Goal: Task Accomplishment & Management: Use online tool/utility

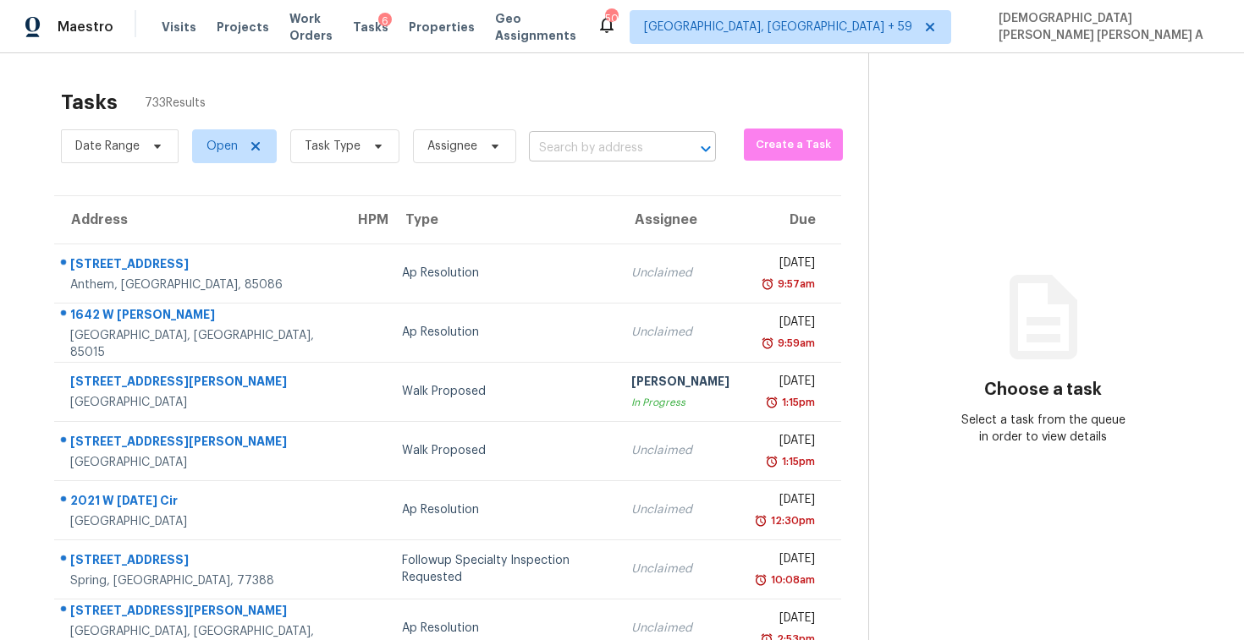
click at [599, 142] on input "text" at bounding box center [599, 148] width 140 height 26
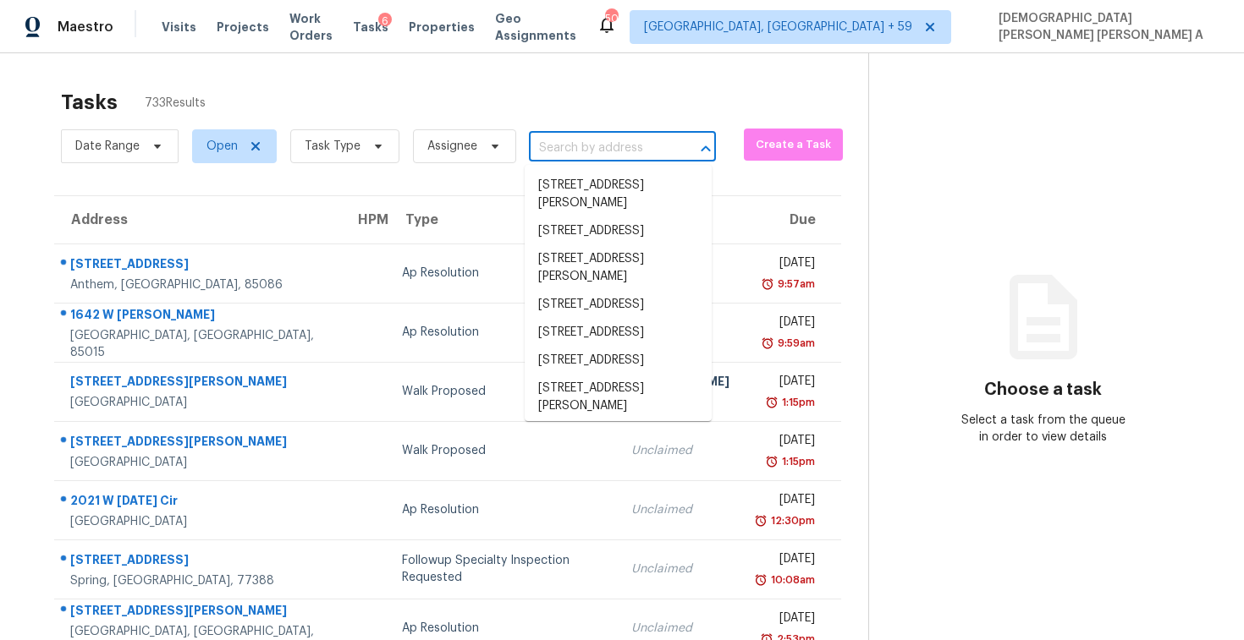
paste input "6935 Timbers East Ln, Lithonia, GA 30058"
type input "6935 Timbers East Ln, Lithonia, GA 30058"
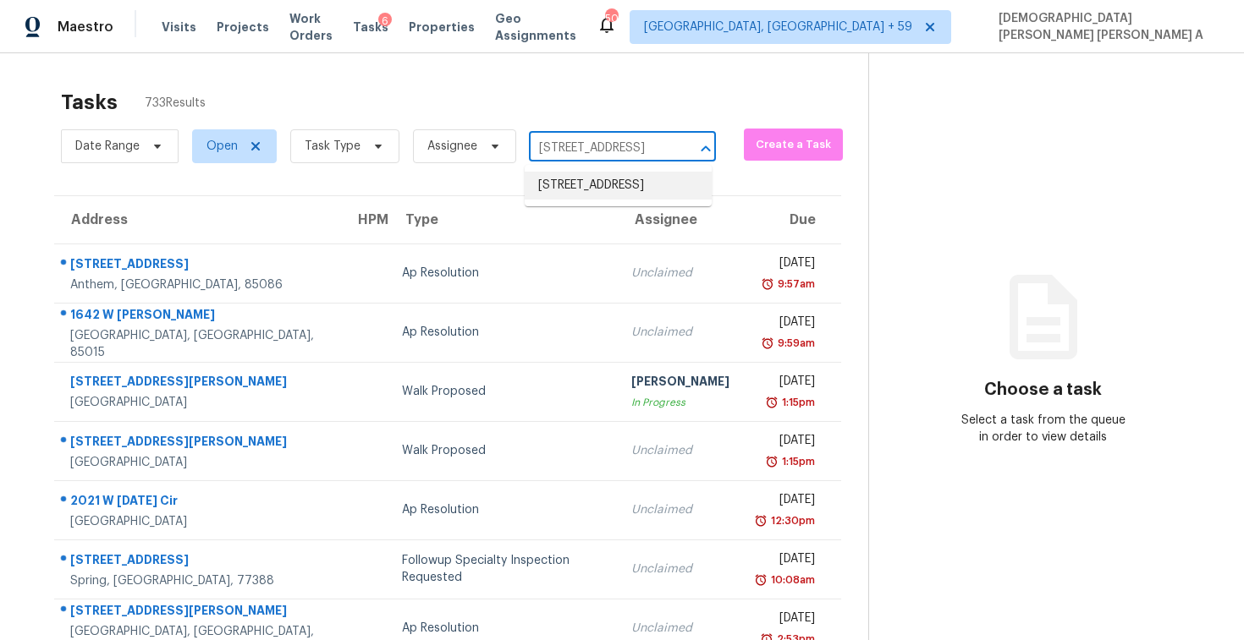
click at [636, 189] on li "6935 Timbers East Ln, Lithonia, GA 30058" at bounding box center [617, 186] width 187 height 28
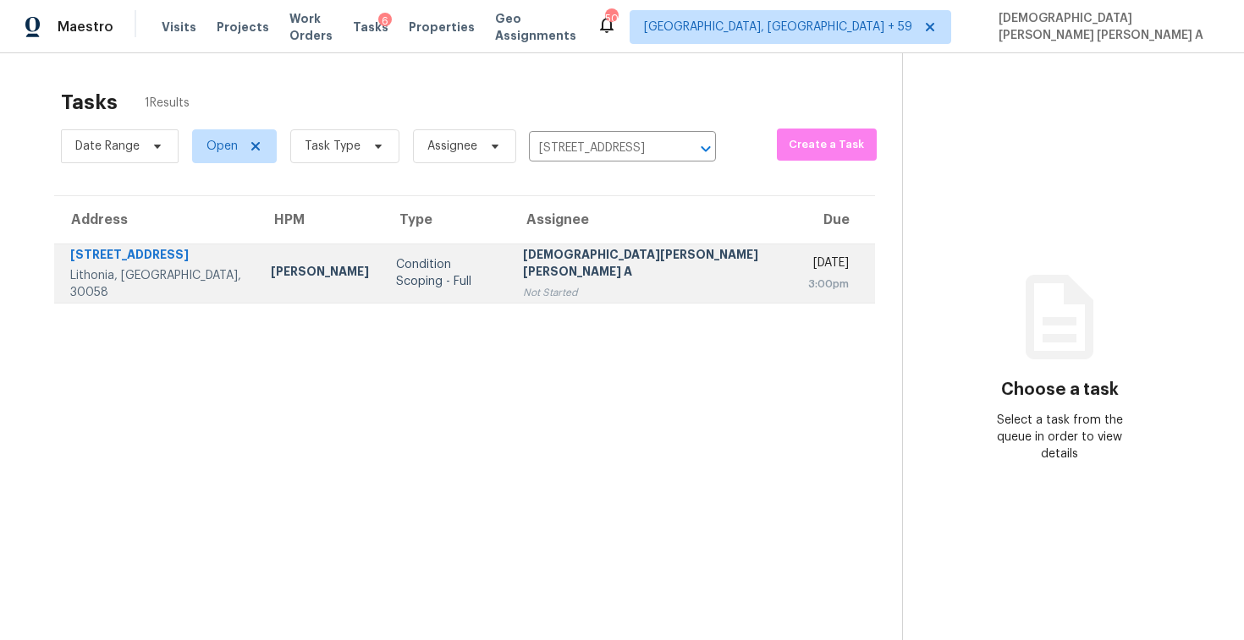
click at [590, 298] on td "Mohamed Azeem Mohsin A Not Started" at bounding box center [651, 273] width 285 height 59
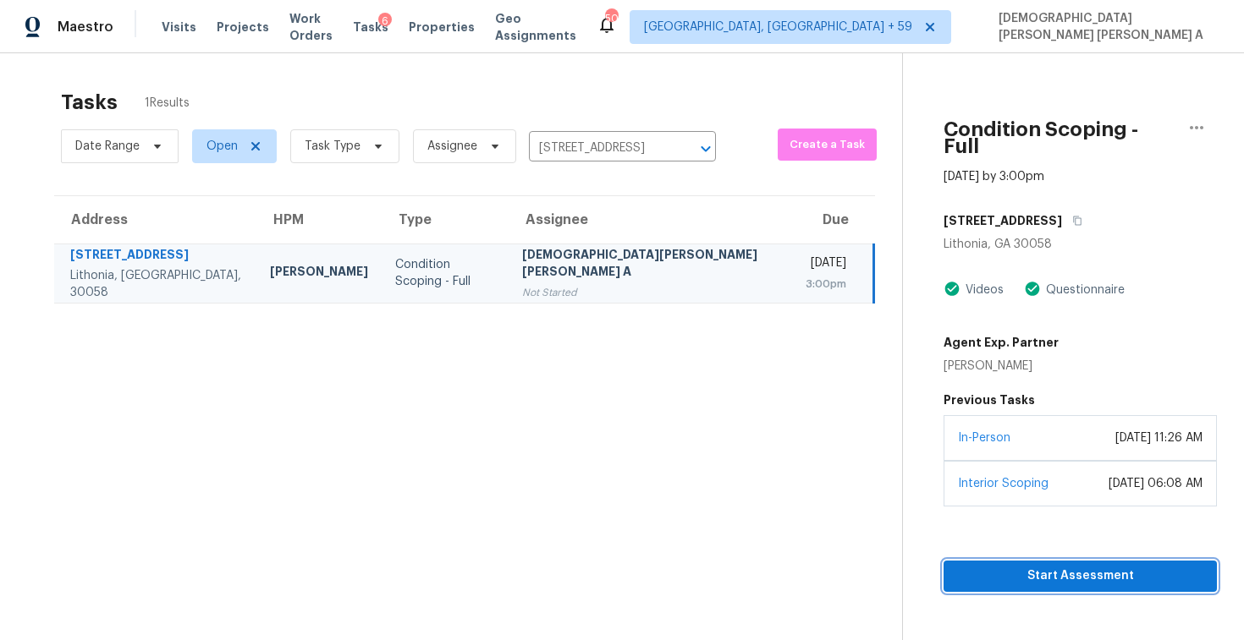
click at [983, 566] on span "Start Assessment" at bounding box center [1080, 576] width 246 height 21
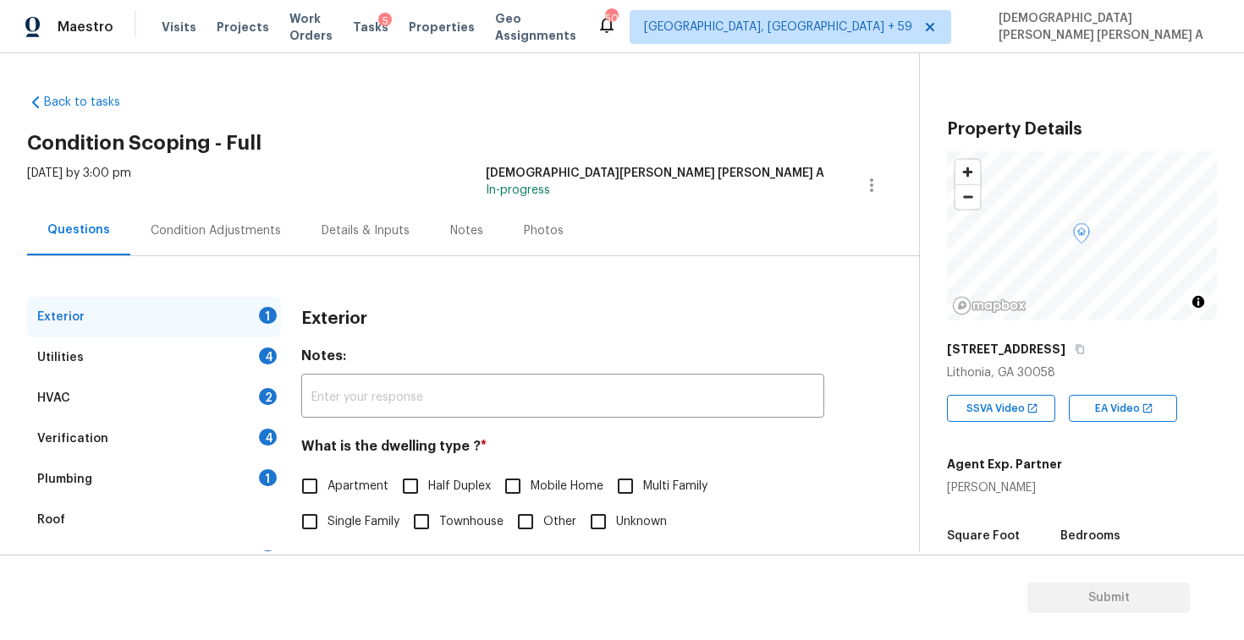
click at [529, 105] on div "Back to tasks Condition Scoping - Full Tue, Oct 07 2025 by 3:00 pm Mohamed Azee…" at bounding box center [473, 402] width 892 height 645
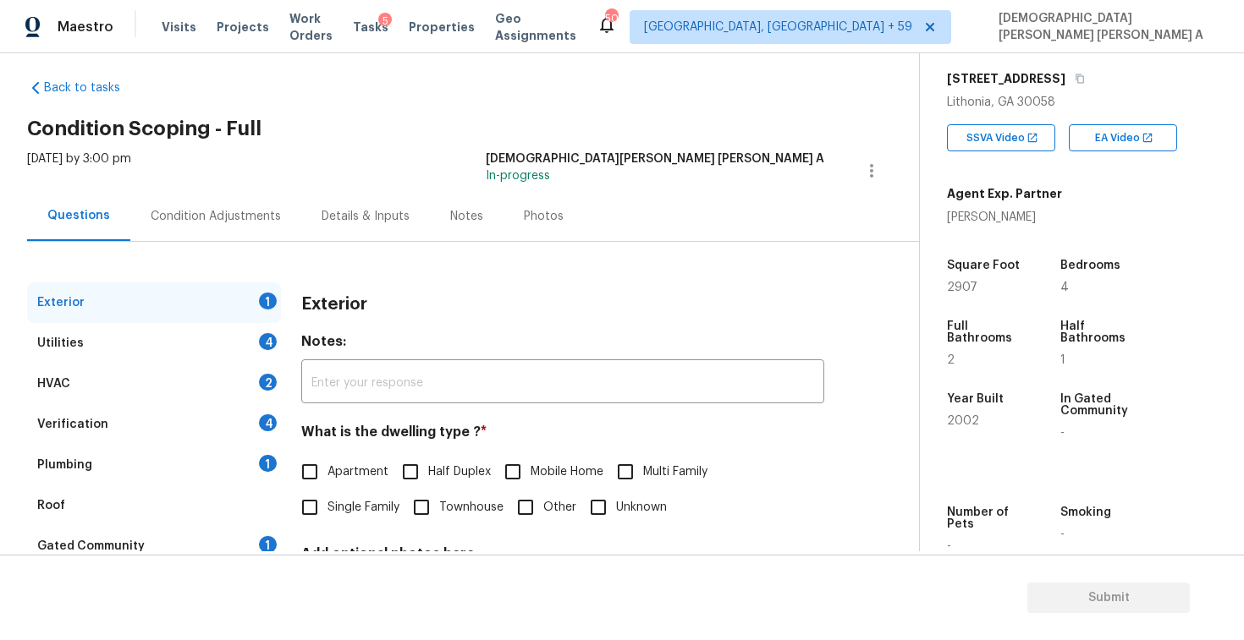
scroll to position [114, 0]
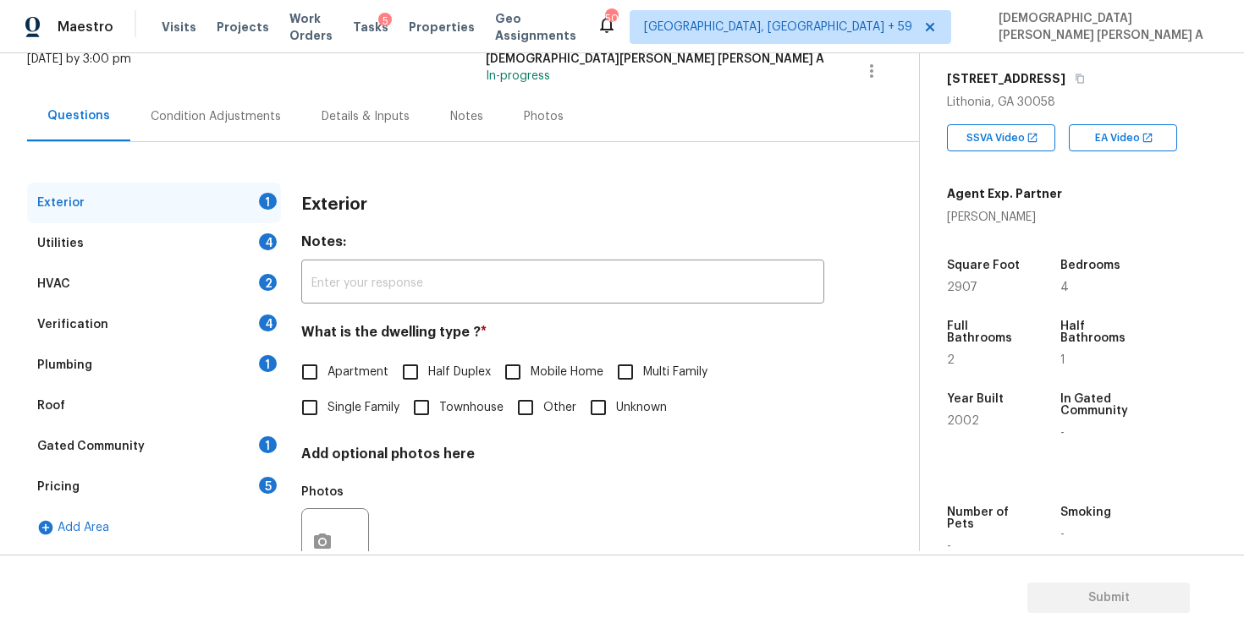
click at [320, 411] on input "Single Family" at bounding box center [310, 408] width 36 height 36
checkbox input "true"
click at [181, 238] on div "Utilities 4" at bounding box center [154, 243] width 254 height 41
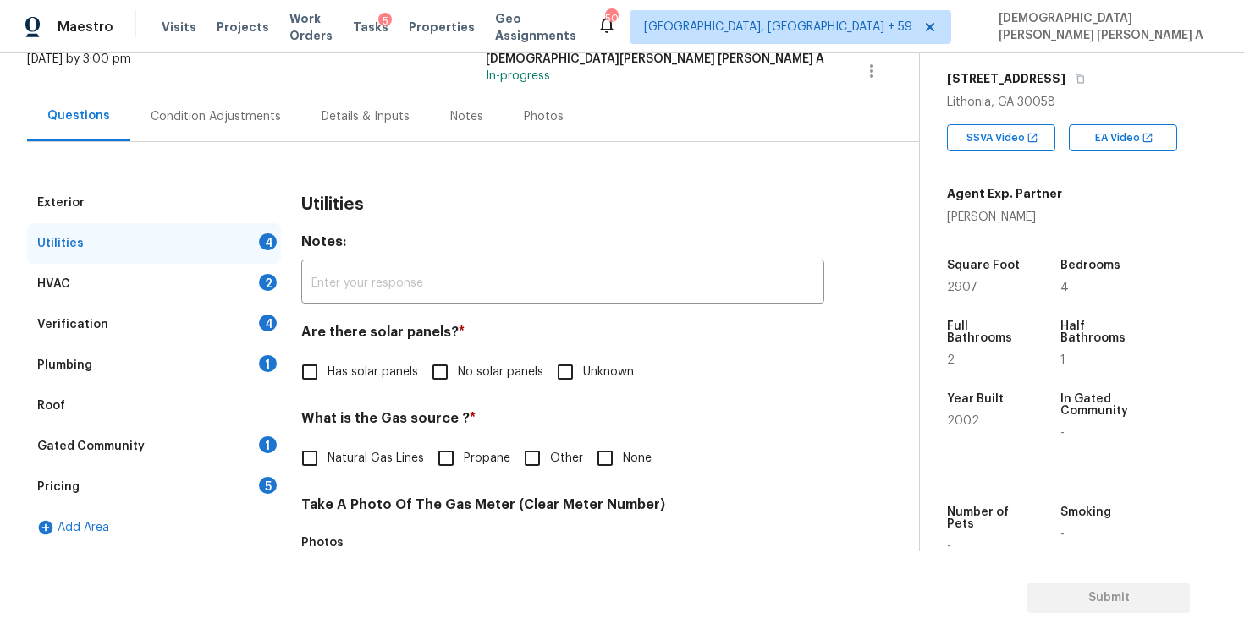
click at [428, 382] on input "No solar panels" at bounding box center [440, 372] width 36 height 36
checkbox input "true"
click at [306, 466] on input "Natural Gas Lines" at bounding box center [310, 459] width 36 height 36
checkbox input "true"
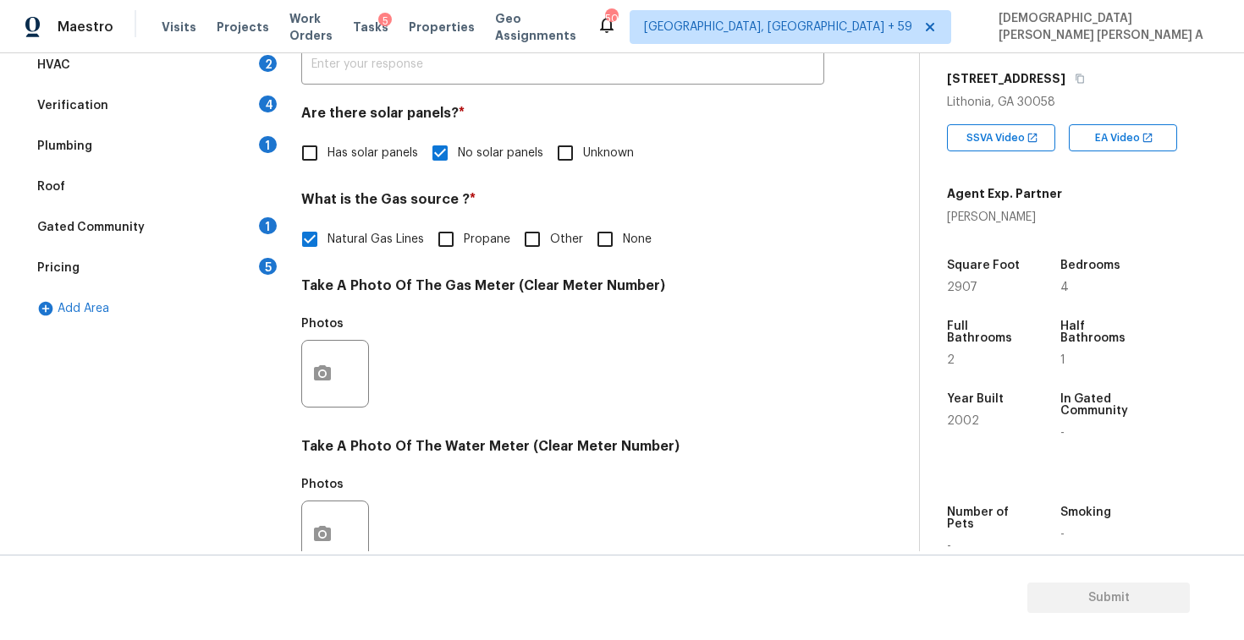
scroll to position [633, 0]
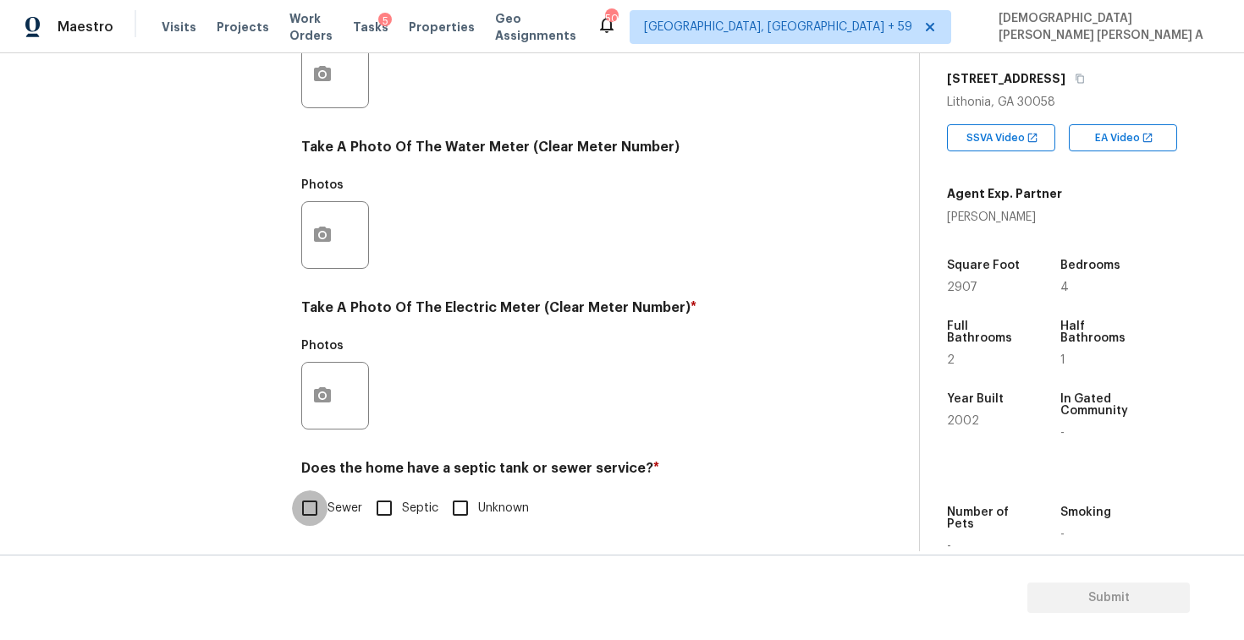
click at [308, 509] on input "Sewer" at bounding box center [310, 509] width 36 height 36
checkbox input "true"
click at [332, 404] on icon "button" at bounding box center [322, 396] width 20 height 20
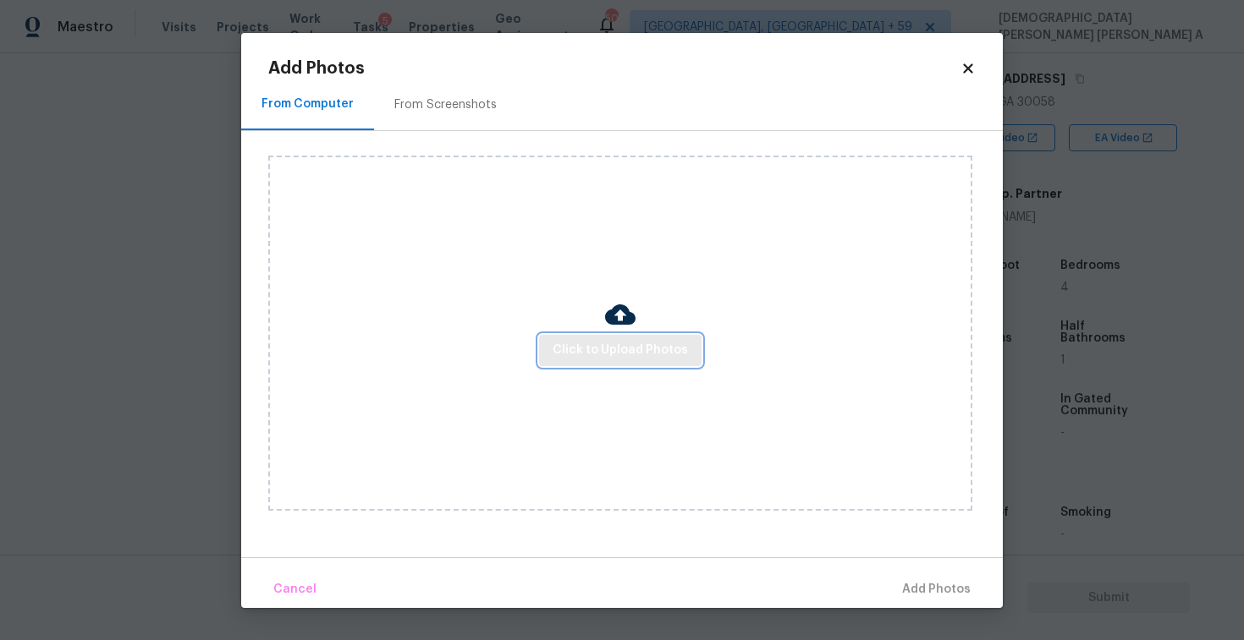
click at [648, 358] on span "Click to Upload Photos" at bounding box center [619, 350] width 135 height 21
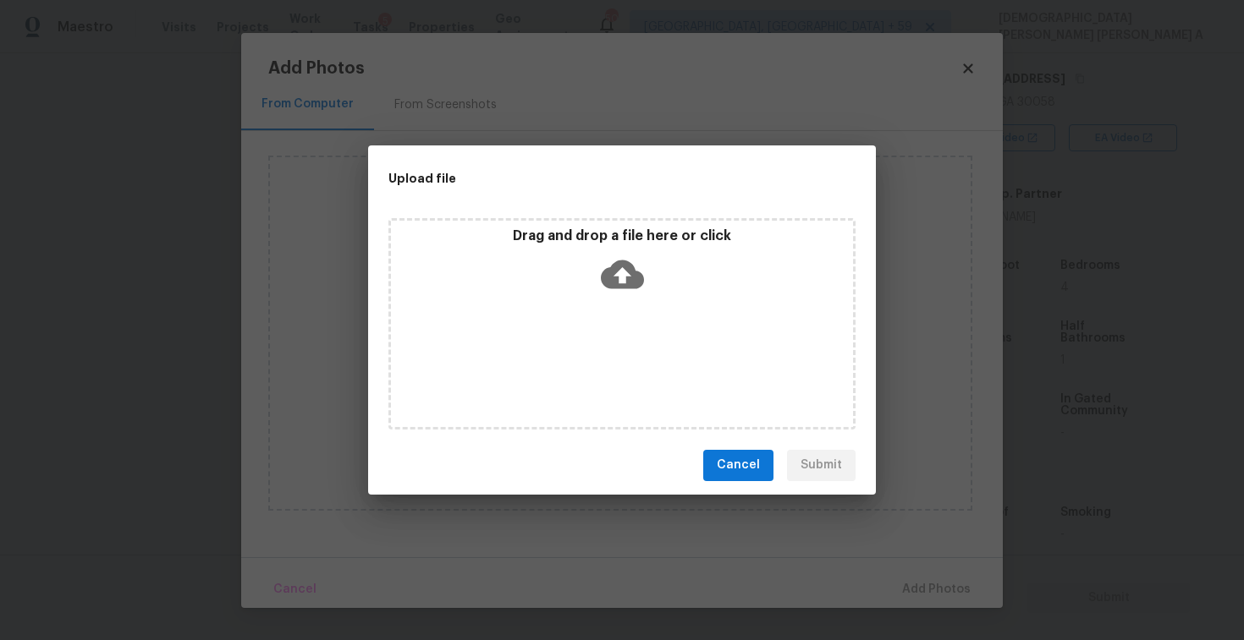
click at [634, 261] on icon at bounding box center [622, 274] width 43 height 43
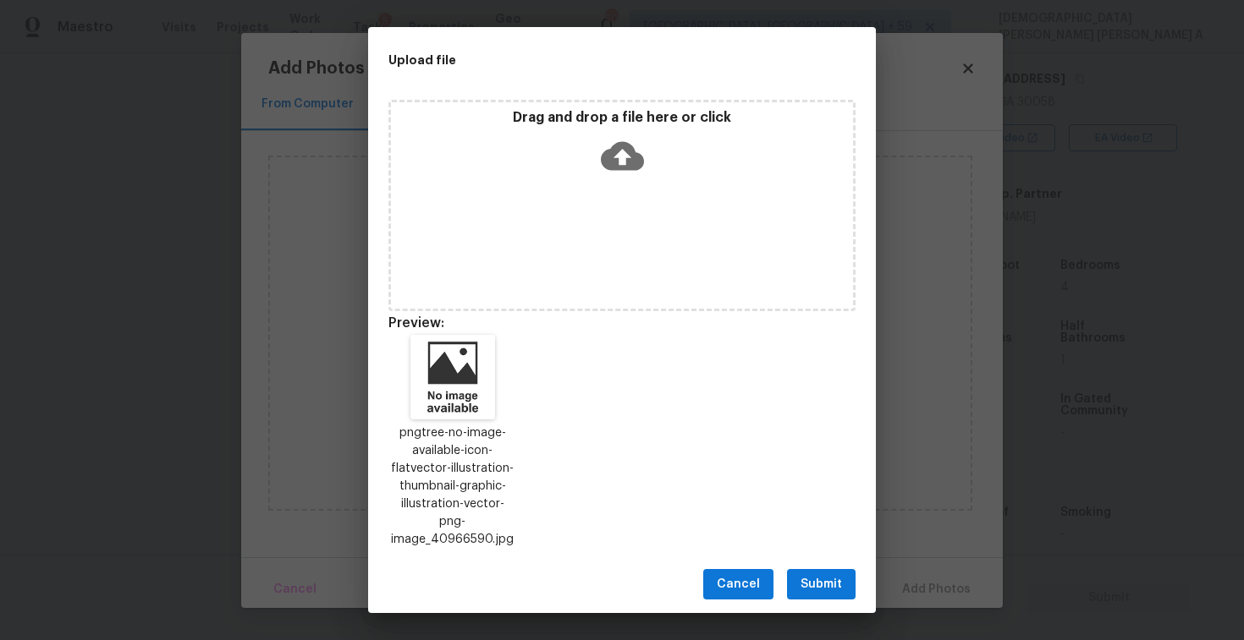
click at [830, 585] on span "Submit" at bounding box center [820, 584] width 41 height 21
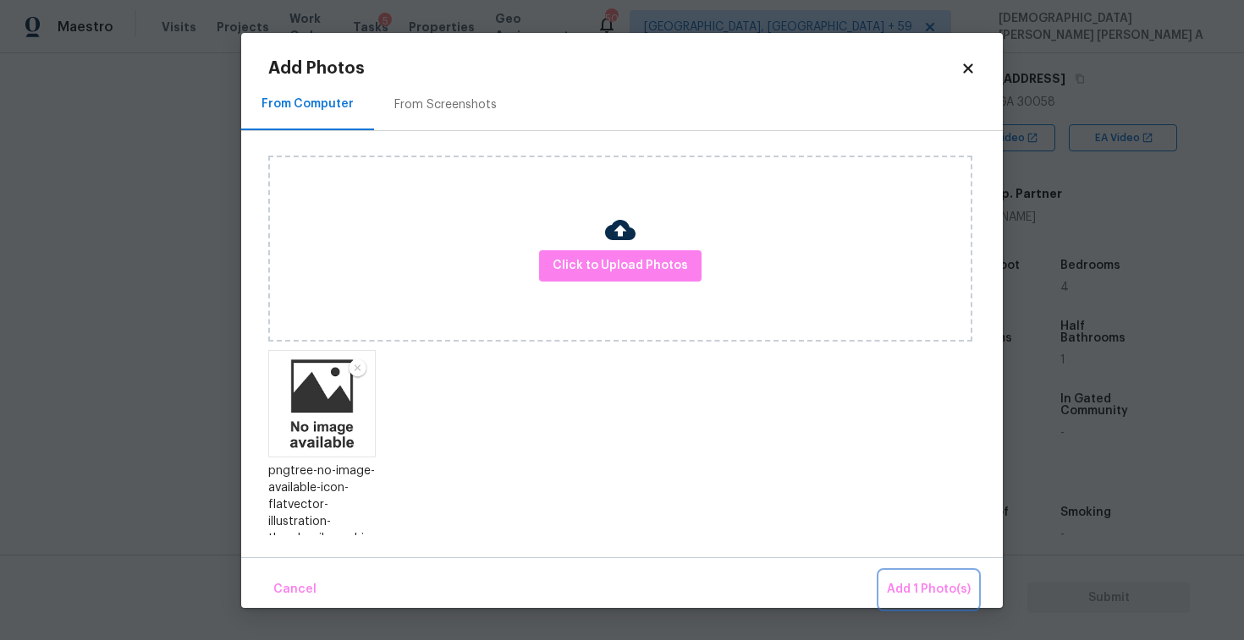
click at [914, 585] on span "Add 1 Photo(s)" at bounding box center [929, 589] width 84 height 21
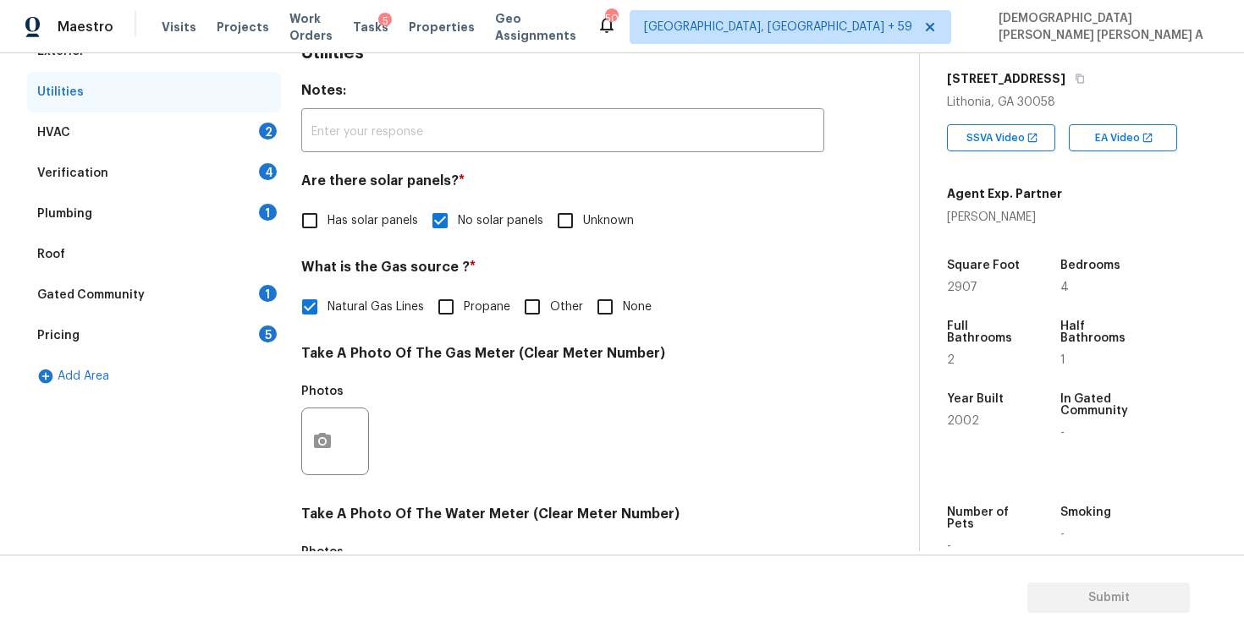
click at [200, 129] on div "HVAC 2" at bounding box center [154, 133] width 254 height 41
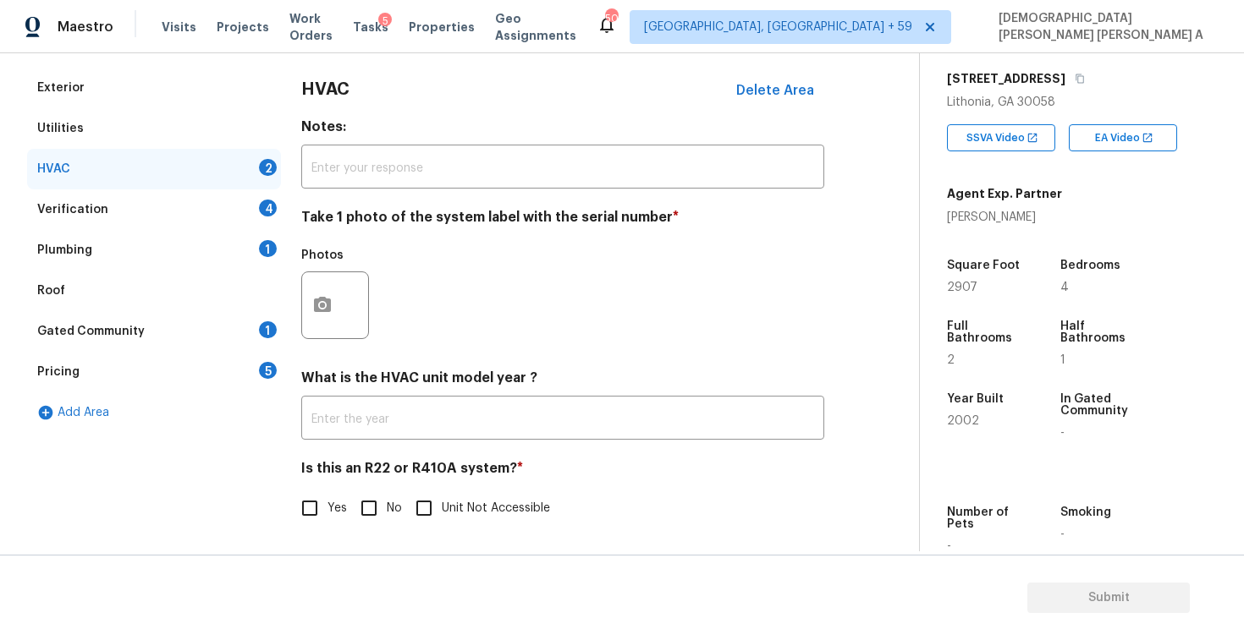
scroll to position [230, 0]
click at [354, 500] on input "No" at bounding box center [369, 509] width 36 height 36
checkbox input "true"
click at [314, 295] on icon "button" at bounding box center [322, 304] width 20 height 20
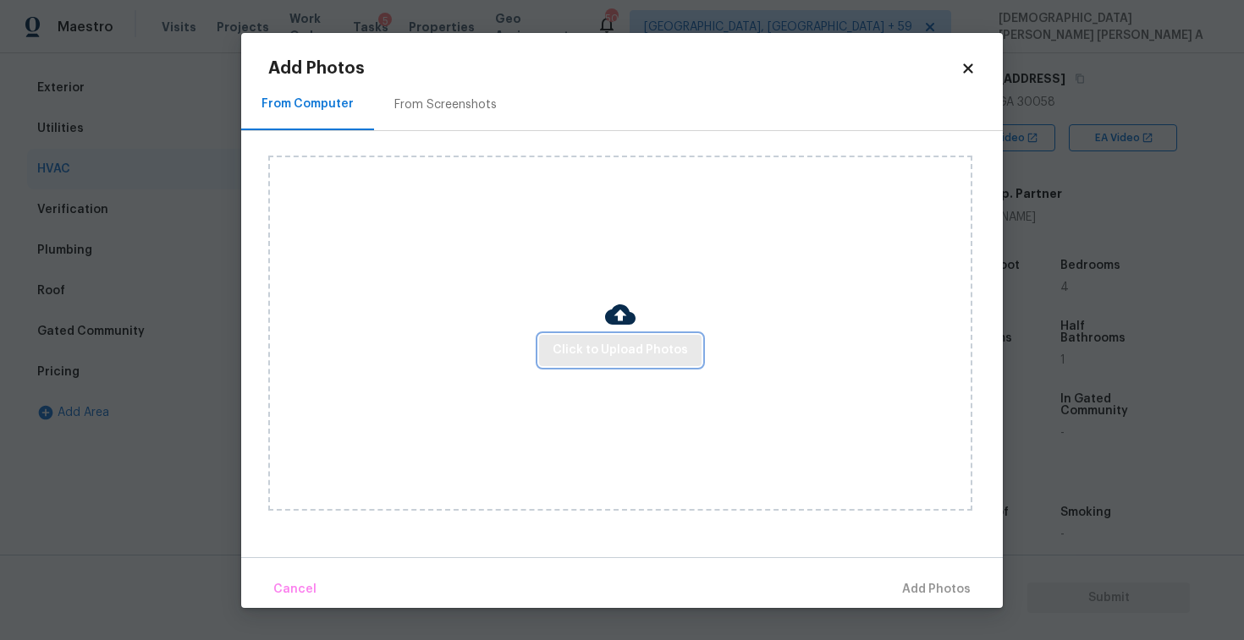
click at [634, 362] on button "Click to Upload Photos" at bounding box center [620, 350] width 162 height 31
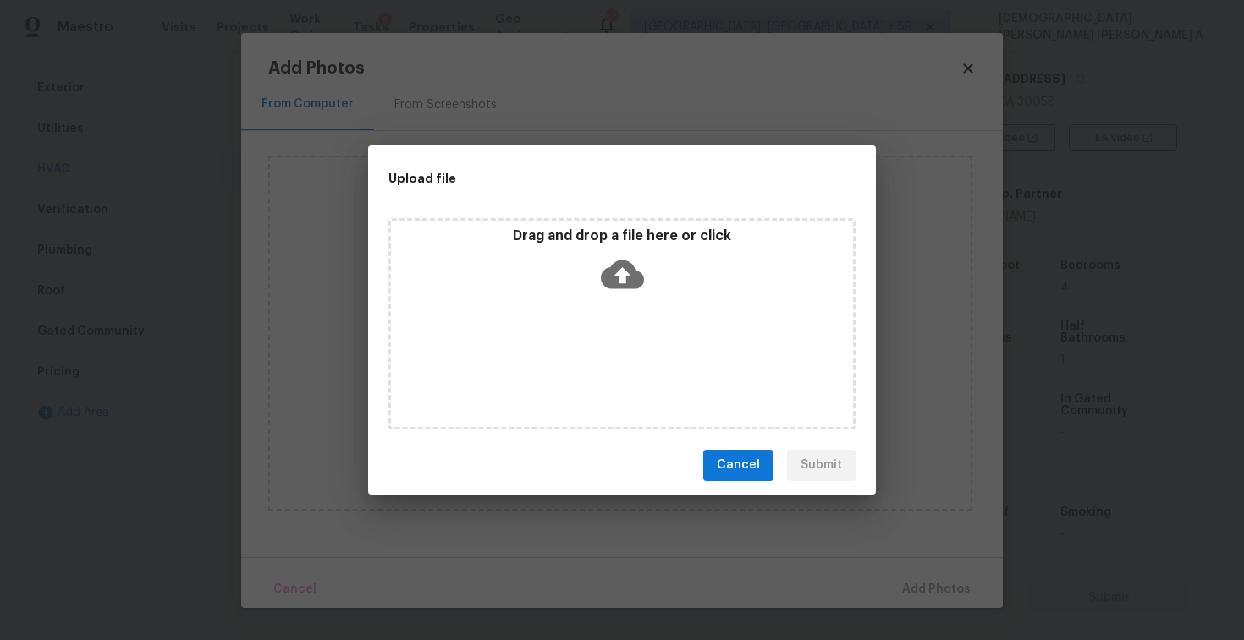
click at [633, 295] on div "Drag and drop a file here or click" at bounding box center [622, 264] width 462 height 73
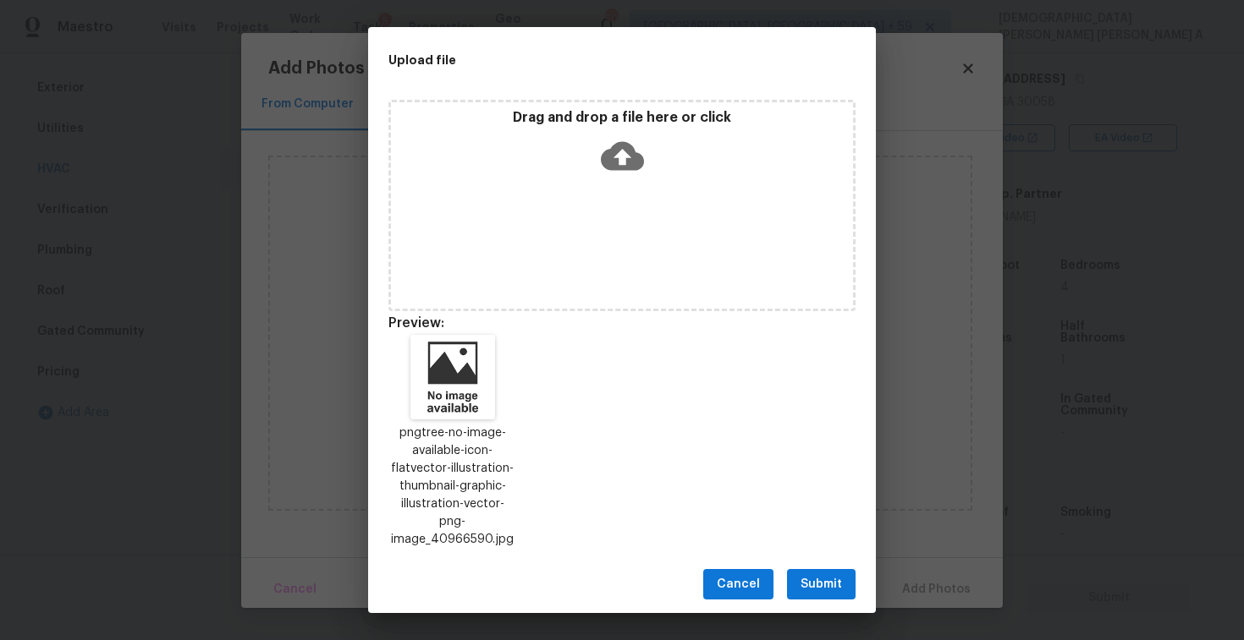
click at [832, 569] on button "Submit" at bounding box center [821, 584] width 69 height 31
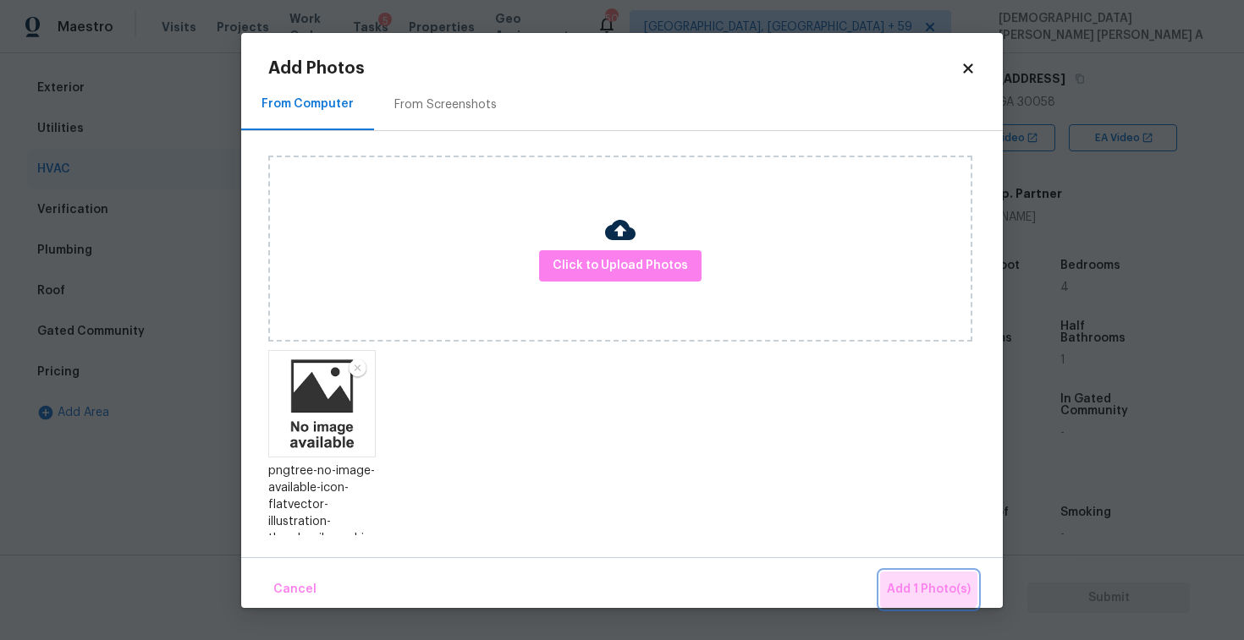
click at [930, 579] on span "Add 1 Photo(s)" at bounding box center [929, 589] width 84 height 21
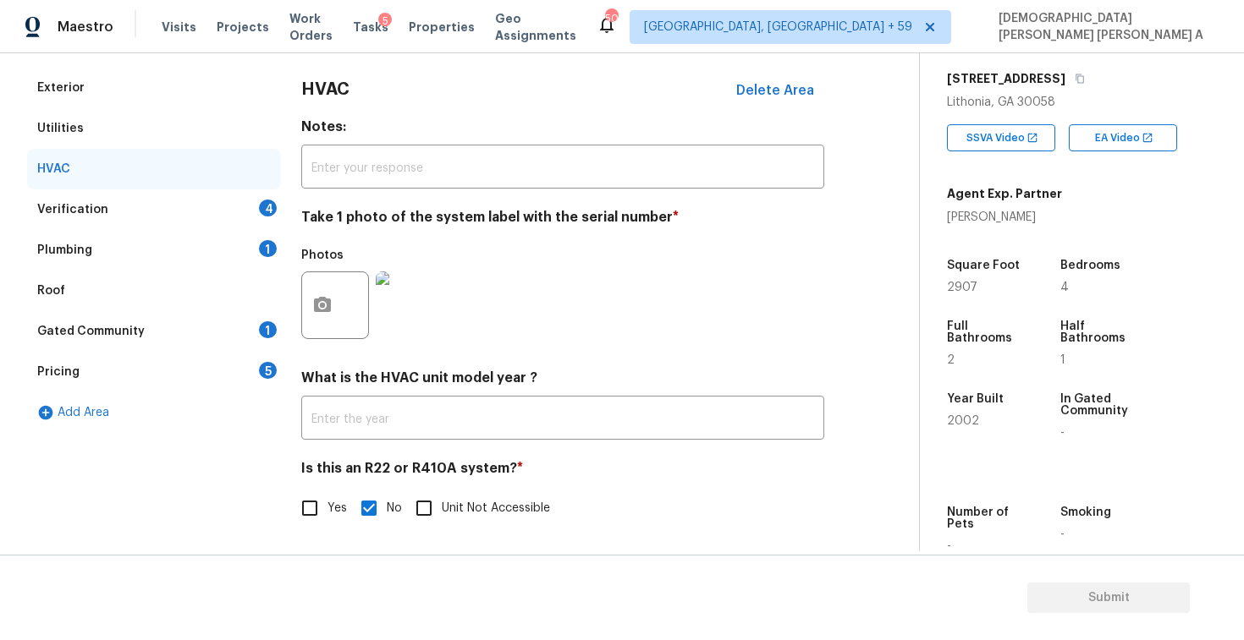
click at [175, 204] on div "Verification 4" at bounding box center [154, 209] width 254 height 41
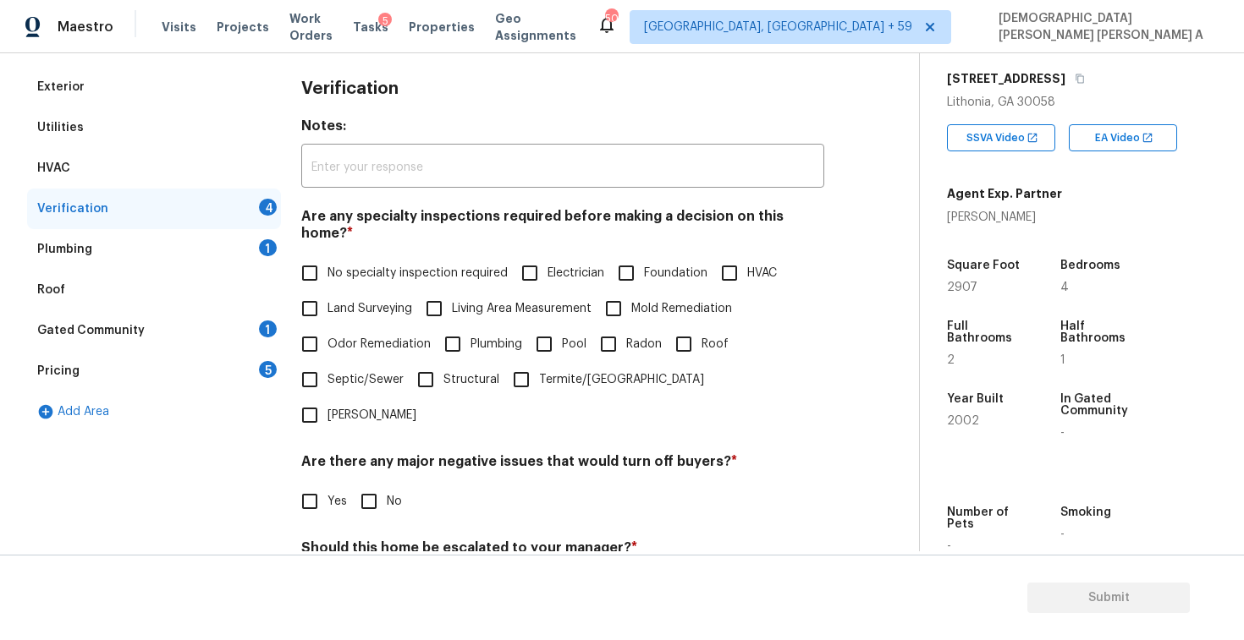
click at [310, 259] on input "No specialty inspection required" at bounding box center [310, 273] width 36 height 36
checkbox input "true"
click at [374, 486] on input "No" at bounding box center [369, 504] width 36 height 36
checkbox input "true"
click at [371, 570] on input "No" at bounding box center [369, 588] width 36 height 36
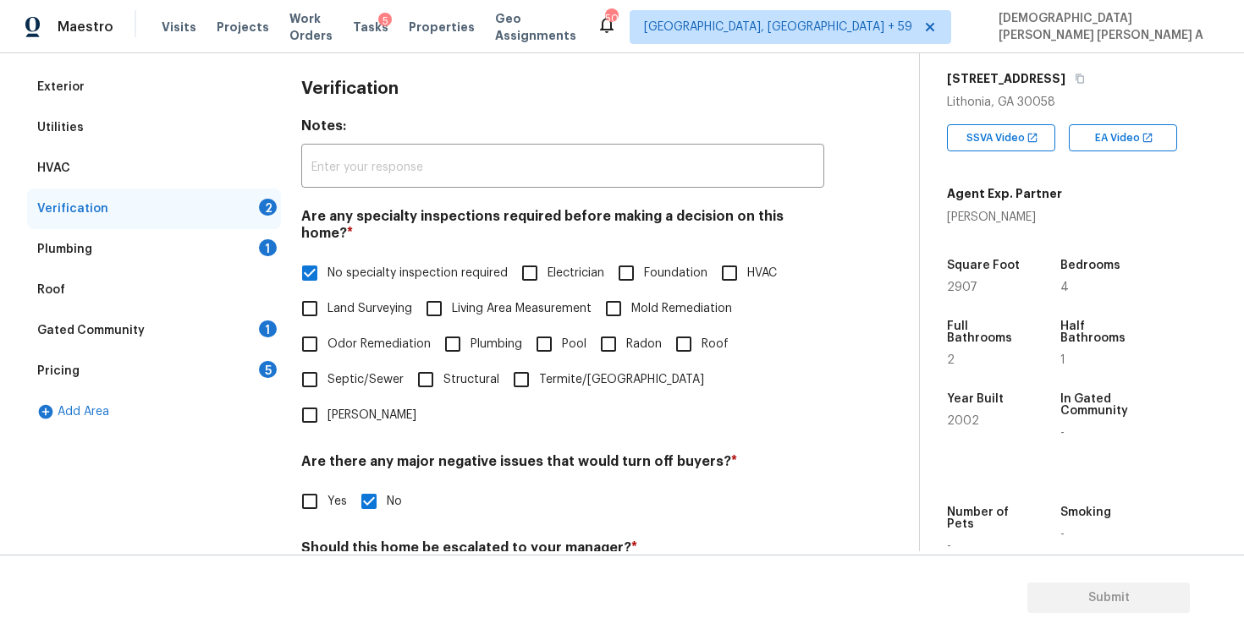
checkbox input "true"
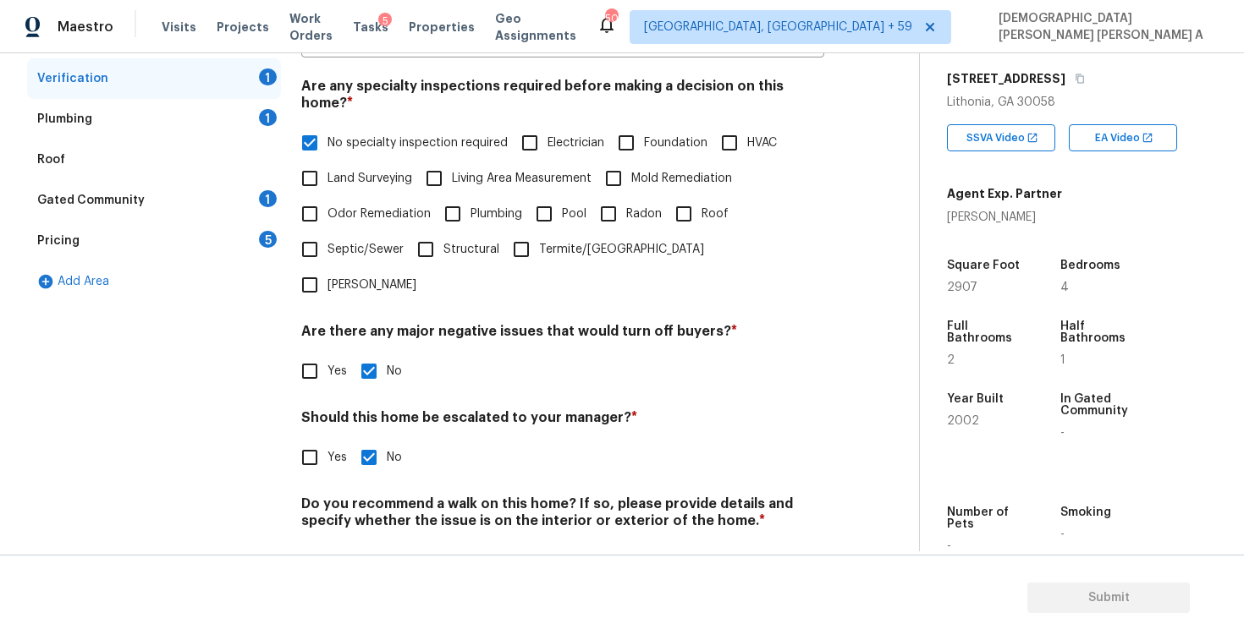
click at [372, 543] on input "No" at bounding box center [369, 561] width 36 height 36
checkbox input "true"
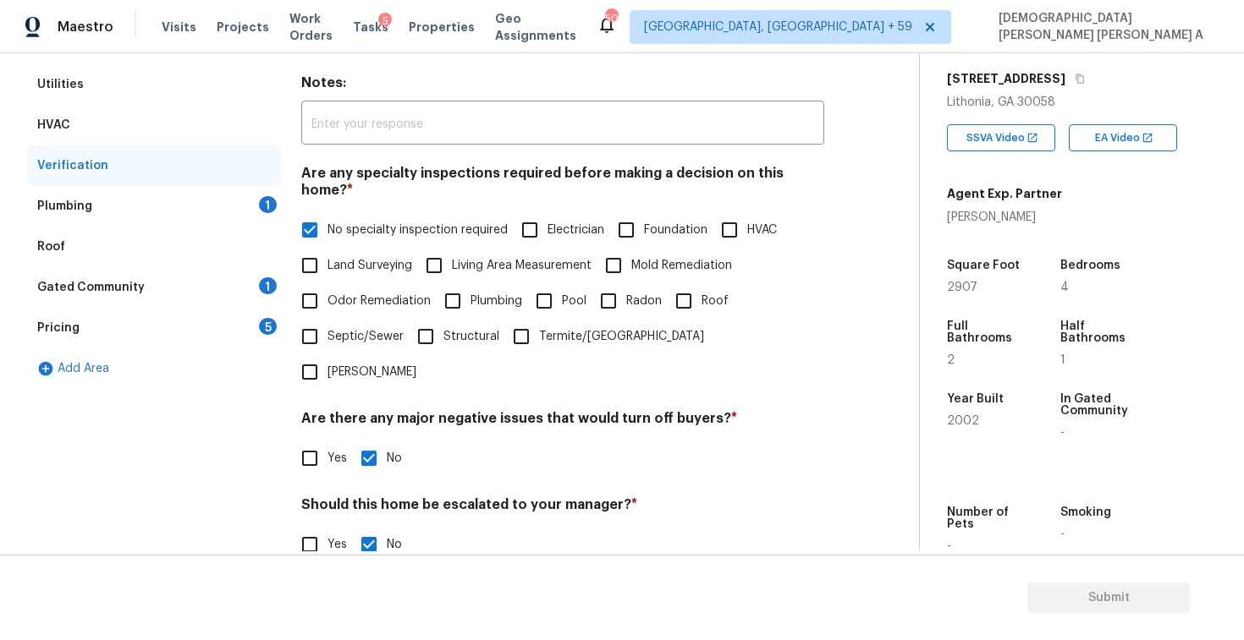
click at [229, 211] on div "Plumbing 1" at bounding box center [154, 206] width 254 height 41
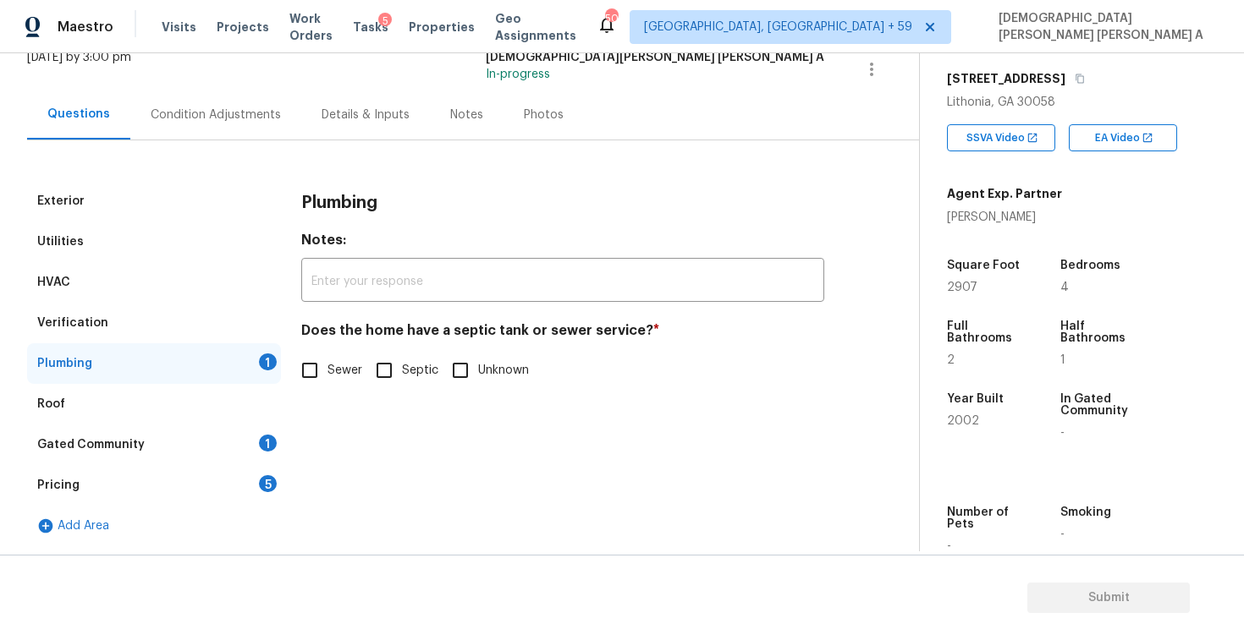
click at [307, 354] on input "Sewer" at bounding box center [310, 371] width 36 height 36
checkbox input "true"
click at [192, 446] on div "Gated Community 1" at bounding box center [154, 445] width 254 height 41
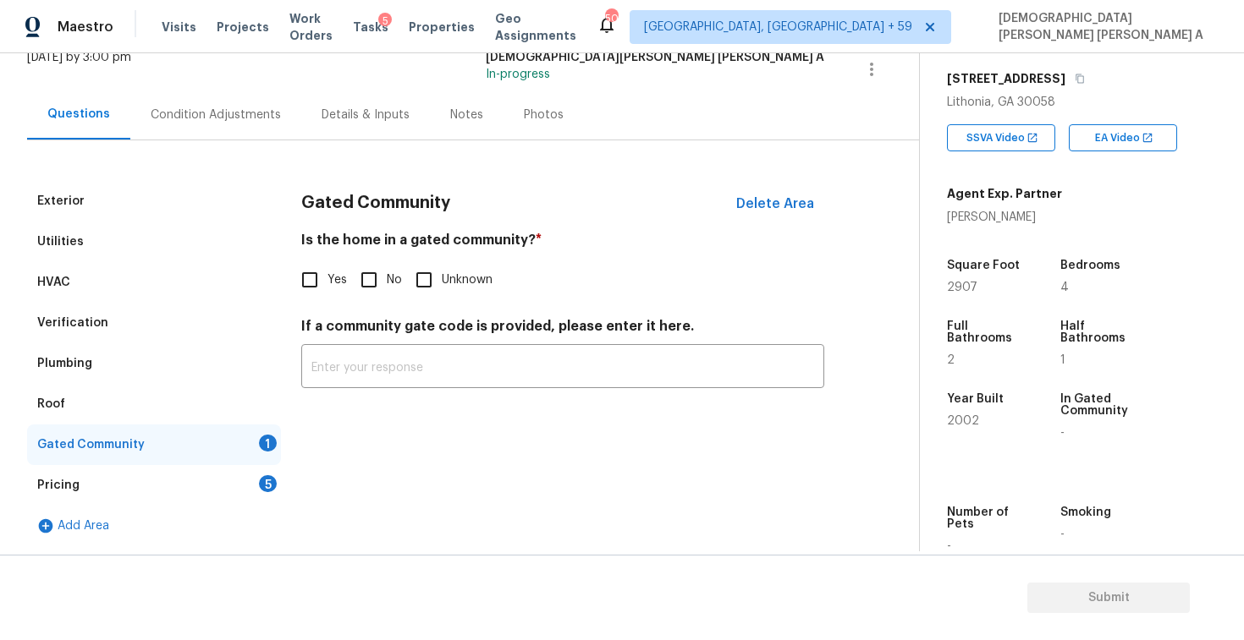
click at [369, 278] on input "No" at bounding box center [369, 280] width 36 height 36
checkbox input "true"
click at [247, 489] on div "Pricing 5" at bounding box center [154, 485] width 254 height 41
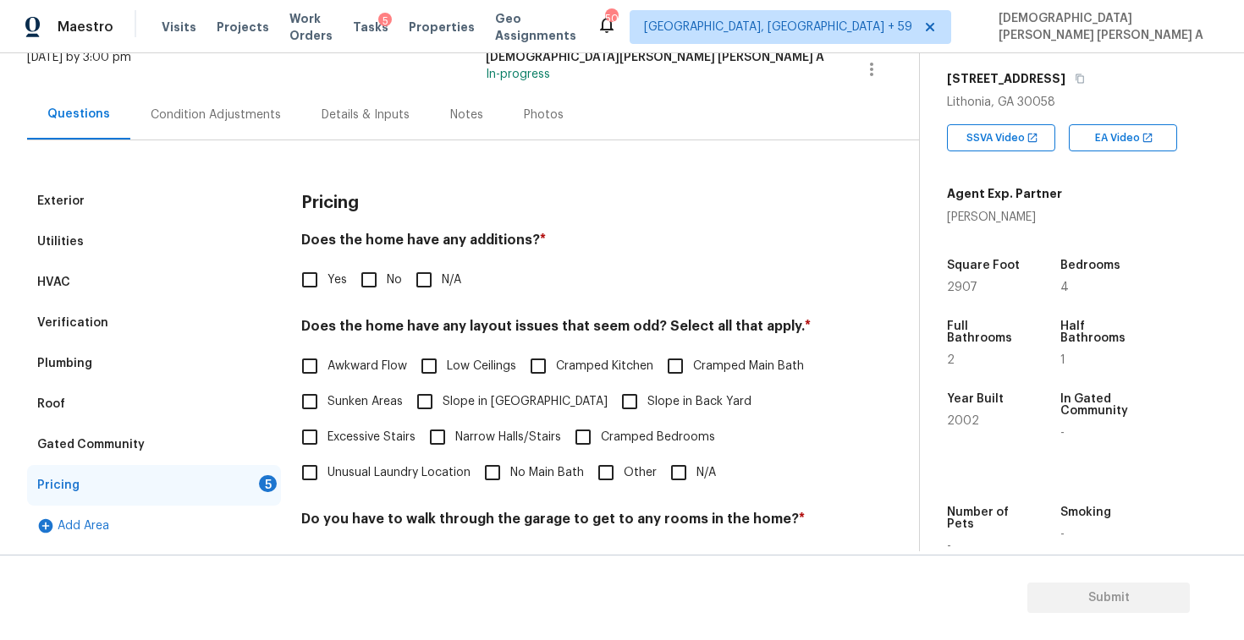
click at [376, 266] on input "No" at bounding box center [369, 280] width 36 height 36
checkbox input "true"
click at [642, 434] on span "Cramped Bedrooms" at bounding box center [658, 440] width 114 height 18
click at [601, 434] on input "Cramped Bedrooms" at bounding box center [583, 439] width 36 height 36
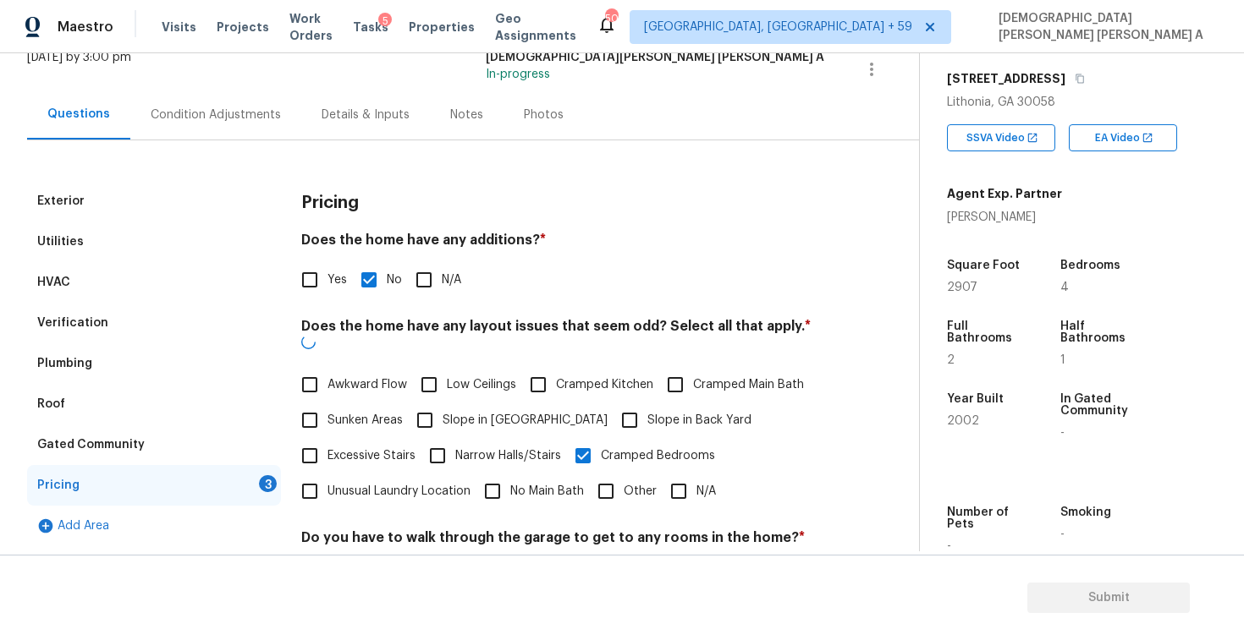
click at [634, 447] on span "Cramped Bedrooms" at bounding box center [658, 456] width 114 height 18
click at [601, 438] on input "Cramped Bedrooms" at bounding box center [583, 456] width 36 height 36
checkbox input "false"
click at [676, 474] on input "N/A" at bounding box center [679, 492] width 36 height 36
checkbox input "true"
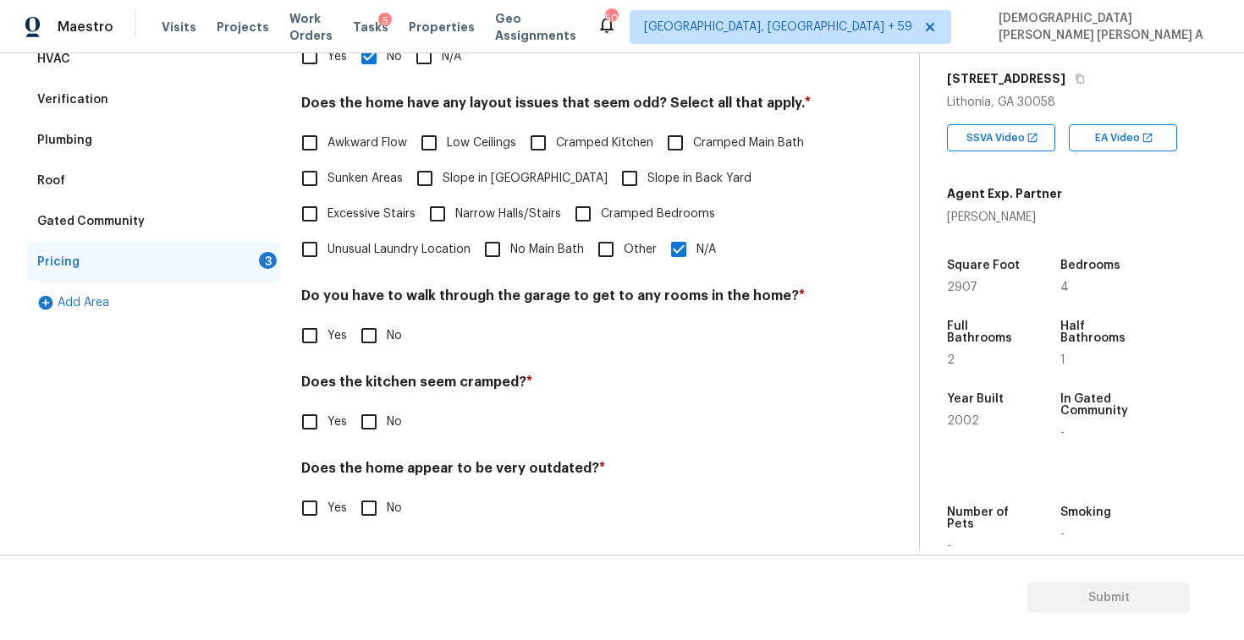
scroll to position [339, 0]
click at [397, 333] on span "No" at bounding box center [394, 336] width 15 height 18
click at [387, 333] on input "No" at bounding box center [369, 336] width 36 height 36
checkbox input "true"
click at [377, 410] on input "No" at bounding box center [369, 422] width 36 height 36
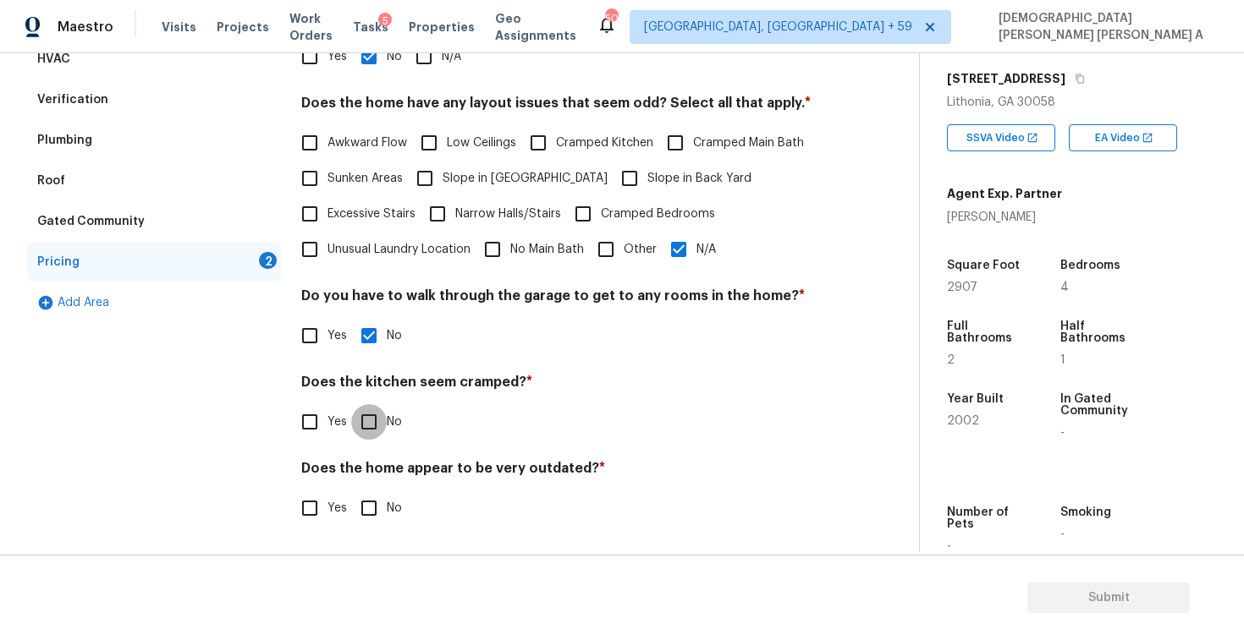
checkbox input "true"
click at [368, 505] on input "No" at bounding box center [369, 510] width 36 height 36
checkbox input "true"
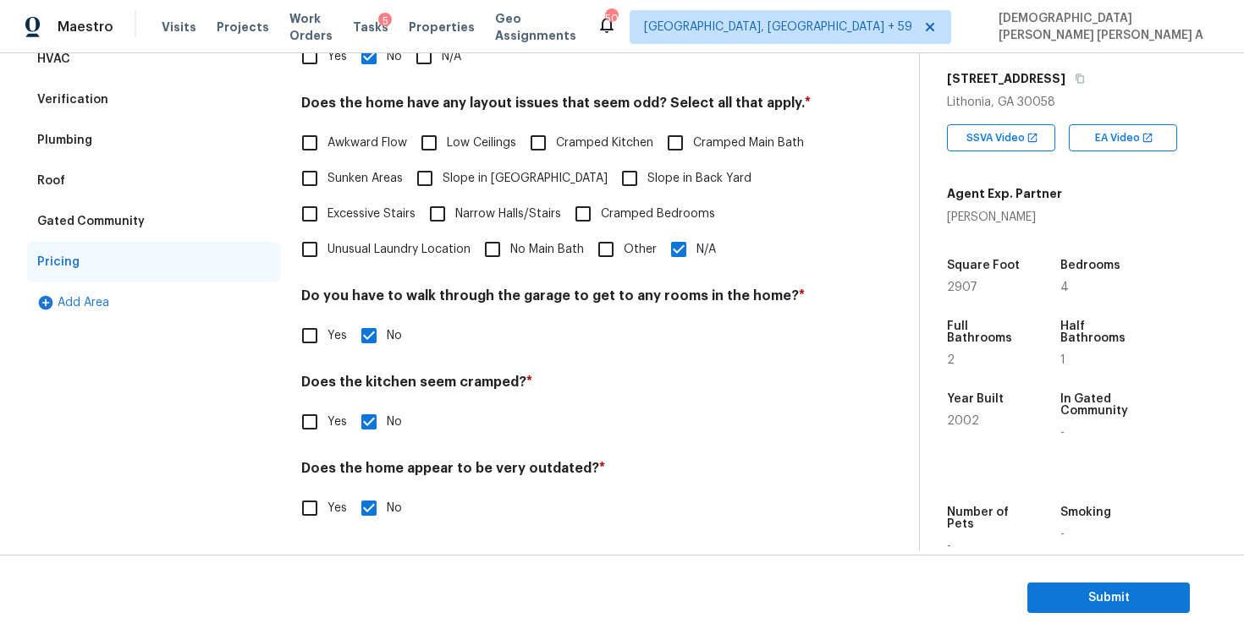
scroll to position [0, 0]
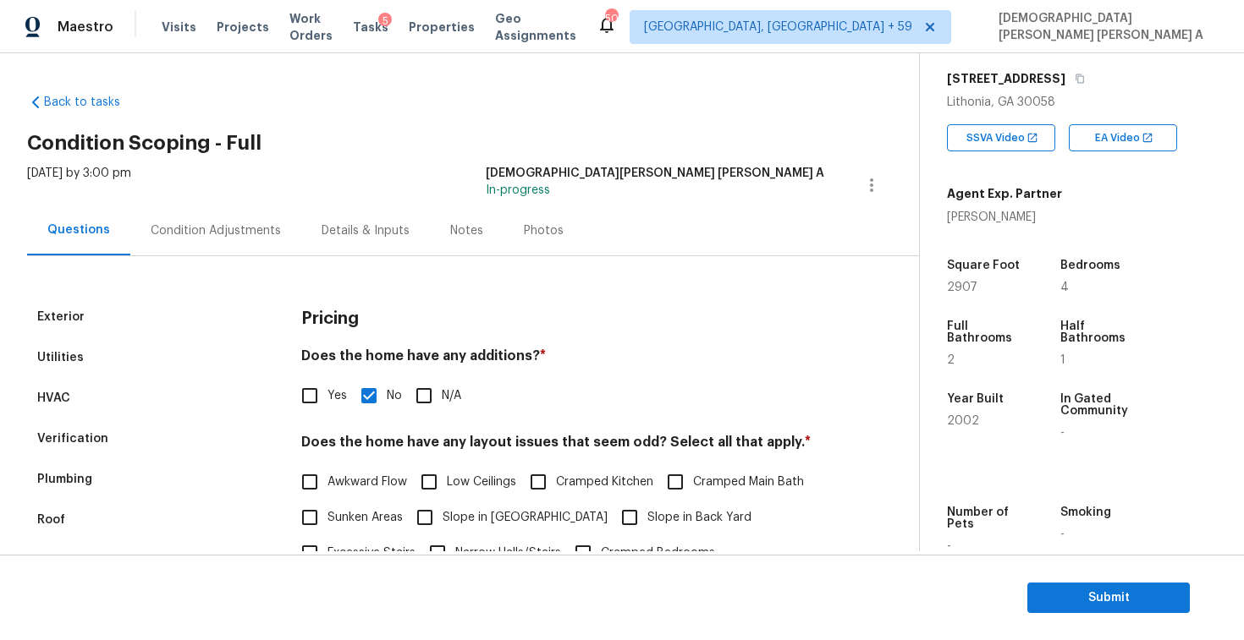
click at [524, 215] on div "Photos" at bounding box center [543, 231] width 80 height 50
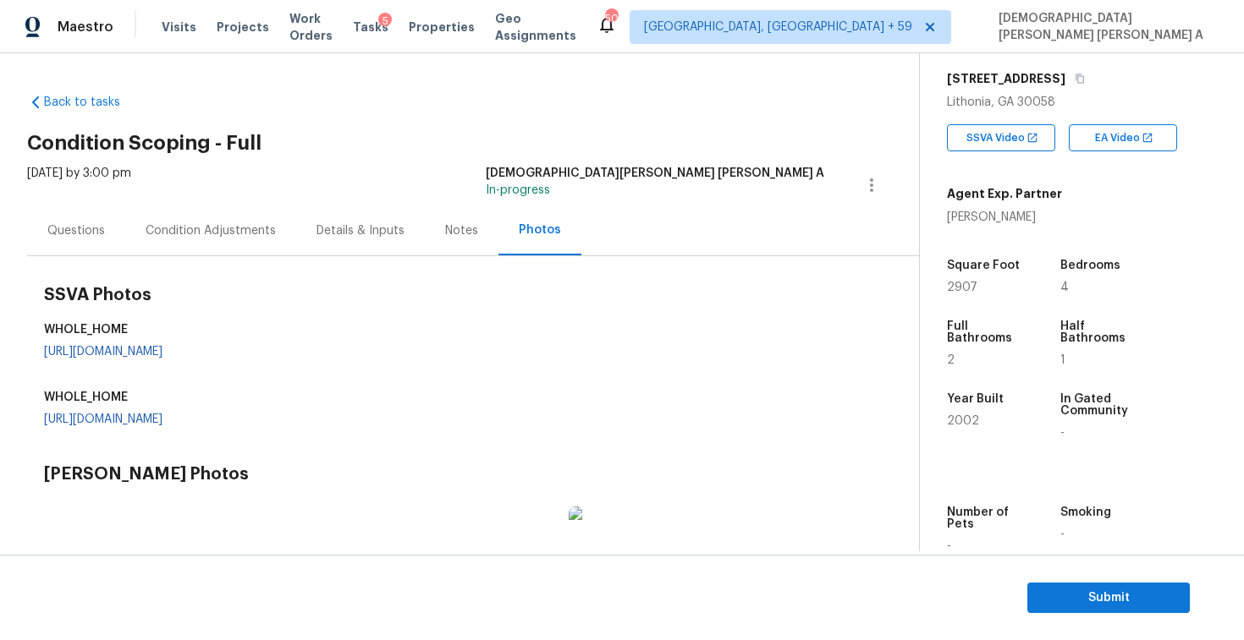
scroll to position [10, 0]
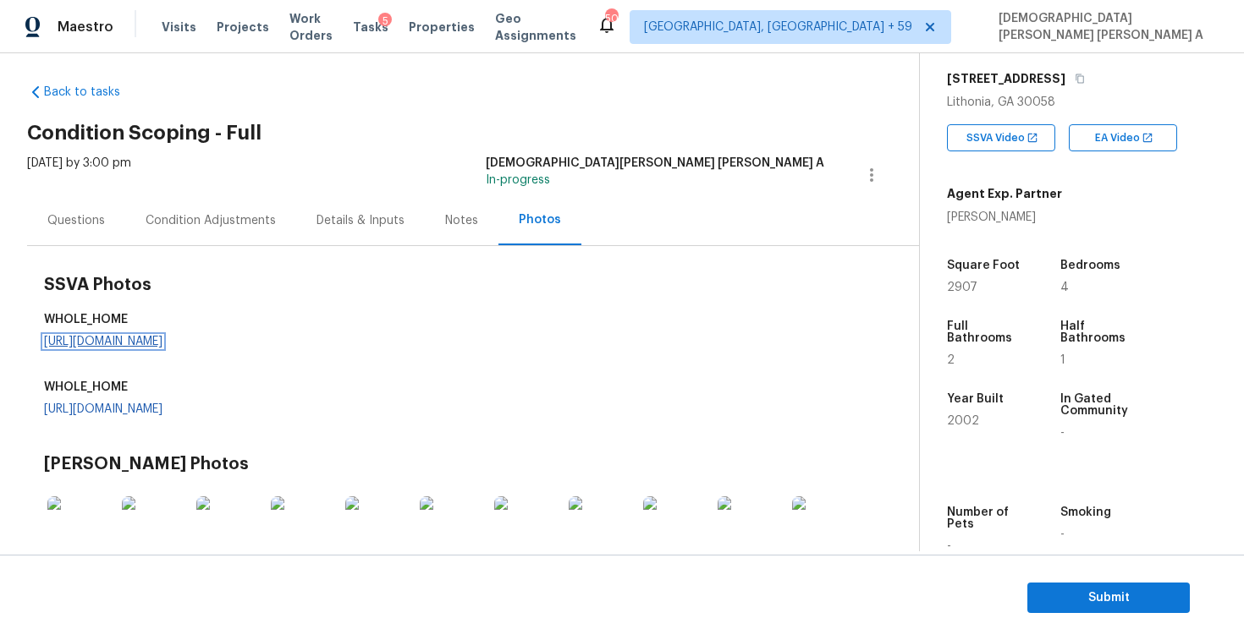
click at [162, 342] on link "https://d285kkeqns3g4j.cloudfront.net/Opportunity%2F006PD00000L0L5BYAV%2FGO%20M…" at bounding box center [103, 342] width 118 height 12
click at [231, 214] on div "Condition Adjustments" at bounding box center [210, 220] width 130 height 17
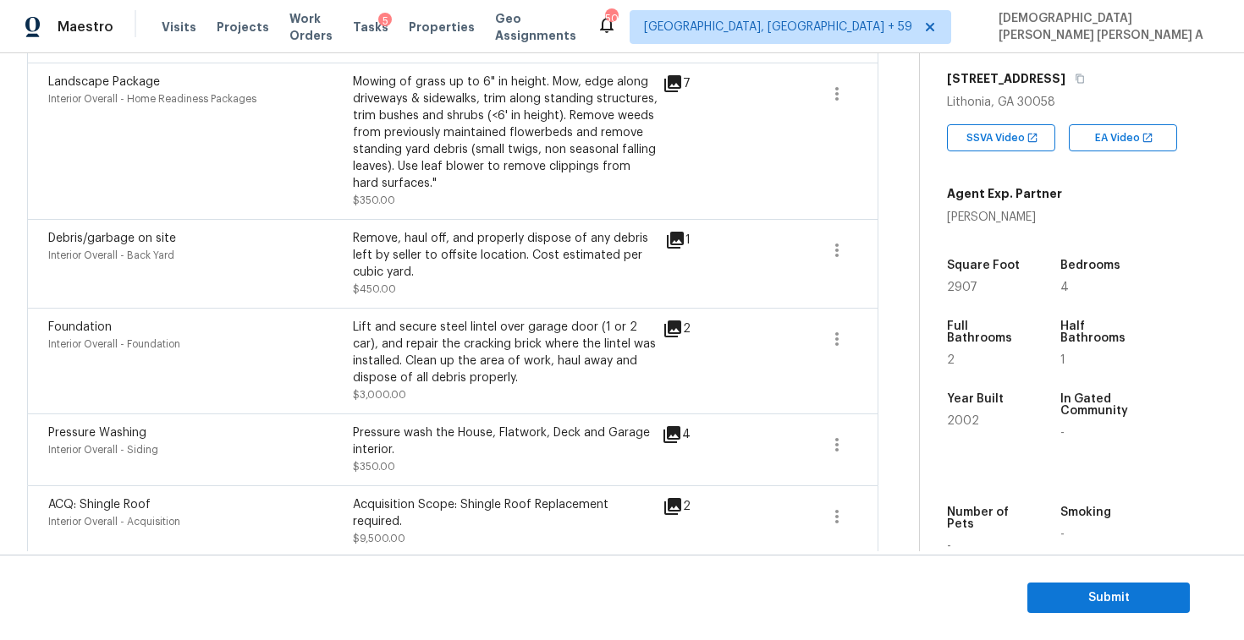
scroll to position [1228, 0]
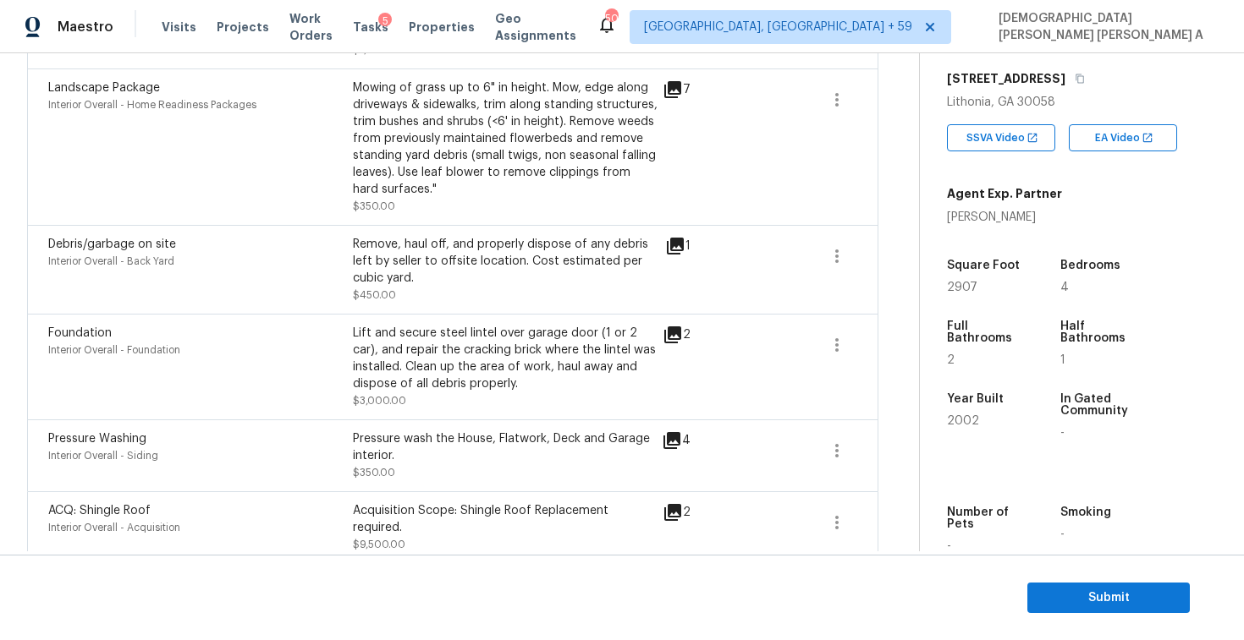
click at [684, 325] on div "2" at bounding box center [703, 335] width 82 height 20
click at [676, 327] on icon at bounding box center [672, 335] width 17 height 17
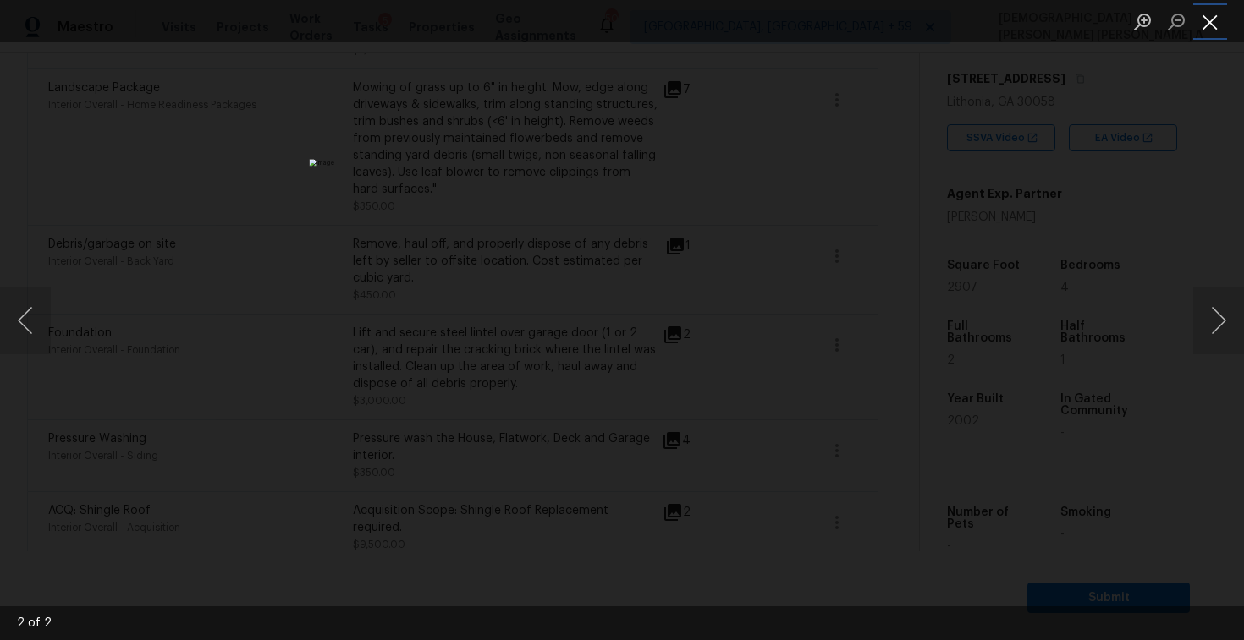
click at [1209, 15] on button "Close lightbox" at bounding box center [1210, 22] width 34 height 30
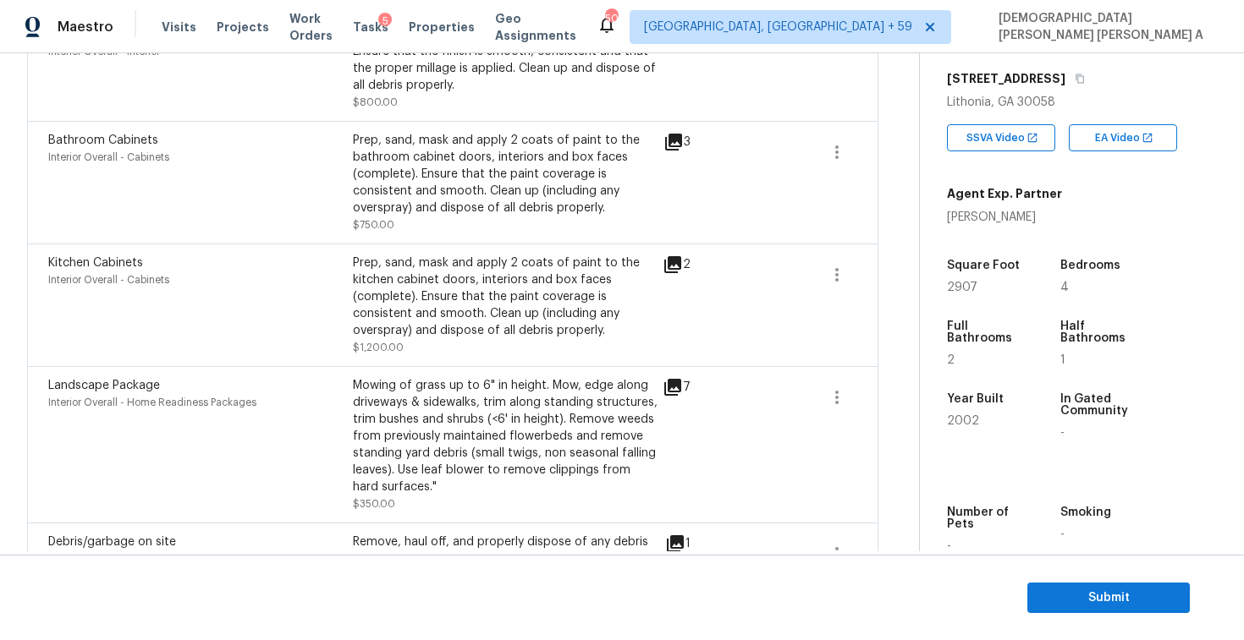
scroll to position [1234, 0]
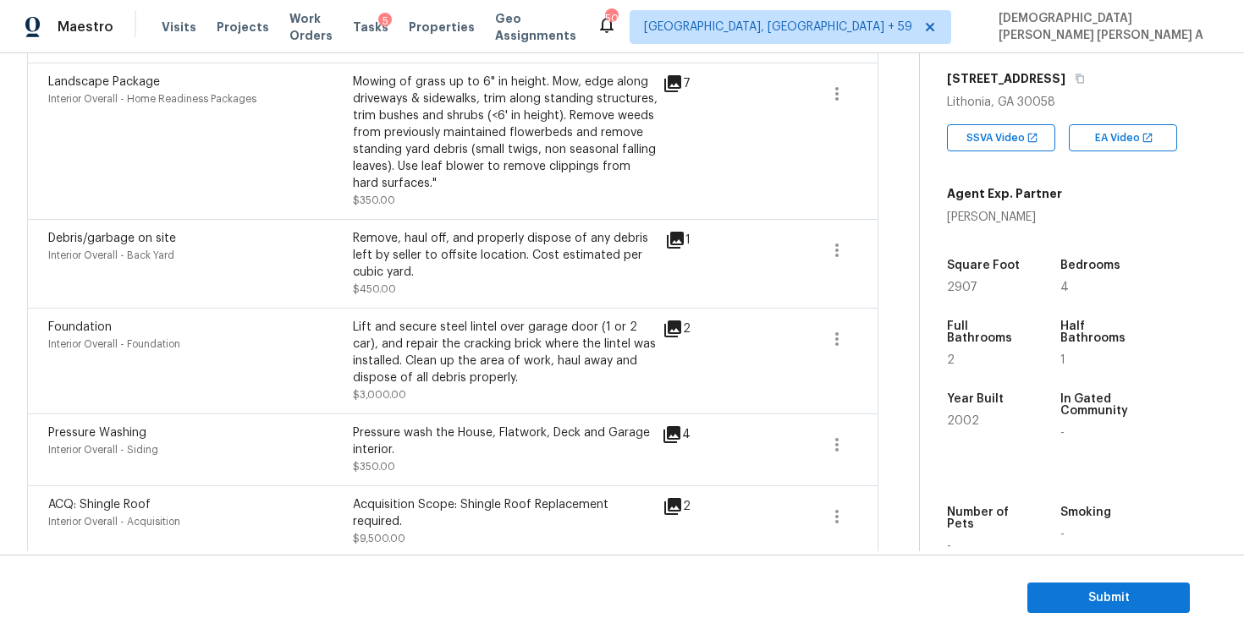
click at [859, 516] on div "ACQ: Shingle Roof Interior Overall - Acquisition Acquisition Scope: Shingle Roo…" at bounding box center [452, 522] width 851 height 73
click at [848, 509] on button "button" at bounding box center [836, 517] width 41 height 41
click at [931, 492] on link "Edit" at bounding box center [933, 501] width 144 height 25
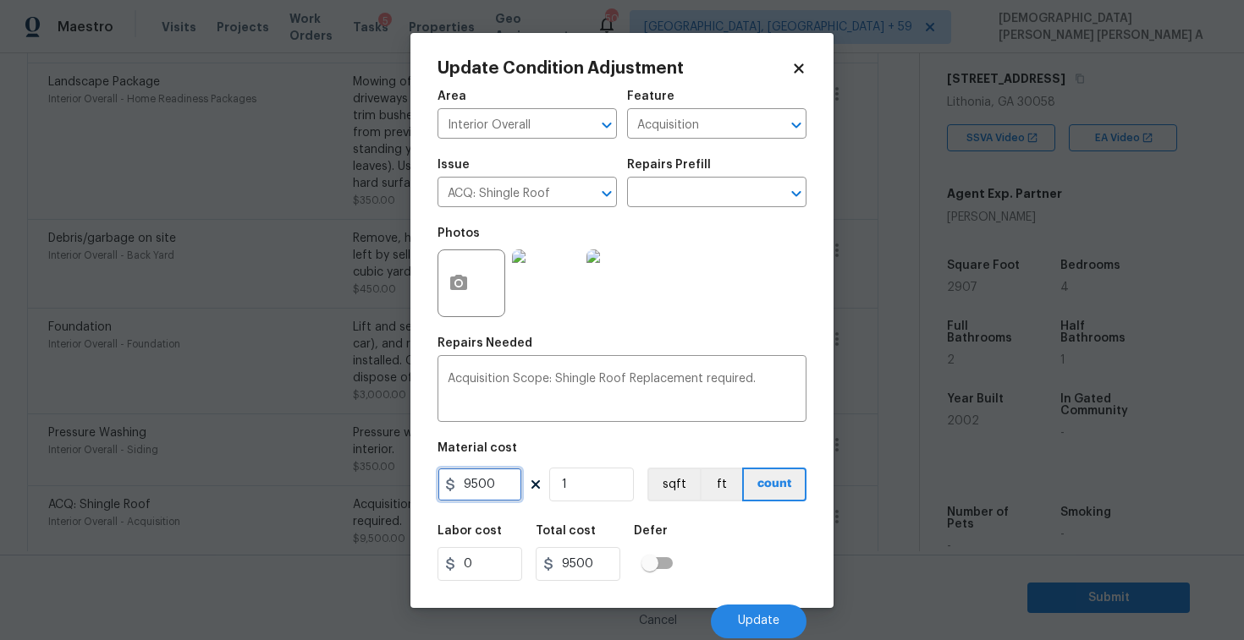
click at [501, 481] on input "9500" at bounding box center [479, 485] width 85 height 34
type input "0"
click at [741, 619] on span "Update" at bounding box center [758, 621] width 41 height 13
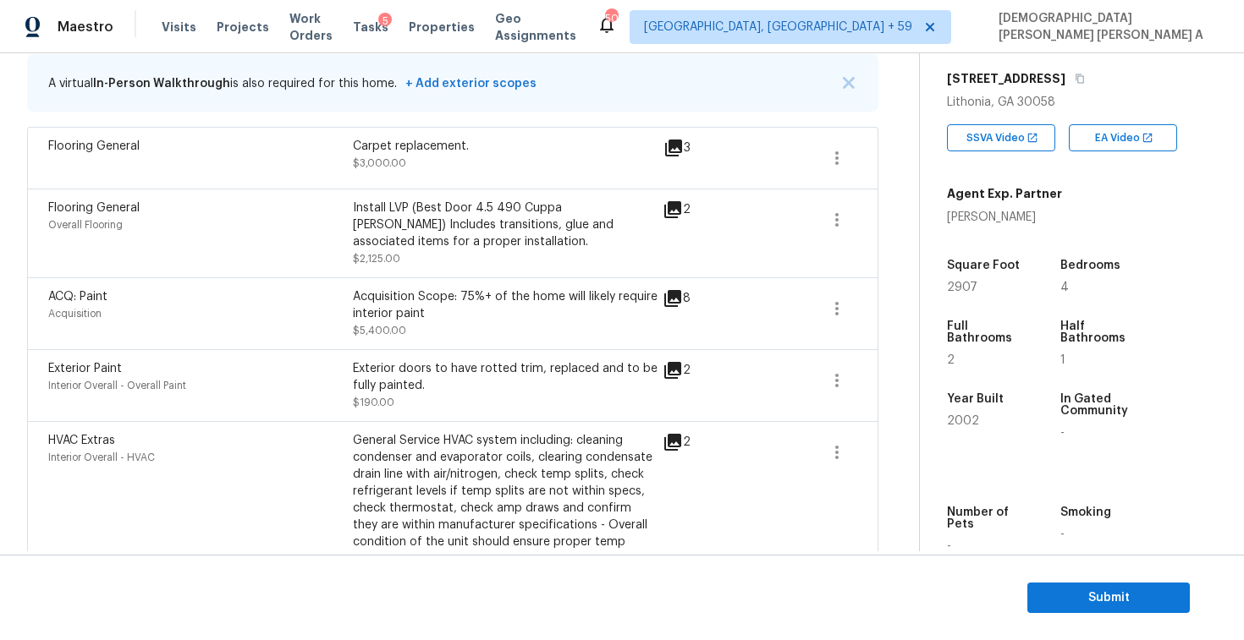
scroll to position [177, 0]
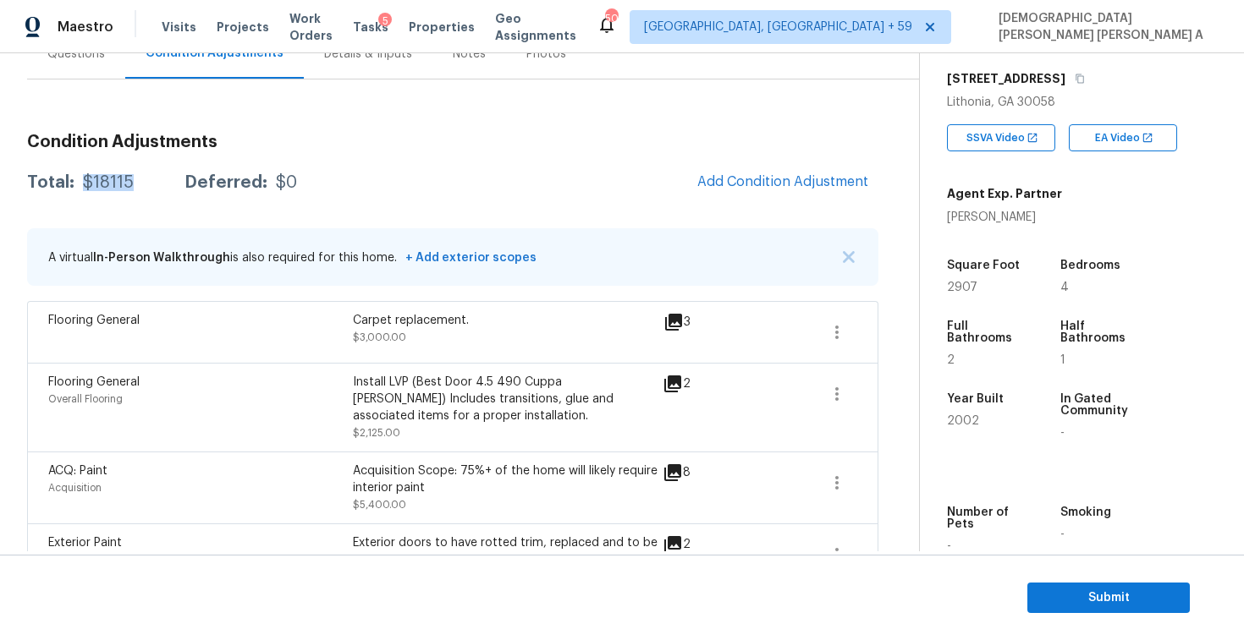
drag, startPoint x: 142, startPoint y: 187, endPoint x: 85, endPoint y: 175, distance: 58.7
click at [85, 175] on div "Total: $18115 Deferred: $0" at bounding box center [162, 182] width 270 height 17
click at [81, 74] on div "Questions" at bounding box center [76, 54] width 98 height 50
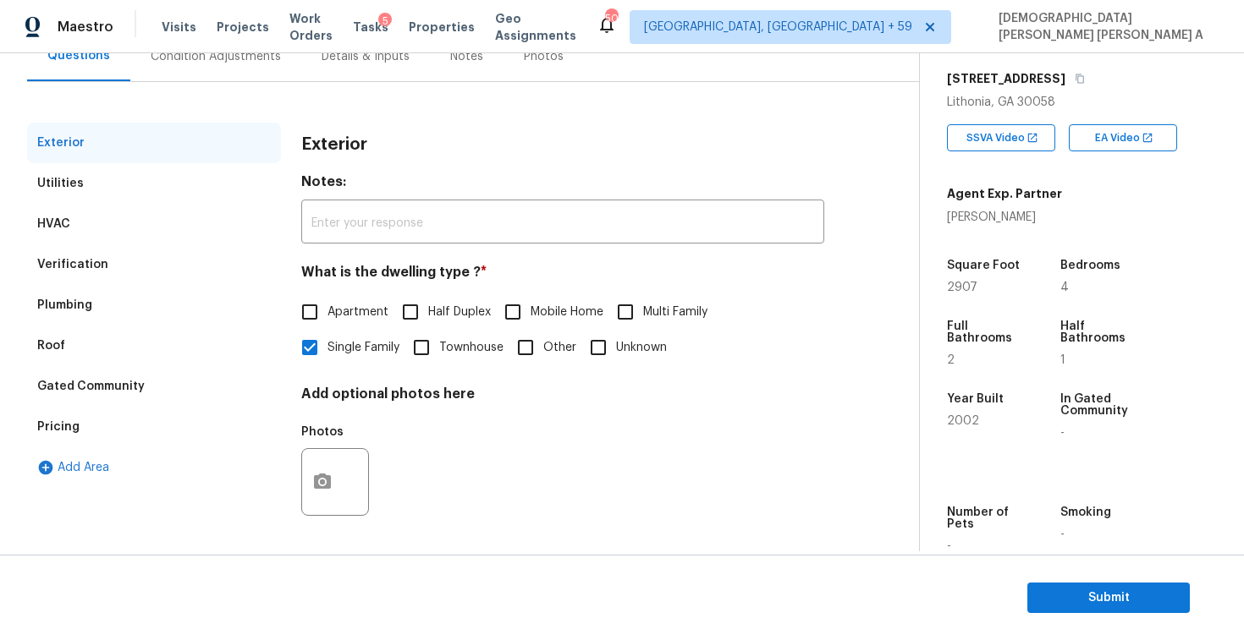
scroll to position [174, 0]
click at [83, 425] on div "Pricing" at bounding box center [154, 427] width 254 height 41
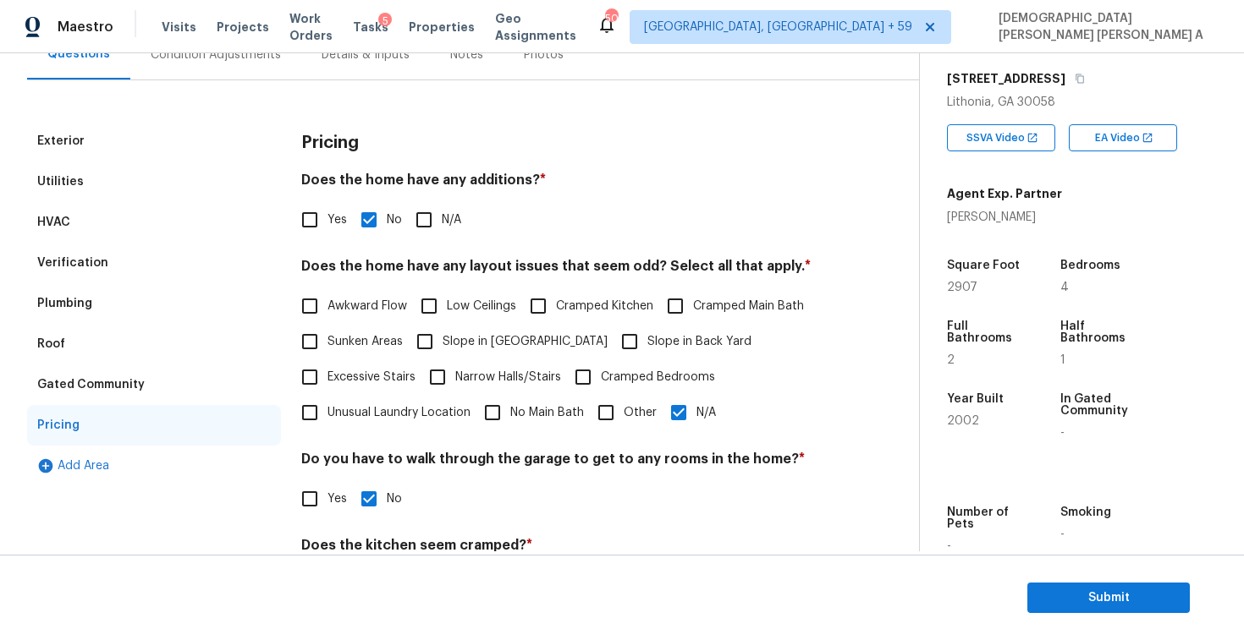
scroll to position [316, 0]
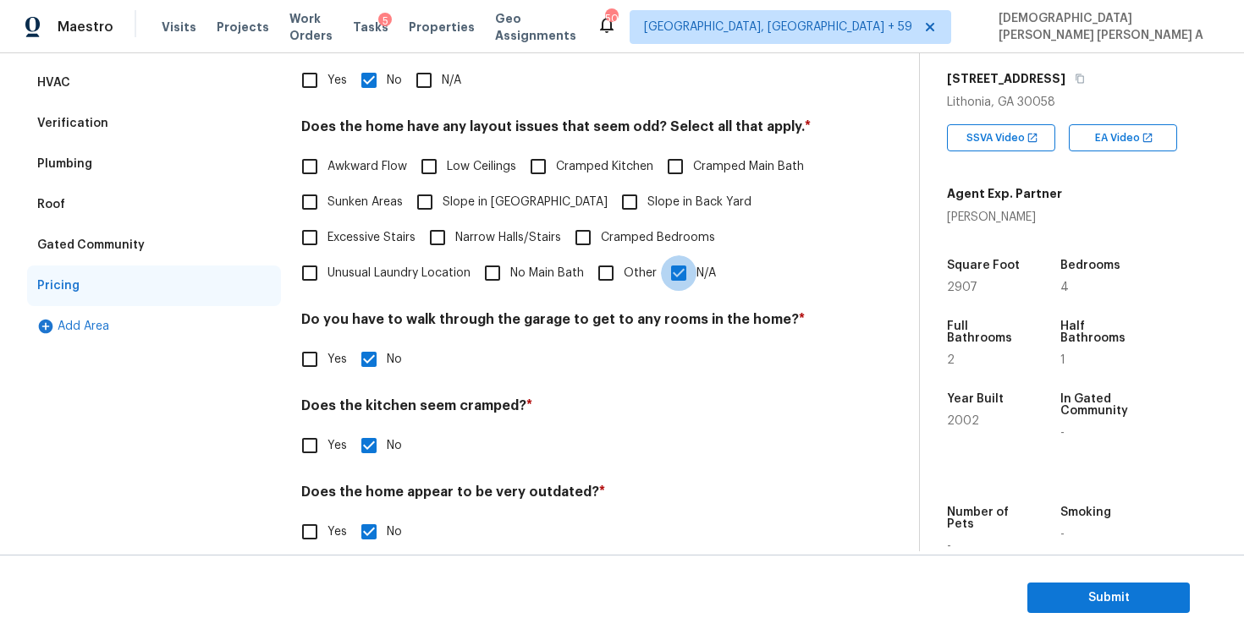
click at [672, 277] on input "N/A" at bounding box center [679, 273] width 36 height 36
checkbox input "false"
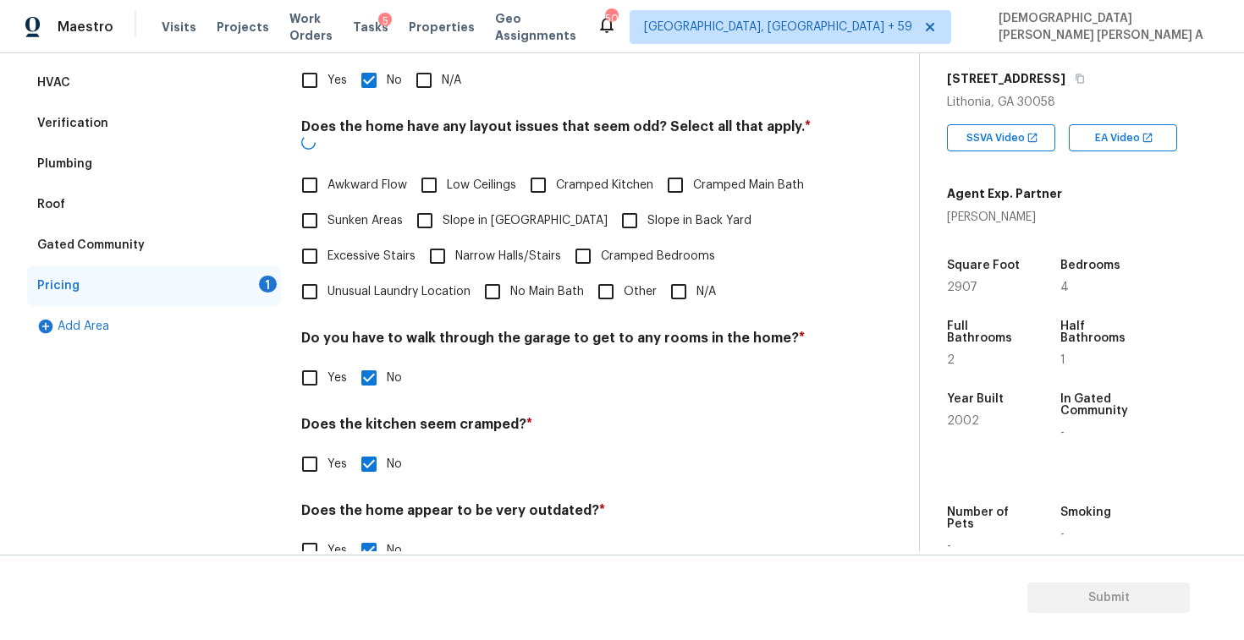
click at [606, 282] on input "Other" at bounding box center [606, 292] width 36 height 36
checkbox input "true"
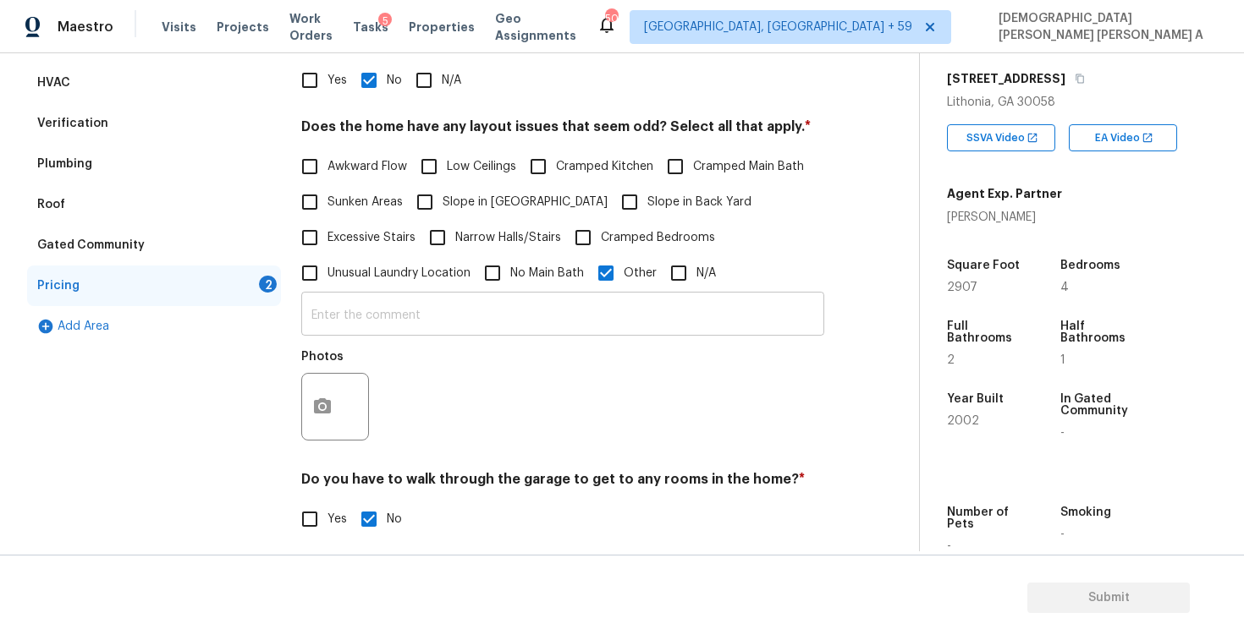
click at [555, 331] on input "text" at bounding box center [562, 316] width 523 height 40
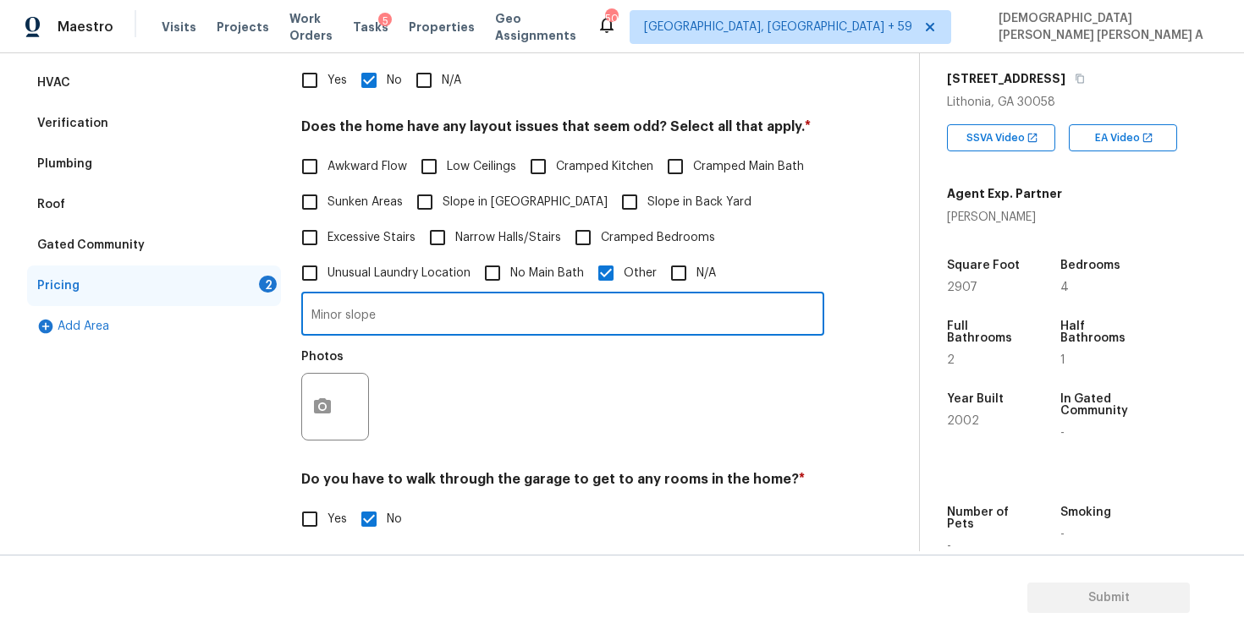
type input "Minor slope"
click at [323, 402] on icon "button" at bounding box center [322, 405] width 17 height 15
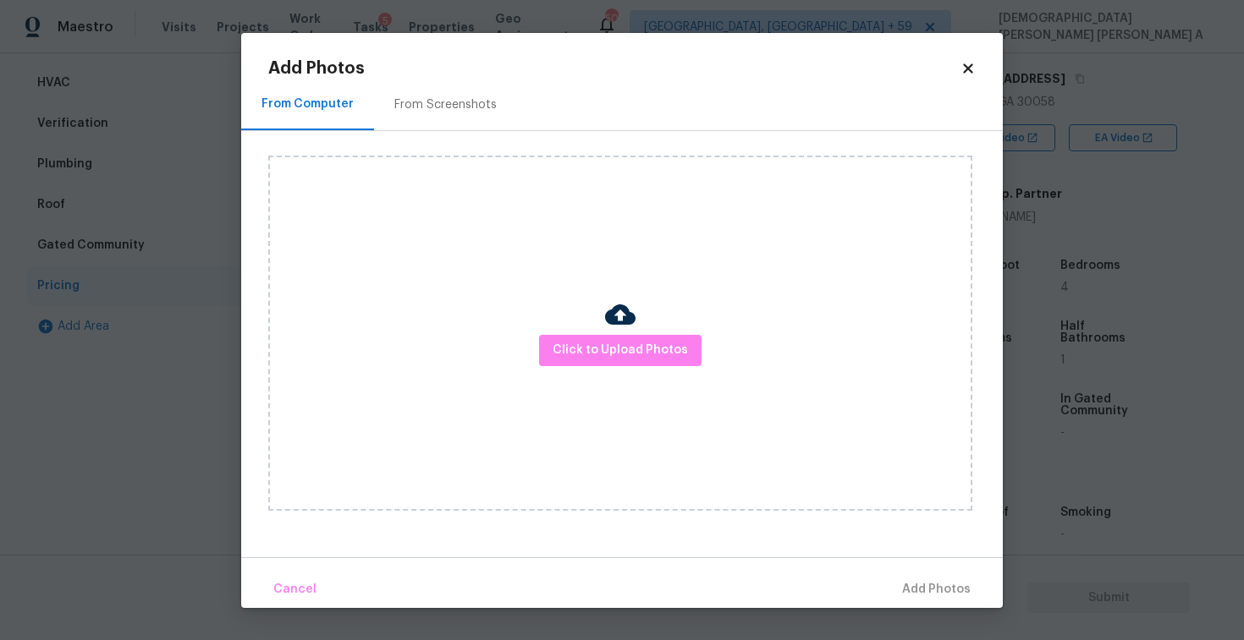
click at [420, 113] on div "From Screenshots" at bounding box center [445, 104] width 102 height 17
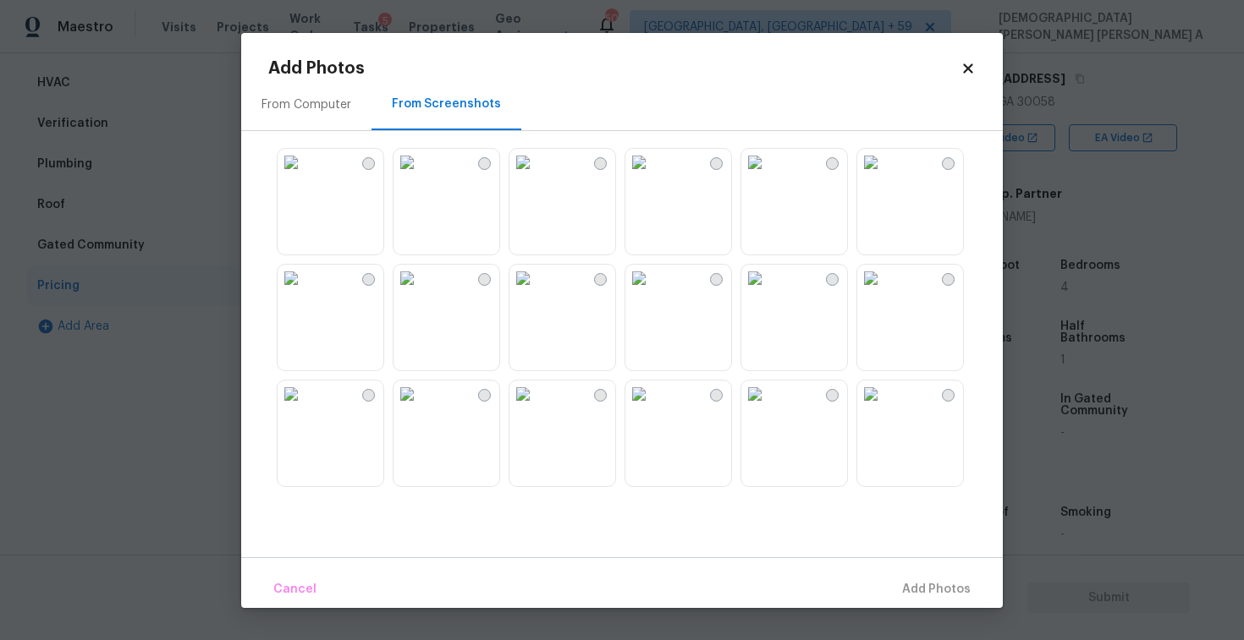
click at [420, 281] on img at bounding box center [406, 278] width 27 height 27
click at [884, 408] on img at bounding box center [870, 394] width 27 height 27
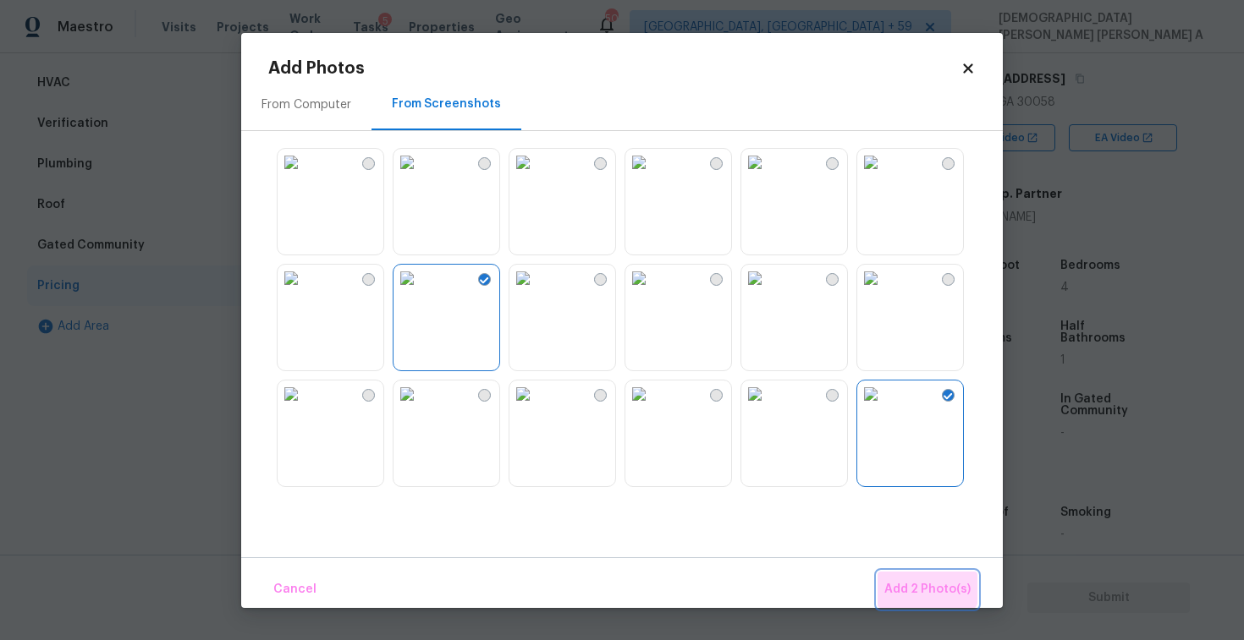
click at [925, 579] on span "Add 2 Photo(s)" at bounding box center [927, 589] width 86 height 21
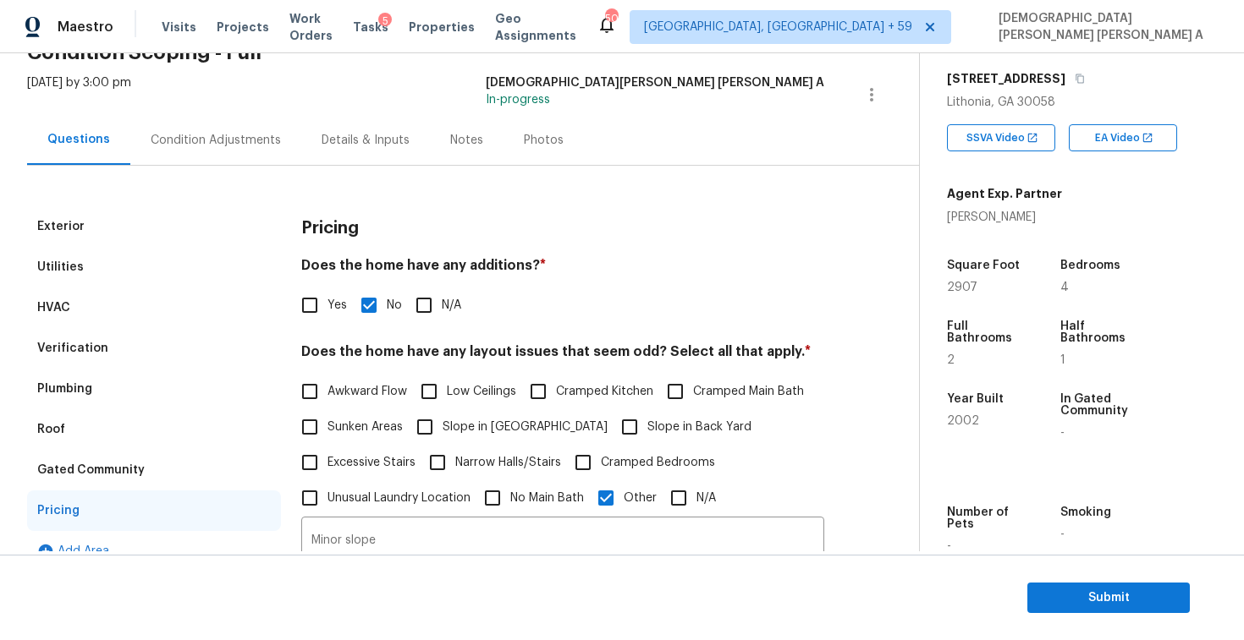
scroll to position [0, 0]
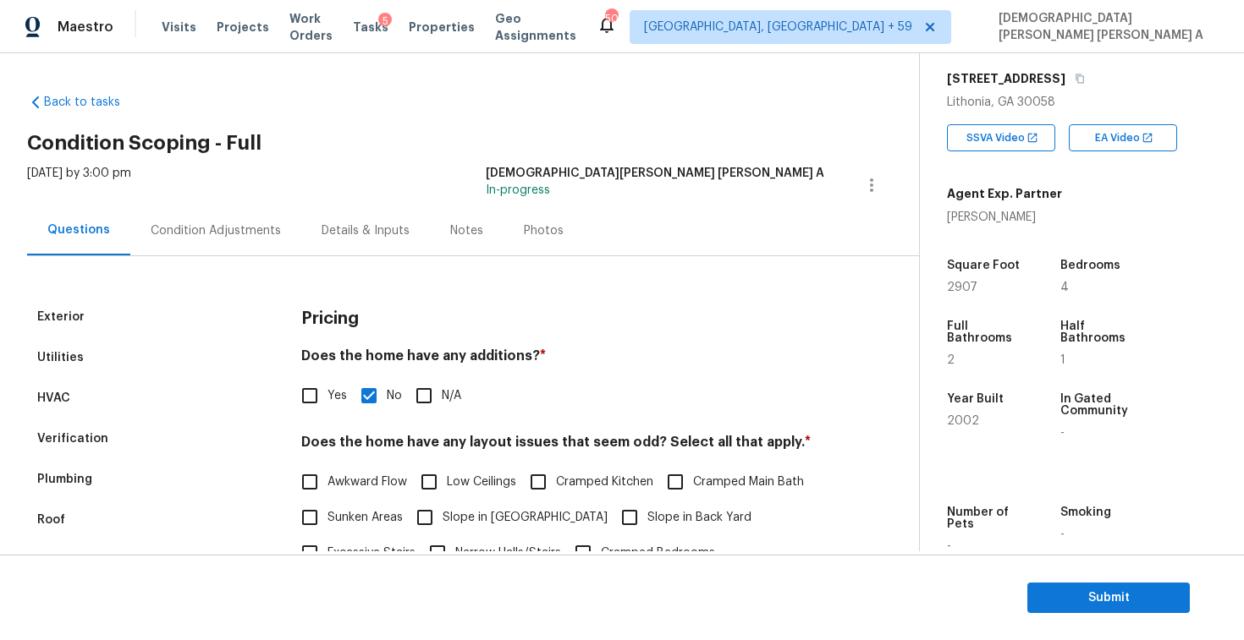
click at [206, 224] on div "Condition Adjustments" at bounding box center [216, 230] width 130 height 17
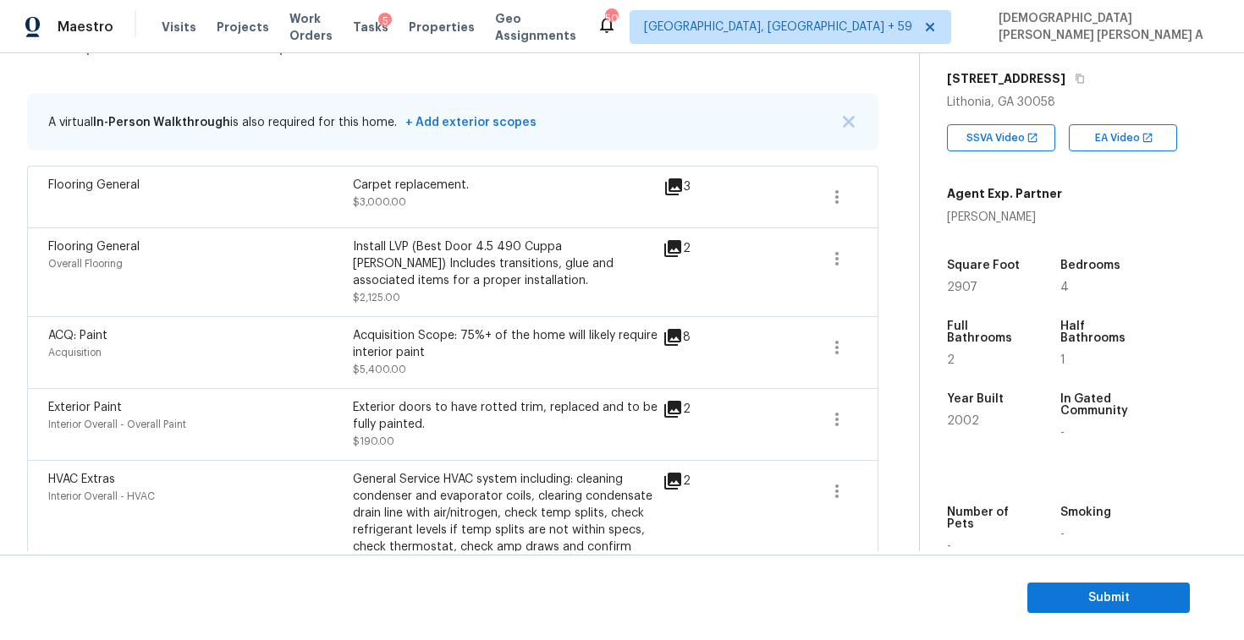
scroll to position [209, 0]
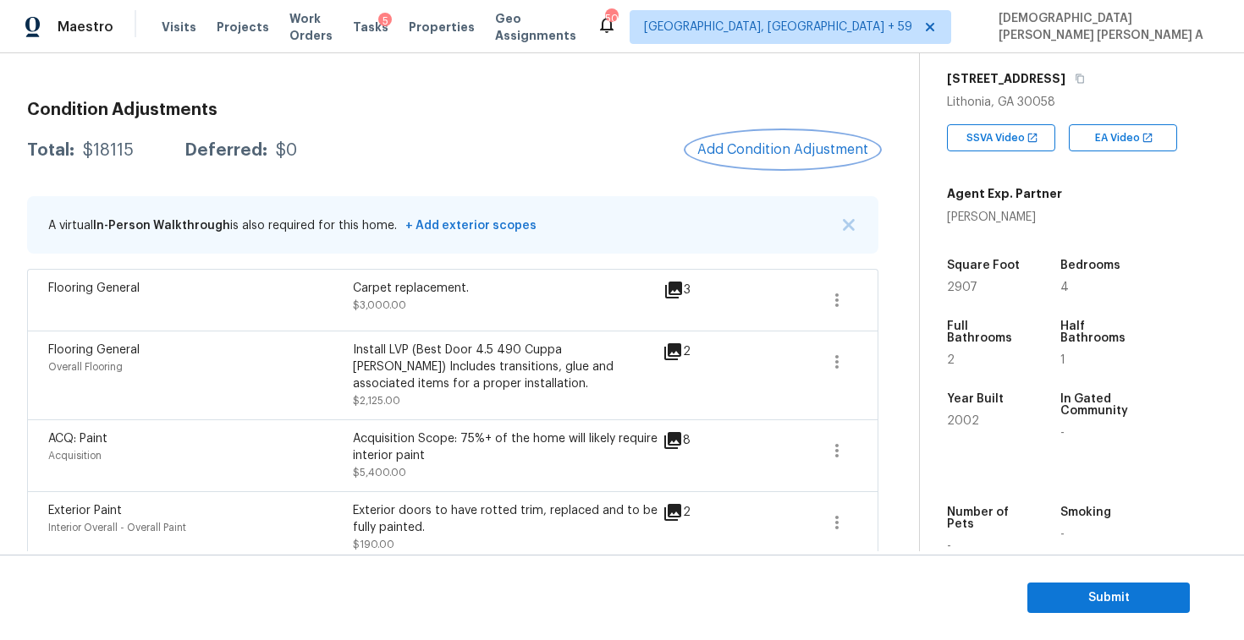
click at [826, 149] on span "Add Condition Adjustment" at bounding box center [782, 149] width 171 height 15
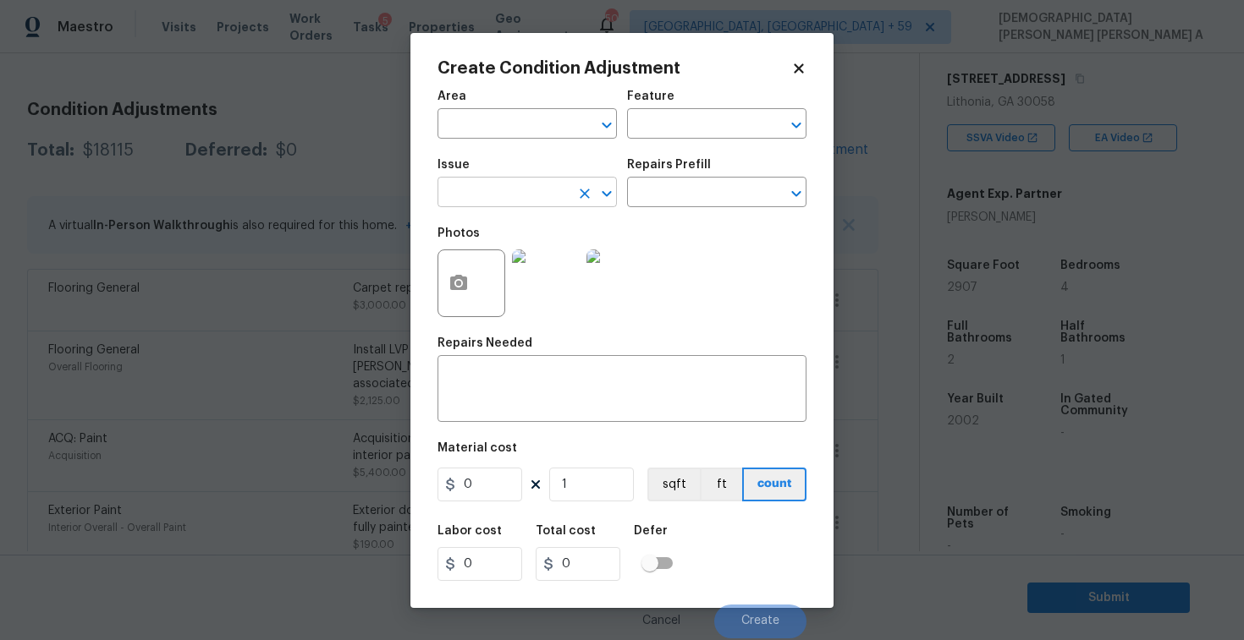
click at [489, 203] on input "text" at bounding box center [503, 194] width 132 height 26
click at [497, 278] on li "Siding" at bounding box center [526, 273] width 179 height 28
type input "Siding"
click at [459, 292] on icon "button" at bounding box center [458, 283] width 20 height 20
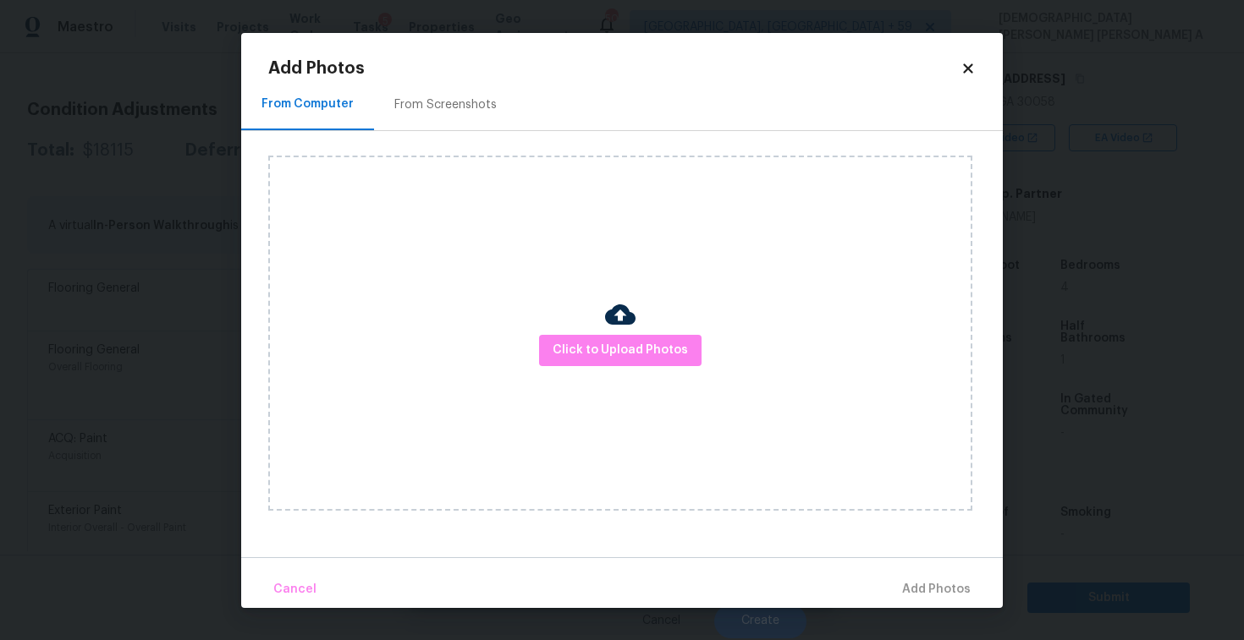
click at [460, 120] on div "From Screenshots" at bounding box center [445, 105] width 143 height 50
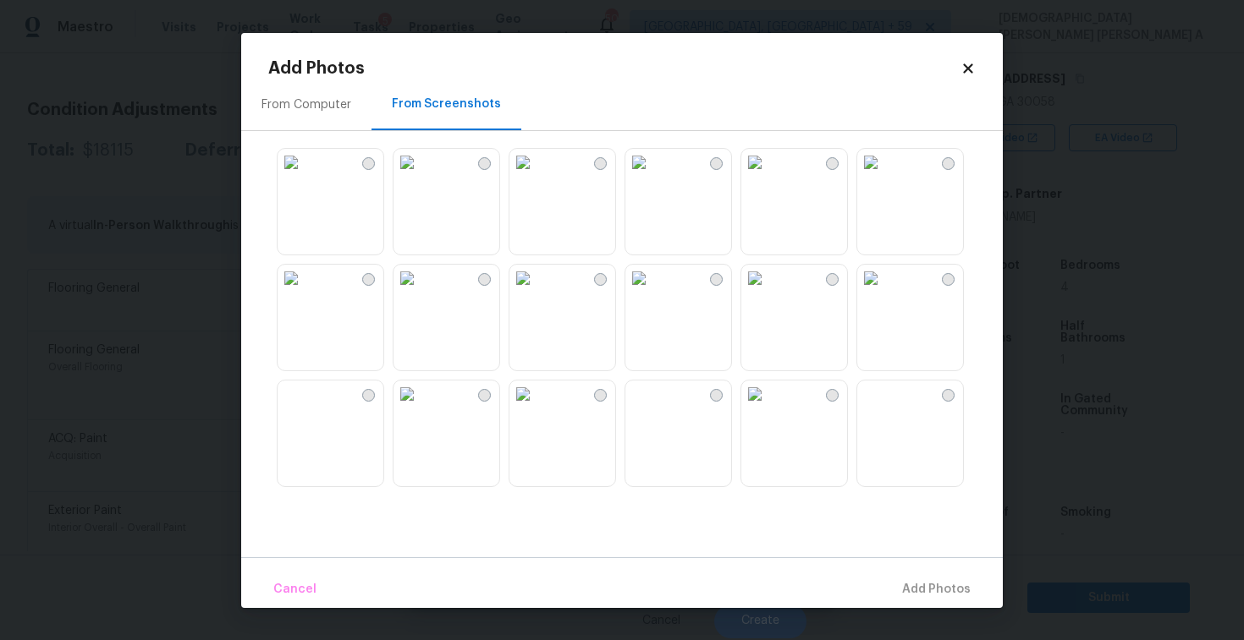
click at [884, 408] on img at bounding box center [870, 394] width 27 height 27
click at [918, 591] on span "Add 1 Photo(s)" at bounding box center [929, 589] width 84 height 21
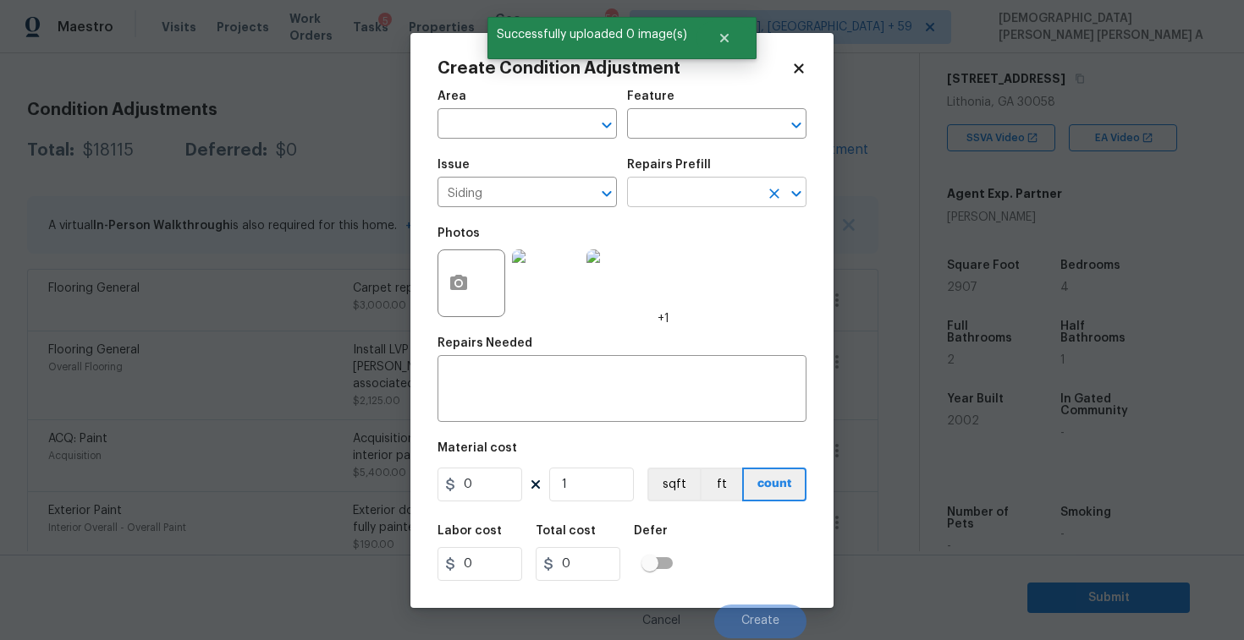
click at [710, 189] on input "text" at bounding box center [693, 194] width 132 height 26
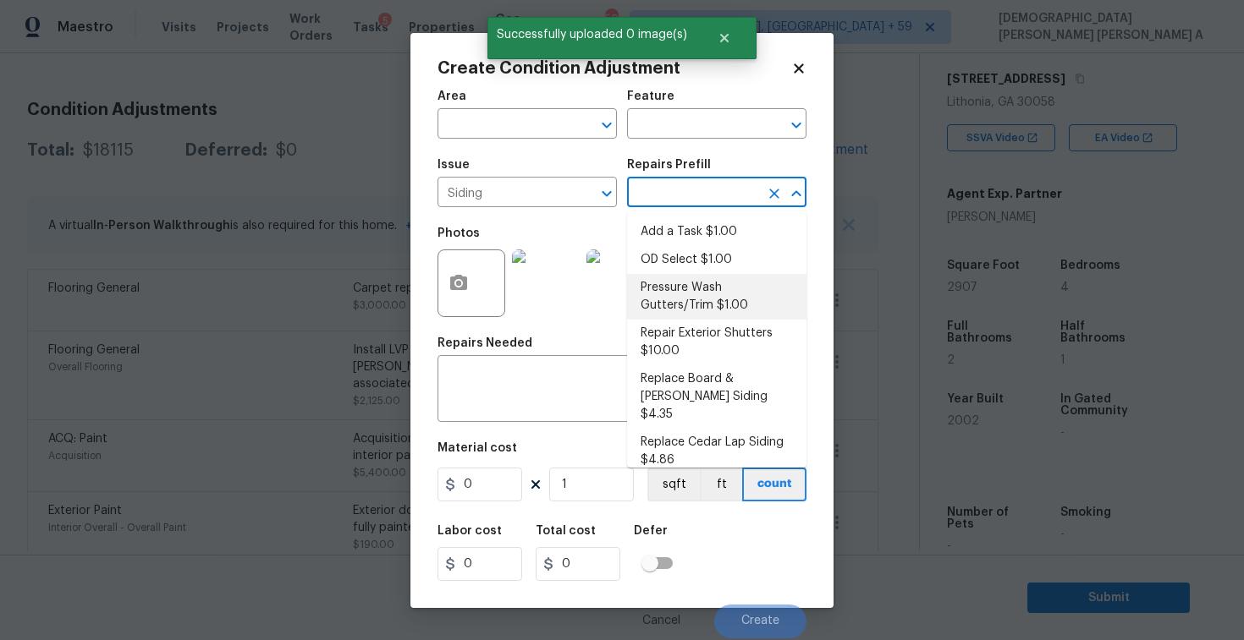
click at [684, 283] on li "Pressure Wash Gutters/Trim $1.00" at bounding box center [716, 297] width 179 height 46
type input "Siding"
type textarea "Protect areas as needed for pressure washing. Pressure wash the gutters and tri…"
type input "1"
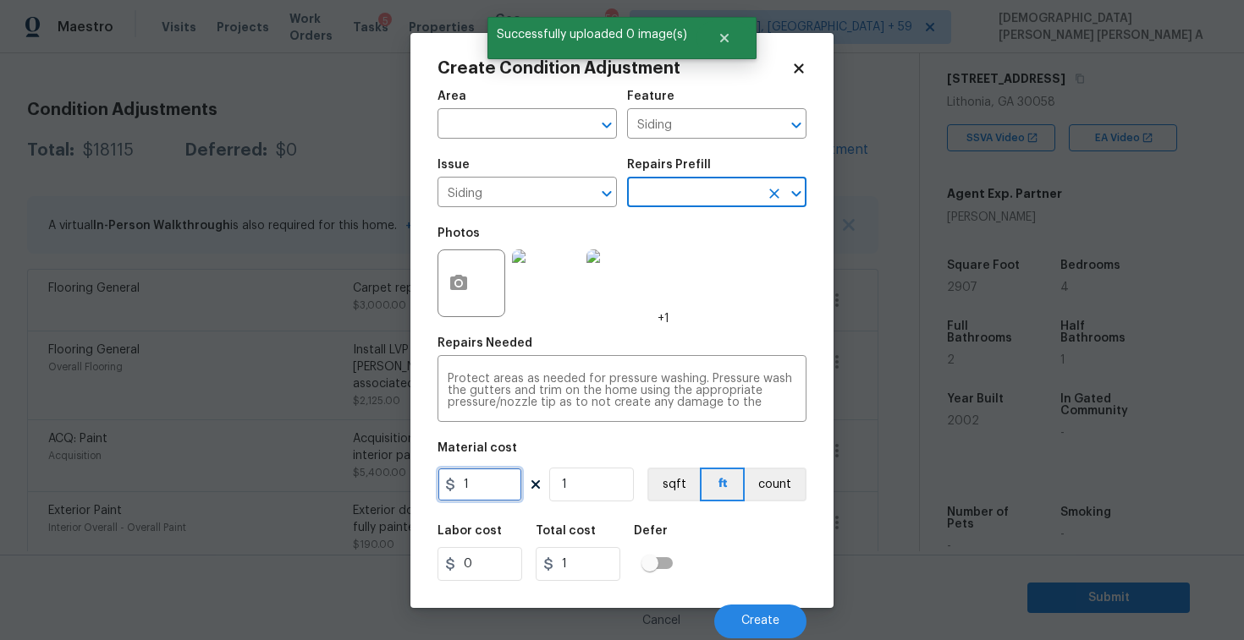
click at [486, 490] on input "1" at bounding box center [479, 485] width 85 height 34
type input "1200"
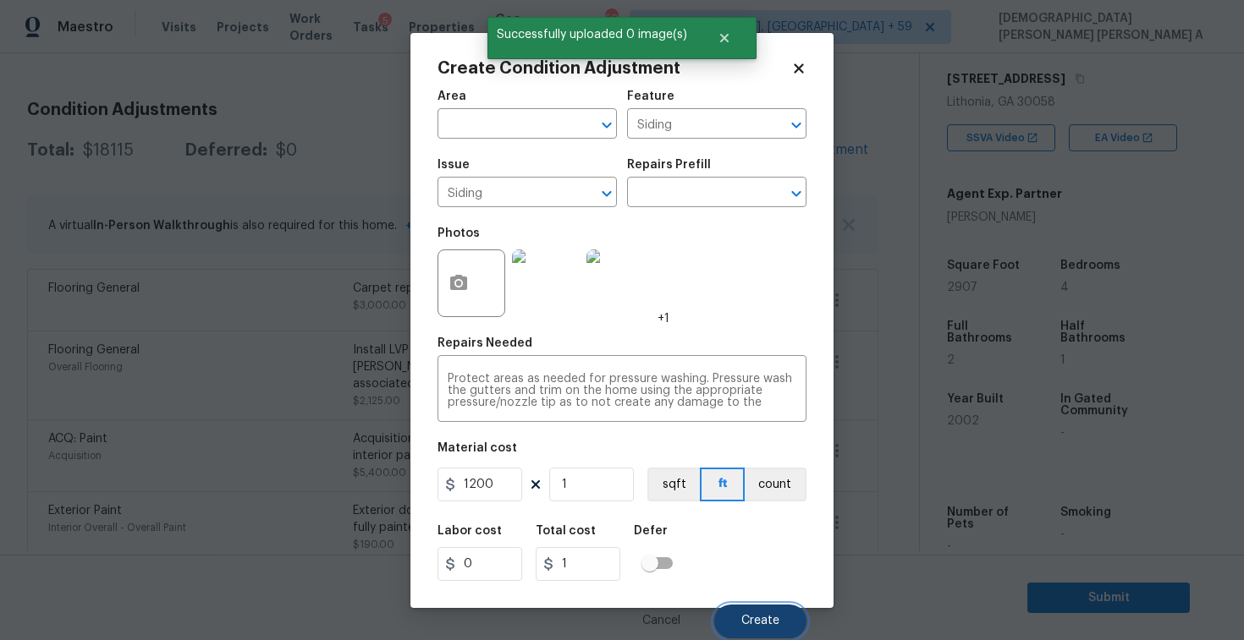
type input "1200"
click at [788, 617] on button "Create" at bounding box center [760, 622] width 92 height 34
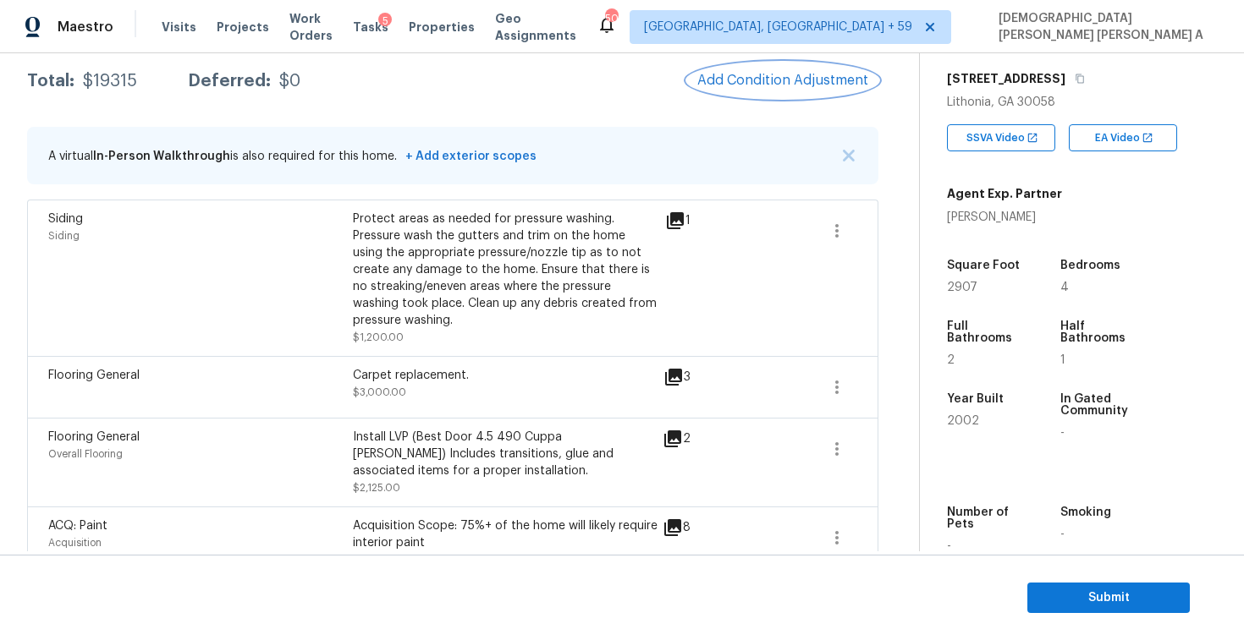
scroll to position [253, 0]
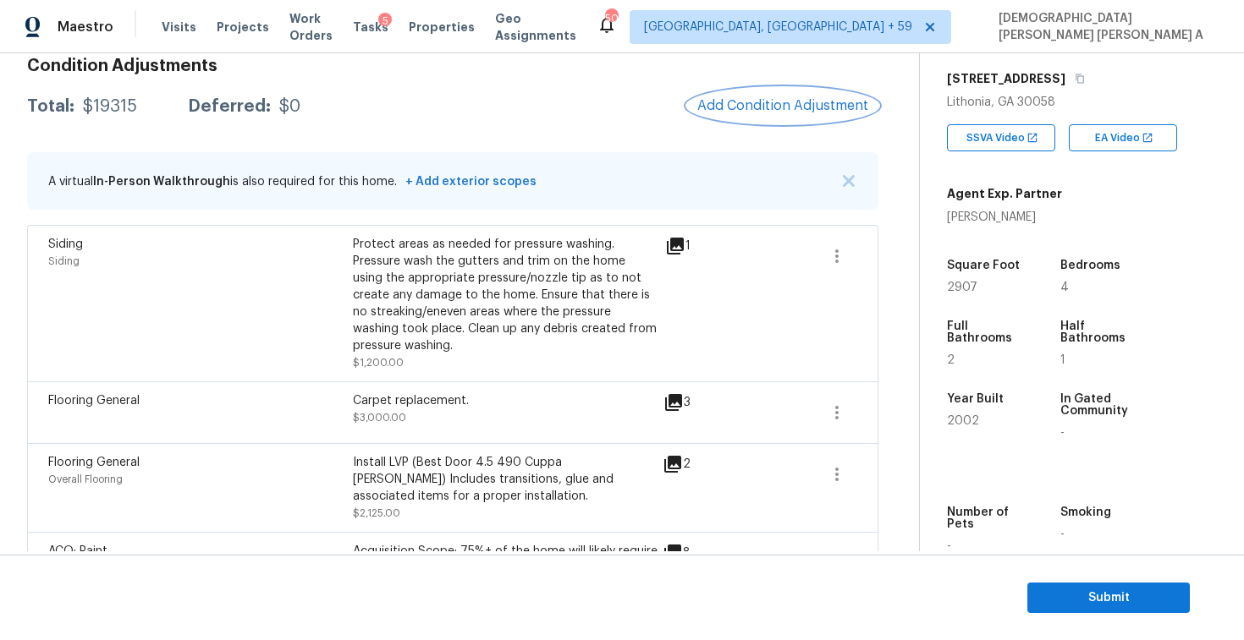
click at [738, 91] on button "Add Condition Adjustment" at bounding box center [782, 106] width 191 height 36
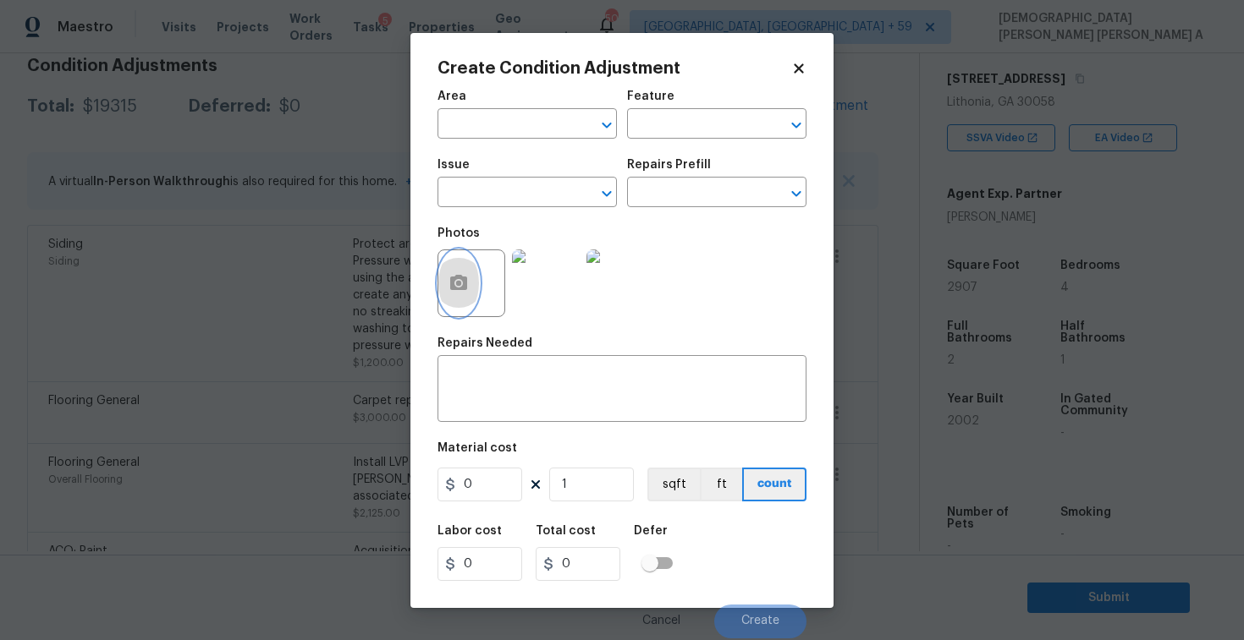
click at [439, 274] on button "button" at bounding box center [458, 283] width 41 height 66
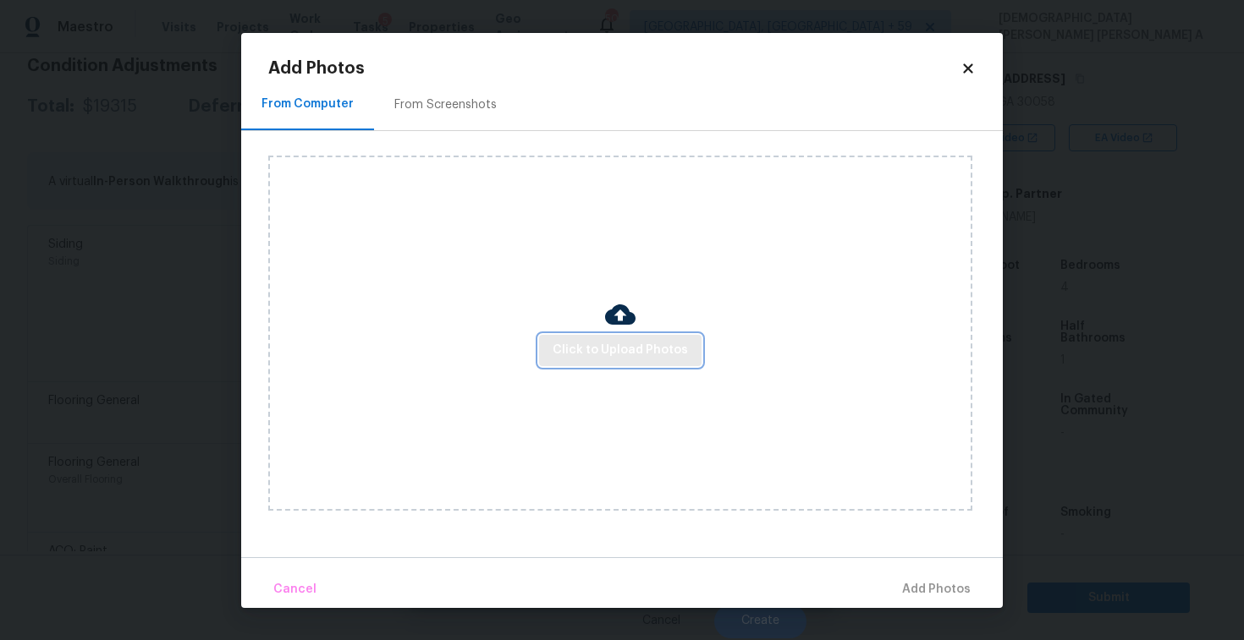
click at [643, 363] on button "Click to Upload Photos" at bounding box center [620, 350] width 162 height 31
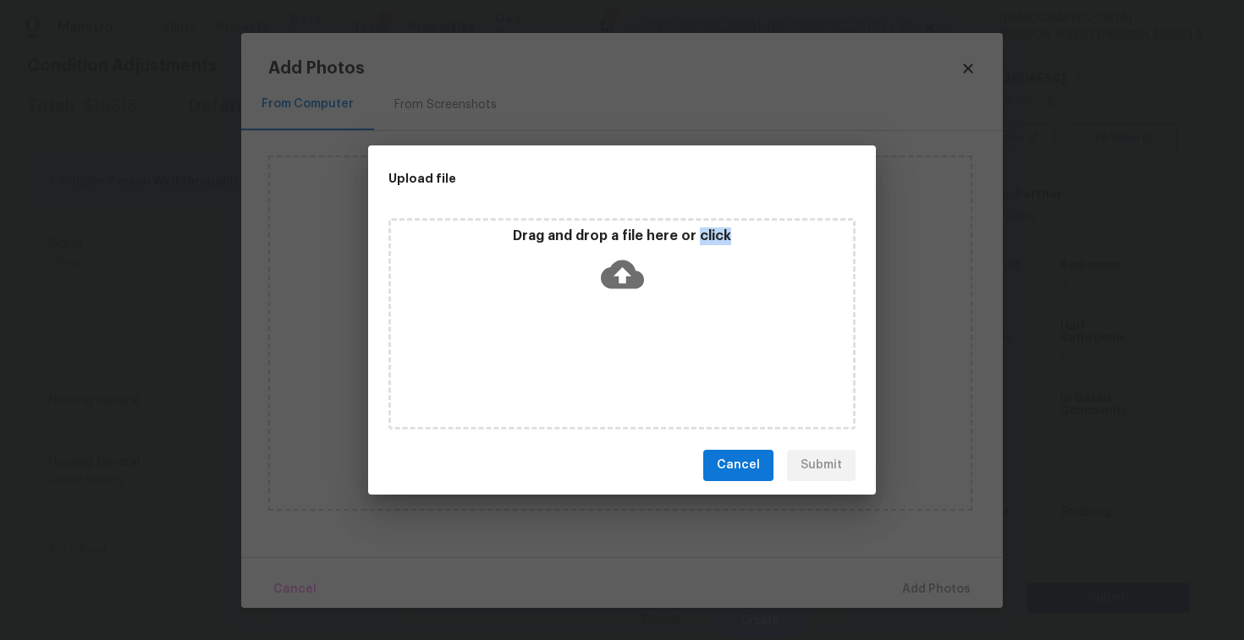
click at [643, 362] on div "Drag and drop a file here or click" at bounding box center [621, 323] width 467 height 211
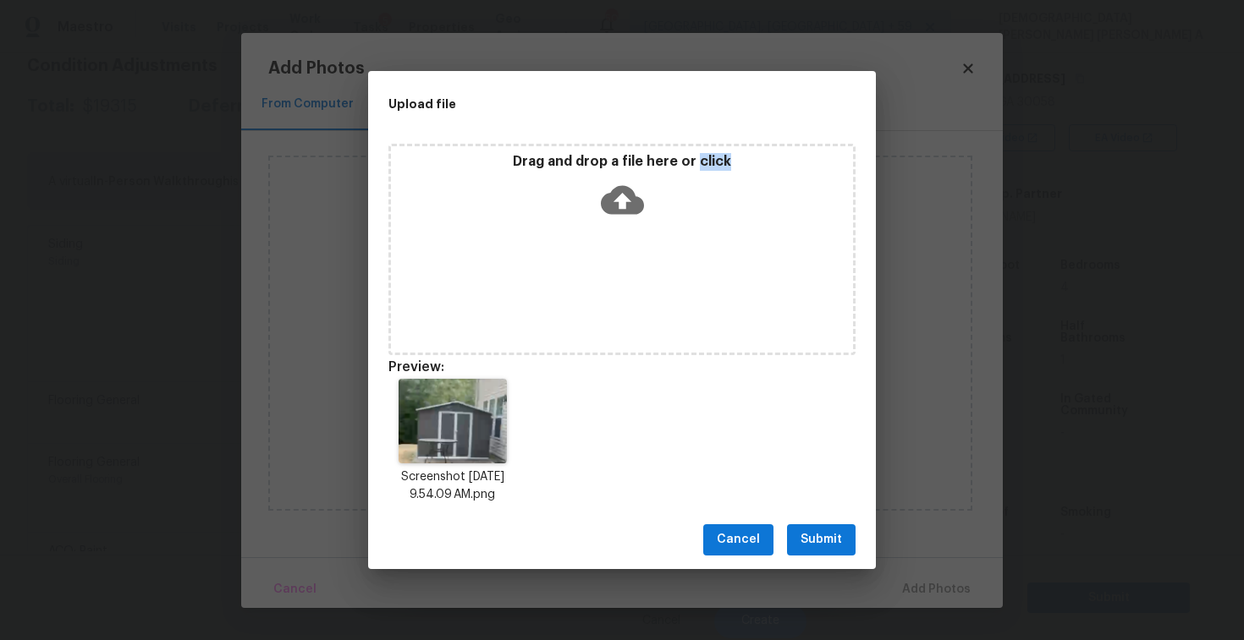
click at [835, 531] on span "Submit" at bounding box center [820, 540] width 41 height 21
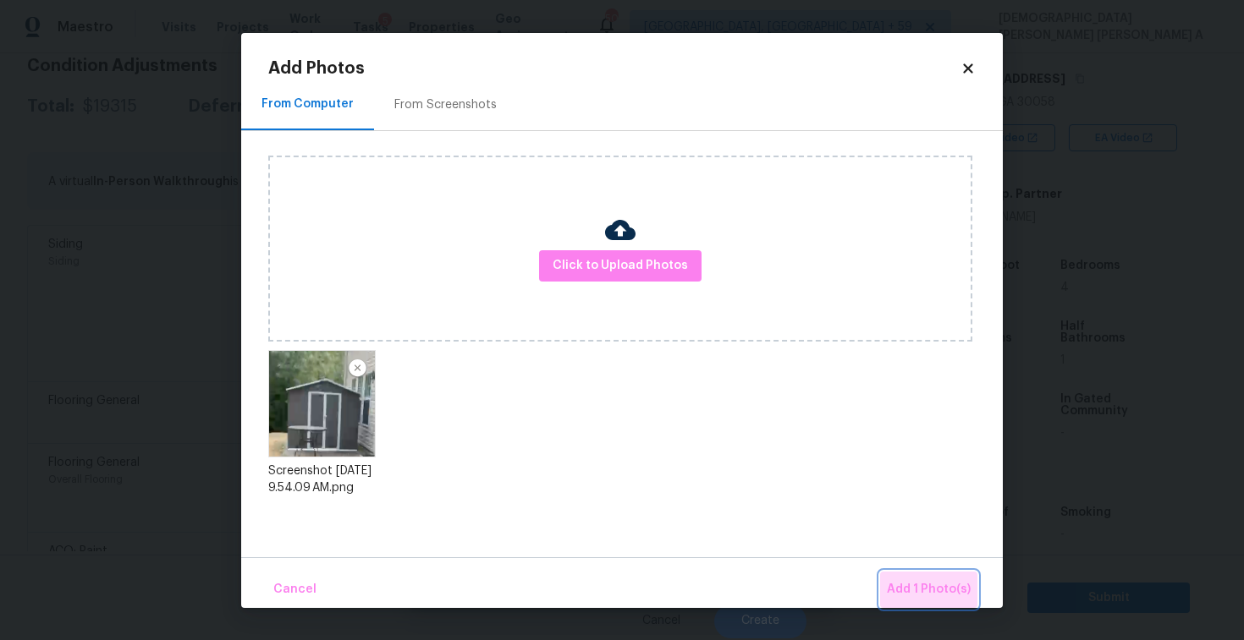
click at [938, 593] on span "Add 1 Photo(s)" at bounding box center [929, 589] width 84 height 21
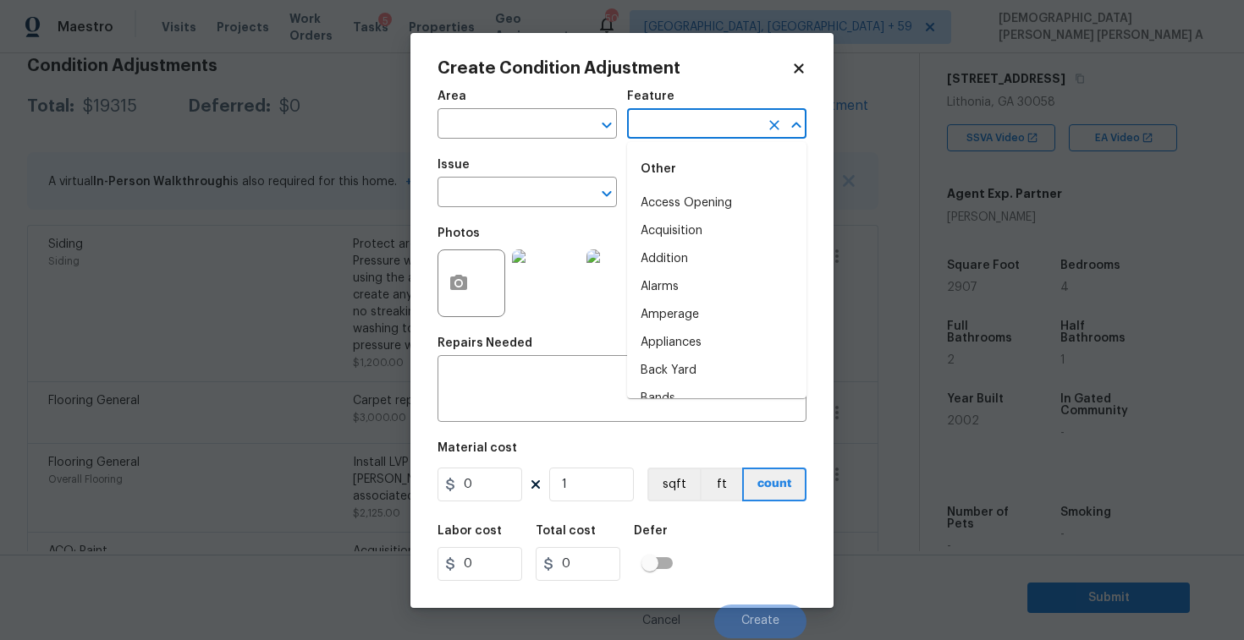
click at [660, 118] on input "text" at bounding box center [693, 126] width 132 height 26
type input "shed"
click at [656, 193] on li "Shed" at bounding box center [716, 203] width 179 height 28
type input "Access Opening"
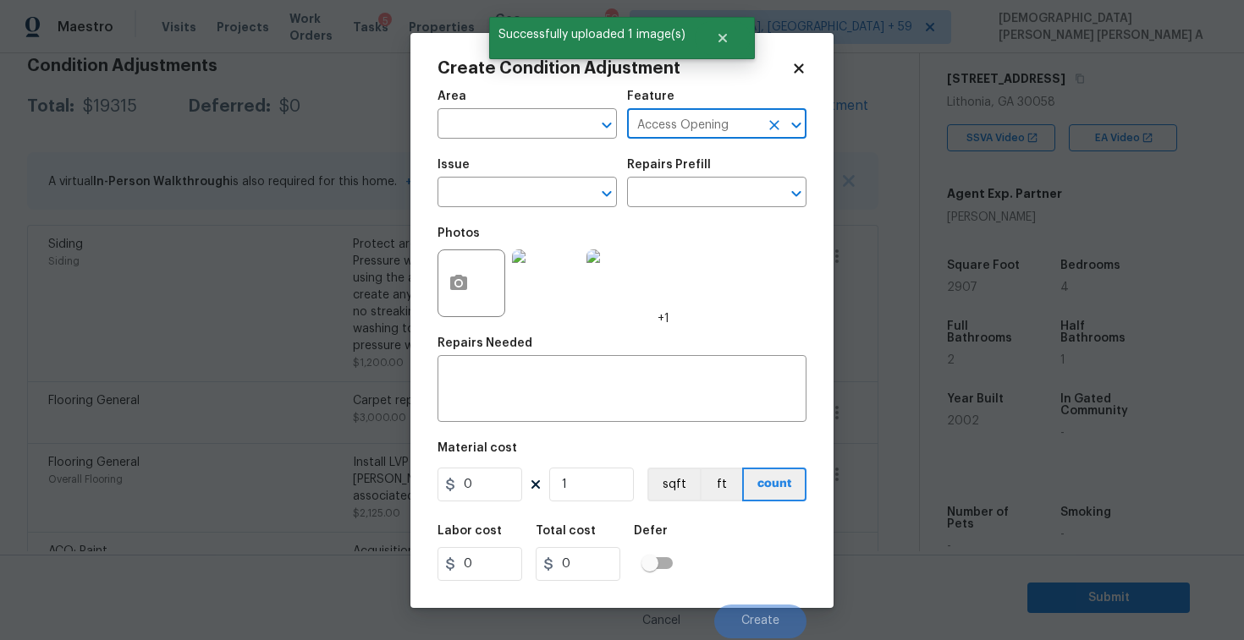
click at [777, 119] on icon "Clear" at bounding box center [774, 125] width 17 height 17
click at [656, 206] on li "Shed" at bounding box center [716, 203] width 179 height 28
type input "Shed"
click at [531, 405] on textarea at bounding box center [621, 391] width 349 height 36
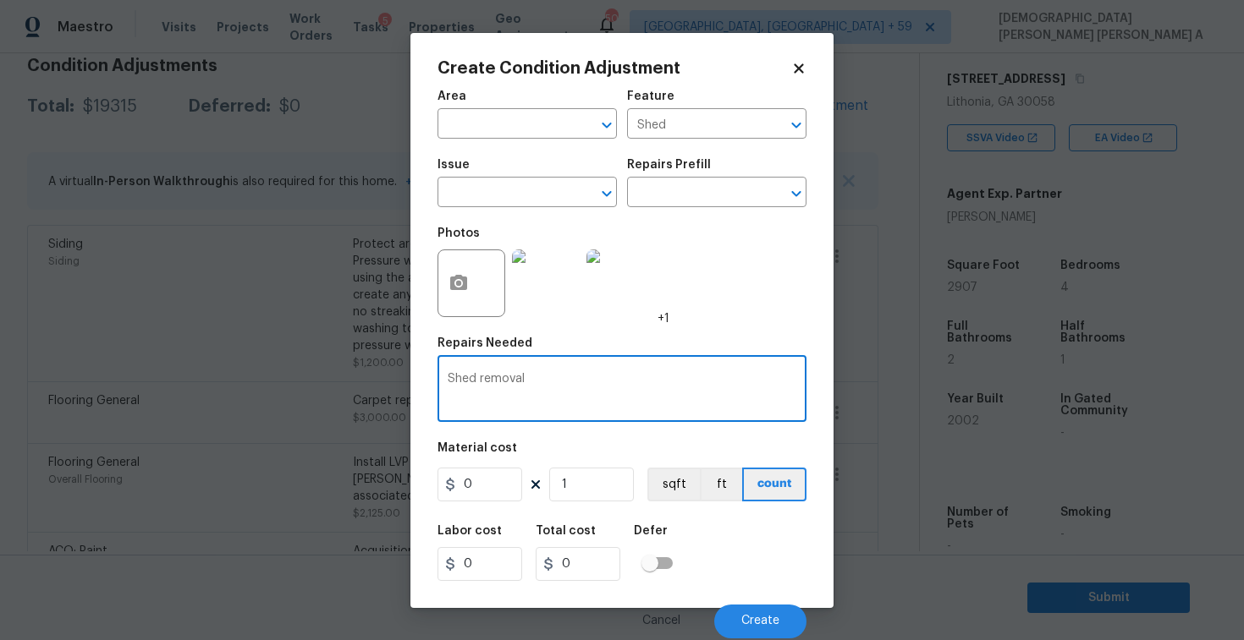
type textarea "Shed removal"
click at [491, 483] on input "0" at bounding box center [479, 485] width 85 height 34
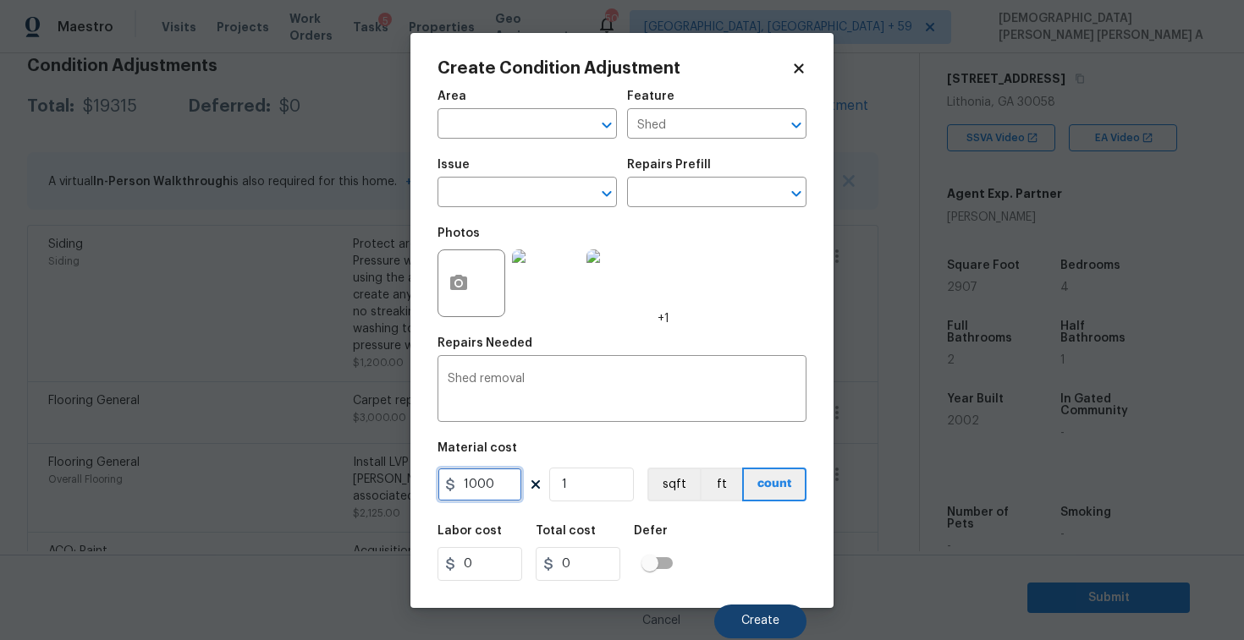
type input "1000"
click at [756, 619] on span "Create" at bounding box center [760, 621] width 38 height 13
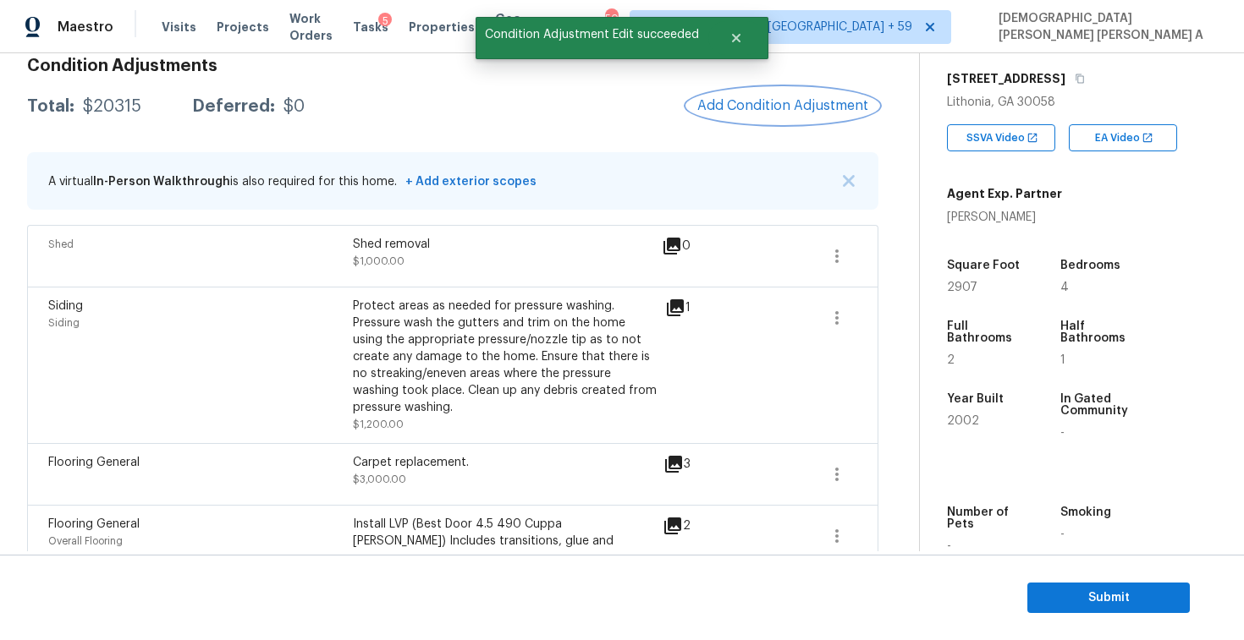
click at [777, 107] on span "Add Condition Adjustment" at bounding box center [782, 105] width 171 height 15
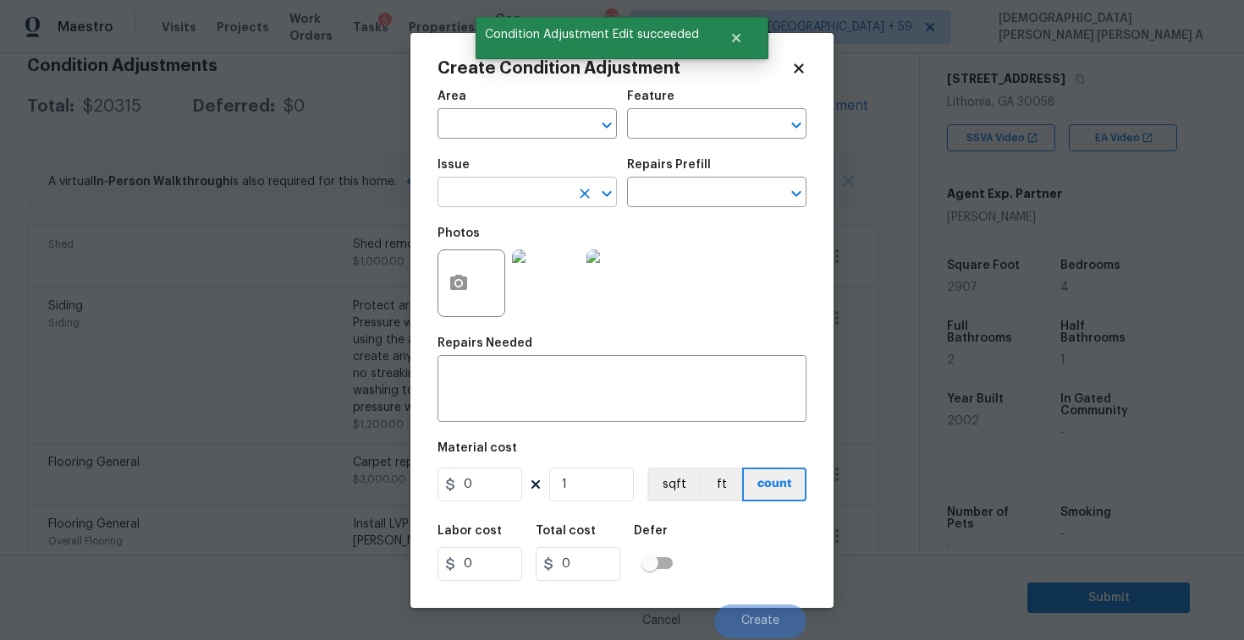
click at [507, 183] on input "text" at bounding box center [503, 194] width 132 height 26
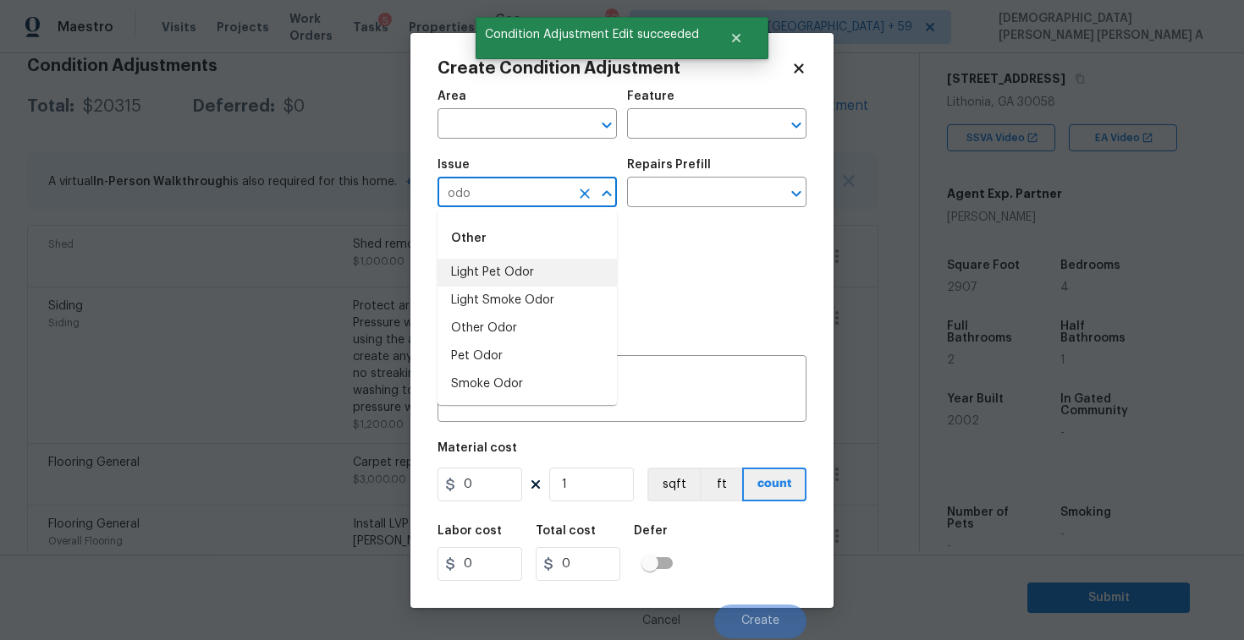
click at [548, 271] on li "Light Pet Odor" at bounding box center [526, 273] width 179 height 28
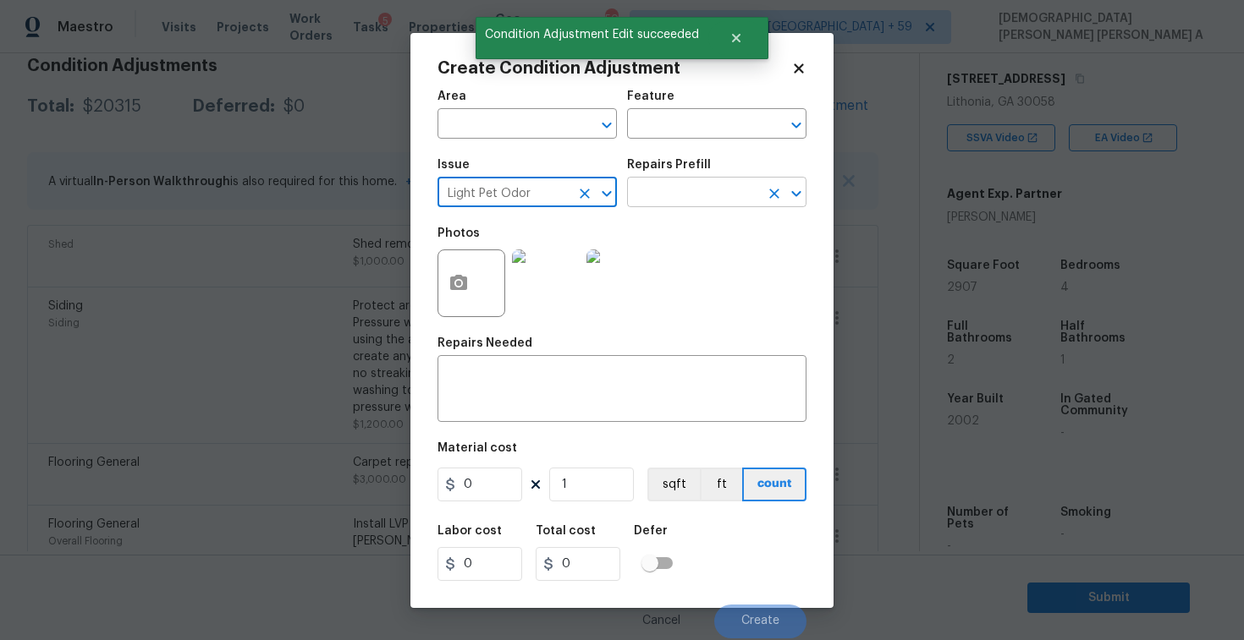
type input "Light Pet Odor"
click at [700, 206] on input "text" at bounding box center [693, 194] width 132 height 26
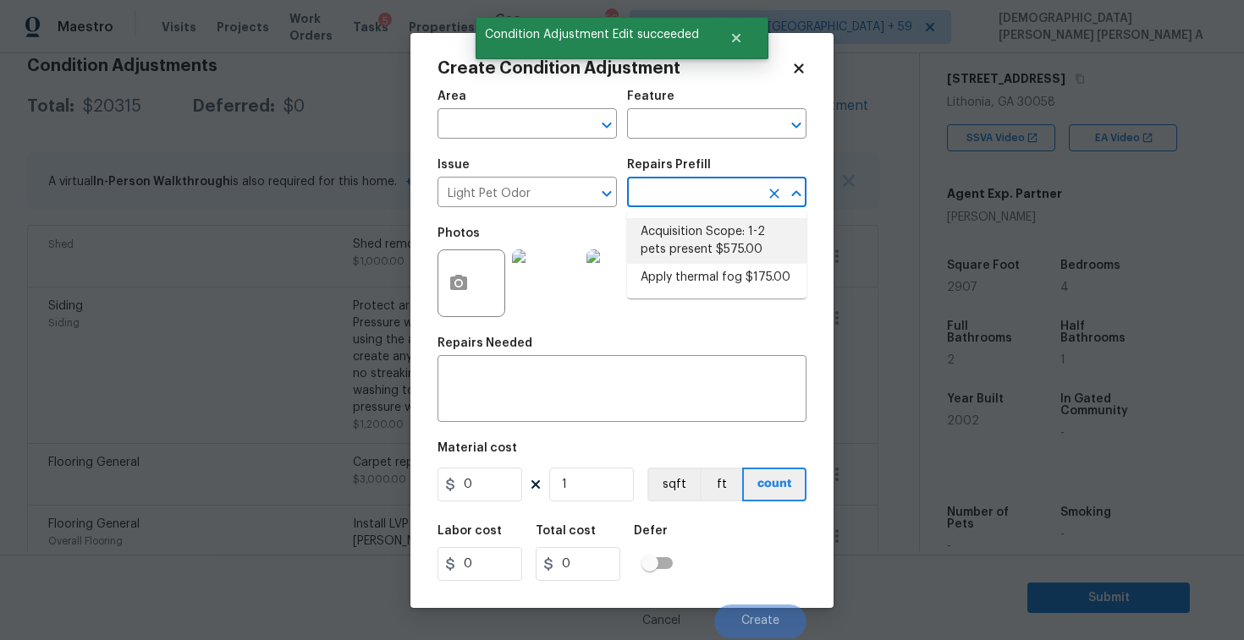
click at [693, 260] on li "Acquisition Scope: 1-2 pets present $575.00" at bounding box center [716, 241] width 179 height 46
type textarea "Acquisition Scope: 1-2 pets present"
type input "575"
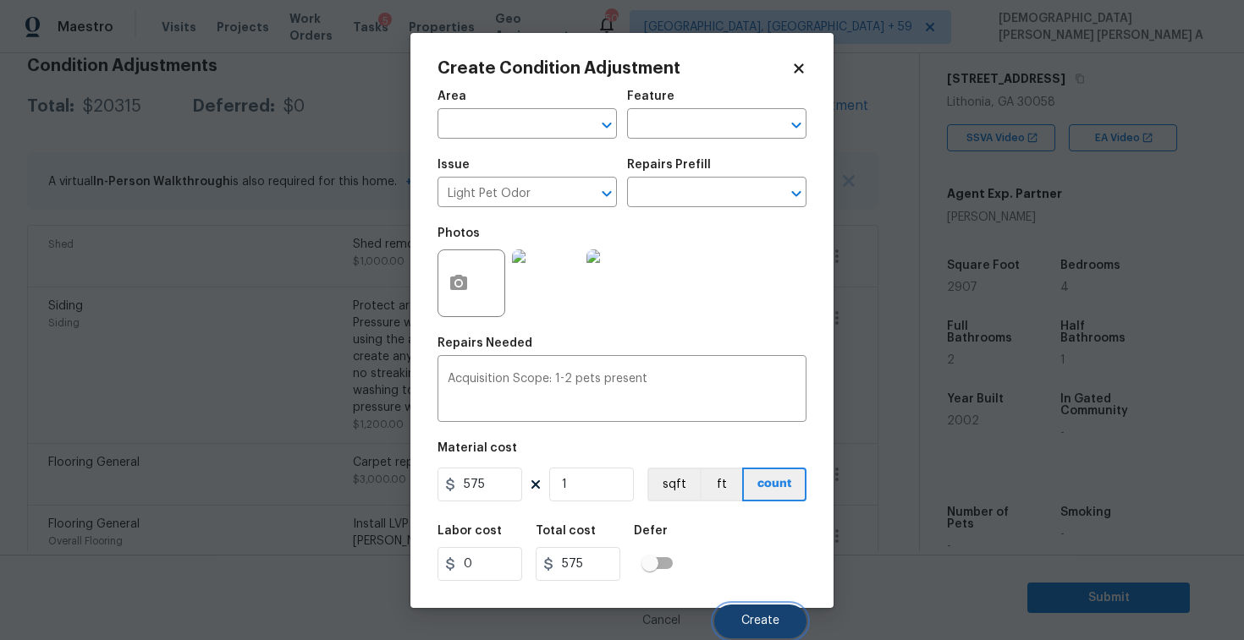
click at [753, 622] on span "Create" at bounding box center [760, 621] width 38 height 13
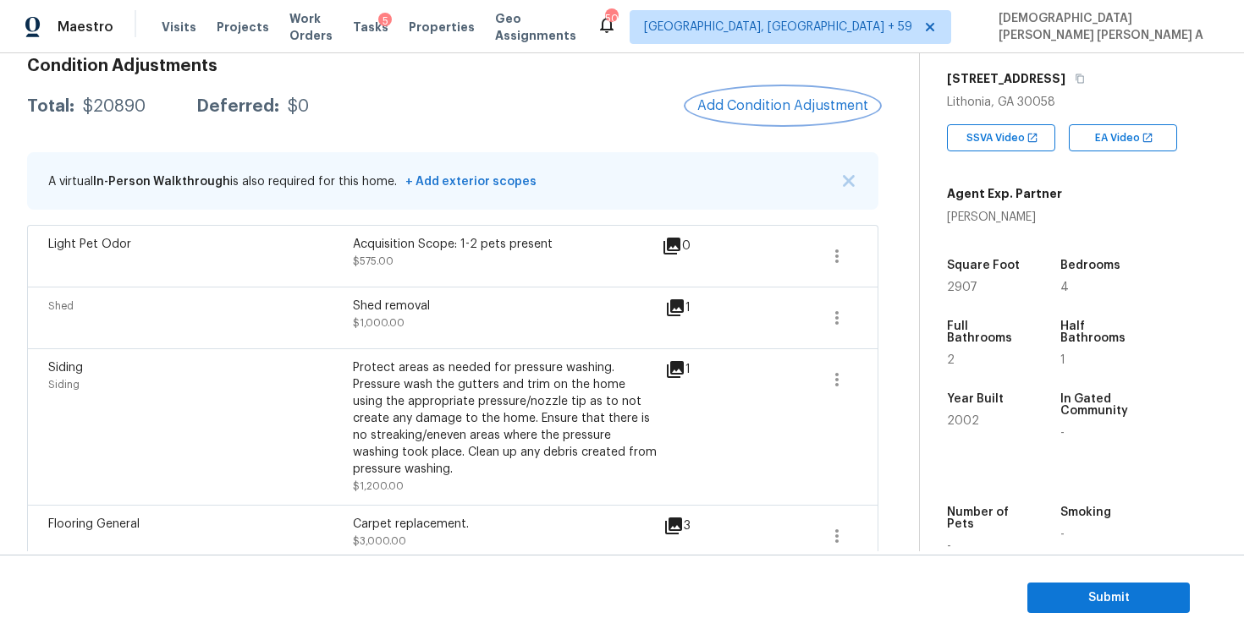
scroll to position [0, 0]
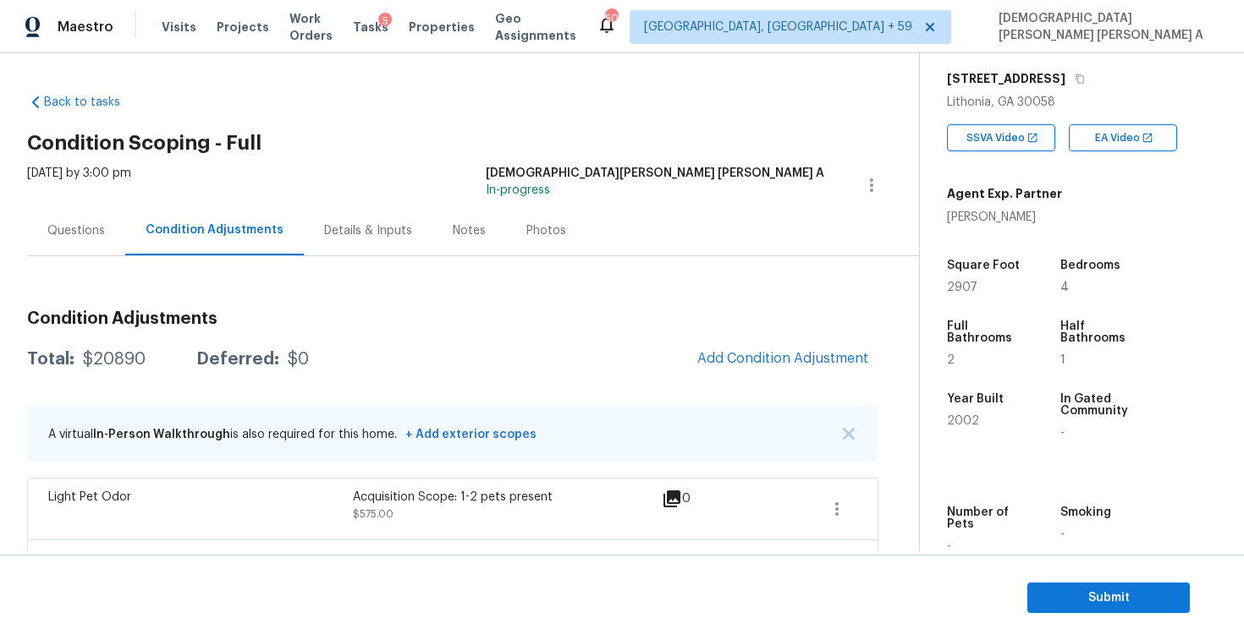
click at [79, 228] on div "Questions" at bounding box center [76, 230] width 58 height 17
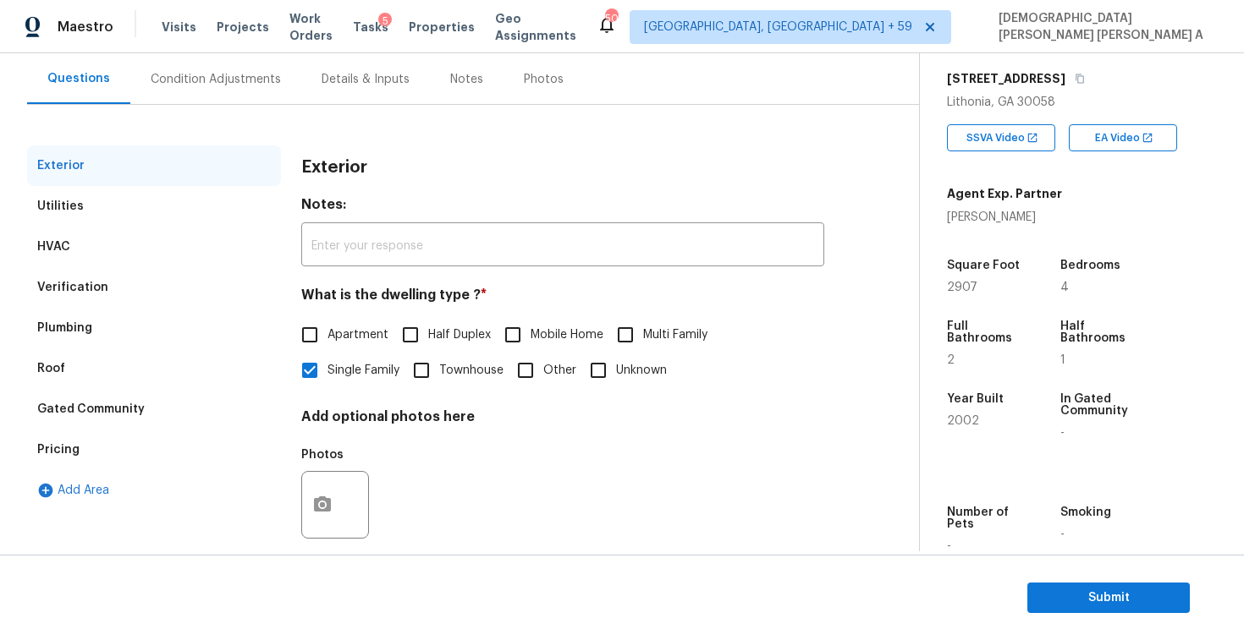
scroll to position [174, 0]
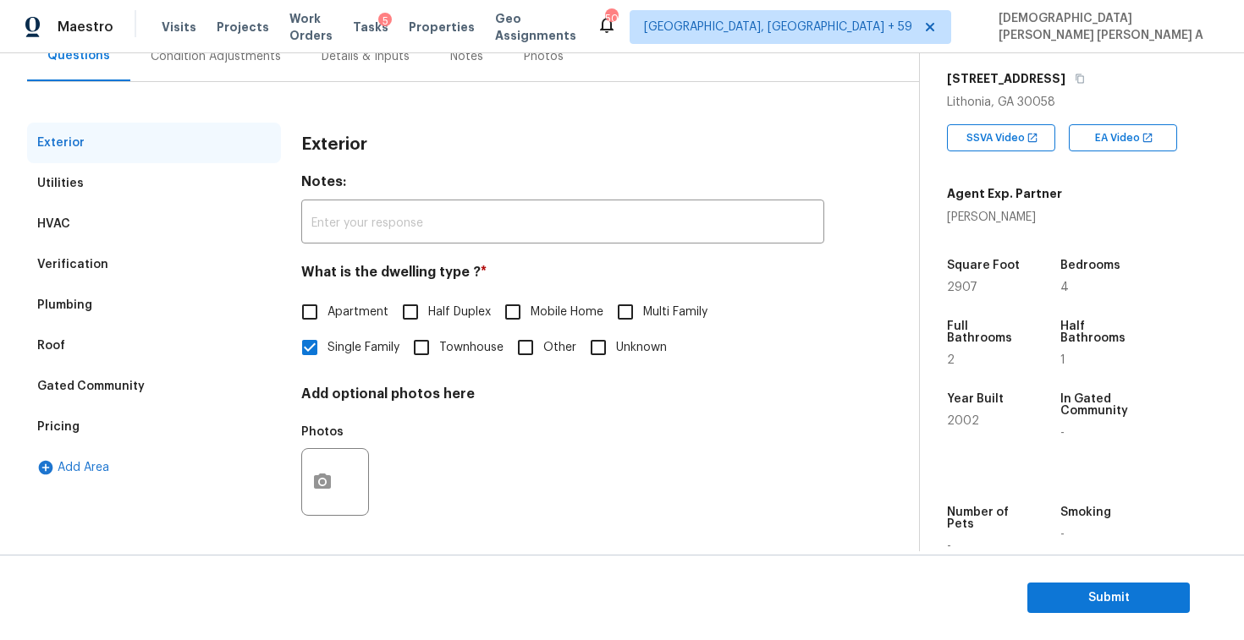
click at [83, 262] on div "Verification" at bounding box center [72, 264] width 71 height 17
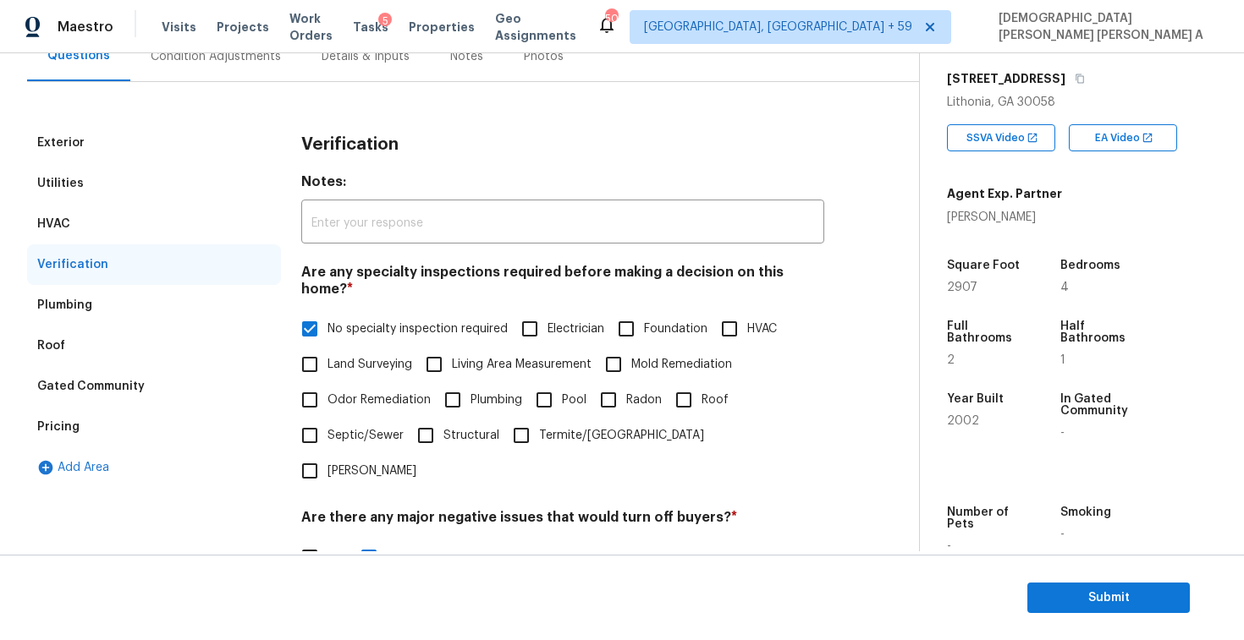
scroll to position [360, 0]
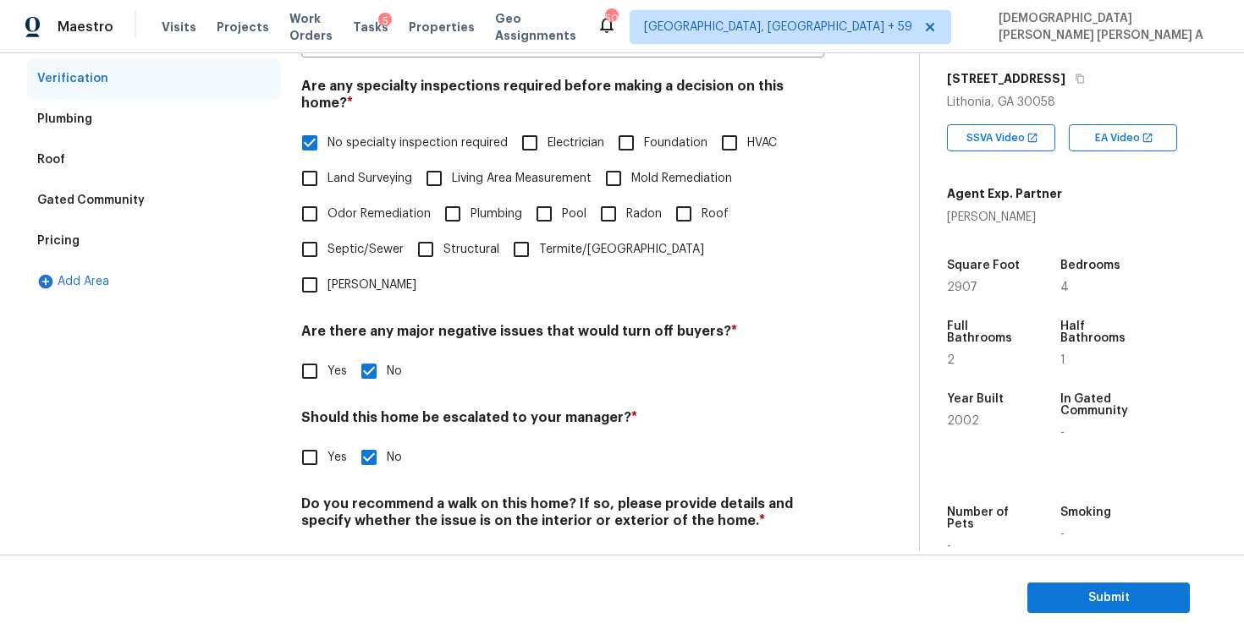
click at [299, 385] on div "Exterior Utilities HVAC Verification Plumbing Roof Gated Community Pricing Add …" at bounding box center [452, 268] width 851 height 662
click at [316, 440] on input "Yes" at bounding box center [310, 458] width 36 height 36
checkbox input "true"
checkbox input "false"
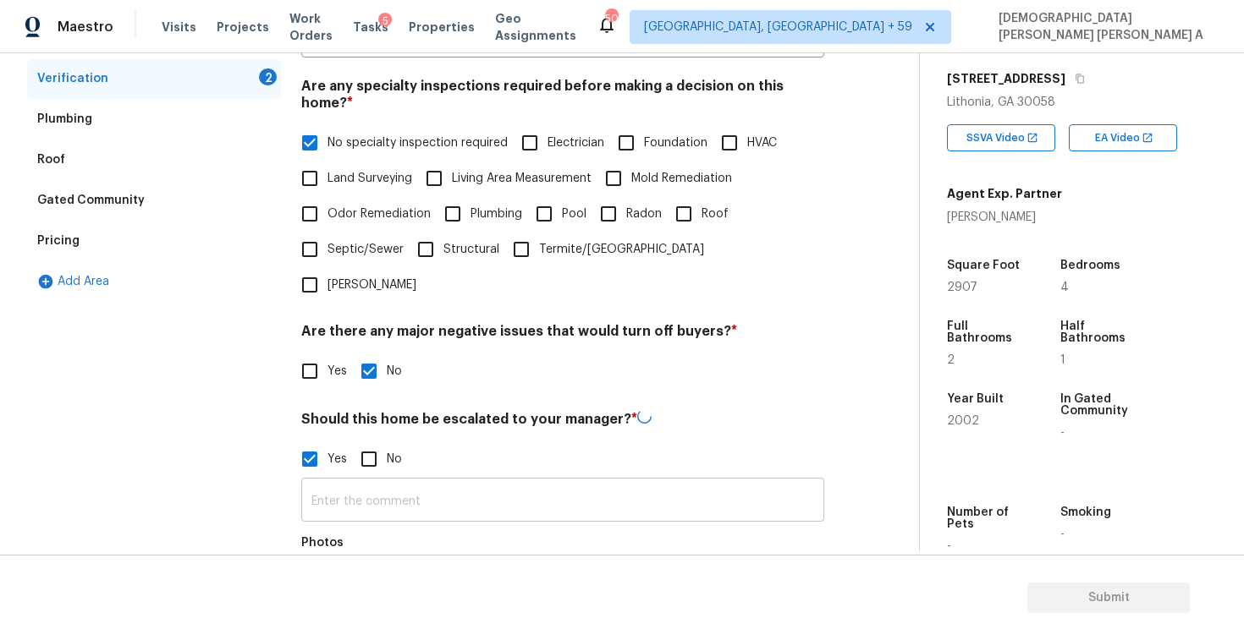
click at [420, 482] on input "text" at bounding box center [562, 502] width 523 height 40
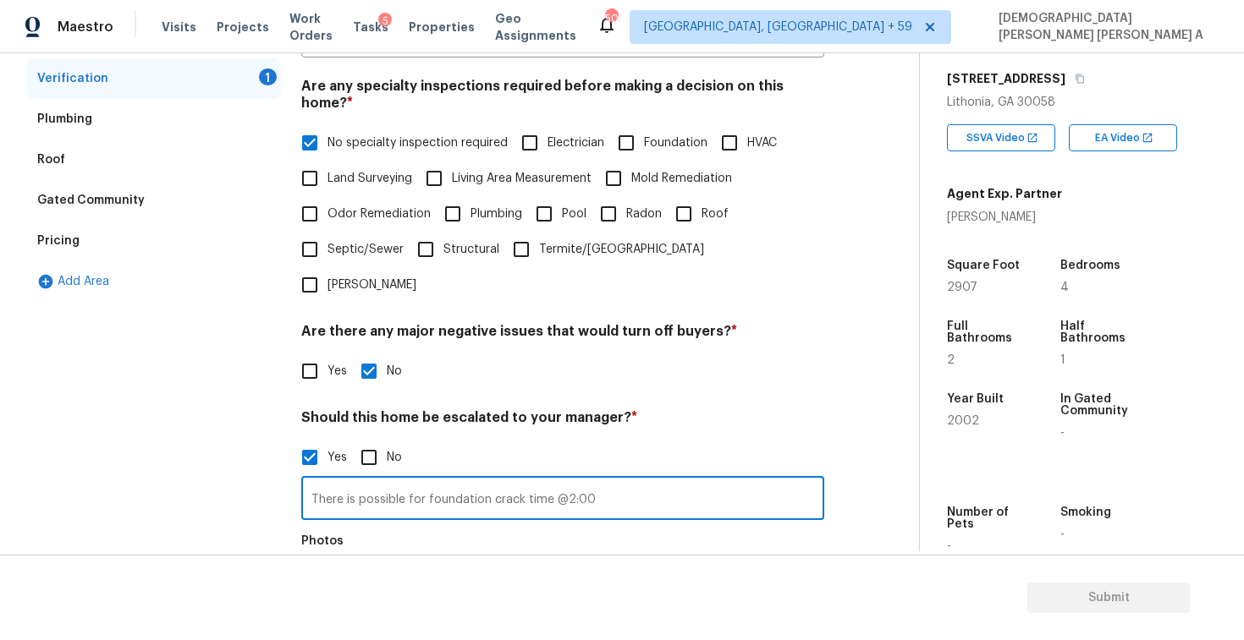
type input "There is possible for foundation crack time @2:00"
click at [308, 558] on button "button" at bounding box center [322, 591] width 41 height 66
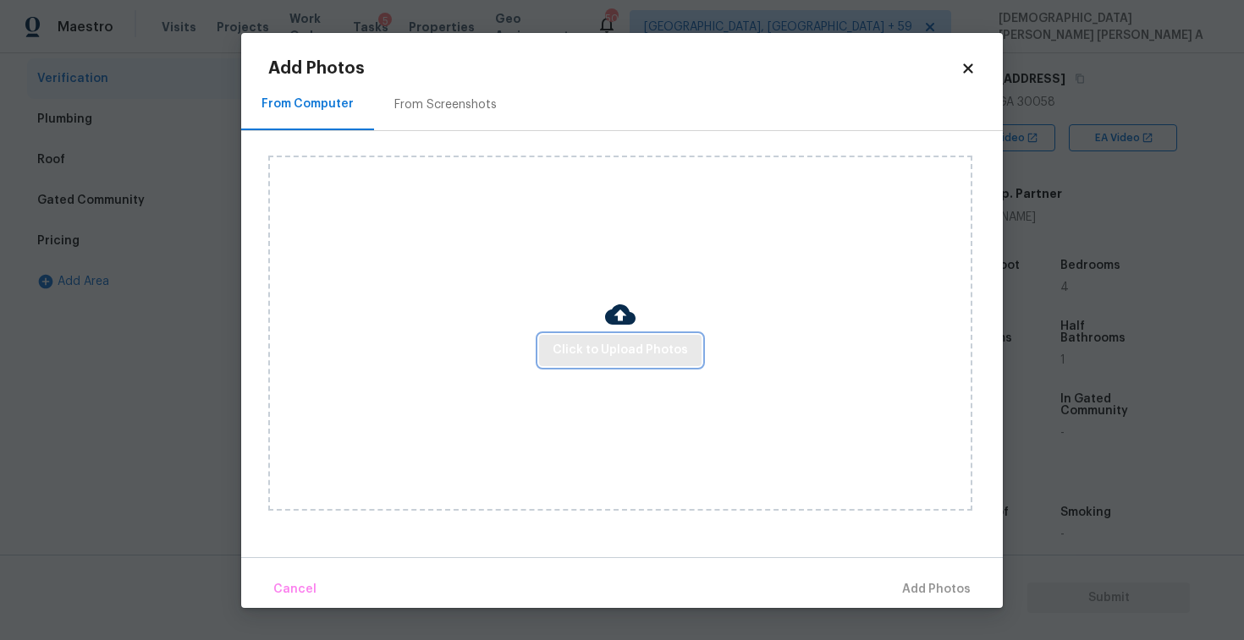
click at [630, 360] on button "Click to Upload Photos" at bounding box center [620, 350] width 162 height 31
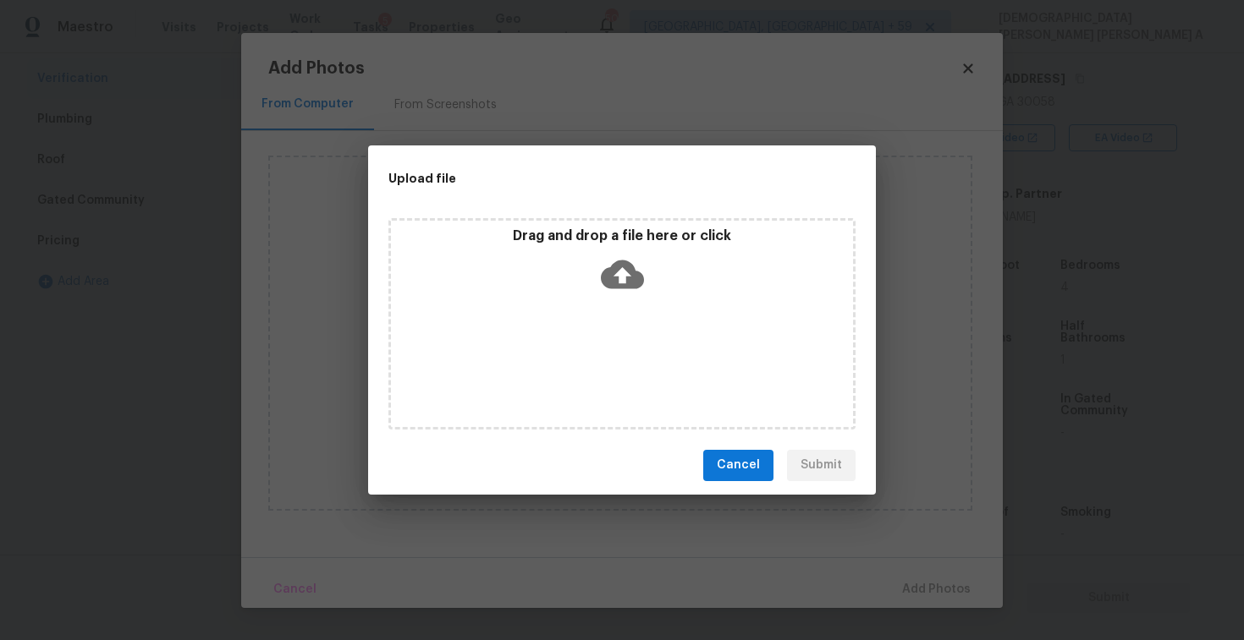
click at [618, 301] on div "Drag and drop a file here or click" at bounding box center [621, 323] width 467 height 211
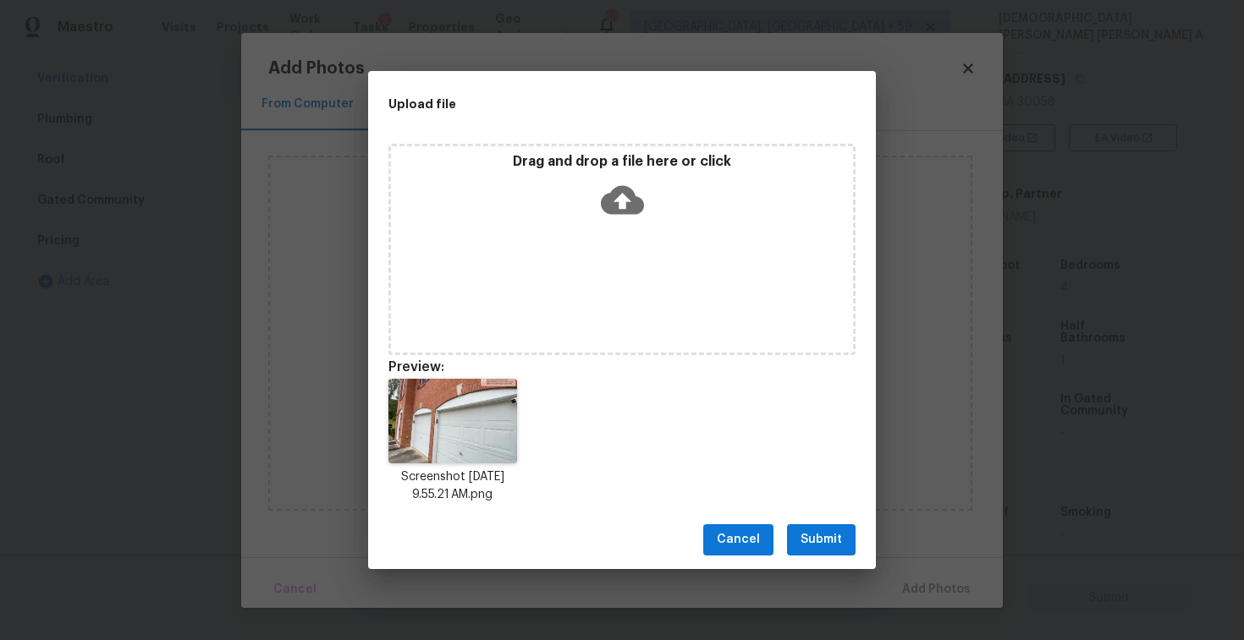
click at [820, 538] on span "Submit" at bounding box center [820, 540] width 41 height 21
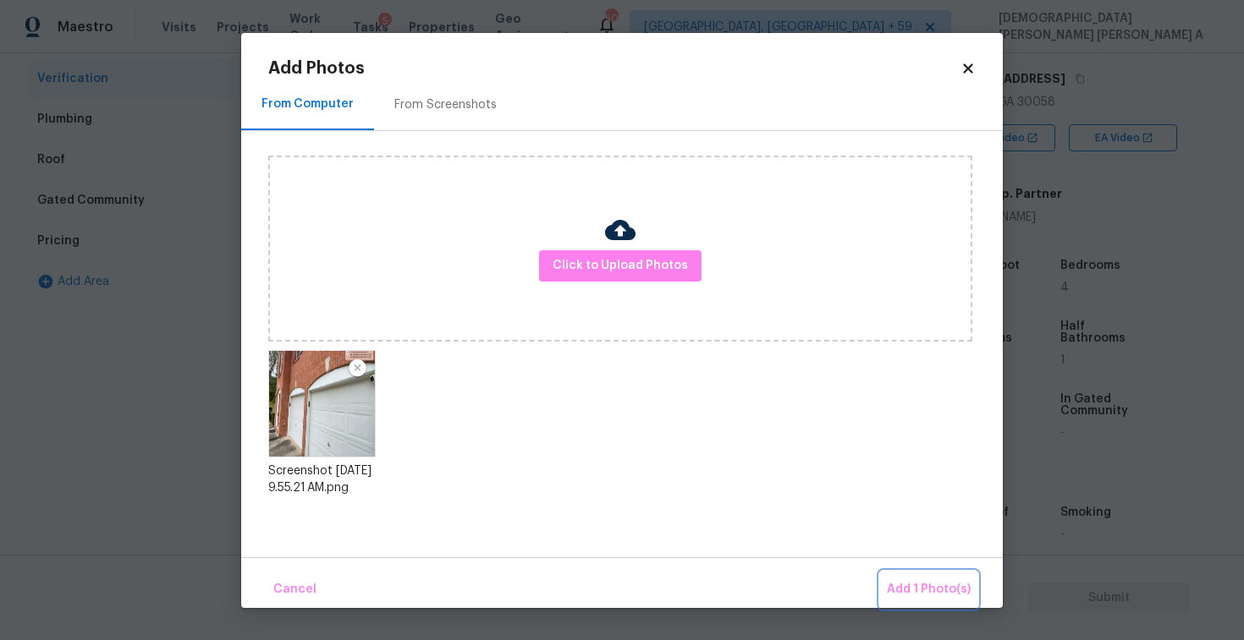
click at [933, 604] on button "Add 1 Photo(s)" at bounding box center [928, 590] width 97 height 36
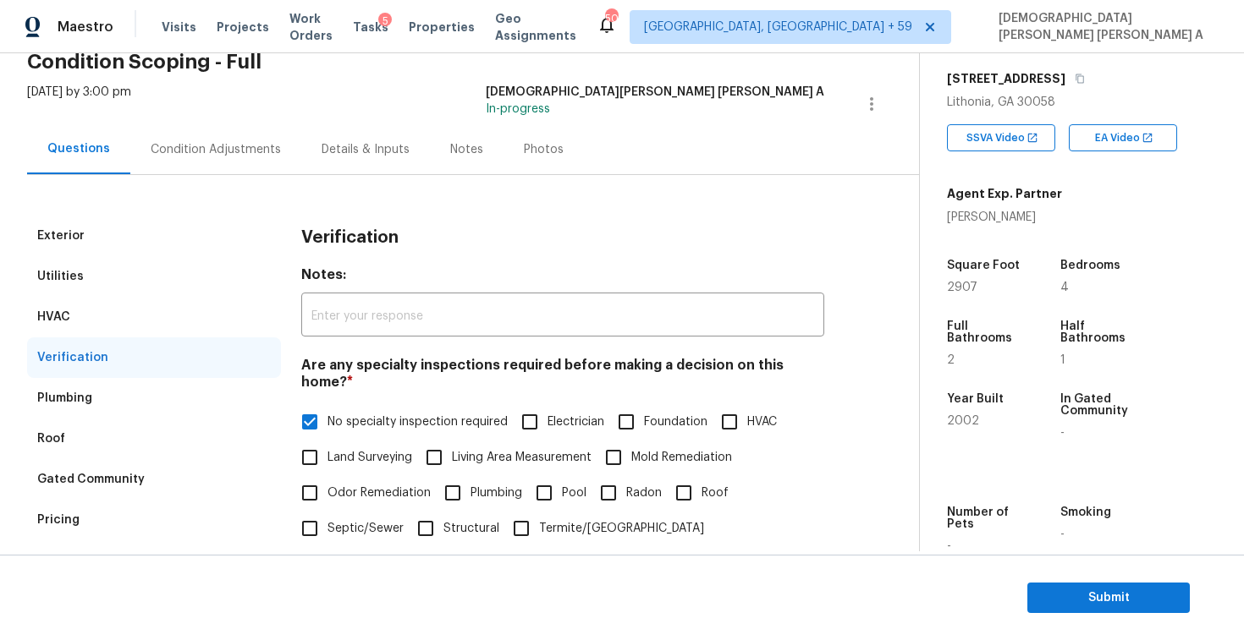
scroll to position [0, 0]
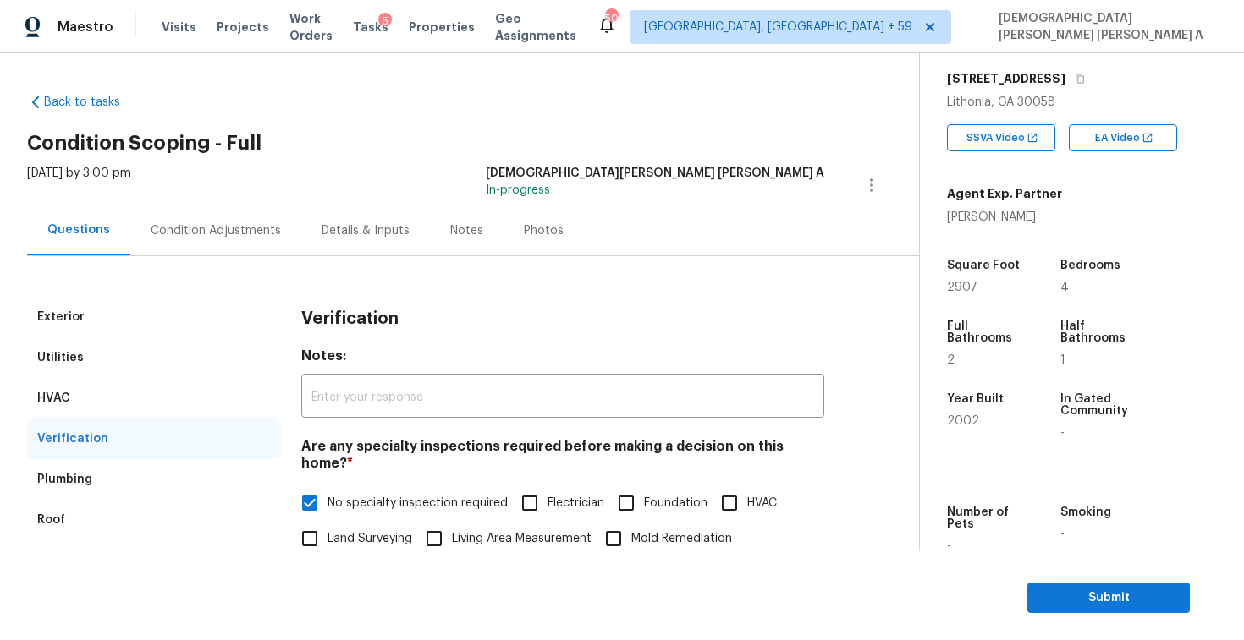
click at [191, 221] on div "Condition Adjustments" at bounding box center [215, 231] width 171 height 50
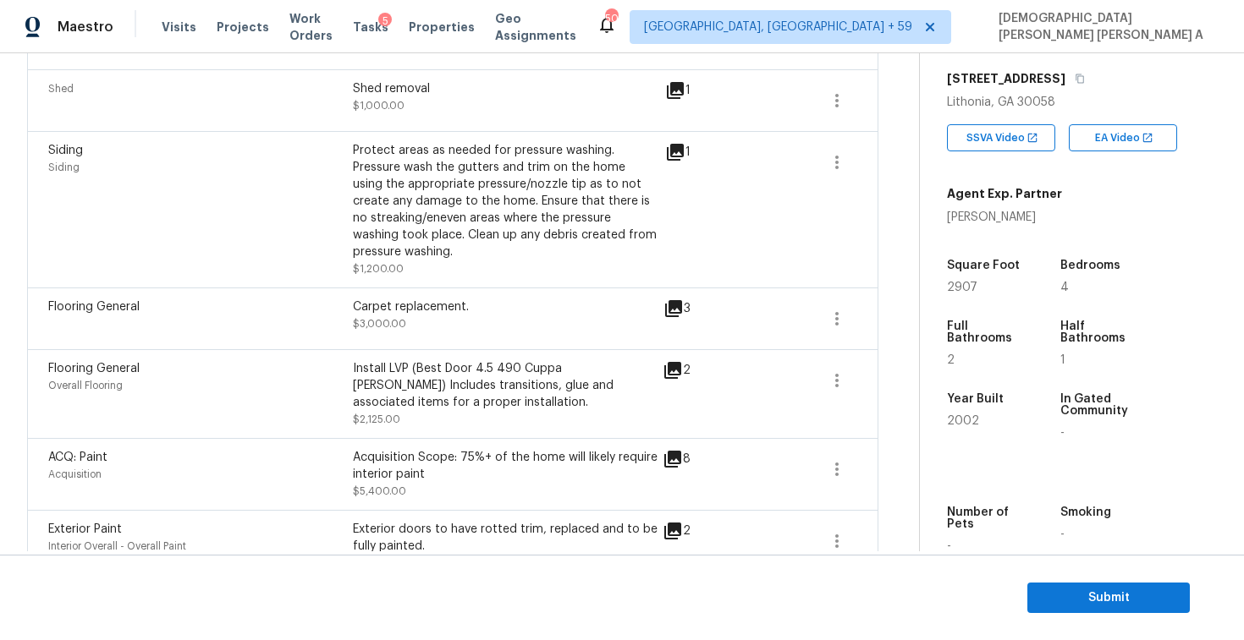
scroll to position [227, 0]
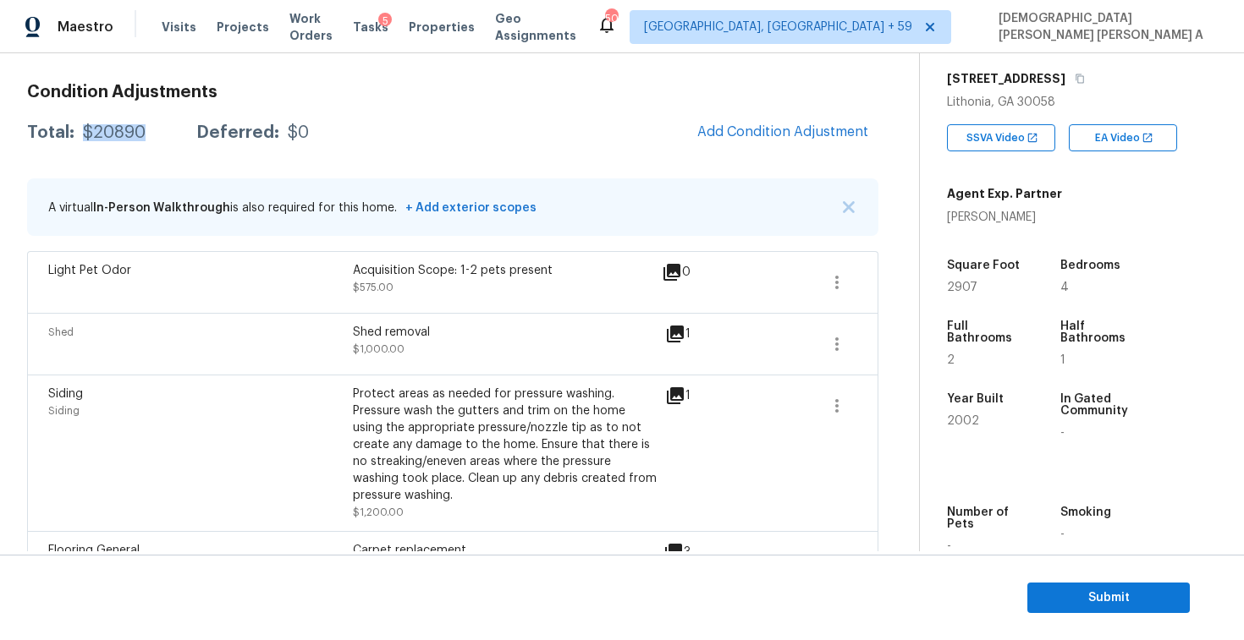
drag, startPoint x: 152, startPoint y: 135, endPoint x: 82, endPoint y: 135, distance: 70.2
click at [82, 135] on div "Total: $20890 Deferred: $0" at bounding box center [168, 132] width 282 height 17
copy div "$20890"
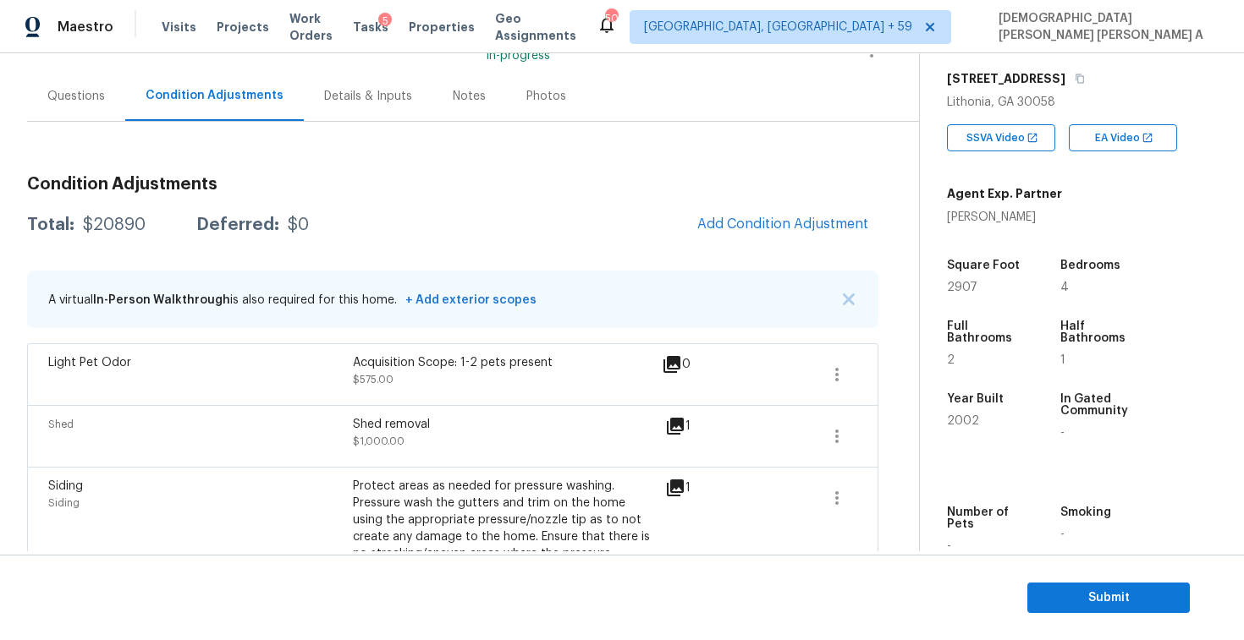
click at [71, 119] on div "Questions" at bounding box center [76, 96] width 98 height 50
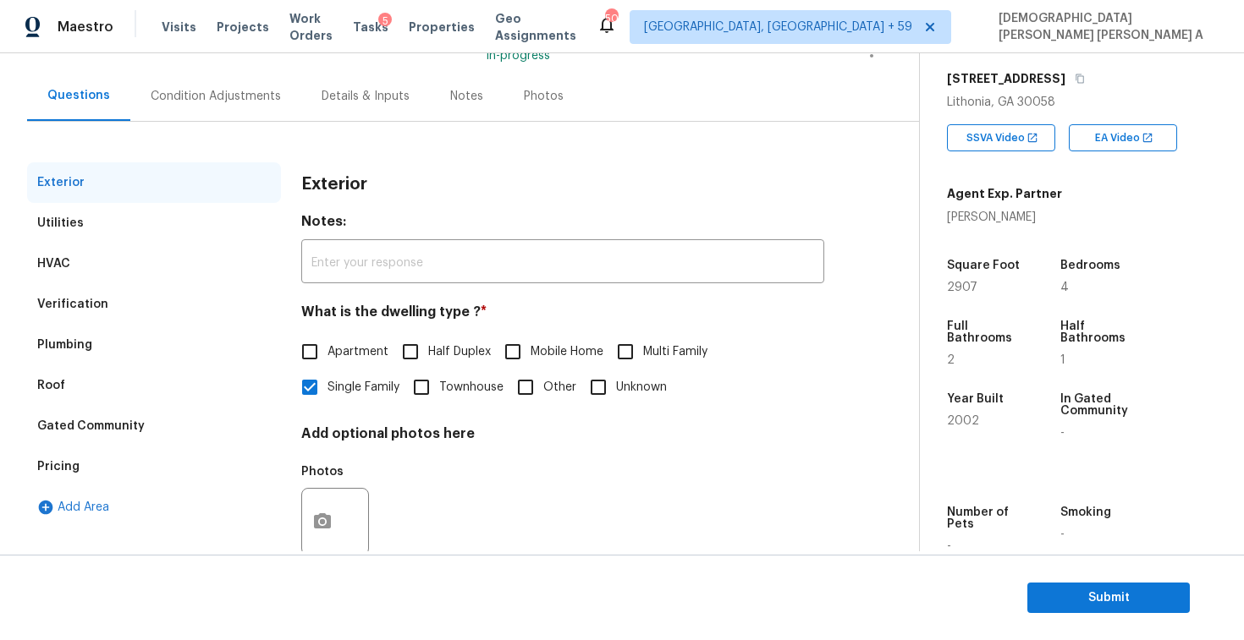
scroll to position [135, 0]
click at [92, 288] on div "Verification" at bounding box center [154, 304] width 254 height 41
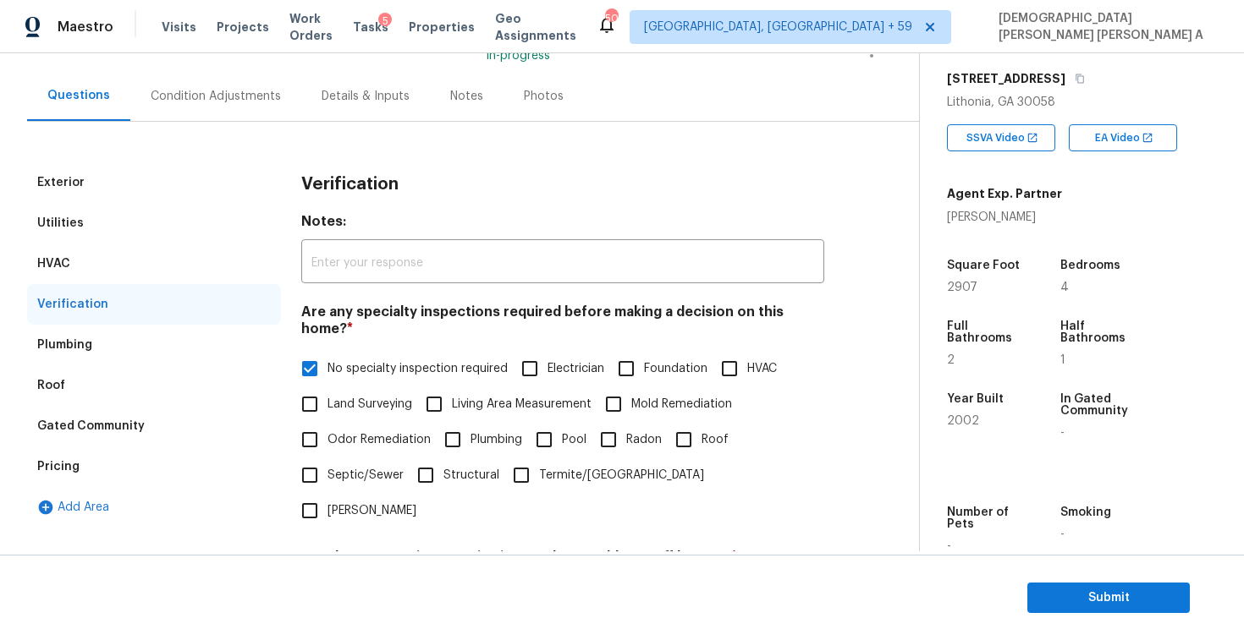
scroll to position [521, 0]
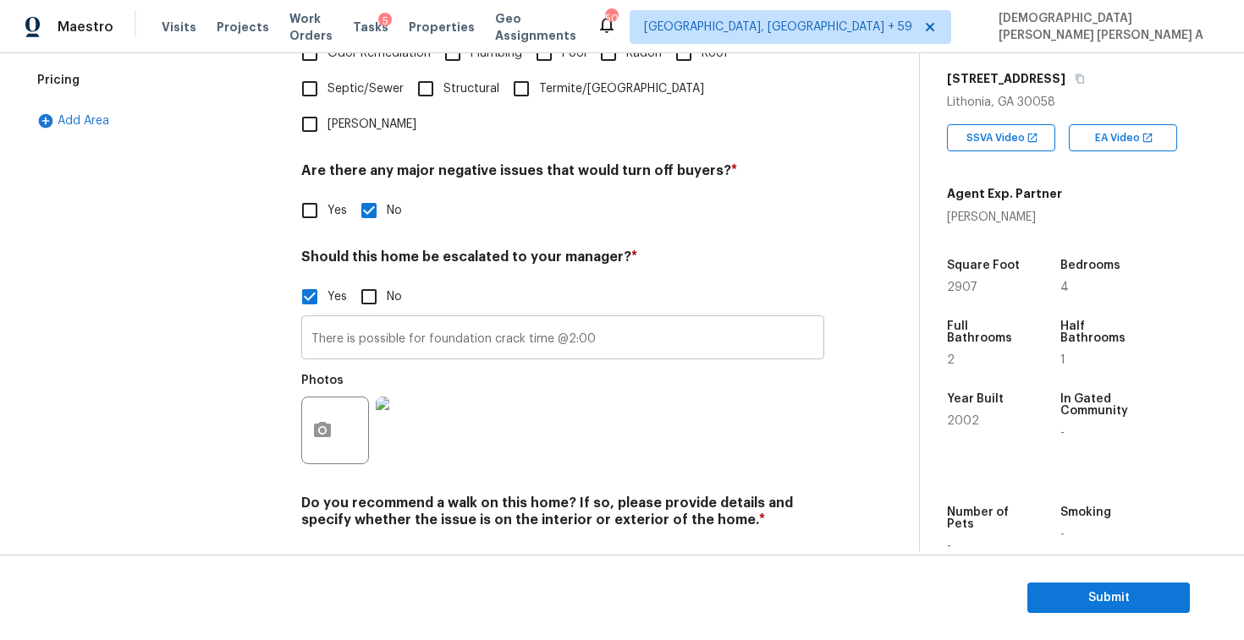
click at [440, 320] on input "There is possible for foundation crack time @2:00" at bounding box center [562, 340] width 523 height 40
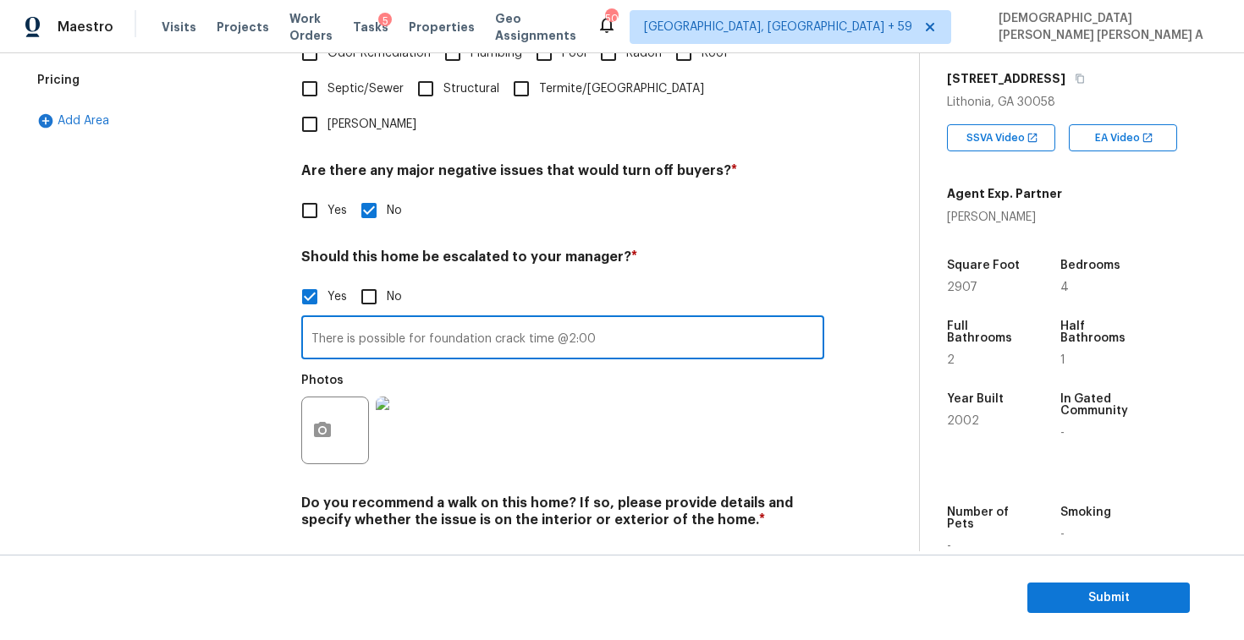
click at [440, 320] on input "There is possible for foundation crack time @2:00" at bounding box center [562, 340] width 523 height 40
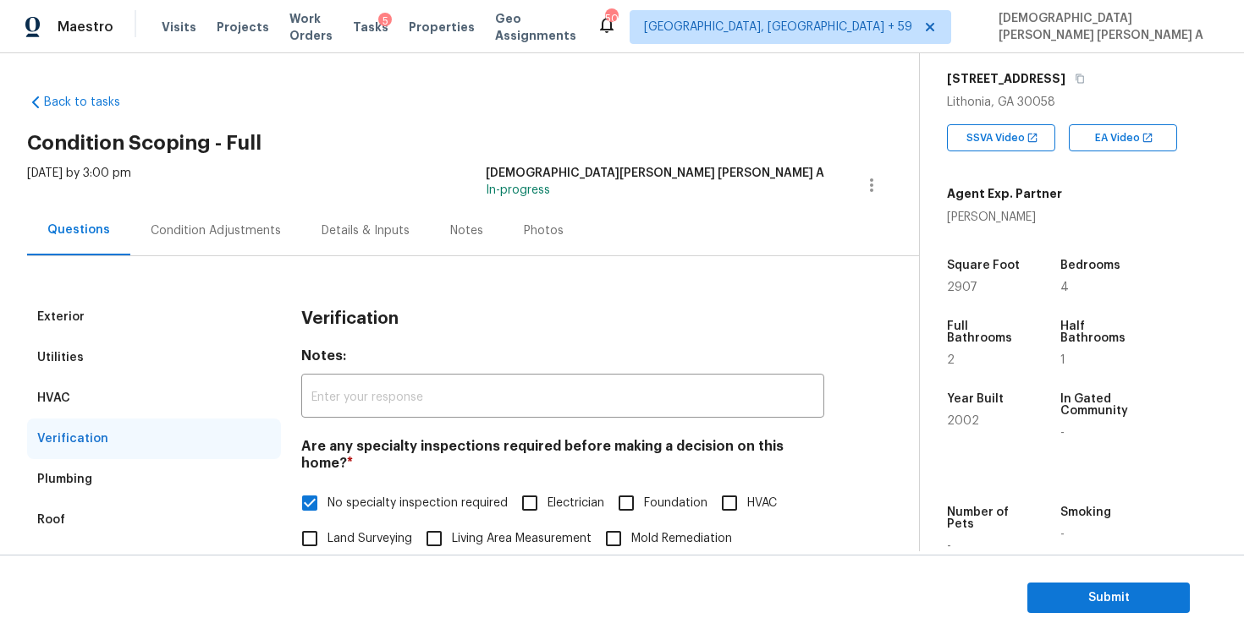
click at [189, 227] on div "Condition Adjustments" at bounding box center [216, 230] width 130 height 17
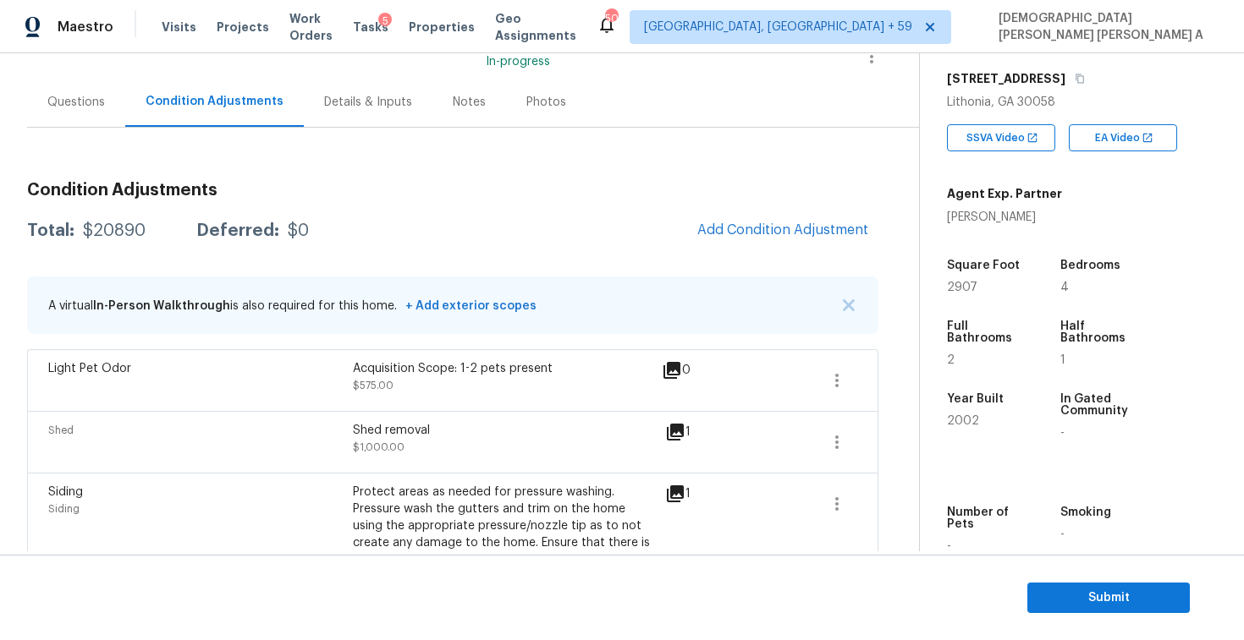
scroll to position [84, 0]
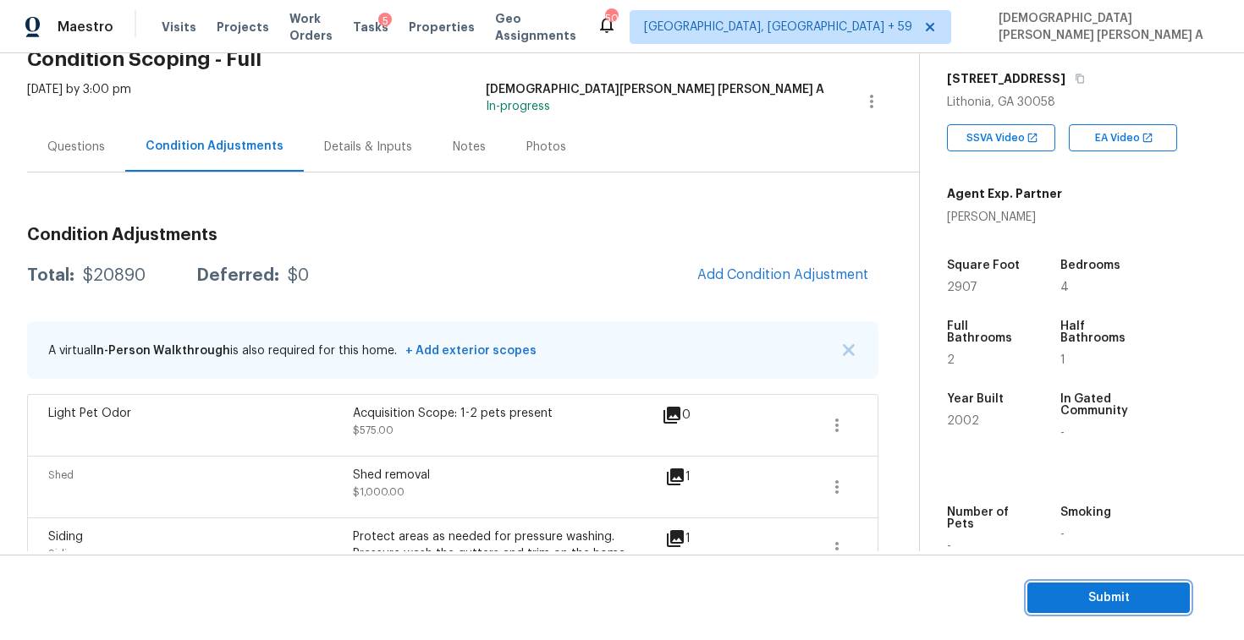
click at [1141, 601] on span "Submit" at bounding box center [1107, 598] width 135 height 21
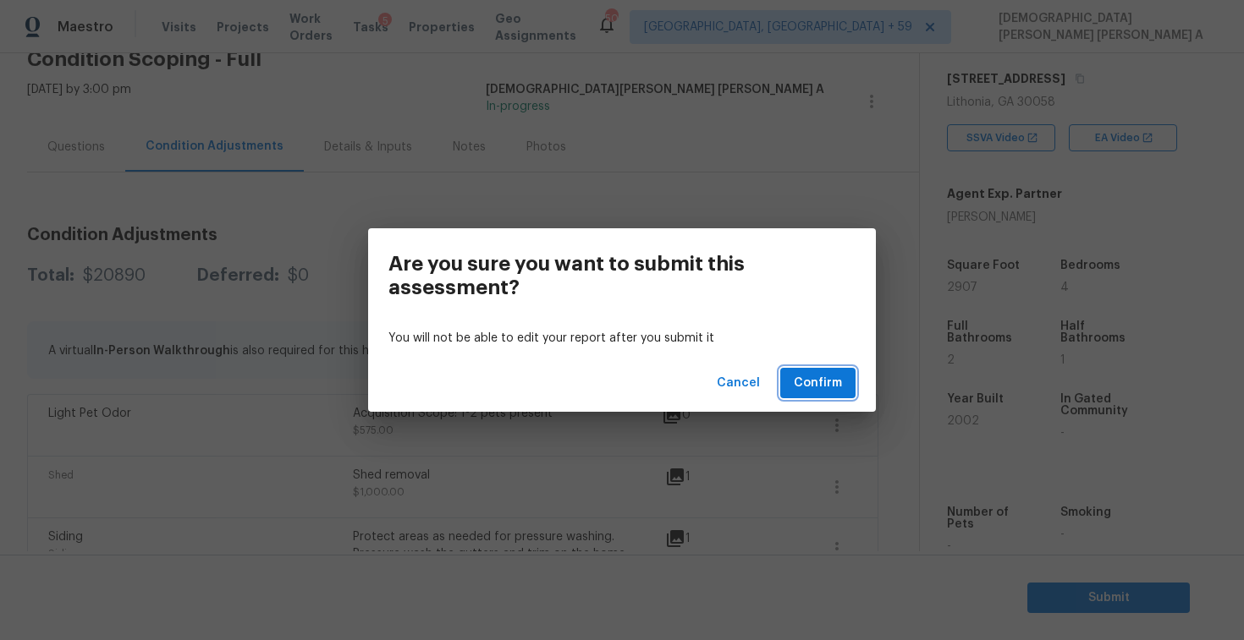
click at [823, 389] on span "Confirm" at bounding box center [817, 383] width 48 height 21
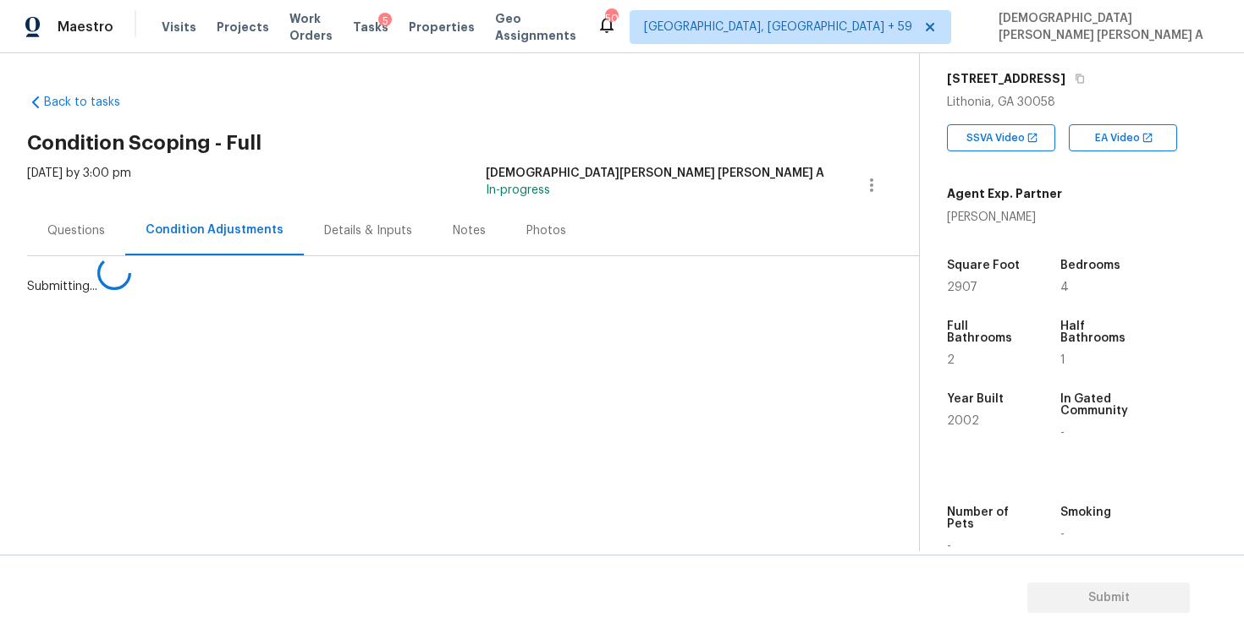
scroll to position [0, 0]
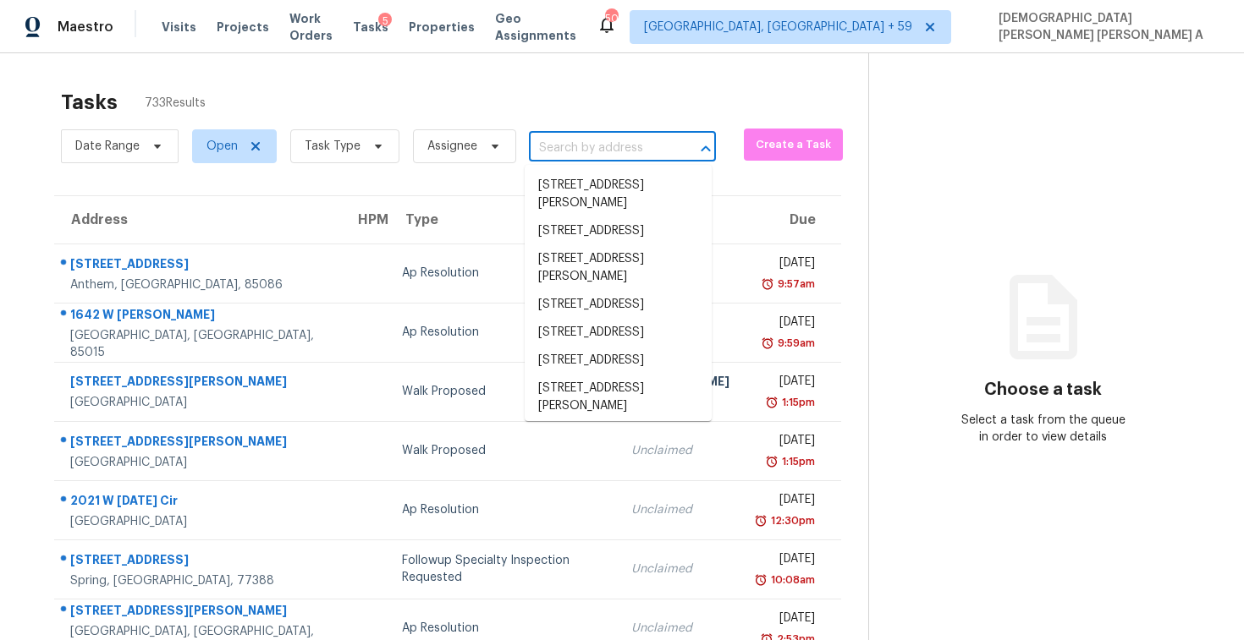
click at [643, 156] on input "text" at bounding box center [599, 148] width 140 height 26
paste input "1009 Chickasaw Dr, Carrollton, TX 75010"
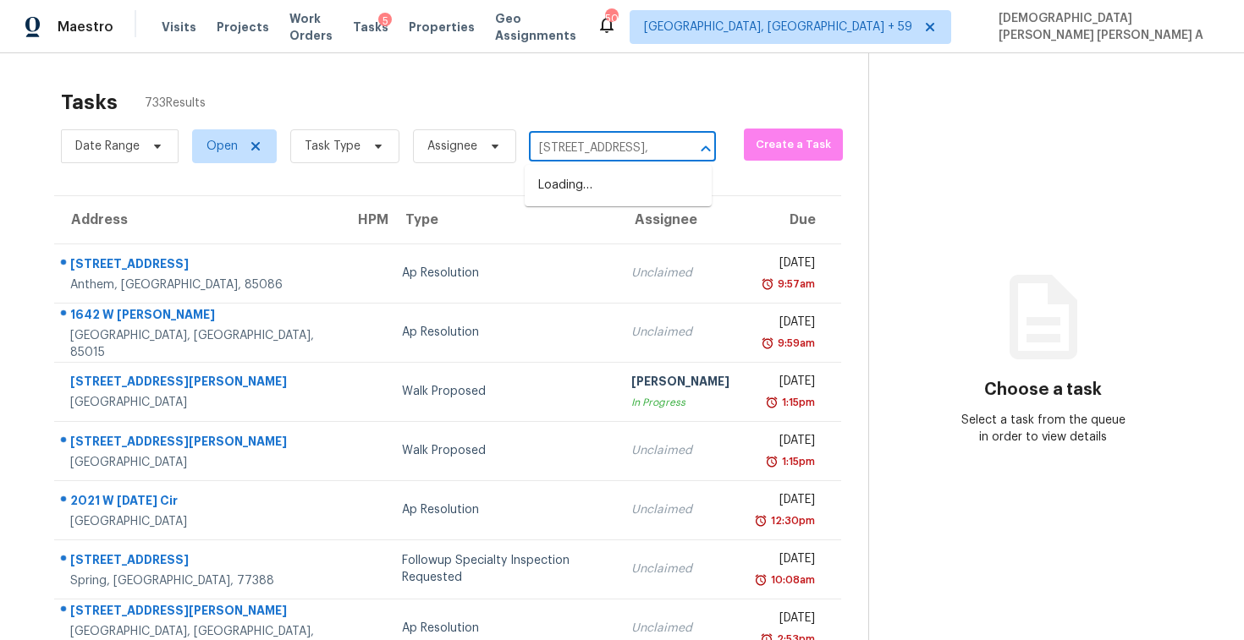
scroll to position [0, 45]
type input "1009 Chickasaw Dr, Carrollton,"
click at [571, 183] on li "1009 Chickasaw Dr, Carrollton, TX 75010" at bounding box center [617, 186] width 187 height 28
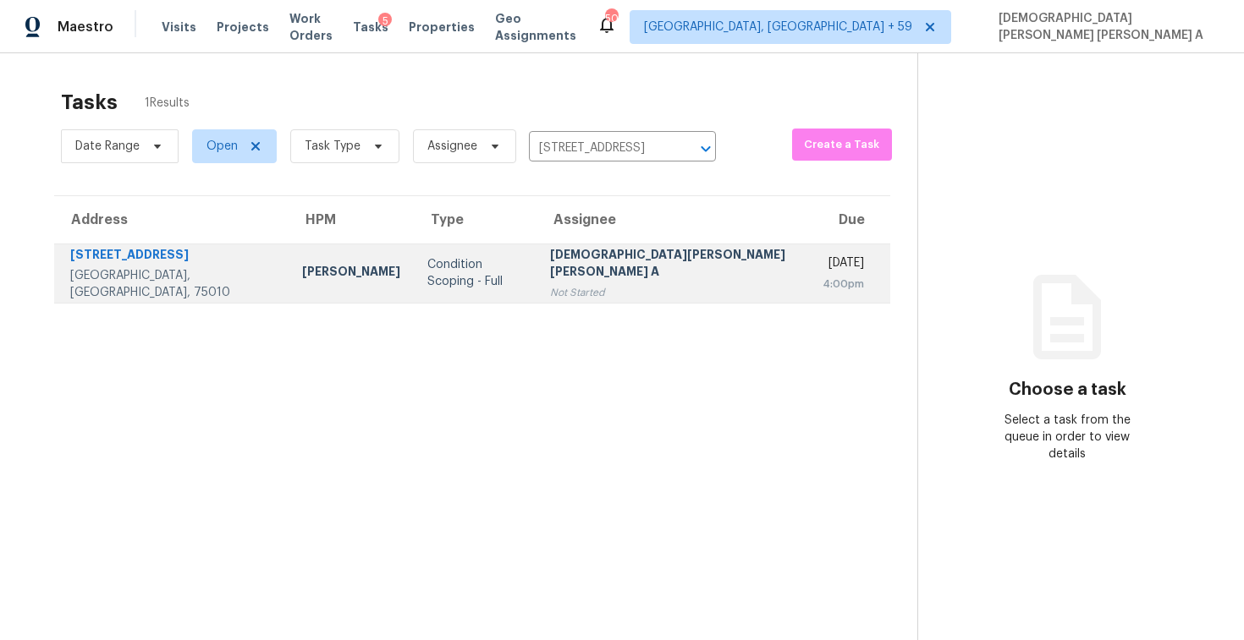
click at [560, 273] on div "[DEMOGRAPHIC_DATA][PERSON_NAME] [PERSON_NAME] A" at bounding box center [672, 265] width 245 height 38
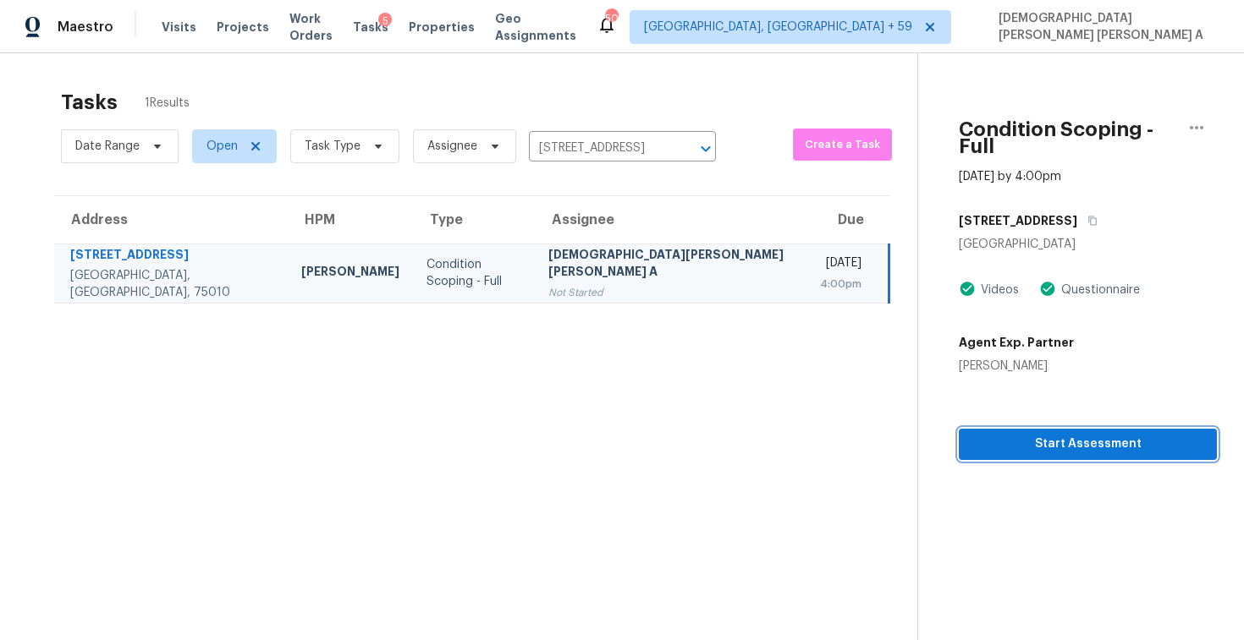
click at [1049, 434] on span "Start Assessment" at bounding box center [1087, 444] width 231 height 21
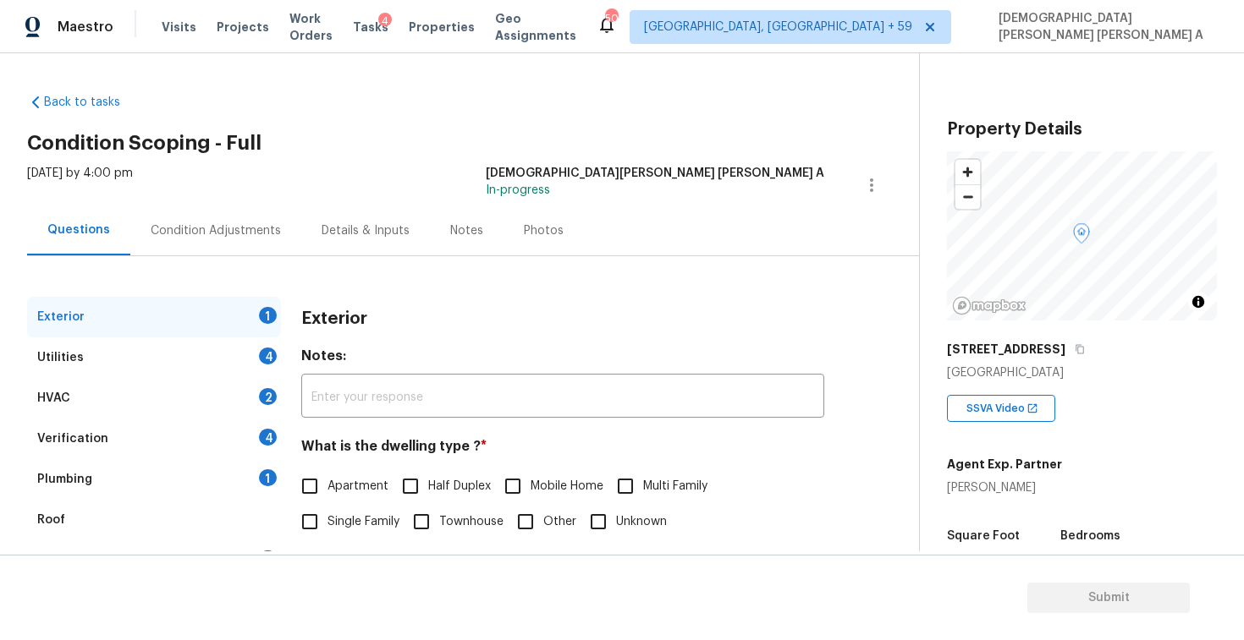
click at [495, 89] on div "Back to tasks Condition Scoping - Full Tue, Oct 07 2025 by 4:00 pm Mohamed Azee…" at bounding box center [473, 402] width 892 height 645
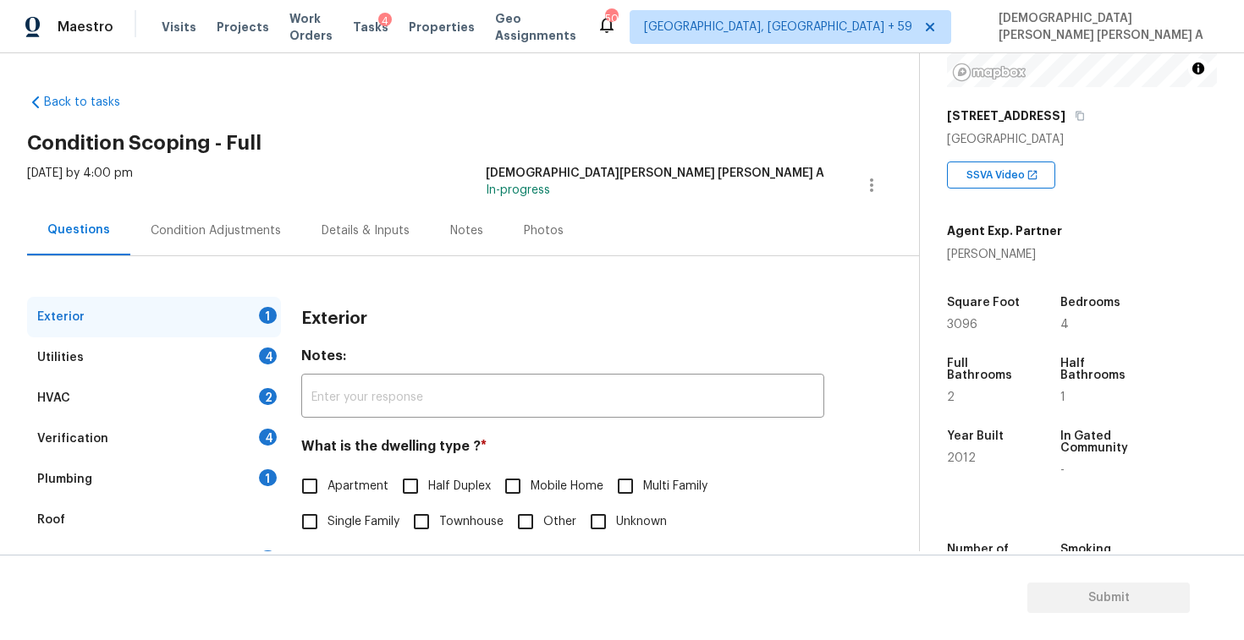
scroll to position [149, 0]
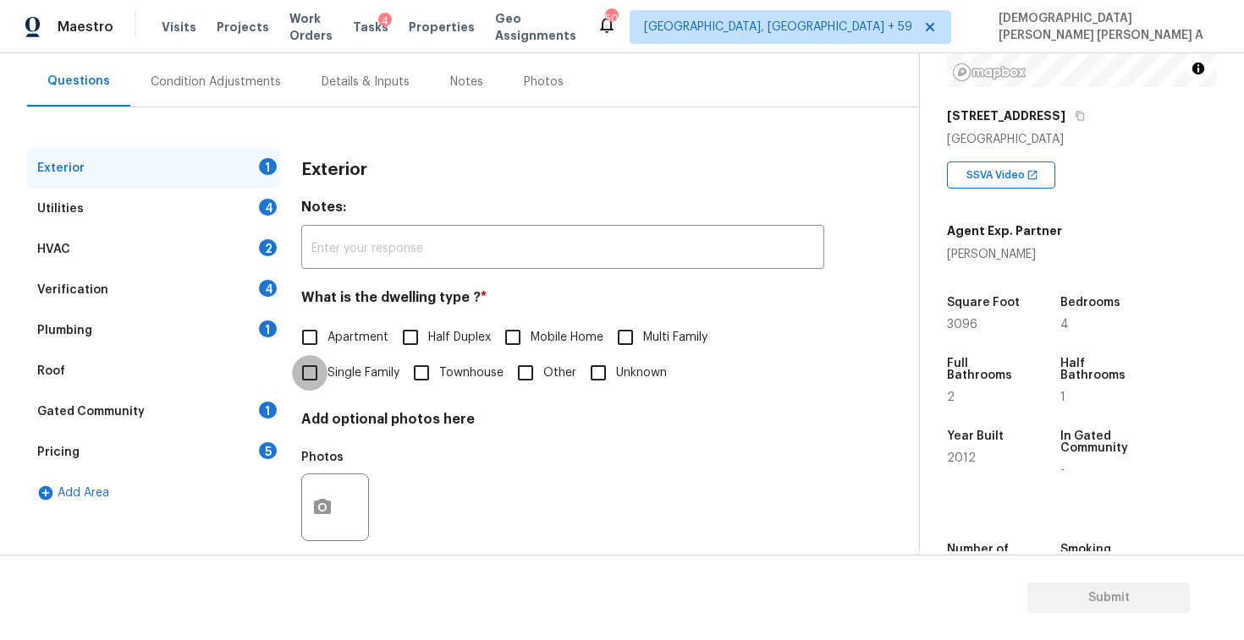
click at [315, 381] on input "Single Family" at bounding box center [310, 373] width 36 height 36
checkbox input "true"
click at [211, 202] on div "Utilities 4" at bounding box center [154, 209] width 254 height 41
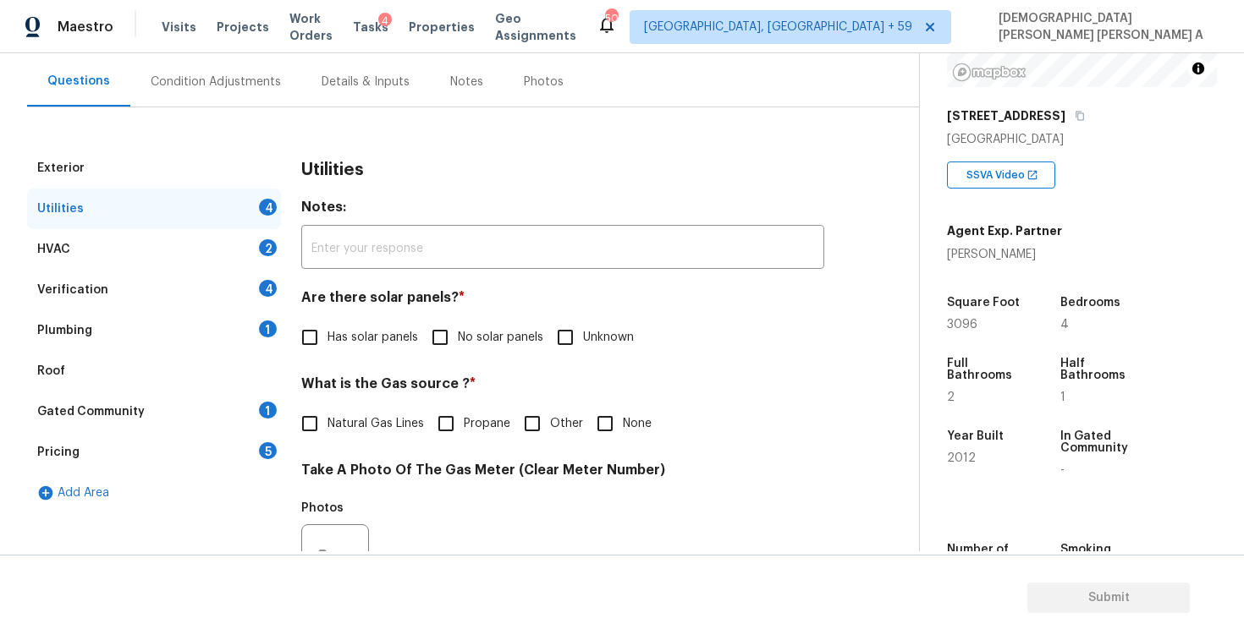
click at [444, 348] on input "No solar panels" at bounding box center [440, 338] width 36 height 36
checkbox input "true"
click at [320, 420] on input "Natural Gas Lines" at bounding box center [310, 424] width 36 height 36
checkbox input "true"
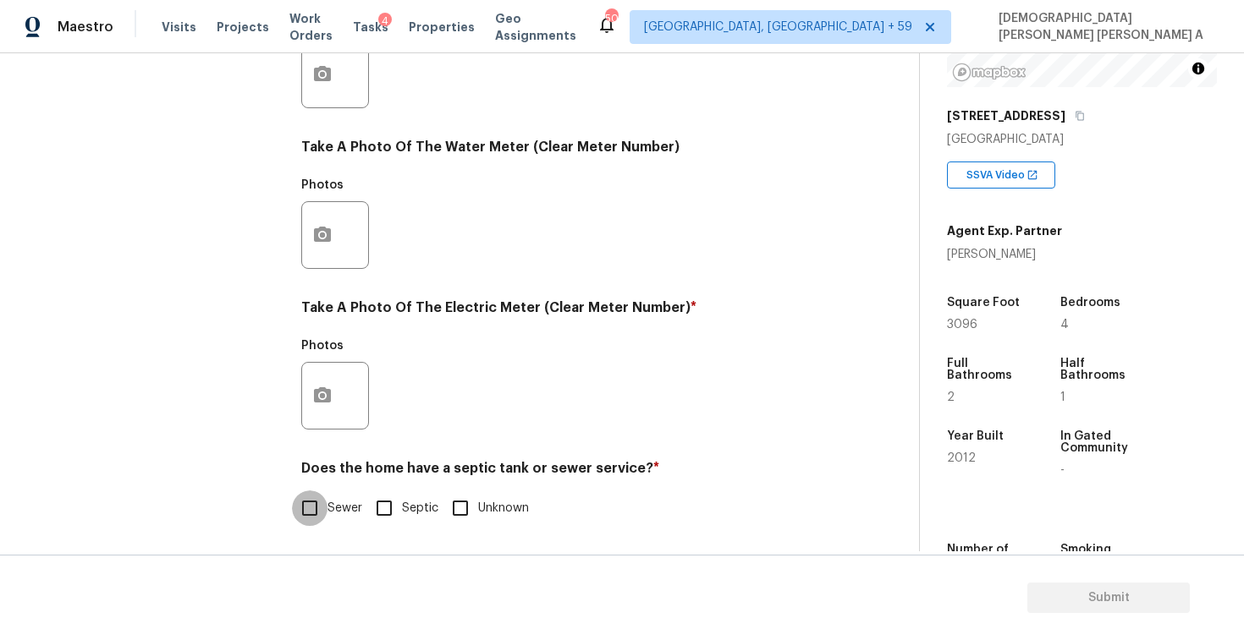
click at [314, 502] on input "Sewer" at bounding box center [310, 509] width 36 height 36
checkbox input "true"
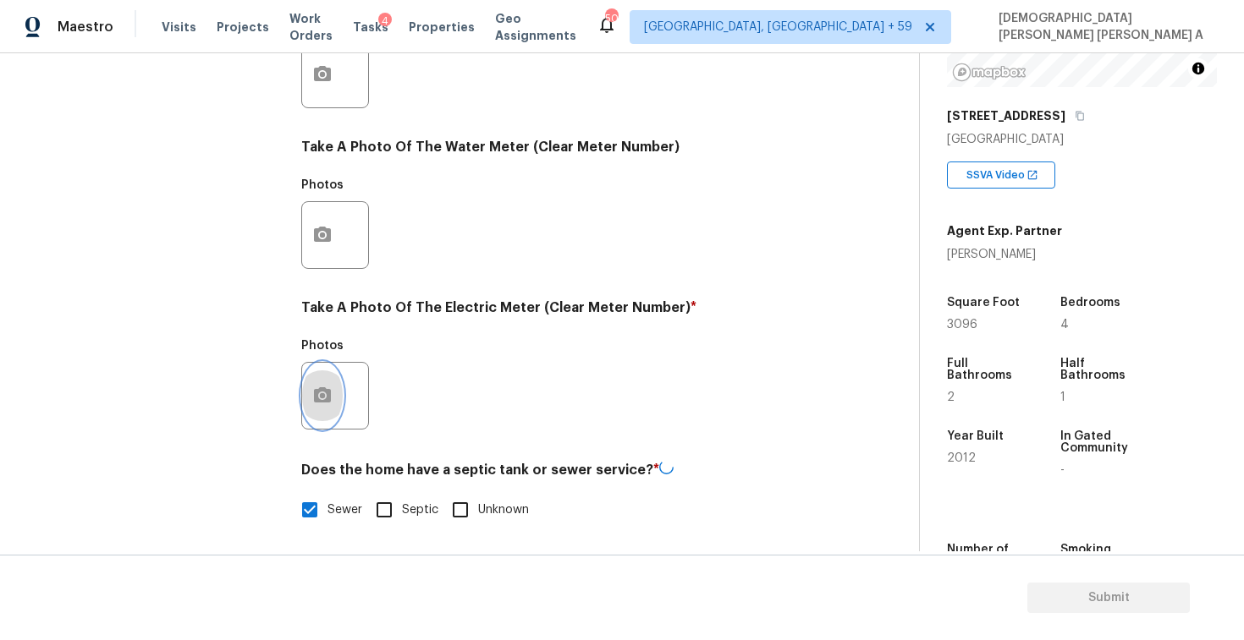
click at [333, 373] on button "button" at bounding box center [322, 396] width 41 height 66
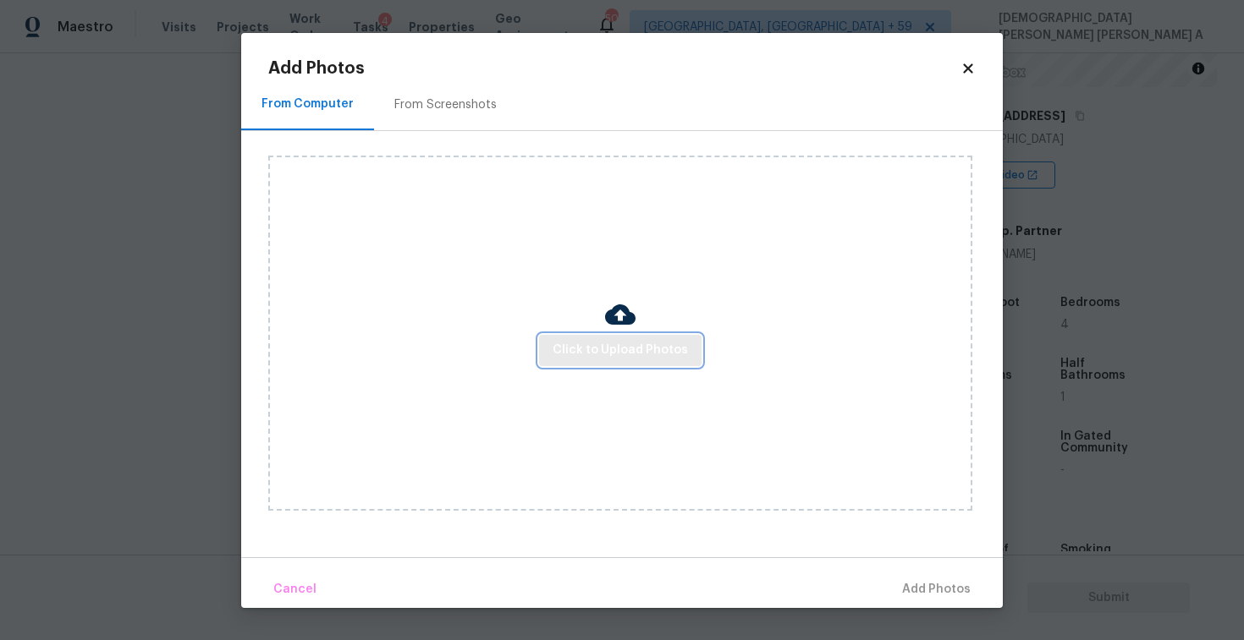
click at [622, 338] on button "Click to Upload Photos" at bounding box center [620, 350] width 162 height 31
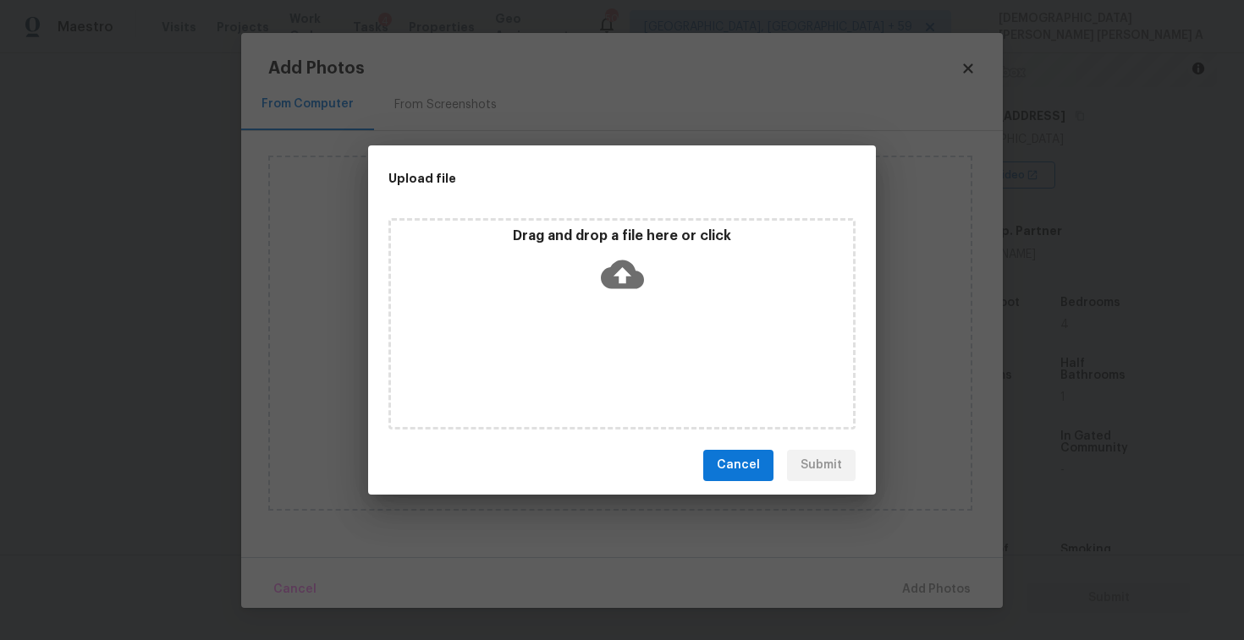
click at [612, 247] on div "Drag and drop a file here or click" at bounding box center [622, 264] width 462 height 73
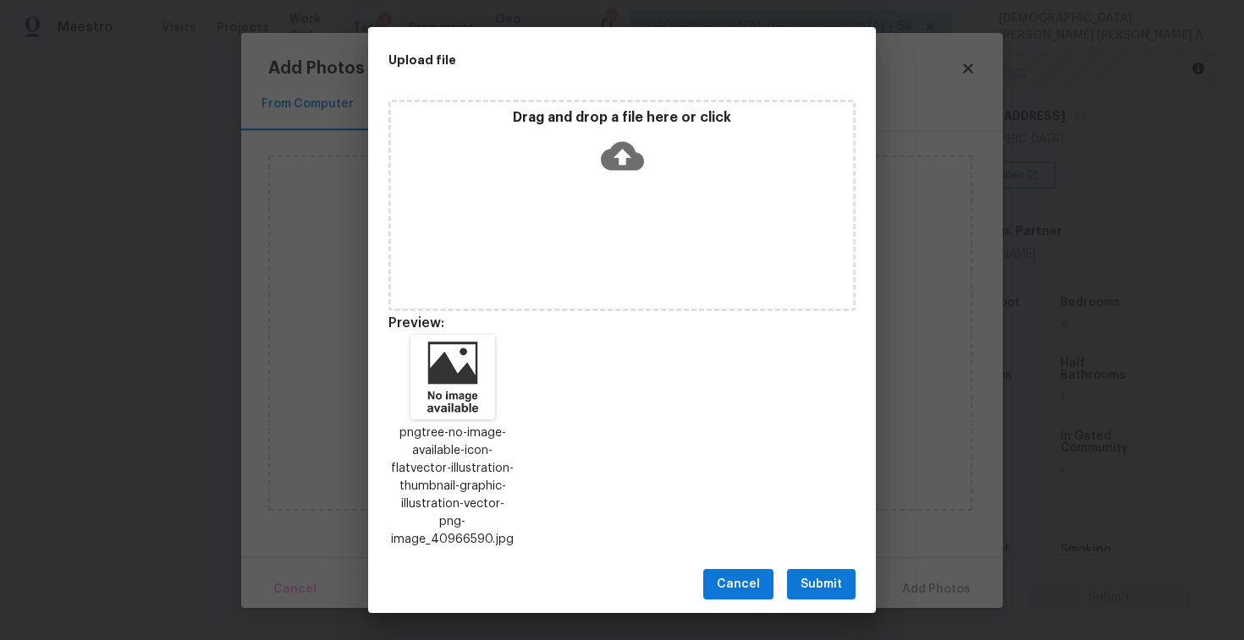
click at [813, 576] on span "Submit" at bounding box center [820, 584] width 41 height 21
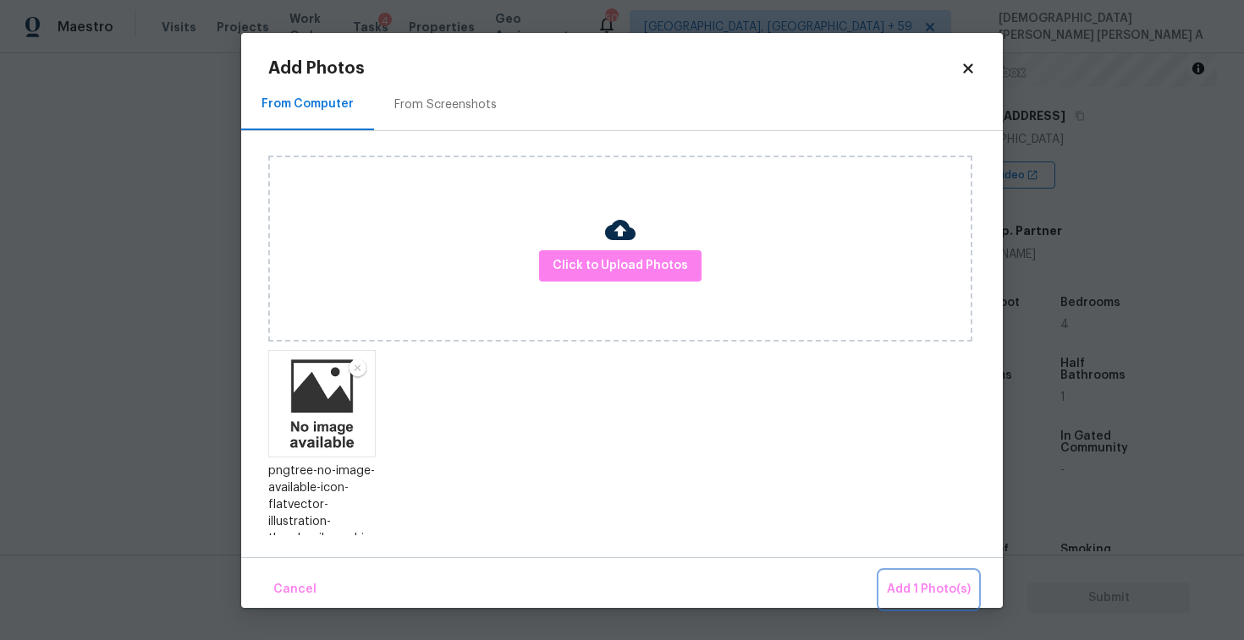
click at [898, 586] on span "Add 1 Photo(s)" at bounding box center [929, 589] width 84 height 21
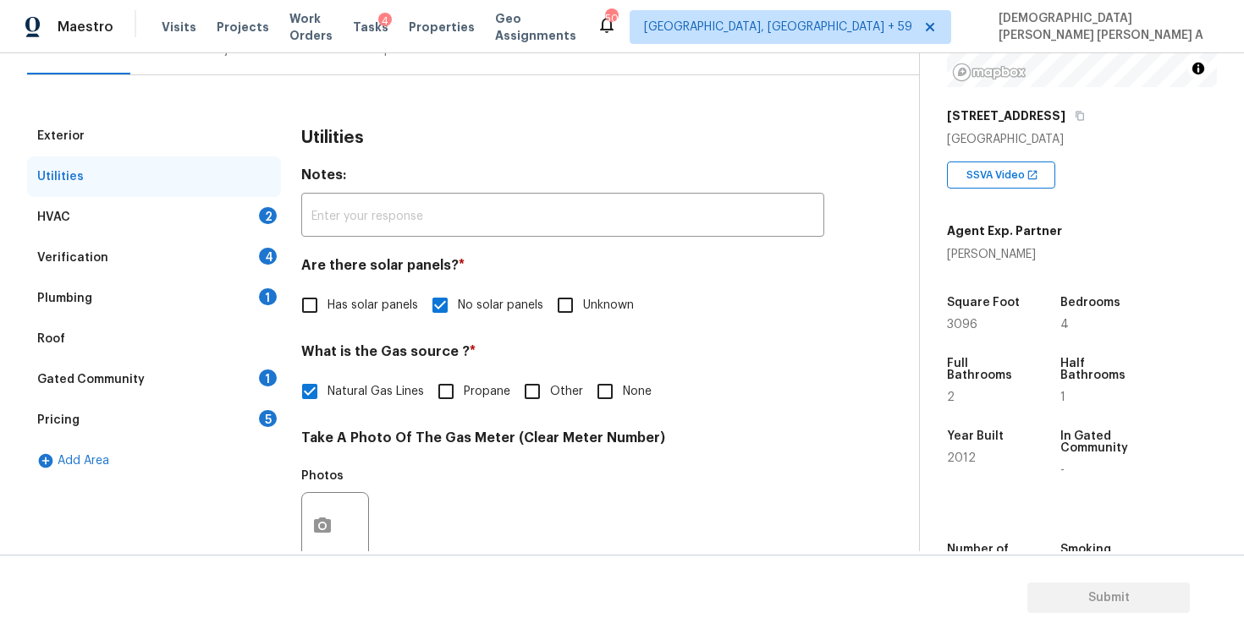
click at [178, 213] on div "HVAC 2" at bounding box center [154, 217] width 254 height 41
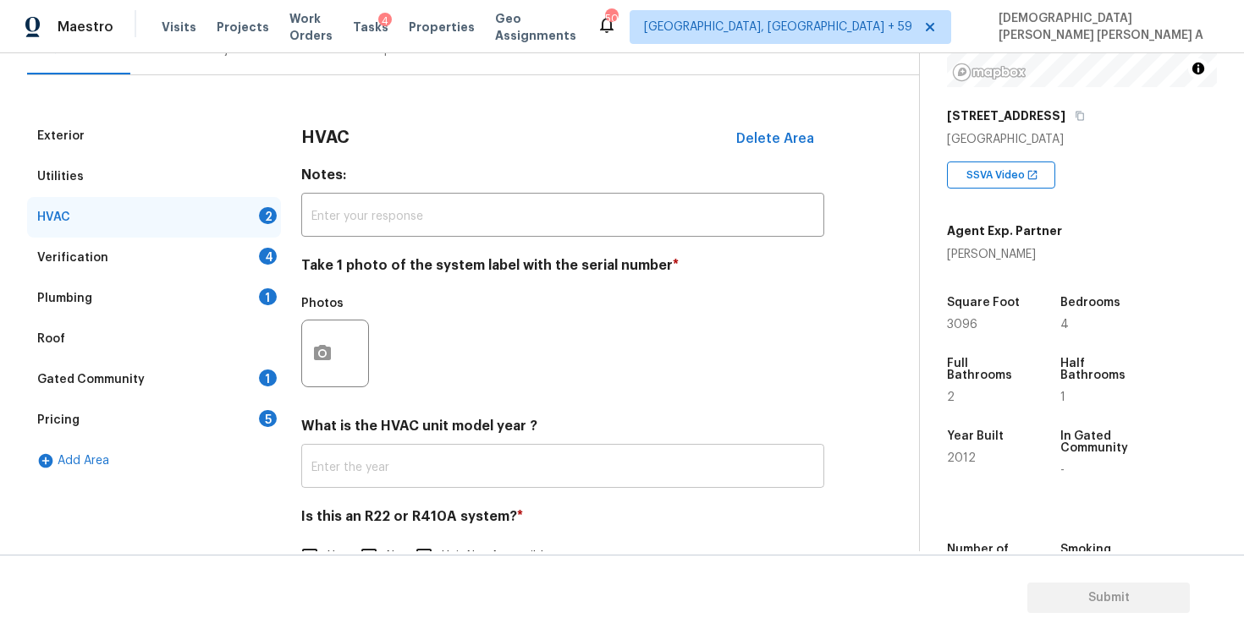
scroll to position [230, 0]
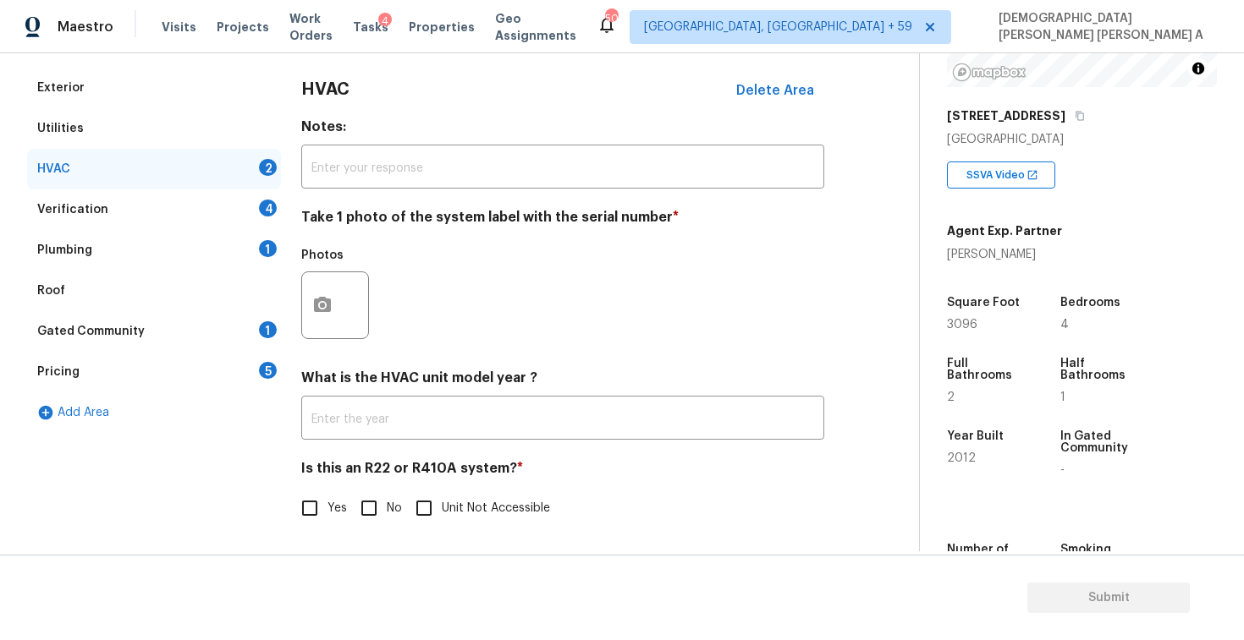
click at [370, 510] on input "No" at bounding box center [369, 509] width 36 height 36
checkbox input "true"
click at [327, 299] on icon "button" at bounding box center [322, 304] width 17 height 15
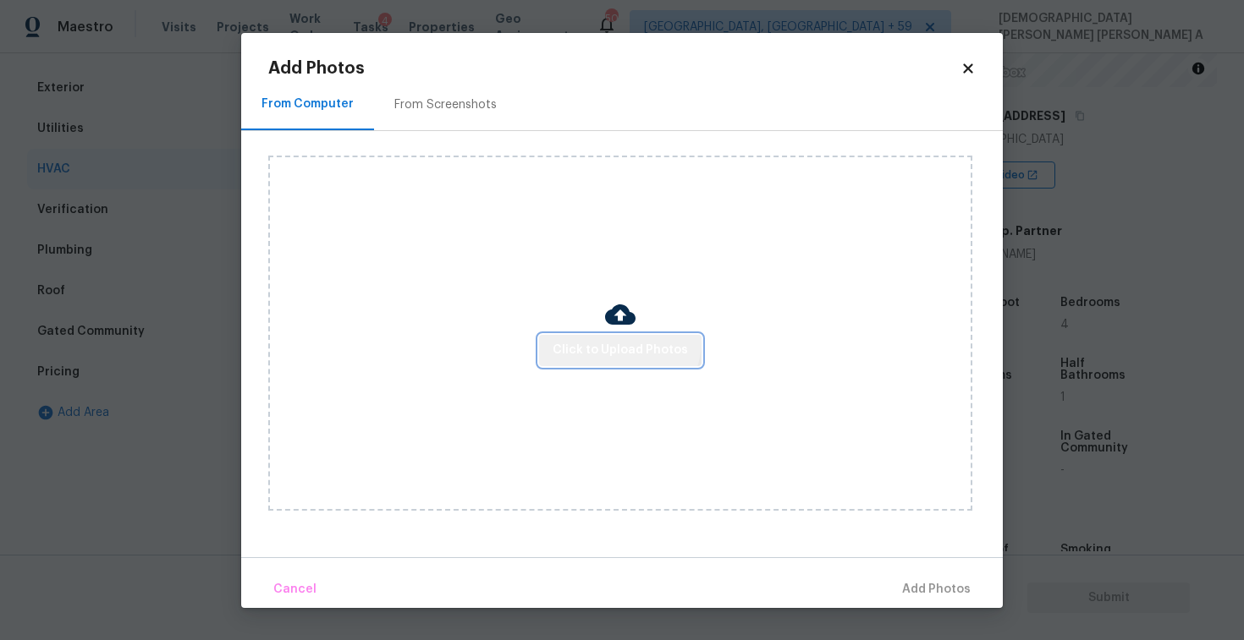
click at [621, 340] on span "Click to Upload Photos" at bounding box center [619, 350] width 135 height 21
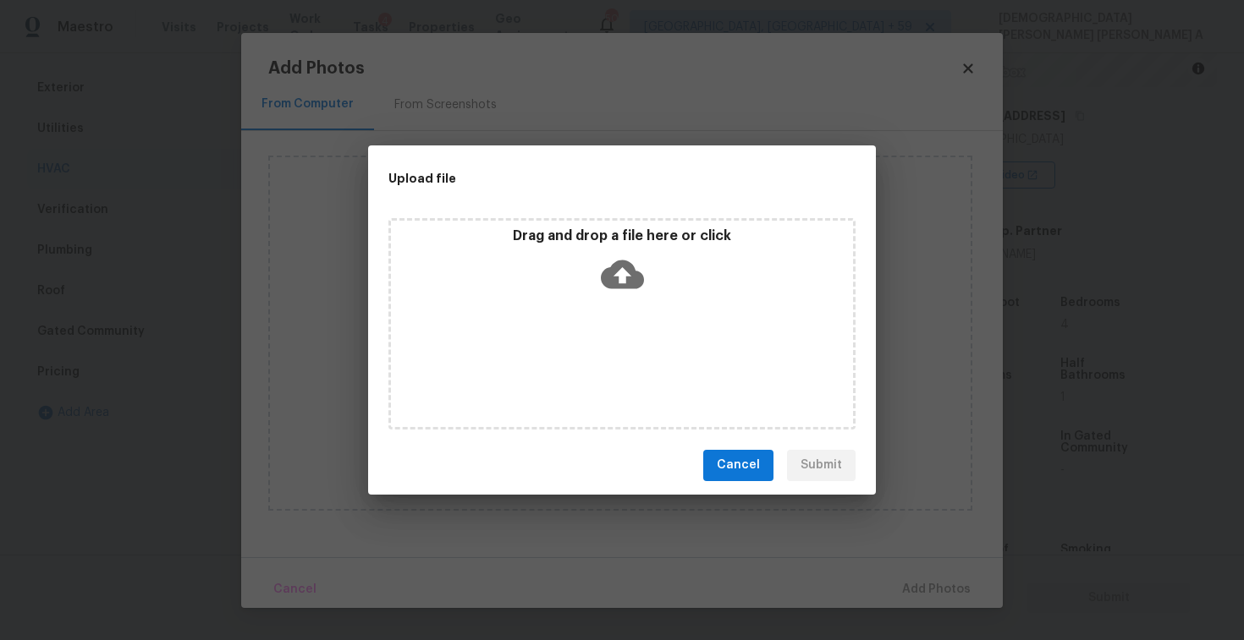
click at [618, 261] on icon at bounding box center [622, 274] width 43 height 29
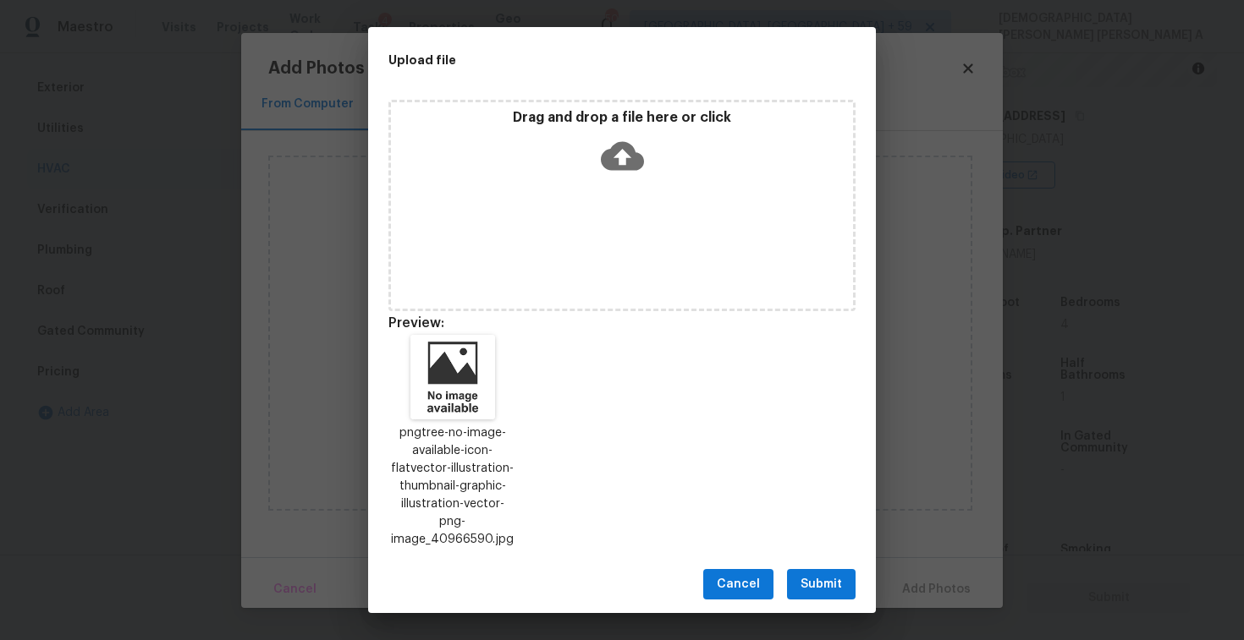
click at [838, 574] on span "Submit" at bounding box center [820, 584] width 41 height 21
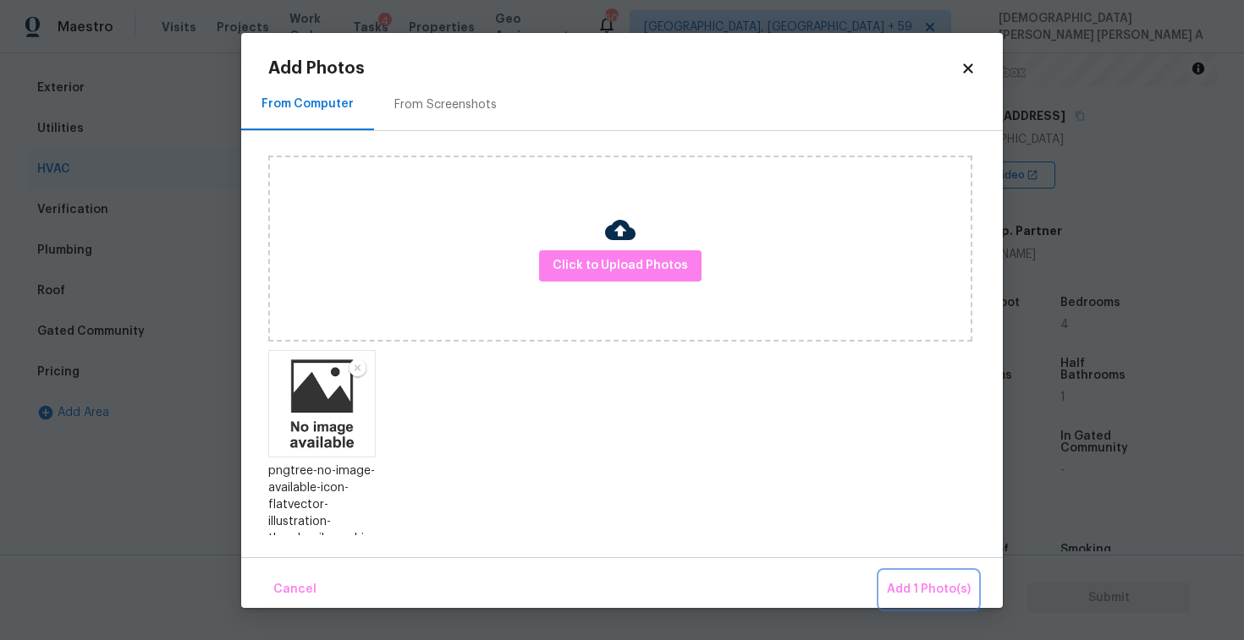
click at [941, 574] on button "Add 1 Photo(s)" at bounding box center [928, 590] width 97 height 36
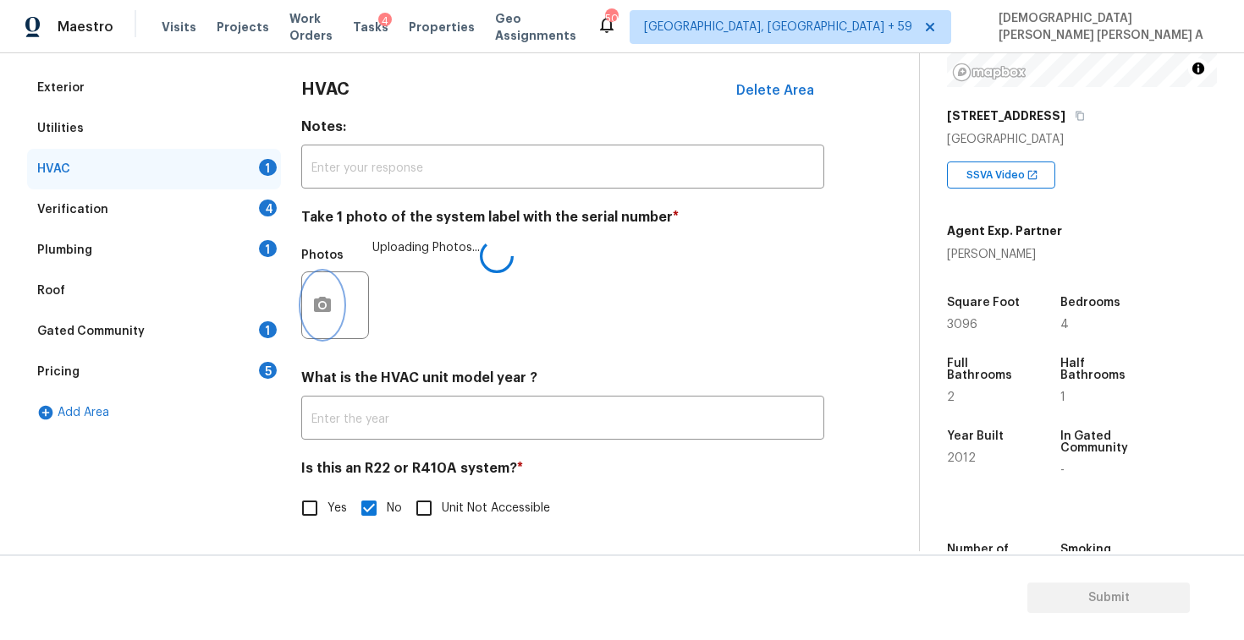
scroll to position [378, 0]
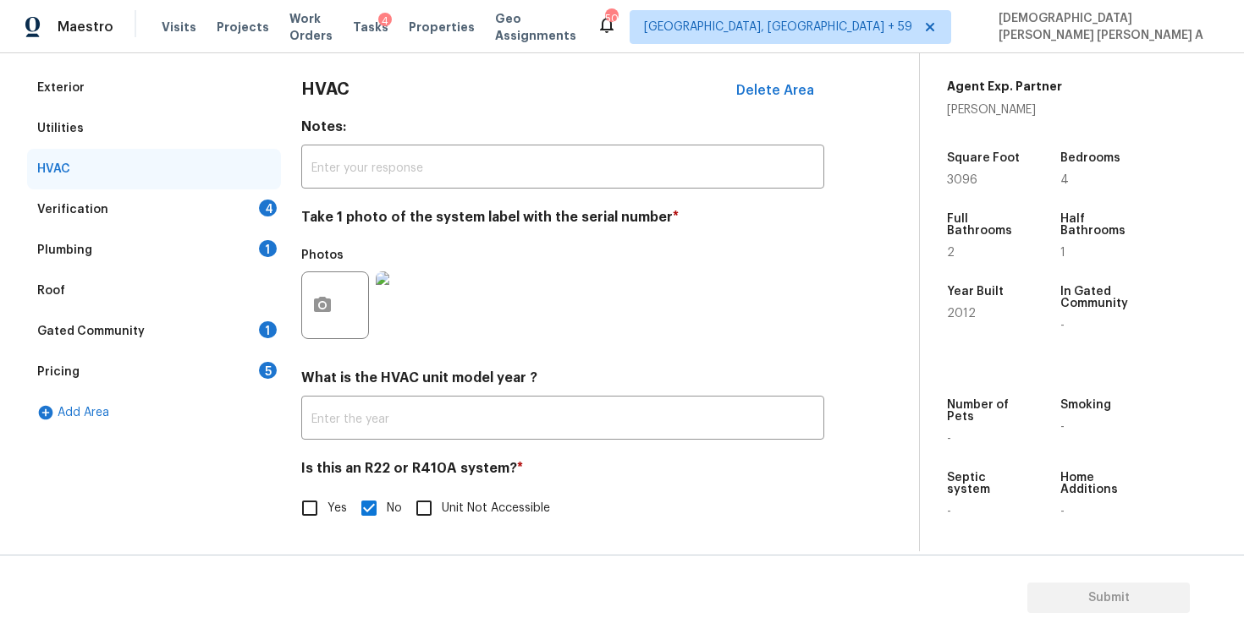
click at [128, 206] on div "Verification 4" at bounding box center [154, 209] width 254 height 41
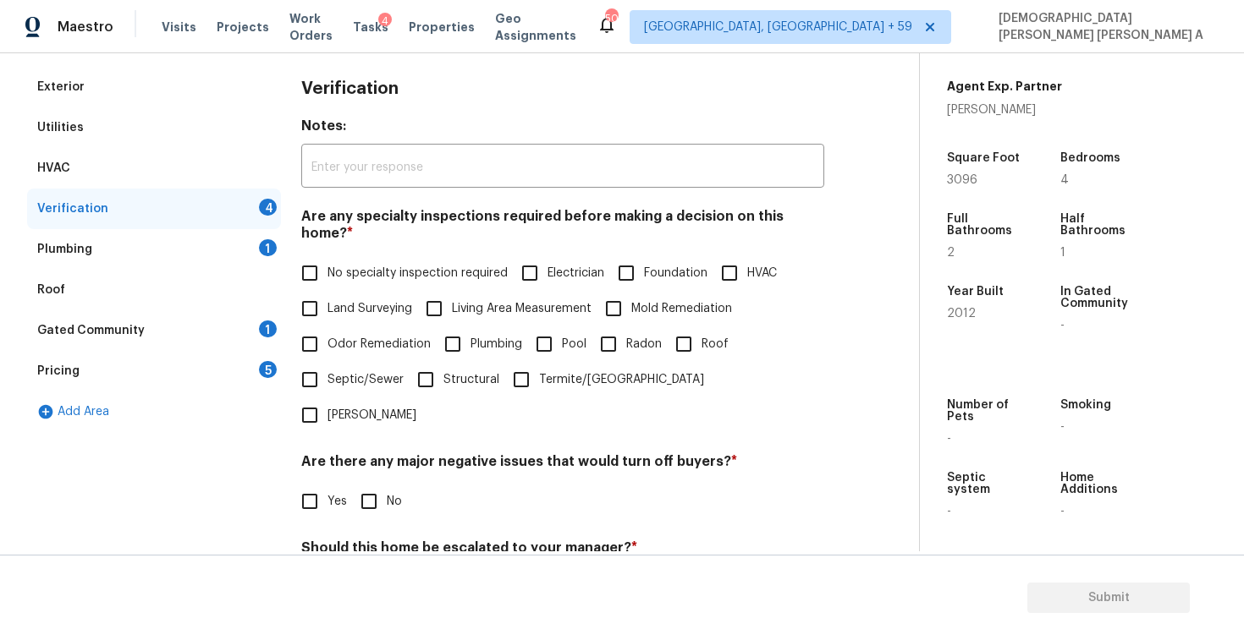
click at [301, 255] on input "No specialty inspection required" at bounding box center [310, 273] width 36 height 36
checkbox input "true"
click at [363, 486] on input "No" at bounding box center [369, 504] width 36 height 36
checkbox input "true"
click at [380, 570] on input "No" at bounding box center [369, 588] width 36 height 36
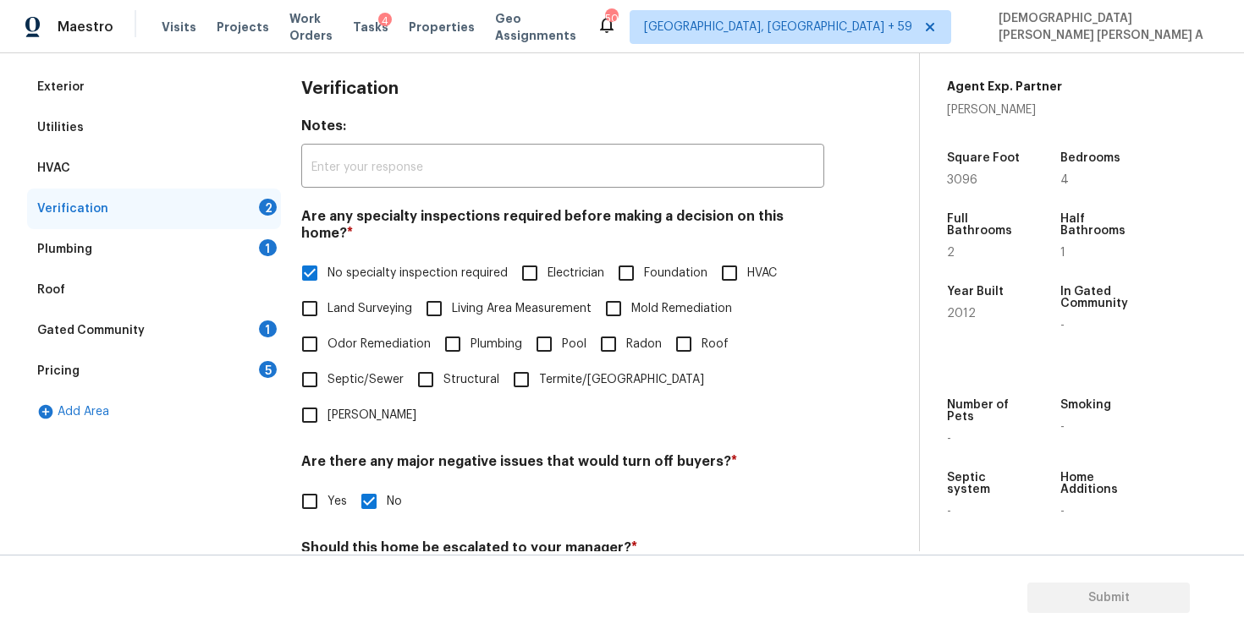
checkbox input "true"
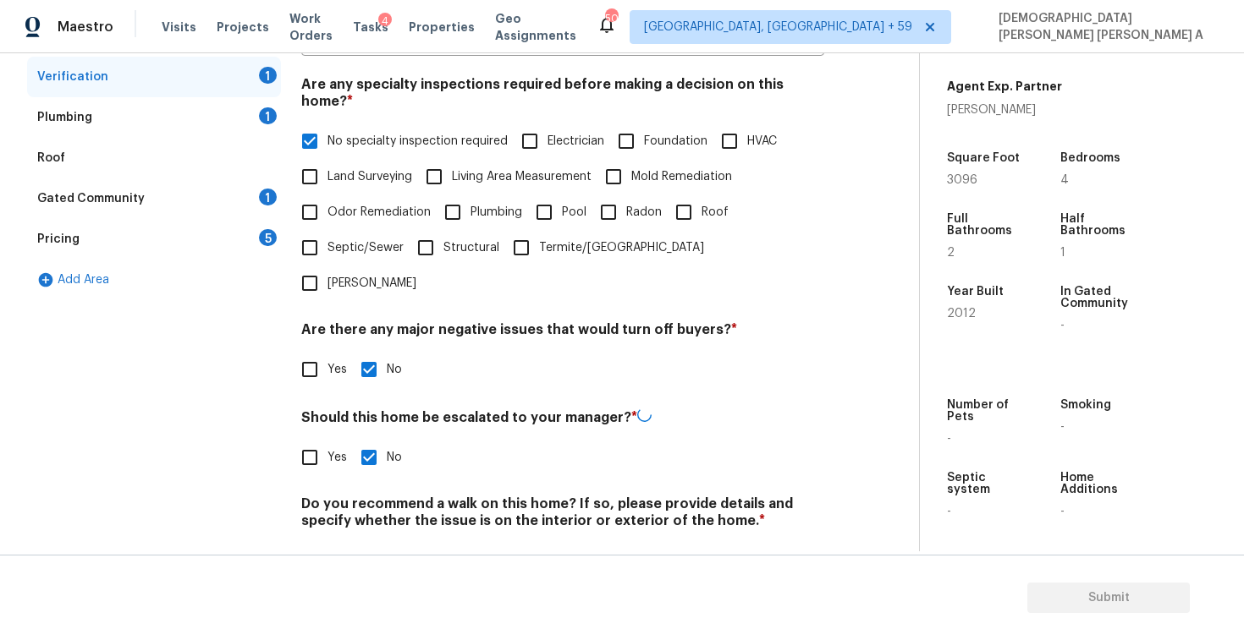
click at [374, 543] on input "No" at bounding box center [369, 561] width 36 height 36
checkbox input "true"
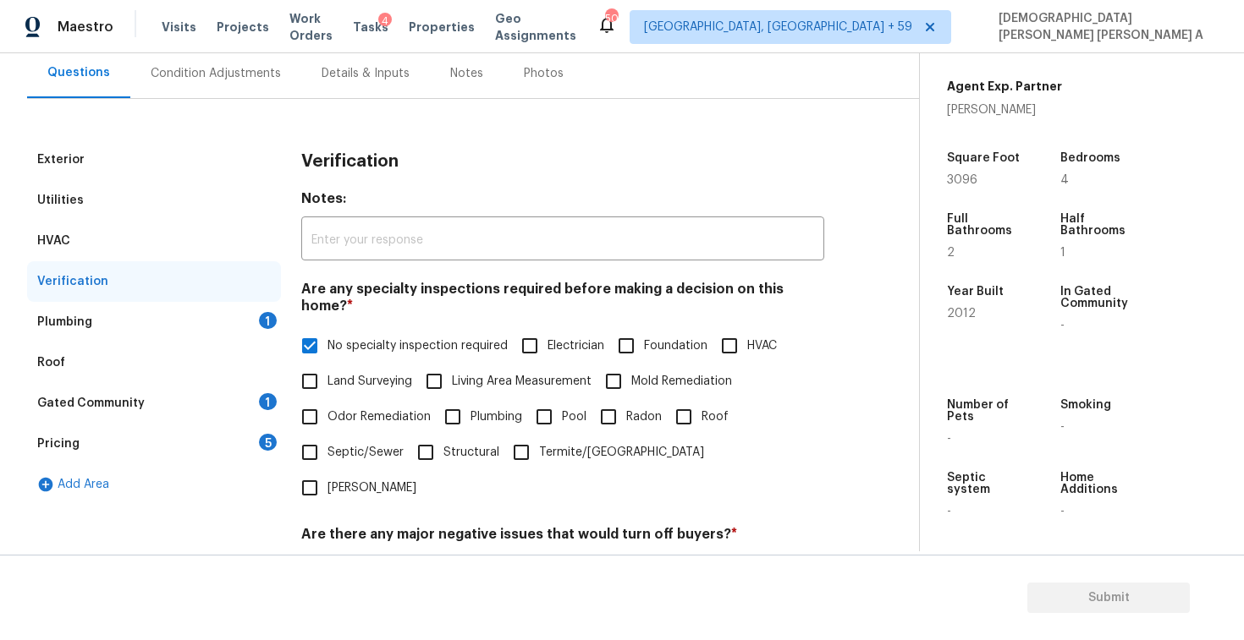
click at [232, 333] on div "Plumbing 1" at bounding box center [154, 322] width 254 height 41
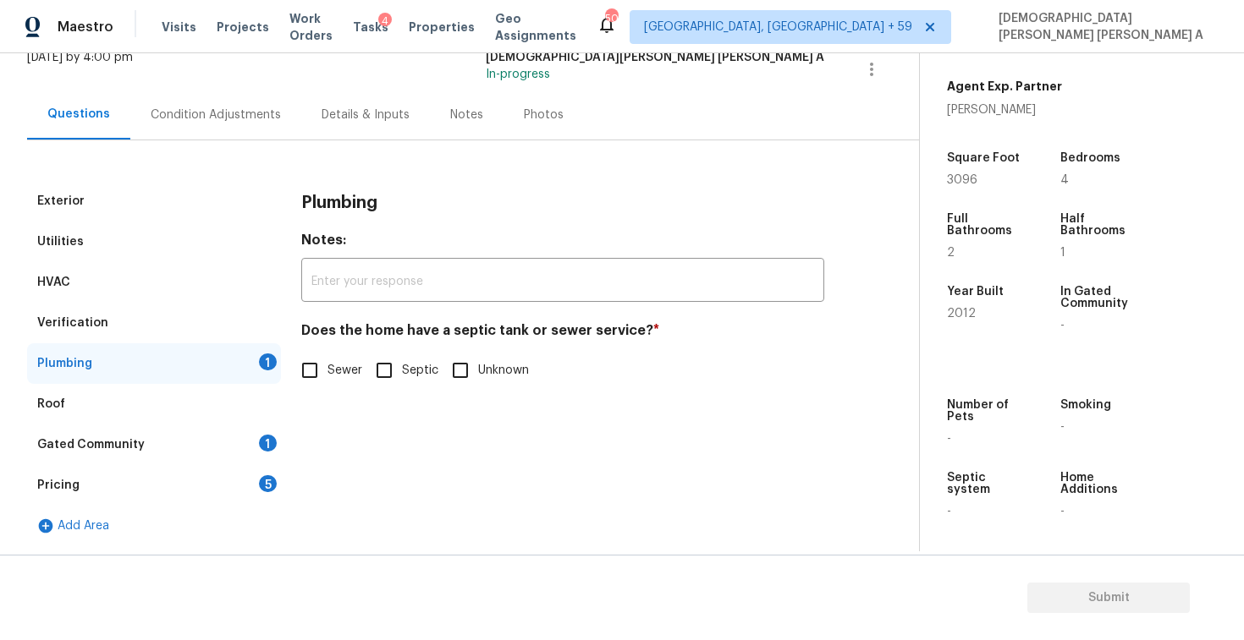
scroll to position [116, 0]
click at [321, 377] on input "Sewer" at bounding box center [310, 371] width 36 height 36
checkbox input "true"
click at [234, 449] on div "Gated Community 1" at bounding box center [154, 445] width 254 height 41
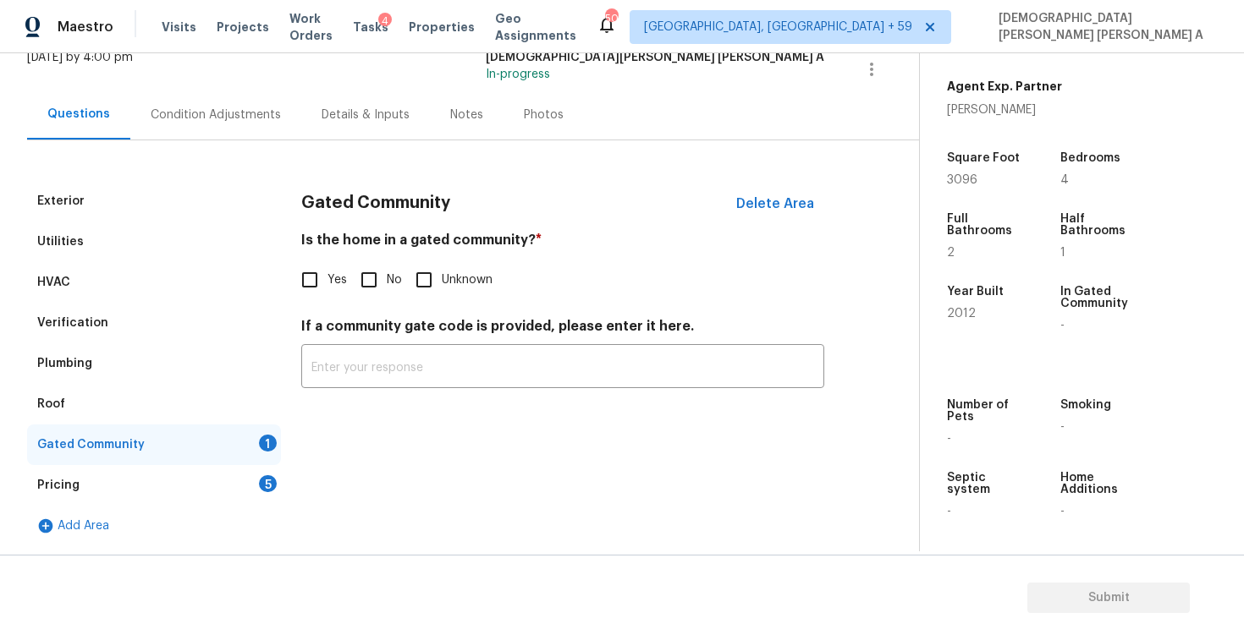
click at [364, 274] on input "No" at bounding box center [369, 280] width 36 height 36
checkbox input "true"
click at [240, 494] on div "Pricing 5" at bounding box center [154, 485] width 254 height 41
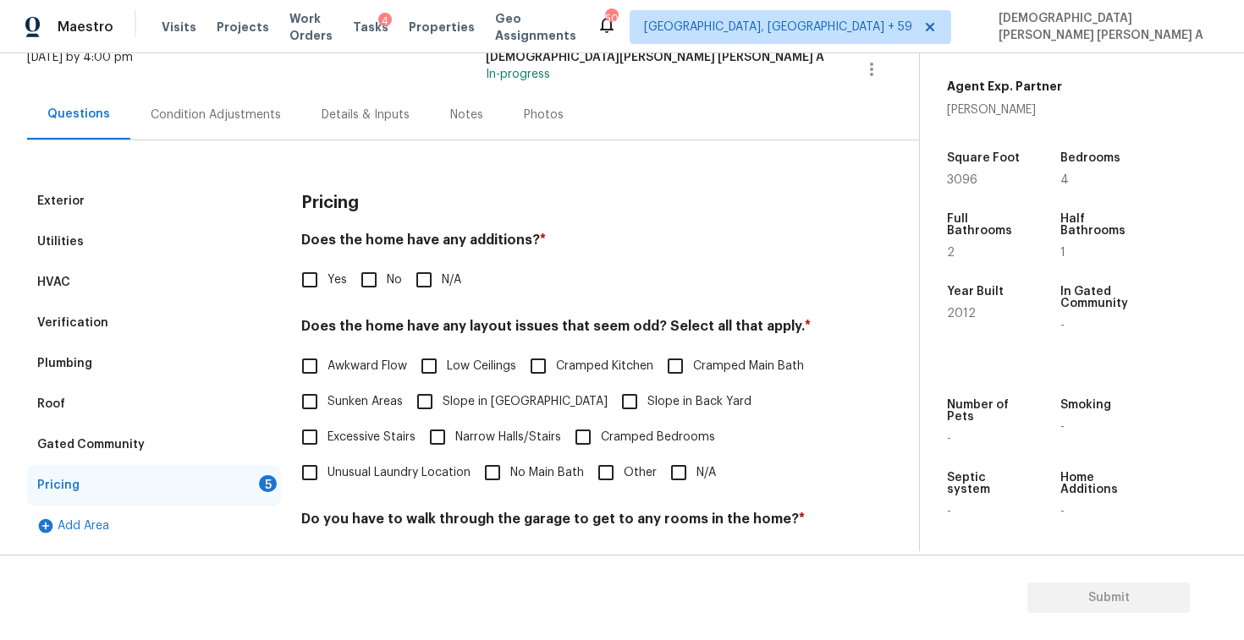
click at [356, 278] on input "No" at bounding box center [369, 280] width 36 height 36
checkbox input "true"
click at [671, 467] on input "N/A" at bounding box center [679, 475] width 36 height 36
checkbox input "true"
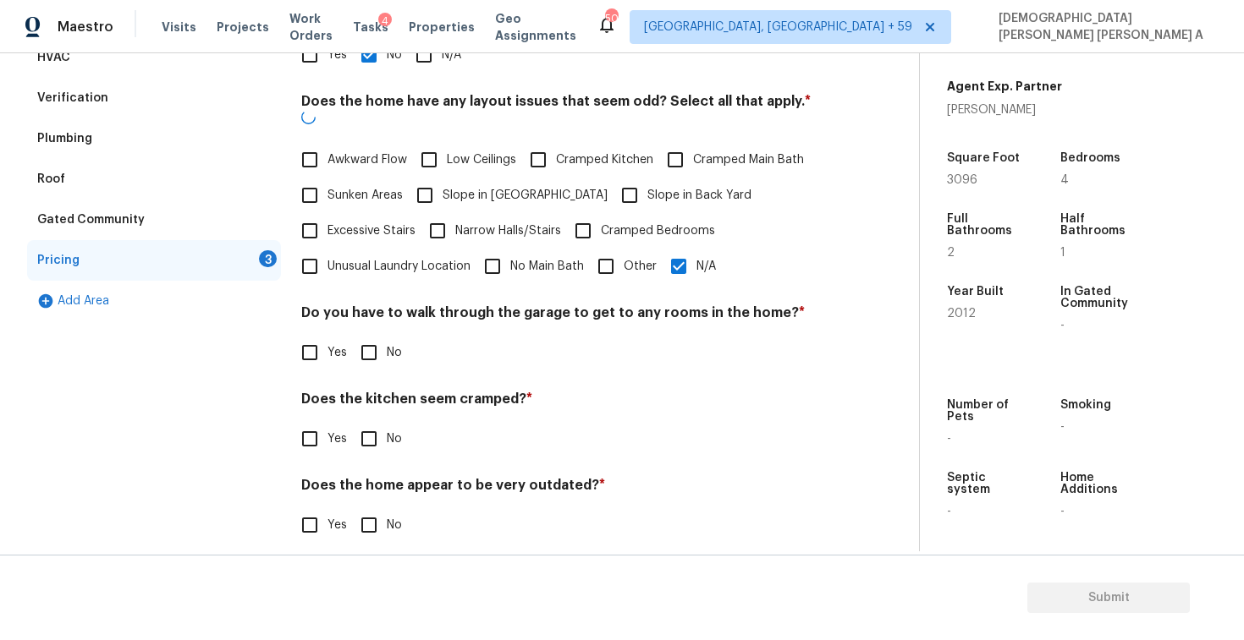
scroll to position [339, 0]
click at [371, 343] on input "No" at bounding box center [369, 355] width 36 height 36
checkbox input "true"
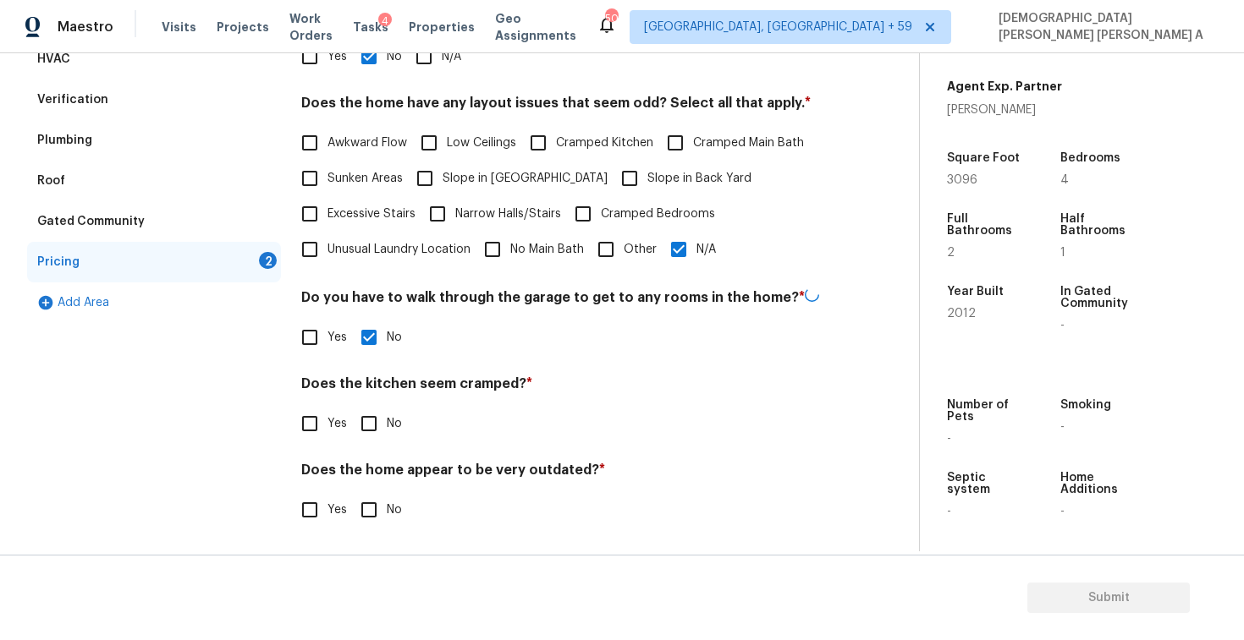
click at [365, 419] on input "No" at bounding box center [369, 424] width 36 height 36
checkbox input "true"
click at [368, 495] on input "No" at bounding box center [369, 510] width 36 height 36
checkbox input "true"
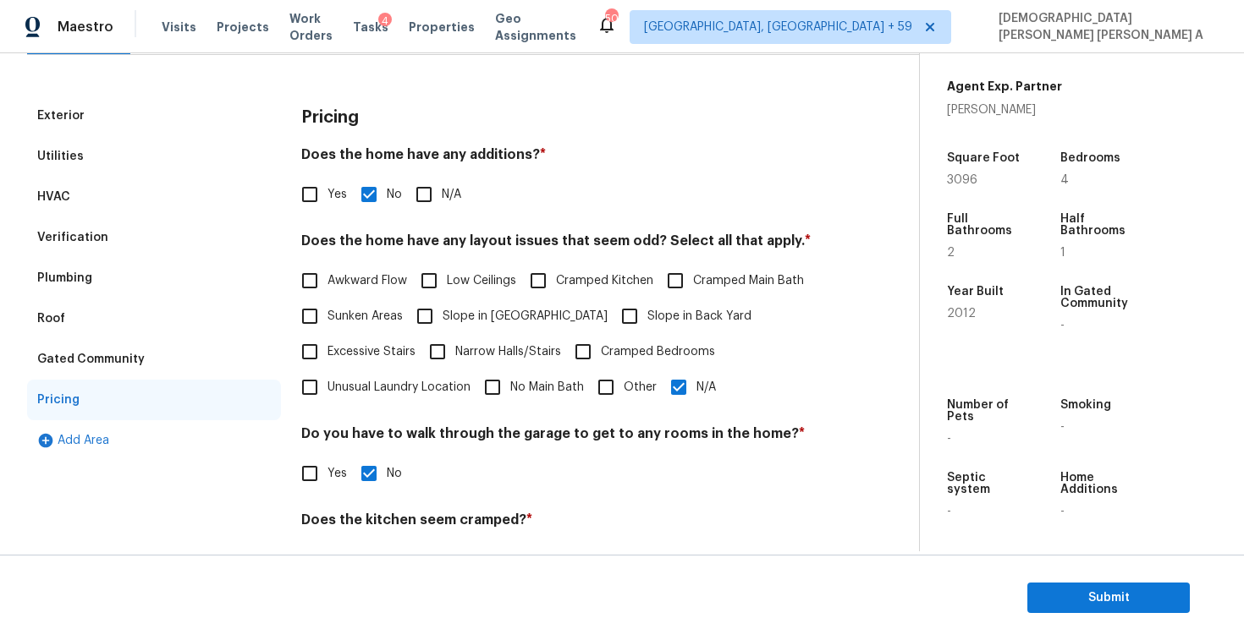
scroll to position [52, 0]
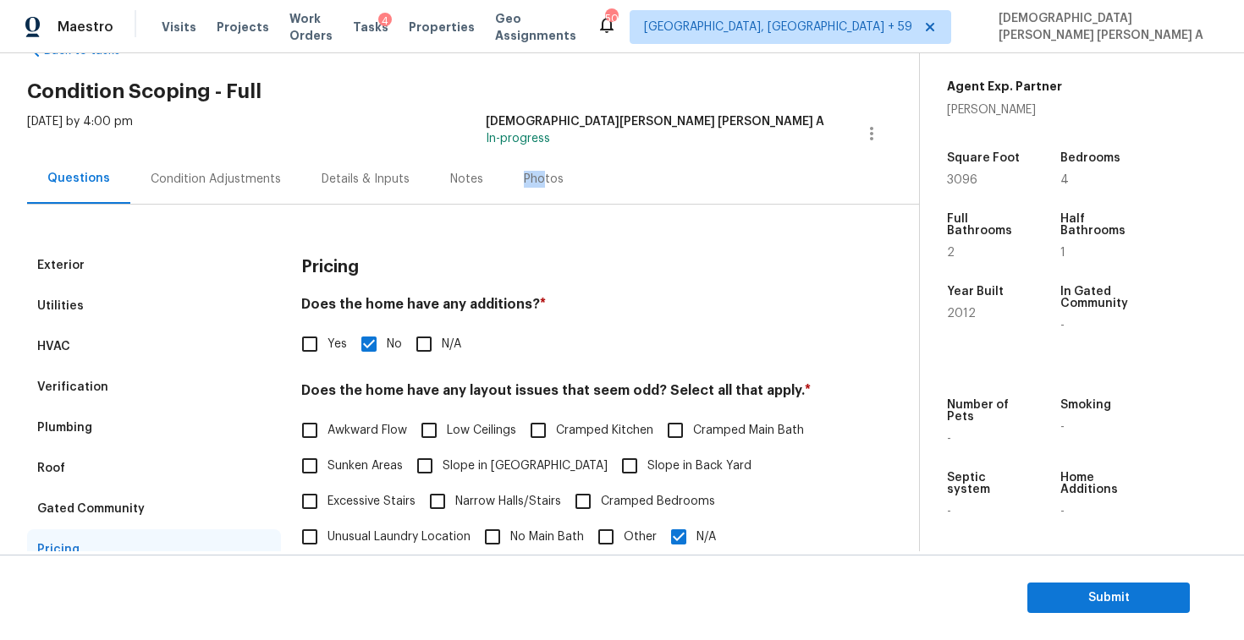
click at [531, 171] on div "Photos" at bounding box center [544, 179] width 40 height 17
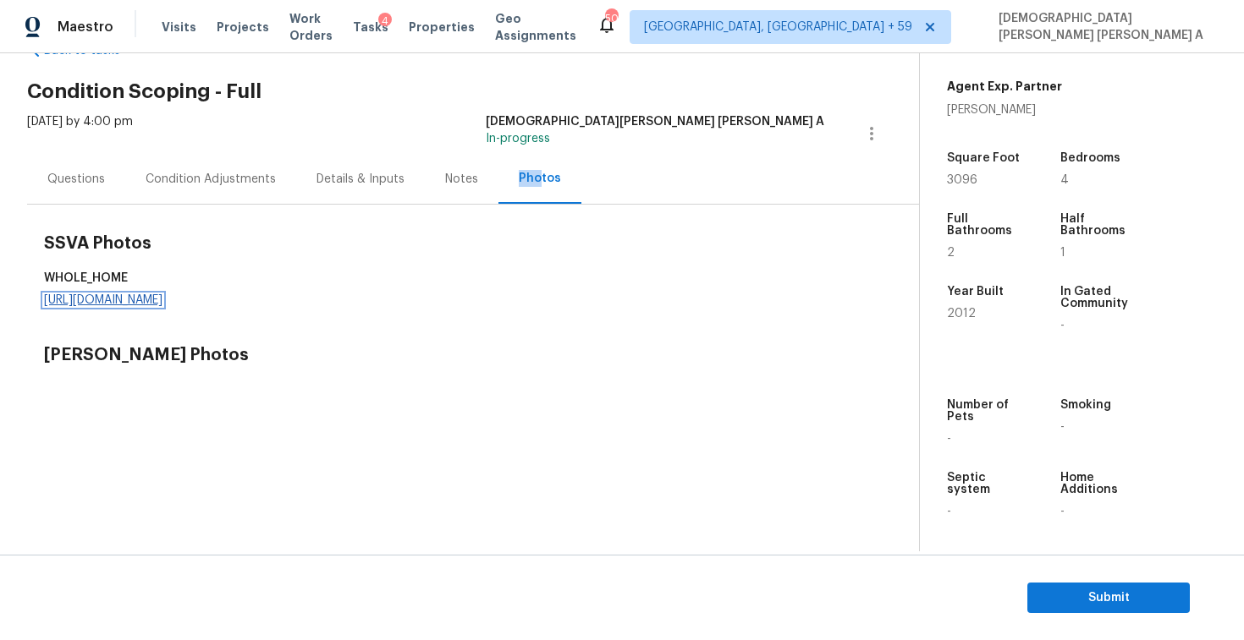
click at [162, 296] on link "https://d285kkeqns3g4j.cloudfront.net/Opportunity/006PD00000L0TAnYAN/GO%20Media…" at bounding box center [103, 300] width 118 height 12
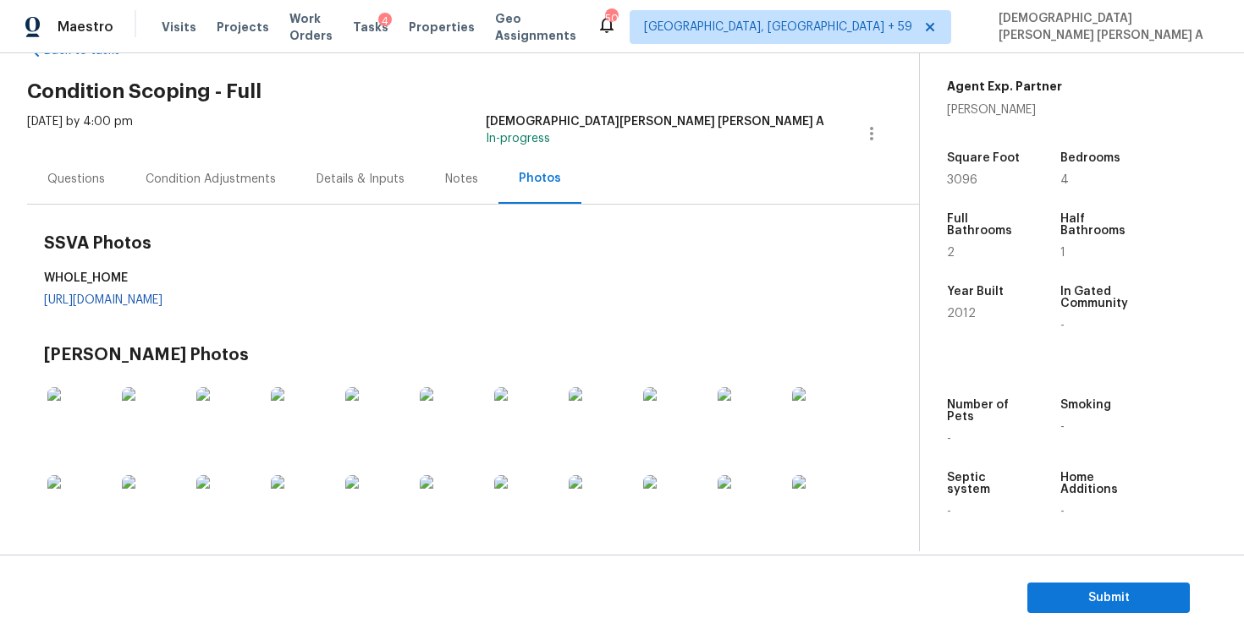
click at [211, 184] on div "Condition Adjustments" at bounding box center [210, 179] width 130 height 17
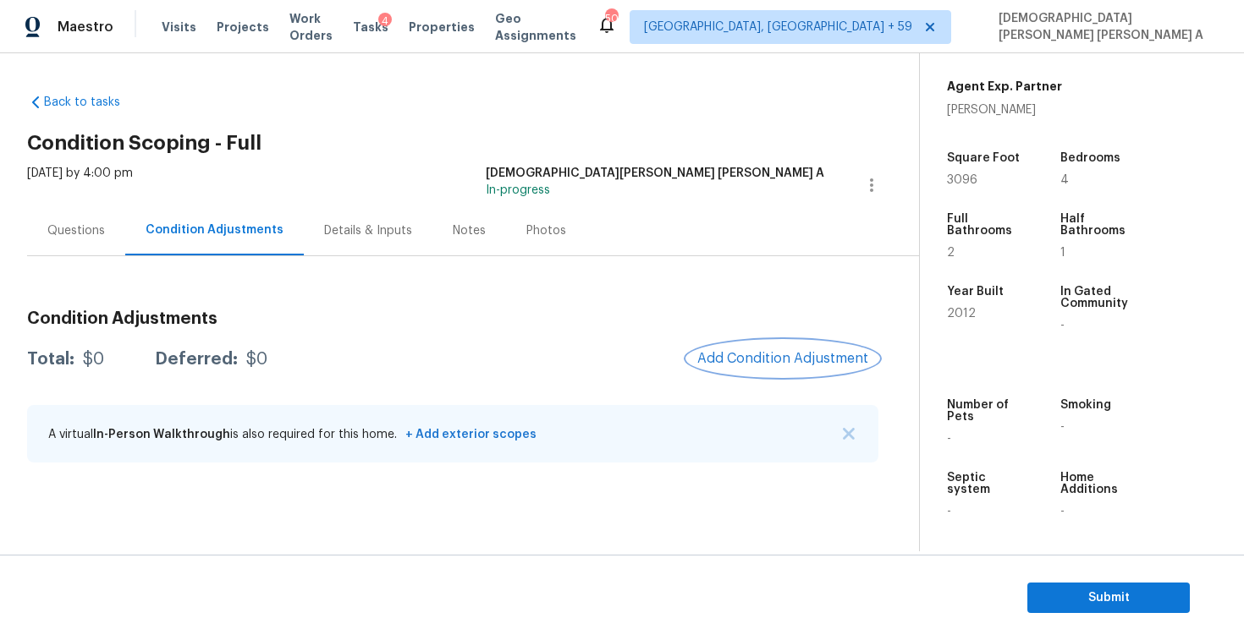
click at [804, 368] on button "Add Condition Adjustment" at bounding box center [782, 359] width 191 height 36
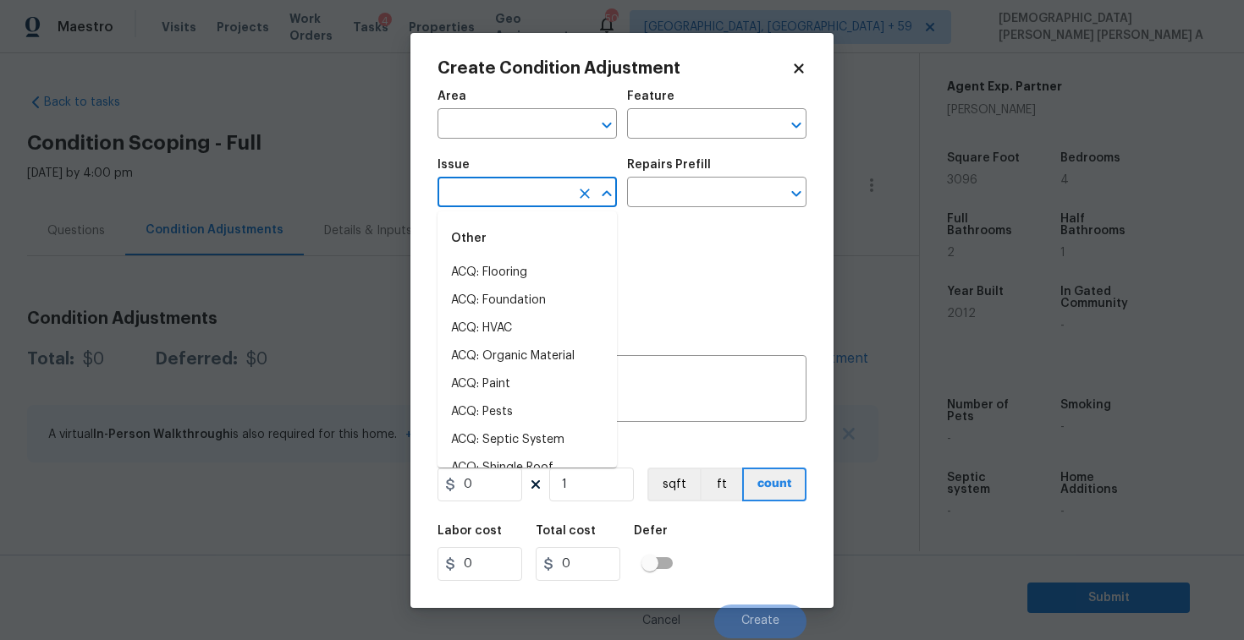
click at [541, 188] on input "text" at bounding box center [503, 194] width 132 height 26
type input "la"
type input "nd"
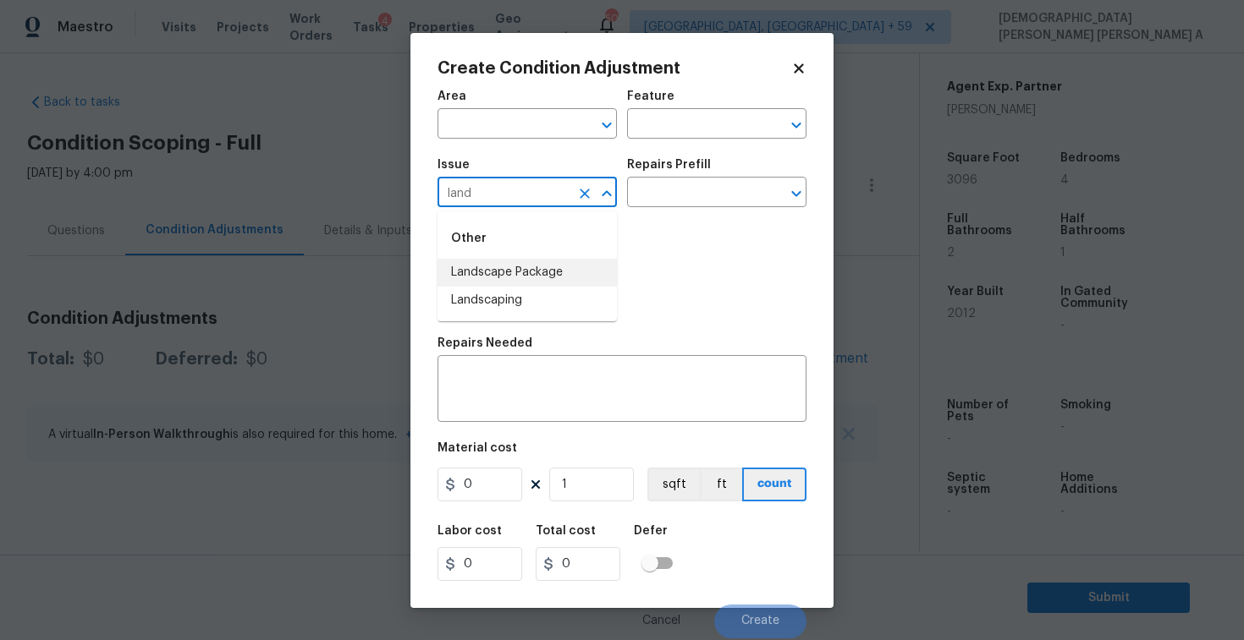
click at [578, 275] on li "Landscape Package" at bounding box center [526, 273] width 179 height 28
type input "Landscape Package"
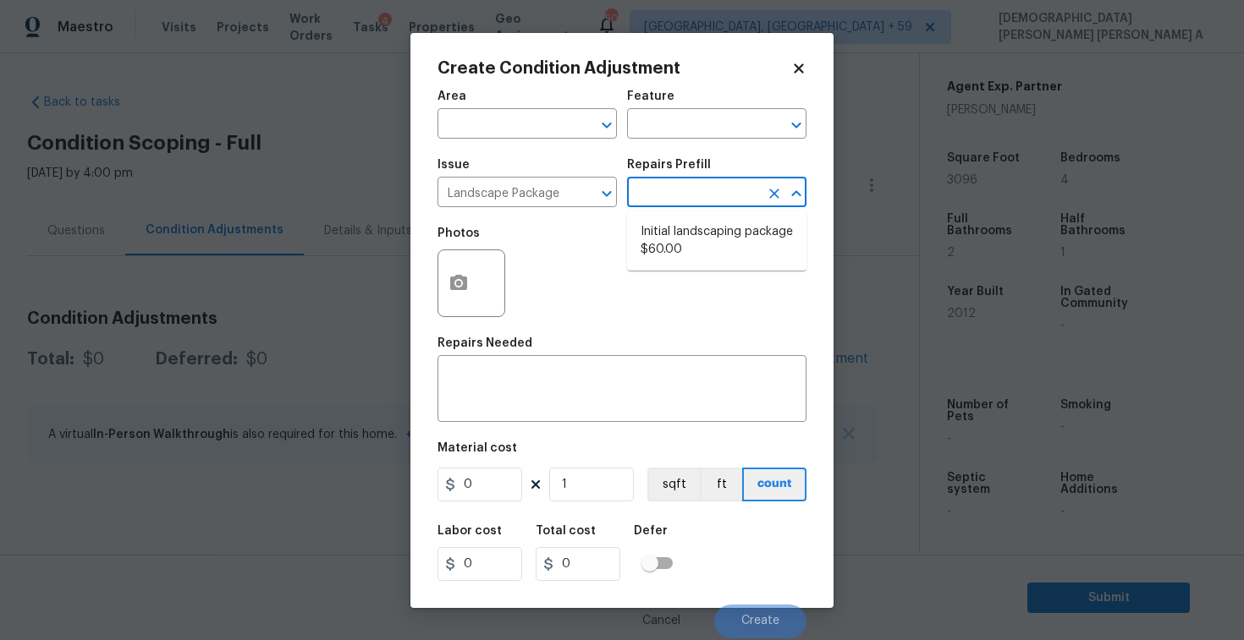
click at [756, 185] on input "text" at bounding box center [693, 194] width 132 height 26
click at [720, 232] on li "Initial landscaping package $60.00" at bounding box center [716, 241] width 179 height 46
type input "Home Readiness Packages"
type textarea "Mowing of grass up to 6" in height. Mow, edge along driveways & sidewalks, trim…"
type input "60"
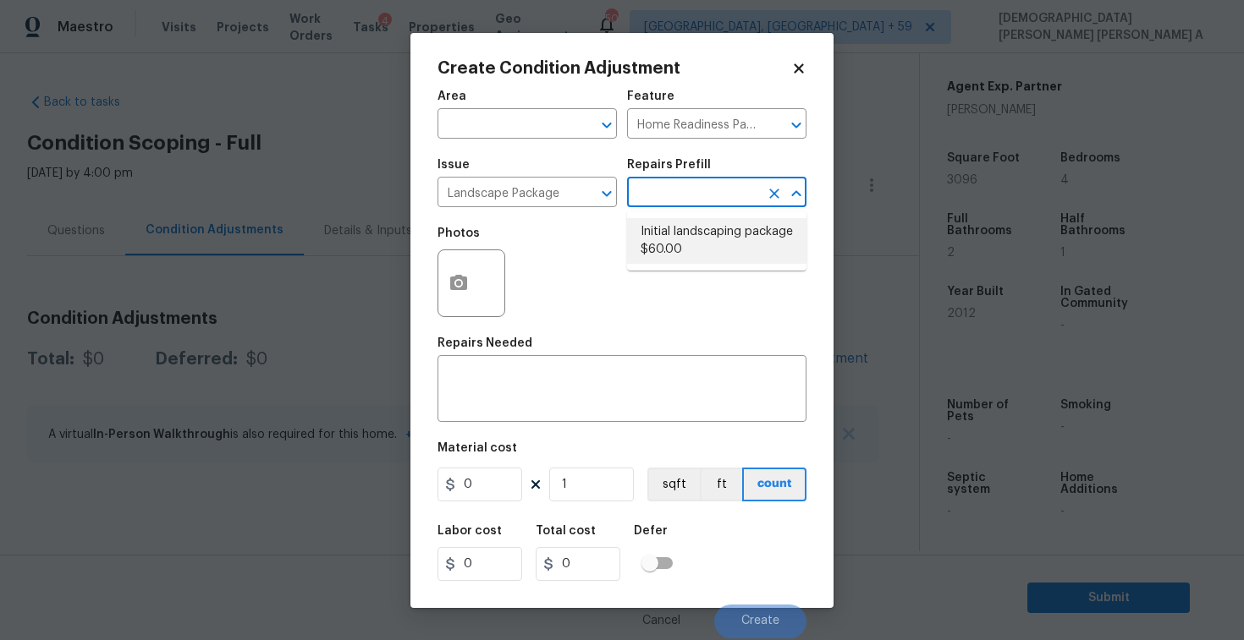
type input "60"
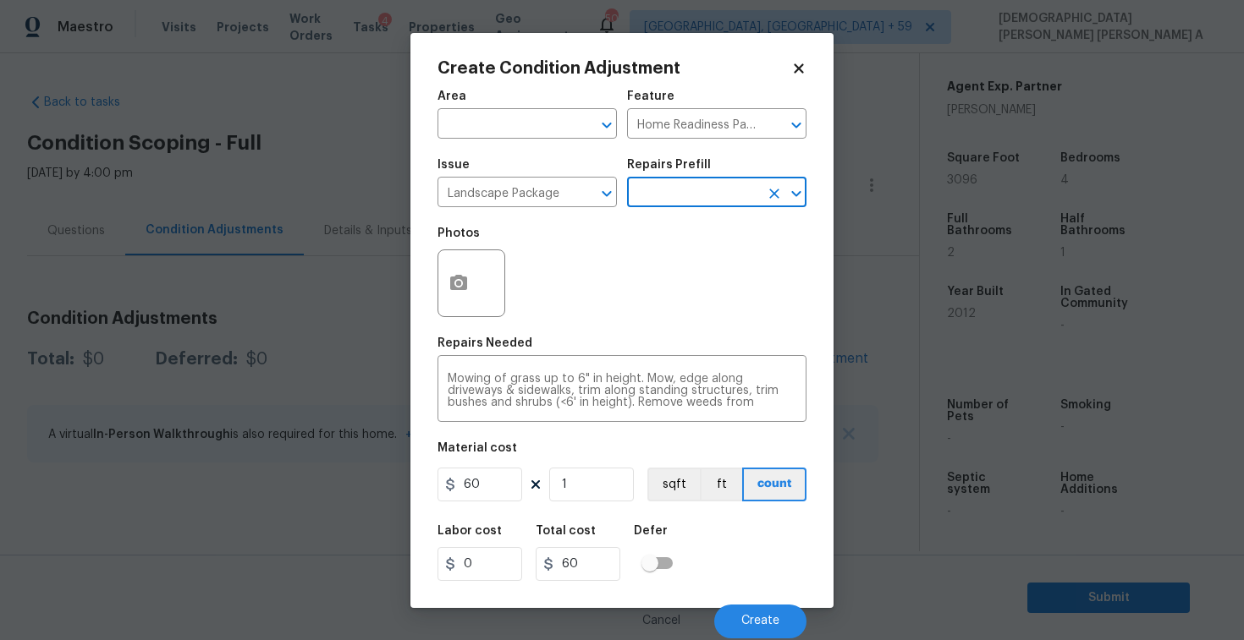
click at [498, 502] on figure "Material cost 60 1 sqft ft count" at bounding box center [621, 473] width 369 height 63
click at [498, 481] on input "60" at bounding box center [479, 485] width 85 height 34
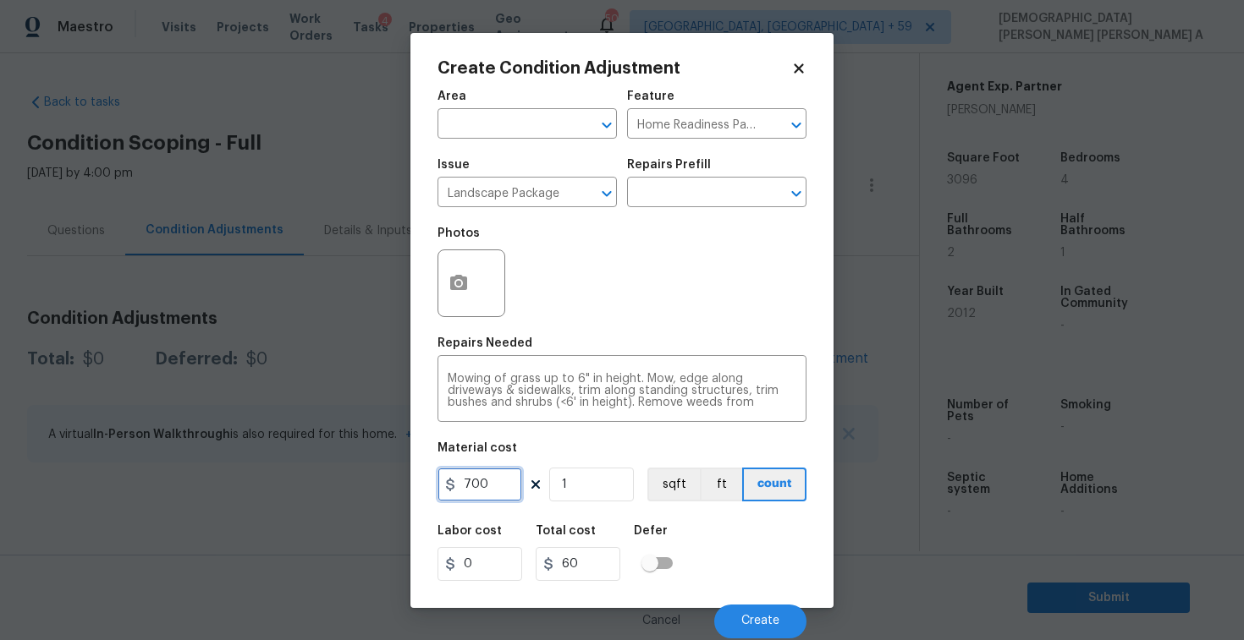
type input "700"
click at [461, 319] on div "Photos" at bounding box center [472, 272] width 71 height 110
click at [473, 303] on button "button" at bounding box center [458, 283] width 41 height 66
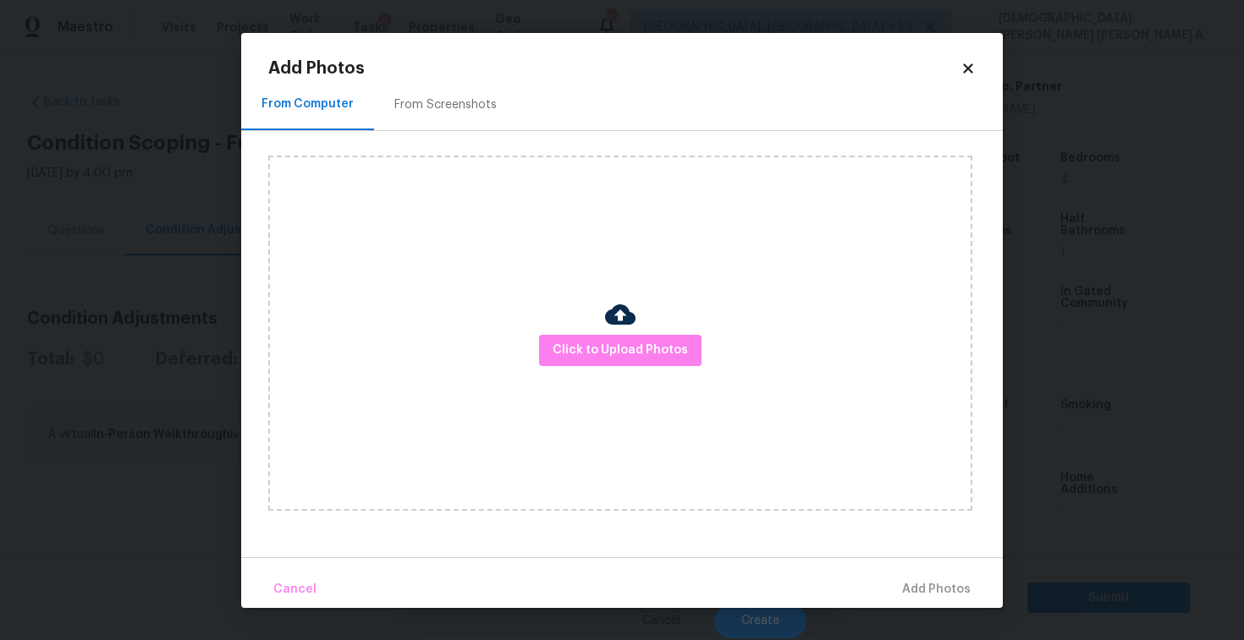
click at [453, 78] on div "Add Photos From Computer From Screenshots Click to Upload Photos Cancel Add Pho…" at bounding box center [621, 334] width 707 height 548
click at [420, 135] on div "Click to Upload Photos" at bounding box center [635, 333] width 734 height 404
click at [420, 120] on div "From Screenshots" at bounding box center [445, 105] width 143 height 50
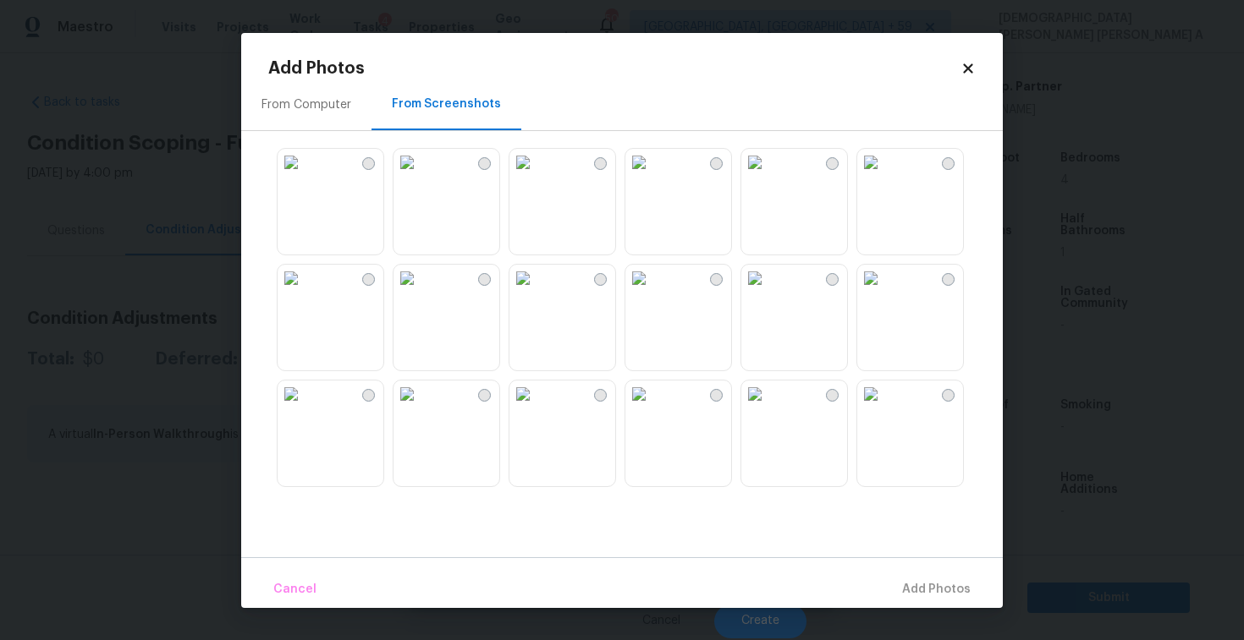
scroll to position [244, 0]
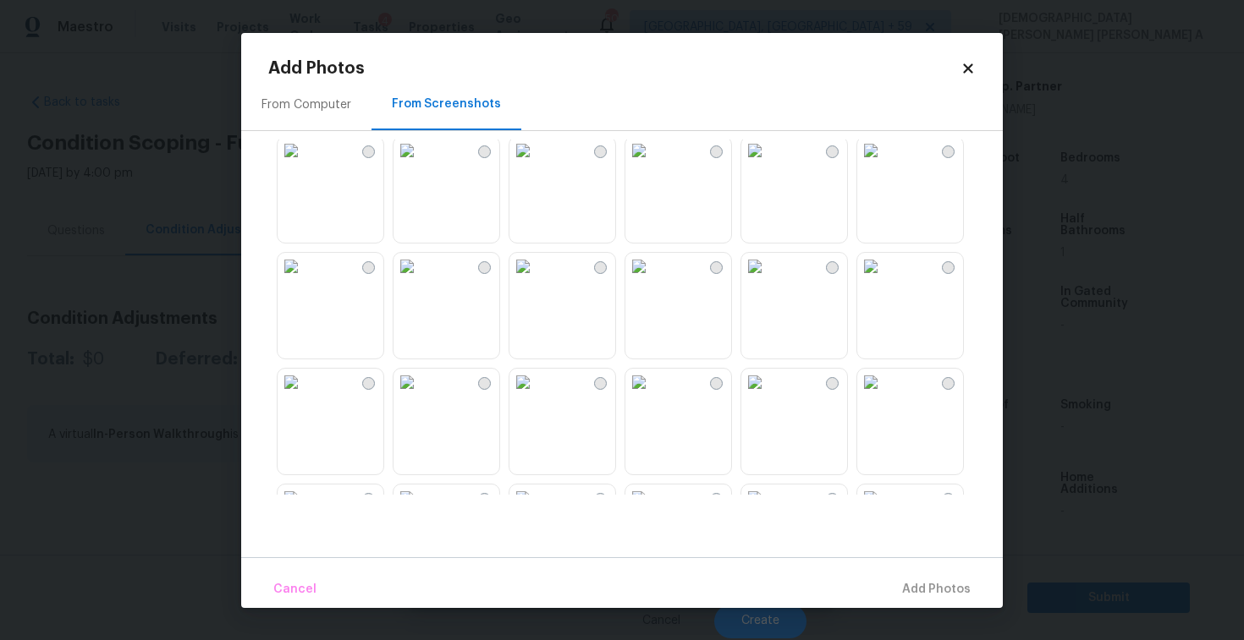
click at [531, 164] on img at bounding box center [522, 150] width 27 height 27
click at [947, 587] on span "Add 1 Photo(s)" at bounding box center [929, 589] width 84 height 21
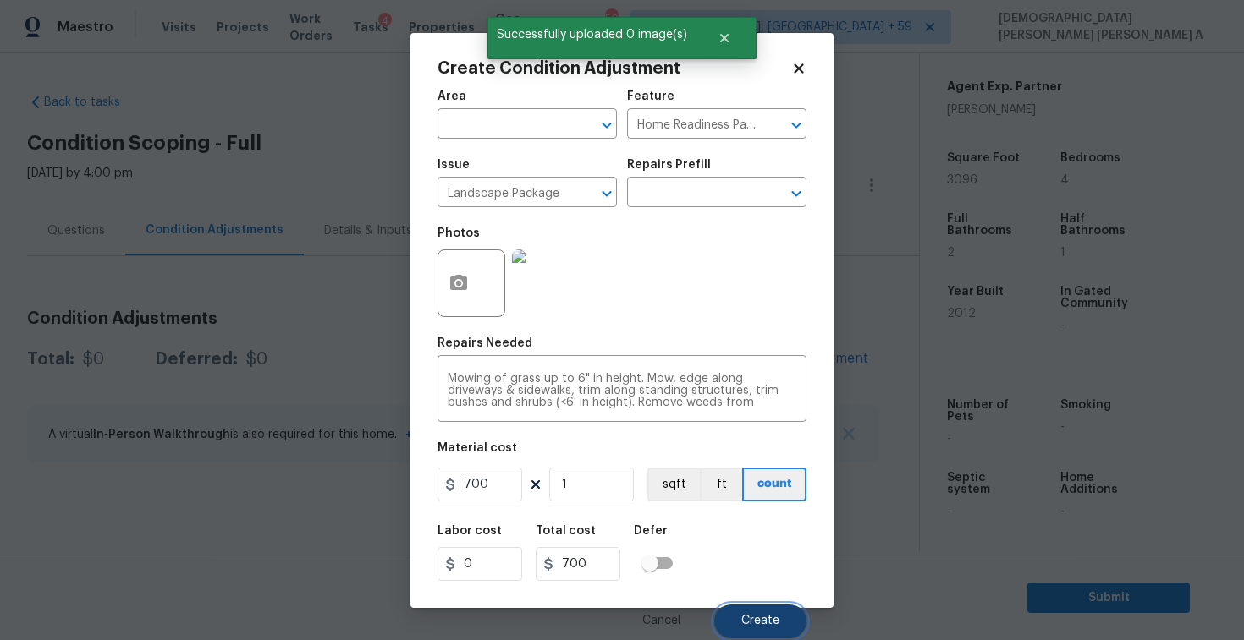
click at [771, 624] on span "Create" at bounding box center [760, 621] width 38 height 13
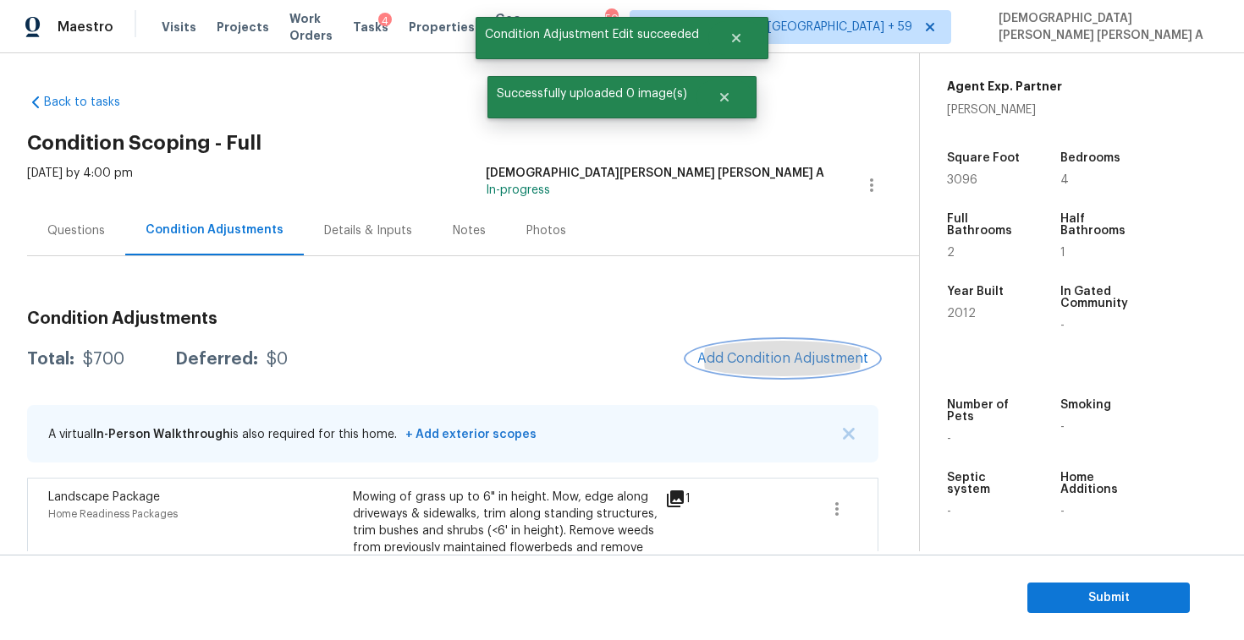
click at [745, 365] on span "Add Condition Adjustment" at bounding box center [782, 358] width 171 height 15
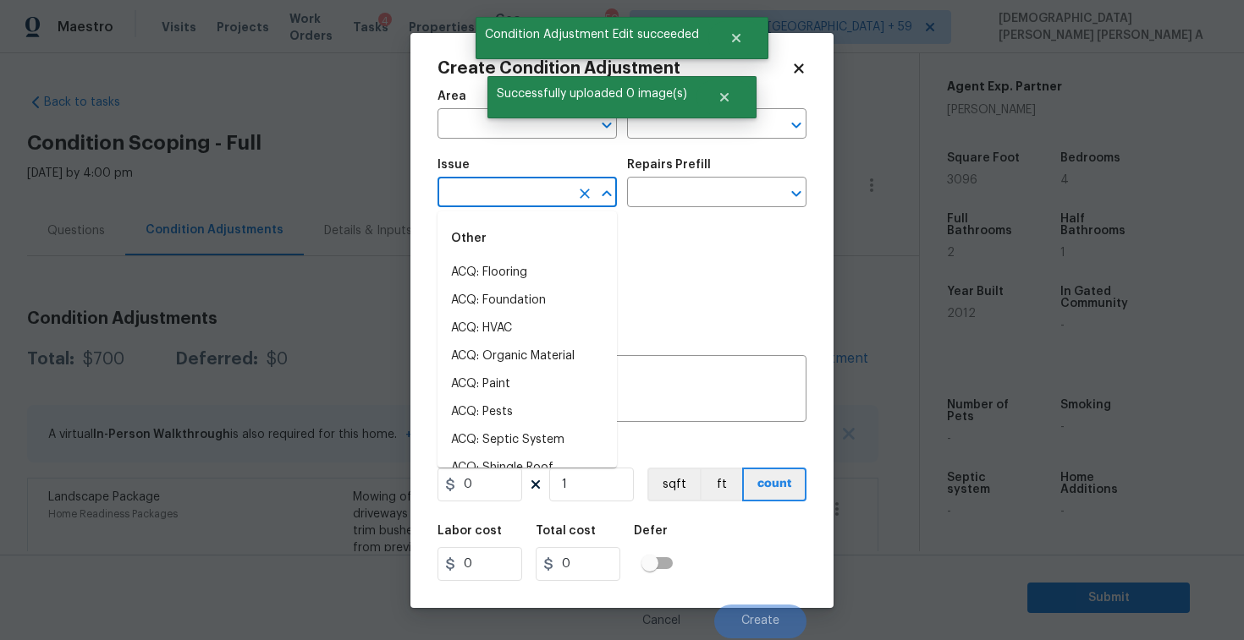
click at [457, 196] on input "text" at bounding box center [503, 194] width 132 height 26
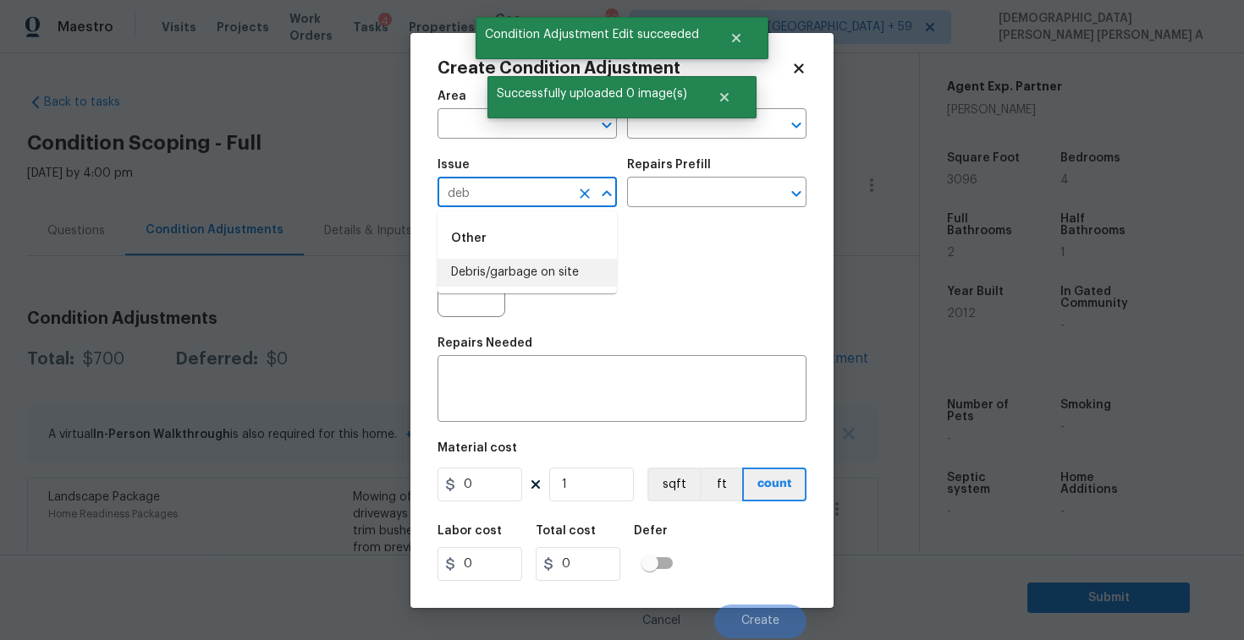
click at [542, 277] on li "Debris/garbage on site" at bounding box center [526, 273] width 179 height 28
type input "Debris/garbage on site"
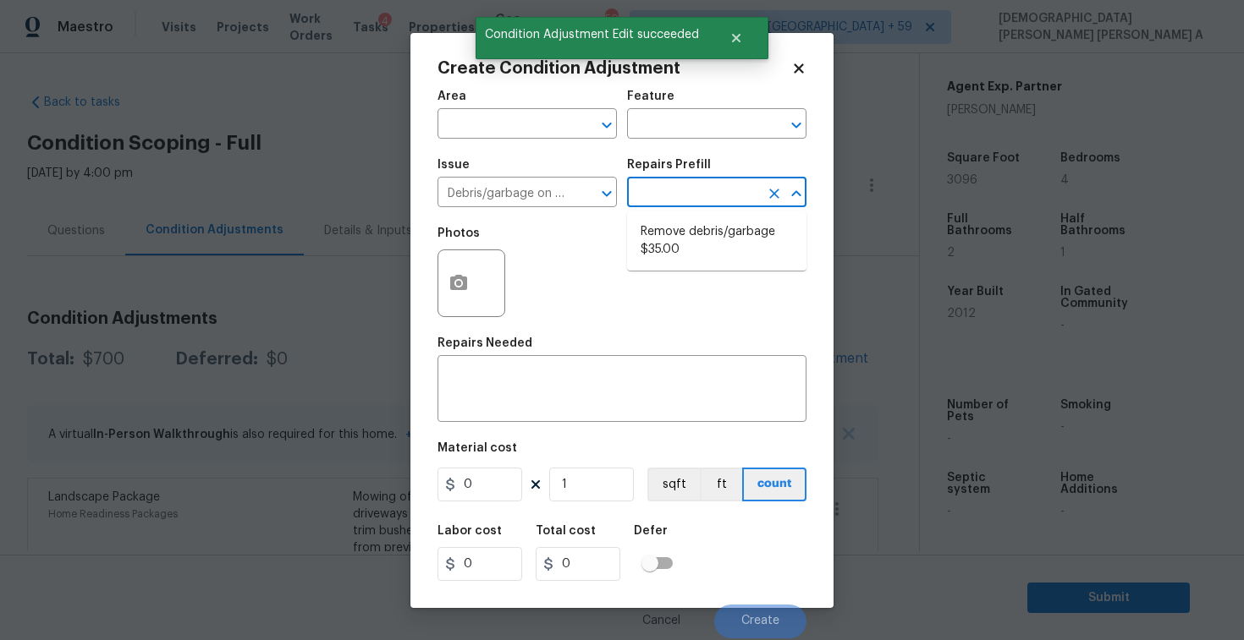
click at [698, 197] on input "text" at bounding box center [693, 194] width 132 height 26
click at [689, 240] on li "Remove debris/garbage $35.00" at bounding box center [716, 241] width 179 height 46
type textarea "Remove, haul off, and properly dispose of any debris left by seller to offsite …"
type input "35"
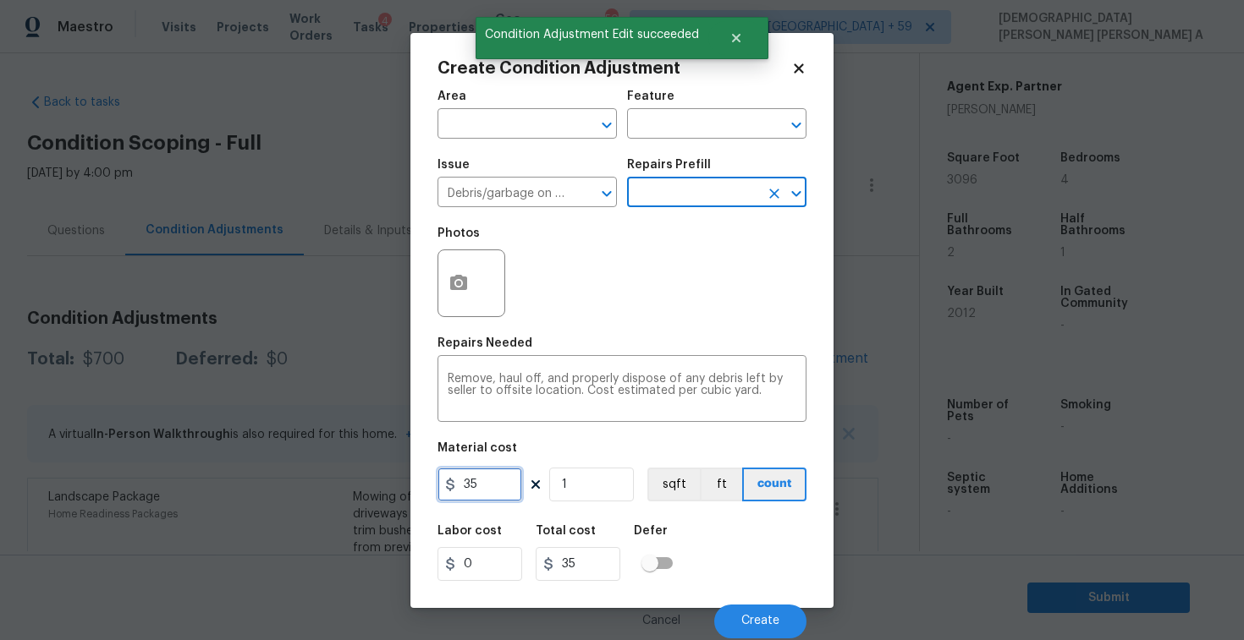
click at [505, 487] on input "35" at bounding box center [479, 485] width 85 height 34
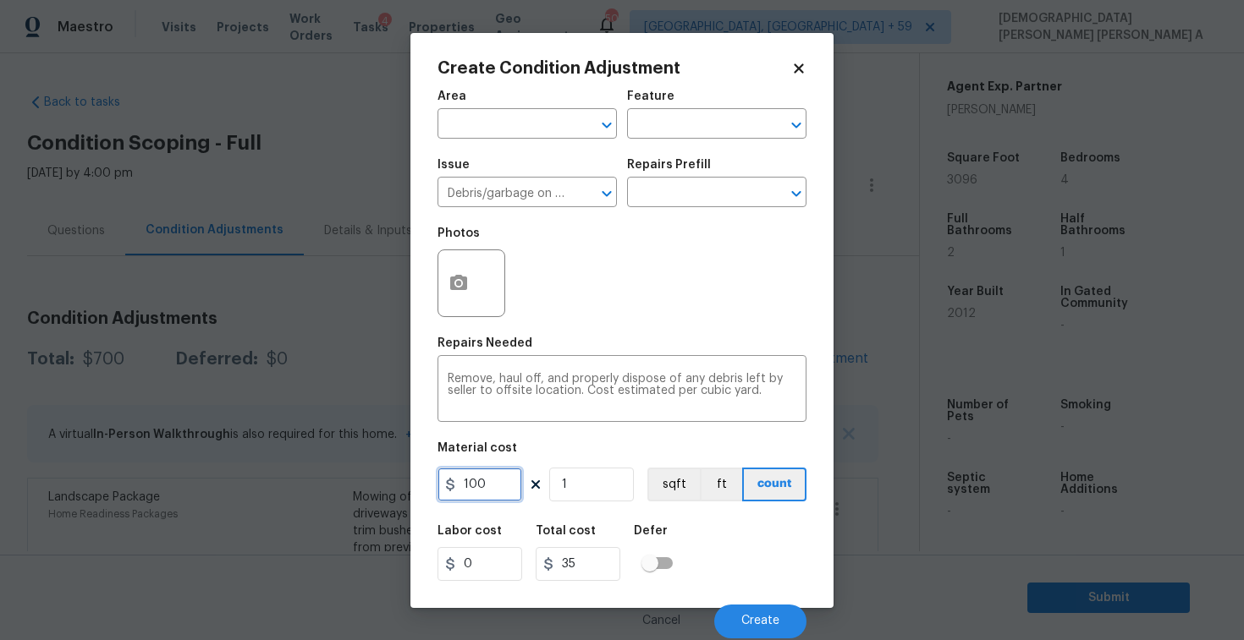
type input "100"
click at [467, 294] on button "button" at bounding box center [458, 283] width 41 height 66
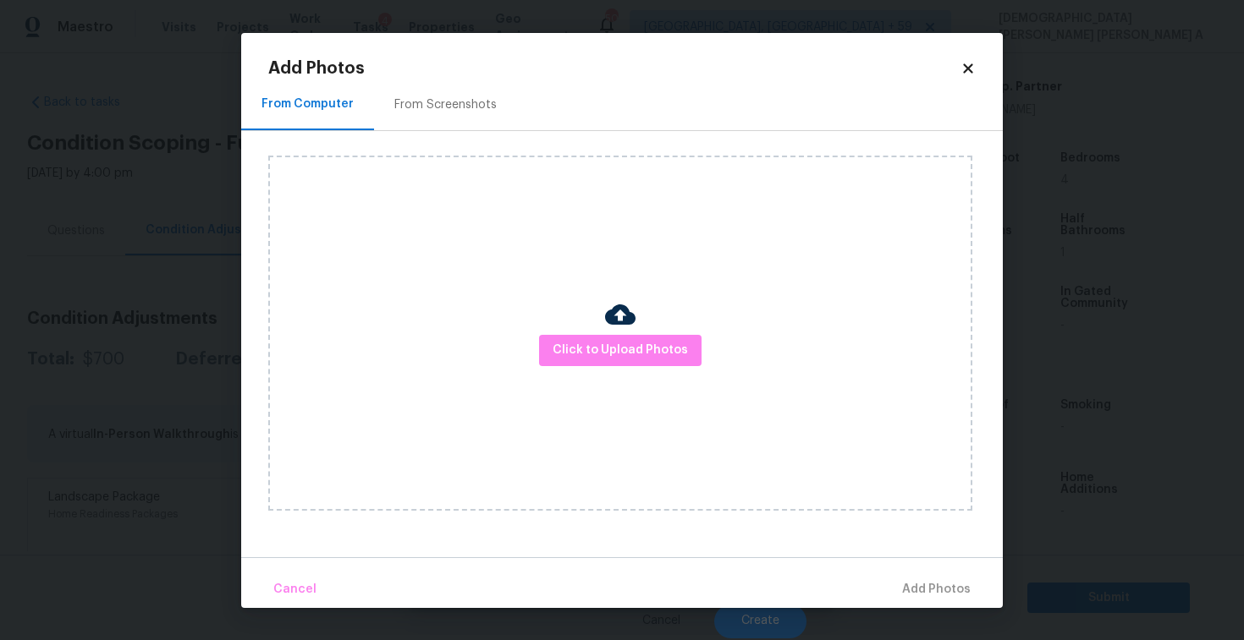
click at [451, 88] on div "From Screenshots" at bounding box center [445, 105] width 143 height 50
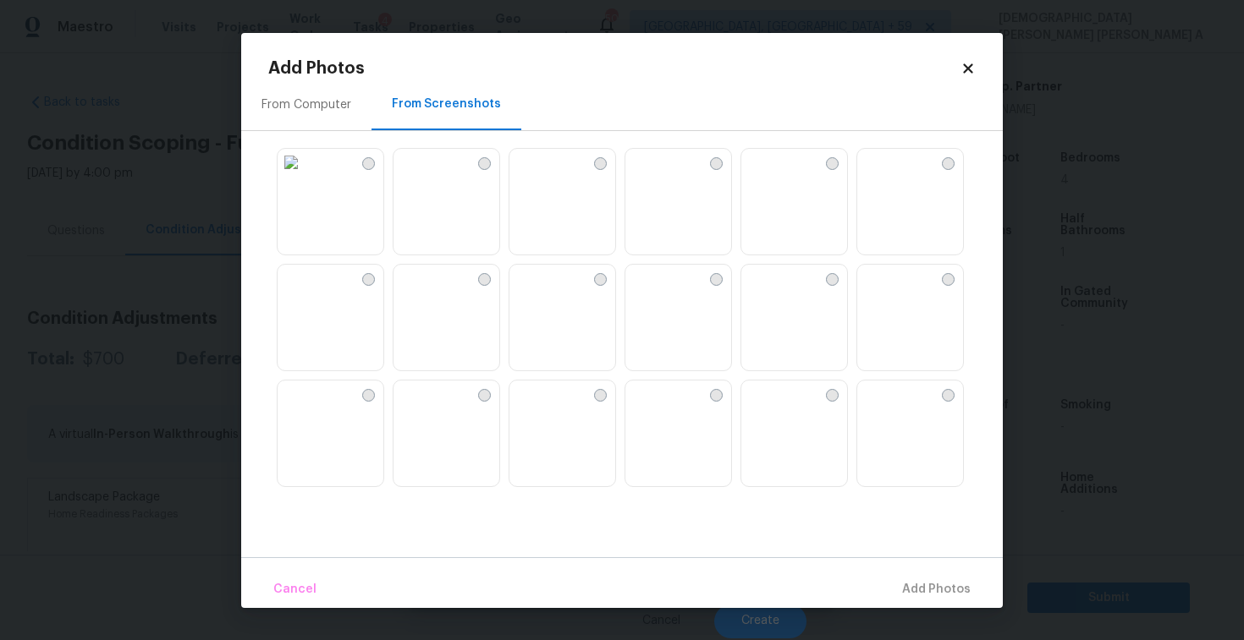
click at [681, 313] on img at bounding box center [678, 318] width 106 height 107
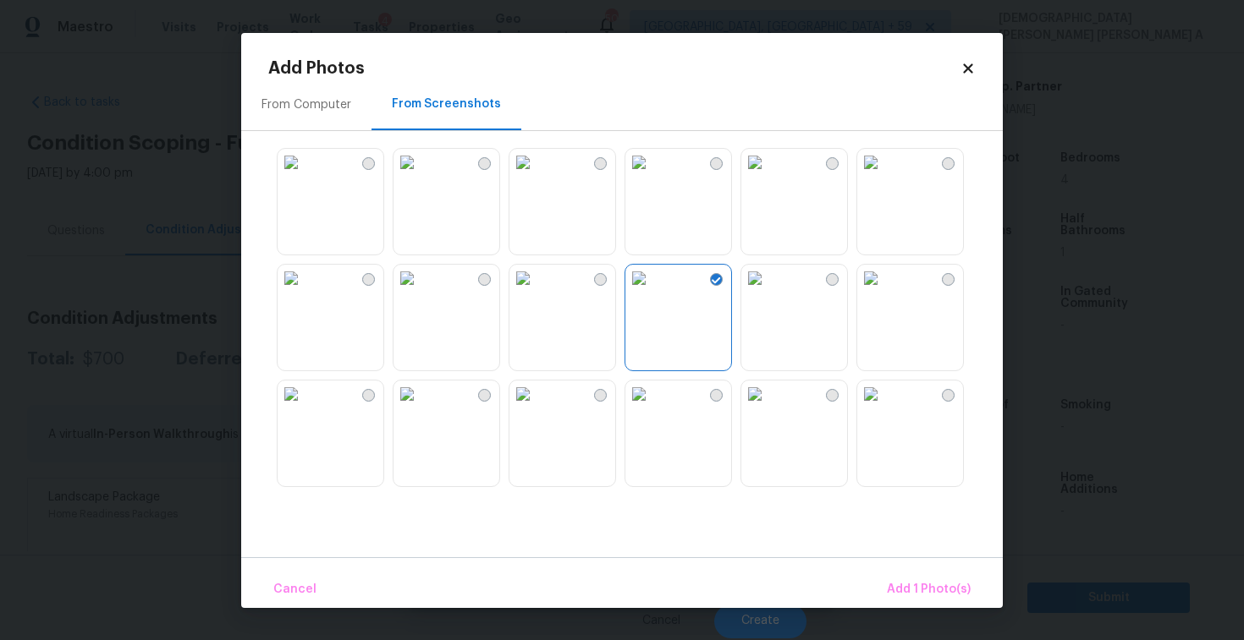
click at [652, 292] on img at bounding box center [638, 278] width 27 height 27
click at [536, 408] on img at bounding box center [522, 394] width 27 height 27
click at [305, 176] on img at bounding box center [290, 162] width 27 height 27
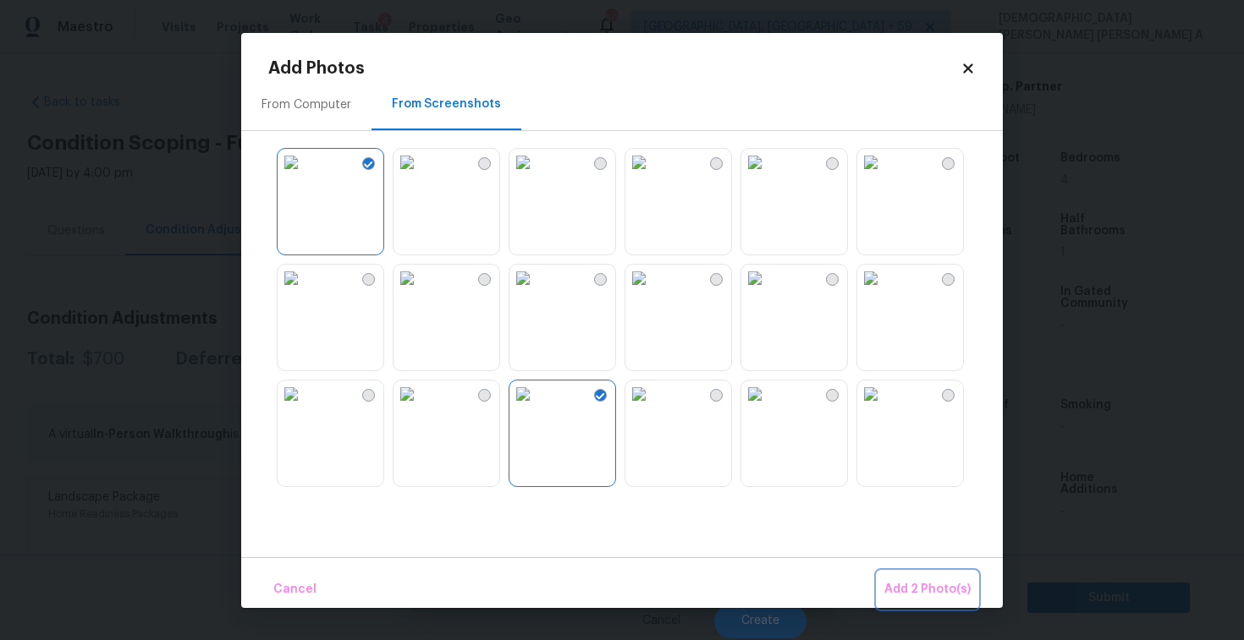
click at [913, 581] on span "Add 2 Photo(s)" at bounding box center [927, 589] width 86 height 21
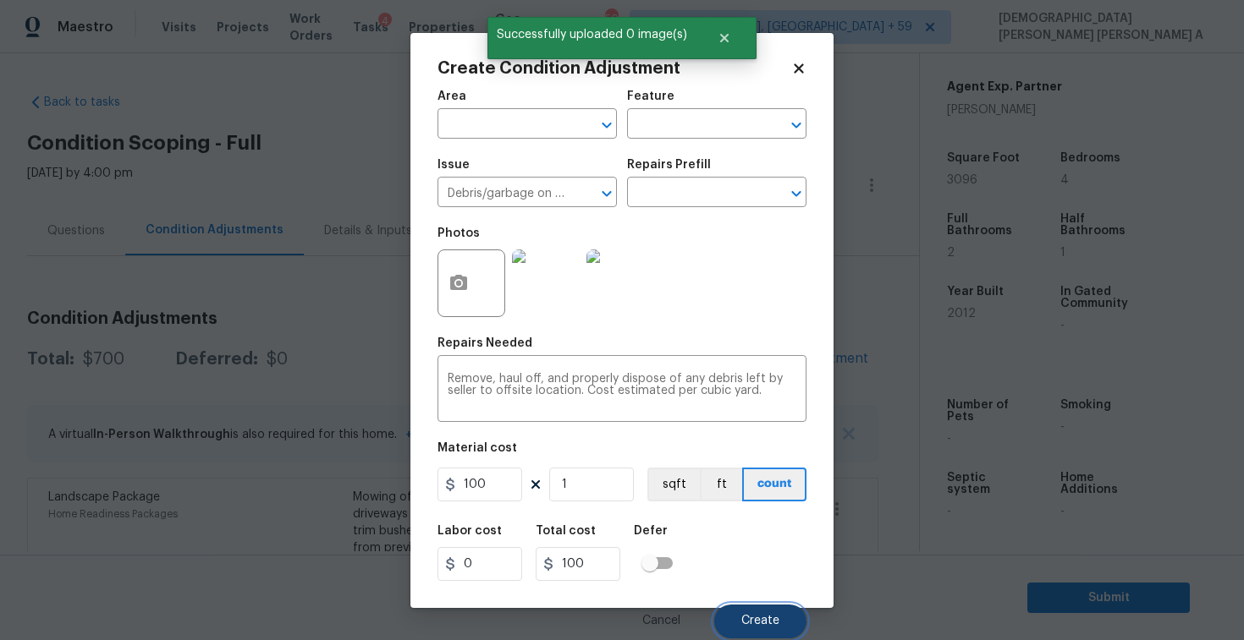
click at [749, 619] on span "Create" at bounding box center [760, 621] width 38 height 13
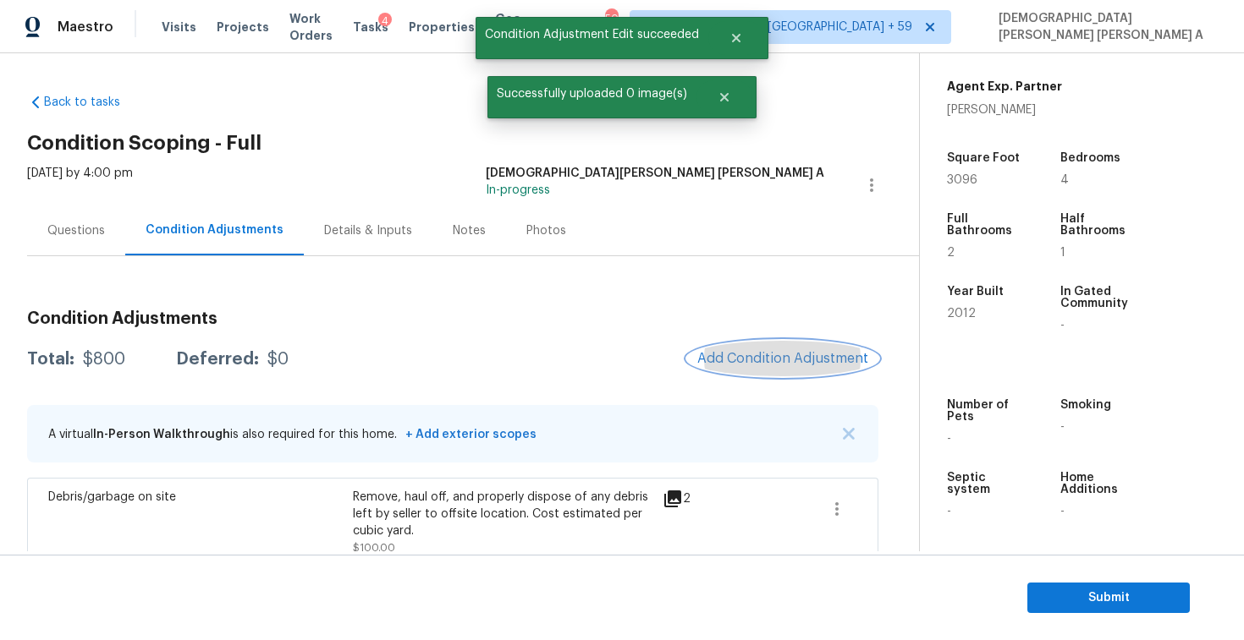
click at [776, 364] on span "Add Condition Adjustment" at bounding box center [782, 358] width 171 height 15
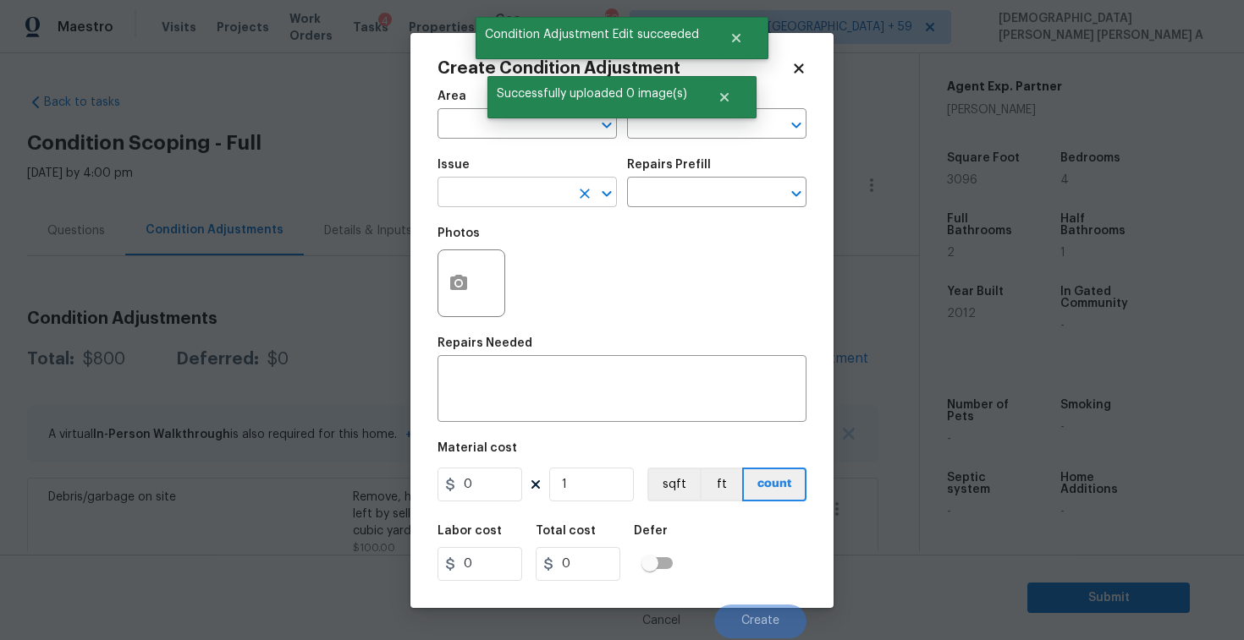
click at [524, 192] on input "text" at bounding box center [503, 194] width 132 height 26
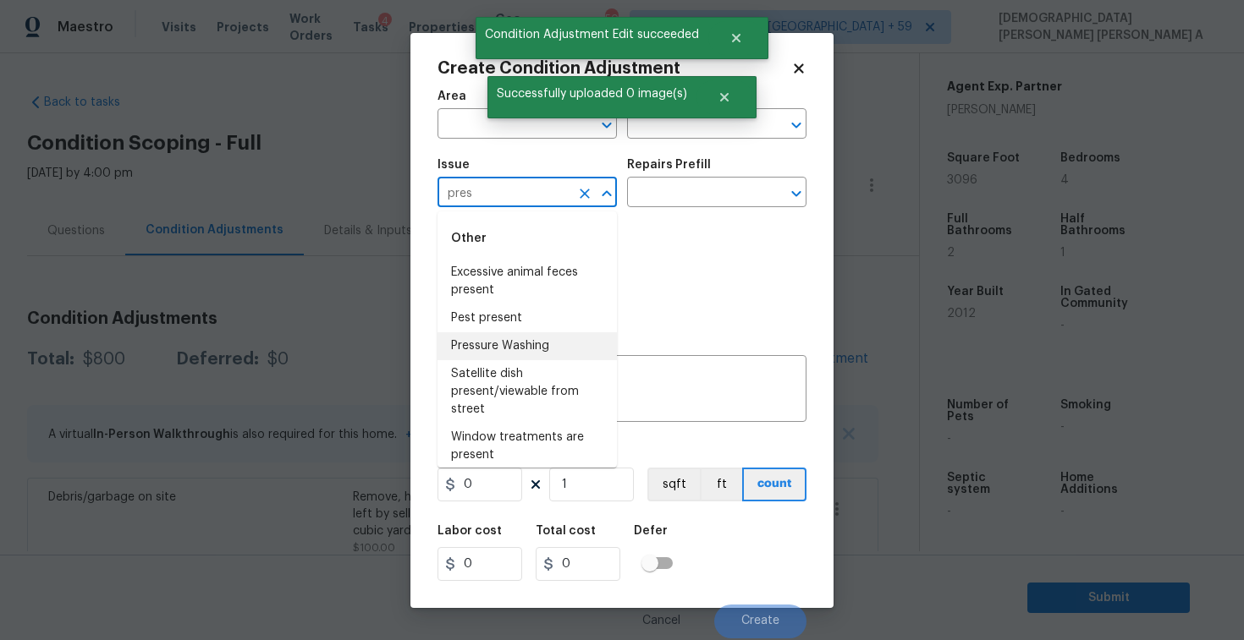
click at [547, 336] on li "Pressure Washing" at bounding box center [526, 346] width 179 height 28
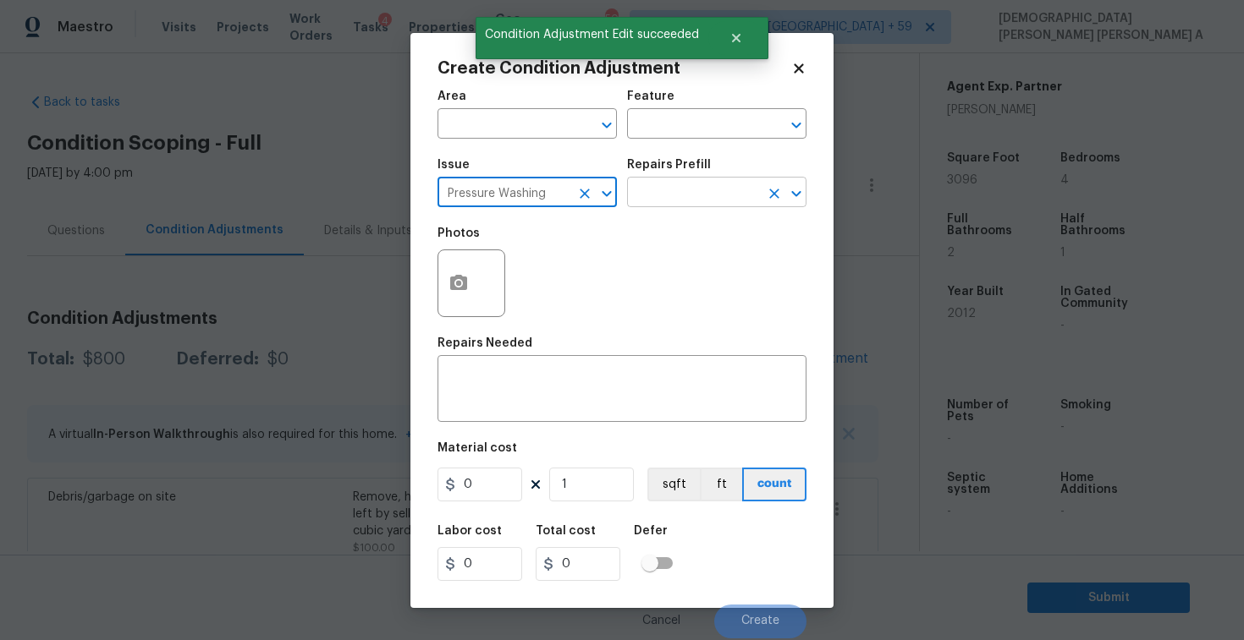
type input "Pressure Washing"
click at [705, 192] on input "text" at bounding box center [693, 194] width 132 height 26
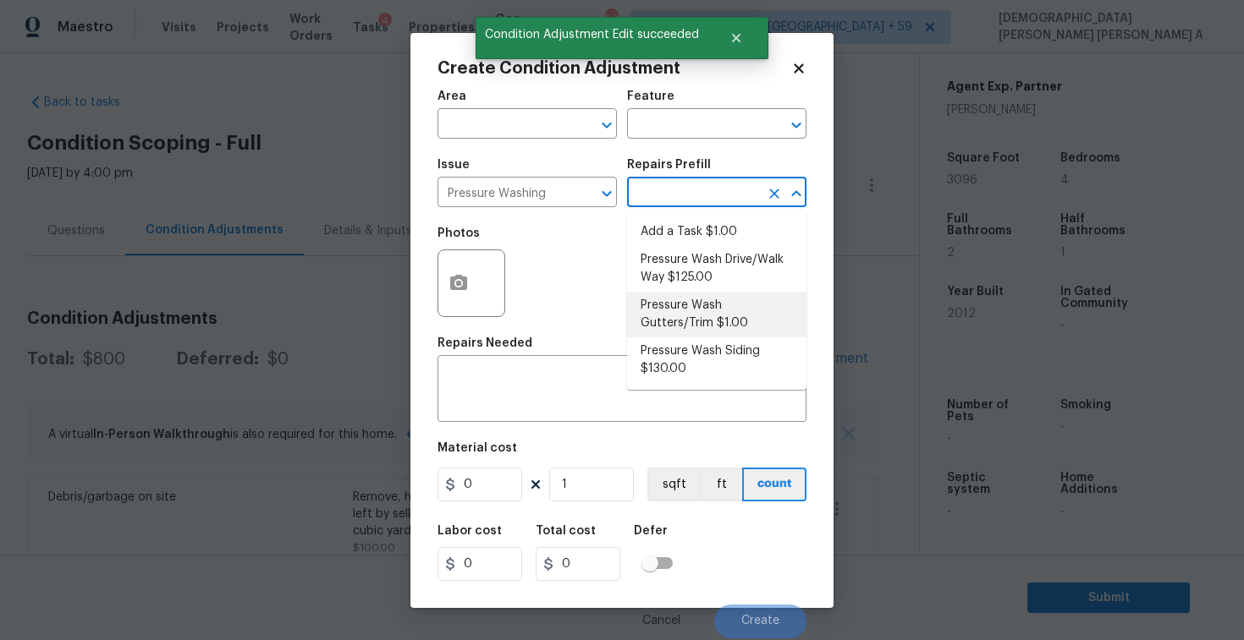
click at [699, 282] on li "Pressure Wash Drive/Walk Way $125.00" at bounding box center [716, 269] width 179 height 46
type input "Siding"
type textarea "Pressure wash the driveways/walkways as directed by the PM. Ensure that all deb…"
type input "125"
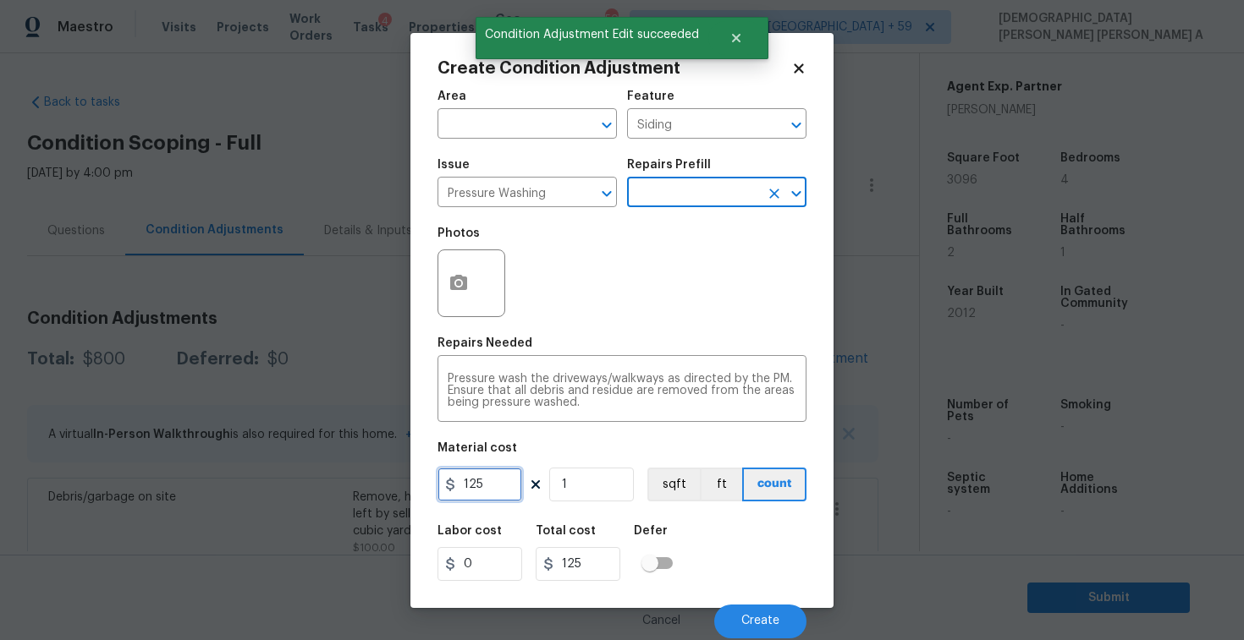
click at [497, 490] on input "125" at bounding box center [479, 485] width 85 height 34
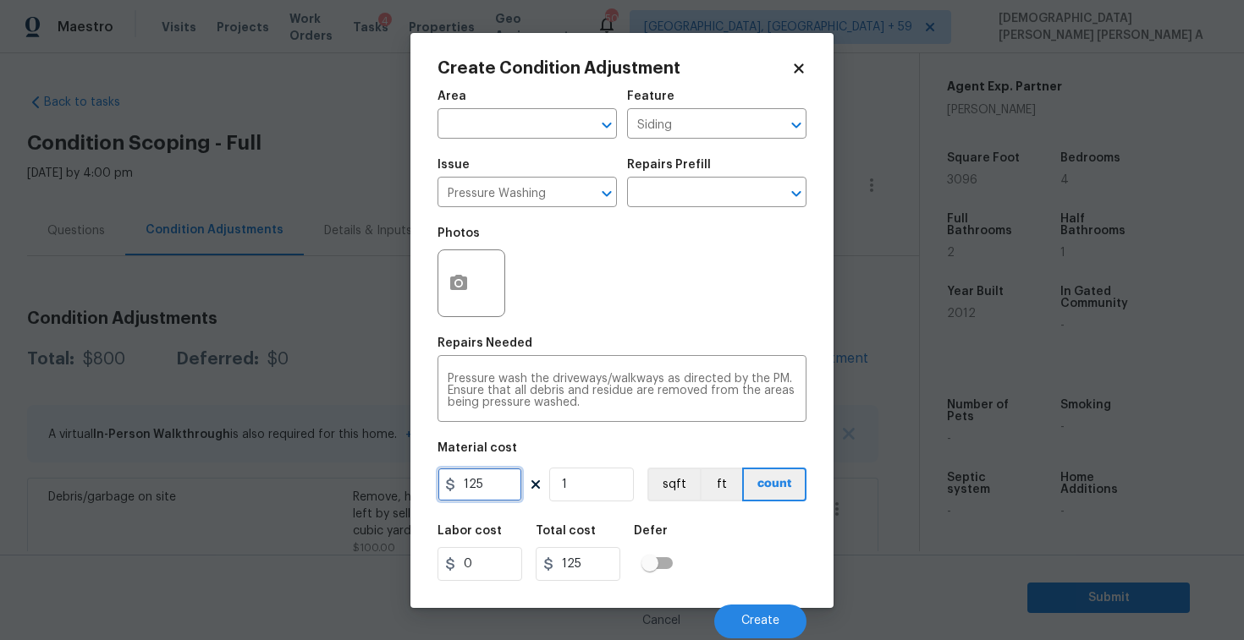
click at [497, 490] on input "125" at bounding box center [479, 485] width 85 height 34
type input "200"
click at [747, 618] on span "Create" at bounding box center [760, 621] width 38 height 13
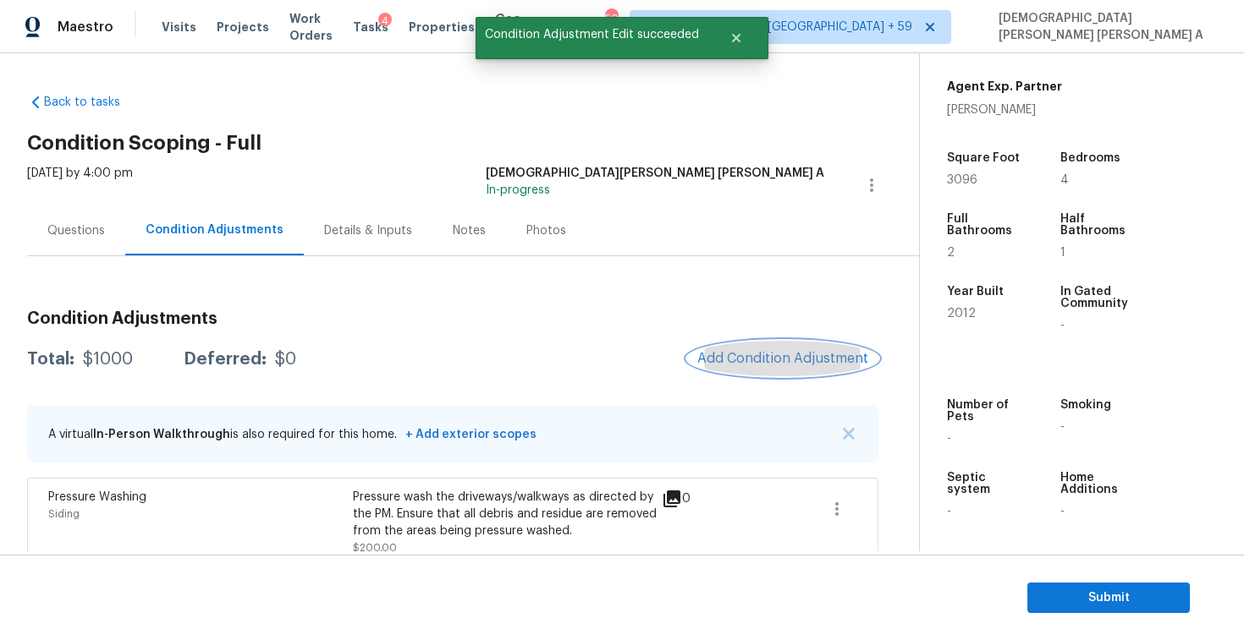
click at [782, 365] on span "Add Condition Adjustment" at bounding box center [782, 358] width 171 height 15
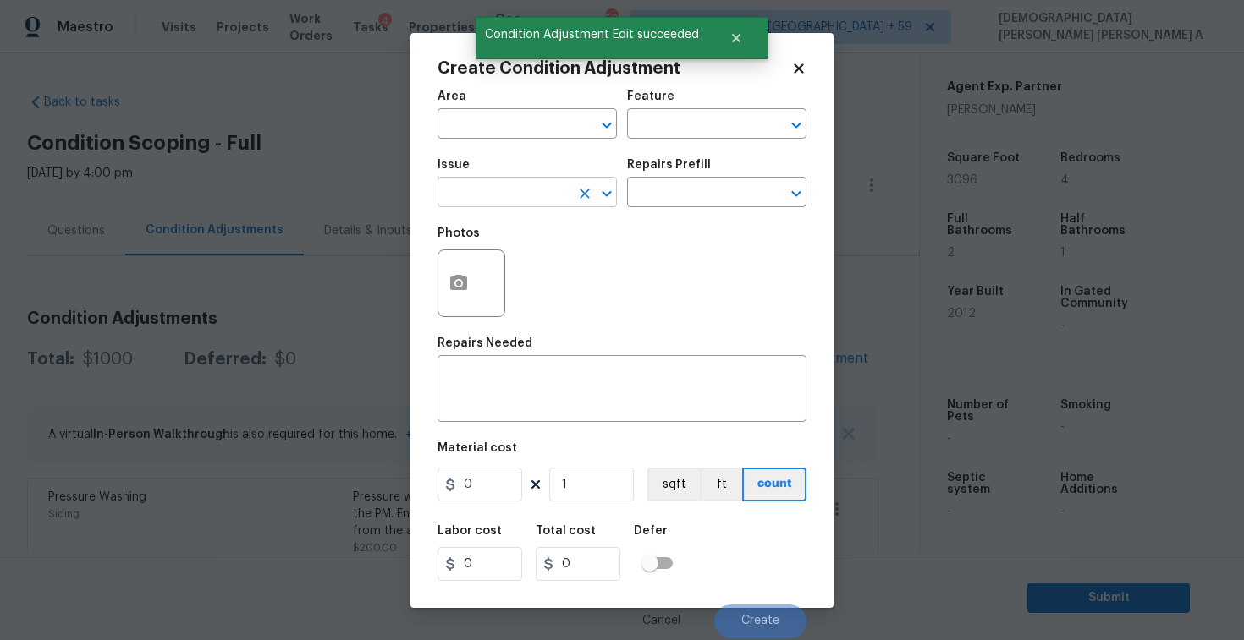
click at [532, 199] on input "text" at bounding box center [503, 194] width 132 height 26
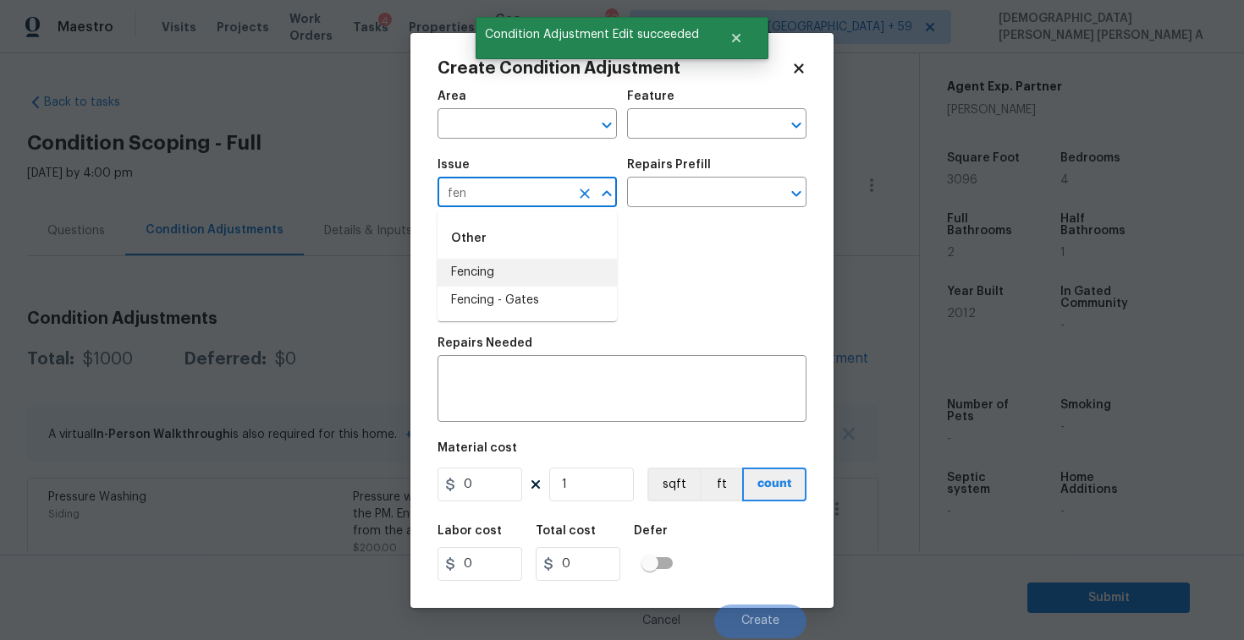
click at [528, 269] on li "Fencing" at bounding box center [526, 273] width 179 height 28
type input "Fencing"
click at [725, 196] on input "text" at bounding box center [693, 194] width 132 height 26
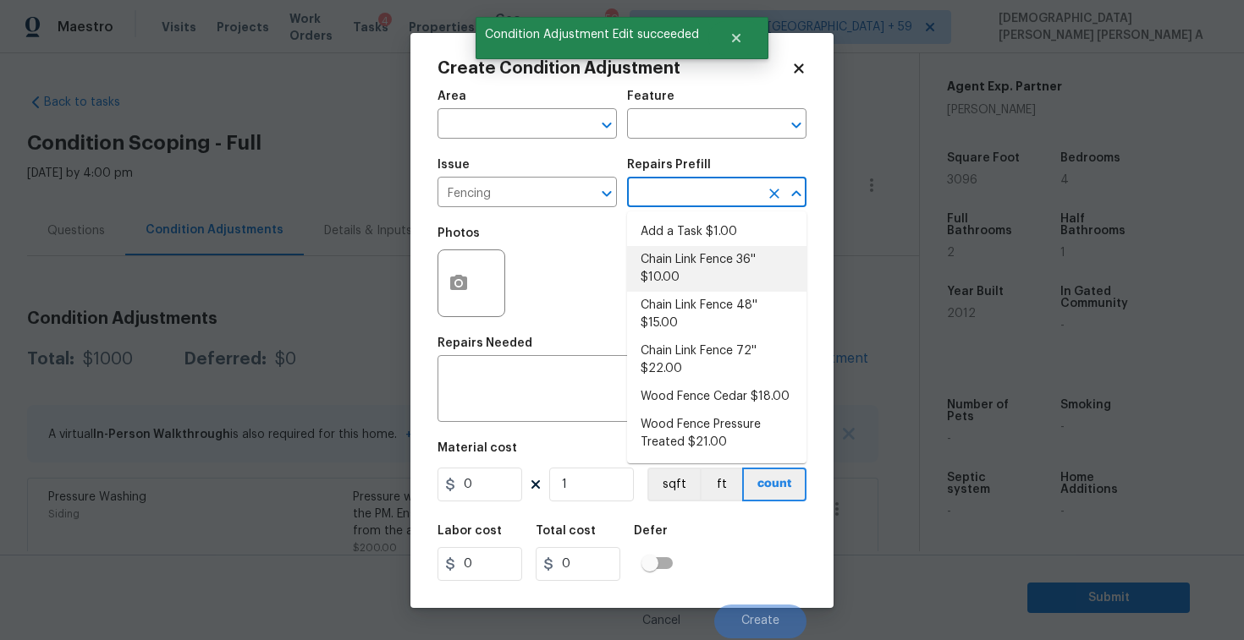
click at [687, 282] on li "Chain Link Fence 36'' $10.00" at bounding box center [716, 269] width 179 height 46
type textarea "Prep the work area and install a new 36'' chain link fence. Ensure that all of …"
type input "10"
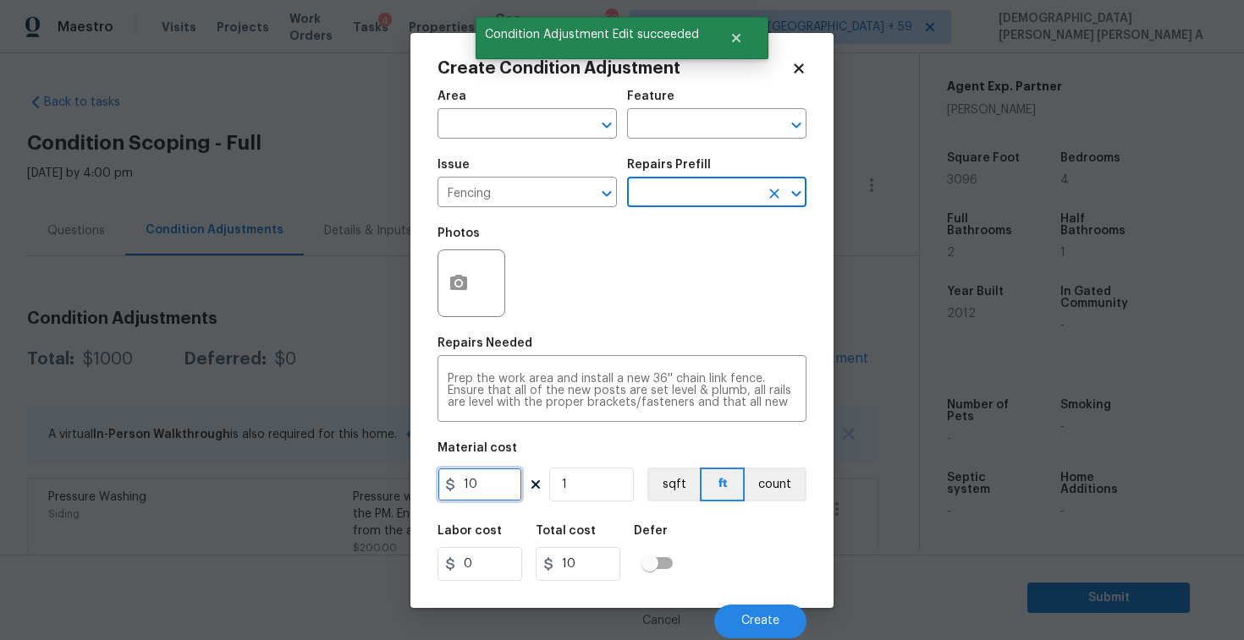
click at [501, 485] on input "10" at bounding box center [479, 485] width 85 height 34
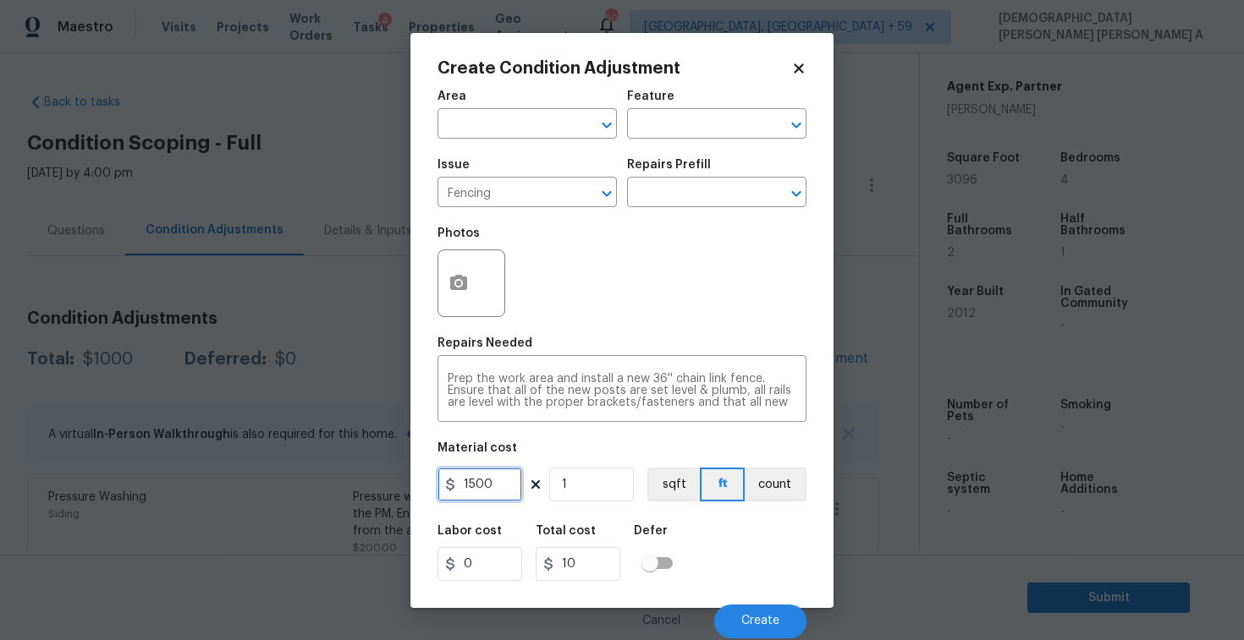
type input "1500"
click at [465, 298] on button "button" at bounding box center [458, 283] width 41 height 66
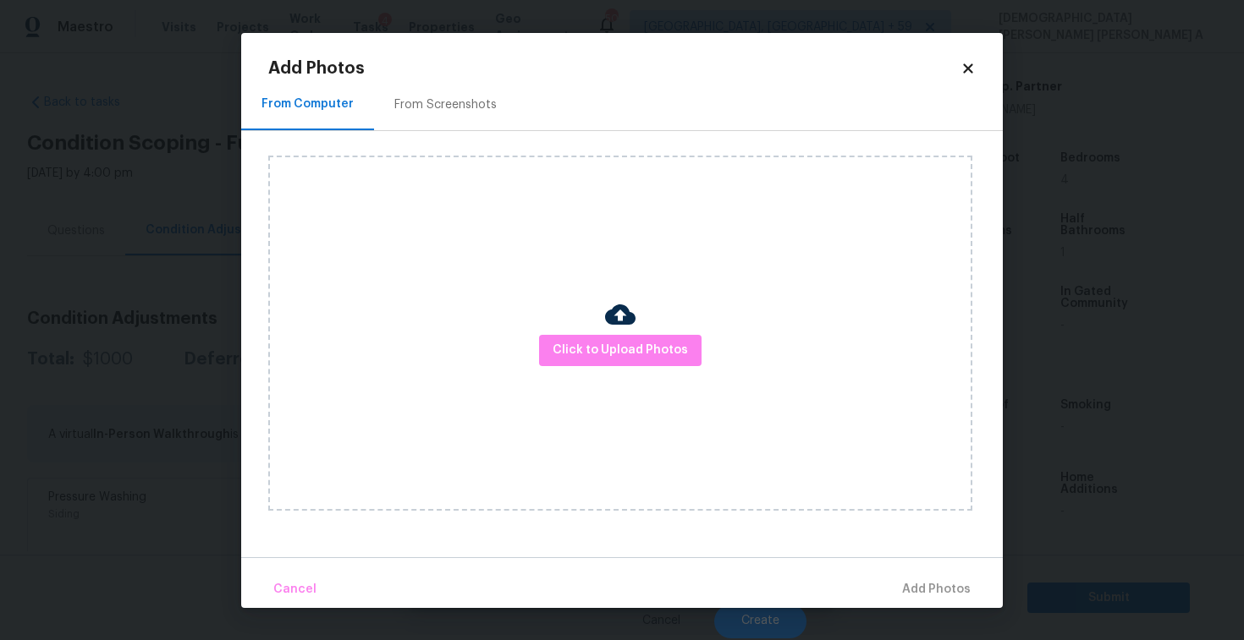
click at [428, 81] on div "From Screenshots" at bounding box center [445, 105] width 143 height 50
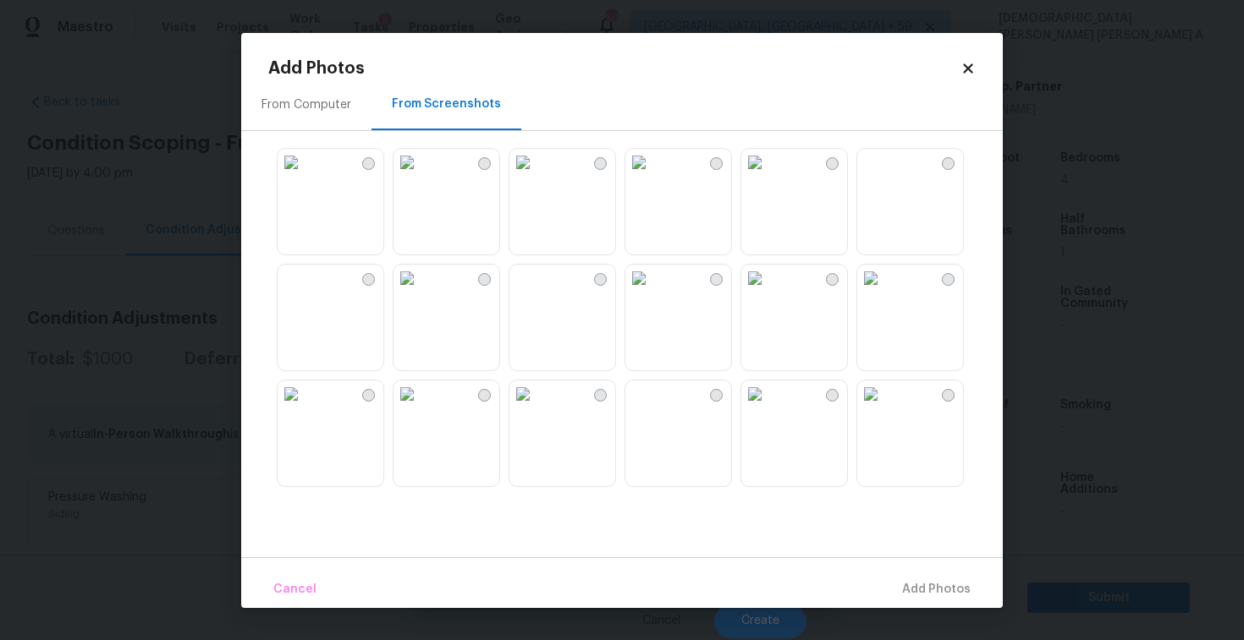
click at [305, 176] on img at bounding box center [290, 162] width 27 height 27
click at [420, 292] on img at bounding box center [406, 278] width 27 height 27
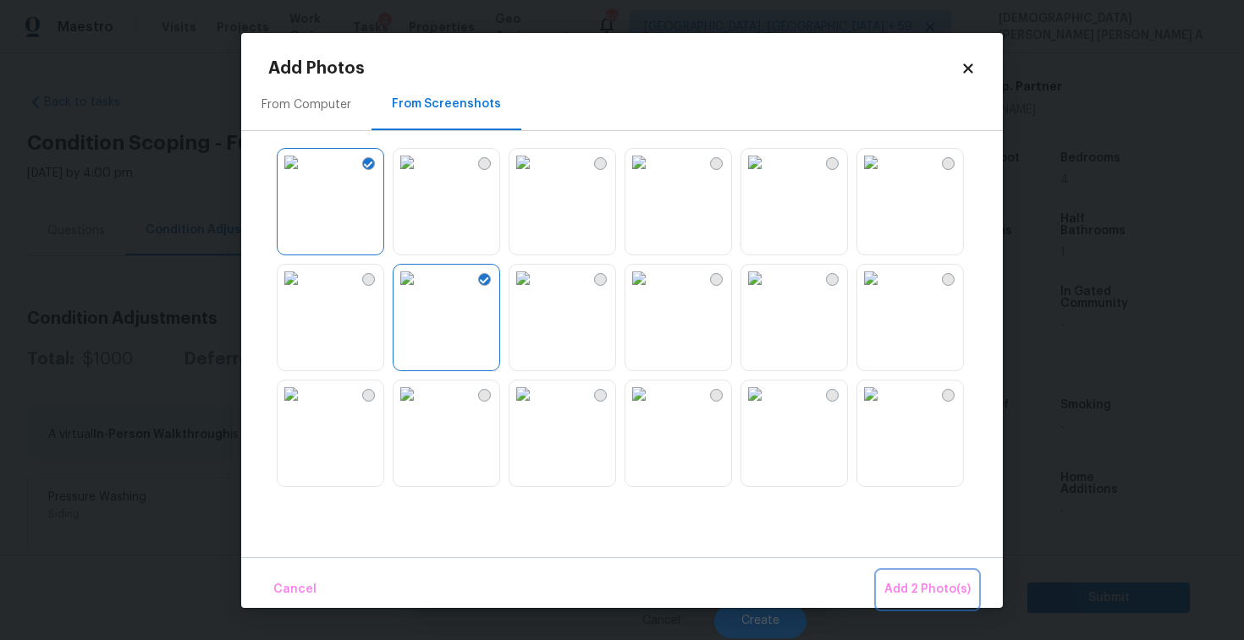
click at [934, 582] on span "Add 2 Photo(s)" at bounding box center [927, 589] width 86 height 21
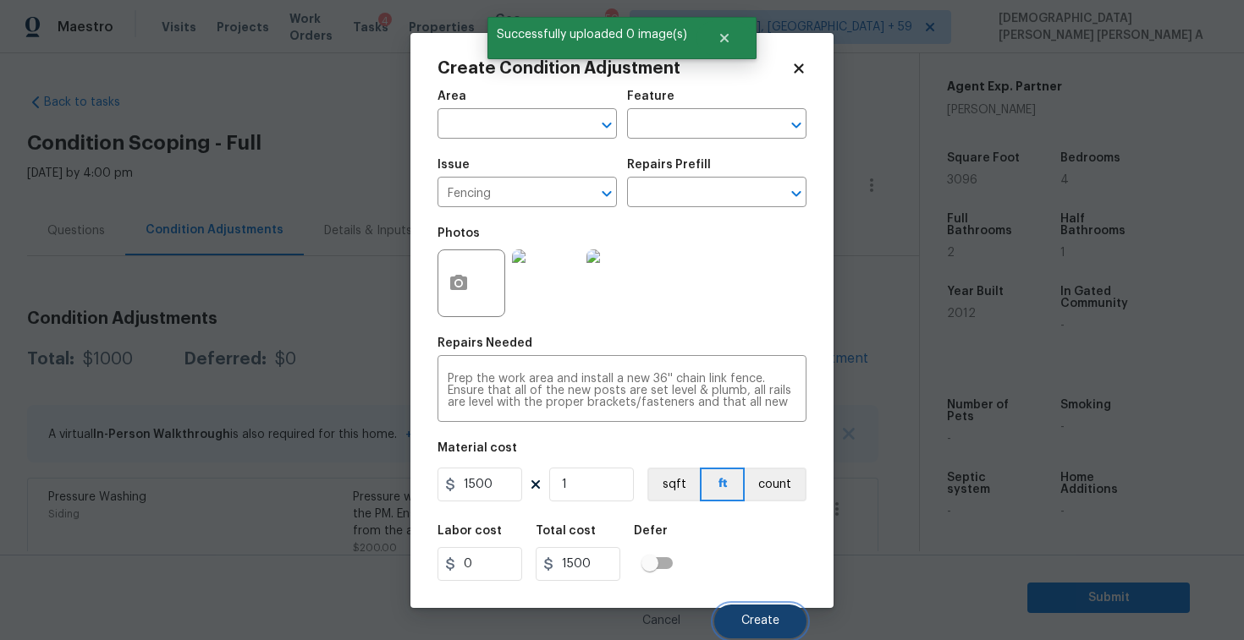
click at [755, 623] on span "Create" at bounding box center [760, 621] width 38 height 13
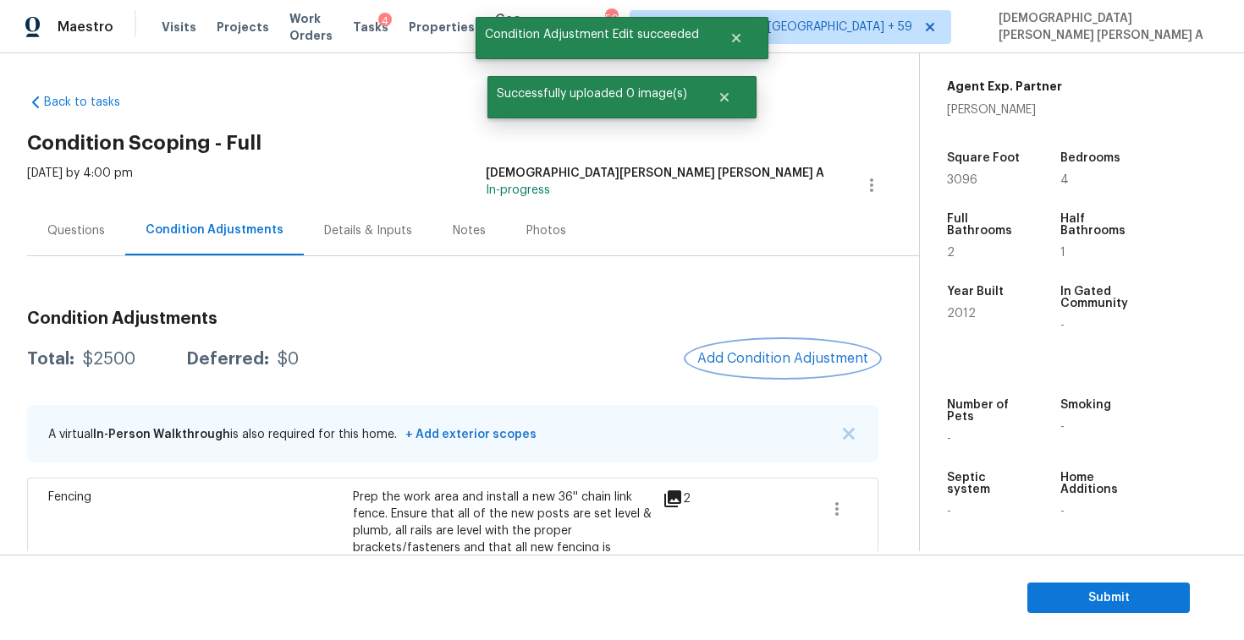
click at [785, 362] on span "Add Condition Adjustment" at bounding box center [782, 358] width 171 height 15
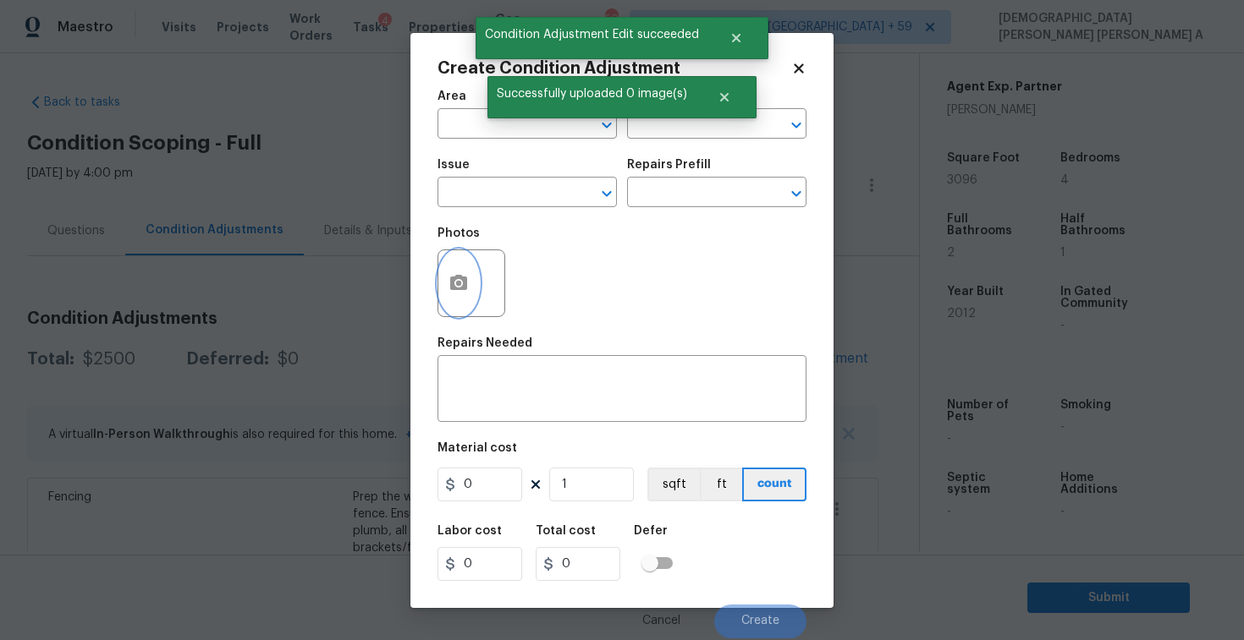
click at [458, 285] on circle "button" at bounding box center [458, 282] width 5 height 5
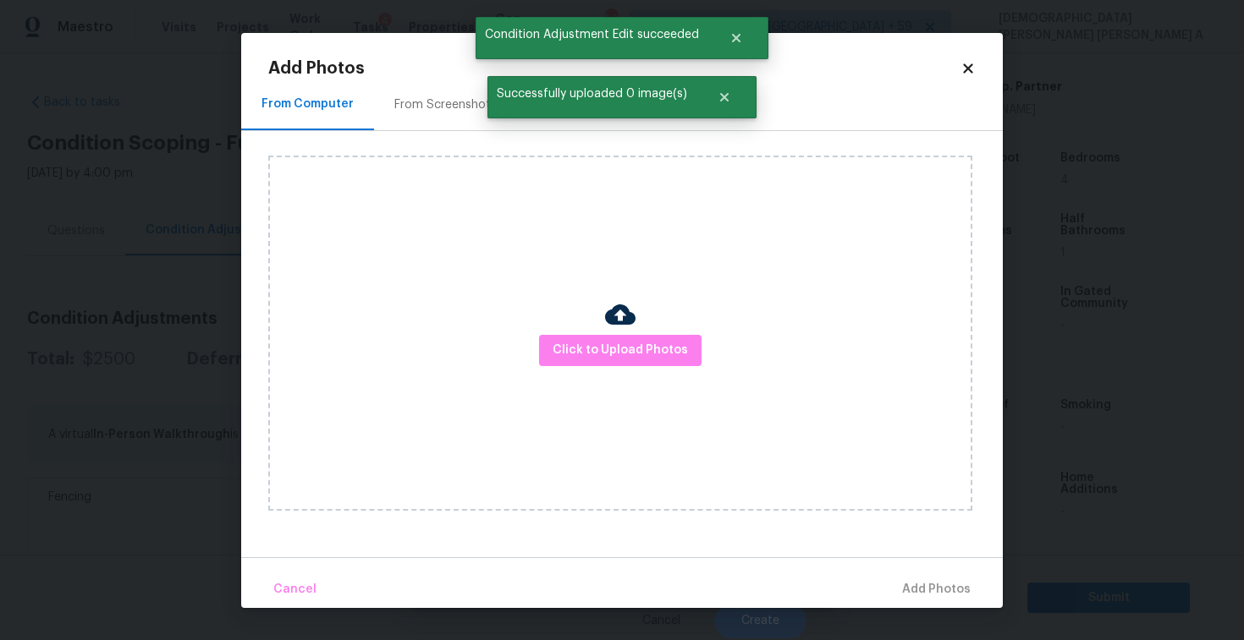
click at [430, 111] on div "From Screenshots" at bounding box center [445, 104] width 102 height 17
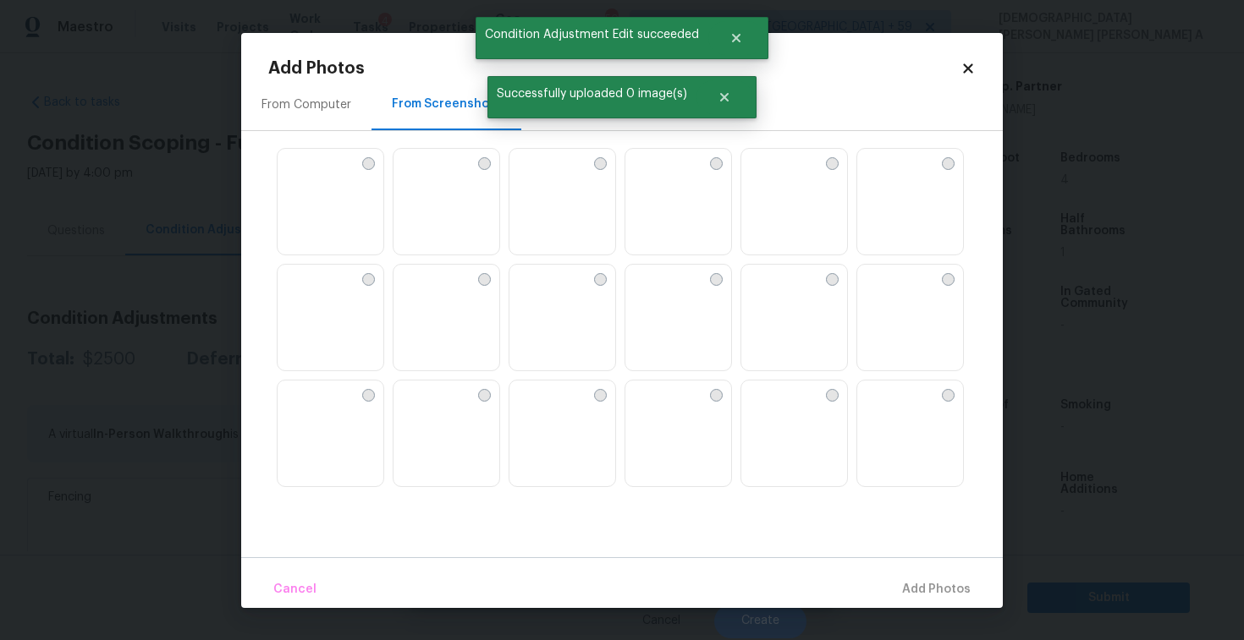
click at [892, 409] on img at bounding box center [910, 434] width 106 height 107
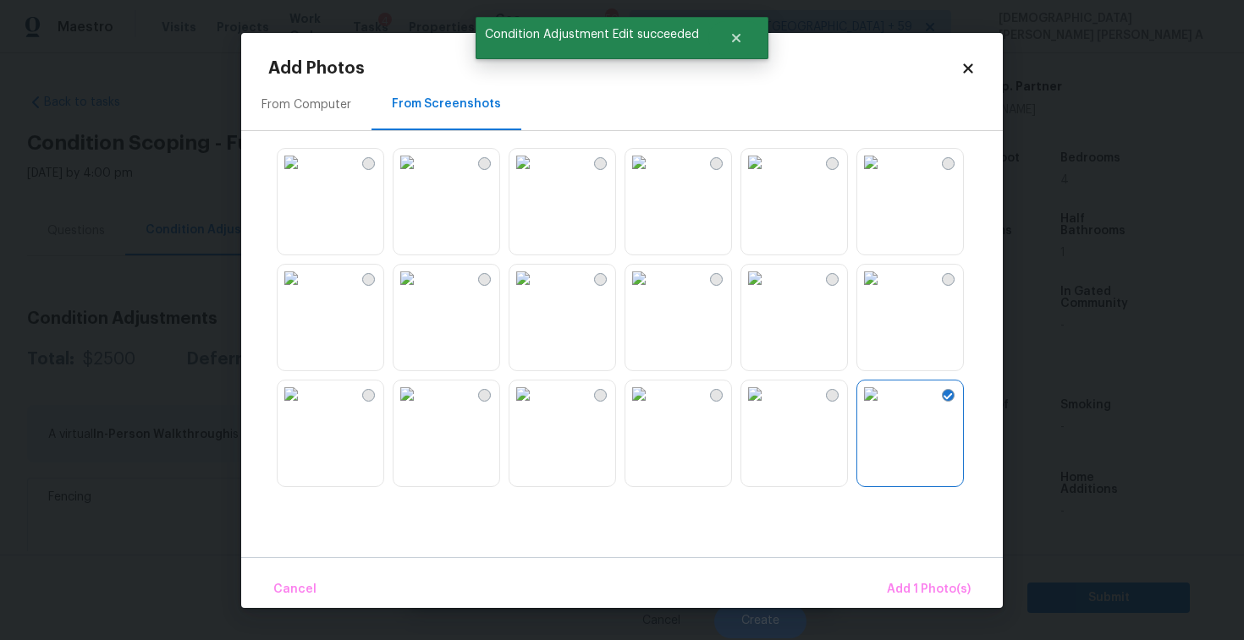
click at [420, 176] on img at bounding box center [406, 162] width 27 height 27
click at [914, 595] on span "Add 2 Photo(s)" at bounding box center [927, 589] width 86 height 21
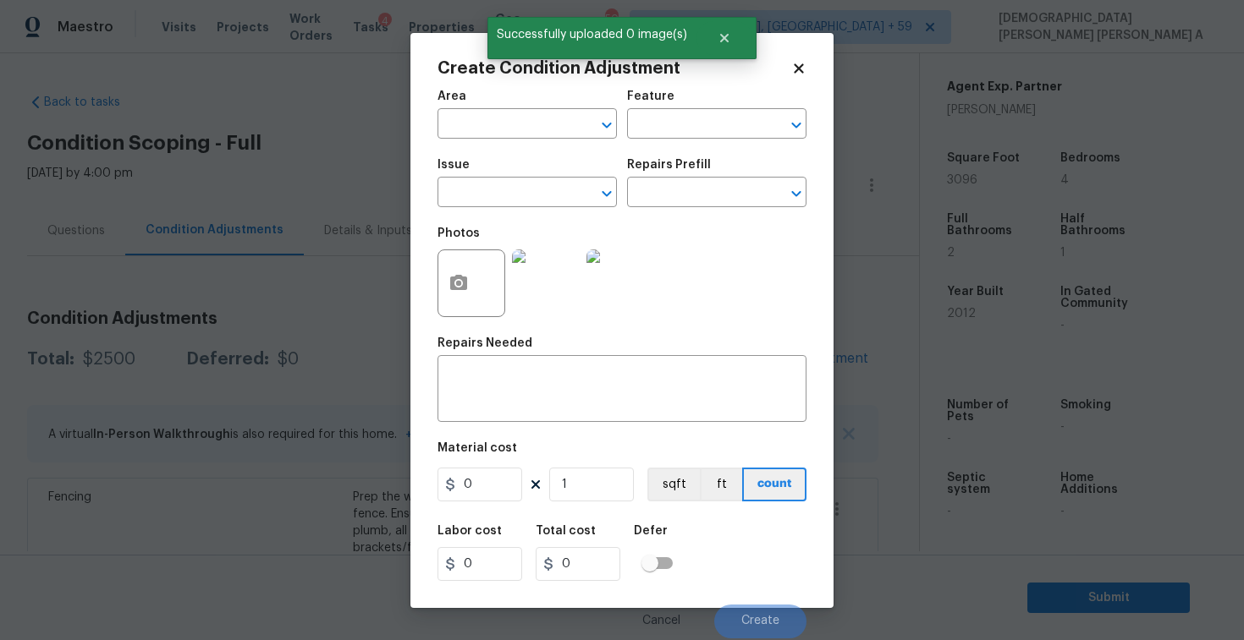
click at [480, 179] on div "Issue" at bounding box center [526, 170] width 179 height 22
click at [483, 183] on input "text" at bounding box center [503, 194] width 132 height 26
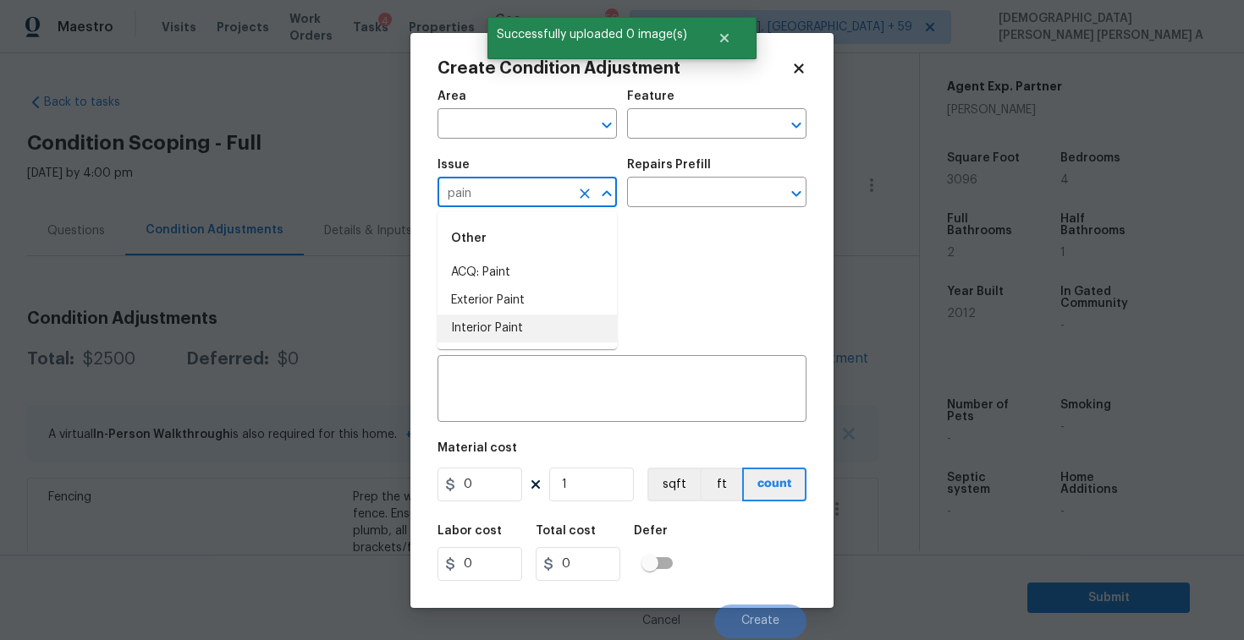
click at [487, 334] on li "Interior Paint" at bounding box center [526, 329] width 179 height 28
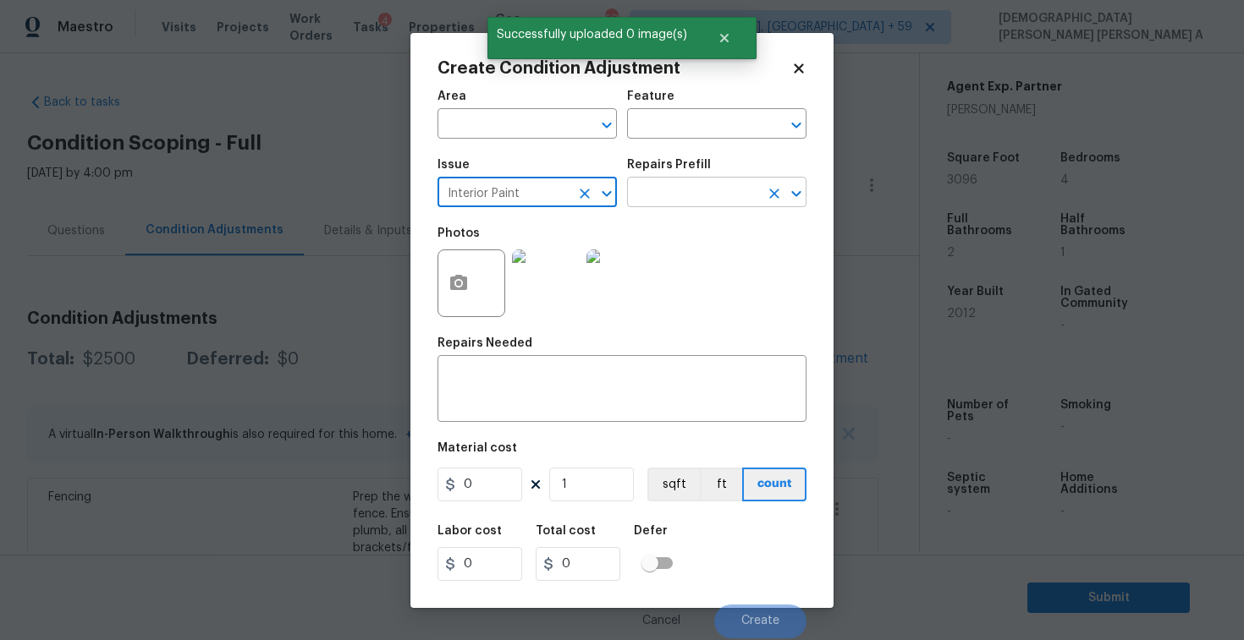
type input "Interior Paint"
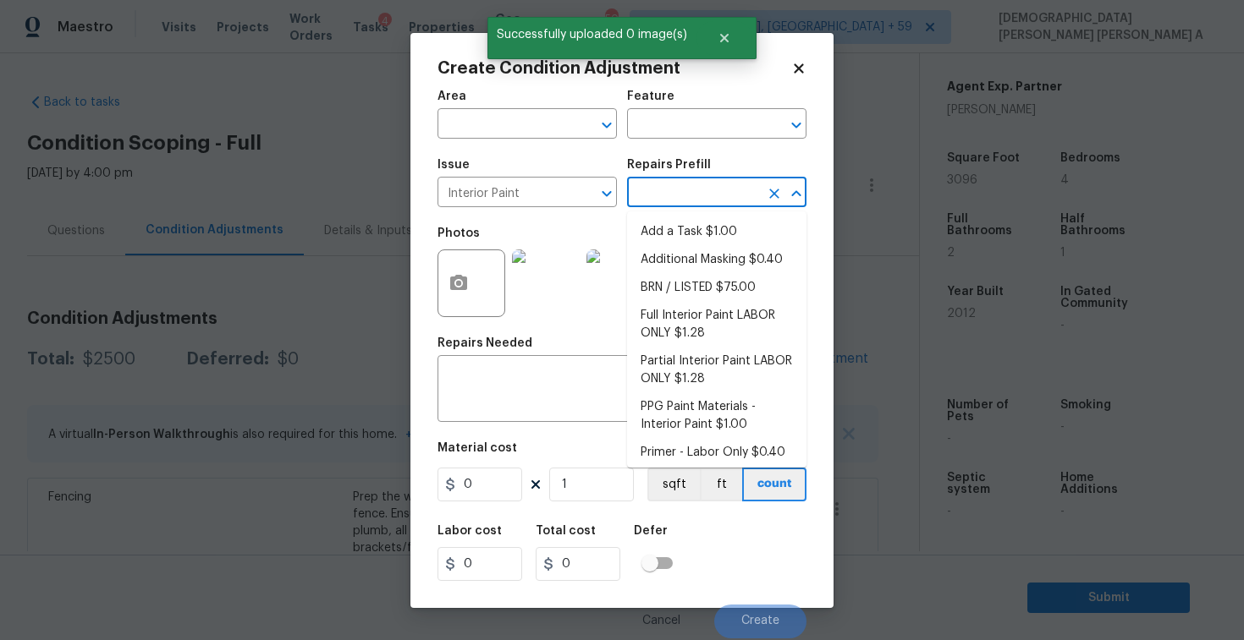
click at [734, 183] on input "text" at bounding box center [693, 194] width 132 height 26
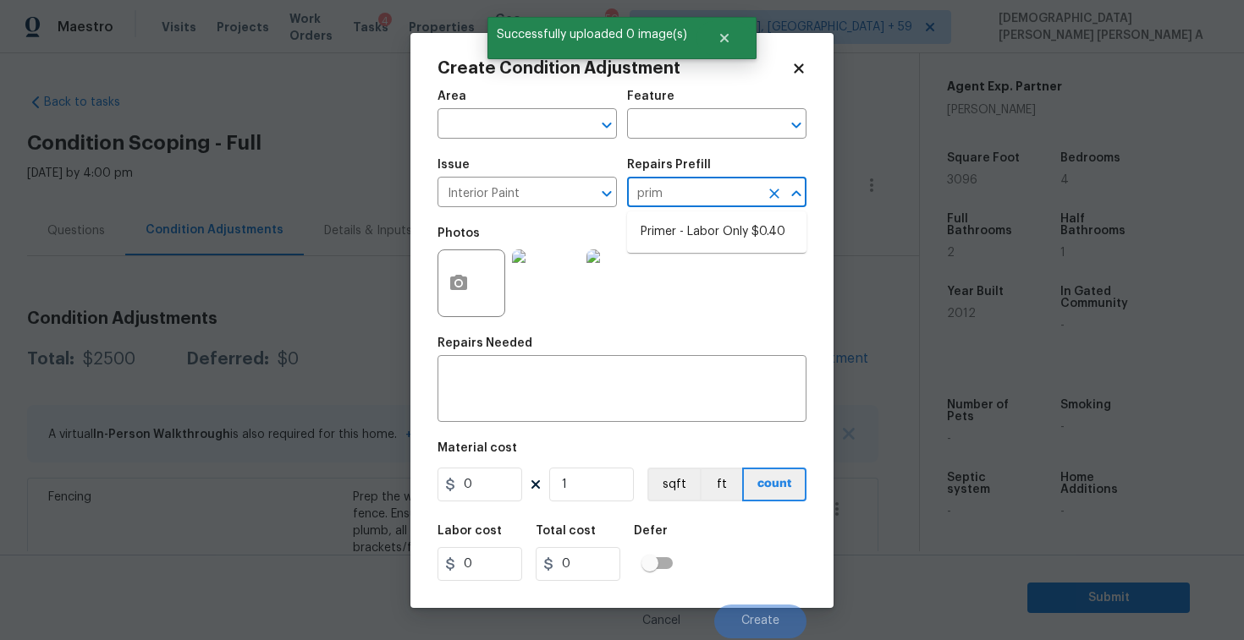
type input "prime"
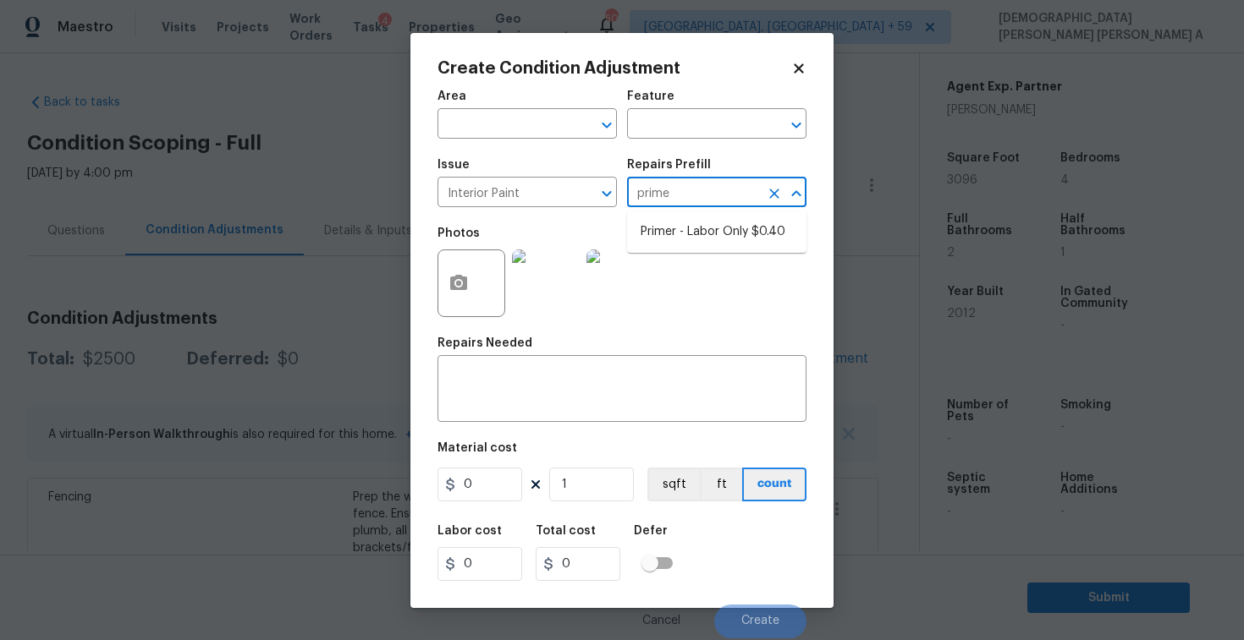
click at [739, 224] on li "Primer - Labor Only $0.40" at bounding box center [716, 232] width 179 height 28
type input "Overall Paint"
type textarea "Interior primer - PRIMER PROVIDED BY OPENDOOR - All nails, screws, drywall anch…"
type input "0.4"
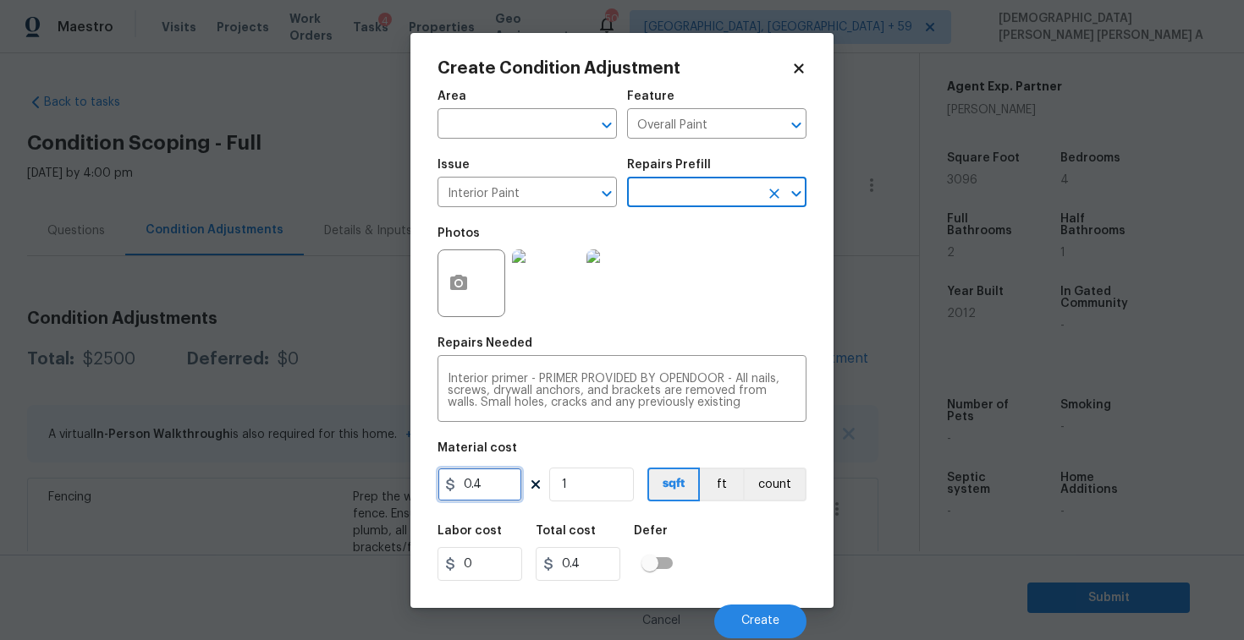
click at [492, 486] on input "0.4" at bounding box center [479, 485] width 85 height 34
type input "200"
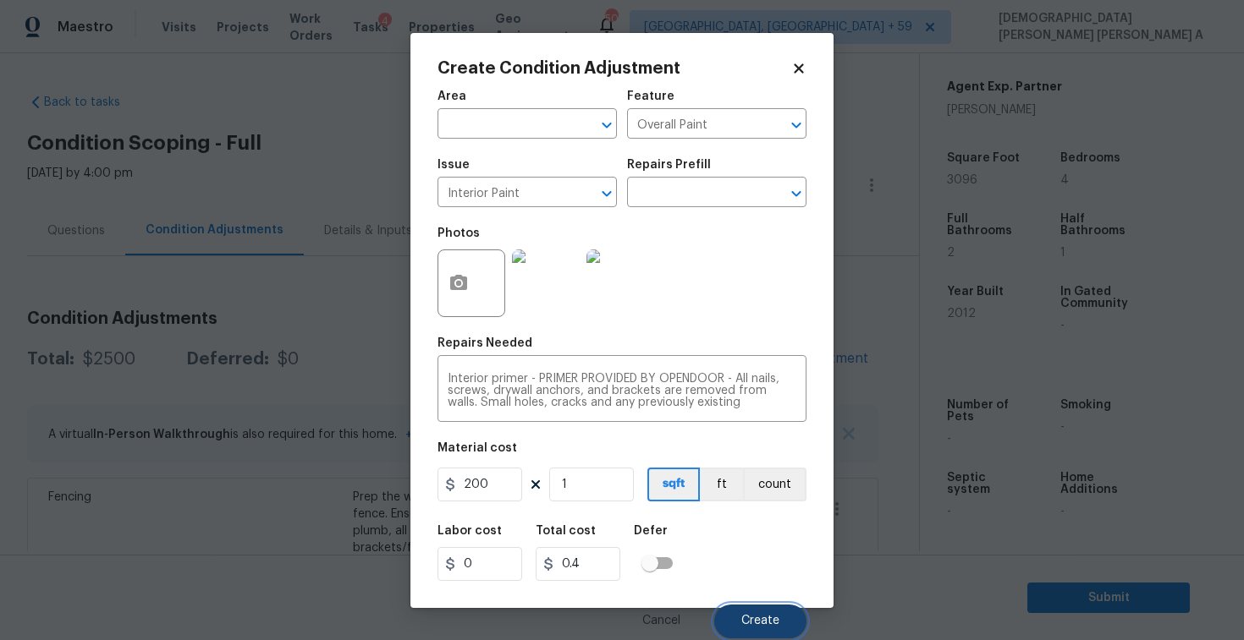
type input "200"
click at [782, 620] on button "Create" at bounding box center [760, 622] width 92 height 34
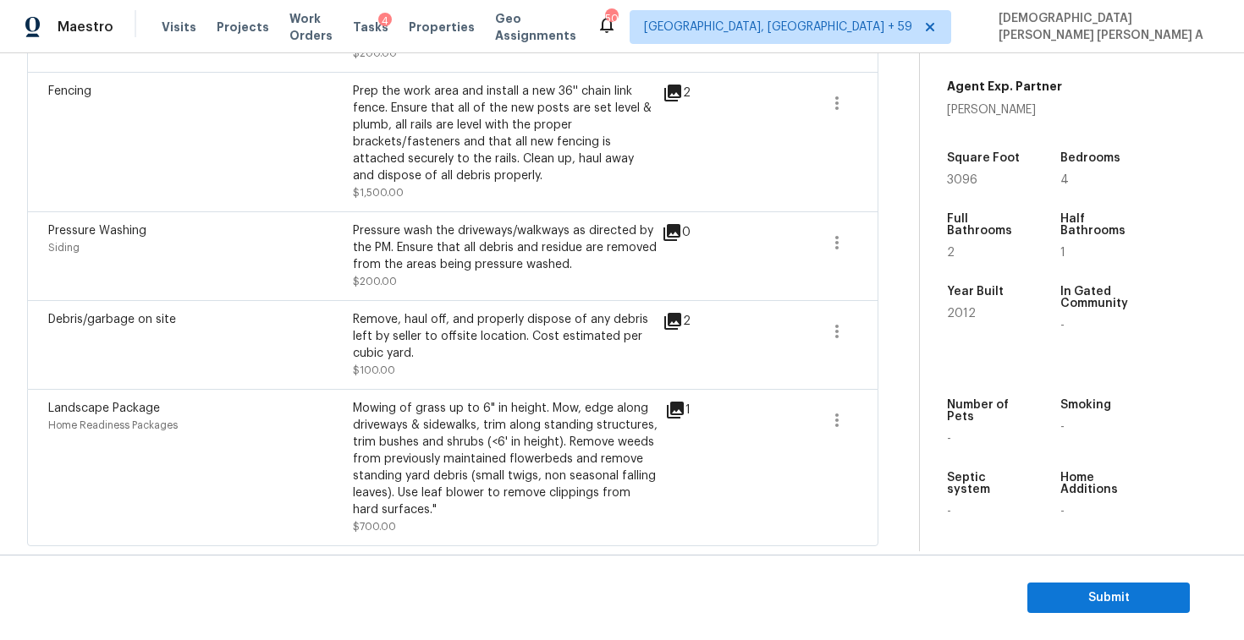
scroll to position [155, 0]
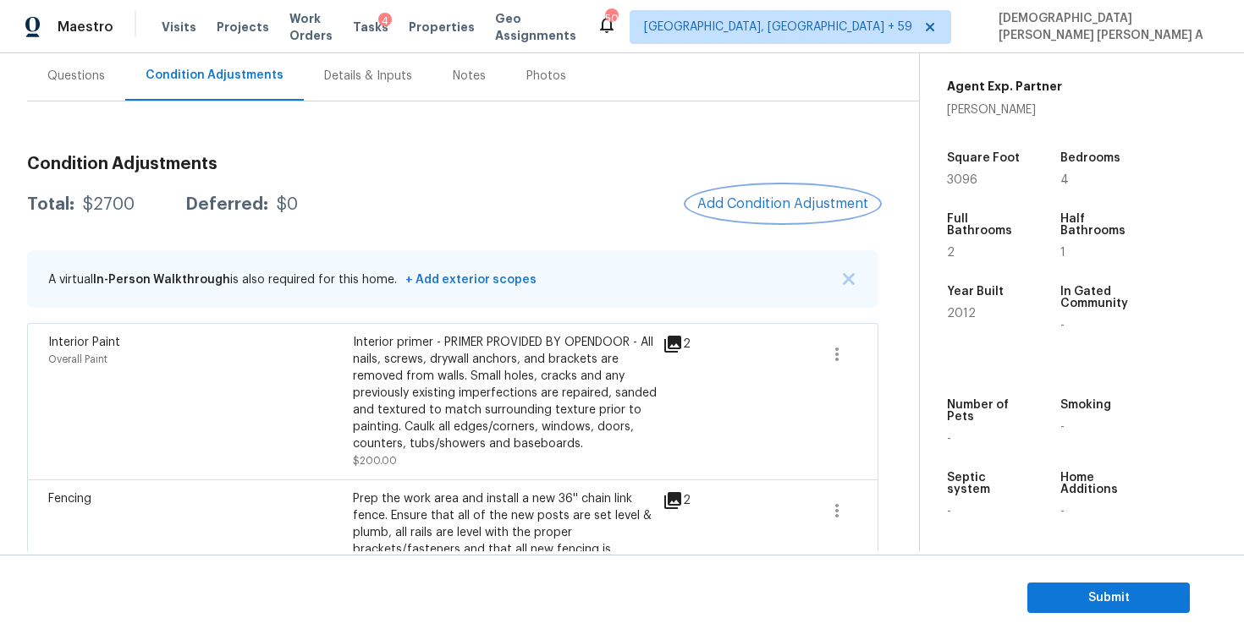
click at [758, 204] on span "Add Condition Adjustment" at bounding box center [782, 203] width 171 height 15
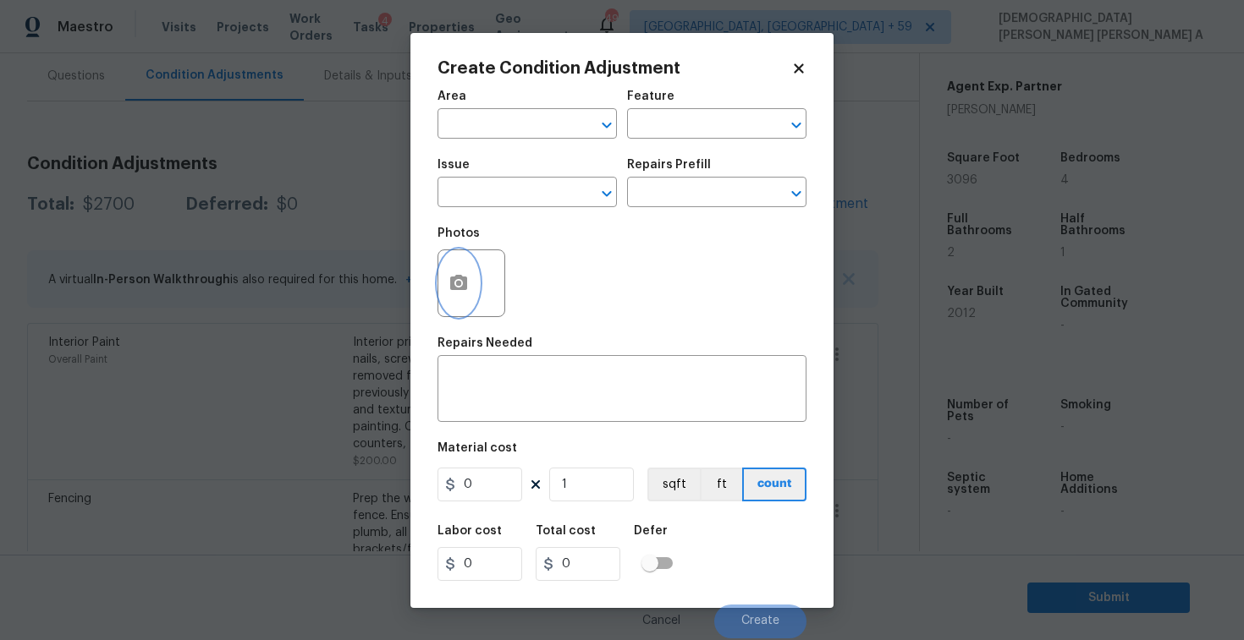
click at [450, 280] on icon "button" at bounding box center [458, 282] width 17 height 15
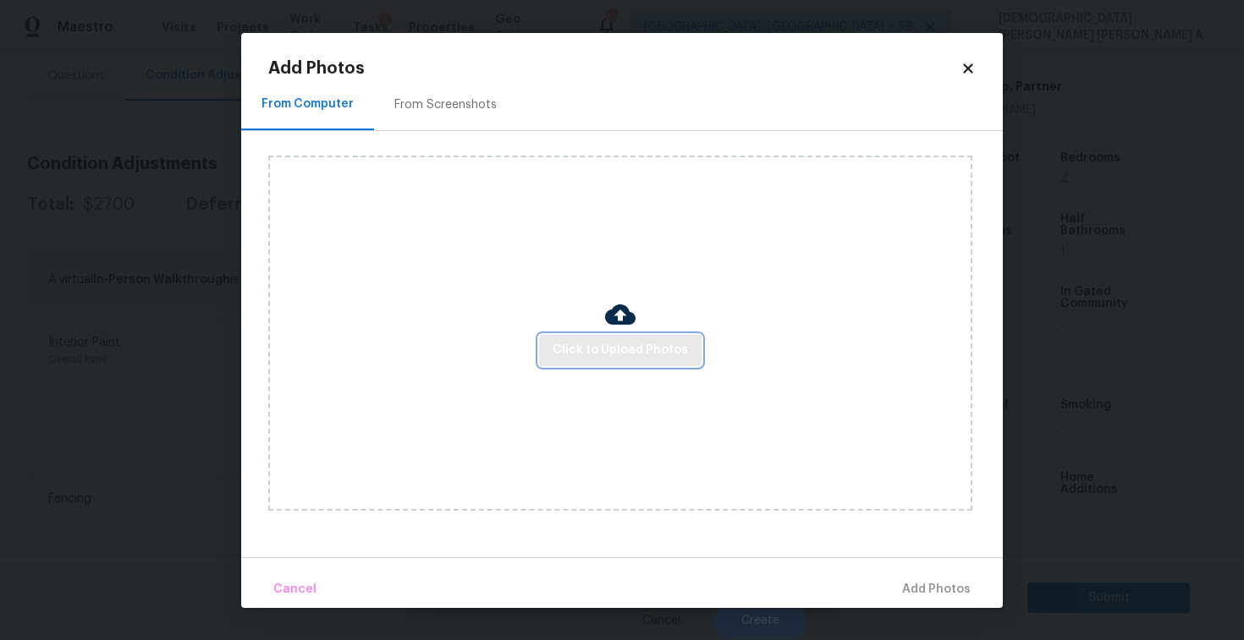
click at [663, 335] on button "Click to Upload Photos" at bounding box center [620, 350] width 162 height 31
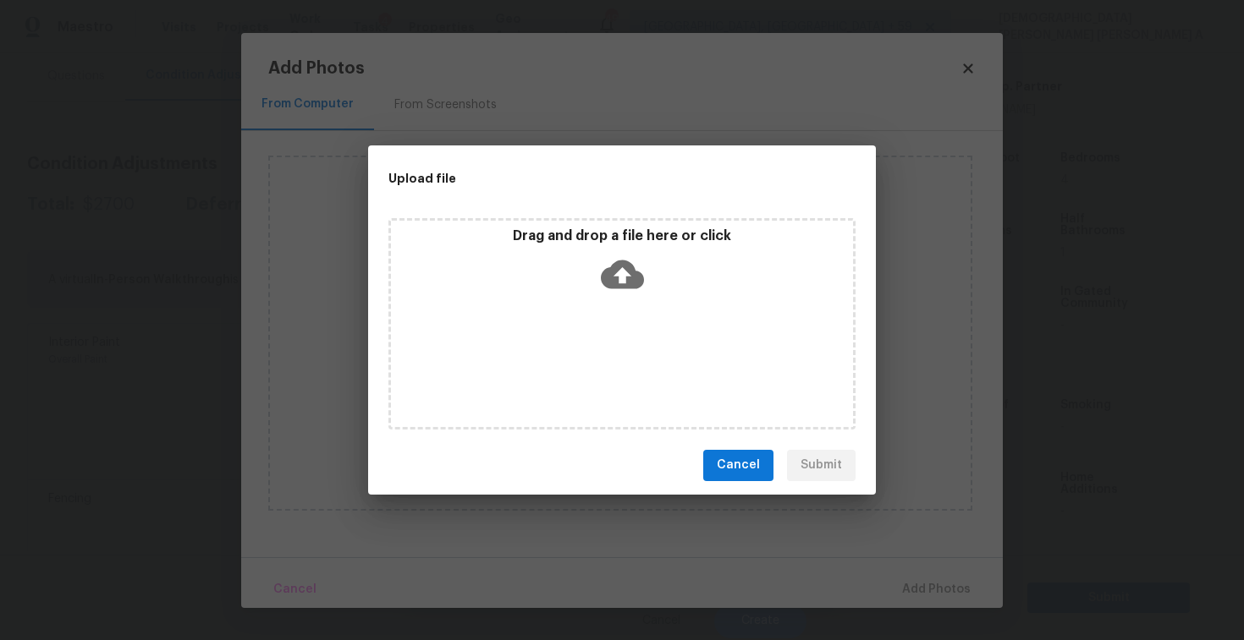
click at [624, 291] on icon at bounding box center [622, 274] width 43 height 43
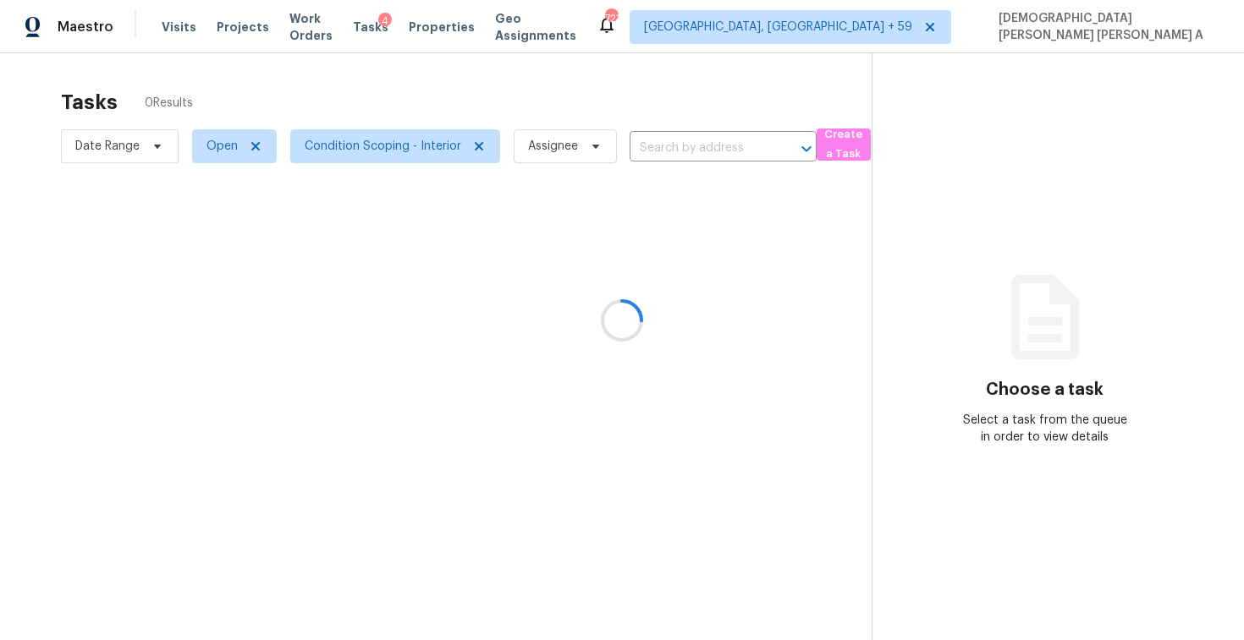
click at [345, 156] on div at bounding box center [622, 320] width 1244 height 640
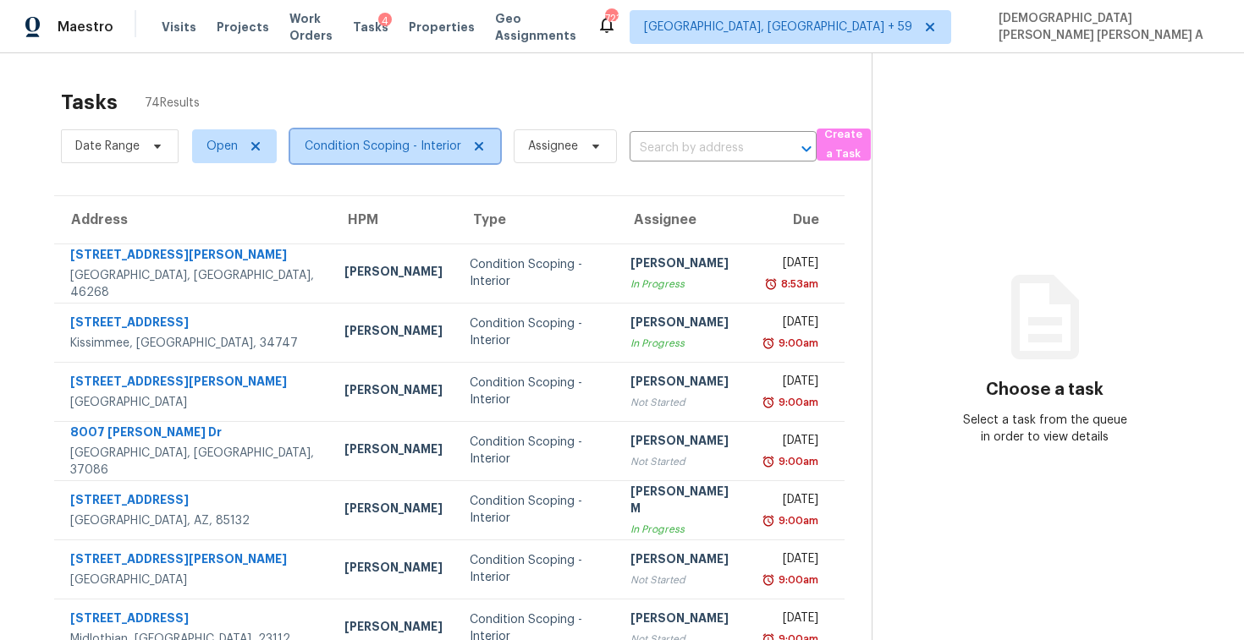
click at [345, 156] on span "Condition Scoping - Interior" at bounding box center [395, 146] width 210 height 34
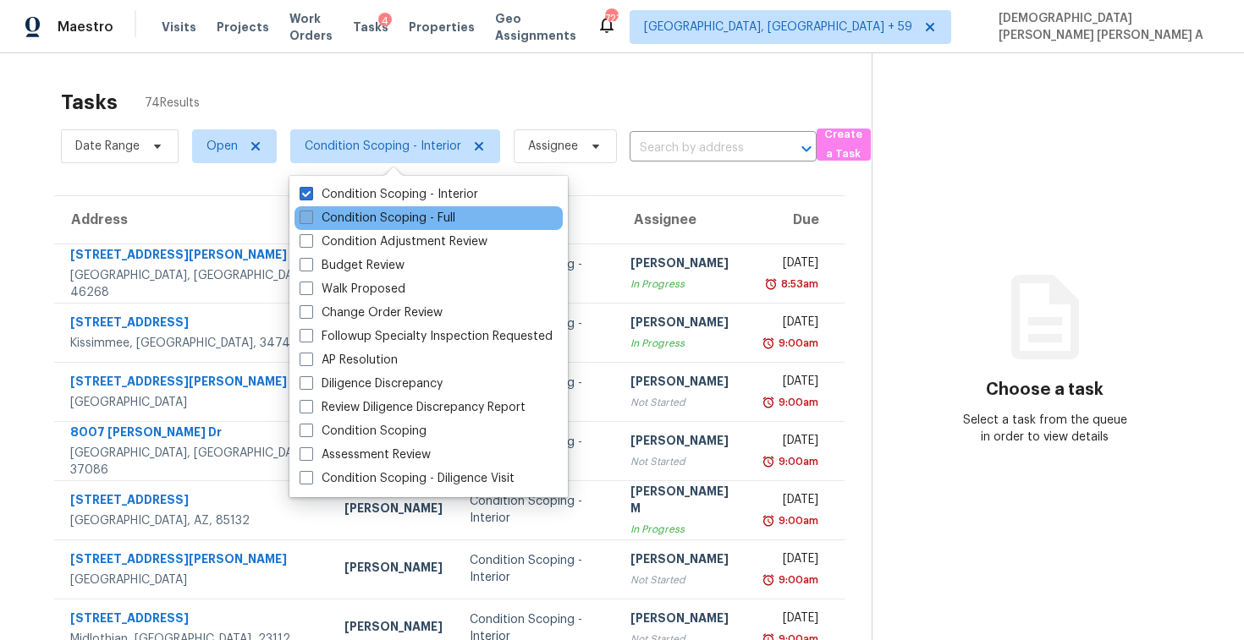
click at [333, 211] on label "Condition Scoping - Full" at bounding box center [377, 218] width 156 height 17
click at [310, 211] on input "Condition Scoping - Full" at bounding box center [304, 215] width 11 height 11
checkbox input "true"
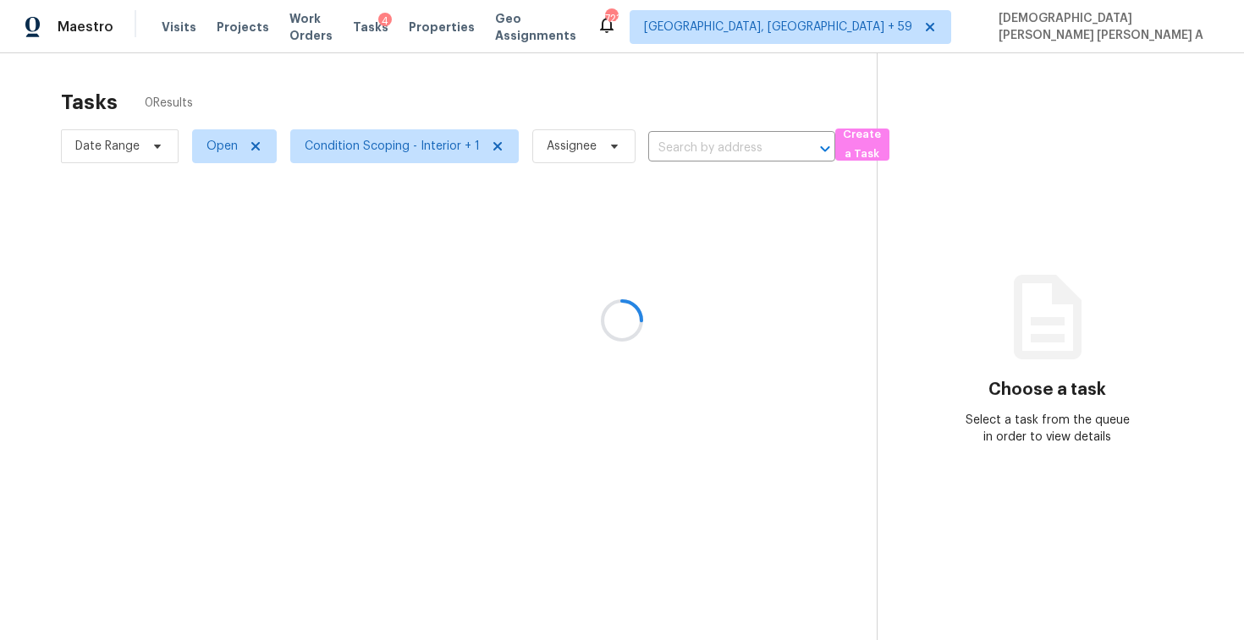
click at [342, 101] on div at bounding box center [622, 320] width 1244 height 640
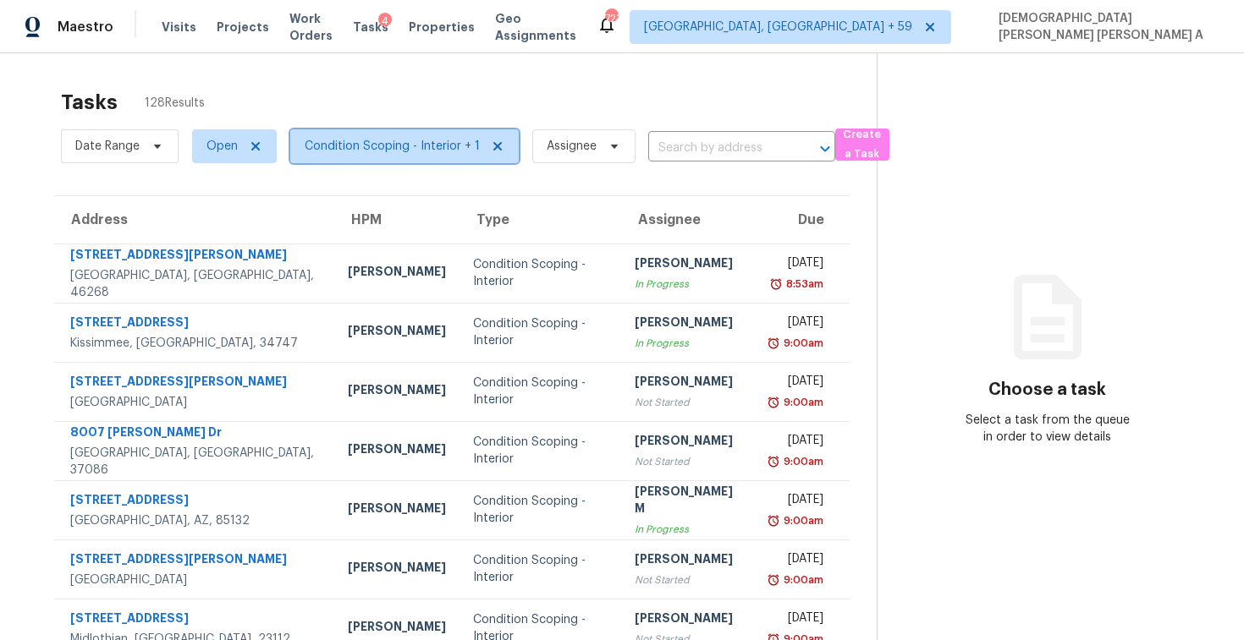
click at [366, 140] on span "Condition Scoping - Interior + 1" at bounding box center [392, 146] width 175 height 17
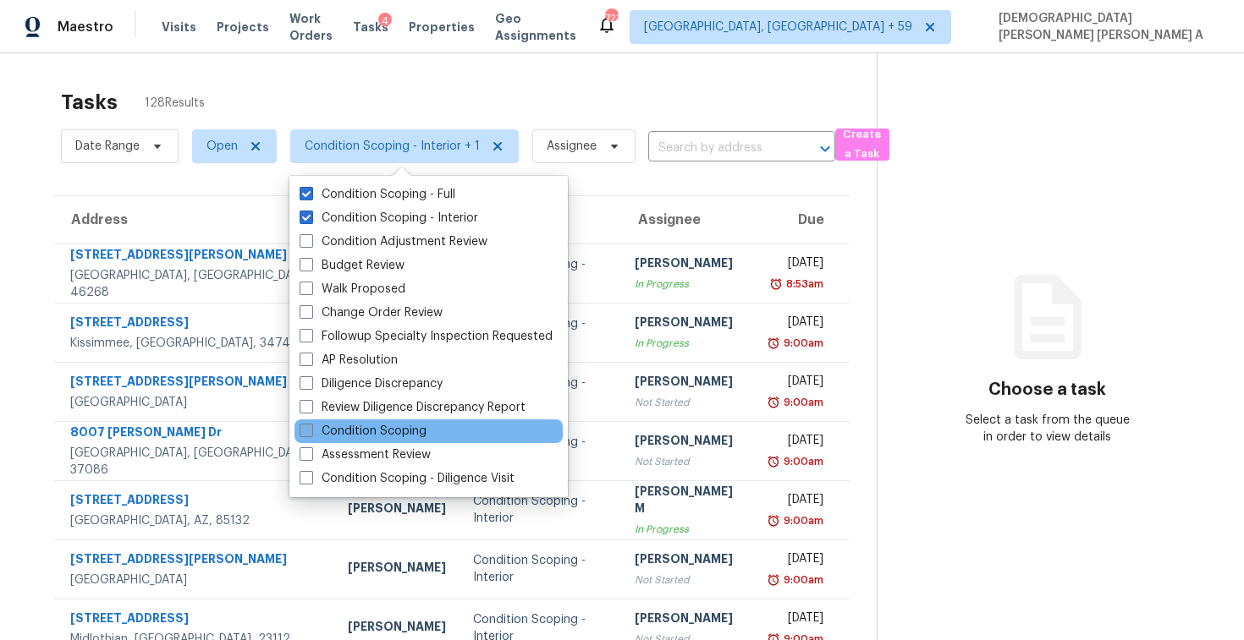
click at [332, 433] on label "Condition Scoping" at bounding box center [362, 431] width 127 height 17
click at [310, 433] on input "Condition Scoping" at bounding box center [304, 428] width 11 height 11
checkbox input "true"
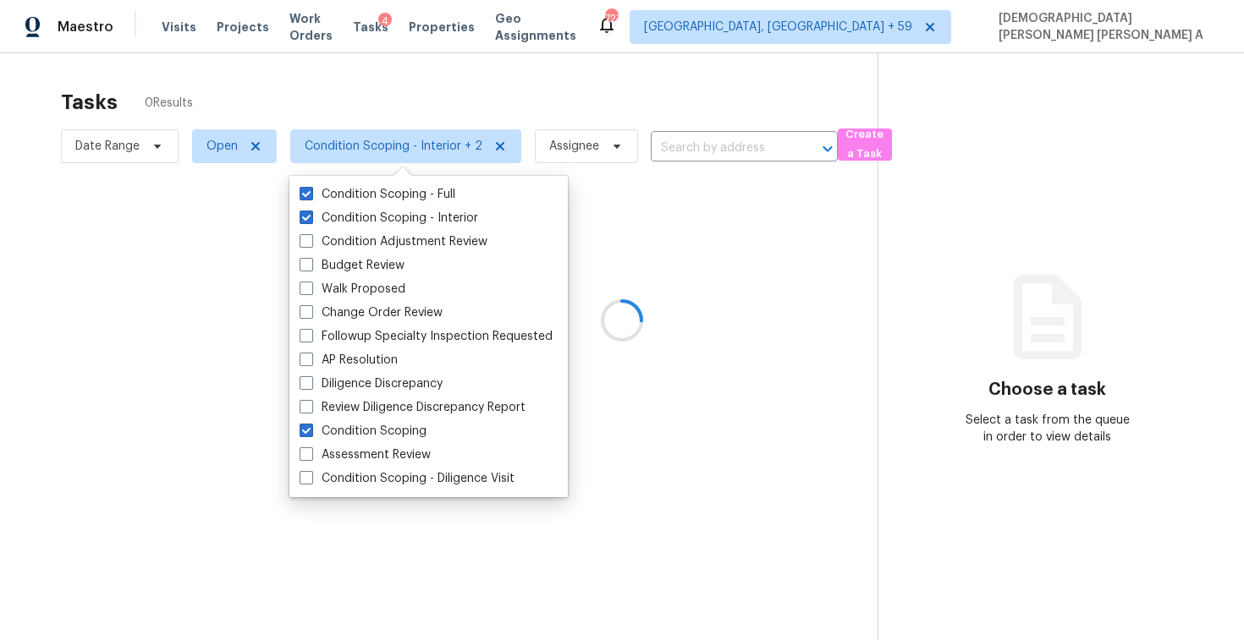
click at [306, 64] on div at bounding box center [622, 320] width 1244 height 640
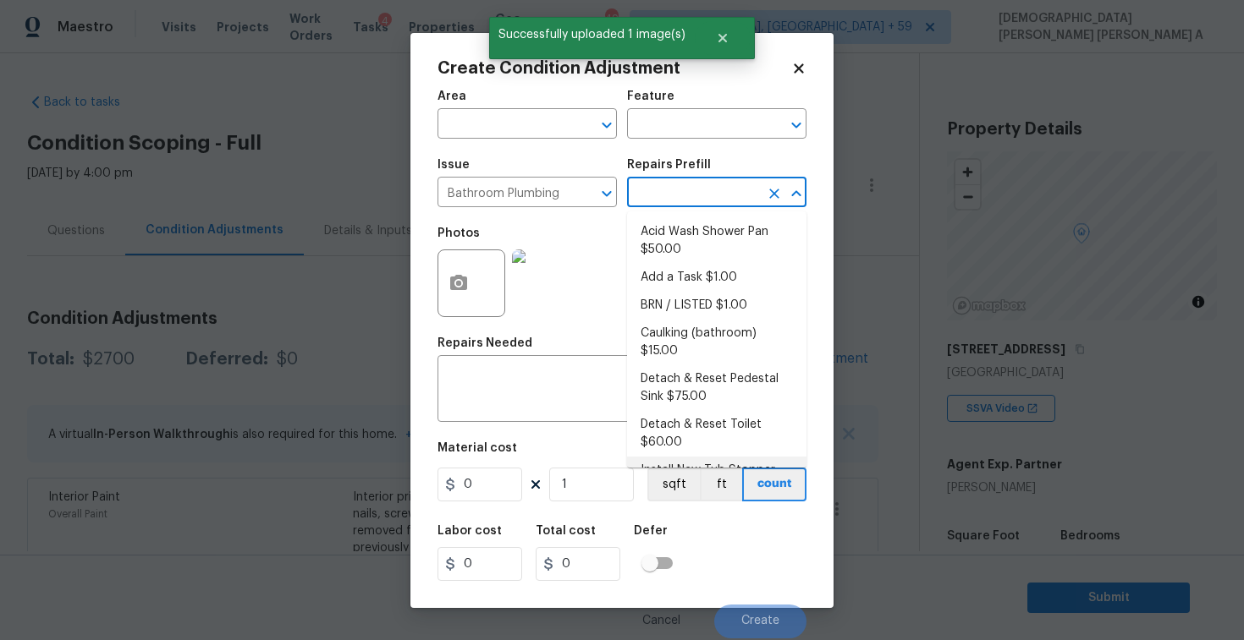
scroll to position [378, 0]
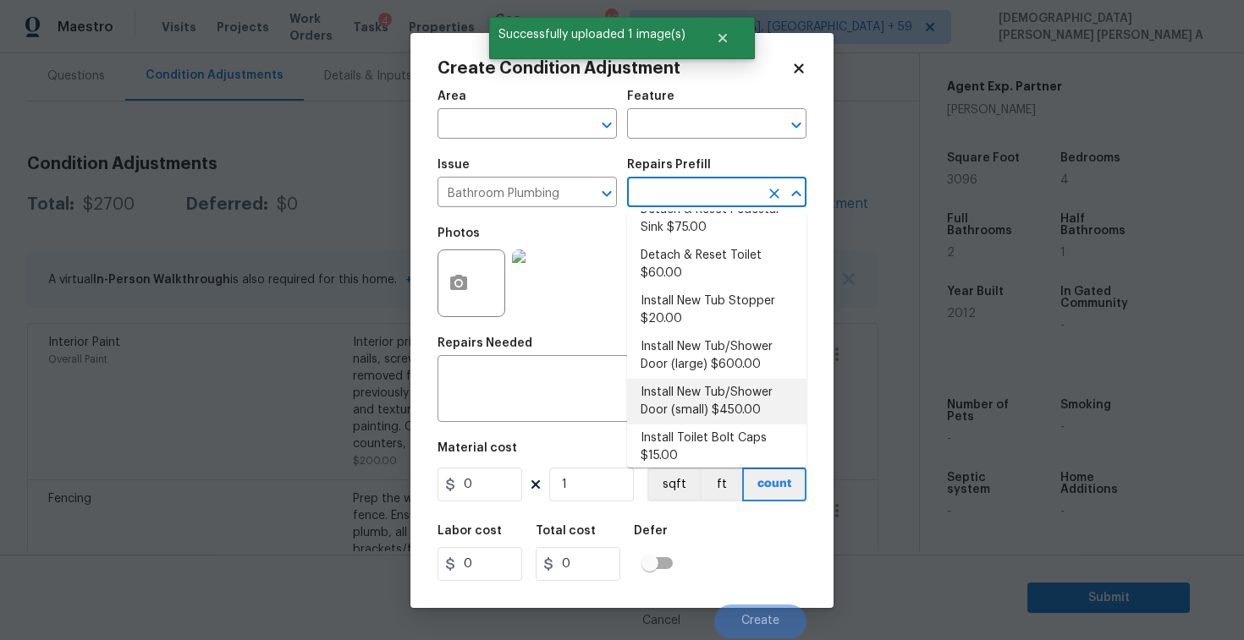
click at [700, 397] on li "Install New Tub/Shower Door (small) $450.00" at bounding box center [716, 402] width 179 height 46
type input "Plumbing"
type input "450"
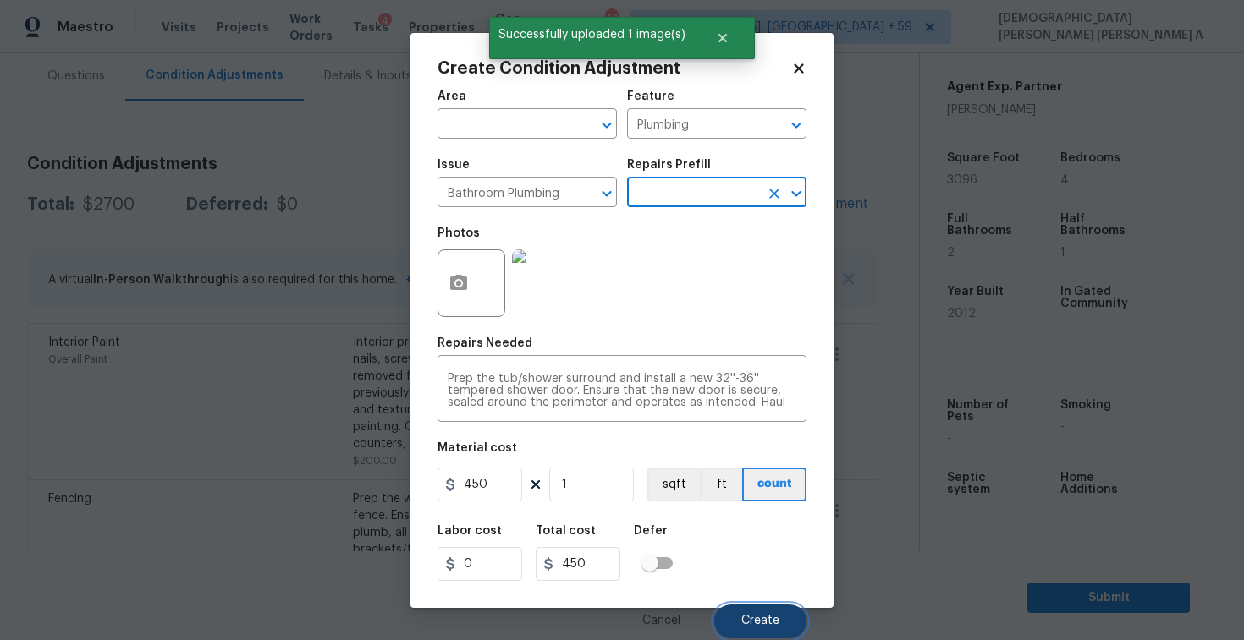
click at [760, 623] on span "Create" at bounding box center [760, 621] width 38 height 13
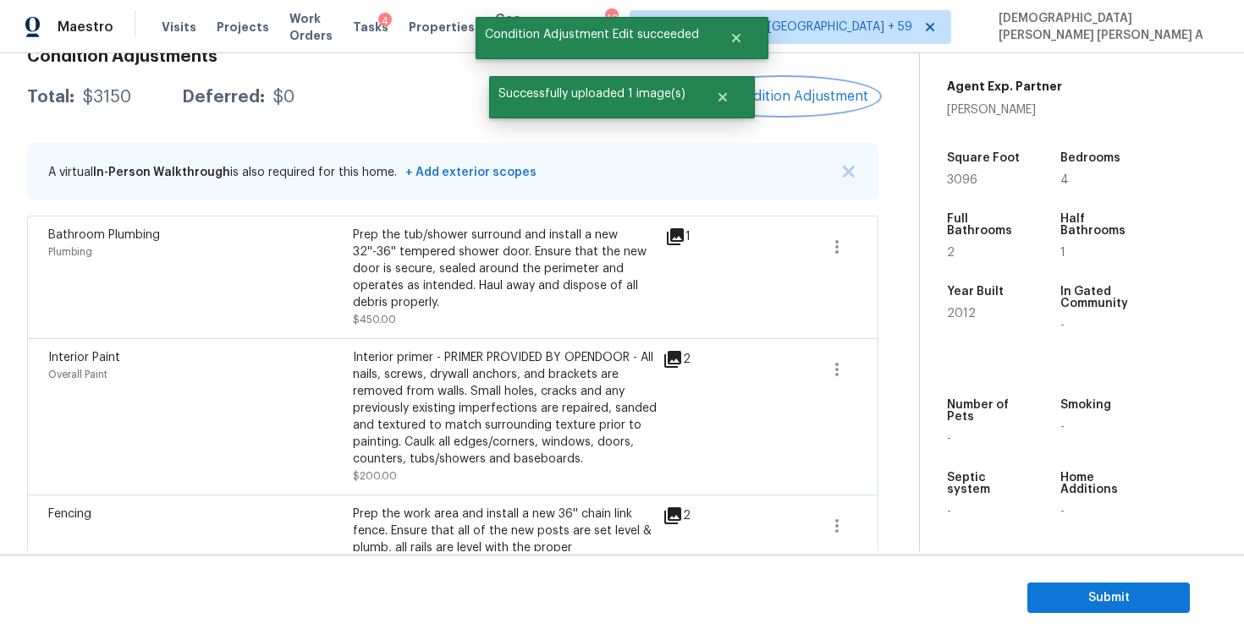
scroll to position [174, 0]
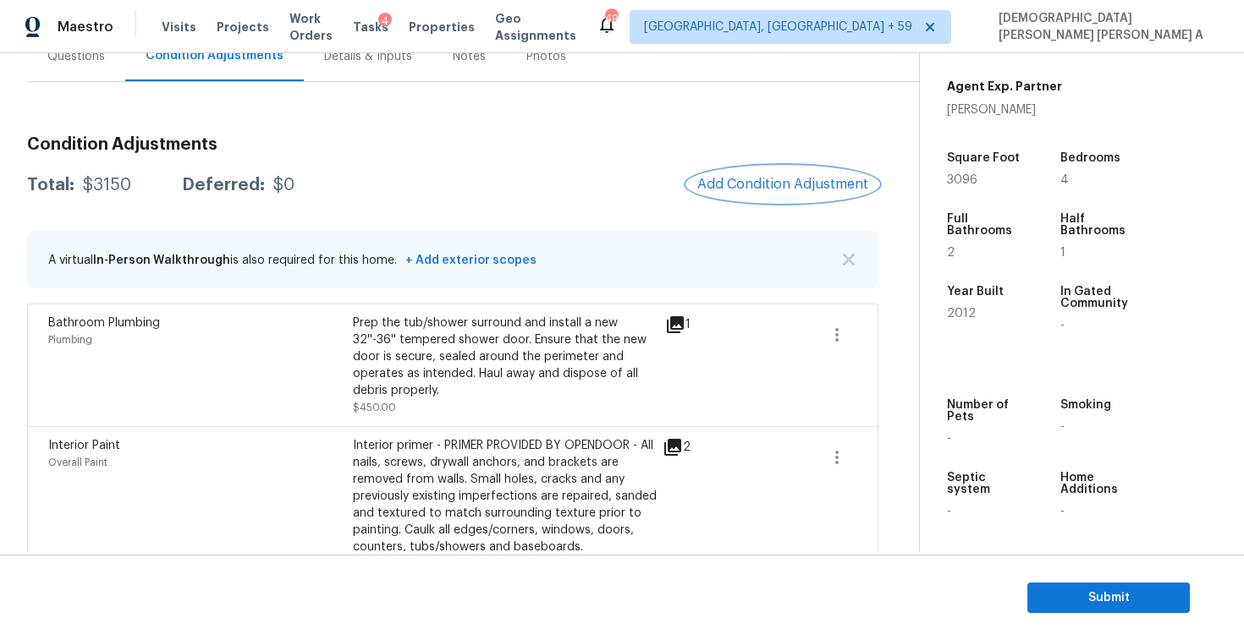
click at [810, 187] on span "Add Condition Adjustment" at bounding box center [782, 184] width 171 height 15
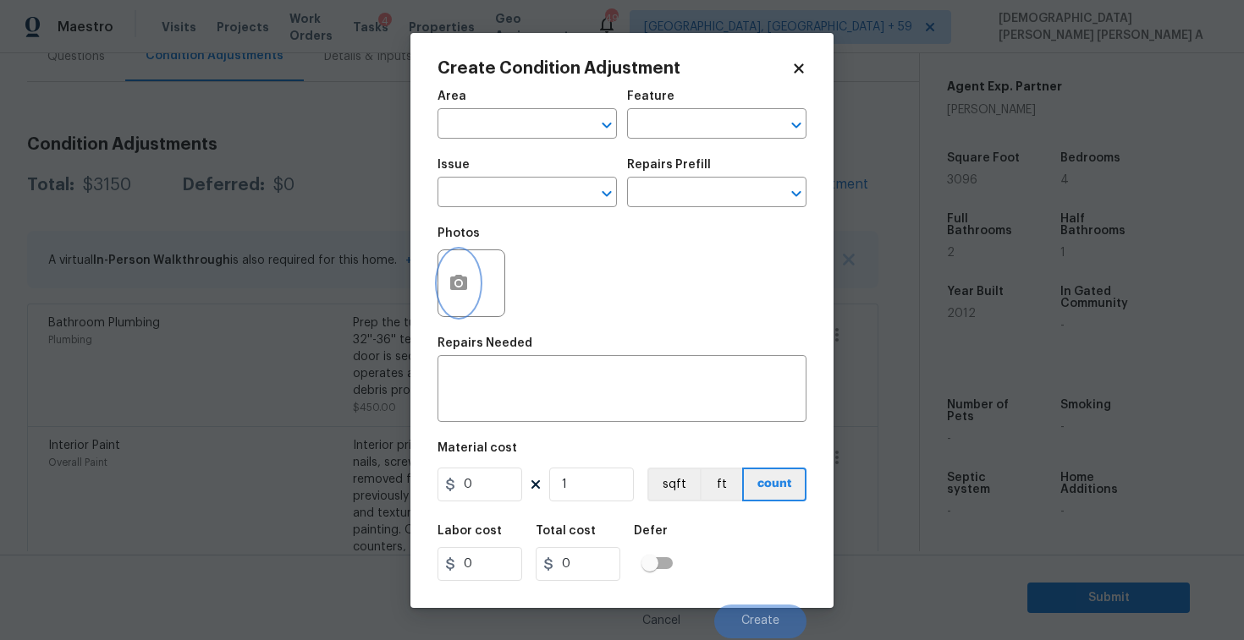
click at [458, 291] on icon "button" at bounding box center [458, 283] width 20 height 20
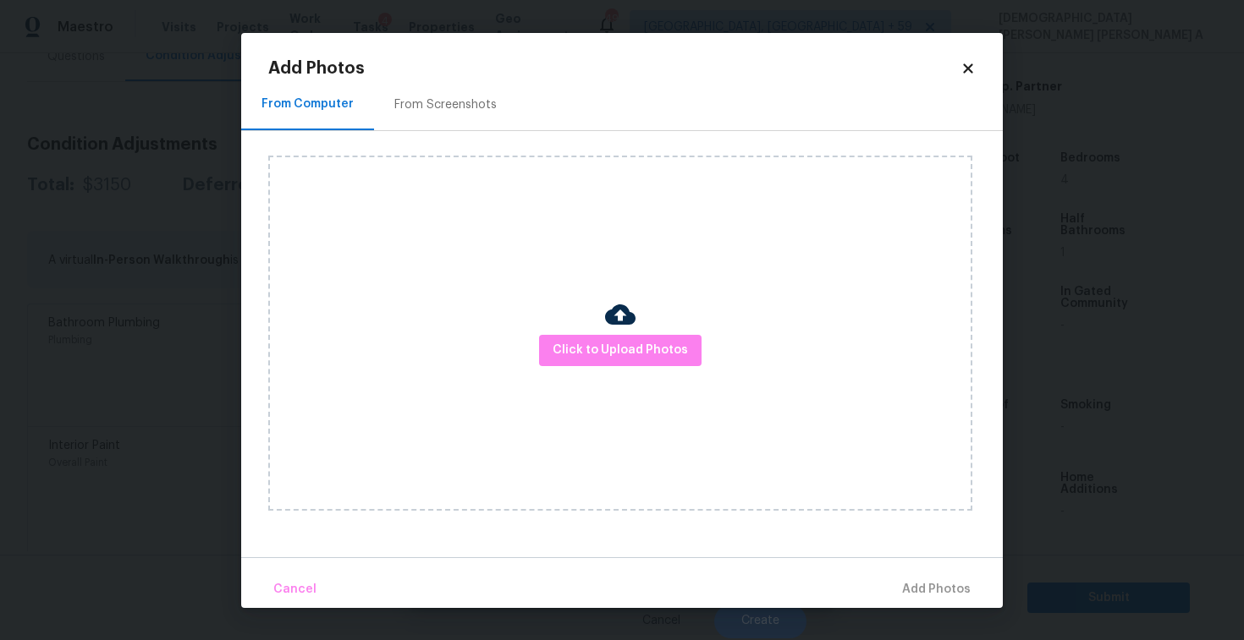
click at [446, 72] on h2 "Add Photos" at bounding box center [614, 68] width 692 height 17
click at [425, 114] on div "From Screenshots" at bounding box center [445, 105] width 143 height 50
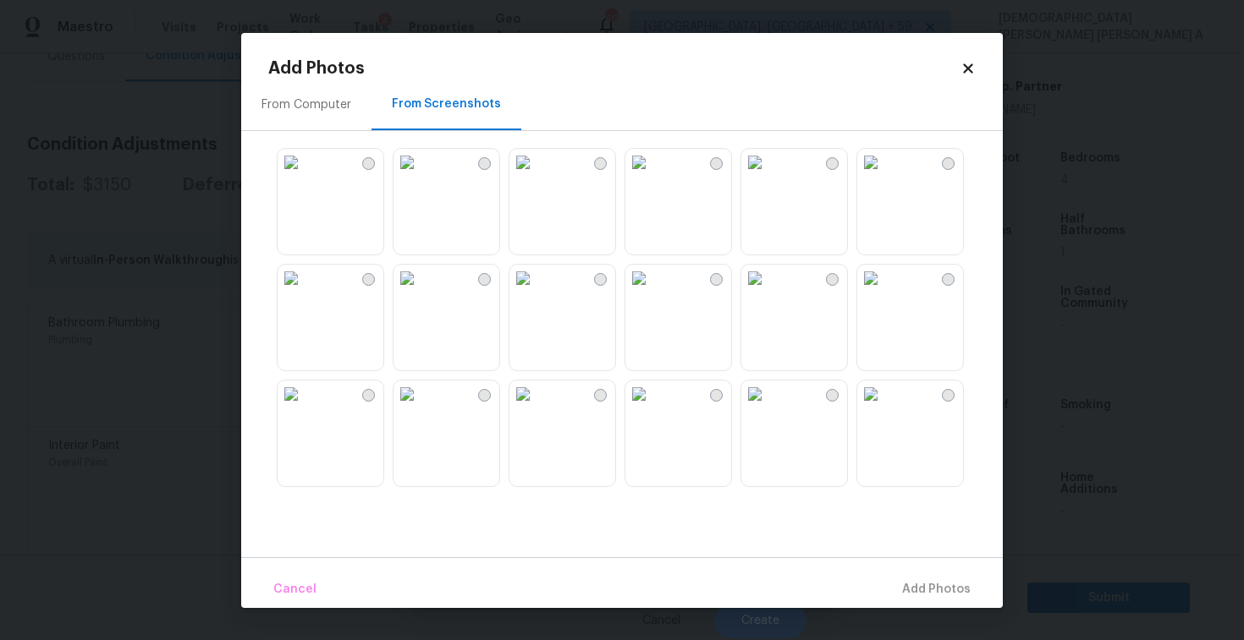
click at [420, 176] on img at bounding box center [406, 162] width 27 height 27
click at [768, 176] on img at bounding box center [754, 162] width 27 height 27
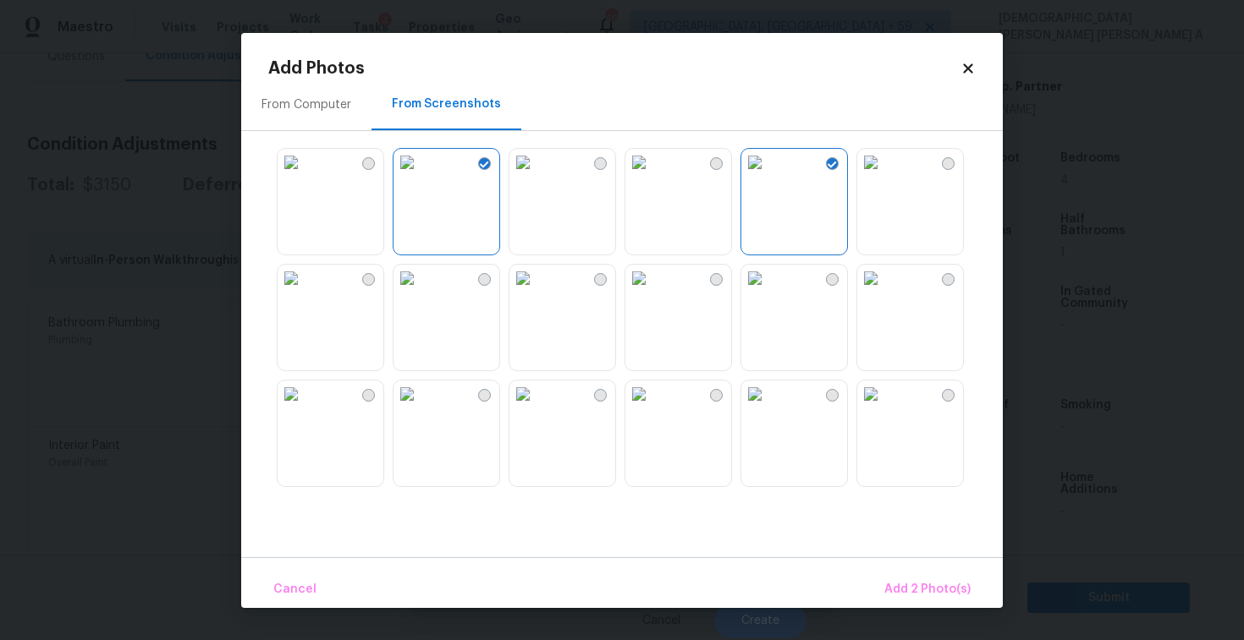
click at [884, 176] on img at bounding box center [870, 162] width 27 height 27
click at [884, 292] on img at bounding box center [870, 278] width 27 height 27
click at [768, 292] on img at bounding box center [754, 278] width 27 height 27
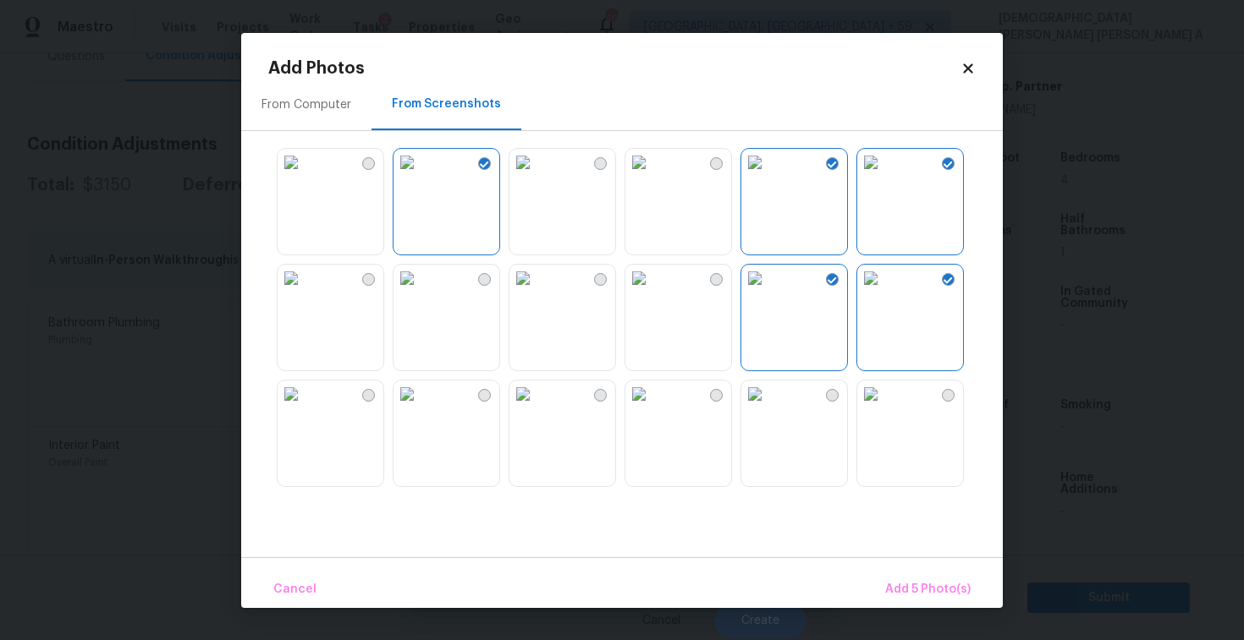
click at [536, 292] on img at bounding box center [522, 278] width 27 height 27
click at [921, 582] on span "Add 6 Photo(s)" at bounding box center [927, 589] width 86 height 21
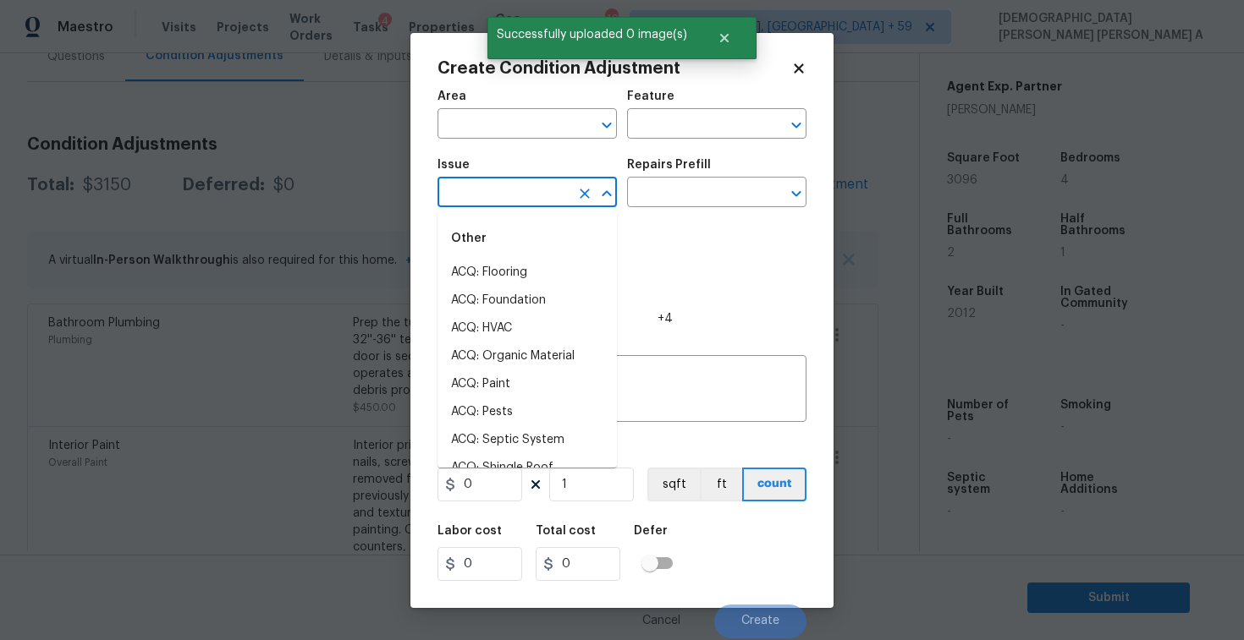
click at [530, 185] on input "text" at bounding box center [503, 194] width 132 height 26
click at [533, 275] on li "ACQ: Paint" at bounding box center [526, 273] width 179 height 28
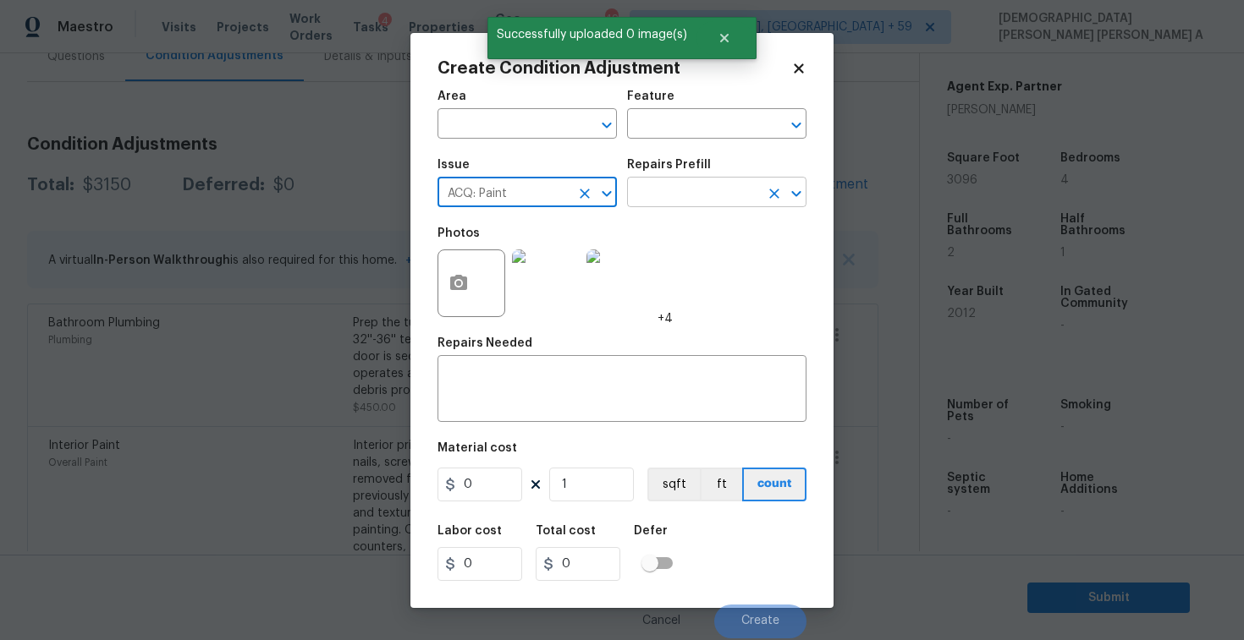
type input "ACQ: Paint"
click at [686, 196] on input "text" at bounding box center [693, 194] width 132 height 26
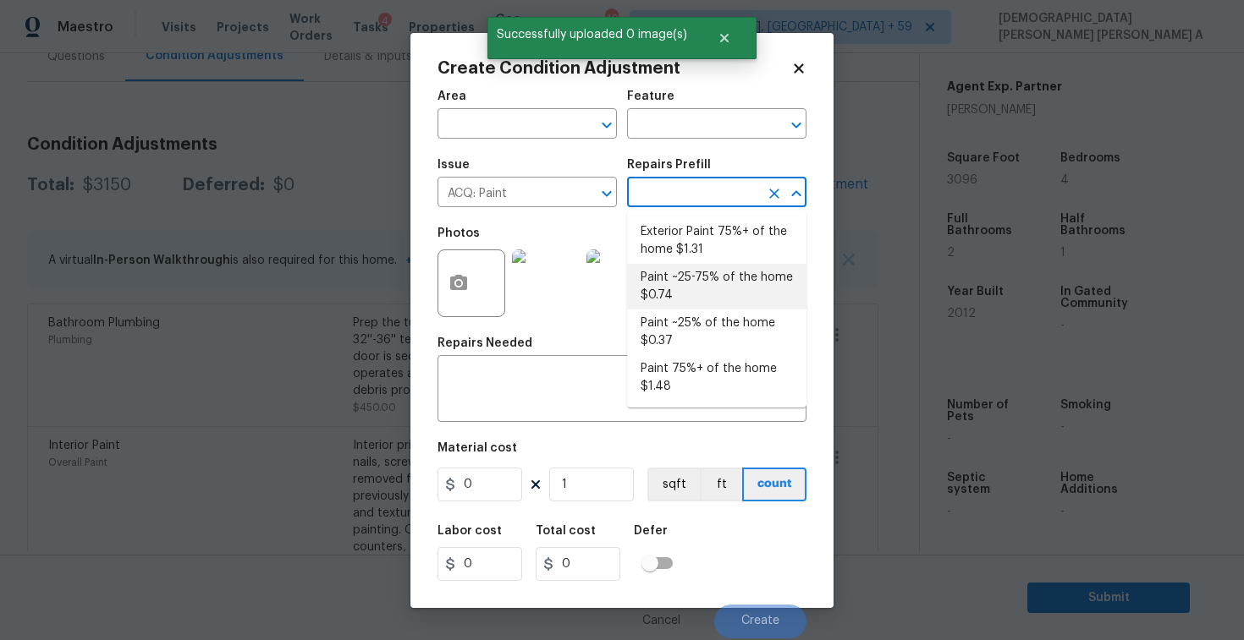
click at [697, 298] on li "Paint ~25-75% of the home $0.74" at bounding box center [716, 287] width 179 height 46
type input "Acquisition"
type textarea "Acquisition Scope: ~25 - 75% of the home needs interior paint"
type input "0.74"
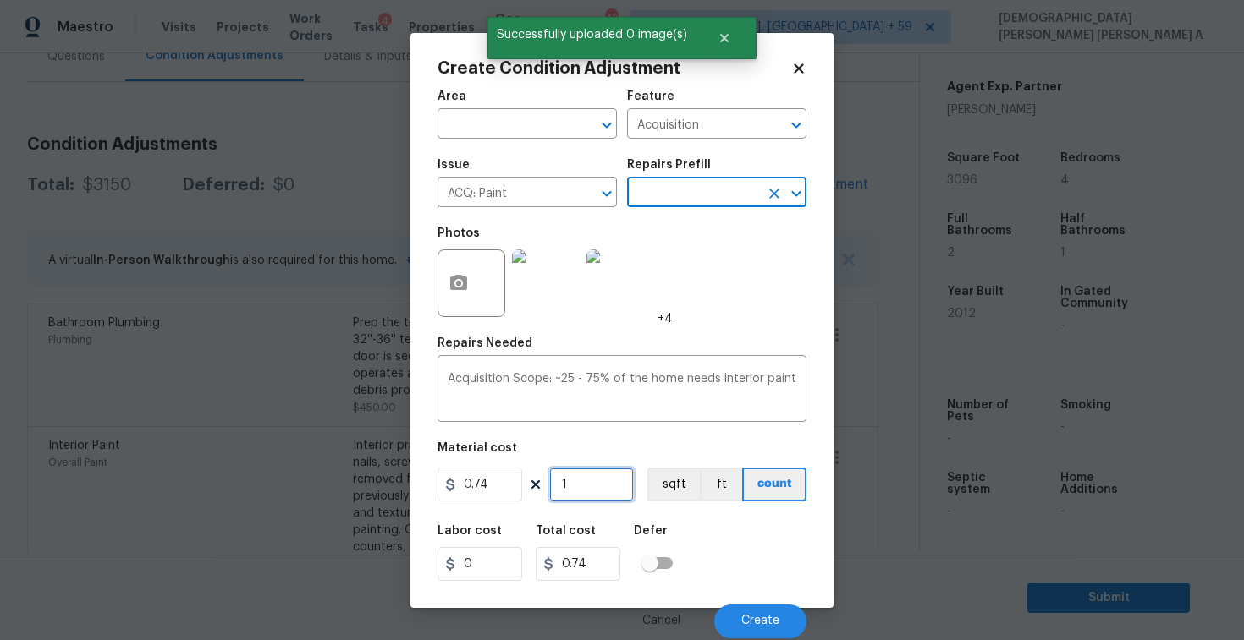
click at [603, 494] on input "1" at bounding box center [591, 485] width 85 height 34
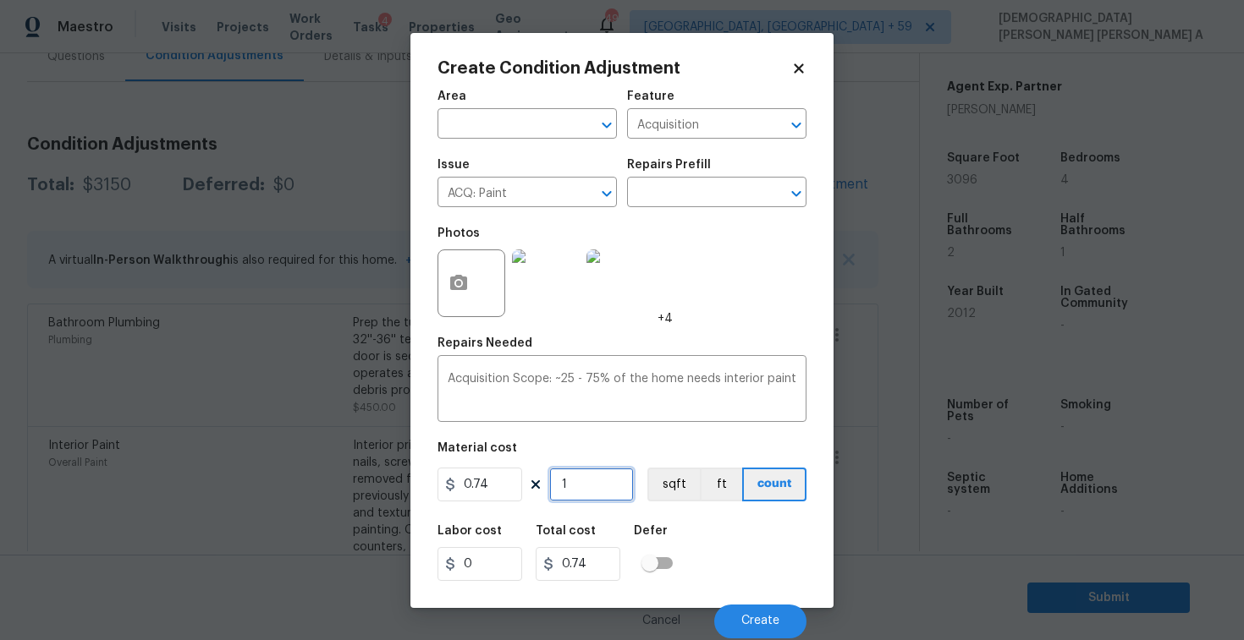
type input "0"
type input "3"
type input "2.22"
type input "30"
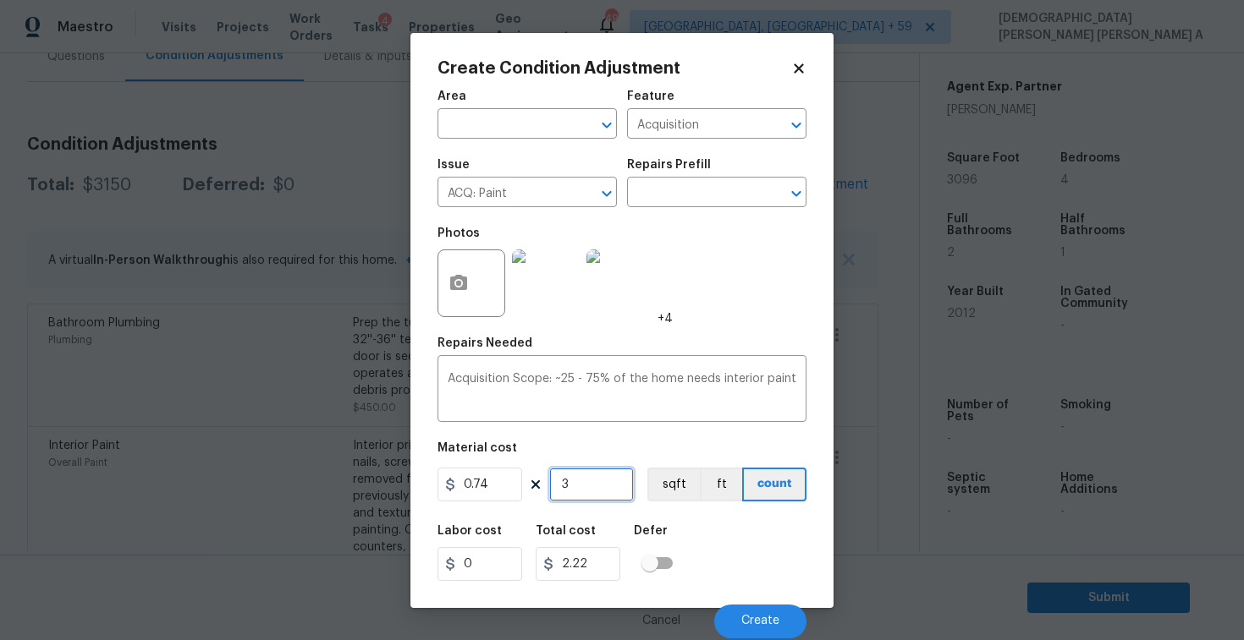
type input "22.2"
type input "309"
type input "228.66"
type input "3096"
type input "2291.04"
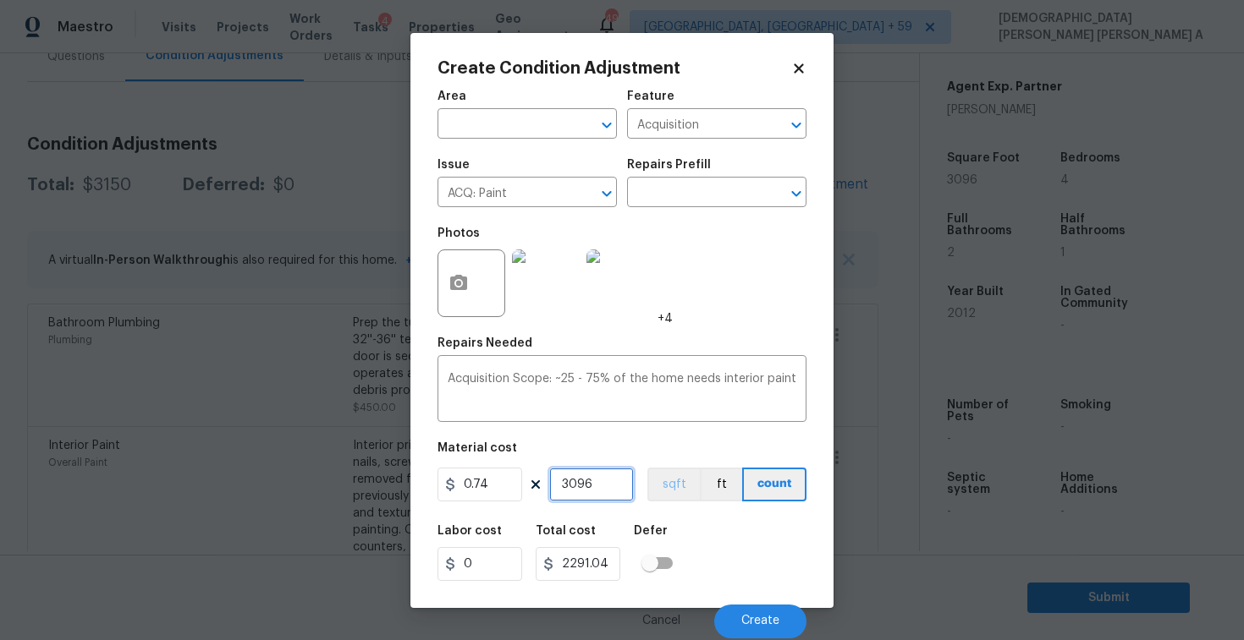
type input "3096"
click at [685, 488] on button "sqft" at bounding box center [673, 485] width 52 height 34
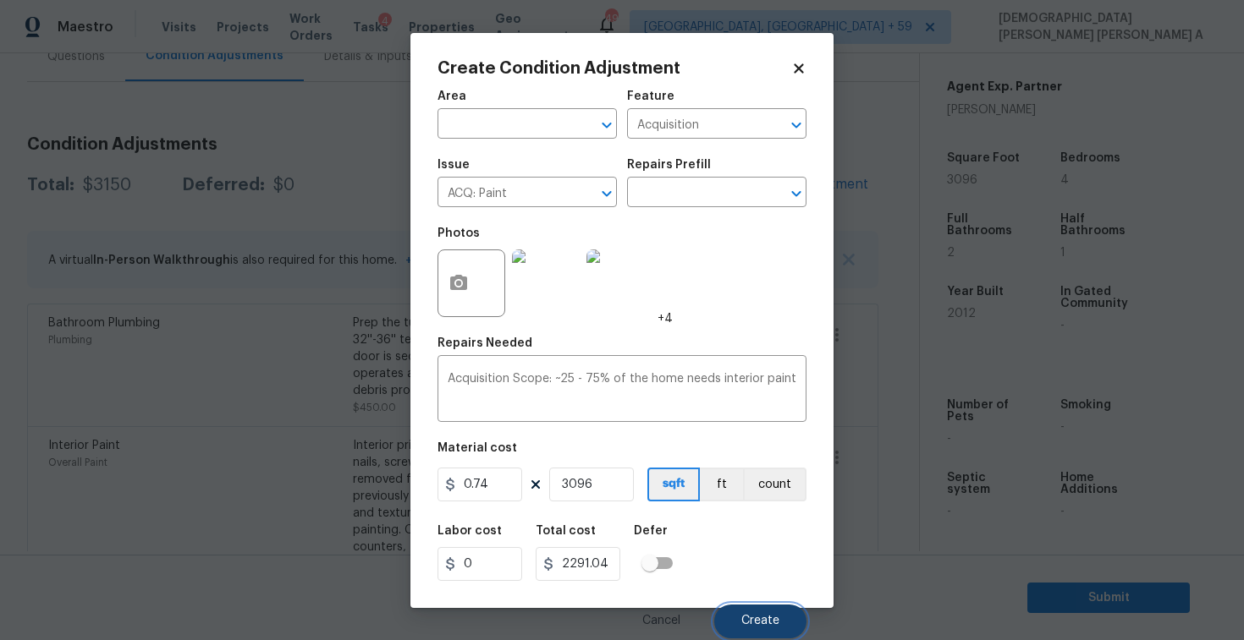
click at [756, 624] on span "Create" at bounding box center [760, 621] width 38 height 13
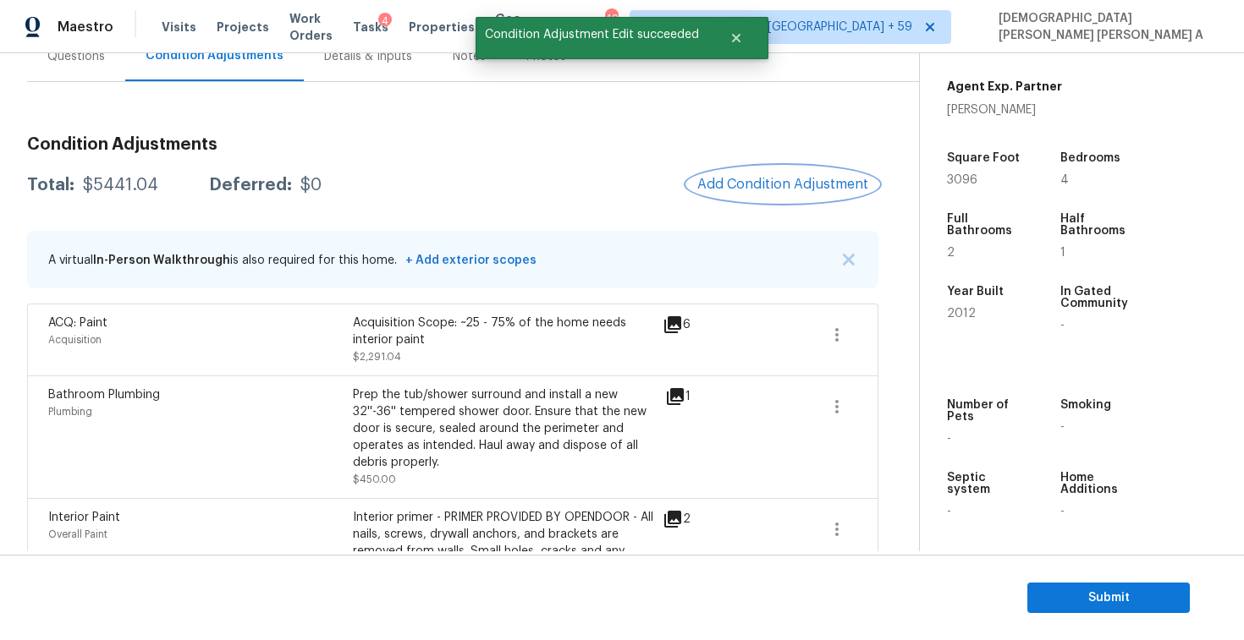
click at [837, 188] on span "Add Condition Adjustment" at bounding box center [782, 184] width 171 height 15
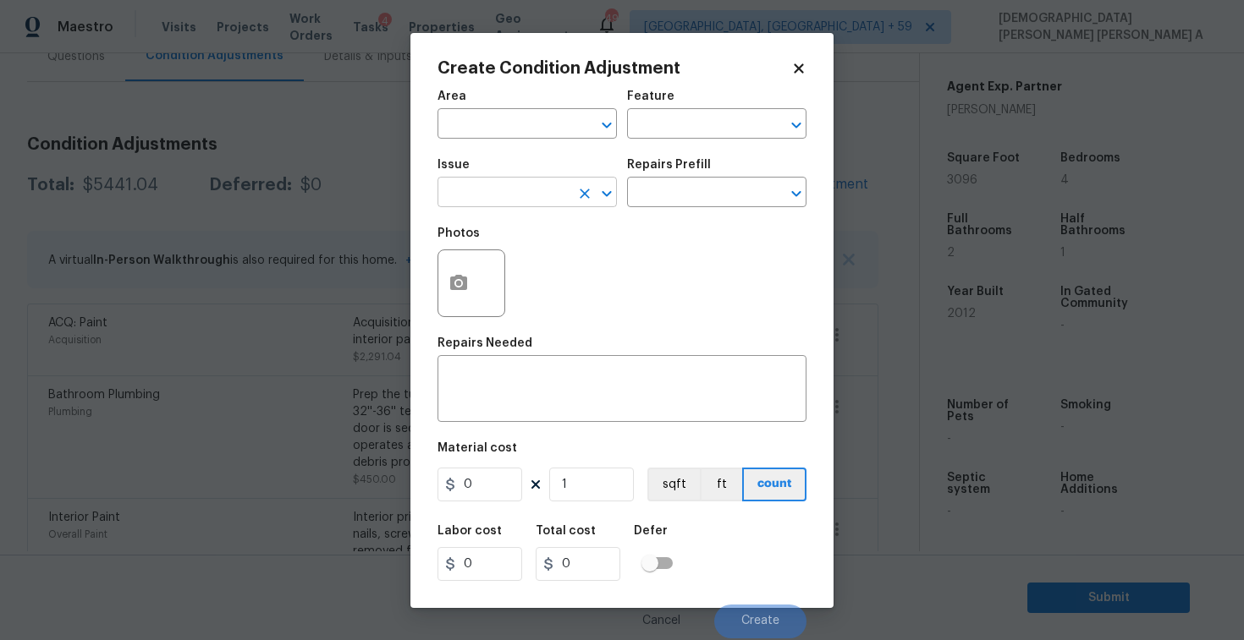
click at [483, 190] on input "text" at bounding box center [503, 194] width 132 height 26
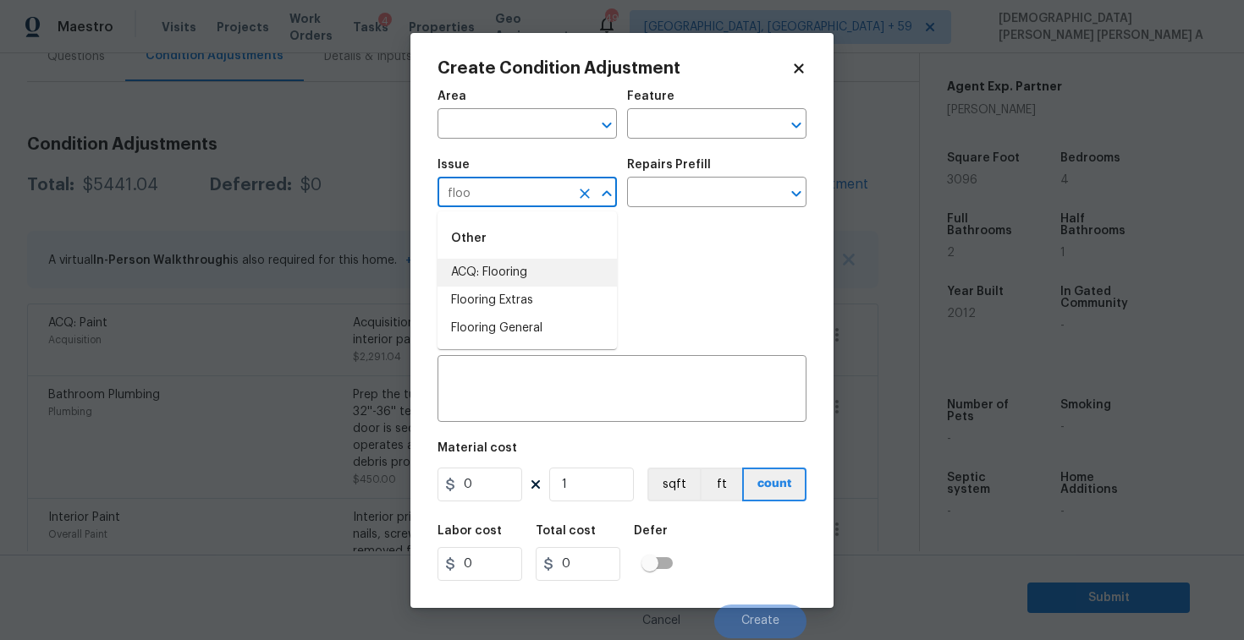
click at [494, 266] on li "ACQ: Flooring" at bounding box center [526, 273] width 179 height 28
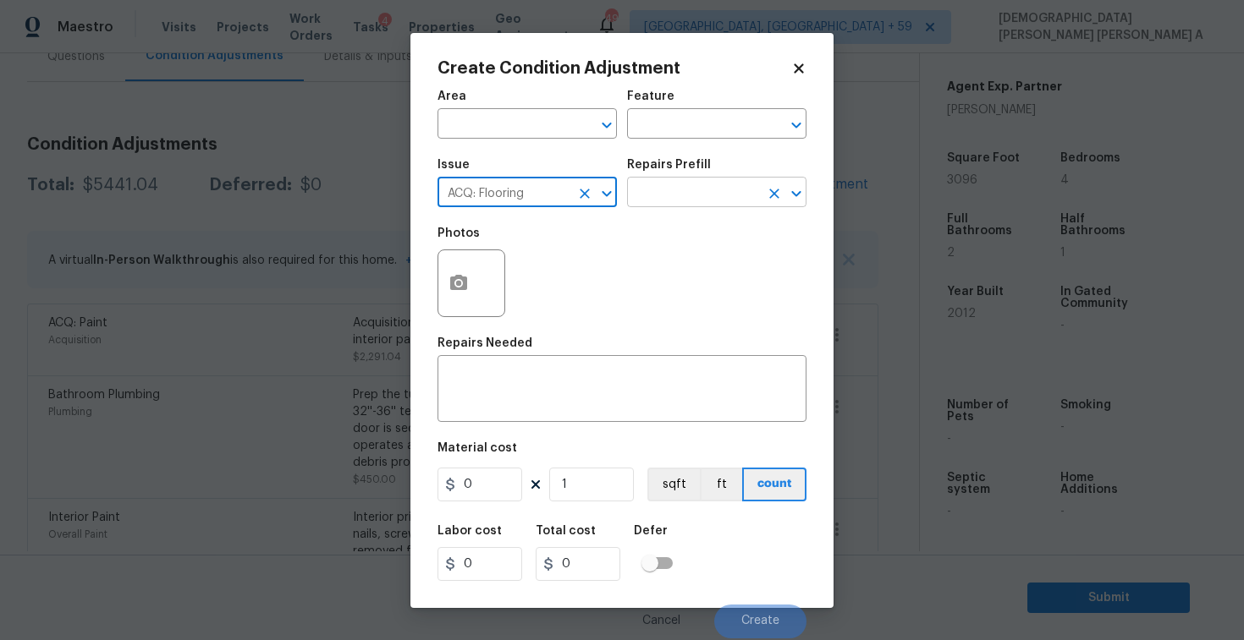
type input "ACQ: Flooring"
click at [687, 192] on input "text" at bounding box center [693, 194] width 132 height 26
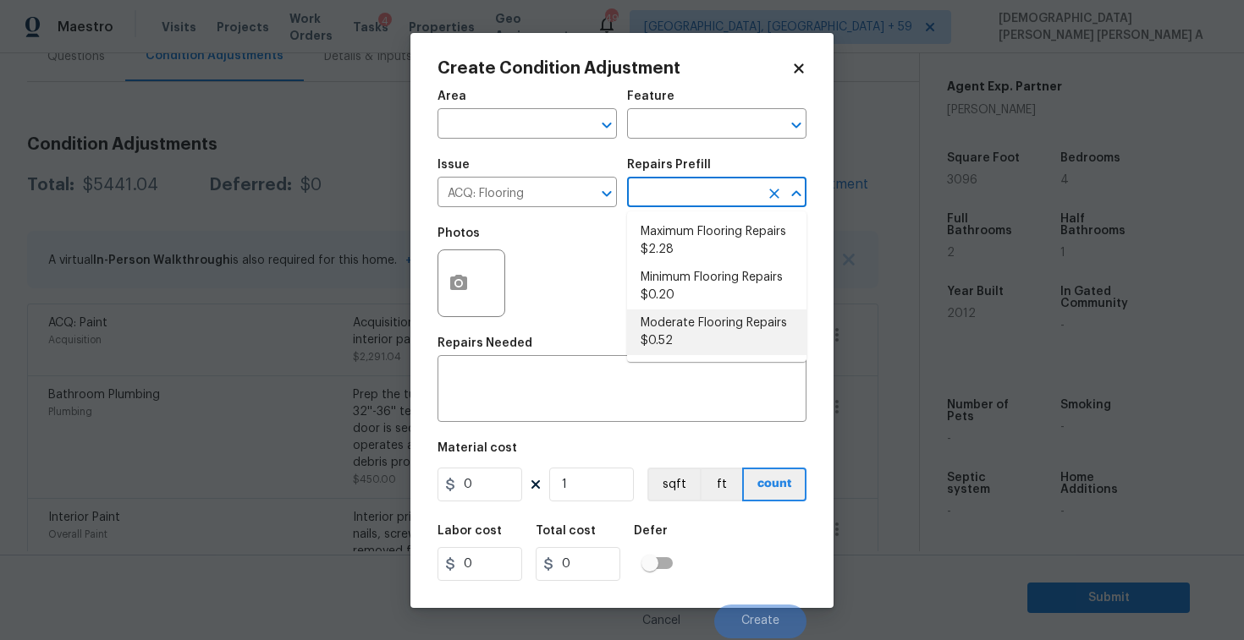
click at [695, 339] on li "Moderate Flooring Repairs $0.52" at bounding box center [716, 333] width 179 height 46
type input "Acquisition"
type textarea "Acquisition Scope: Moderate flooring repairs"
type input "0.52"
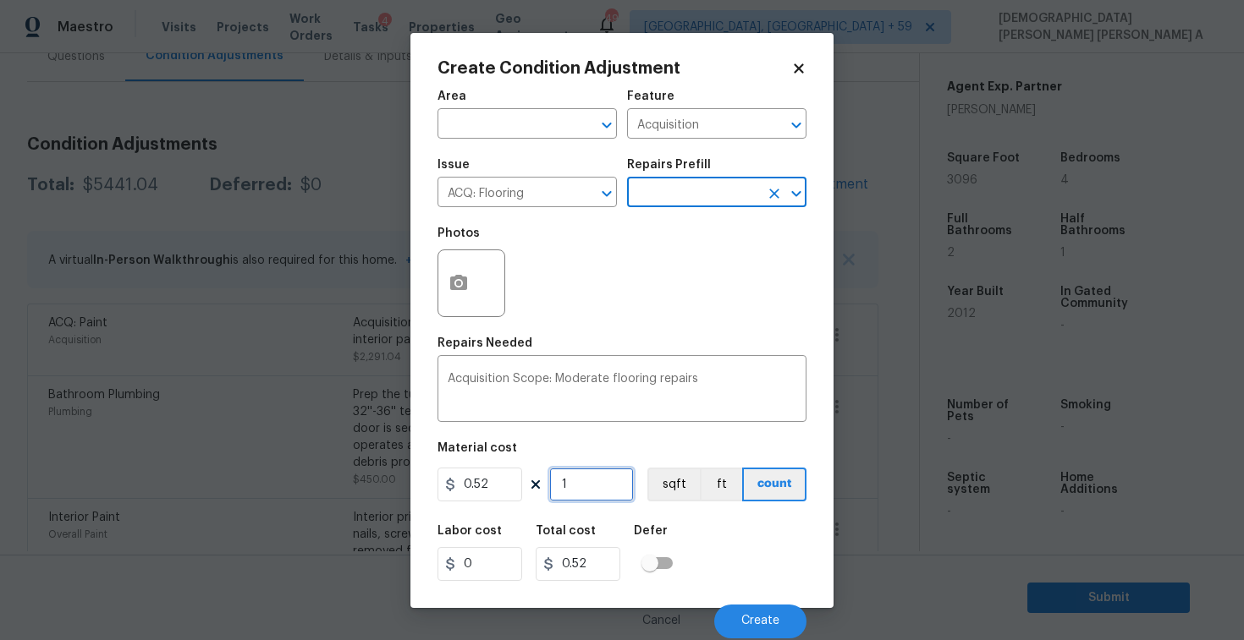
click at [596, 481] on input "1" at bounding box center [591, 485] width 85 height 34
type input "0"
type input "3"
type input "1.56"
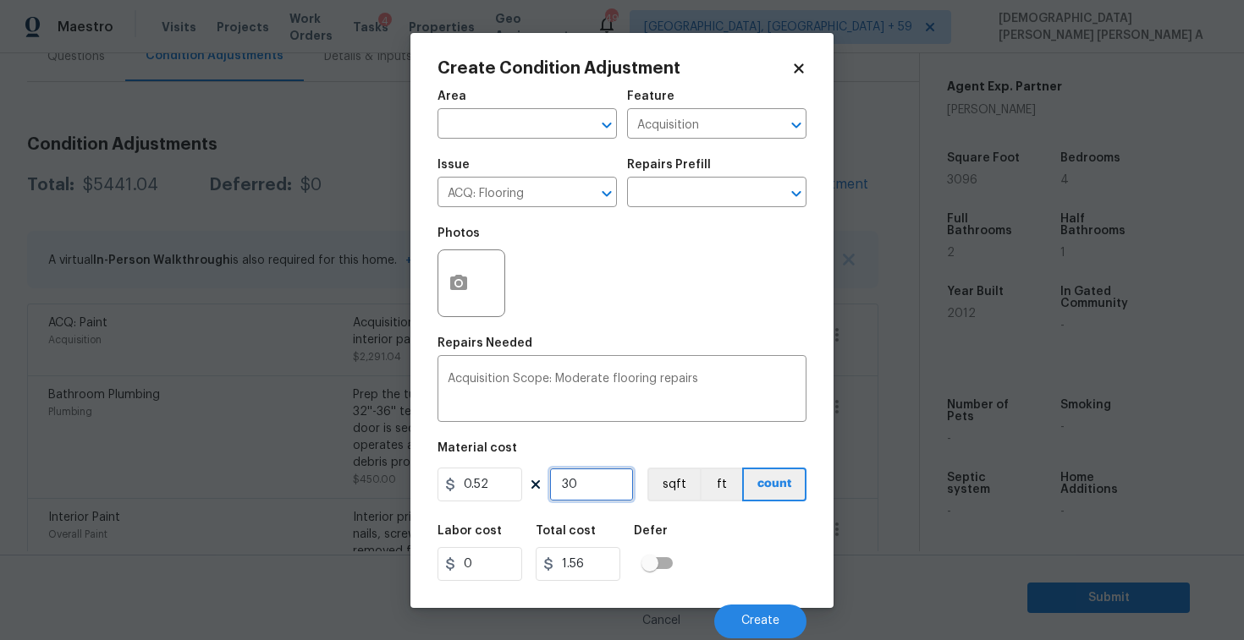
type input "30"
type input "15.6"
type input "309"
type input "160.68"
type input "3096"
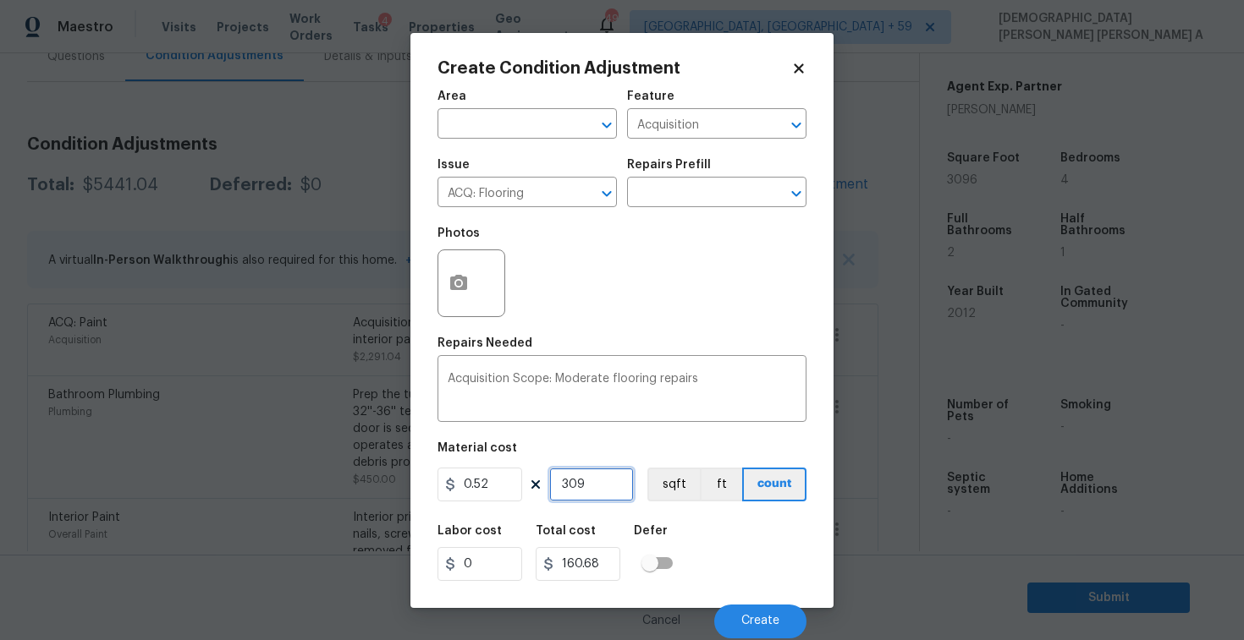
type input "1609.92"
type input "3096"
click at [675, 486] on button "sqft" at bounding box center [673, 485] width 52 height 34
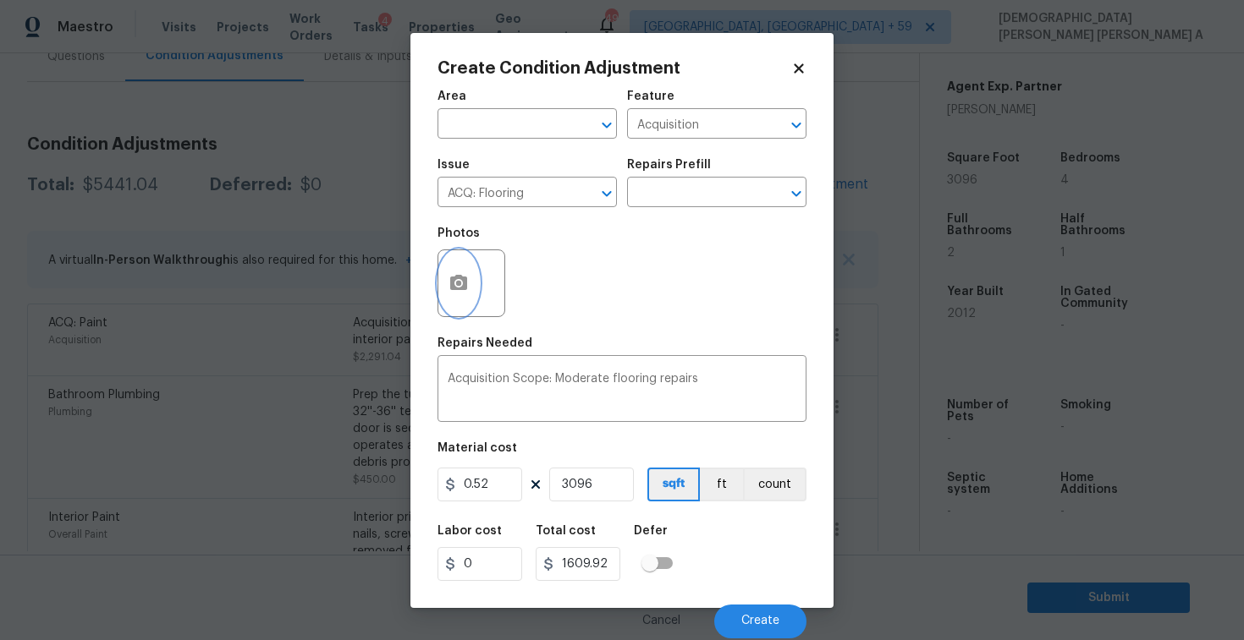
click at [445, 257] on button "button" at bounding box center [458, 283] width 41 height 66
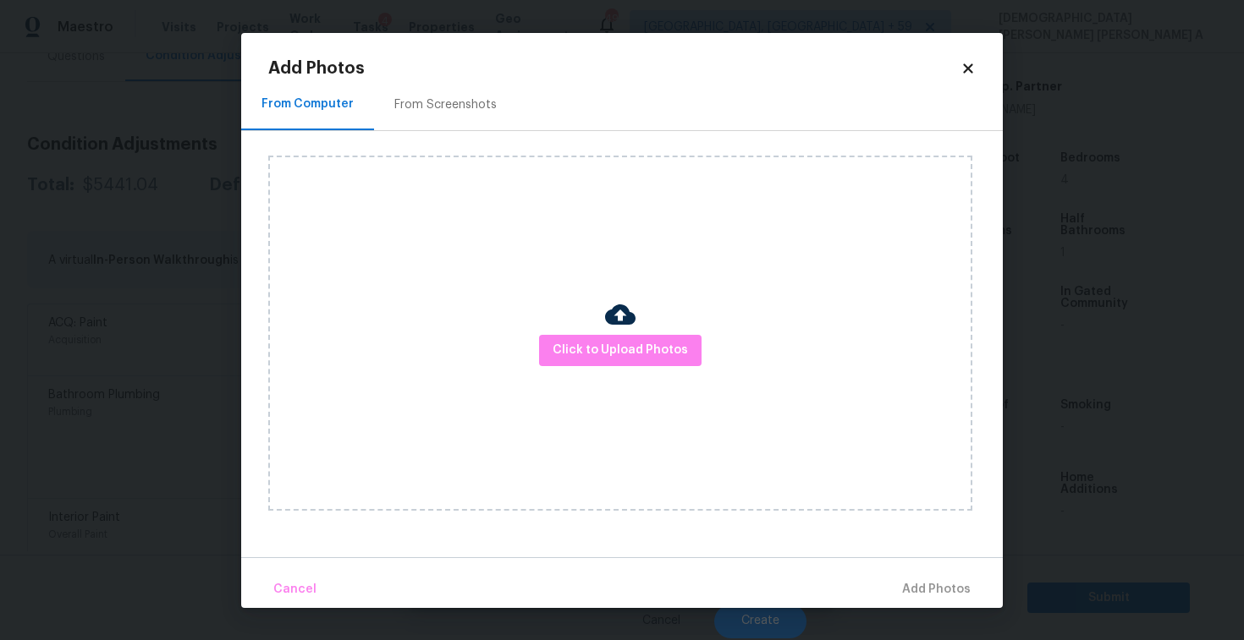
click at [463, 78] on div "Add Photos From Computer From Screenshots Click to Upload Photos Cancel Add Pho…" at bounding box center [621, 334] width 707 height 548
click at [450, 113] on div "From Screenshots" at bounding box center [445, 104] width 102 height 17
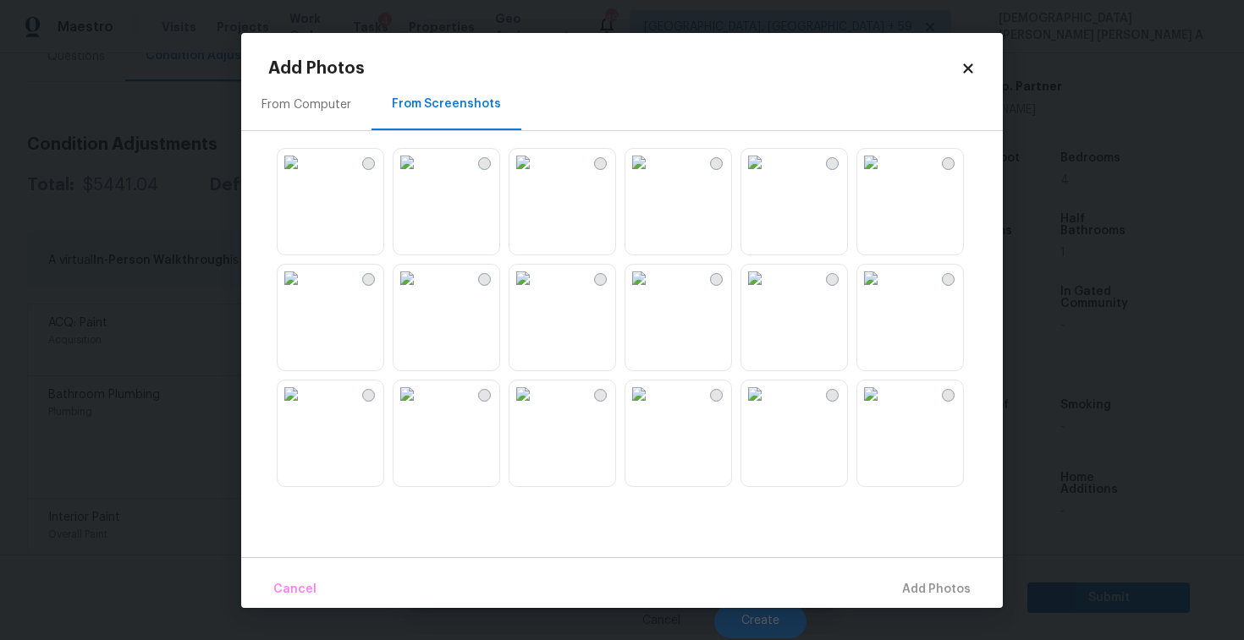
click at [536, 292] on img at bounding box center [522, 278] width 27 height 27
click at [652, 292] on img at bounding box center [638, 278] width 27 height 27
click at [768, 292] on img at bounding box center [754, 278] width 27 height 27
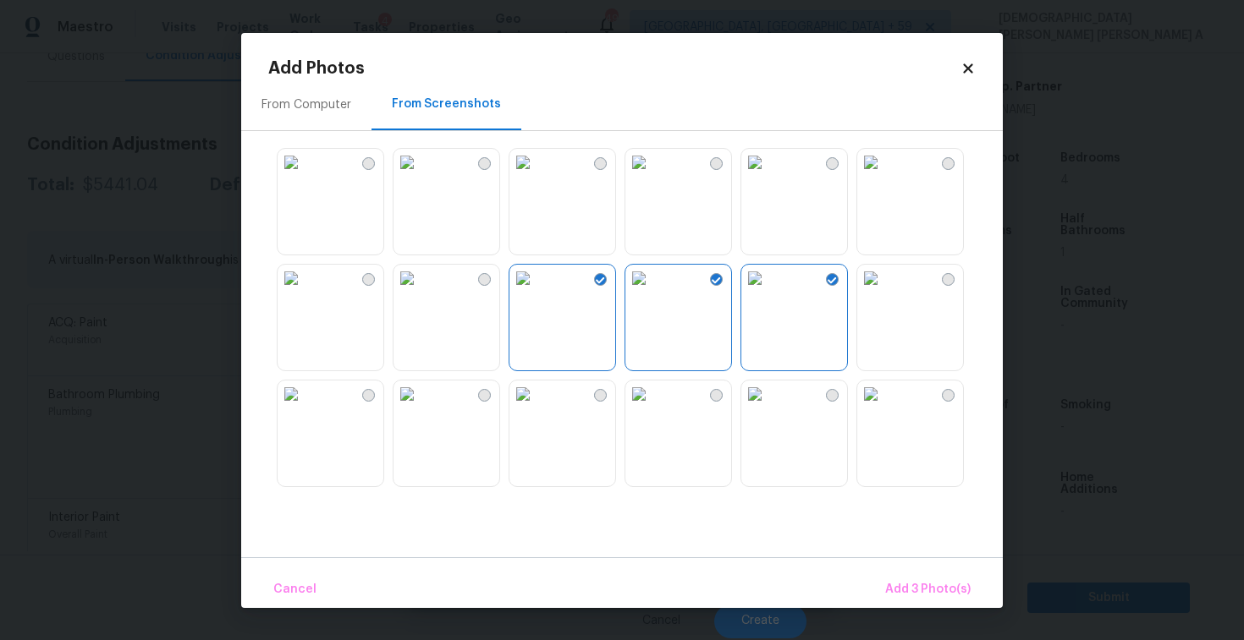
click at [768, 408] on img at bounding box center [754, 394] width 27 height 27
click at [420, 408] on img at bounding box center [406, 394] width 27 height 27
click at [305, 408] on img at bounding box center [290, 394] width 27 height 27
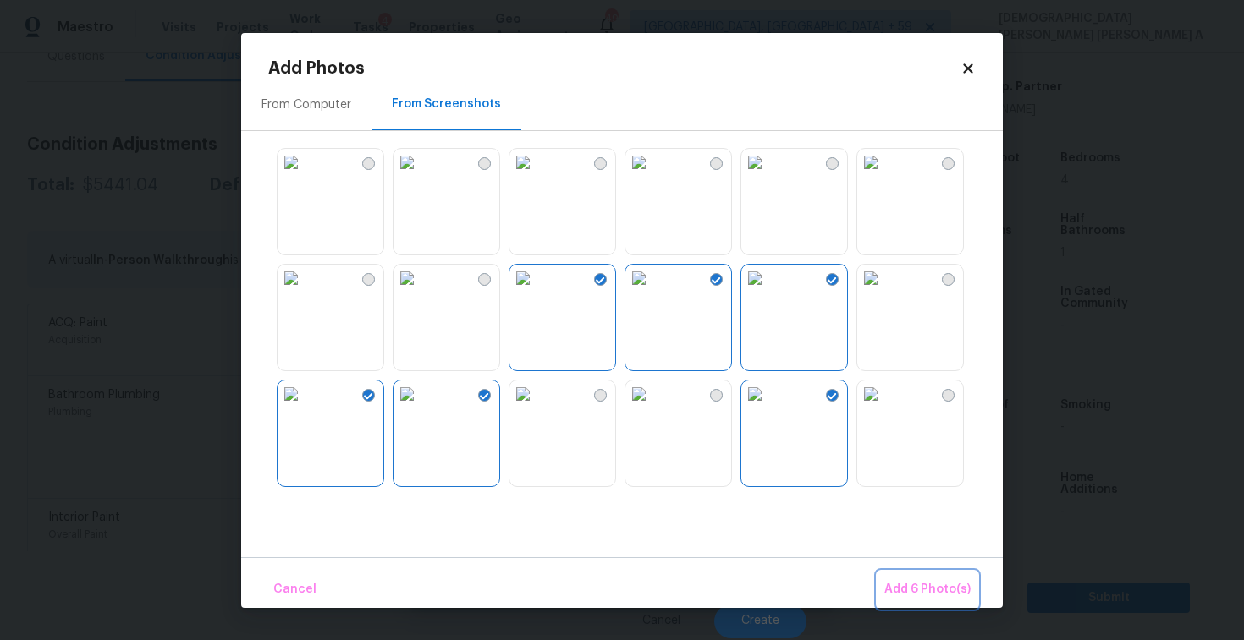
click at [909, 593] on span "Add 6 Photo(s)" at bounding box center [927, 589] width 86 height 21
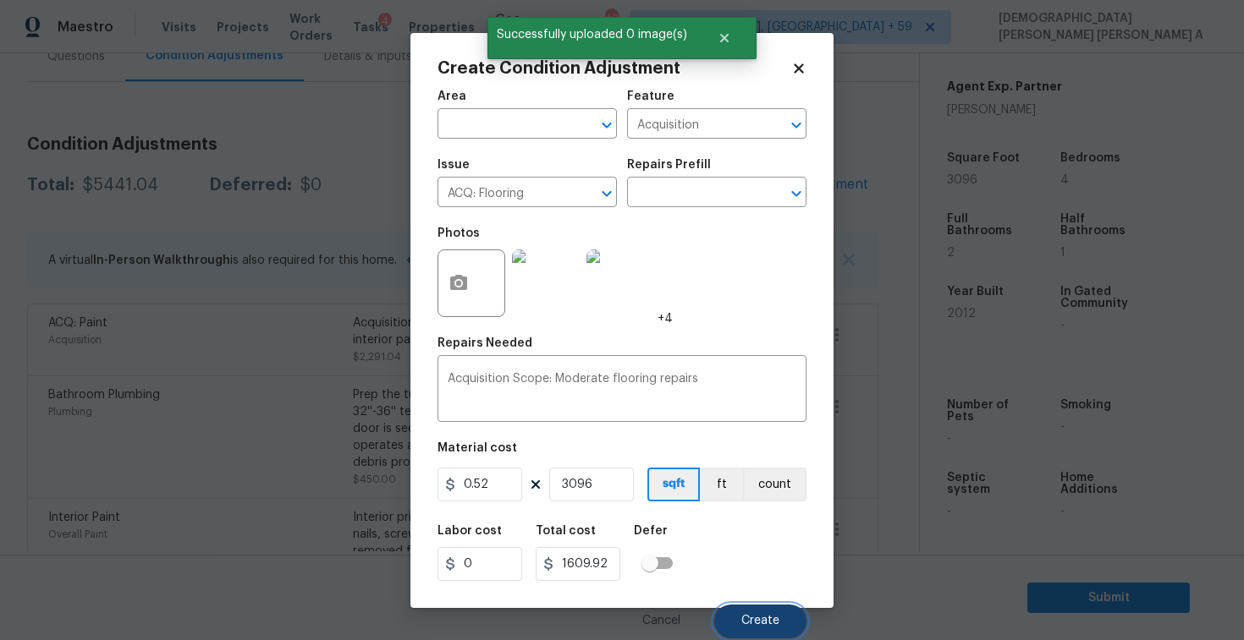
click at [777, 629] on button "Create" at bounding box center [760, 622] width 92 height 34
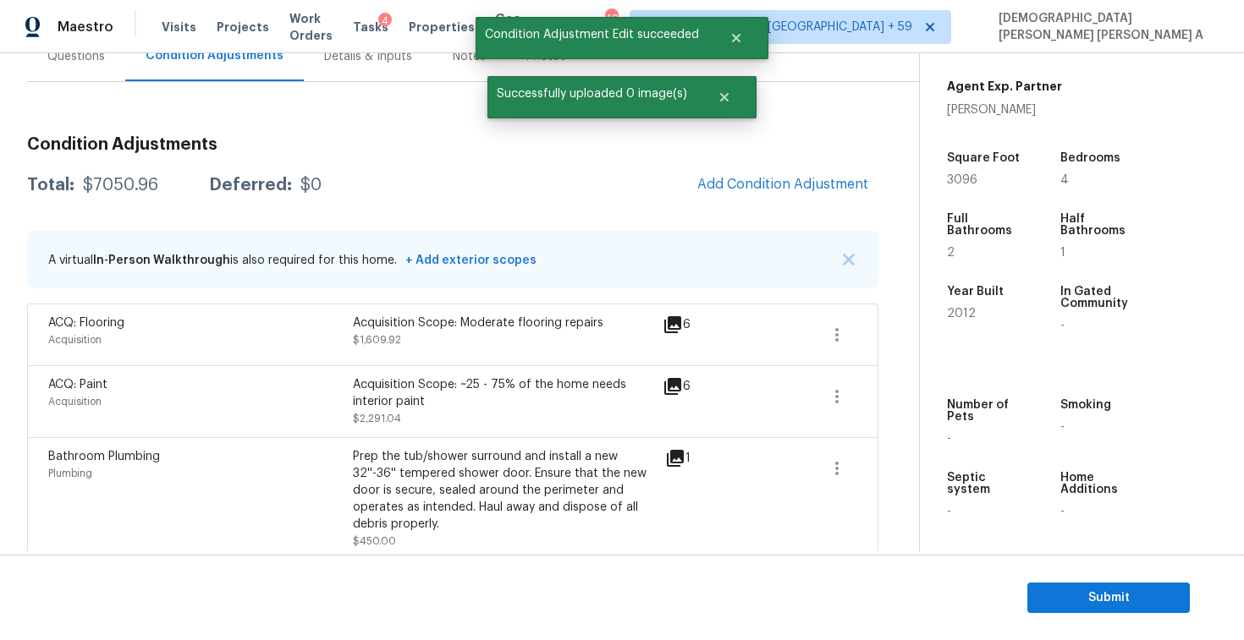
drag, startPoint x: 158, startPoint y: 184, endPoint x: 76, endPoint y: 185, distance: 82.1
click at [76, 185] on div "Total: $7050.96 Deferred: $0" at bounding box center [174, 185] width 294 height 17
copy div "$7050.96"
click at [824, 200] on button "Add Condition Adjustment" at bounding box center [782, 185] width 191 height 36
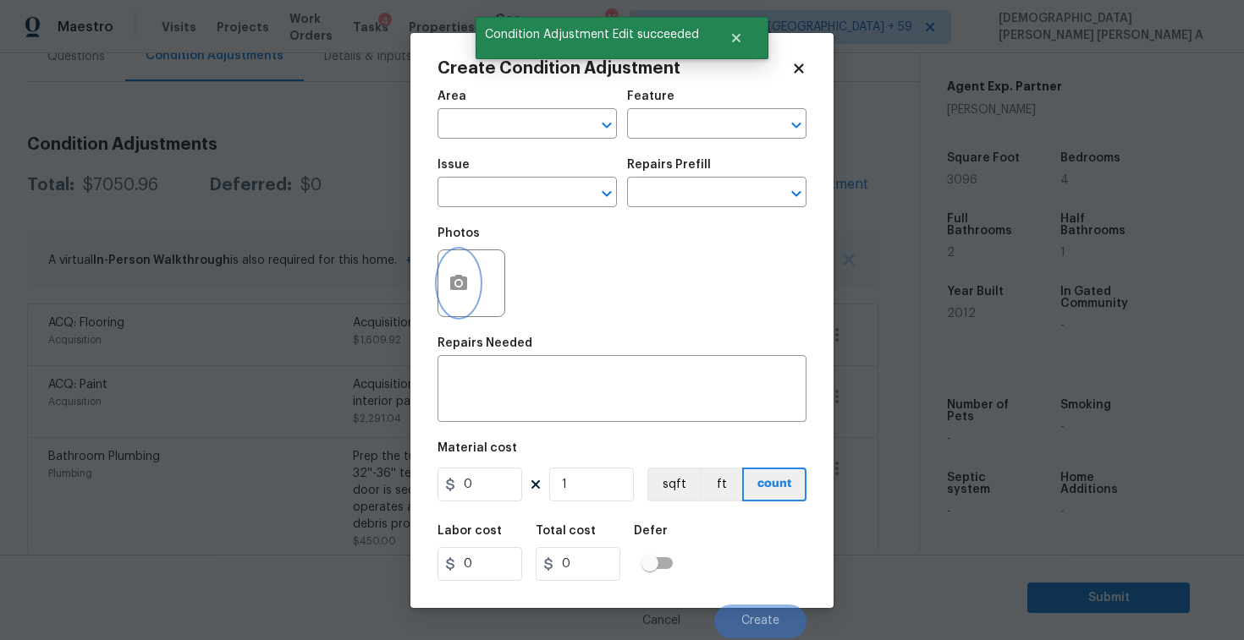
click at [458, 289] on icon "button" at bounding box center [458, 282] width 17 height 15
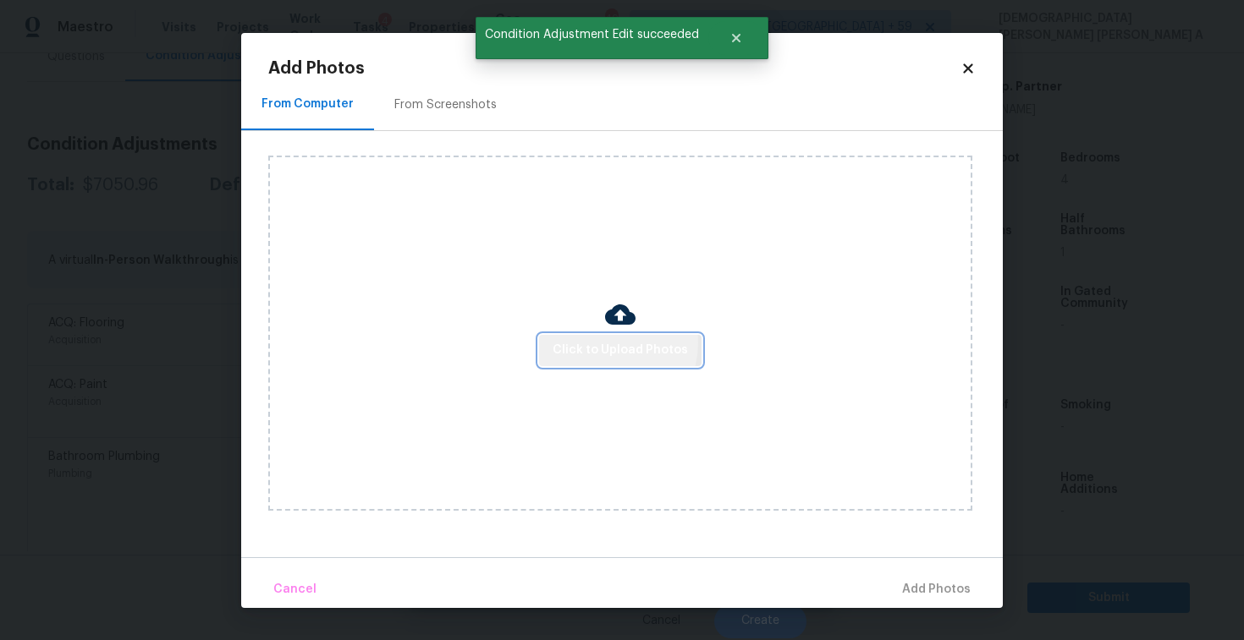
click at [603, 343] on span "Click to Upload Photos" at bounding box center [619, 350] width 135 height 21
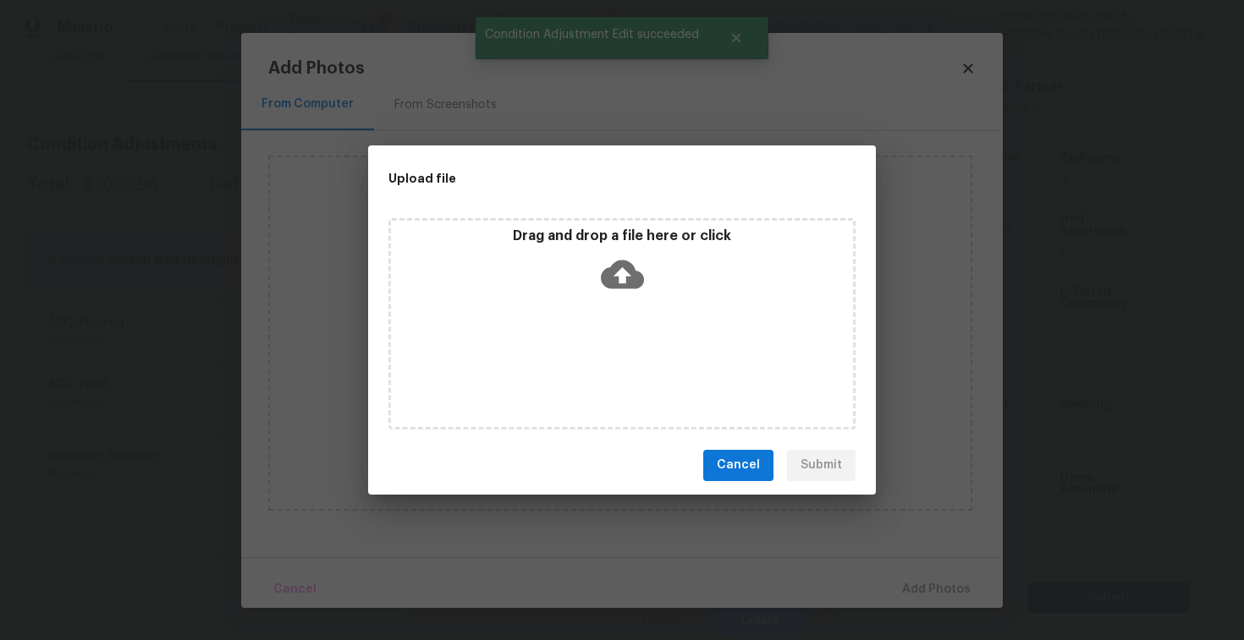
click at [608, 266] on icon at bounding box center [622, 274] width 43 height 43
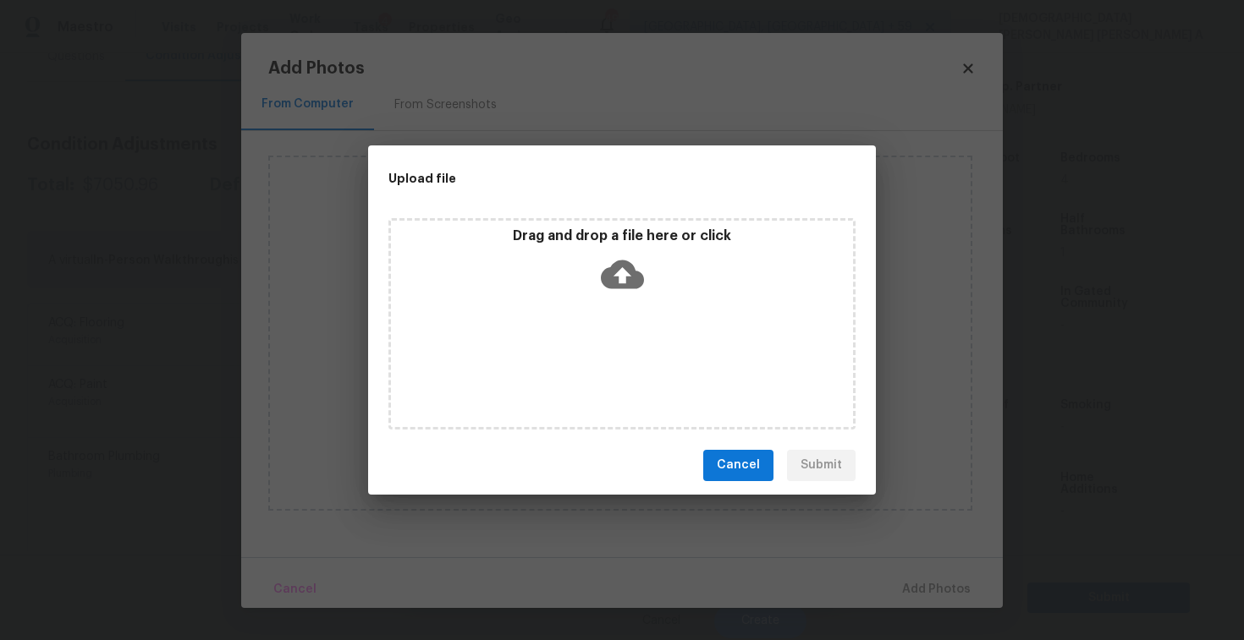
click at [757, 466] on span "Cancel" at bounding box center [737, 465] width 43 height 21
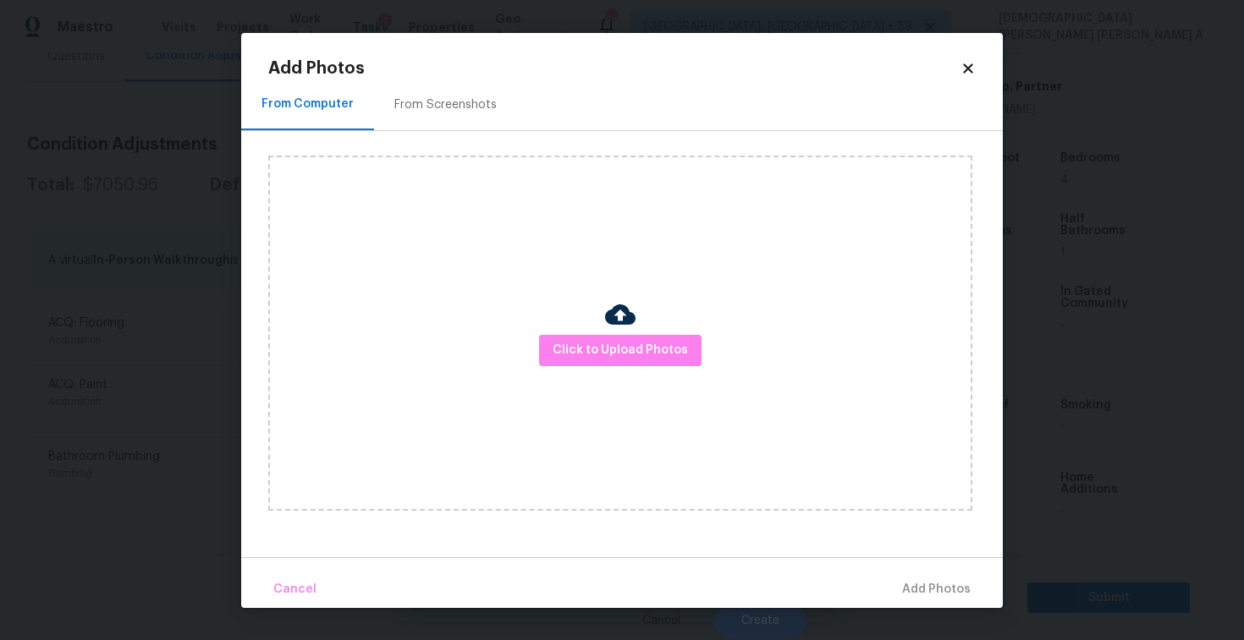
click at [970, 61] on icon at bounding box center [967, 68] width 15 height 15
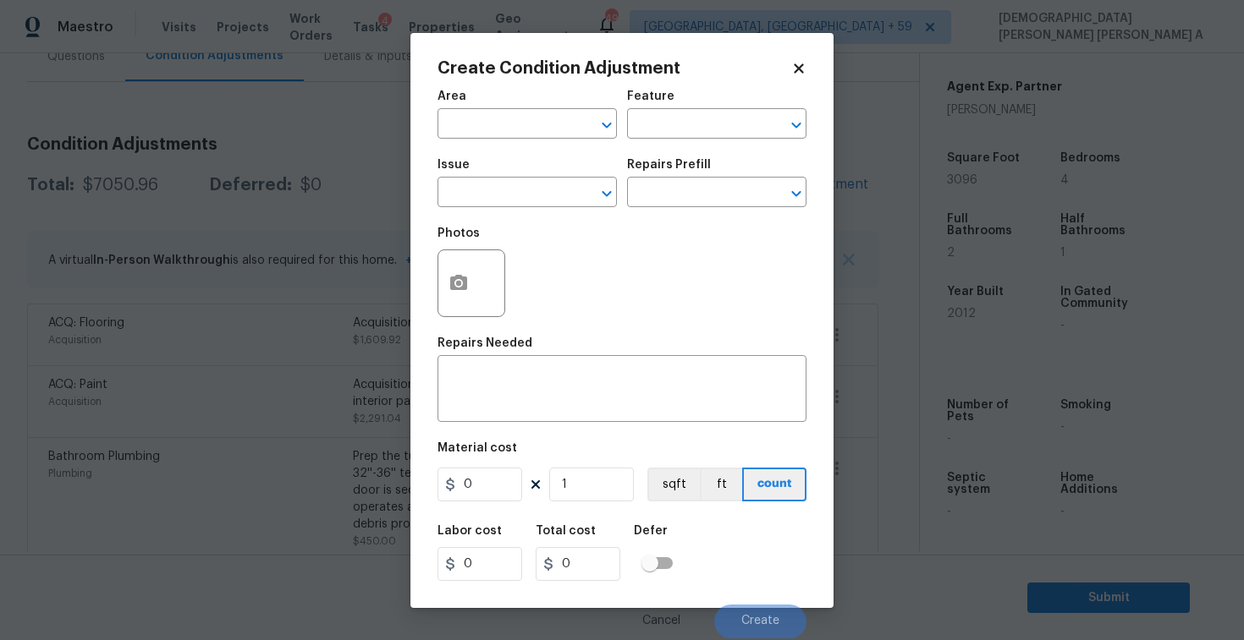
click at [804, 64] on icon at bounding box center [798, 68] width 15 height 15
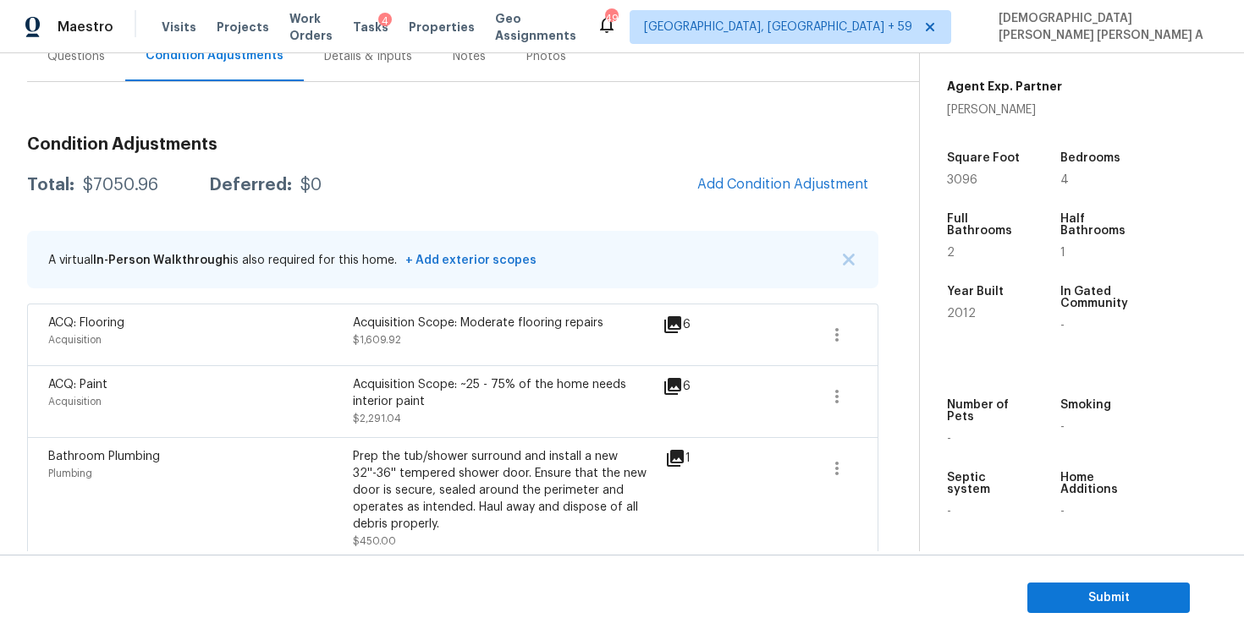
drag, startPoint x: 160, startPoint y: 182, endPoint x: 74, endPoint y: 180, distance: 85.5
click at [74, 180] on div "Total: $7050.96 Deferred: $0" at bounding box center [174, 185] width 294 height 17
copy div "$7050.96"
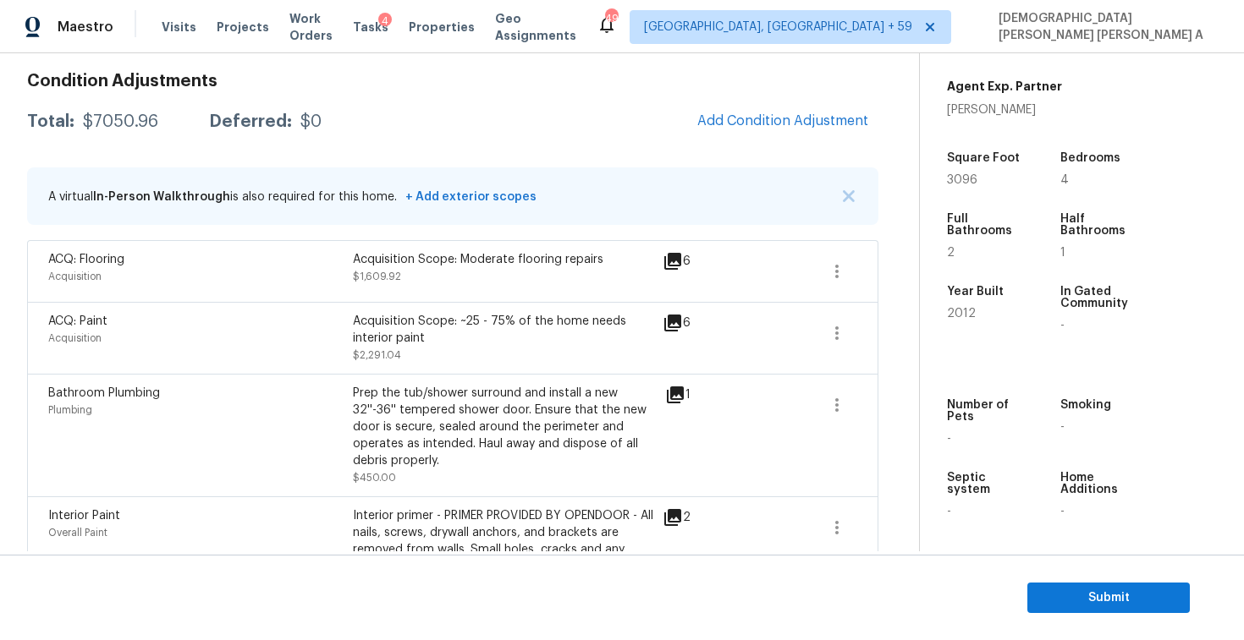
scroll to position [53, 0]
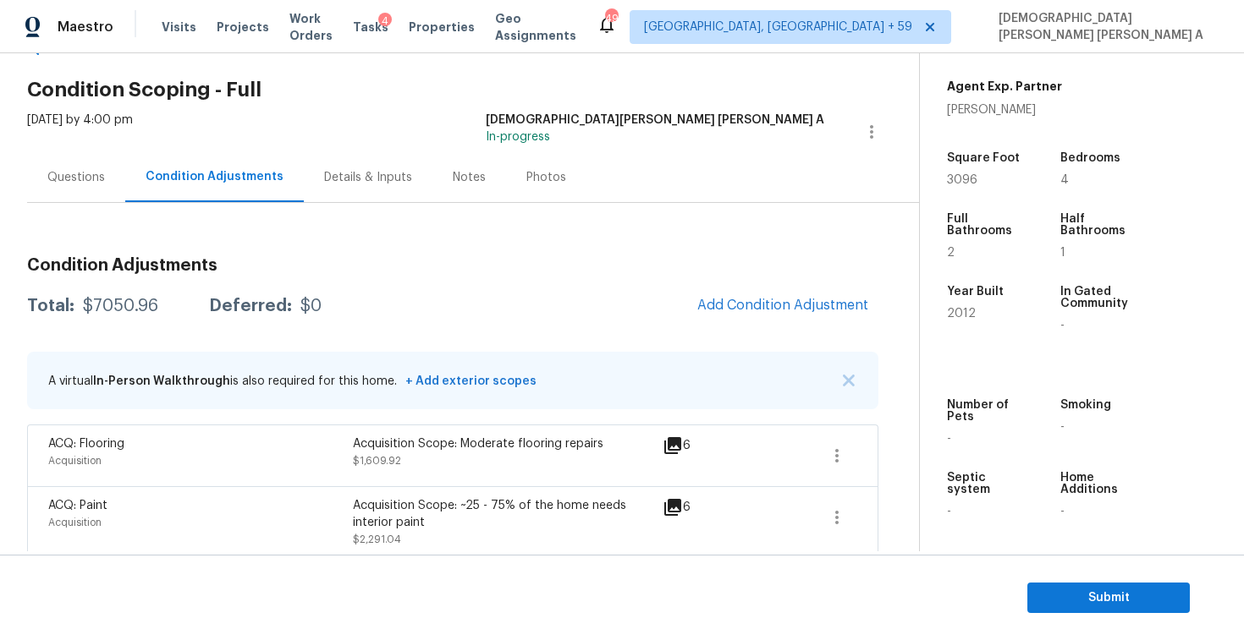
click at [619, 538] on div "Acquisition Scope: ~25 - 75% of the home needs interior paint $2,291.04" at bounding box center [505, 522] width 305 height 51
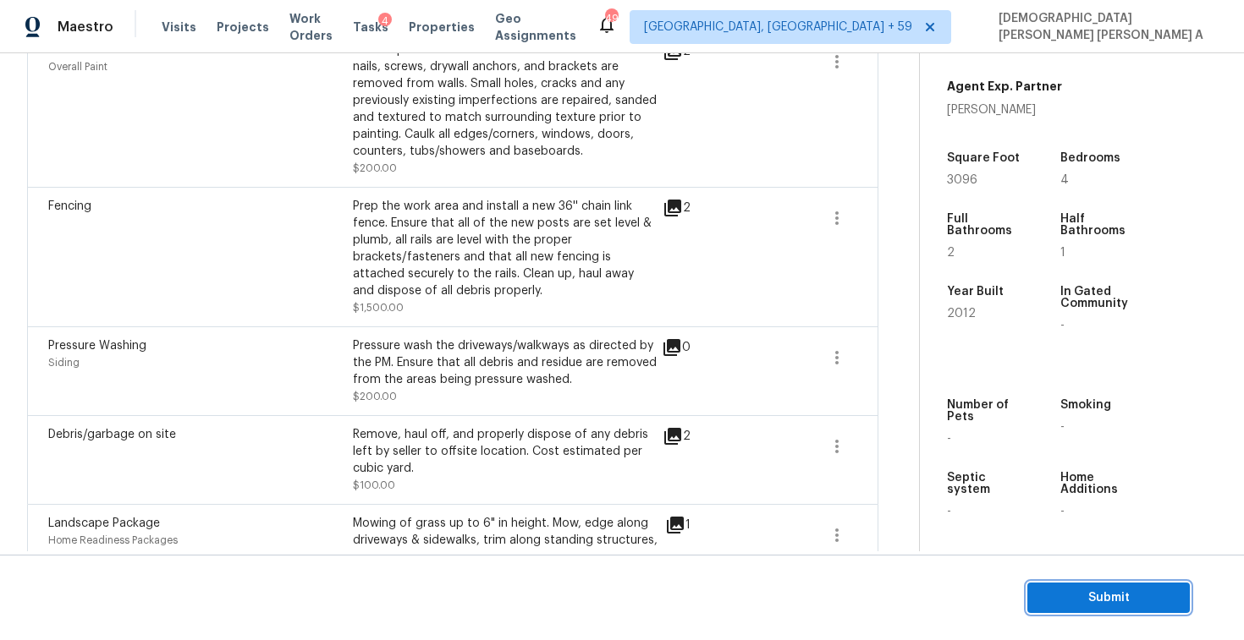
click at [1128, 591] on span "Submit" at bounding box center [1107, 598] width 135 height 21
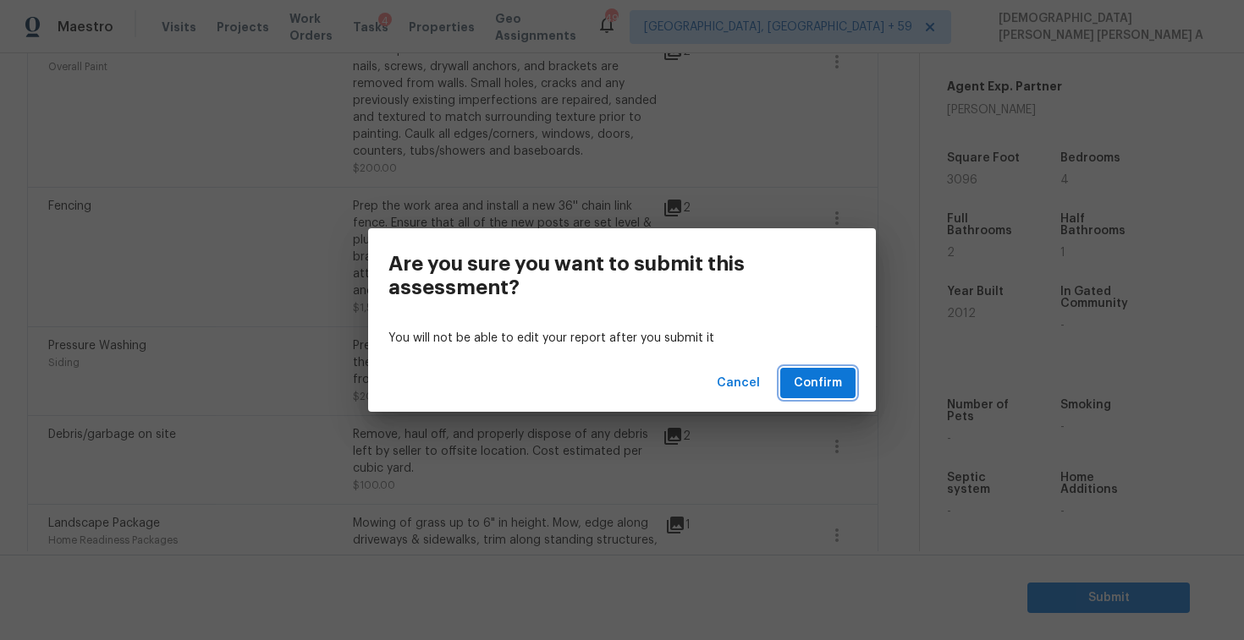
click at [820, 395] on button "Confirm" at bounding box center [817, 383] width 75 height 31
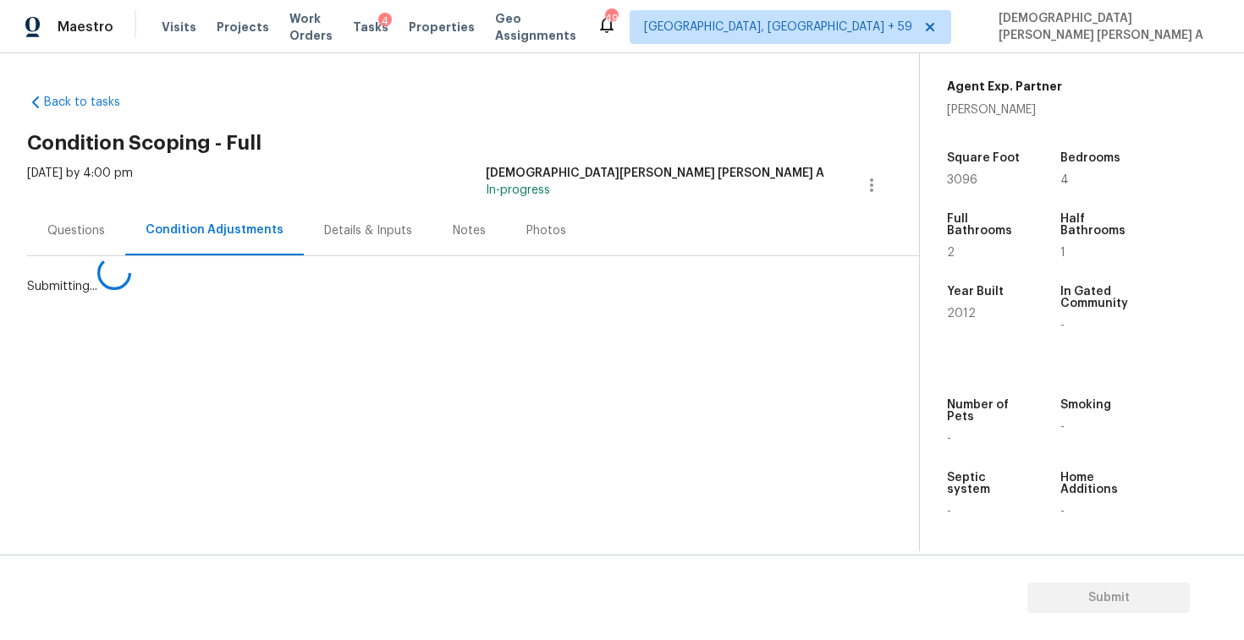
scroll to position [0, 0]
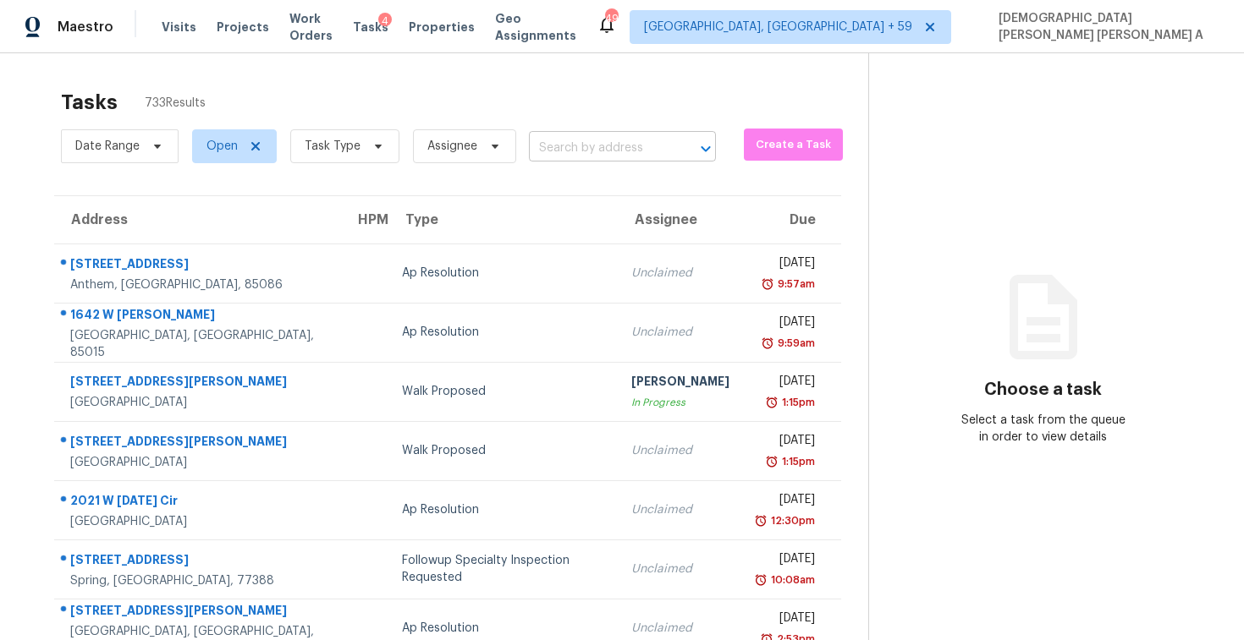
click at [587, 149] on input "text" at bounding box center [599, 148] width 140 height 26
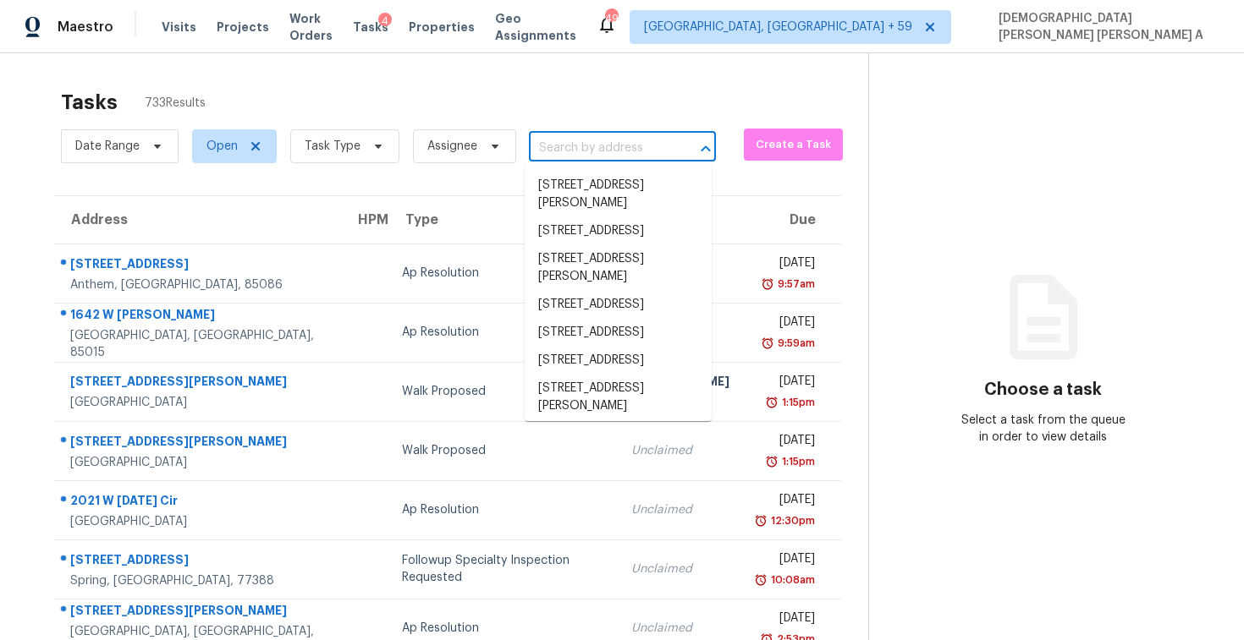
paste input "3111 Chillingham Dr, Forney, TX 75126"
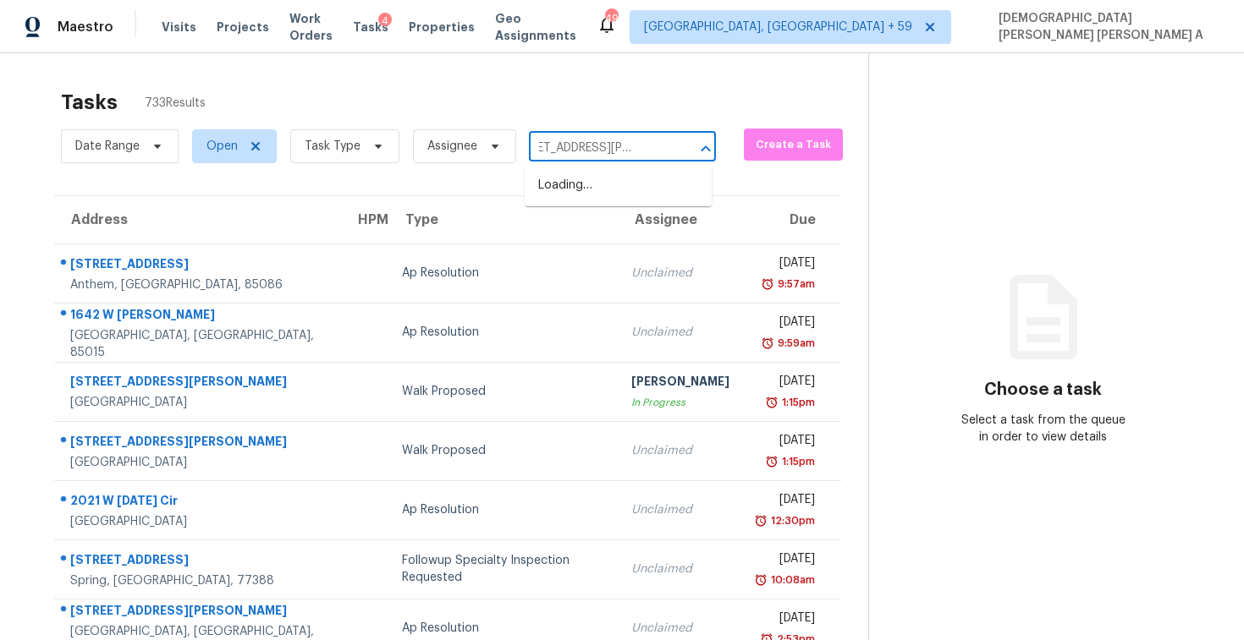
scroll to position [0, 24]
type input "3111 Chillingham Dr, Forney,"
click at [630, 187] on li "3111 Chillingham Dr, Forney, TX 75126" at bounding box center [617, 195] width 187 height 46
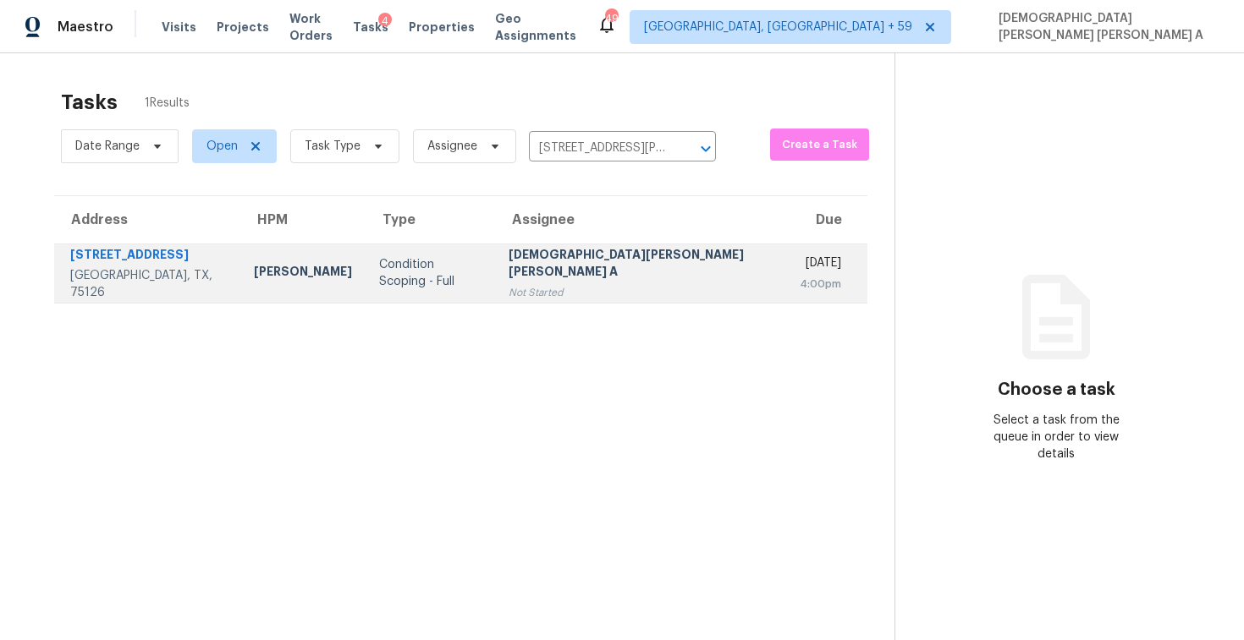
click at [636, 284] on div "Not Started" at bounding box center [640, 292] width 264 height 17
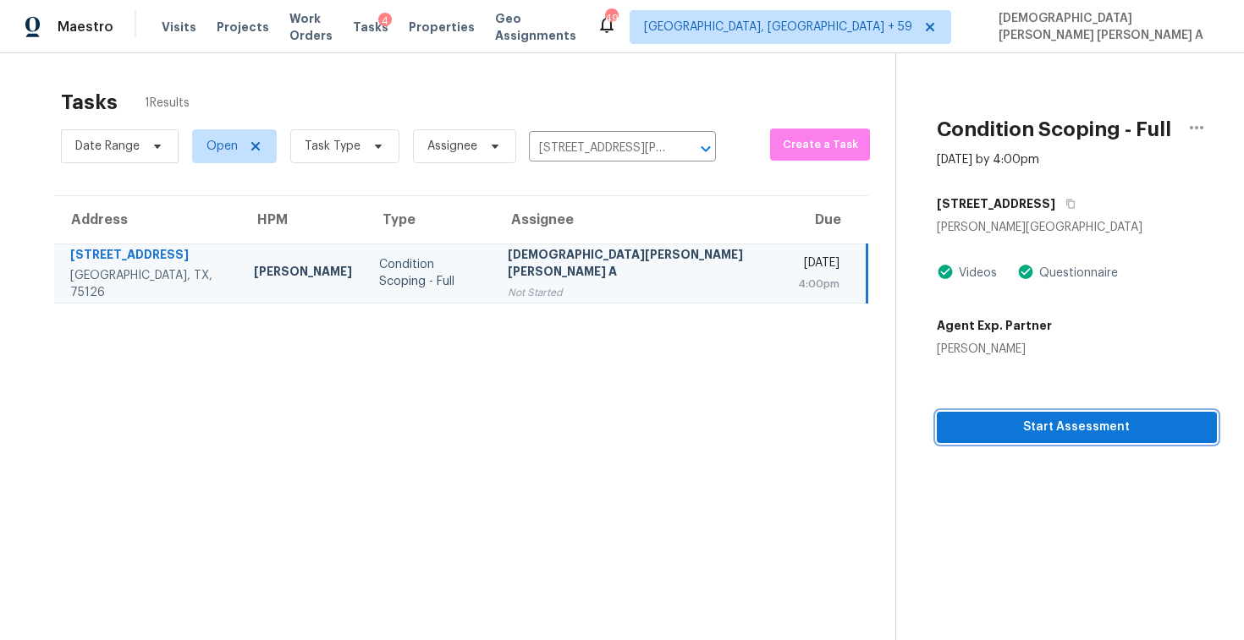
click at [953, 431] on span "Start Assessment" at bounding box center [1076, 427] width 253 height 21
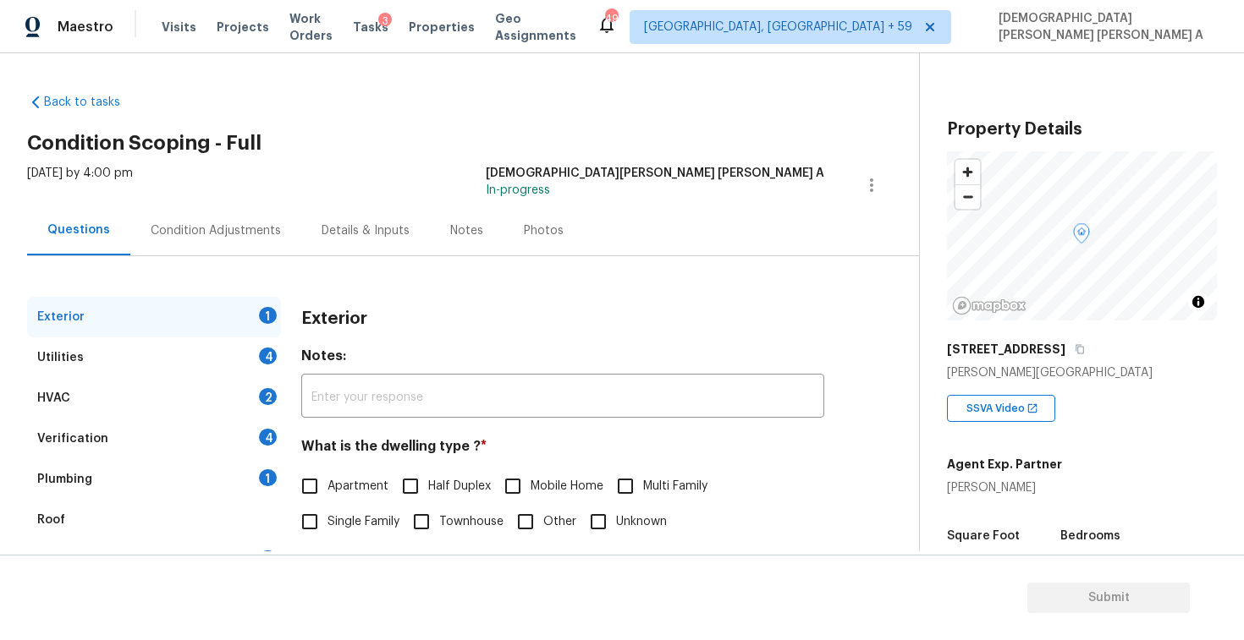
click at [414, 113] on div "Back to tasks Condition Scoping - Full Tue, Oct 07 2025 by 4:00 pm Mohamed Azee…" at bounding box center [473, 402] width 892 height 645
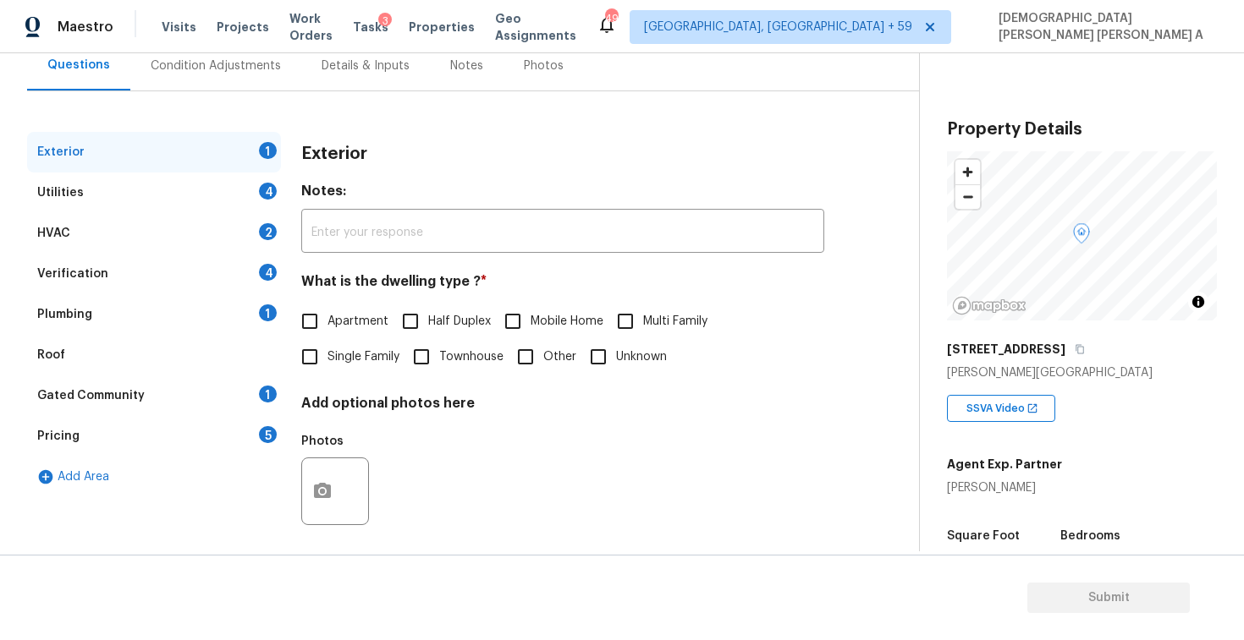
scroll to position [352, 0]
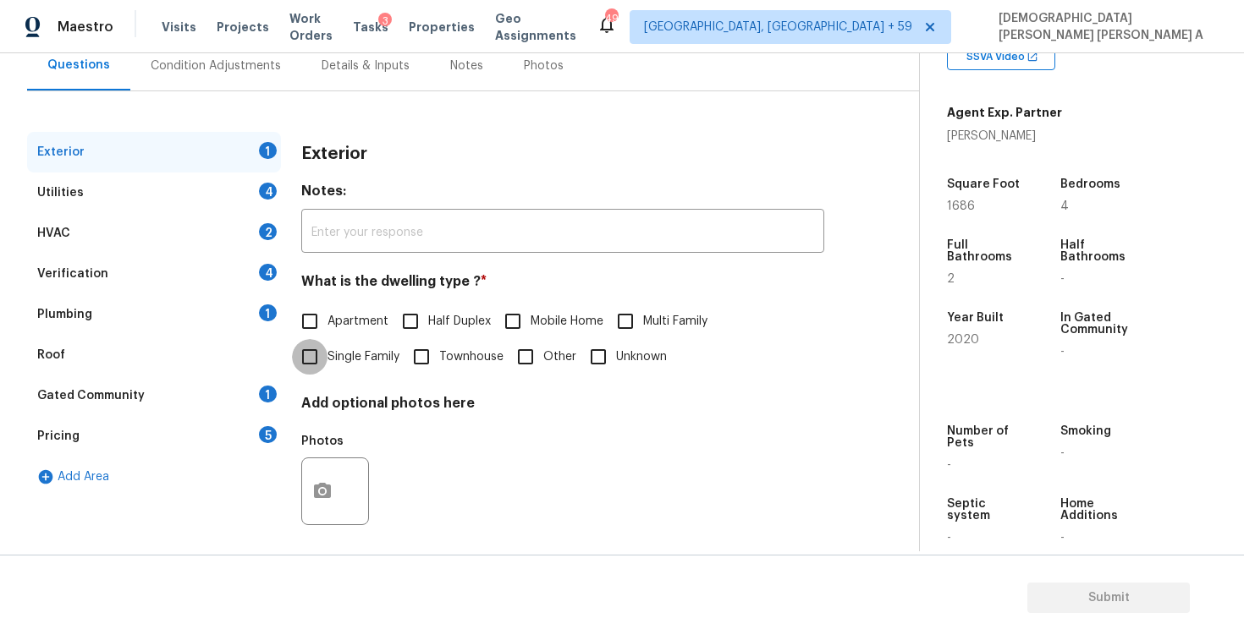
click at [294, 365] on input "Single Family" at bounding box center [310, 357] width 36 height 36
checkbox input "true"
click at [228, 198] on div "Utilities 4" at bounding box center [154, 193] width 254 height 41
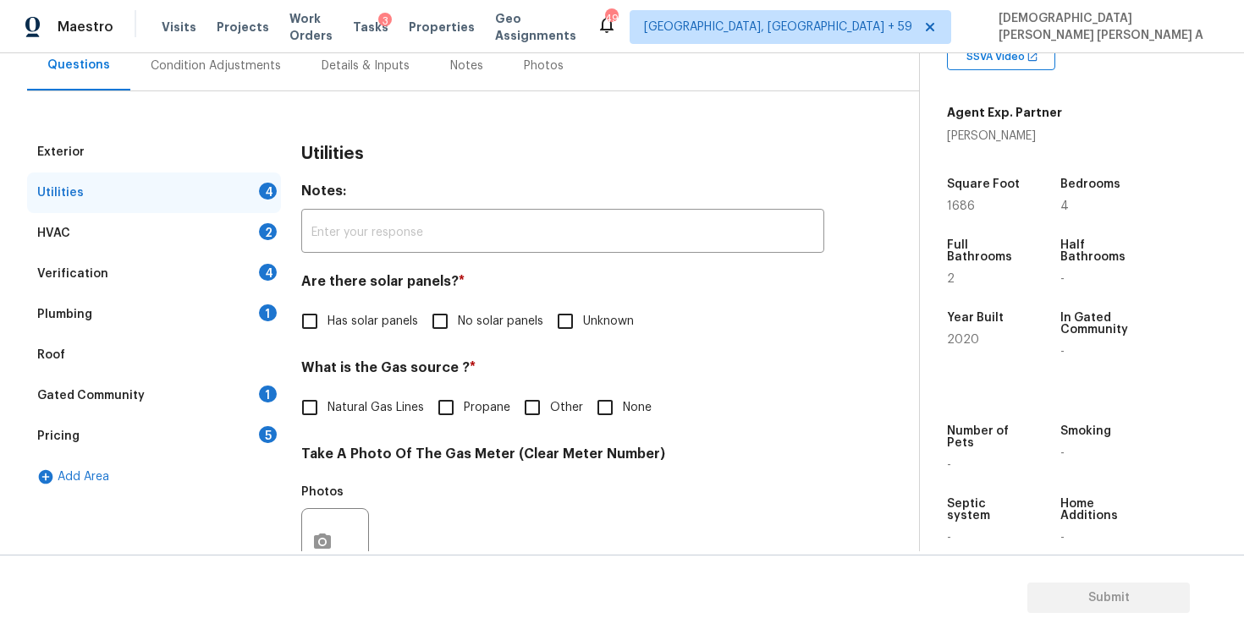
click at [436, 317] on input "No solar panels" at bounding box center [440, 322] width 36 height 36
drag, startPoint x: 436, startPoint y: 317, endPoint x: 365, endPoint y: 365, distance: 85.9
click at [434, 321] on input "No solar panels" at bounding box center [440, 323] width 36 height 36
click at [444, 328] on input "No solar panels" at bounding box center [440, 322] width 36 height 36
checkbox input "true"
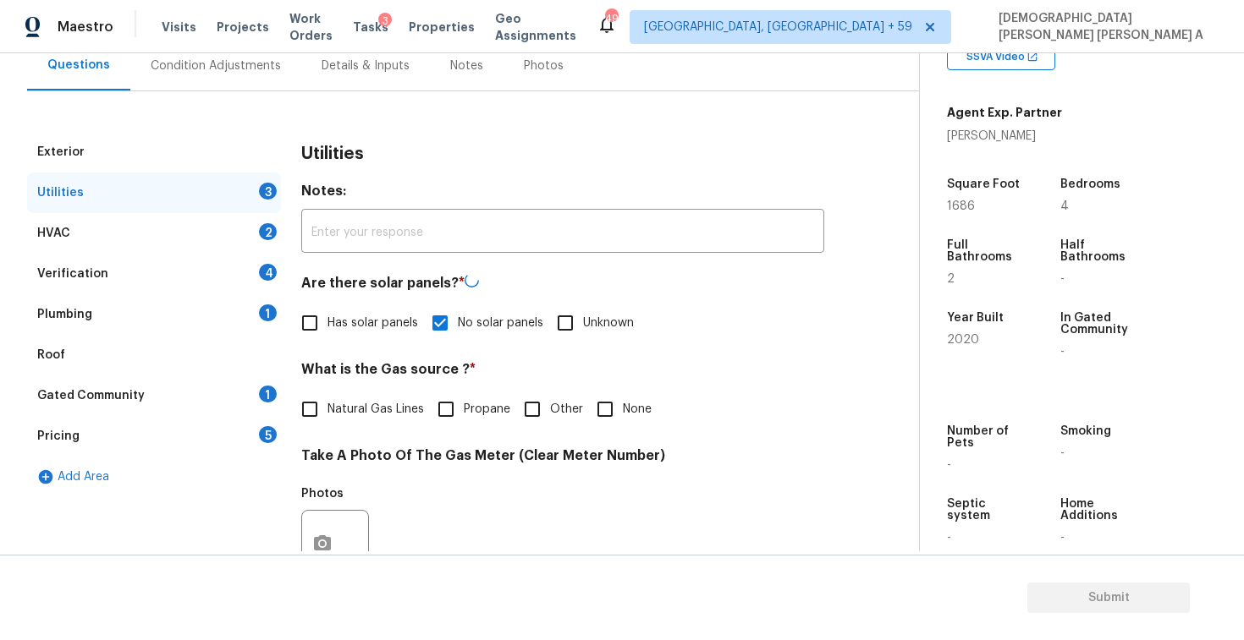
click at [303, 416] on input "Natural Gas Lines" at bounding box center [310, 410] width 36 height 36
checkbox input "true"
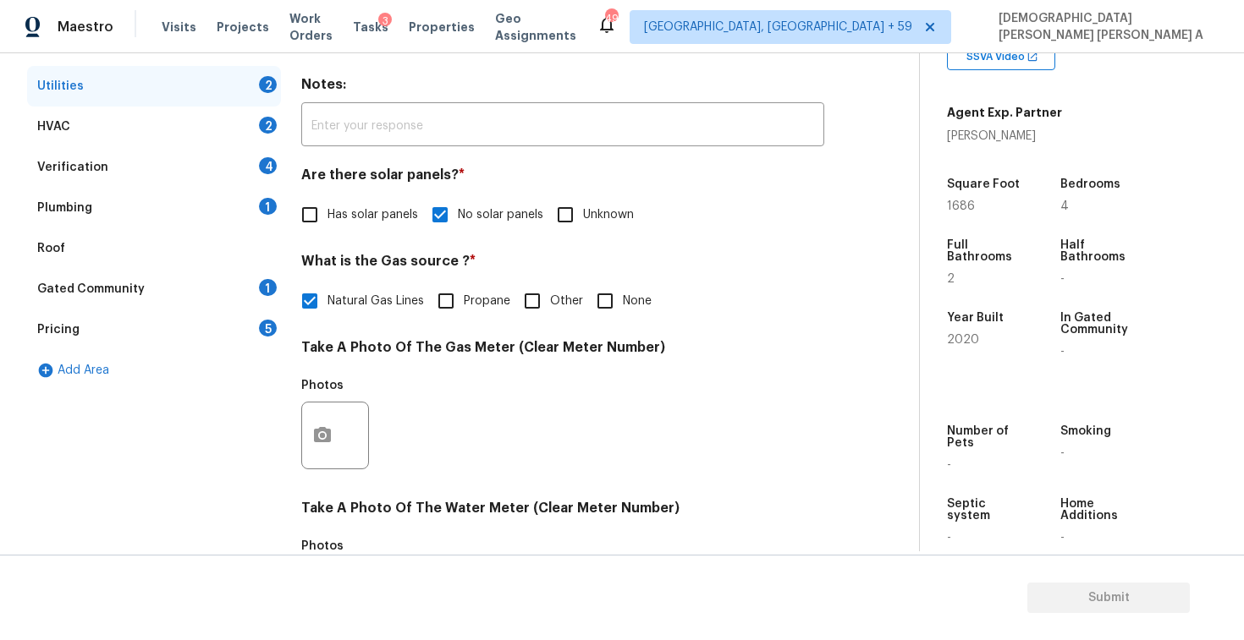
scroll to position [633, 0]
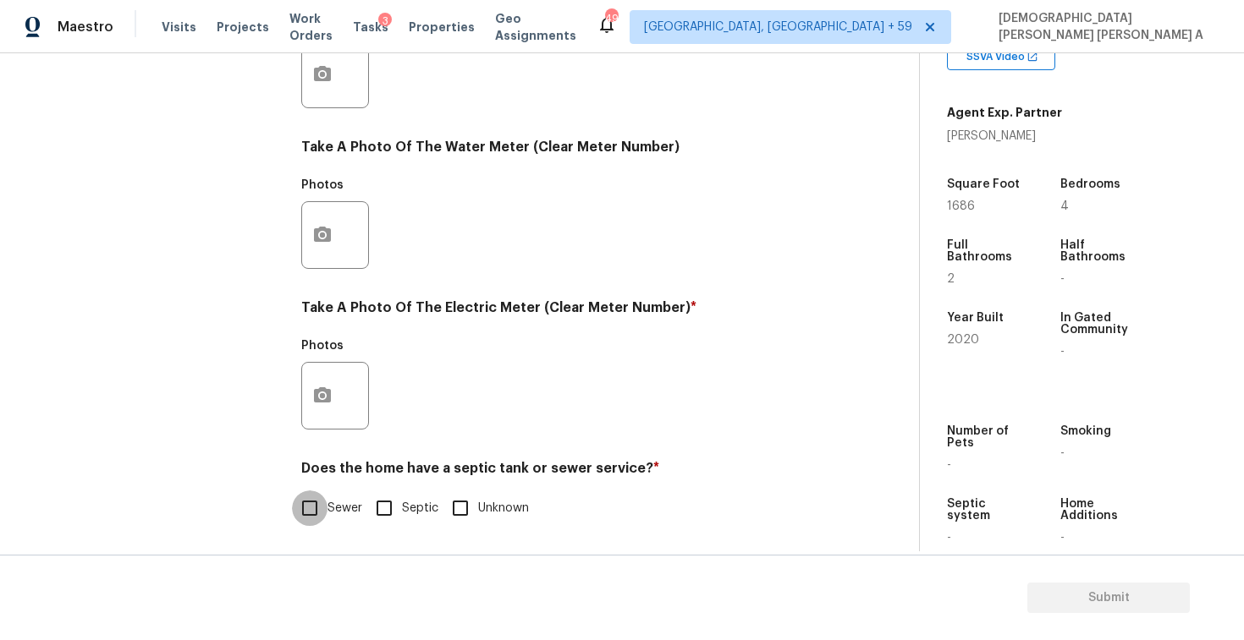
click at [314, 518] on input "Sewer" at bounding box center [310, 509] width 36 height 36
checkbox input "true"
click at [308, 403] on button "button" at bounding box center [322, 396] width 41 height 66
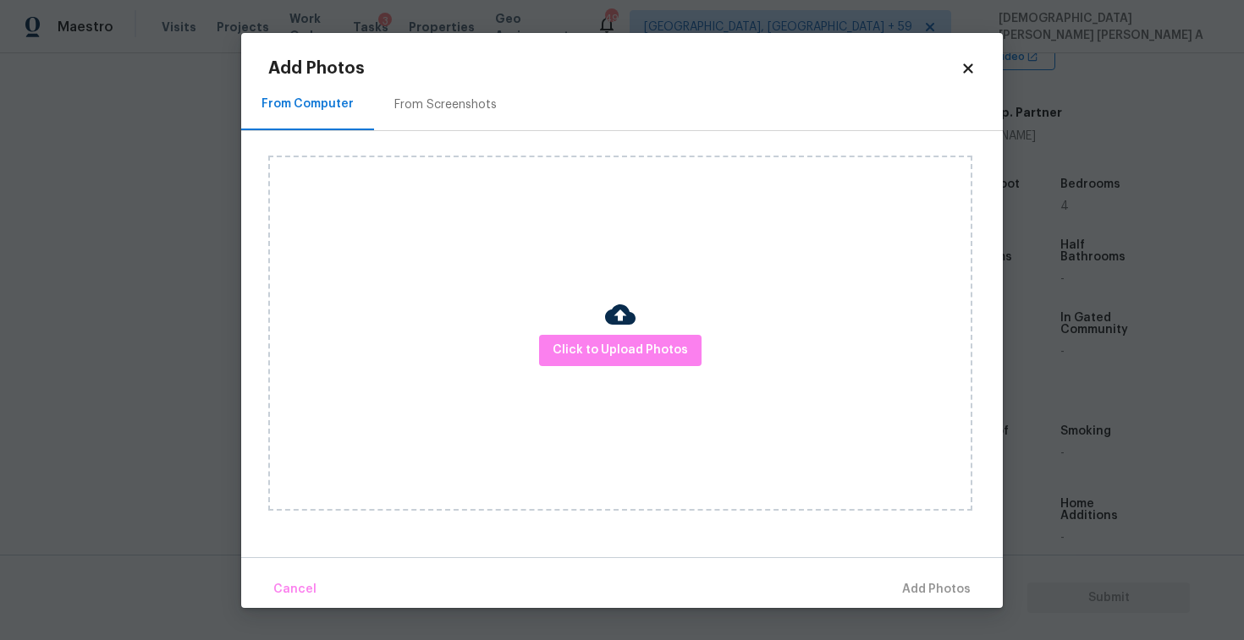
click at [607, 372] on div "Click to Upload Photos" at bounding box center [620, 333] width 704 height 355
click at [620, 343] on span "Click to Upload Photos" at bounding box center [619, 350] width 135 height 21
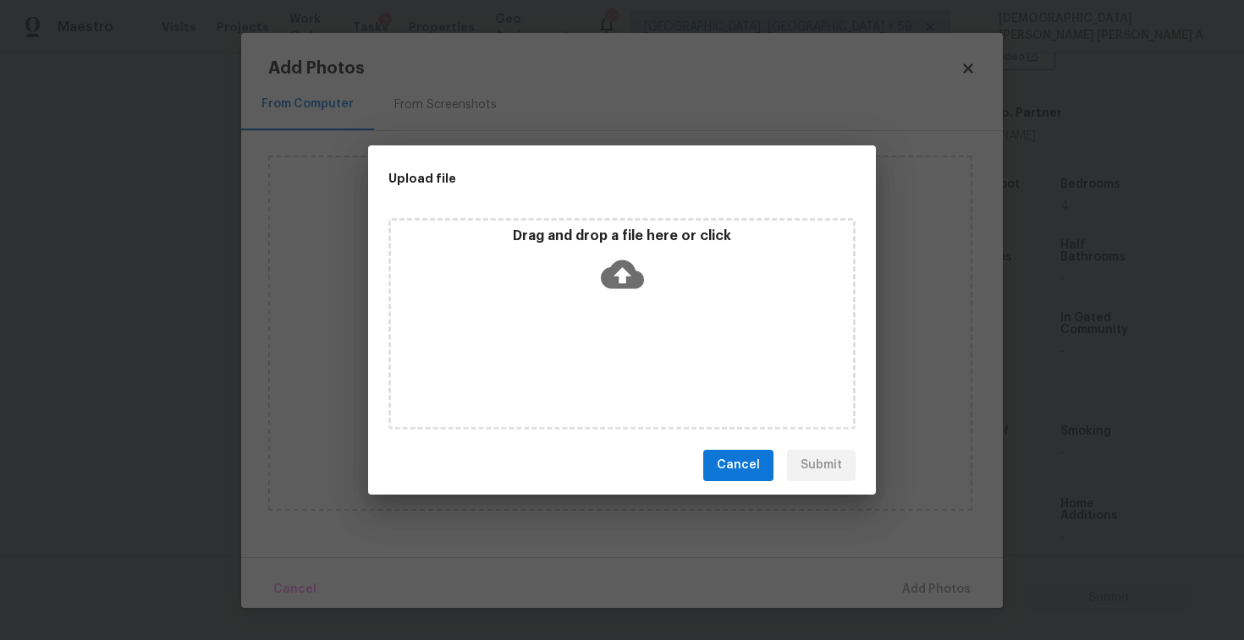
click at [629, 272] on icon at bounding box center [622, 274] width 43 height 29
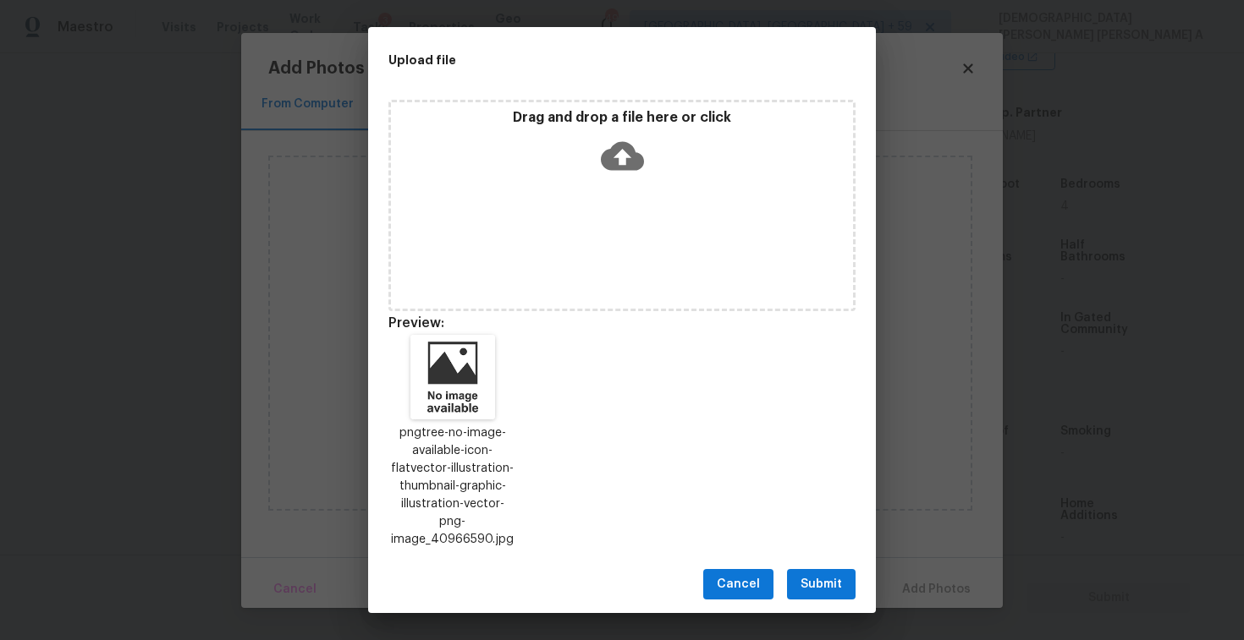
click at [820, 577] on span "Submit" at bounding box center [820, 584] width 41 height 21
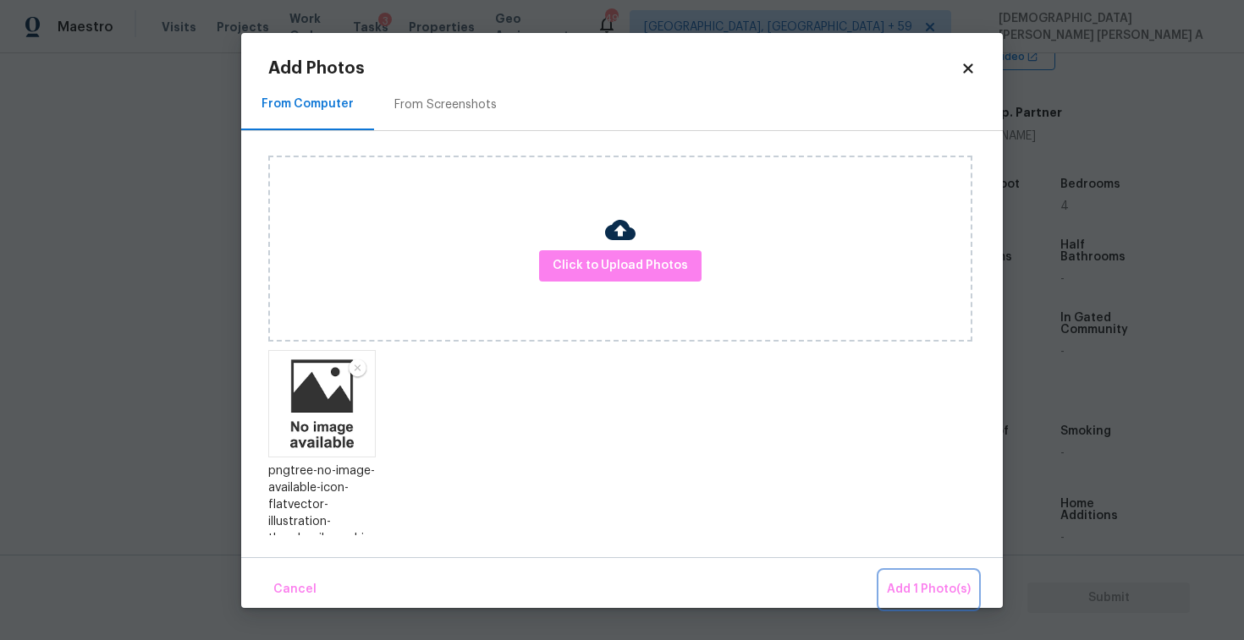
click at [926, 576] on button "Add 1 Photo(s)" at bounding box center [928, 590] width 97 height 36
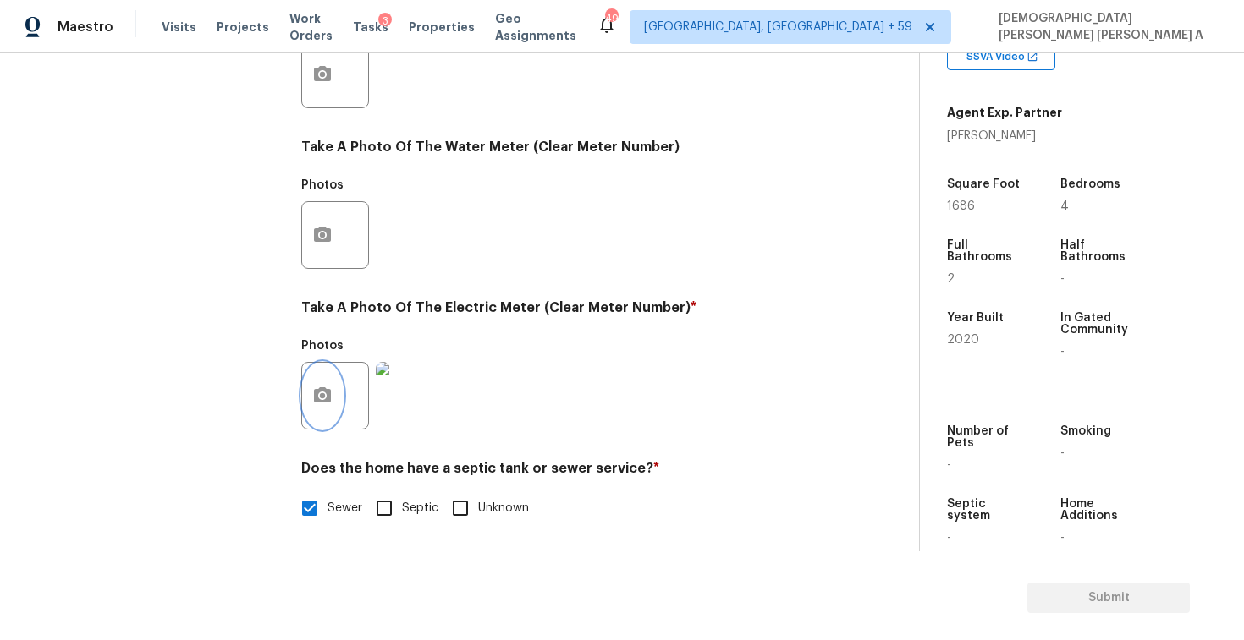
scroll to position [226, 0]
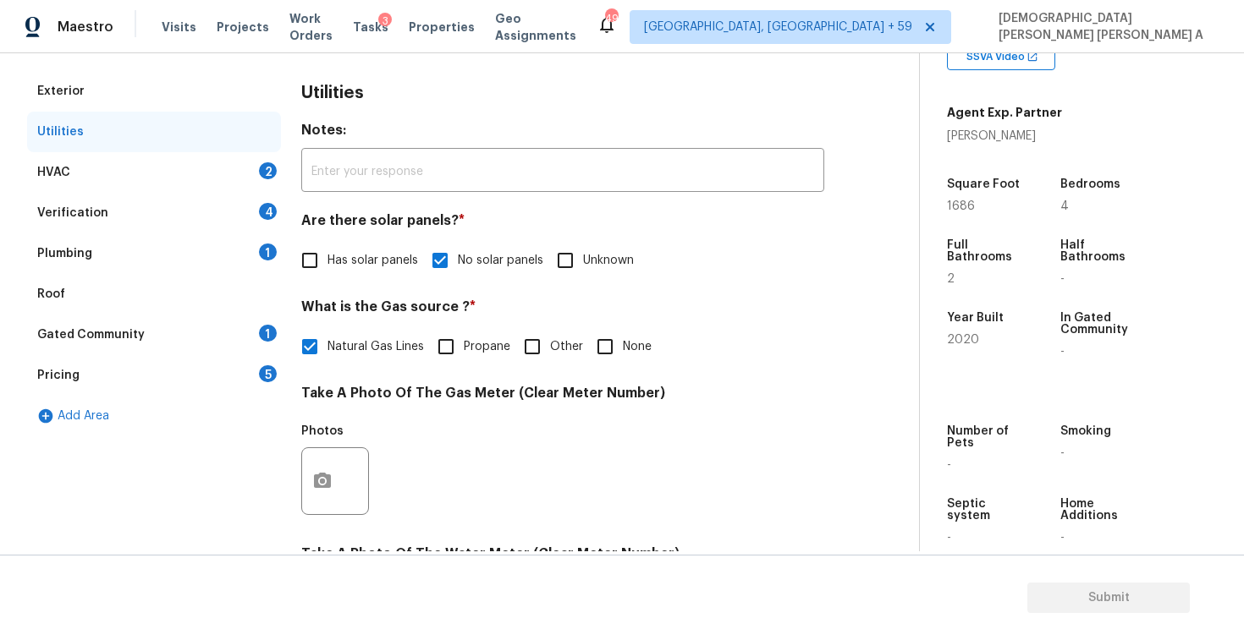
click at [130, 172] on div "HVAC 2" at bounding box center [154, 172] width 254 height 41
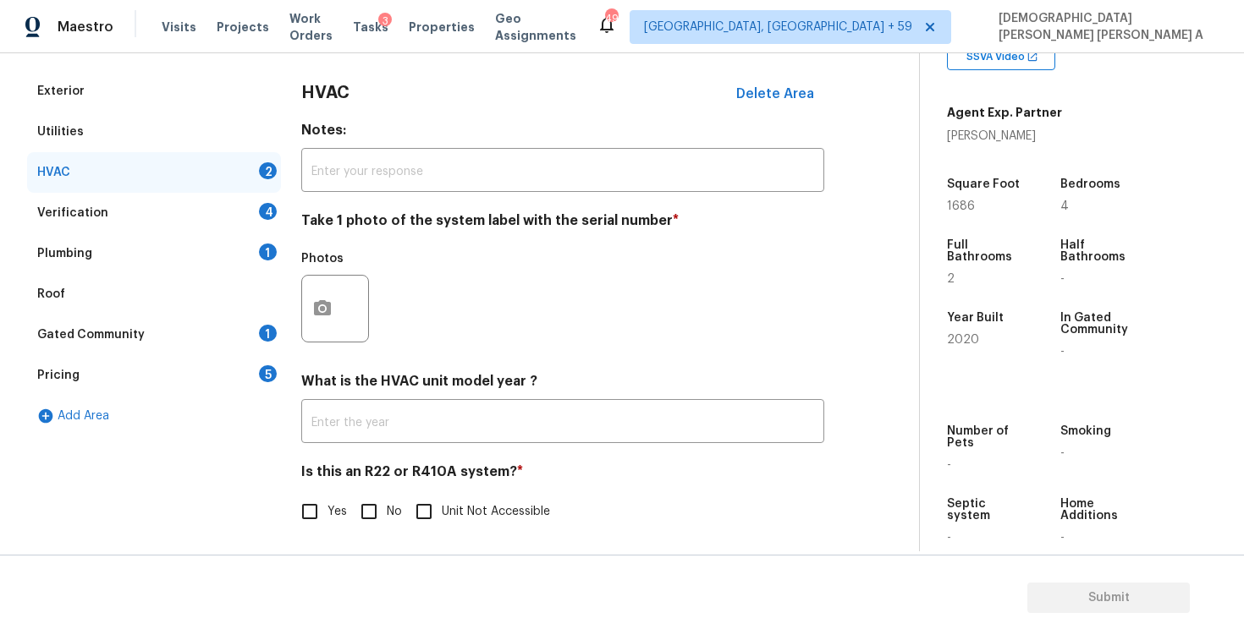
click at [358, 500] on input "No" at bounding box center [369, 512] width 36 height 36
checkbox input "true"
click at [320, 289] on button "button" at bounding box center [322, 309] width 41 height 66
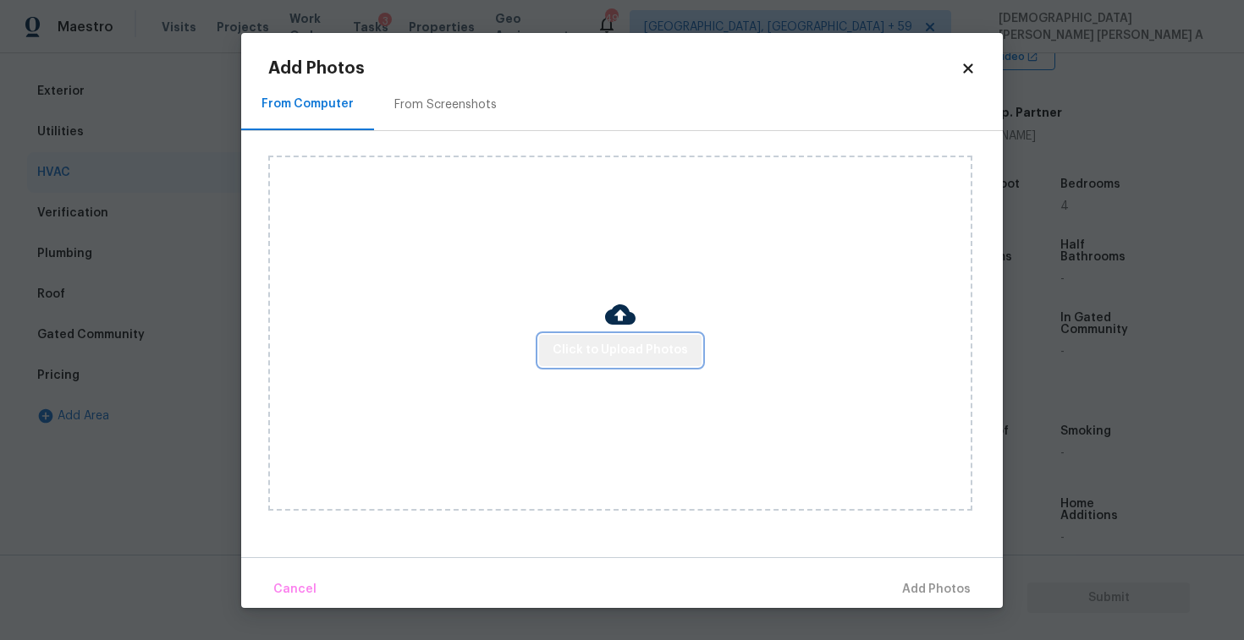
click at [642, 352] on span "Click to Upload Photos" at bounding box center [619, 350] width 135 height 21
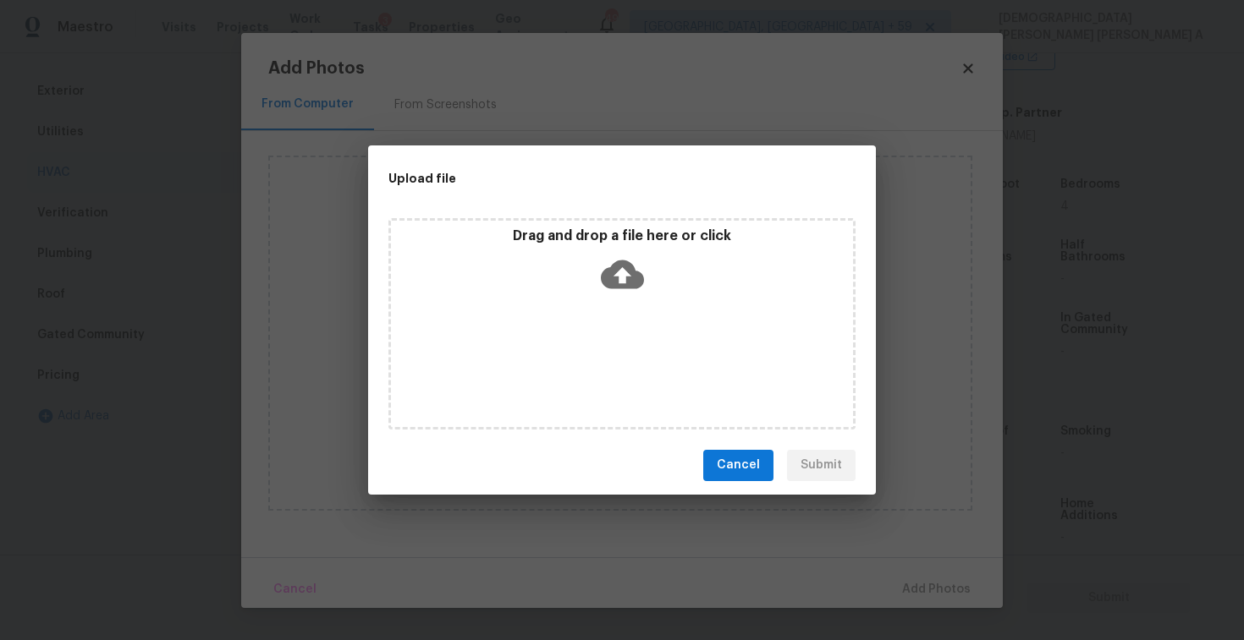
click at [633, 283] on icon at bounding box center [622, 274] width 43 height 29
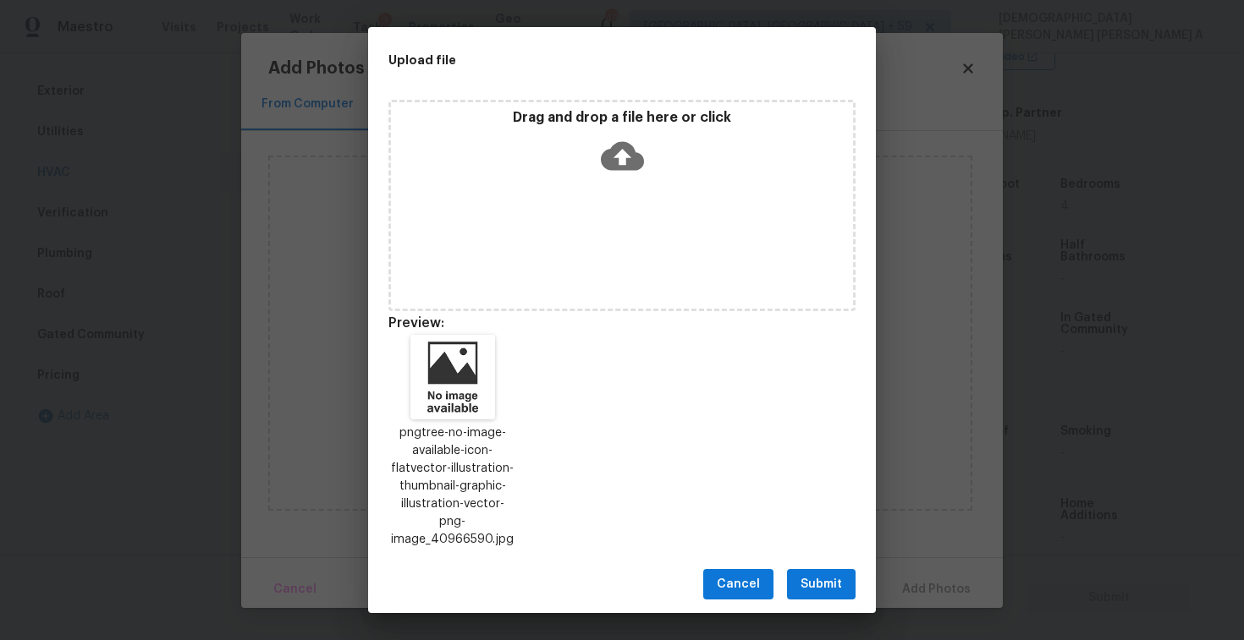
click at [826, 574] on span "Submit" at bounding box center [820, 584] width 41 height 21
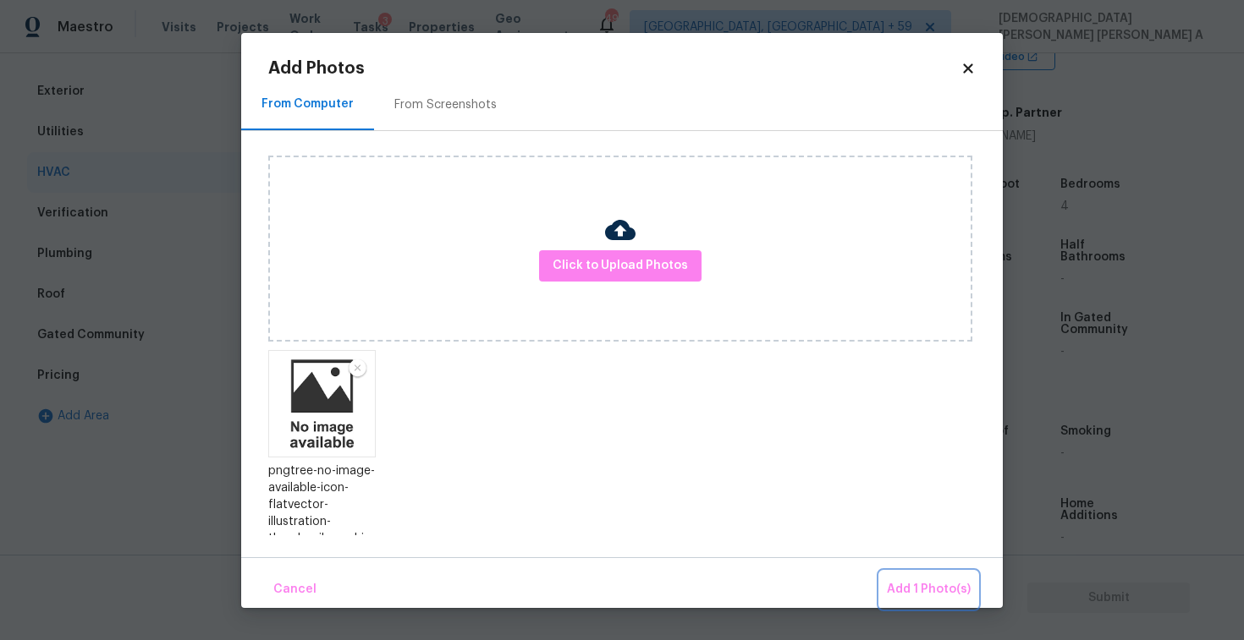
click at [920, 589] on span "Add 1 Photo(s)" at bounding box center [929, 589] width 84 height 21
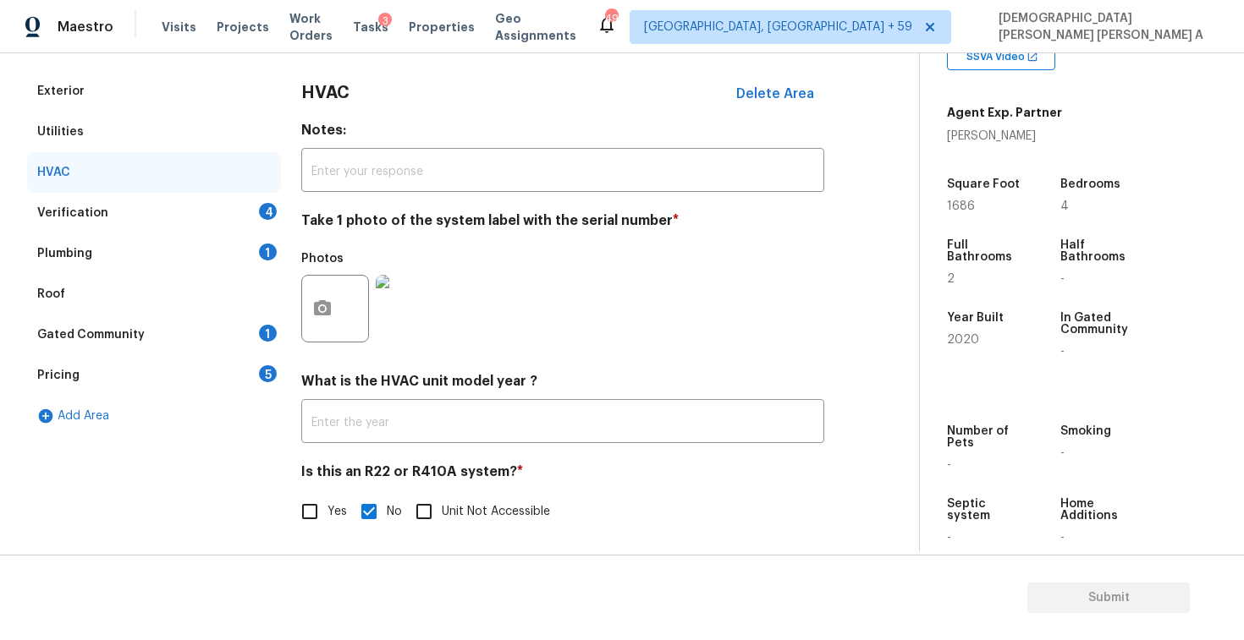
click at [185, 230] on div "Verification 4" at bounding box center [154, 213] width 254 height 41
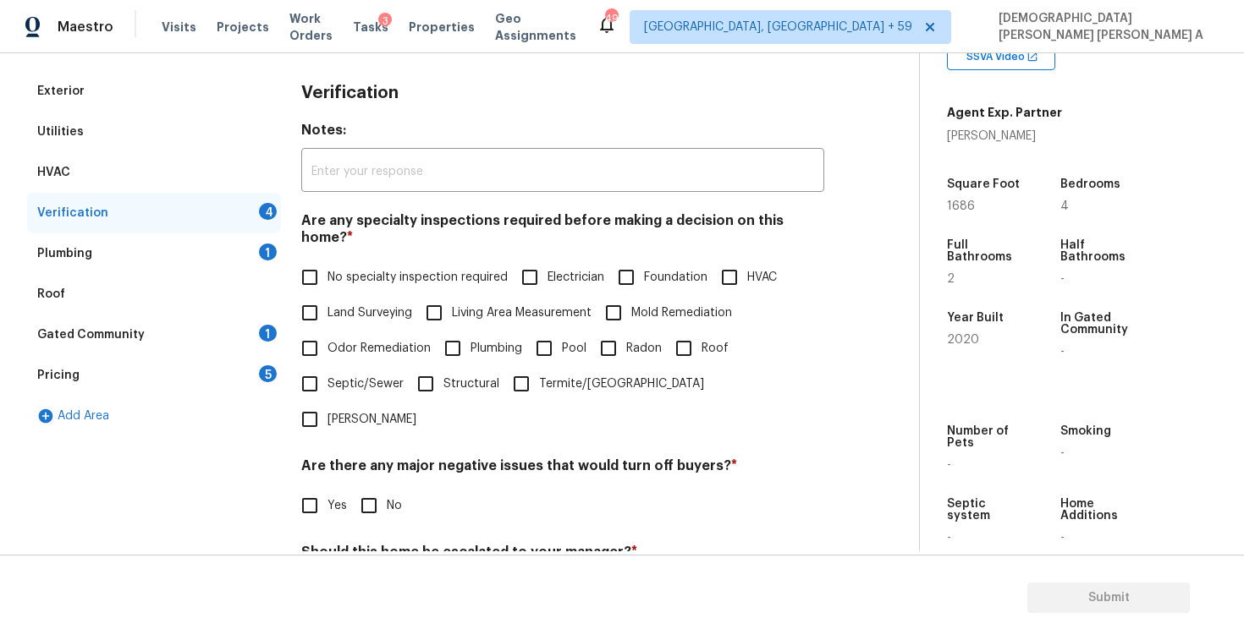
click at [320, 260] on input "No specialty inspection required" at bounding box center [310, 278] width 36 height 36
checkbox input "true"
click at [368, 488] on input "No" at bounding box center [369, 506] width 36 height 36
checkbox input "true"
click at [371, 576] on input "No" at bounding box center [369, 594] width 36 height 36
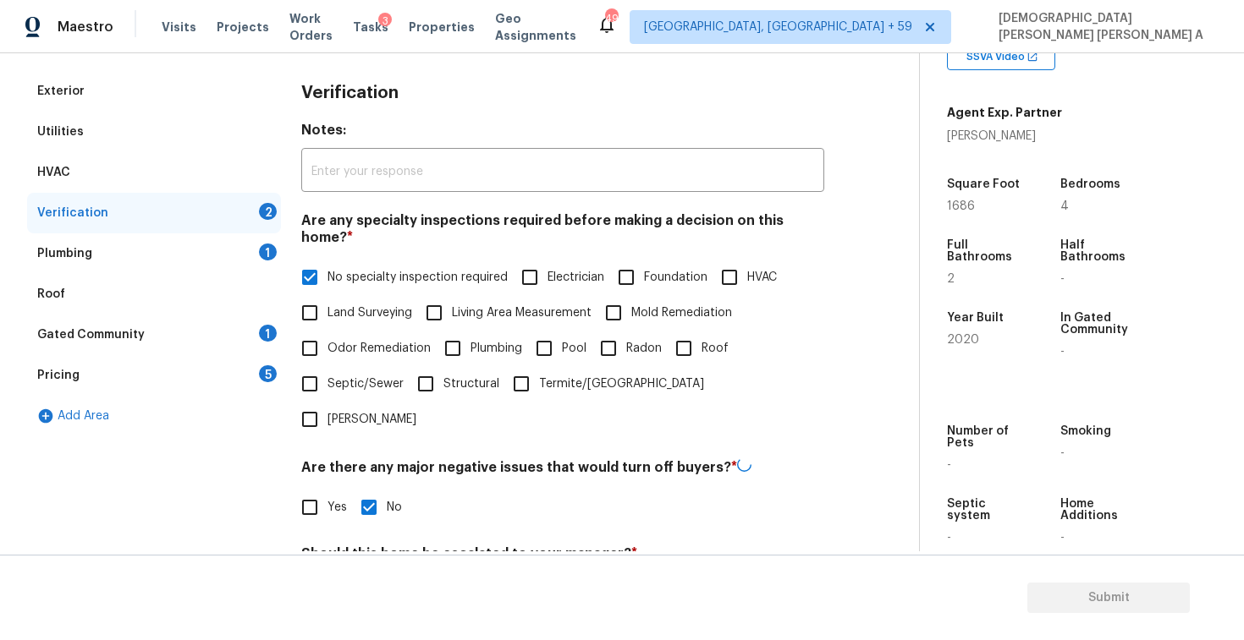
checkbox input "true"
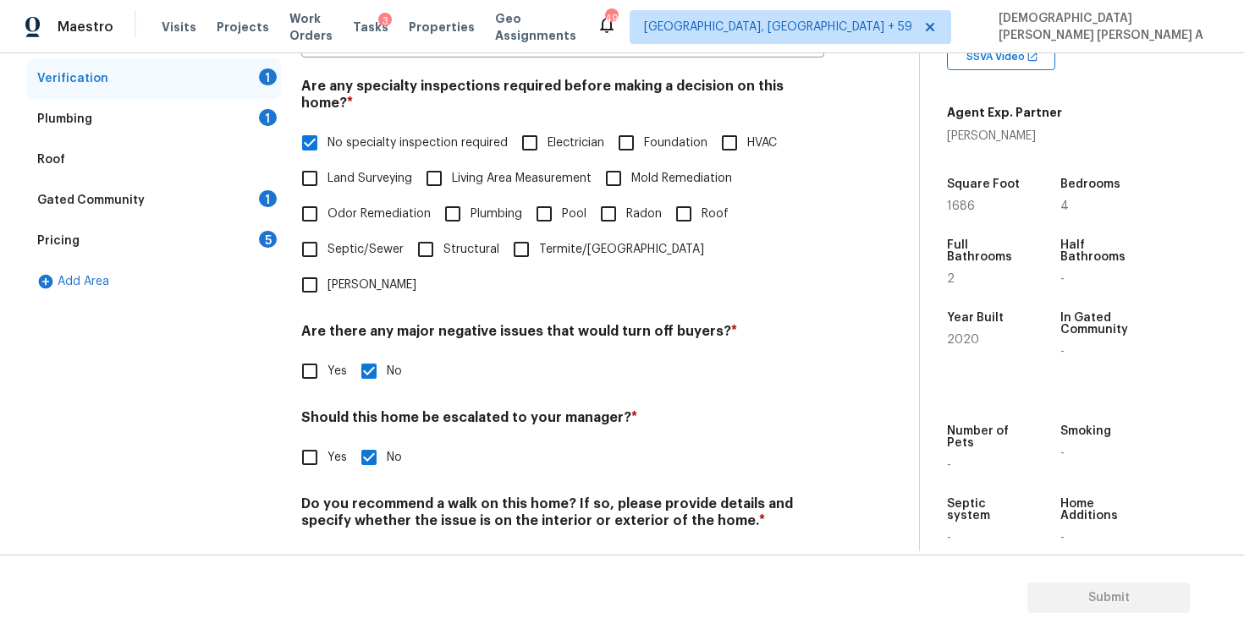
click at [368, 543] on input "No" at bounding box center [369, 561] width 36 height 36
checkbox input "true"
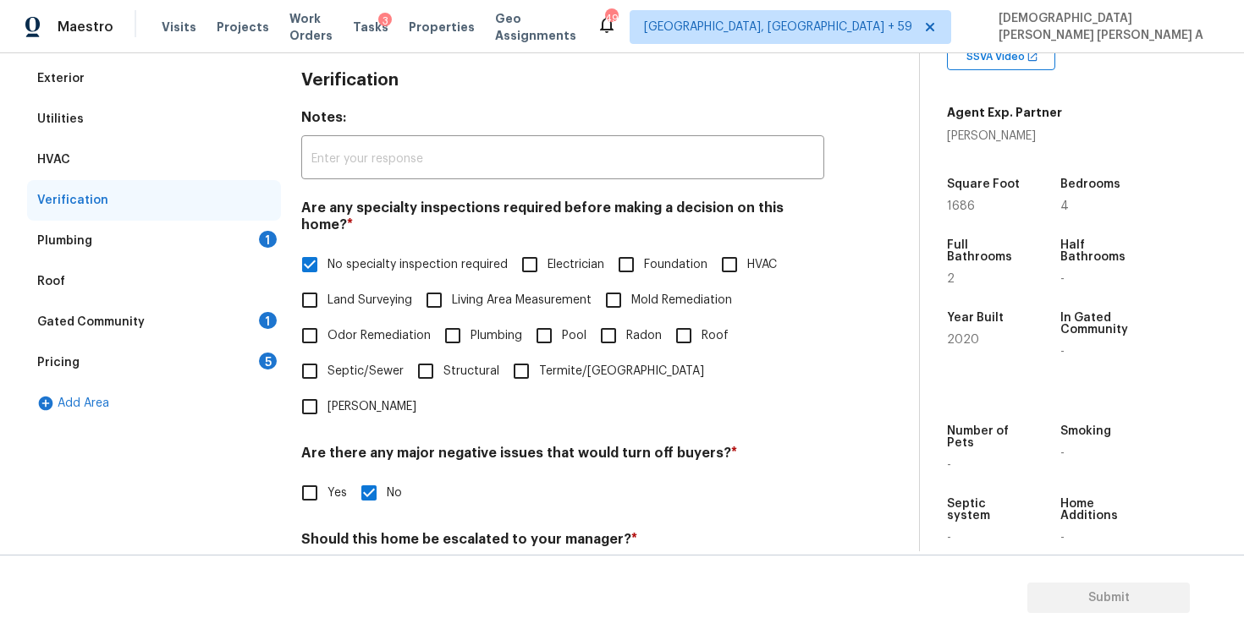
click at [241, 234] on div "Plumbing 1" at bounding box center [154, 241] width 254 height 41
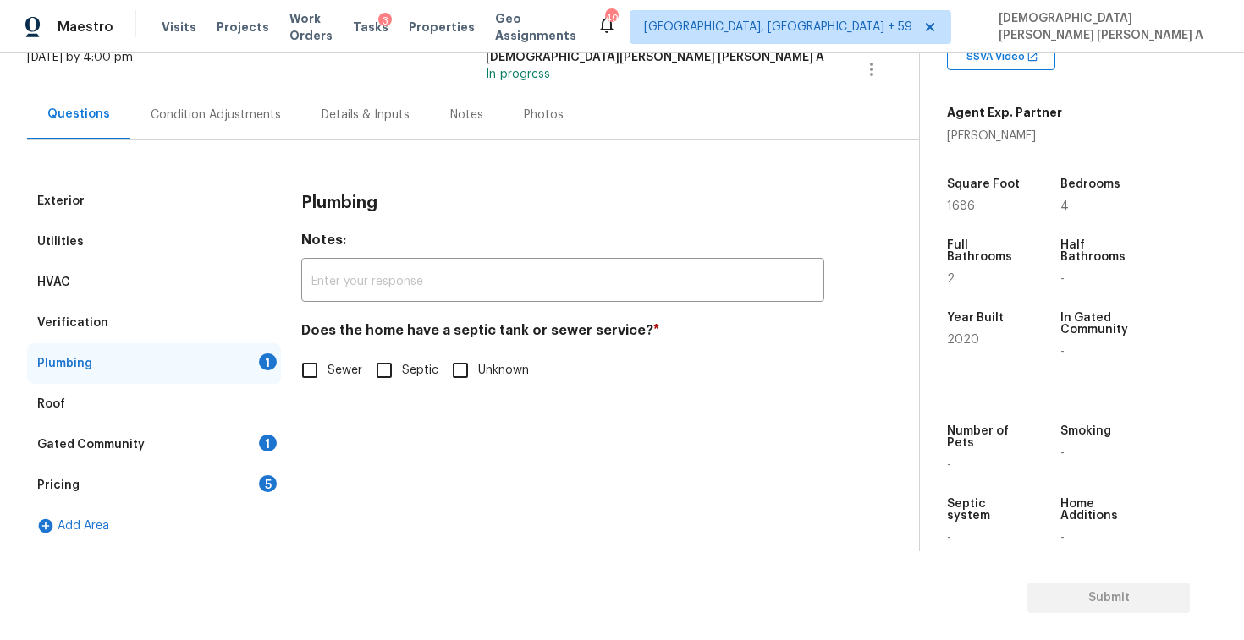
scroll to position [116, 0]
click at [312, 390] on div "Plumbing Notes: ​ Does the home have a septic tank or sewer service? * Sewer Se…" at bounding box center [562, 295] width 523 height 228
click at [297, 349] on div "Exterior Utilities HVAC Verification Plumbing 1 Roof Gated Community 1 Pricing …" at bounding box center [452, 363] width 851 height 365
click at [308, 381] on input "Sewer" at bounding box center [310, 371] width 36 height 36
checkbox input "true"
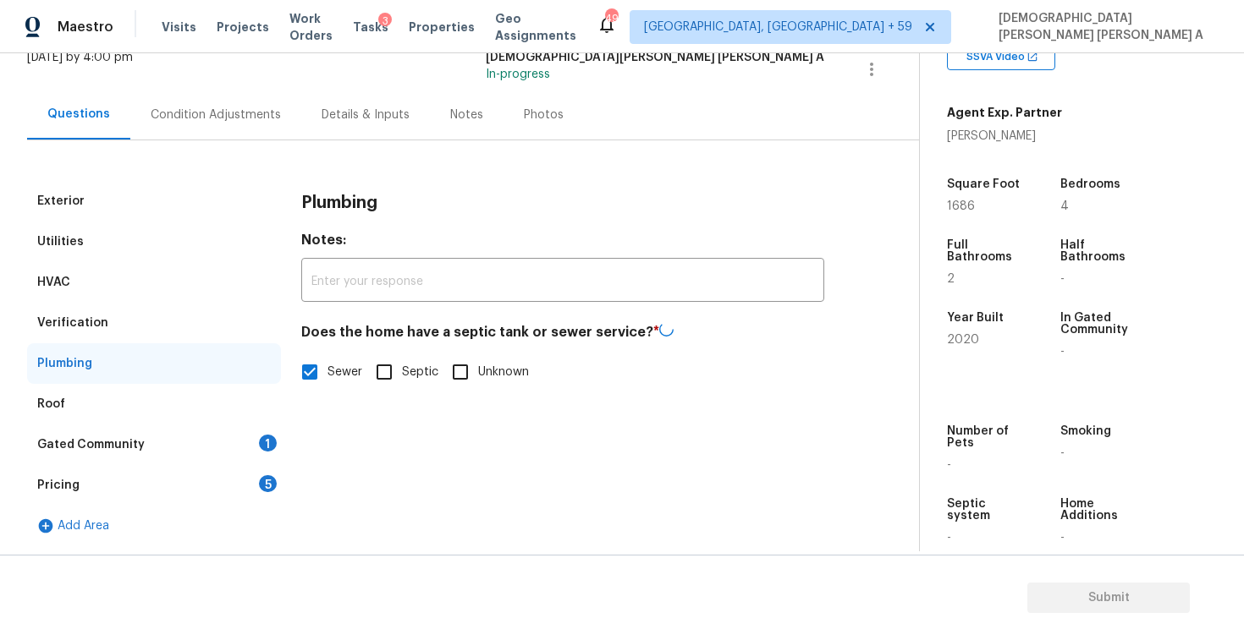
click at [202, 446] on div "Gated Community 1" at bounding box center [154, 445] width 254 height 41
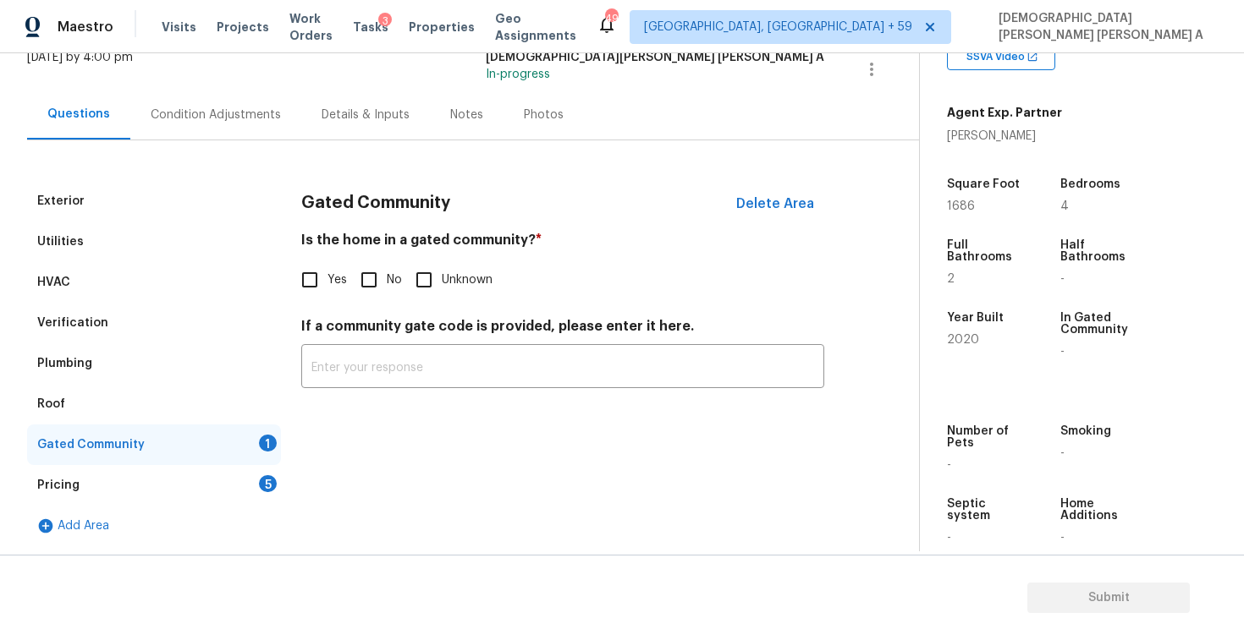
click at [364, 274] on input "No" at bounding box center [369, 280] width 36 height 36
checkbox input "true"
click at [214, 475] on div "Pricing 5" at bounding box center [154, 485] width 254 height 41
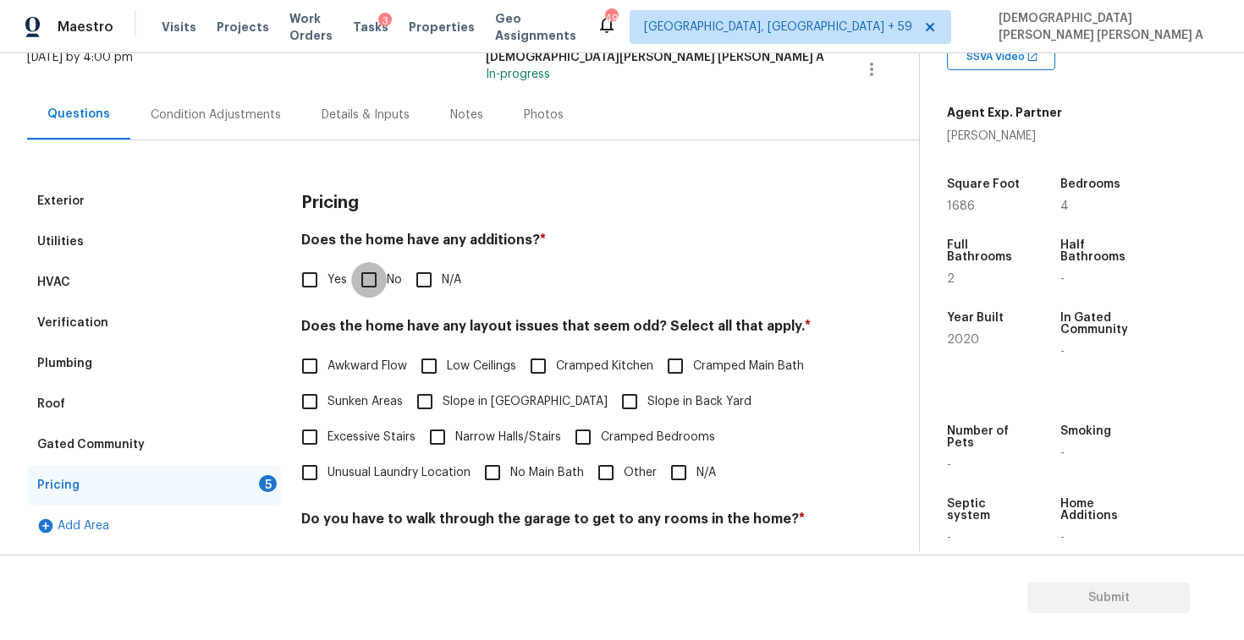
click at [372, 284] on input "No" at bounding box center [369, 280] width 36 height 36
checkbox input "true"
click at [699, 474] on span "N/A" at bounding box center [705, 473] width 19 height 18
click at [696, 474] on input "N/A" at bounding box center [679, 473] width 36 height 36
checkbox input "true"
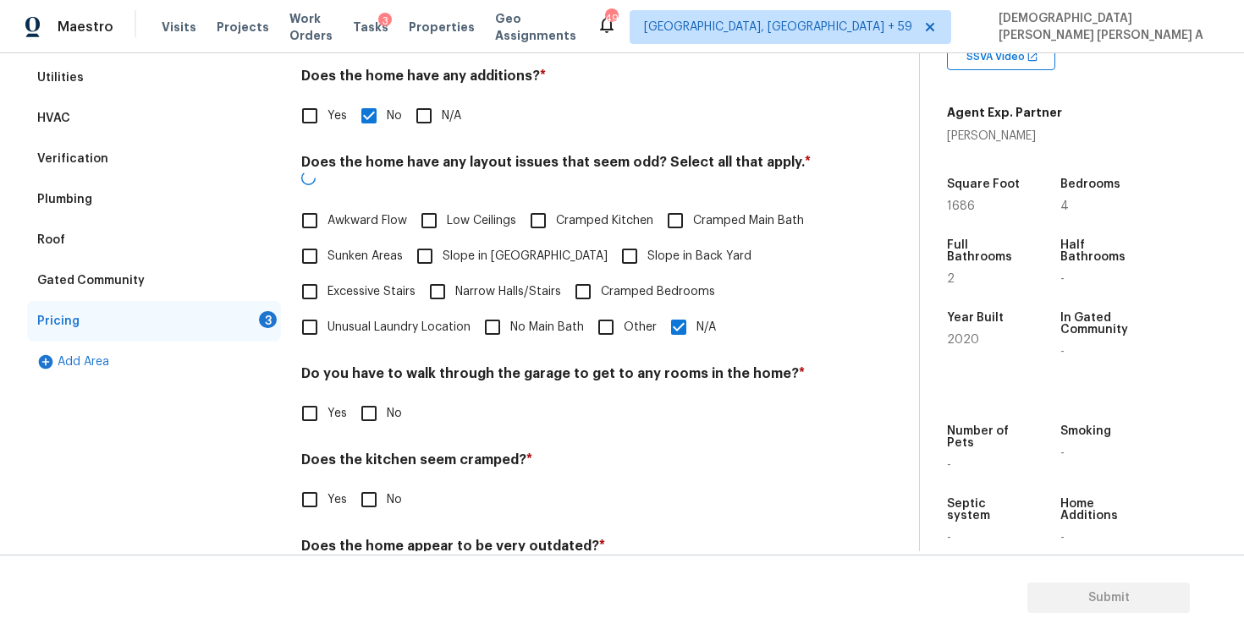
scroll to position [308, 0]
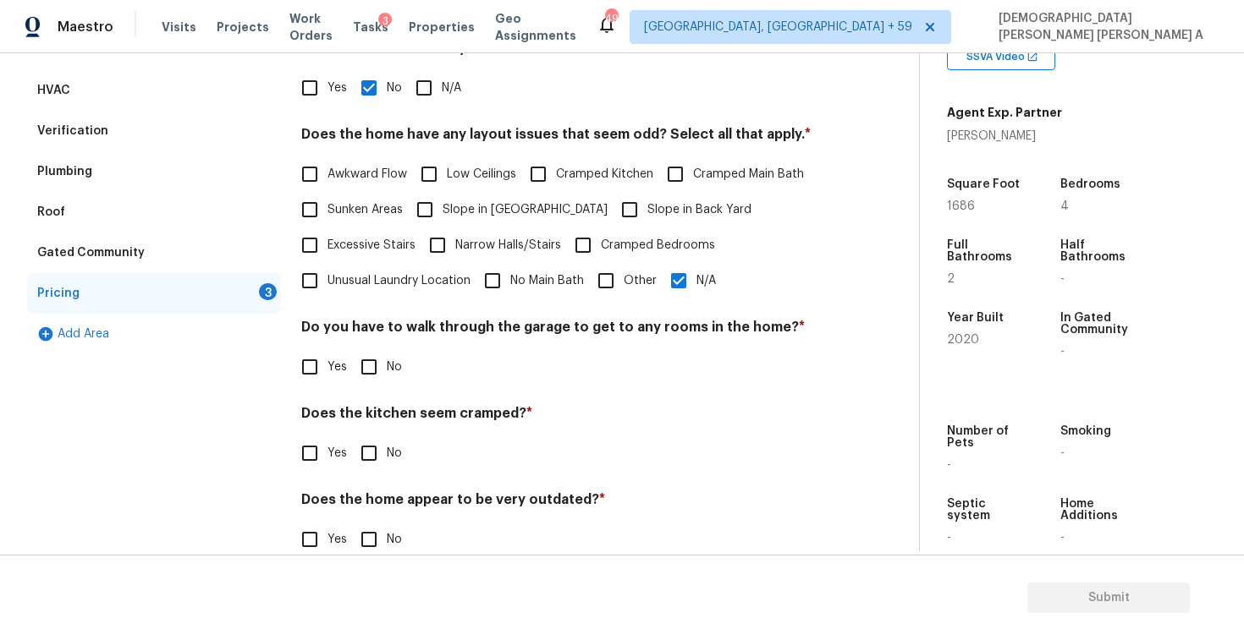
click at [365, 371] on input "No" at bounding box center [369, 367] width 36 height 36
checkbox input "true"
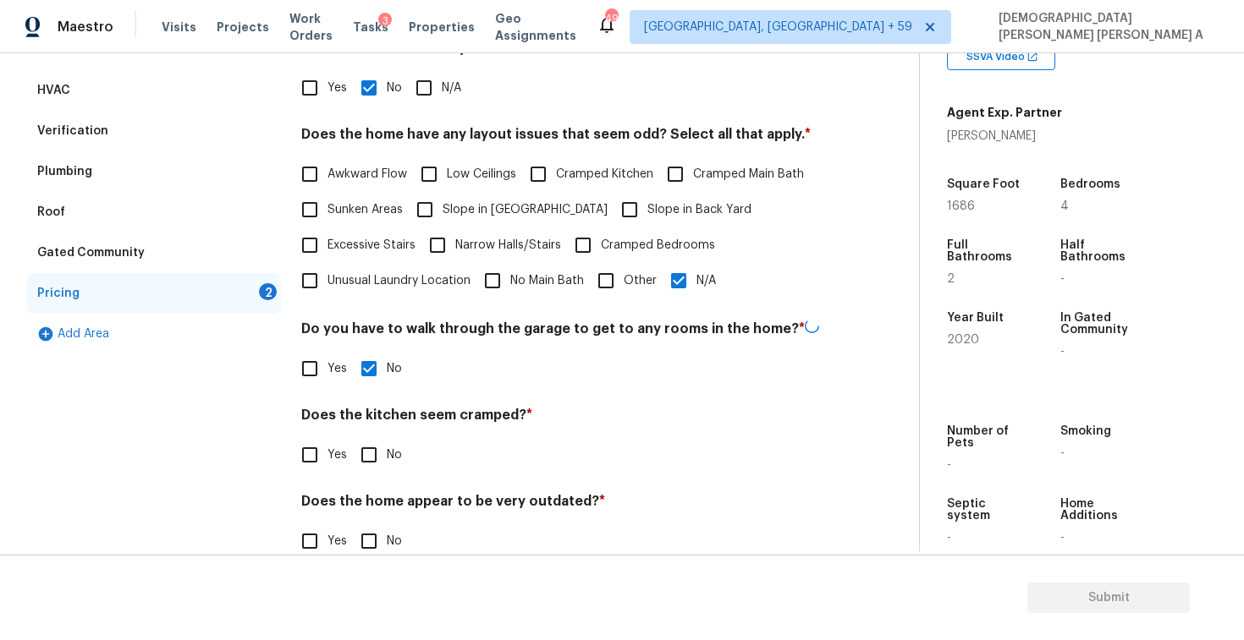
click at [369, 460] on input "No" at bounding box center [369, 455] width 36 height 36
checkbox input "true"
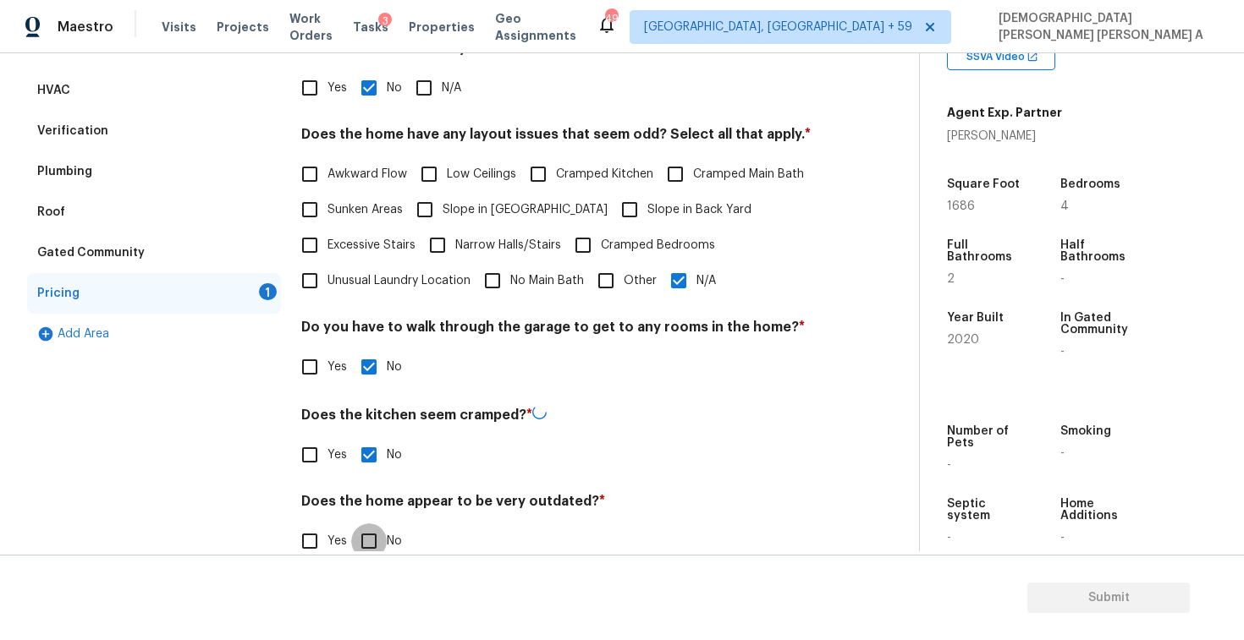
click at [367, 549] on input "No" at bounding box center [369, 542] width 36 height 36
checkbox input "true"
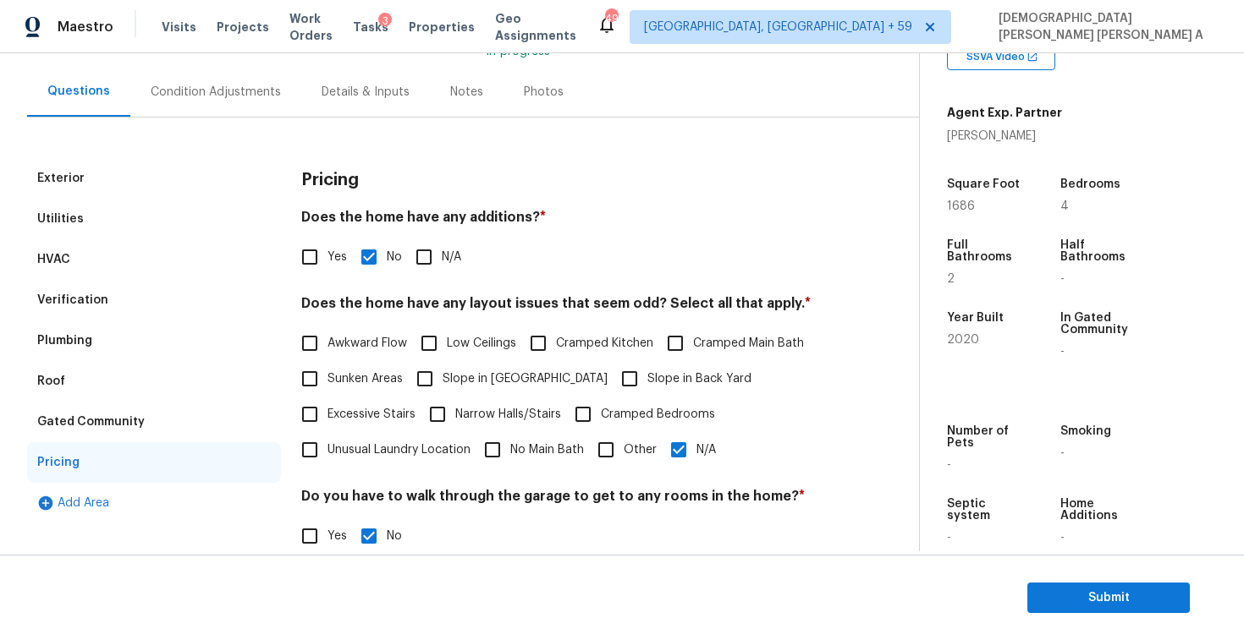
scroll to position [0, 0]
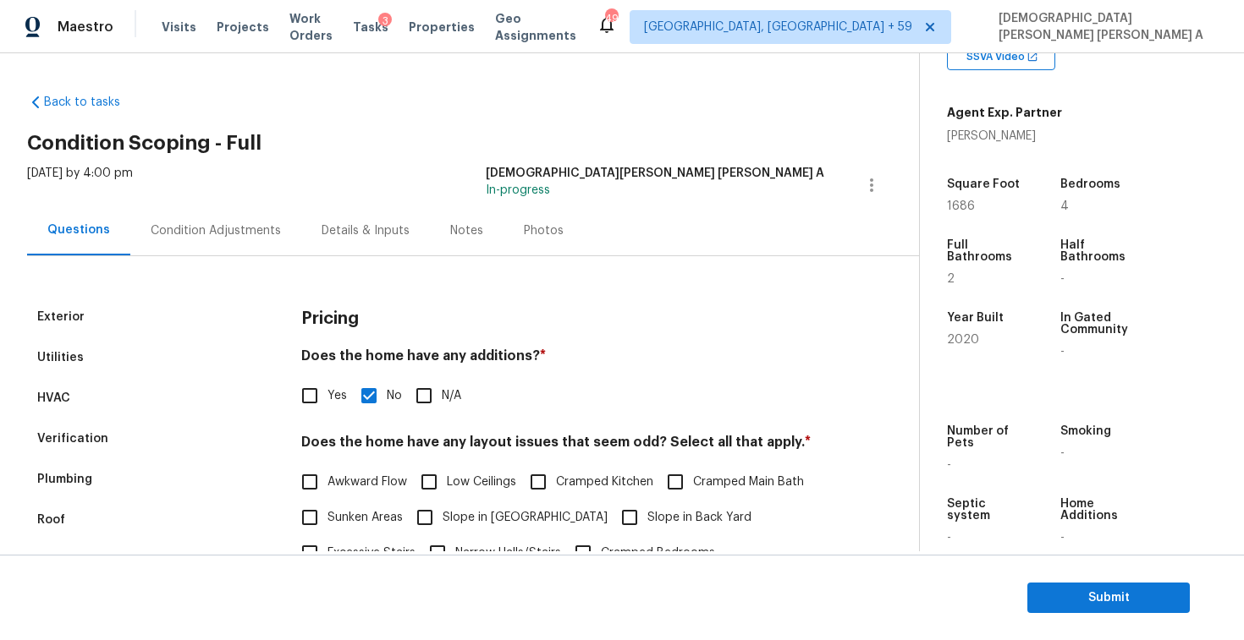
click at [527, 194] on div "Tue, Oct 07 2025 by 4:00 pm Mohamed Azeem Mohsin A In-progress" at bounding box center [473, 185] width 892 height 41
click at [533, 244] on div "Photos" at bounding box center [543, 231] width 80 height 50
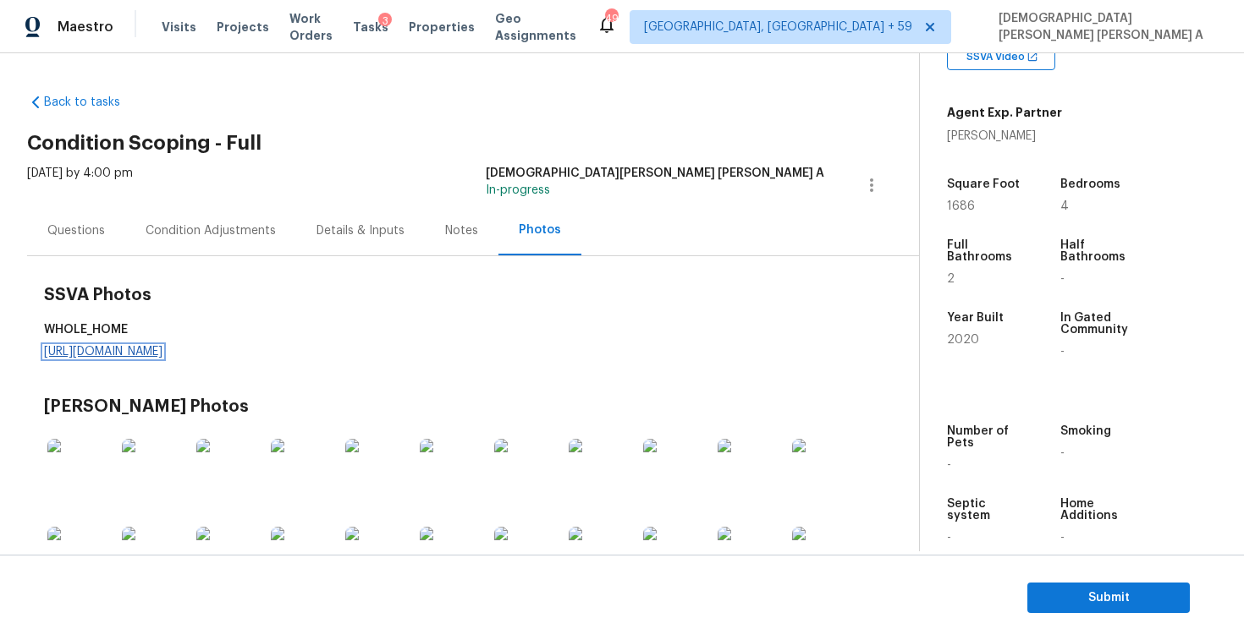
click at [162, 354] on link "https://d285kkeqns3g4j.cloudfront.net/Opportunity/006PD00000KtWesYAF/GO%20Media…" at bounding box center [103, 352] width 118 height 12
click at [221, 248] on div "Condition Adjustments" at bounding box center [210, 231] width 171 height 50
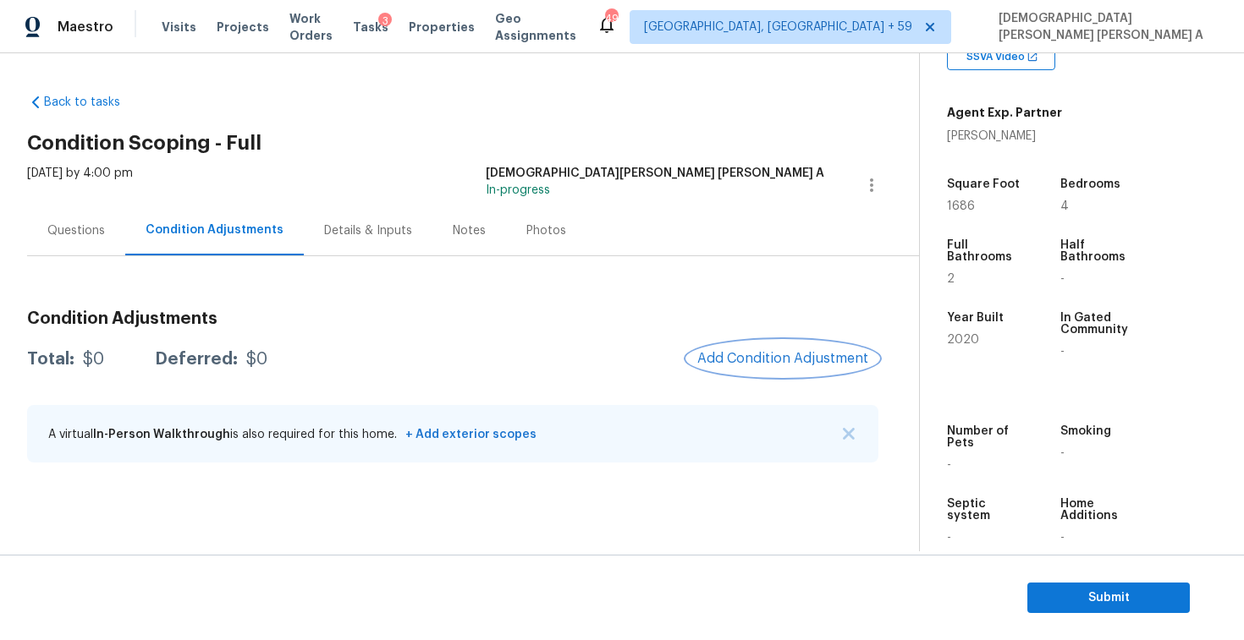
click at [760, 357] on span "Add Condition Adjustment" at bounding box center [782, 358] width 171 height 15
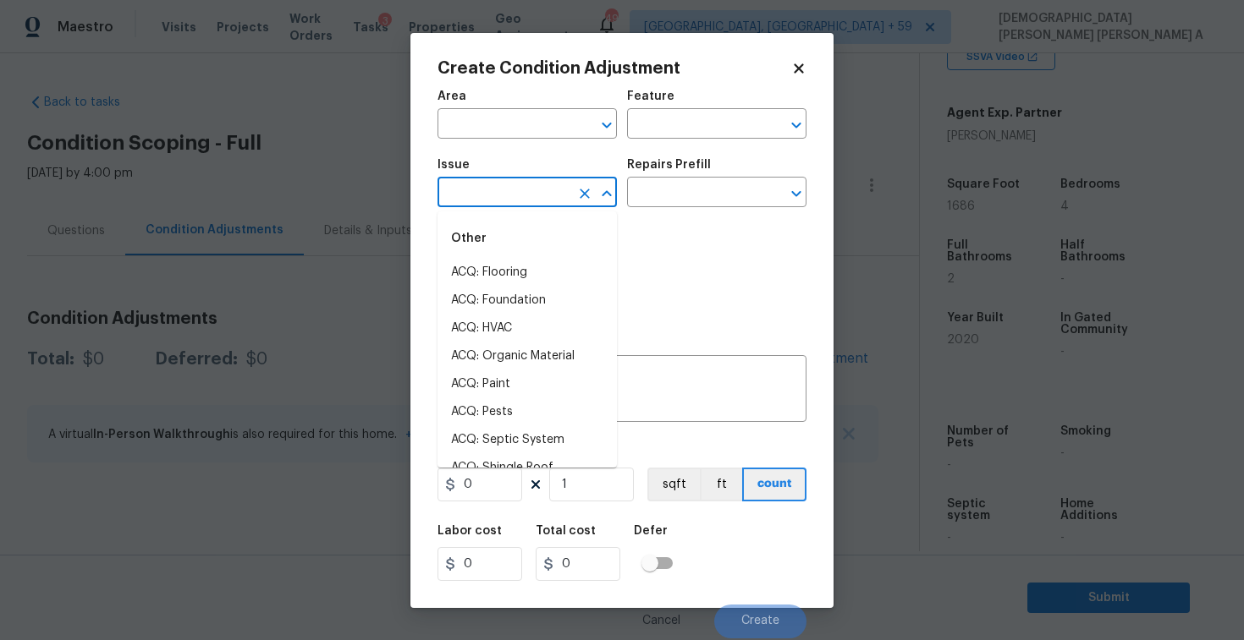
click at [533, 189] on input "text" at bounding box center [503, 194] width 132 height 26
type input "la"
type input "n"
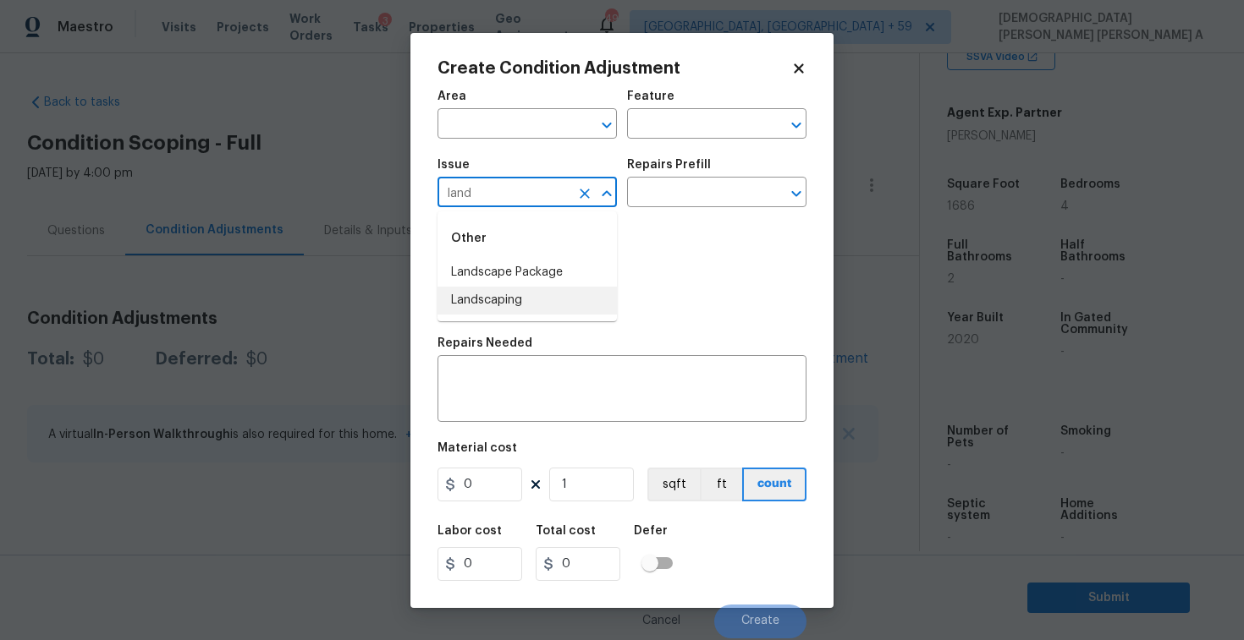
click at [544, 279] on li "Landscape Package" at bounding box center [526, 273] width 179 height 28
type input "Landscape Package"
click at [700, 193] on input "text" at bounding box center [693, 194] width 132 height 26
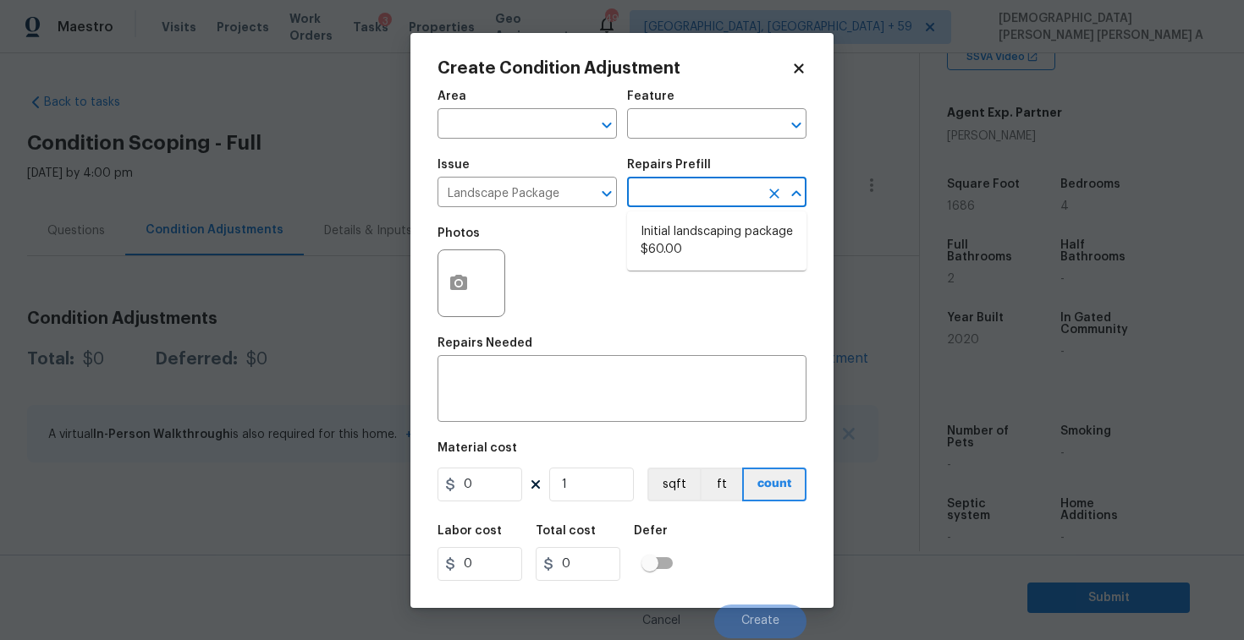
click at [688, 230] on li "Initial landscaping package $60.00" at bounding box center [716, 241] width 179 height 46
type input "Home Readiness Packages"
type textarea "Mowing of grass up to 6" in height. Mow, edge along driveways & sidewalks, trim…"
type input "60"
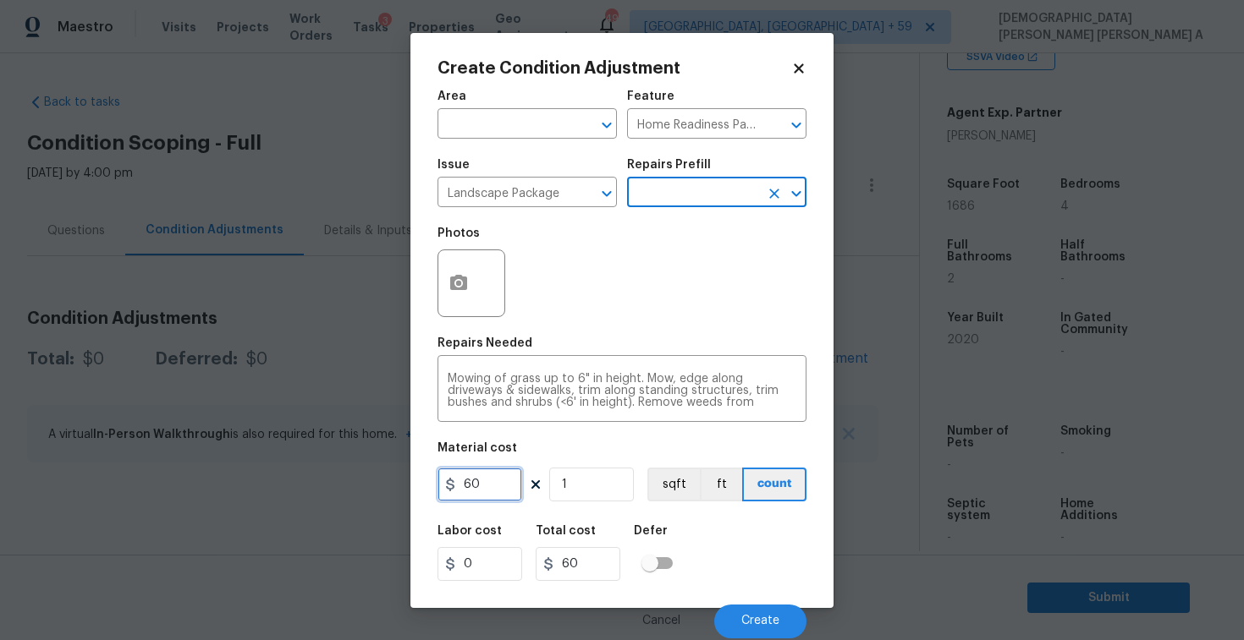
click at [491, 480] on input "60" at bounding box center [479, 485] width 85 height 34
type input "700"
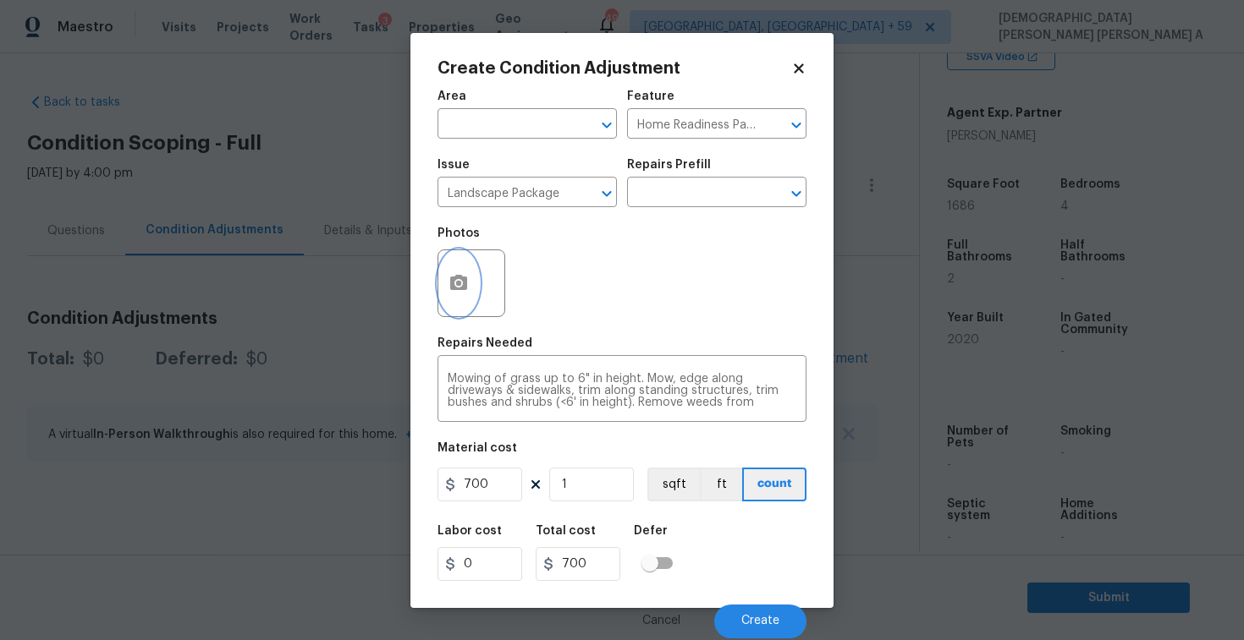
click at [466, 299] on button "button" at bounding box center [458, 283] width 41 height 66
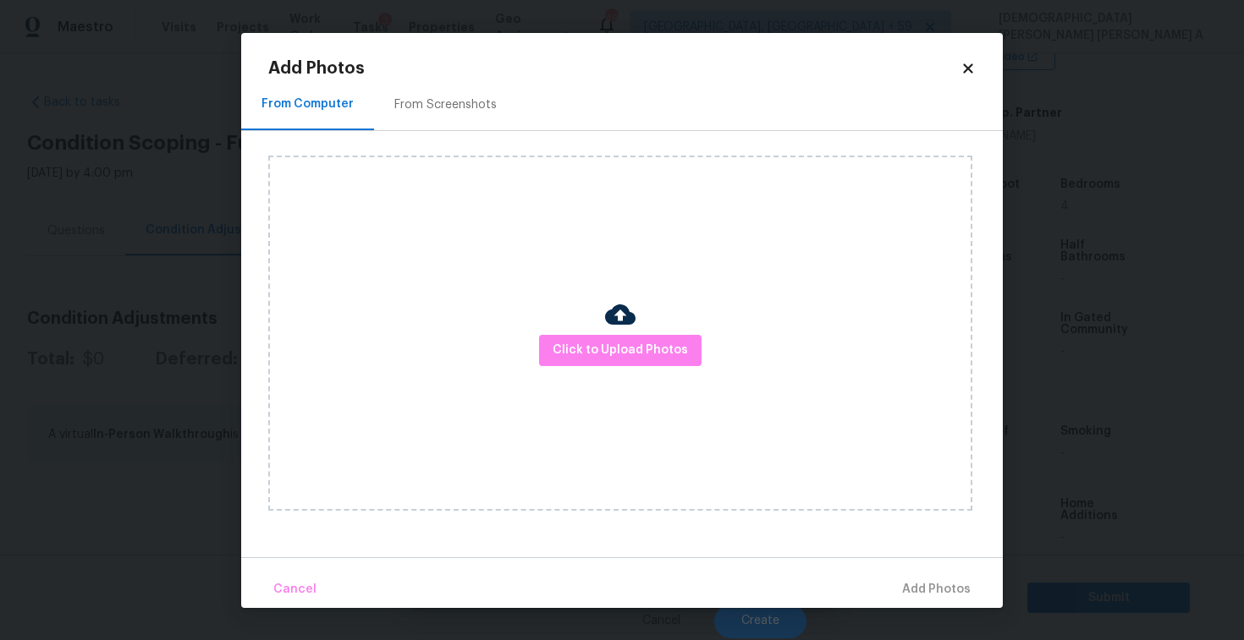
click at [452, 103] on div "From Screenshots" at bounding box center [445, 104] width 102 height 17
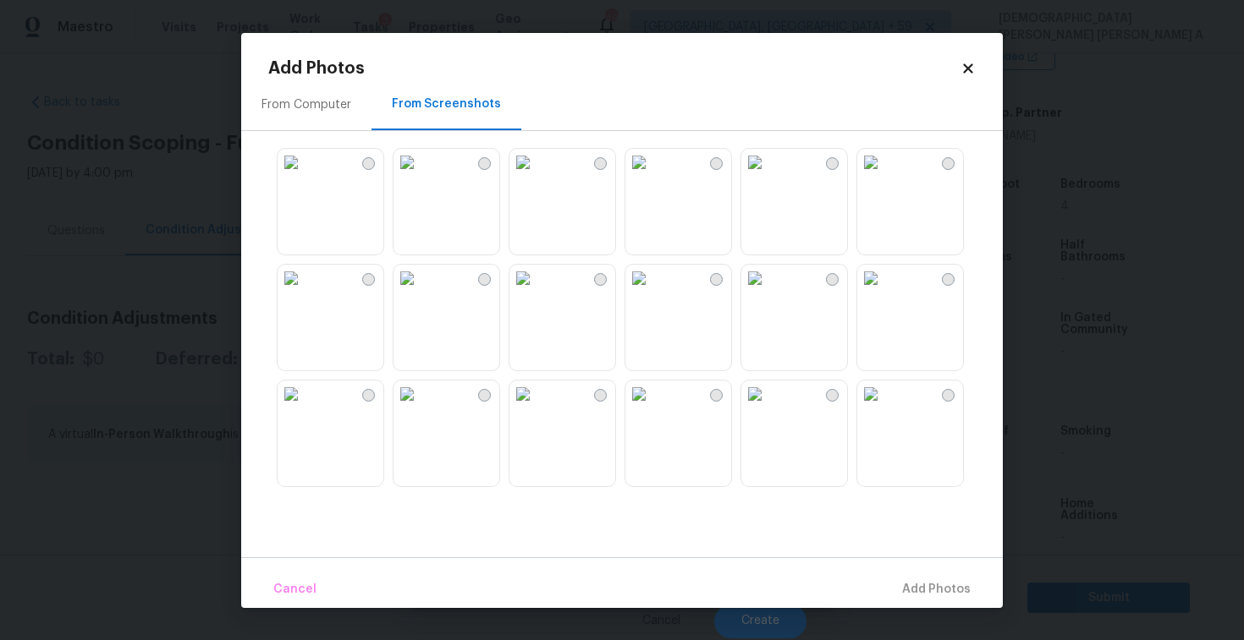
click at [536, 176] on img at bounding box center [522, 162] width 27 height 27
click at [947, 576] on button "Add 1 Photo(s)" at bounding box center [928, 590] width 97 height 36
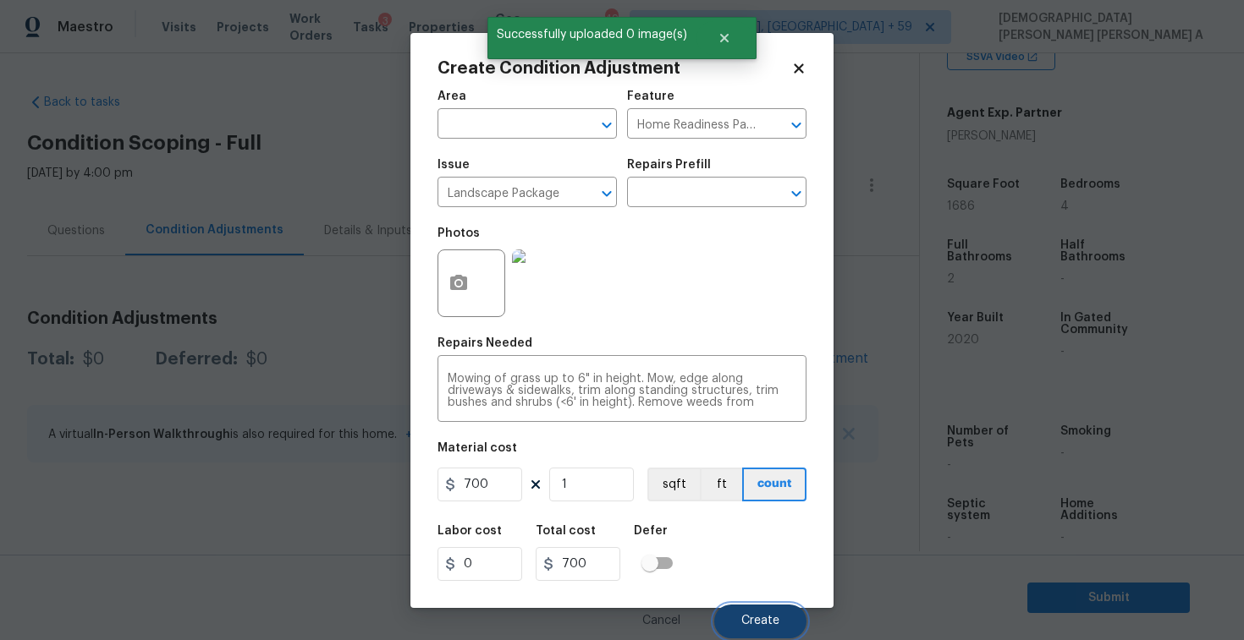
click at [752, 608] on button "Create" at bounding box center [760, 622] width 92 height 34
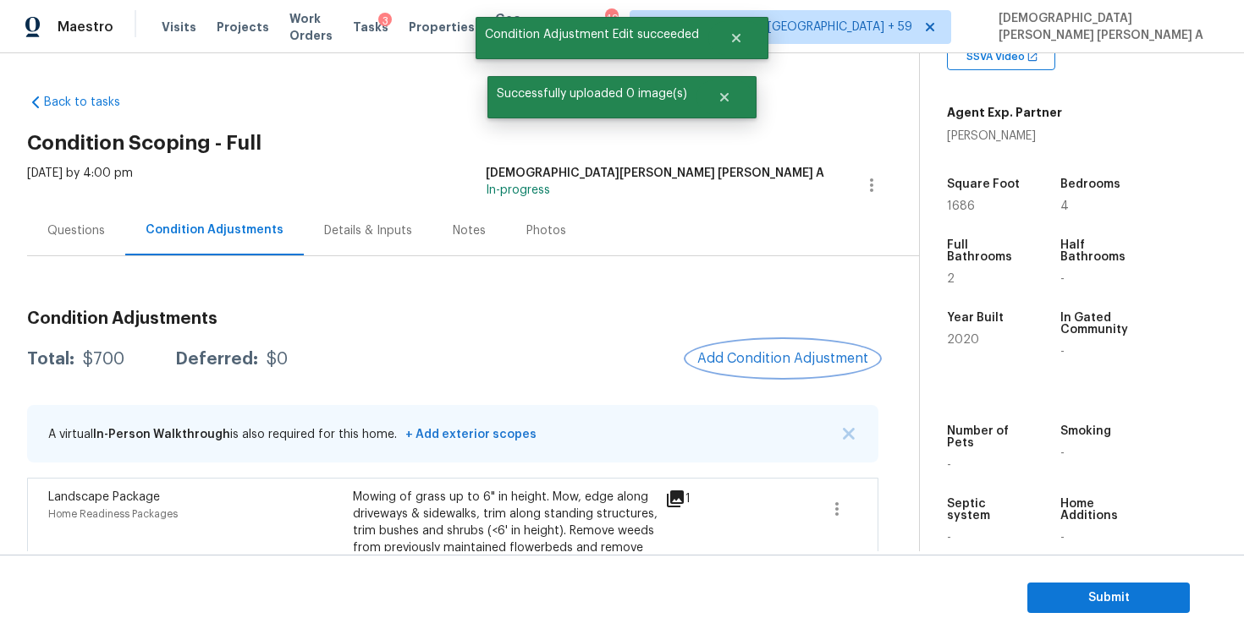
click at [783, 351] on span "Add Condition Adjustment" at bounding box center [782, 358] width 171 height 15
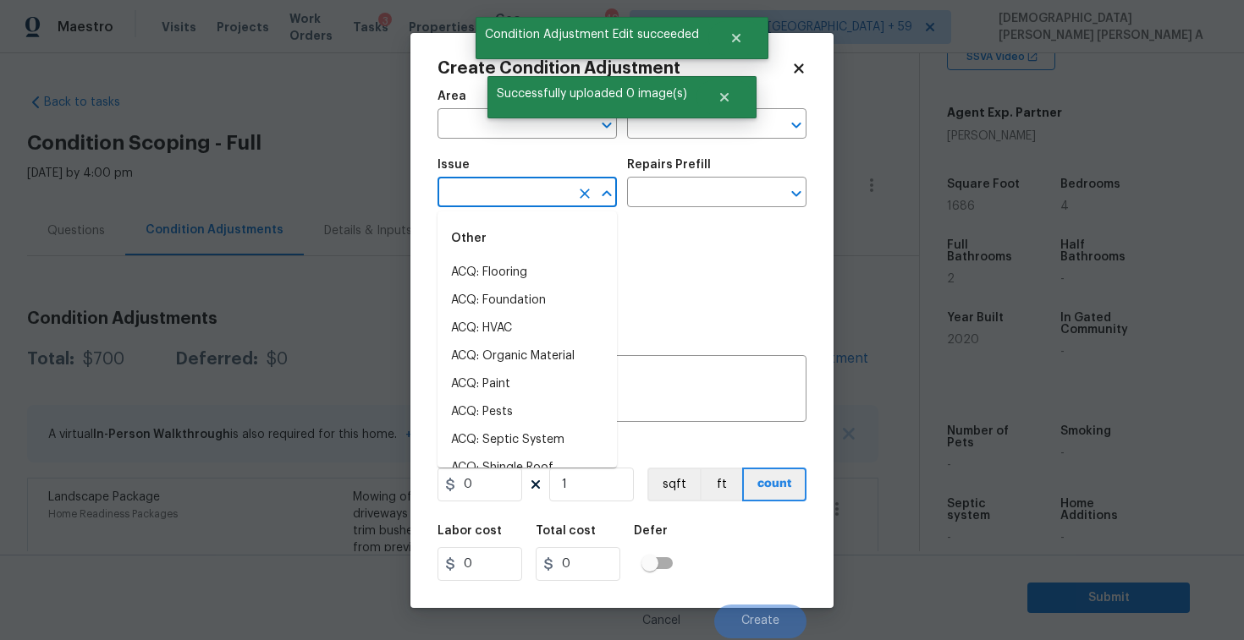
click at [511, 188] on input "text" at bounding box center [503, 194] width 132 height 26
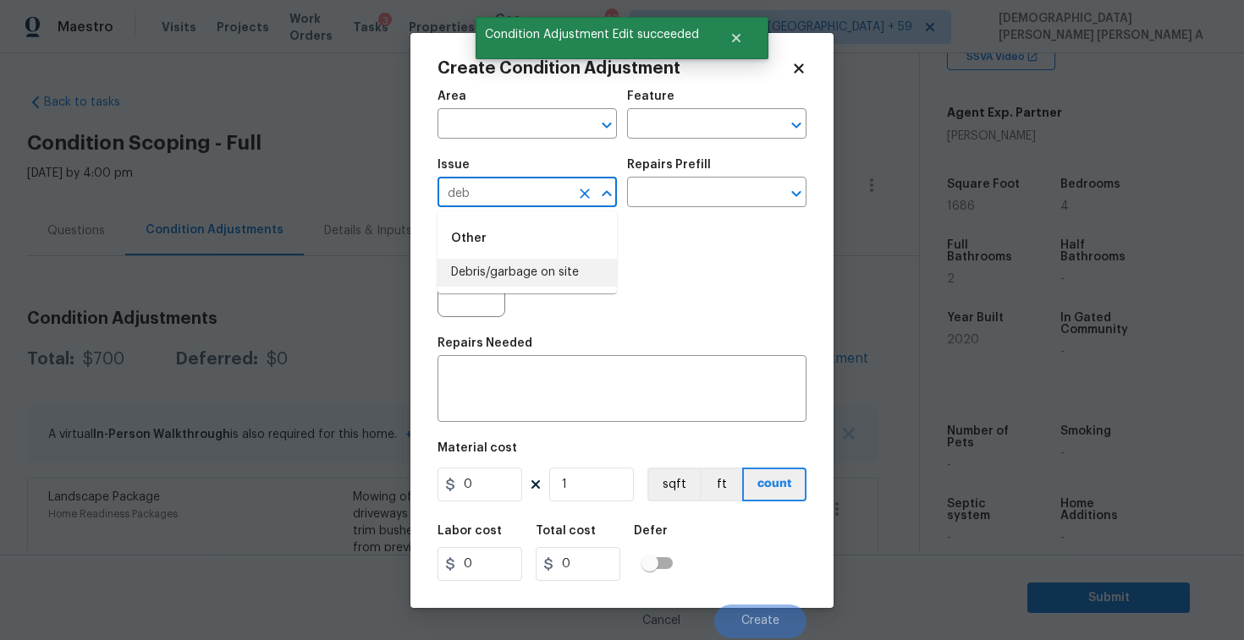
click at [548, 280] on li "Debris/garbage on site" at bounding box center [526, 273] width 179 height 28
type input "Debris/garbage on site"
click at [700, 199] on input "text" at bounding box center [693, 194] width 132 height 26
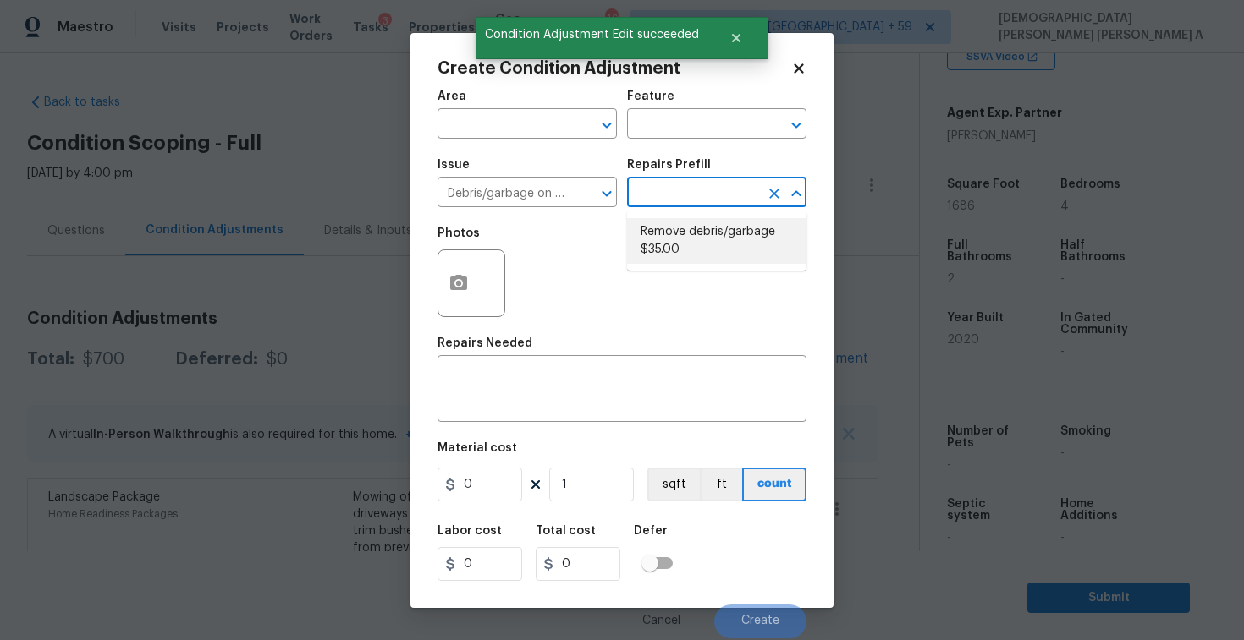
click at [691, 236] on li "Remove debris/garbage $35.00" at bounding box center [716, 241] width 179 height 46
type textarea "Remove, haul off, and properly dispose of any debris left by seller to offsite …"
type input "35"
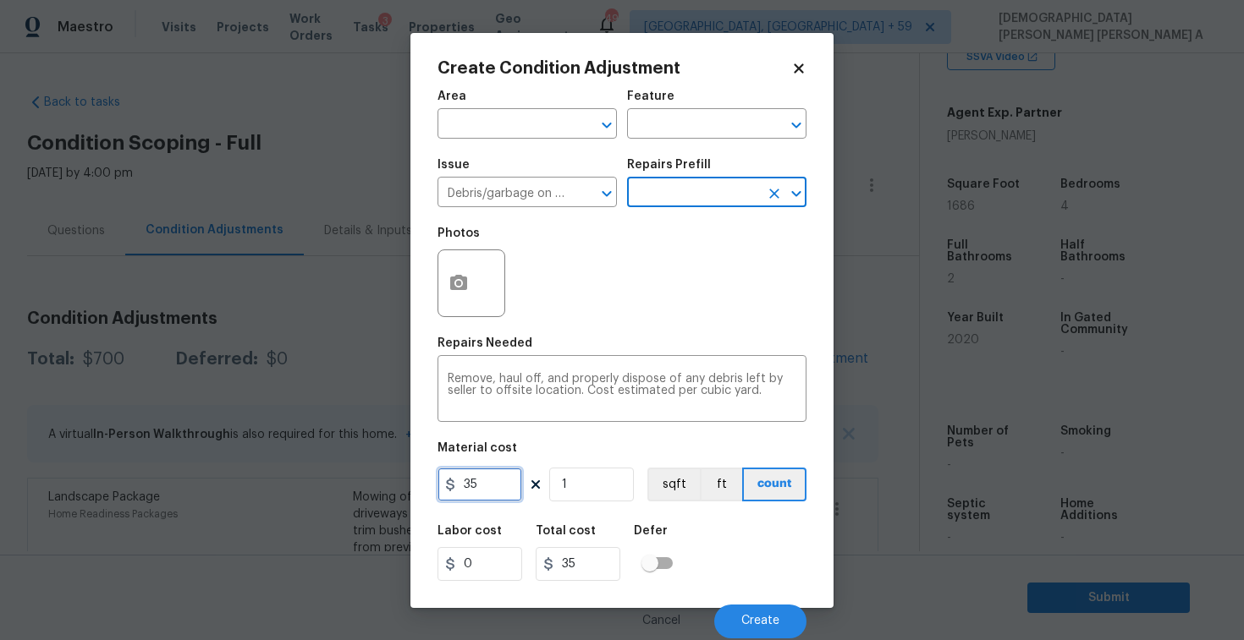
click at [488, 489] on input "35" at bounding box center [479, 485] width 85 height 34
type input "100"
click at [453, 282] on icon "button" at bounding box center [458, 282] width 17 height 15
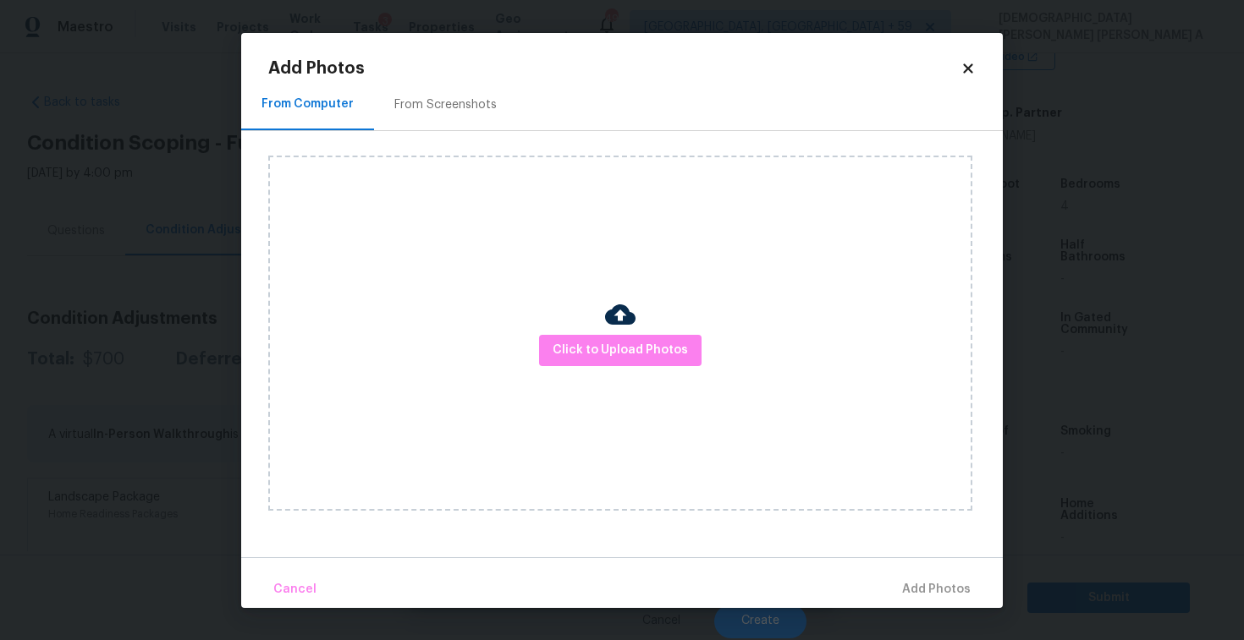
click at [429, 113] on div "From Screenshots" at bounding box center [445, 105] width 143 height 50
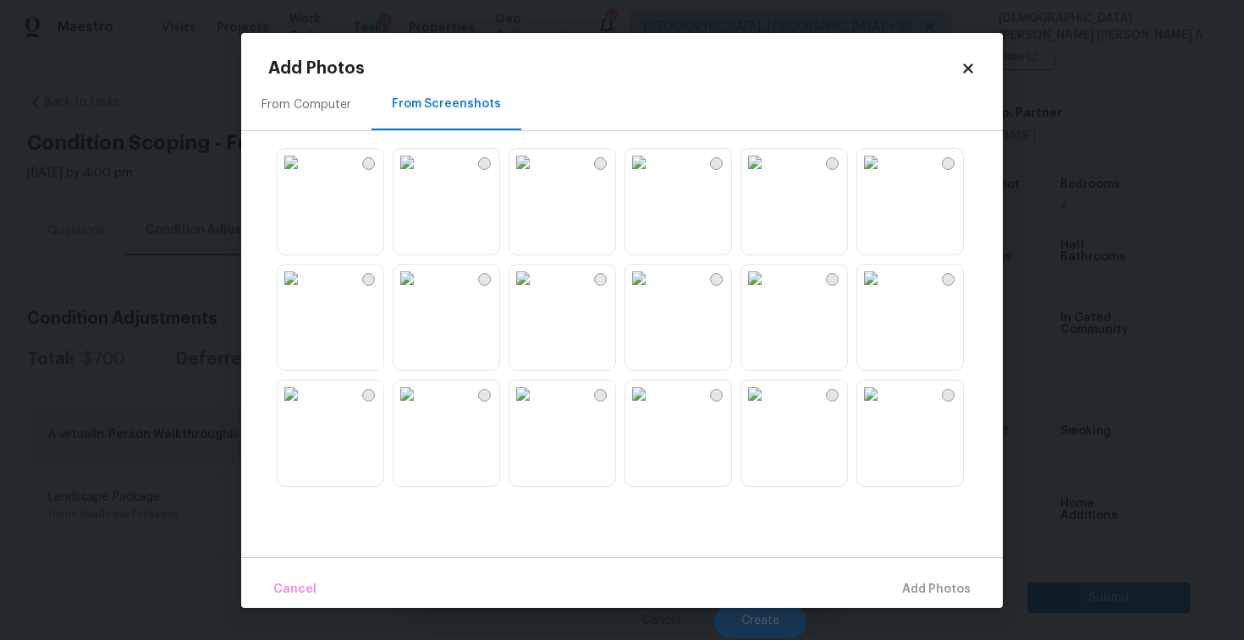
click at [536, 176] on img at bounding box center [522, 162] width 27 height 27
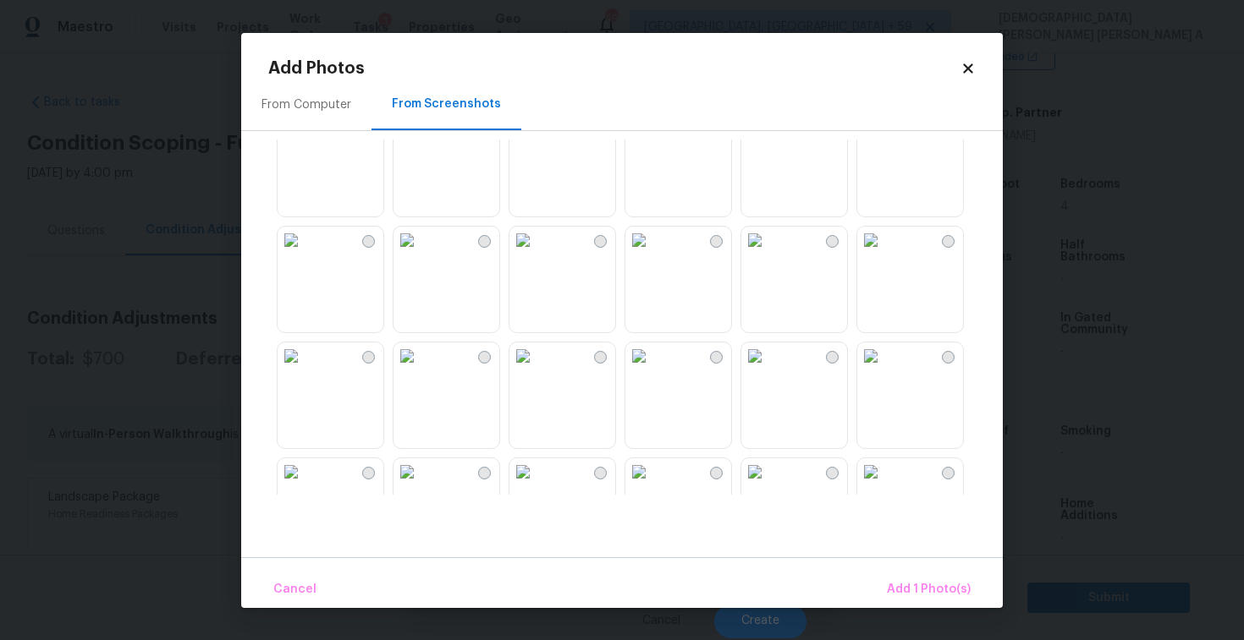
click at [280, 370] on img at bounding box center [290, 356] width 27 height 27
click at [881, 370] on img at bounding box center [870, 356] width 27 height 27
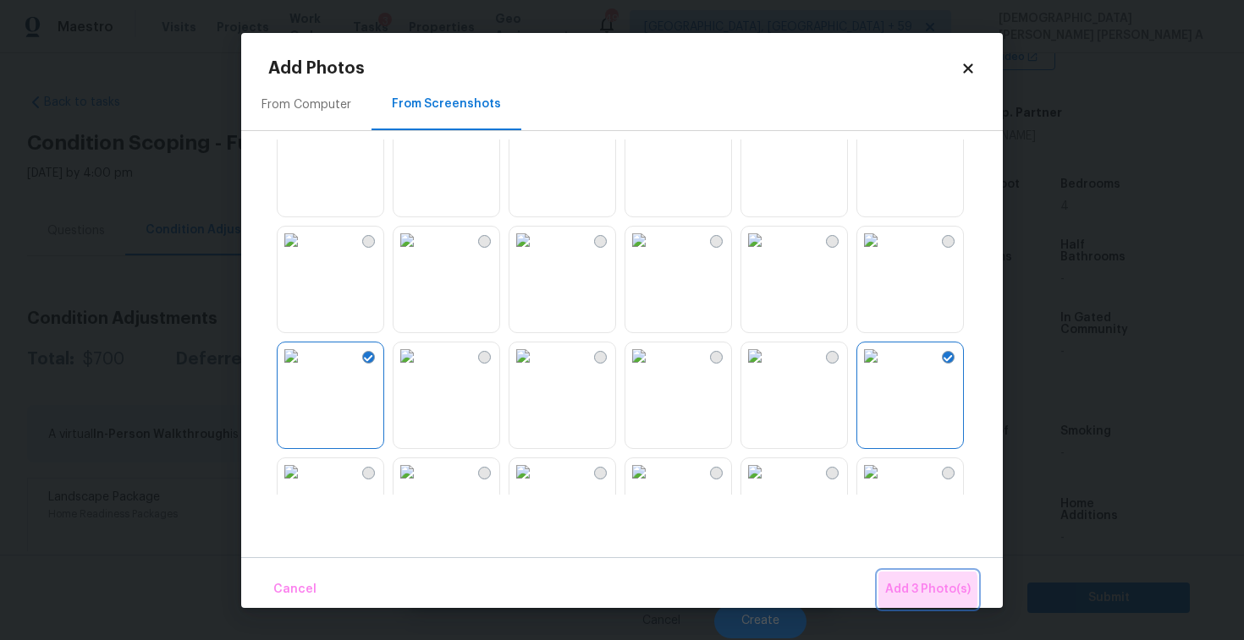
click at [916, 591] on span "Add 3 Photo(s)" at bounding box center [927, 589] width 85 height 21
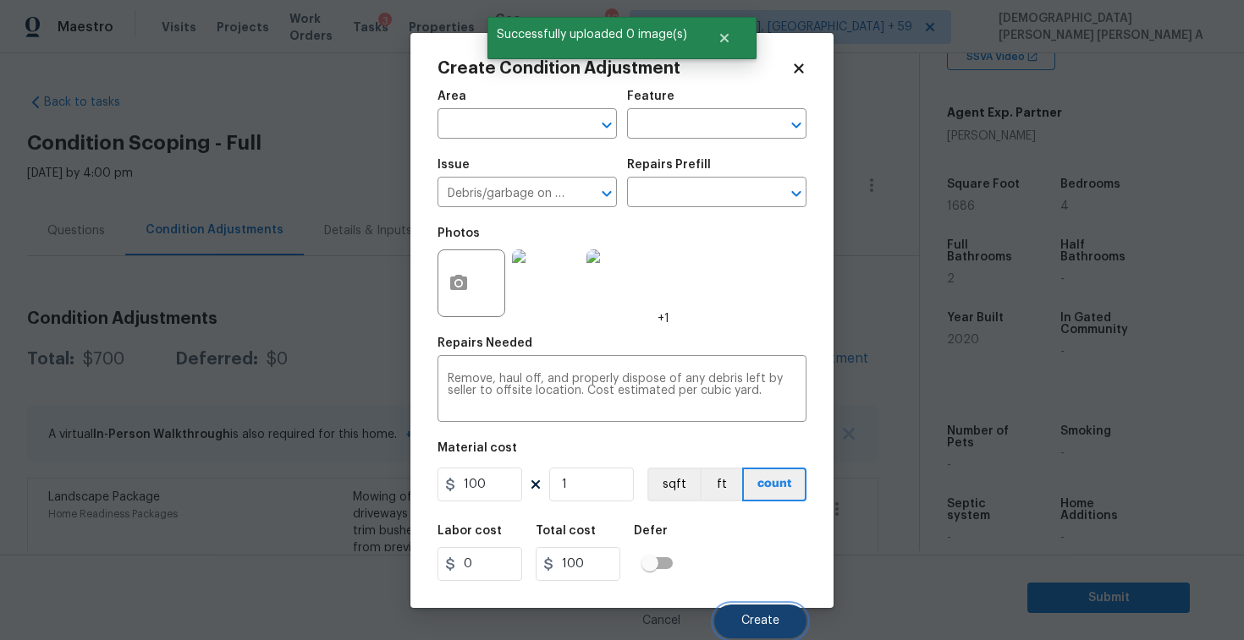
click at [758, 635] on button "Create" at bounding box center [760, 622] width 92 height 34
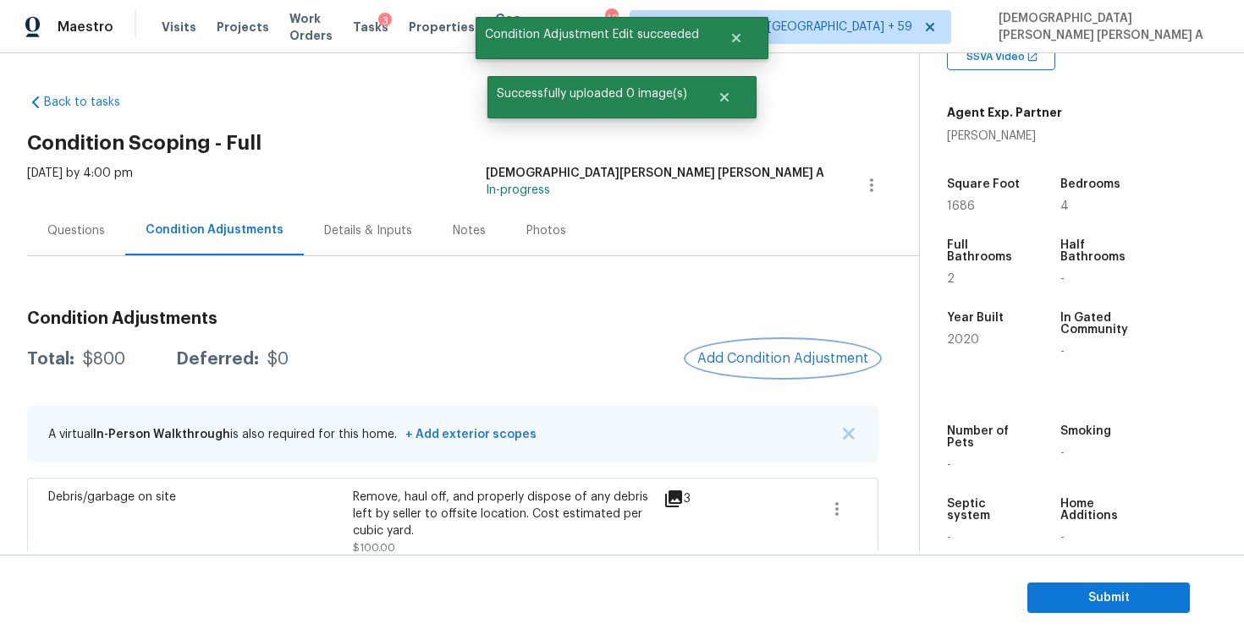
click at [813, 354] on span "Add Condition Adjustment" at bounding box center [782, 358] width 171 height 15
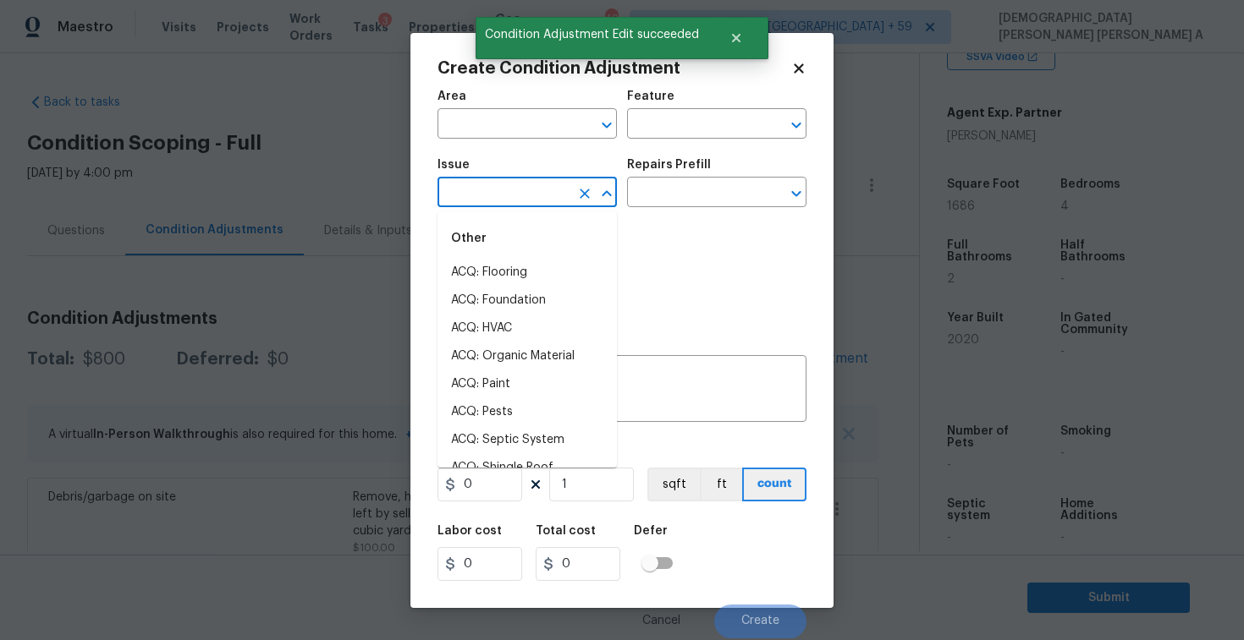
click at [497, 198] on input "text" at bounding box center [503, 194] width 132 height 26
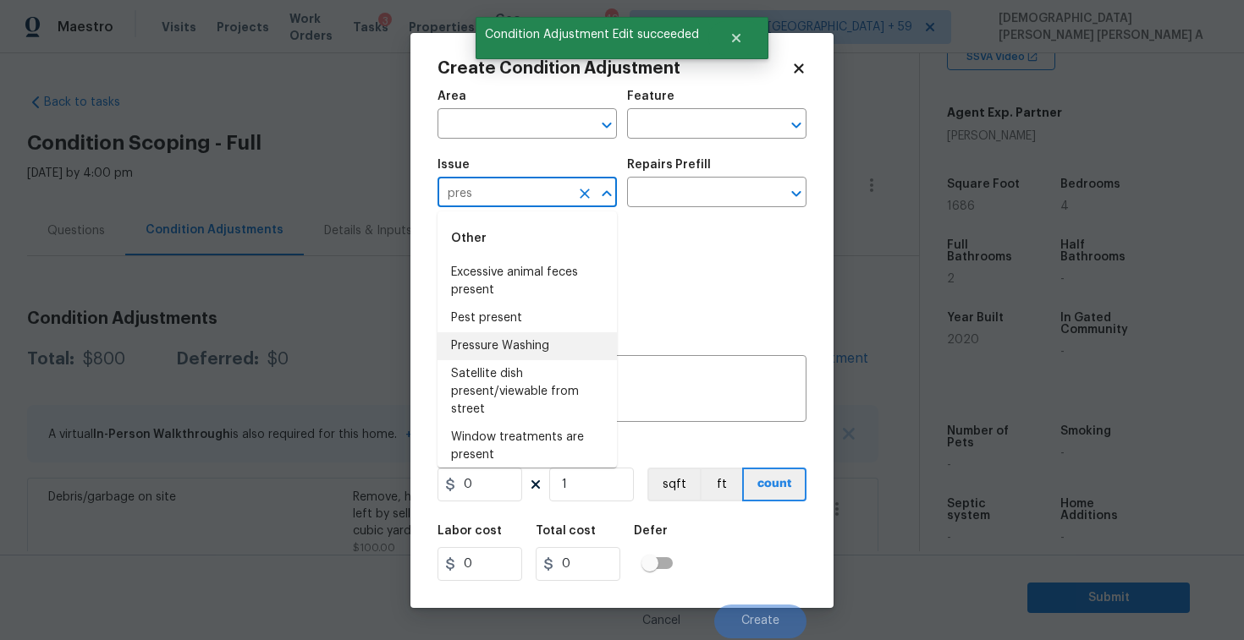
click at [525, 349] on li "Pressure Washing" at bounding box center [526, 346] width 179 height 28
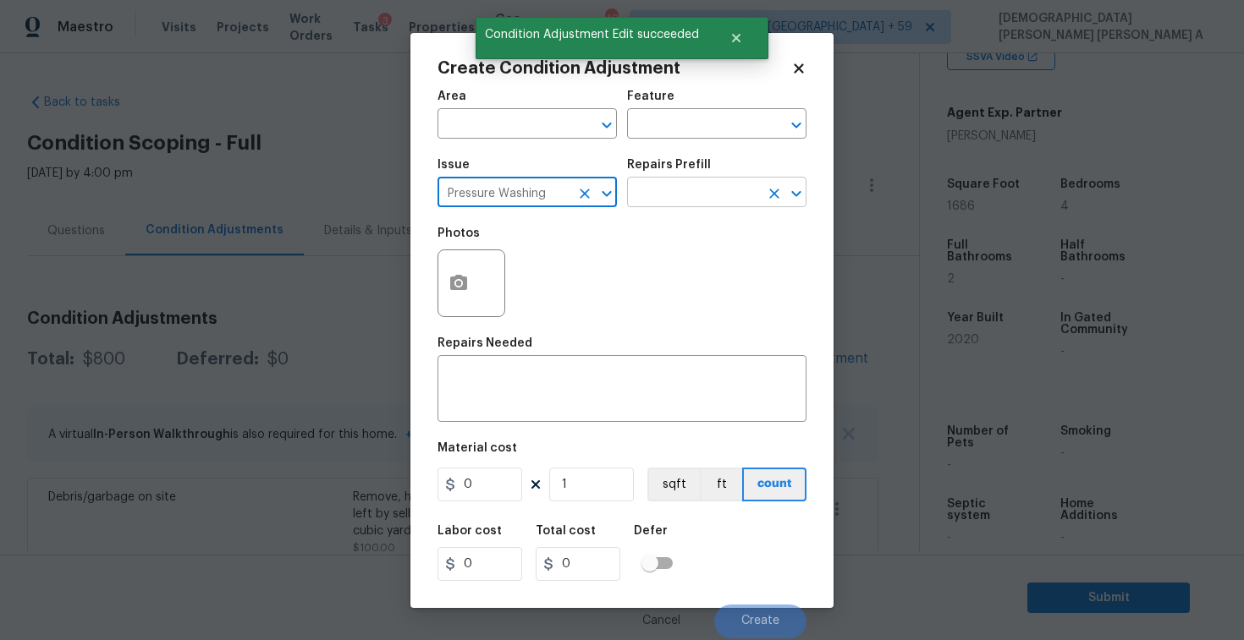
type input "Pressure Washing"
click at [705, 182] on input "text" at bounding box center [693, 194] width 132 height 26
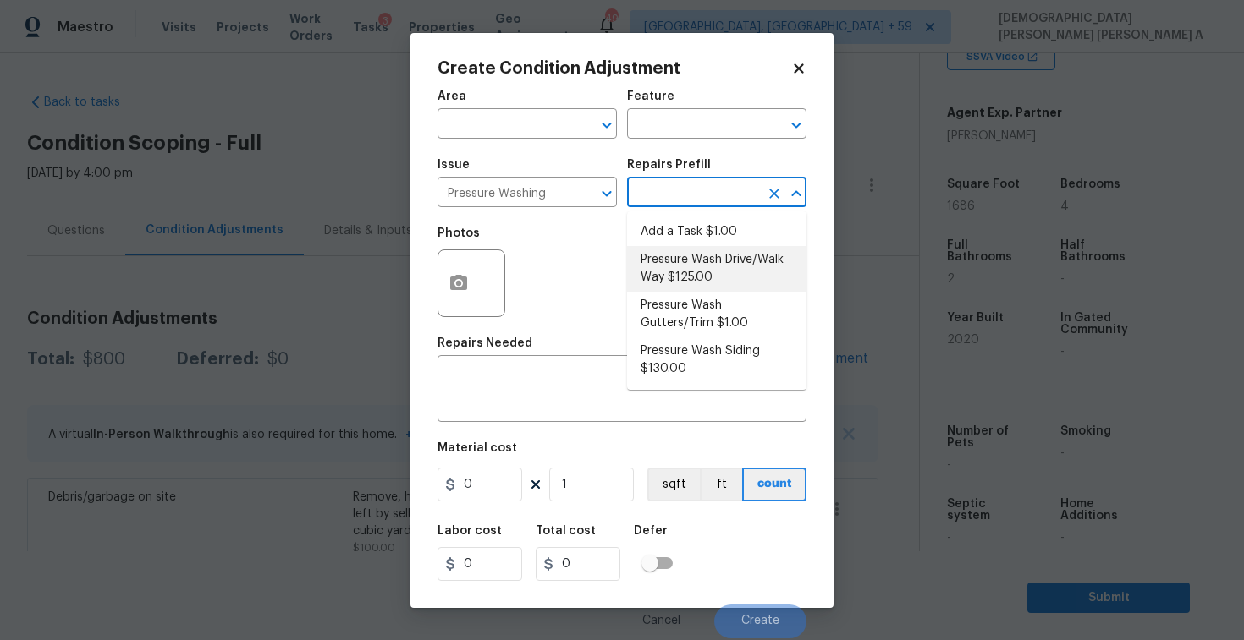
click at [705, 282] on li "Pressure Wash Drive/Walk Way $125.00" at bounding box center [716, 269] width 179 height 46
type input "Siding"
type textarea "Pressure wash the driveways/walkways as directed by the PM. Ensure that all deb…"
type input "125"
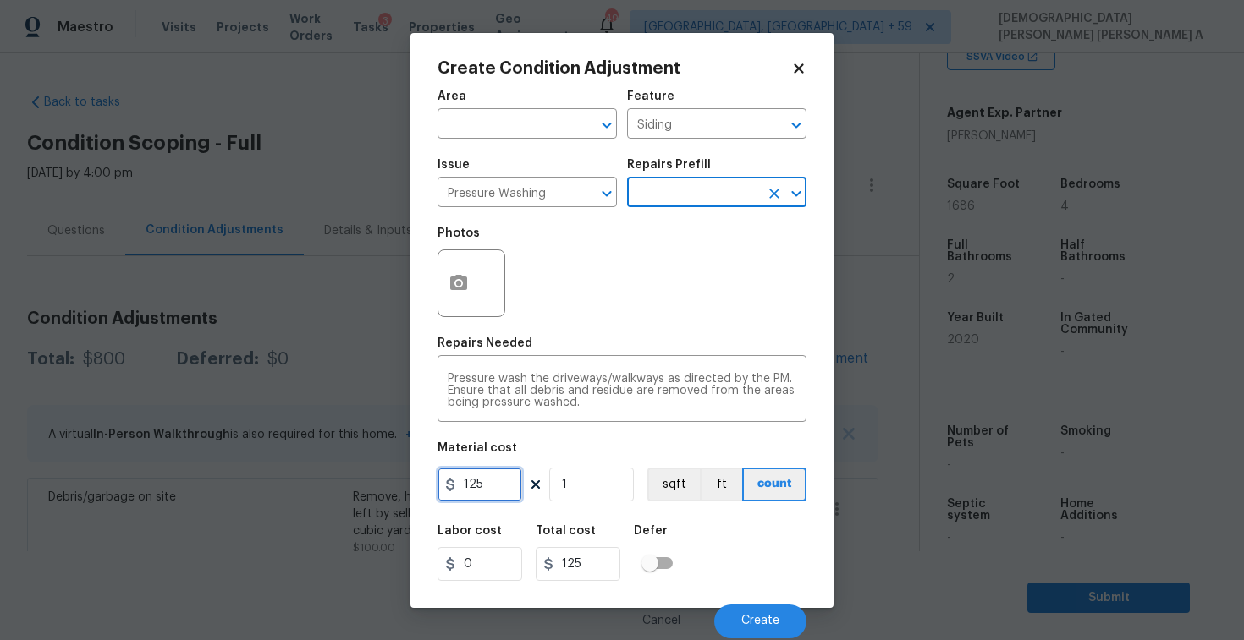
click at [502, 492] on input "125" at bounding box center [479, 485] width 85 height 34
type input "200"
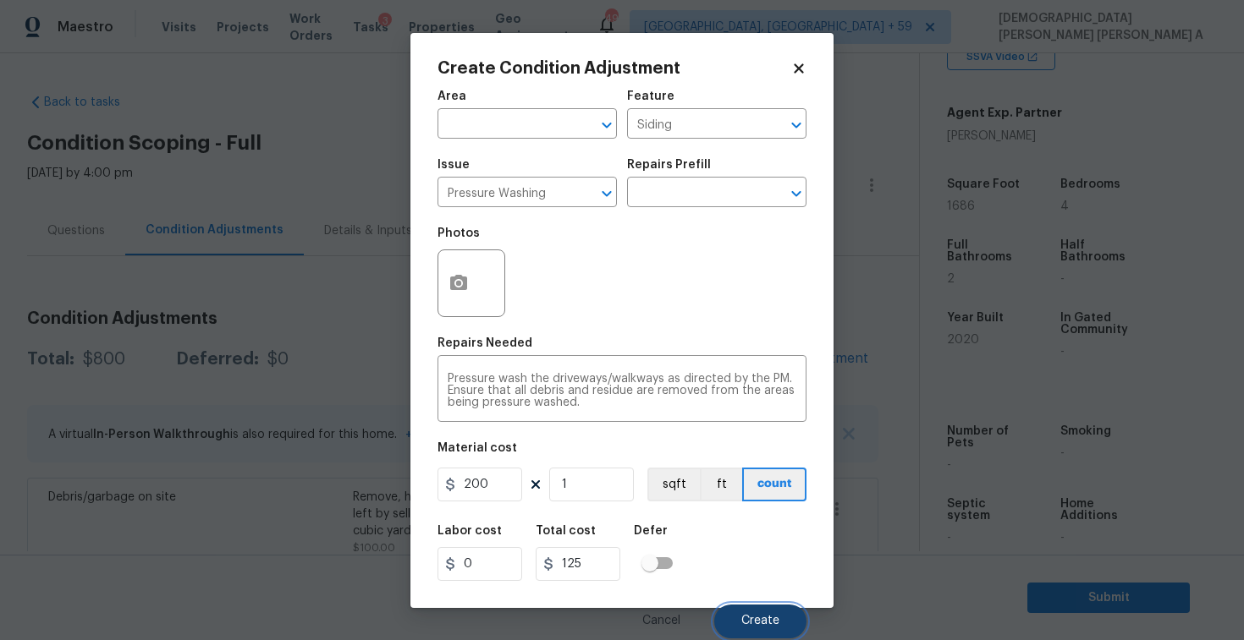
type input "200"
click at [772, 612] on button "Create" at bounding box center [760, 622] width 92 height 34
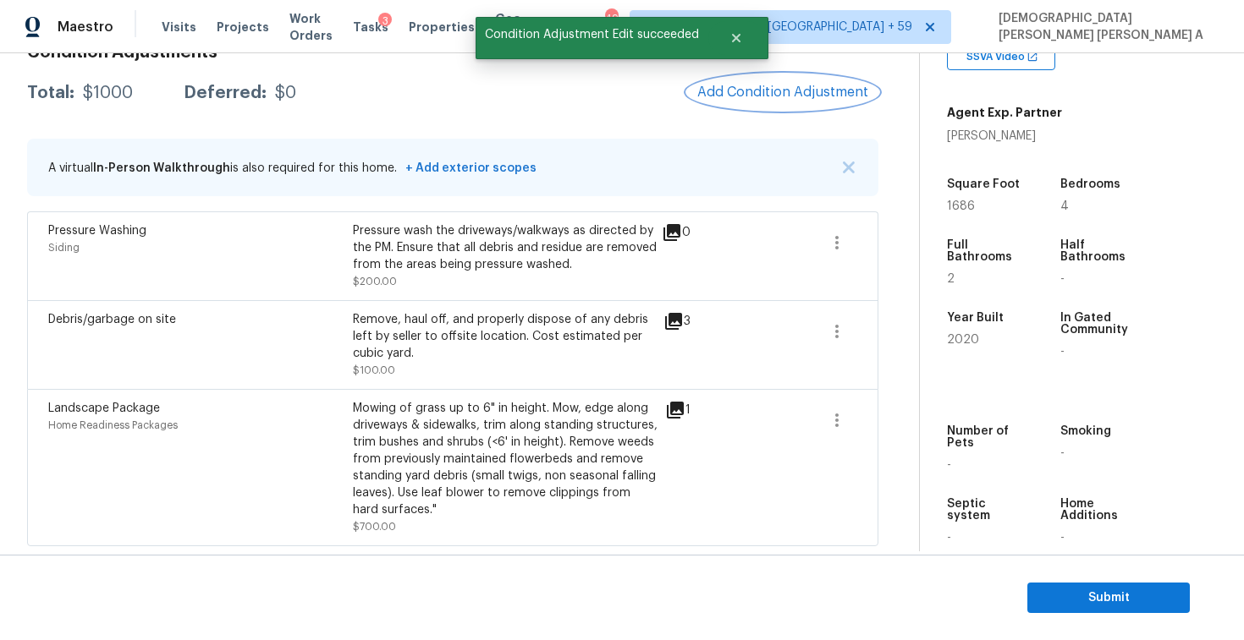
scroll to position [132, 0]
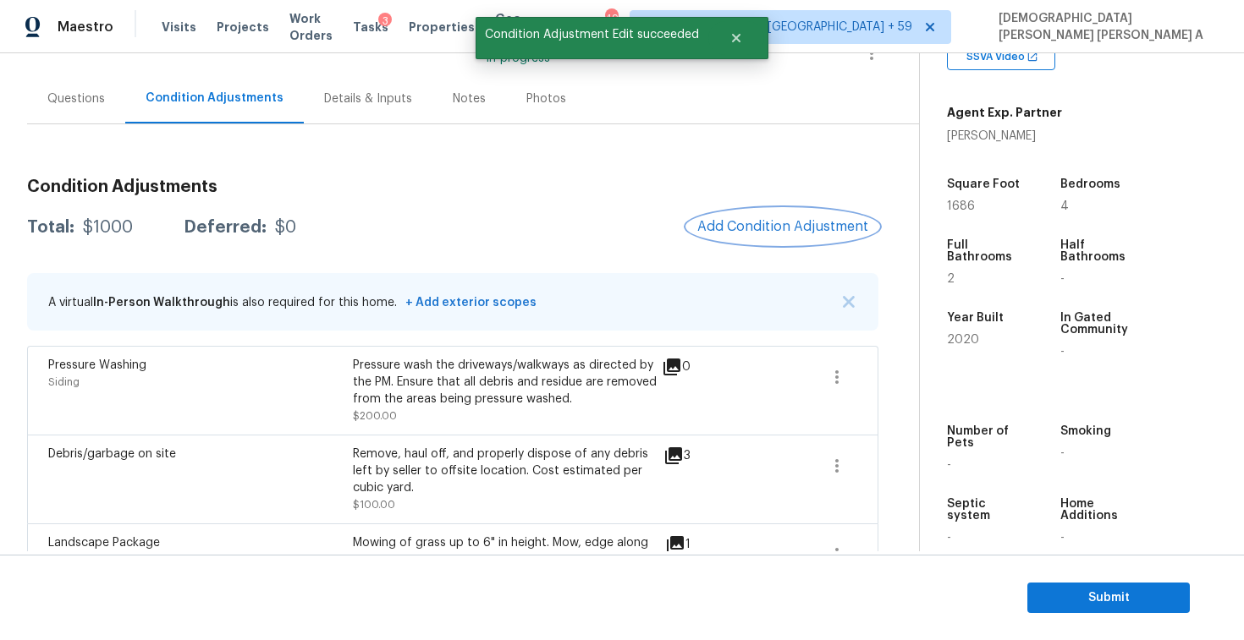
click at [732, 217] on button "Add Condition Adjustment" at bounding box center [782, 227] width 191 height 36
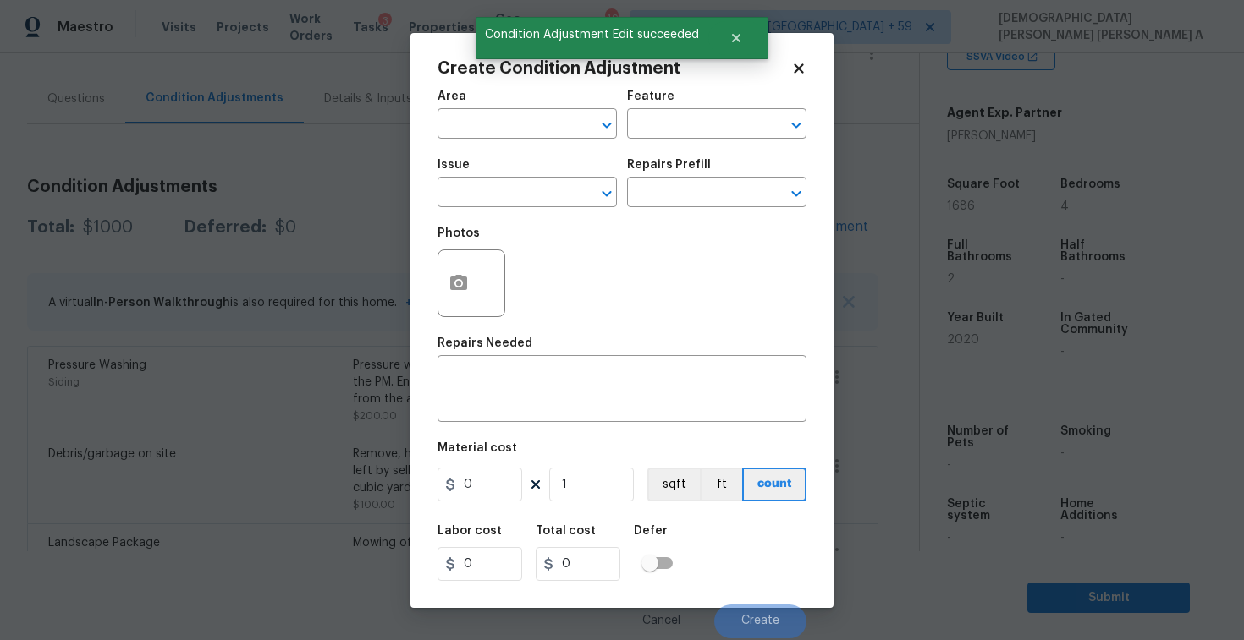
click at [501, 211] on span "Issue ​" at bounding box center [526, 183] width 179 height 69
click at [501, 195] on input "text" at bounding box center [503, 194] width 132 height 26
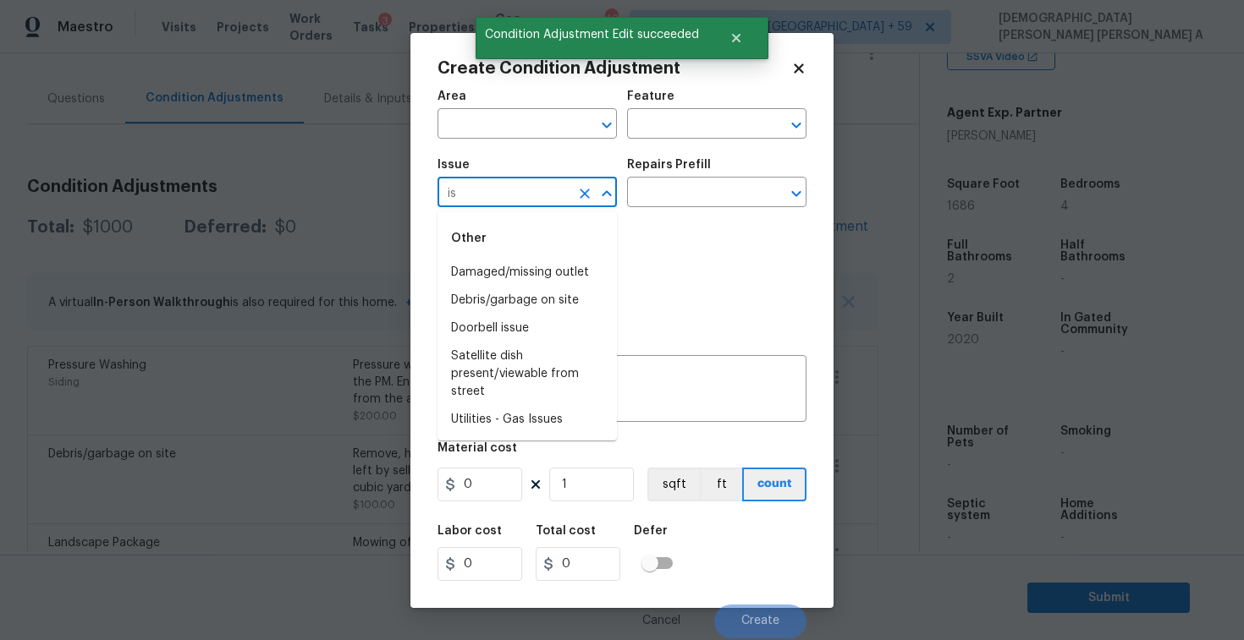
type input "i"
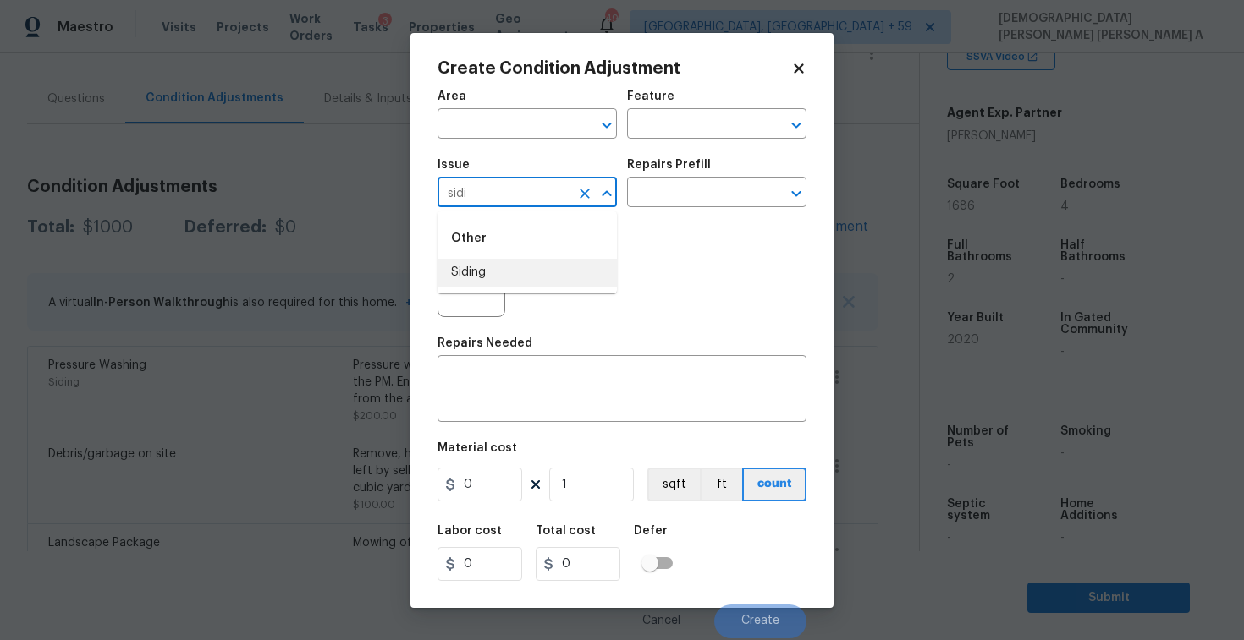
click at [497, 273] on li "Siding" at bounding box center [526, 273] width 179 height 28
type input "Siding"
click at [718, 194] on input "text" at bounding box center [693, 194] width 132 height 26
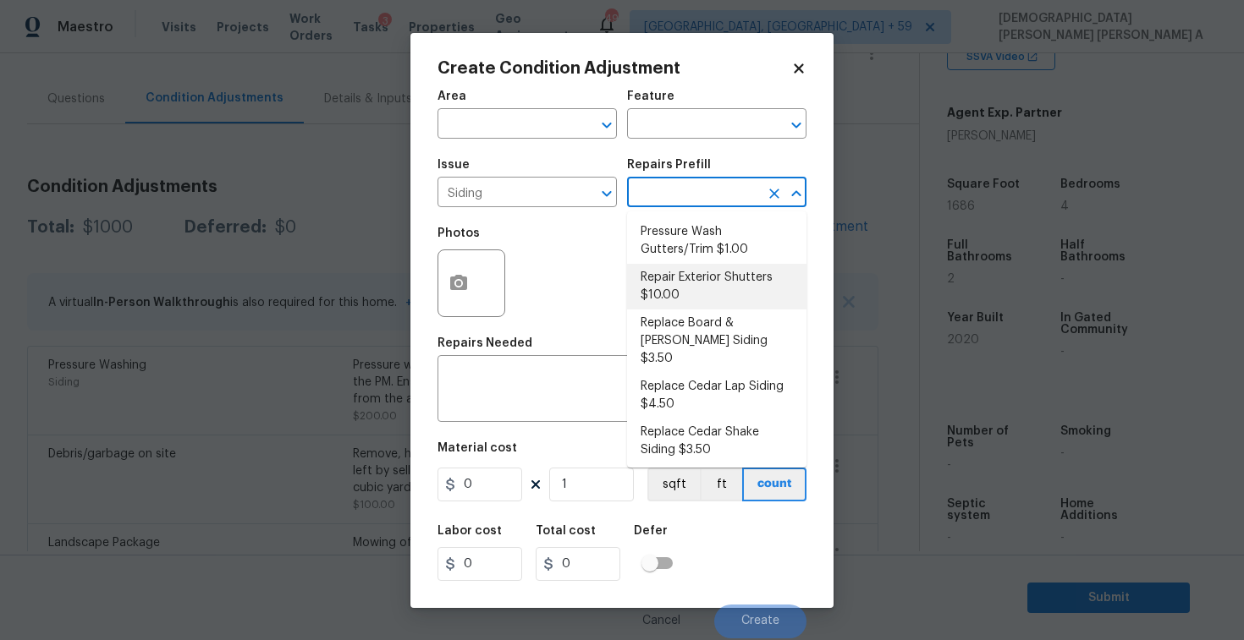
click at [691, 302] on li "Repair Exterior Shutters $10.00" at bounding box center [716, 287] width 179 height 46
type input "Siding"
type textarea "Repair the existing exterior shutters on the home (cracks, chips, holes, etc.).…"
type input "10"
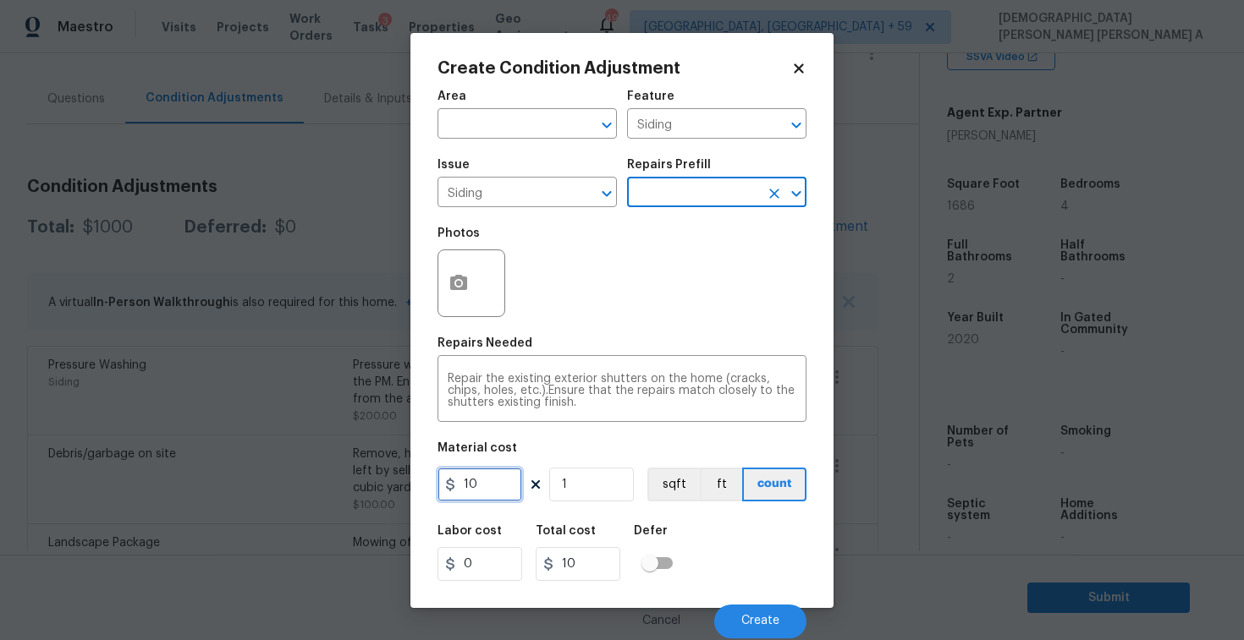
click at [499, 490] on input "10" at bounding box center [479, 485] width 85 height 34
type input "575"
click at [454, 310] on button "button" at bounding box center [458, 283] width 41 height 66
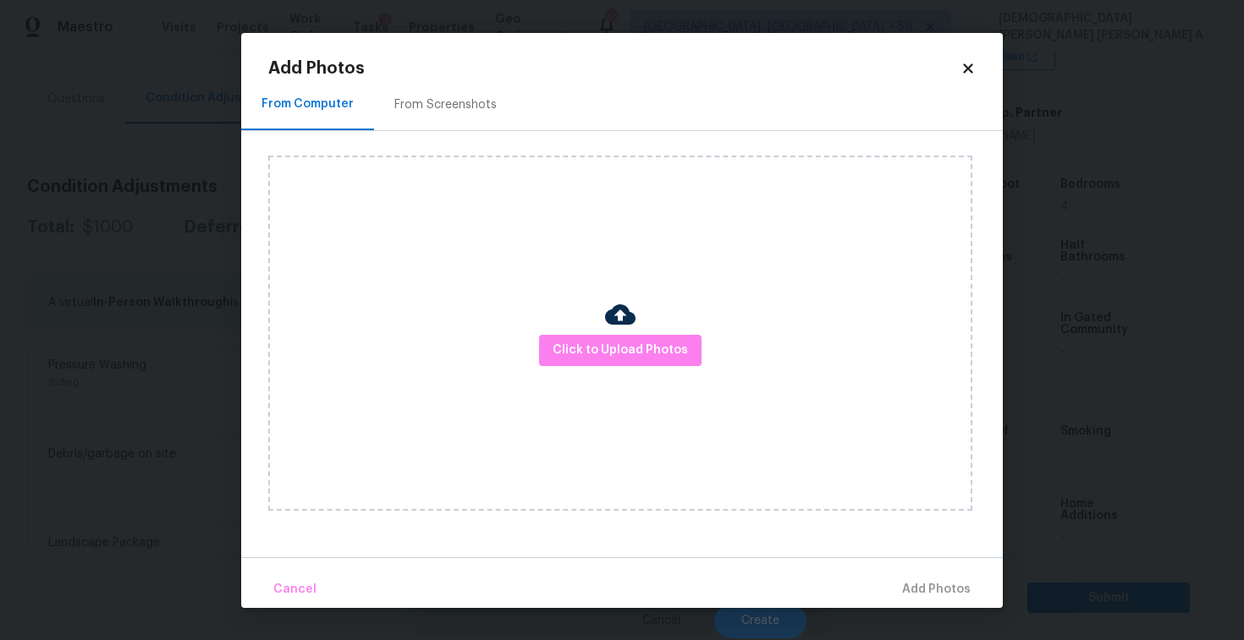
click at [435, 126] on div "From Screenshots" at bounding box center [445, 105] width 143 height 50
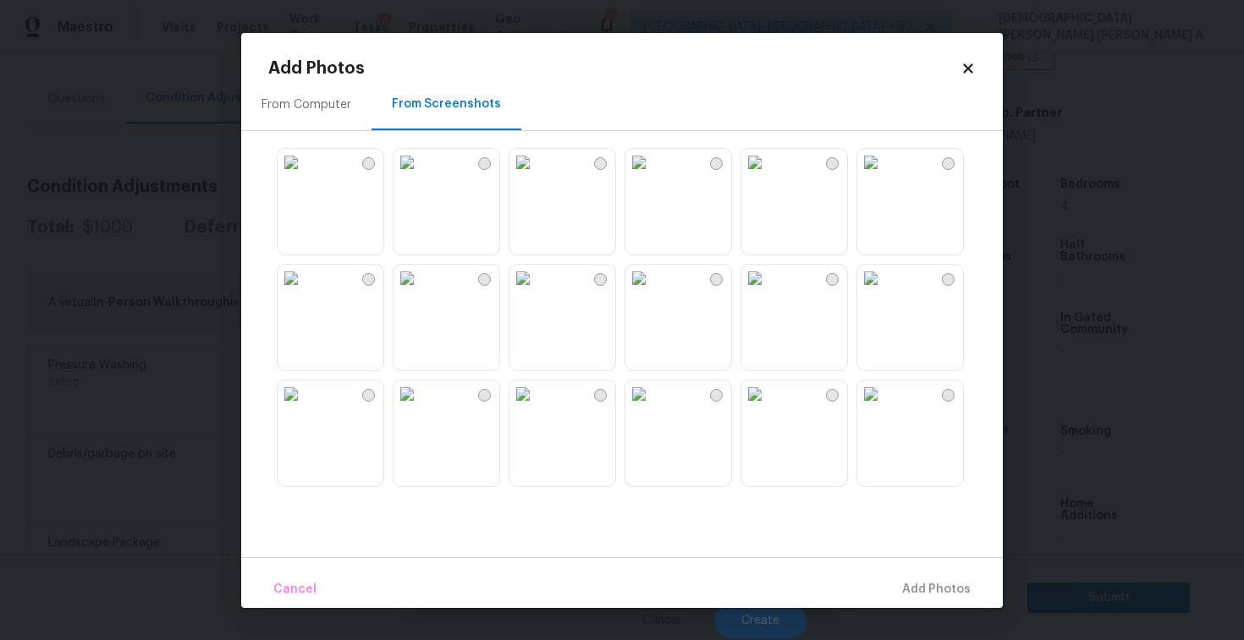
click at [527, 176] on img at bounding box center [522, 162] width 27 height 27
click at [420, 292] on img at bounding box center [406, 278] width 27 height 27
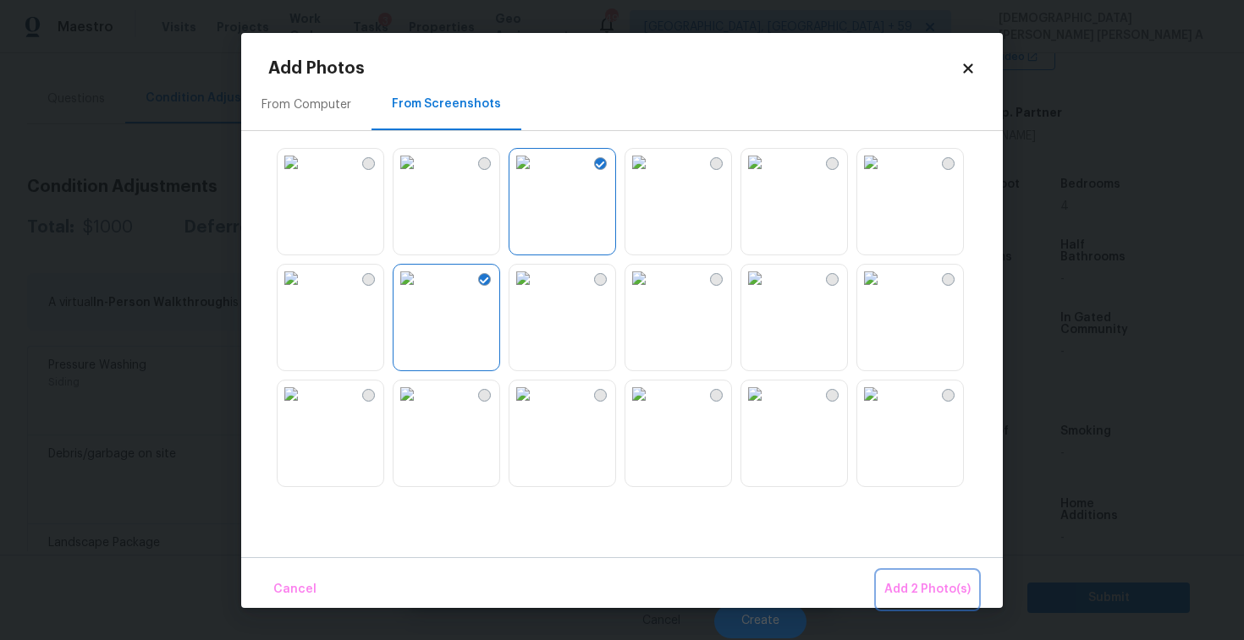
click at [916, 582] on span "Add 2 Photo(s)" at bounding box center [927, 589] width 86 height 21
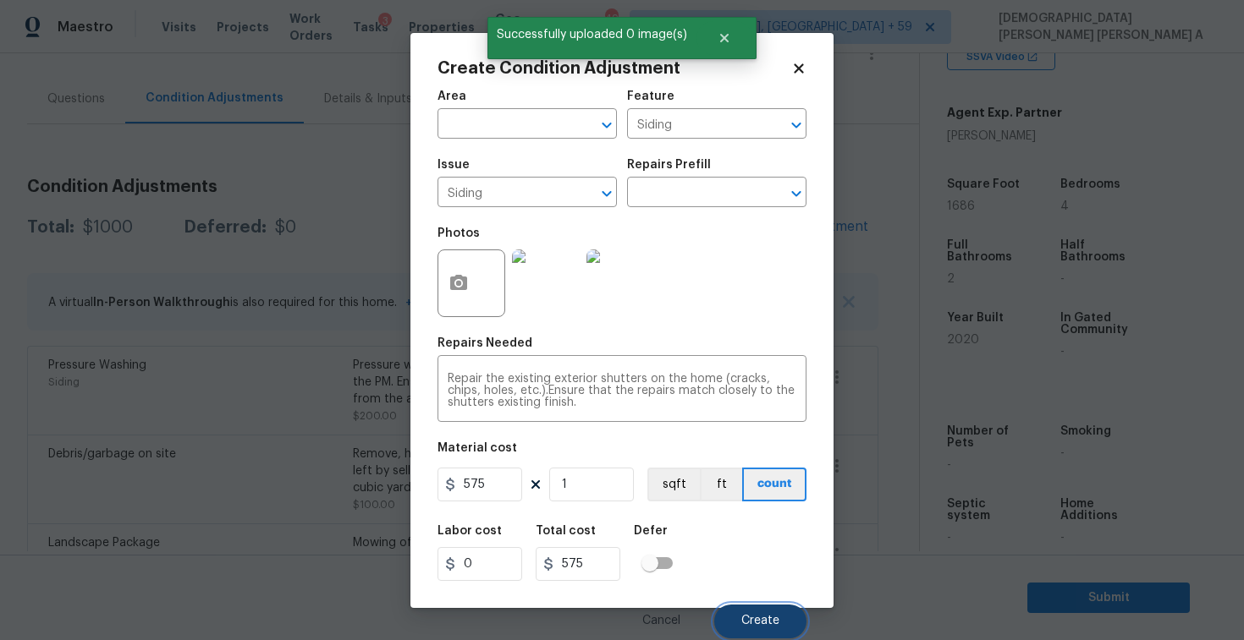
click at [788, 623] on button "Create" at bounding box center [760, 622] width 92 height 34
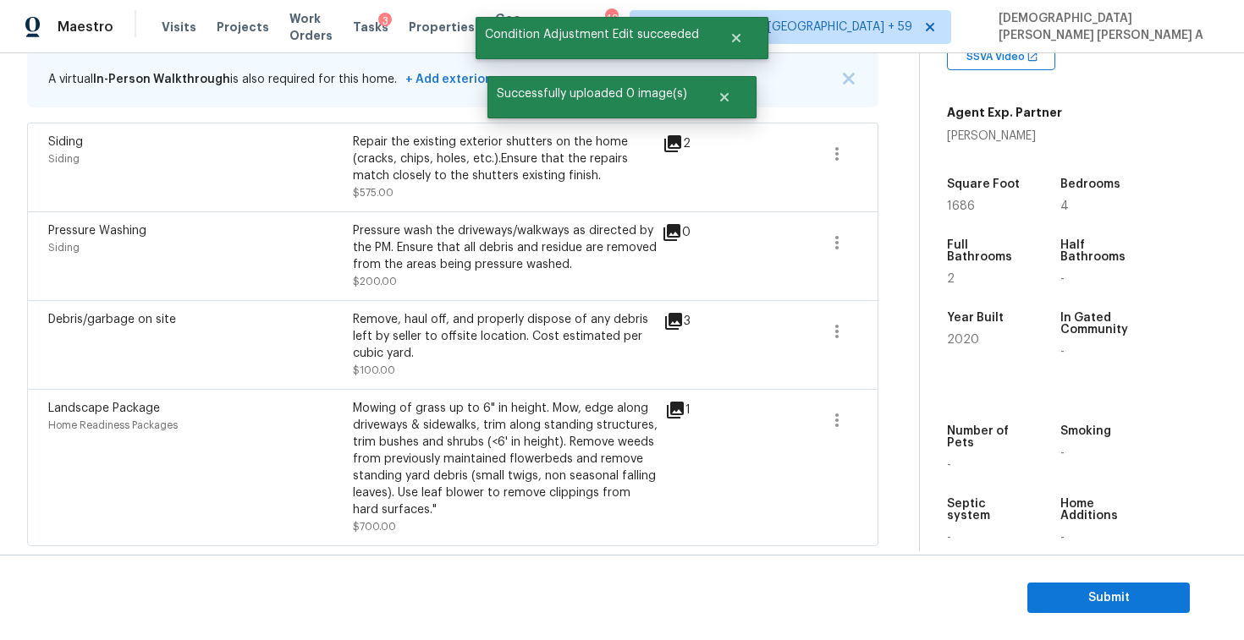
scroll to position [167, 0]
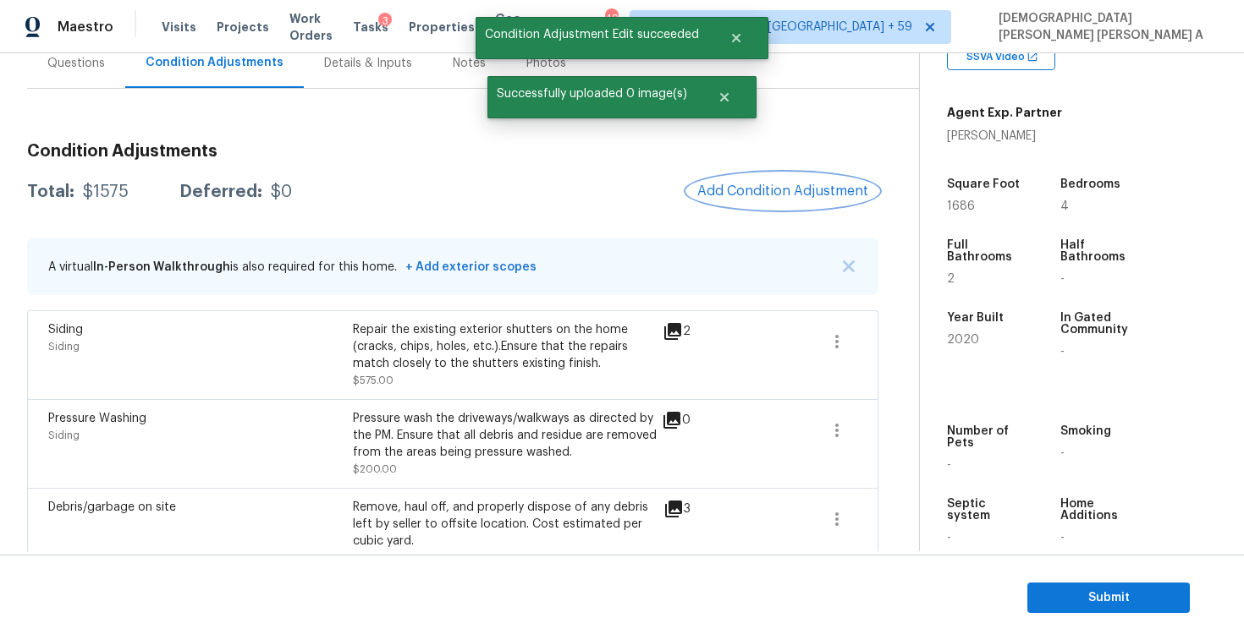
click at [821, 177] on button "Add Condition Adjustment" at bounding box center [782, 191] width 191 height 36
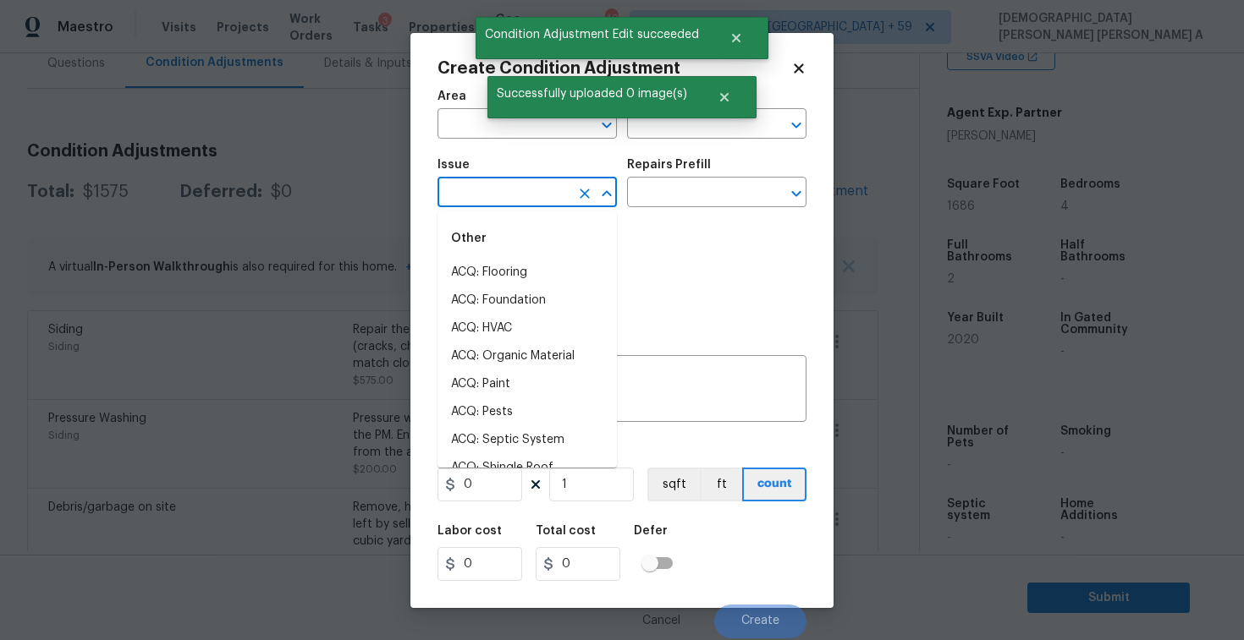
click at [508, 195] on input "text" at bounding box center [503, 194] width 132 height 26
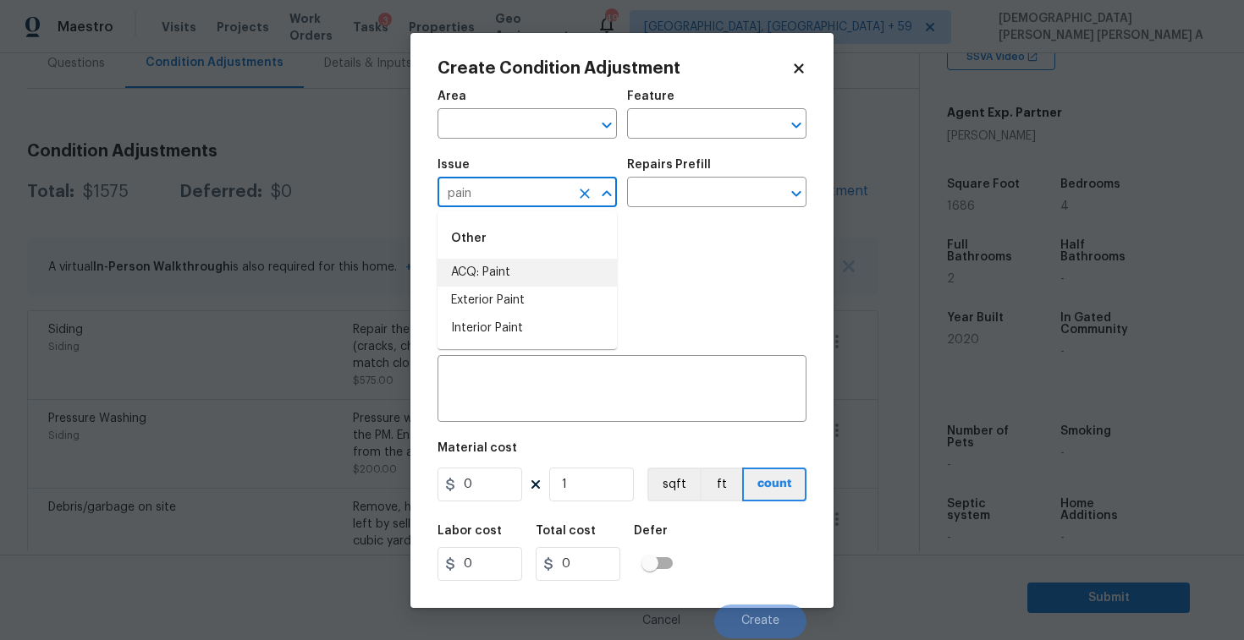
click at [496, 269] on li "ACQ: Paint" at bounding box center [526, 273] width 179 height 28
type input "ACQ: Paint"
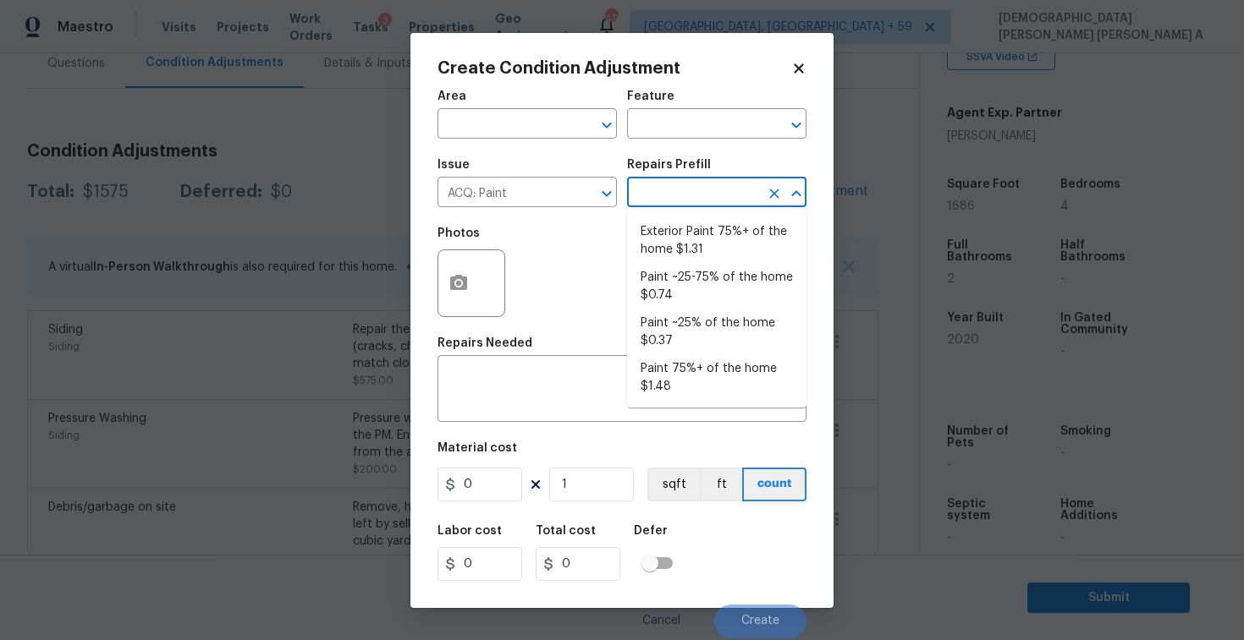
click at [716, 189] on input "text" at bounding box center [693, 194] width 132 height 26
click at [706, 331] on li "Paint ~25% of the home $0.37" at bounding box center [716, 333] width 179 height 46
type input "Acquisition"
type textarea "Acquisition Scope: ~25% of the home needs interior paint"
type input "0.37"
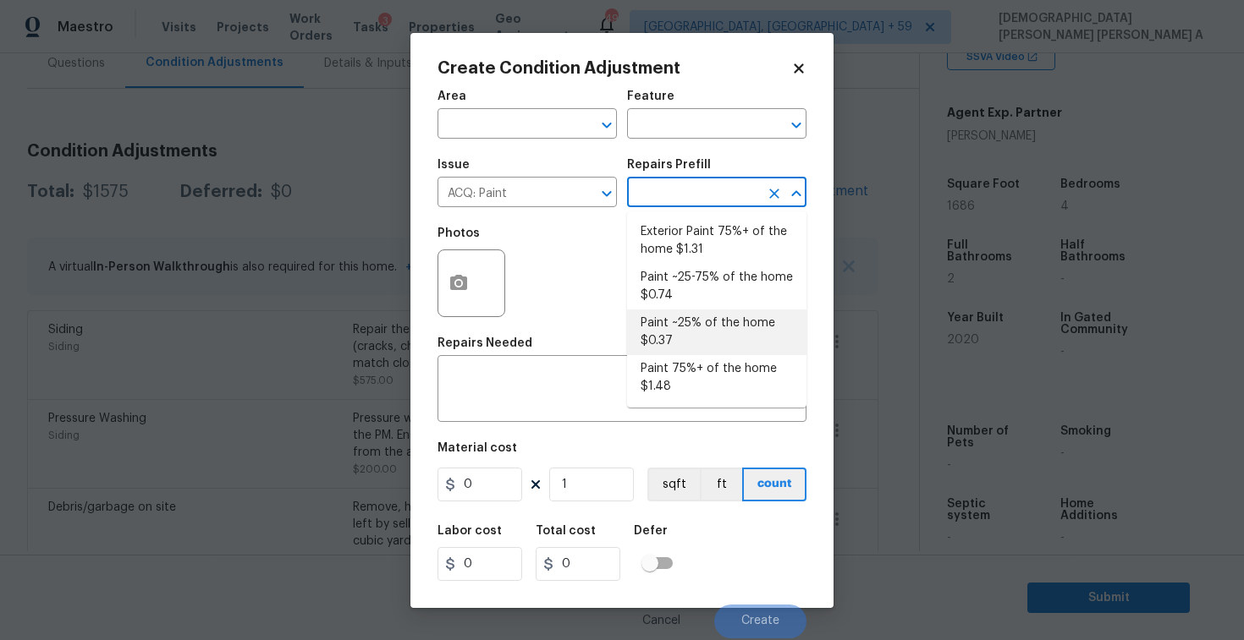
type input "0.37"
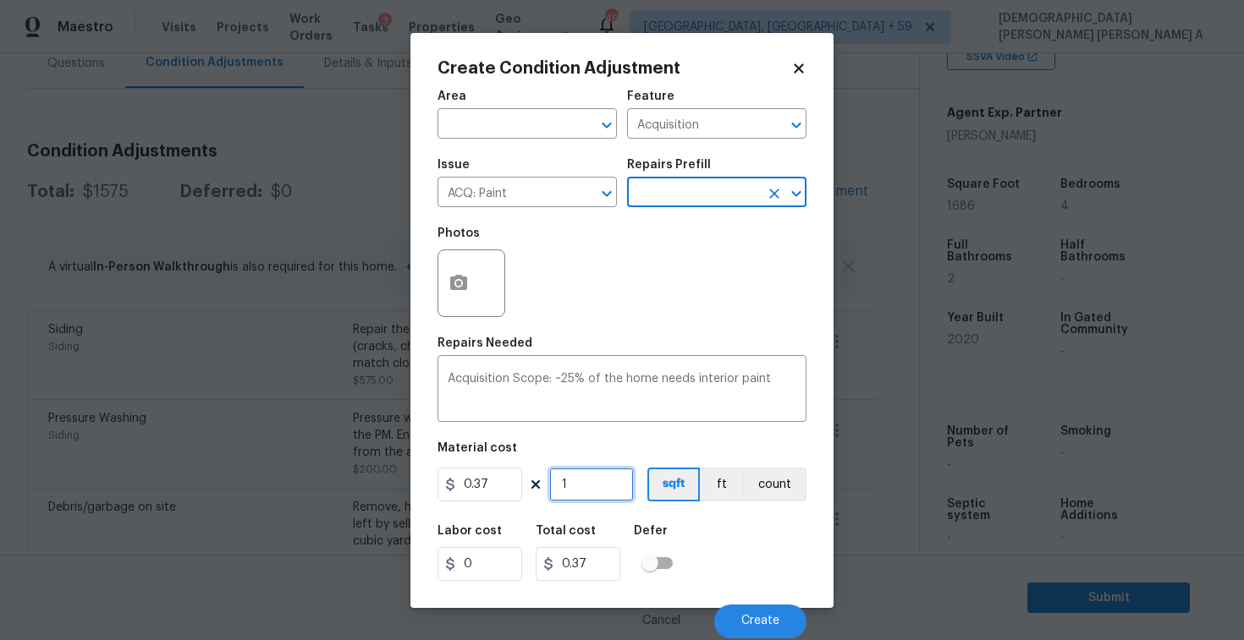
click at [590, 492] on input "1" at bounding box center [591, 485] width 85 height 34
type input "16"
type input "5.92"
type input "168"
type input "62.16"
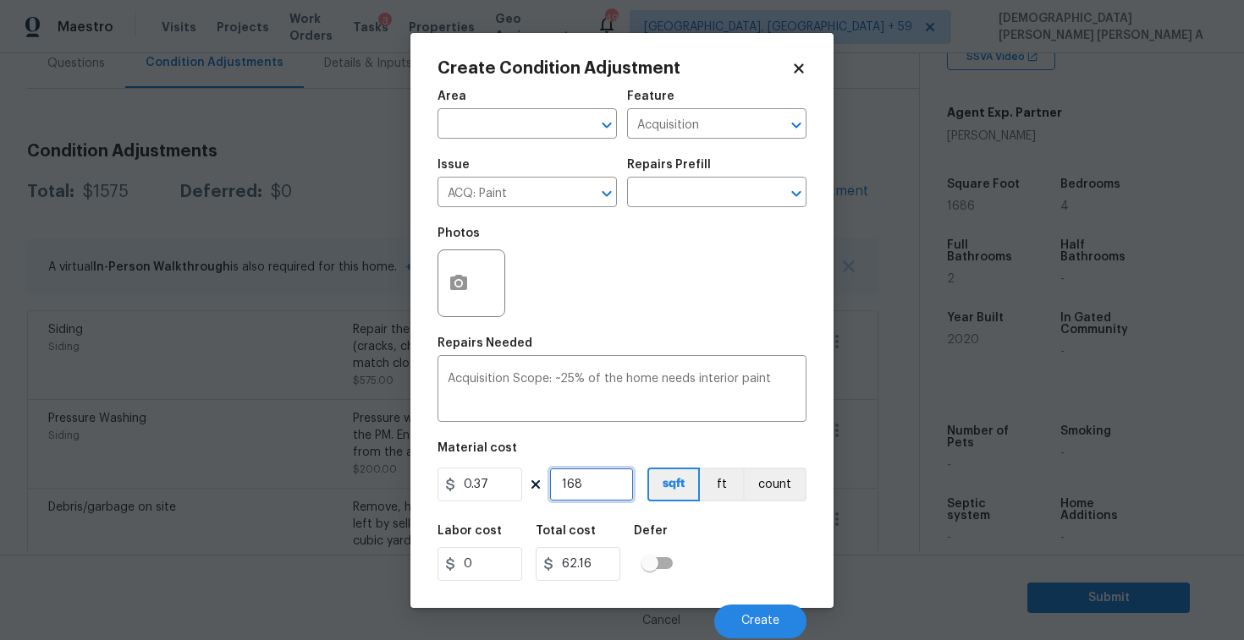
type input "1686"
type input "623.82"
type input "1686"
click at [800, 631] on button "Create" at bounding box center [760, 622] width 92 height 34
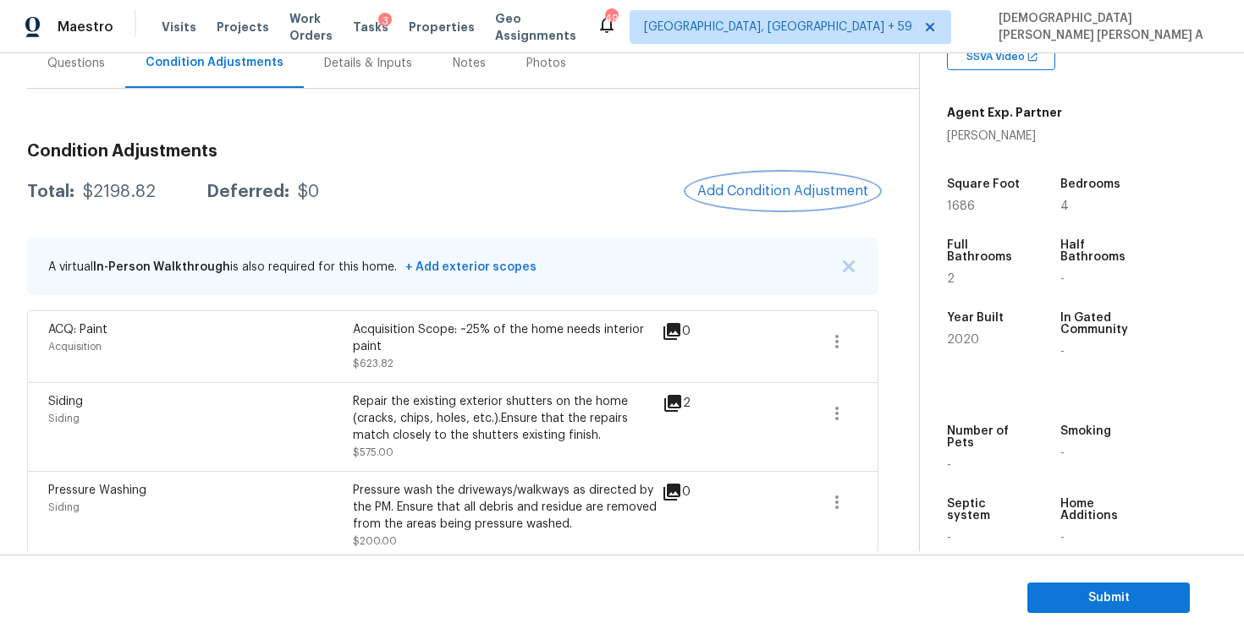
click at [793, 188] on span "Add Condition Adjustment" at bounding box center [782, 191] width 171 height 15
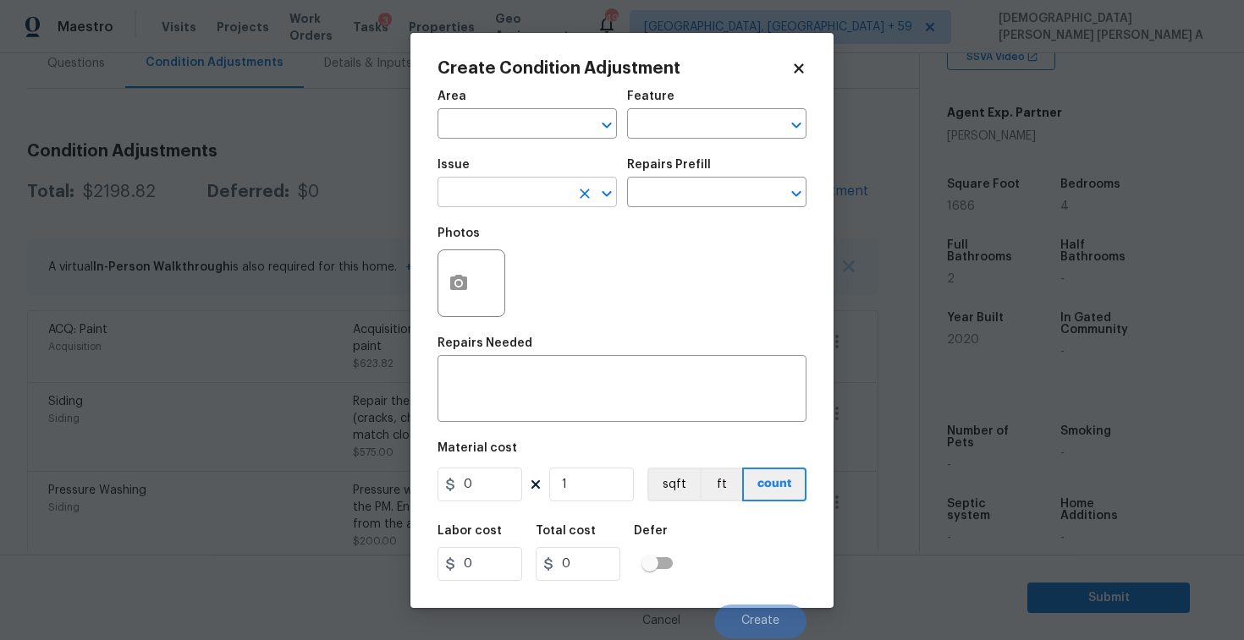
click at [543, 195] on input "text" at bounding box center [503, 194] width 132 height 26
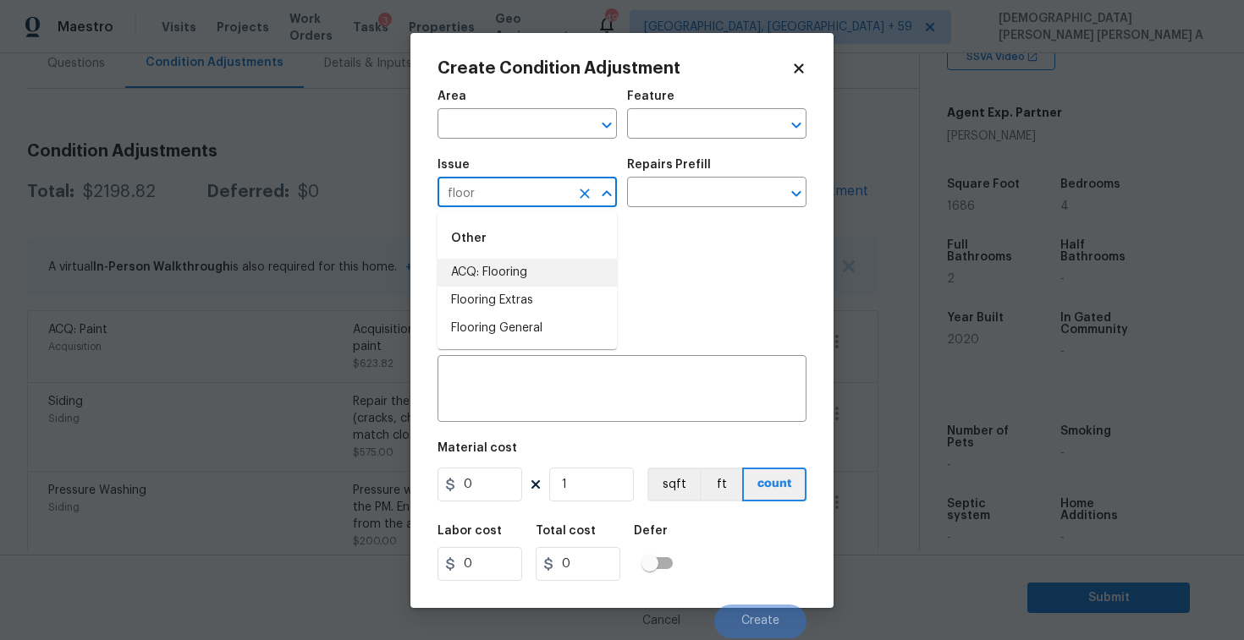
click at [519, 264] on li "ACQ: Flooring" at bounding box center [526, 273] width 179 height 28
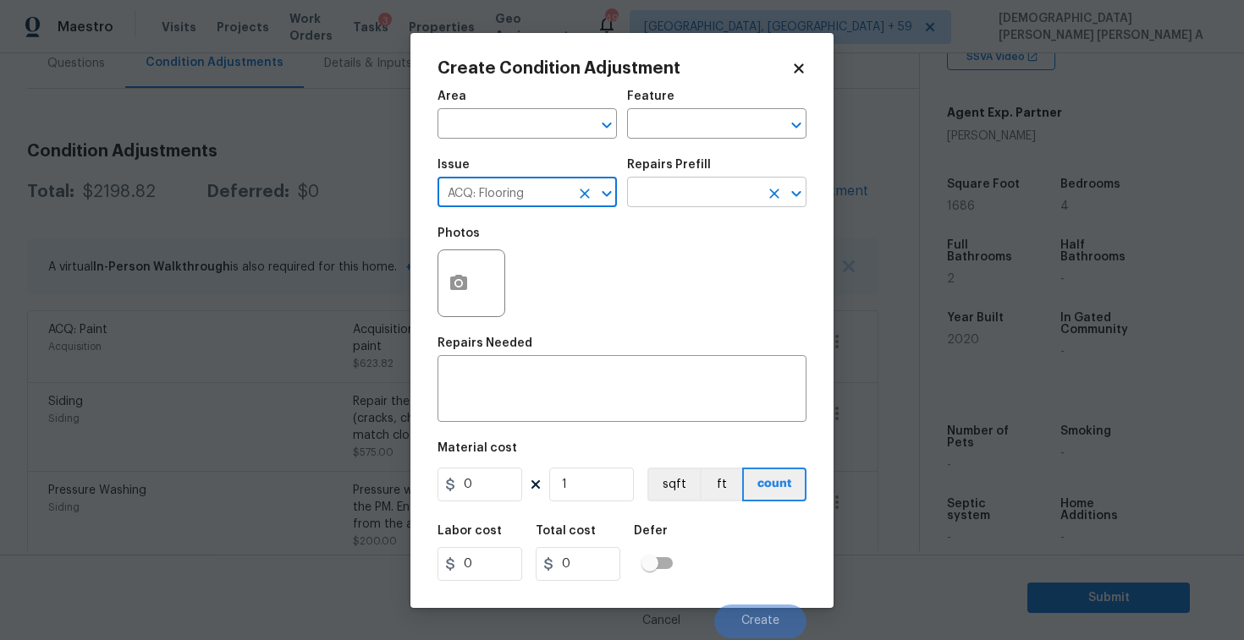
type input "ACQ: Flooring"
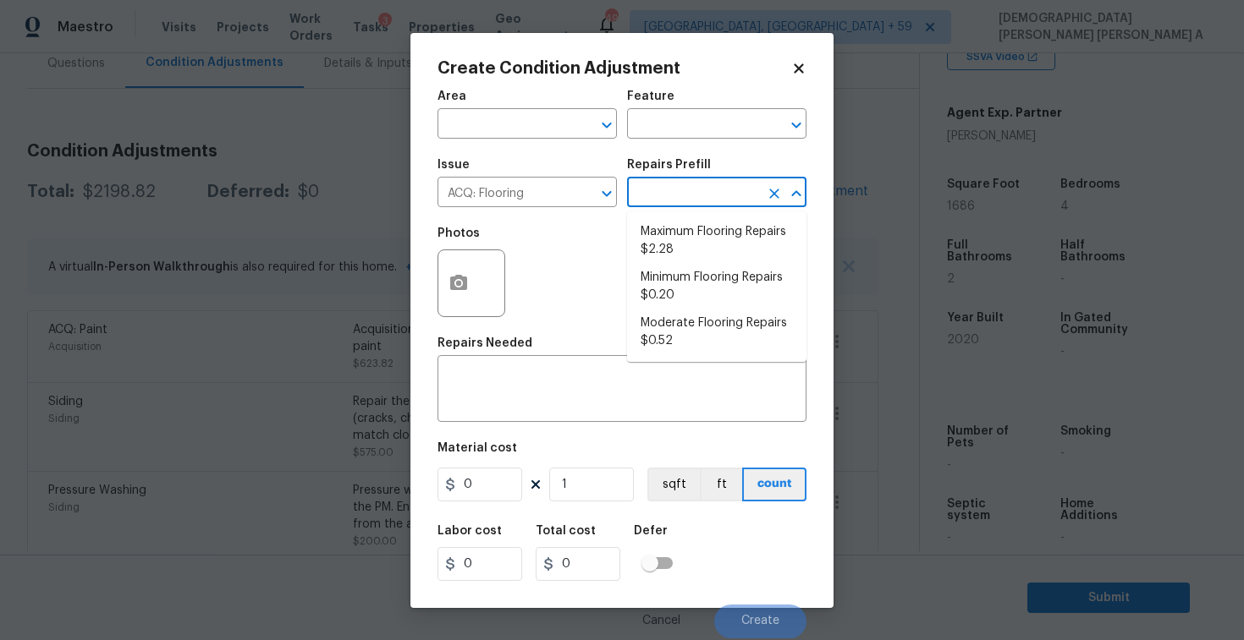
click at [685, 200] on input "text" at bounding box center [693, 194] width 132 height 26
click at [689, 330] on li "Moderate Flooring Repairs $0.52" at bounding box center [716, 333] width 179 height 46
type input "Acquisition"
type textarea "Acquisition Scope: Moderate flooring repairs"
type input "0.52"
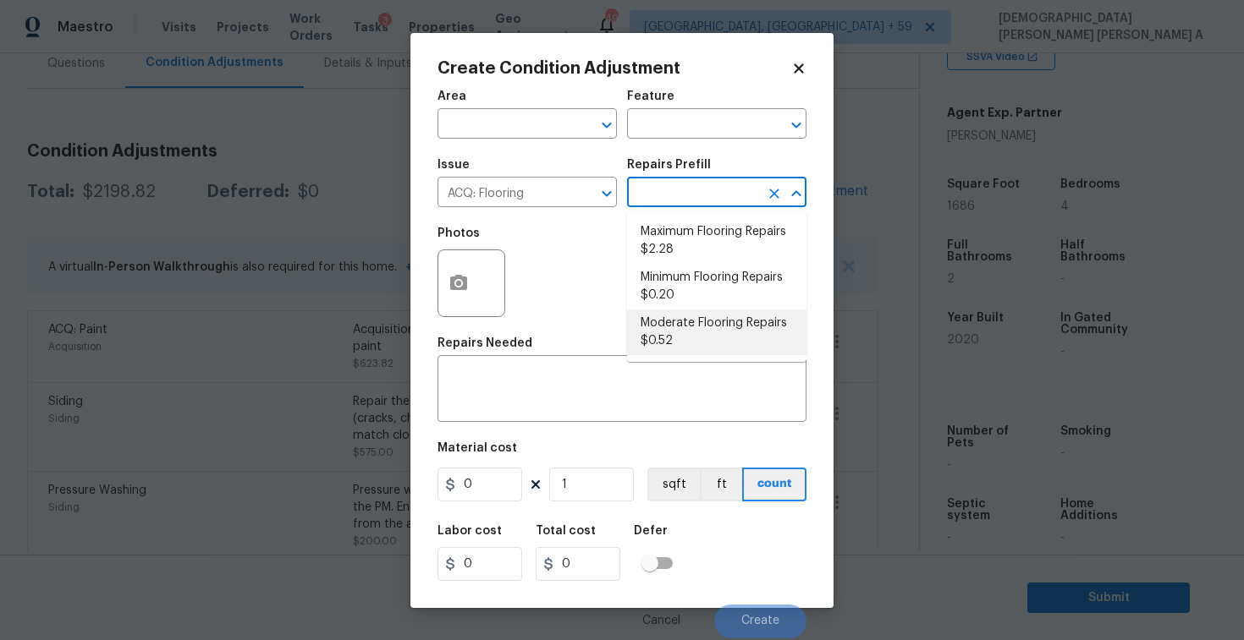
type input "0.52"
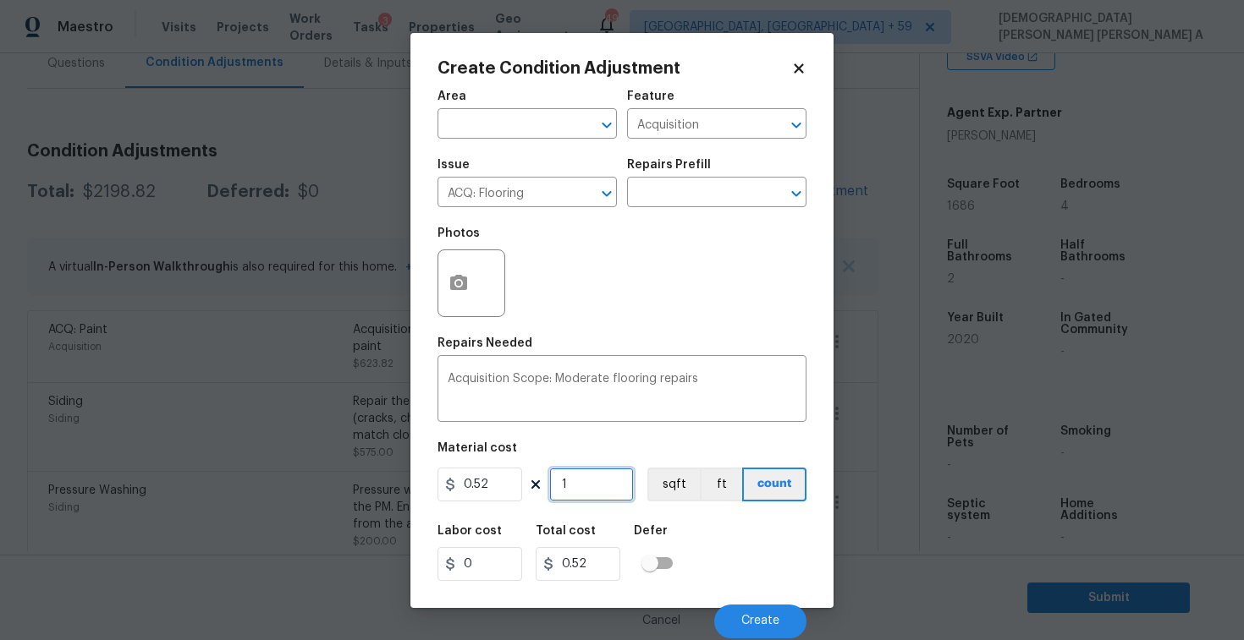
click at [618, 497] on input "1" at bounding box center [591, 485] width 85 height 34
type input "16"
type input "8.32"
type input "168"
type input "87.36"
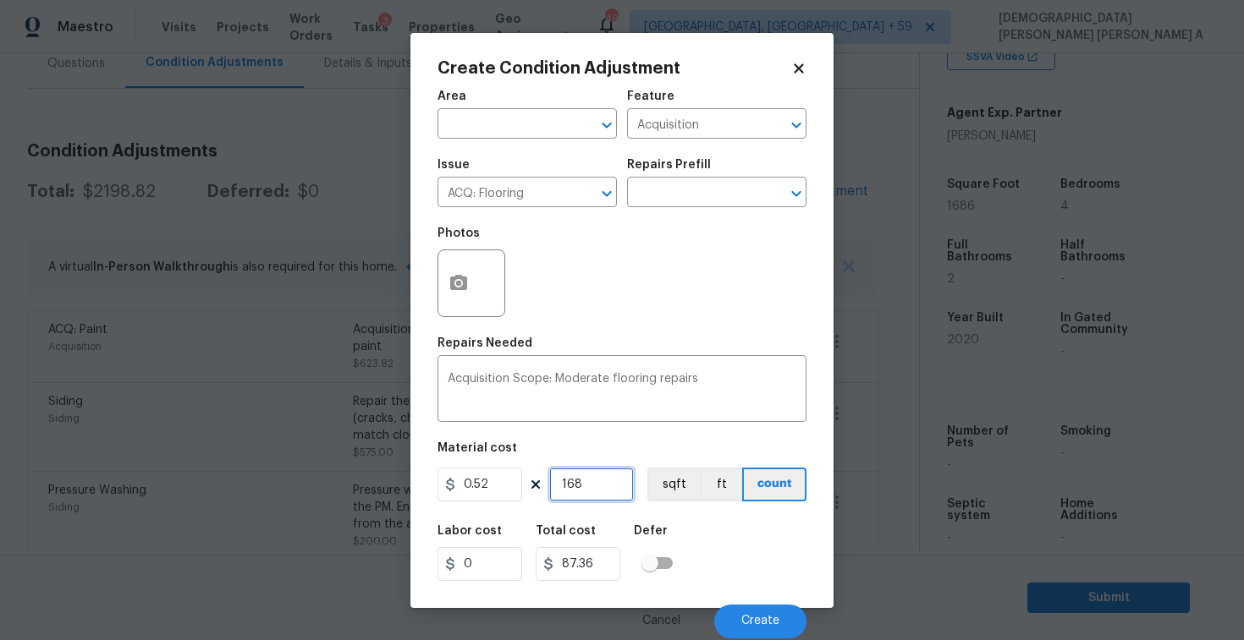
type input "1686"
type input "876.72"
type input "1686"
click at [456, 282] on circle "button" at bounding box center [458, 282] width 5 height 5
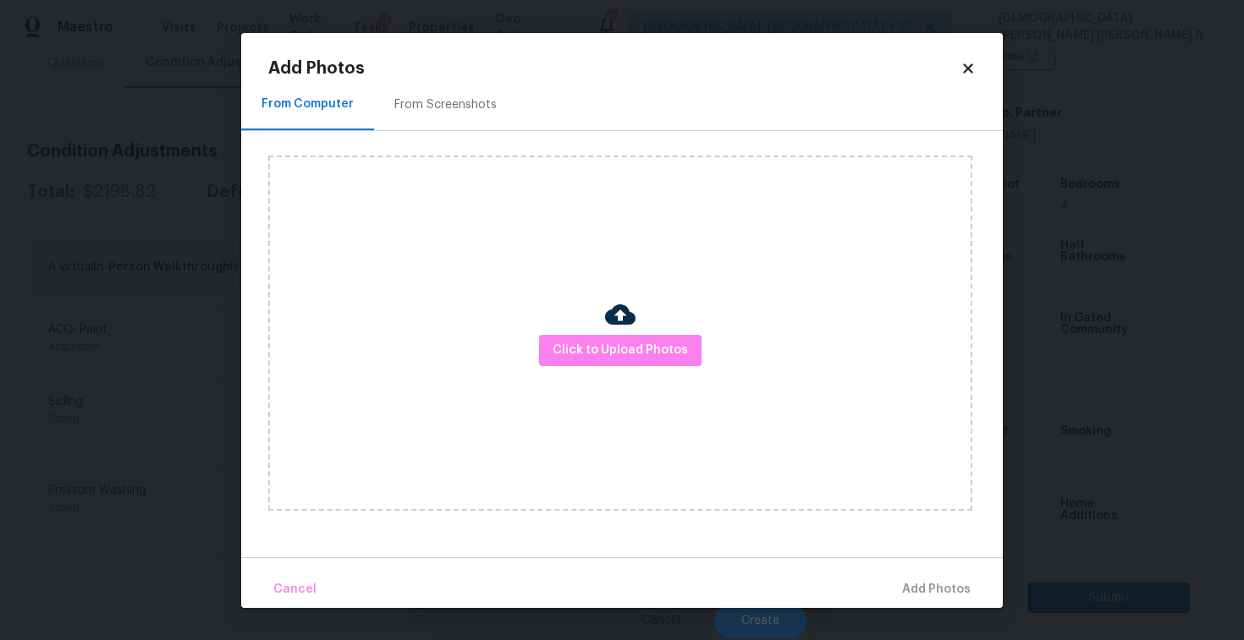
click at [444, 127] on div "From Screenshots" at bounding box center [445, 105] width 143 height 50
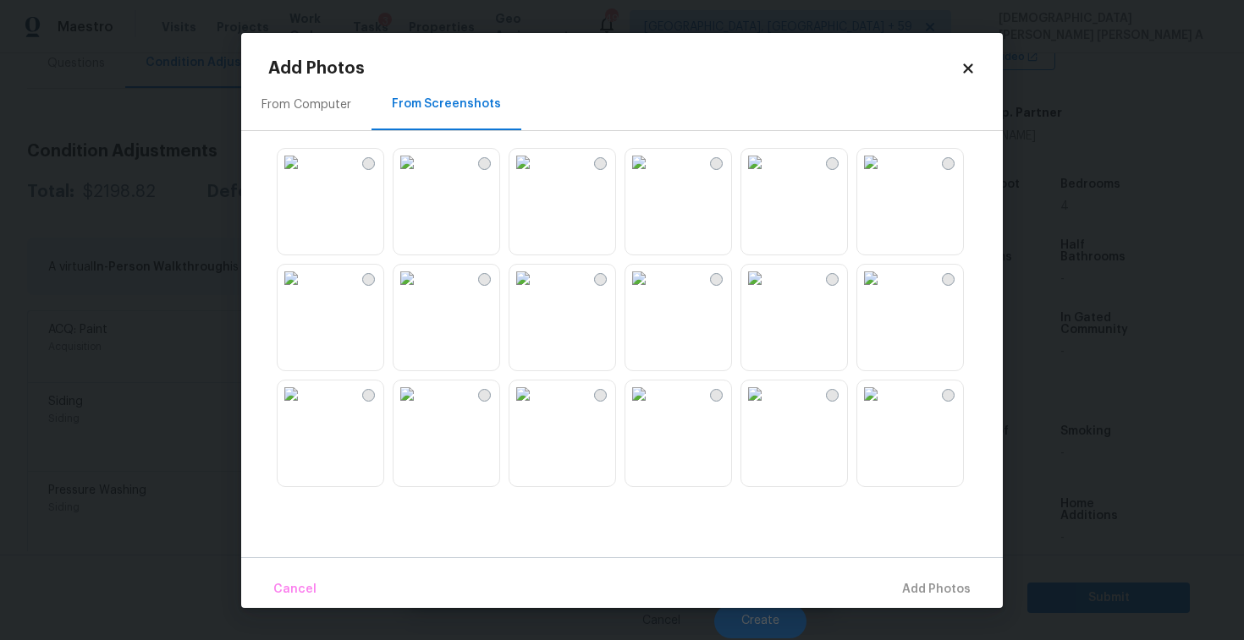
click at [652, 292] on img at bounding box center [638, 278] width 27 height 27
click at [536, 292] on img at bounding box center [522, 278] width 27 height 27
click at [536, 408] on img at bounding box center [522, 394] width 27 height 27
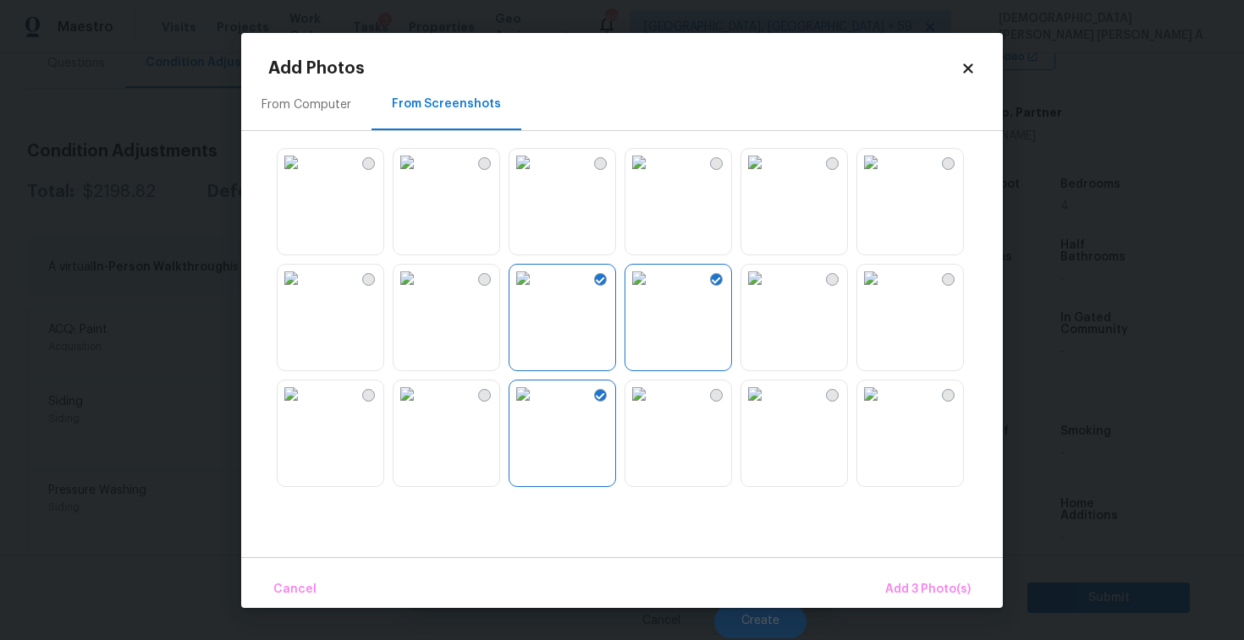
click at [645, 408] on img at bounding box center [638, 394] width 27 height 27
click at [755, 408] on img at bounding box center [754, 394] width 27 height 27
click at [305, 176] on img at bounding box center [290, 162] width 27 height 27
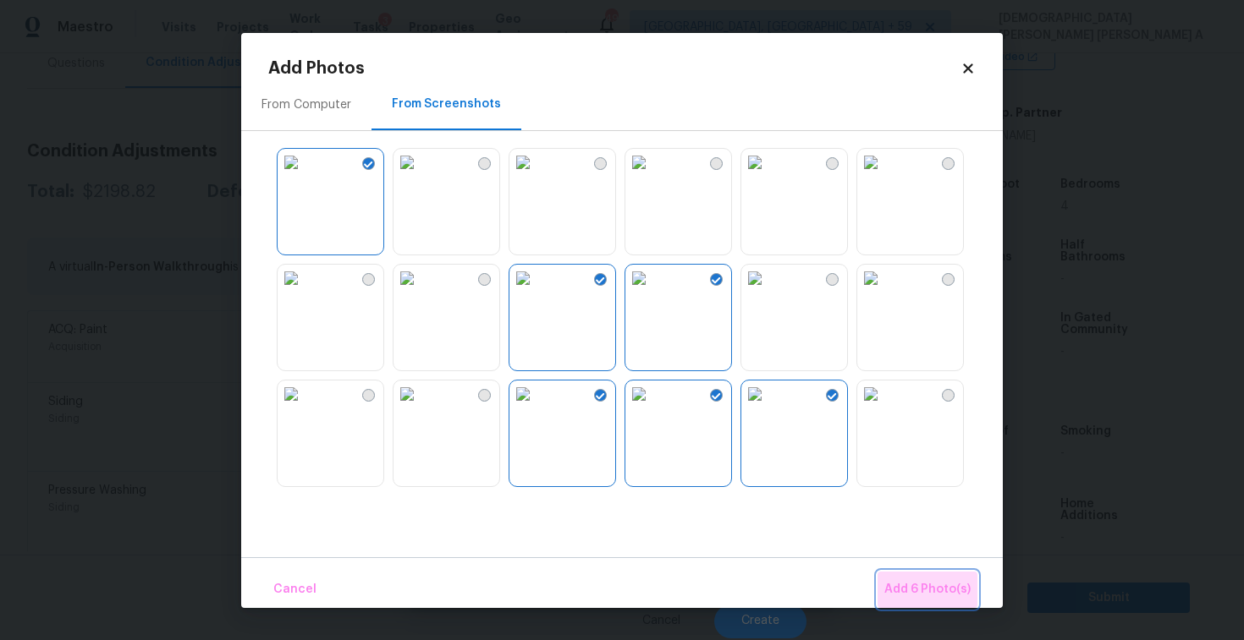
click at [960, 601] on button "Add 6 Photo(s)" at bounding box center [927, 590] width 100 height 36
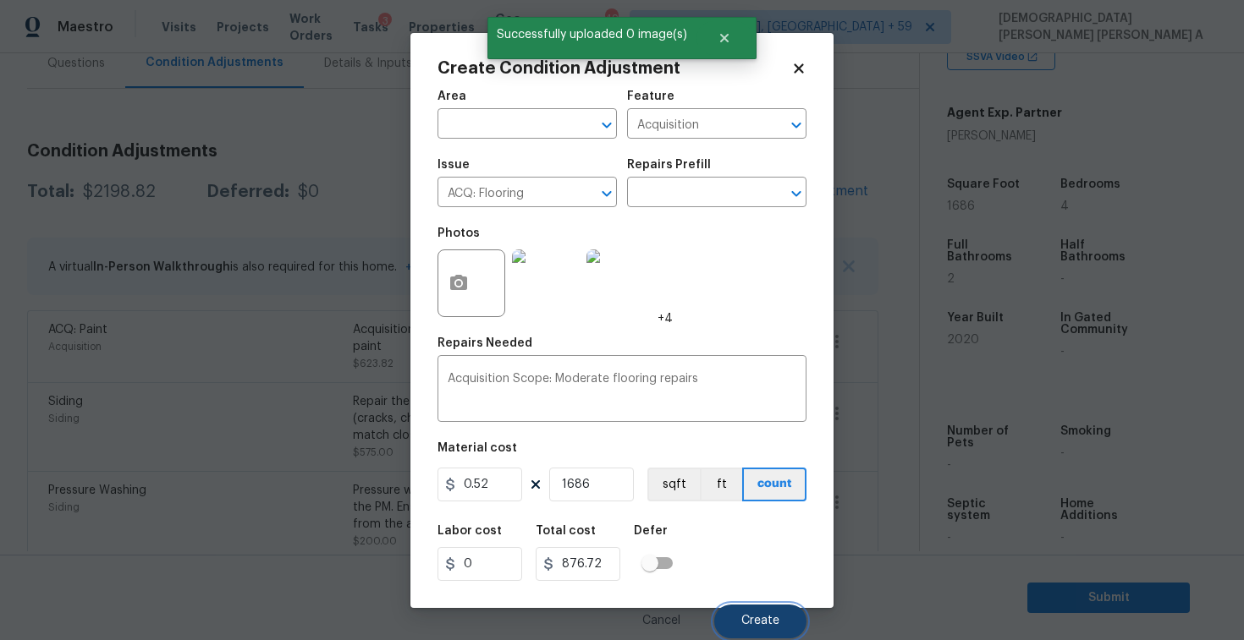
click at [727, 624] on button "Create" at bounding box center [760, 622] width 92 height 34
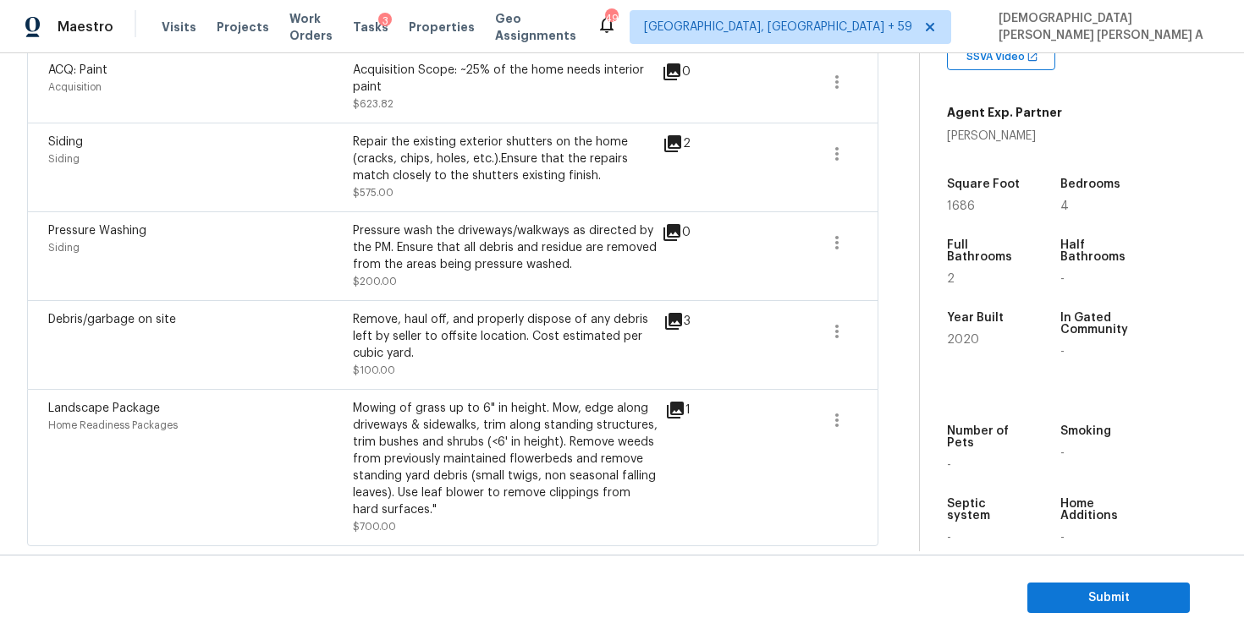
scroll to position [217, 0]
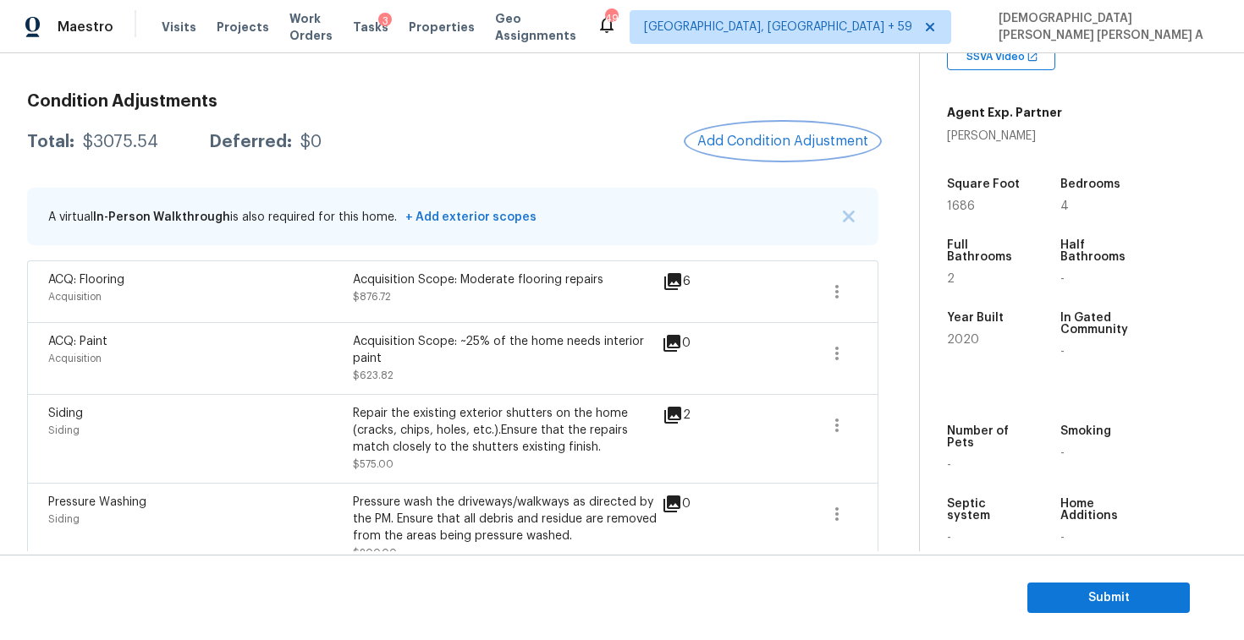
click at [797, 149] on button "Add Condition Adjustment" at bounding box center [782, 142] width 191 height 36
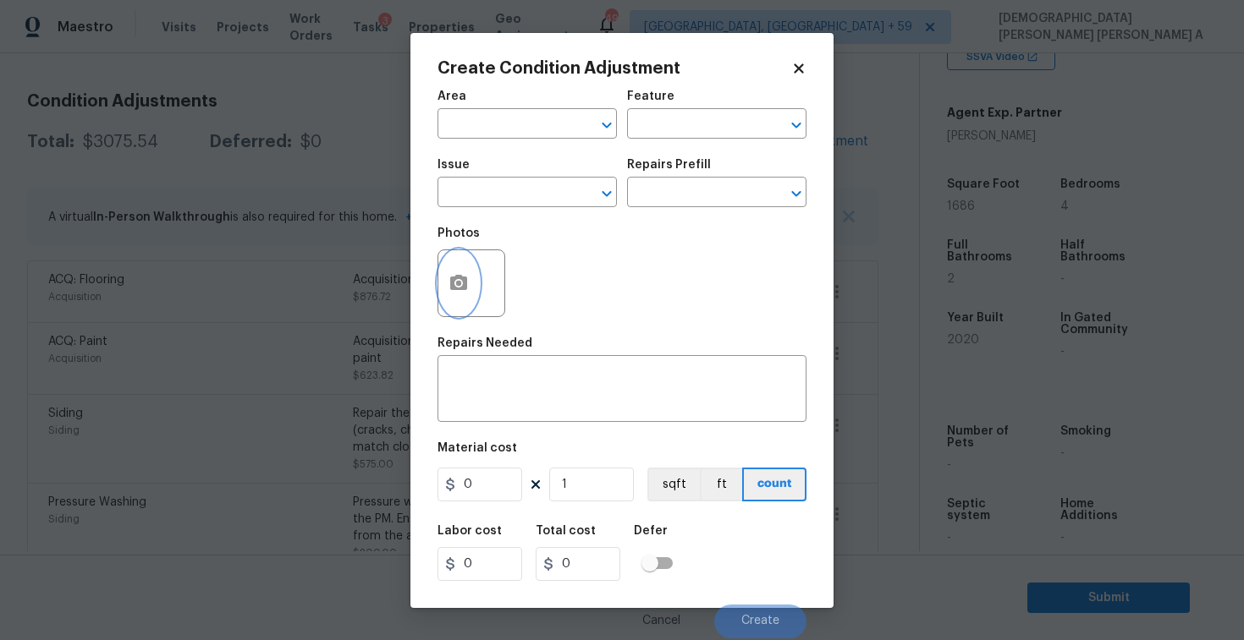
click at [449, 286] on icon "button" at bounding box center [458, 283] width 20 height 20
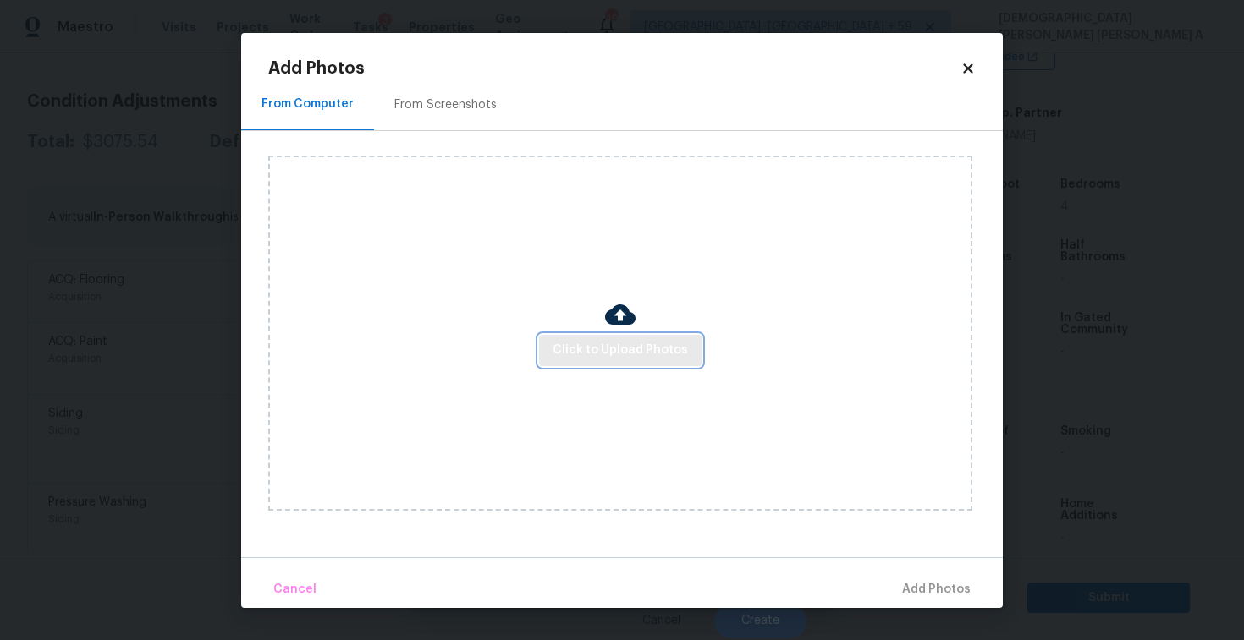
click at [623, 343] on span "Click to Upload Photos" at bounding box center [619, 350] width 135 height 21
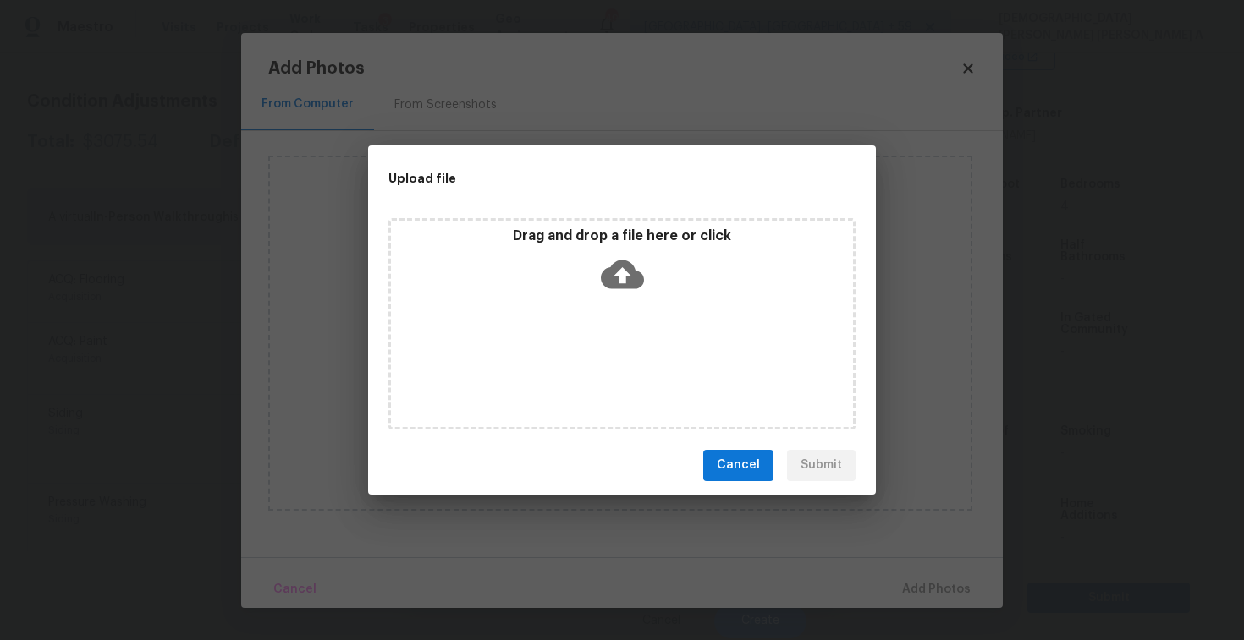
click at [600, 211] on div "Upload file" at bounding box center [583, 178] width 431 height 66
click at [614, 331] on div "Drag and drop a file here or click" at bounding box center [621, 323] width 467 height 211
click at [740, 465] on span "Cancel" at bounding box center [737, 465] width 43 height 21
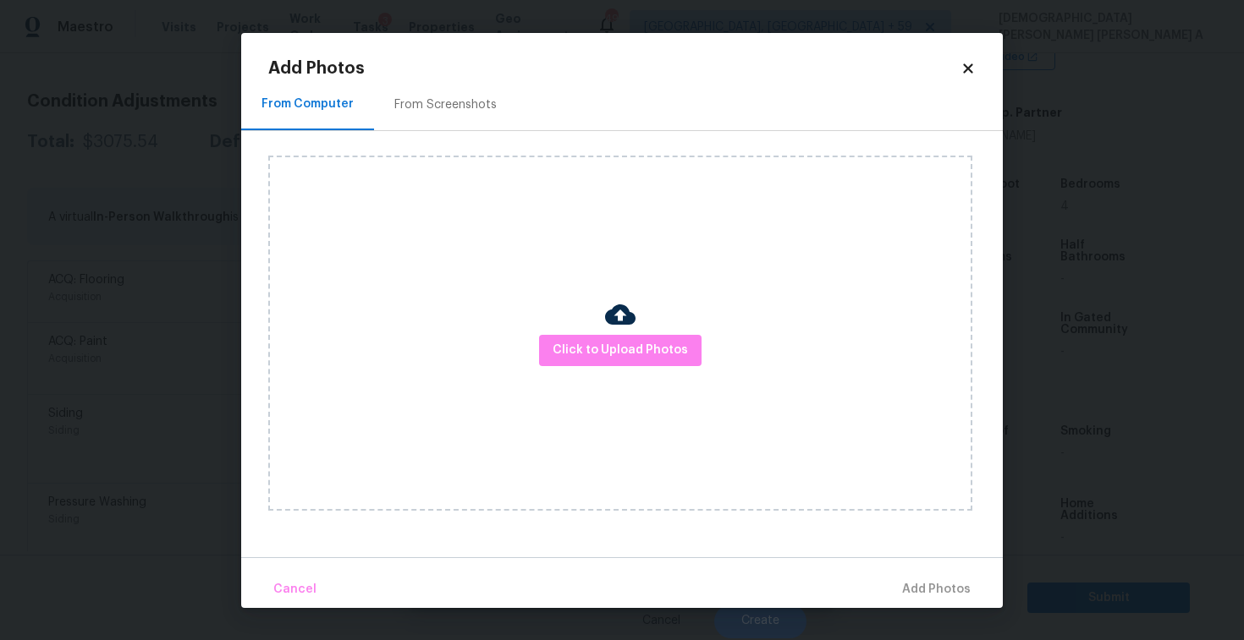
click at [967, 70] on icon at bounding box center [967, 68] width 15 height 15
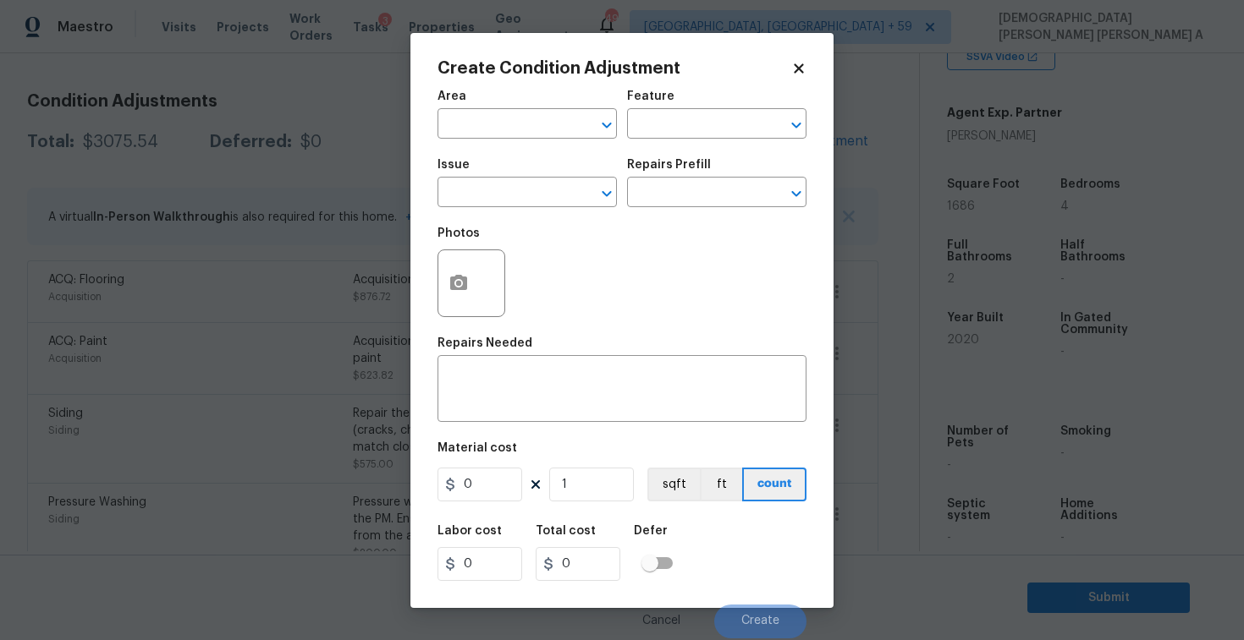
click at [804, 71] on icon at bounding box center [798, 68] width 15 height 15
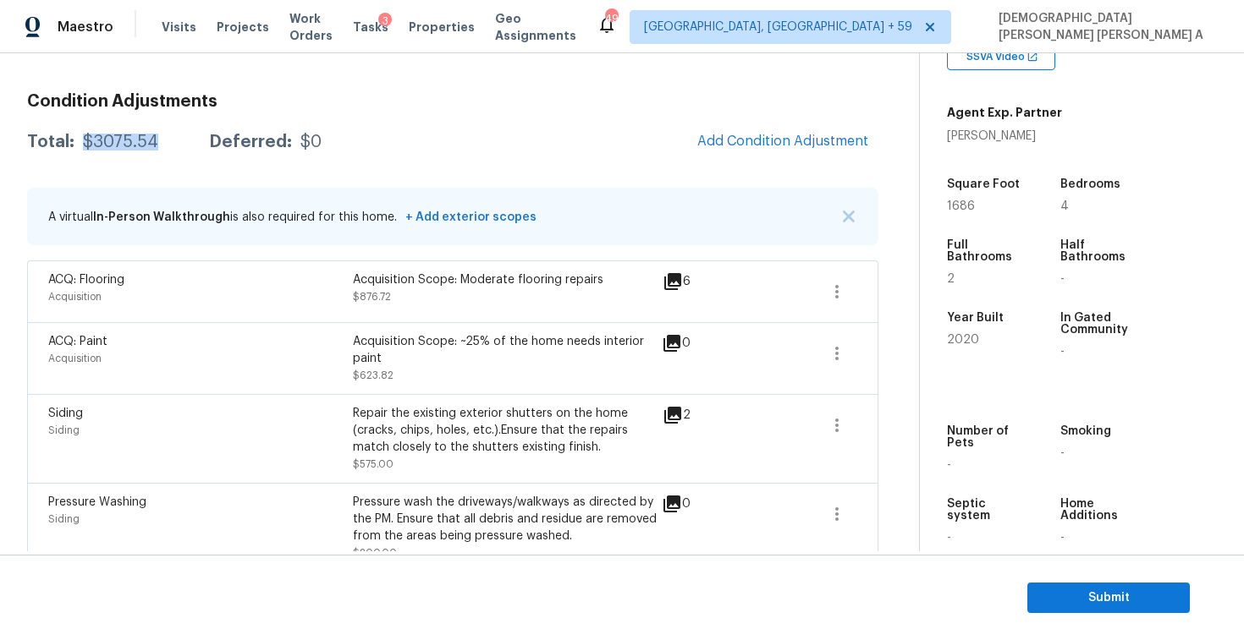
drag, startPoint x: 165, startPoint y: 134, endPoint x: 82, endPoint y: 145, distance: 83.6
click at [82, 145] on div "Total: $3075.54 Deferred: $0" at bounding box center [174, 142] width 294 height 17
copy div "$3075.54"
click at [840, 351] on icon "button" at bounding box center [836, 353] width 20 height 20
click at [931, 351] on div "Edit" at bounding box center [933, 350] width 132 height 17
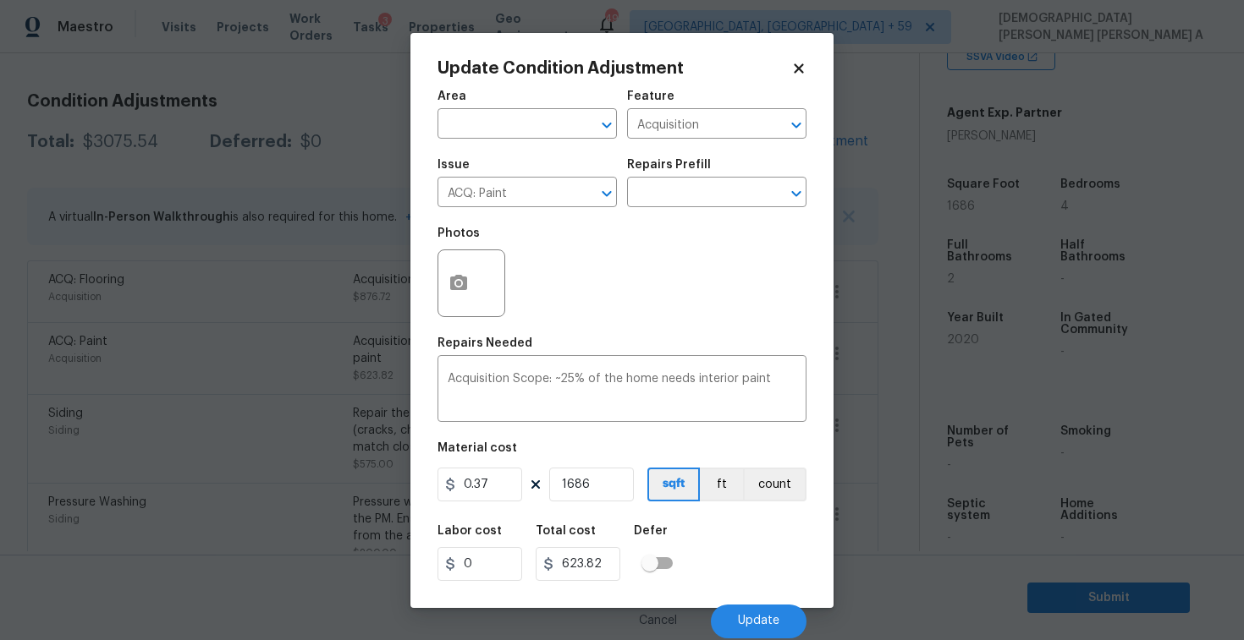
click at [799, 69] on icon at bounding box center [797, 67] width 9 height 9
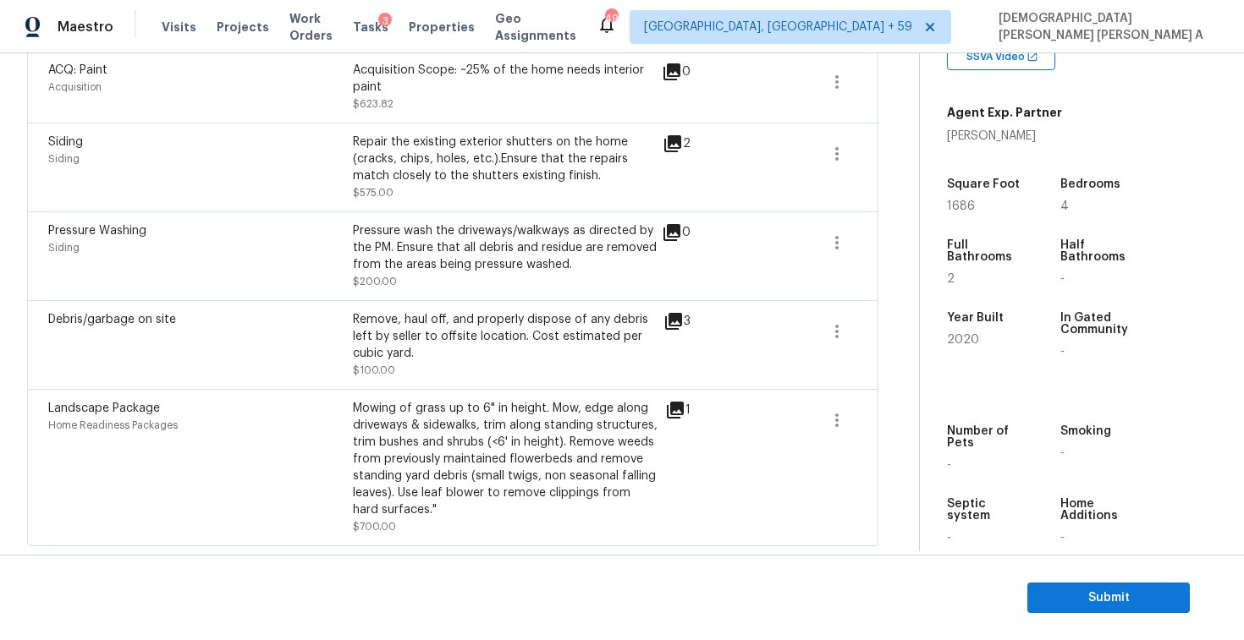
scroll to position [277, 0]
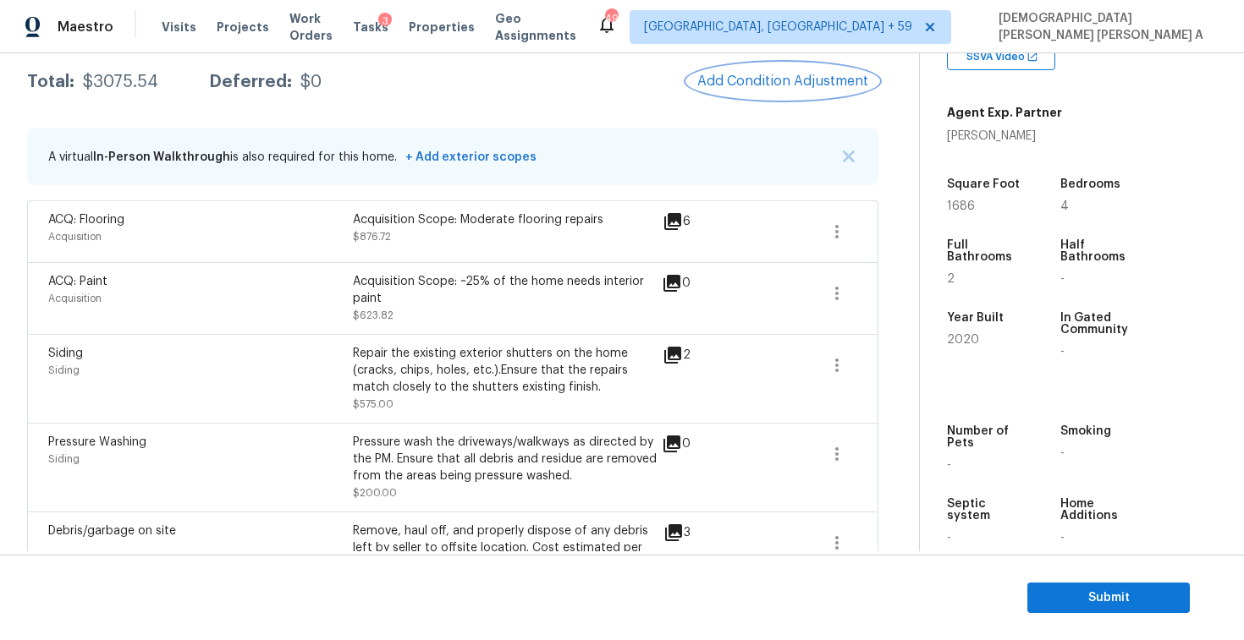
click at [774, 85] on span "Add Condition Adjustment" at bounding box center [782, 81] width 171 height 15
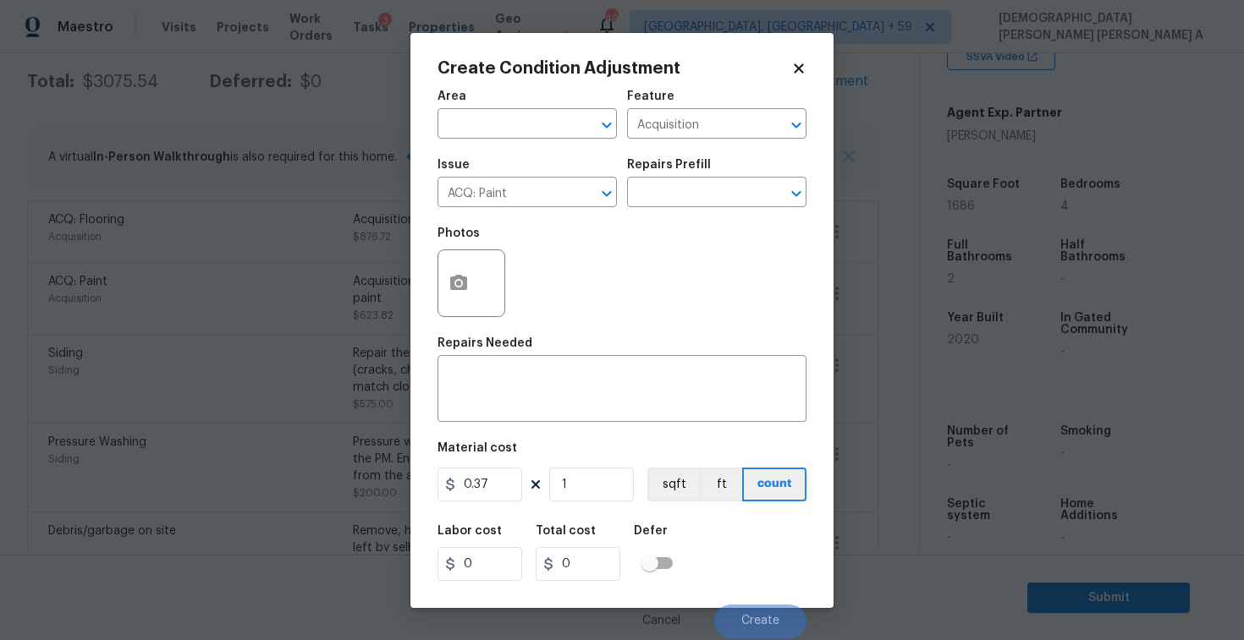
type input "0"
click at [459, 276] on icon "button" at bounding box center [458, 282] width 17 height 15
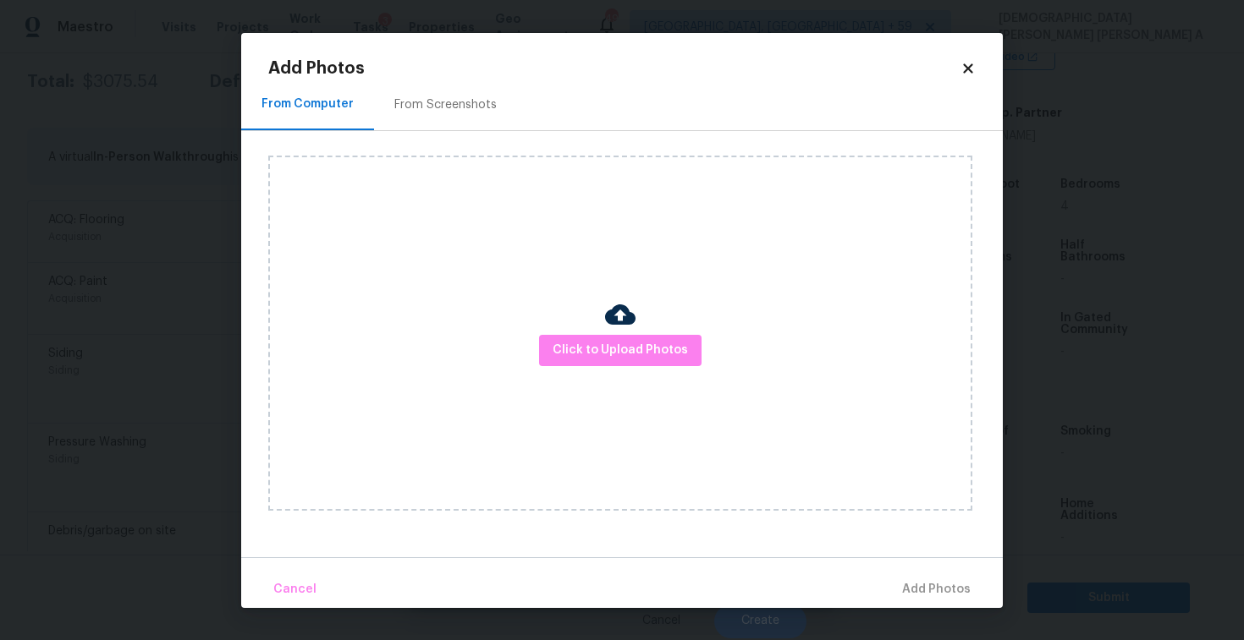
click at [444, 103] on div "From Screenshots" at bounding box center [445, 104] width 102 height 17
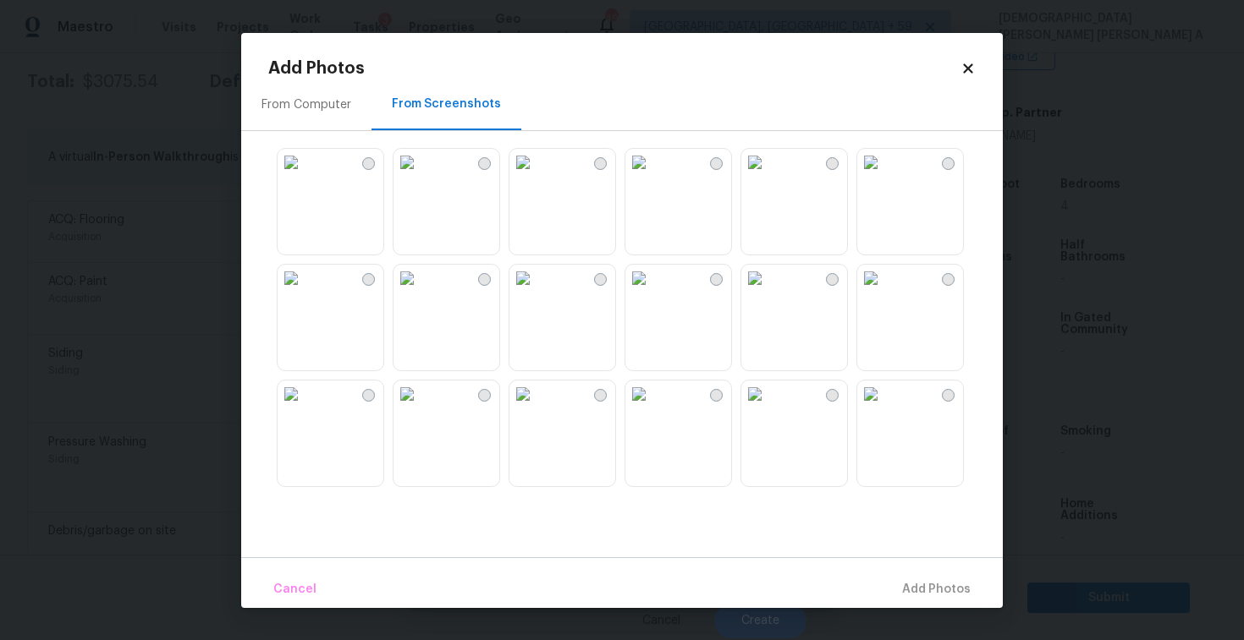
click at [536, 176] on img at bounding box center [522, 162] width 27 height 27
click at [951, 590] on span "Add 1 Photo(s)" at bounding box center [929, 589] width 84 height 21
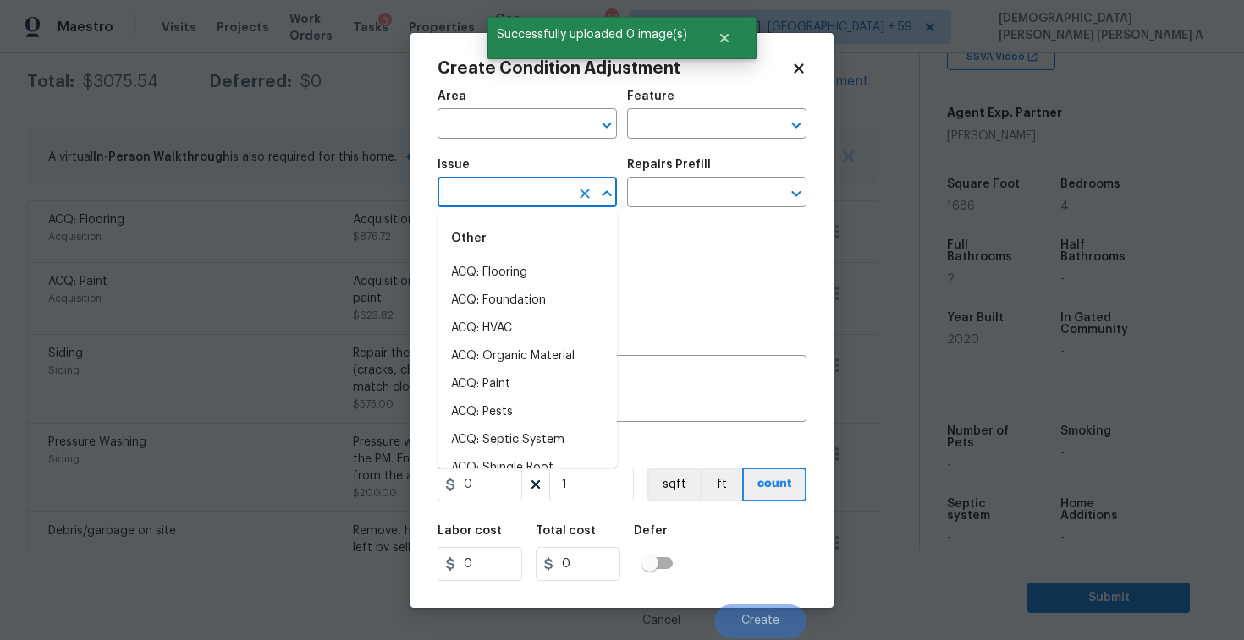
click at [472, 206] on input "text" at bounding box center [503, 194] width 132 height 26
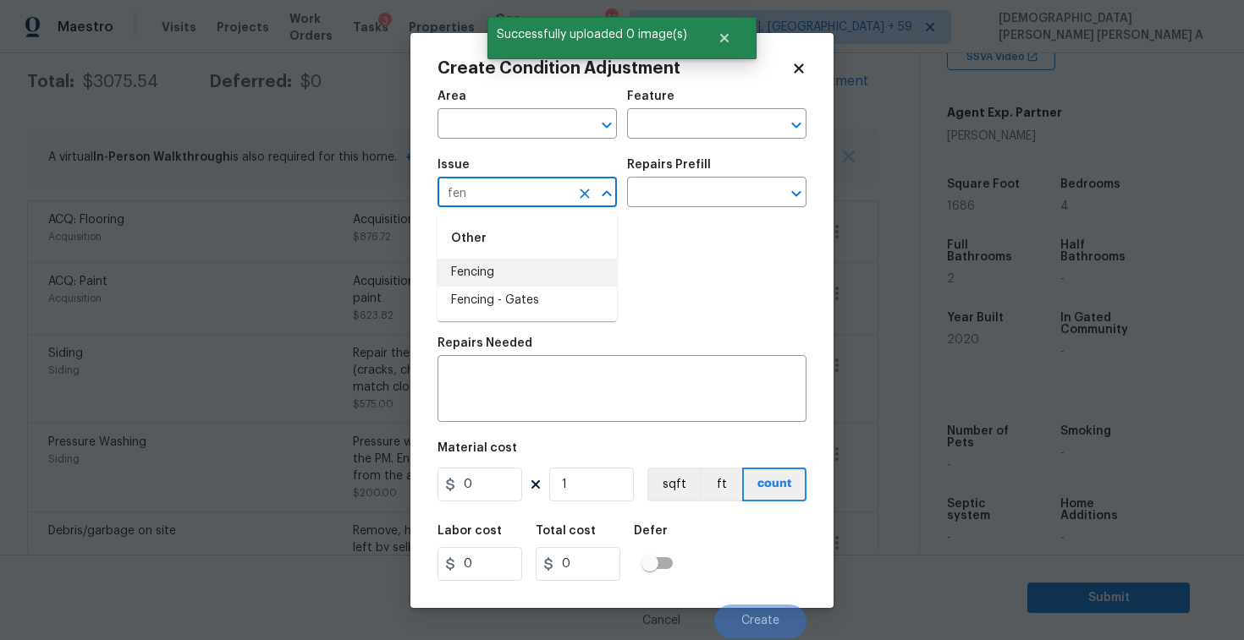
click at [500, 282] on li "Fencing" at bounding box center [526, 273] width 179 height 28
type input "Fencing"
click at [730, 191] on input "text" at bounding box center [693, 194] width 132 height 26
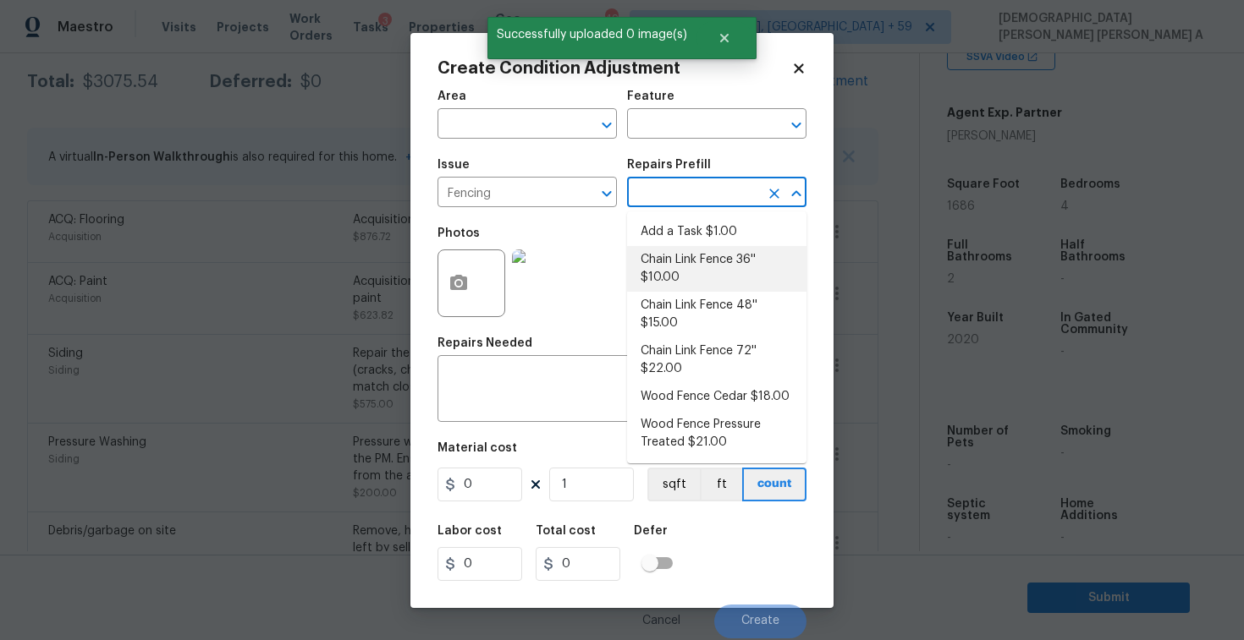
click at [691, 266] on li "Chain Link Fence 36'' $10.00" at bounding box center [716, 269] width 179 height 46
type textarea "Prep the work area and install a new 36'' chain link fence. Ensure that all of …"
type input "10"
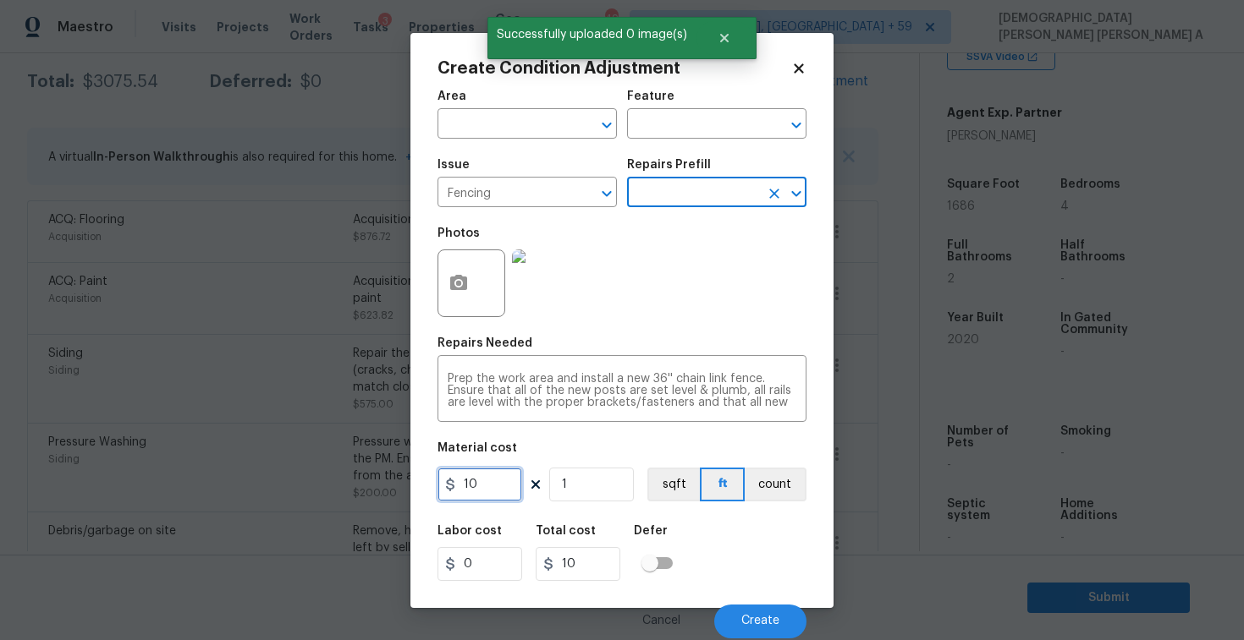
click at [497, 491] on input "10" at bounding box center [479, 485] width 85 height 34
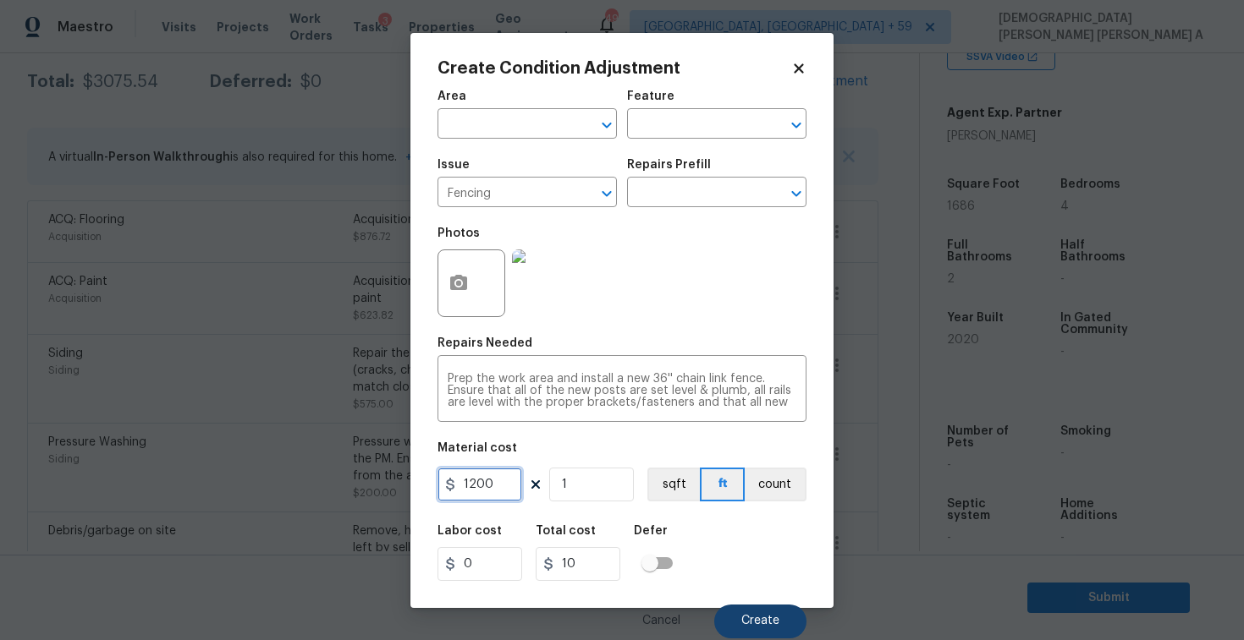
type input "1200"
click at [761, 631] on button "Create" at bounding box center [760, 622] width 92 height 34
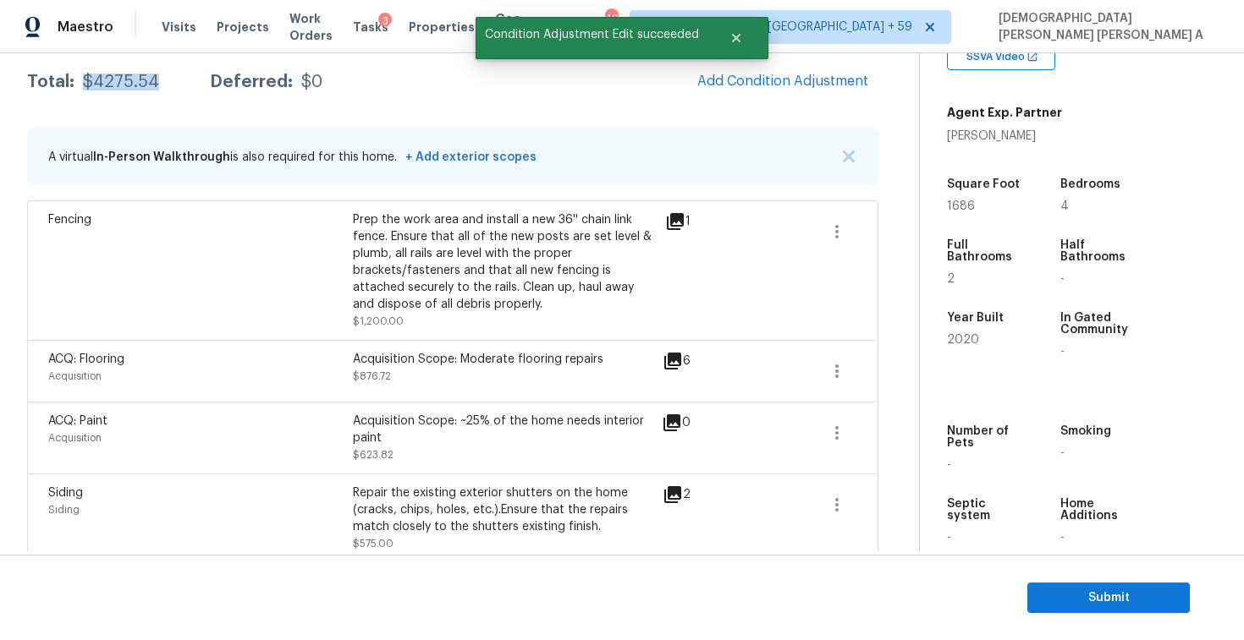
drag, startPoint x: 159, startPoint y: 81, endPoint x: 84, endPoint y: 80, distance: 75.3
click at [84, 80] on div "Total: $4275.54 Deferred: $0" at bounding box center [174, 82] width 295 height 17
copy div "$4275.54"
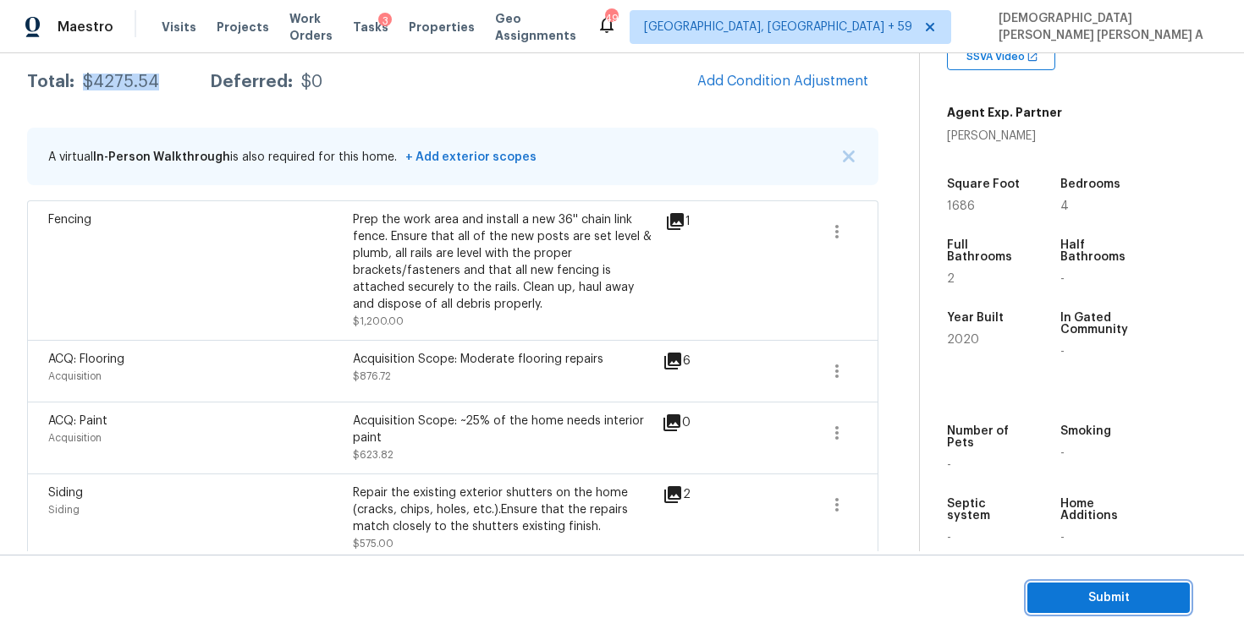
click at [1072, 597] on span "Submit" at bounding box center [1107, 598] width 135 height 21
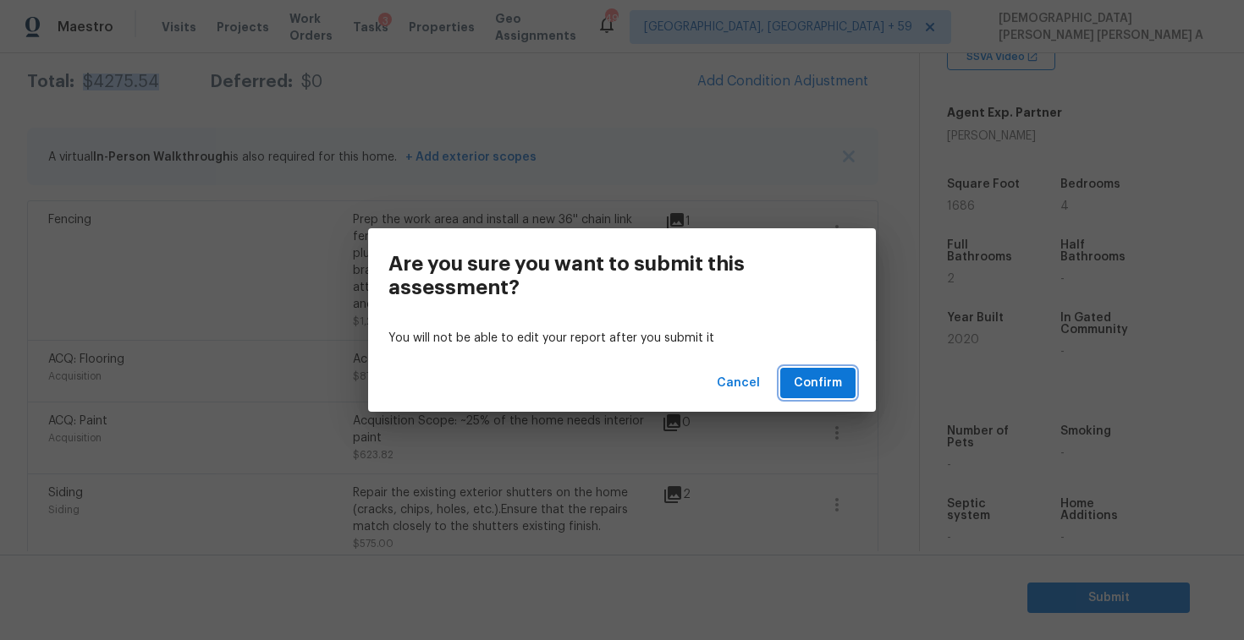
click at [816, 369] on button "Confirm" at bounding box center [817, 383] width 75 height 31
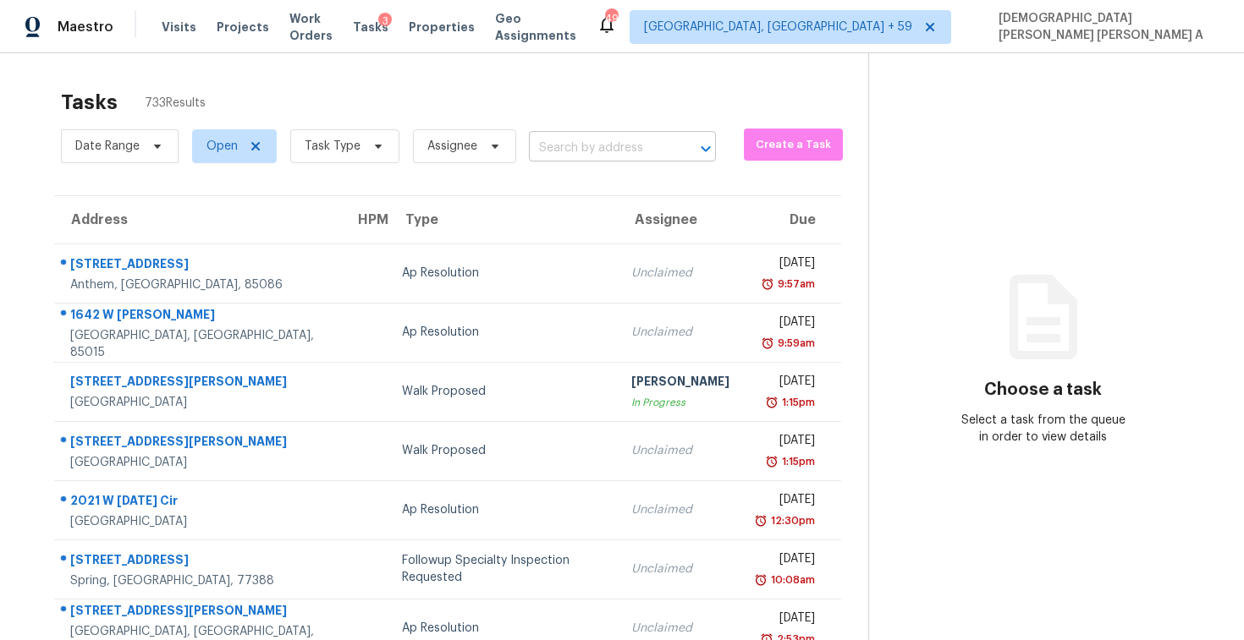
click at [598, 136] on input "text" at bounding box center [599, 148] width 140 height 26
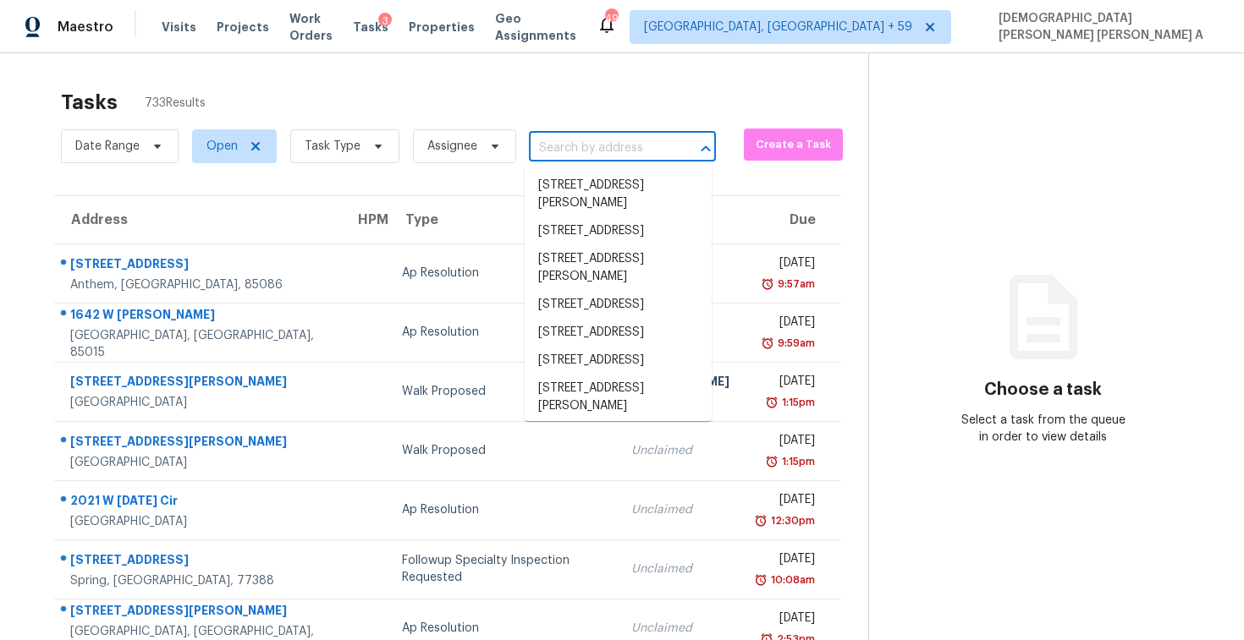
paste input "303 Calypso Ln, Foster City, CA 94404"
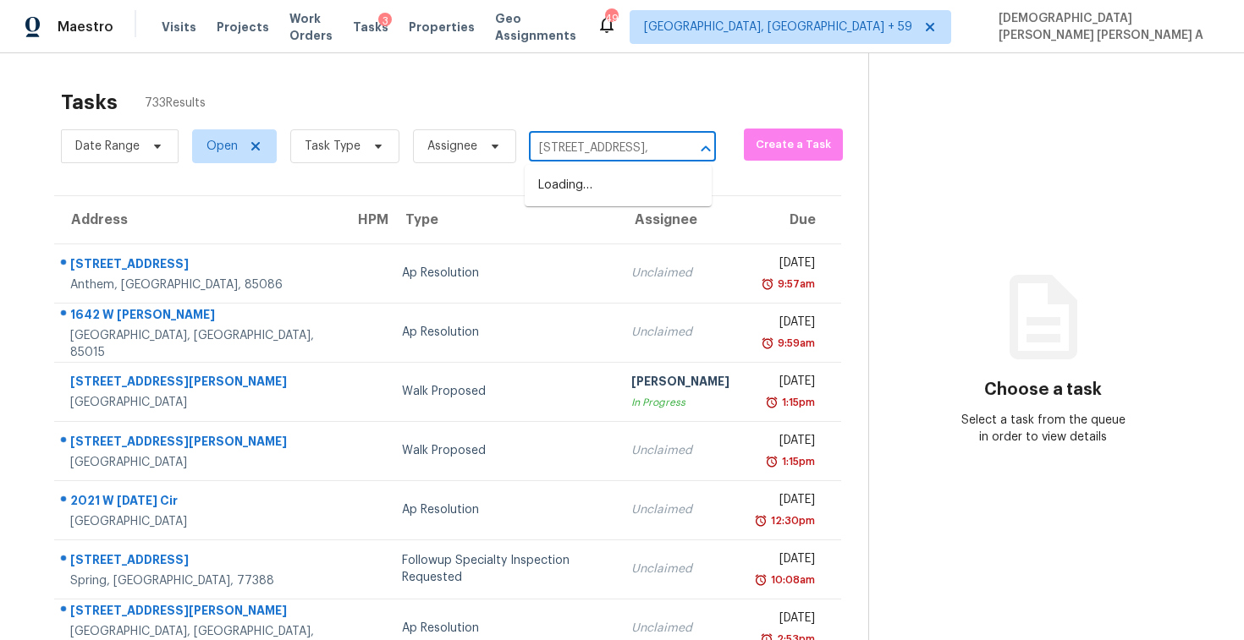
type input "303 Calypso Ln, Foster City"
click at [646, 192] on li "303 Calypso Ln, Foster City, CA 94404" at bounding box center [617, 186] width 187 height 28
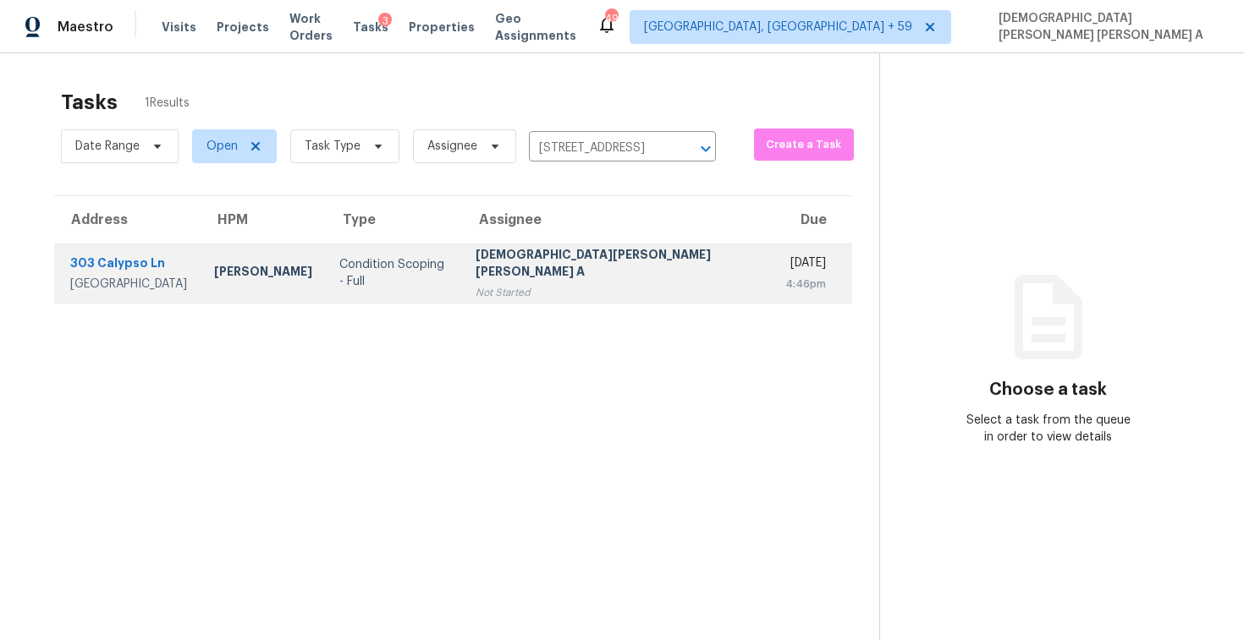
click at [771, 266] on td "Tue, Oct 7th 2025 4:46pm" at bounding box center [811, 273] width 80 height 59
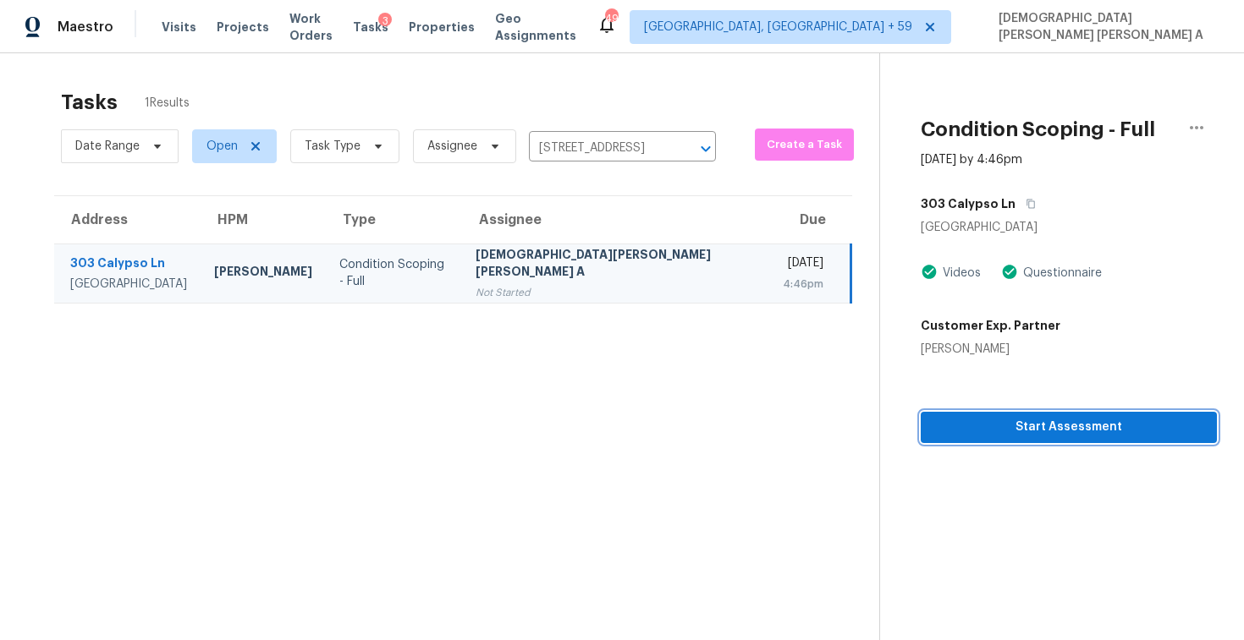
click at [1055, 423] on span "Start Assessment" at bounding box center [1068, 427] width 269 height 21
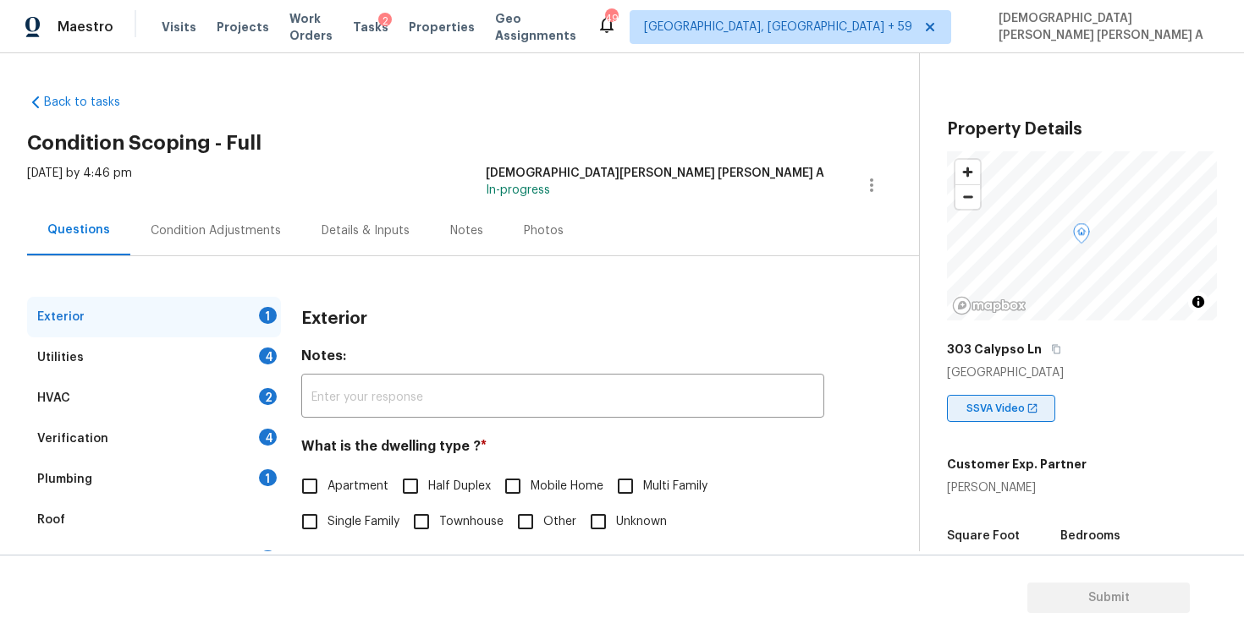
scroll to position [216, 0]
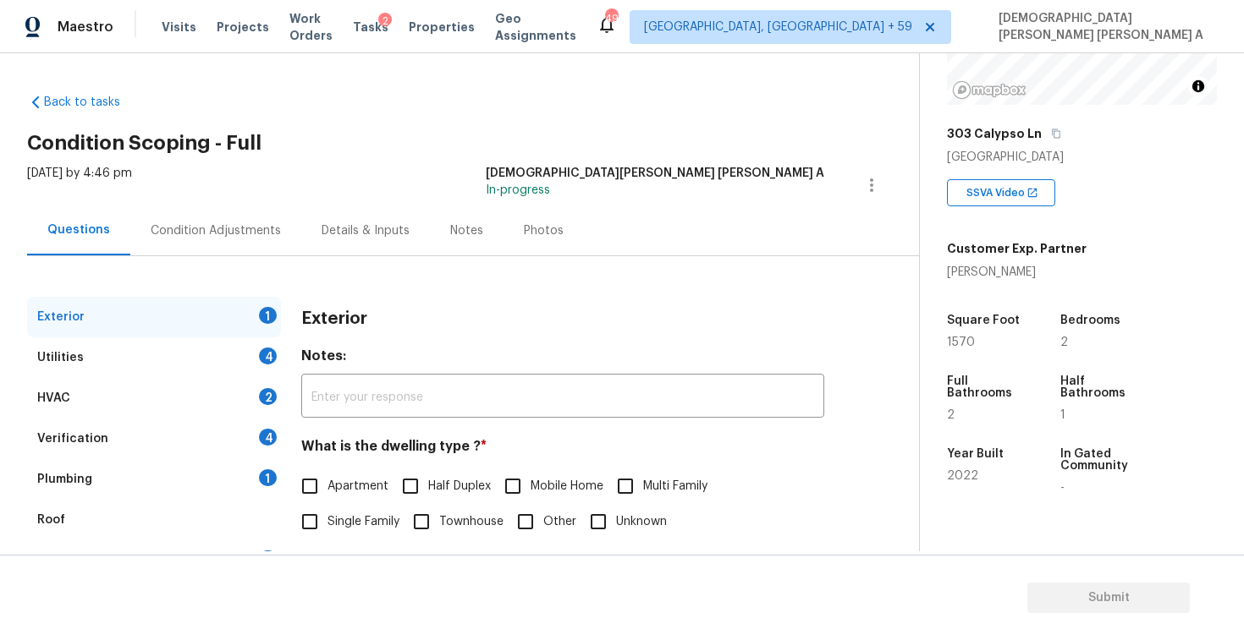
click at [310, 486] on input "Apartment" at bounding box center [310, 487] width 36 height 36
checkbox input "true"
click at [215, 349] on div "Utilities 4" at bounding box center [154, 358] width 254 height 41
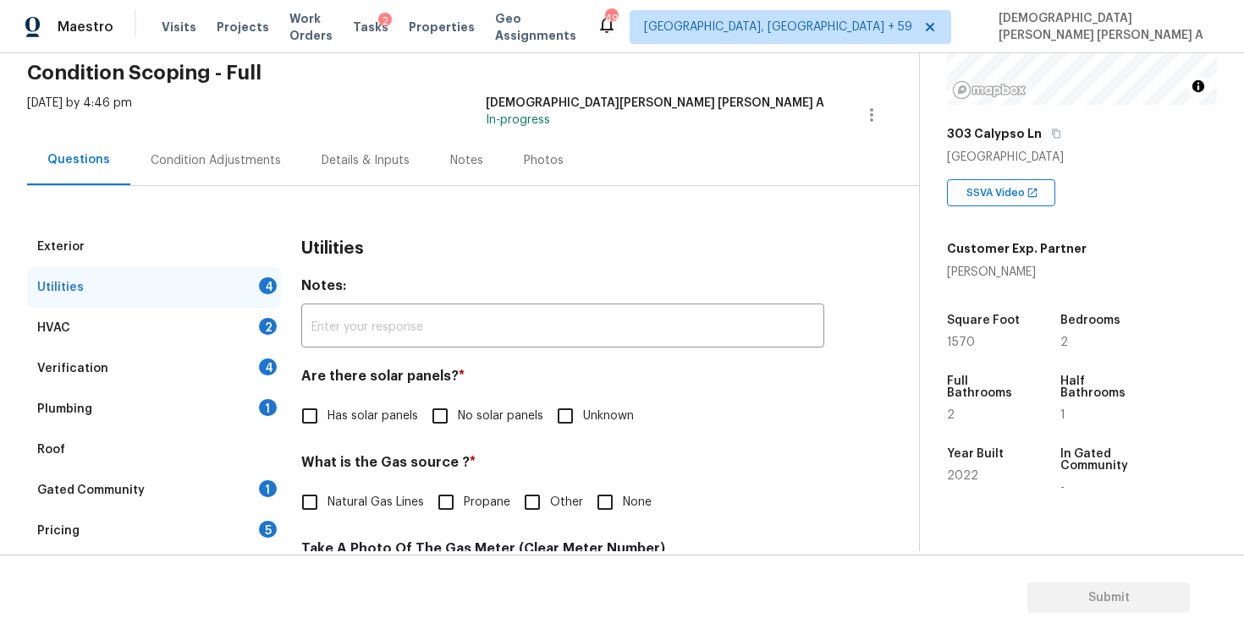
scroll to position [96, 0]
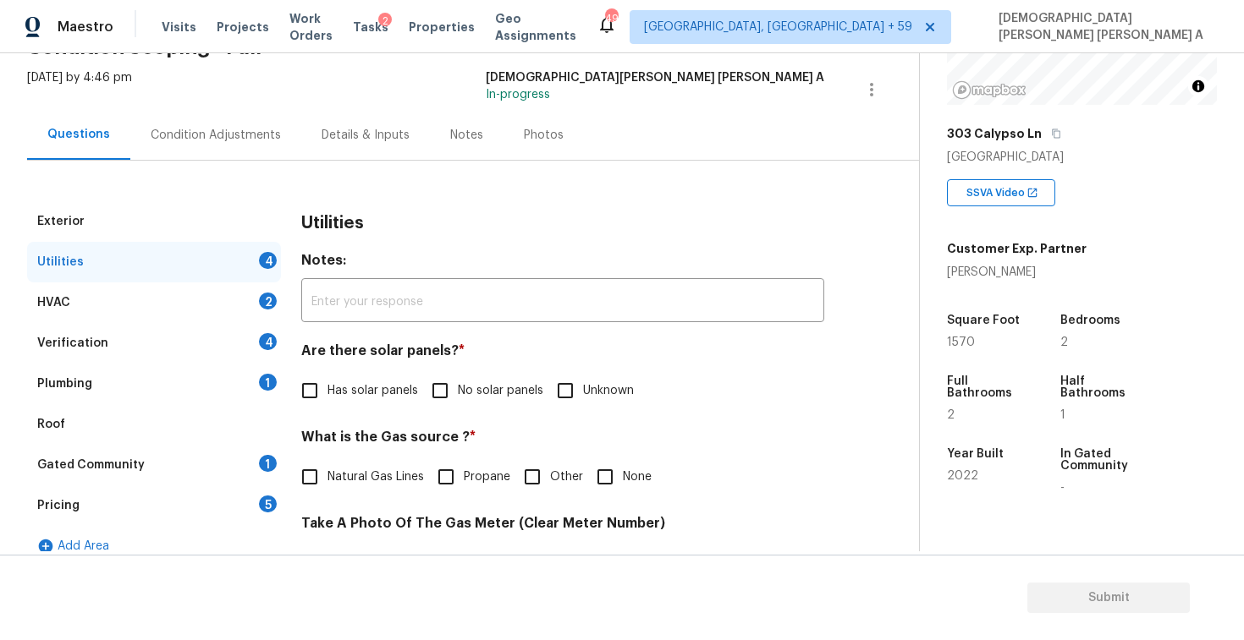
click at [472, 103] on div "Tue, Oct 07 2025 by 4:46 pm Mohamed Azeem Mohsin A In-progress" at bounding box center [473, 89] width 892 height 41
click at [436, 388] on input "No solar panels" at bounding box center [440, 391] width 36 height 36
checkbox input "true"
click at [314, 471] on input "Natural Gas Lines" at bounding box center [310, 477] width 36 height 36
checkbox input "true"
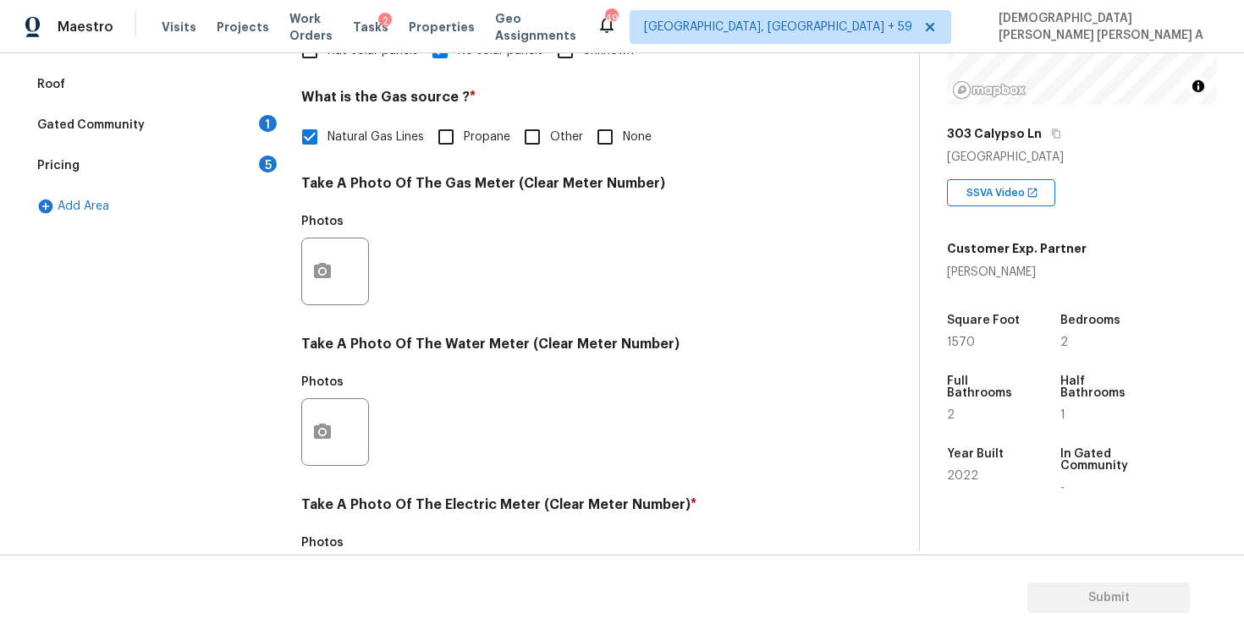
scroll to position [633, 0]
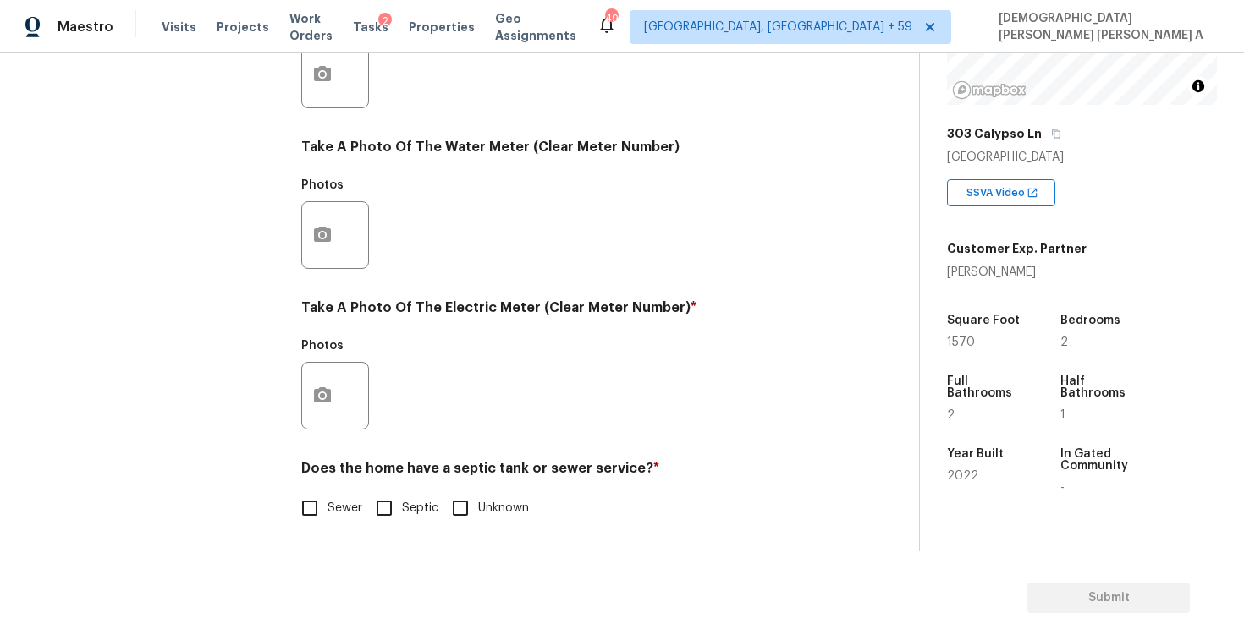
click at [317, 516] on input "Sewer" at bounding box center [310, 509] width 36 height 36
checkbox input "true"
click at [311, 392] on button "button" at bounding box center [322, 396] width 41 height 66
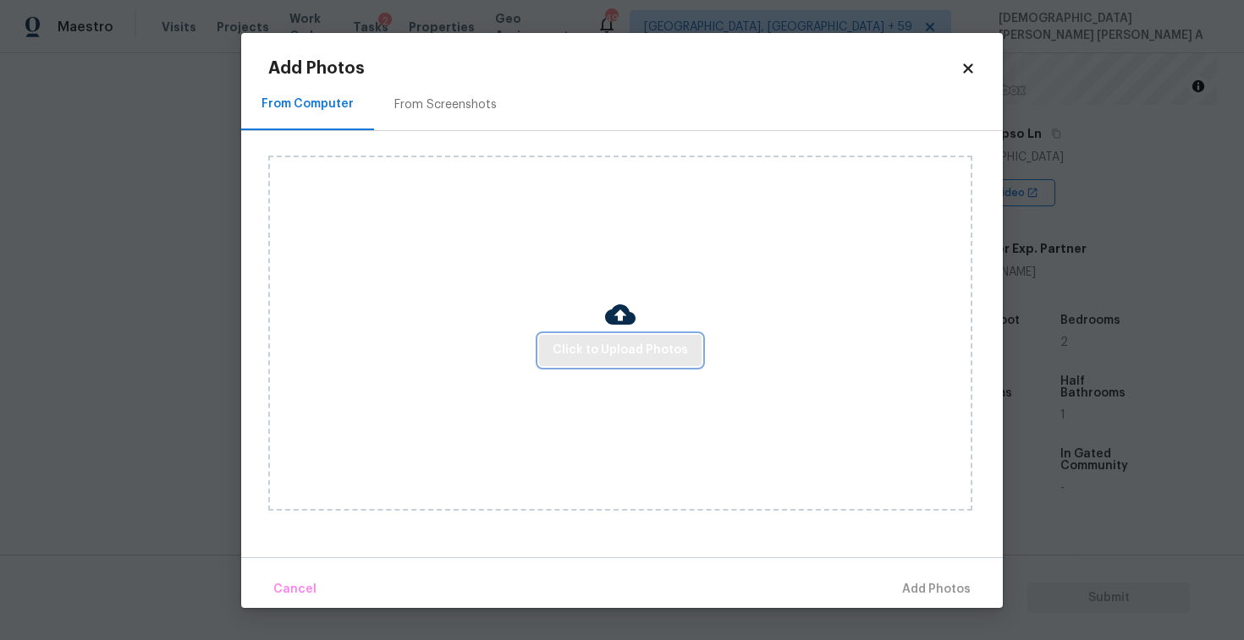
click at [643, 354] on span "Click to Upload Photos" at bounding box center [619, 350] width 135 height 21
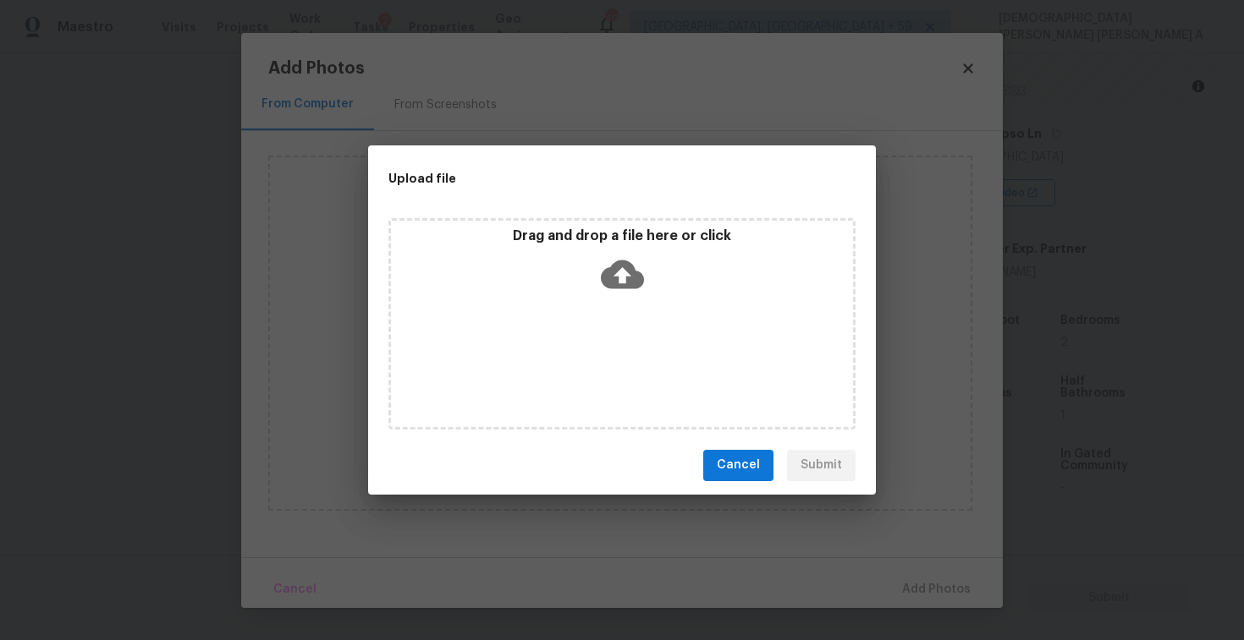
click at [632, 290] on icon at bounding box center [622, 274] width 43 height 43
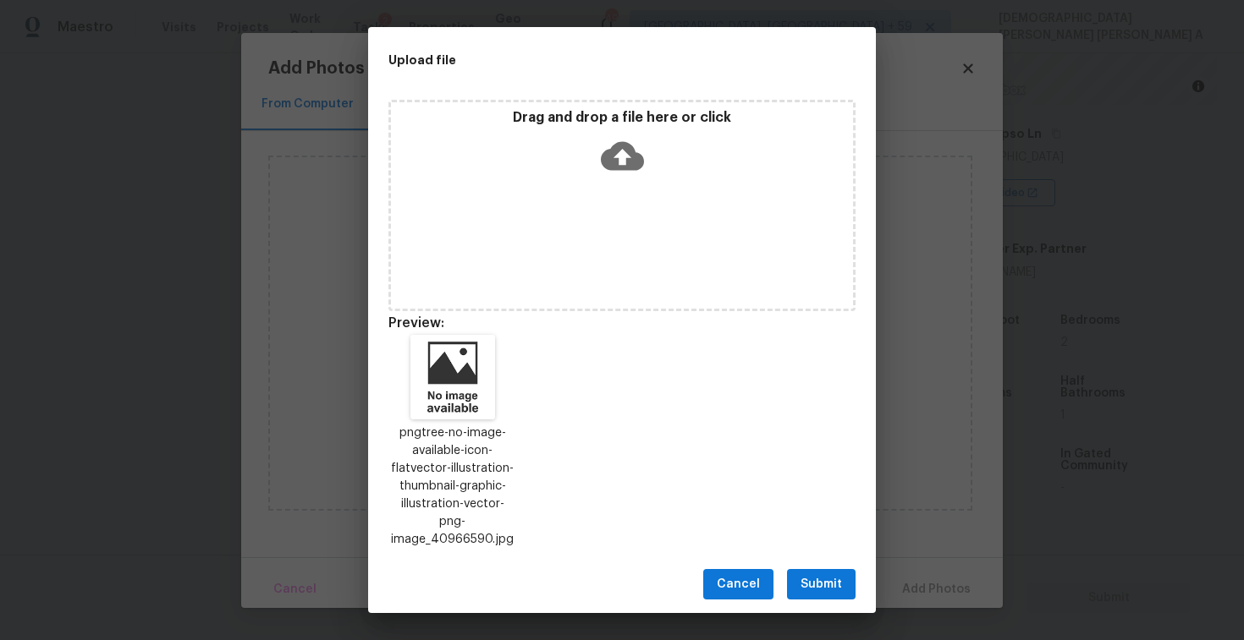
click at [824, 569] on button "Submit" at bounding box center [821, 584] width 69 height 31
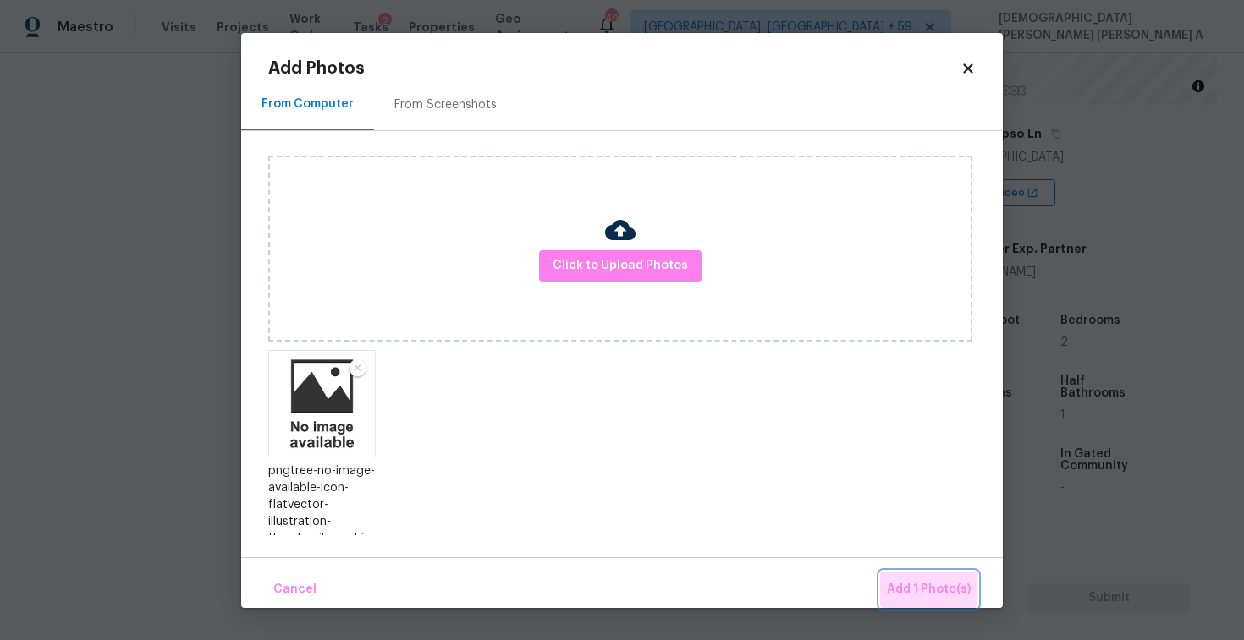
click at [925, 582] on span "Add 1 Photo(s)" at bounding box center [929, 589] width 84 height 21
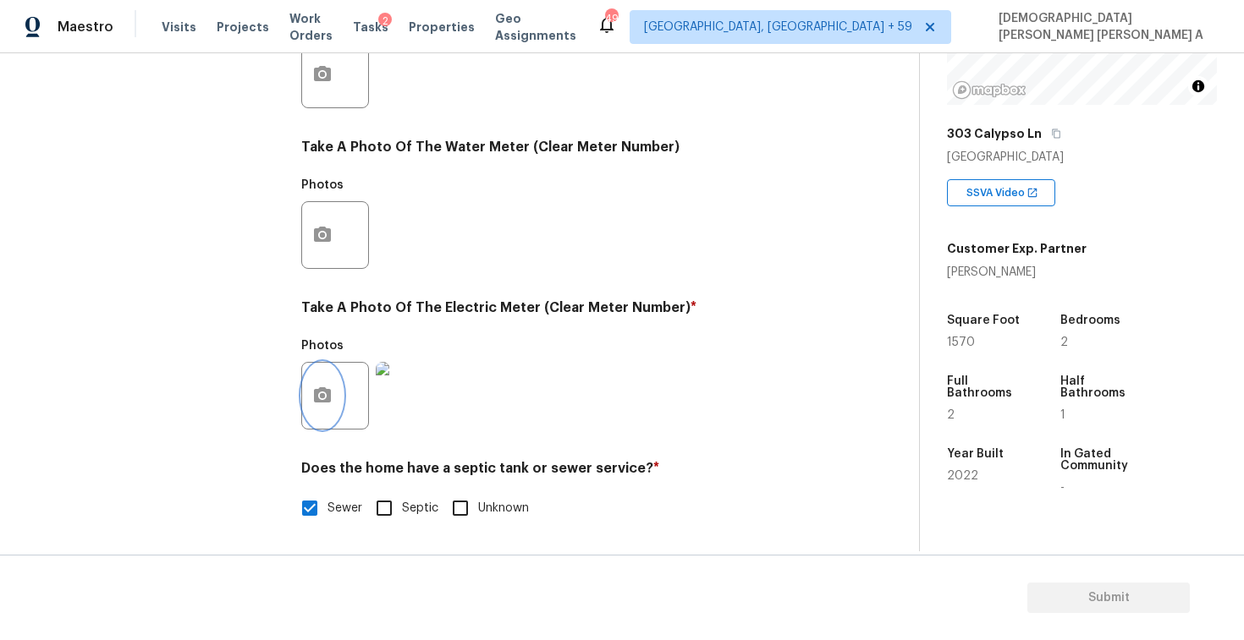
scroll to position [0, 0]
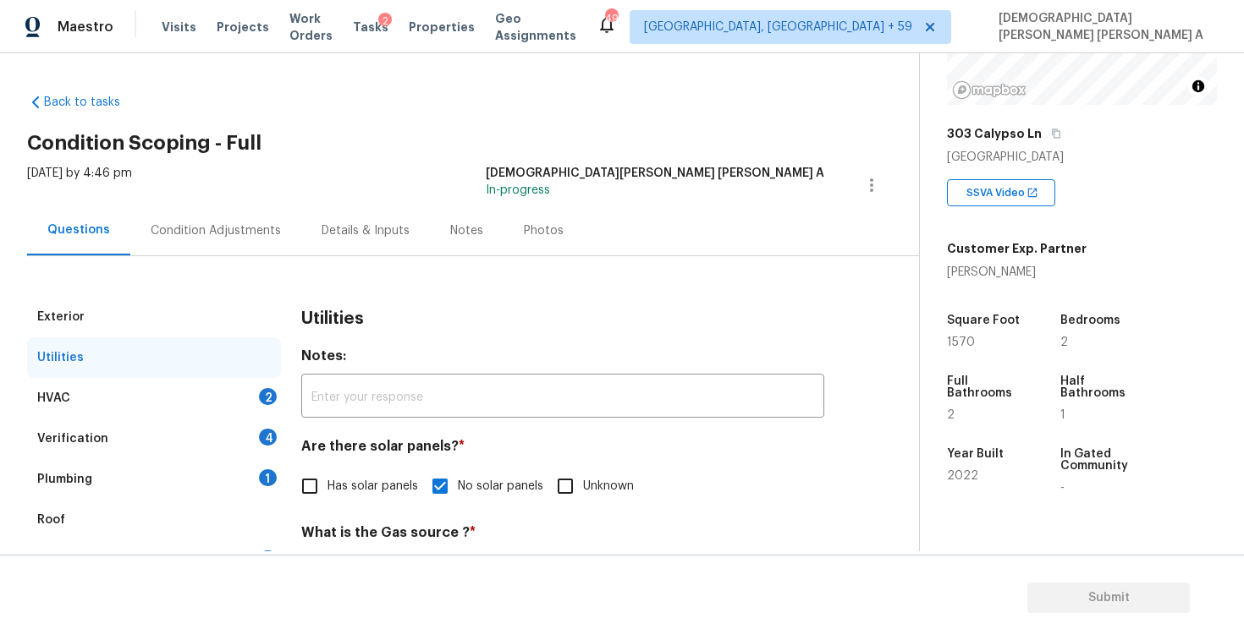
click at [120, 410] on div "HVAC 2" at bounding box center [154, 398] width 254 height 41
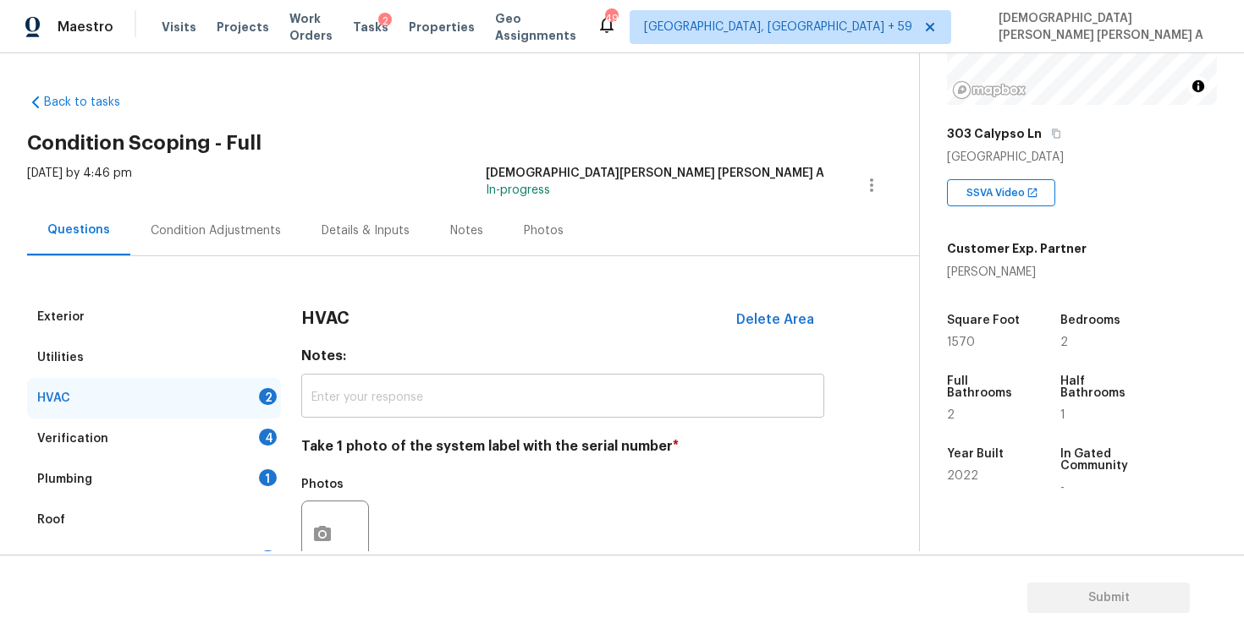
scroll to position [230, 0]
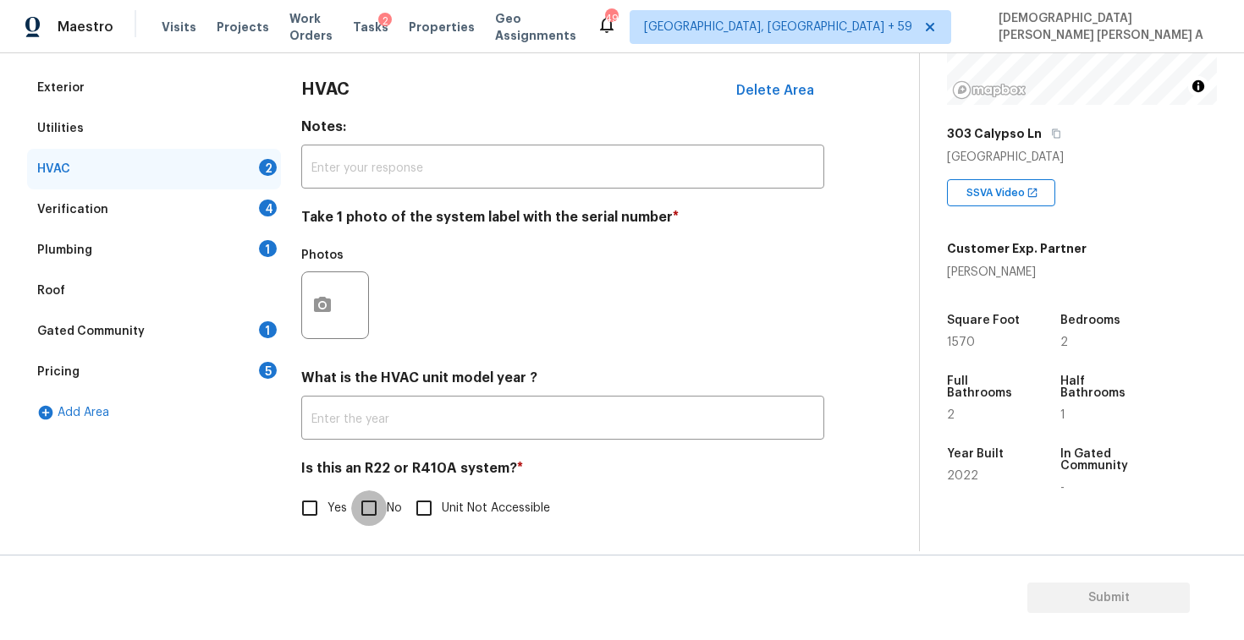
click at [362, 502] on input "No" at bounding box center [369, 509] width 36 height 36
checkbox input "true"
click at [317, 318] on button "button" at bounding box center [322, 305] width 41 height 66
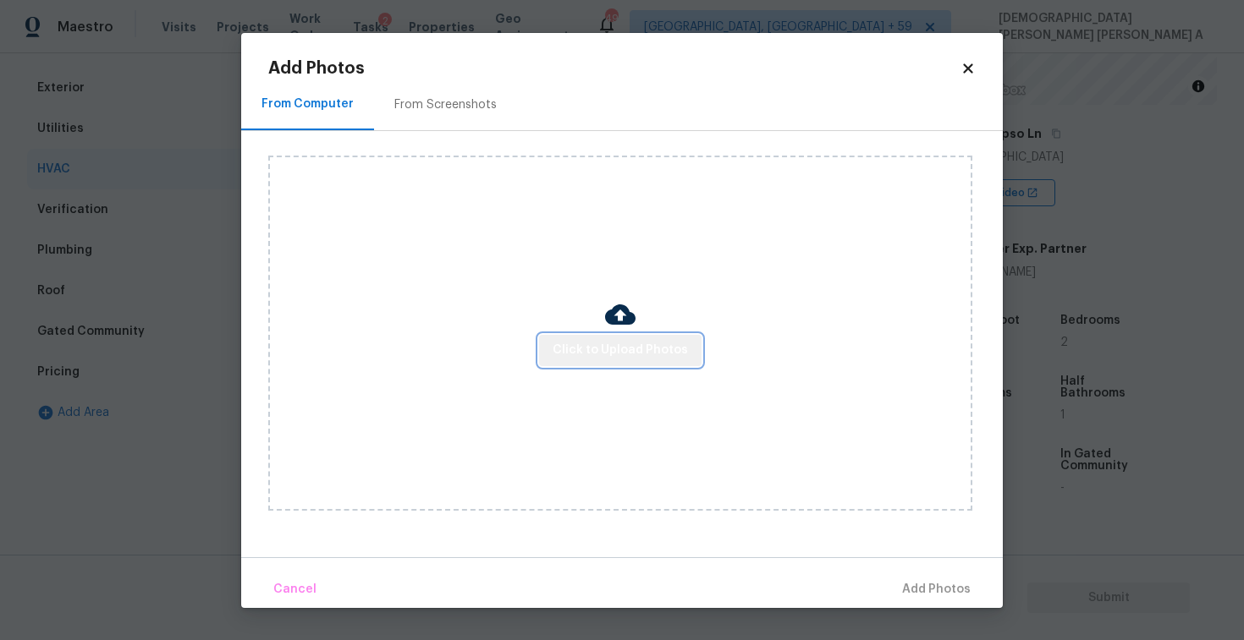
click at [623, 359] on span "Click to Upload Photos" at bounding box center [619, 350] width 135 height 21
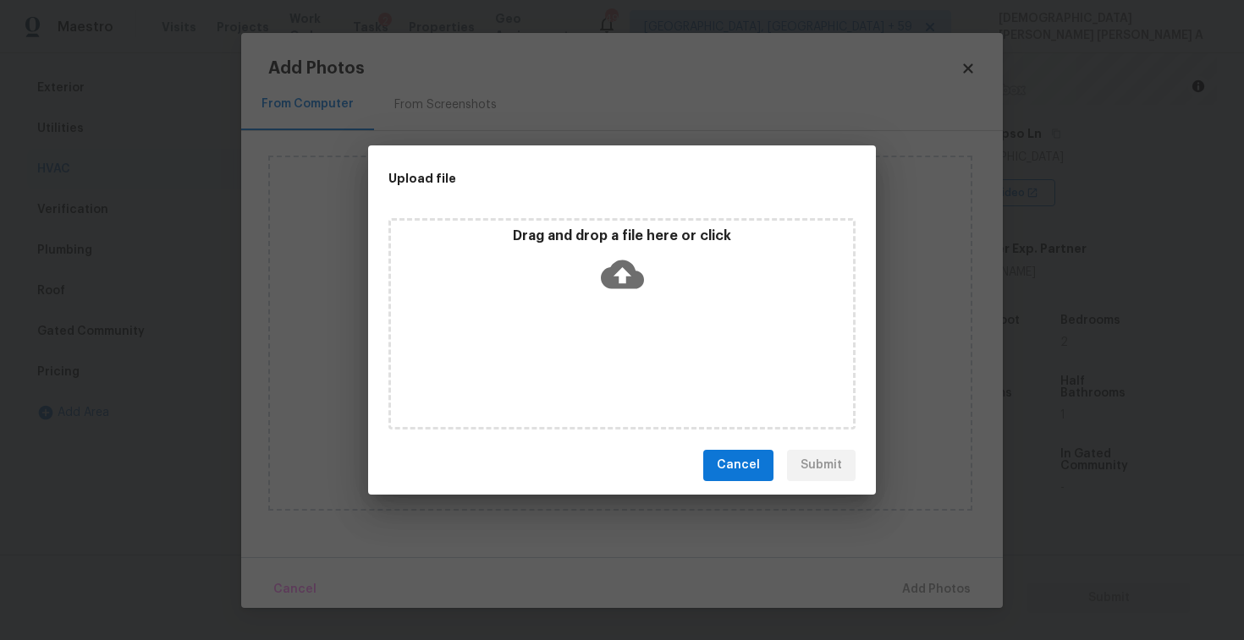
click at [622, 264] on icon at bounding box center [622, 274] width 43 height 29
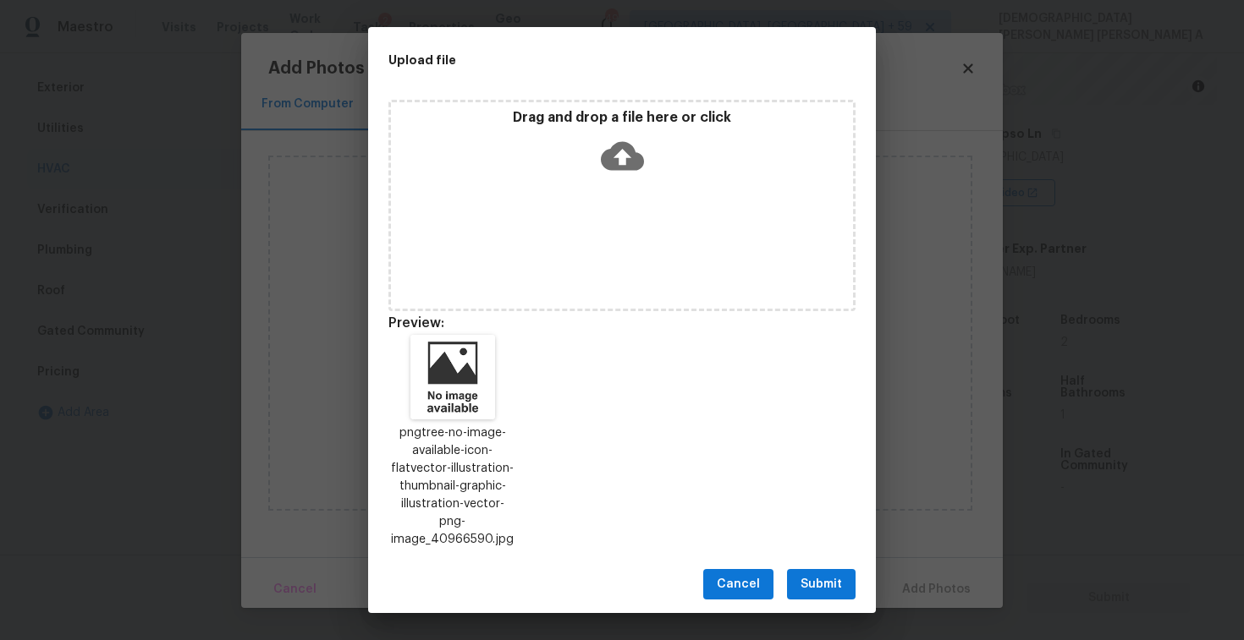
click at [817, 581] on span "Submit" at bounding box center [820, 584] width 41 height 21
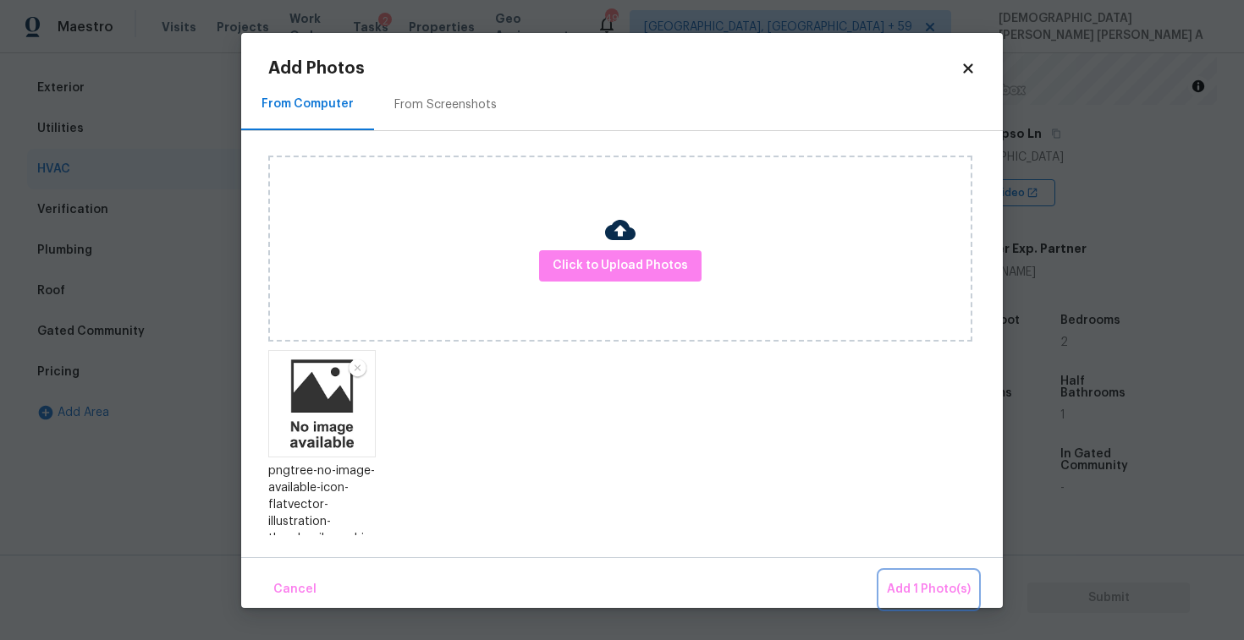
click at [911, 586] on span "Add 1 Photo(s)" at bounding box center [929, 589] width 84 height 21
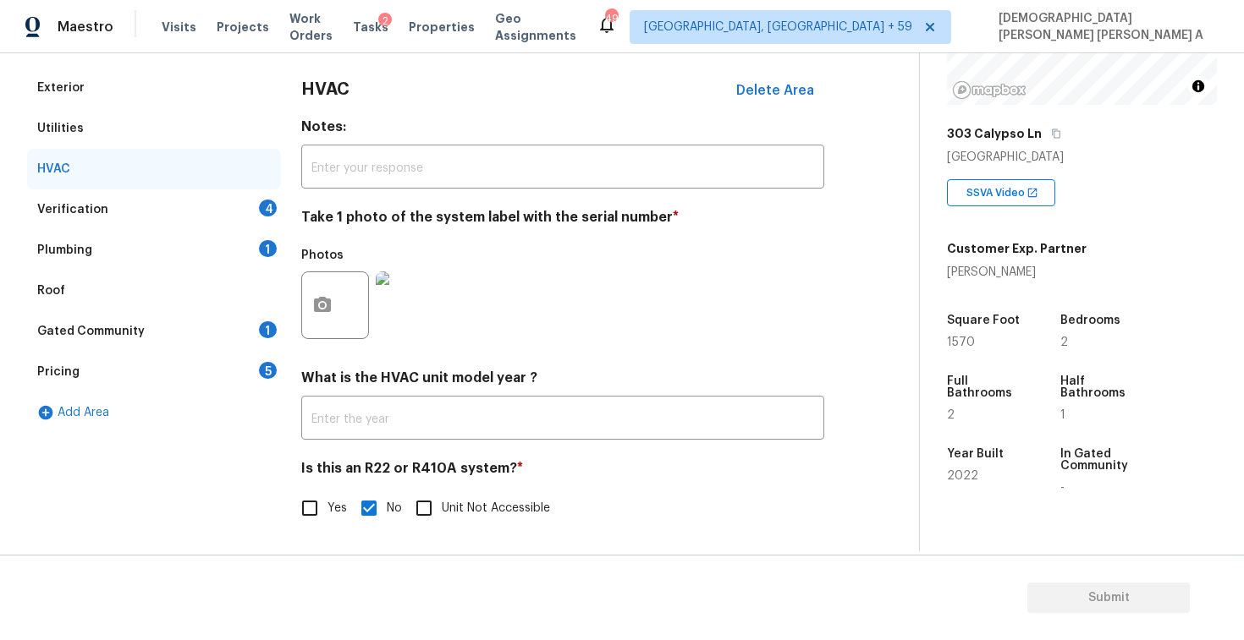
click at [204, 203] on div "Verification 4" at bounding box center [154, 209] width 254 height 41
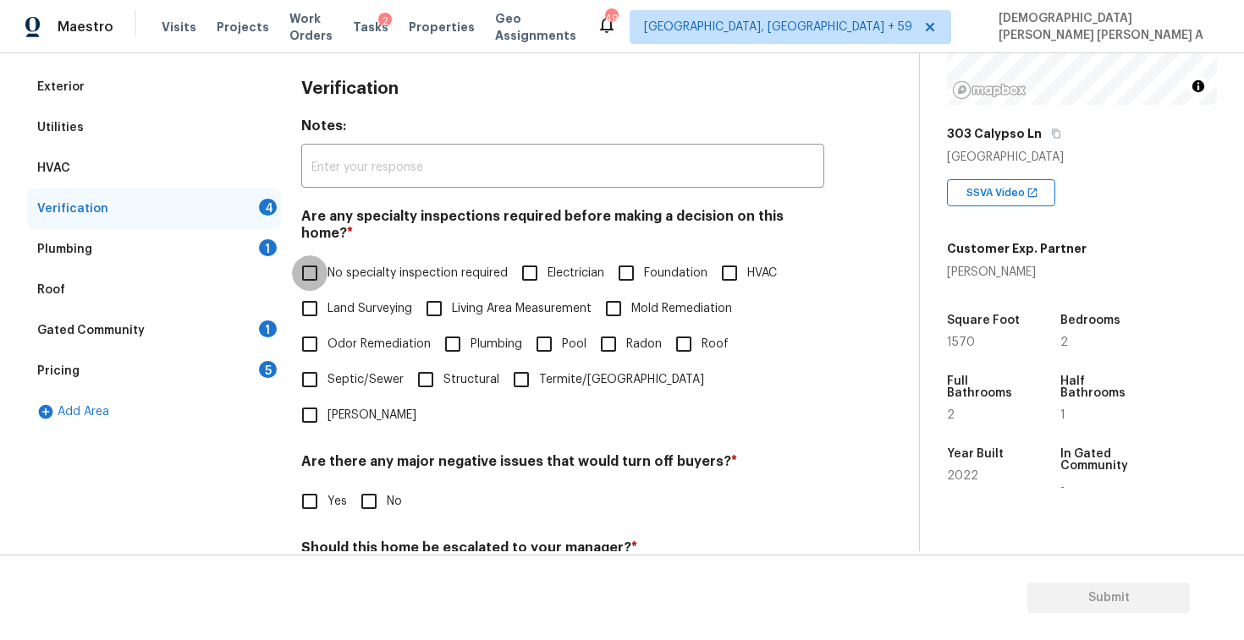
click at [302, 255] on input "No specialty inspection required" at bounding box center [310, 273] width 36 height 36
checkbox input "true"
click at [381, 469] on div "Verification Notes: ​ Are any specialty inspections required before making a de…" at bounding box center [562, 398] width 523 height 662
click at [362, 484] on input "No" at bounding box center [369, 502] width 36 height 36
checkbox input "true"
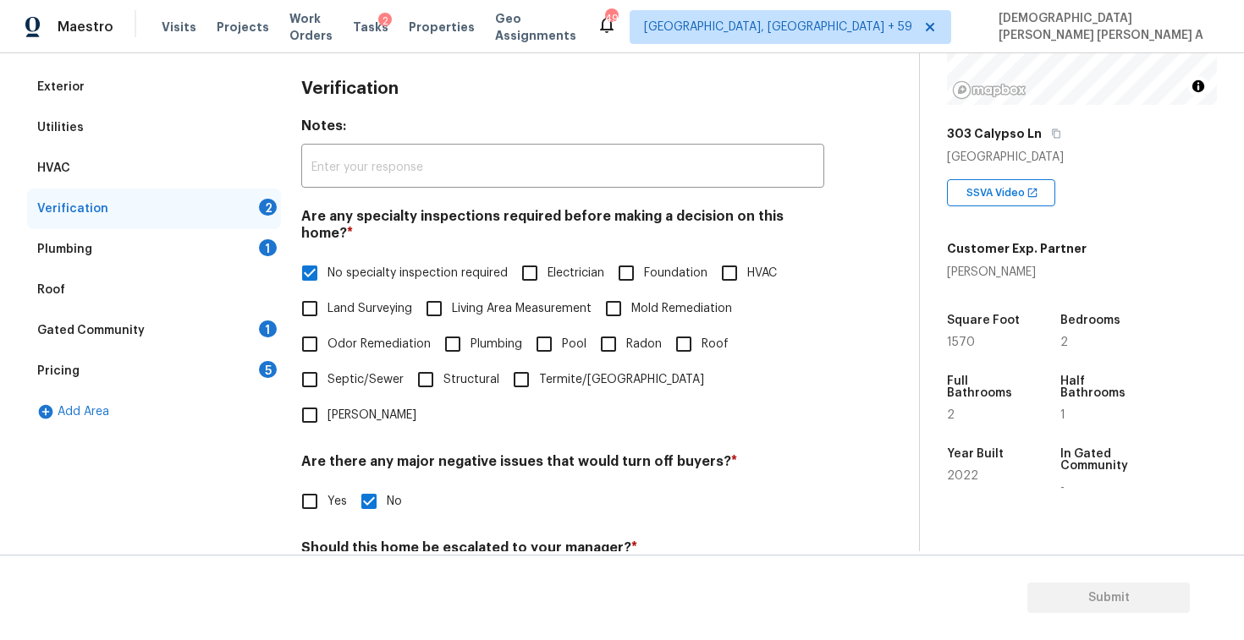
click at [363, 570] on input "No" at bounding box center [369, 588] width 36 height 36
checkbox input "true"
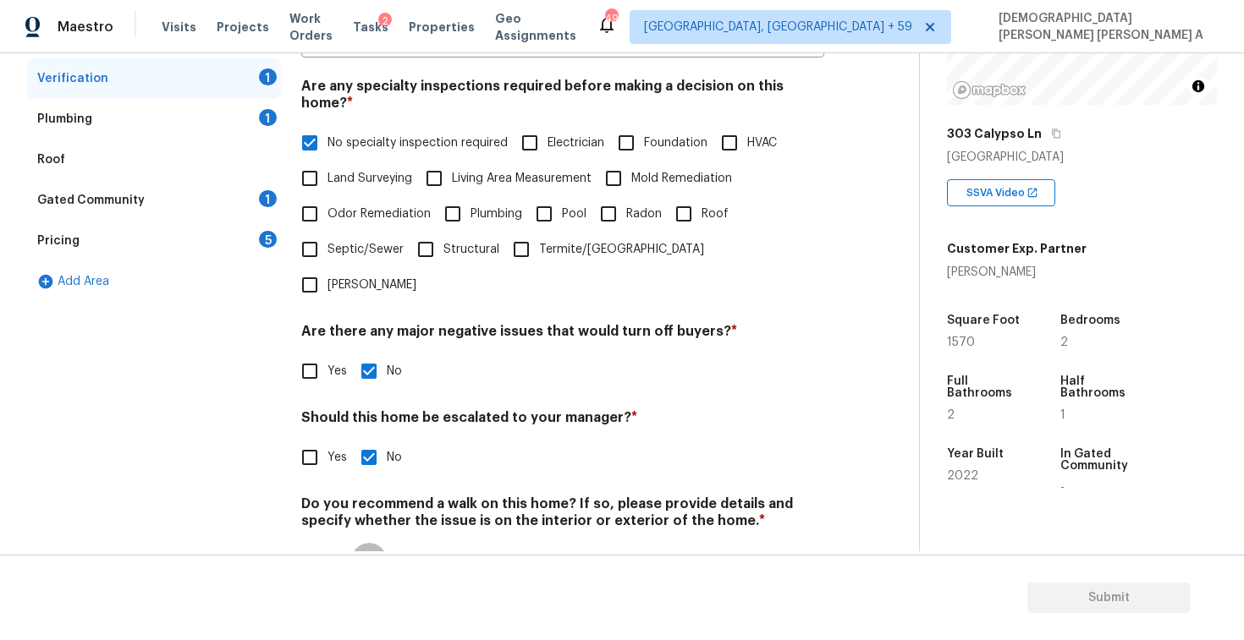
click at [363, 543] on input "No" at bounding box center [369, 561] width 36 height 36
checkbox input "true"
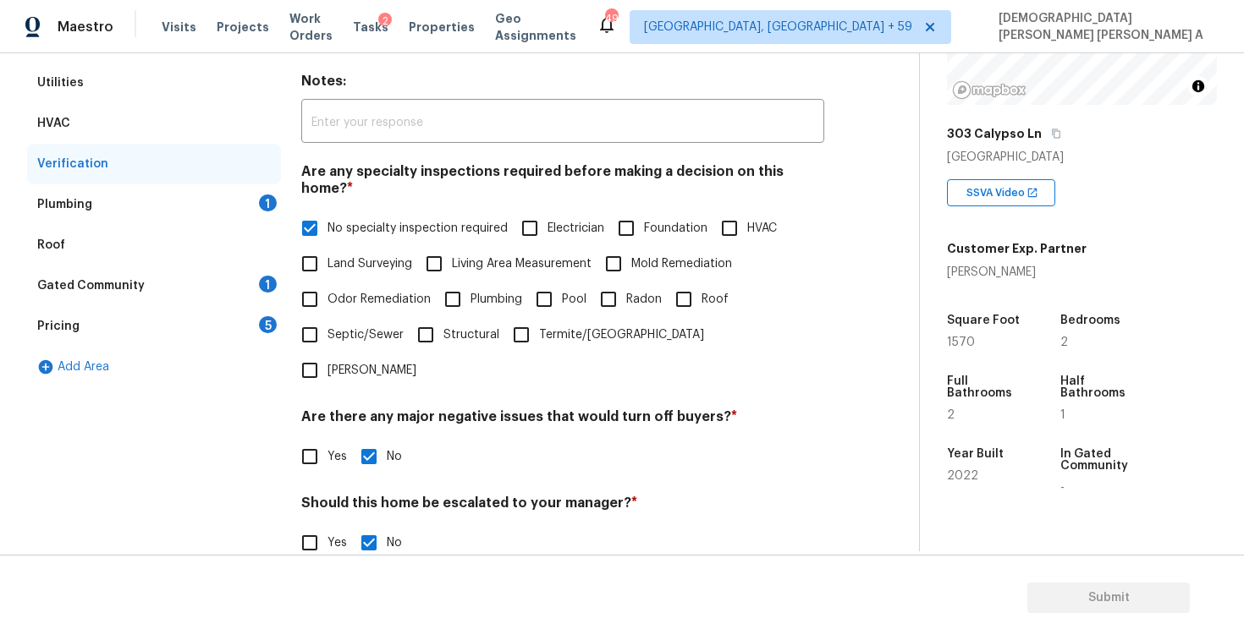
click at [180, 226] on div "Roof" at bounding box center [154, 245] width 254 height 41
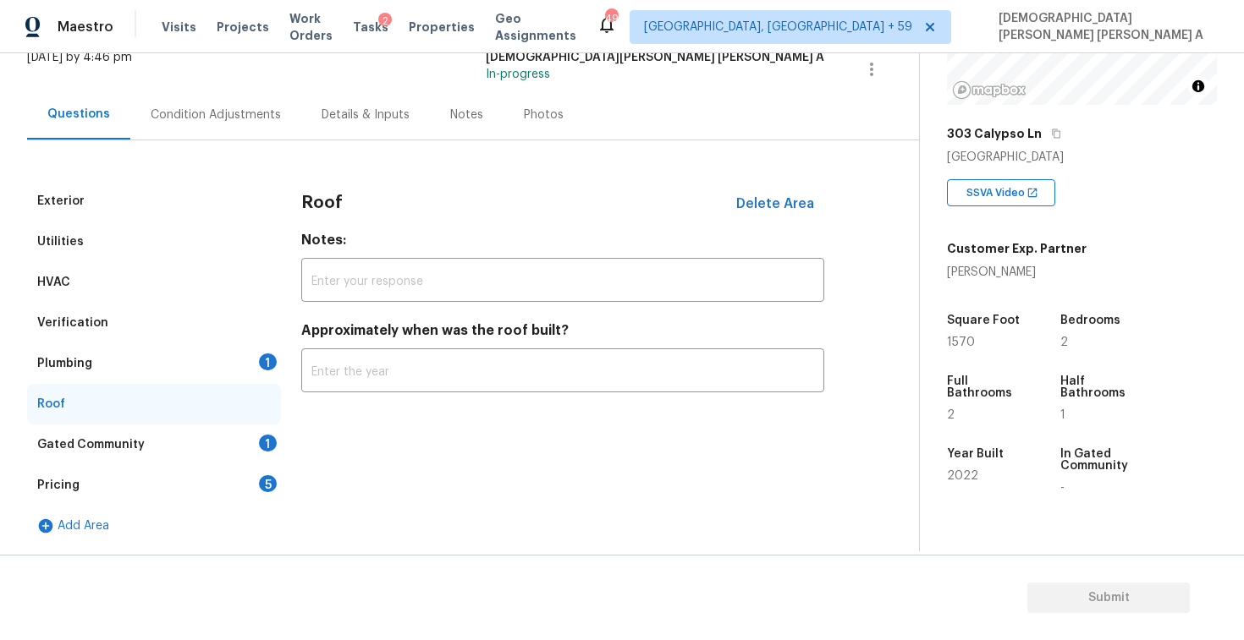
scroll to position [116, 0]
click at [202, 358] on div "Plumbing 1" at bounding box center [154, 363] width 254 height 41
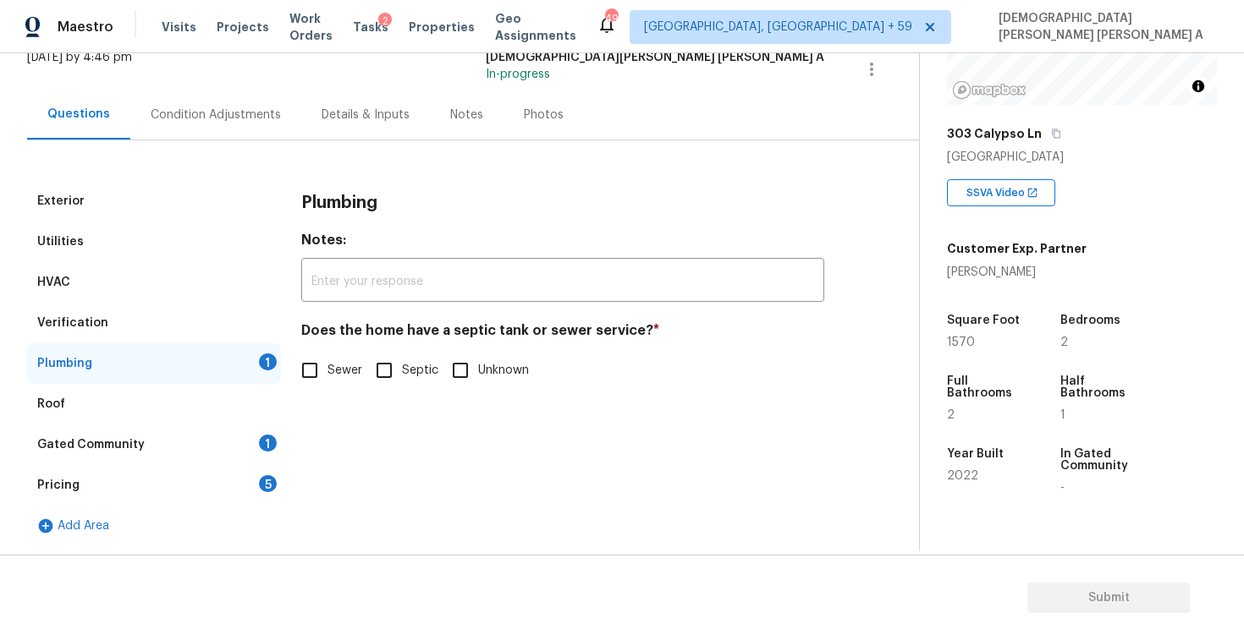
click at [305, 380] on input "Sewer" at bounding box center [310, 371] width 36 height 36
checkbox input "true"
click at [212, 445] on div "Gated Community 1" at bounding box center [154, 445] width 254 height 41
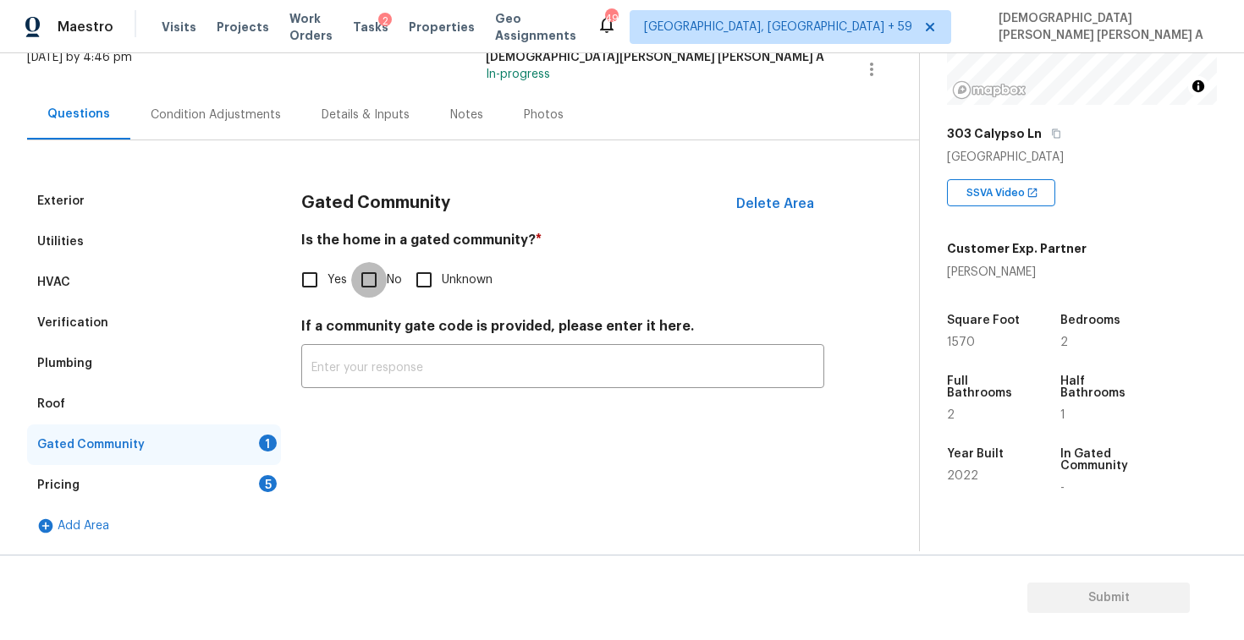
click at [377, 283] on input "No" at bounding box center [369, 280] width 36 height 36
checkbox input "true"
click at [224, 482] on div "Pricing 5" at bounding box center [154, 485] width 254 height 41
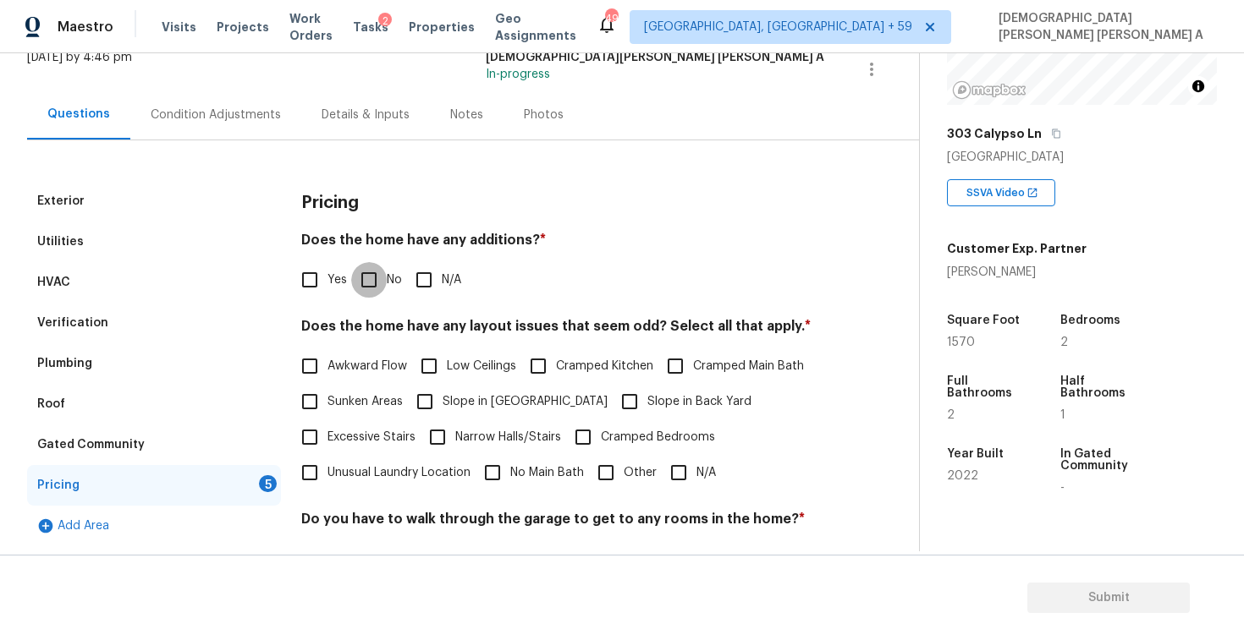
click at [371, 268] on input "No" at bounding box center [369, 280] width 36 height 36
checkbox input "true"
click at [669, 480] on input "N/A" at bounding box center [679, 473] width 36 height 36
checkbox input "true"
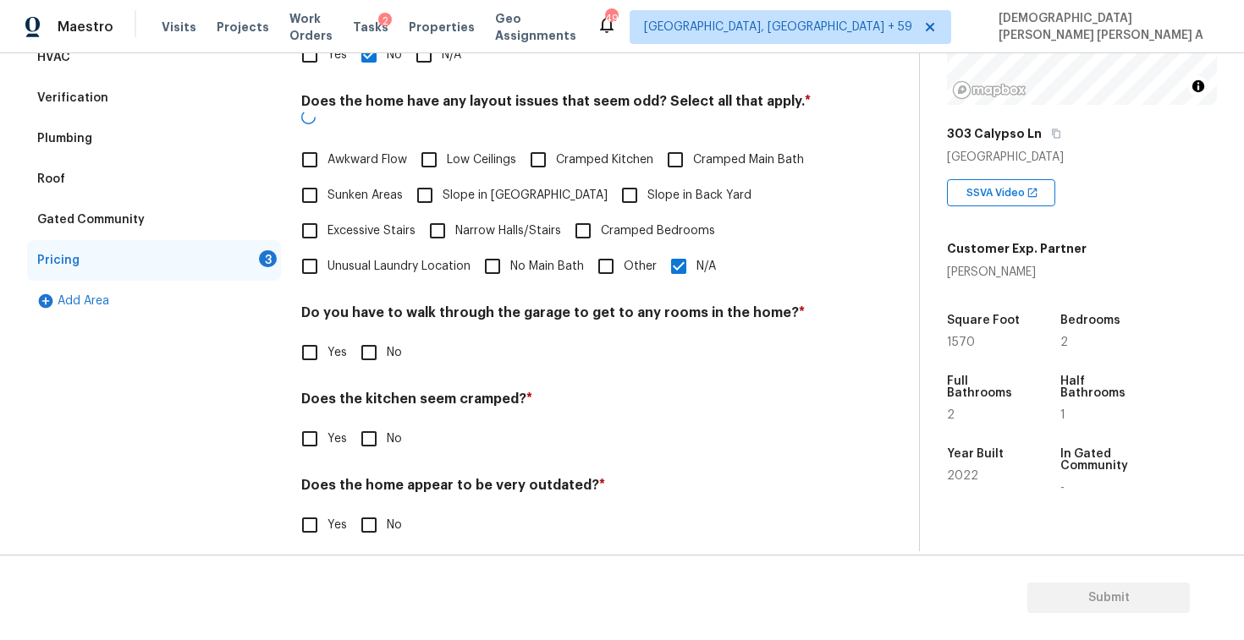
scroll to position [339, 0]
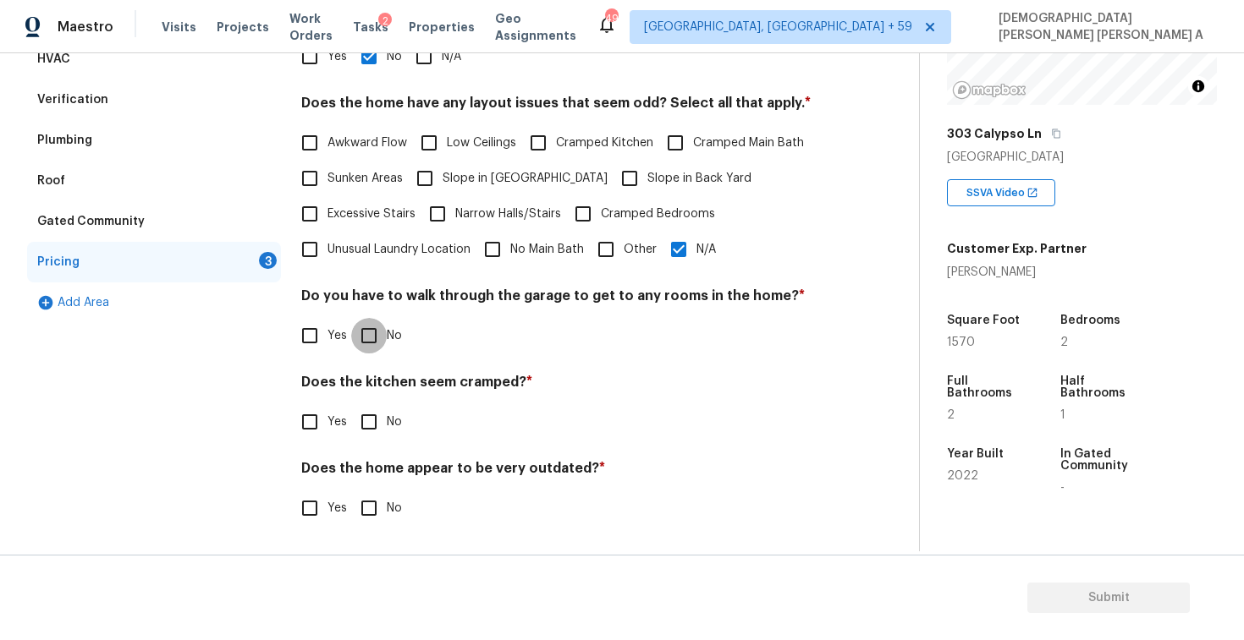
click at [380, 349] on input "No" at bounding box center [369, 336] width 36 height 36
checkbox input "true"
click at [371, 428] on input "No" at bounding box center [369, 424] width 36 height 36
checkbox input "true"
click at [368, 522] on input "No" at bounding box center [369, 510] width 36 height 36
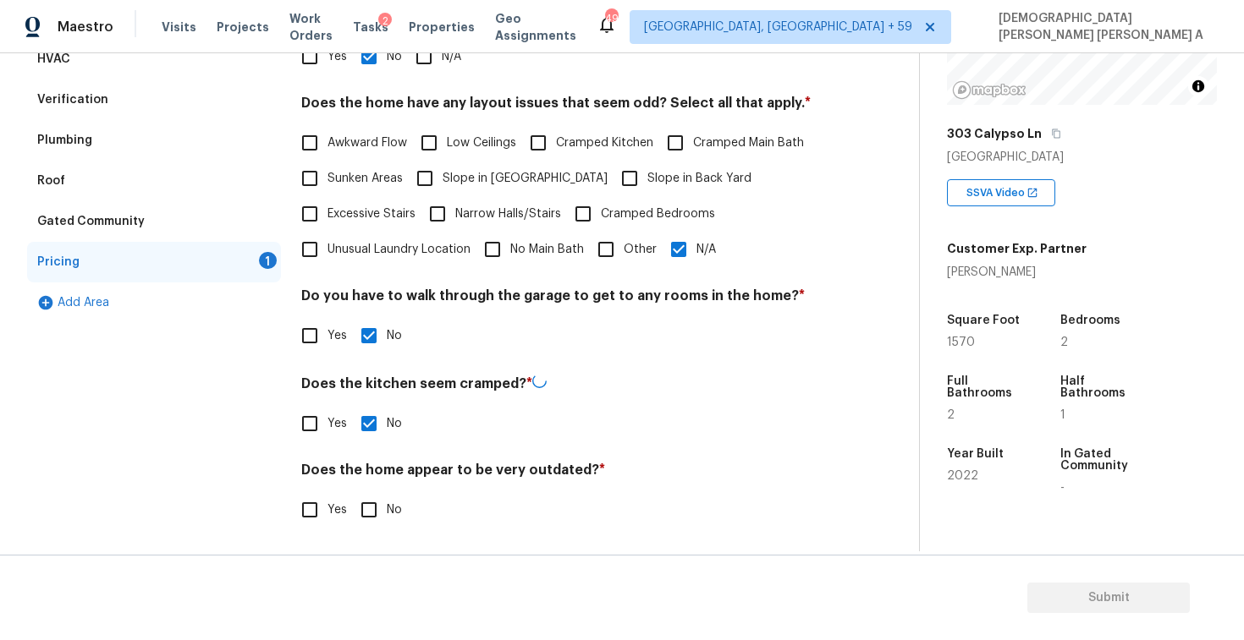
checkbox input "true"
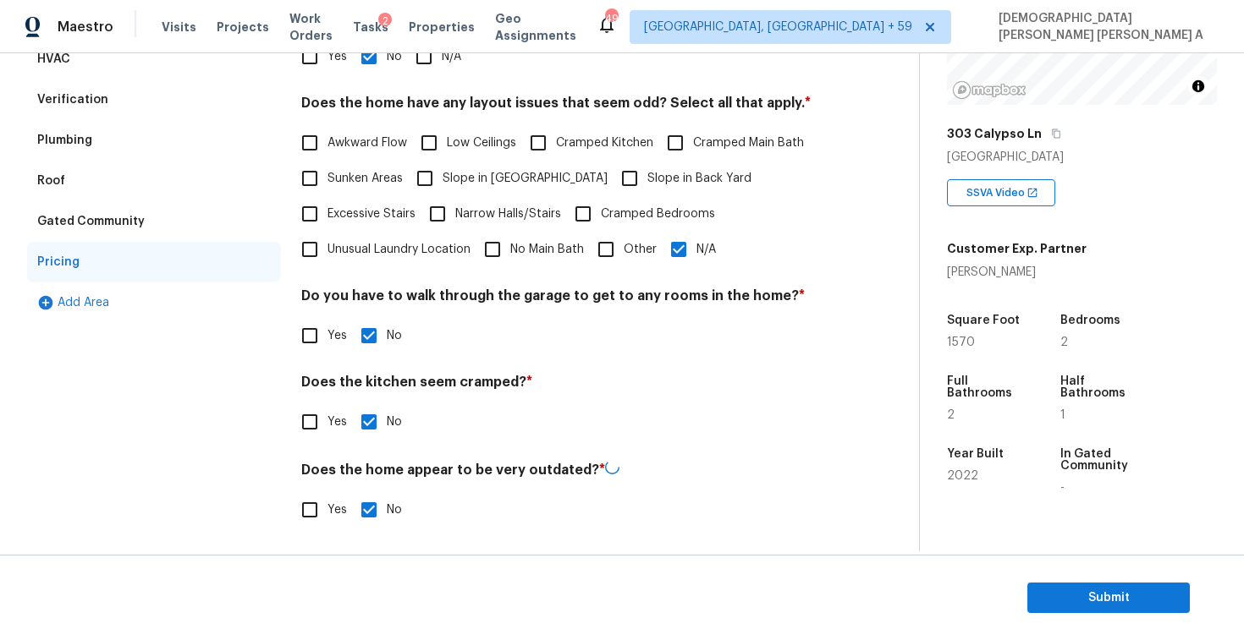
scroll to position [0, 0]
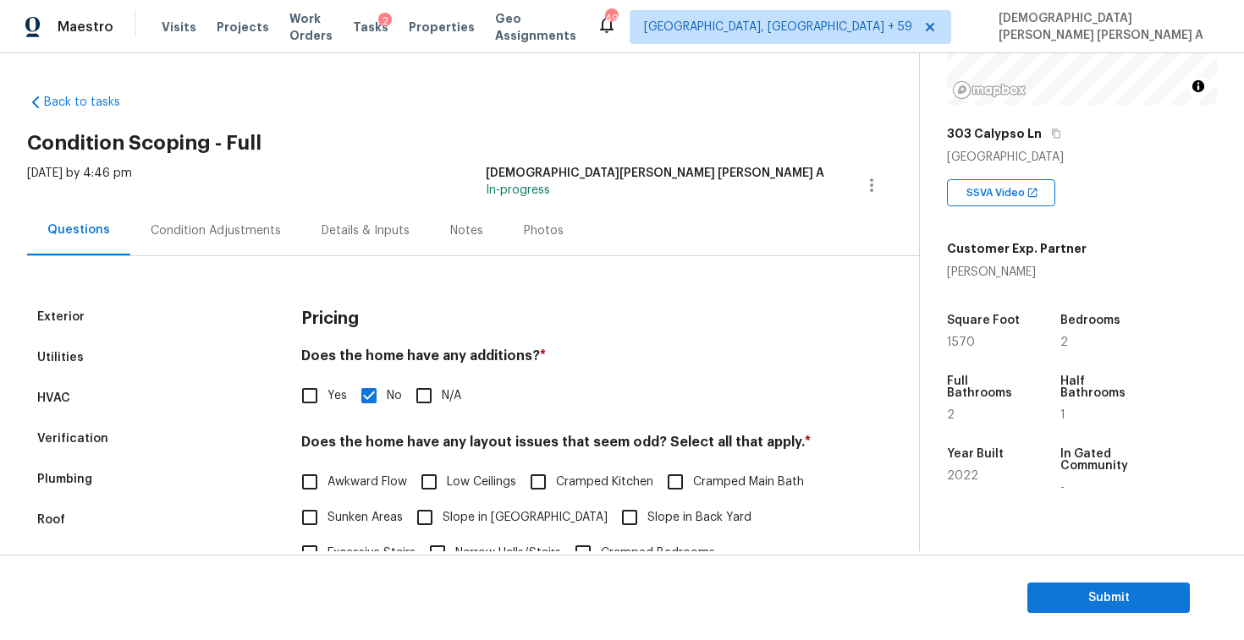
click at [533, 238] on div "Photos" at bounding box center [544, 230] width 40 height 17
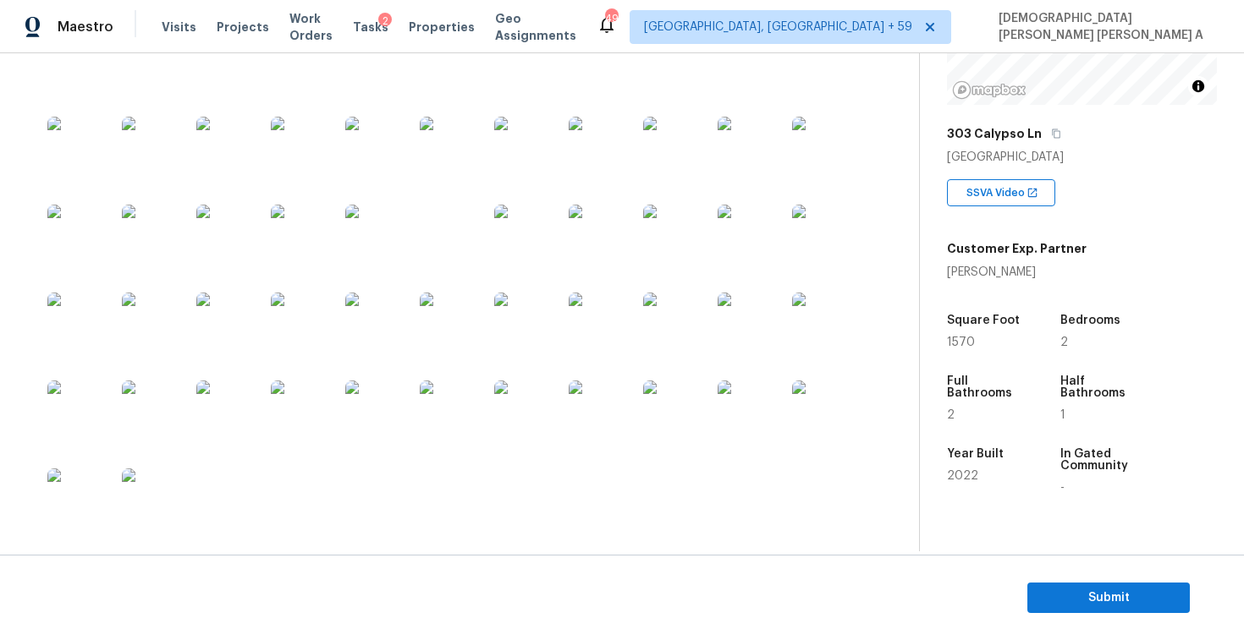
scroll to position [1598, 0]
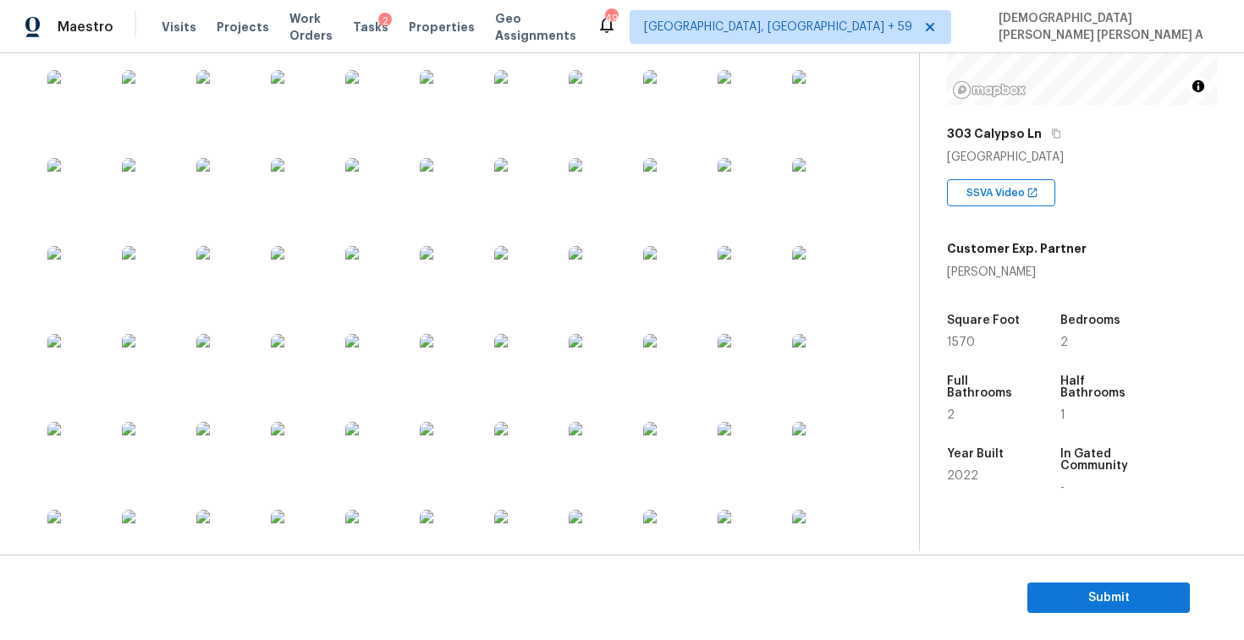
scroll to position [1101, 0]
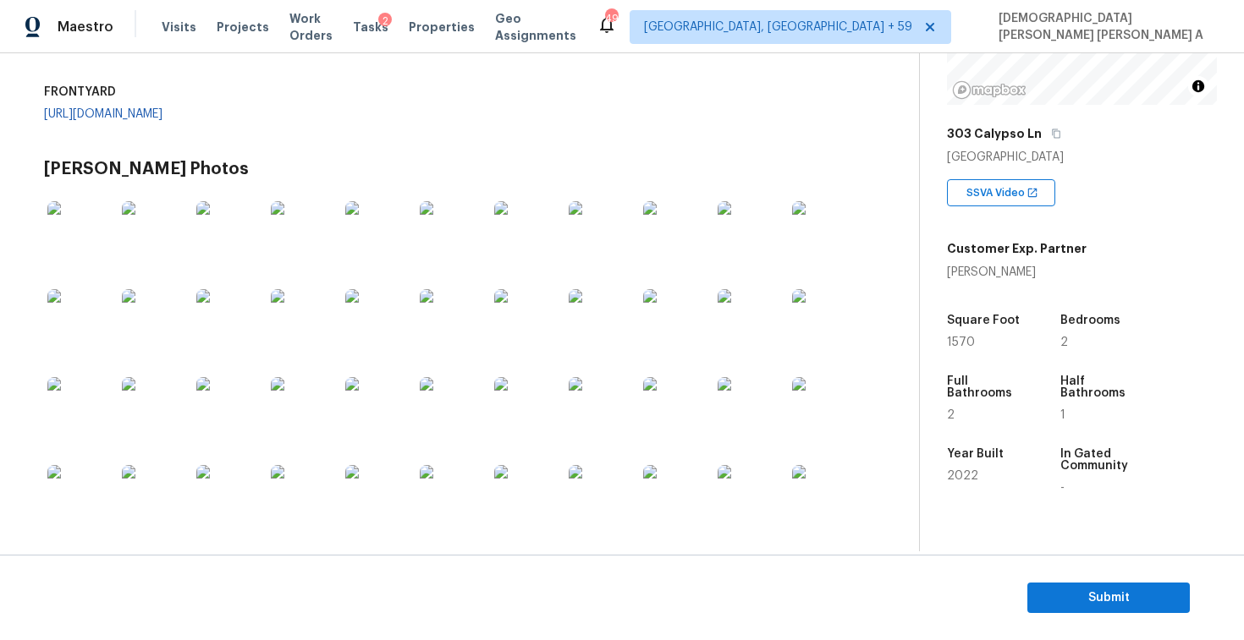
scroll to position [773, 0]
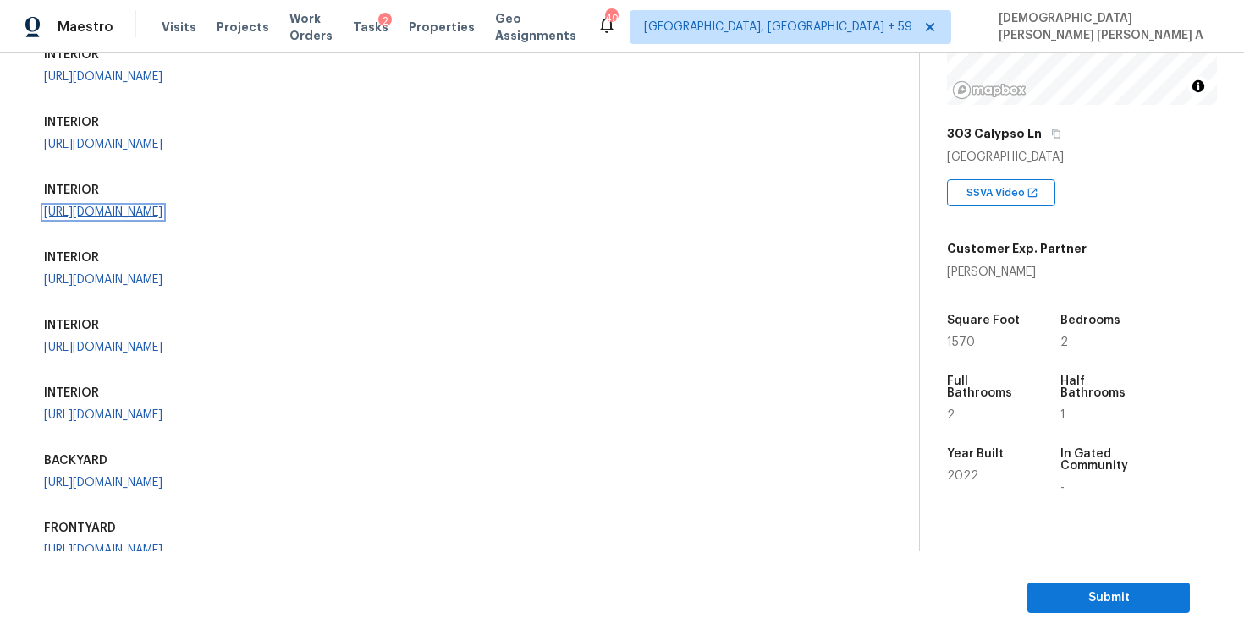
scroll to position [362, 0]
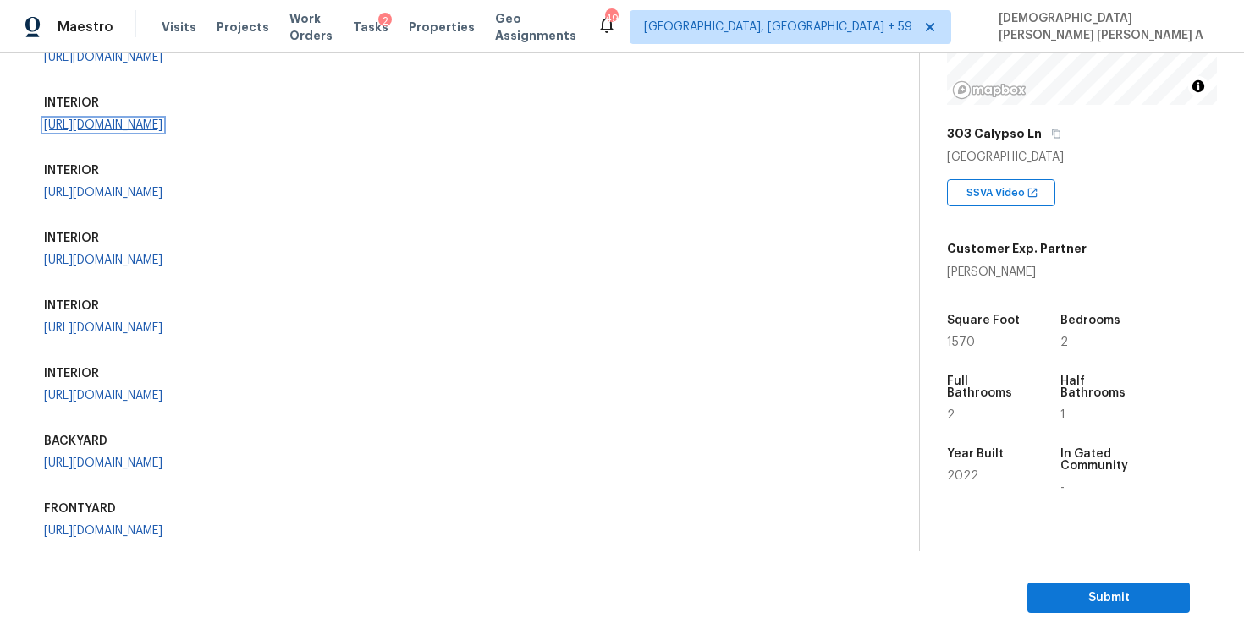
click at [162, 131] on link "https://opendoor-admin-client-upload-production.s3.amazonaws.com/uploads/Cake/S…" at bounding box center [103, 125] width 118 height 12
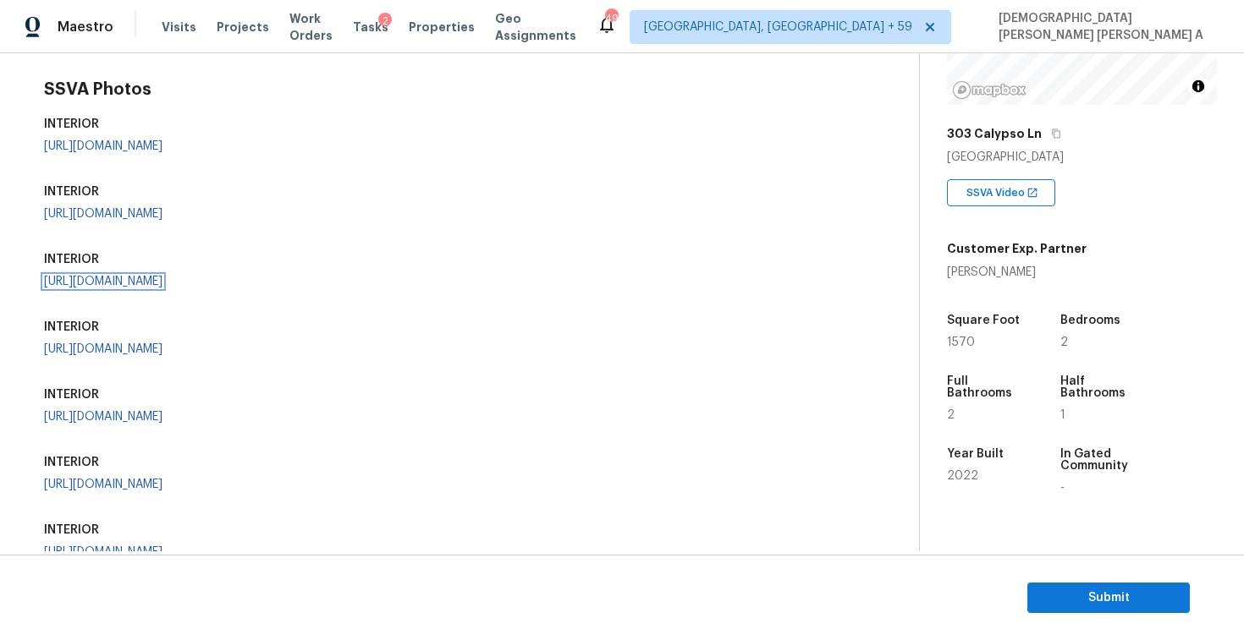
scroll to position [180, 0]
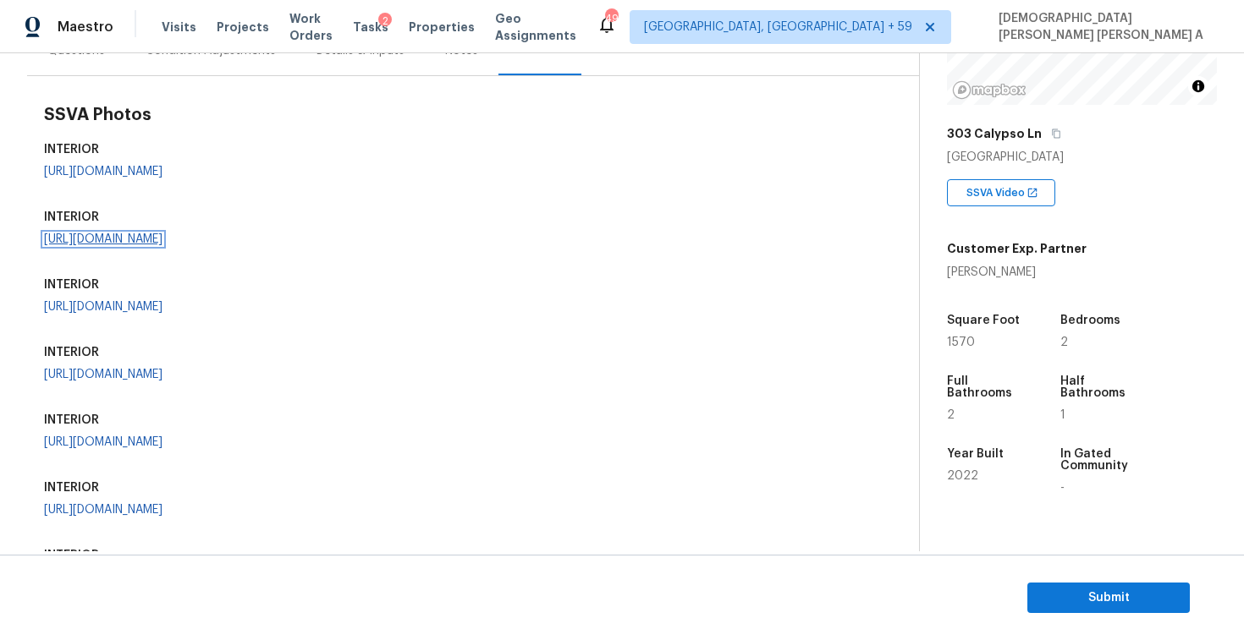
click at [162, 245] on link "https://opendoor-admin-client-upload-production.s3.amazonaws.com/uploads/Cake/S…" at bounding box center [103, 239] width 118 height 12
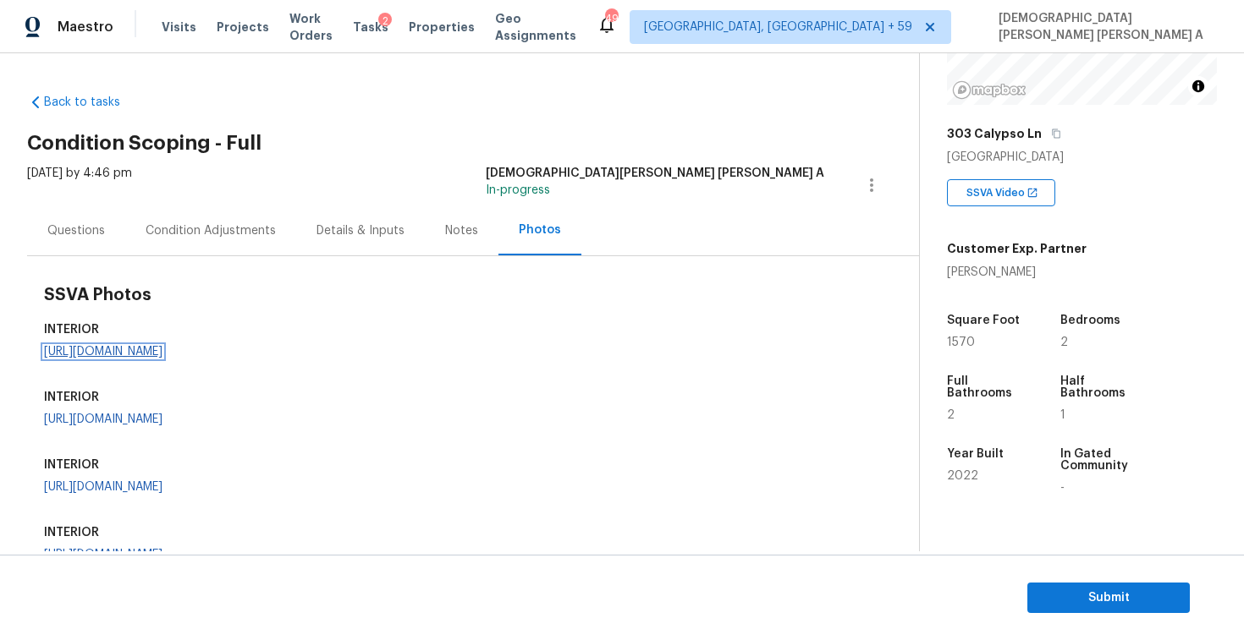
click at [113, 358] on link "https://opendoor-admin-client-upload-production.s3.amazonaws.com/uploads/Cake/S…" at bounding box center [103, 352] width 118 height 12
click at [215, 200] on div "Tue, Oct 07 2025 by 4:46 pm Mohamed Azeem Mohsin A In-progress" at bounding box center [473, 185] width 892 height 41
click at [207, 218] on div "Condition Adjustments" at bounding box center [210, 231] width 171 height 50
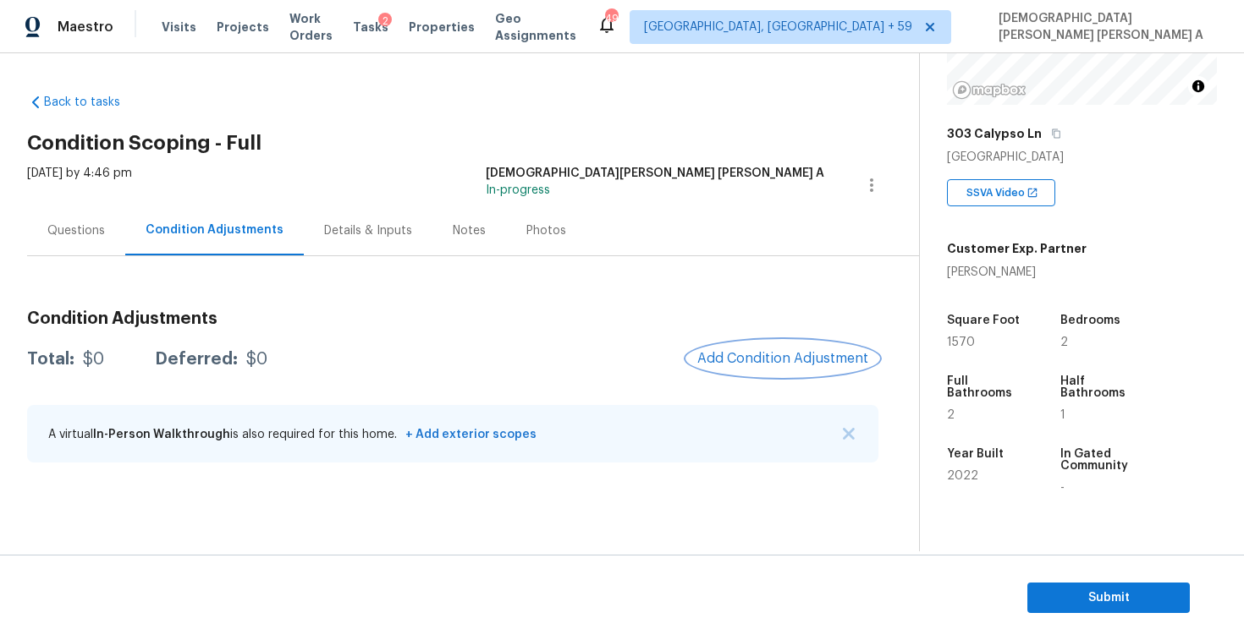
click at [788, 360] on span "Add Condition Adjustment" at bounding box center [782, 358] width 171 height 15
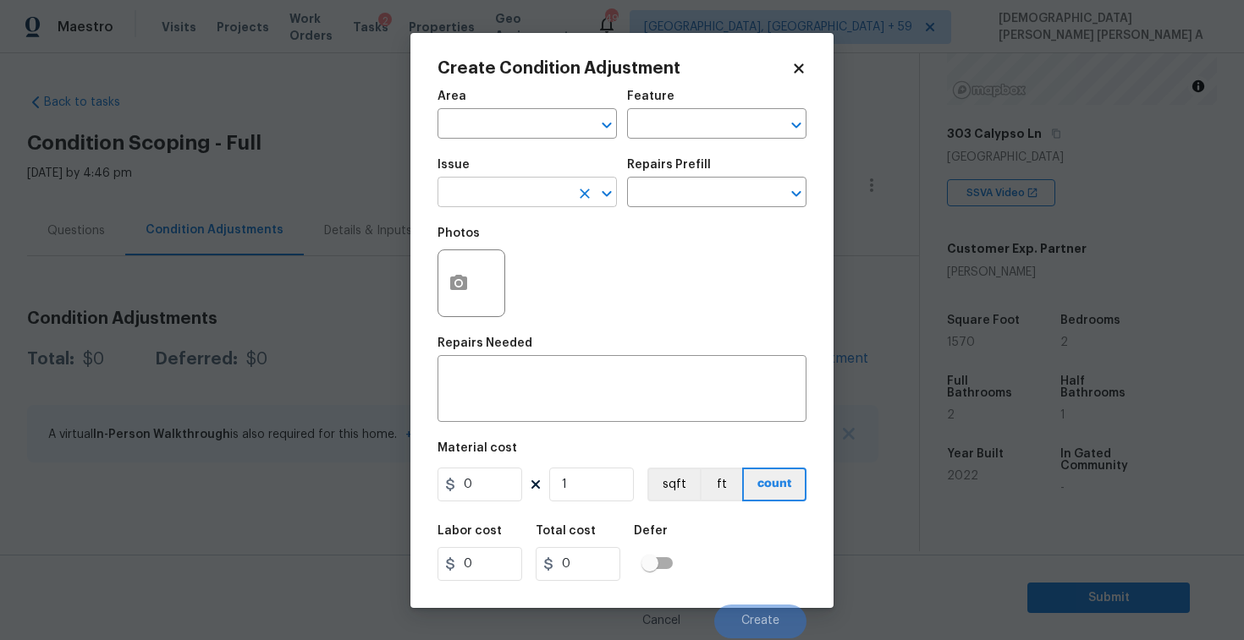
click at [512, 199] on input "text" at bounding box center [503, 194] width 132 height 26
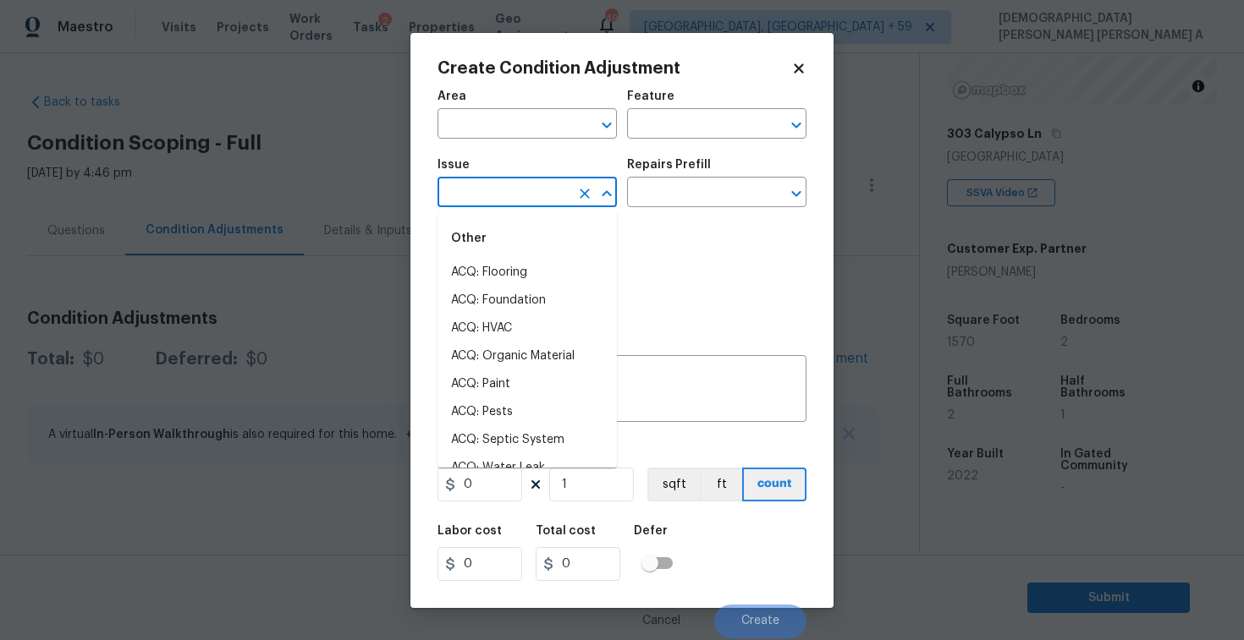
type input "p"
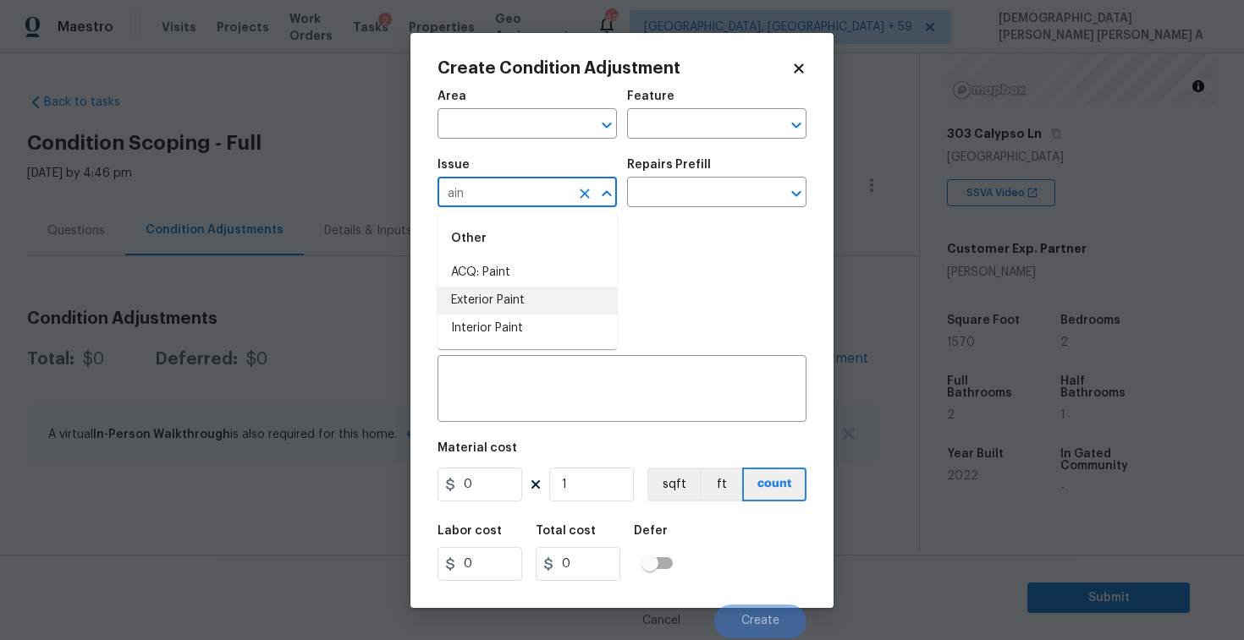
click at [513, 287] on li "Exterior Paint" at bounding box center [526, 301] width 179 height 28
type input "Exterior Paint"
click at [580, 191] on icon "Clear" at bounding box center [584, 194] width 10 height 10
click at [561, 262] on li "ACQ: Paint" at bounding box center [526, 273] width 179 height 28
type input "ACQ: Paint"
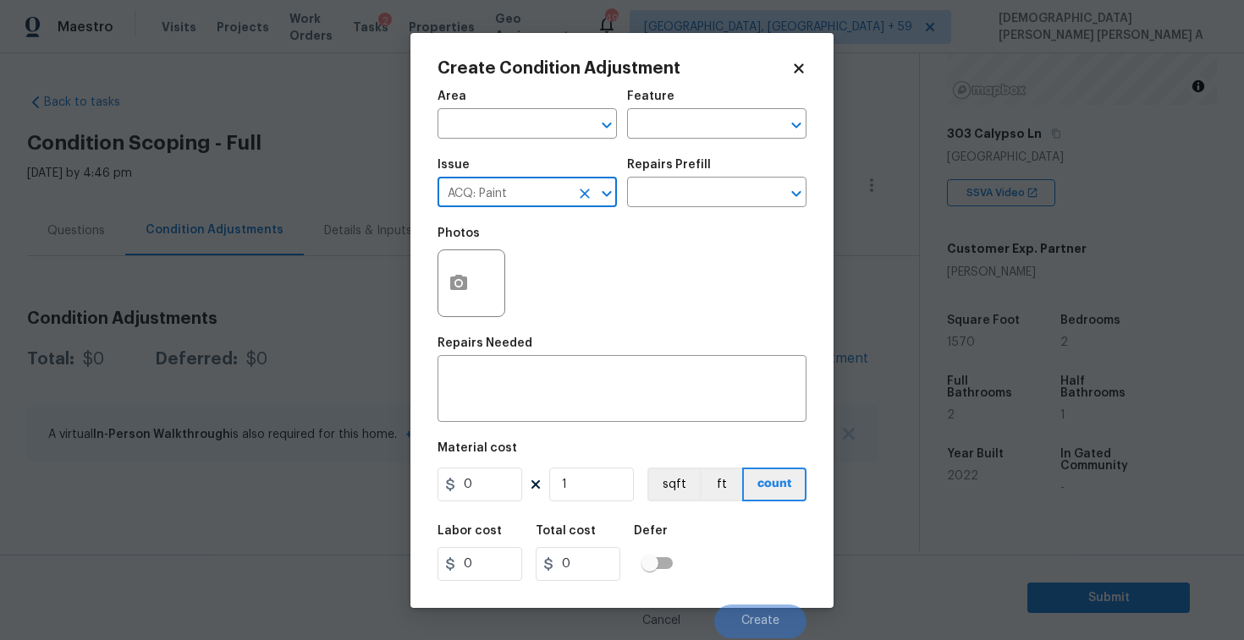
click at [671, 211] on div "Issue ACQ: Paint ​ Repairs Prefill ​" at bounding box center [621, 183] width 369 height 69
click at [669, 202] on input "text" at bounding box center [693, 194] width 132 height 26
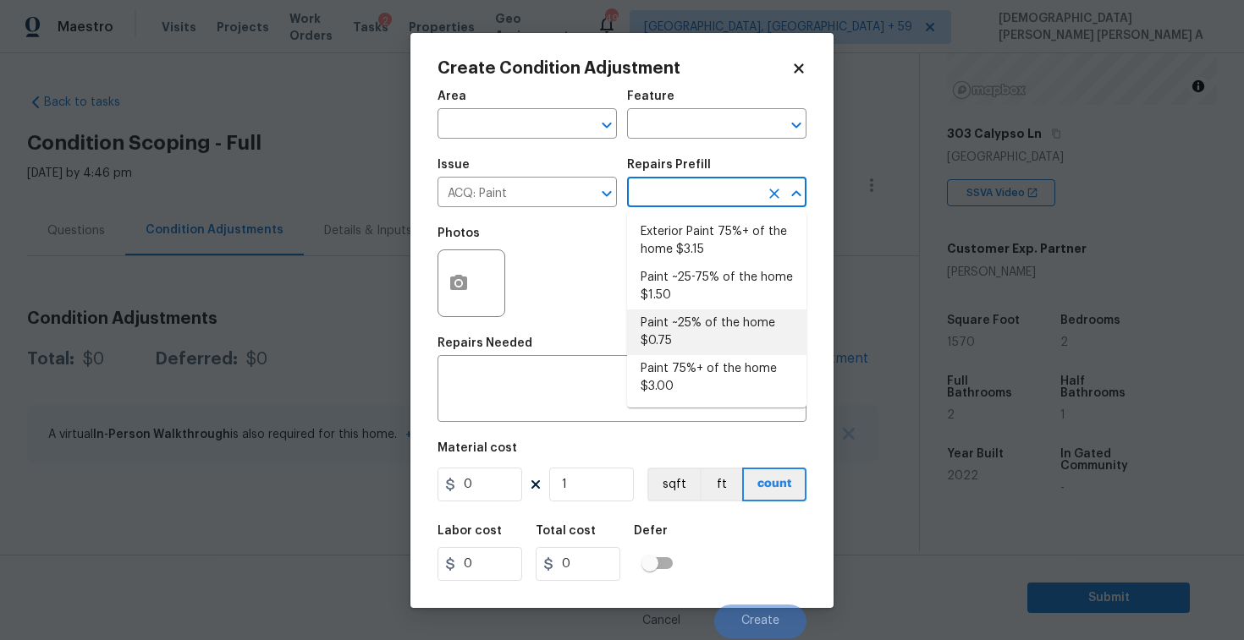
click at [690, 323] on li "Paint ~25% of the home $0.75" at bounding box center [716, 333] width 179 height 46
type input "Acquisition"
type textarea "Acquisition Scope: ~25% of the home needs interior paint"
type input "0.75"
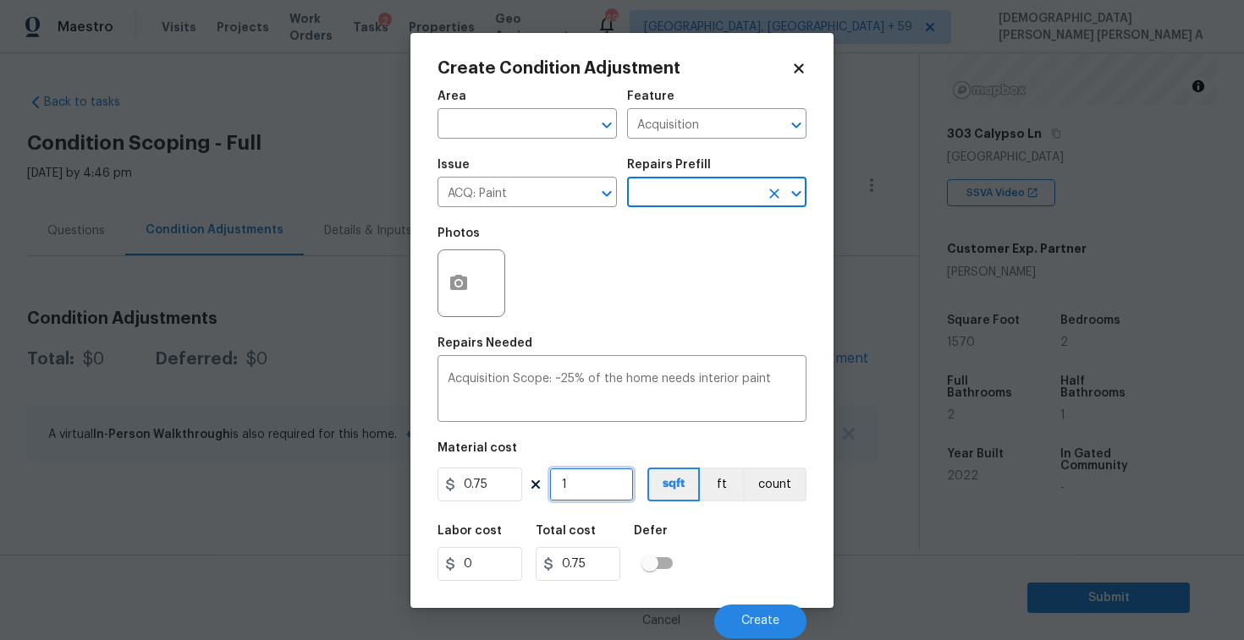
click at [580, 498] on input "1" at bounding box center [591, 485] width 85 height 34
type input "15"
type input "11.25"
type input "157"
type input "117.75"
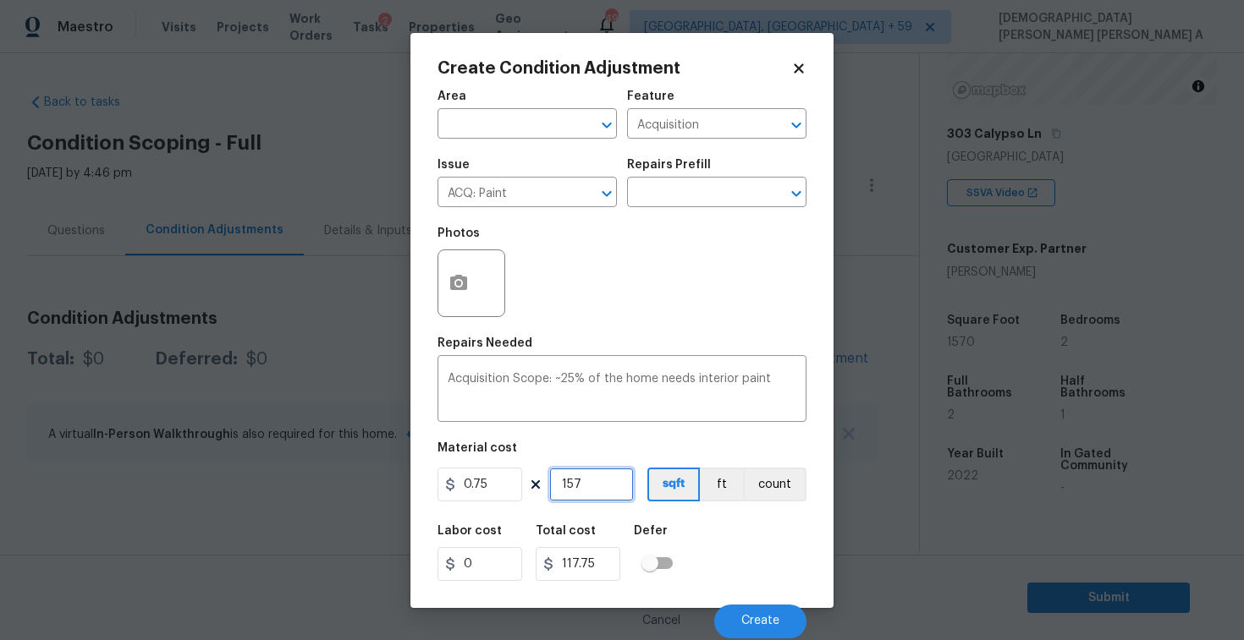
type input "1570"
type input "1177.5"
type input "1570"
click at [755, 606] on button "Create" at bounding box center [760, 622] width 92 height 34
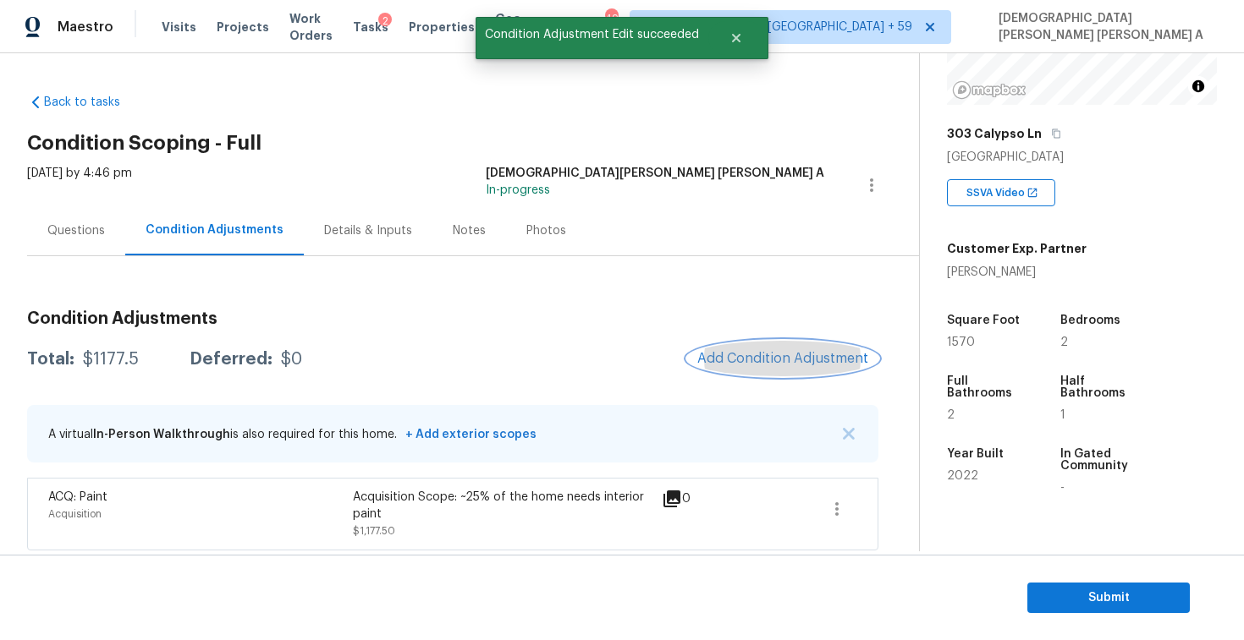
click at [790, 353] on span "Add Condition Adjustment" at bounding box center [782, 358] width 171 height 15
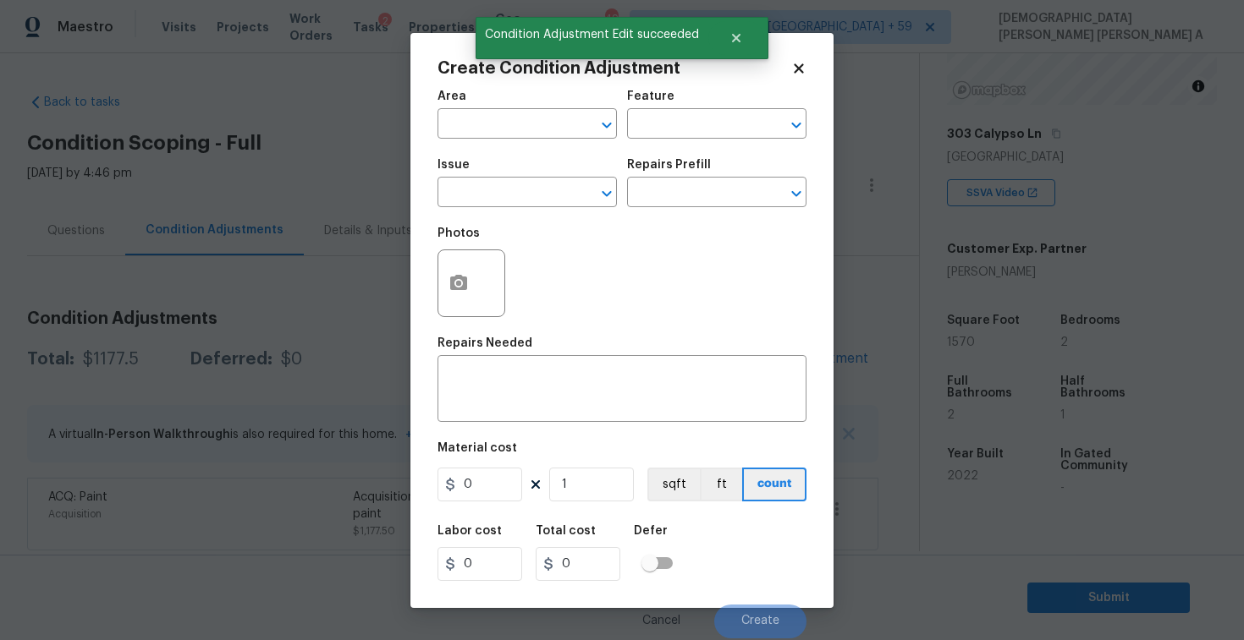
click at [790, 353] on div "Repairs Needed" at bounding box center [621, 349] width 369 height 22
click at [520, 193] on input "text" at bounding box center [503, 194] width 132 height 26
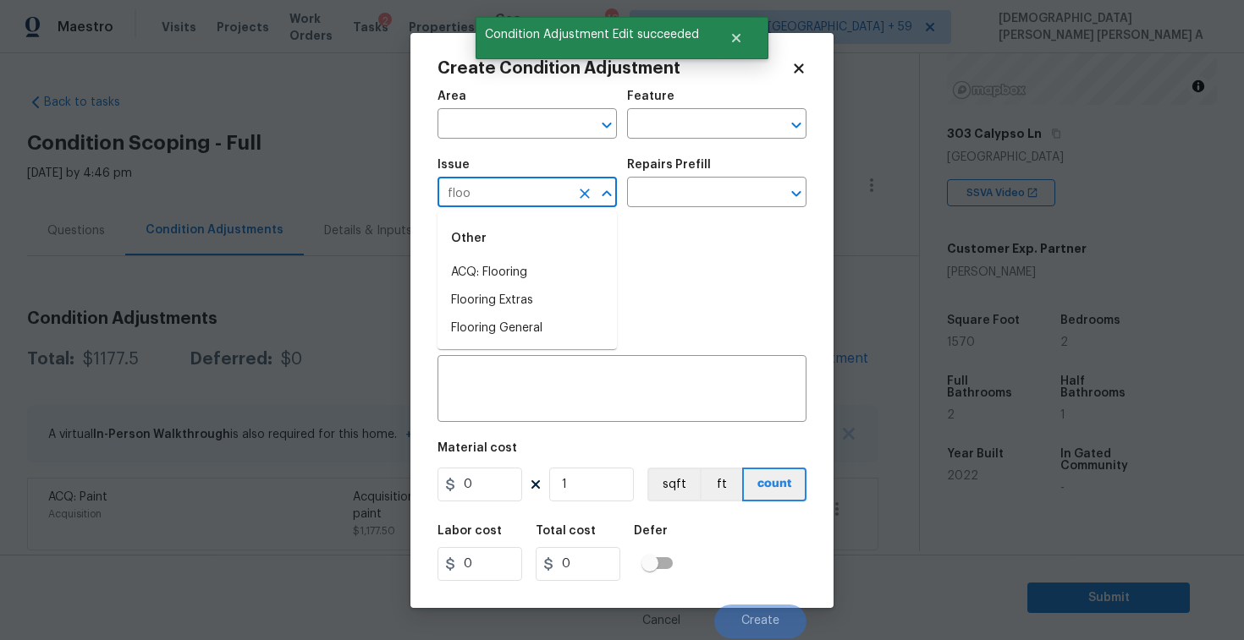
click at [502, 266] on li "ACQ: Flooring" at bounding box center [526, 273] width 179 height 28
type input "ACQ: Flooring"
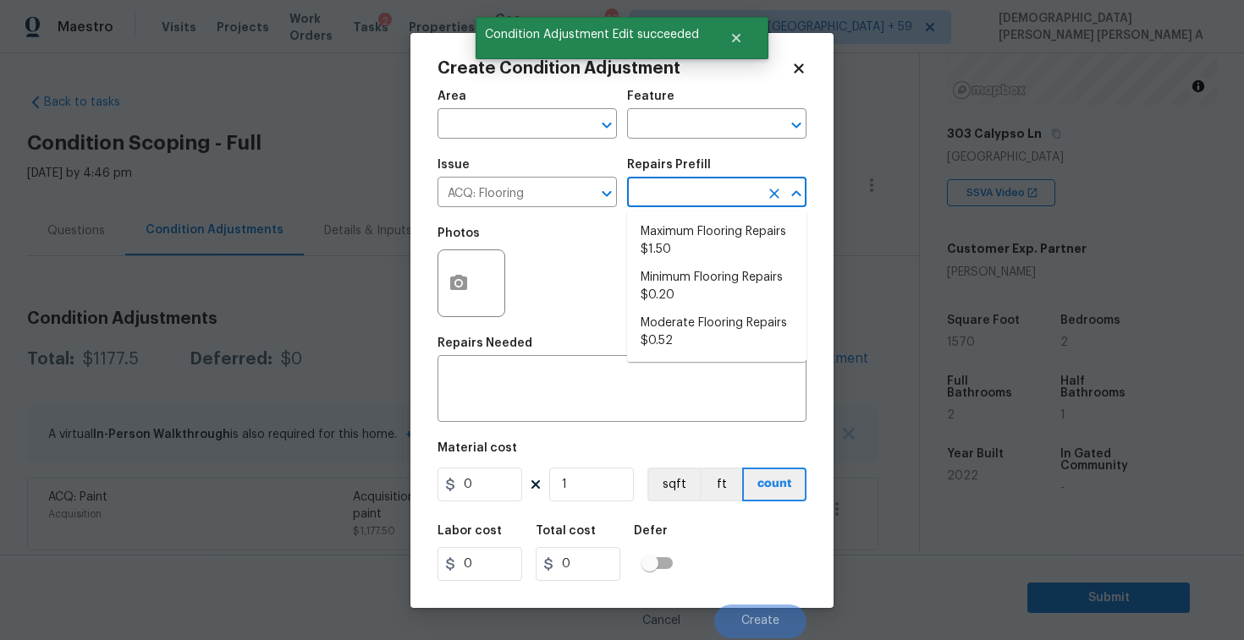
click at [701, 192] on input "text" at bounding box center [693, 194] width 132 height 26
click at [701, 290] on li "Minimum Flooring Repairs $0.20" at bounding box center [716, 287] width 179 height 46
type input "Acquisition"
type textarea "Acquisition Scope: Minimum flooring repairs"
type input "0.2"
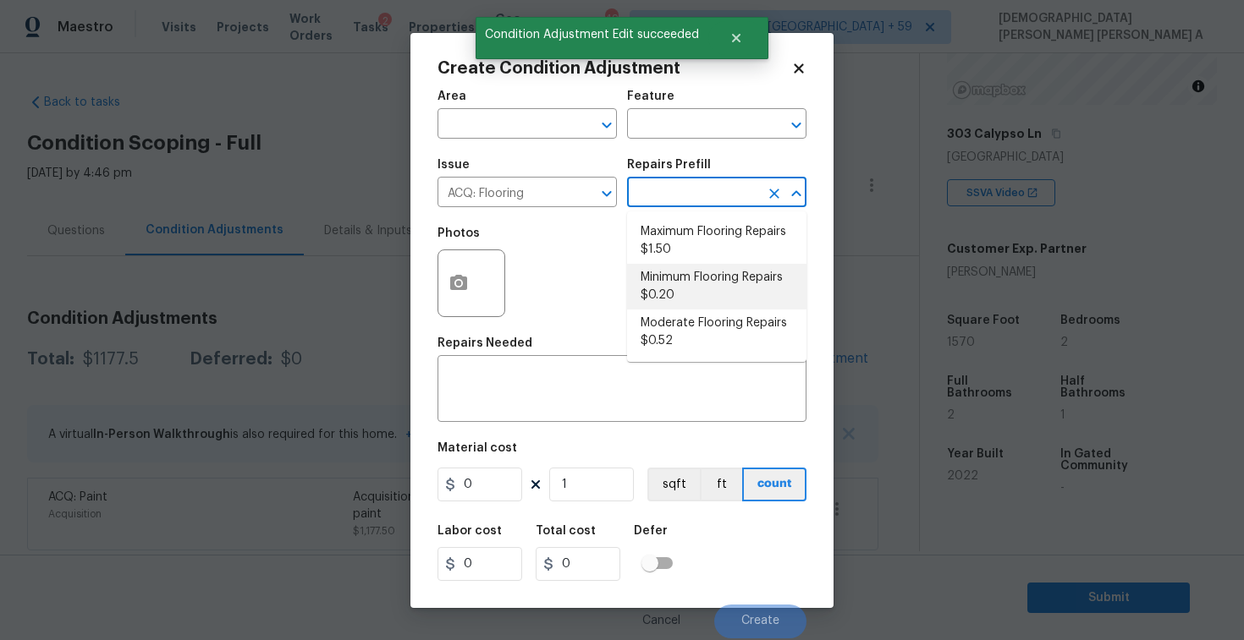
type input "0.2"
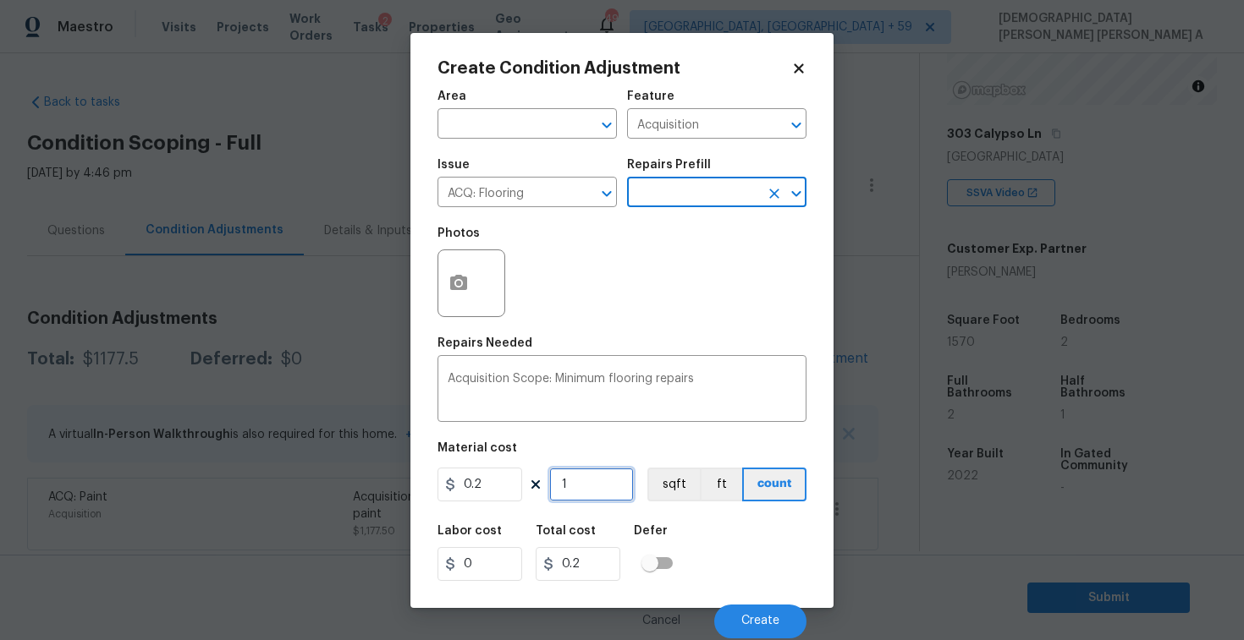
click at [601, 492] on input "1" at bounding box center [591, 485] width 85 height 34
type input "15"
type input "3"
type input "157"
type input "31.4"
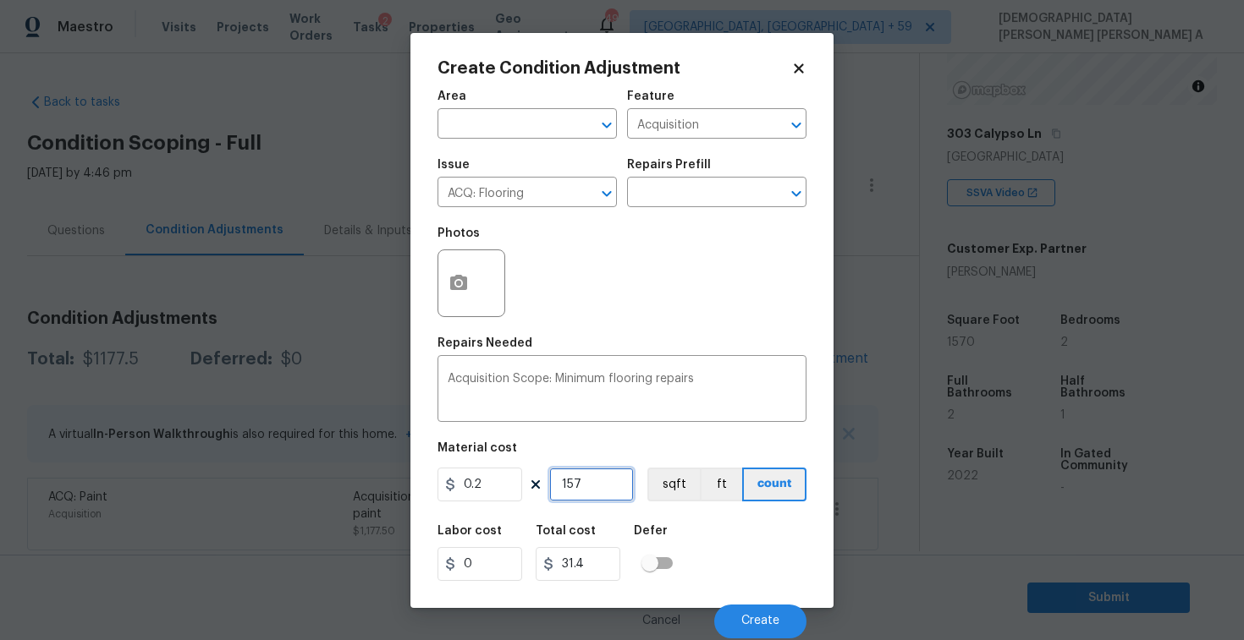
type input "1570"
type input "314"
type input "1570"
click at [662, 486] on button "sqft" at bounding box center [673, 485] width 52 height 34
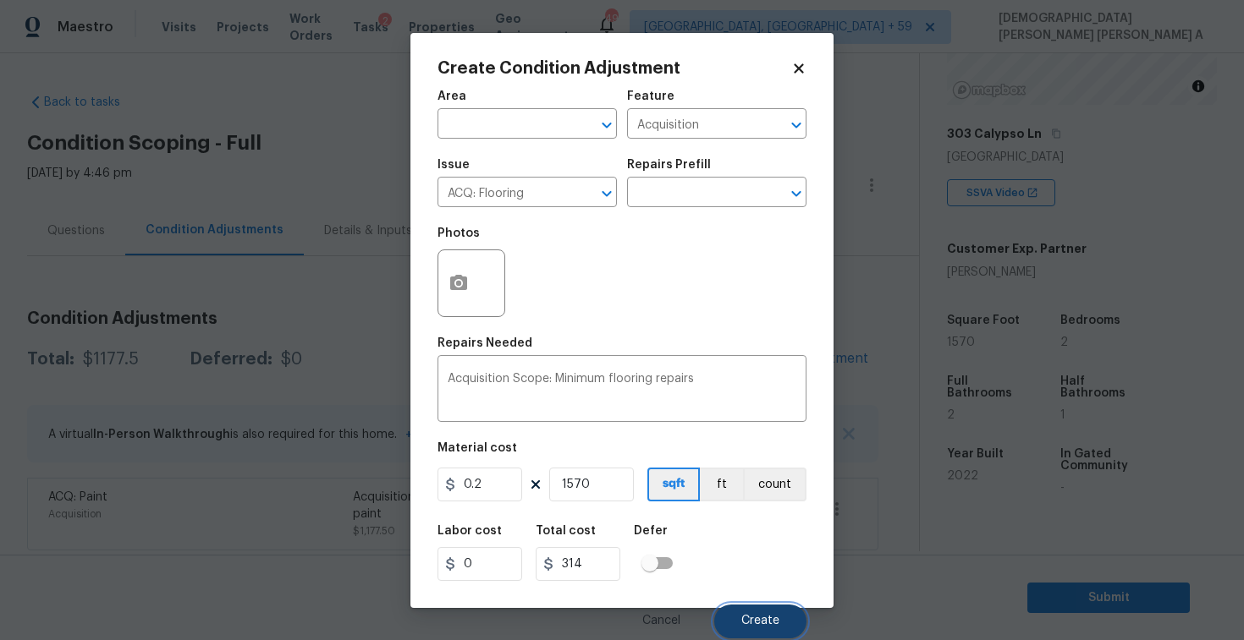
click at [778, 620] on span "Create" at bounding box center [760, 621] width 38 height 13
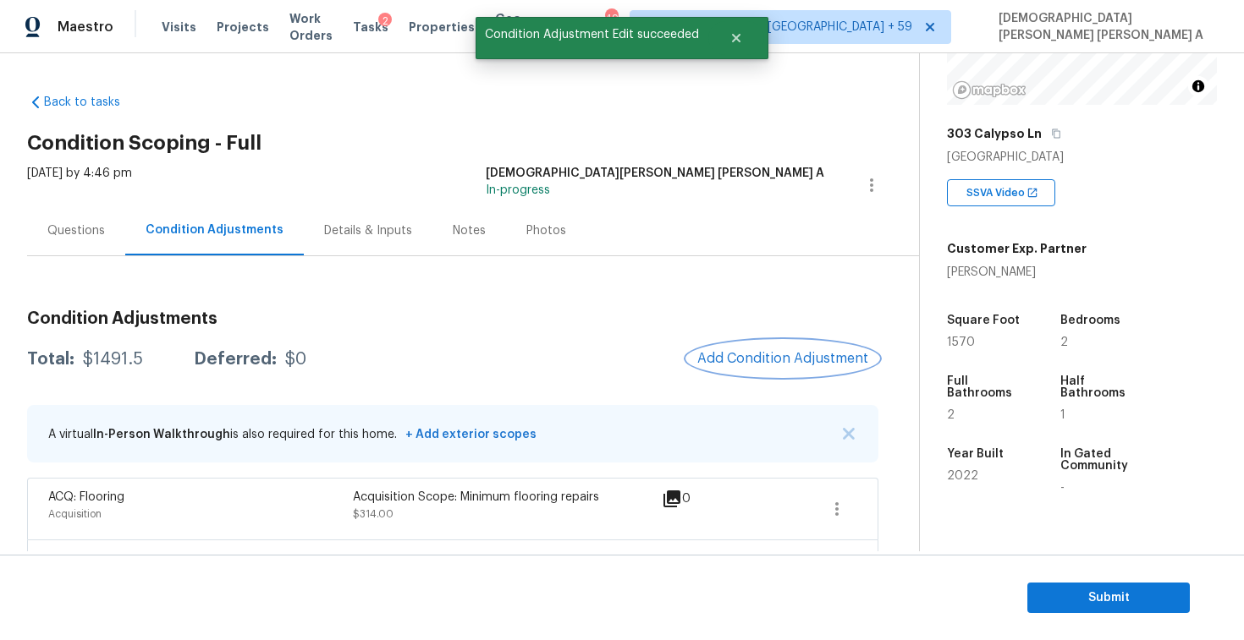
scroll to position [66, 0]
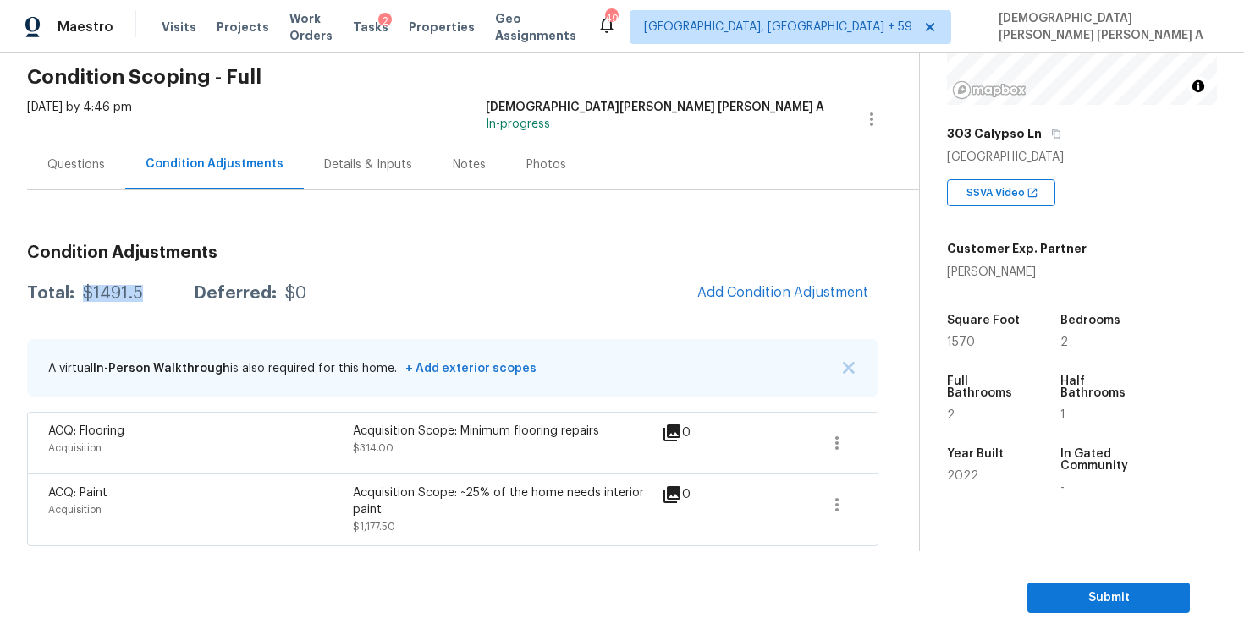
drag, startPoint x: 146, startPoint y: 294, endPoint x: 79, endPoint y: 294, distance: 67.7
click at [79, 294] on div "Total: $1491.5 Deferred: $0" at bounding box center [166, 293] width 279 height 17
copy div "$1491.5"
click at [1062, 590] on span "Submit" at bounding box center [1107, 598] width 135 height 21
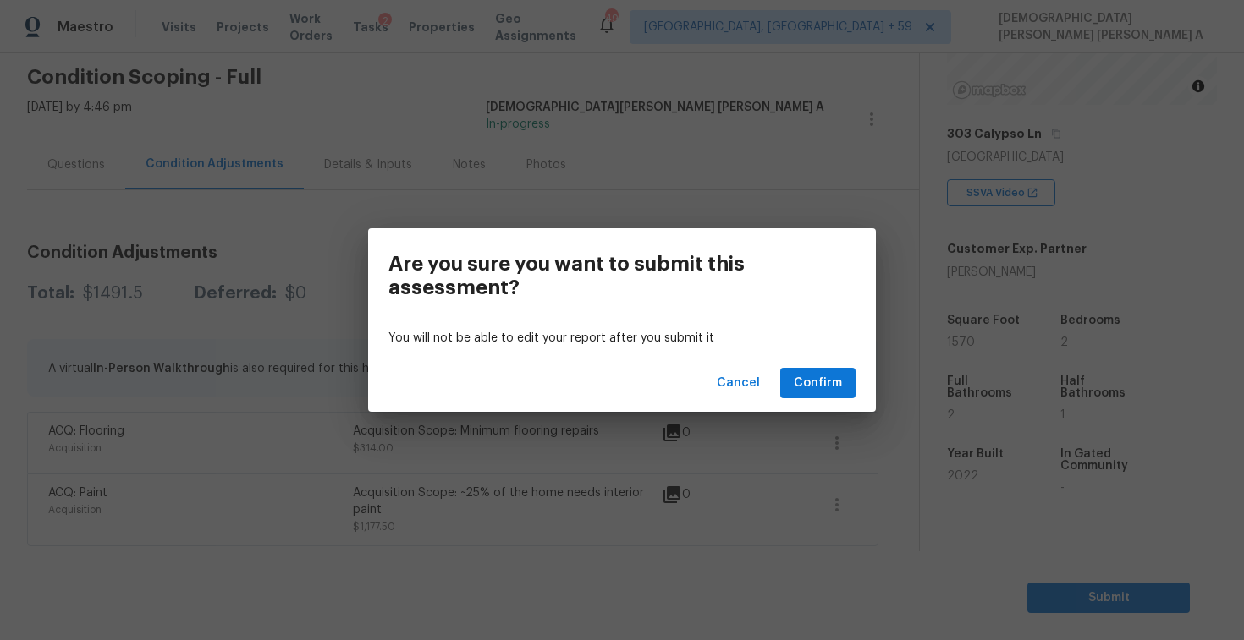
click at [856, 374] on div "Cancel Confirm" at bounding box center [622, 383] width 508 height 58
click at [818, 386] on span "Confirm" at bounding box center [817, 383] width 48 height 21
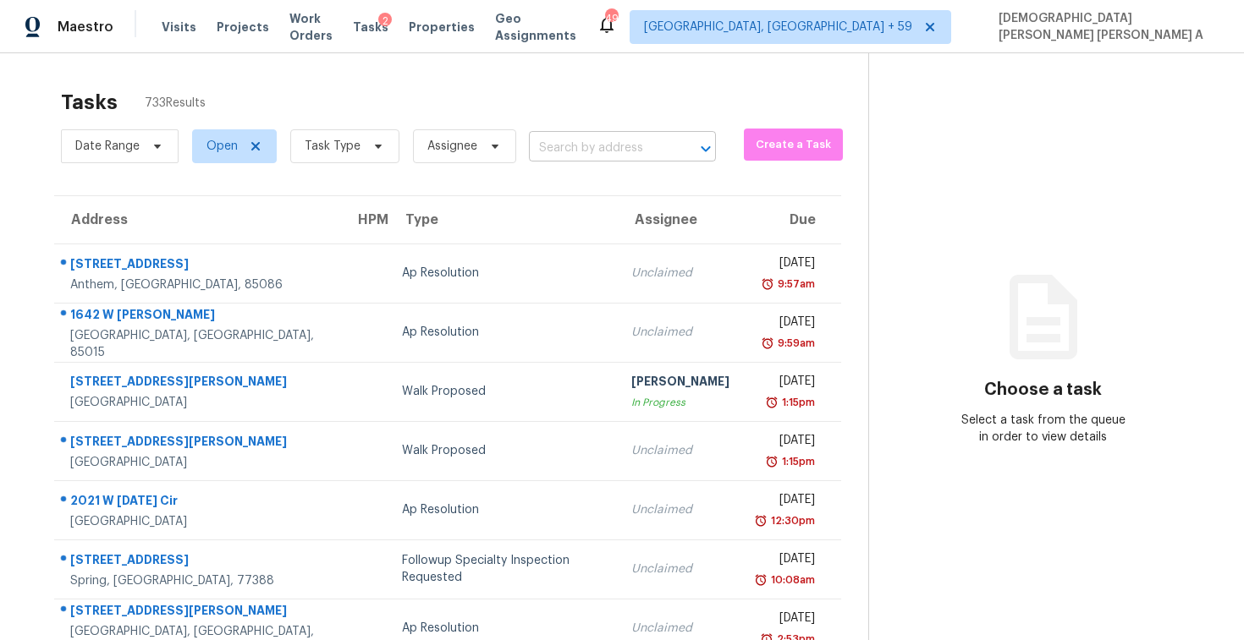
click at [603, 151] on input "text" at bounding box center [599, 148] width 140 height 26
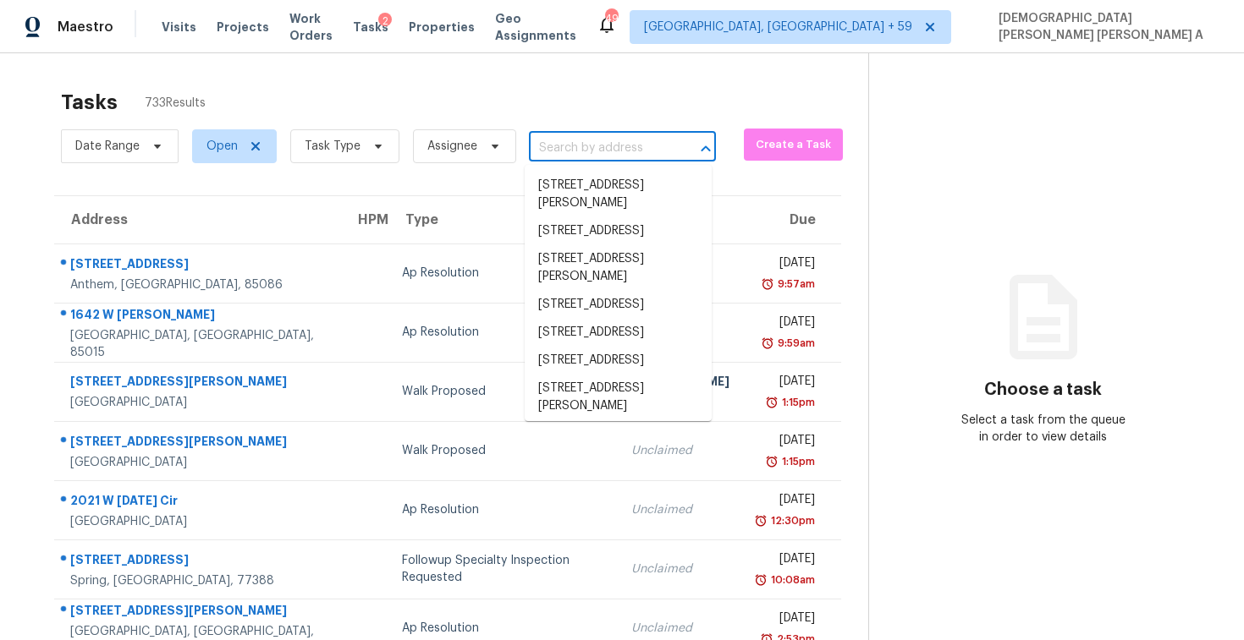
paste input "7695 E Pozos Dr, Scottsdale, AZ 85255"
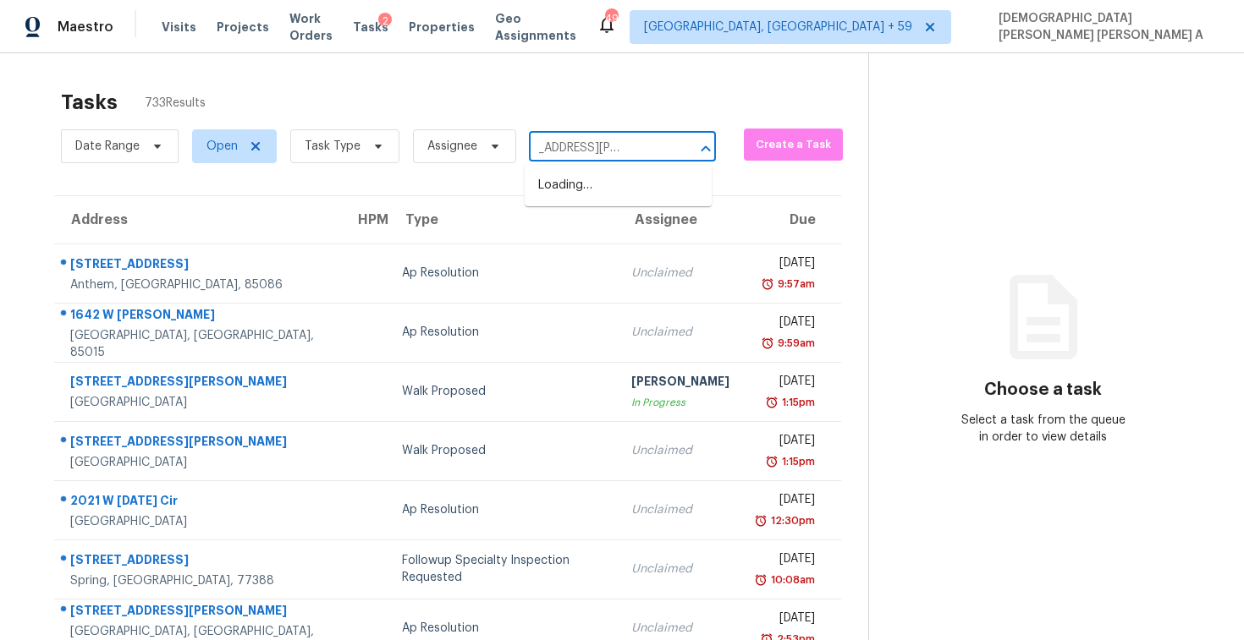
scroll to position [0, 30]
type input "7695 E Pozos Dr, Scottsdale,"
click at [611, 197] on li "7695 E Pozos Dr, Scottsdale, AZ 85255" at bounding box center [617, 195] width 187 height 46
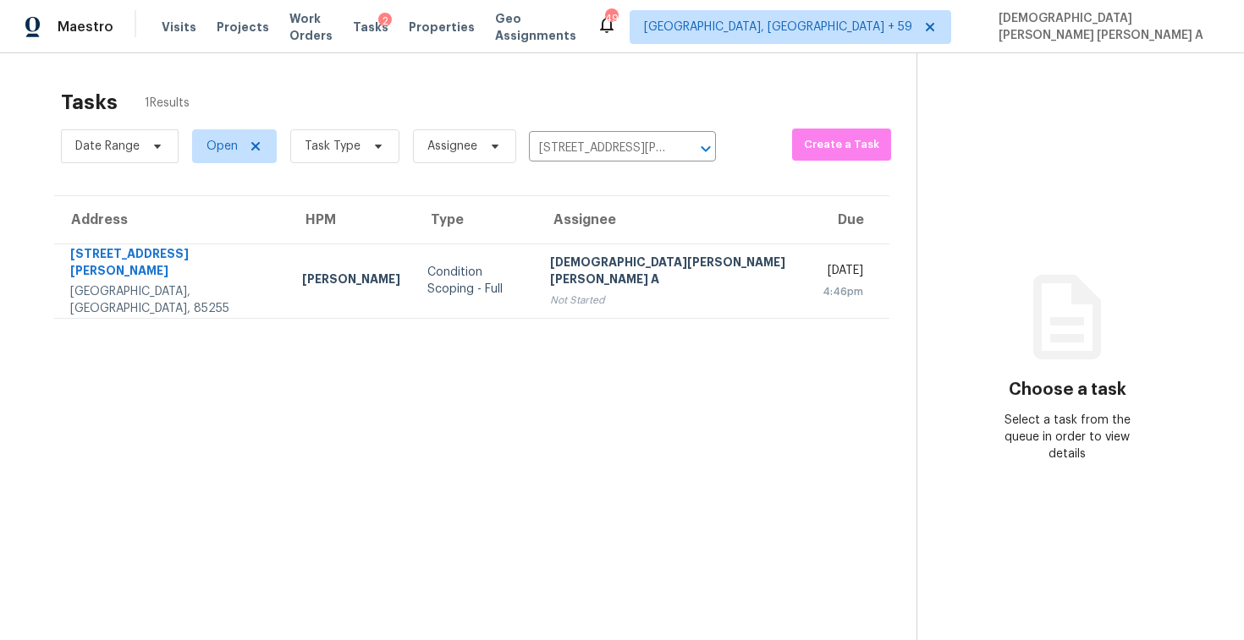
click at [560, 292] on td "Mohamed Azeem Mohsin A Not Started" at bounding box center [672, 281] width 273 height 74
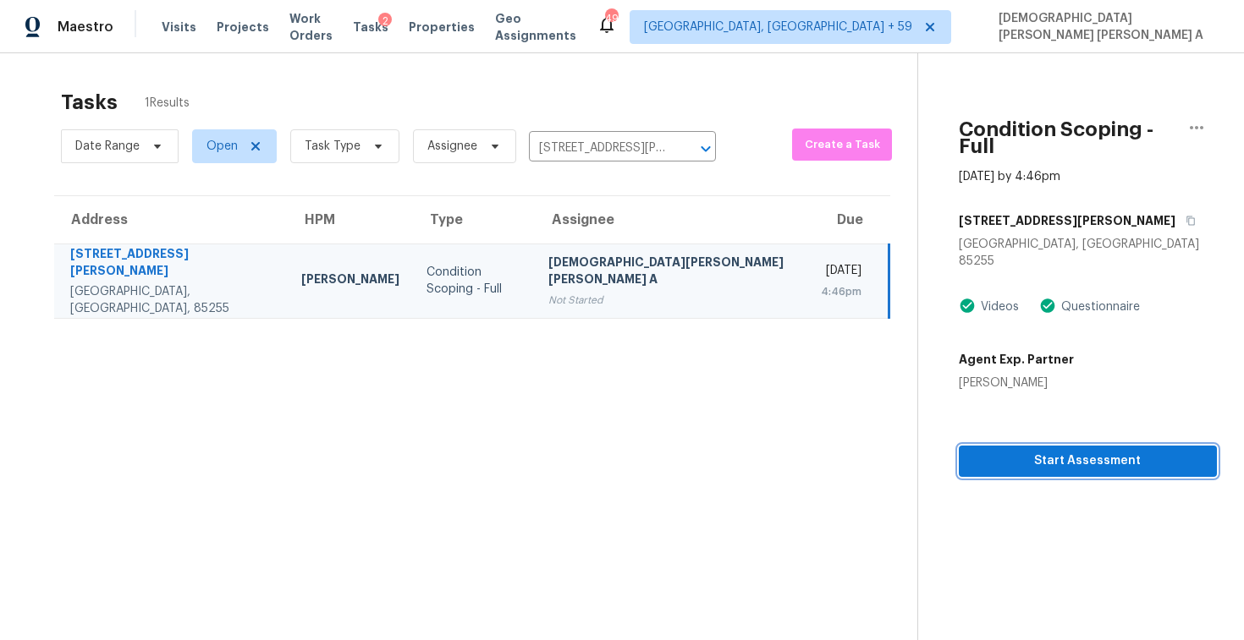
click at [1008, 451] on span "Start Assessment" at bounding box center [1087, 461] width 231 height 21
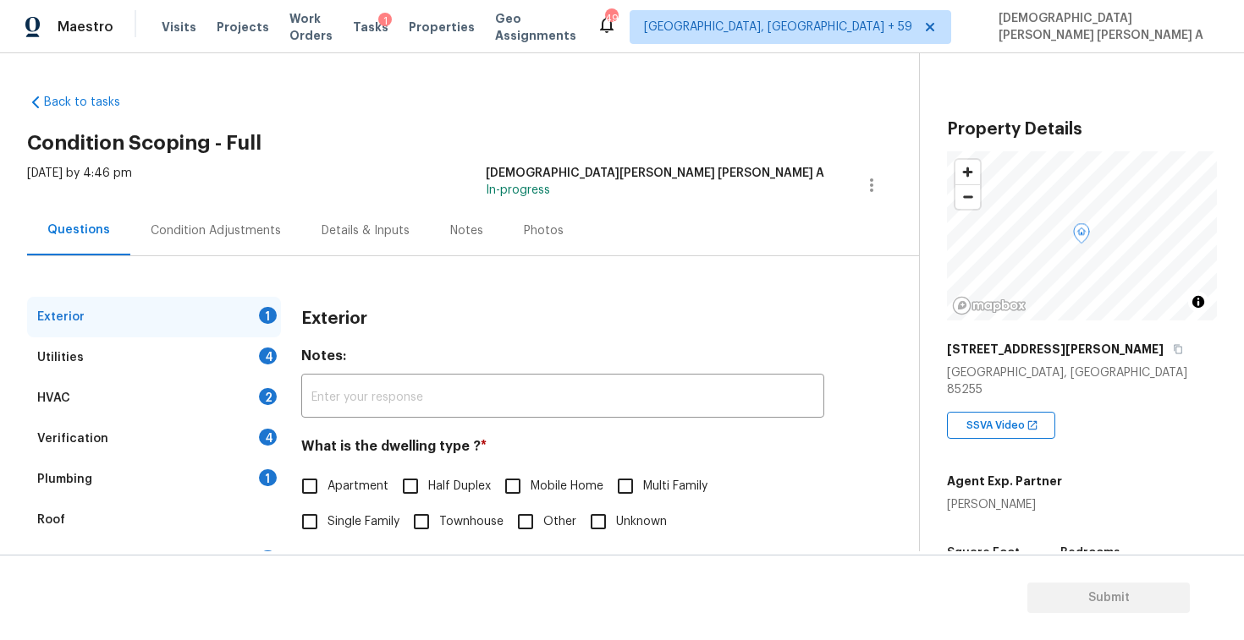
click at [414, 113] on div "Back to tasks Condition Scoping - Full Tue, Oct 07 2025 by 4:46 pm Mohamed Azee…" at bounding box center [473, 402] width 892 height 645
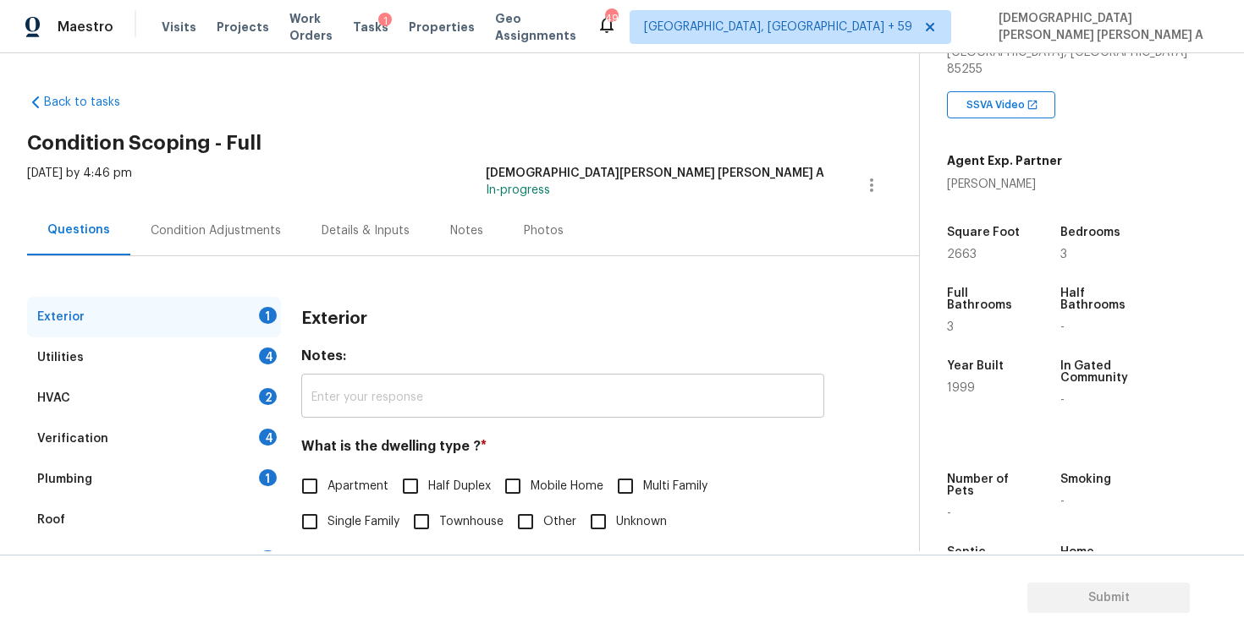
scroll to position [174, 0]
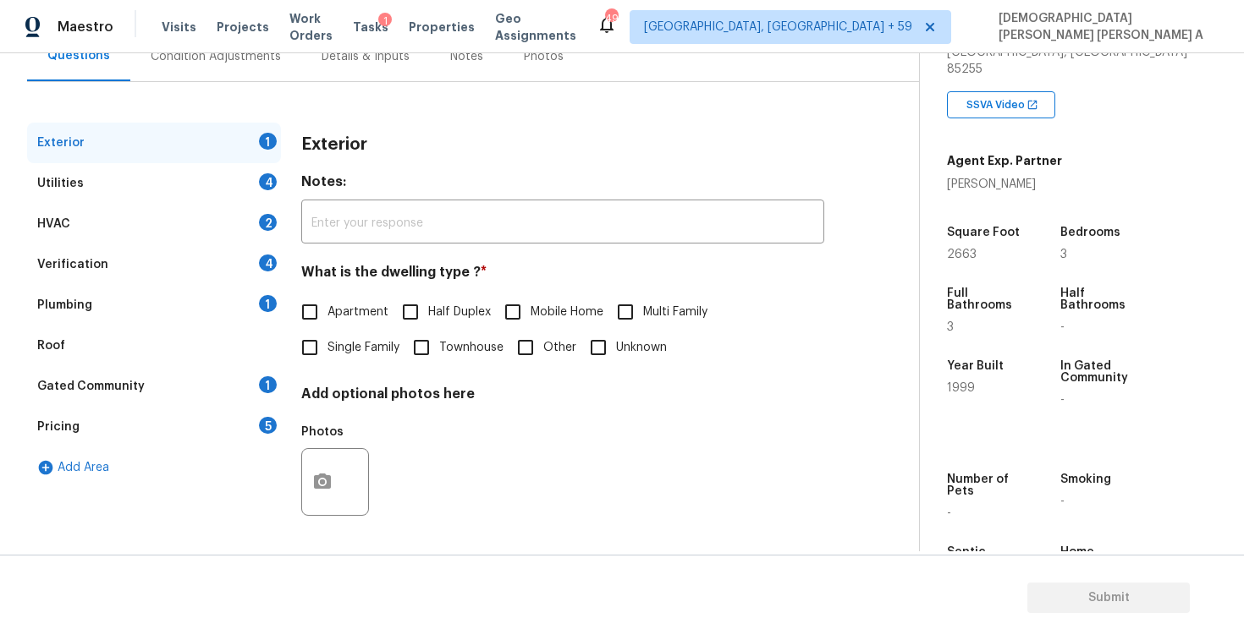
click at [319, 348] on input "Single Family" at bounding box center [310, 348] width 36 height 36
checkbox input "true"
click at [222, 190] on div "Utilities 4" at bounding box center [154, 183] width 254 height 41
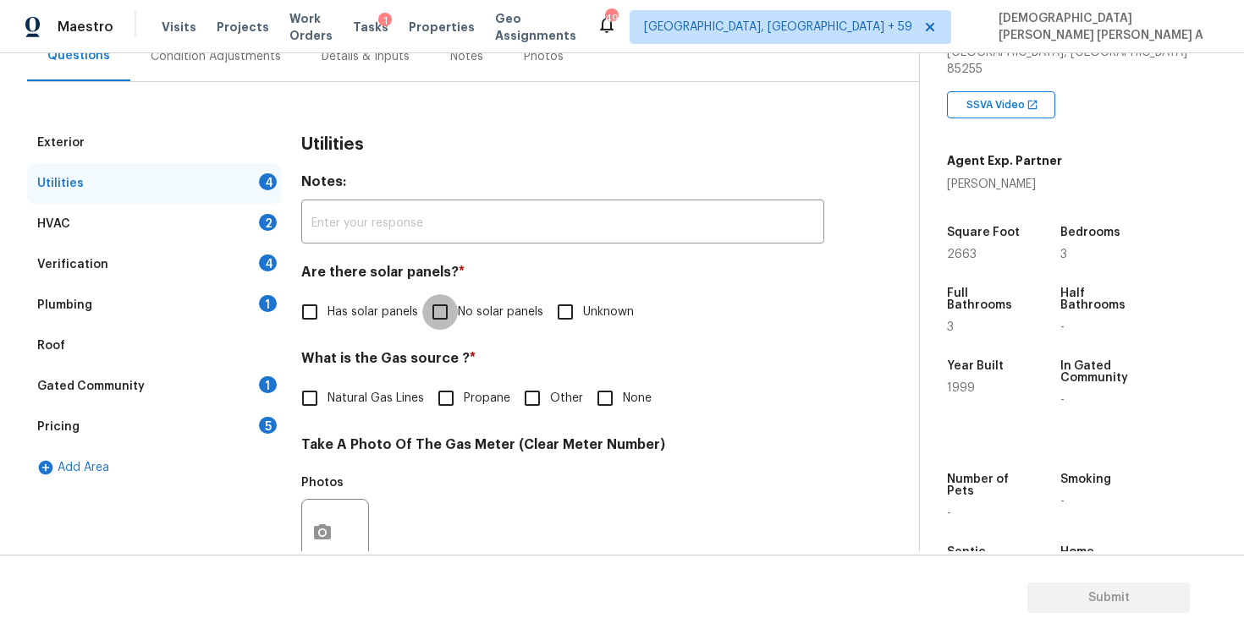
click at [433, 305] on input "No solar panels" at bounding box center [440, 312] width 36 height 36
checkbox input "true"
click at [320, 378] on div "What is the Gas source ? * Natural Gas Lines Propane Other None" at bounding box center [562, 385] width 523 height 66
click at [311, 395] on input "Natural Gas Lines" at bounding box center [310, 399] width 36 height 36
checkbox input "true"
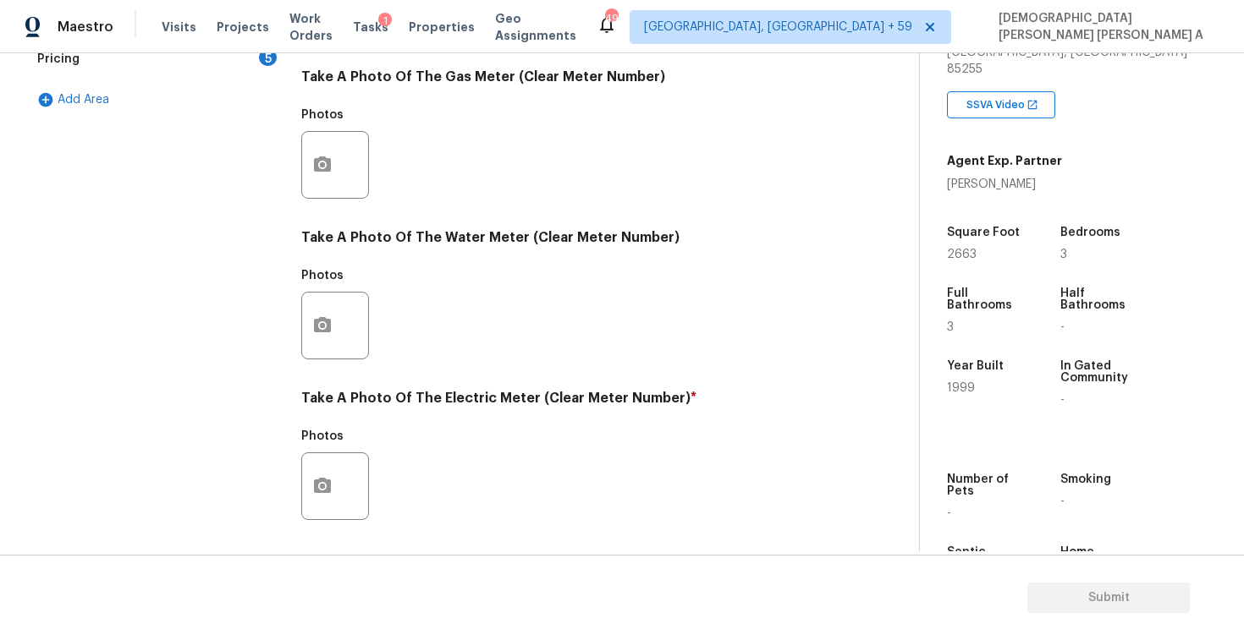
scroll to position [633, 0]
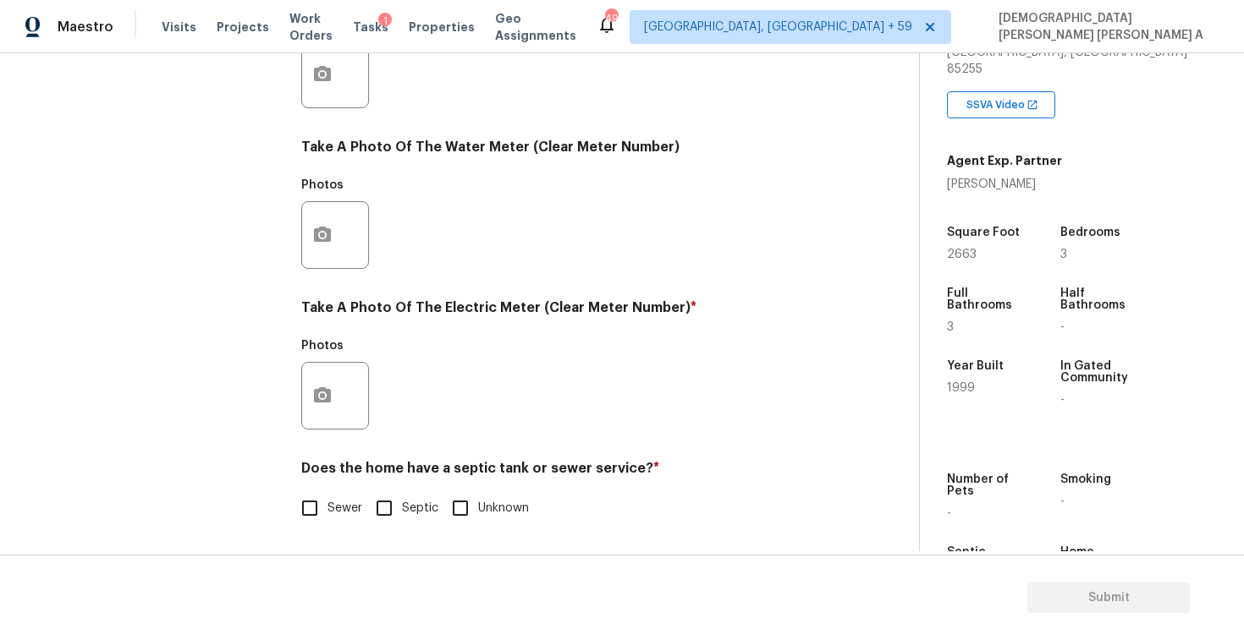
click at [312, 515] on input "Sewer" at bounding box center [310, 509] width 36 height 36
checkbox input "true"
click at [316, 423] on button "button" at bounding box center [322, 396] width 41 height 66
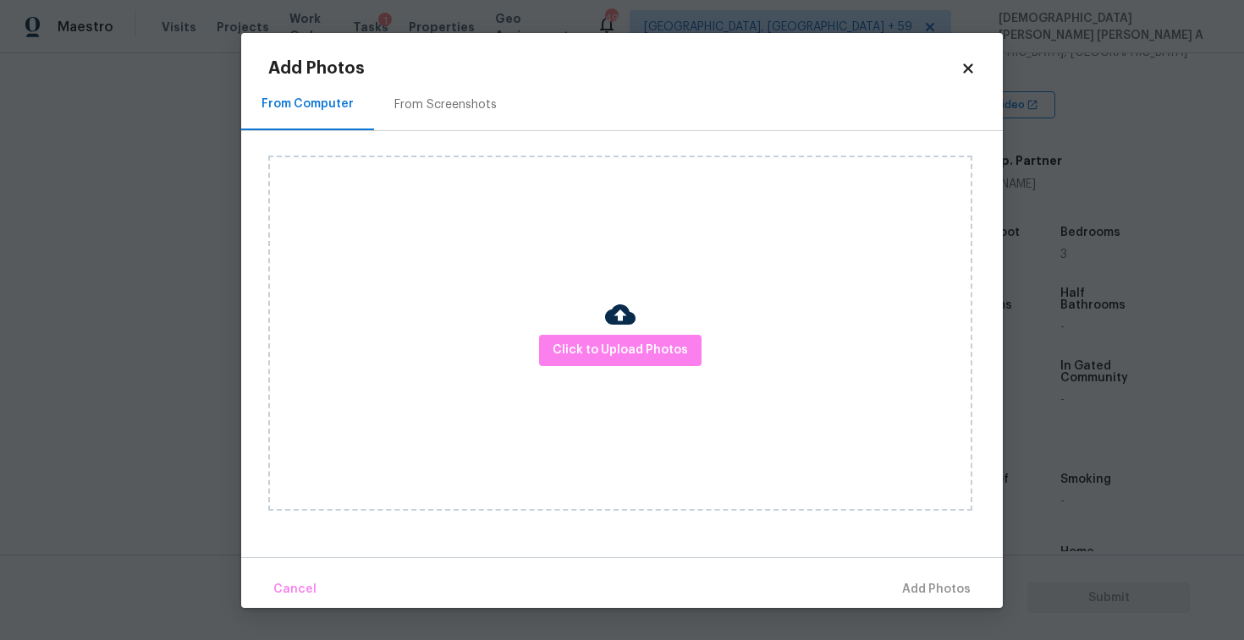
click at [609, 371] on div "Click to Upload Photos" at bounding box center [620, 333] width 704 height 355
click at [617, 349] on span "Click to Upload Photos" at bounding box center [619, 350] width 135 height 21
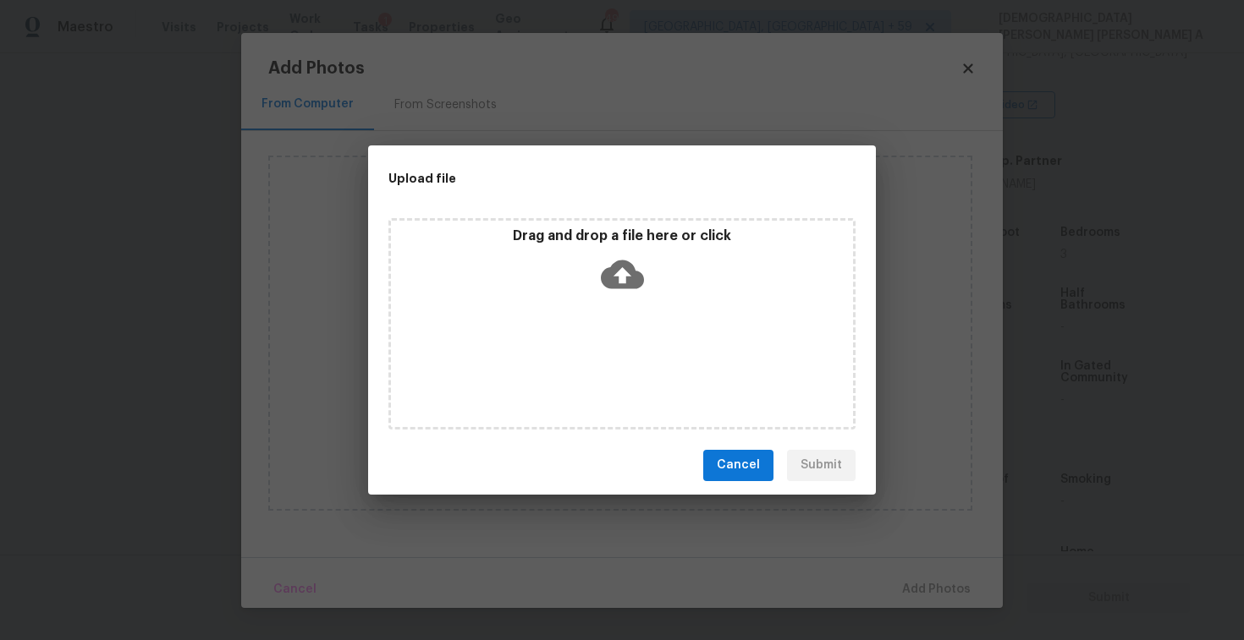
click at [612, 290] on icon at bounding box center [622, 274] width 43 height 43
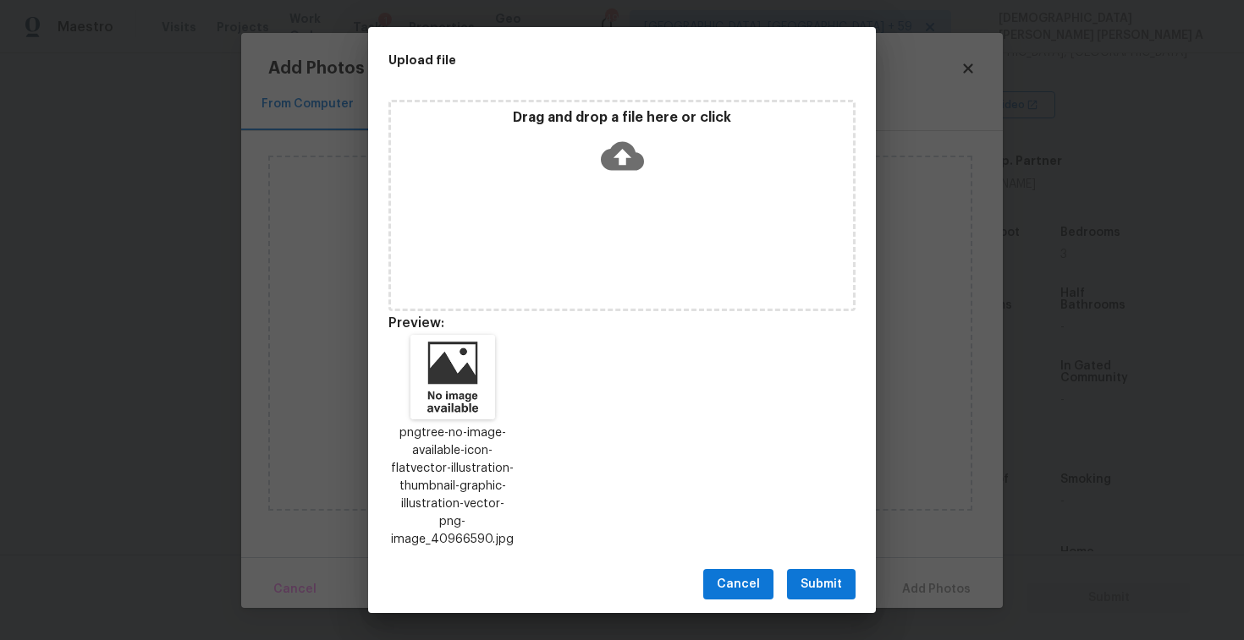
click at [821, 581] on span "Submit" at bounding box center [820, 584] width 41 height 21
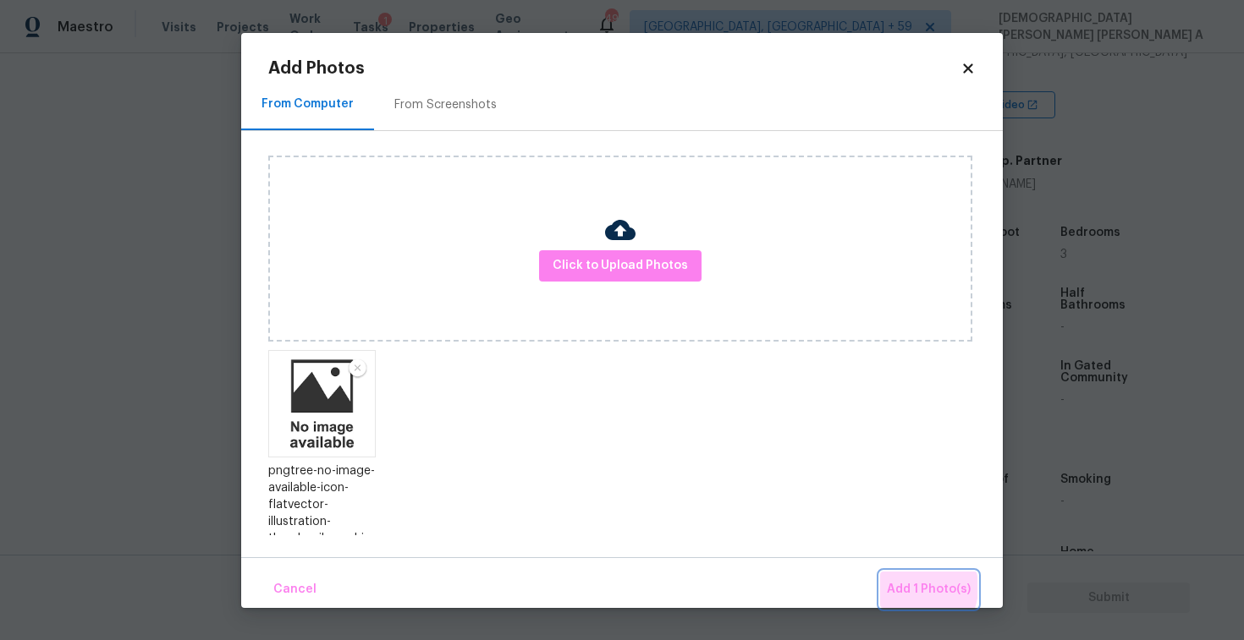
click at [915, 587] on span "Add 1 Photo(s)" at bounding box center [929, 589] width 84 height 21
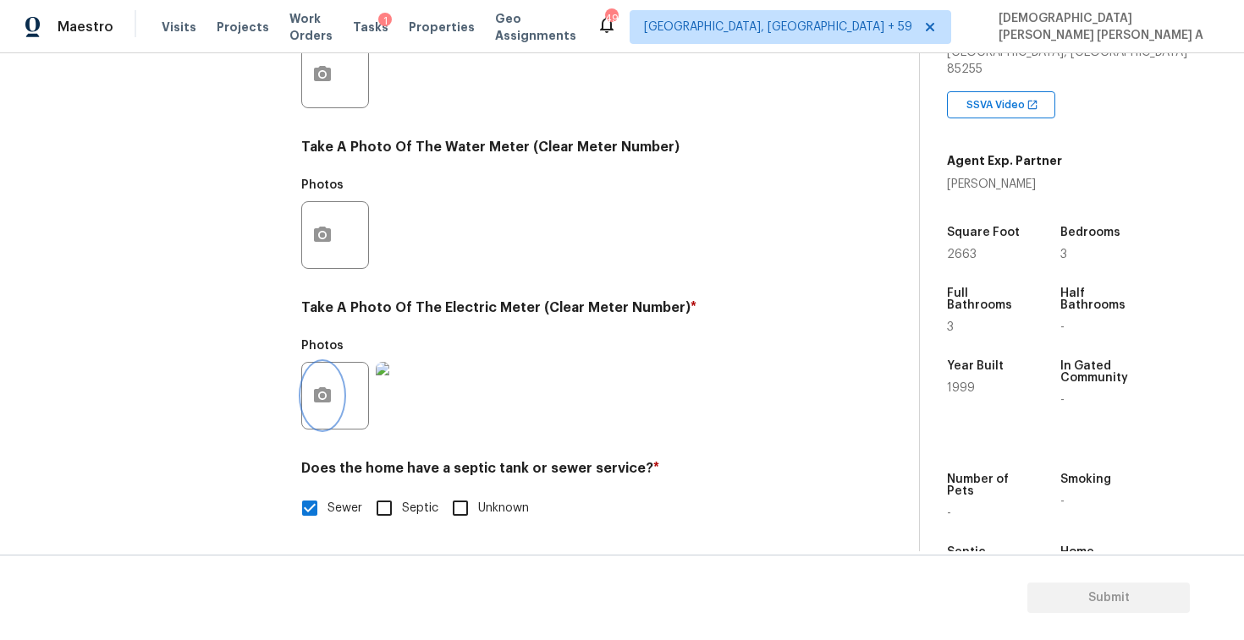
scroll to position [92, 0]
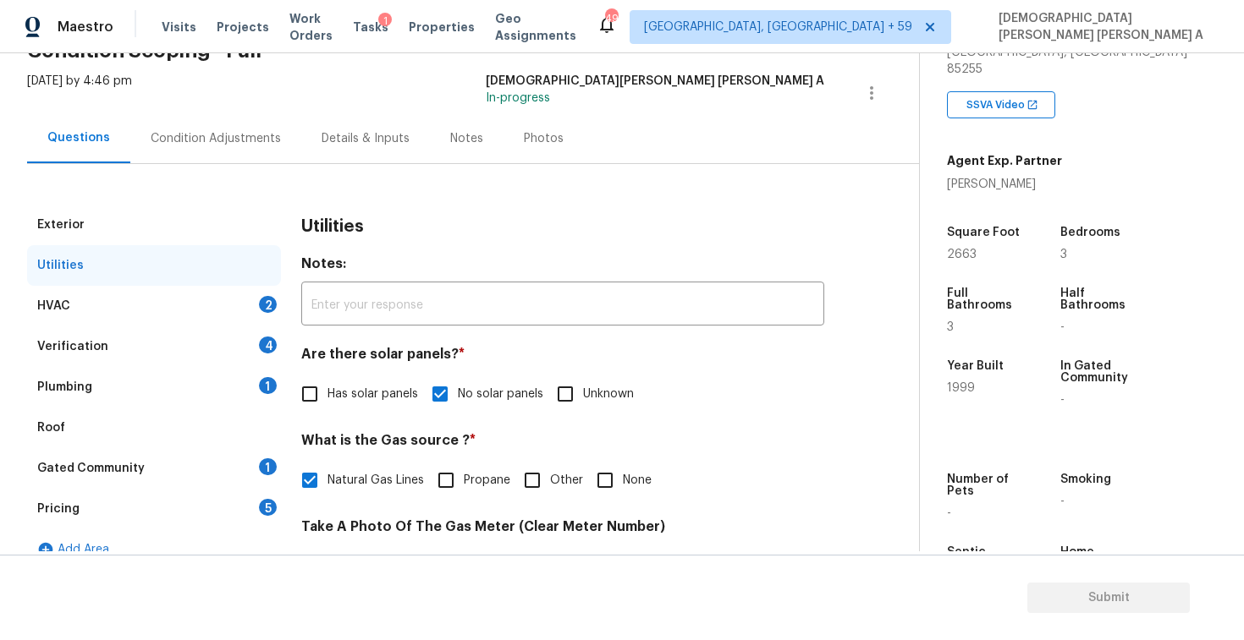
click at [156, 297] on div "HVAC 2" at bounding box center [154, 306] width 254 height 41
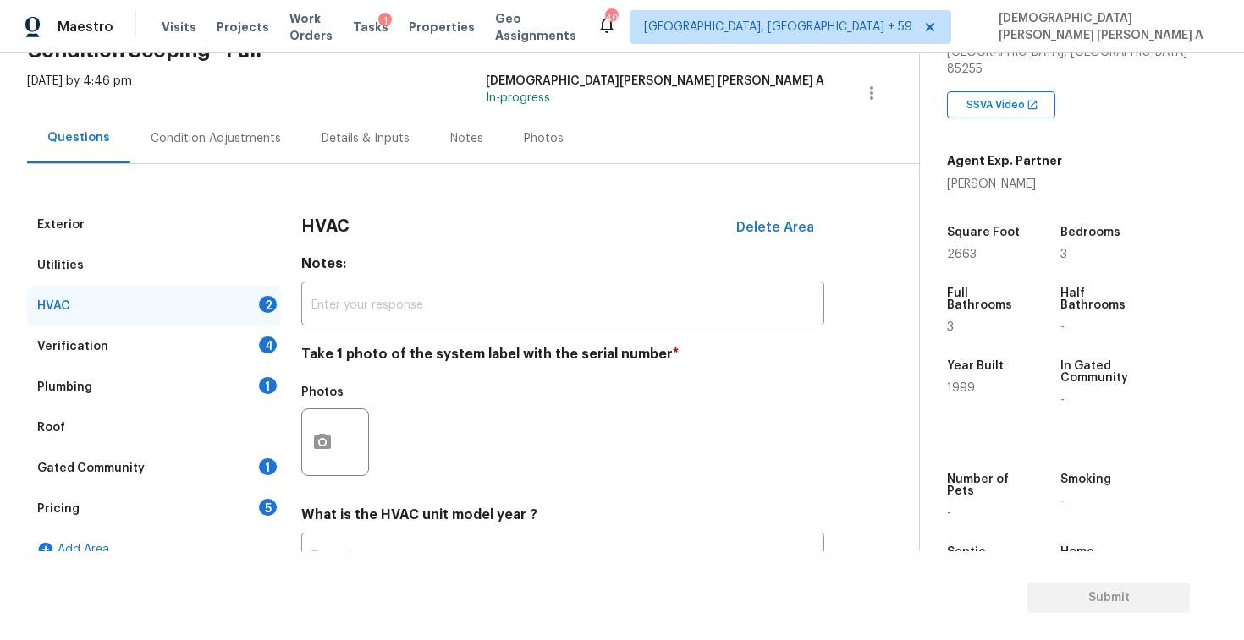
scroll to position [230, 0]
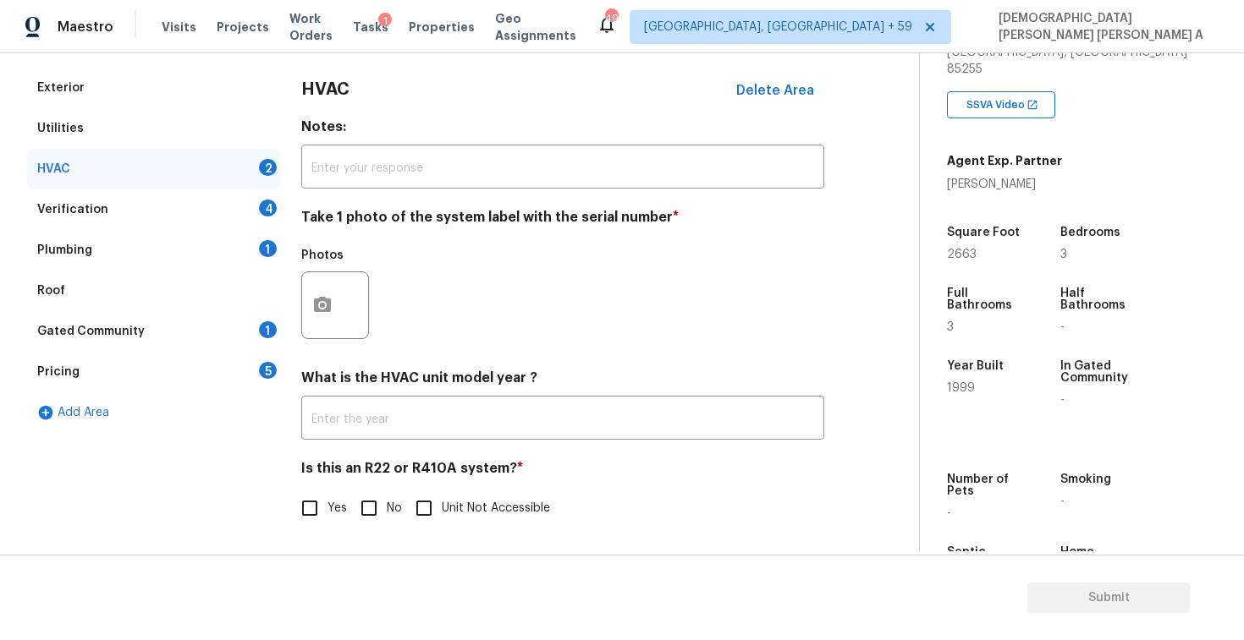
click at [349, 497] on div "Yes No Unit Not Accessible" at bounding box center [562, 509] width 523 height 36
click at [363, 509] on input "No" at bounding box center [369, 509] width 36 height 36
checkbox input "true"
click at [322, 270] on div "Photos" at bounding box center [336, 260] width 71 height 22
click at [322, 328] on button "button" at bounding box center [322, 305] width 41 height 66
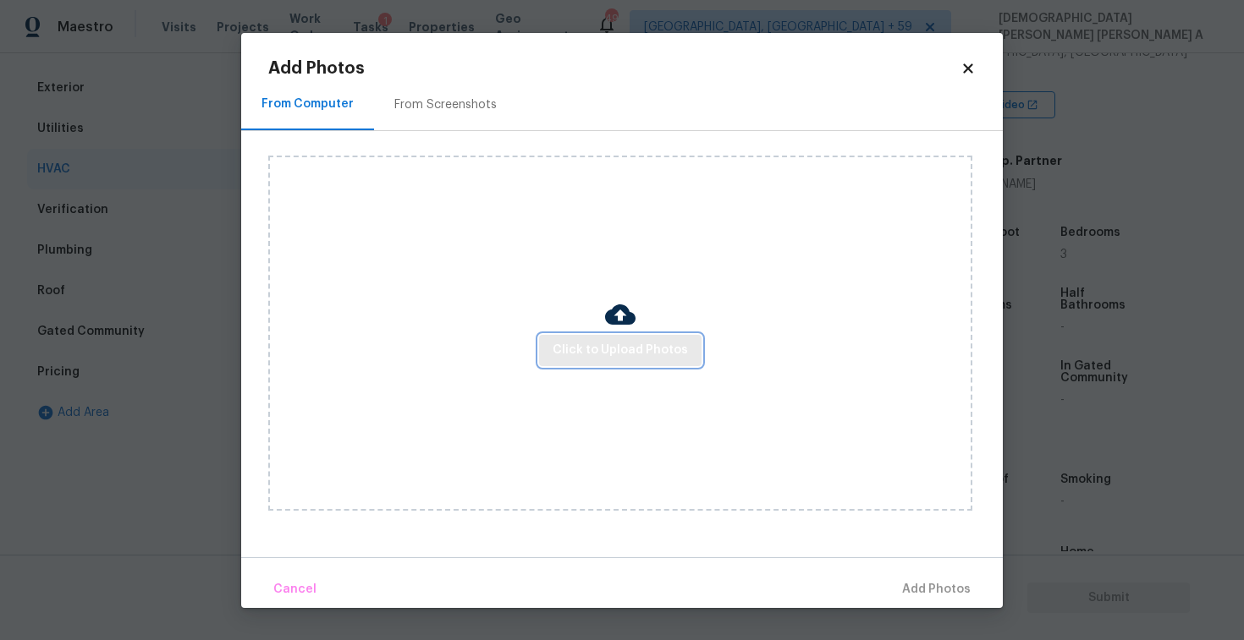
click at [632, 351] on span "Click to Upload Photos" at bounding box center [619, 350] width 135 height 21
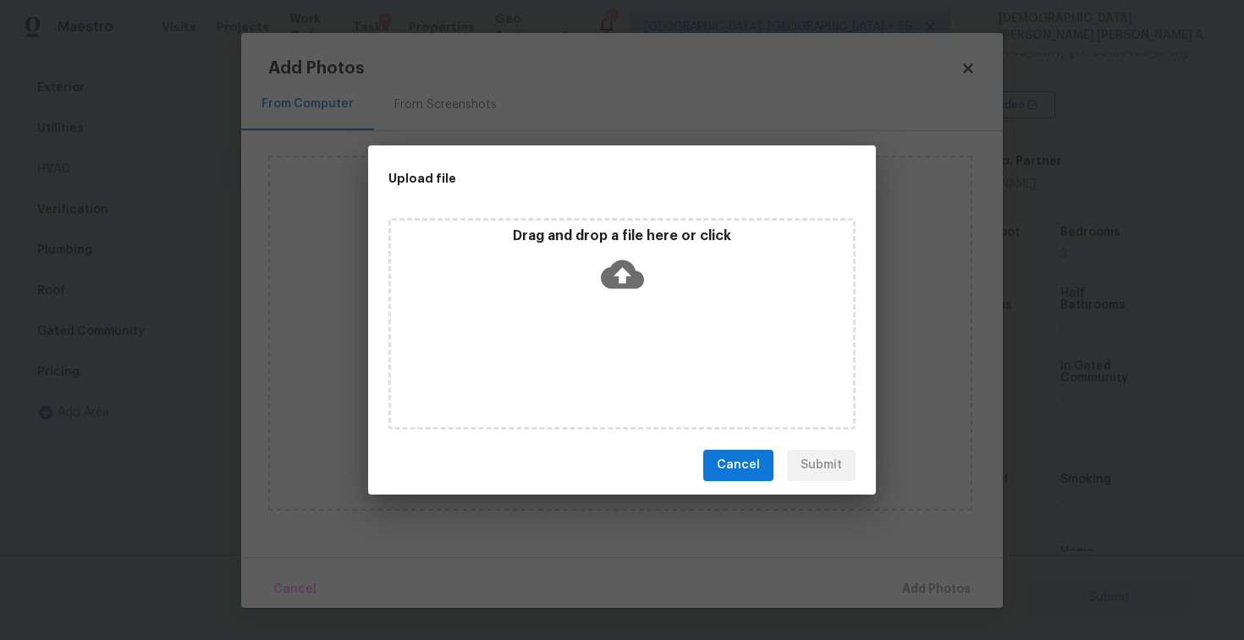
click at [586, 216] on div "Drag and drop a file here or click" at bounding box center [622, 323] width 508 height 225
click at [614, 272] on icon at bounding box center [622, 274] width 43 height 29
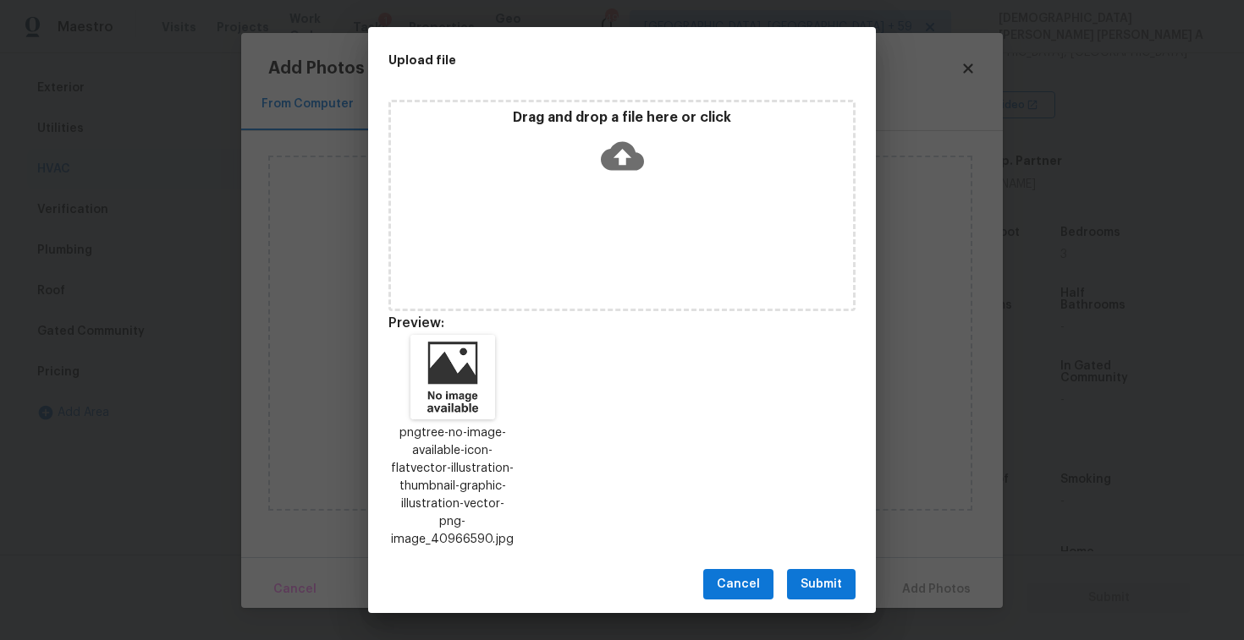
click at [827, 574] on span "Submit" at bounding box center [820, 584] width 41 height 21
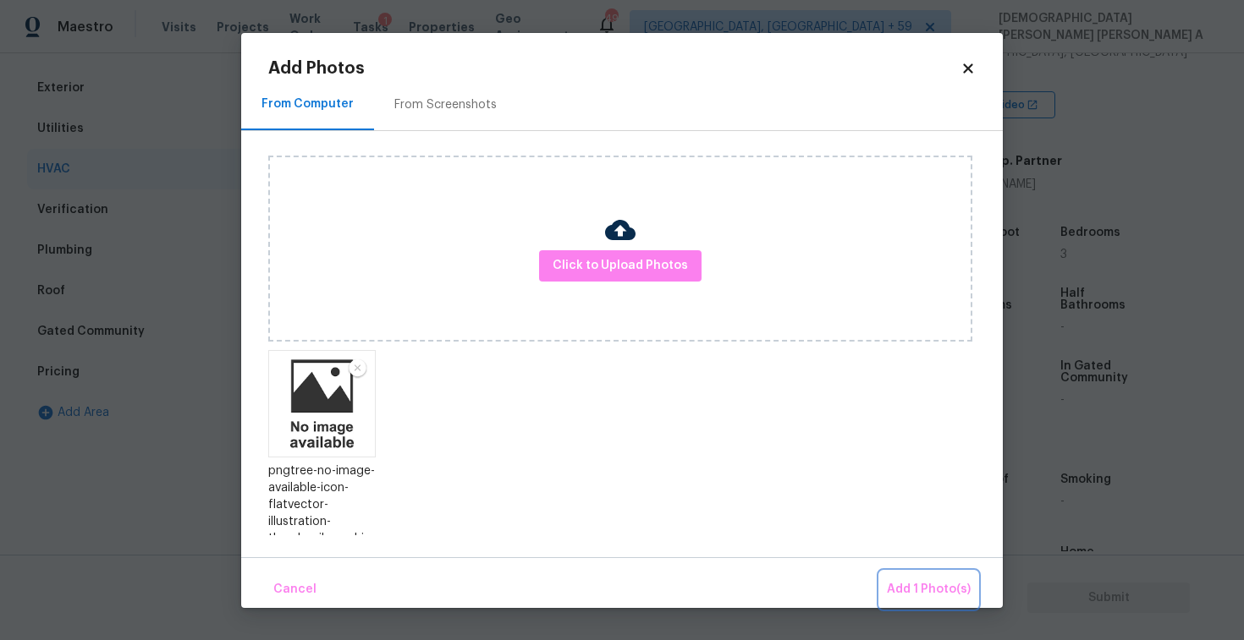
click at [924, 585] on span "Add 1 Photo(s)" at bounding box center [929, 589] width 84 height 21
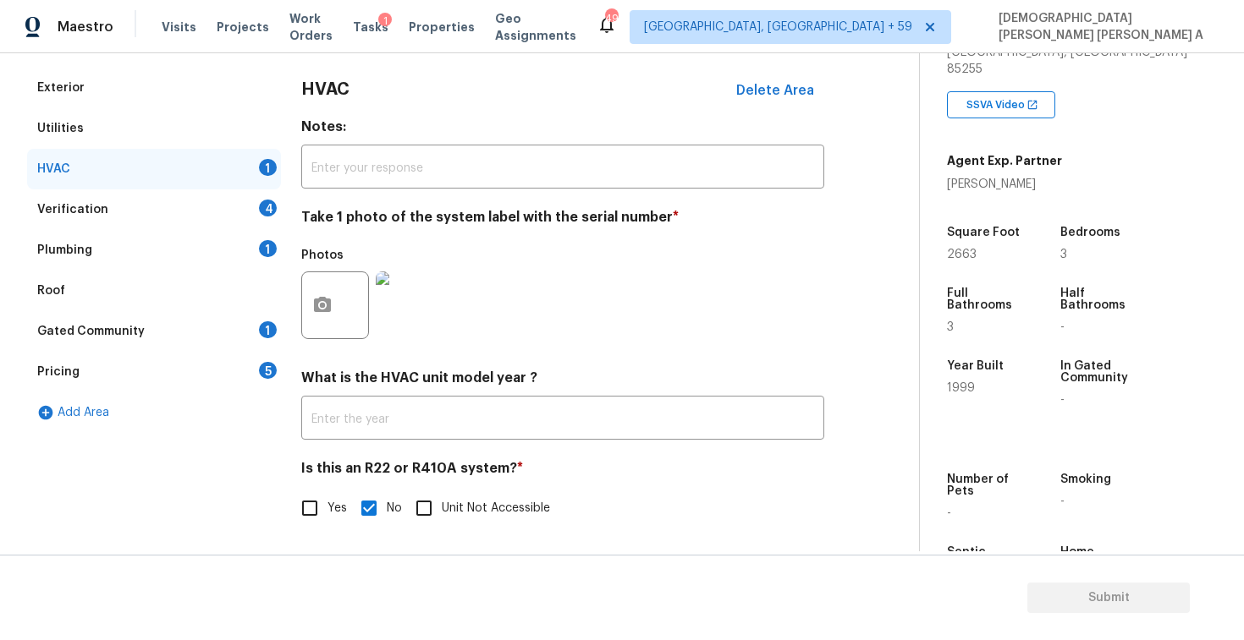
click at [207, 203] on div "Verification 4" at bounding box center [154, 209] width 254 height 41
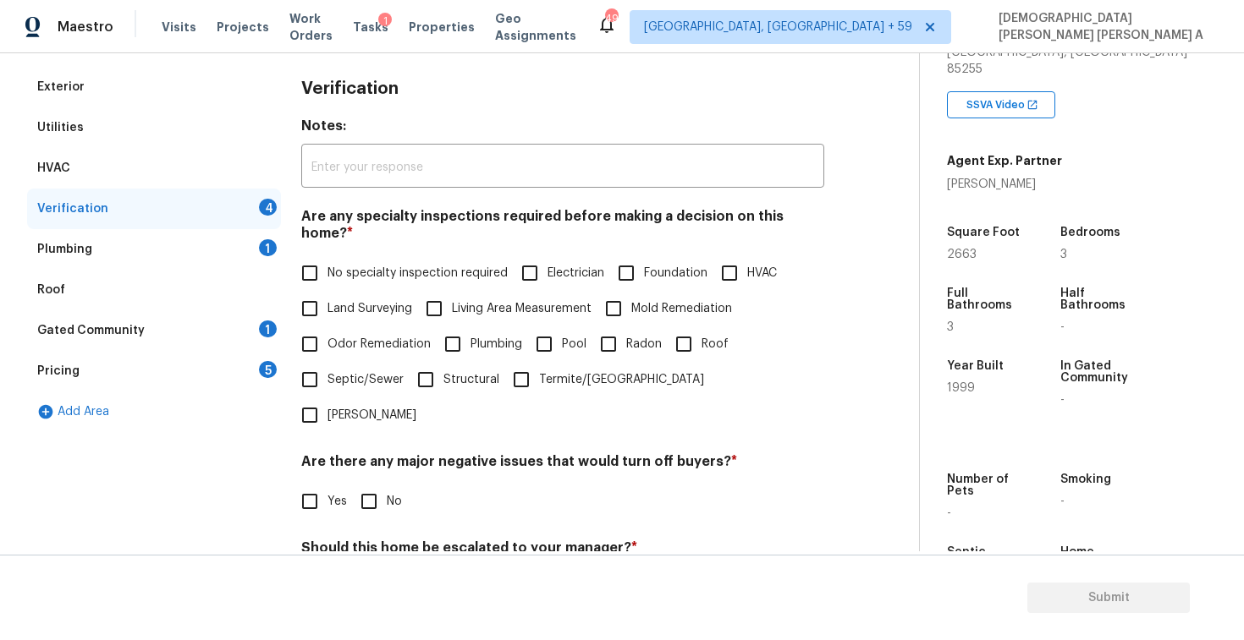
click at [333, 255] on label "No specialty inspection required" at bounding box center [400, 273] width 216 height 36
click at [327, 255] on input "No specialty inspection required" at bounding box center [310, 273] width 36 height 36
checkbox input "true"
click at [368, 484] on input "No" at bounding box center [369, 502] width 36 height 36
checkbox input "true"
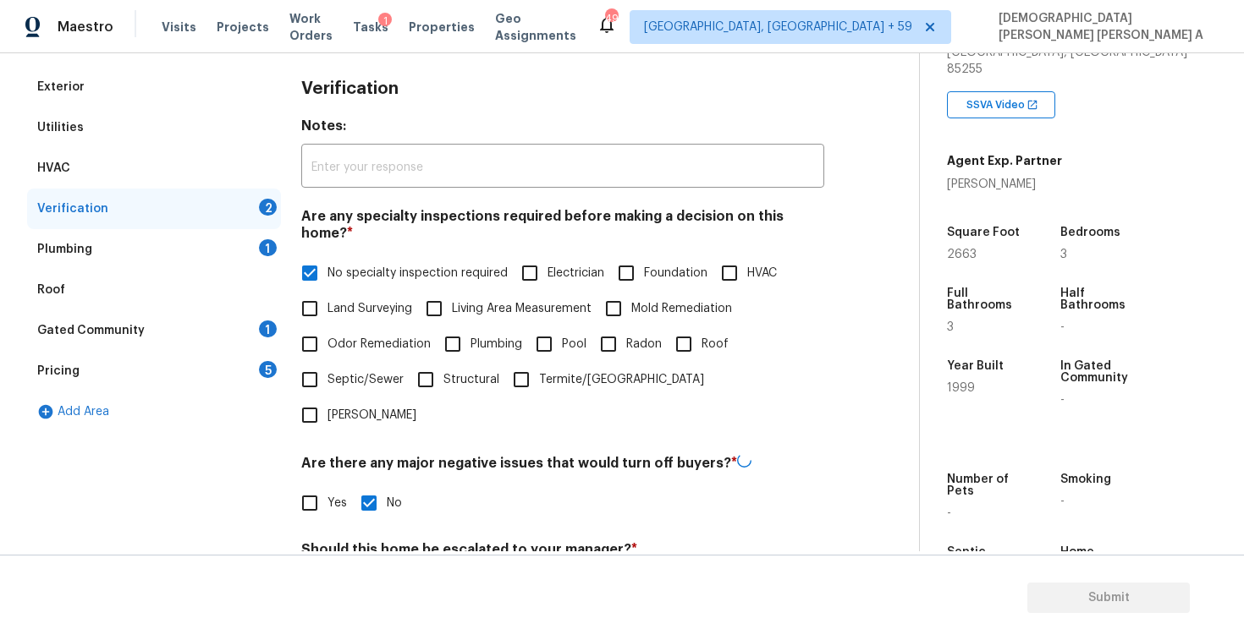
click at [371, 572] on input "No" at bounding box center [369, 590] width 36 height 36
checkbox input "true"
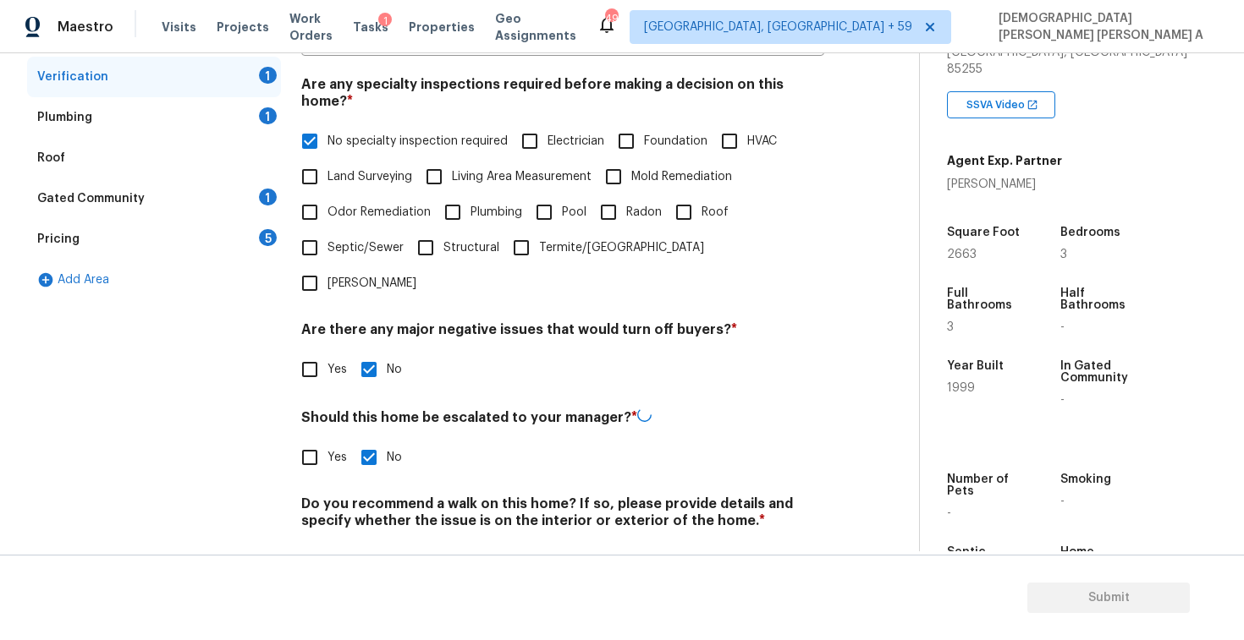
click at [368, 543] on input "No" at bounding box center [369, 561] width 36 height 36
checkbox input "true"
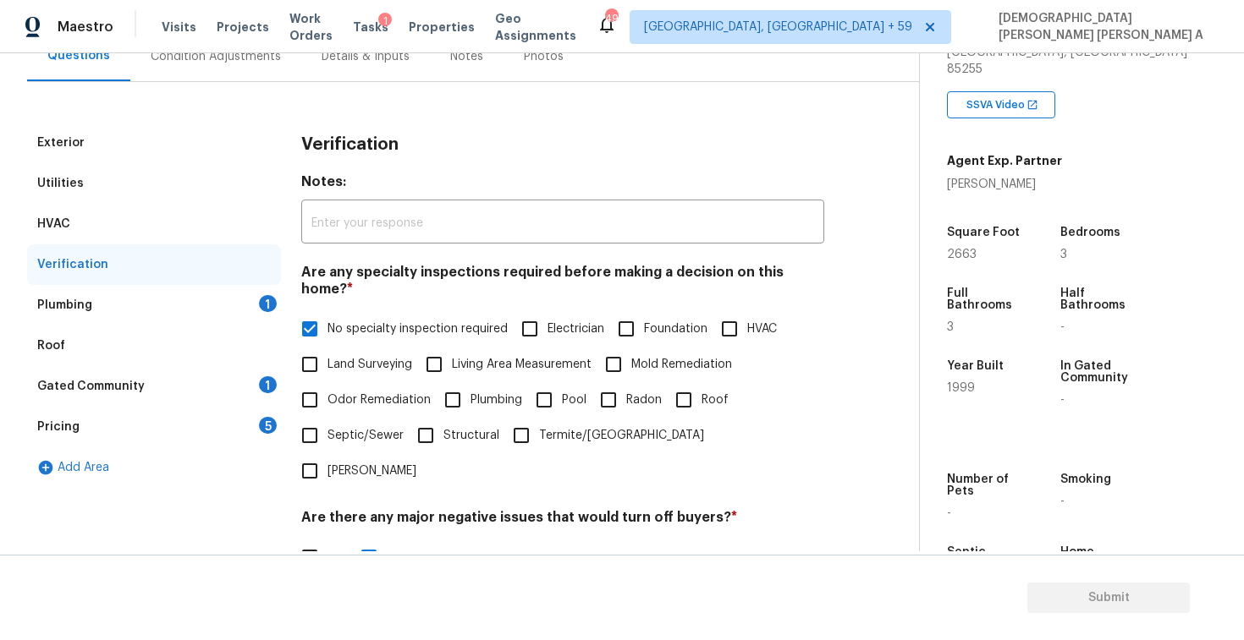
click at [214, 296] on div "Plumbing 1" at bounding box center [154, 305] width 254 height 41
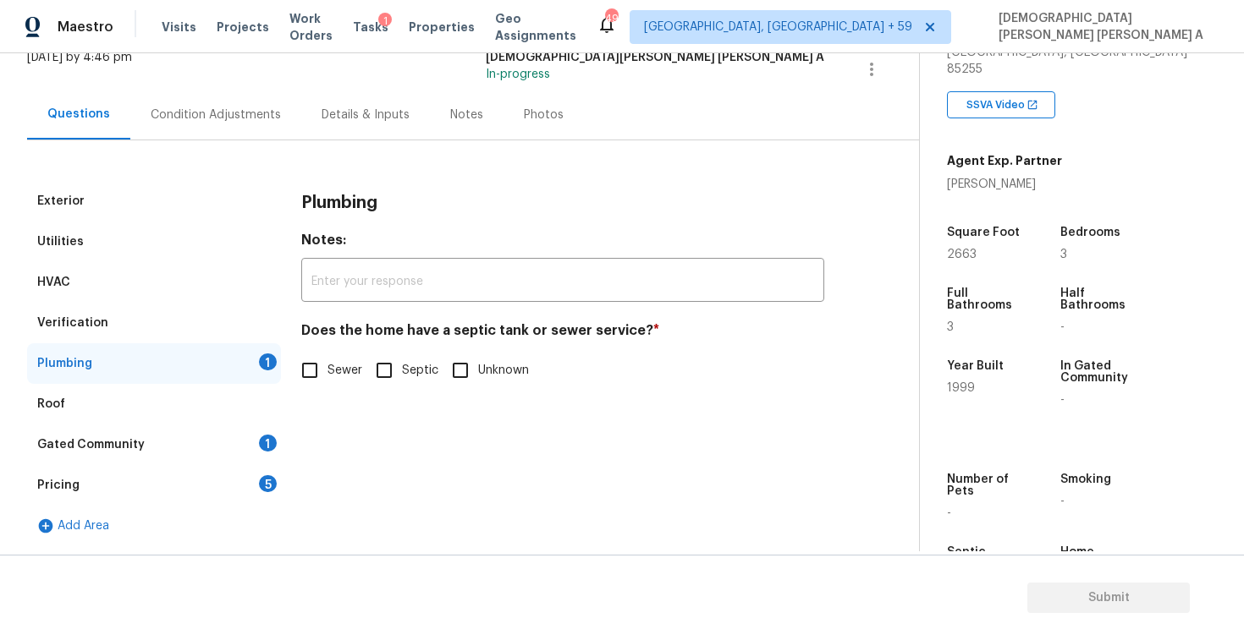
click at [322, 382] on input "Sewer" at bounding box center [310, 371] width 36 height 36
checkbox input "true"
click at [244, 437] on div "Gated Community 1" at bounding box center [154, 445] width 254 height 41
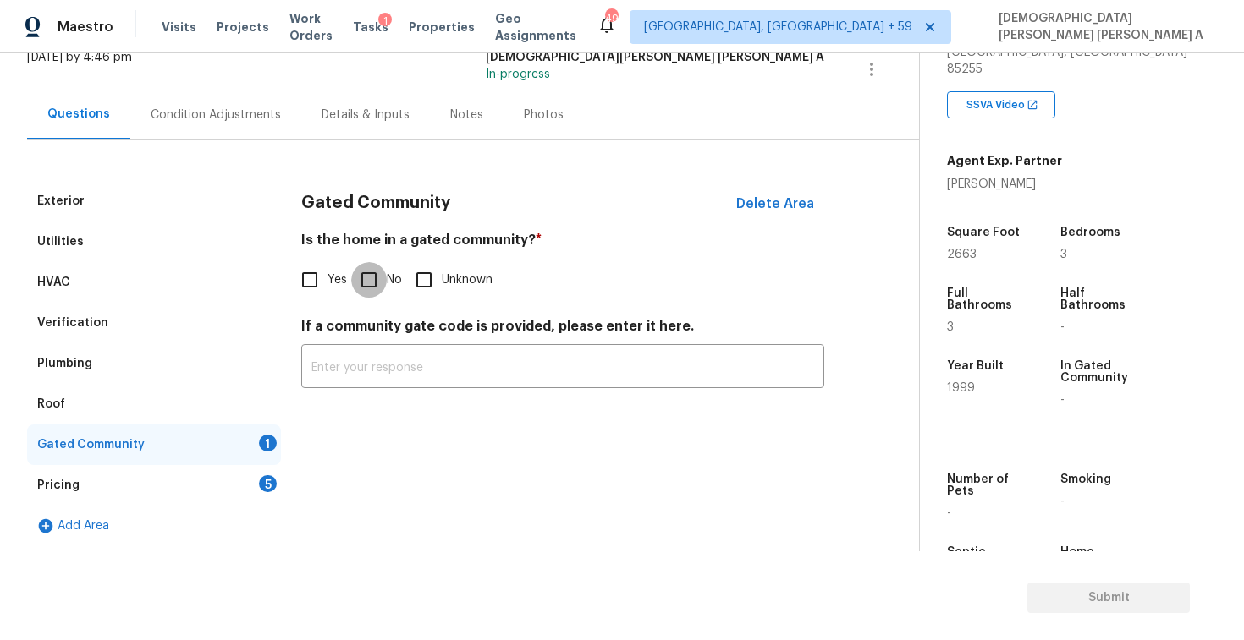
click at [374, 273] on input "No" at bounding box center [369, 280] width 36 height 36
checkbox input "true"
click at [246, 486] on div "Pricing 5" at bounding box center [154, 485] width 254 height 41
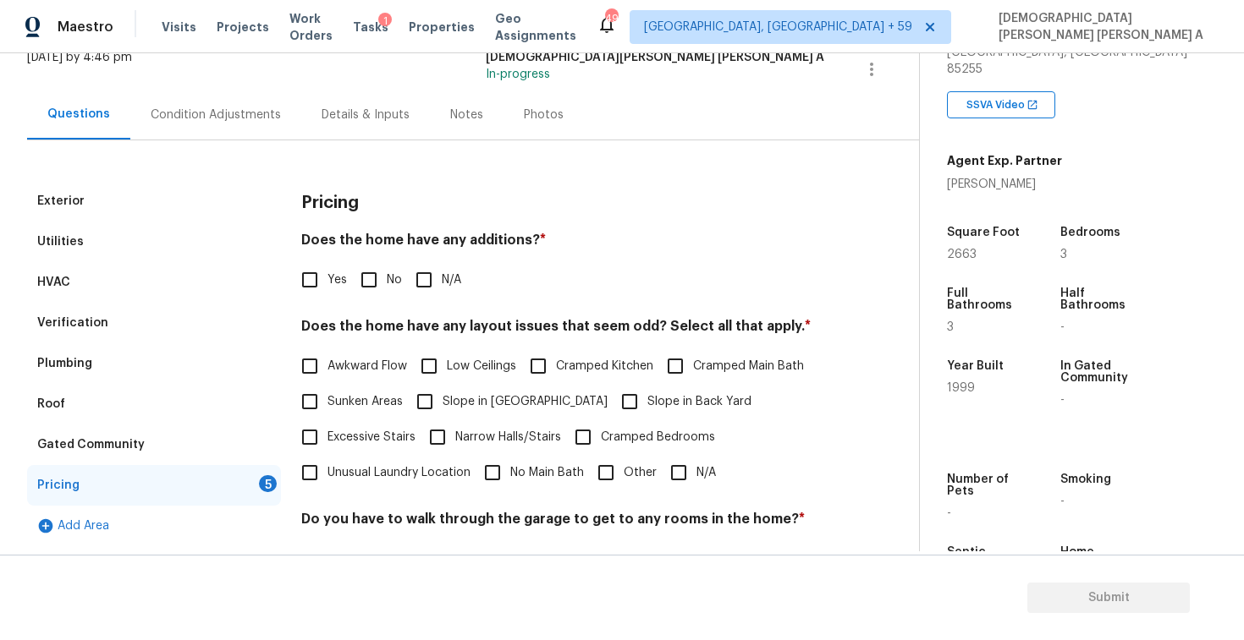
click at [366, 292] on input "No" at bounding box center [369, 280] width 36 height 36
checkbox input "true"
click at [677, 473] on input "N/A" at bounding box center [679, 473] width 36 height 36
checkbox input "true"
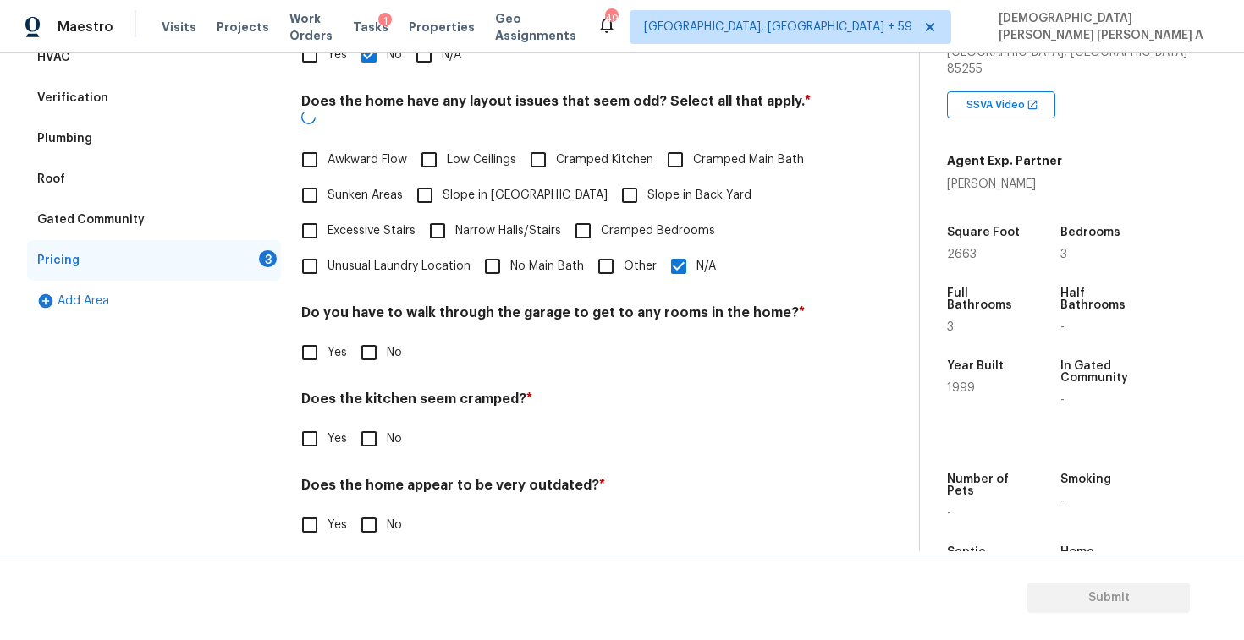
scroll to position [339, 0]
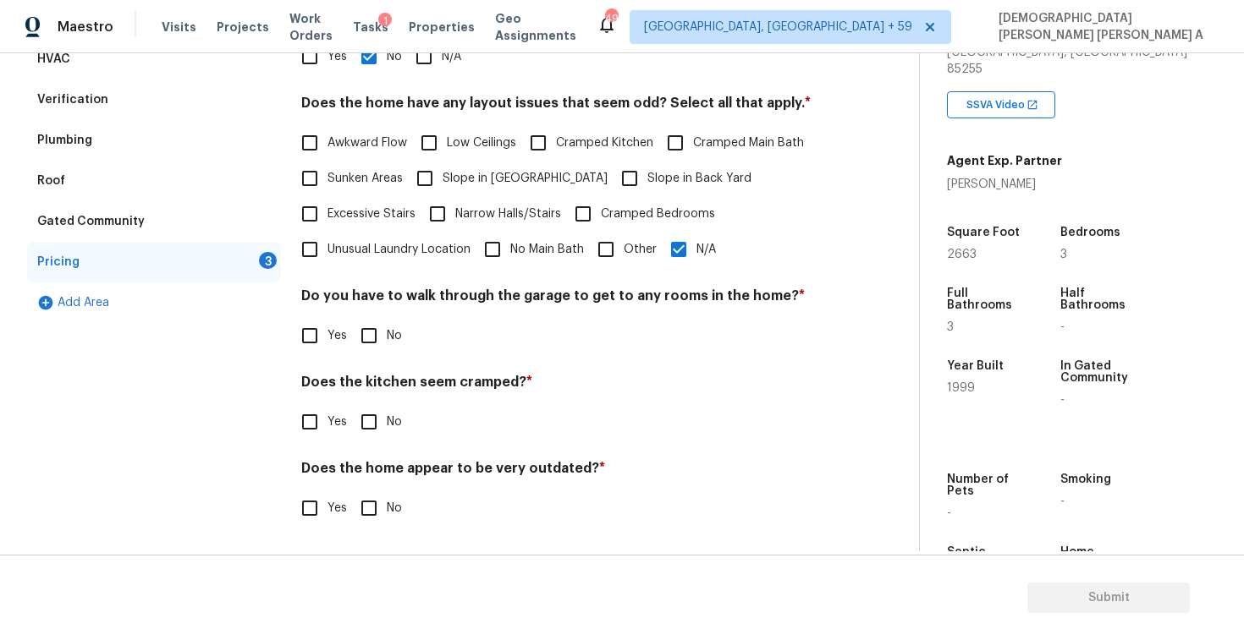
click at [376, 341] on input "No" at bounding box center [369, 336] width 36 height 36
checkbox input "true"
click at [374, 433] on input "No" at bounding box center [369, 424] width 36 height 36
checkbox input "true"
click at [374, 502] on input "No" at bounding box center [369, 510] width 36 height 36
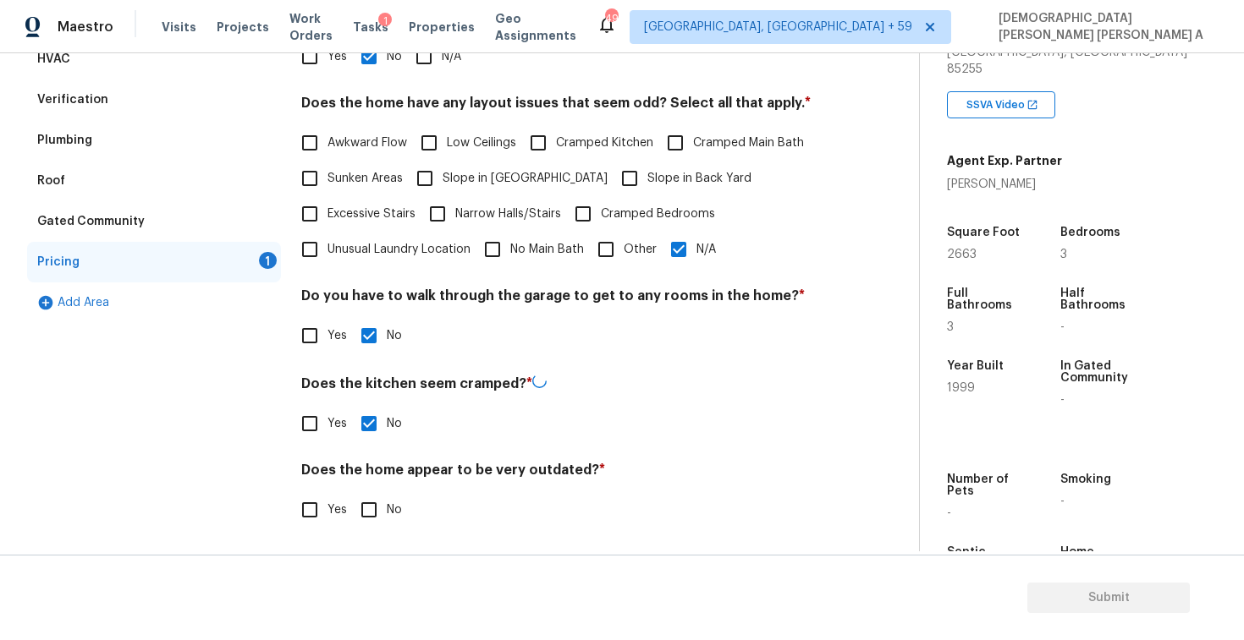
checkbox input "true"
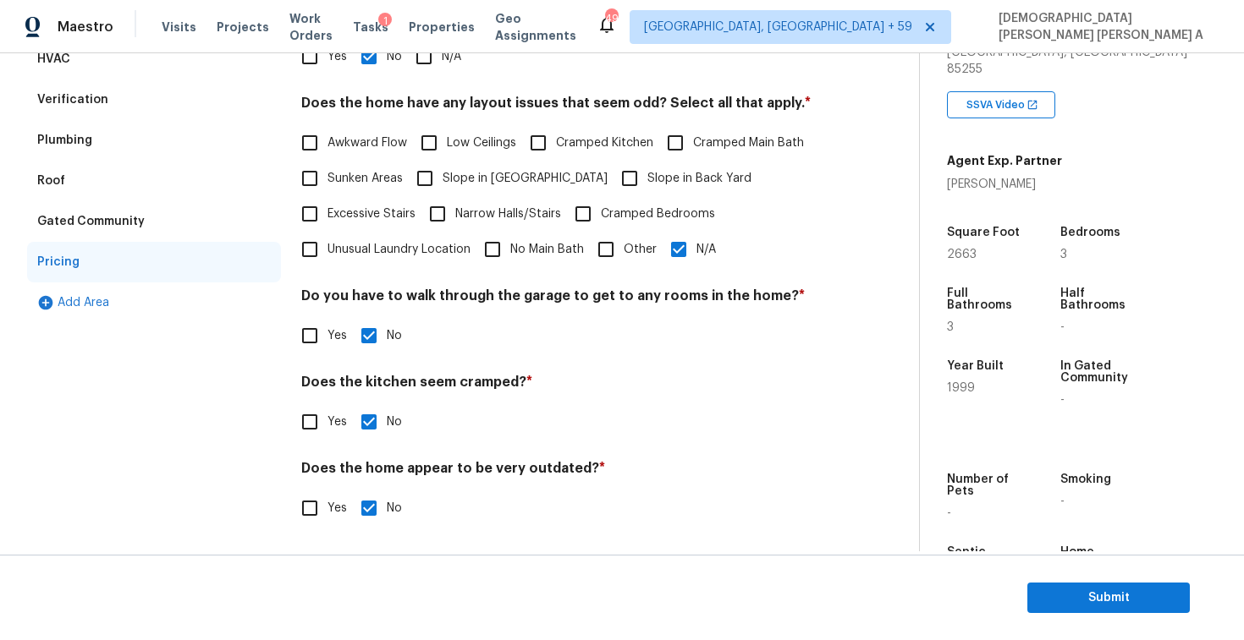
scroll to position [9, 0]
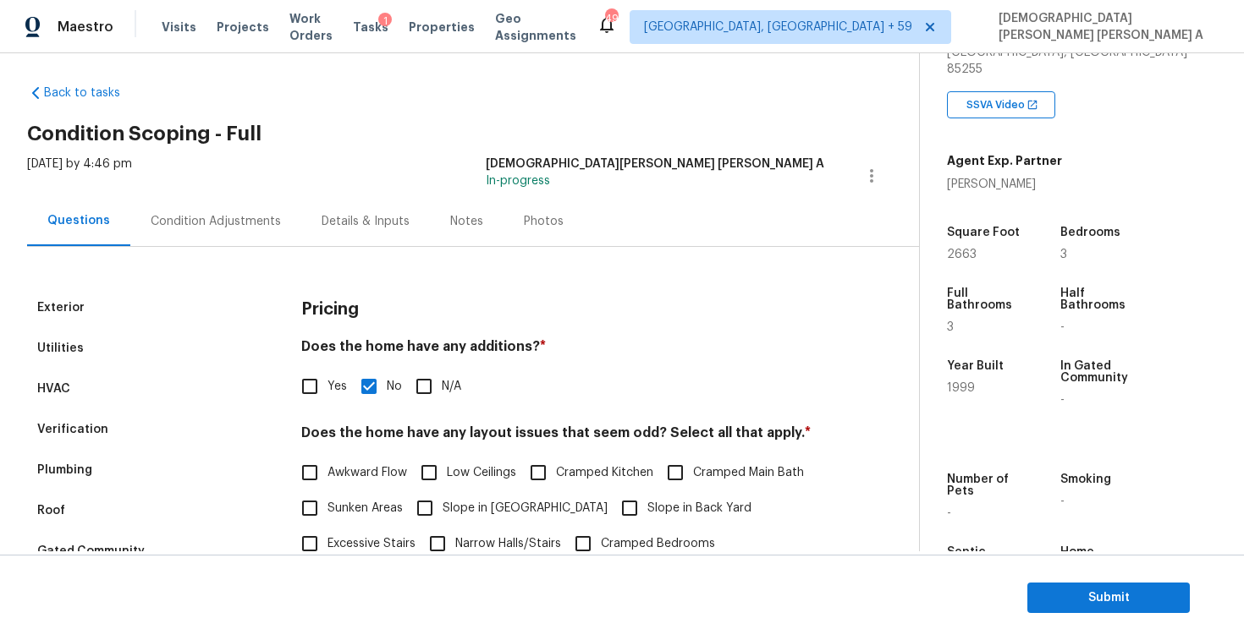
click at [524, 217] on div "Photos" at bounding box center [544, 221] width 40 height 17
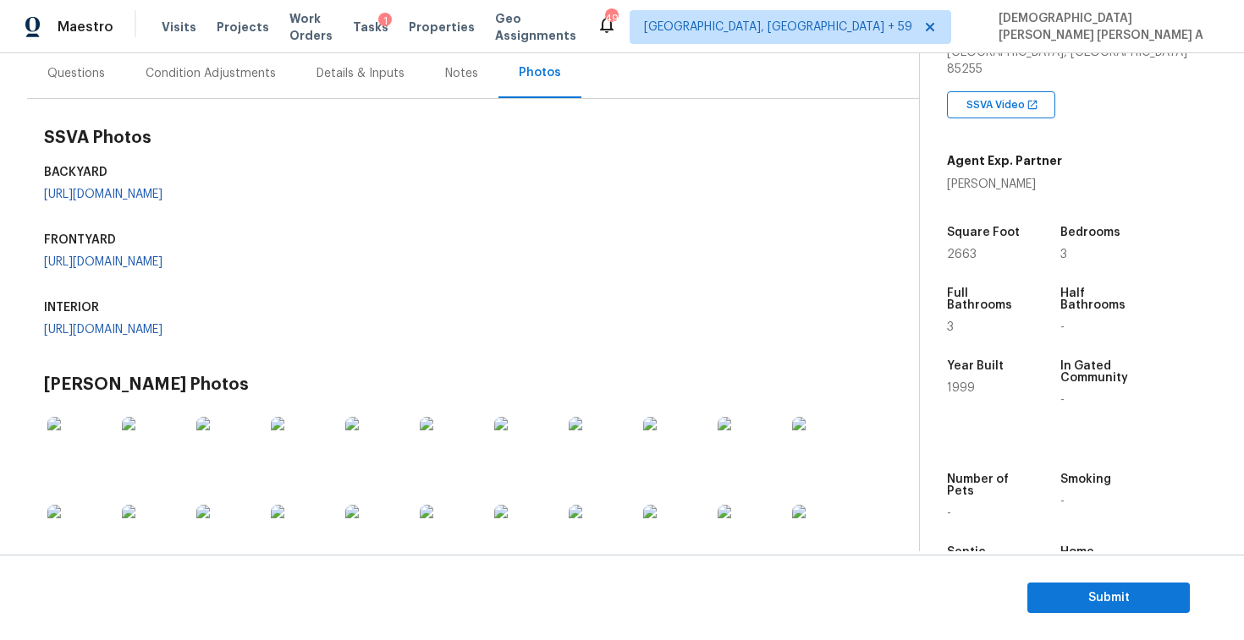
scroll to position [451, 0]
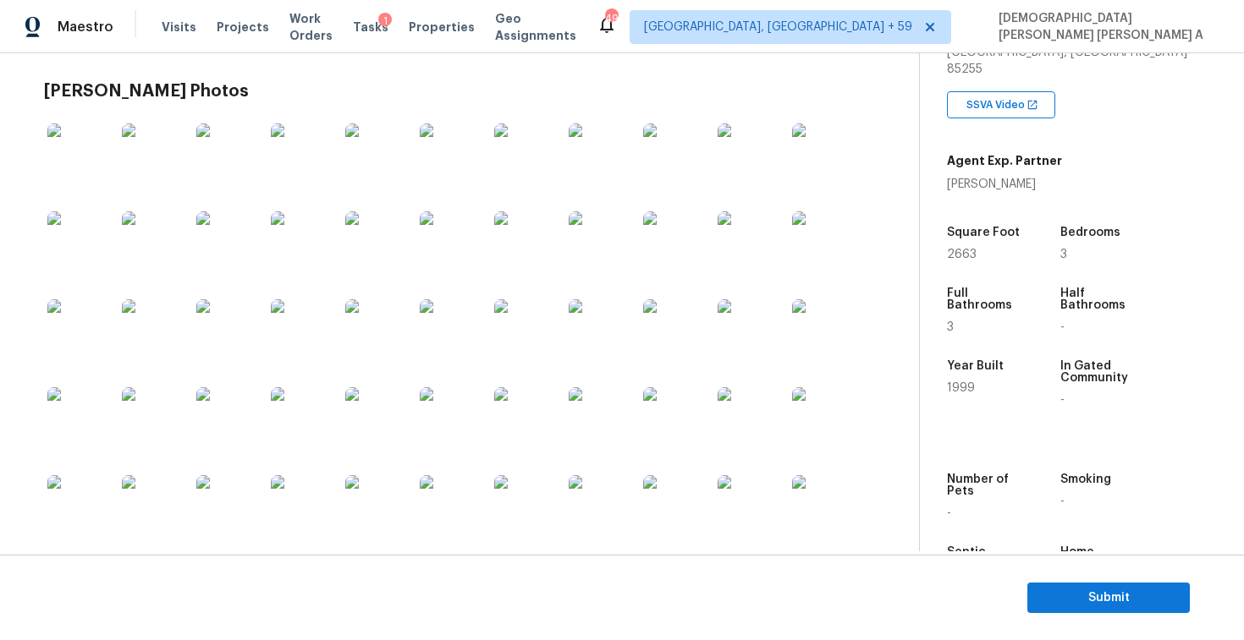
click at [129, 42] on link "https://opendoor-admin-client-upload-production.s3.amazonaws.com/uploads/Cake/S…" at bounding box center [103, 36] width 118 height 12
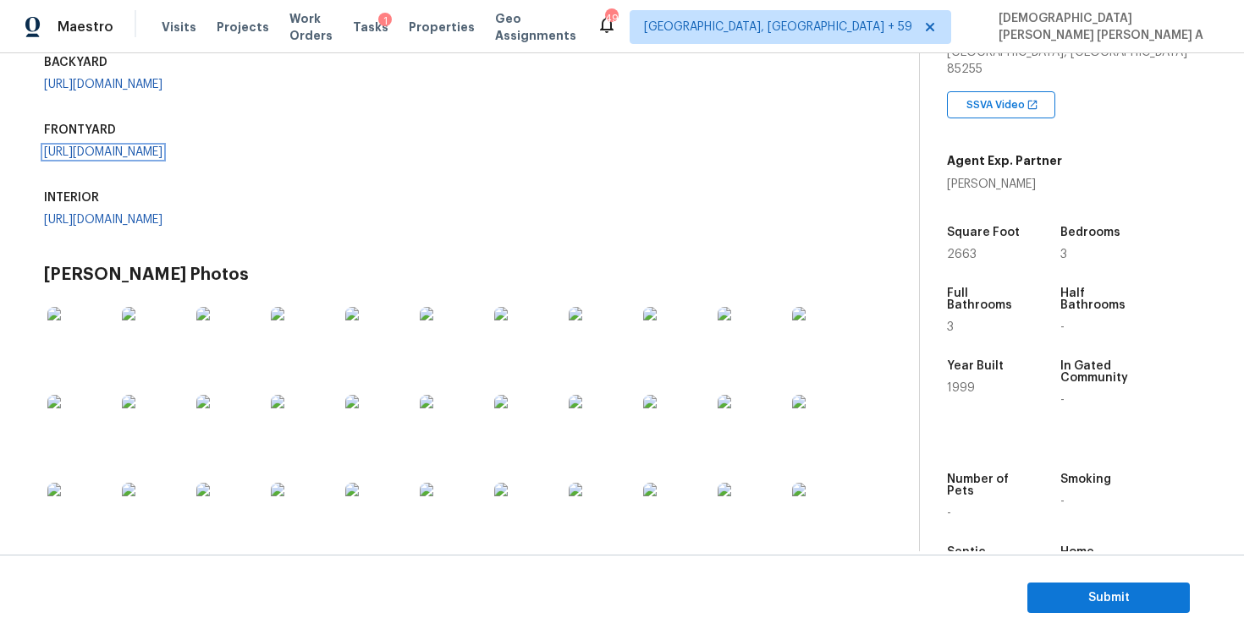
scroll to position [146, 0]
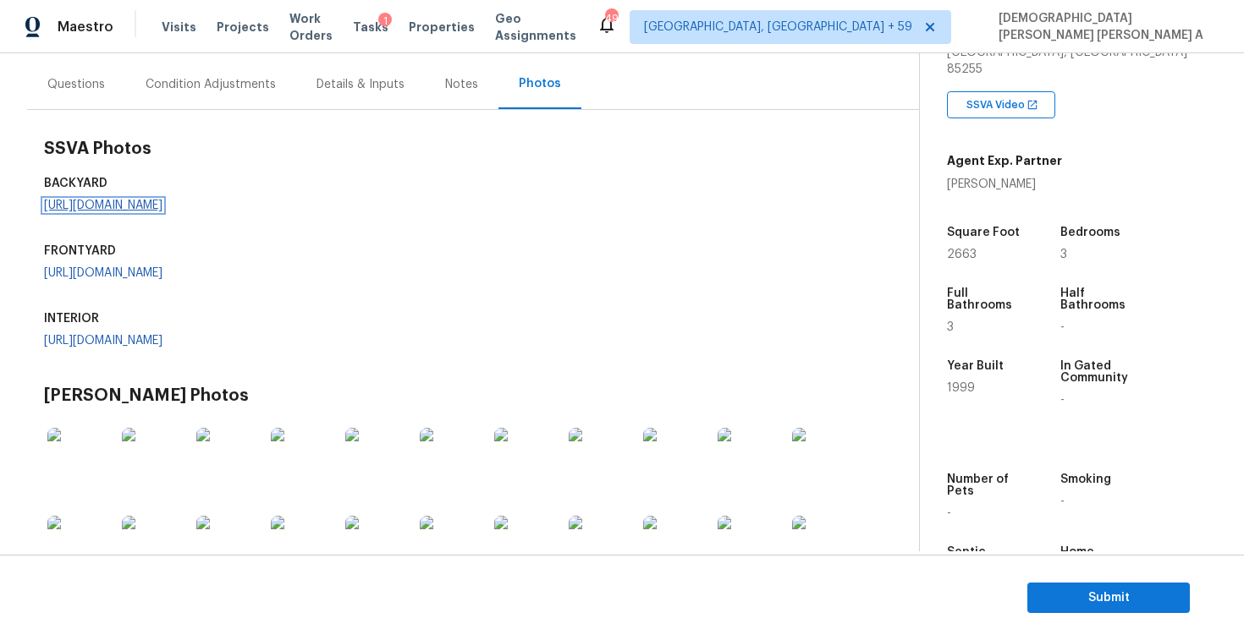
click at [86, 211] on link "https://opendoor-admin-client-upload-production.s3.amazonaws.com/uploads/Cake/S…" at bounding box center [103, 206] width 118 height 12
click at [190, 71] on div "Condition Adjustments" at bounding box center [210, 84] width 171 height 50
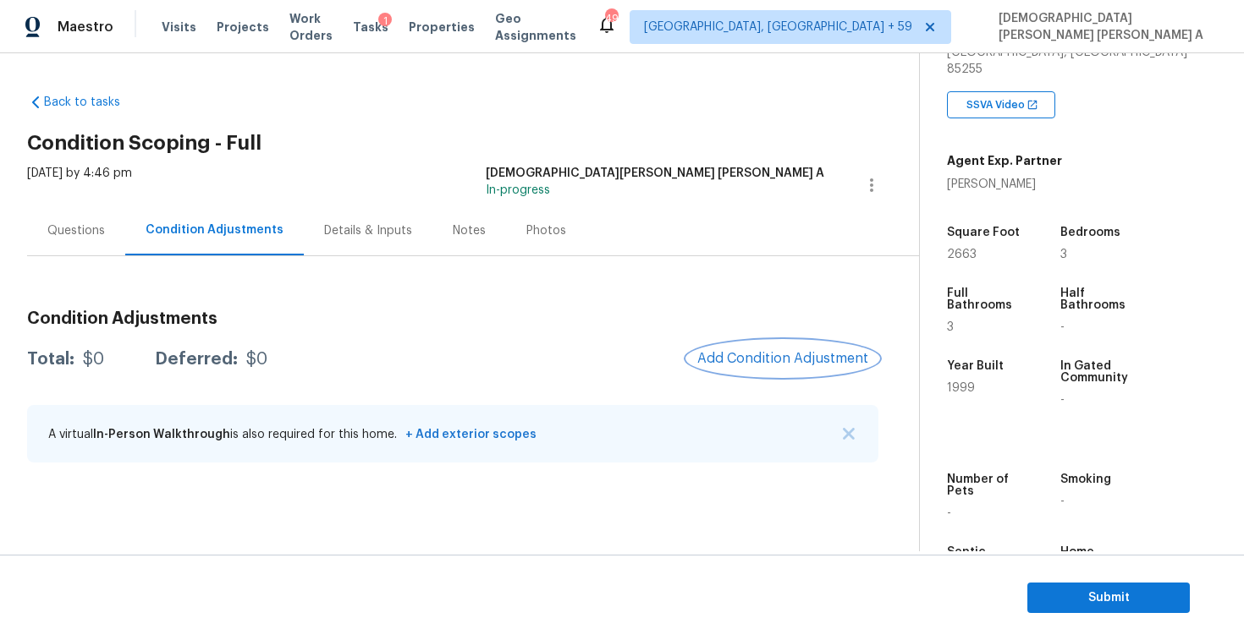
click at [760, 357] on span "Add Condition Adjustment" at bounding box center [782, 358] width 171 height 15
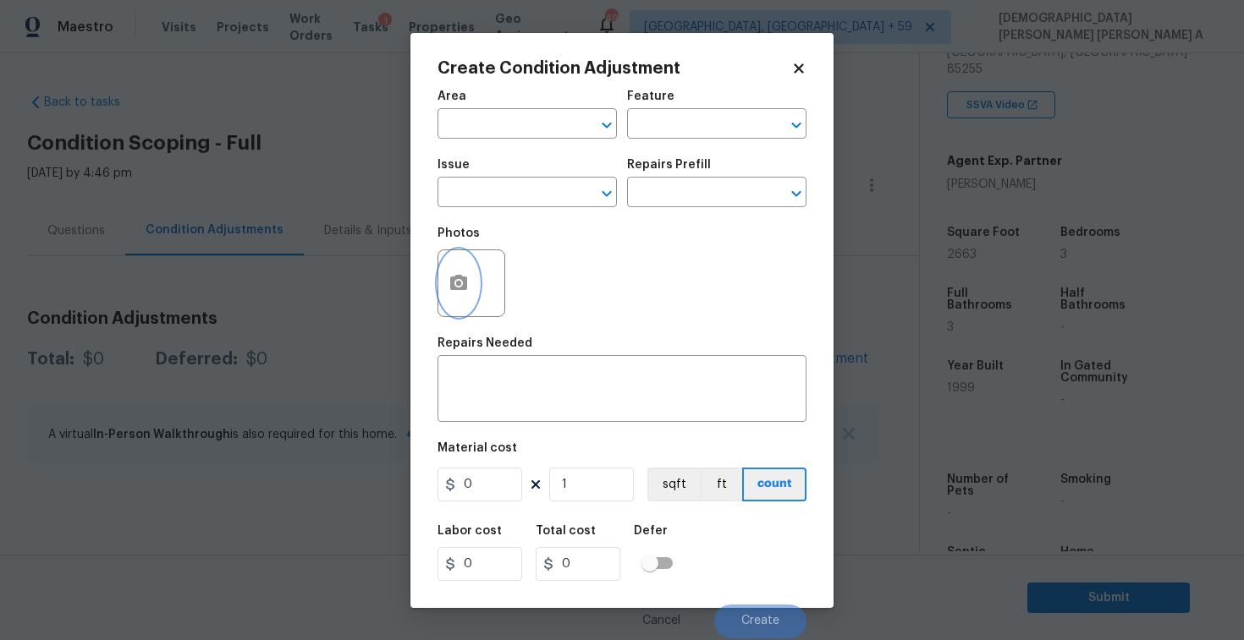
click at [460, 290] on icon "button" at bounding box center [458, 282] width 17 height 15
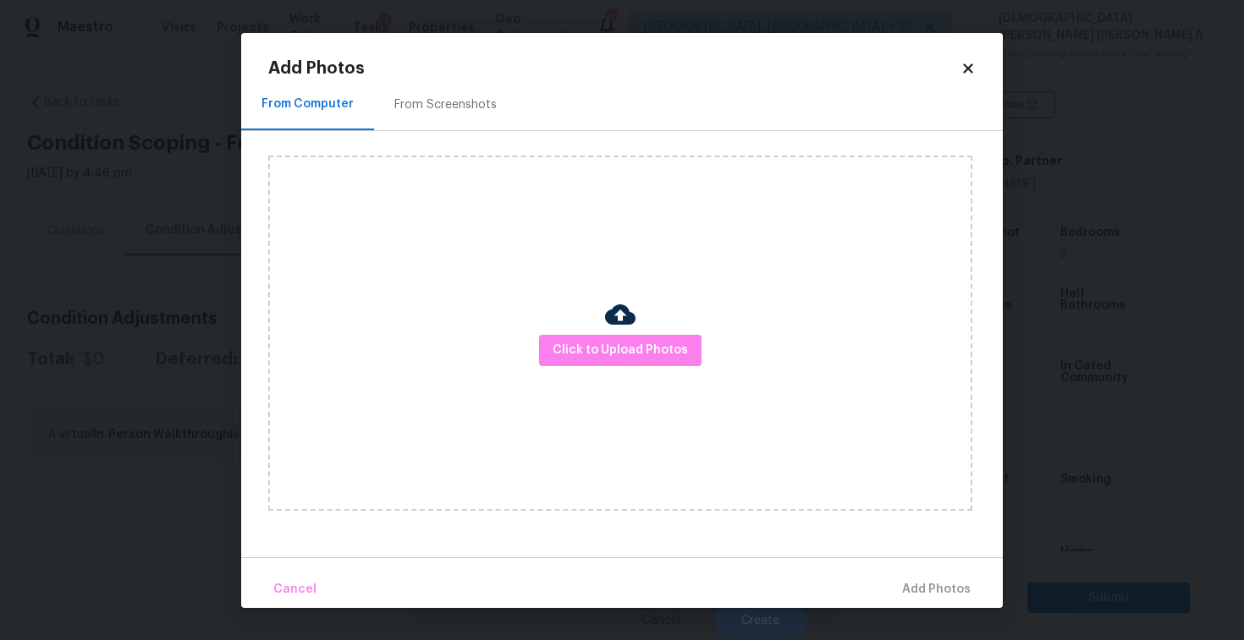
click at [451, 106] on div "From Screenshots" at bounding box center [445, 104] width 102 height 17
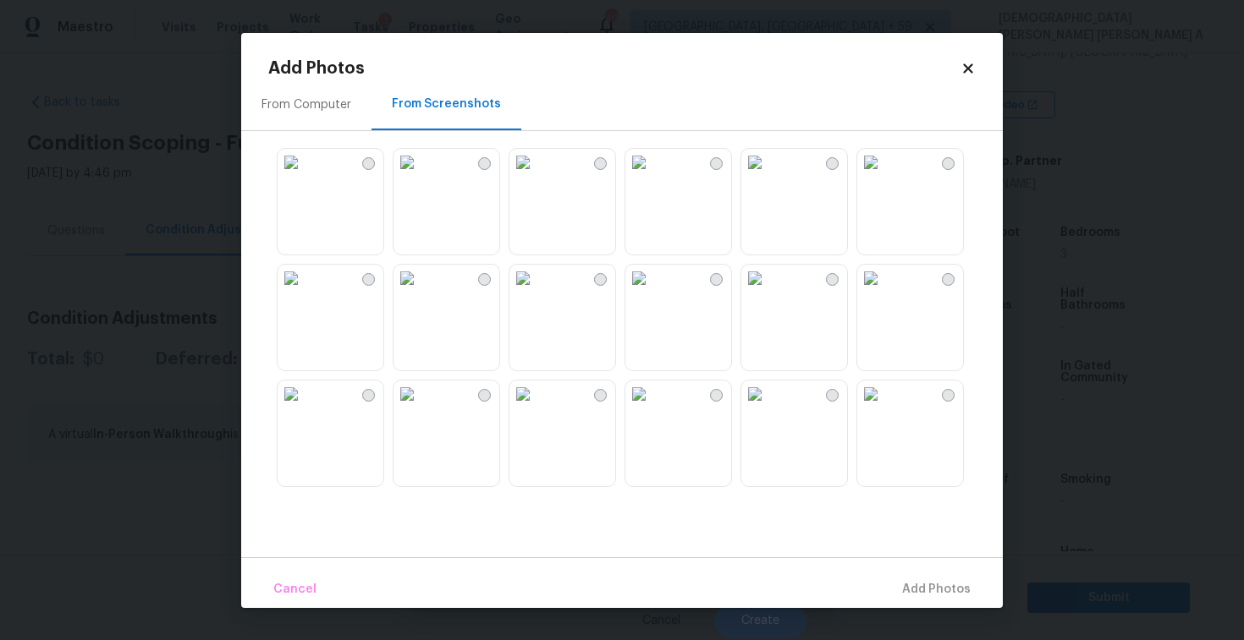
click at [536, 292] on img at bounding box center [522, 278] width 27 height 27
click at [420, 408] on img at bounding box center [406, 394] width 27 height 27
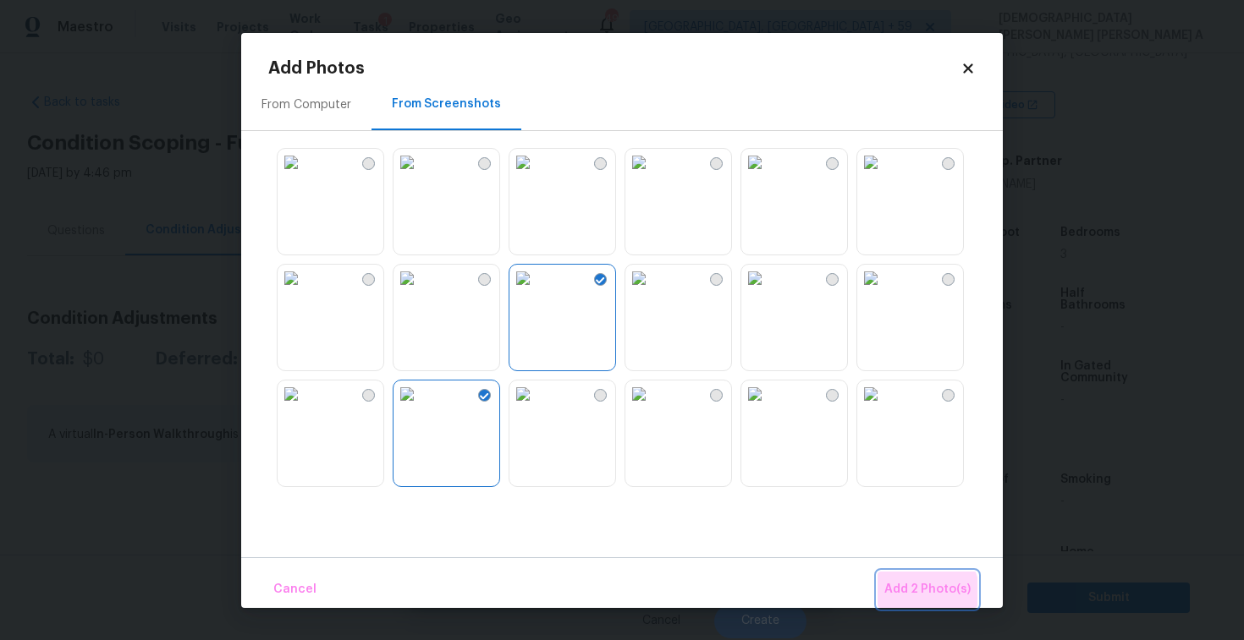
click at [918, 596] on span "Add 2 Photo(s)" at bounding box center [927, 589] width 86 height 21
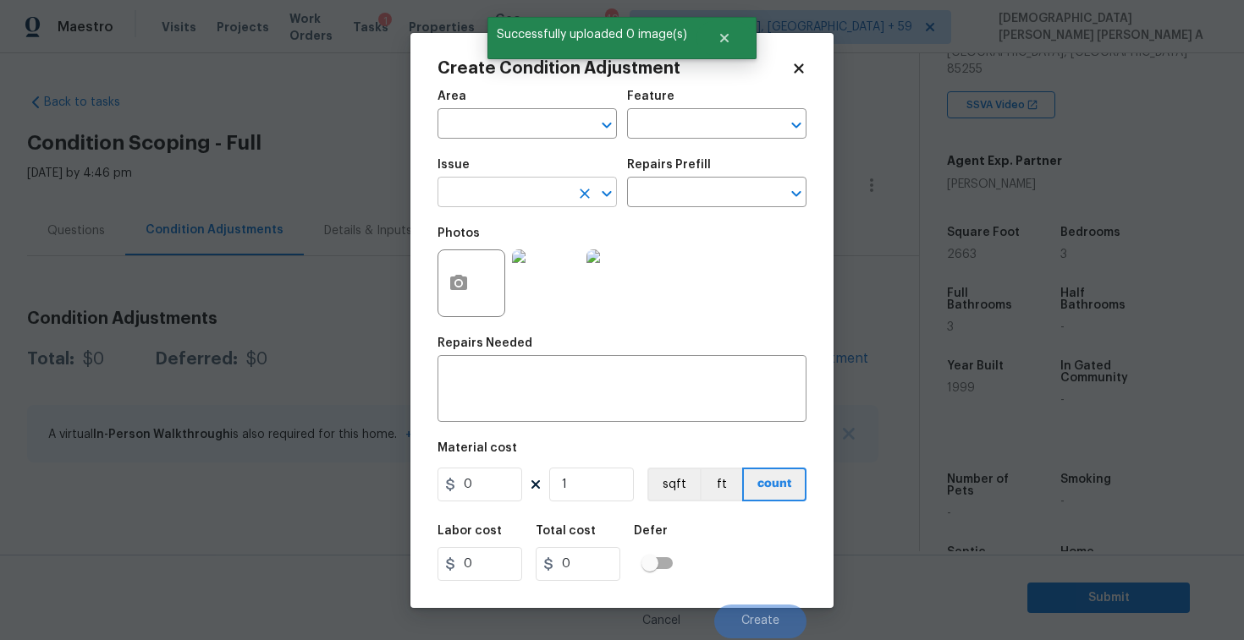
click at [479, 191] on input "text" at bounding box center [503, 194] width 132 height 26
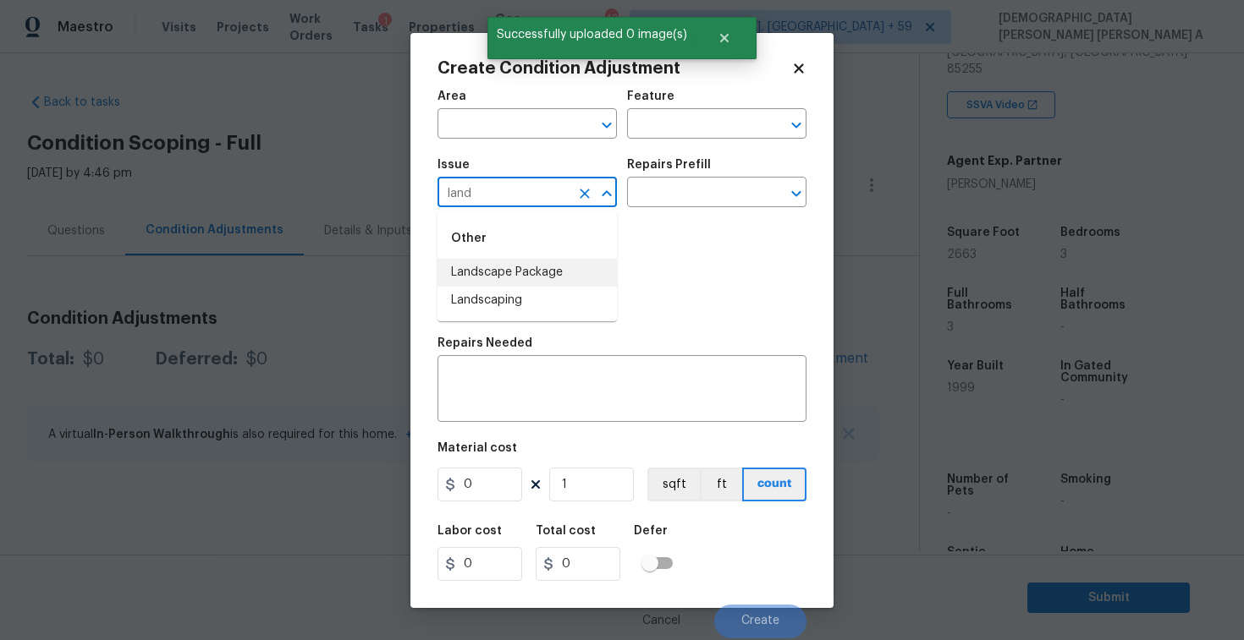
click at [510, 279] on li "Landscape Package" at bounding box center [526, 273] width 179 height 28
type input "Landscape Package"
click at [737, 199] on input "text" at bounding box center [693, 194] width 132 height 26
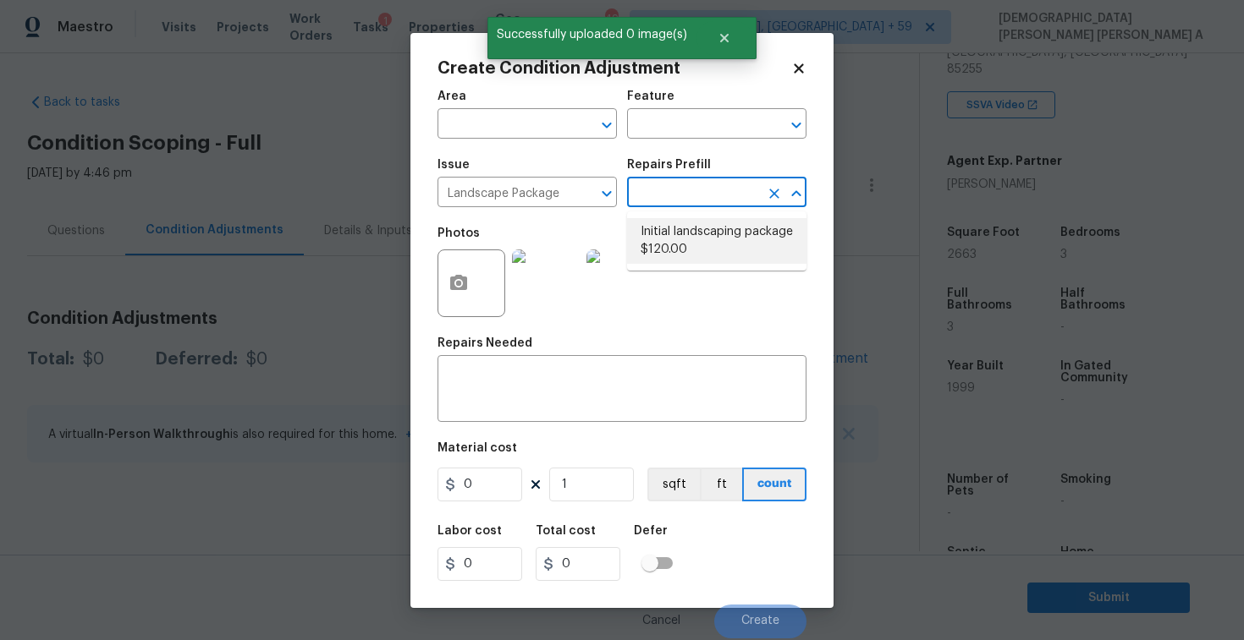
click at [716, 248] on li "Initial landscaping package $120.00" at bounding box center [716, 241] width 179 height 46
type input "Home Readiness Packages"
type textarea "Mowing of grass up to 6" in height. Mow, edge along driveways & sidewalks, trim…"
type input "120"
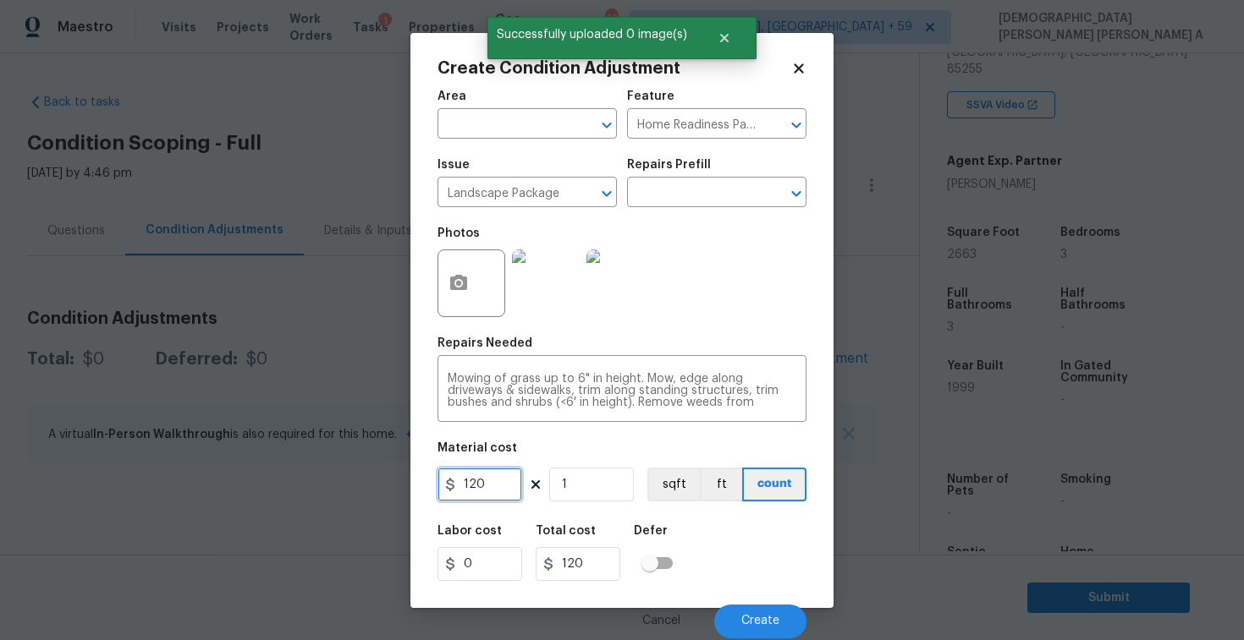
click at [492, 489] on input "120" at bounding box center [479, 485] width 85 height 34
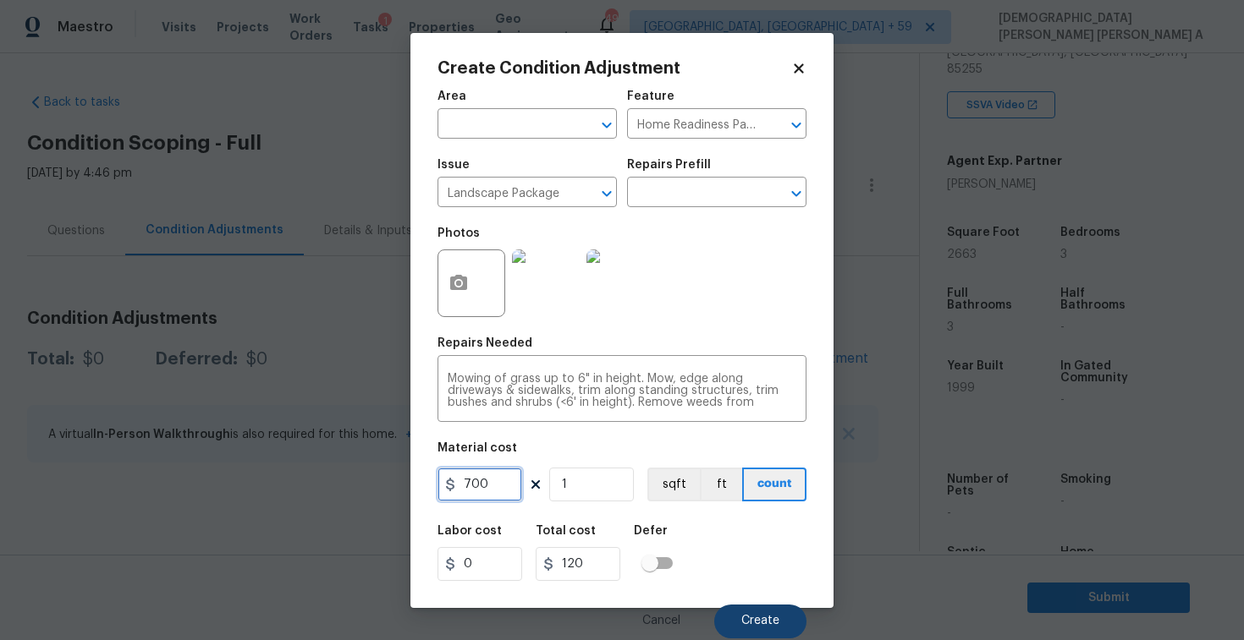
type input "700"
click at [760, 620] on span "Create" at bounding box center [760, 621] width 38 height 13
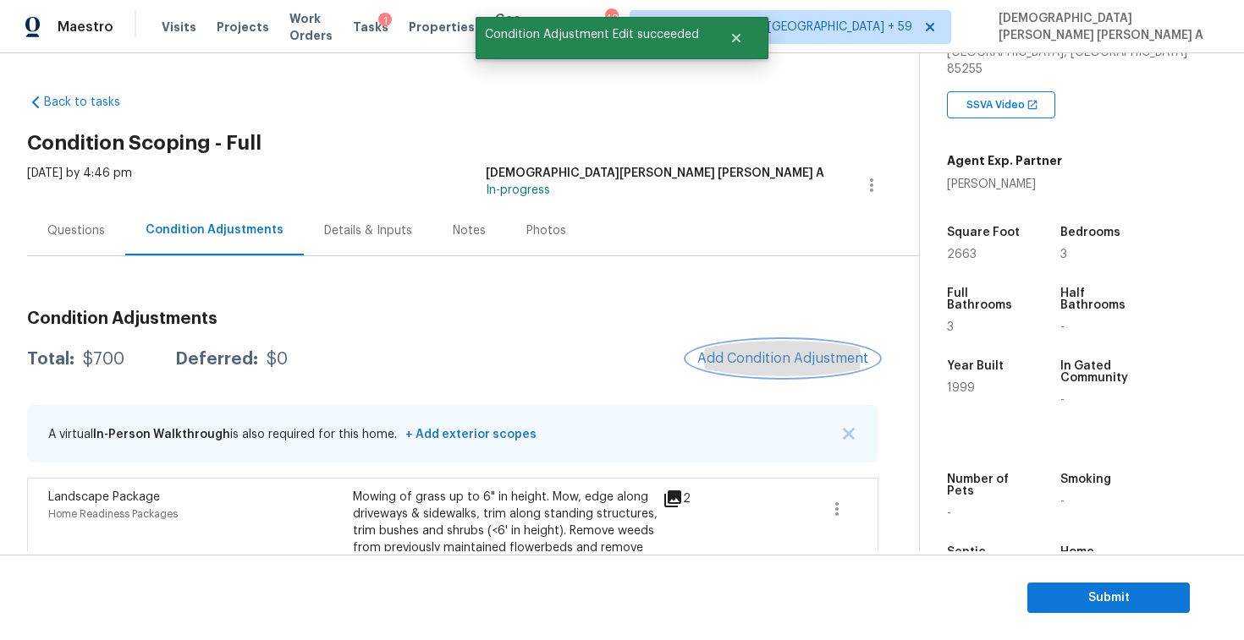
click at [757, 343] on button "Add Condition Adjustment" at bounding box center [782, 359] width 191 height 36
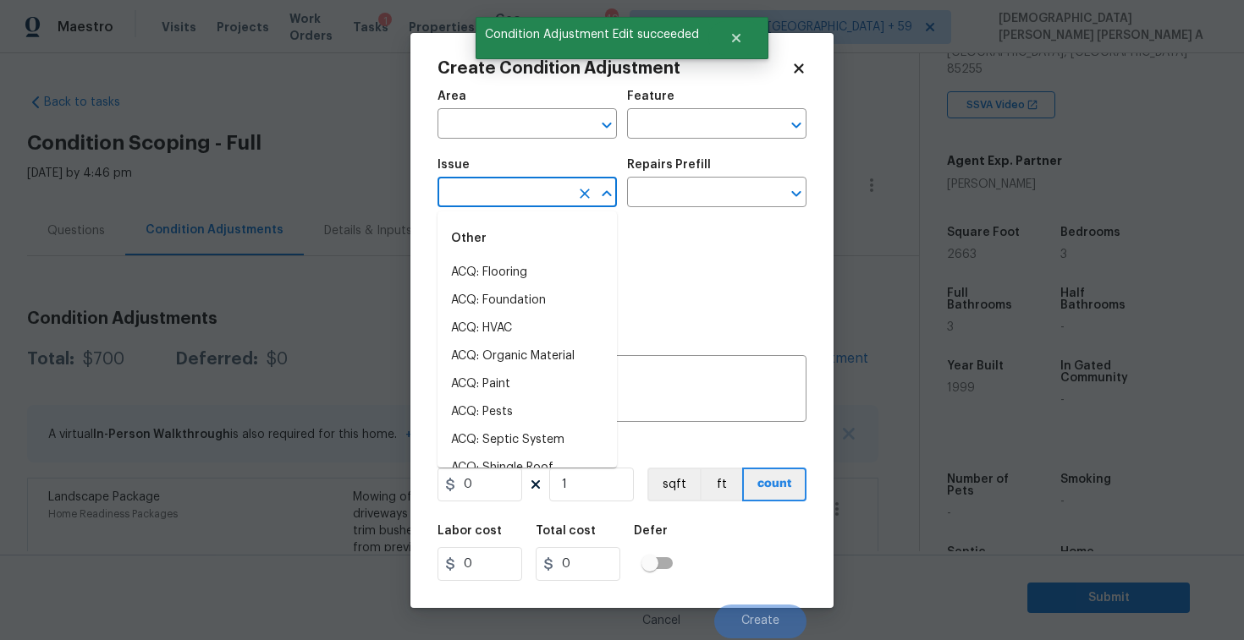
click at [473, 186] on input "text" at bounding box center [503, 194] width 132 height 26
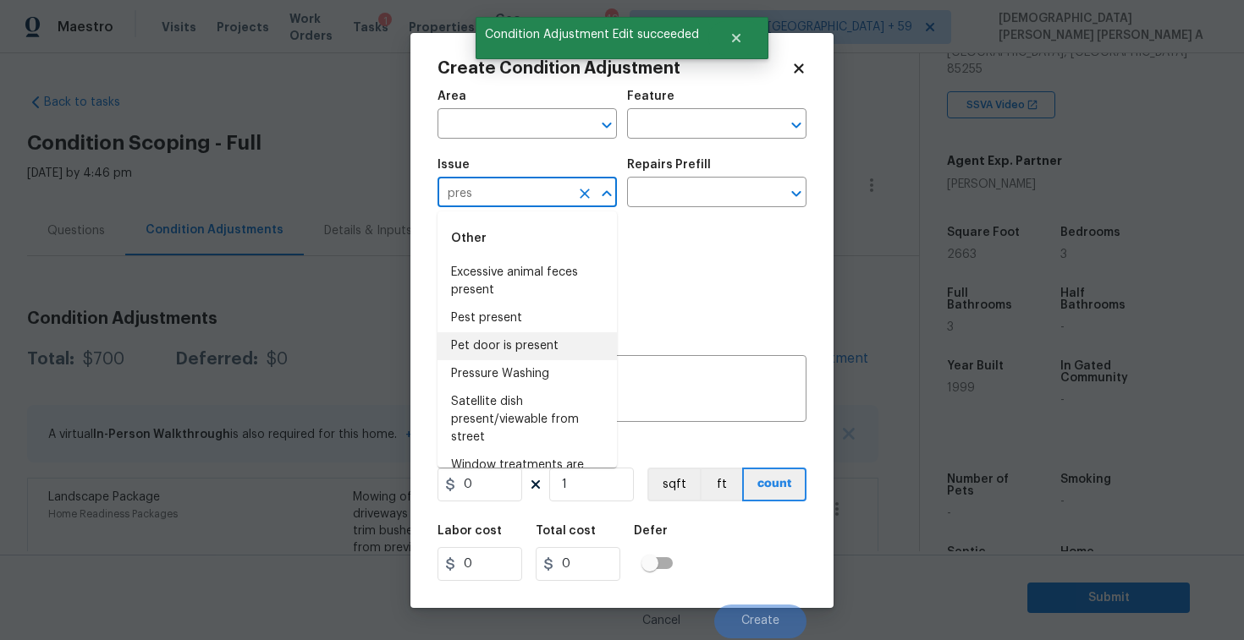
click at [540, 352] on li "Pet door is present" at bounding box center [526, 346] width 179 height 28
type input "Pet door is present"
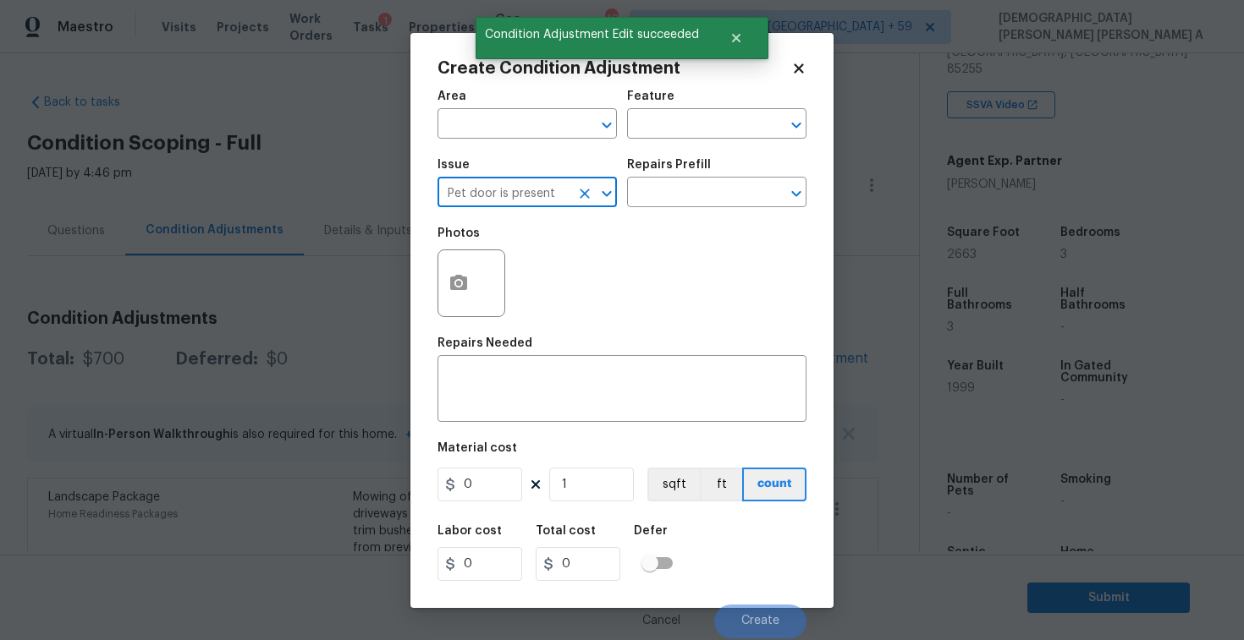
click at [584, 195] on icon "Clear" at bounding box center [584, 194] width 10 height 10
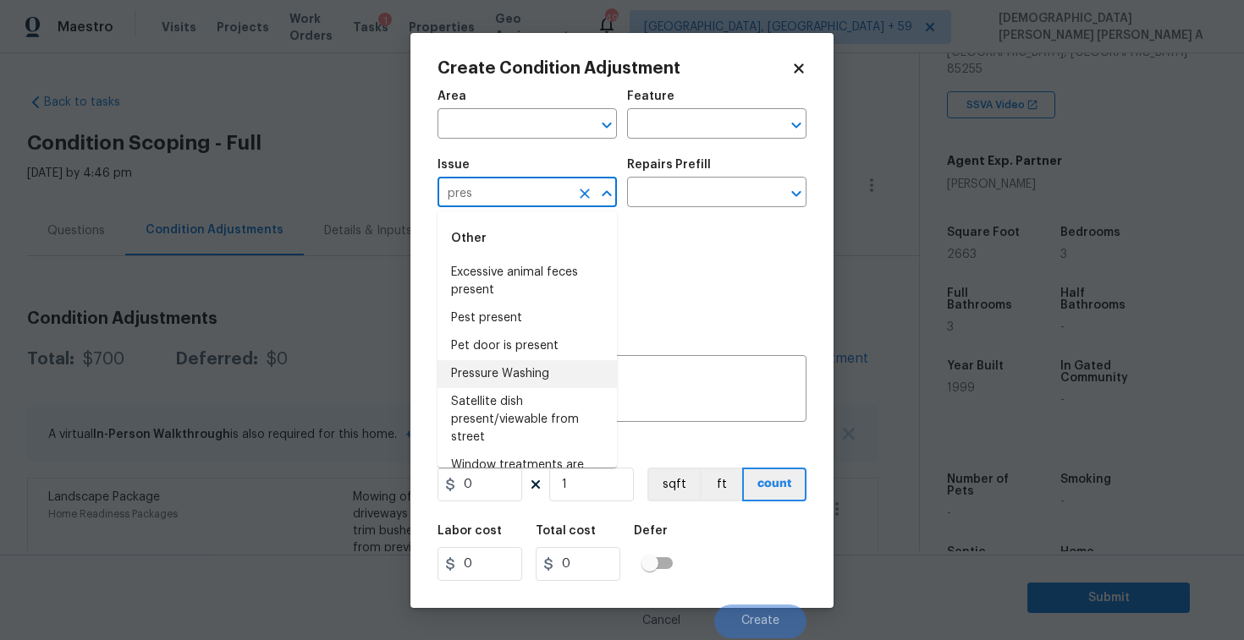
click at [575, 375] on li "Pressure Washing" at bounding box center [526, 374] width 179 height 28
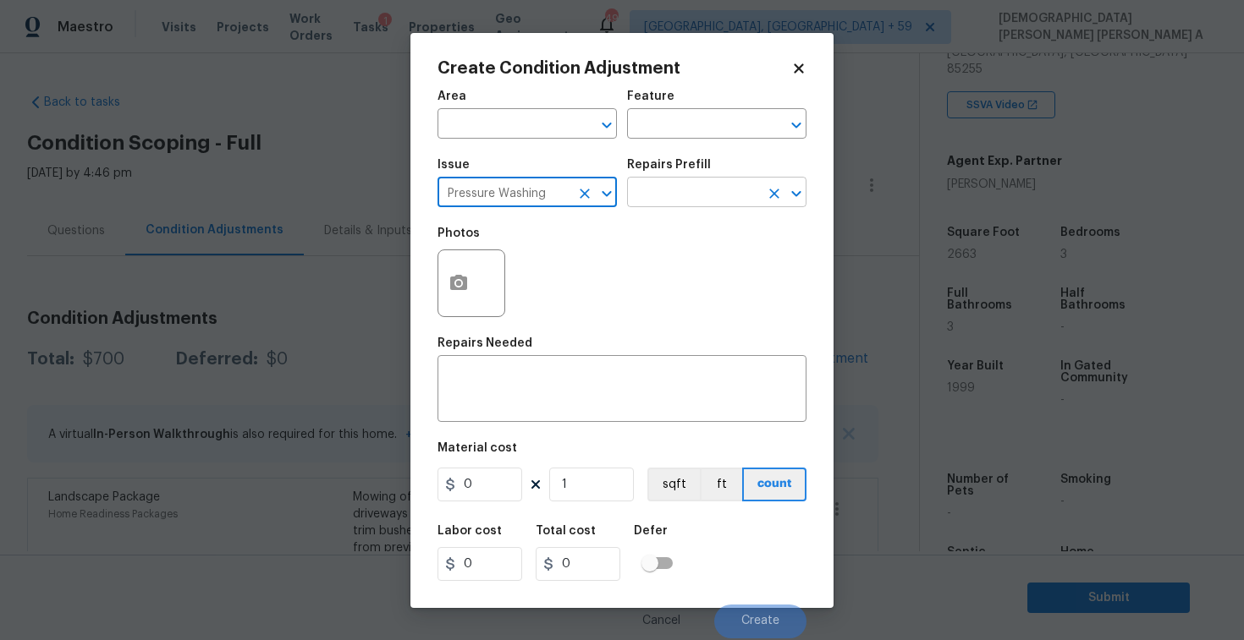
type input "Pressure Washing"
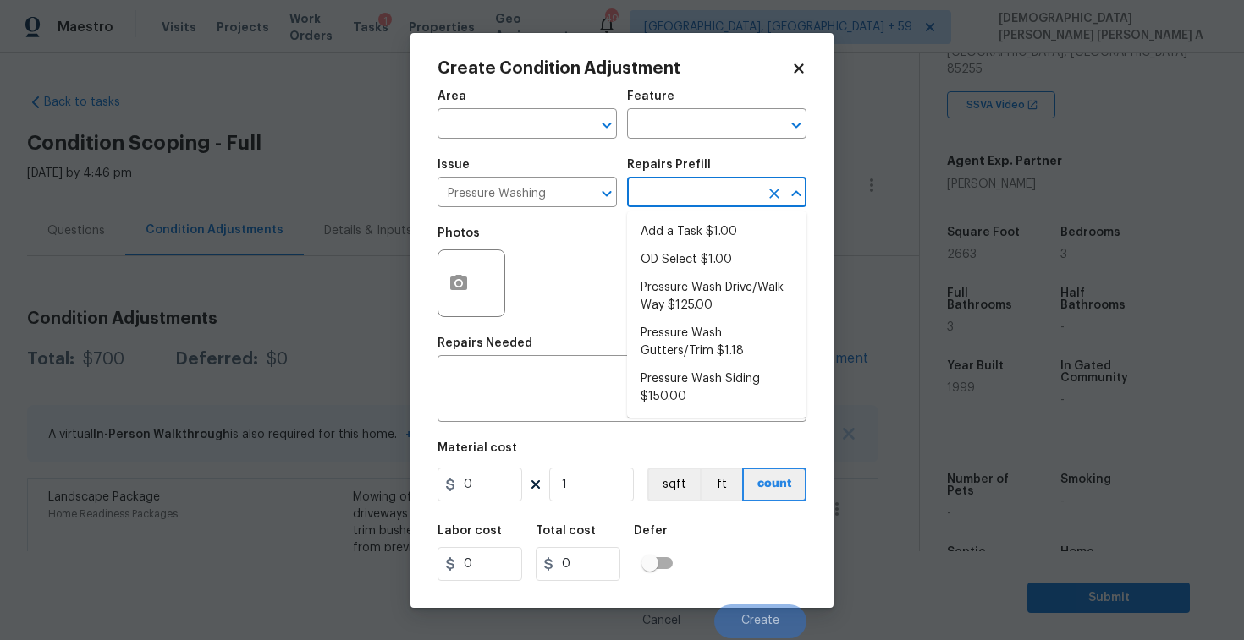
click at [685, 195] on input "text" at bounding box center [693, 194] width 132 height 26
click at [677, 296] on li "Pressure Wash Drive/Walk Way $125.00" at bounding box center [716, 297] width 179 height 46
type input "Siding"
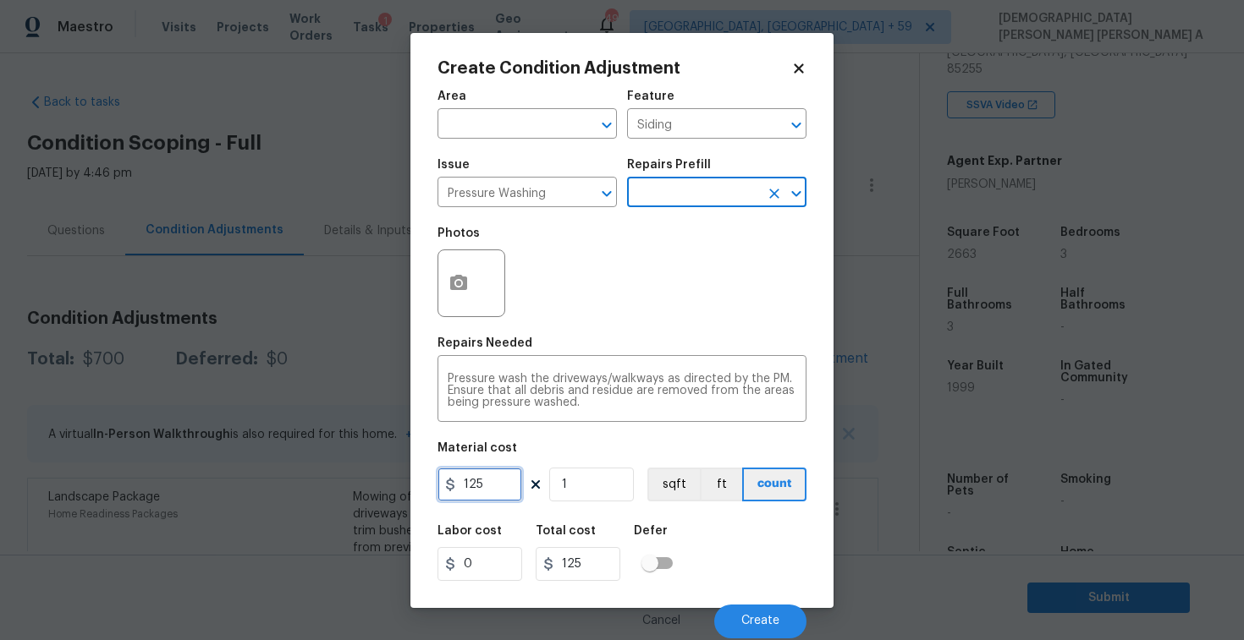
click at [501, 489] on input "125" at bounding box center [479, 485] width 85 height 34
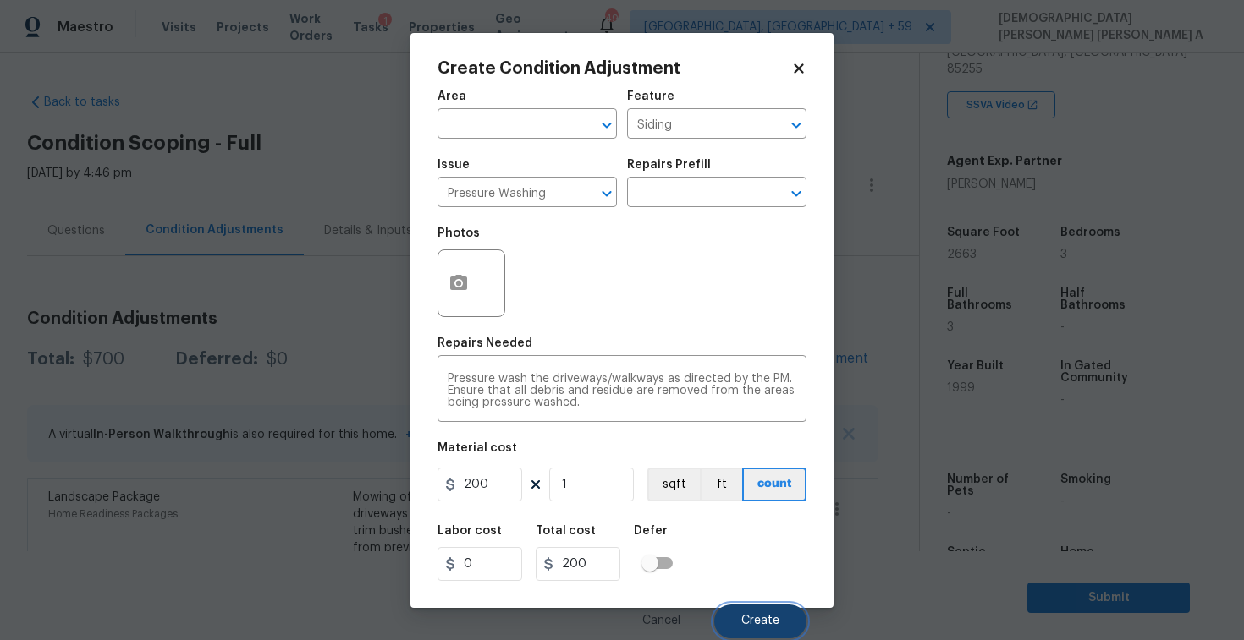
click at [785, 618] on button "Create" at bounding box center [760, 622] width 92 height 34
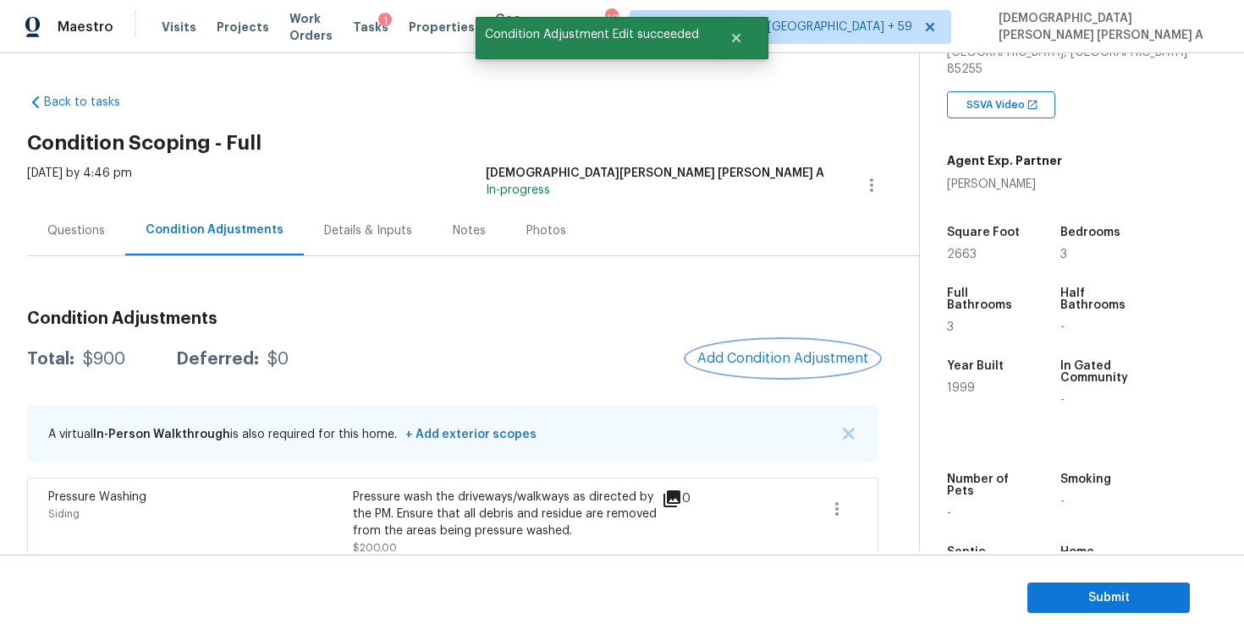
click at [787, 357] on span "Add Condition Adjustment" at bounding box center [782, 358] width 171 height 15
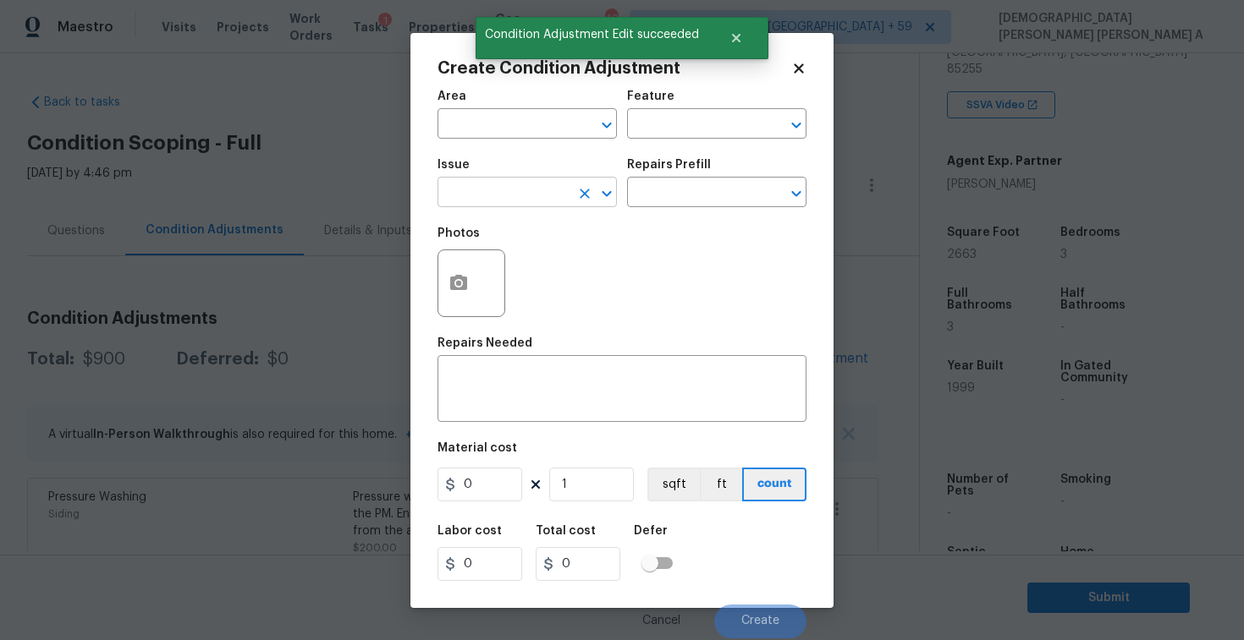
click at [472, 188] on input "text" at bounding box center [503, 194] width 132 height 26
click at [529, 274] on li "Debris/garbage on site" at bounding box center [526, 273] width 179 height 28
click at [698, 194] on input "text" at bounding box center [693, 194] width 132 height 26
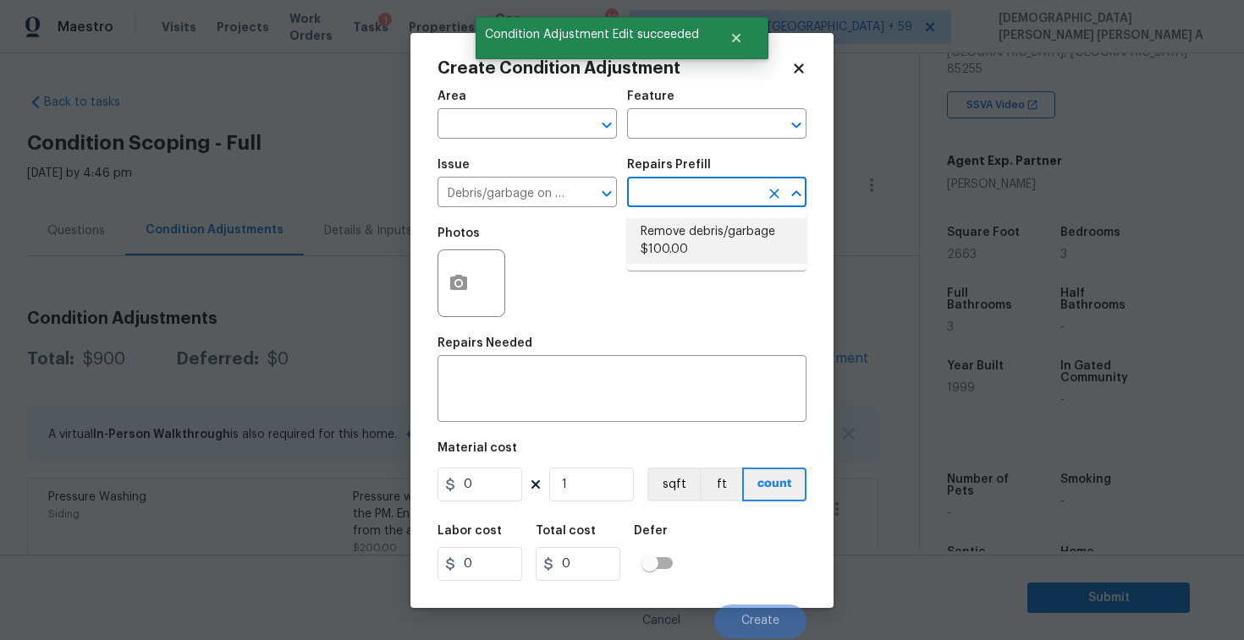
click at [686, 261] on li "Remove debris/garbage $100.00" at bounding box center [716, 241] width 179 height 46
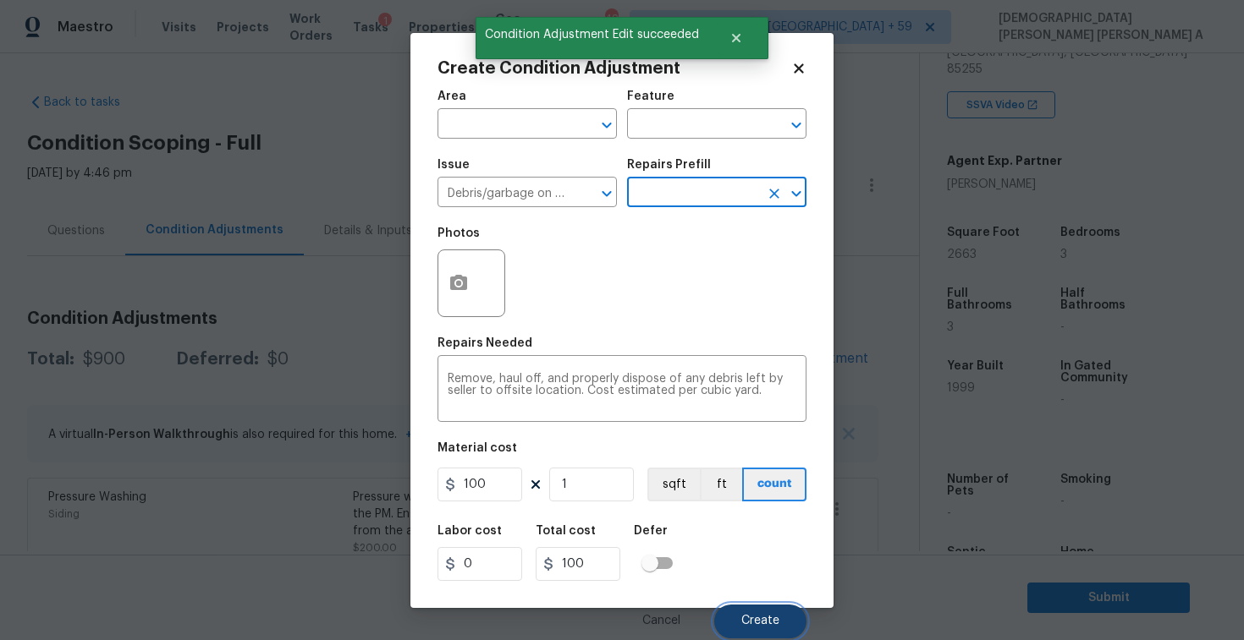
click at [743, 627] on span "Create" at bounding box center [760, 621] width 38 height 13
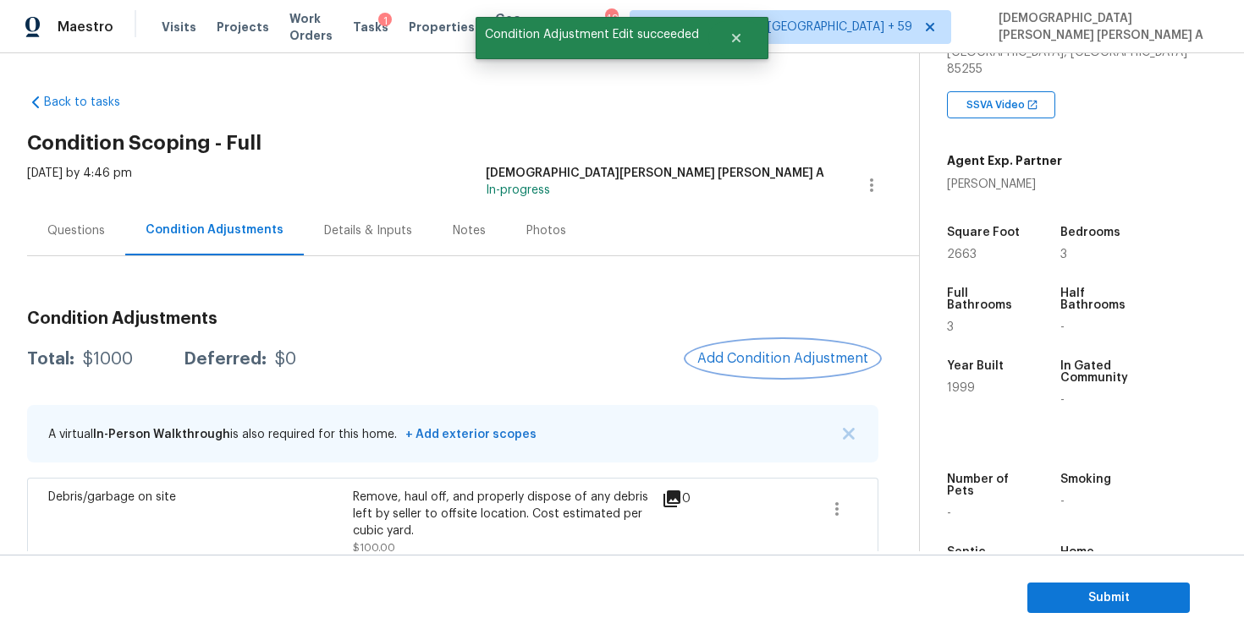
click at [792, 348] on button "Add Condition Adjustment" at bounding box center [782, 359] width 191 height 36
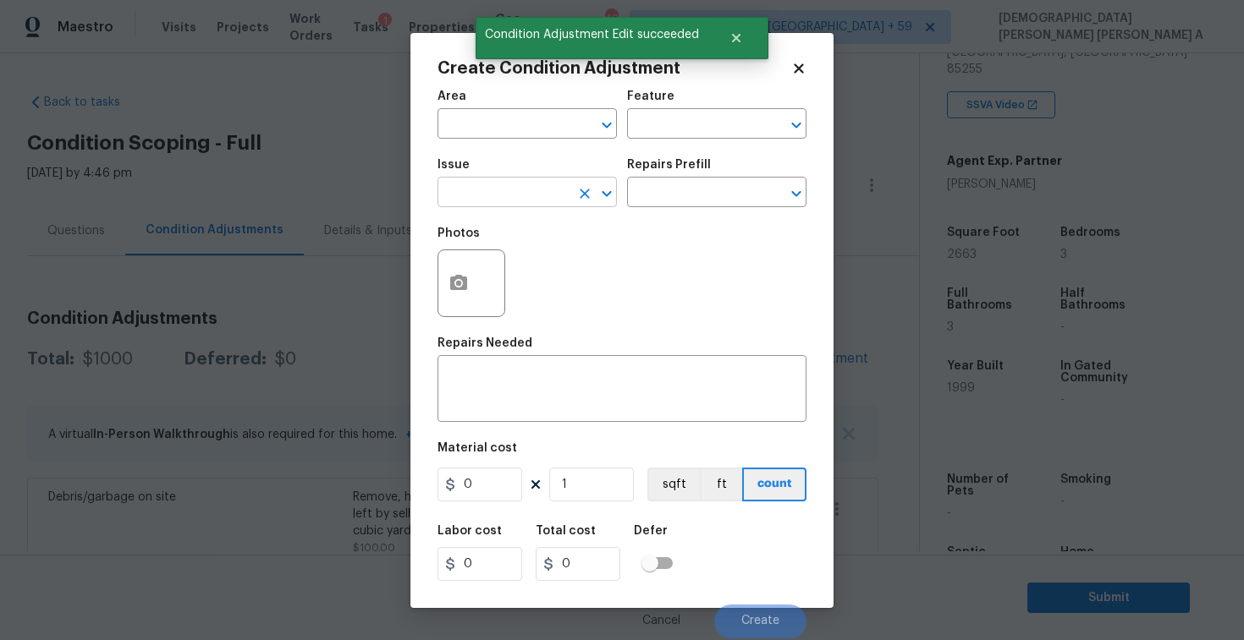
click at [526, 191] on input "text" at bounding box center [503, 194] width 132 height 26
click at [529, 283] on li "Siding" at bounding box center [526, 273] width 179 height 28
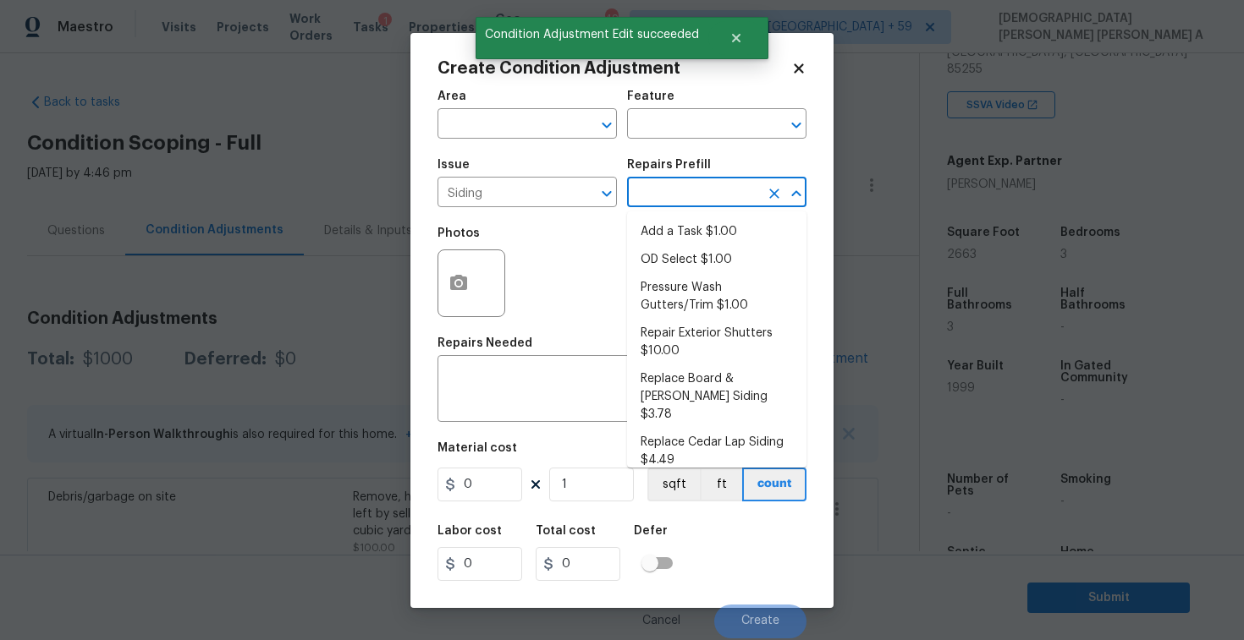
click at [711, 195] on input "text" at bounding box center [693, 194] width 132 height 26
click at [687, 327] on li "Repair Exterior Shutters $10.00" at bounding box center [716, 343] width 179 height 46
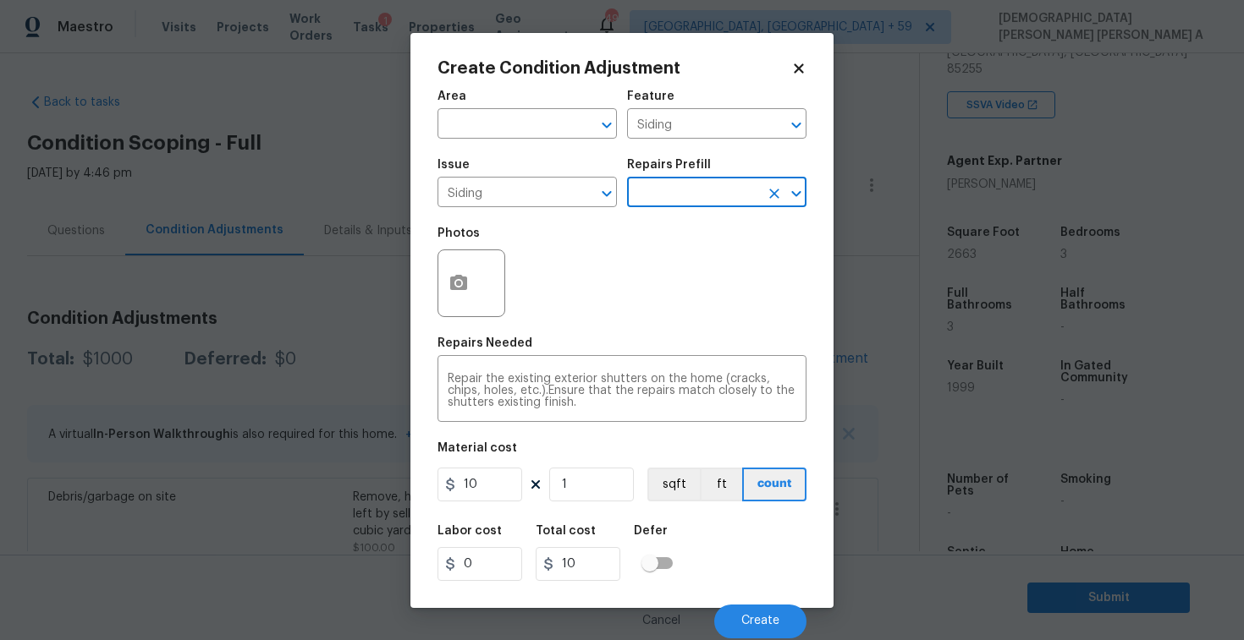
click at [700, 204] on input "text" at bounding box center [693, 194] width 132 height 26
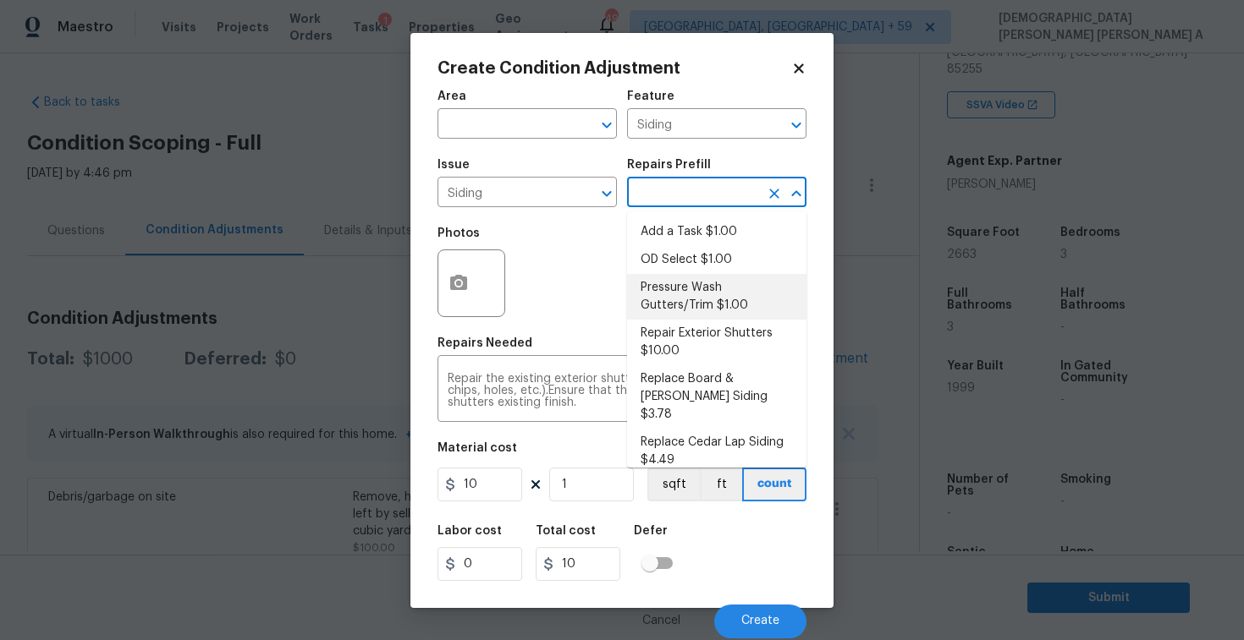
click at [673, 317] on li "Pressure Wash Gutters/Trim $1.00" at bounding box center [716, 297] width 179 height 46
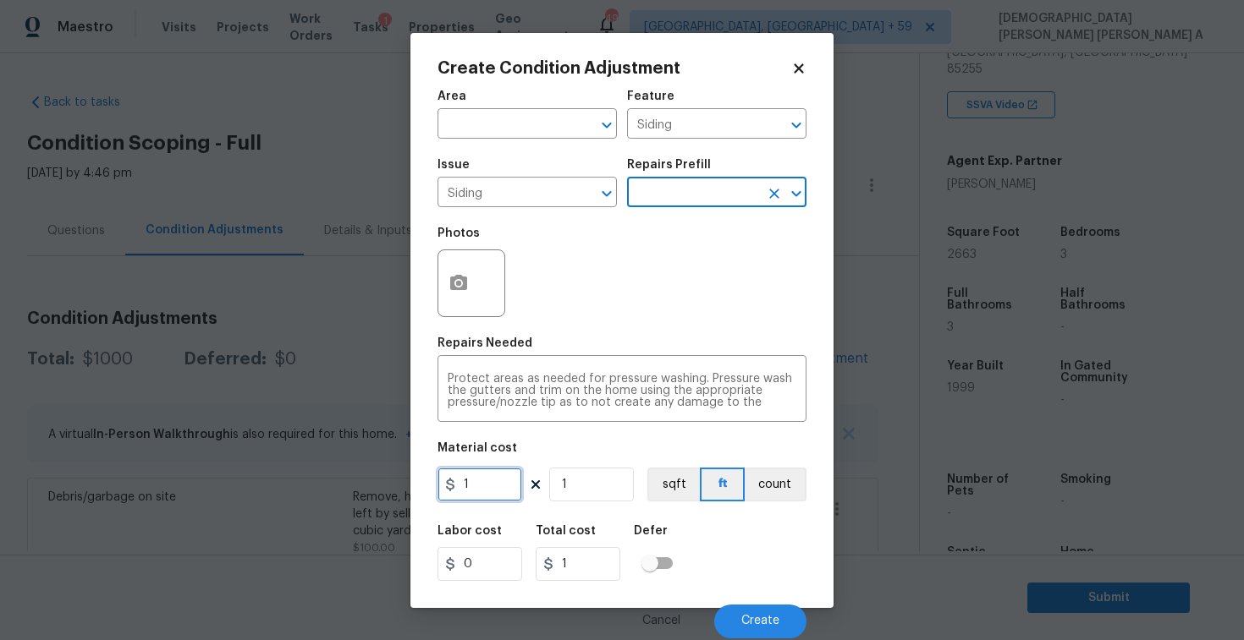
click at [481, 479] on input "1" at bounding box center [479, 485] width 85 height 34
click at [475, 302] on div at bounding box center [471, 284] width 68 height 68
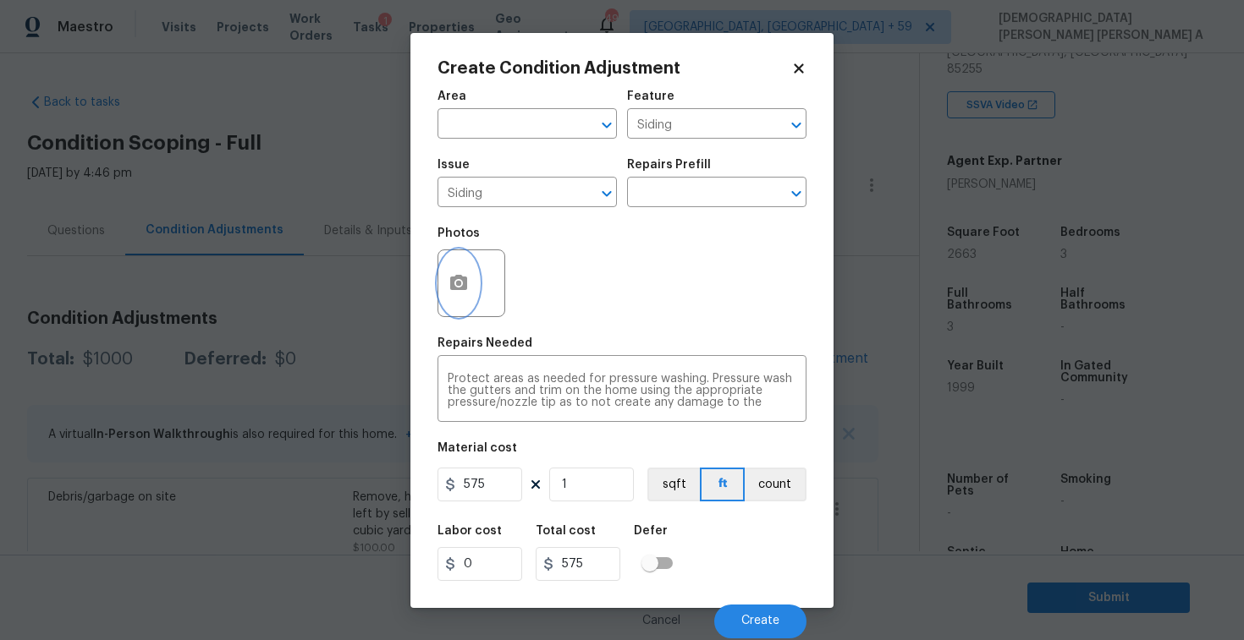
click at [448, 268] on button "button" at bounding box center [458, 283] width 41 height 66
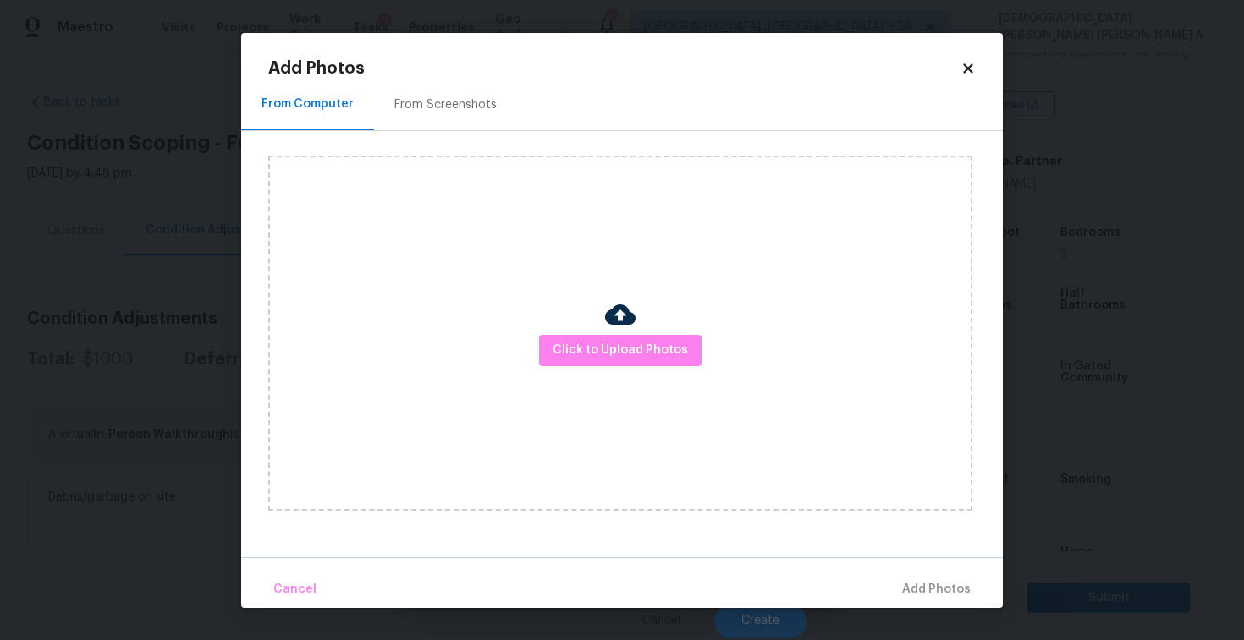
click at [454, 84] on div "From Screenshots" at bounding box center [445, 105] width 143 height 50
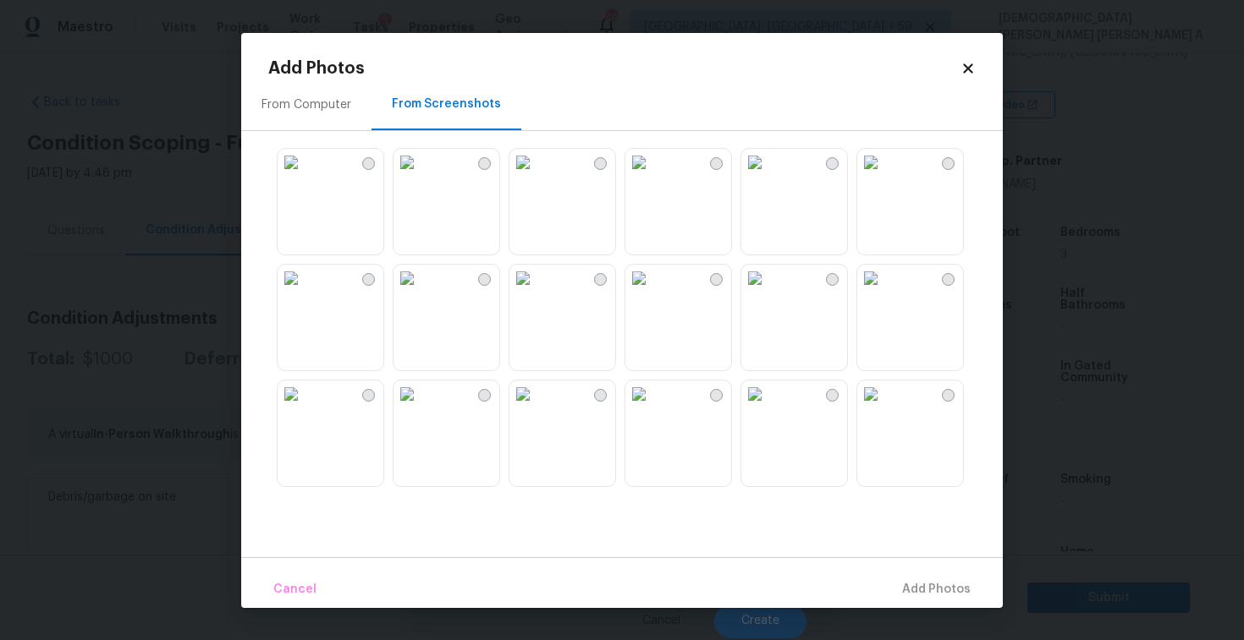
click at [442, 123] on div "From Screenshots" at bounding box center [446, 105] width 150 height 50
click at [536, 292] on img at bounding box center [522, 278] width 27 height 27
click at [305, 292] on img at bounding box center [290, 278] width 27 height 27
click at [536, 408] on img at bounding box center [522, 394] width 27 height 27
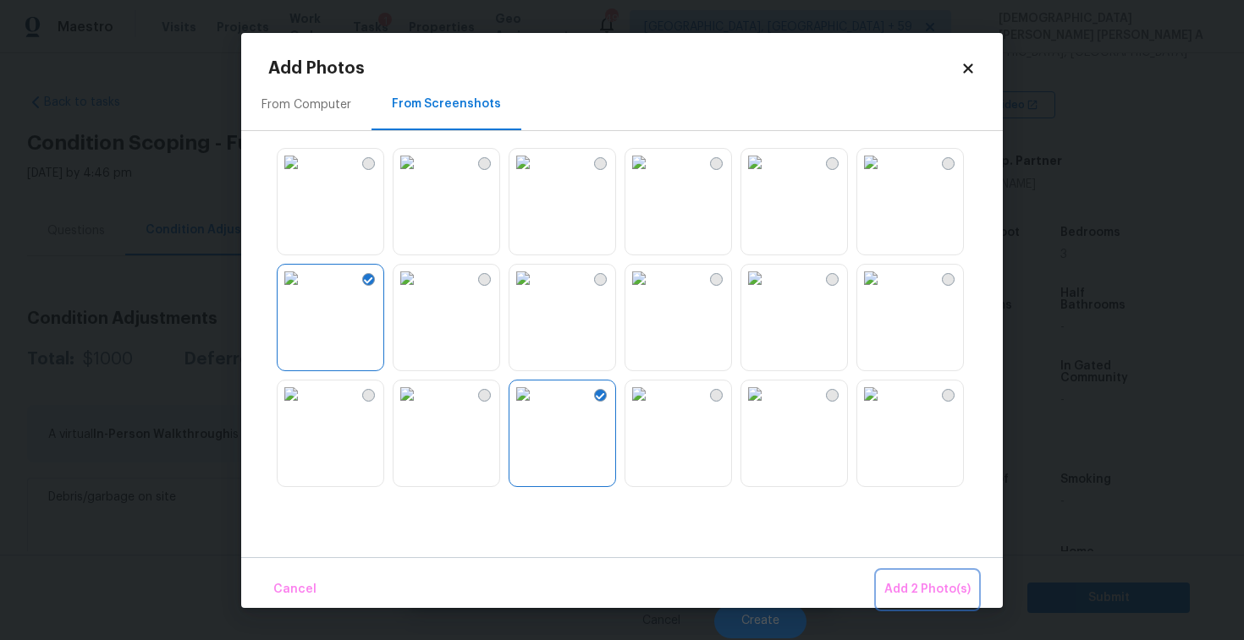
click at [933, 601] on button "Add 2 Photo(s)" at bounding box center [927, 590] width 100 height 36
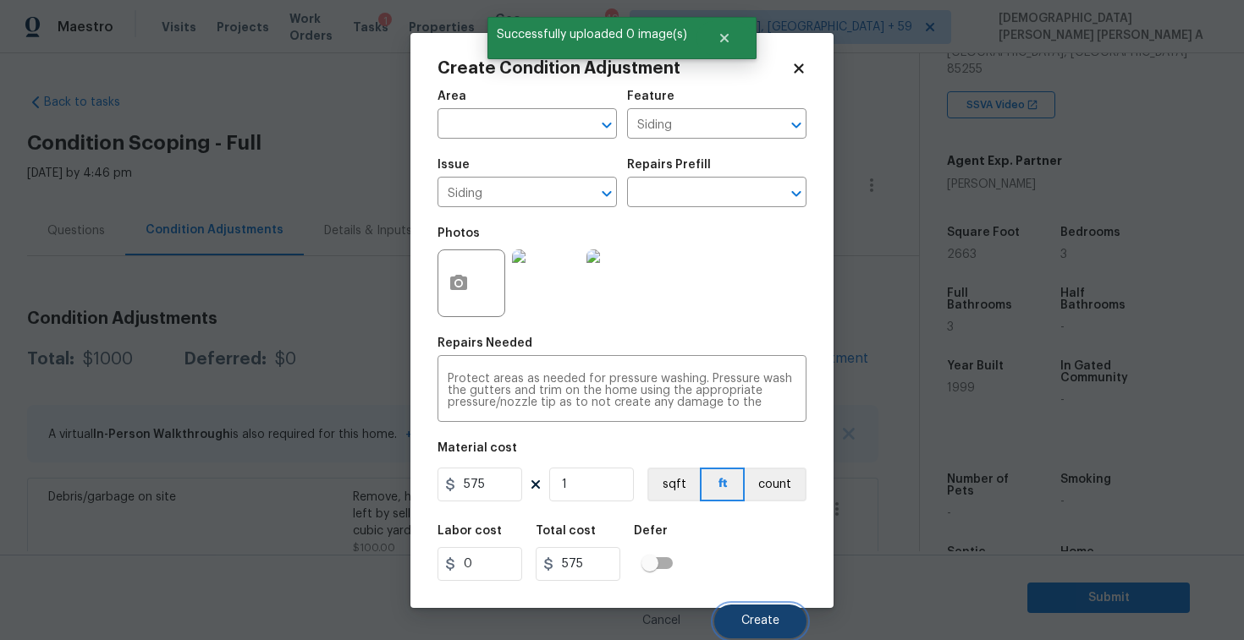
click at [731, 612] on button "Create" at bounding box center [760, 622] width 92 height 34
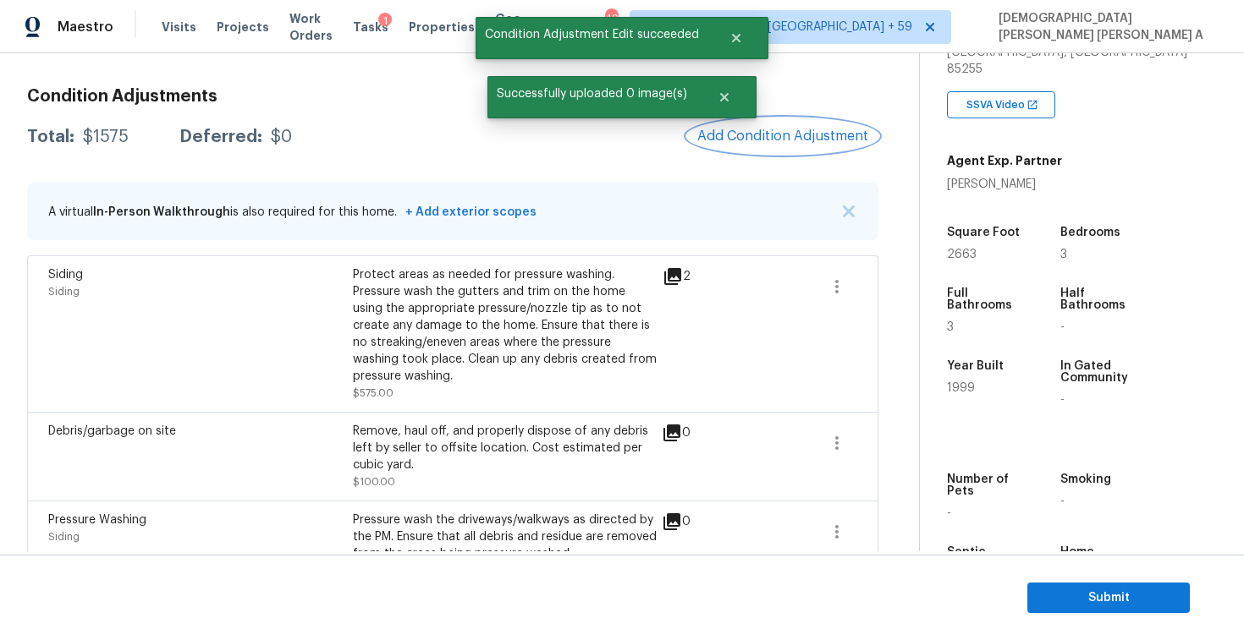
scroll to position [60, 0]
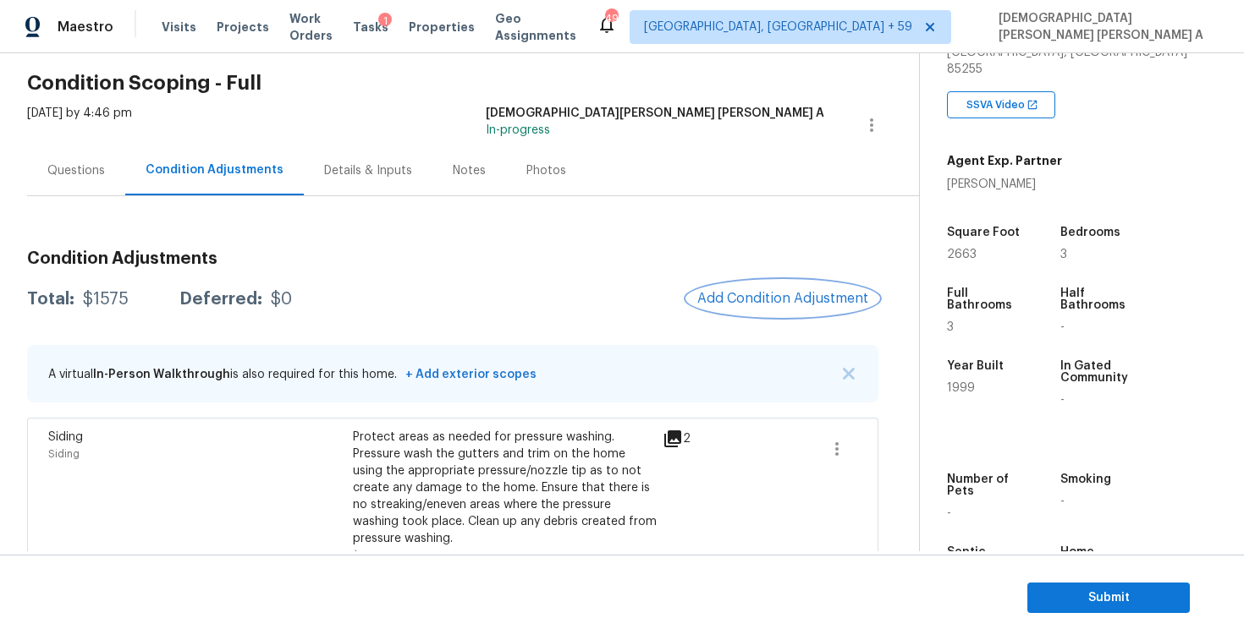
click at [762, 295] on span "Add Condition Adjustment" at bounding box center [782, 298] width 171 height 15
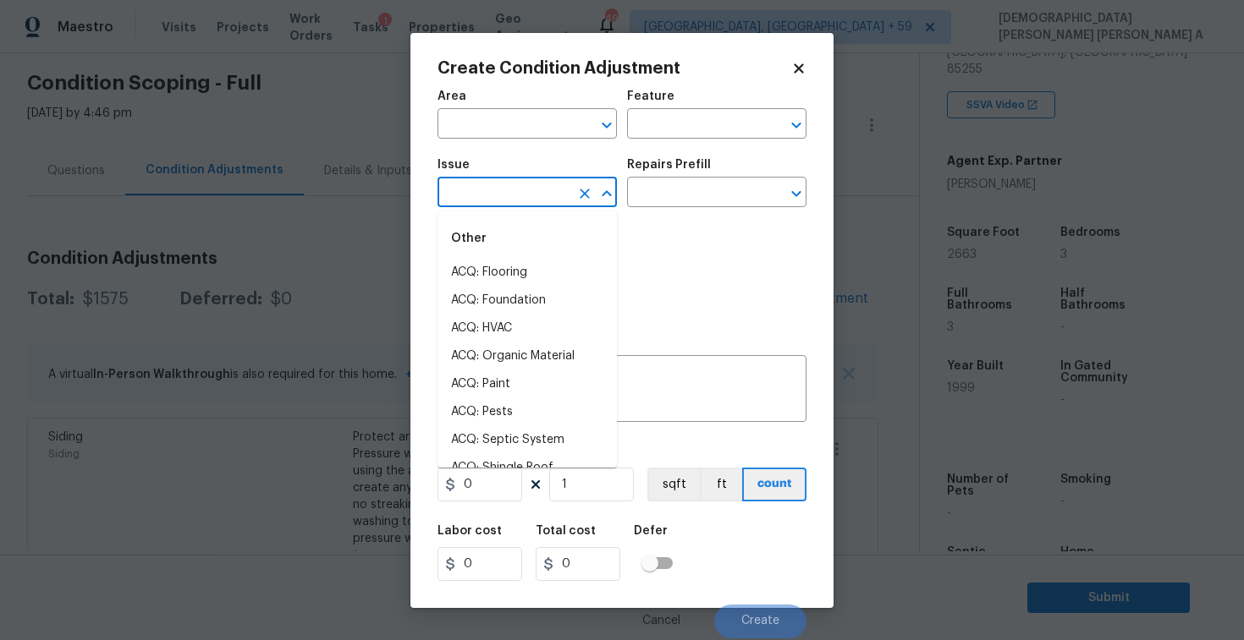
click at [505, 189] on input "text" at bounding box center [503, 194] width 132 height 26
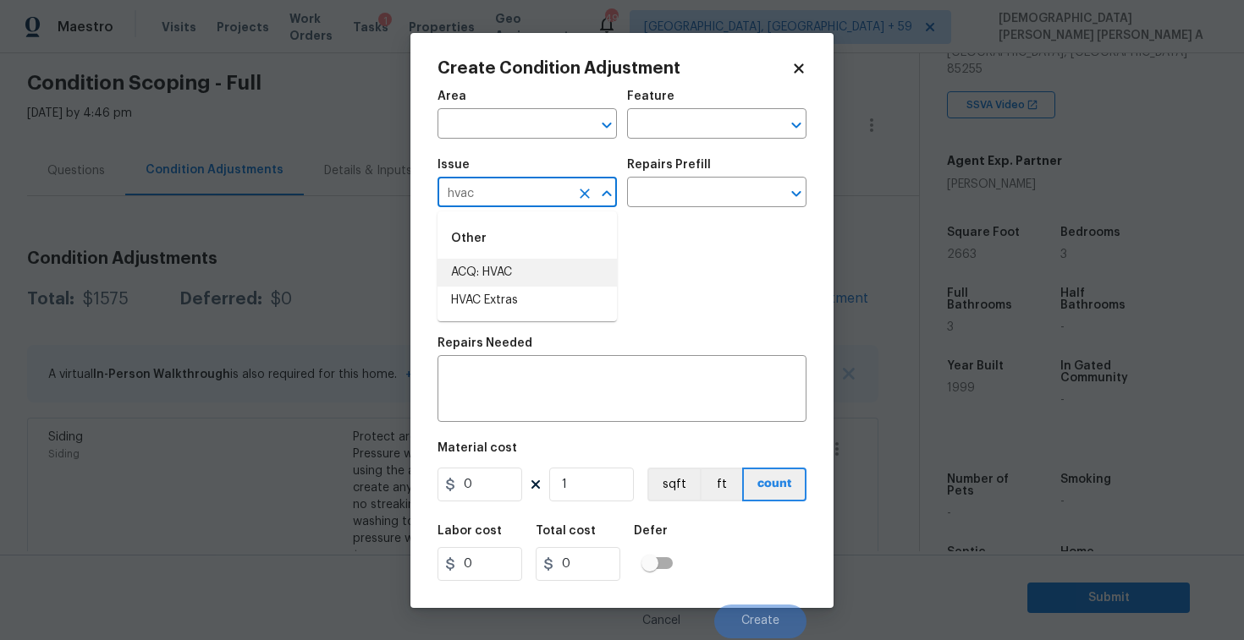
click at [504, 272] on li "ACQ: HVAC" at bounding box center [526, 273] width 179 height 28
click at [724, 192] on input "text" at bounding box center [693, 194] width 132 height 26
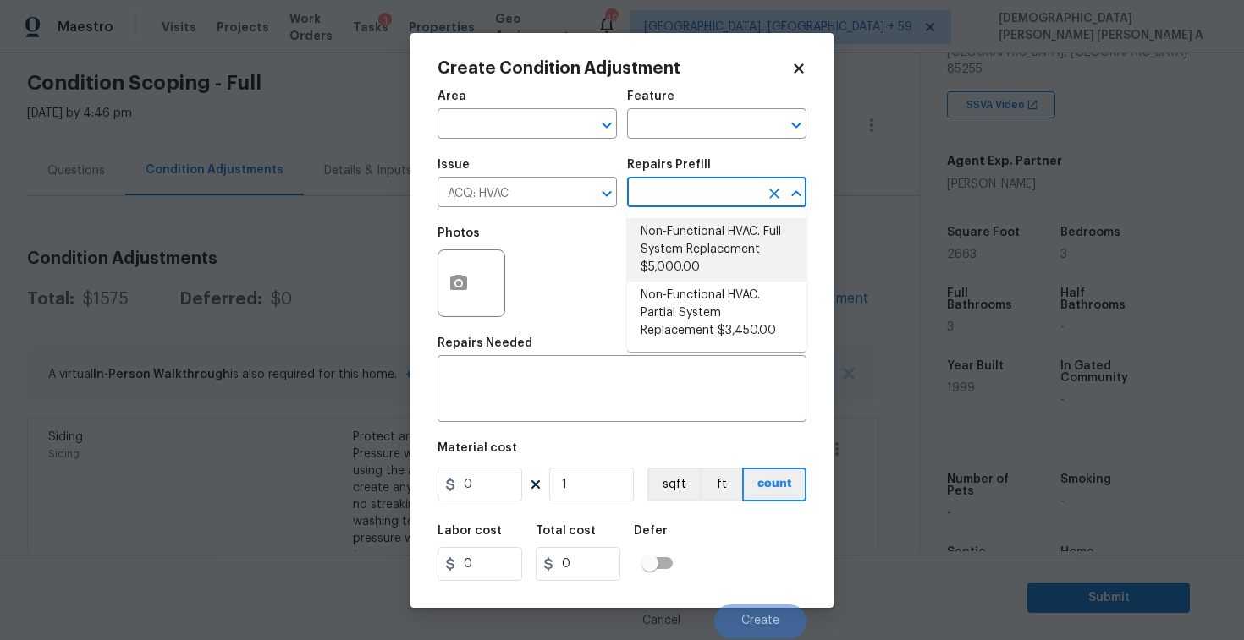
click at [678, 280] on li "Non-Functional HVAC. Full System Replacement $5,000.00" at bounding box center [716, 249] width 179 height 63
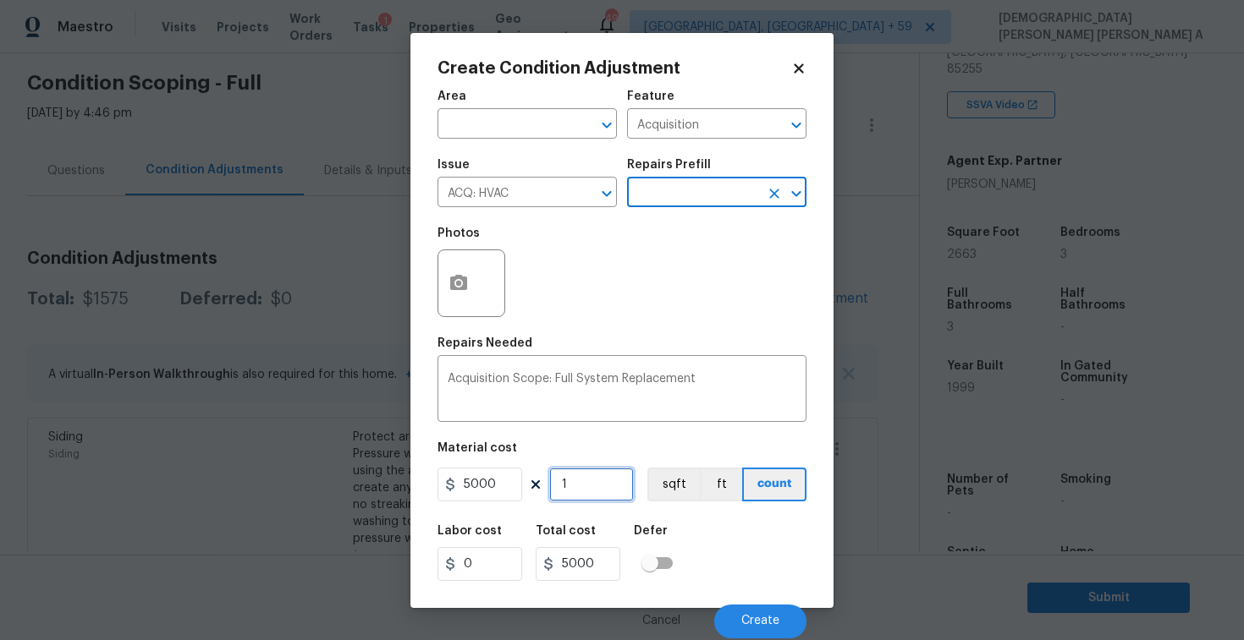
click at [579, 493] on input "1" at bounding box center [591, 485] width 85 height 34
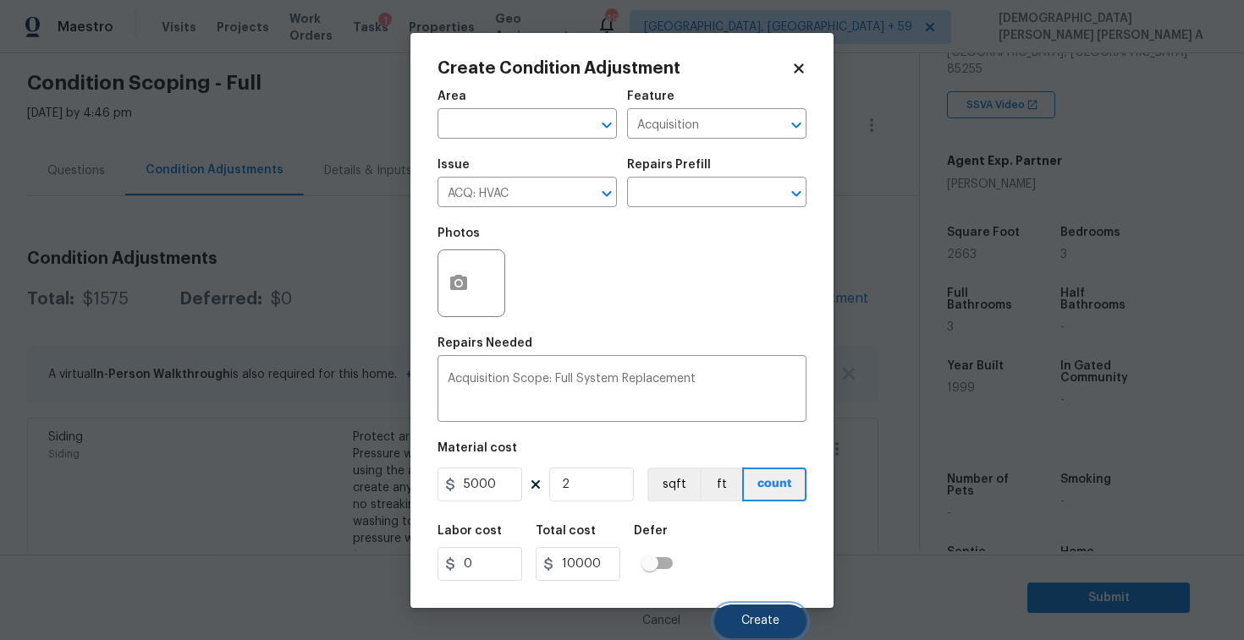
click at [766, 612] on button "Create" at bounding box center [760, 622] width 92 height 34
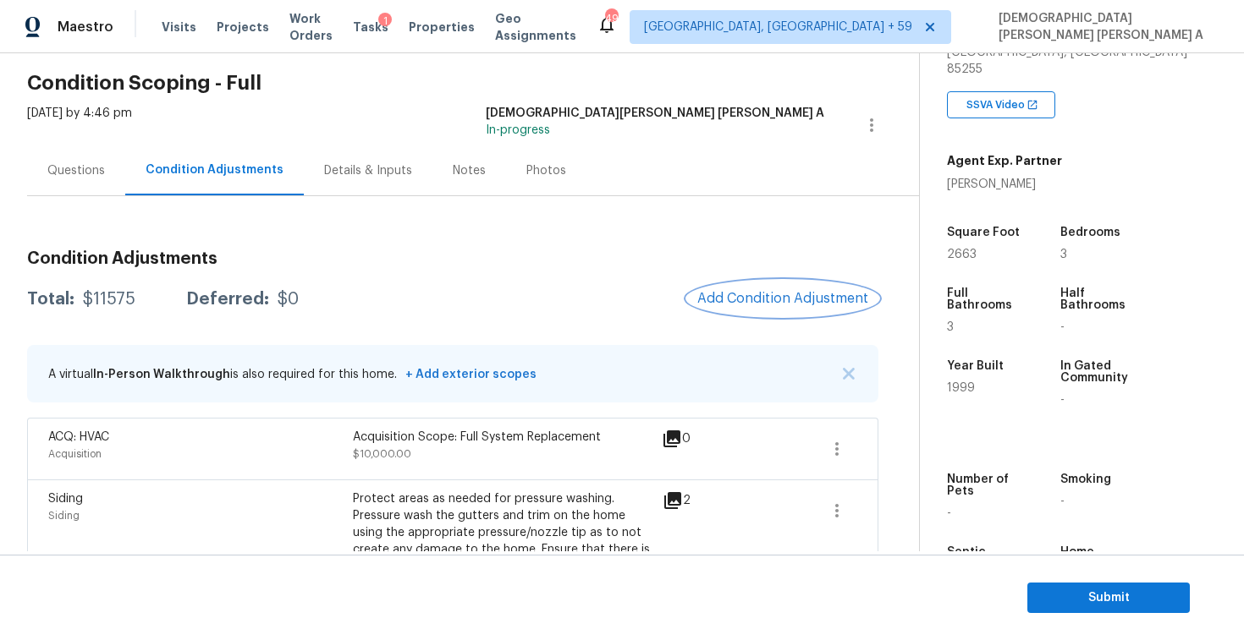
click at [759, 299] on span "Add Condition Adjustment" at bounding box center [782, 298] width 171 height 15
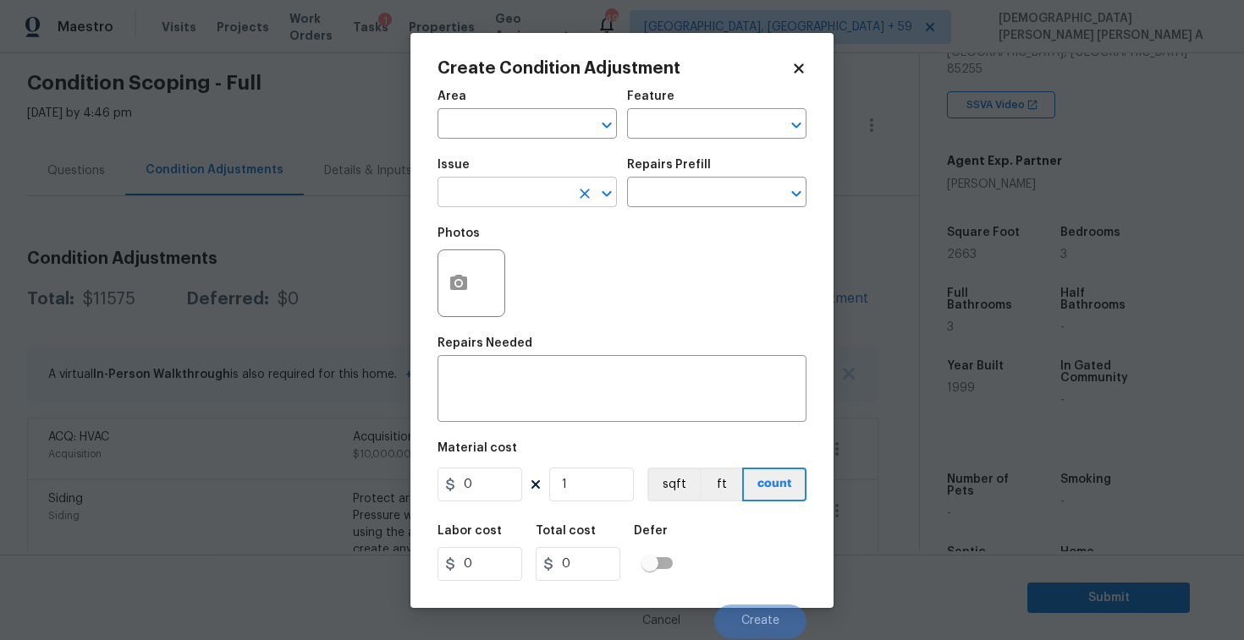
click at [495, 199] on input "text" at bounding box center [503, 194] width 132 height 26
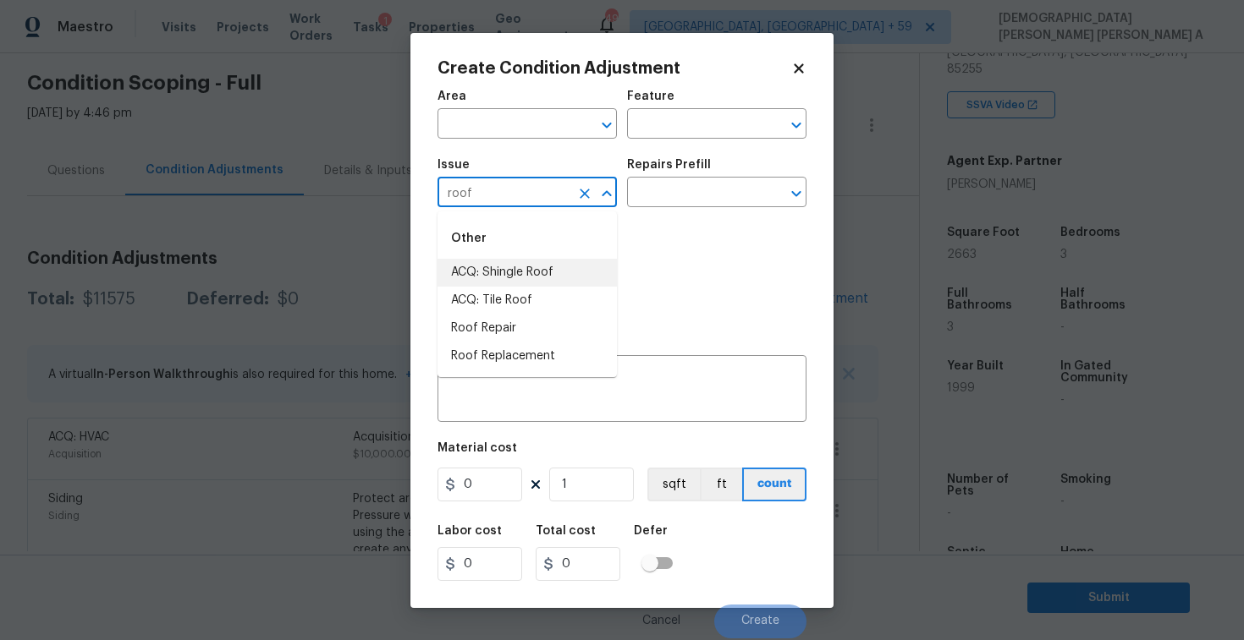
click at [536, 271] on li "ACQ: Shingle Roof" at bounding box center [526, 273] width 179 height 28
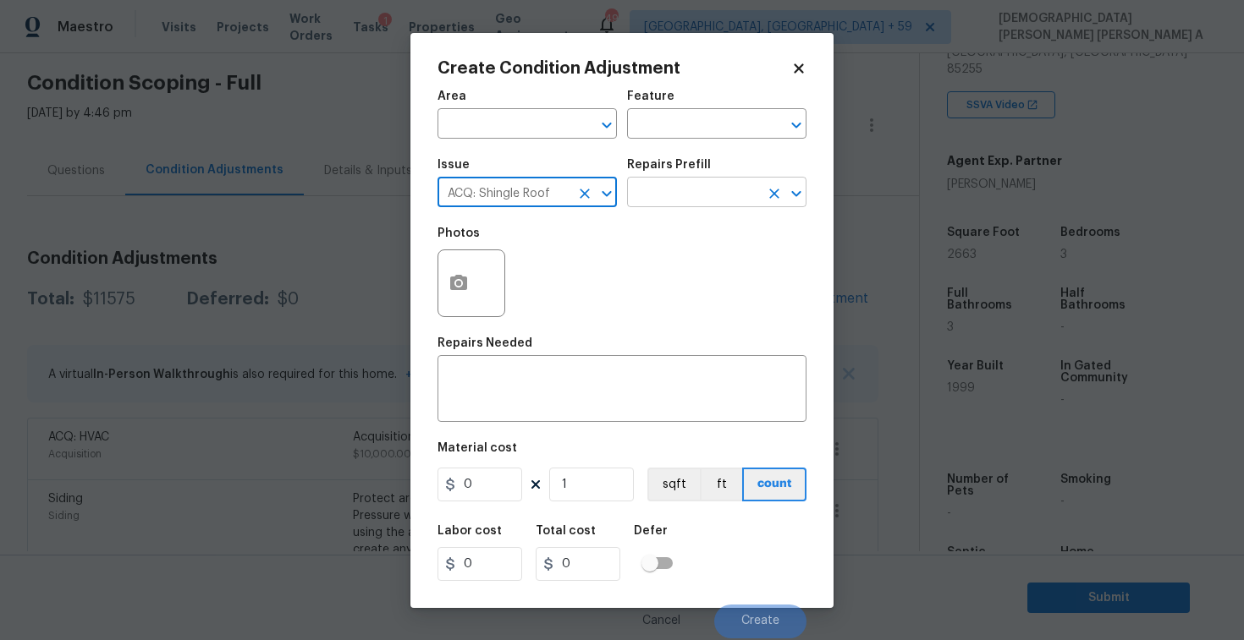
click at [723, 203] on input "text" at bounding box center [693, 194] width 132 height 26
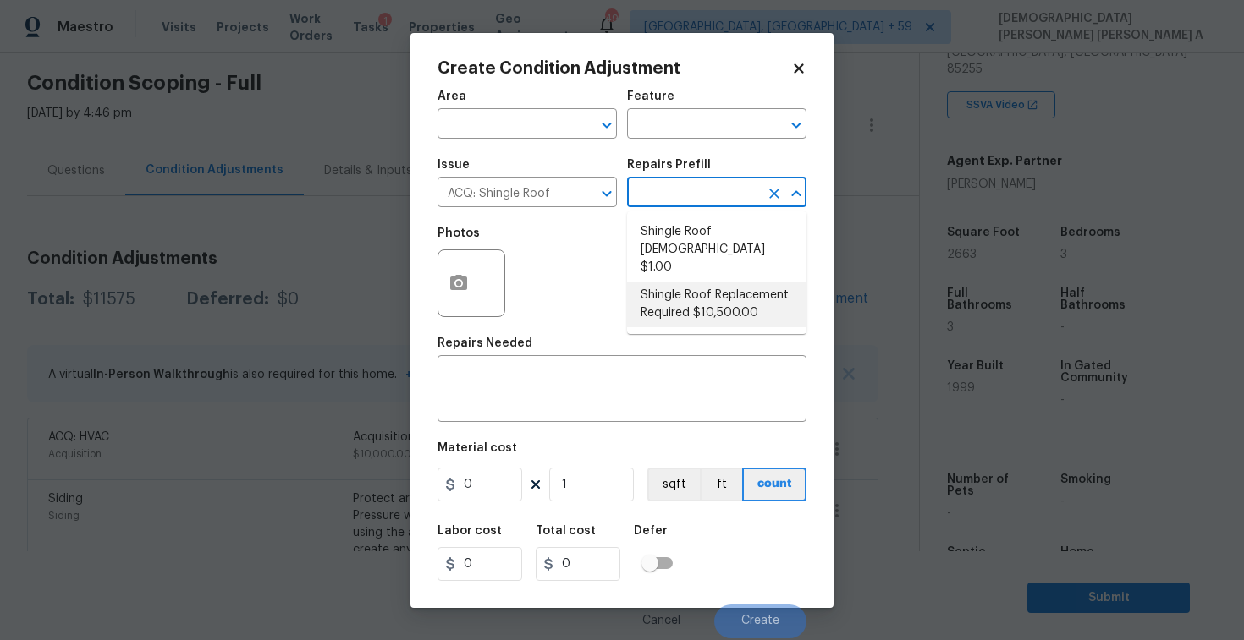
click at [705, 284] on li "Shingle Roof Replacement Required $10,500.00" at bounding box center [716, 305] width 179 height 46
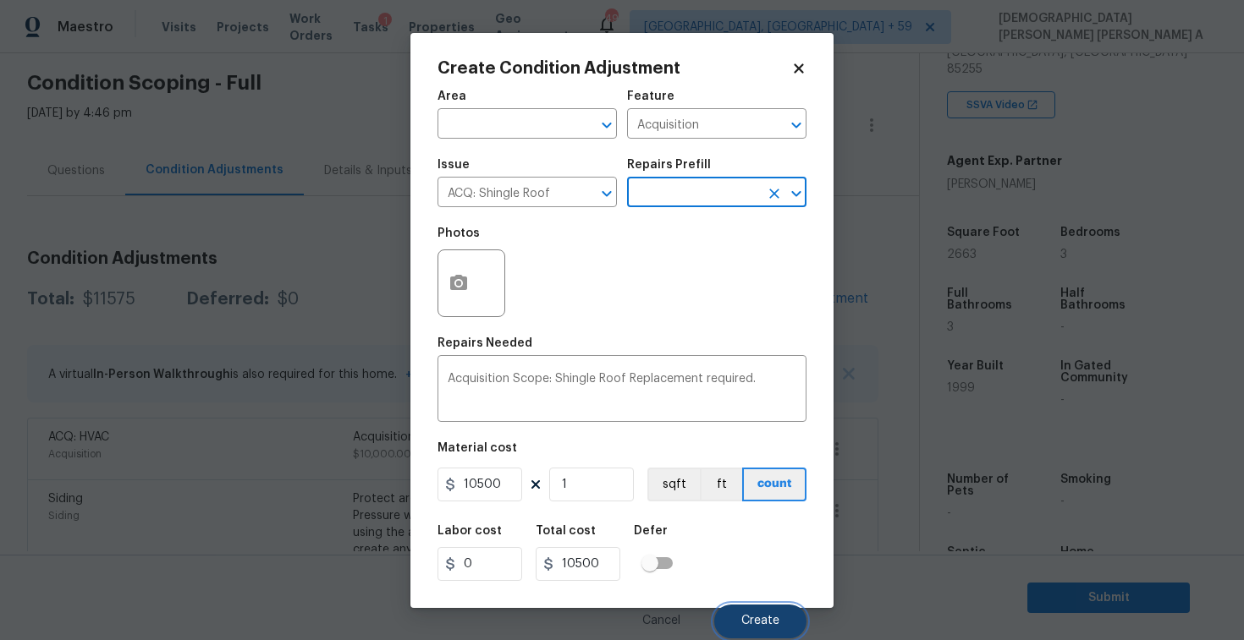
click at [757, 620] on span "Create" at bounding box center [760, 621] width 38 height 13
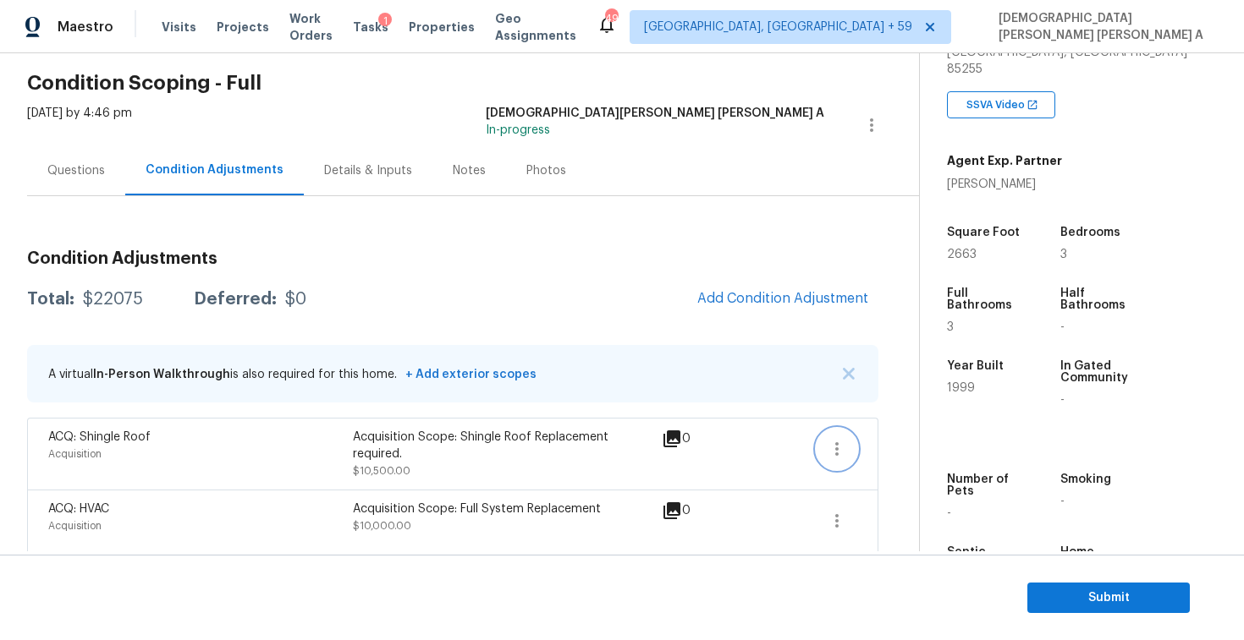
click at [835, 445] on icon "button" at bounding box center [836, 449] width 20 height 20
click at [888, 443] on div "Edit" at bounding box center [933, 445] width 132 height 17
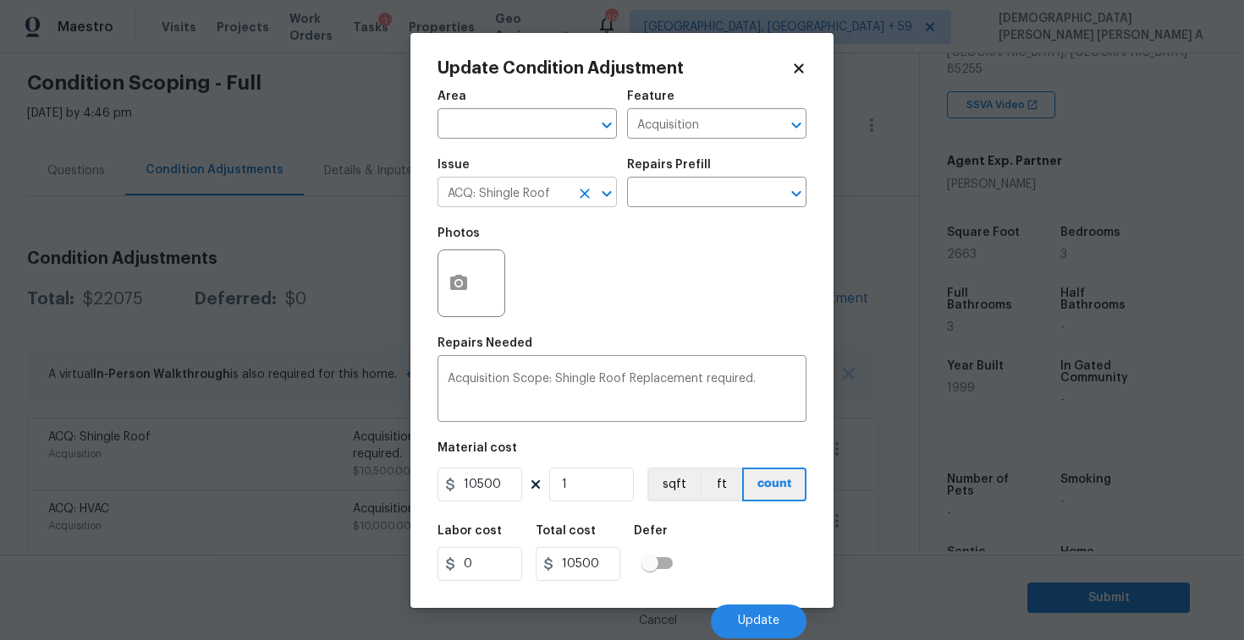
click at [531, 205] on input "ACQ: Shingle Roof" at bounding box center [503, 194] width 132 height 26
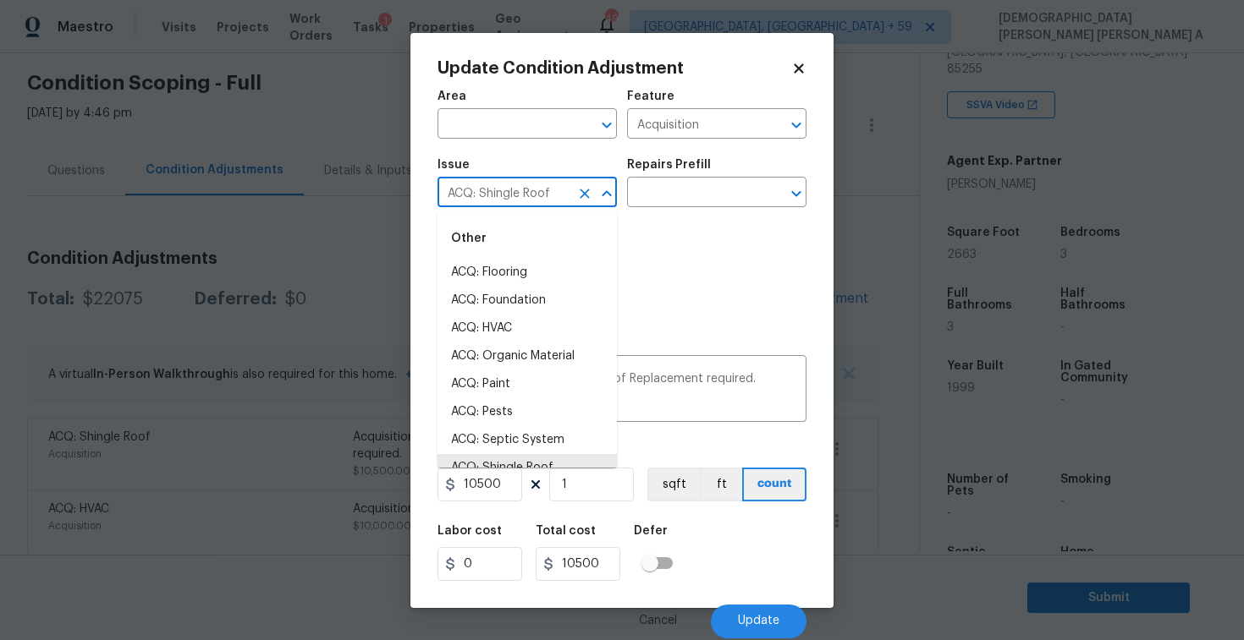
click at [531, 205] on input "ACQ: Shingle Roof" at bounding box center [503, 194] width 132 height 26
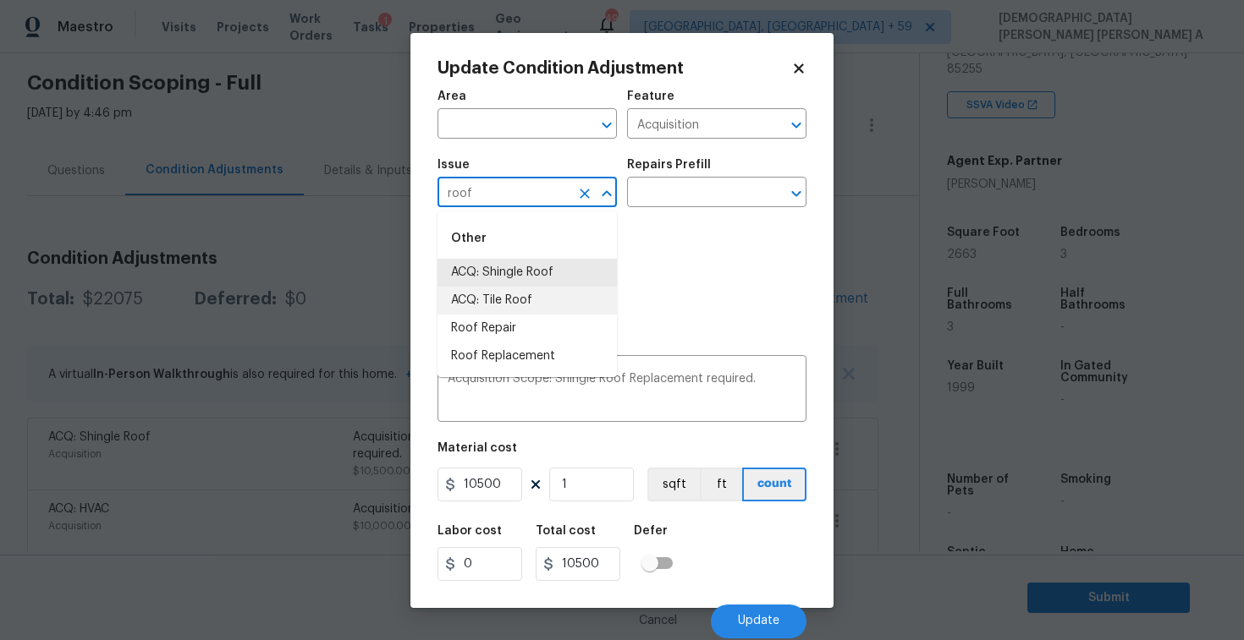
click at [541, 296] on li "ACQ: Tile Roof" at bounding box center [526, 301] width 179 height 28
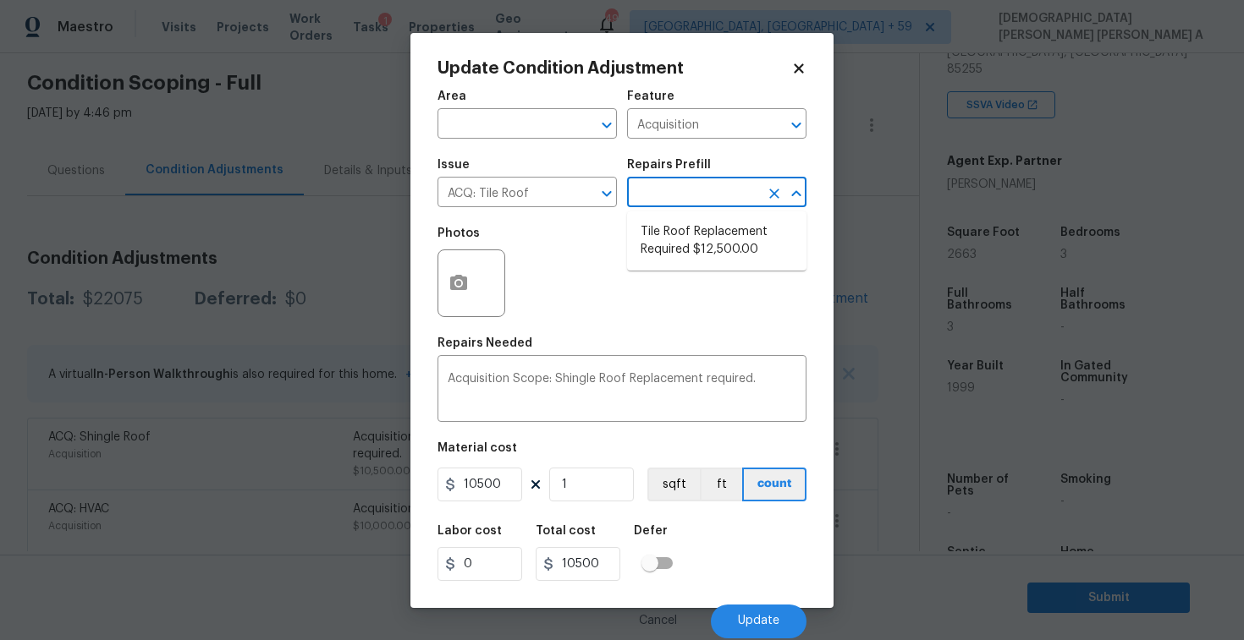
click at [692, 192] on input "text" at bounding box center [693, 194] width 132 height 26
click at [705, 233] on li "Tile Roof Replacement Required $12,500.00" at bounding box center [716, 241] width 179 height 46
click at [734, 607] on button "Update" at bounding box center [759, 622] width 96 height 34
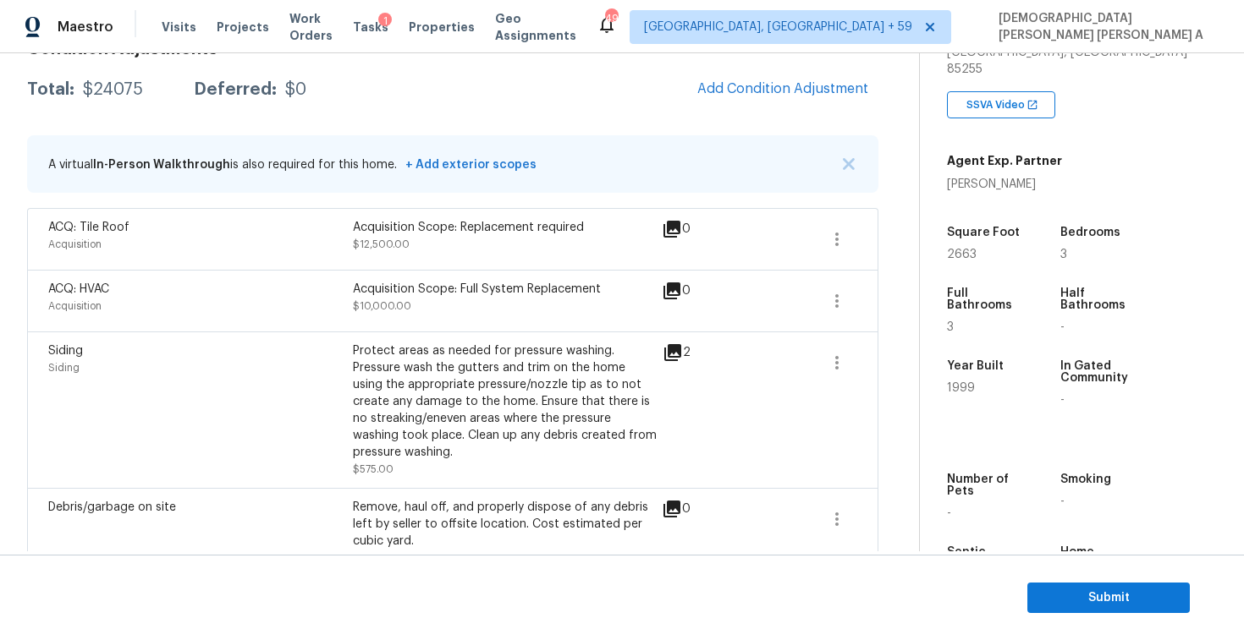
scroll to position [207, 0]
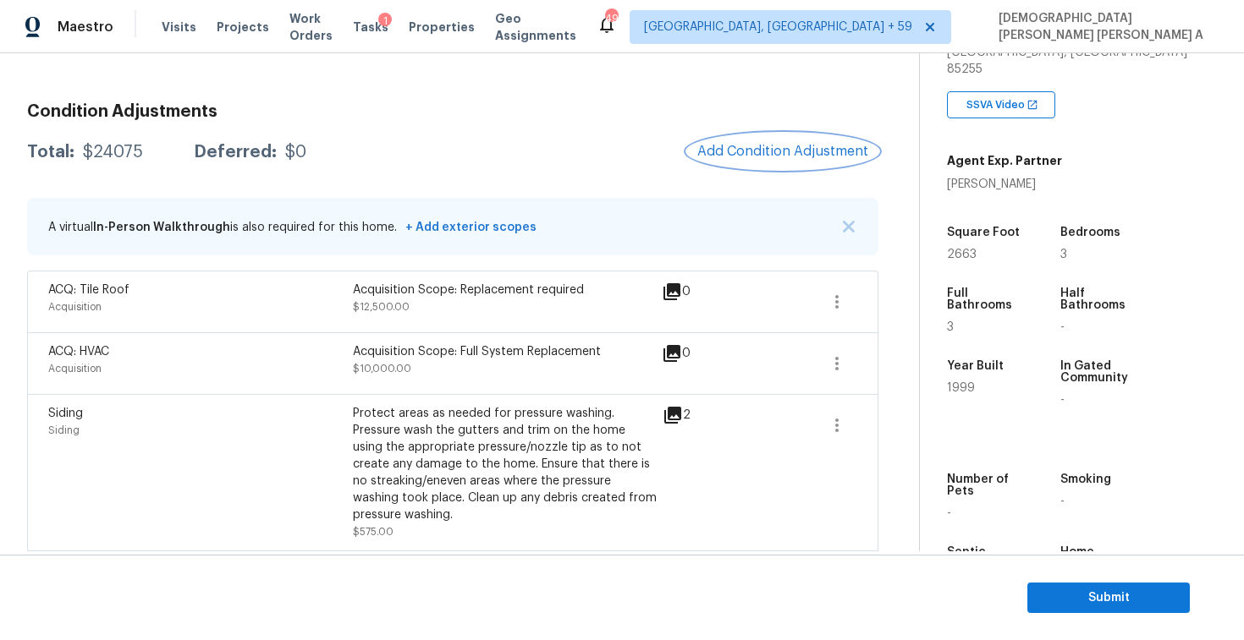
click at [799, 143] on button "Add Condition Adjustment" at bounding box center [782, 152] width 191 height 36
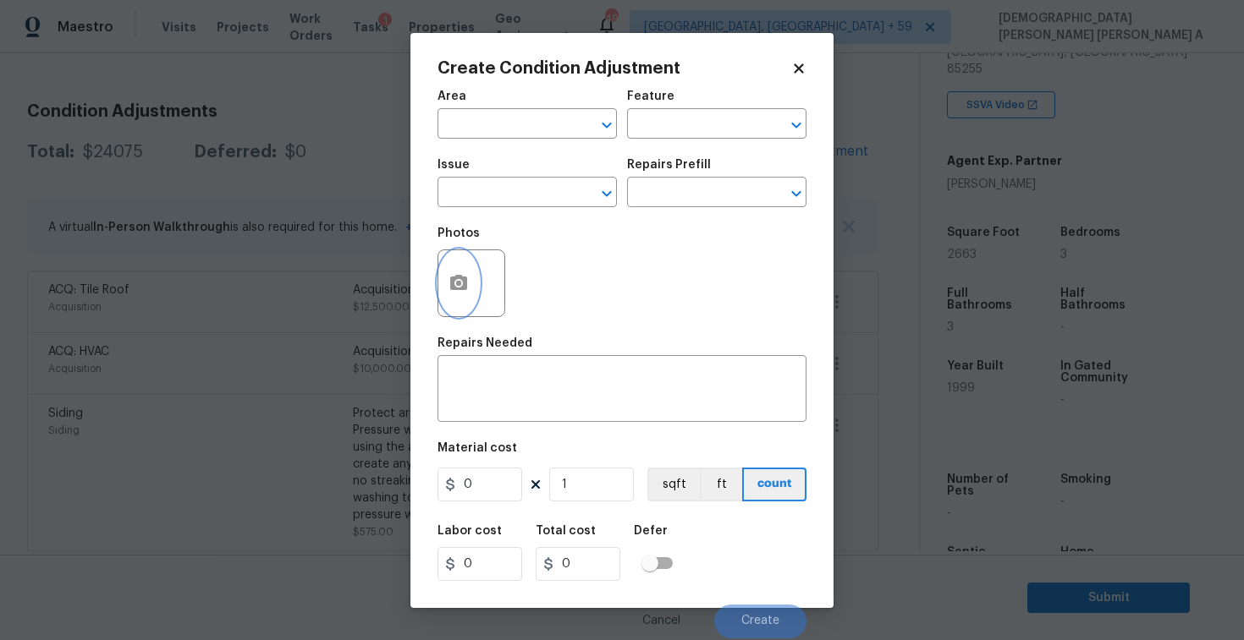
click at [458, 290] on icon "button" at bounding box center [458, 282] width 17 height 15
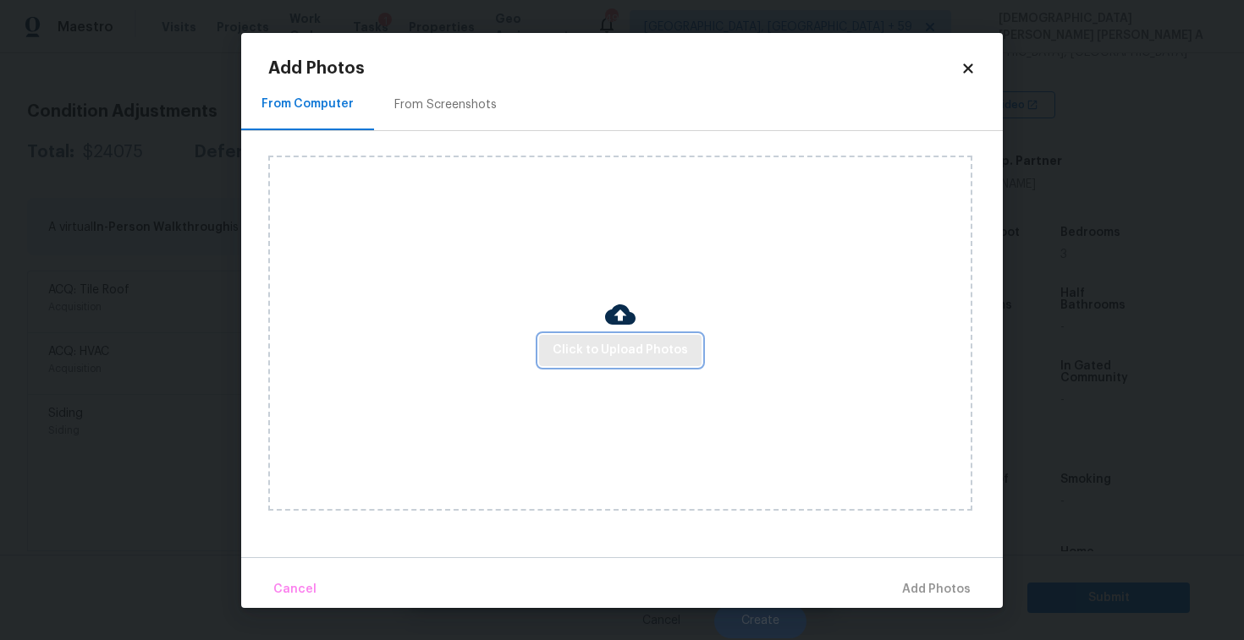
click at [646, 341] on span "Click to Upload Photos" at bounding box center [619, 350] width 135 height 21
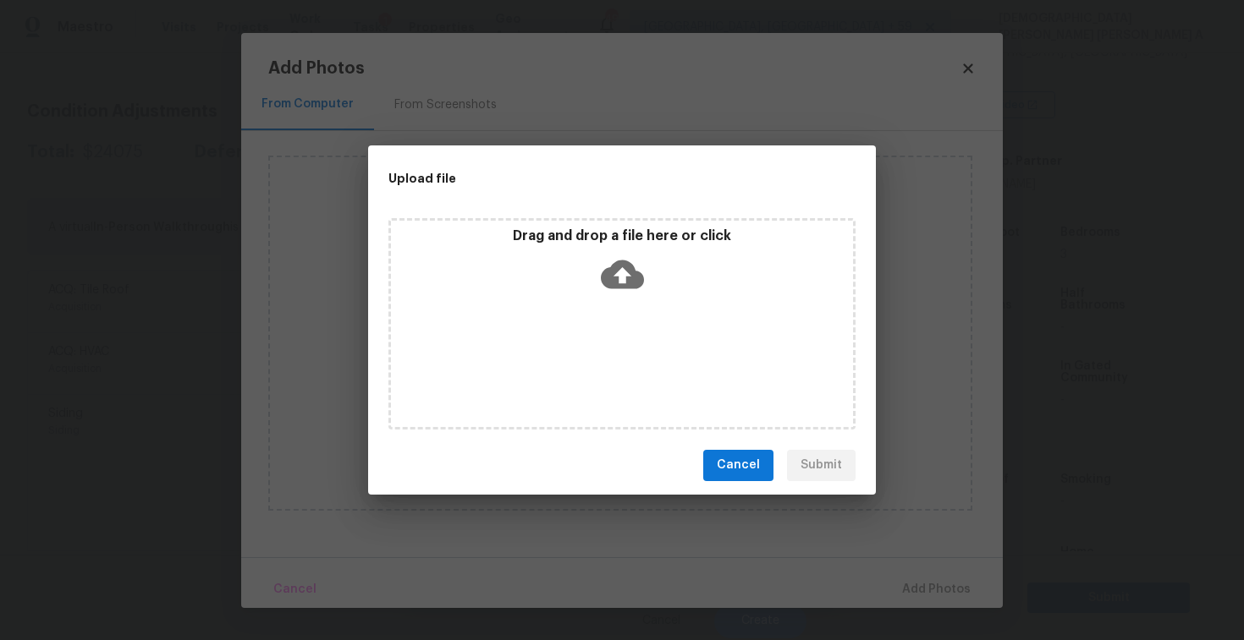
click at [613, 276] on icon at bounding box center [622, 274] width 43 height 29
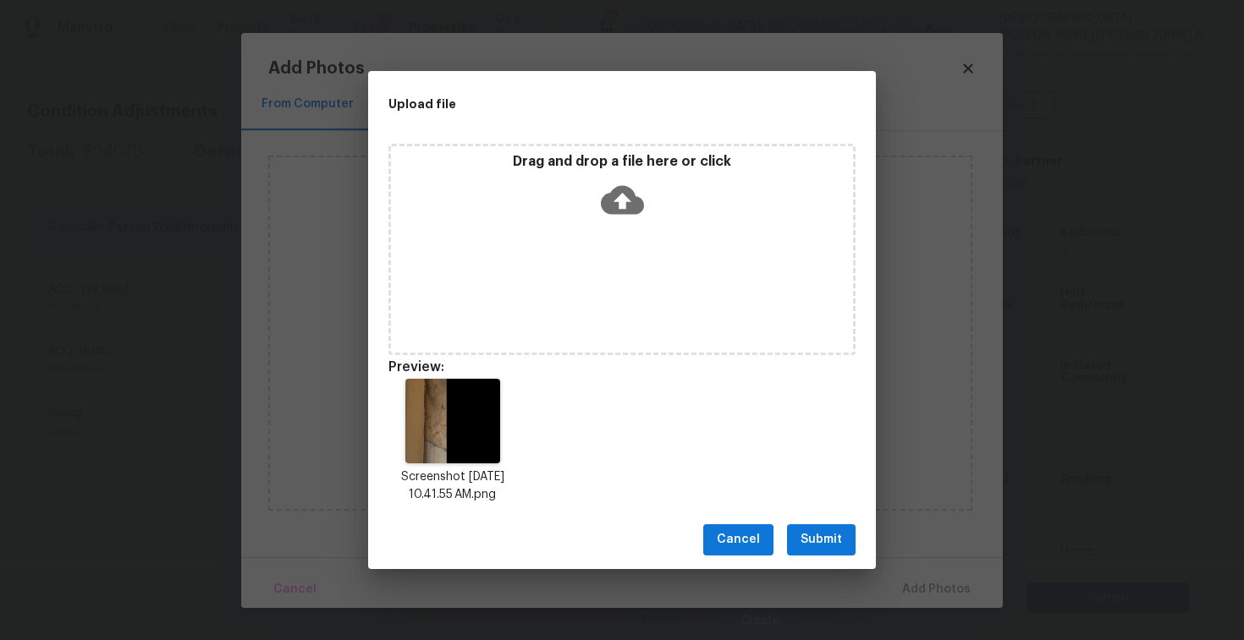
click at [833, 540] on span "Submit" at bounding box center [820, 540] width 41 height 21
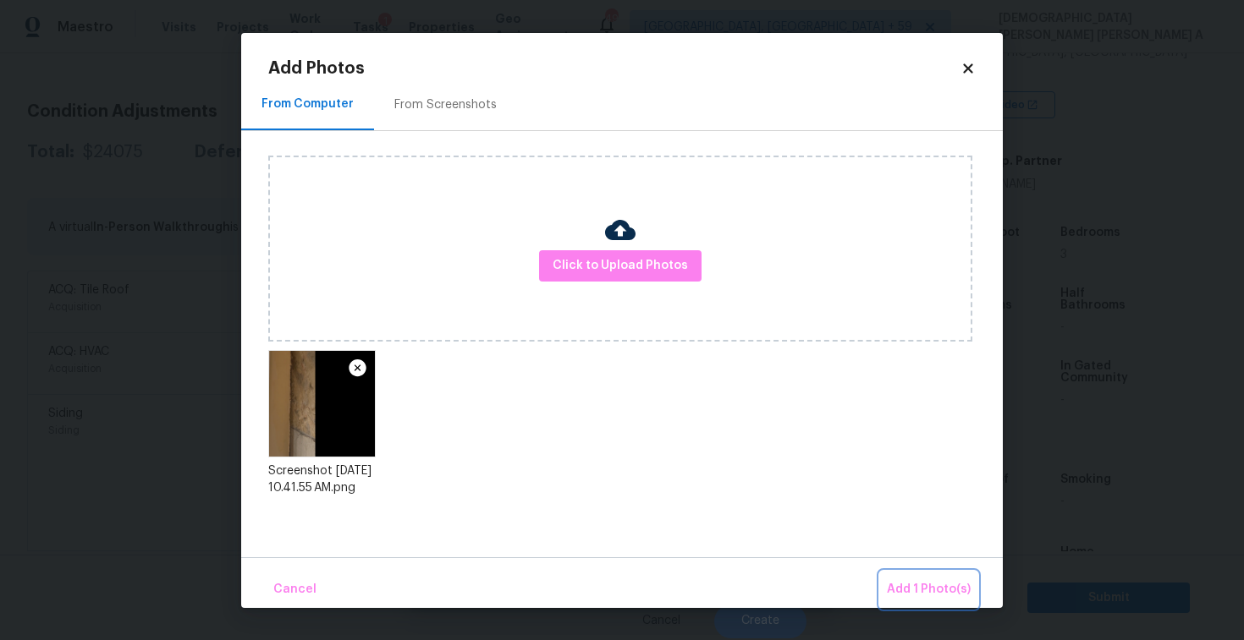
click at [974, 595] on button "Add 1 Photo(s)" at bounding box center [928, 590] width 97 height 36
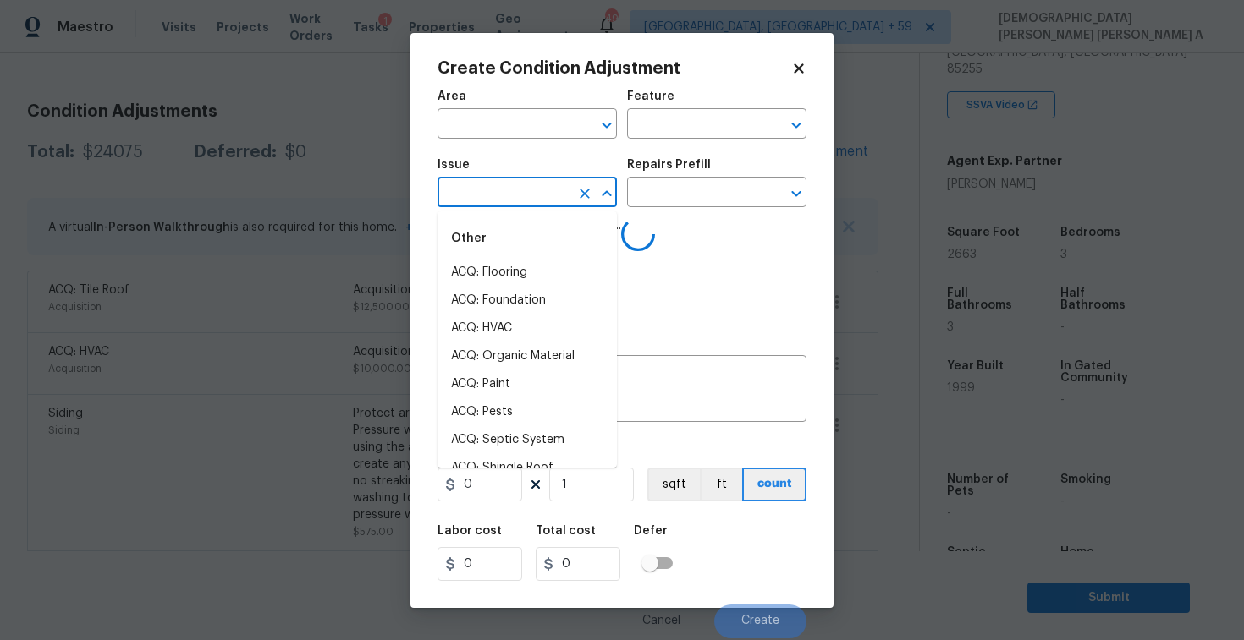
click at [497, 193] on input "text" at bounding box center [503, 194] width 132 height 26
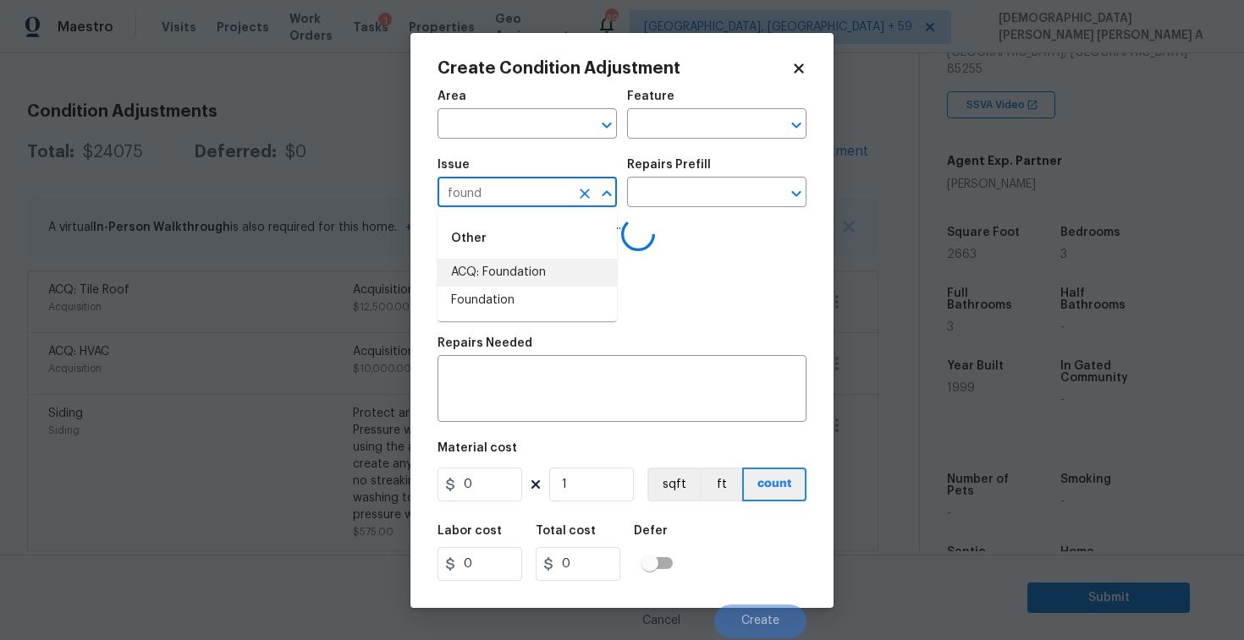
click at [532, 270] on li "ACQ: Foundation" at bounding box center [526, 273] width 179 height 28
click at [719, 185] on input "text" at bounding box center [693, 194] width 132 height 26
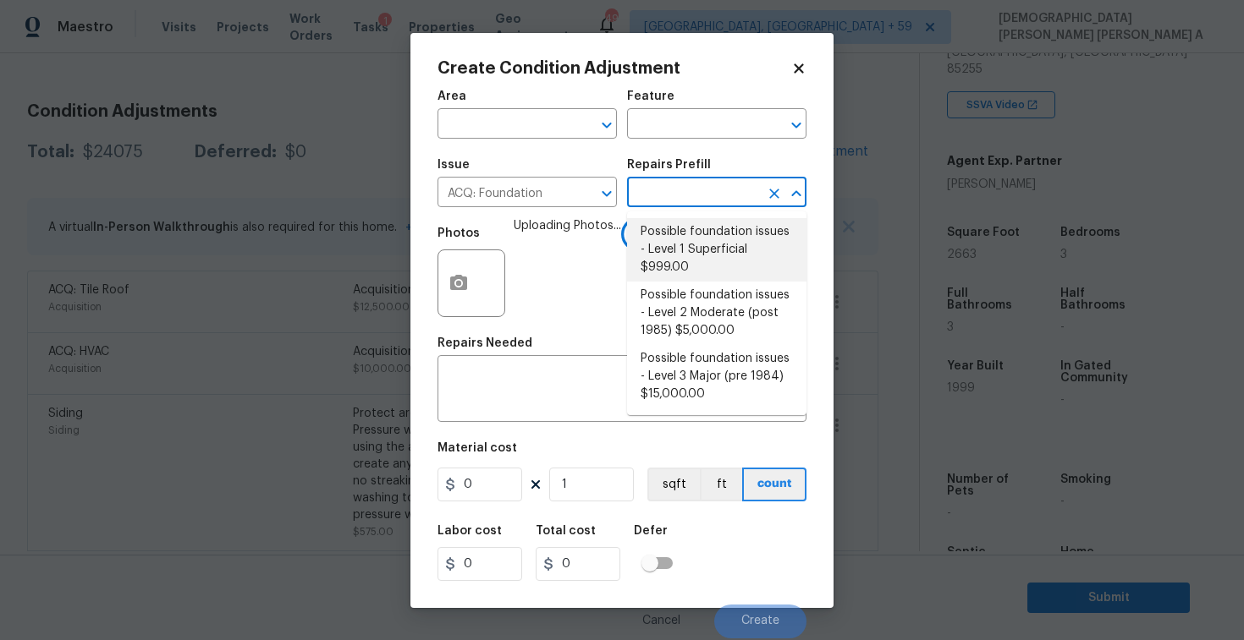
click at [694, 269] on li "Possible foundation issues - Level 1 Superficial $999.00" at bounding box center [716, 249] width 179 height 63
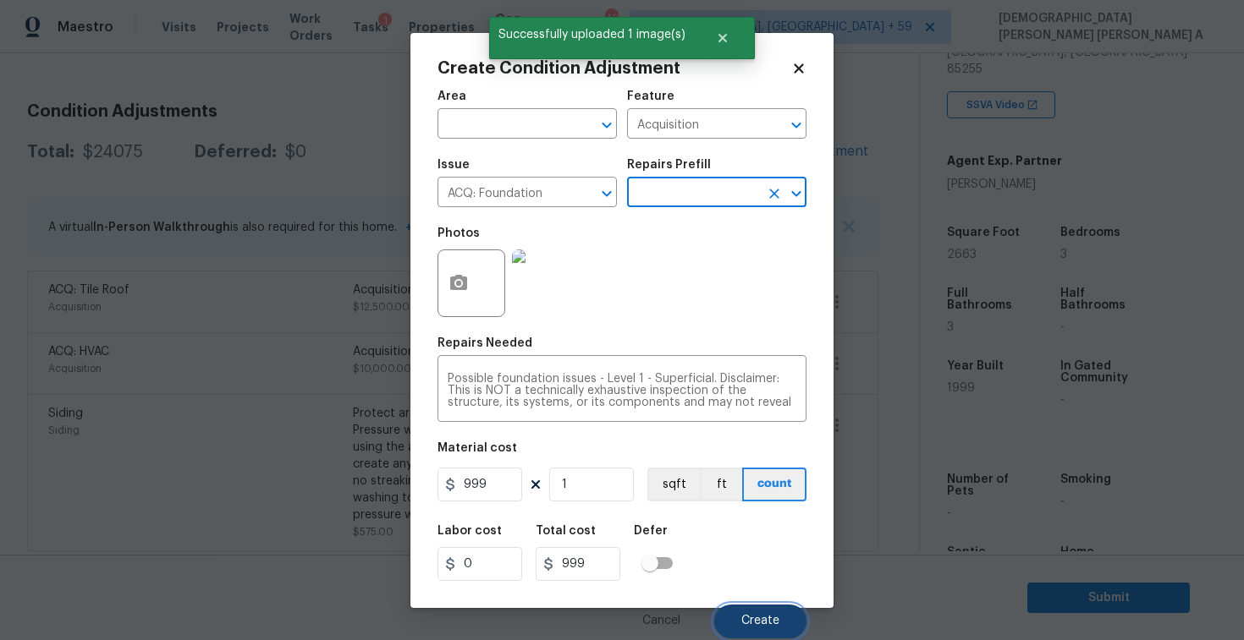
click at [766, 620] on span "Create" at bounding box center [760, 621] width 38 height 13
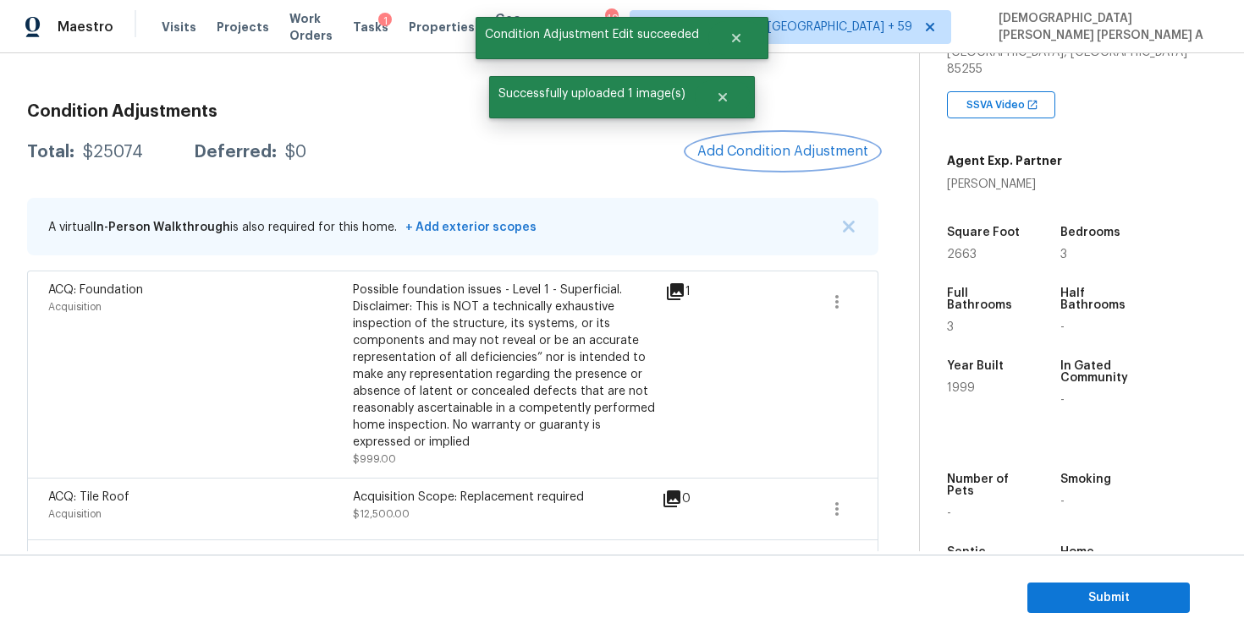
scroll to position [0, 0]
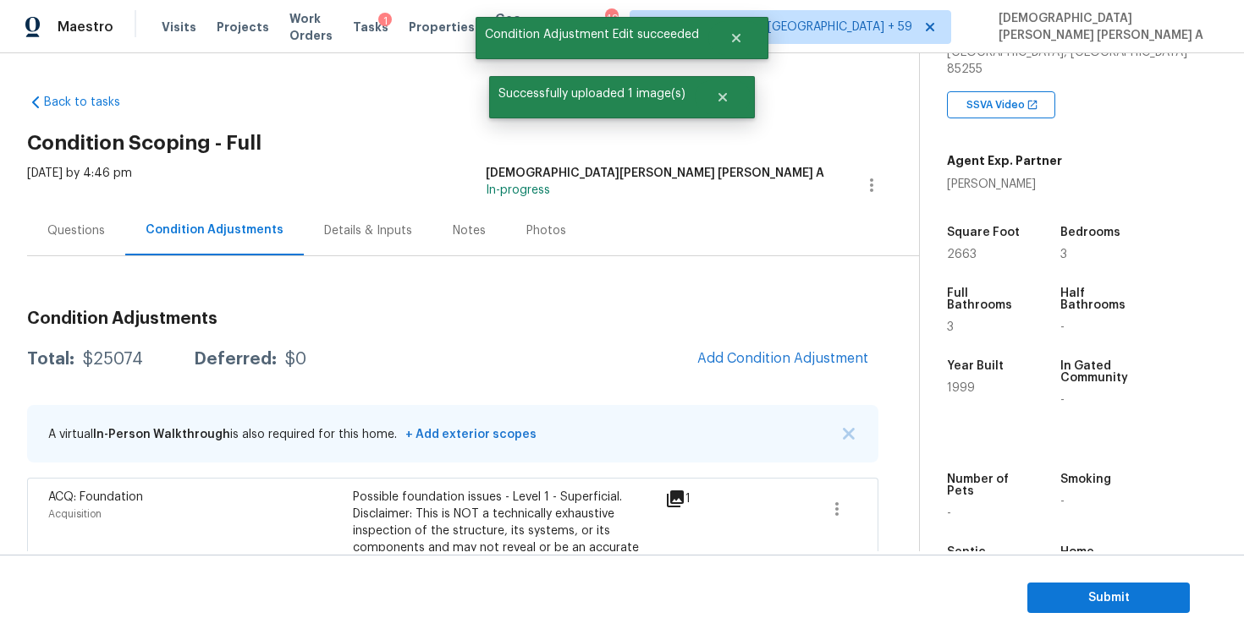
click at [80, 233] on div "Questions" at bounding box center [76, 230] width 58 height 17
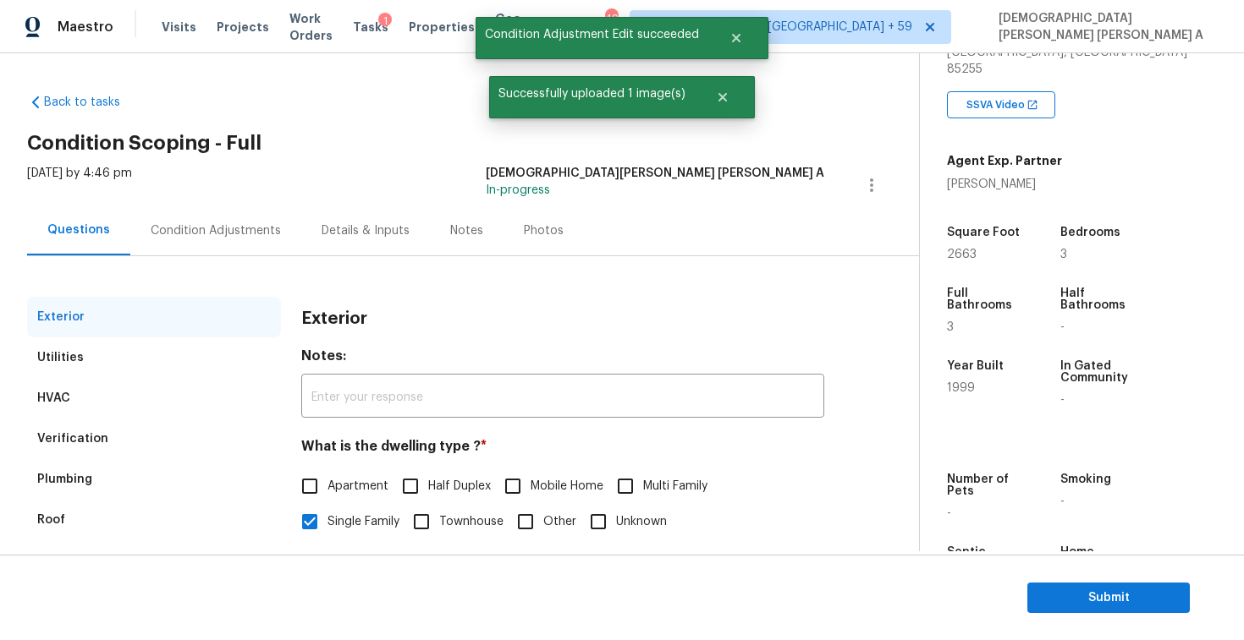
click at [96, 425] on div "Verification" at bounding box center [154, 439] width 254 height 41
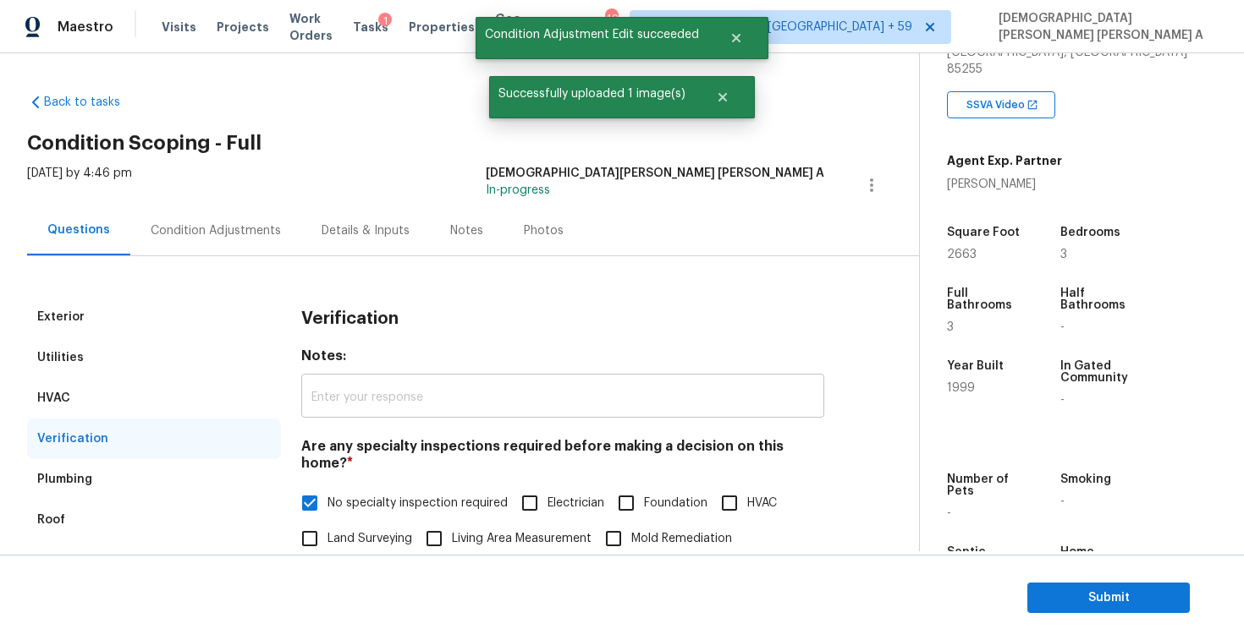
scroll to position [259, 0]
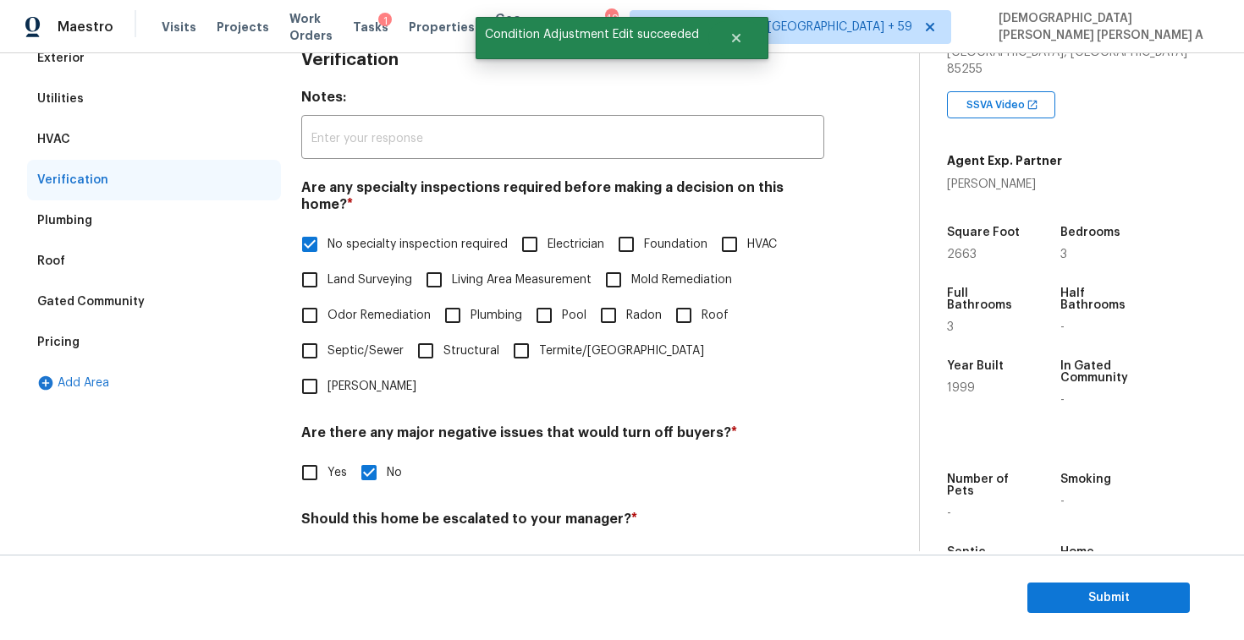
click at [304, 541] on input "Yes" at bounding box center [310, 559] width 36 height 36
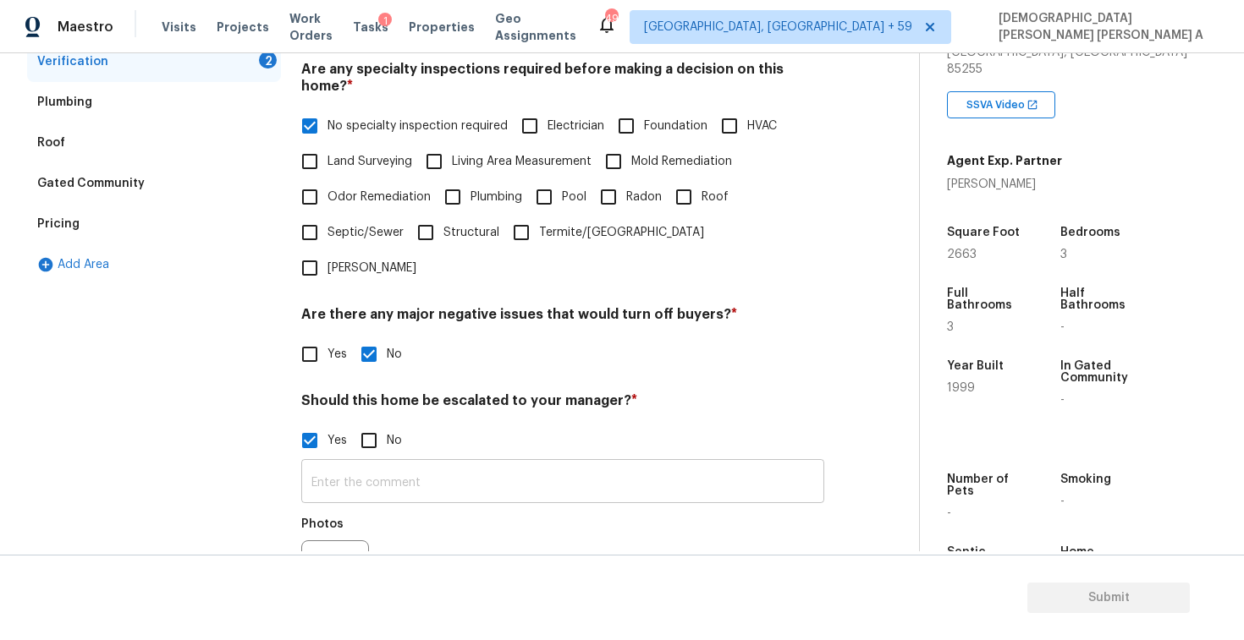
click at [398, 464] on input "text" at bounding box center [562, 484] width 523 height 40
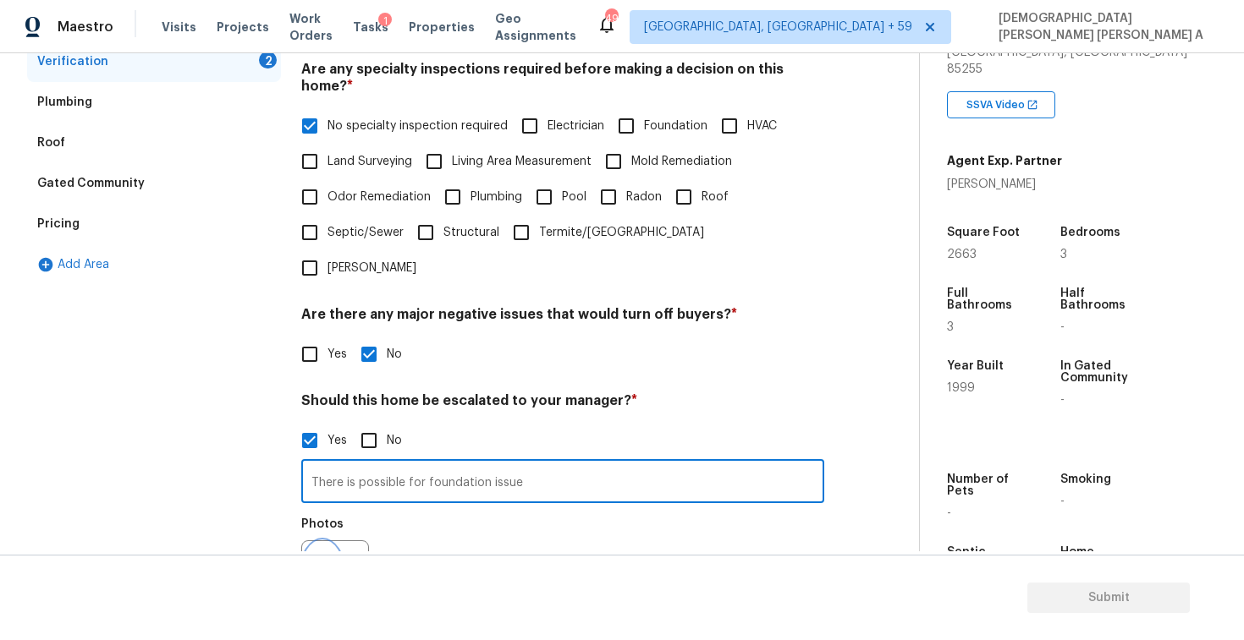
click at [308, 541] on button "button" at bounding box center [322, 574] width 41 height 66
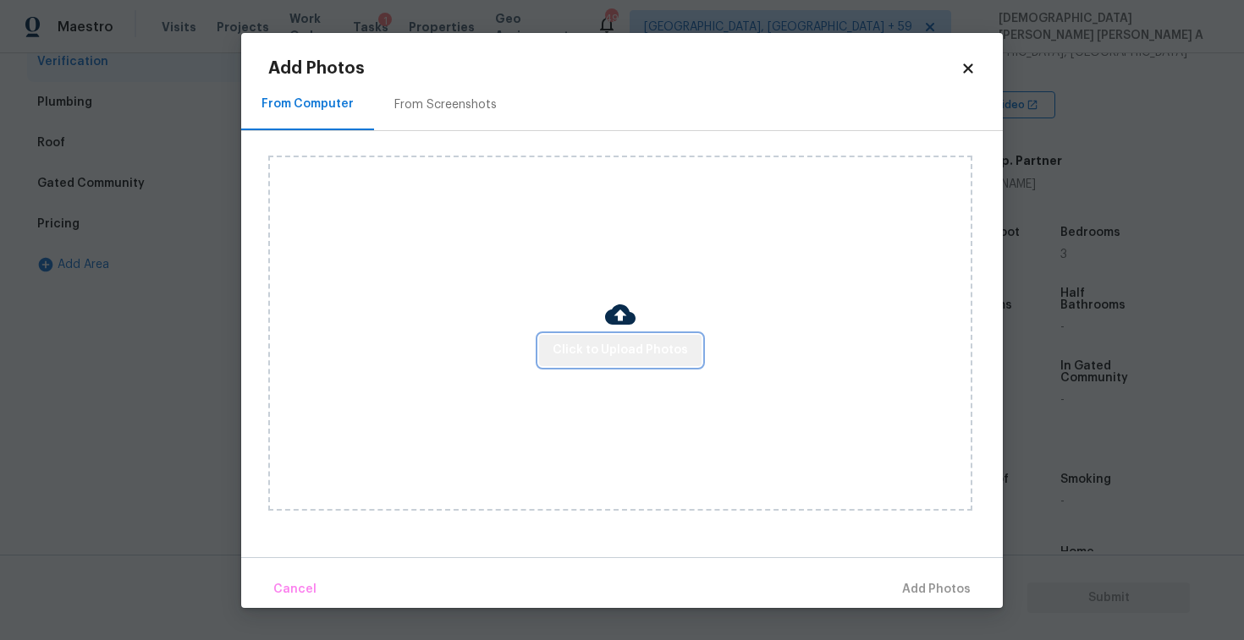
click at [630, 340] on span "Click to Upload Photos" at bounding box center [619, 350] width 135 height 21
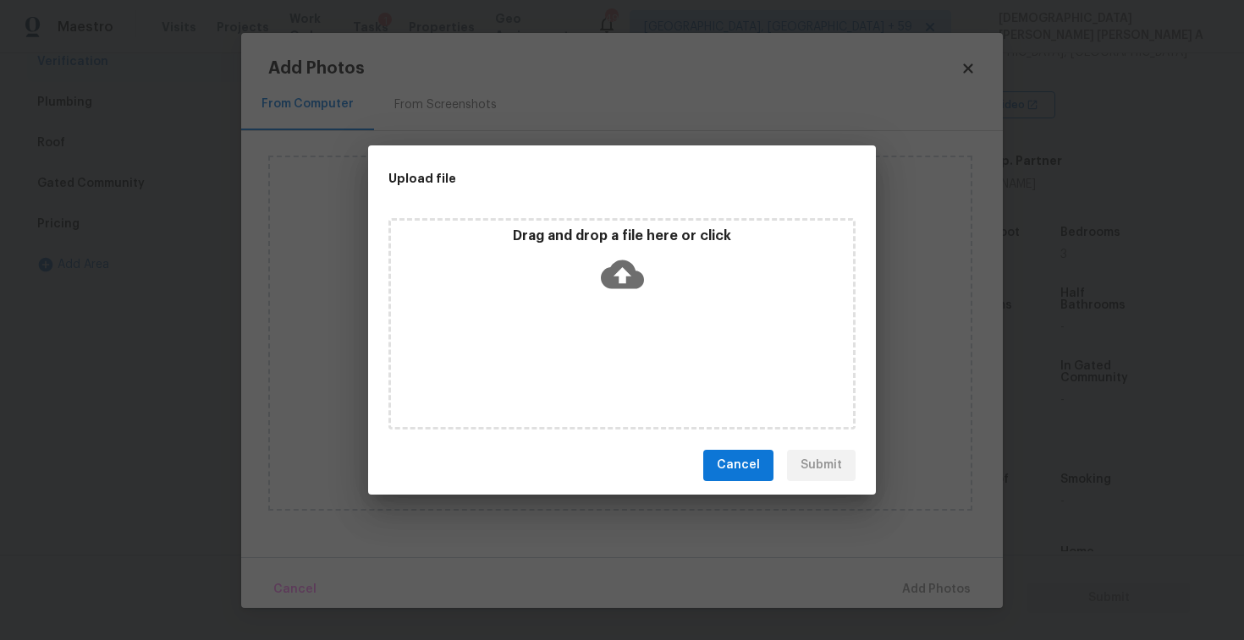
click at [652, 283] on div "Drag and drop a file here or click" at bounding box center [622, 264] width 462 height 73
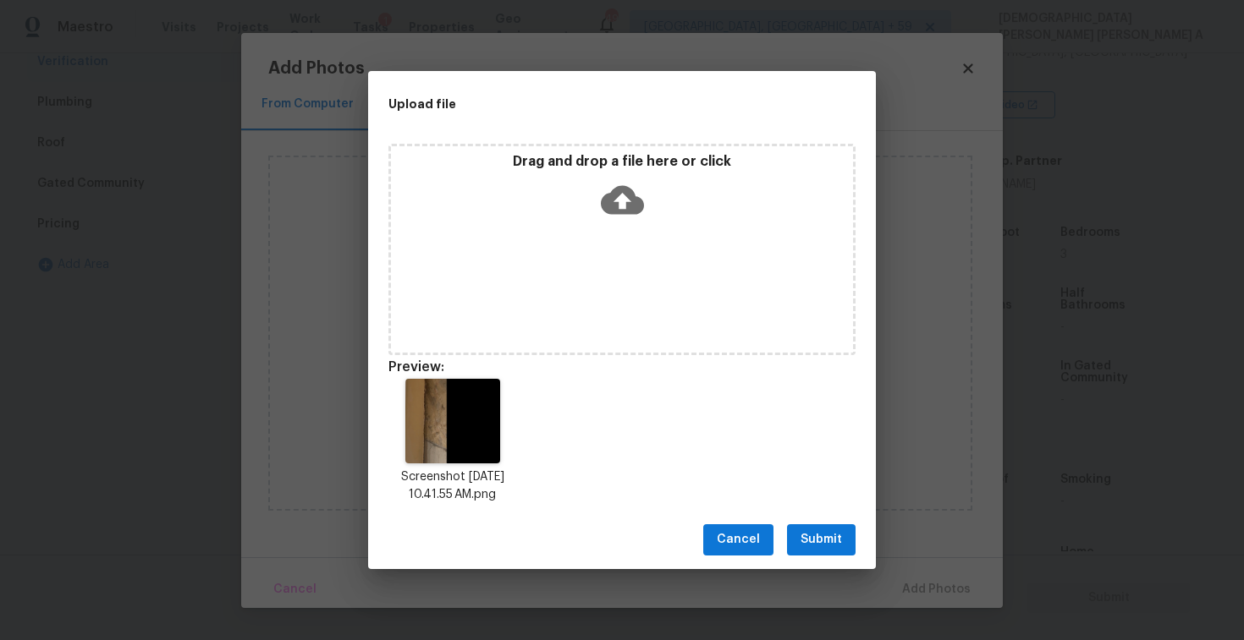
click at [828, 544] on span "Submit" at bounding box center [820, 540] width 41 height 21
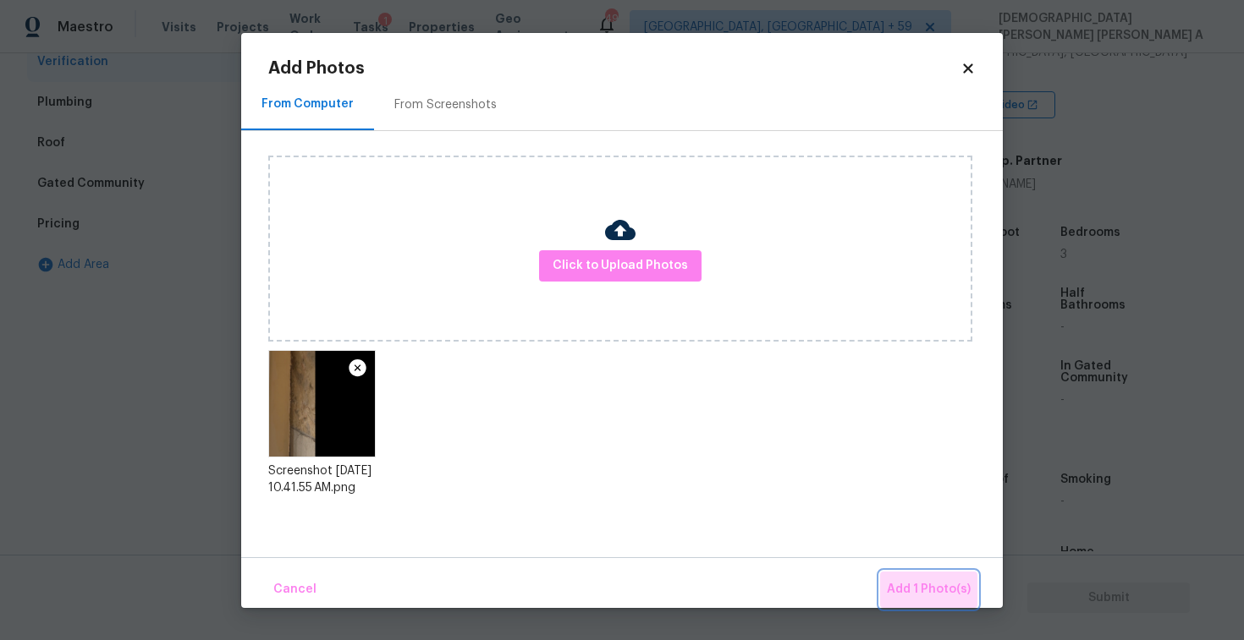
click at [940, 585] on span "Add 1 Photo(s)" at bounding box center [929, 589] width 84 height 21
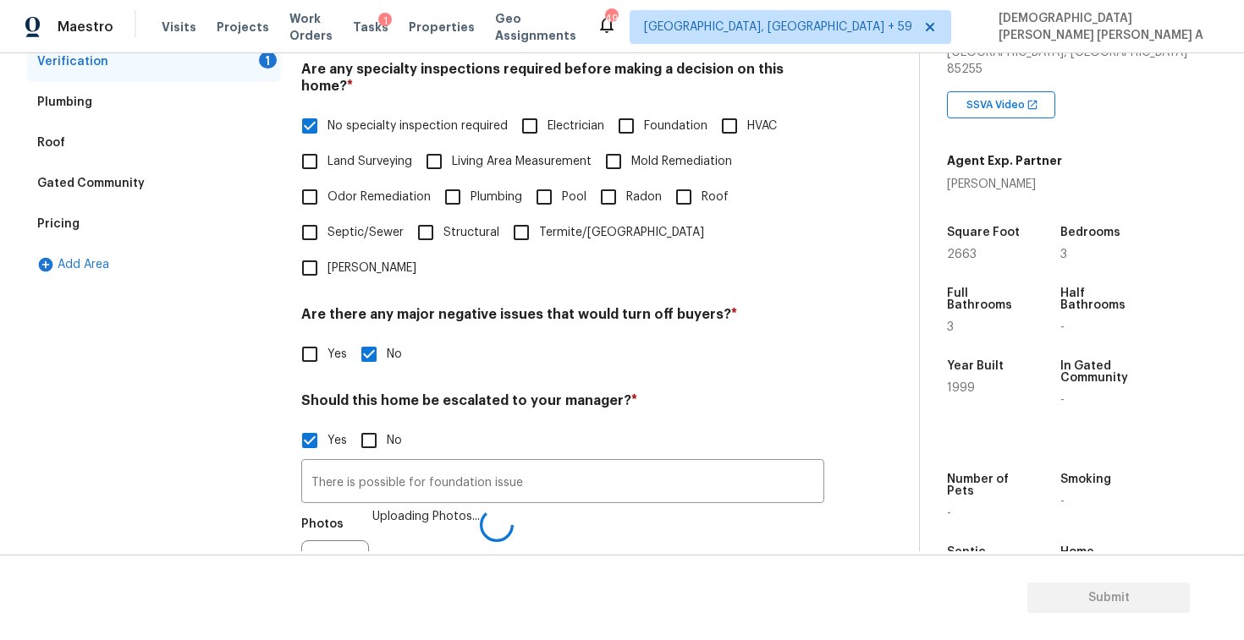
scroll to position [382, 0]
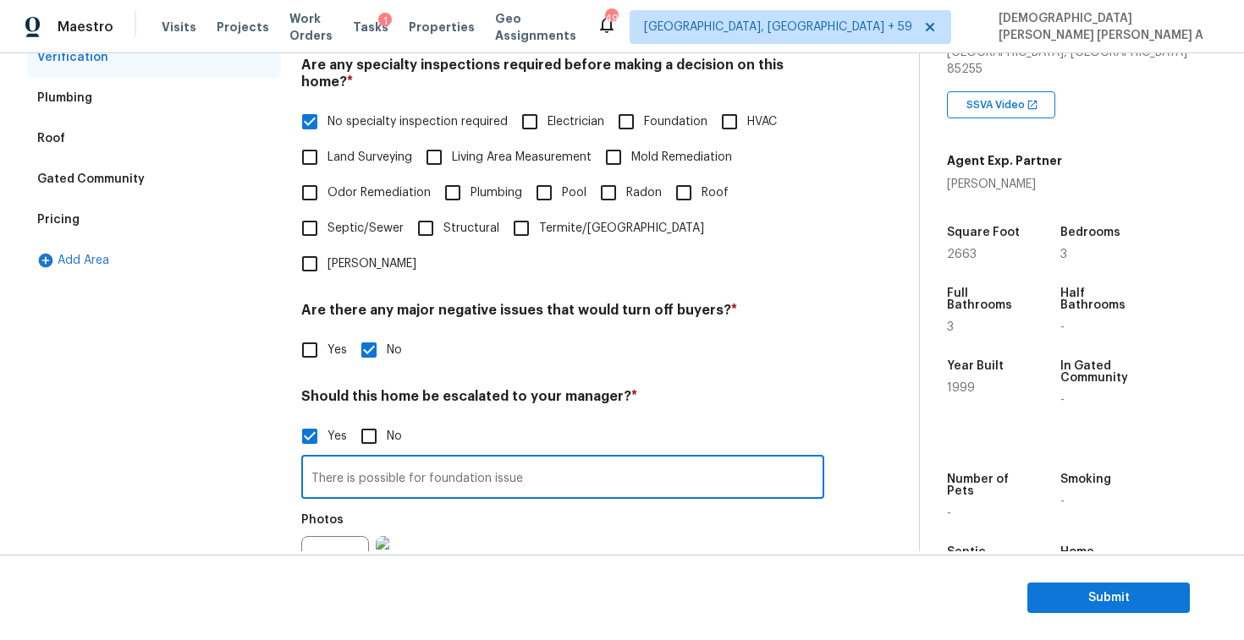
click at [564, 459] on input "There is possible for foundation issue" at bounding box center [562, 479] width 523 height 40
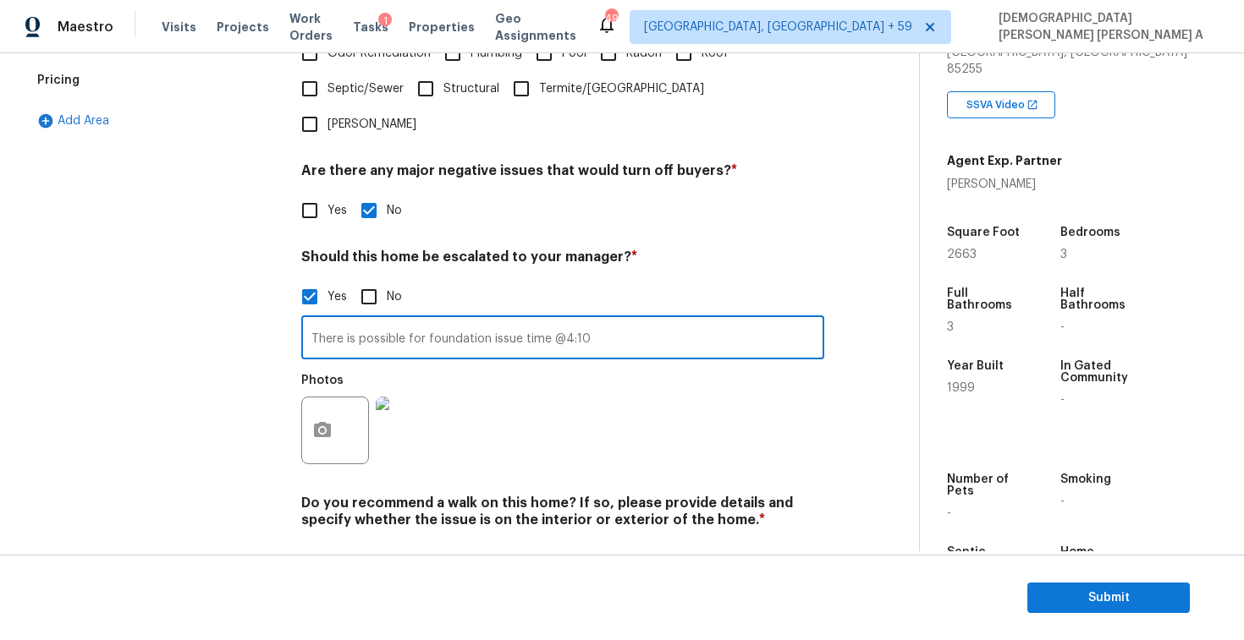
scroll to position [0, 0]
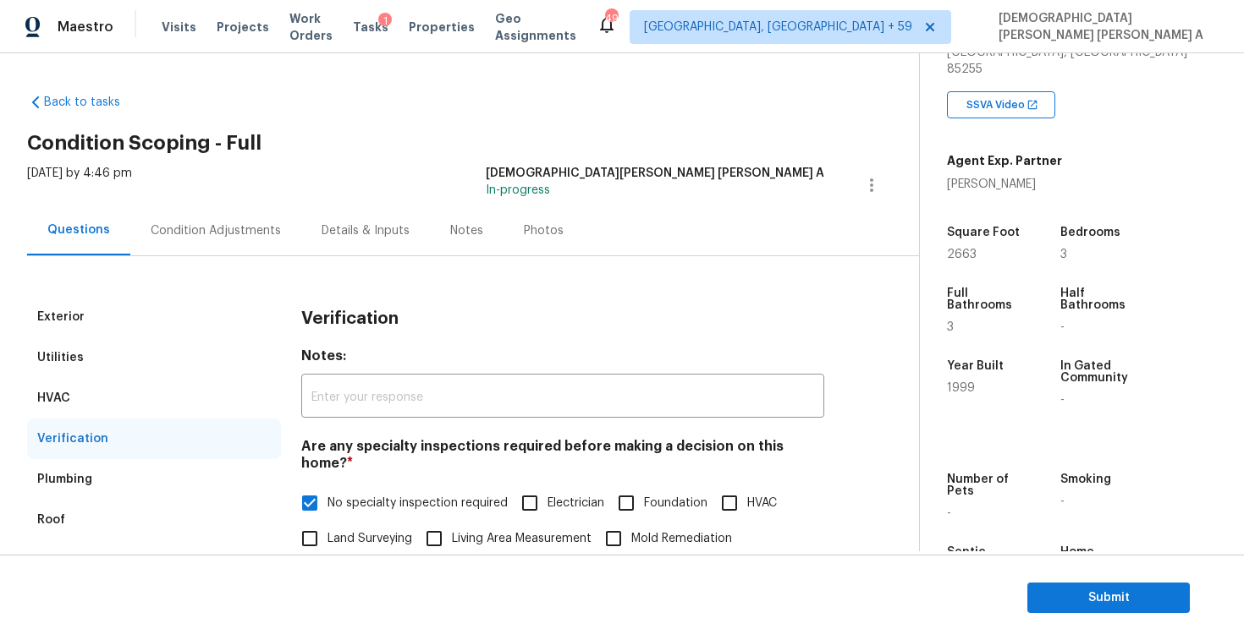
click at [245, 227] on div "Condition Adjustments" at bounding box center [216, 230] width 130 height 17
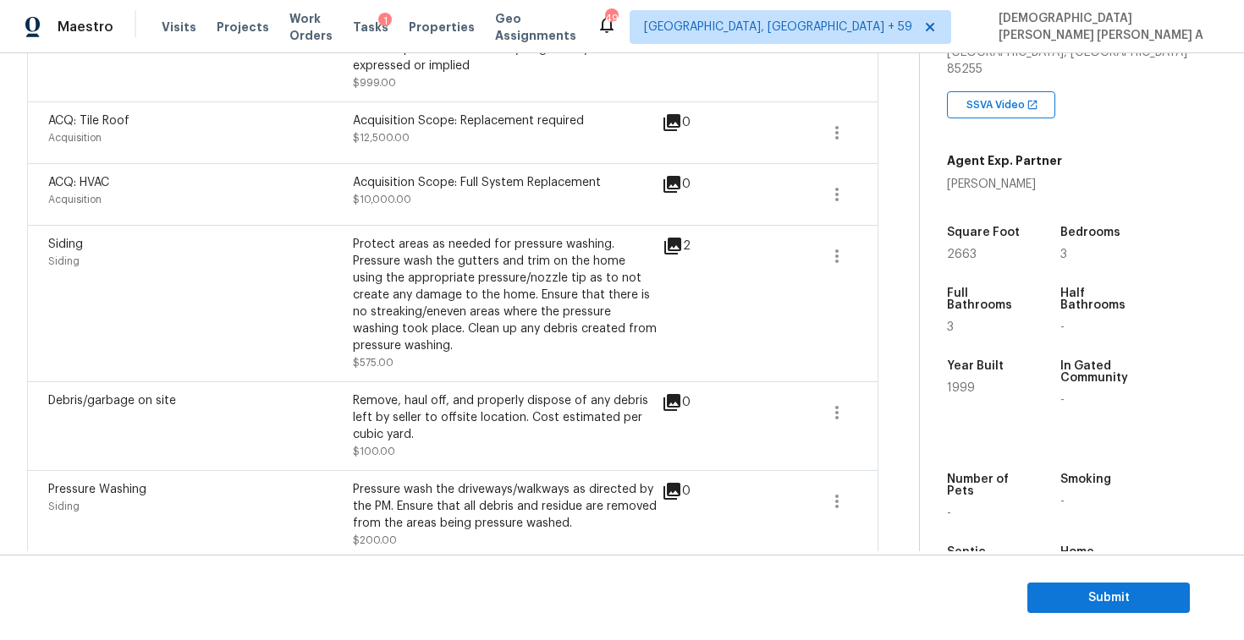
scroll to position [291, 0]
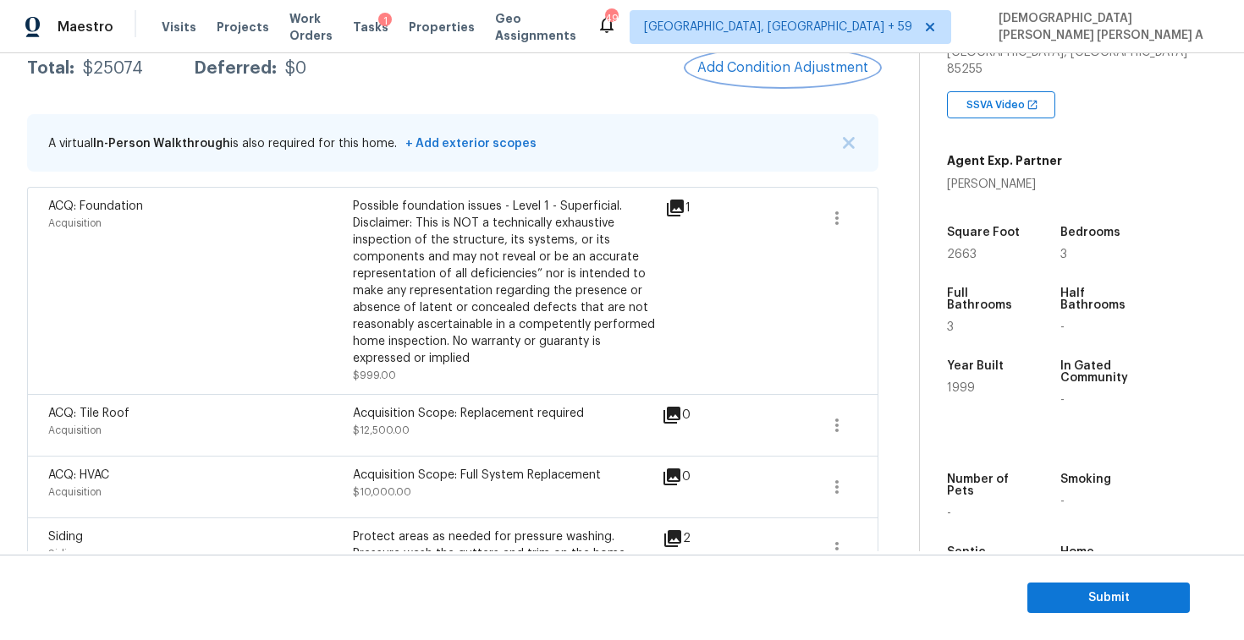
click at [771, 71] on span "Add Condition Adjustment" at bounding box center [782, 67] width 171 height 15
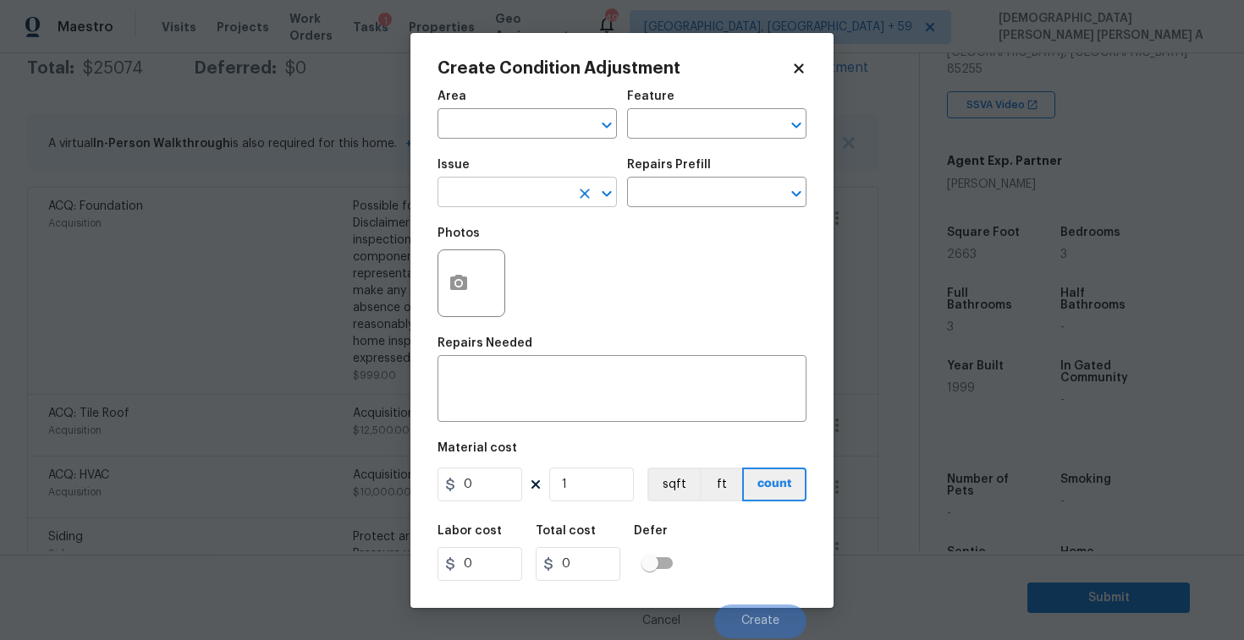
click at [528, 202] on input "text" at bounding box center [503, 194] width 132 height 26
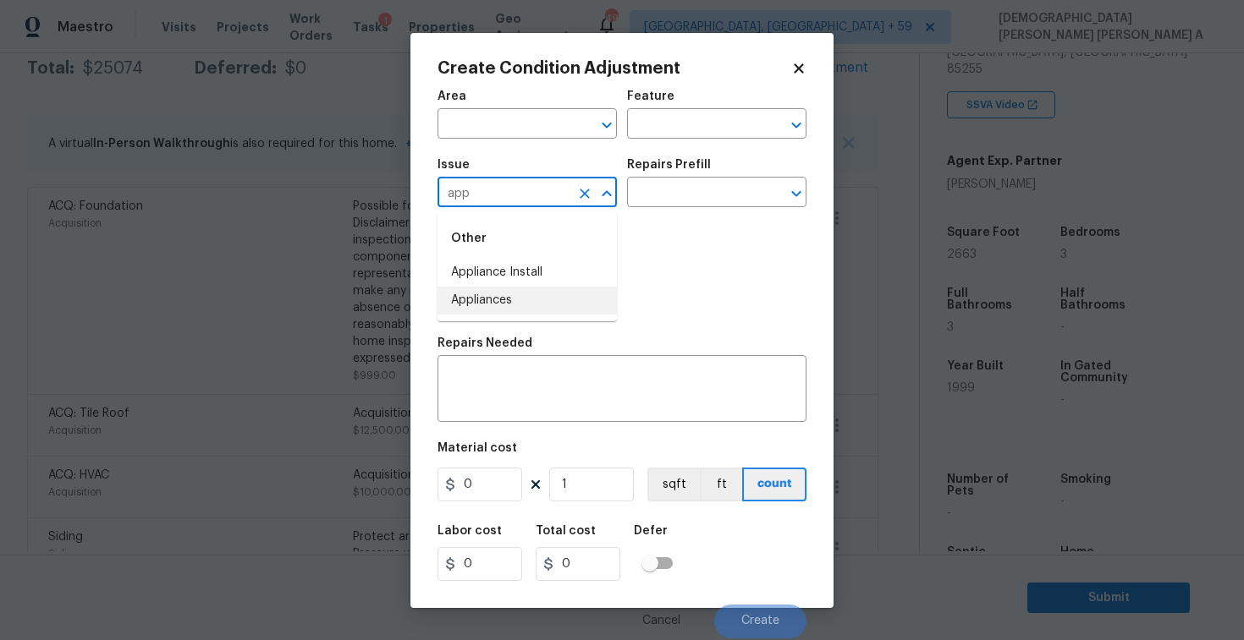
click at [535, 287] on li "Appliances" at bounding box center [526, 301] width 179 height 28
click at [686, 211] on div "Issue Appliances ​ Repairs Prefill ​" at bounding box center [621, 183] width 369 height 69
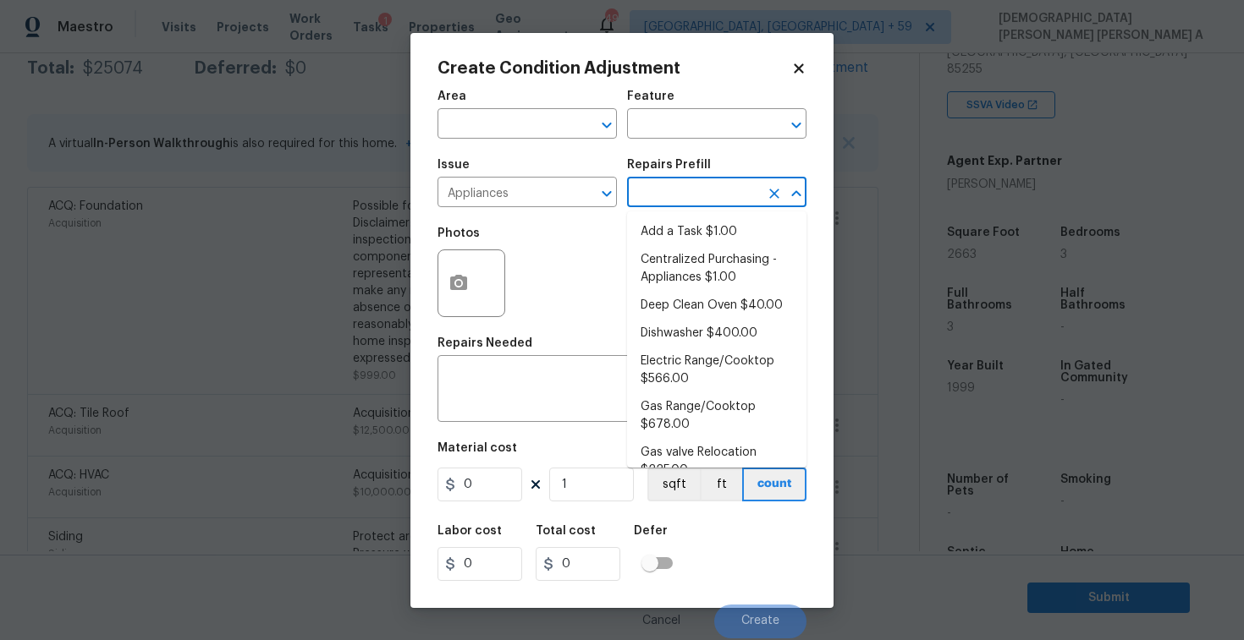
click at [693, 190] on input "text" at bounding box center [693, 194] width 132 height 26
click at [505, 399] on textarea at bounding box center [621, 391] width 349 height 36
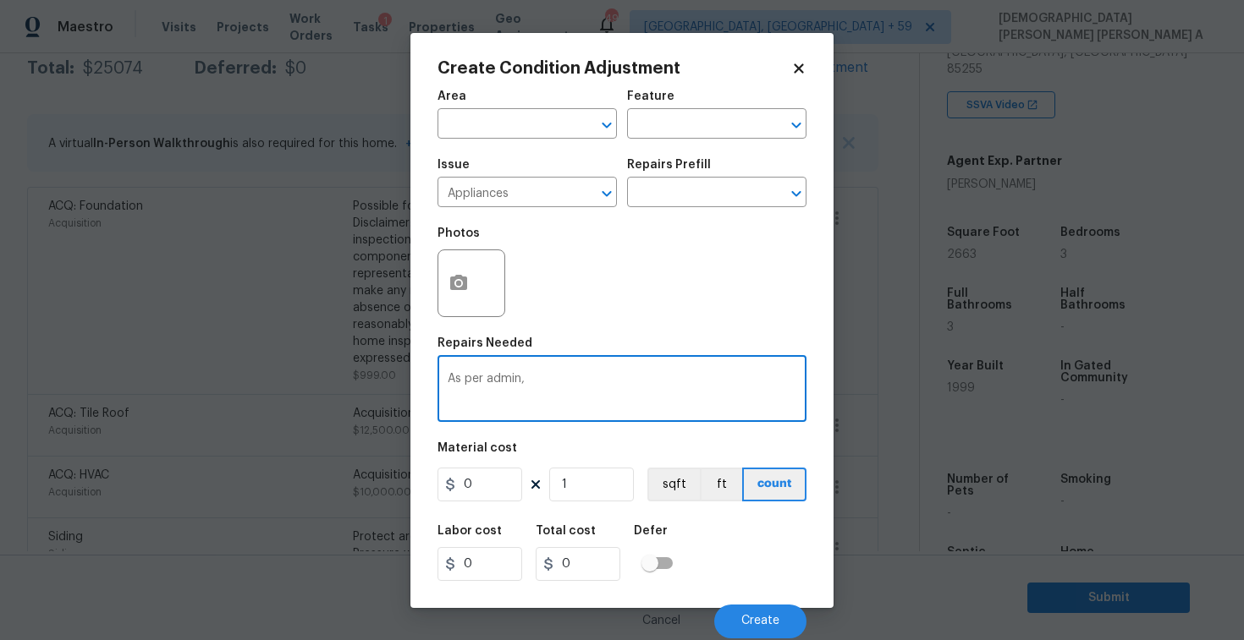
paste textarea ""Stove/range", "Oven", "Microwave", "Dishwasher", "Range hood", "Garbage Dispos…"
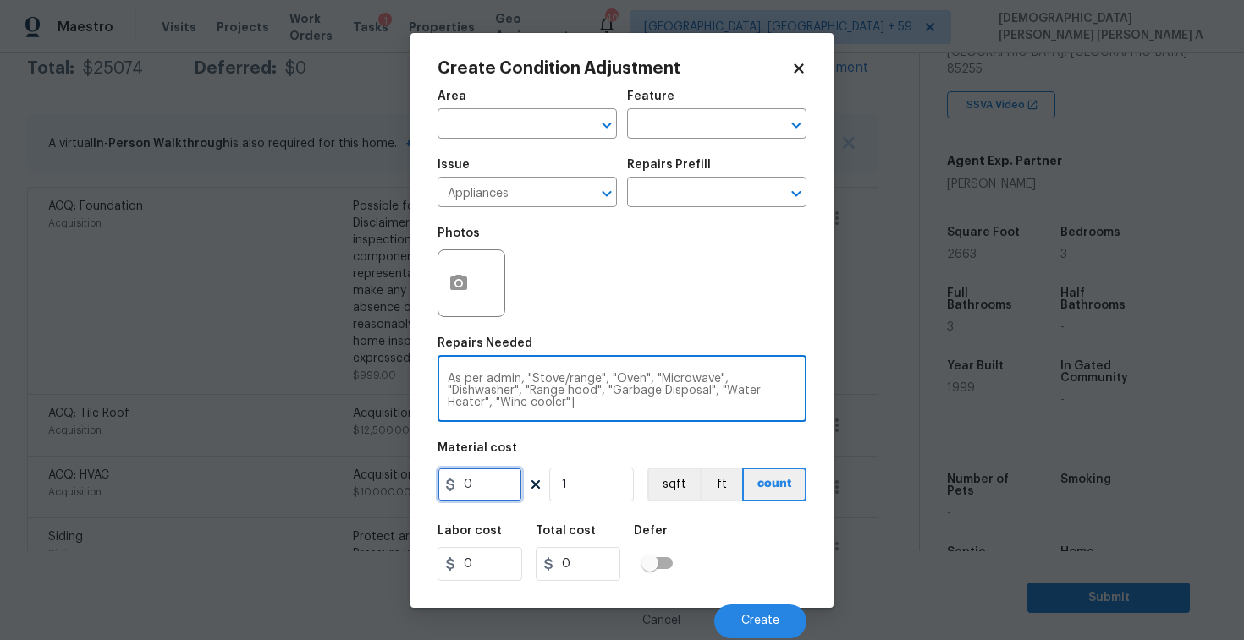
click at [495, 480] on input "0" at bounding box center [479, 485] width 85 height 34
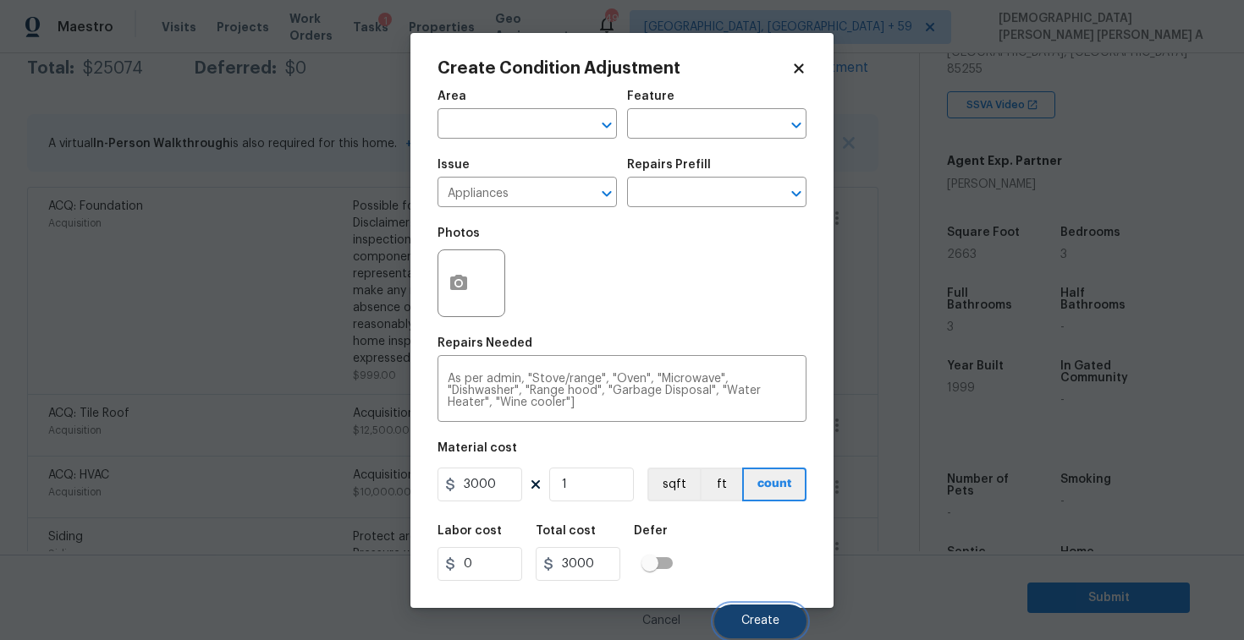
click at [748, 623] on span "Create" at bounding box center [760, 621] width 38 height 13
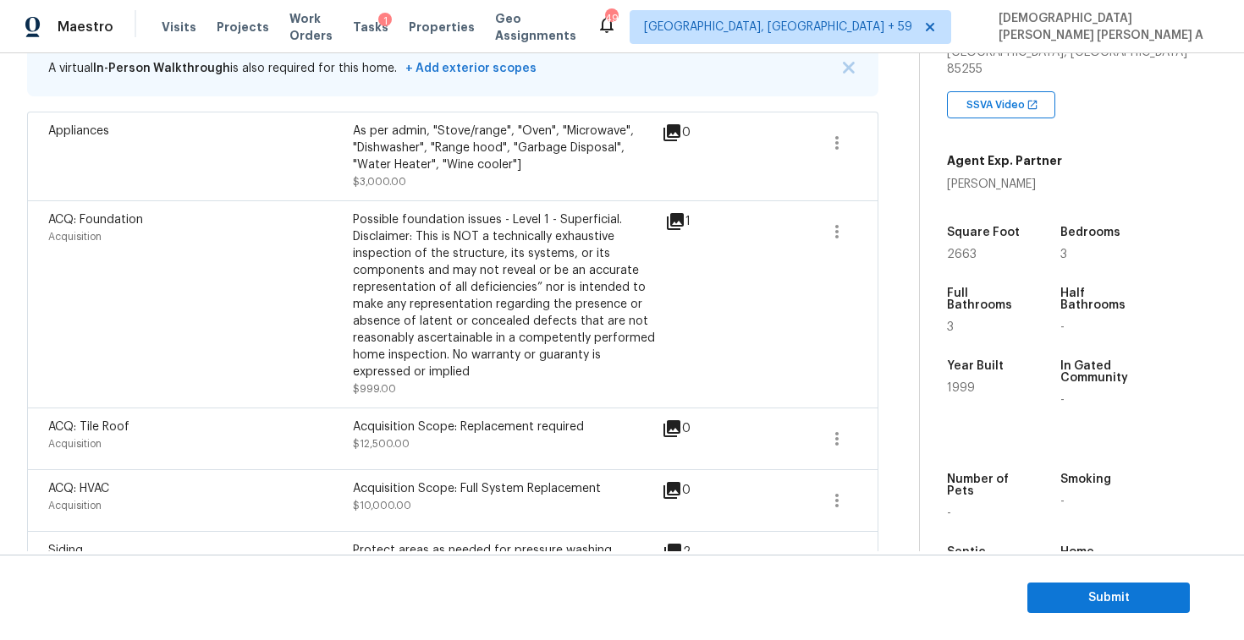
scroll to position [266, 0]
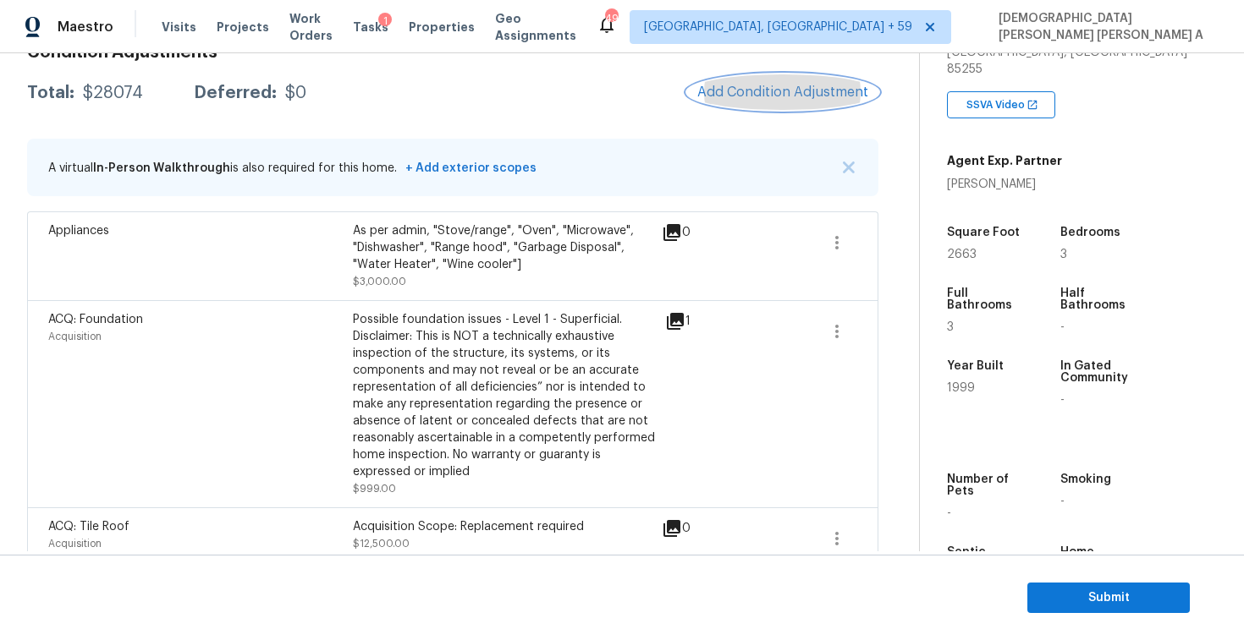
click at [788, 96] on span "Add Condition Adjustment" at bounding box center [782, 92] width 171 height 15
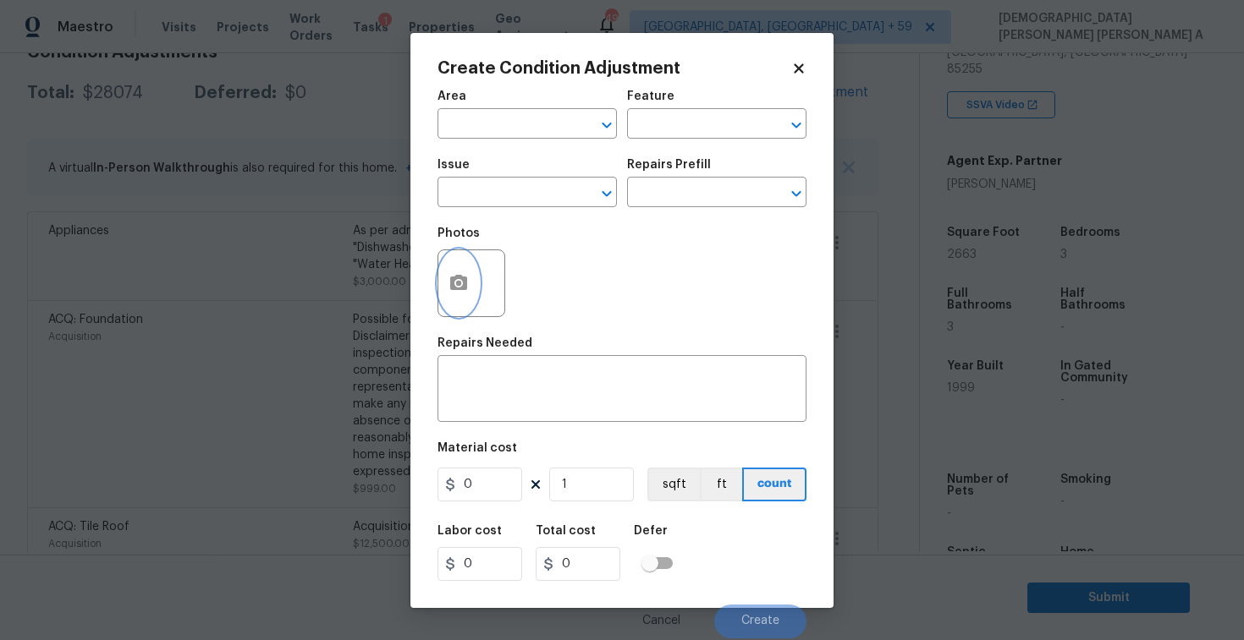
click at [469, 287] on button "button" at bounding box center [458, 283] width 41 height 66
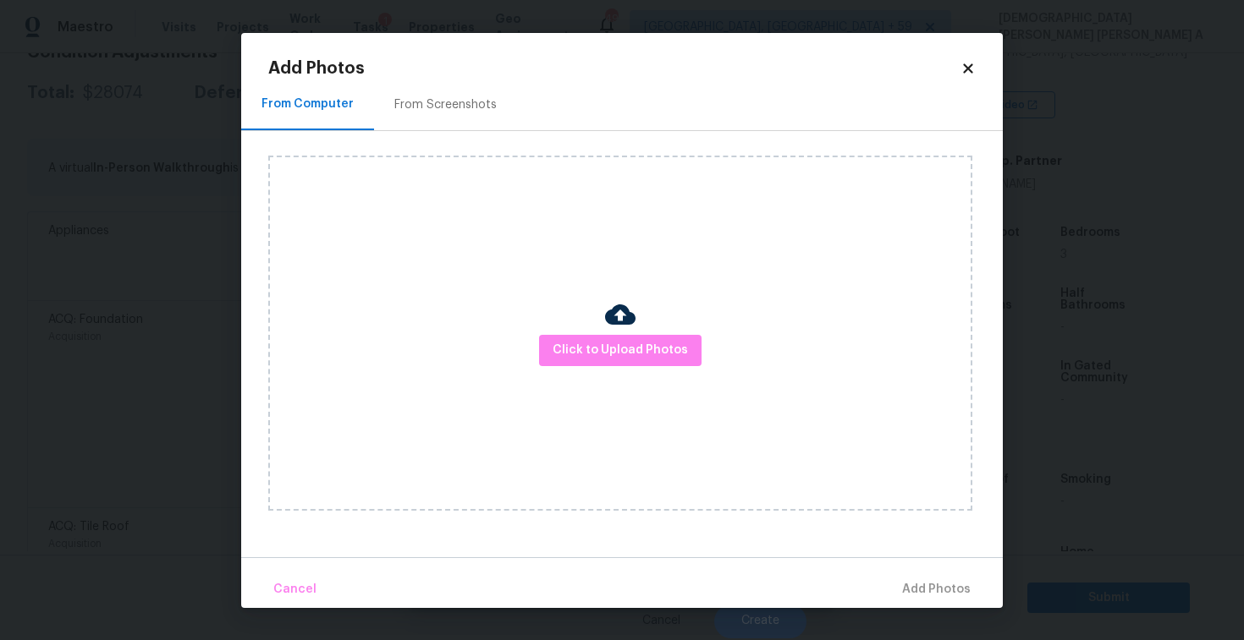
click at [455, 117] on div "From Screenshots" at bounding box center [445, 105] width 143 height 50
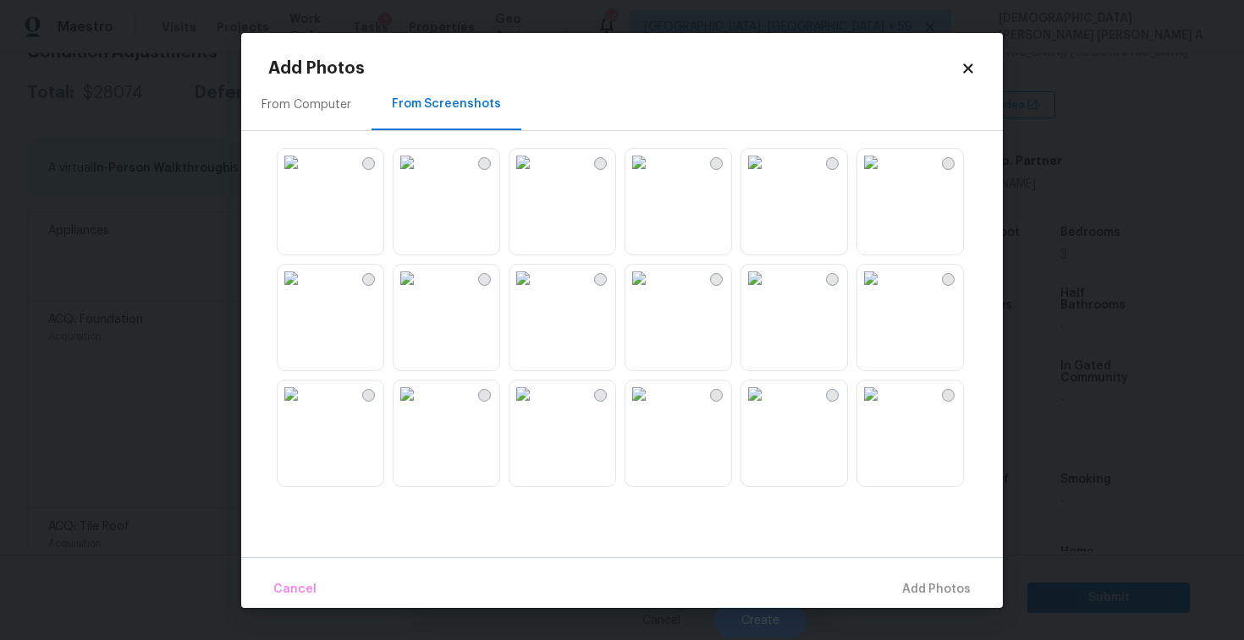
click at [420, 176] on img at bounding box center [406, 162] width 27 height 27
click at [617, 211] on div at bounding box center [635, 317] width 734 height 355
click at [884, 176] on img at bounding box center [870, 162] width 27 height 27
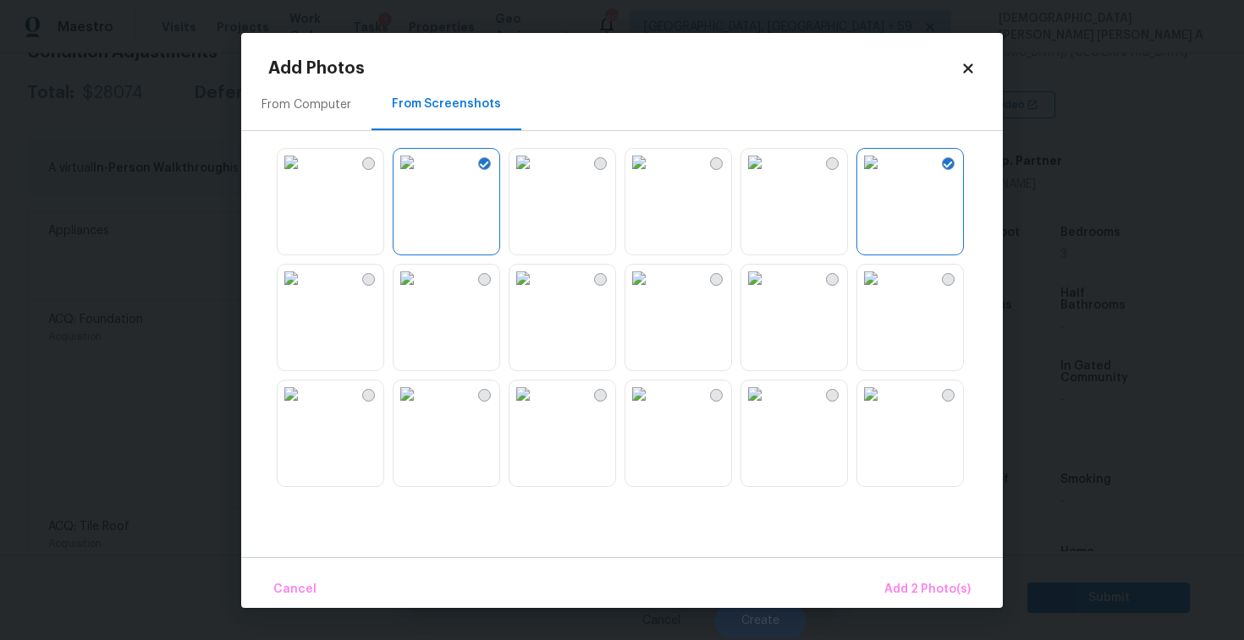
click at [884, 292] on img at bounding box center [870, 278] width 27 height 27
click at [768, 292] on img at bounding box center [754, 278] width 27 height 27
click at [909, 590] on span "Add 4 Photo(s)" at bounding box center [926, 589] width 87 height 21
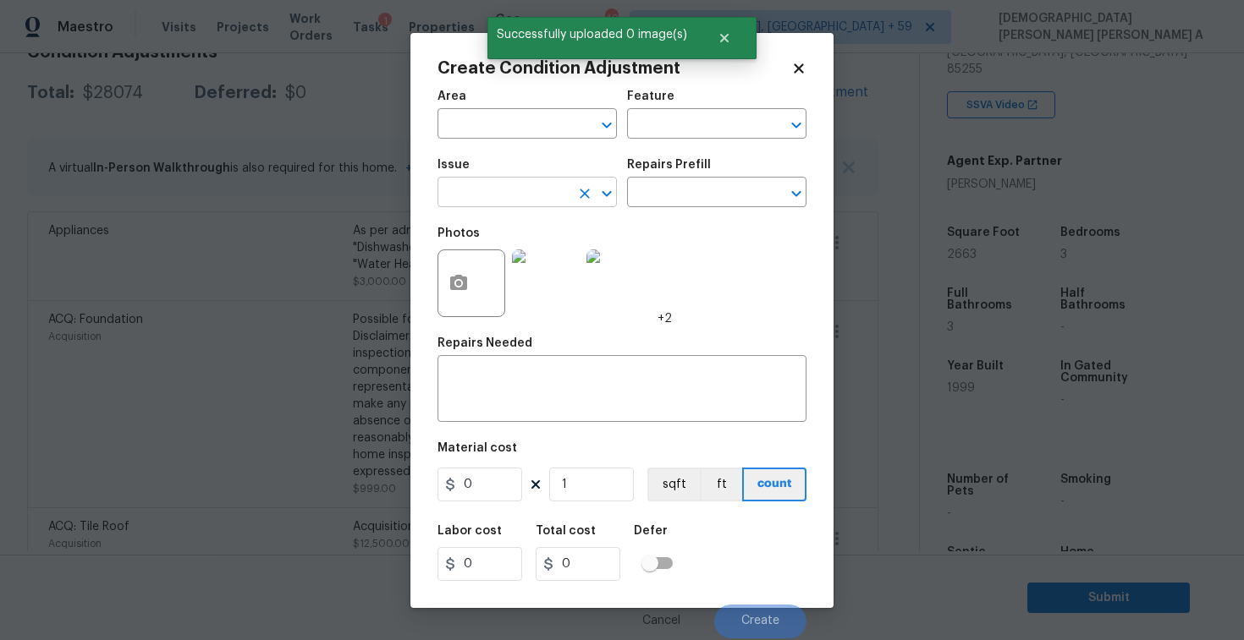
click at [521, 200] on input "text" at bounding box center [503, 194] width 132 height 26
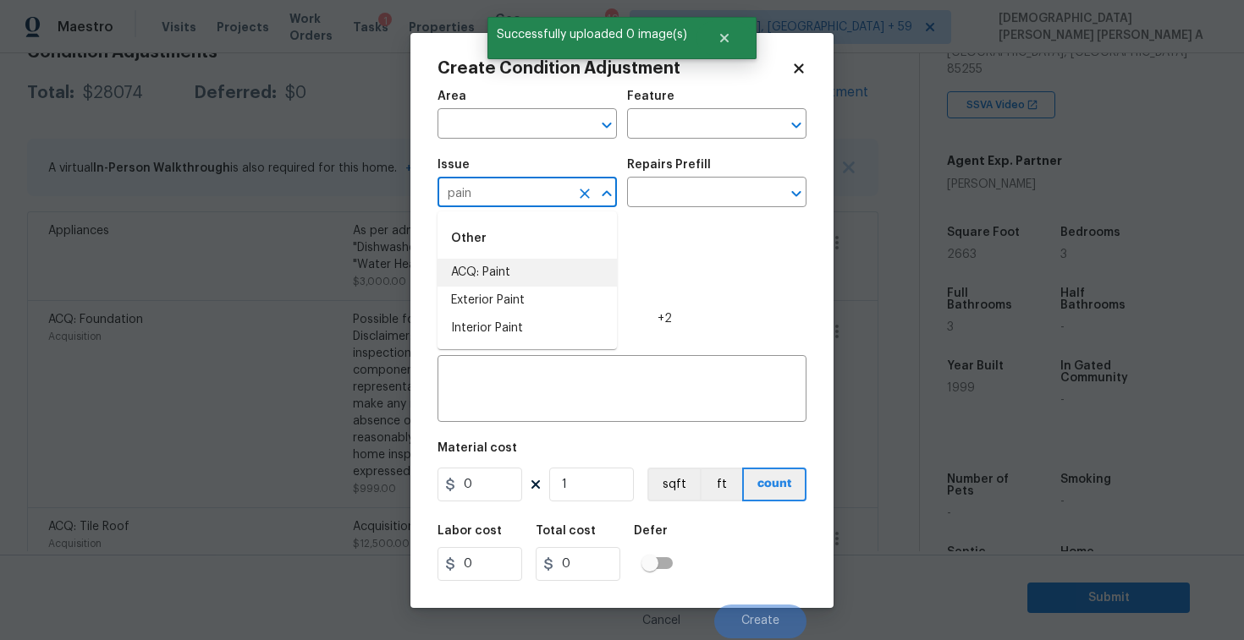
click at [549, 262] on li "ACQ: Paint" at bounding box center [526, 273] width 179 height 28
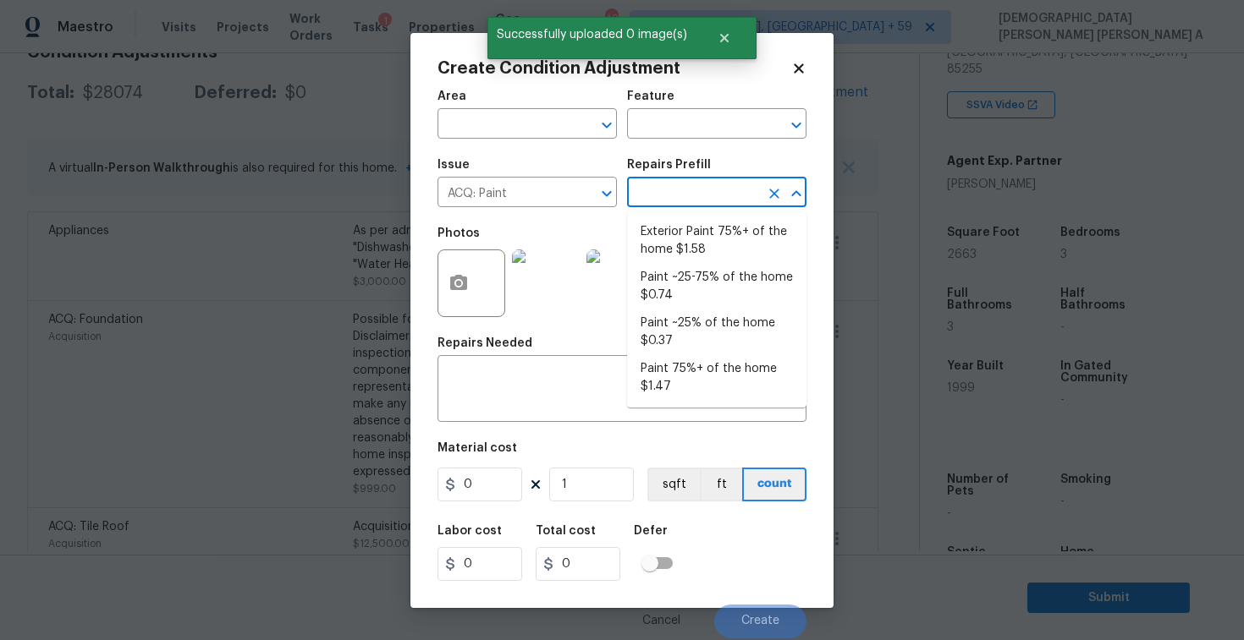
click at [703, 189] on input "text" at bounding box center [693, 194] width 132 height 26
click at [700, 286] on li "Paint ~25-75% of the home $0.74" at bounding box center [716, 287] width 179 height 46
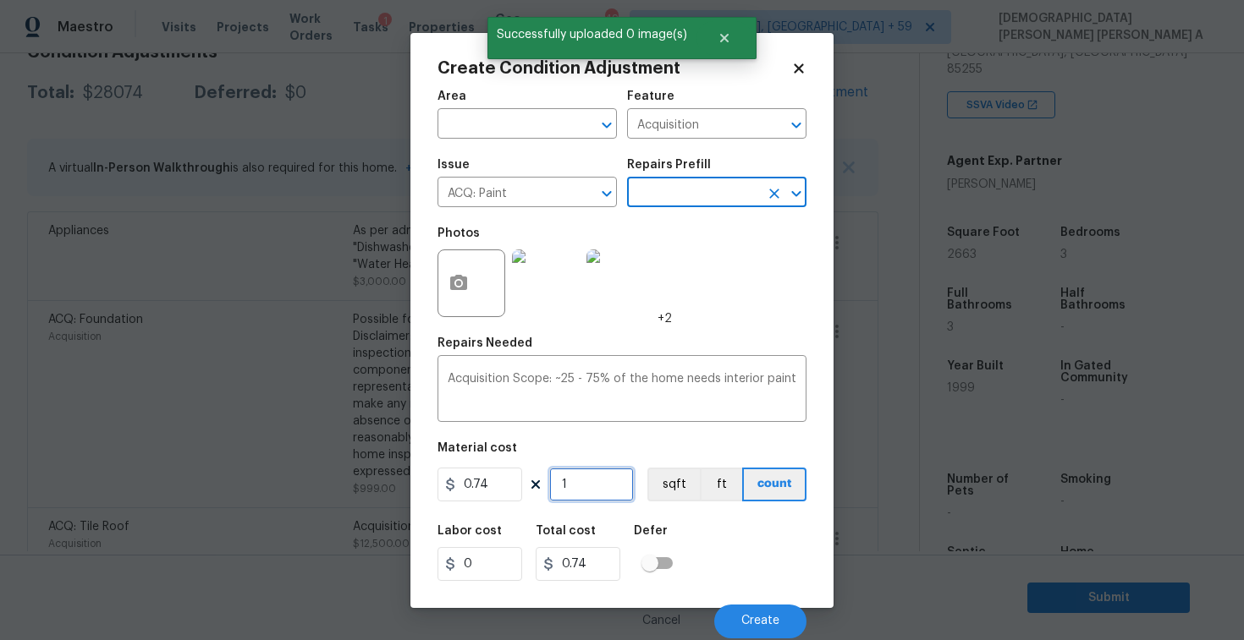
click at [587, 479] on input "1" at bounding box center [591, 485] width 85 height 34
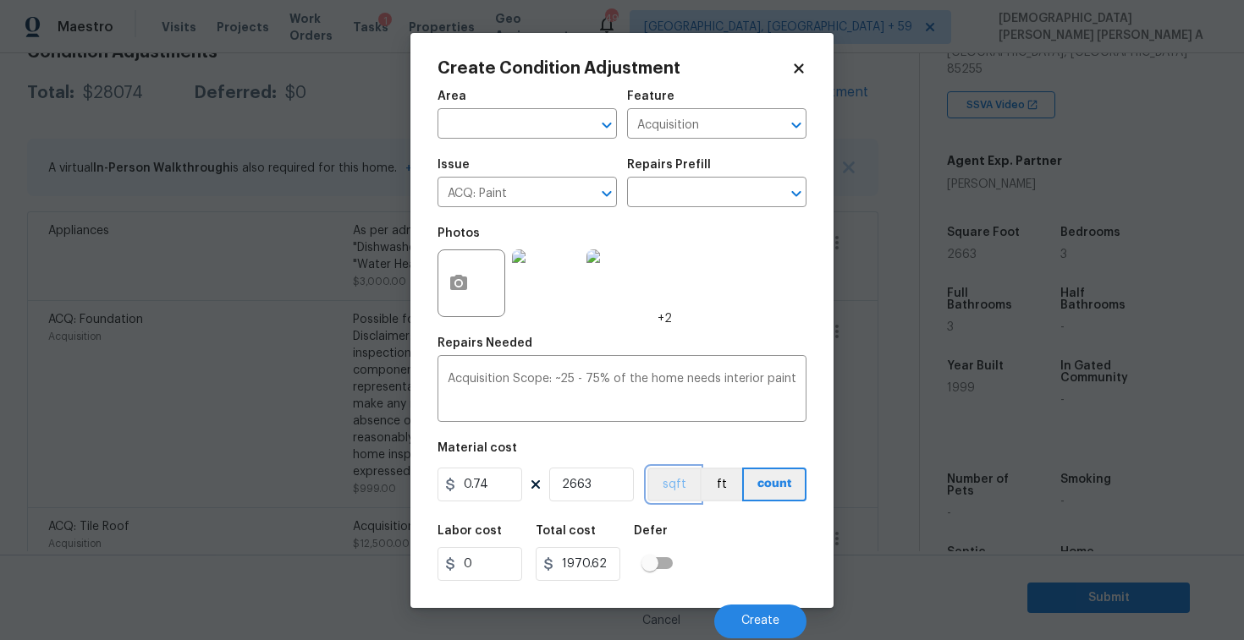
click at [667, 498] on button "sqft" at bounding box center [673, 485] width 52 height 34
click at [776, 636] on button "Create" at bounding box center [760, 622] width 92 height 34
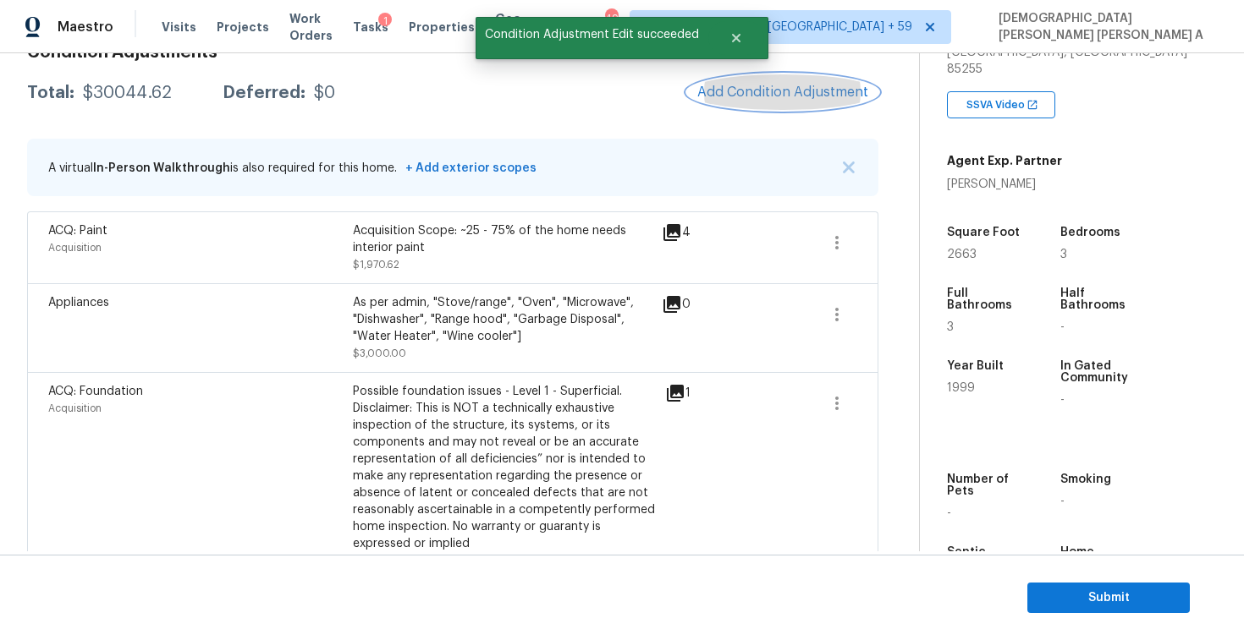
click at [785, 91] on span "Add Condition Adjustment" at bounding box center [782, 92] width 171 height 15
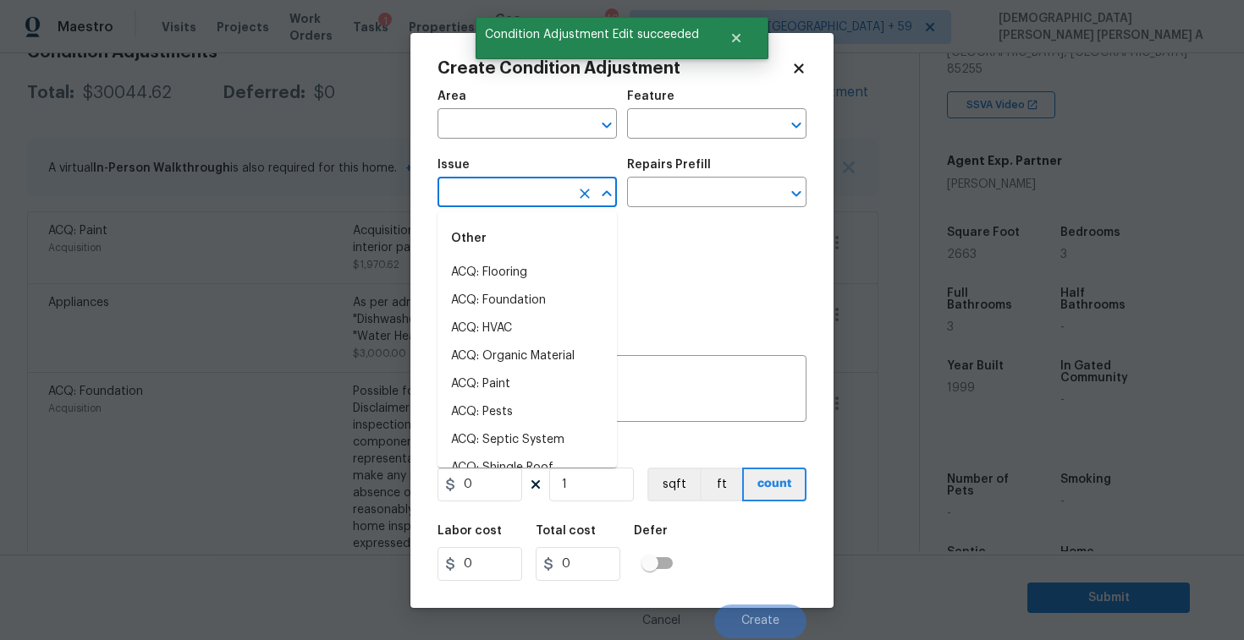
click at [456, 189] on input "text" at bounding box center [503, 194] width 132 height 26
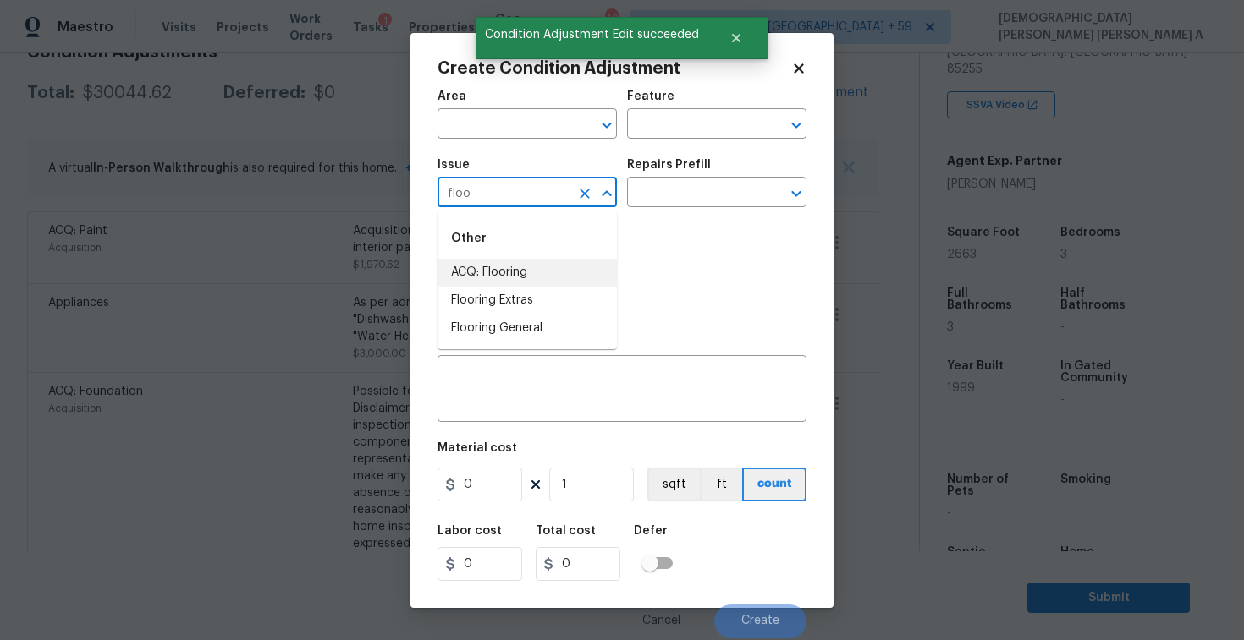
click at [495, 275] on li "ACQ: Flooring" at bounding box center [526, 273] width 179 height 28
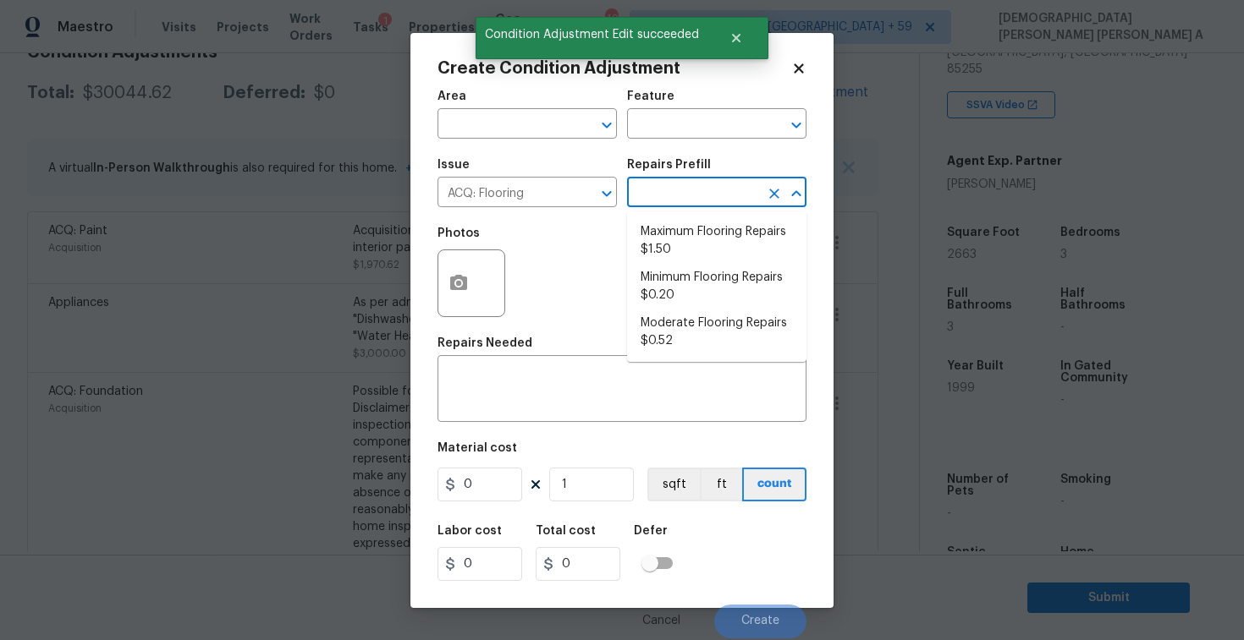
click at [732, 185] on input "text" at bounding box center [693, 194] width 132 height 26
click at [682, 350] on li "Moderate Flooring Repairs $0.52" at bounding box center [716, 333] width 179 height 46
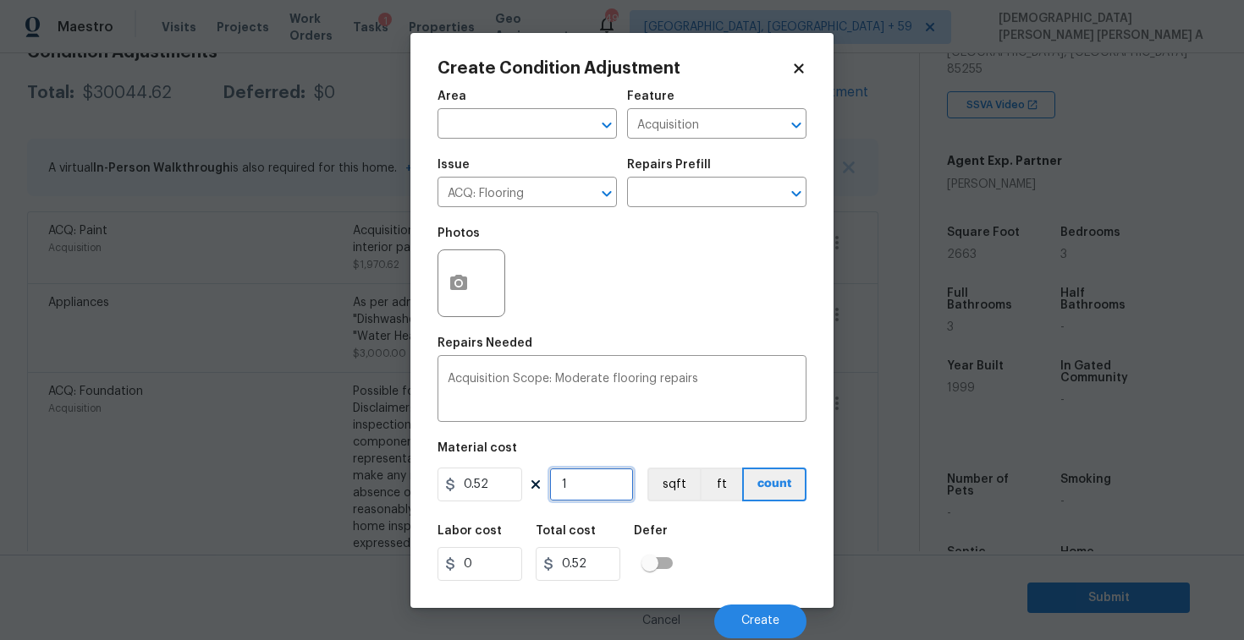
click at [608, 491] on input "1" at bounding box center [591, 485] width 85 height 34
click at [448, 287] on icon "button" at bounding box center [458, 283] width 20 height 20
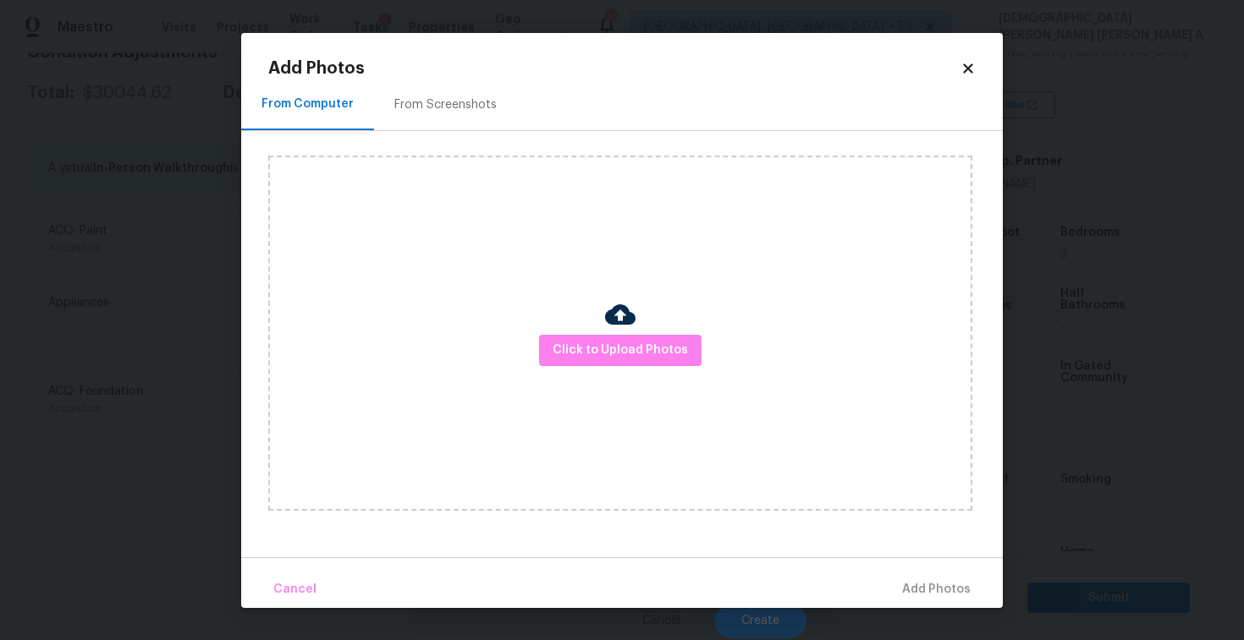
click at [443, 97] on div "From Screenshots" at bounding box center [445, 104] width 102 height 17
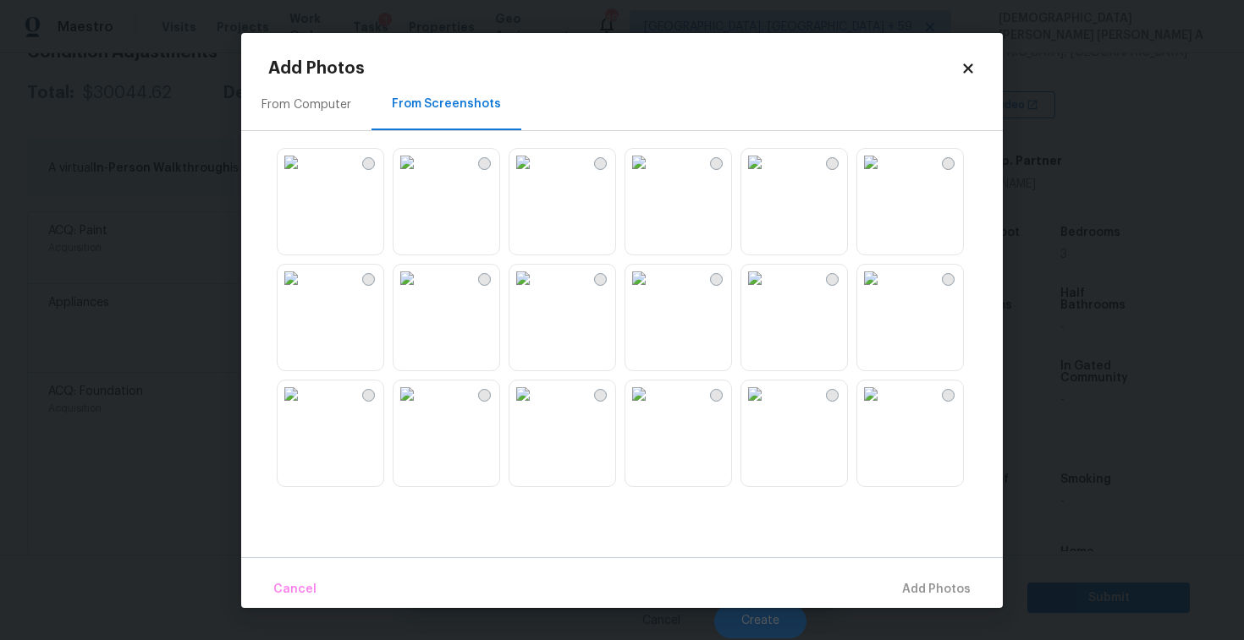
click at [420, 292] on img at bounding box center [406, 278] width 27 height 27
click at [420, 176] on img at bounding box center [406, 162] width 27 height 27
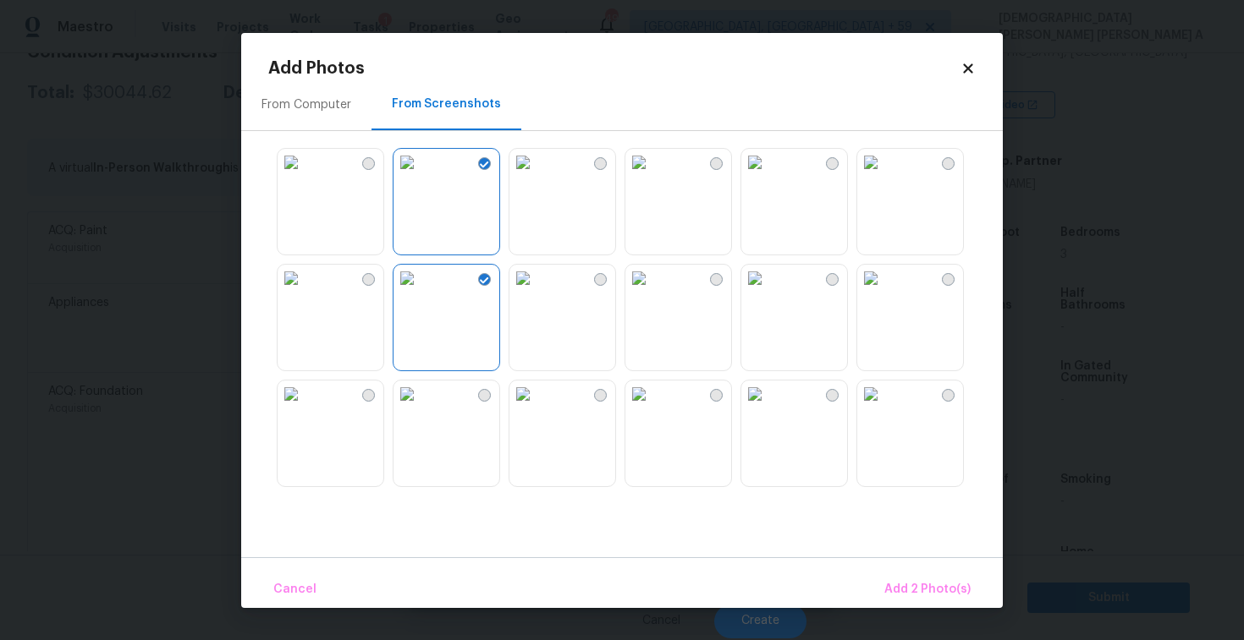
click at [536, 176] on img at bounding box center [522, 162] width 27 height 27
click at [768, 292] on img at bounding box center [754, 278] width 27 height 27
click at [884, 292] on img at bounding box center [870, 278] width 27 height 27
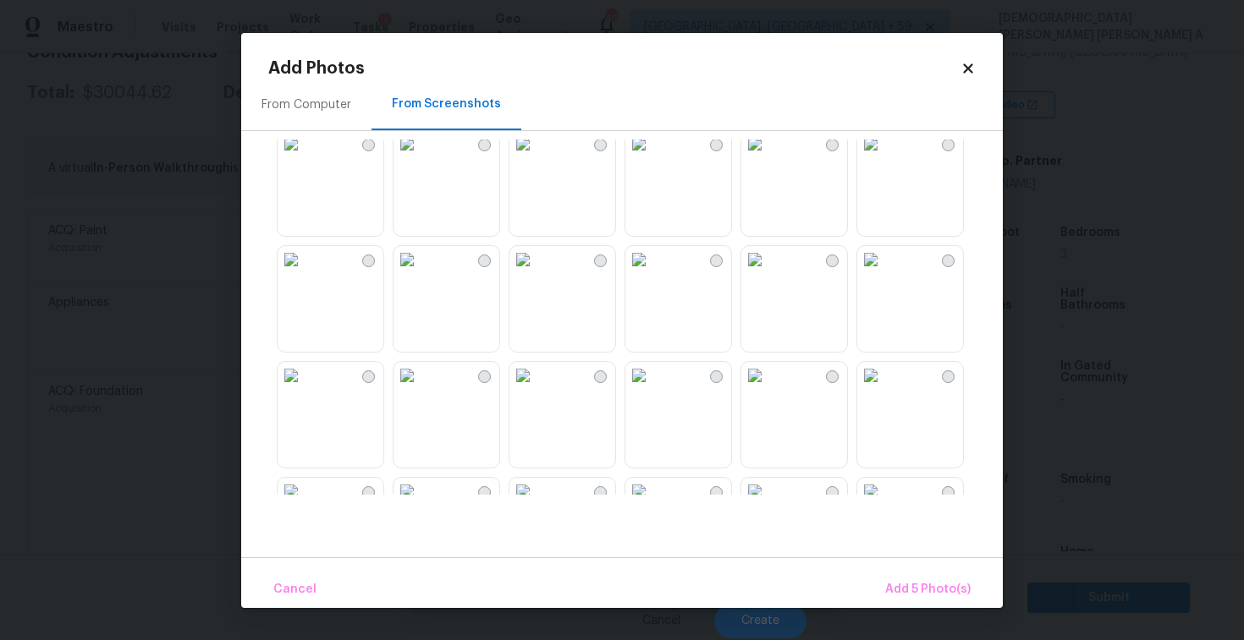
scroll to position [290, 0]
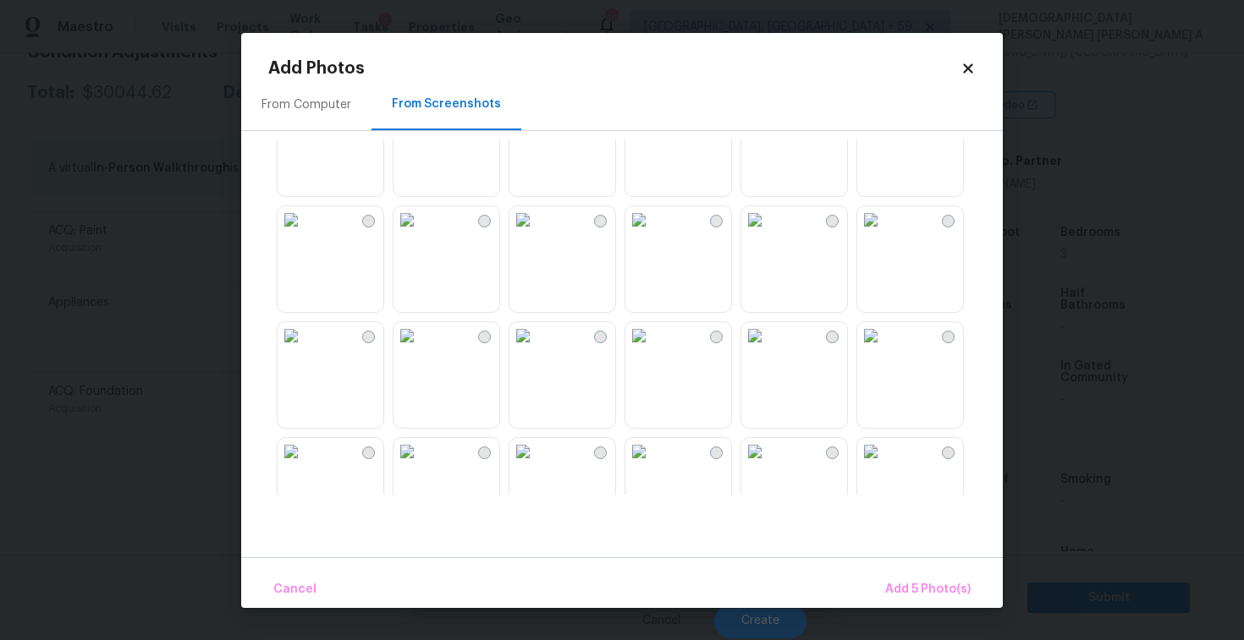
click at [305, 233] on img at bounding box center [290, 219] width 27 height 27
click at [905, 584] on span "Add 6 Photo(s)" at bounding box center [927, 589] width 86 height 21
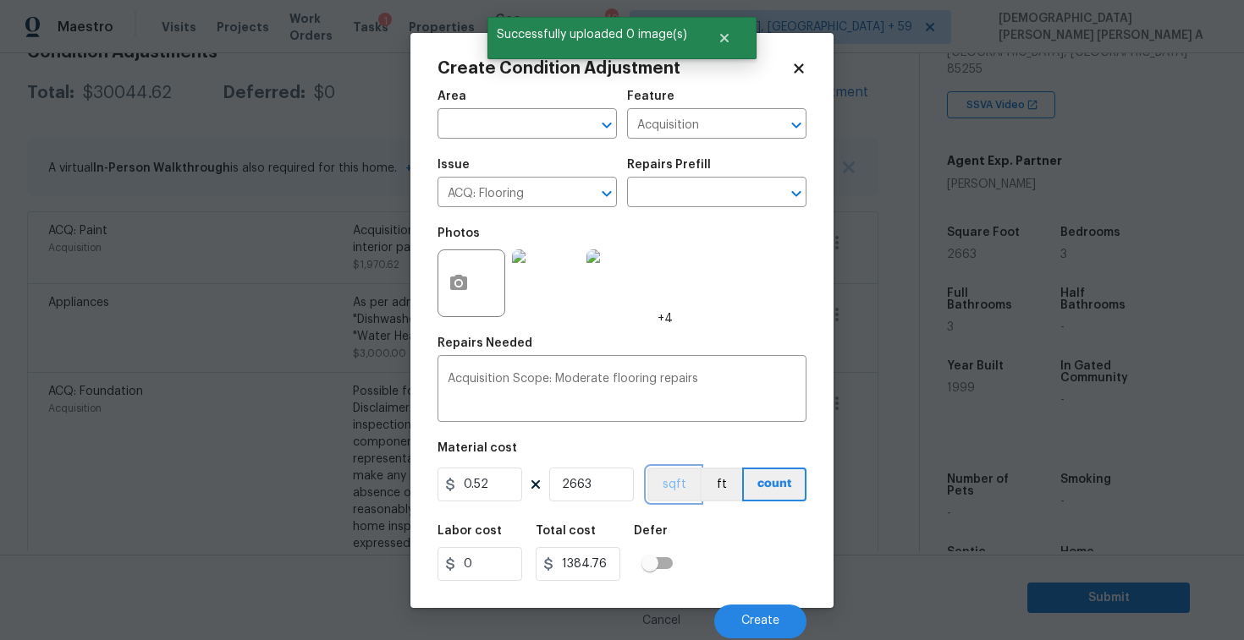
click at [667, 486] on button "sqft" at bounding box center [673, 485] width 52 height 34
click at [780, 623] on button "Create" at bounding box center [760, 622] width 92 height 34
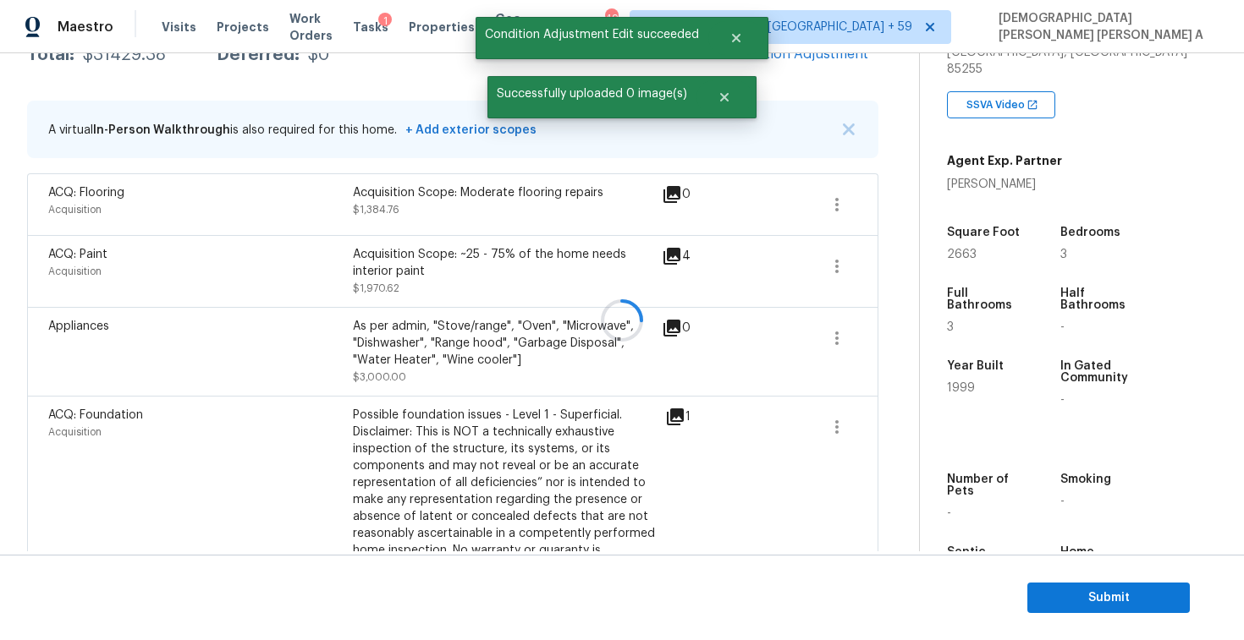
scroll to position [266, 0]
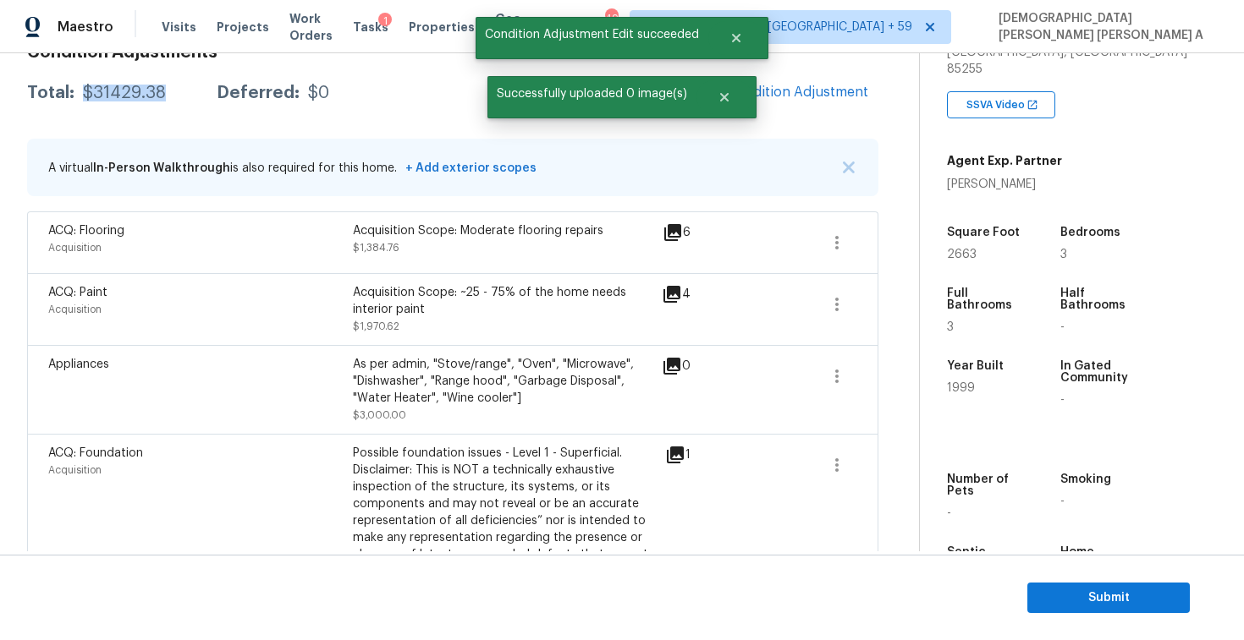
drag, startPoint x: 166, startPoint y: 90, endPoint x: 80, endPoint y: 91, distance: 86.3
click at [80, 91] on div "Total: $31429.38 Deferred: $0" at bounding box center [178, 93] width 302 height 17
copy div "$31429.38"
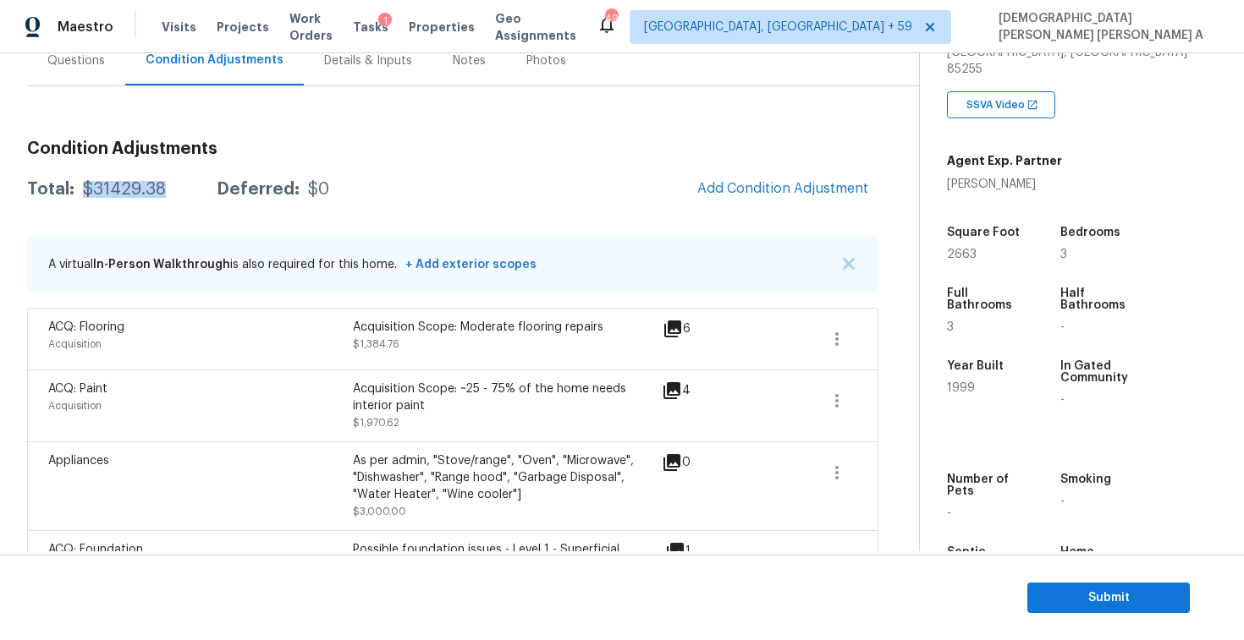
scroll to position [0, 0]
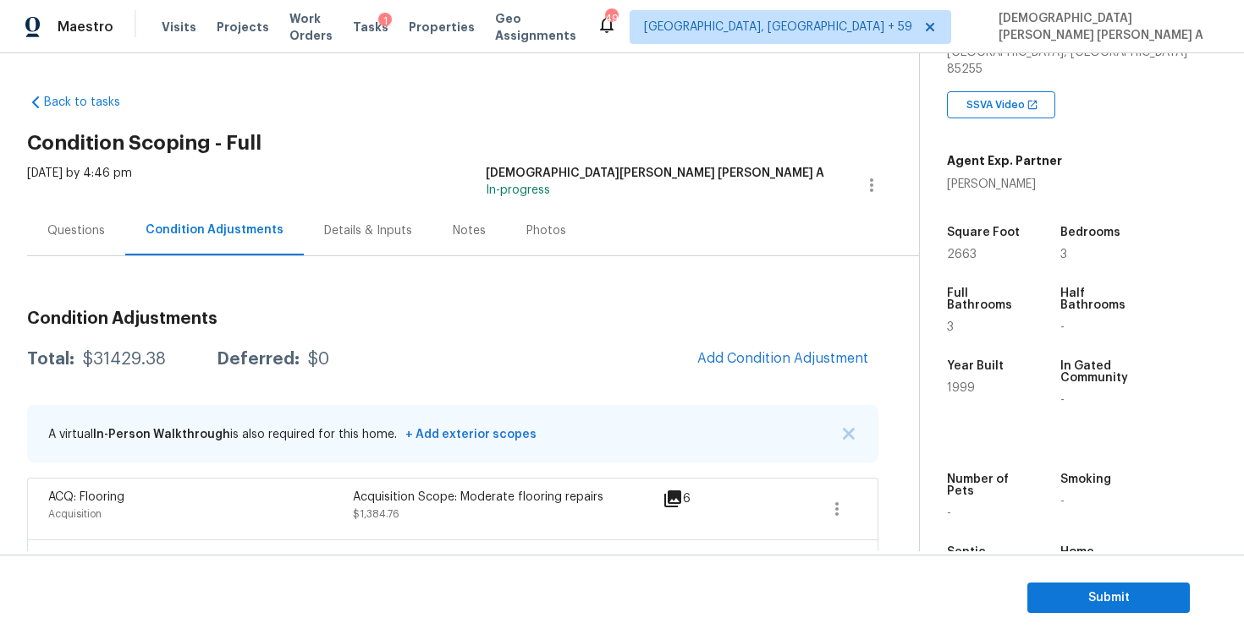
click at [60, 230] on div "Questions" at bounding box center [76, 230] width 58 height 17
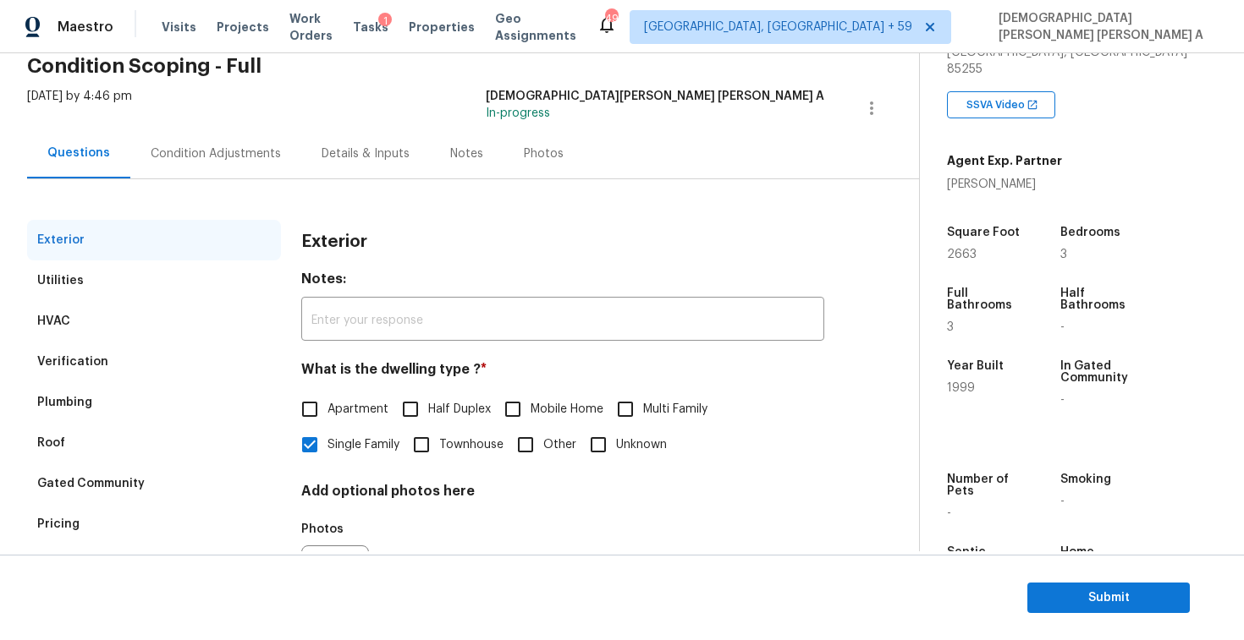
scroll to position [109, 0]
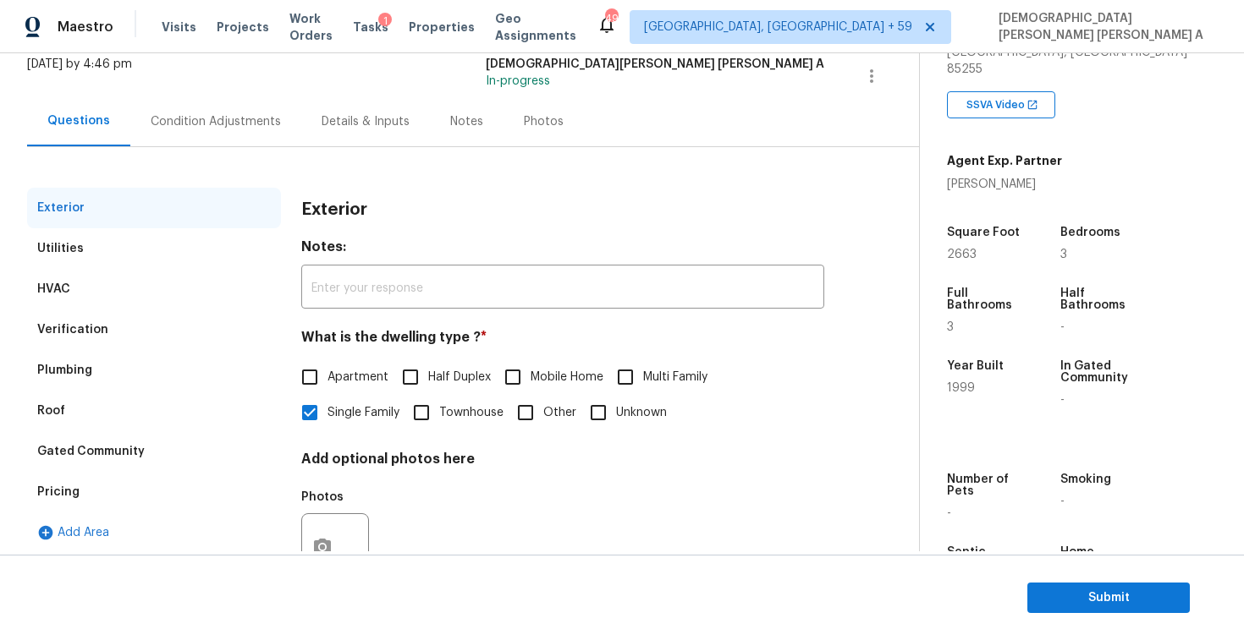
click at [133, 329] on div "Verification" at bounding box center [154, 330] width 254 height 41
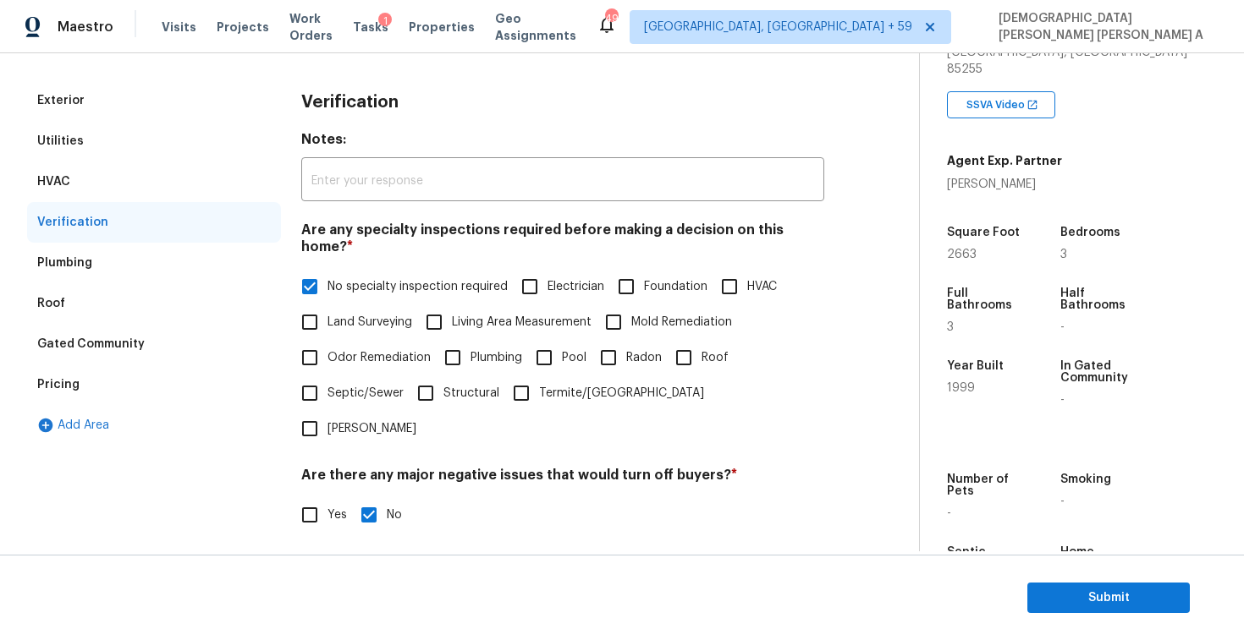
scroll to position [499, 0]
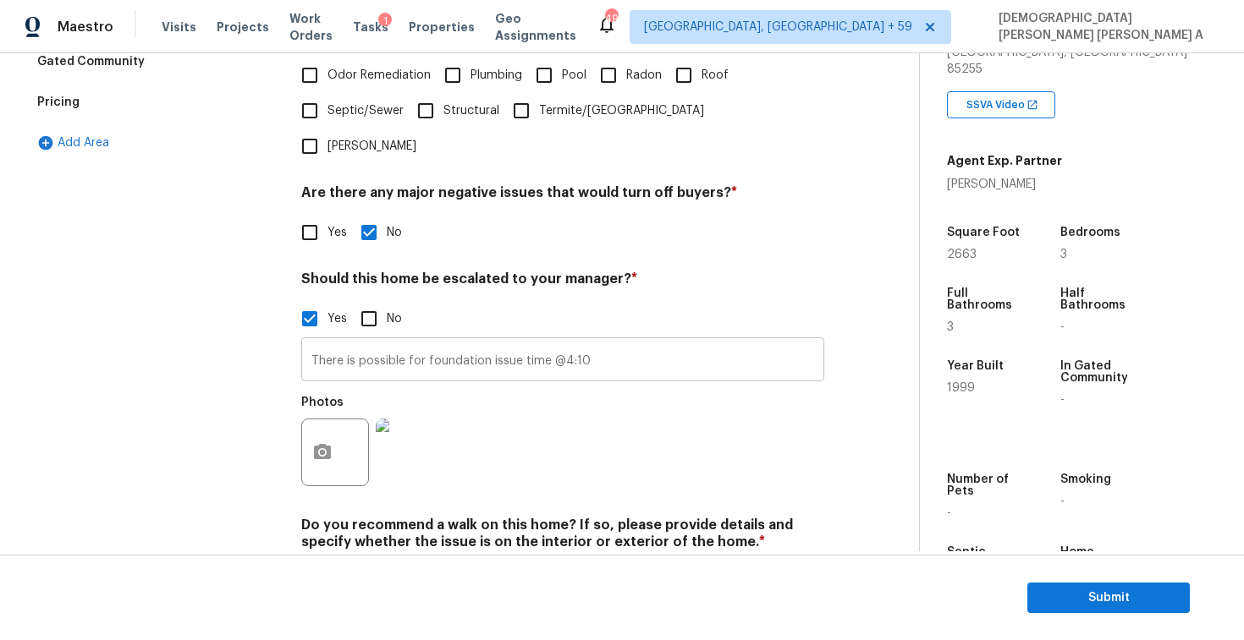
click at [613, 342] on input "There is possible for foundation issue time @4:10" at bounding box center [562, 362] width 523 height 40
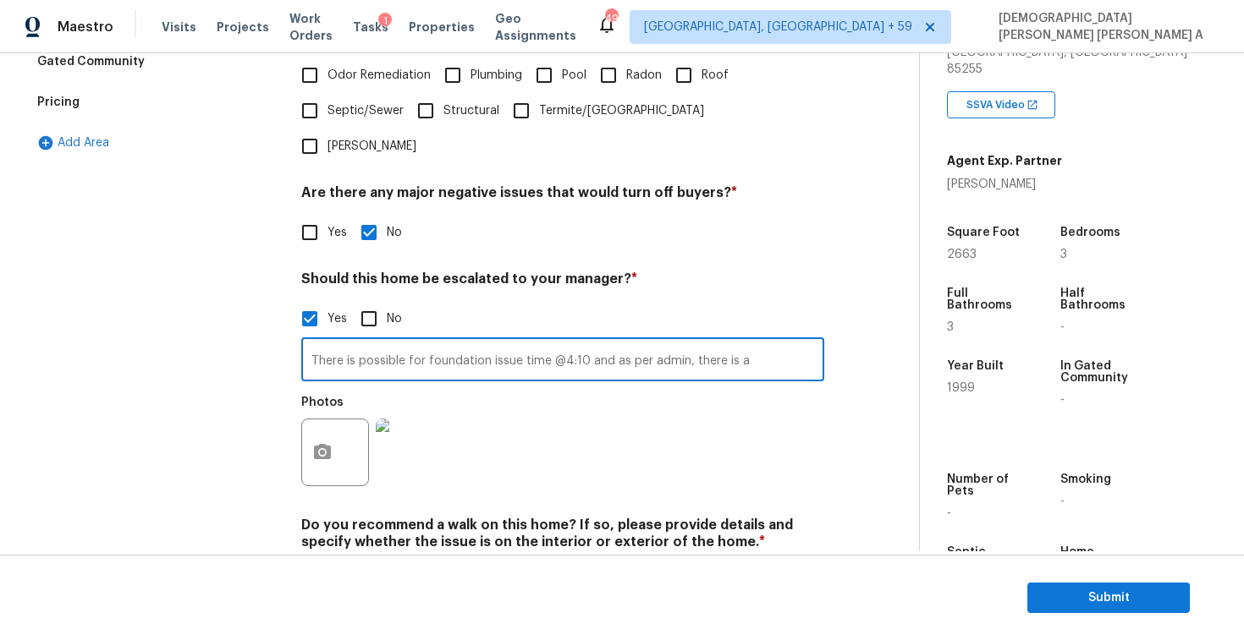
paste input "issues with the plumbing system including, but not limited to, pipe leaks, drai…"
click at [667, 342] on input "There is possible for foundation issue time @4:10 and as per admin, there is a …" at bounding box center [562, 362] width 523 height 40
drag, startPoint x: 610, startPoint y: 309, endPoint x: 926, endPoint y: 321, distance: 316.6
click at [926, 321] on div "Back to tasks Condition Scoping - Full Tue, Oct 07 2025 by 4:46 pm Mohamed Azee…" at bounding box center [622, 302] width 1244 height 498
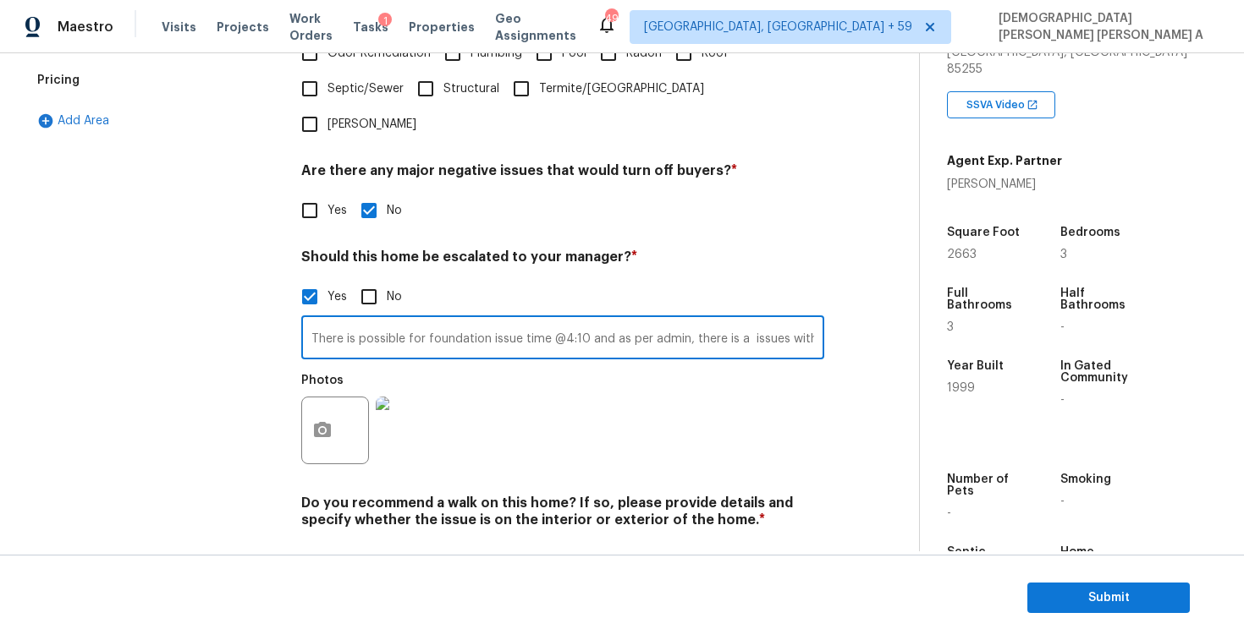
scroll to position [0, 0]
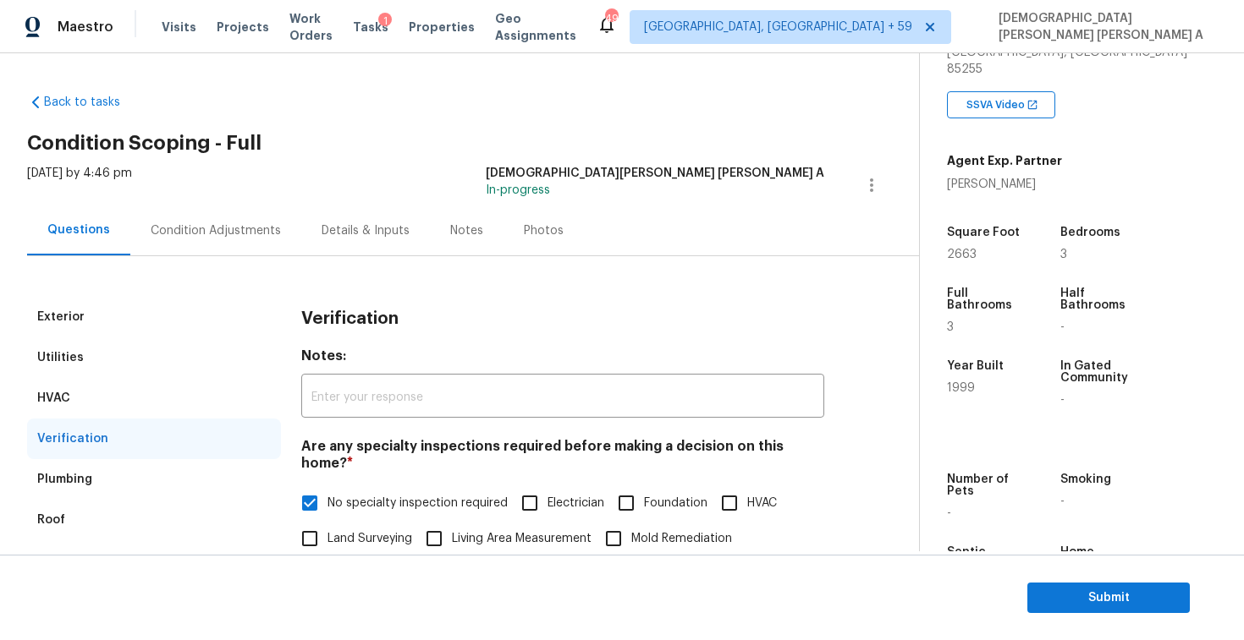
click at [199, 231] on div "Condition Adjustments" at bounding box center [216, 230] width 130 height 17
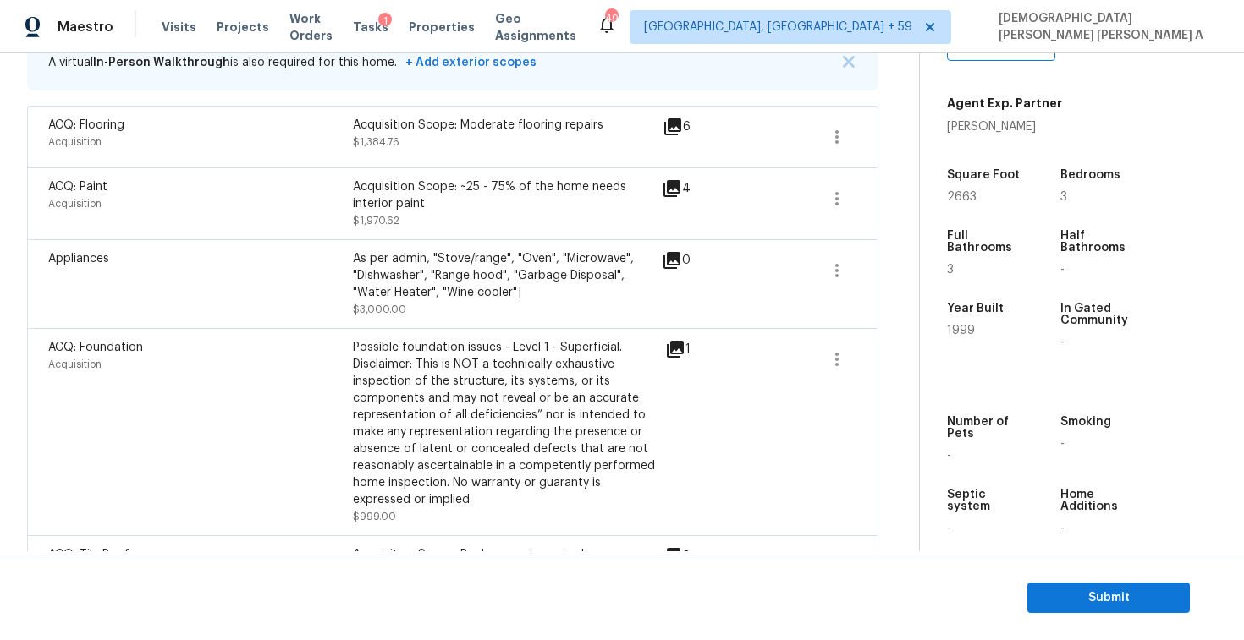
scroll to position [323, 0]
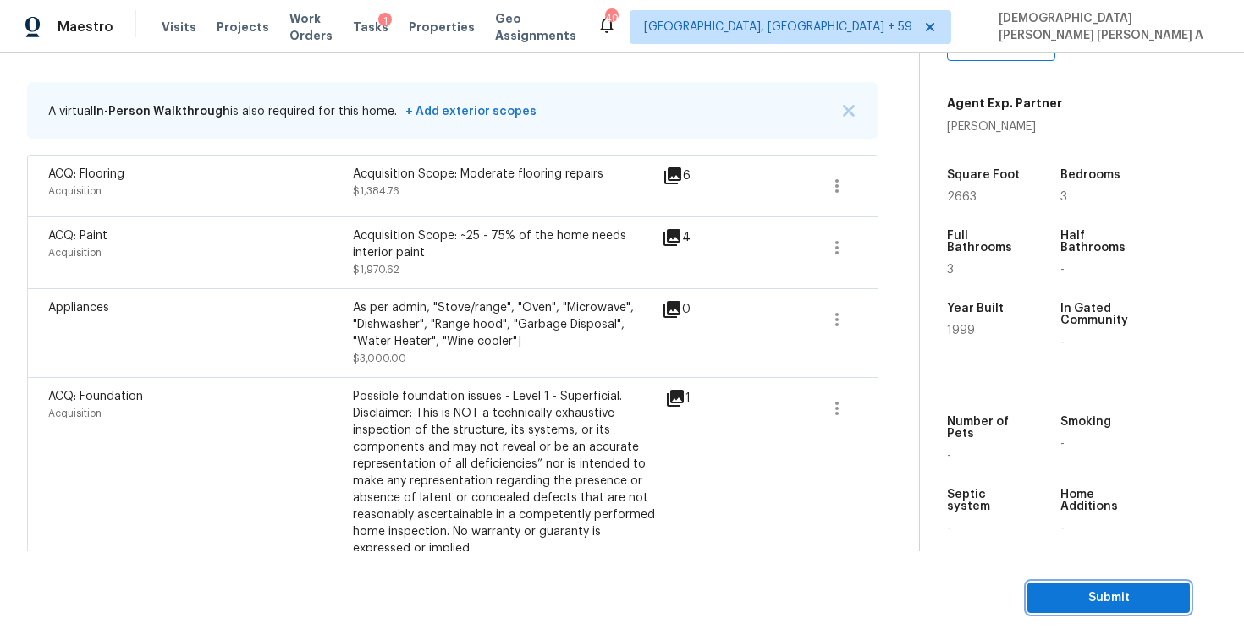
click at [1109, 599] on span "Submit" at bounding box center [1107, 598] width 135 height 21
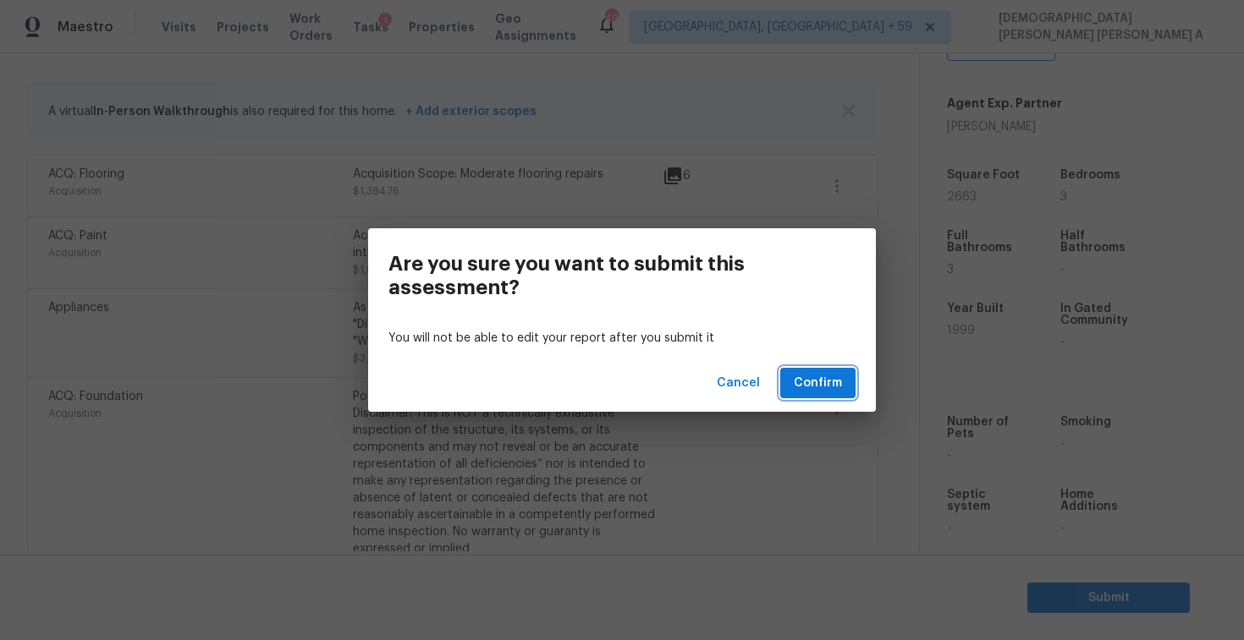
click at [816, 381] on span "Confirm" at bounding box center [817, 383] width 48 height 21
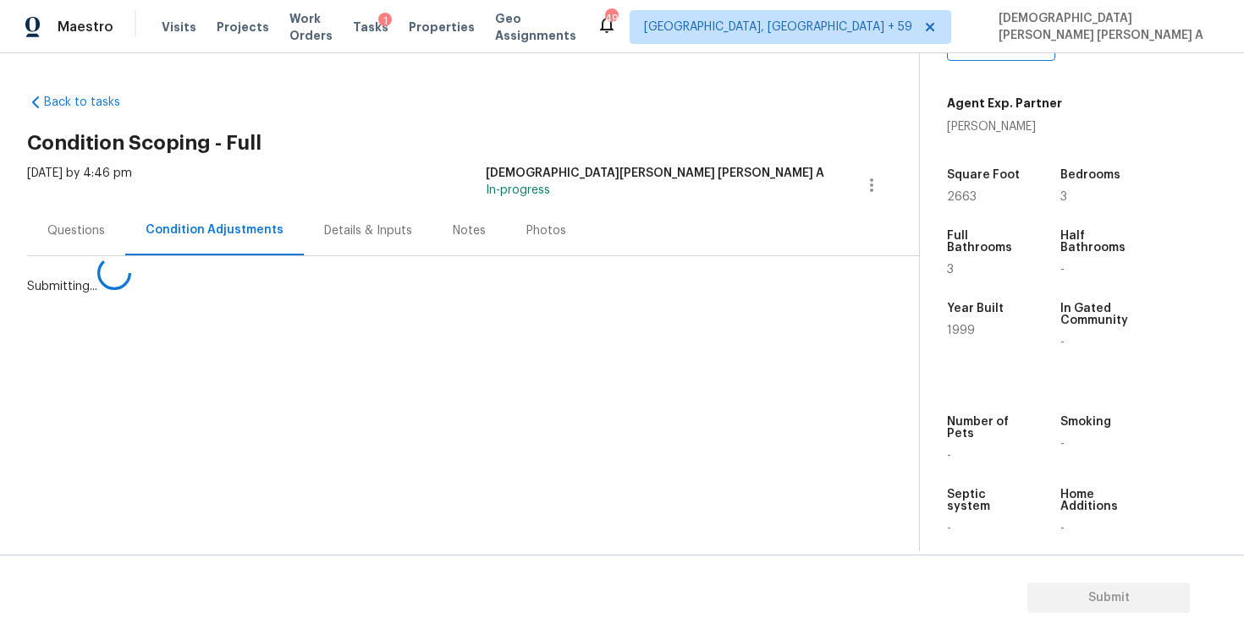
scroll to position [0, 0]
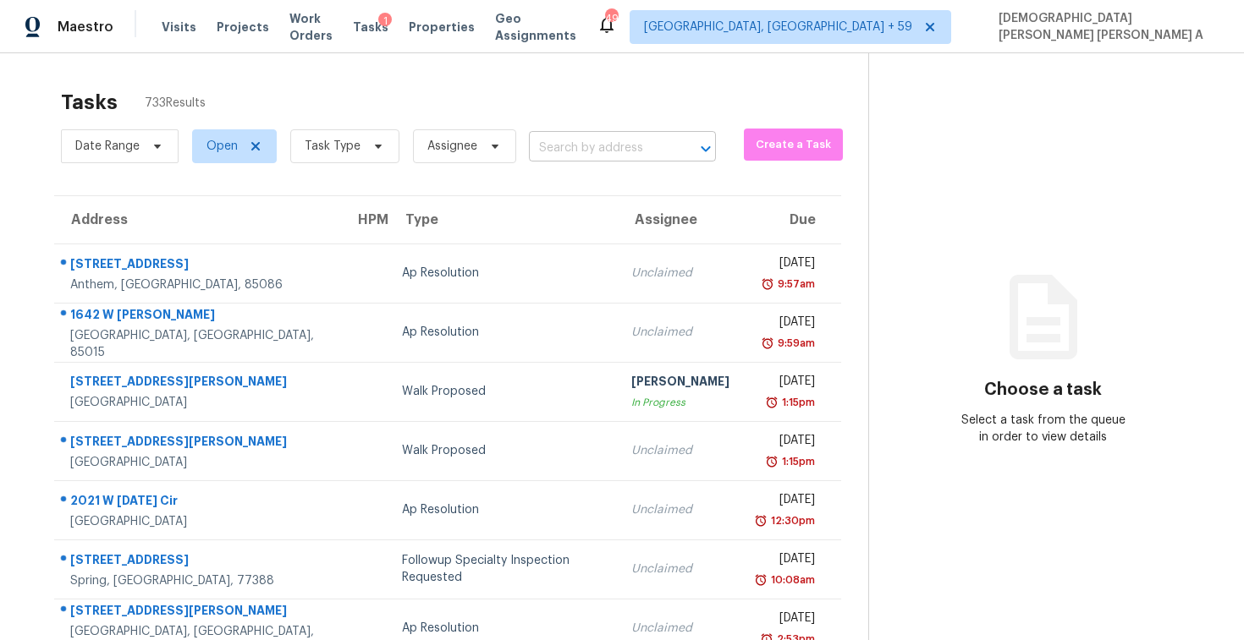
click at [624, 139] on input "text" at bounding box center [599, 148] width 140 height 26
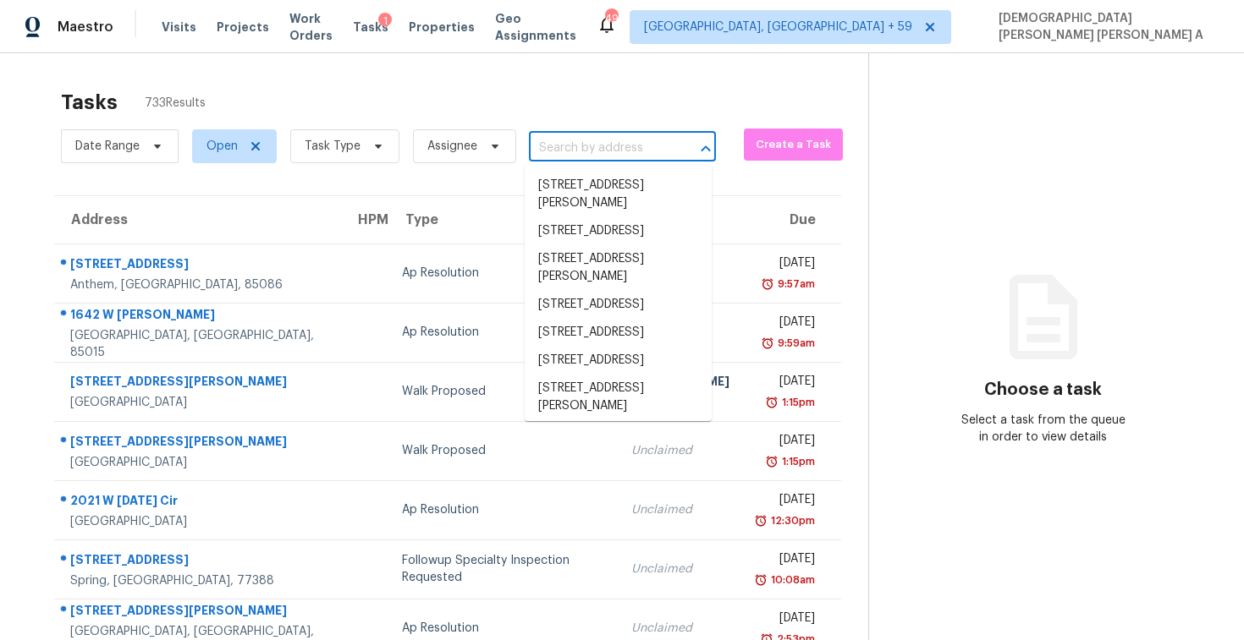
paste input "3301 Shoreline Dr Las Vegas, NV, 89117"
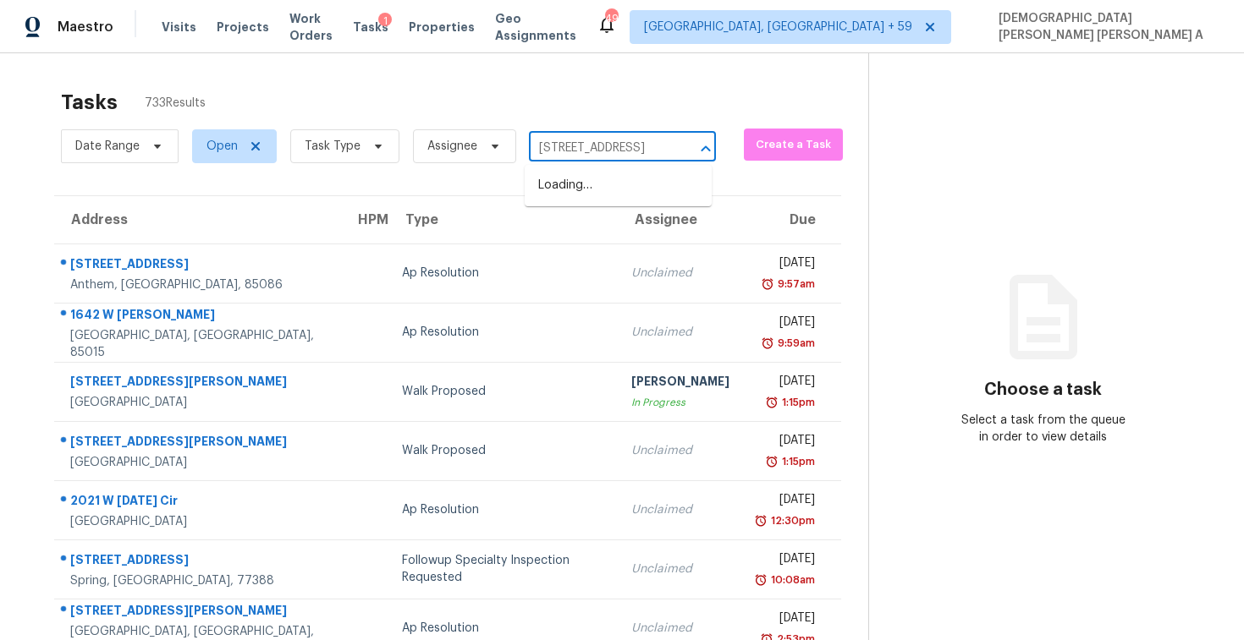
scroll to position [0, 85]
click at [324, 145] on span "Task Type" at bounding box center [333, 146] width 56 height 17
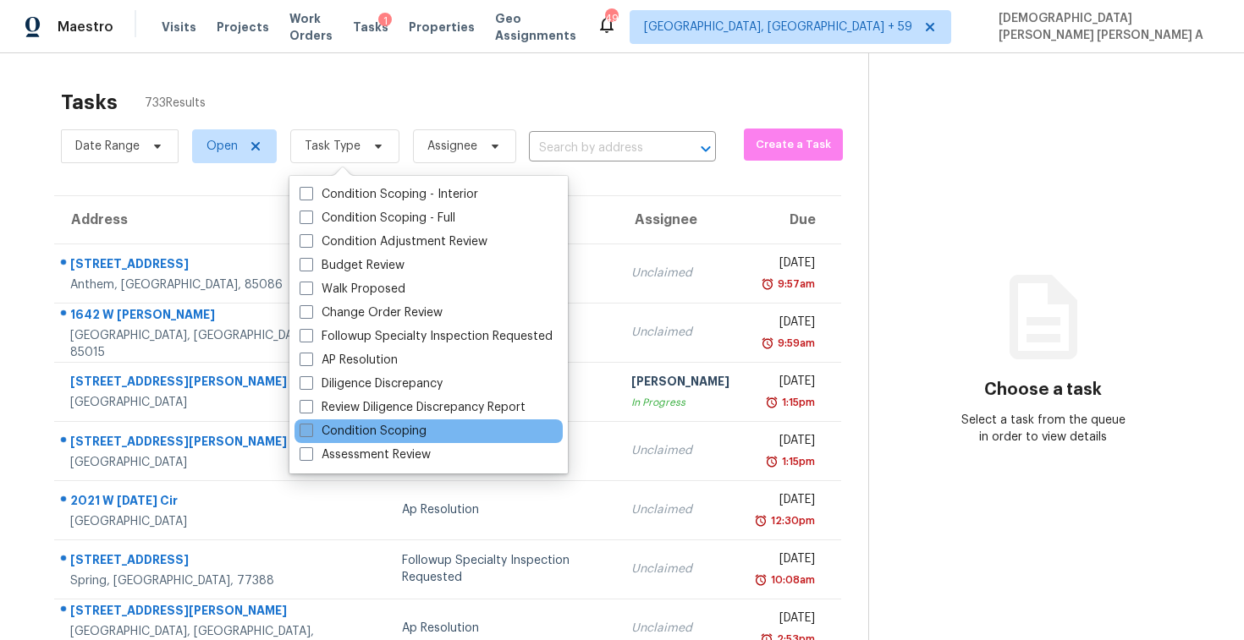
click at [318, 428] on label "Condition Scoping" at bounding box center [362, 431] width 127 height 17
click at [310, 428] on input "Condition Scoping" at bounding box center [304, 428] width 11 height 11
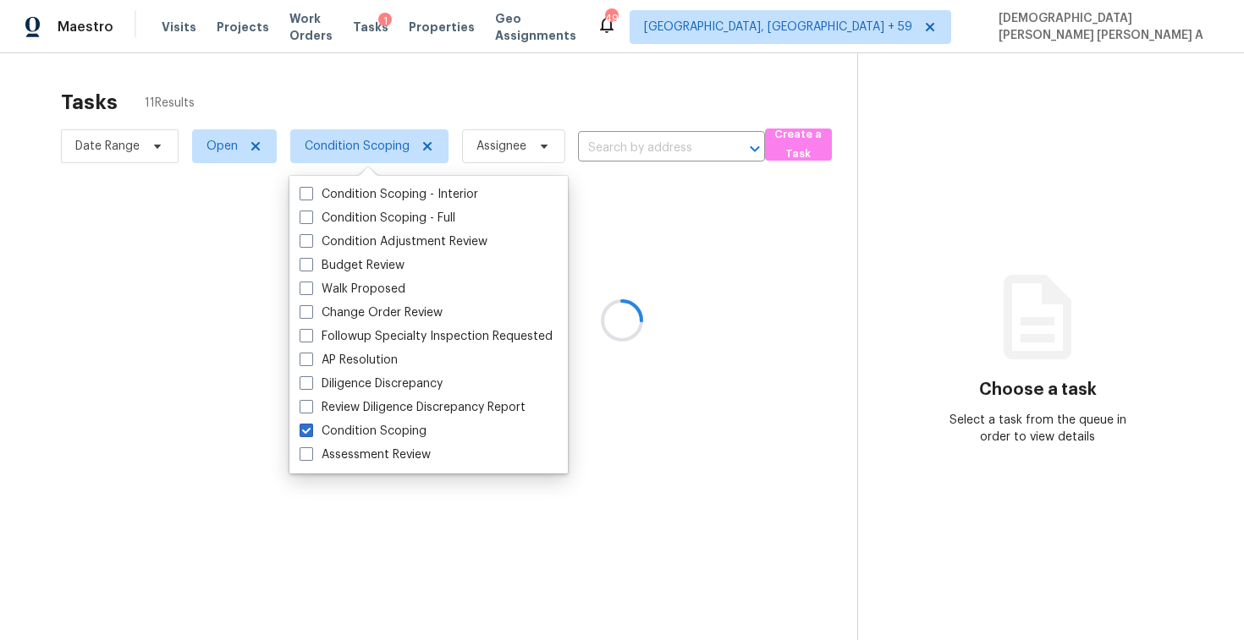
click at [407, 91] on div at bounding box center [622, 320] width 1244 height 640
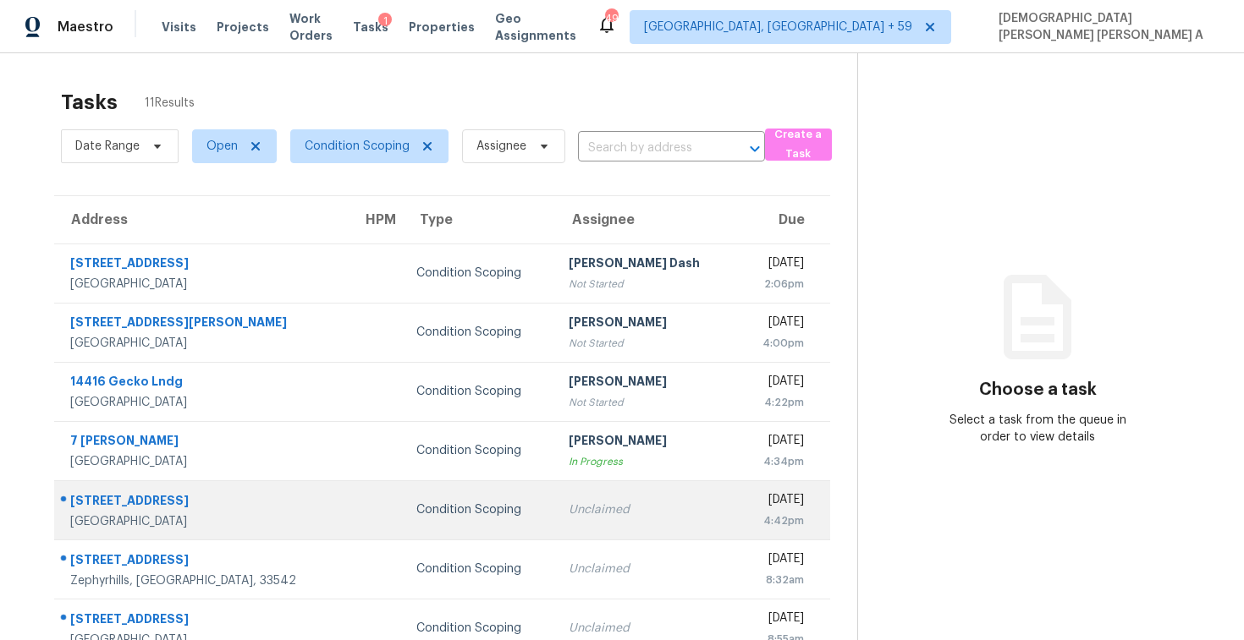
click at [555, 498] on td "Unclaimed" at bounding box center [646, 509] width 182 height 59
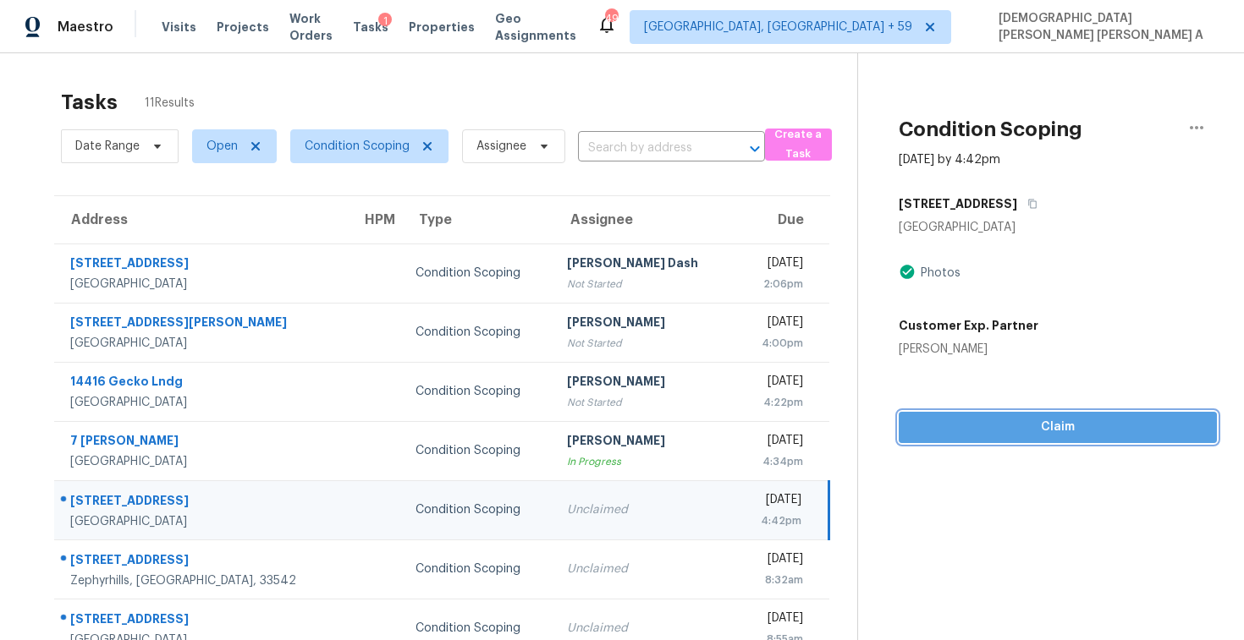
click at [960, 420] on span "Claim" at bounding box center [1057, 427] width 291 height 21
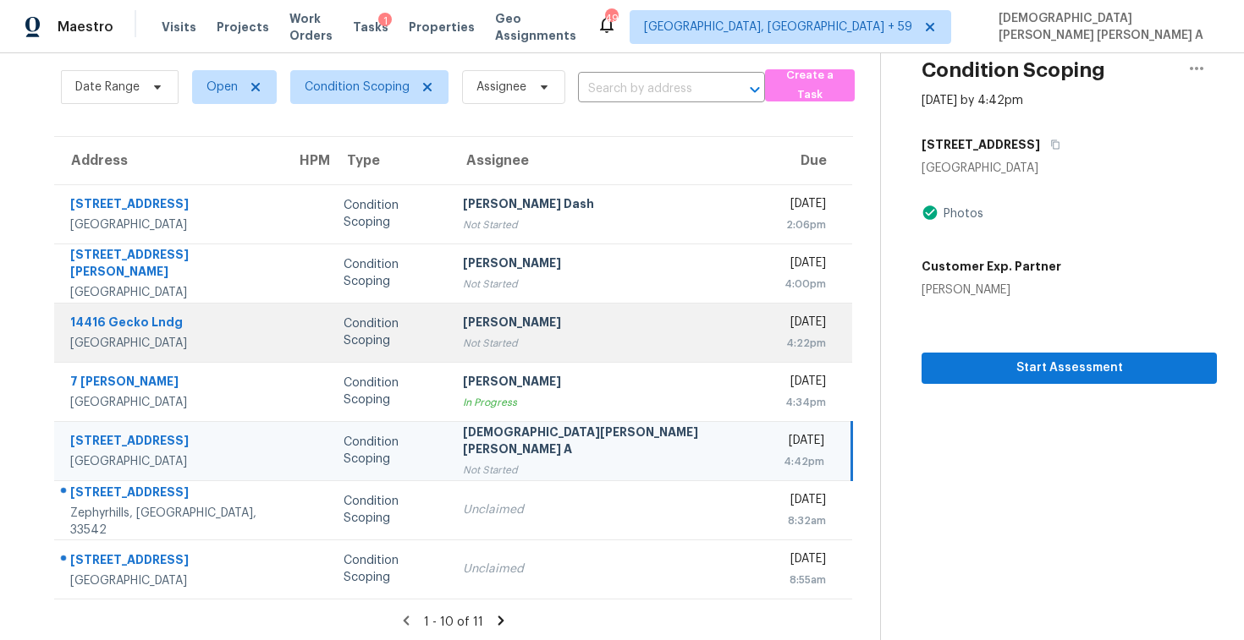
scroll to position [63, 0]
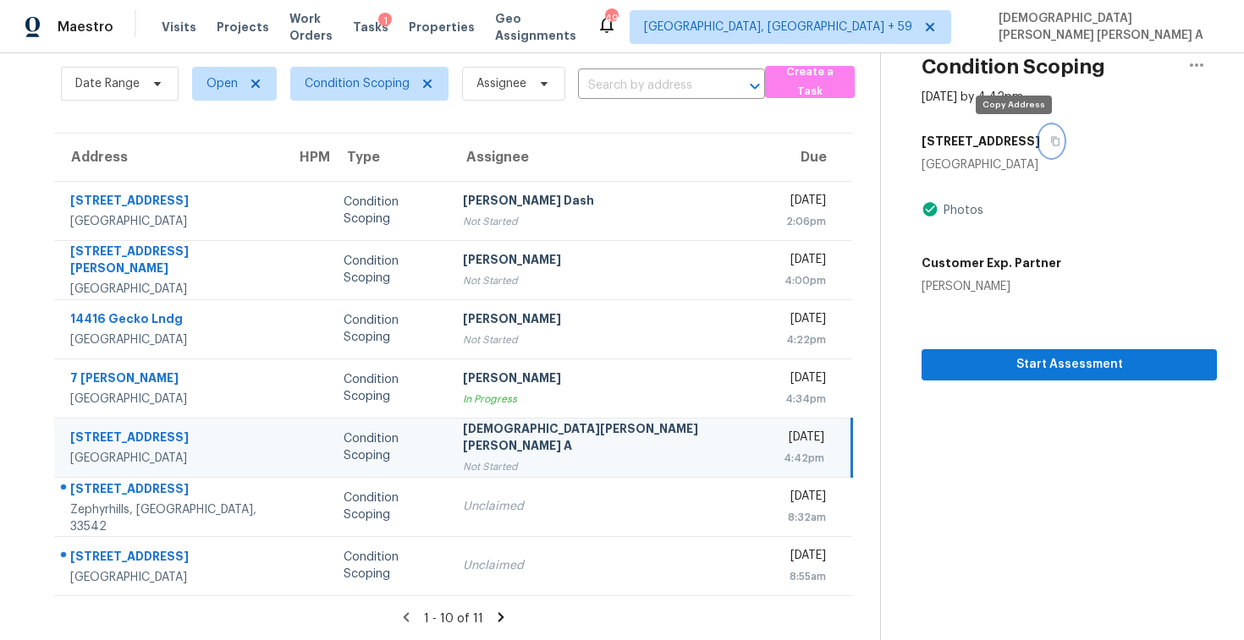
click at [1040, 138] on button "button" at bounding box center [1051, 141] width 23 height 30
click at [971, 371] on span "Start Assessment" at bounding box center [1069, 364] width 268 height 21
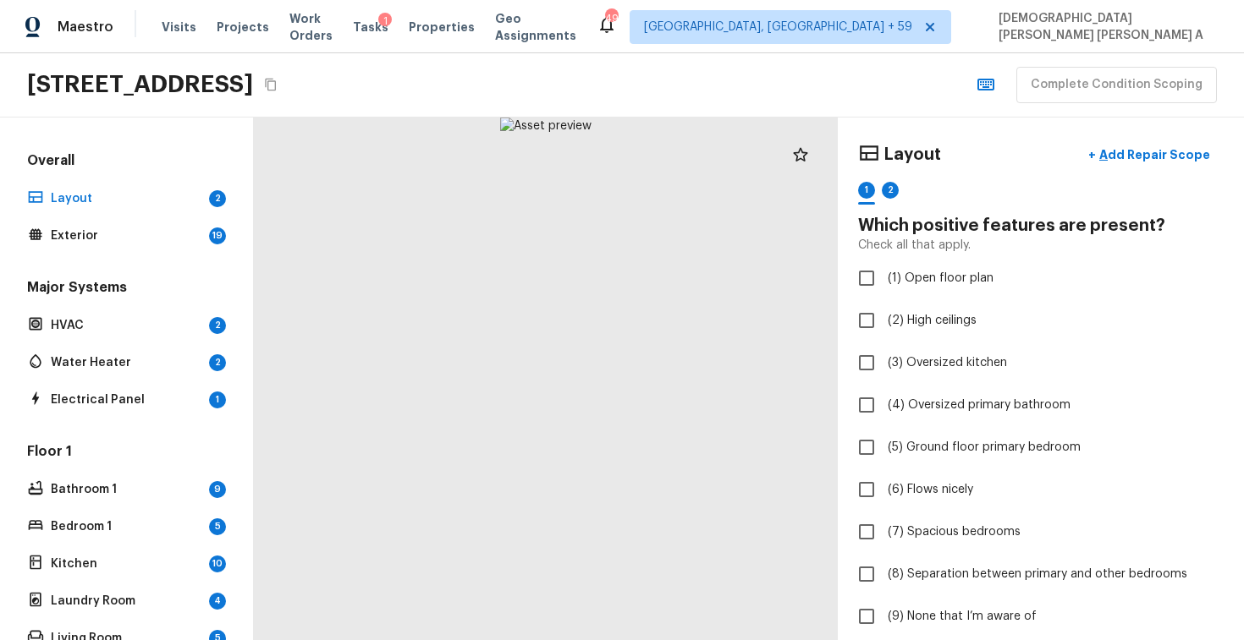
click at [586, 108] on div "3301 Shoreline Dr, Las Vegas, NV 89117 Complete Condition Scoping" at bounding box center [622, 85] width 1244 height 64
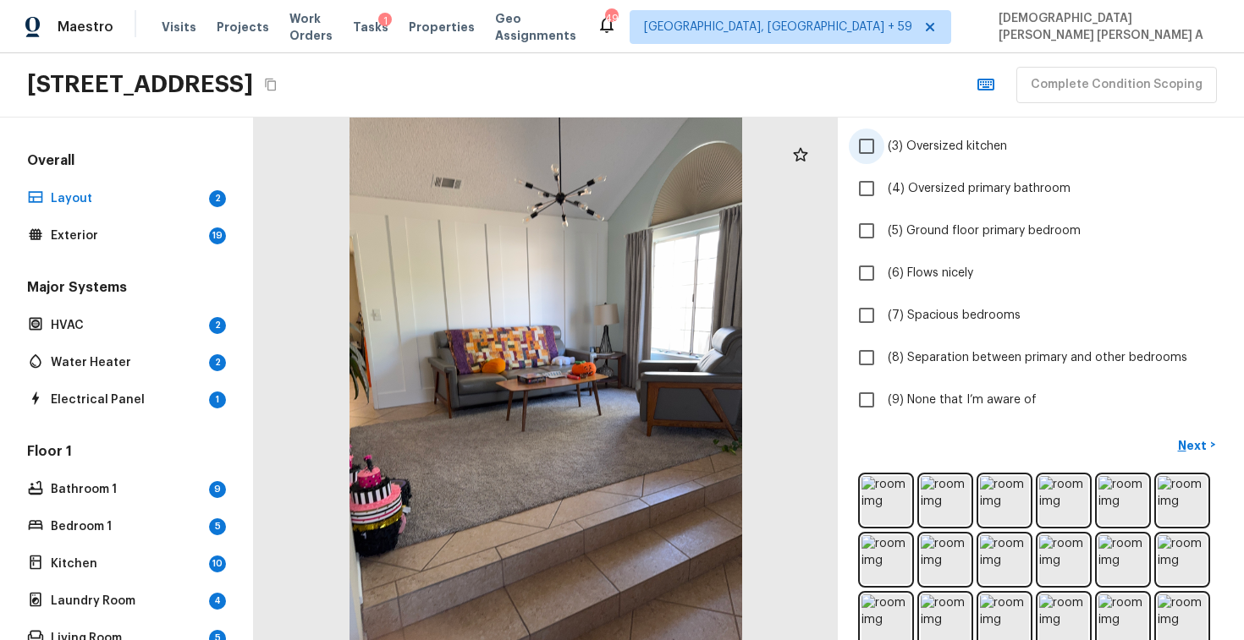
scroll to position [316, 0]
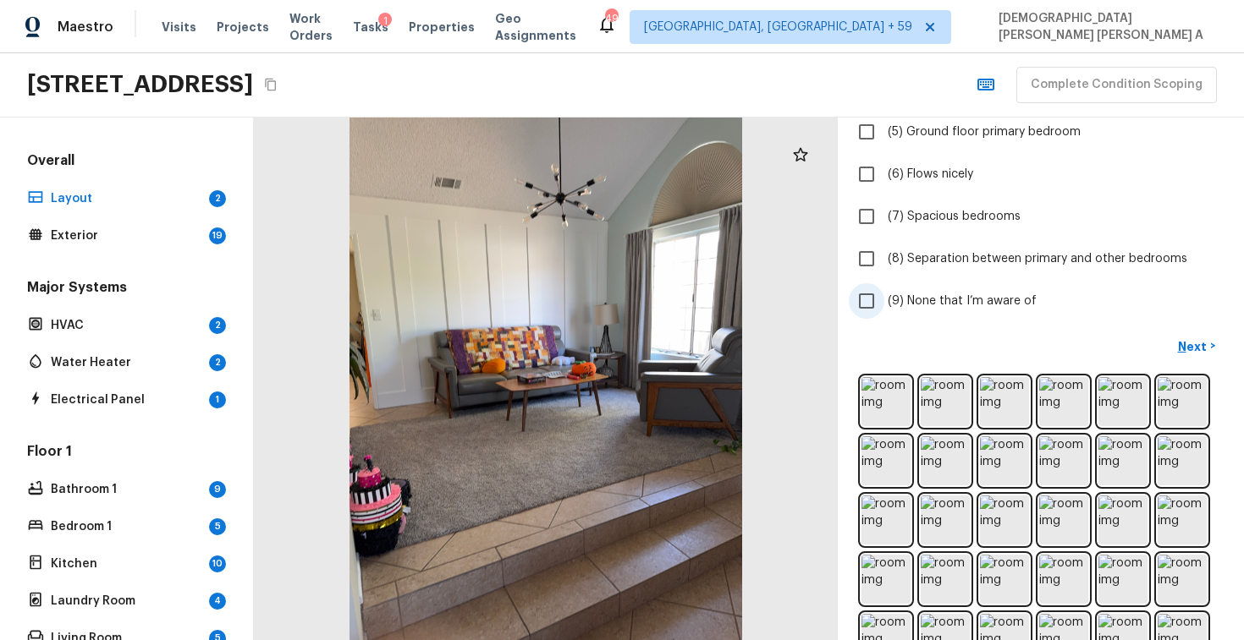
click at [874, 309] on input "(9) None that I’m aware of" at bounding box center [866, 301] width 36 height 36
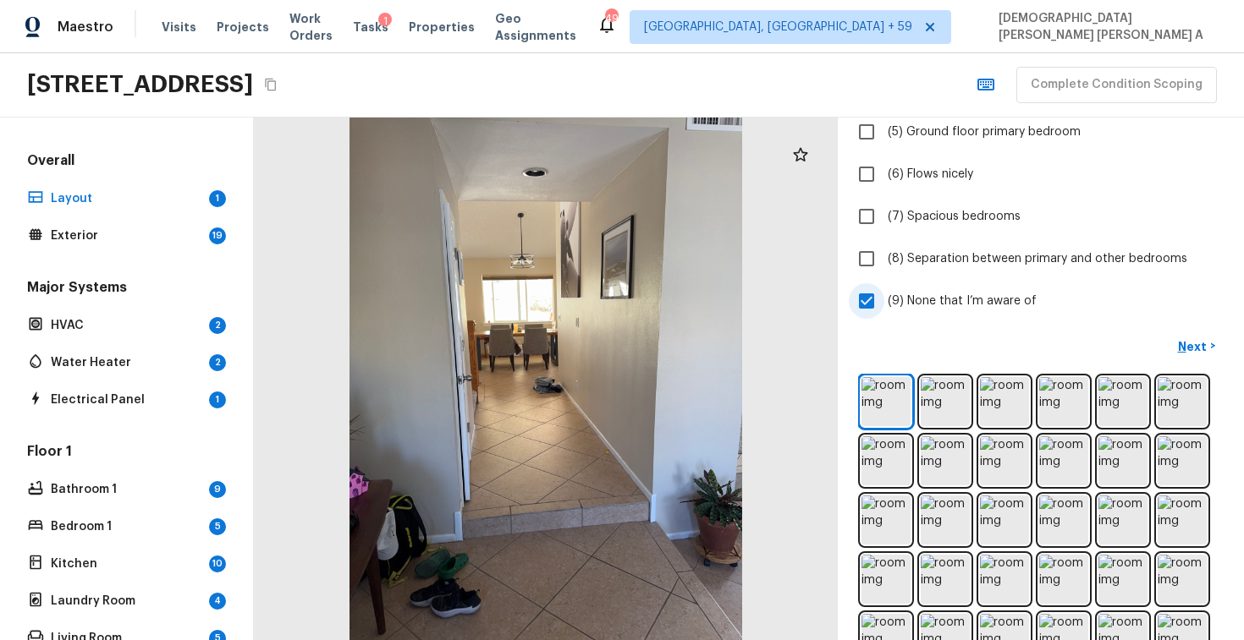
scroll to position [167, 0]
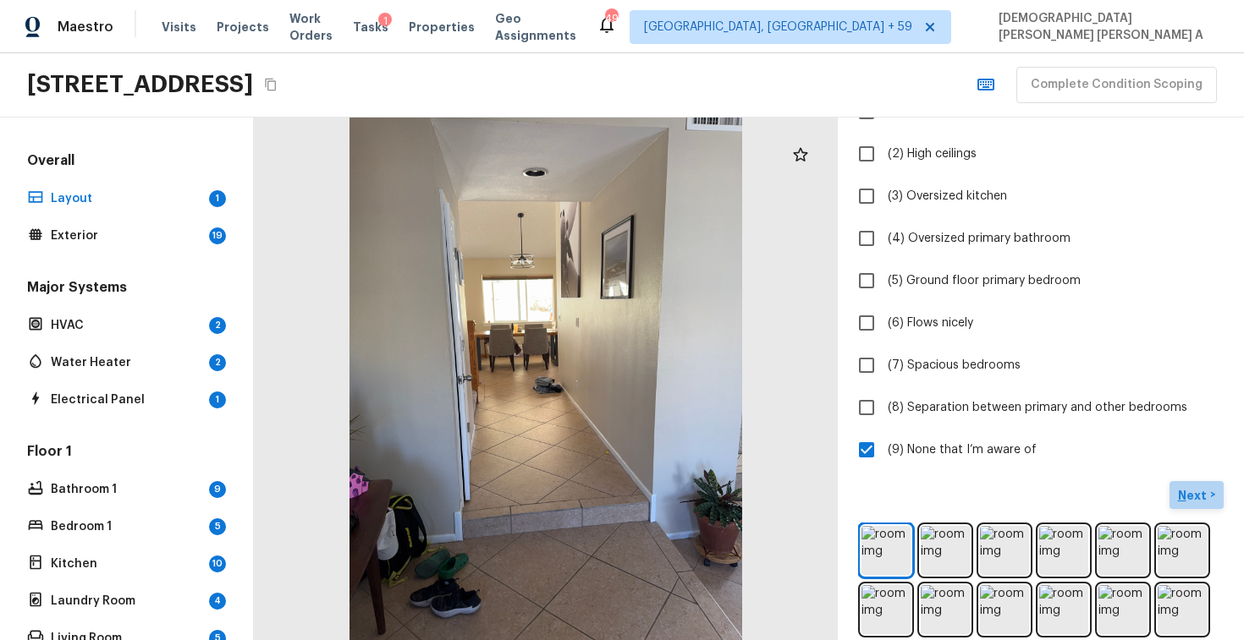
click at [1197, 489] on p "Next" at bounding box center [1194, 495] width 32 height 17
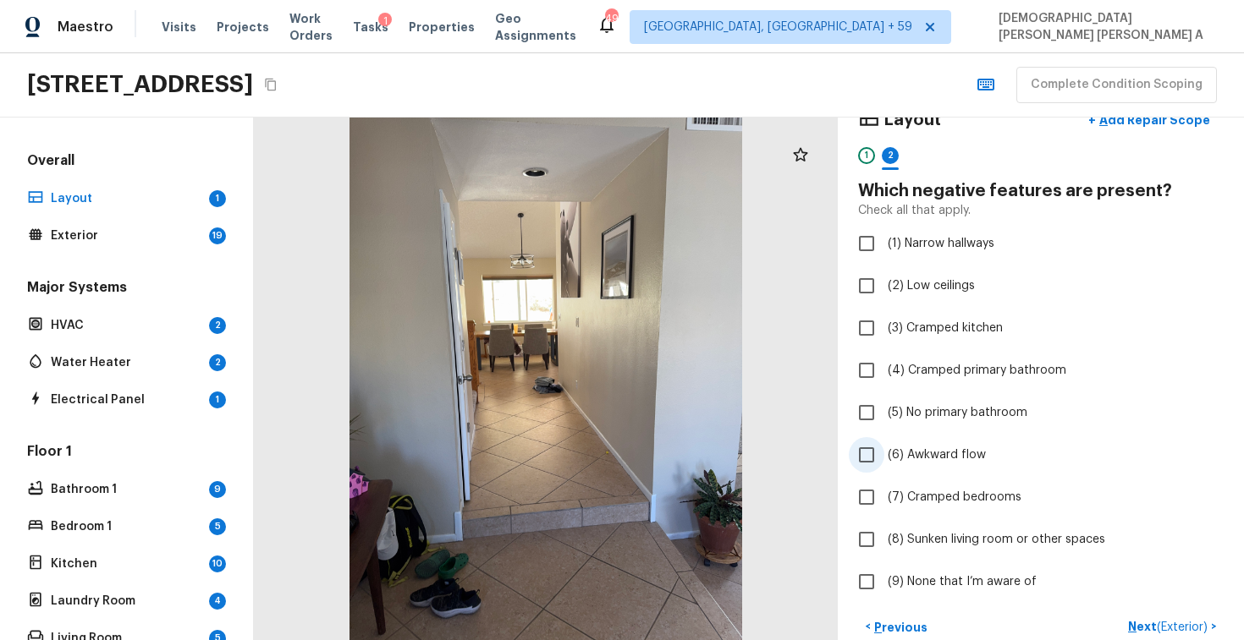
click at [860, 457] on input "(6) Awkward flow" at bounding box center [866, 455] width 36 height 36
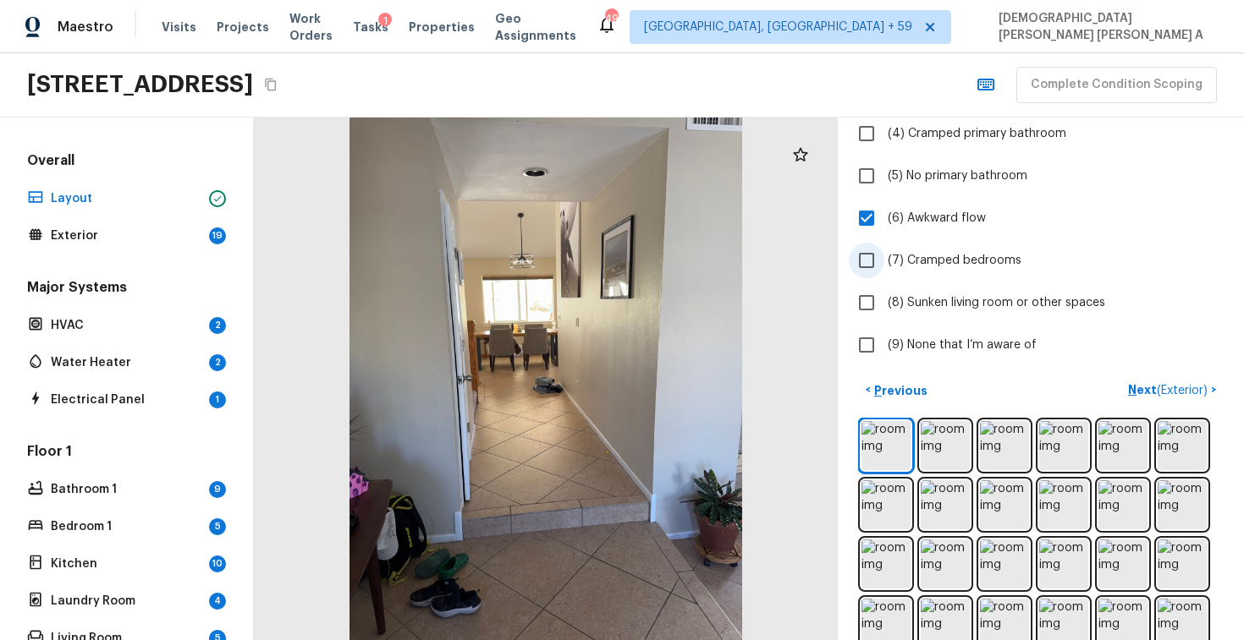
scroll to position [299, 0]
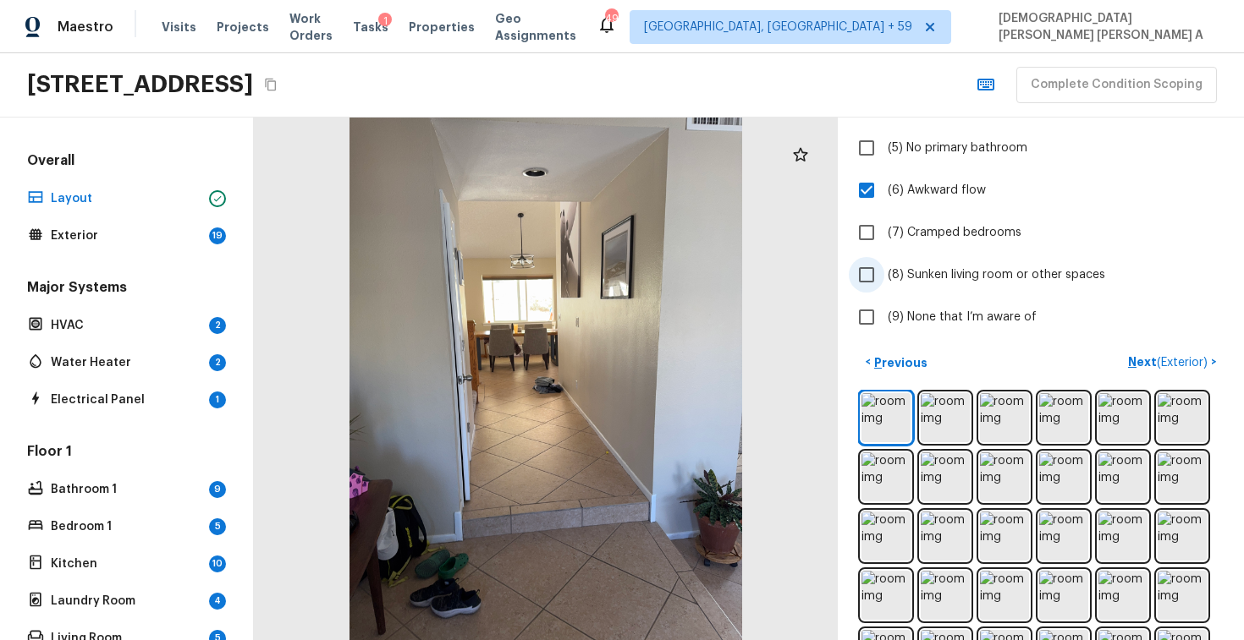
click at [886, 276] on label "(8) Sunken living room or other spaces" at bounding box center [1028, 275] width 361 height 36
click at [884, 276] on input "(8) Sunken living room or other spaces" at bounding box center [866, 275] width 36 height 36
click at [1142, 360] on p "Next ( Exterior )" at bounding box center [1169, 363] width 83 height 18
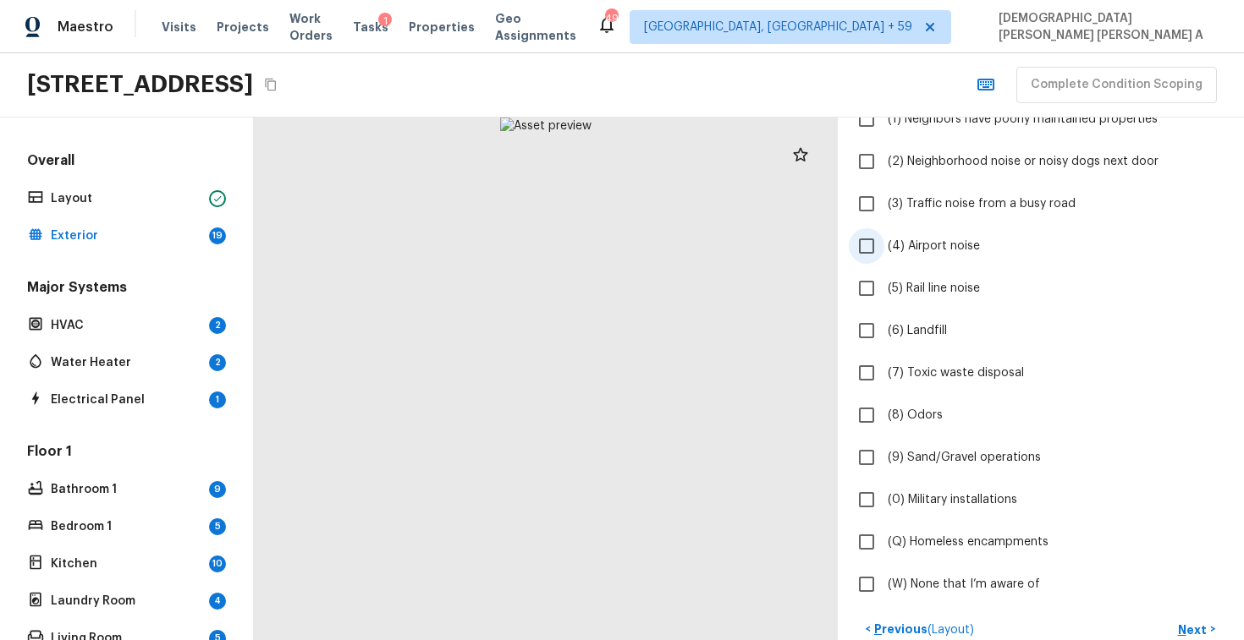
scroll to position [559, 0]
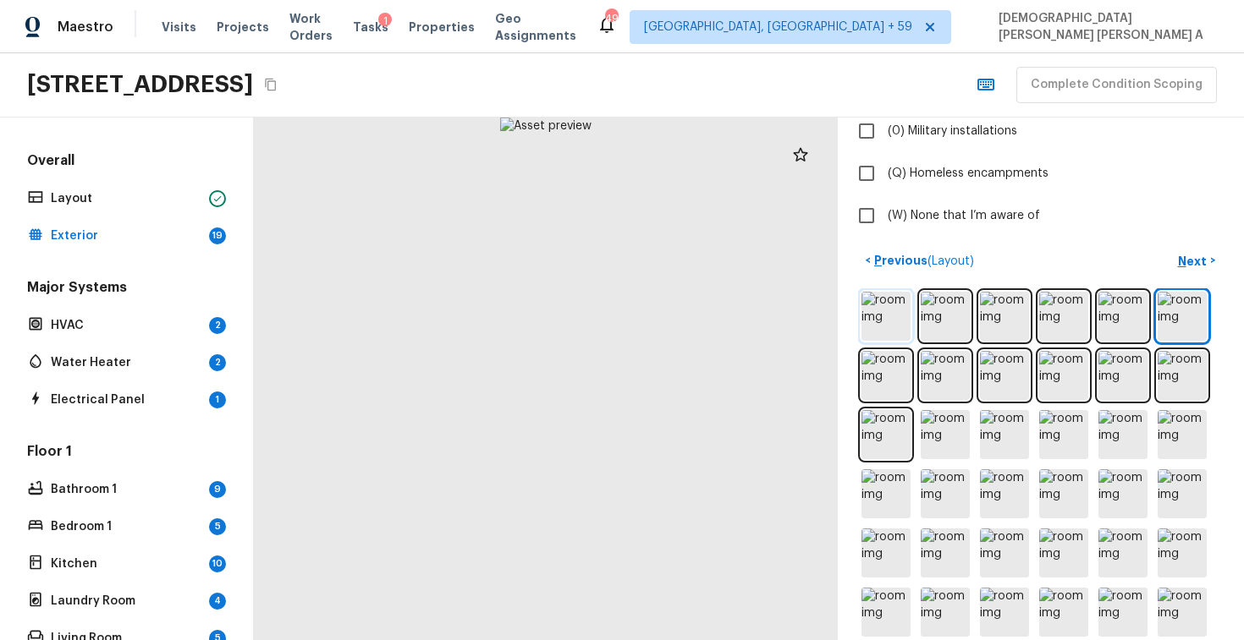
click at [865, 310] on img at bounding box center [885, 316] width 49 height 49
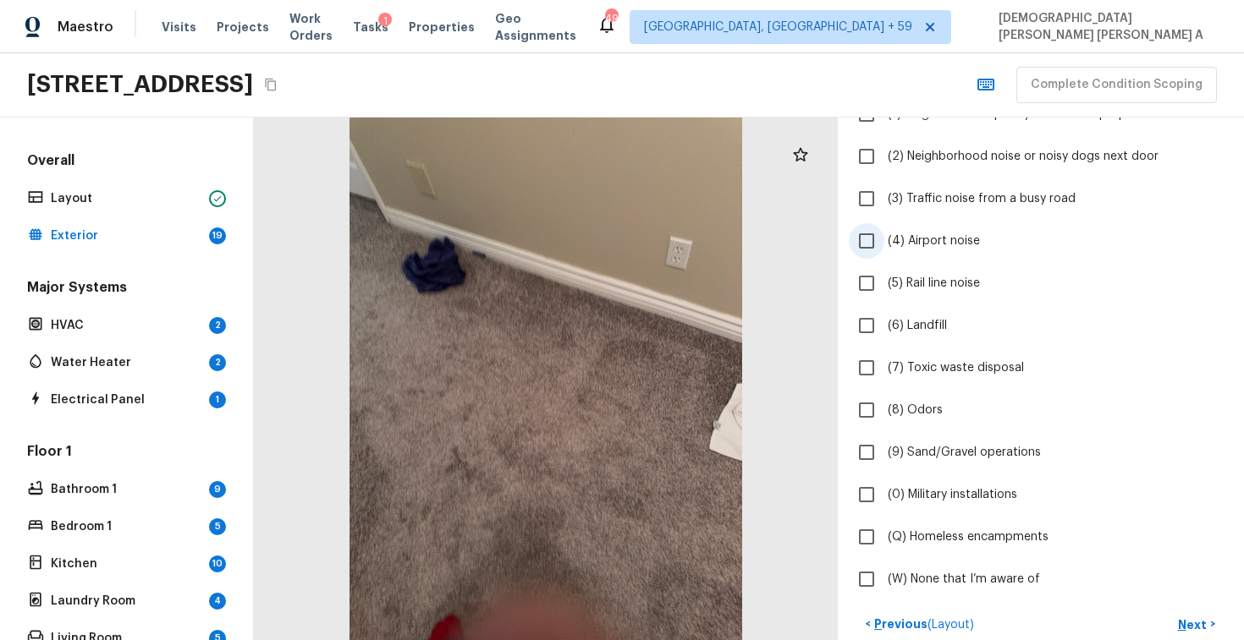
scroll to position [289, 0]
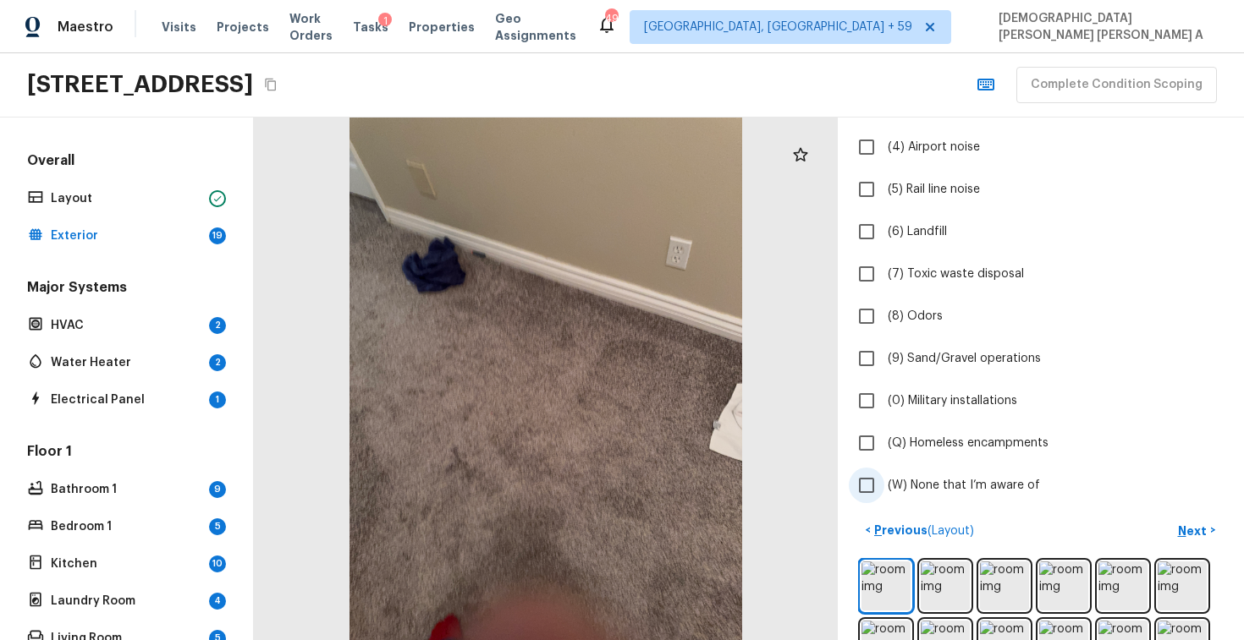
click at [935, 470] on label "(W) None that I’m aware of" at bounding box center [1028, 486] width 361 height 36
click at [884, 470] on input "(W) None that I’m aware of" at bounding box center [866, 486] width 36 height 36
checkbox input "true"
click at [1200, 529] on p "Next" at bounding box center [1194, 531] width 32 height 17
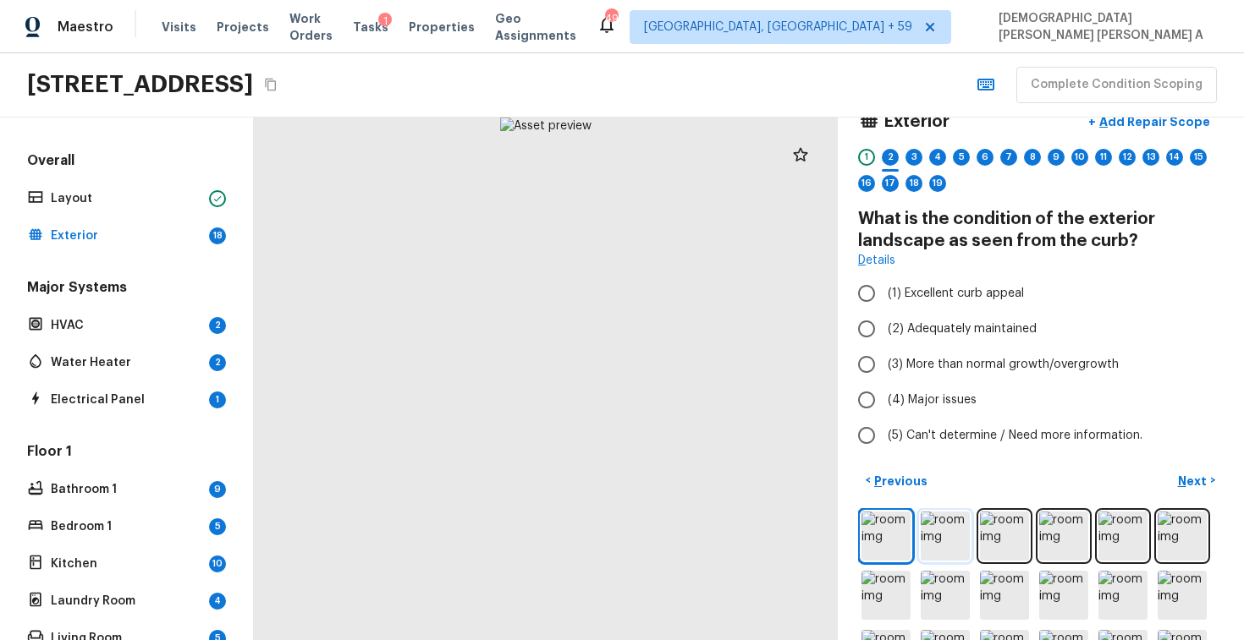
scroll to position [0, 0]
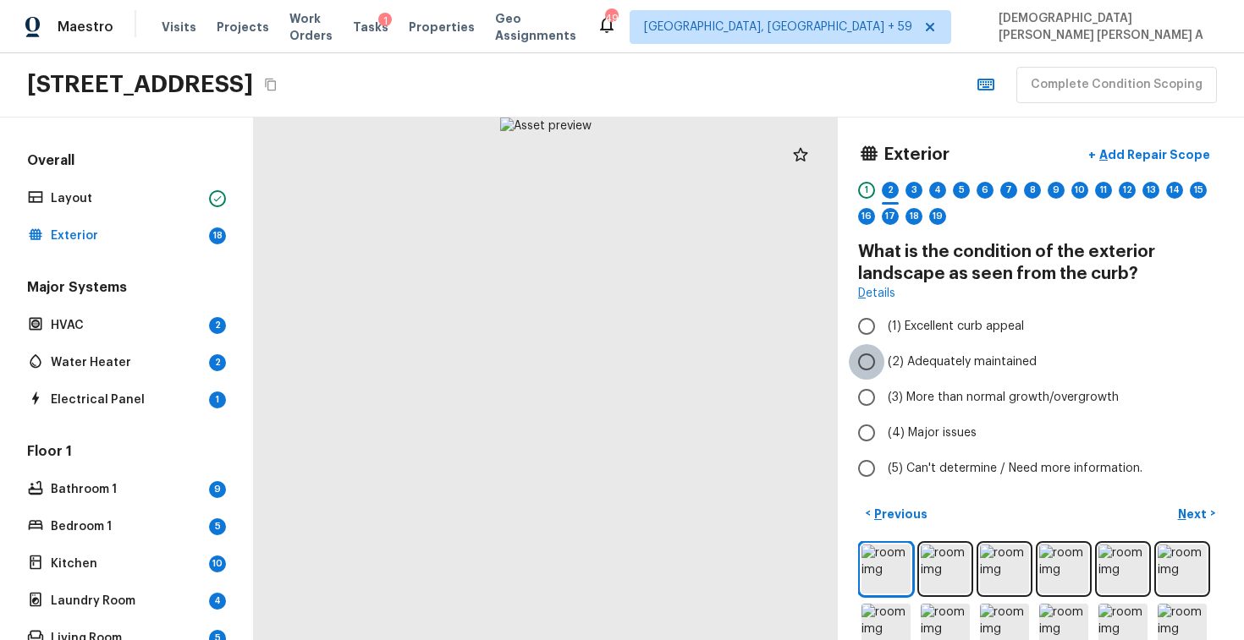
click at [866, 371] on input "(2) Adequately maintained" at bounding box center [866, 362] width 36 height 36
radio input "true"
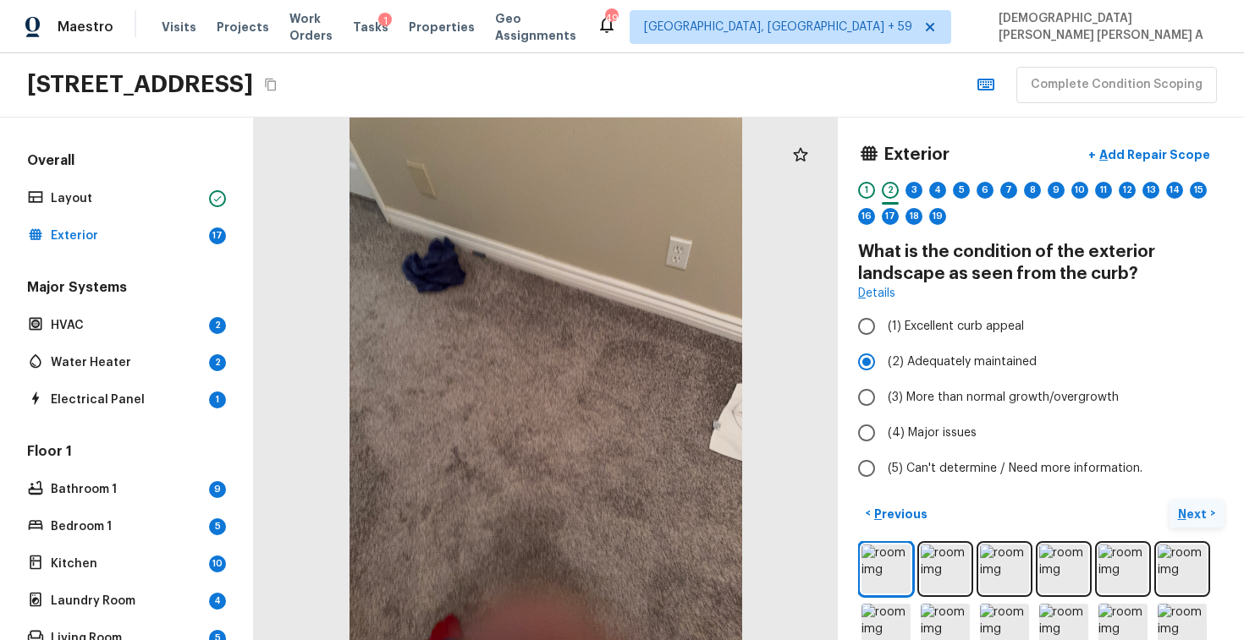
click at [1189, 517] on p "Next" at bounding box center [1194, 514] width 32 height 17
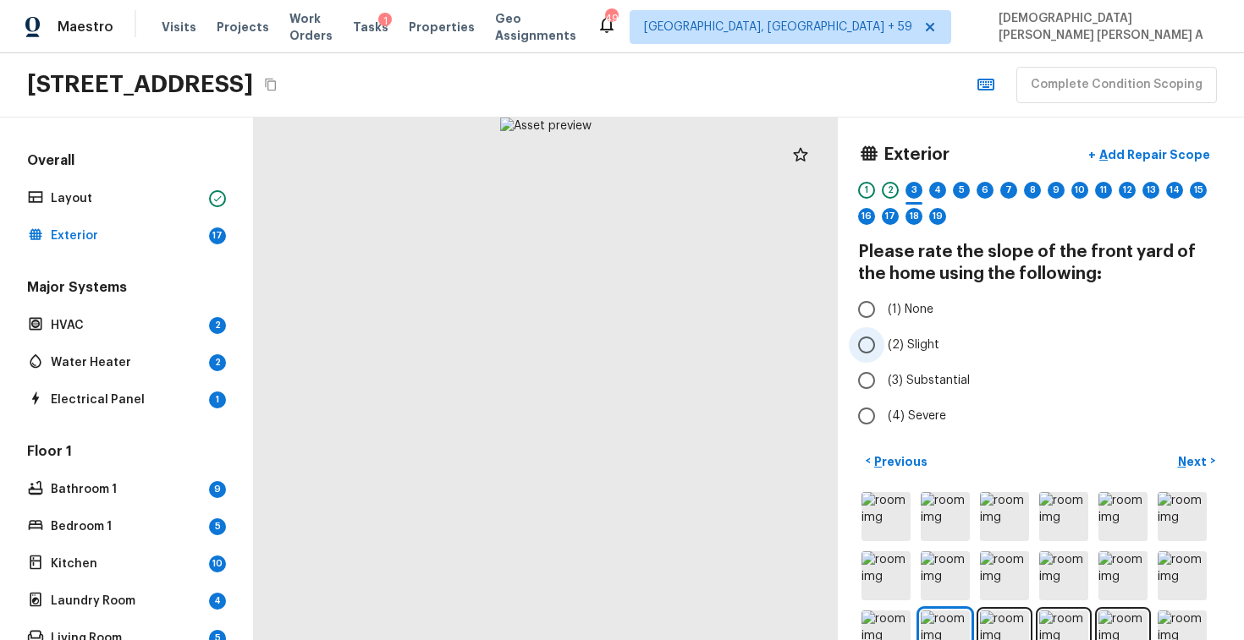
click at [863, 349] on input "(2) Slight" at bounding box center [866, 345] width 36 height 36
radio input "true"
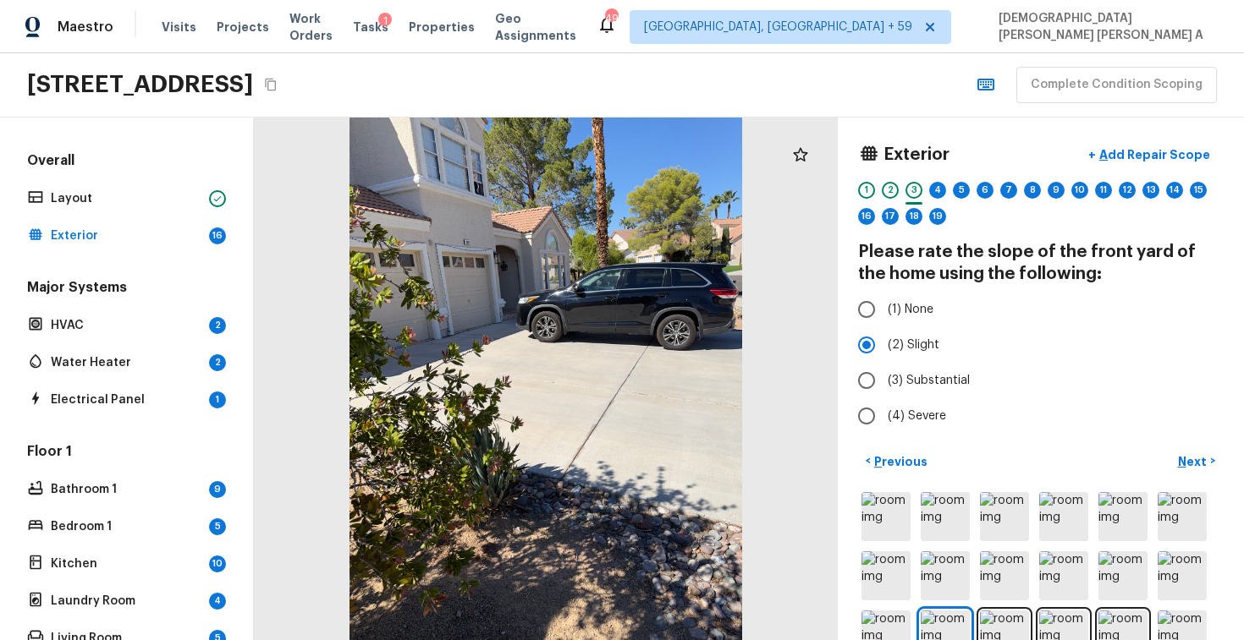
click at [1223, 475] on div "Exterior + Add Repair Scope 1 2 3 4 5 6 7 8 9 10 11 12 13 14 15 16 17 18 19 Ple…" at bounding box center [1040, 379] width 406 height 523
click at [1189, 455] on p "Next" at bounding box center [1194, 461] width 32 height 17
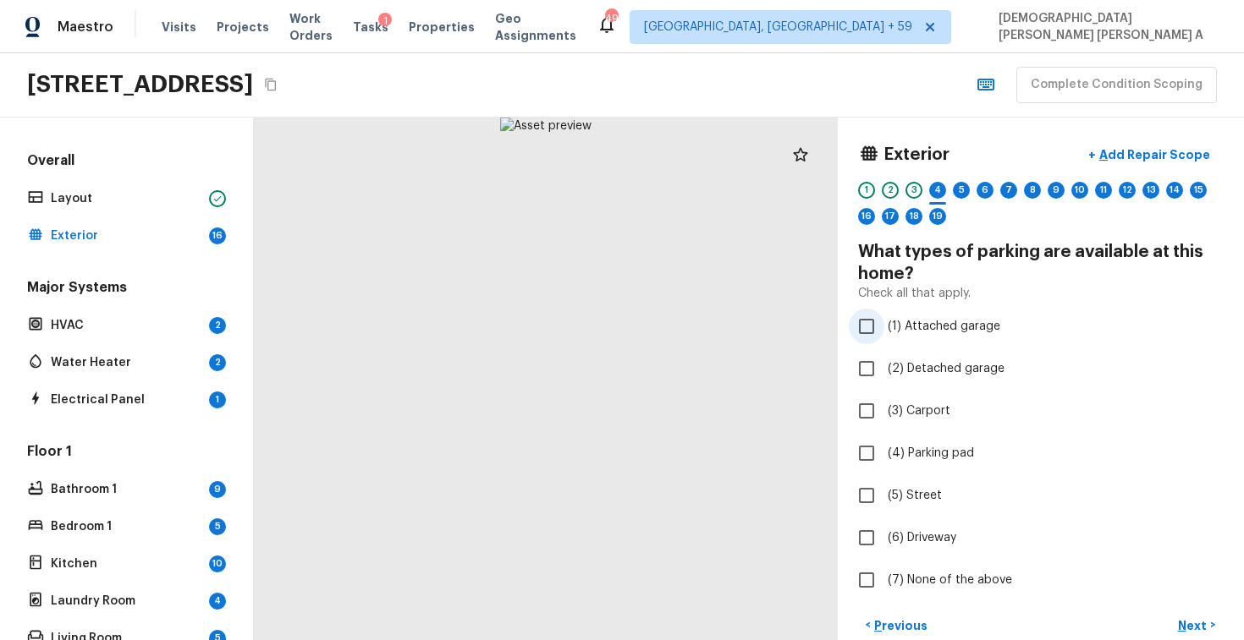
click at [868, 332] on input "(1) Attached garage" at bounding box center [866, 327] width 36 height 36
checkbox input "true"
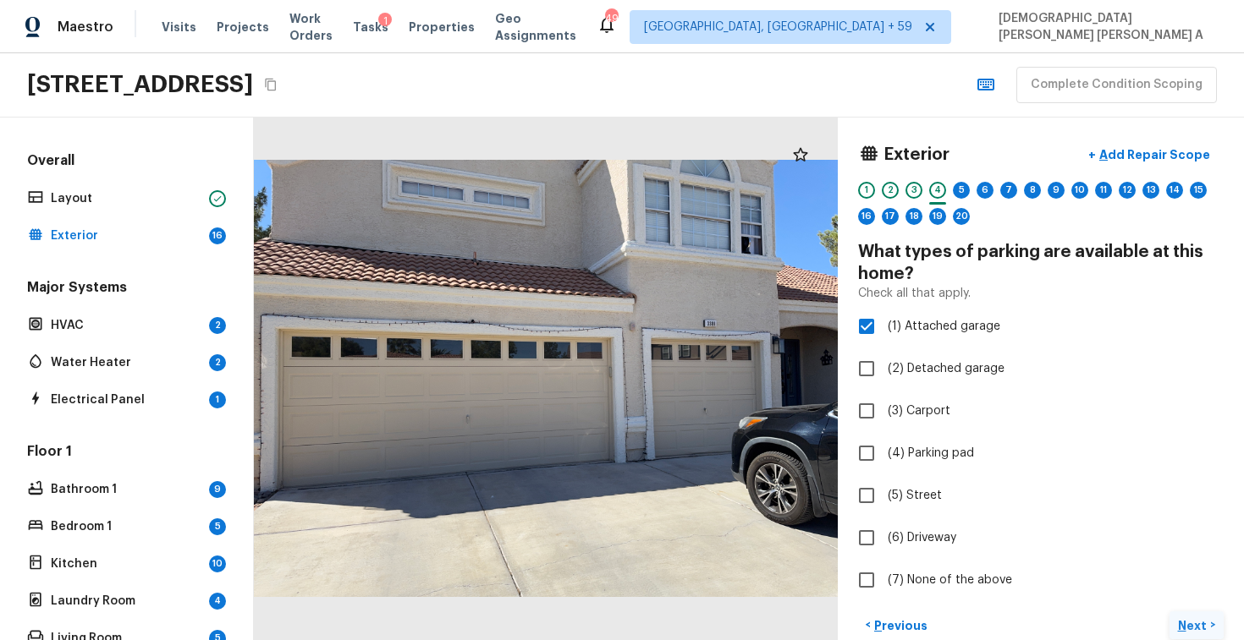
click at [1199, 619] on p "Next" at bounding box center [1194, 626] width 32 height 17
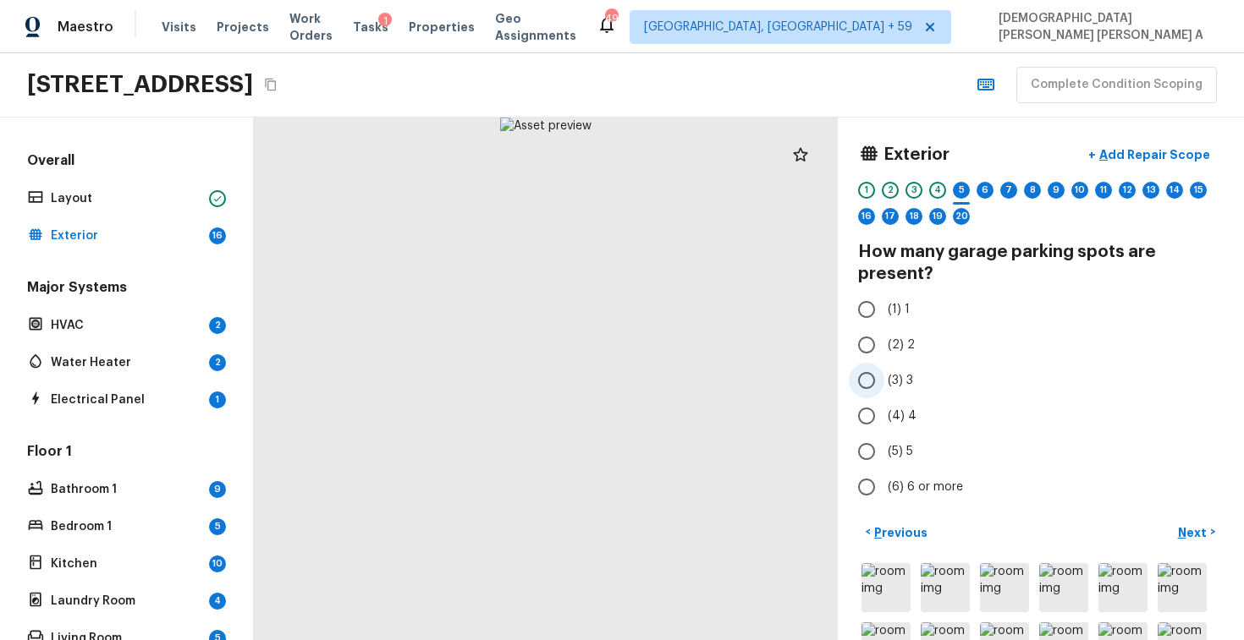
click at [866, 375] on input "(3) 3" at bounding box center [866, 381] width 36 height 36
radio input "true"
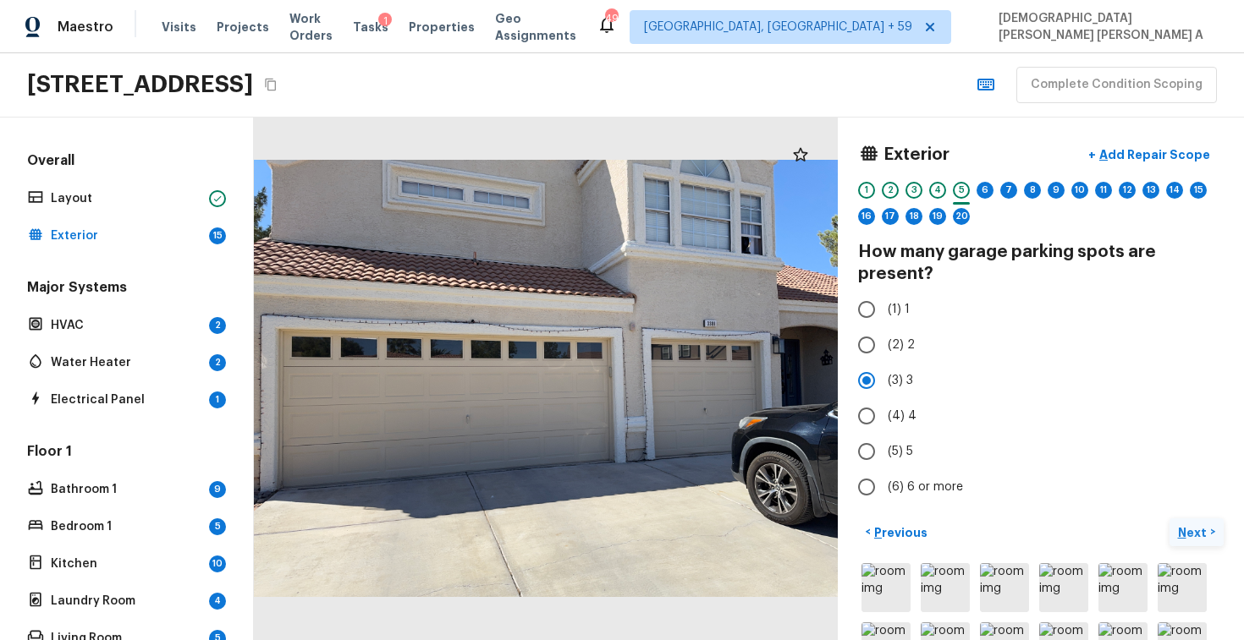
click at [1205, 537] on p "Next" at bounding box center [1194, 532] width 32 height 17
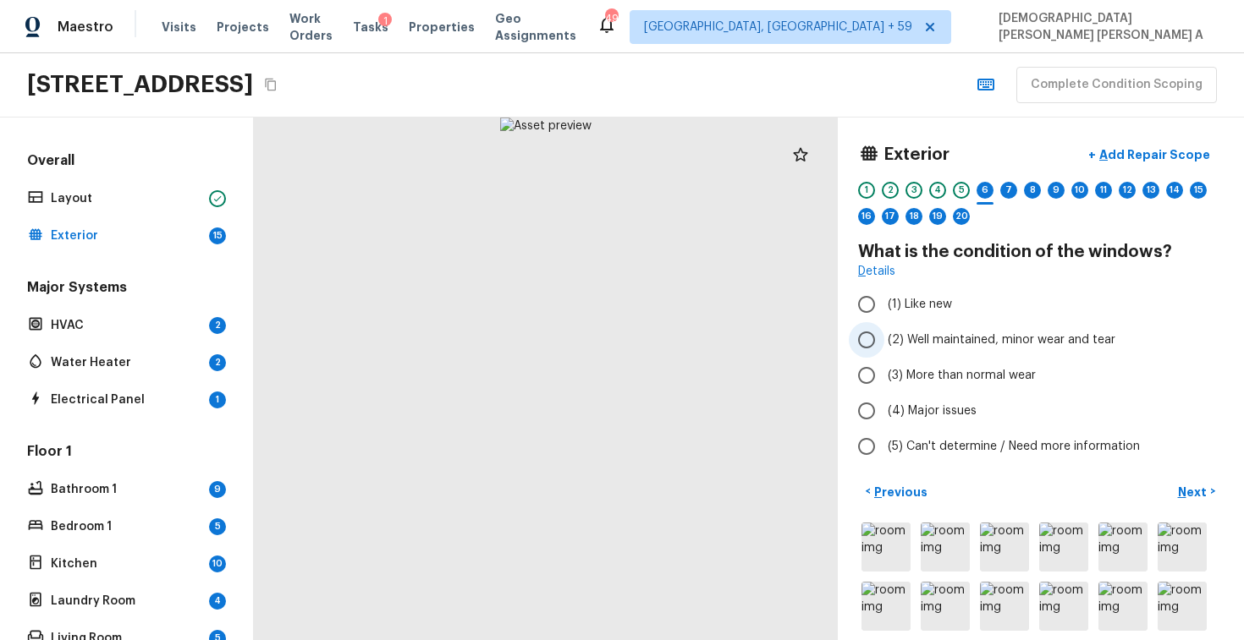
click at [882, 339] on input "(2) Well maintained, minor wear and tear" at bounding box center [866, 340] width 36 height 36
radio input "true"
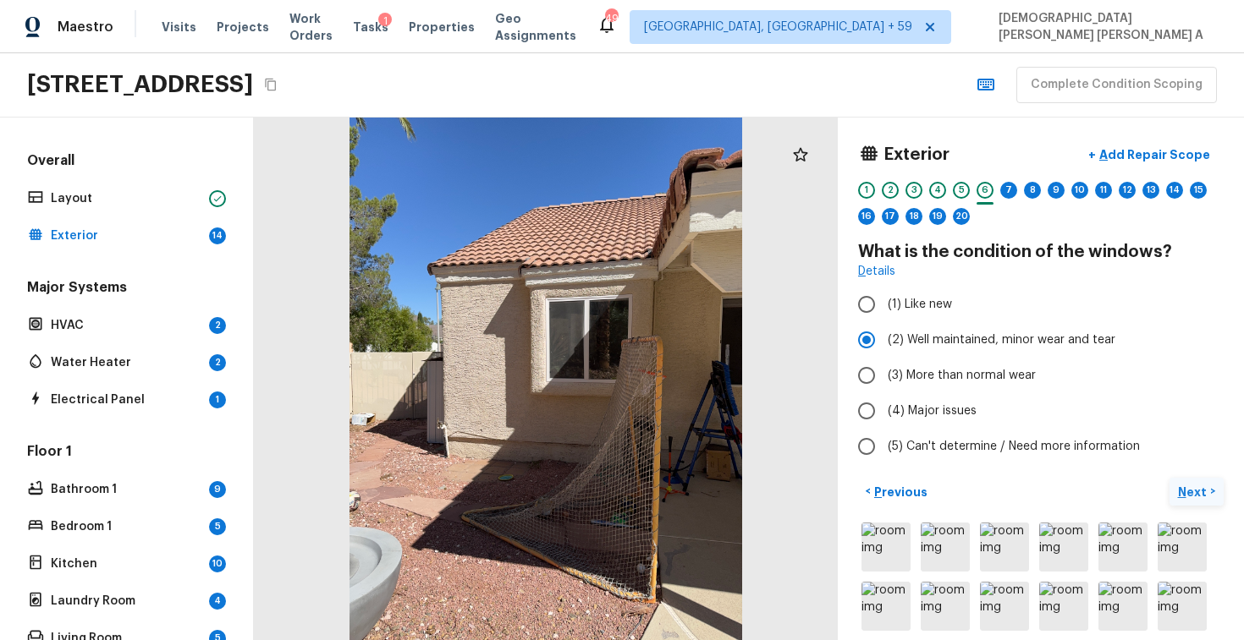
click at [1192, 484] on p "Next" at bounding box center [1194, 492] width 32 height 17
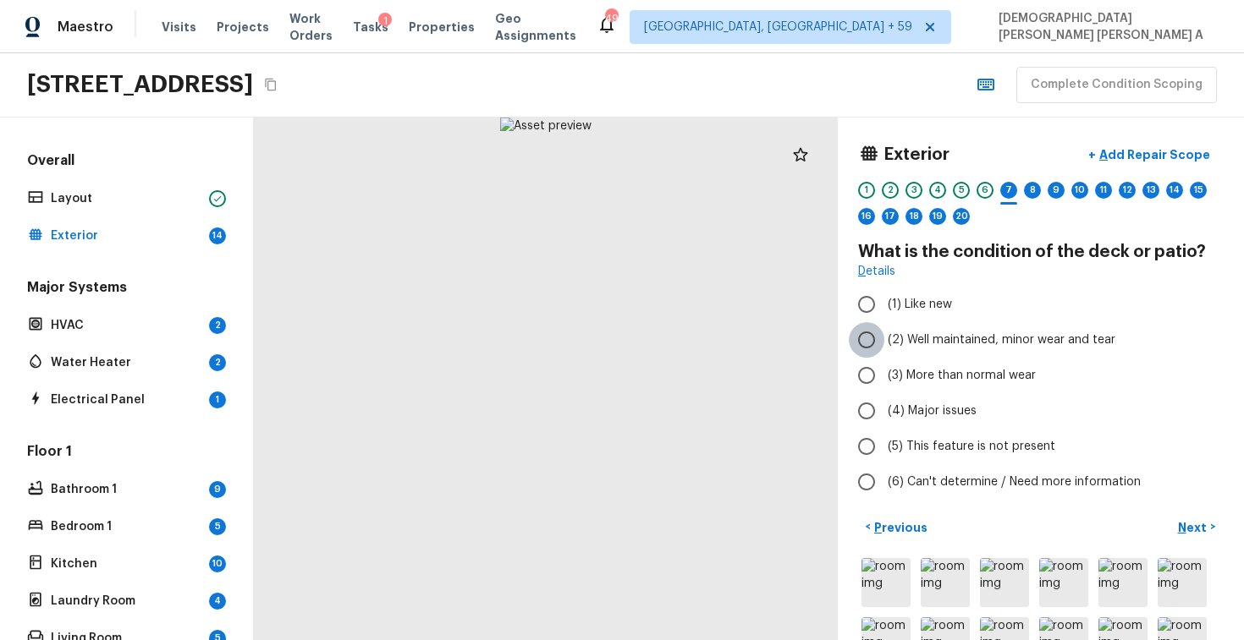
click at [872, 338] on input "(2) Well maintained, minor wear and tear" at bounding box center [866, 340] width 36 height 36
radio input "true"
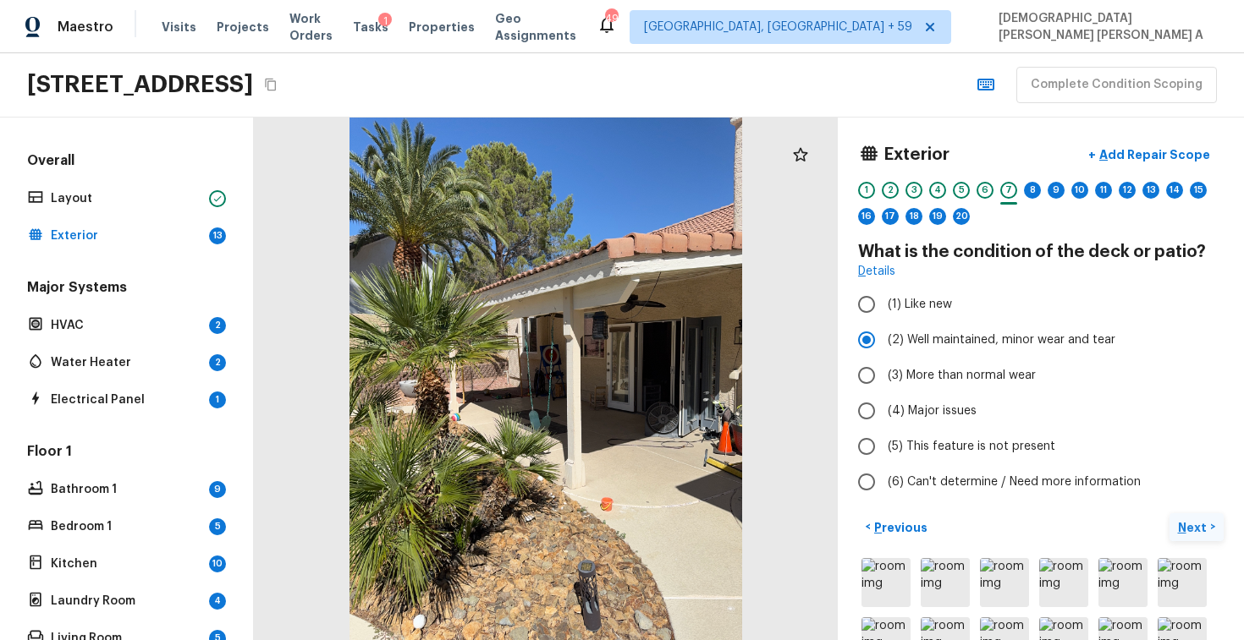
click at [1195, 530] on p "Next" at bounding box center [1194, 527] width 32 height 17
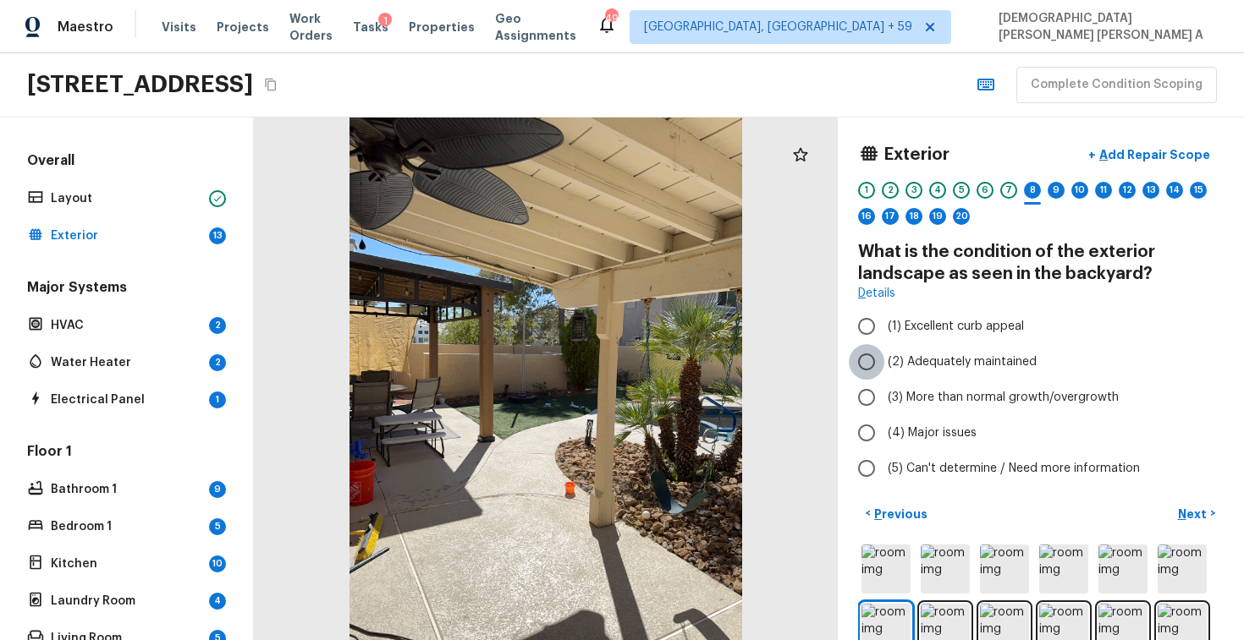
click at [881, 358] on input "(2) Adequately maintained" at bounding box center [866, 362] width 36 height 36
radio input "true"
click at [872, 383] on input "(3) More than normal growth/overgrowth" at bounding box center [866, 398] width 36 height 36
radio input "true"
click at [1138, 154] on p "Add Repair Scope" at bounding box center [1152, 154] width 114 height 17
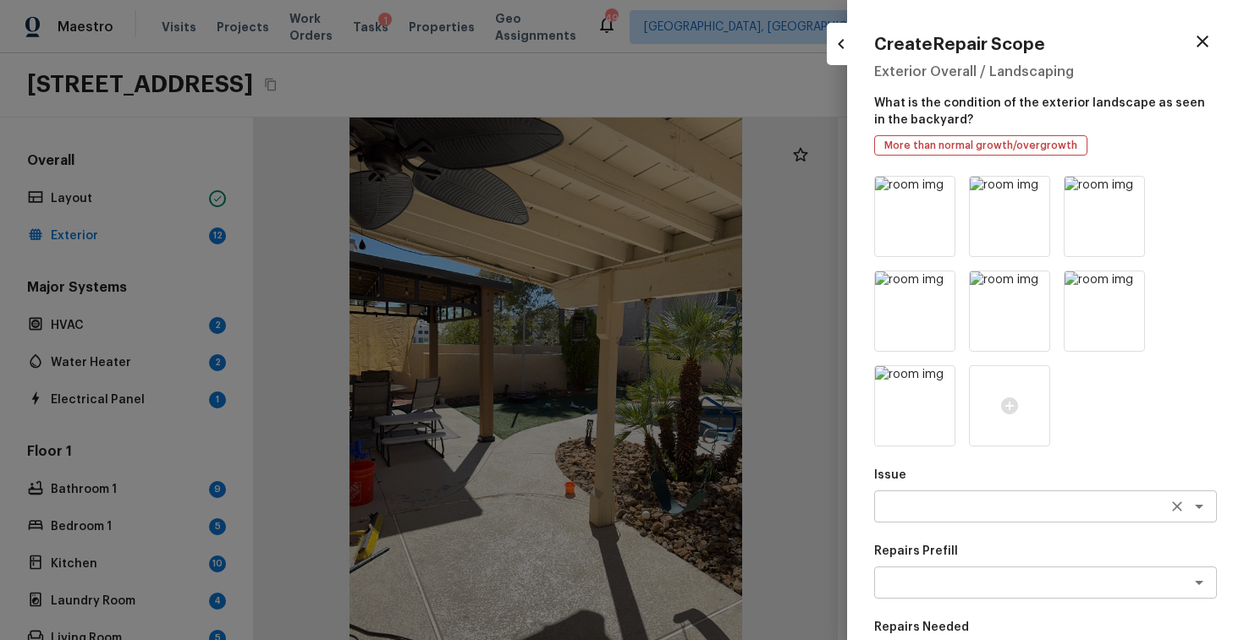
click at [962, 503] on textarea at bounding box center [1021, 506] width 280 height 17
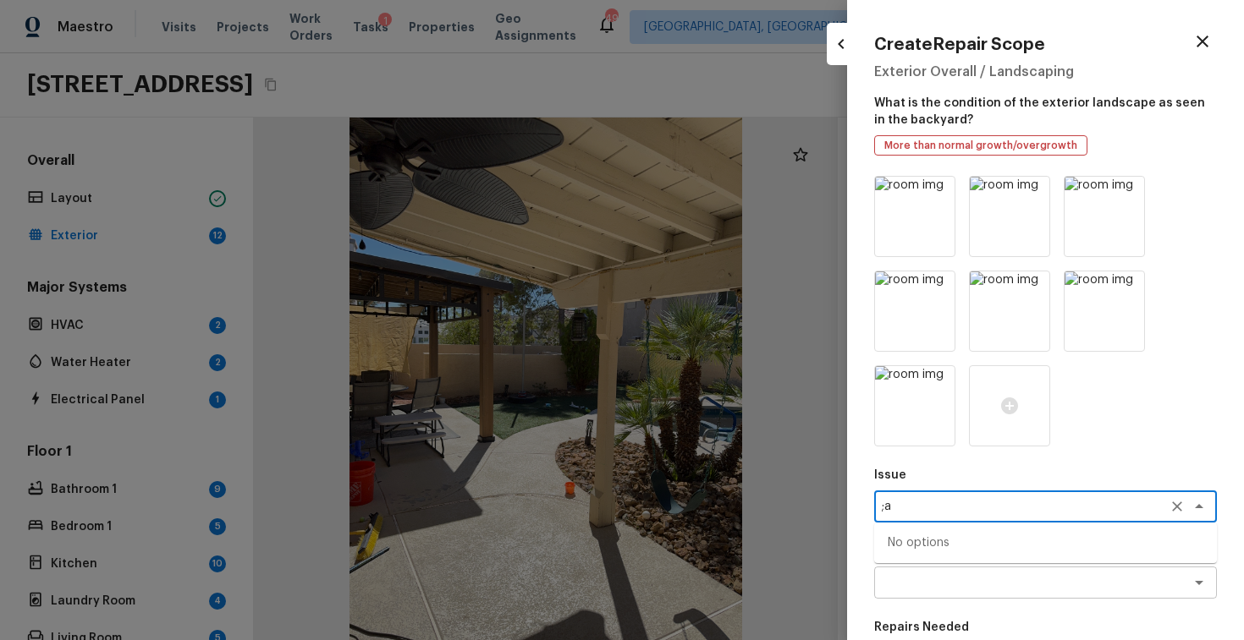
type textarea ";"
click at [1029, 550] on li "Landscape Package" at bounding box center [1045, 543] width 343 height 27
type textarea "Landscape Package"
click at [1003, 585] on textarea at bounding box center [1021, 582] width 280 height 17
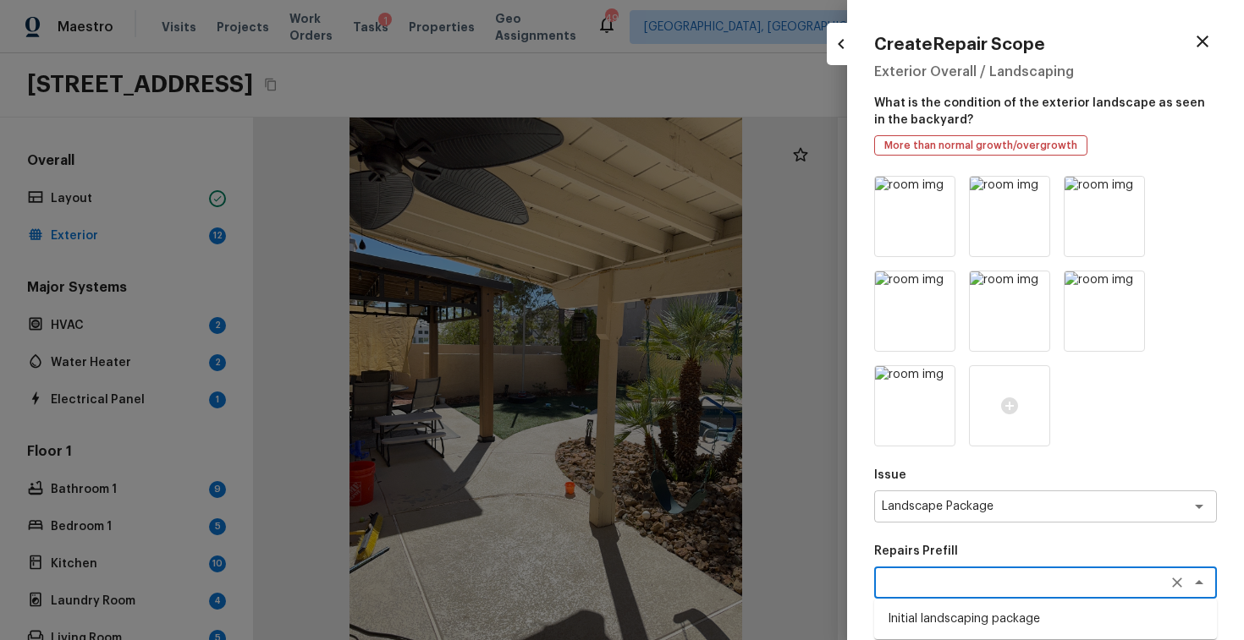
click at [996, 612] on li "Initial landscaping package" at bounding box center [1045, 619] width 343 height 27
type textarea "Initial landscaping package"
type textarea "Mowing of grass up to 6" in height. Mow, edge along driveways & sidewalks, trim…"
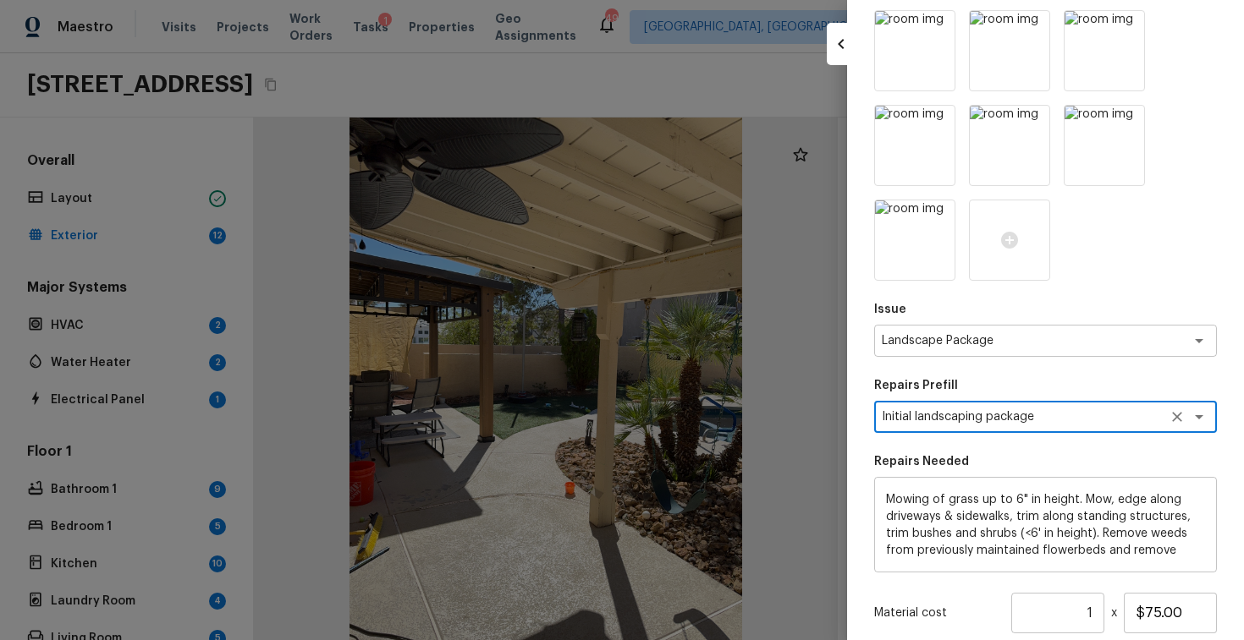
scroll to position [298, 0]
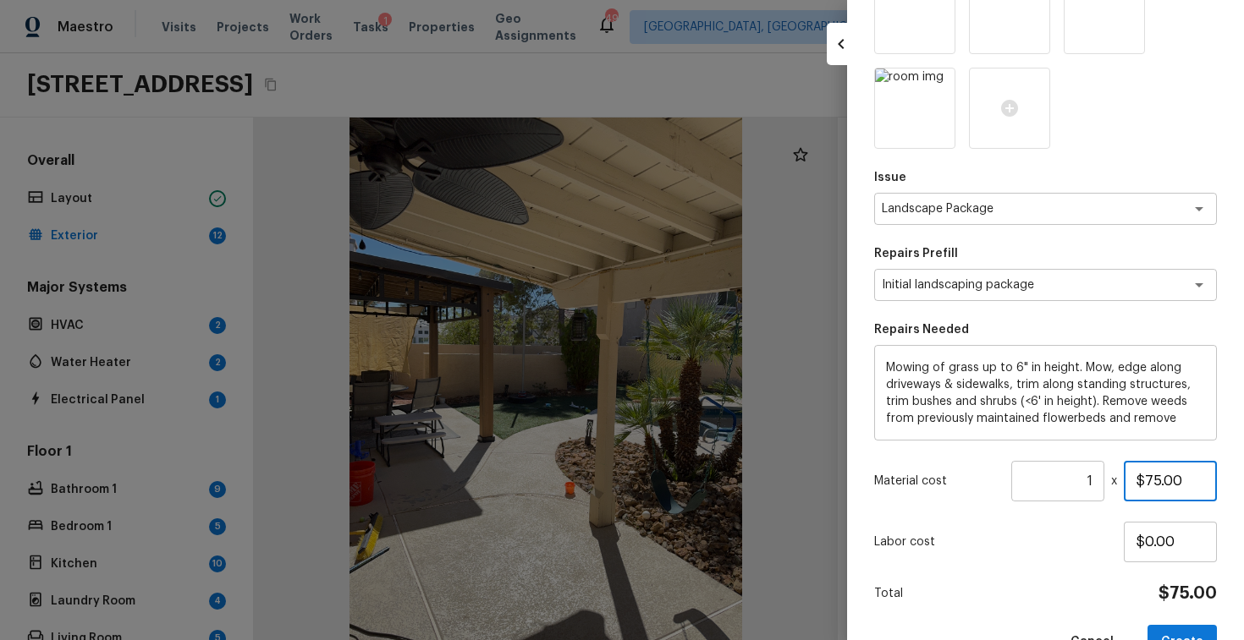
click at [1156, 483] on input "$75.00" at bounding box center [1169, 481] width 93 height 41
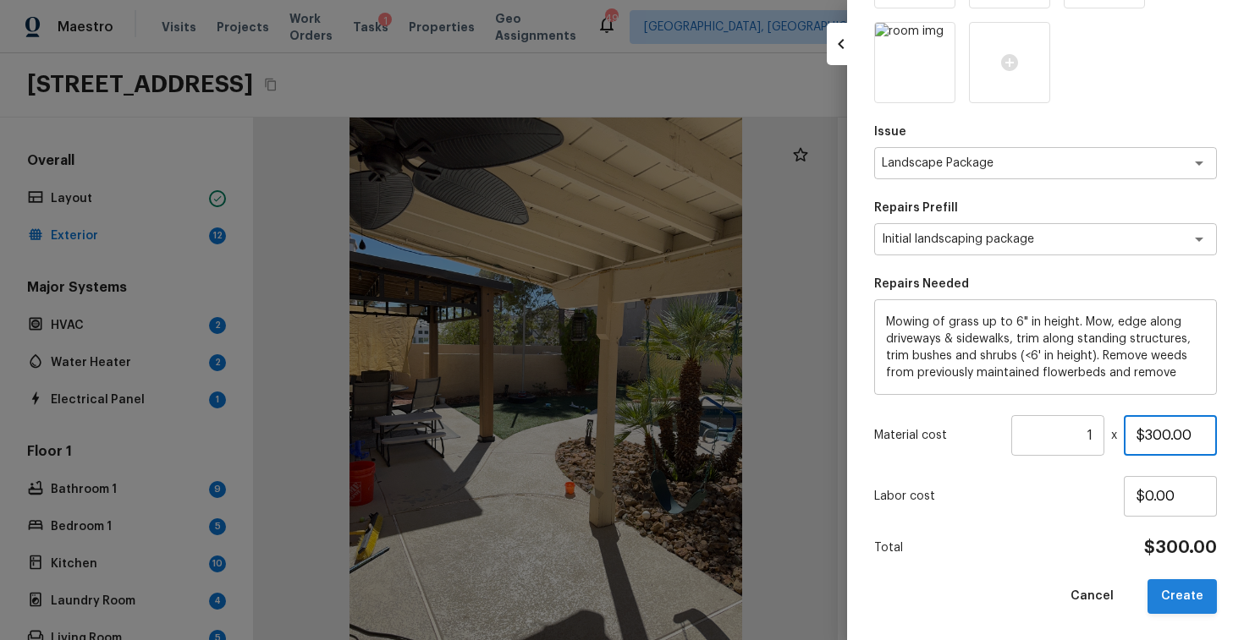
type input "$300.00"
click at [1179, 596] on button "Create" at bounding box center [1181, 596] width 69 height 35
type input "$0.00"
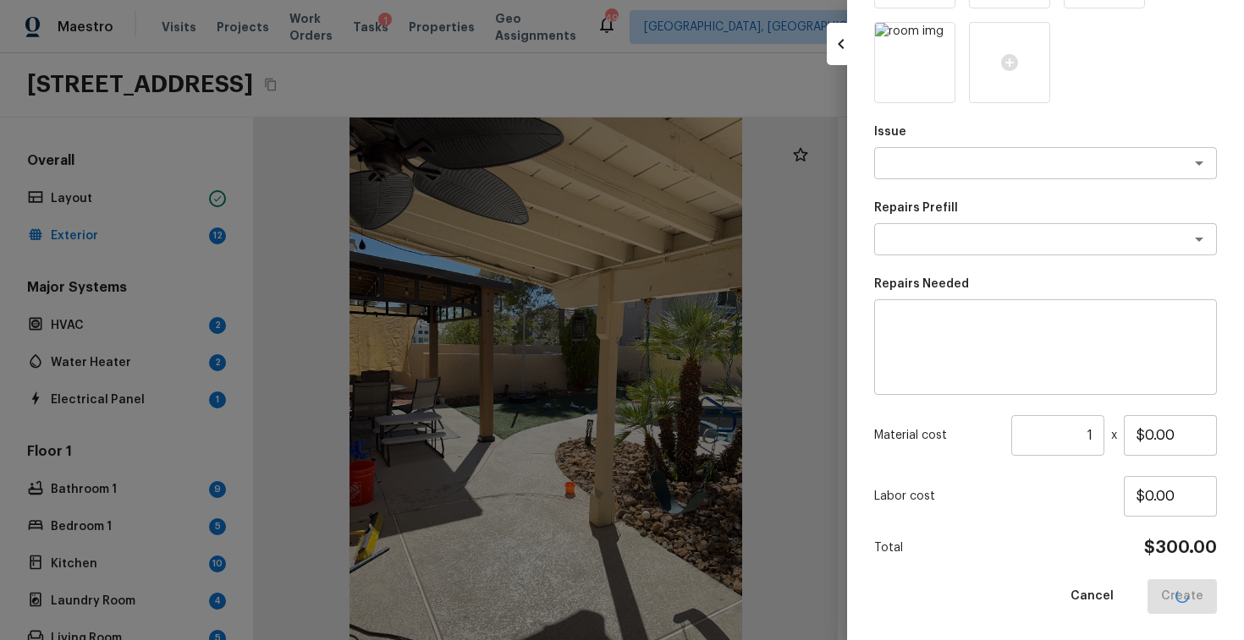
scroll to position [154, 0]
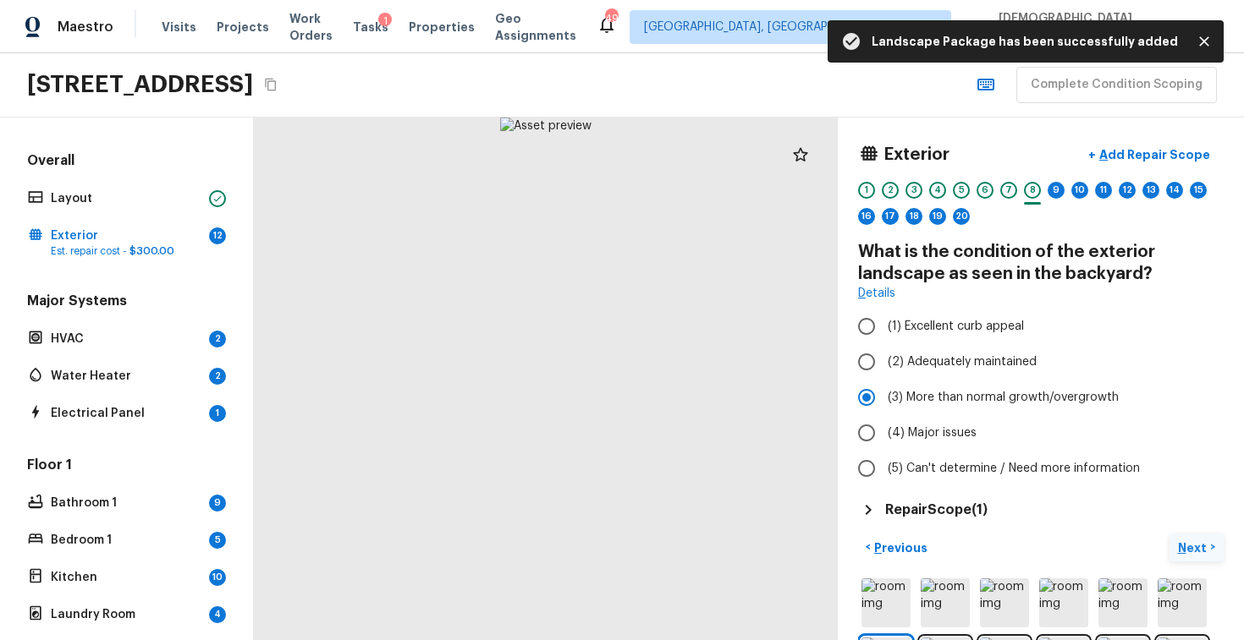
click at [1190, 549] on p "Next" at bounding box center [1194, 548] width 32 height 17
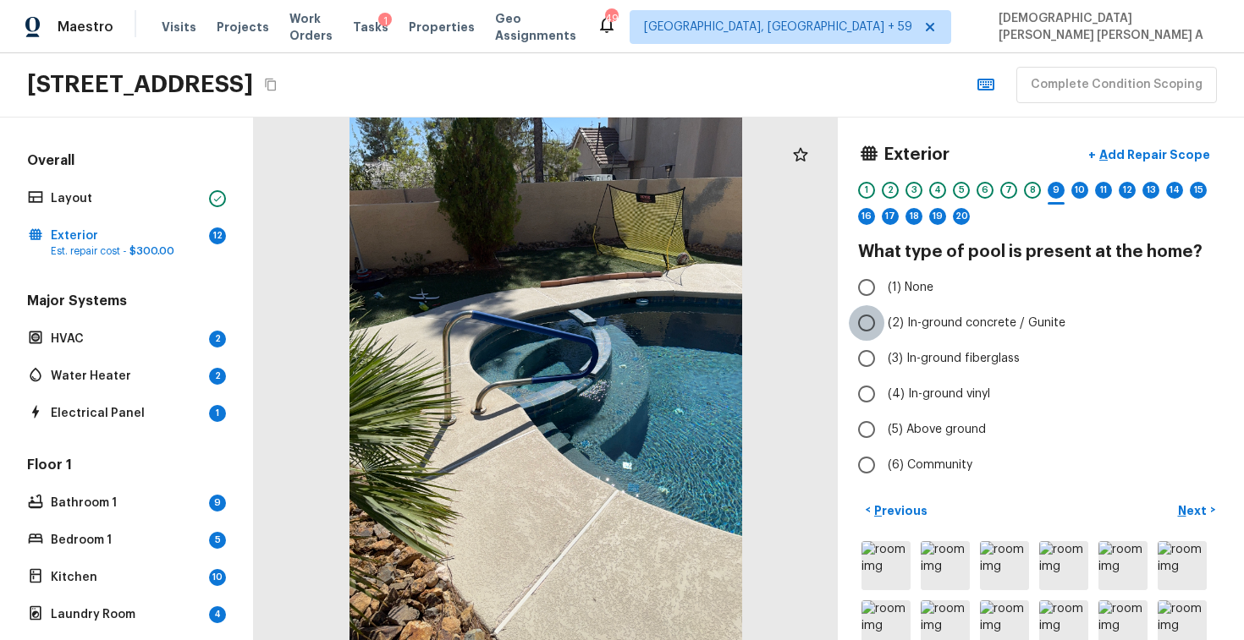
click at [880, 328] on input "(2) In-ground concrete / Gunite" at bounding box center [866, 323] width 36 height 36
radio input "true"
click at [1144, 146] on p "Add Repair Scope" at bounding box center [1152, 154] width 114 height 17
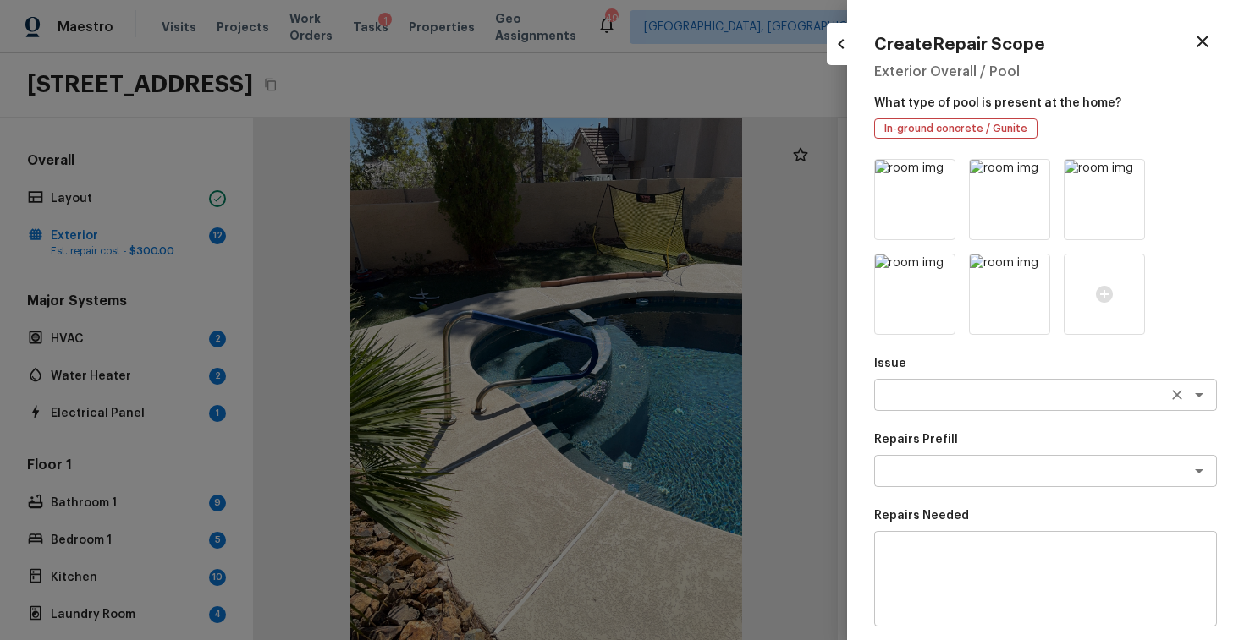
click at [936, 397] on textarea at bounding box center [1021, 395] width 280 height 17
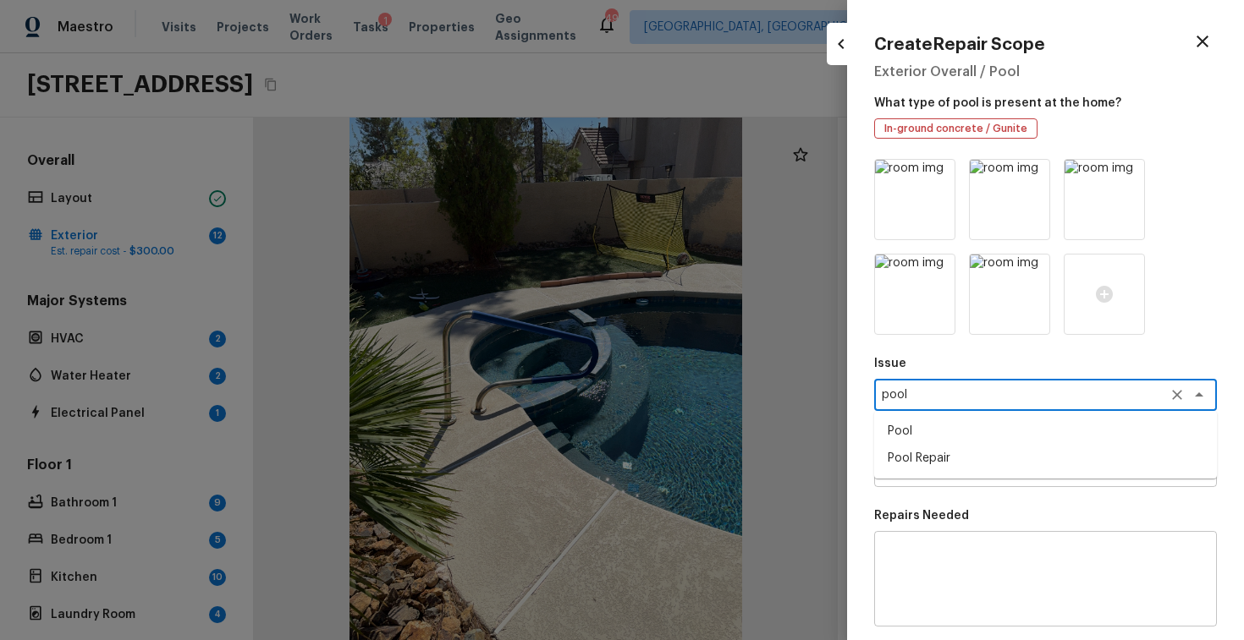
click at [931, 468] on li "Pool Repair" at bounding box center [1045, 458] width 343 height 27
click at [930, 481] on div "x ​" at bounding box center [1045, 471] width 343 height 32
type textarea "Pool Repair"
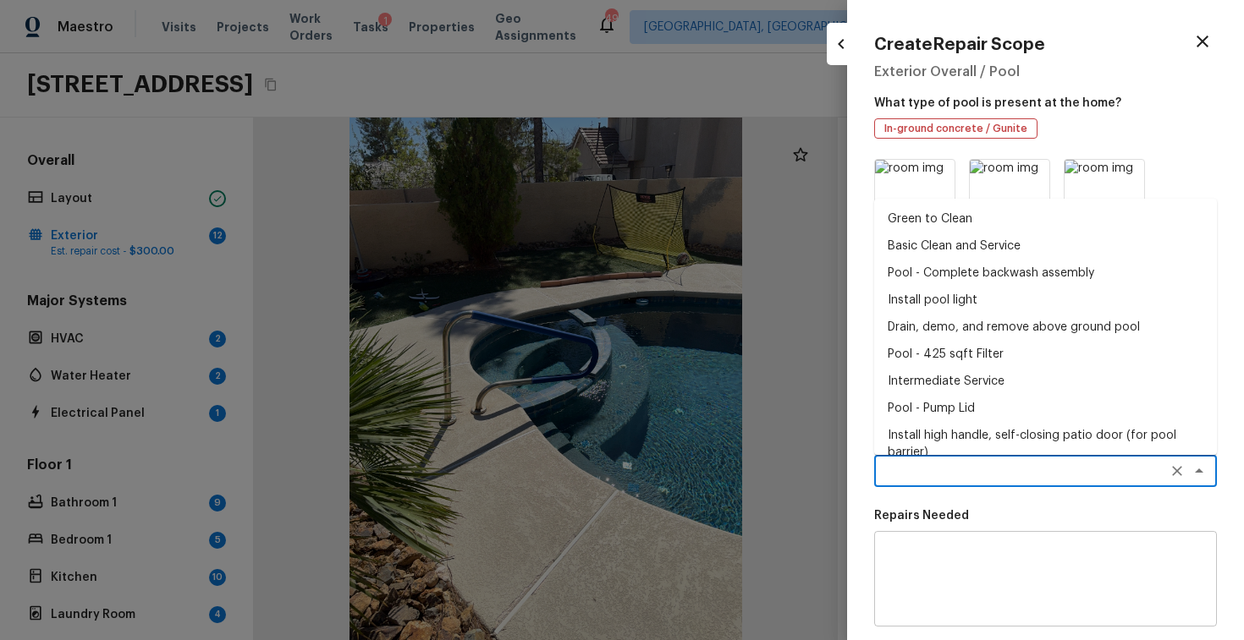
click at [957, 248] on li "Basic Clean and Service" at bounding box center [1045, 246] width 343 height 27
type textarea "Basic Clean and Service"
type textarea "basic clean and service, balance chems, repair minor leaks at equipment, etc"
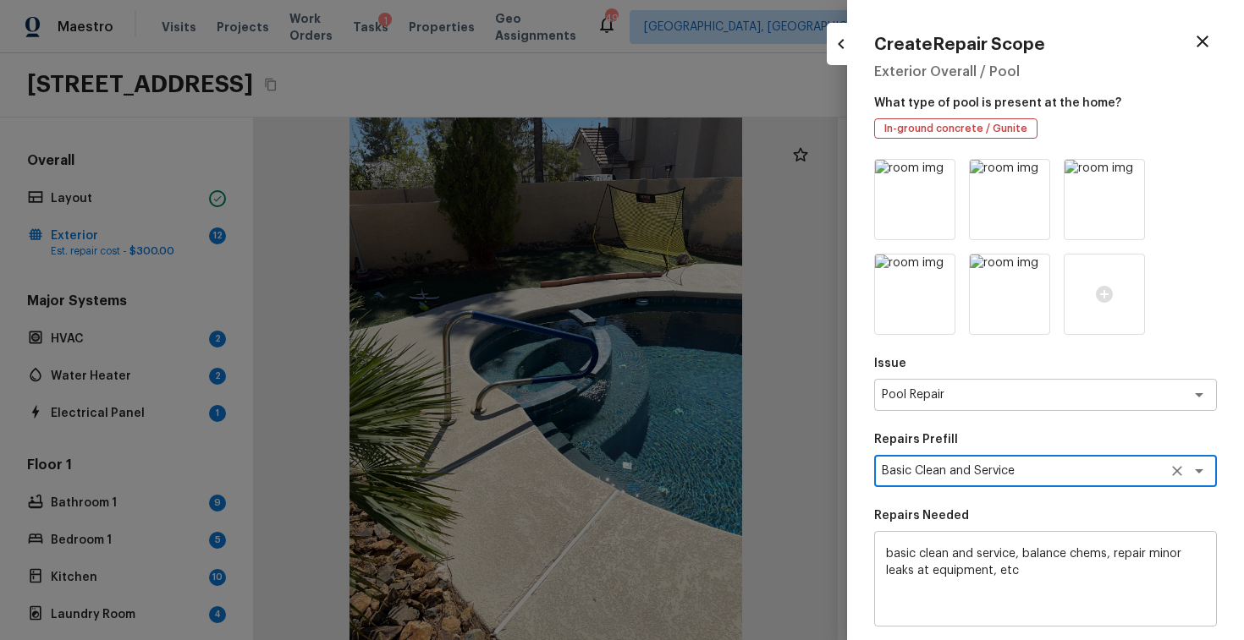
scroll to position [232, 0]
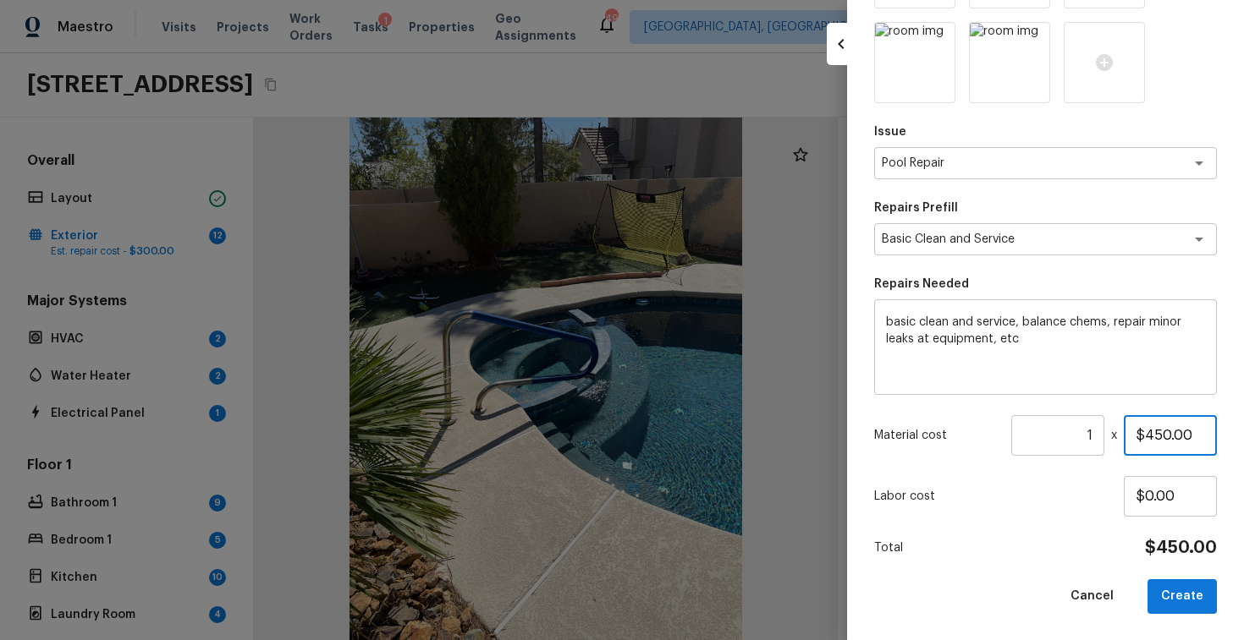
click at [1158, 442] on input "$450.00" at bounding box center [1169, 435] width 93 height 41
type input "$250.00"
click at [1205, 596] on button "Create" at bounding box center [1181, 596] width 69 height 35
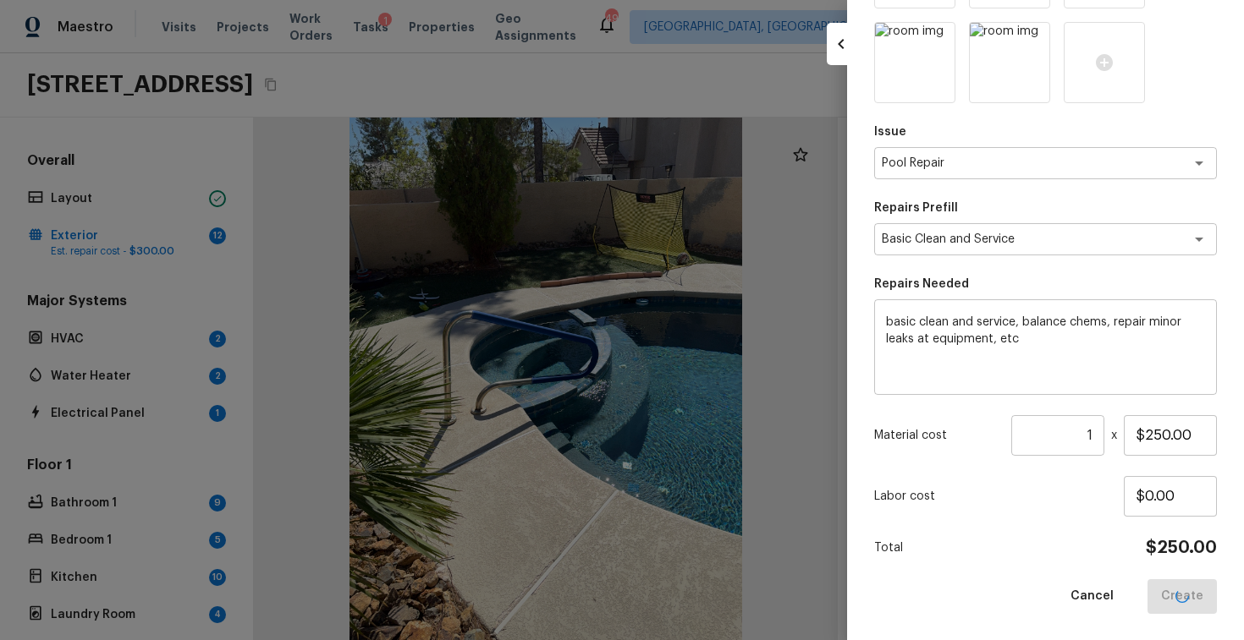
type input "$0.00"
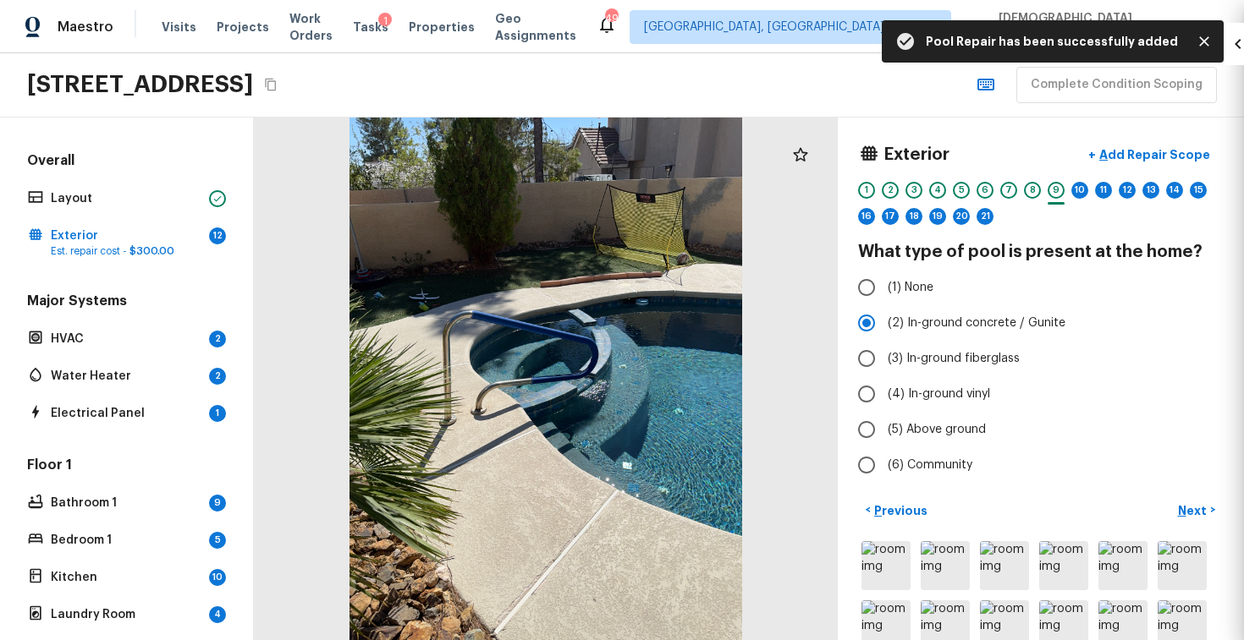
scroll to position [137, 0]
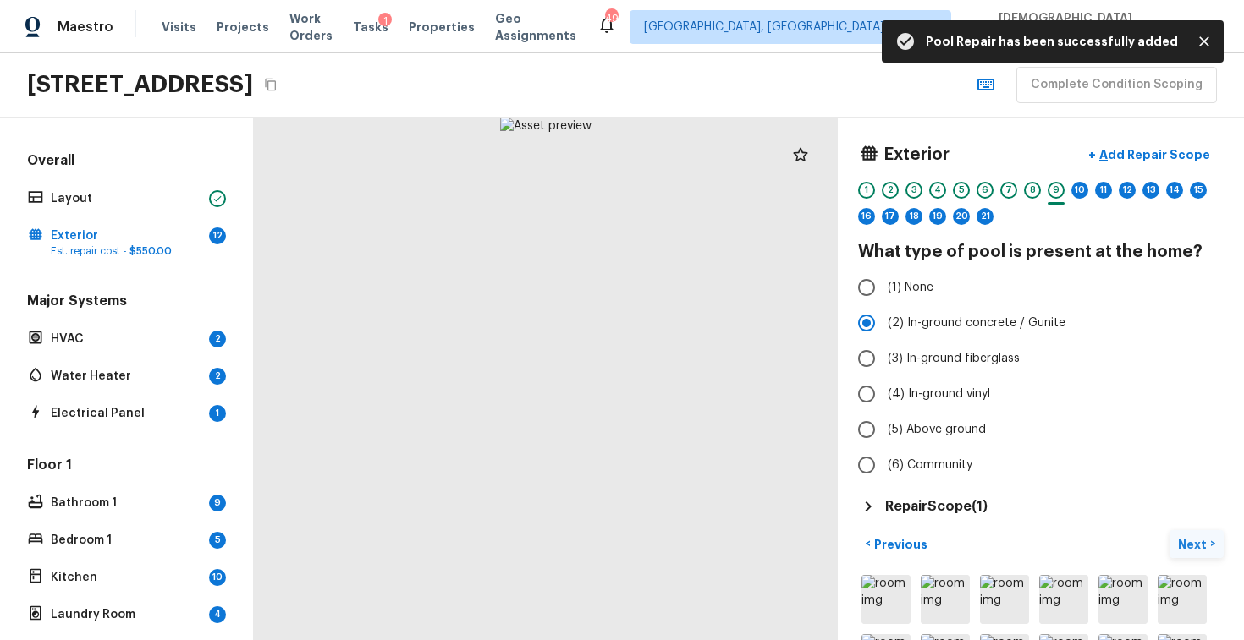
click at [1181, 541] on p "Next" at bounding box center [1194, 544] width 32 height 17
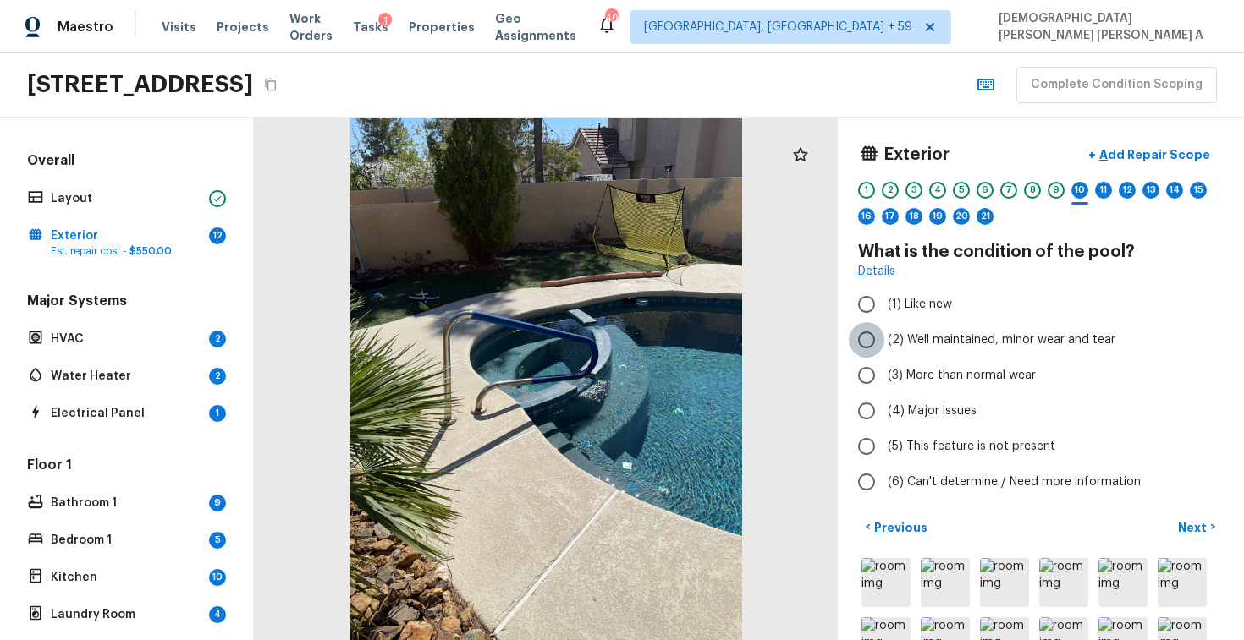
click at [876, 338] on input "(2) Well maintained, minor wear and tear" at bounding box center [866, 340] width 36 height 36
radio input "true"
click at [1184, 524] on p "Next" at bounding box center [1194, 527] width 32 height 17
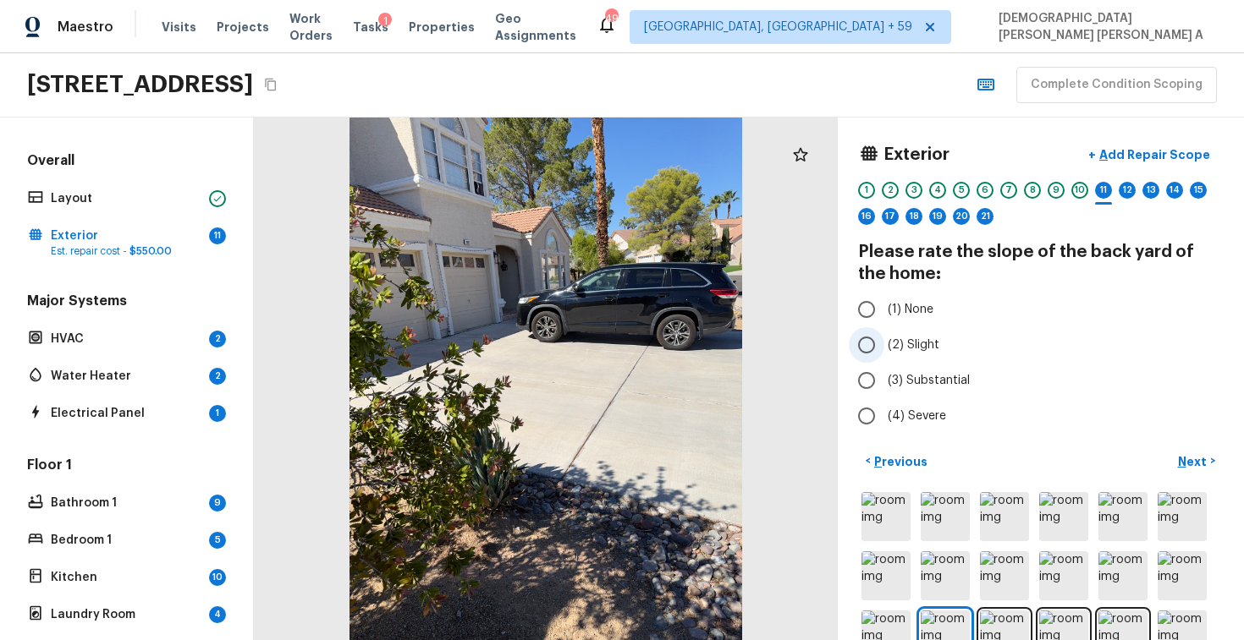
click at [874, 340] on input "(2) Slight" at bounding box center [866, 345] width 36 height 36
radio input "true"
click at [1183, 447] on button "Next >" at bounding box center [1196, 461] width 54 height 28
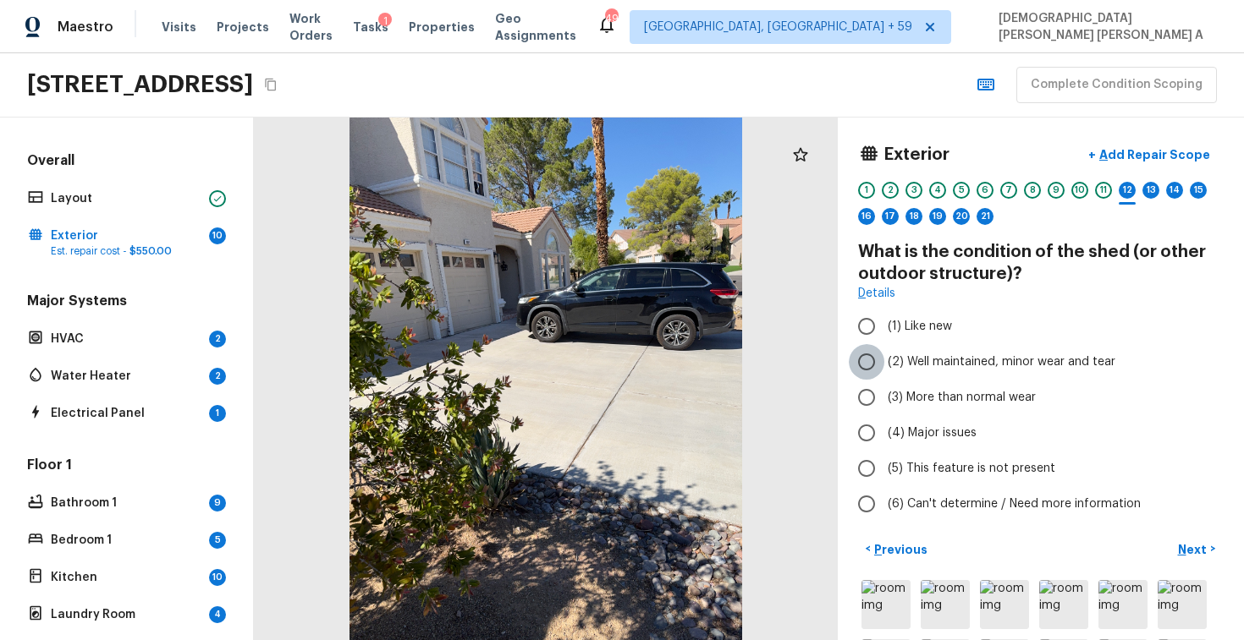
click at [867, 363] on input "(2) Well maintained, minor wear and tear" at bounding box center [866, 362] width 36 height 36
radio input "true"
click at [869, 464] on input "(5) This feature is not present" at bounding box center [866, 469] width 36 height 36
radio input "true"
click at [1216, 557] on button "Next >" at bounding box center [1196, 549] width 54 height 28
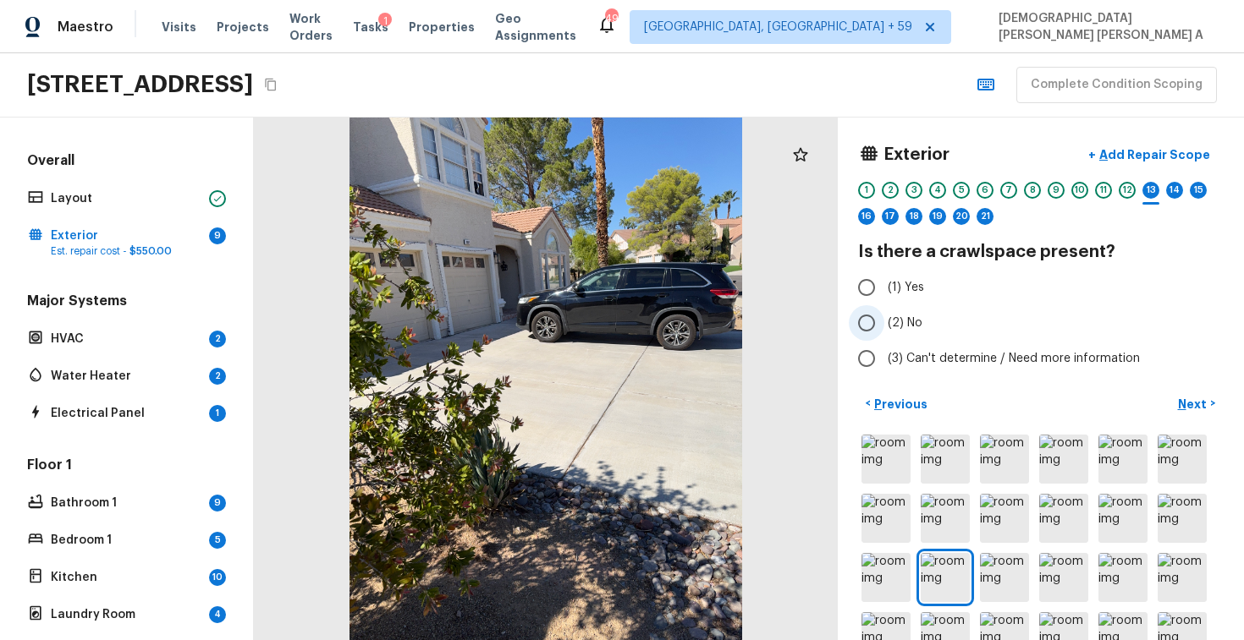
click at [870, 329] on input "(2) No" at bounding box center [866, 323] width 36 height 36
radio input "true"
click at [1211, 404] on button "Next >" at bounding box center [1196, 404] width 54 height 28
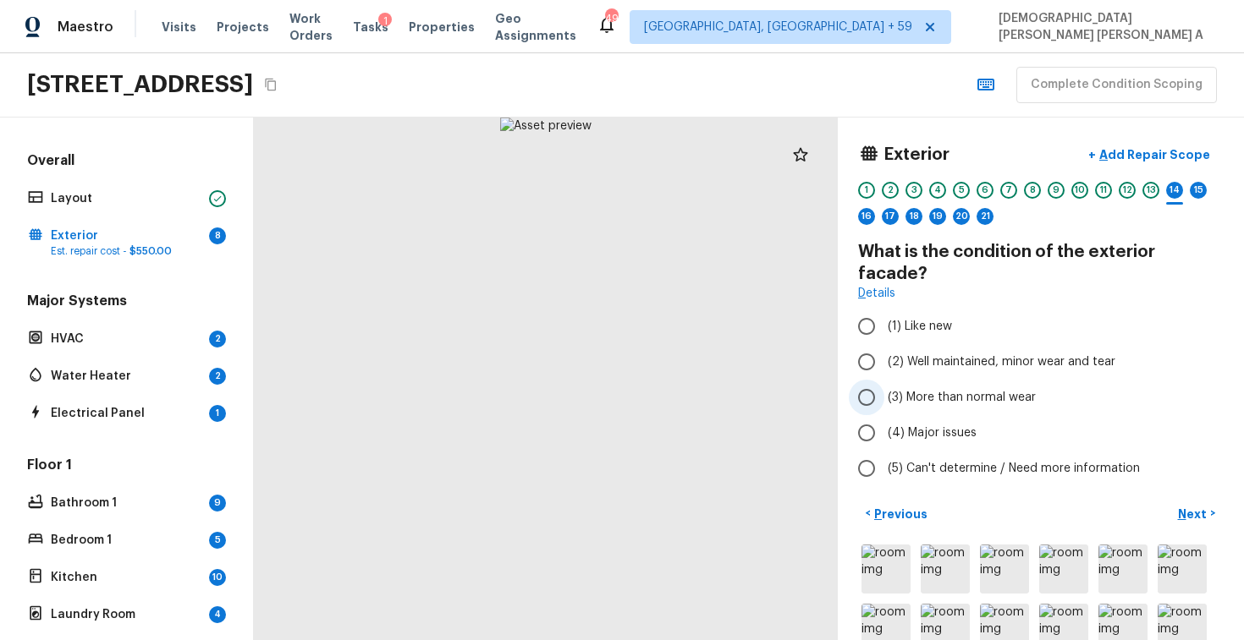
click at [868, 382] on input "(3) More than normal wear" at bounding box center [866, 398] width 36 height 36
radio input "true"
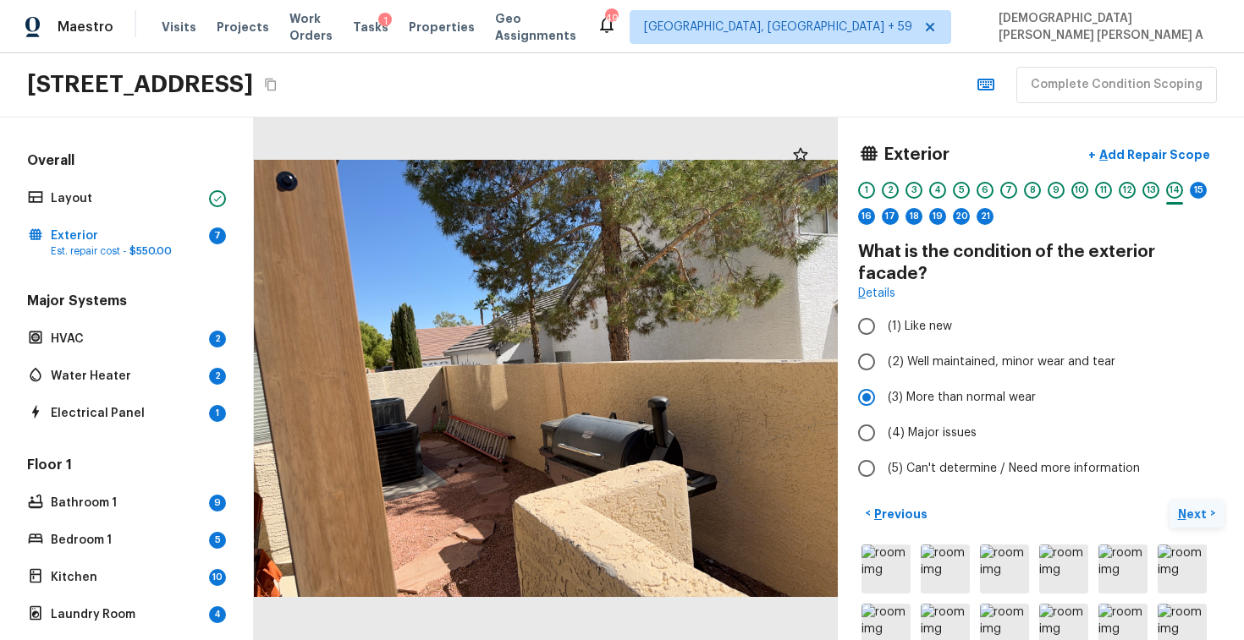
click at [1189, 506] on p "Next" at bounding box center [1194, 514] width 32 height 17
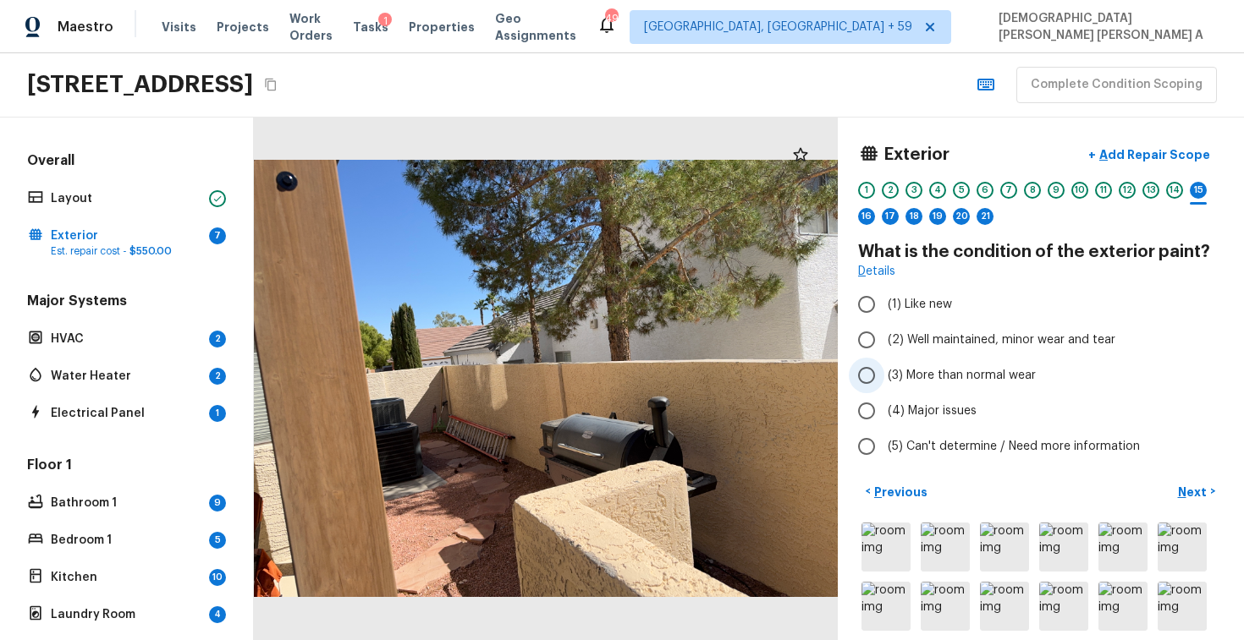
click at [870, 380] on input "(3) More than normal wear" at bounding box center [866, 376] width 36 height 36
radio input "true"
click at [1165, 156] on p "Add Repair Scope" at bounding box center [1152, 154] width 114 height 17
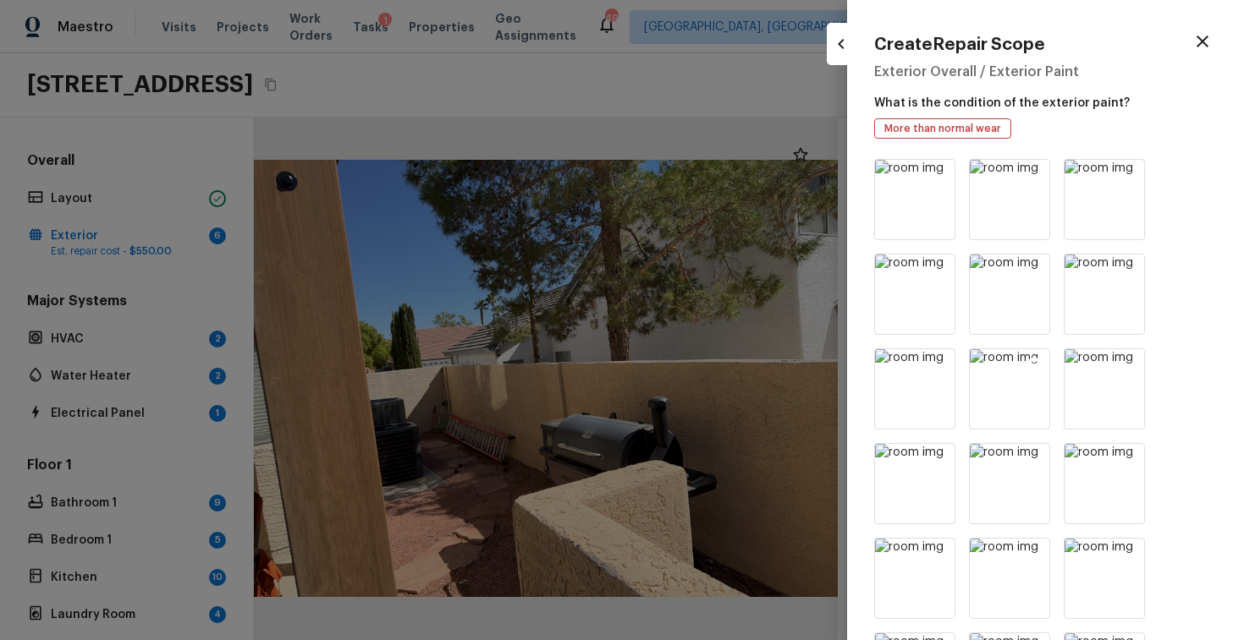
scroll to position [706, 0]
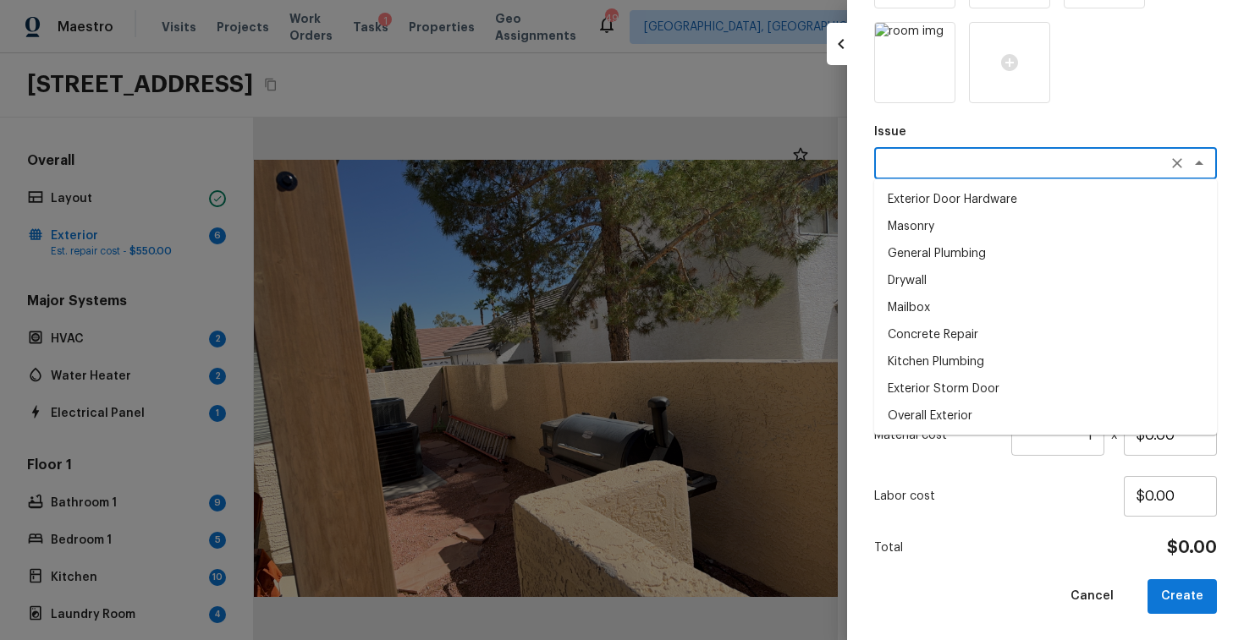
click at [961, 168] on textarea at bounding box center [1021, 163] width 280 height 17
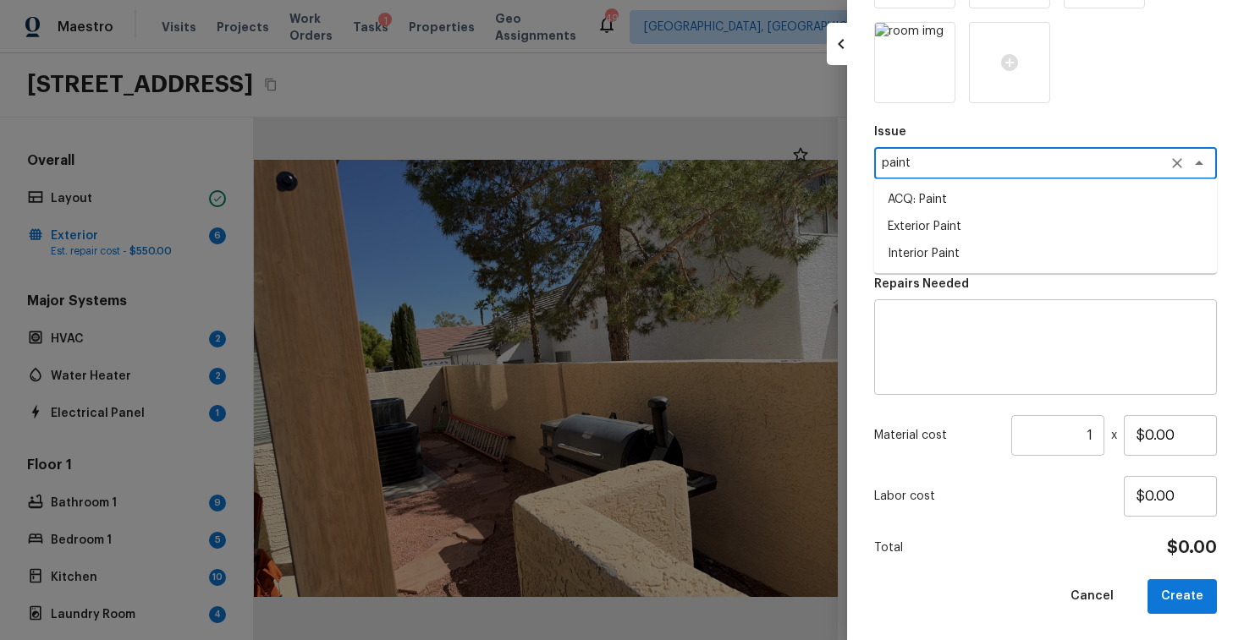
click at [942, 233] on li "Exterior Paint" at bounding box center [1045, 226] width 343 height 27
type textarea "Exterior Paint"
click at [942, 232] on textarea at bounding box center [1021, 239] width 280 height 17
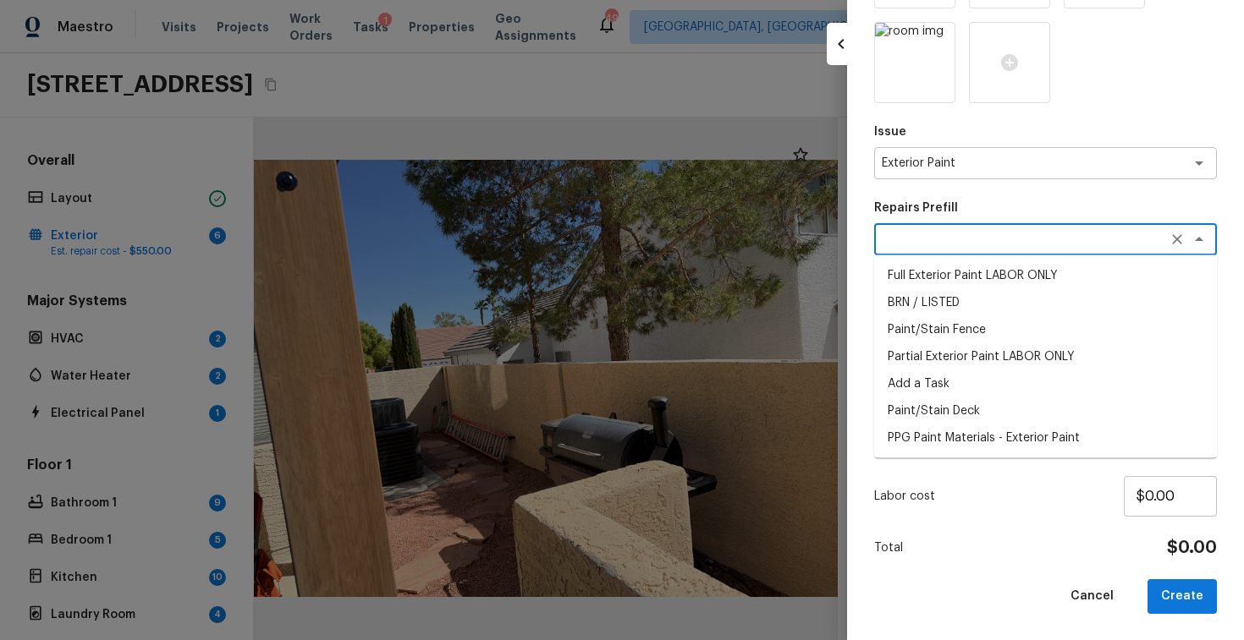
click at [946, 277] on li "Full Exterior Paint LABOR ONLY" at bounding box center [1045, 275] width 343 height 27
type textarea "Full Exterior Paint LABOR ONLY"
type textarea "Full Exterior Paint - Prep, mask and paint the exterior of the home. Ensure tha…"
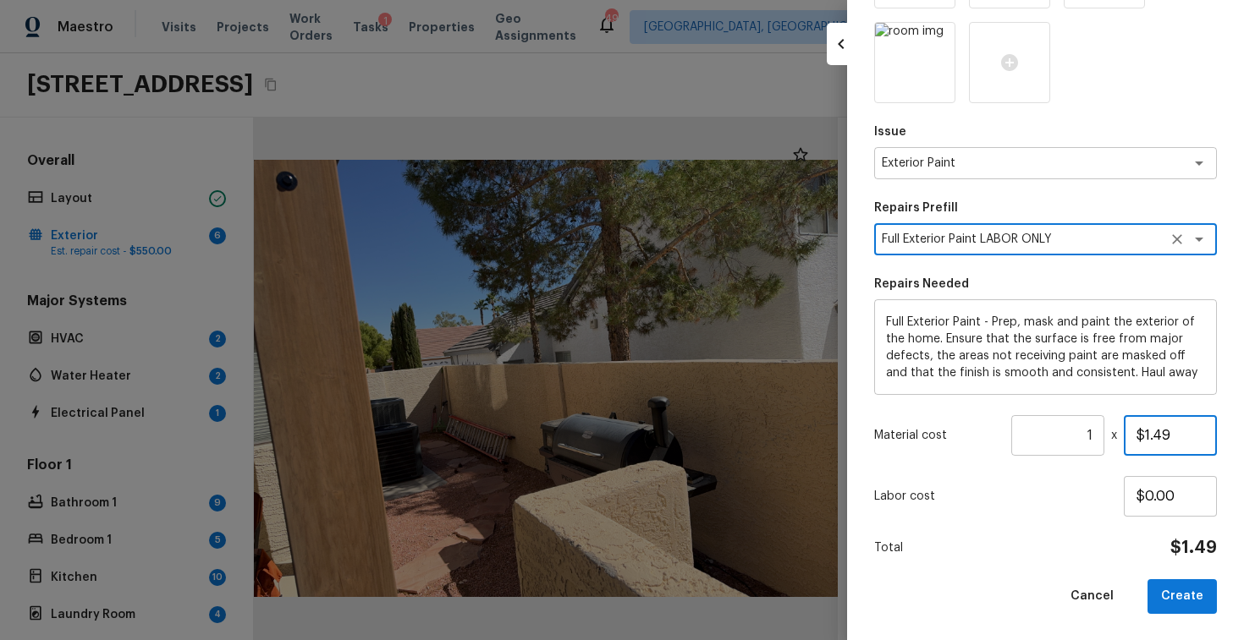
click at [1158, 436] on input "$1.49" at bounding box center [1169, 435] width 93 height 41
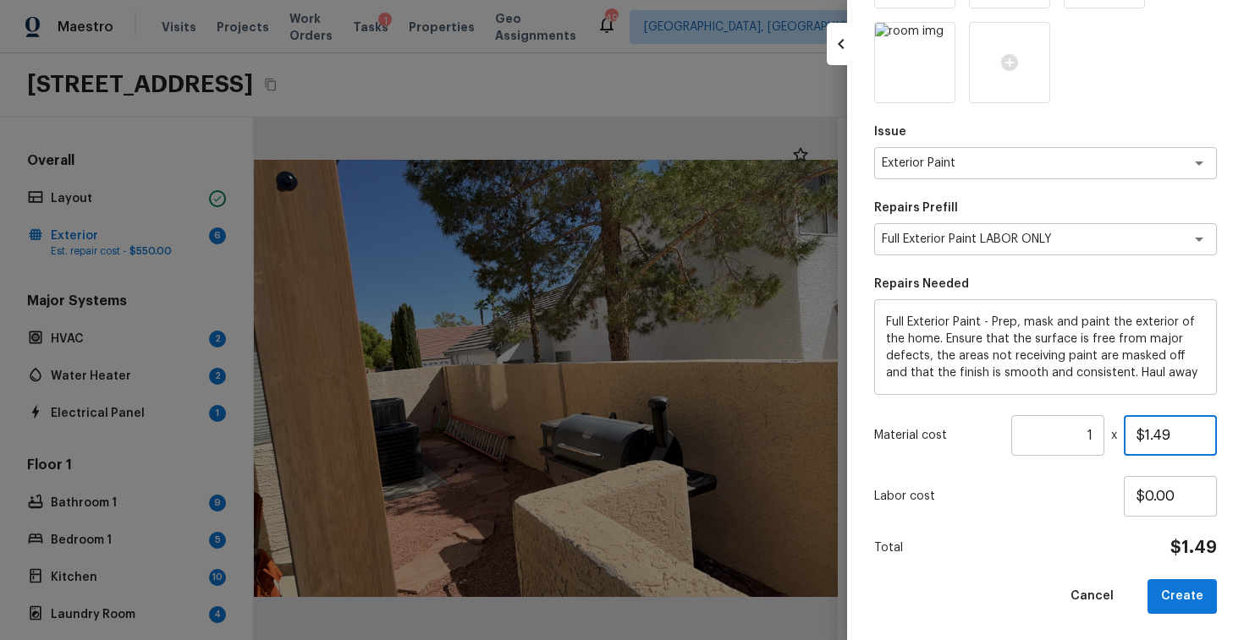
click at [1158, 436] on input "$1.49" at bounding box center [1169, 435] width 93 height 41
click at [1191, 433] on input "$0.00" at bounding box center [1169, 435] width 93 height 41
type input "$0.65"
click at [1095, 434] on input "1" at bounding box center [1057, 435] width 93 height 41
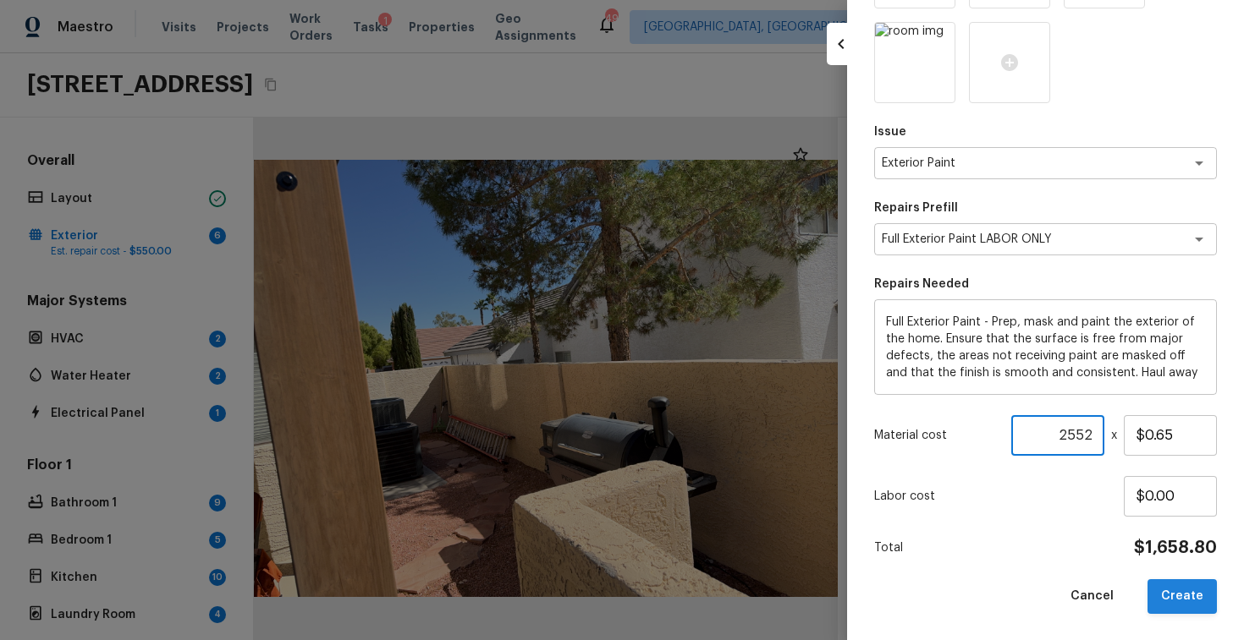
type input "2552"
click at [1192, 602] on button "Create" at bounding box center [1181, 596] width 69 height 35
type input "1"
type input "$0.00"
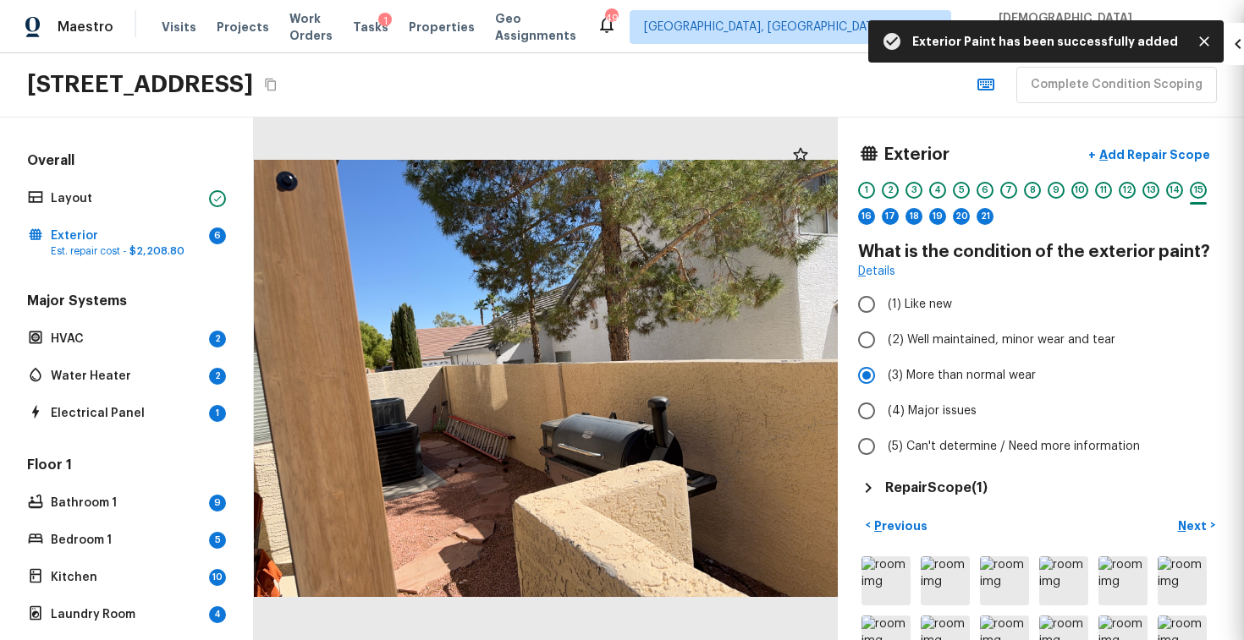
scroll to position [137, 0]
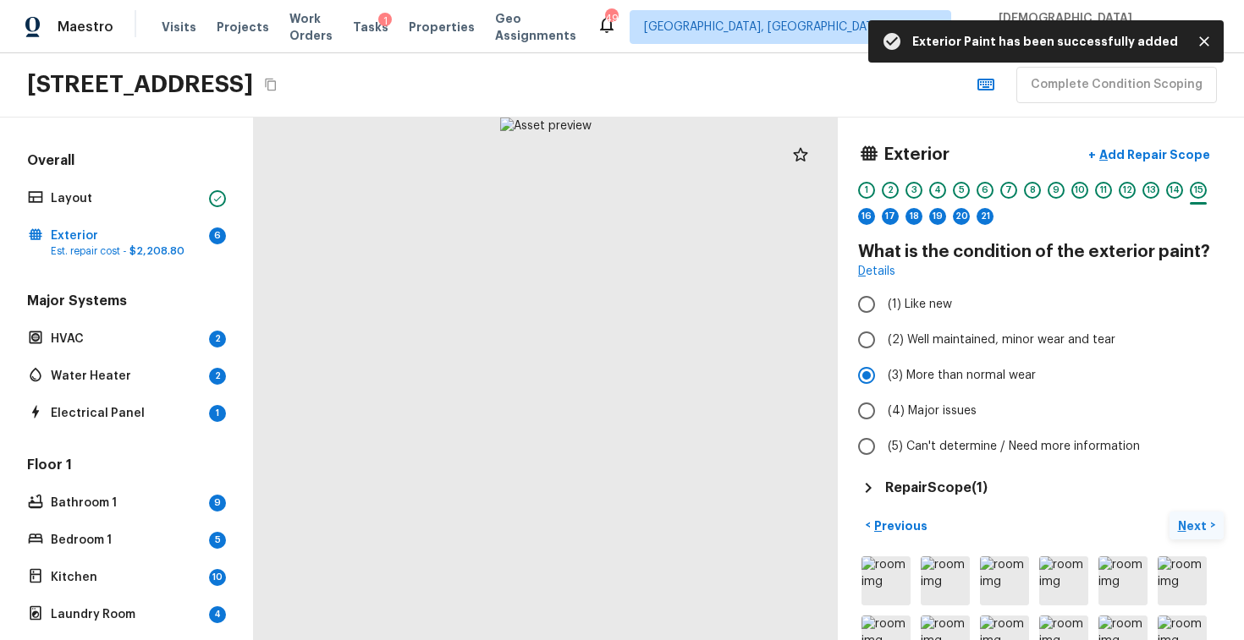
click at [1211, 516] on button "Next >" at bounding box center [1196, 526] width 54 height 28
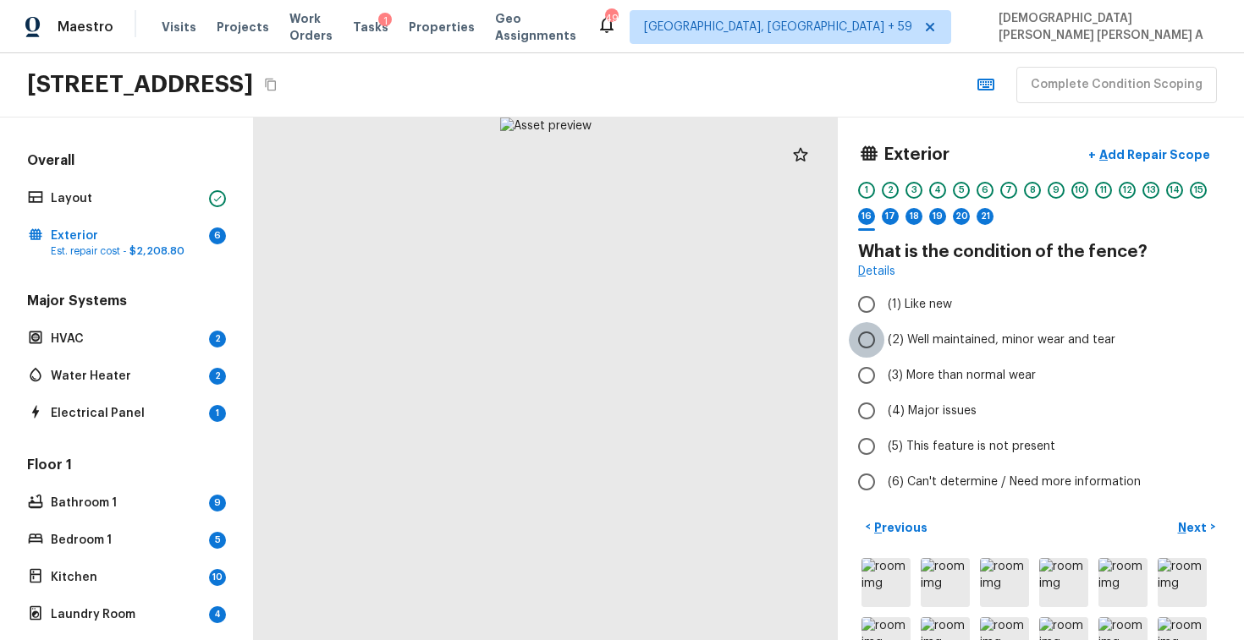
click at [866, 347] on input "(2) Well maintained, minor wear and tear" at bounding box center [866, 340] width 36 height 36
radio input "true"
click at [1214, 524] on button "Next >" at bounding box center [1196, 527] width 54 height 28
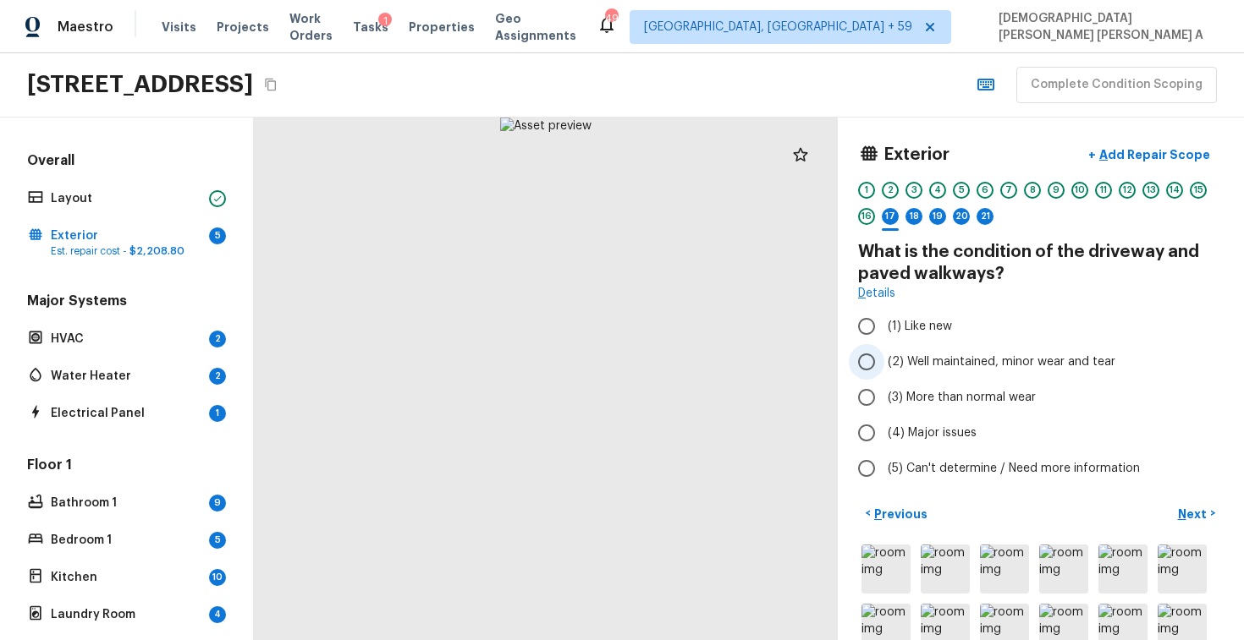
click at [862, 349] on input "(2) Well maintained, minor wear and tear" at bounding box center [866, 362] width 36 height 36
radio input "true"
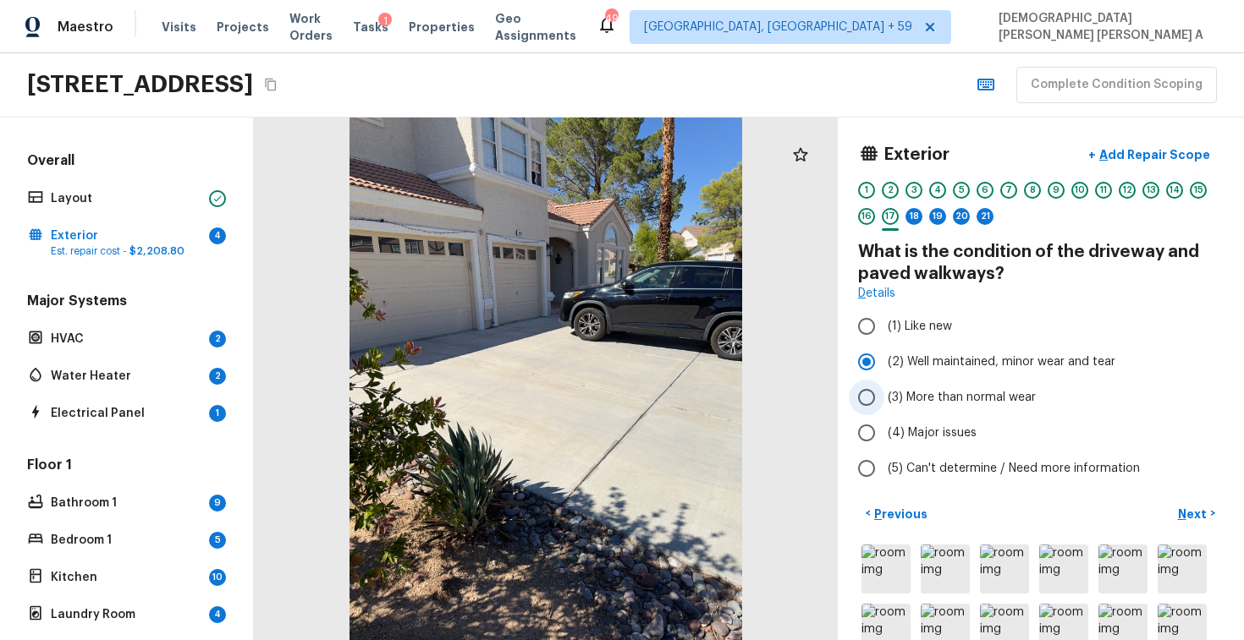
click at [882, 398] on input "(3) More than normal wear" at bounding box center [866, 398] width 36 height 36
radio input "true"
click at [1167, 155] on p "Add Repair Scope" at bounding box center [1152, 154] width 114 height 17
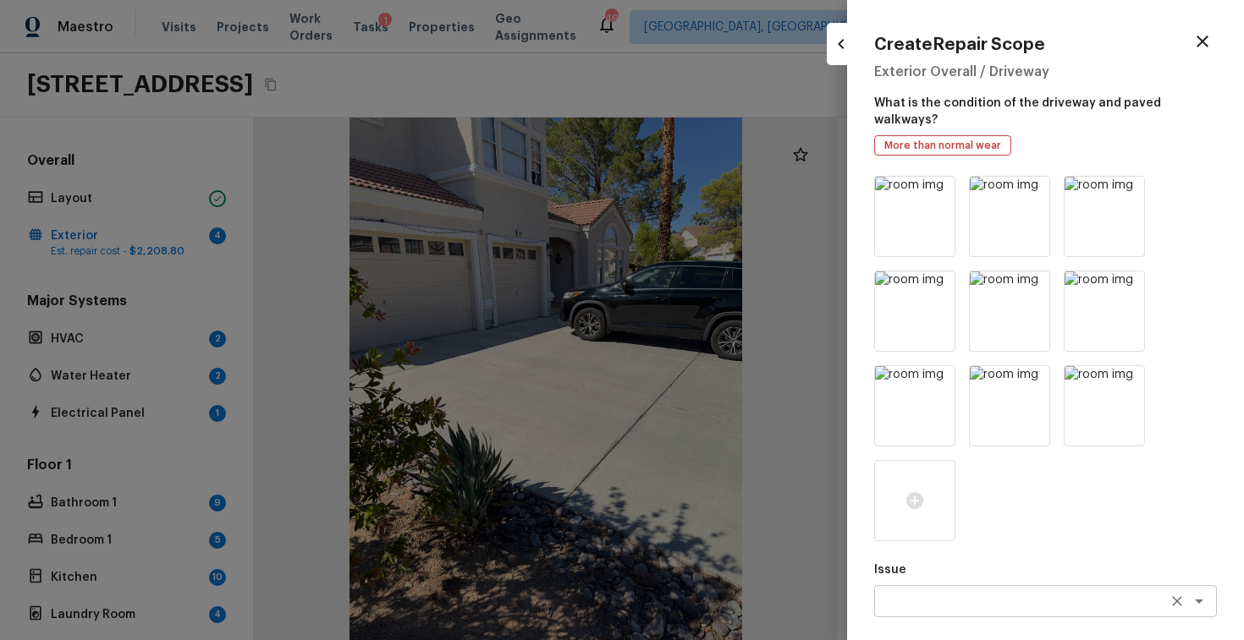
click at [943, 593] on textarea at bounding box center [1021, 601] width 280 height 17
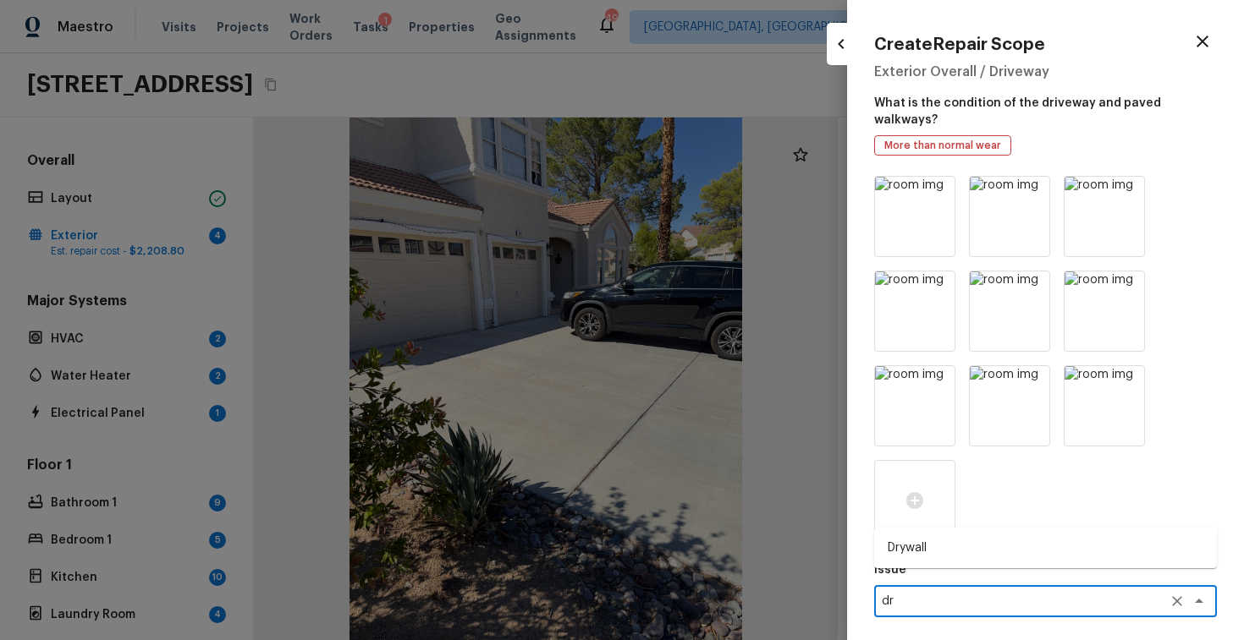
type textarea "d"
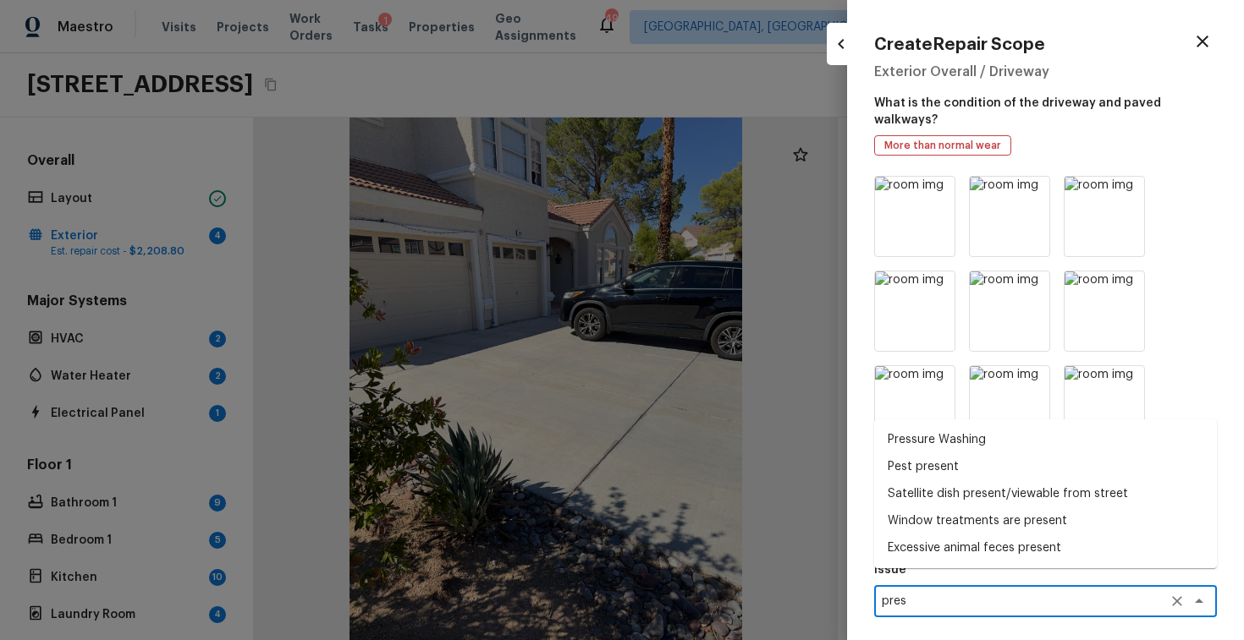
click at [958, 436] on li "Pressure Washing" at bounding box center [1045, 439] width 343 height 27
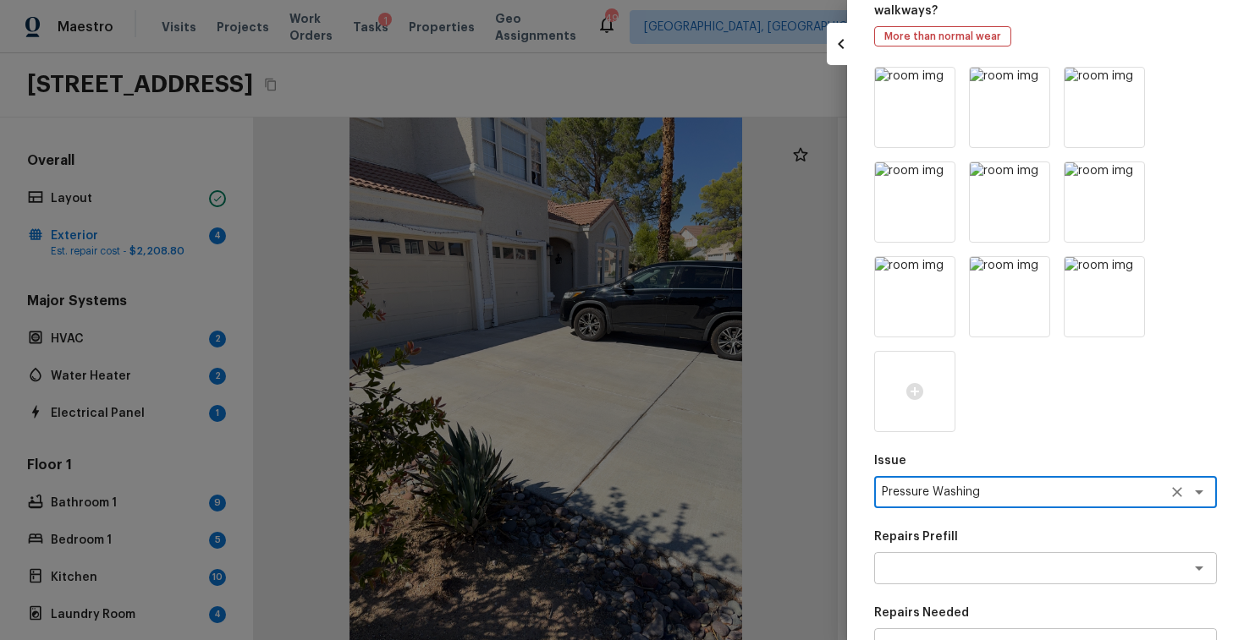
scroll to position [157, 0]
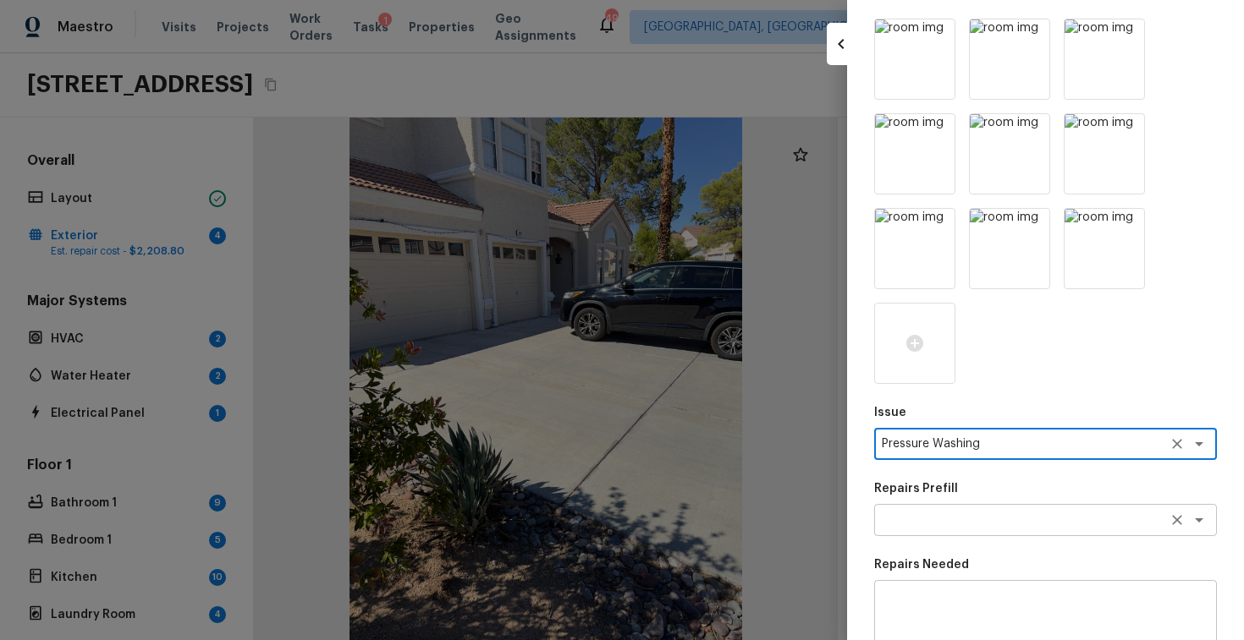
type textarea "Pressure Washing"
click at [1045, 512] on textarea at bounding box center [1021, 520] width 280 height 17
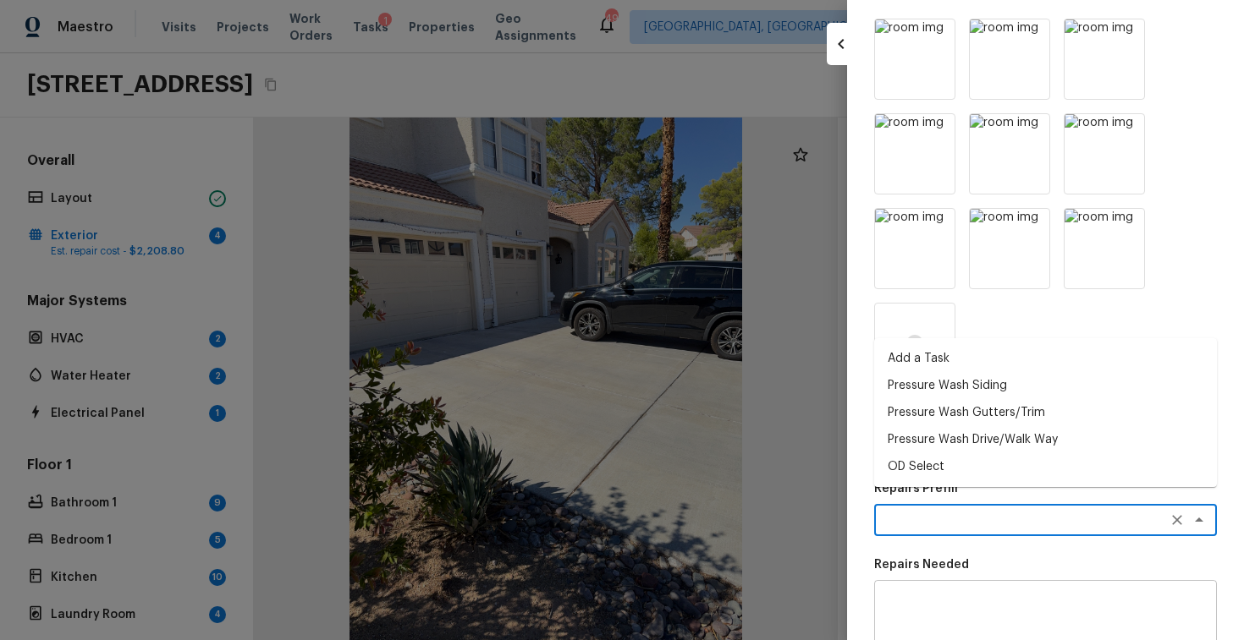
click at [971, 373] on li "Pressure Wash Siding" at bounding box center [1045, 385] width 343 height 27
type textarea "Pressure Wash Siding"
type textarea "Protect areas as needed for pressure washing. Pressure wash the siding on the h…"
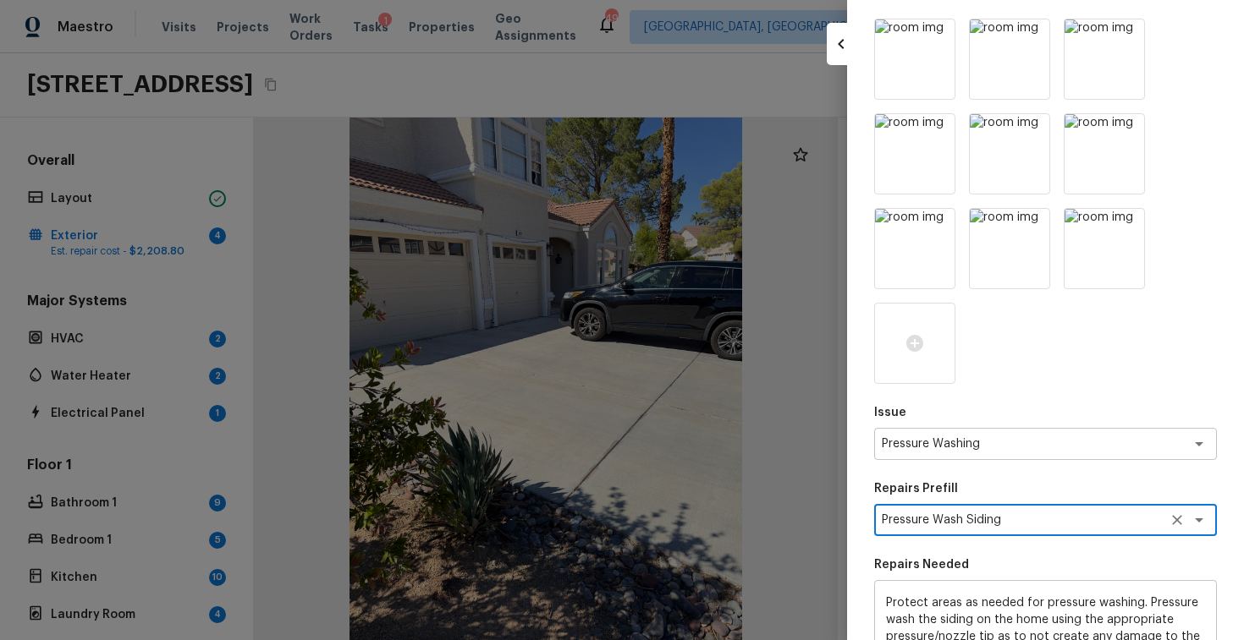
scroll to position [421, 0]
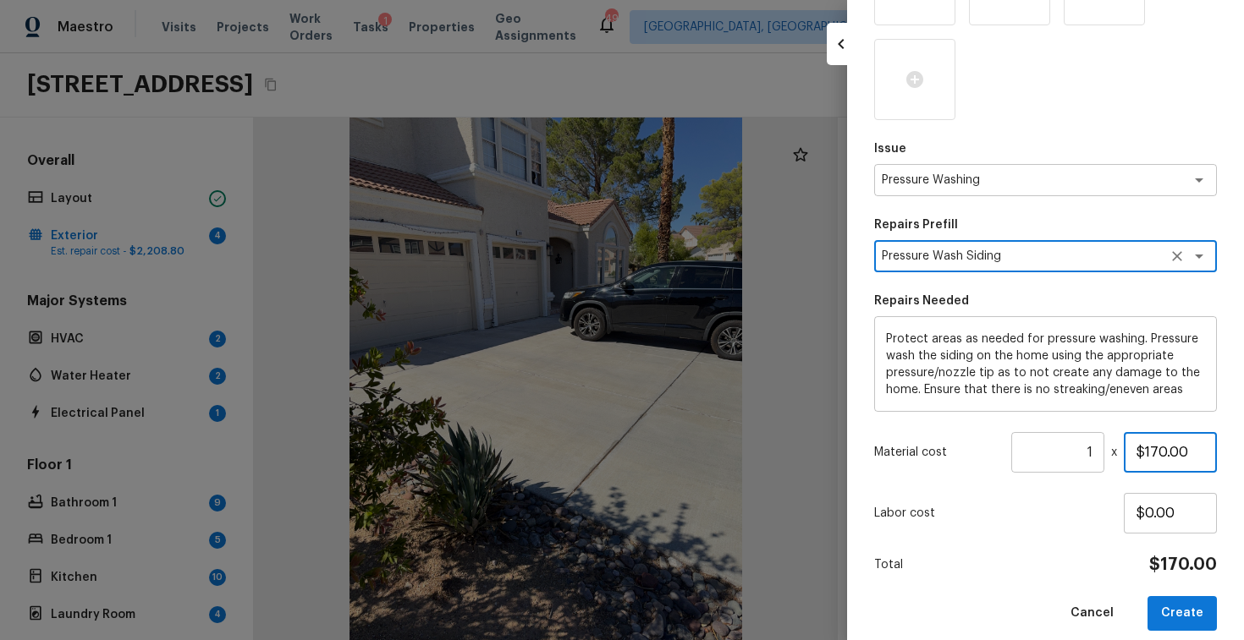
click at [1156, 432] on input "$170.00" at bounding box center [1169, 452] width 93 height 41
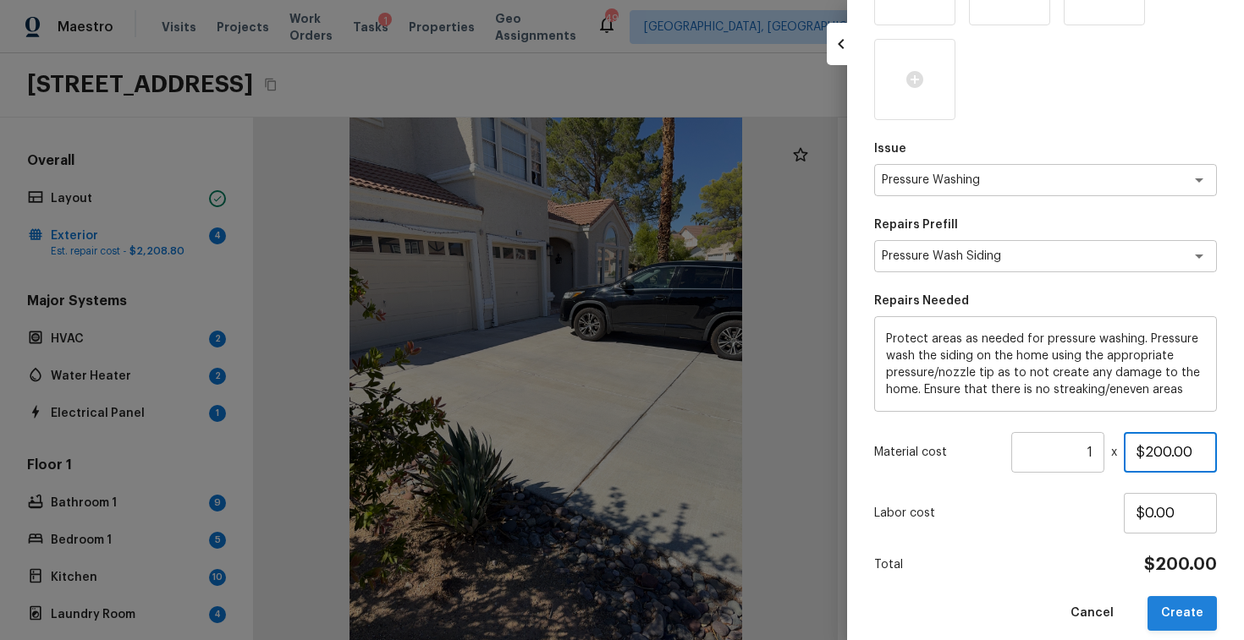
type input "$200.00"
click at [1200, 609] on button "Create" at bounding box center [1181, 613] width 69 height 35
type input "$0.00"
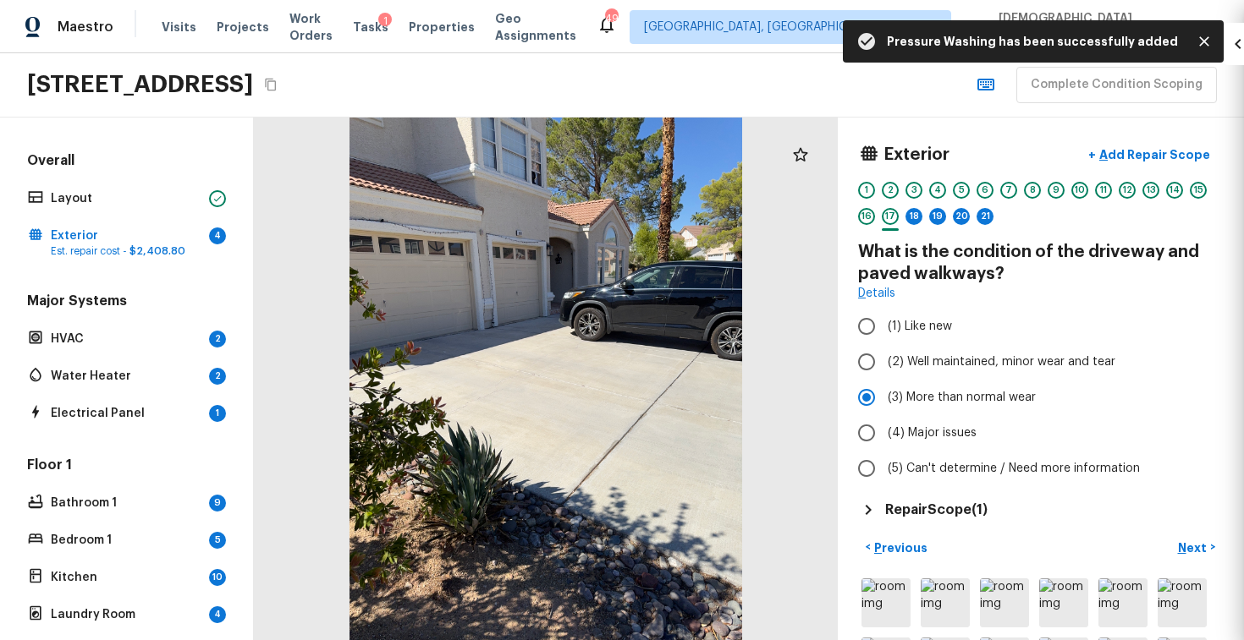
scroll to position [137, 0]
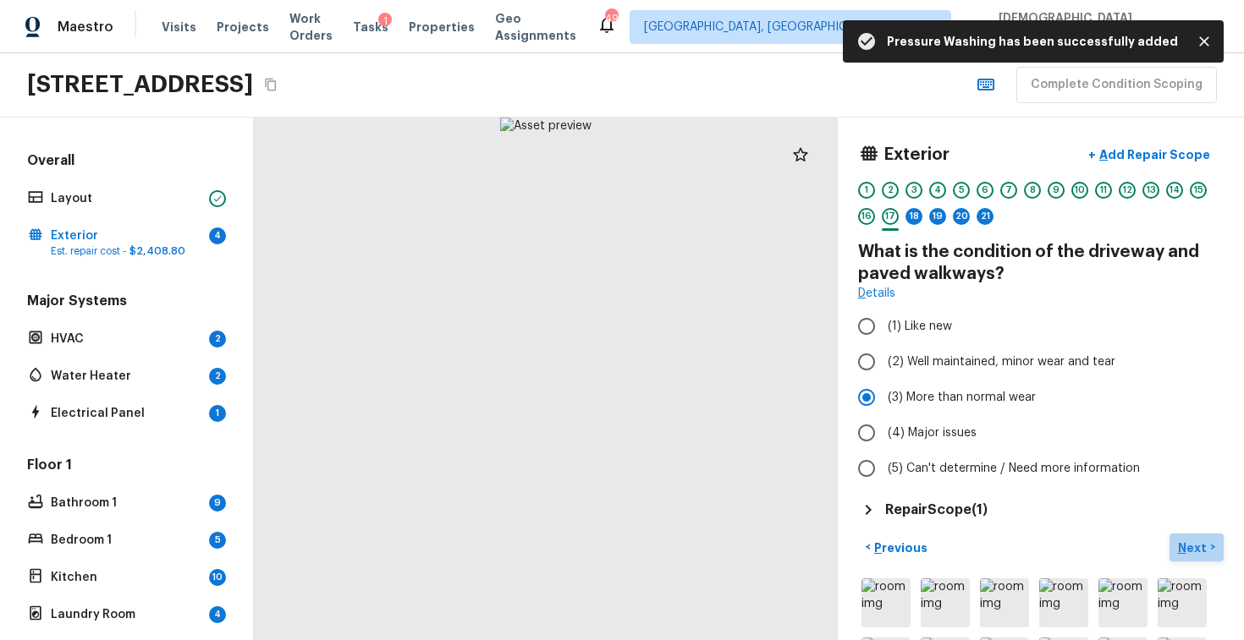
click at [1195, 535] on button "Next >" at bounding box center [1196, 548] width 54 height 28
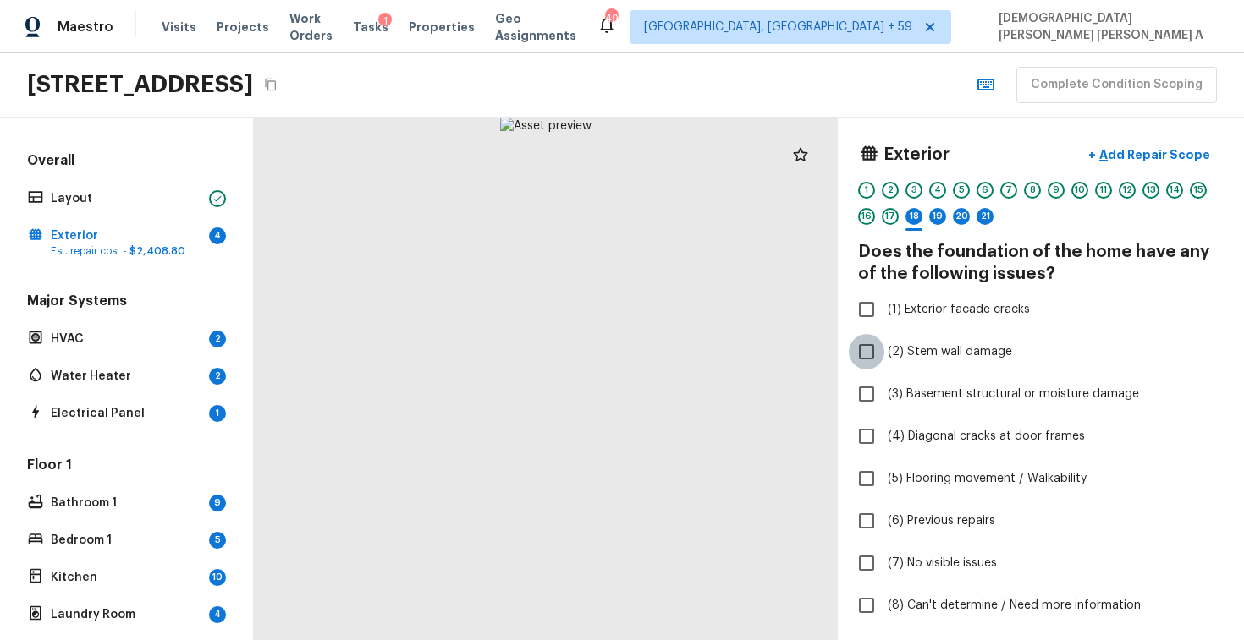
click at [864, 347] on input "(2) Stem wall damage" at bounding box center [866, 352] width 36 height 36
checkbox input "true"
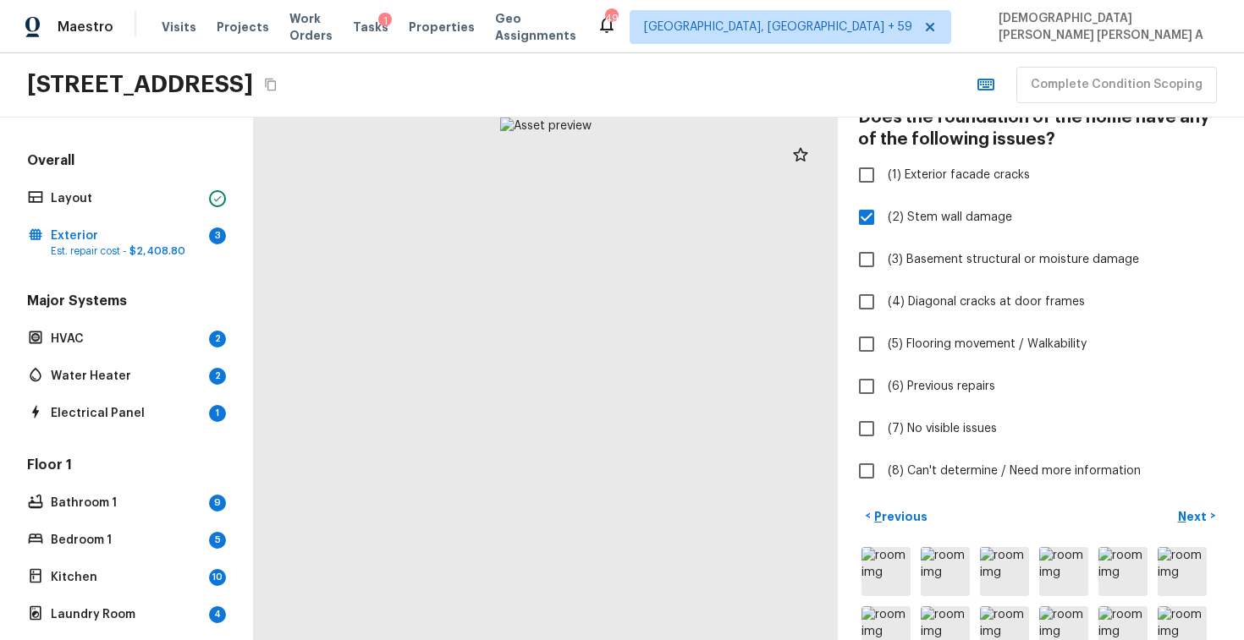
click at [871, 156] on div "Exterior + Add Repair Scope 1 2 3 4 5 6 7 8 9 10 11 12 13 14 15 16 17 18 19 20 …" at bounding box center [1040, 246] width 365 height 486
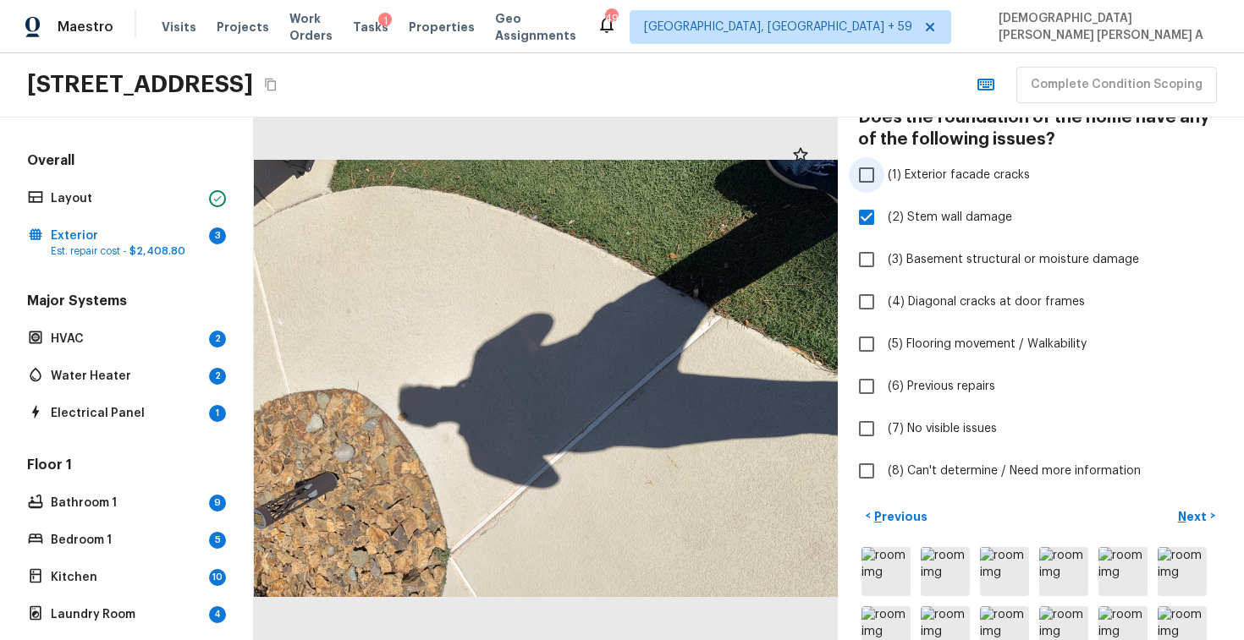
click at [870, 161] on input "(1) Exterior facade cracks" at bounding box center [866, 175] width 36 height 36
checkbox input "true"
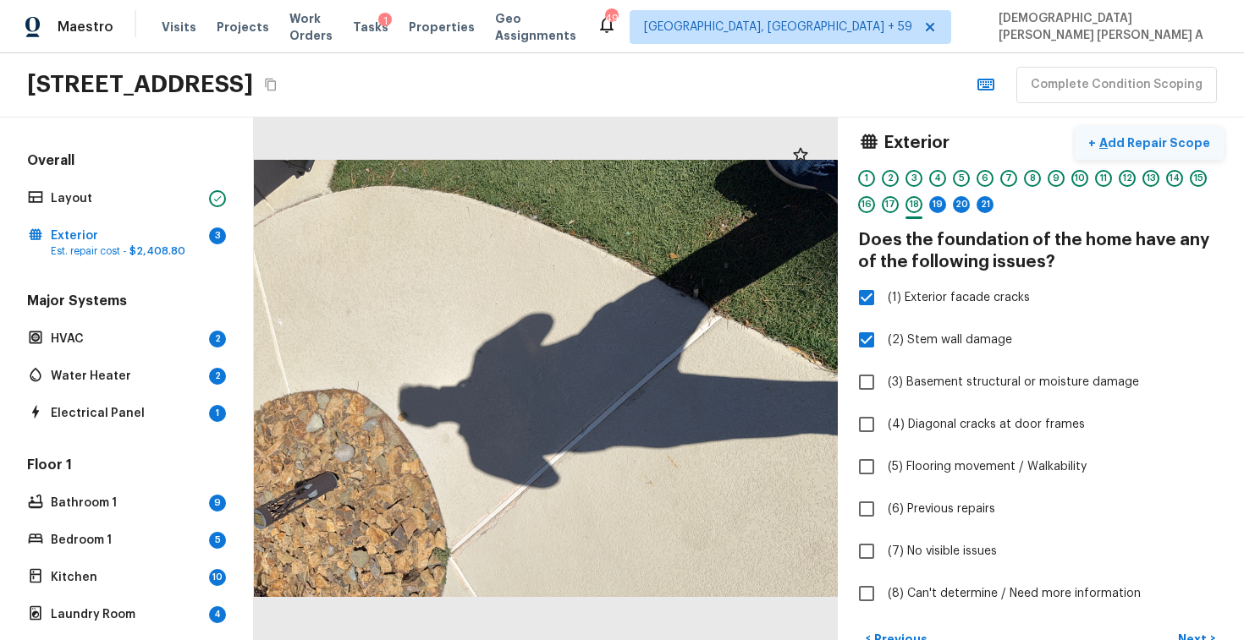
click at [1141, 139] on p "Add Repair Scope" at bounding box center [1152, 143] width 114 height 17
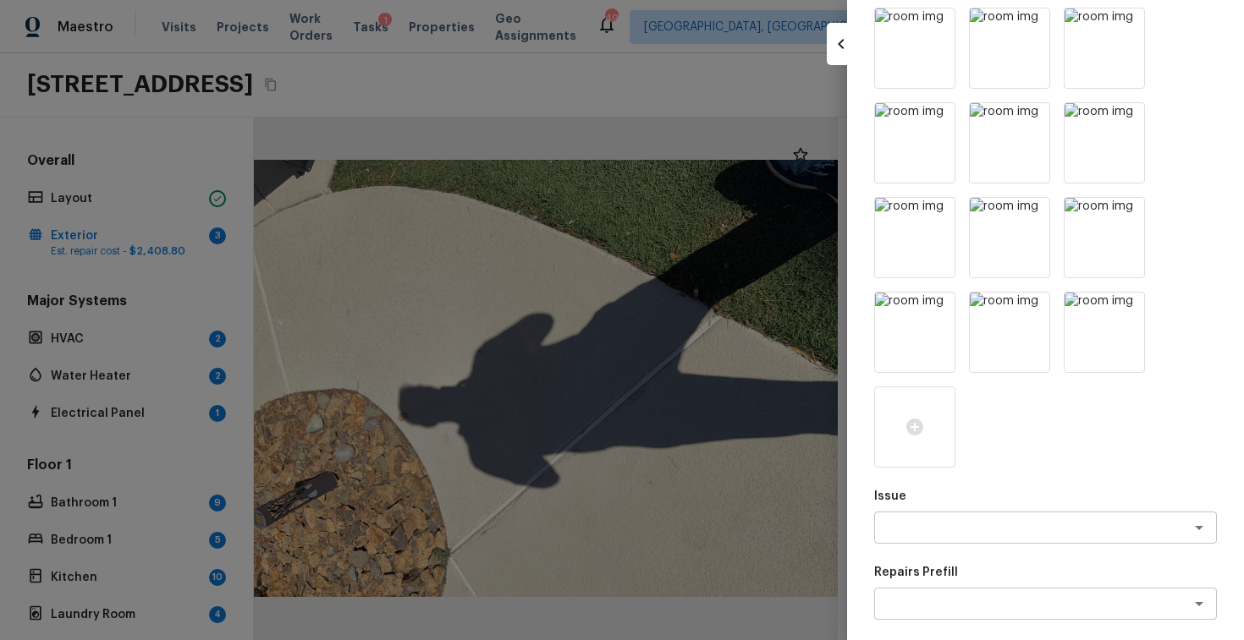
scroll to position [388, 0]
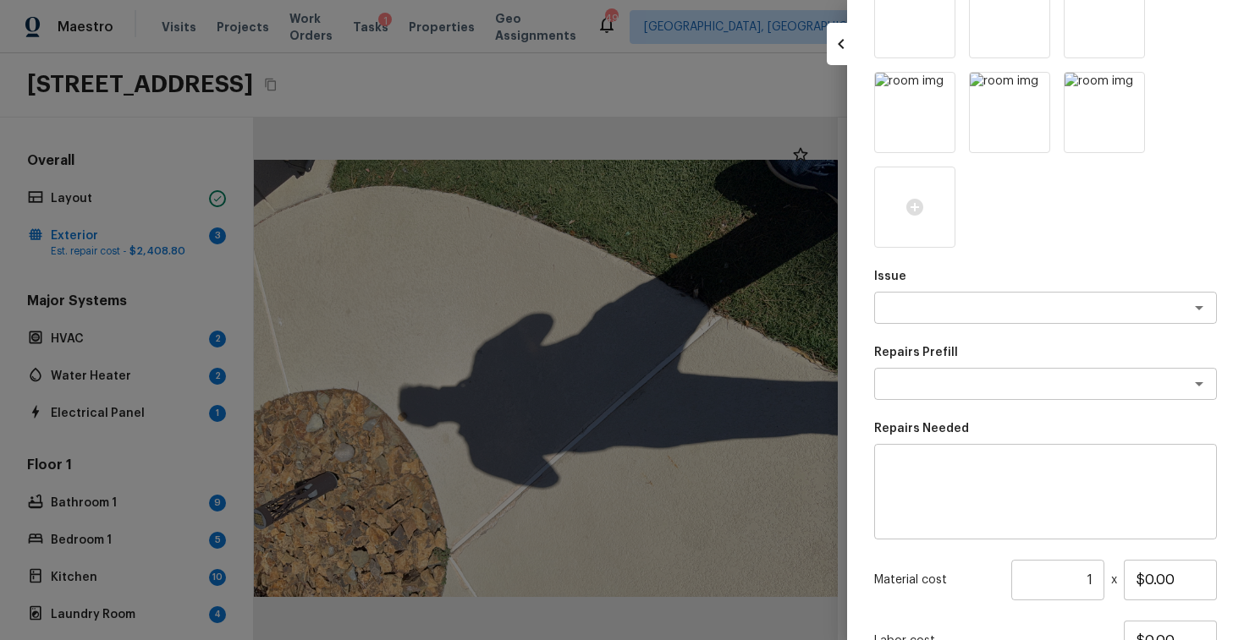
click at [938, 462] on textarea at bounding box center [1045, 492] width 319 height 68
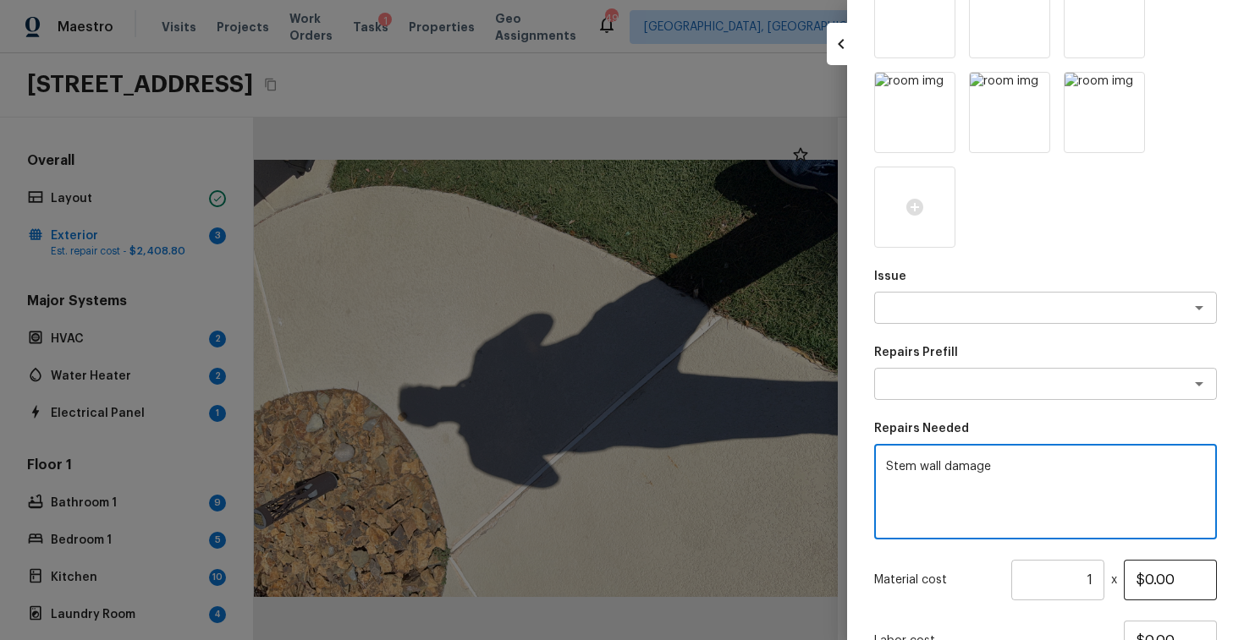
type textarea "Stem wall damage"
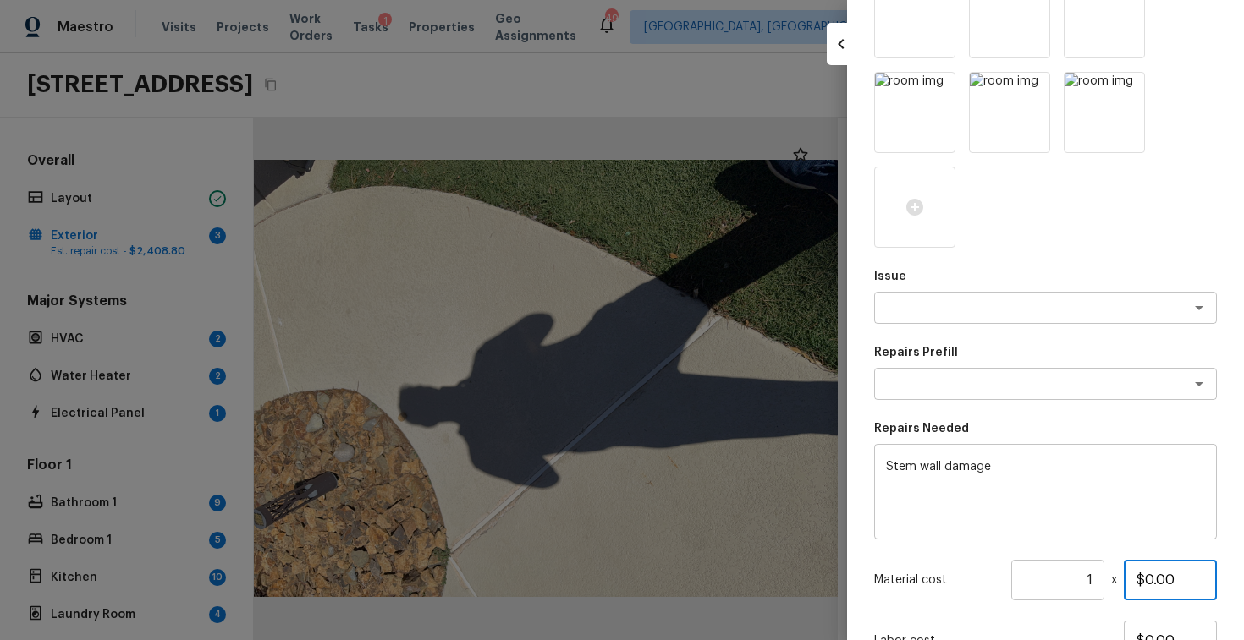
click at [1153, 576] on input "$0.00" at bounding box center [1169, 580] width 93 height 41
click at [1150, 581] on input "$0.00" at bounding box center [1169, 580] width 93 height 41
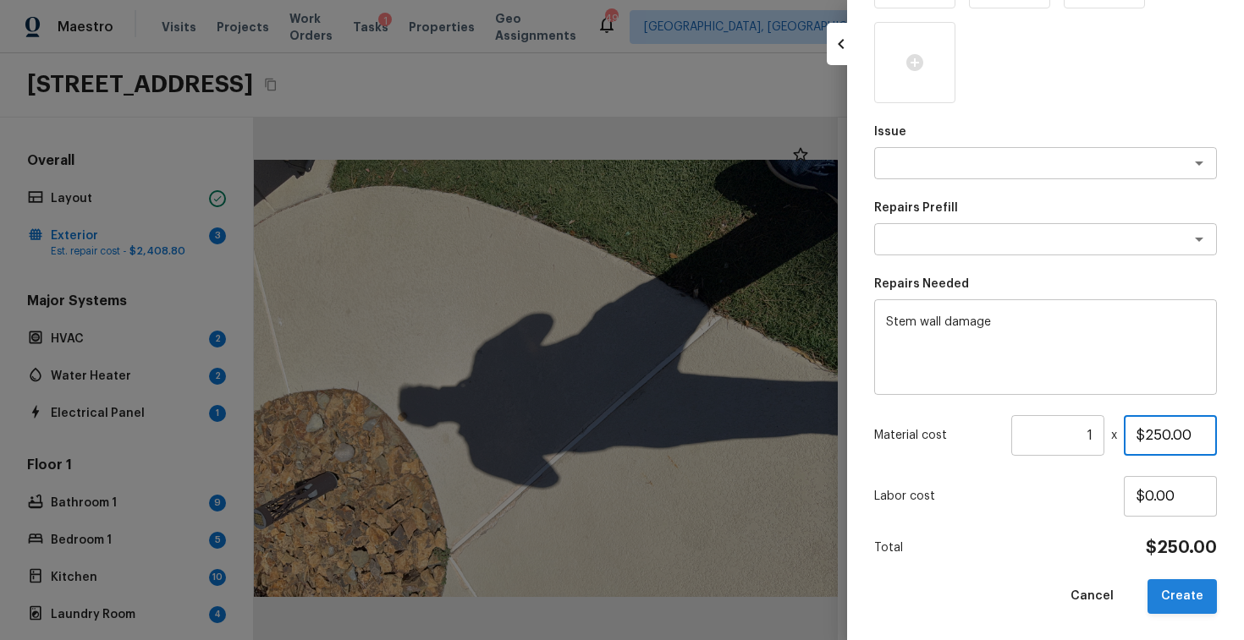
type input "$250.00"
click at [1194, 600] on button "Create" at bounding box center [1181, 596] width 69 height 35
type input "$0.00"
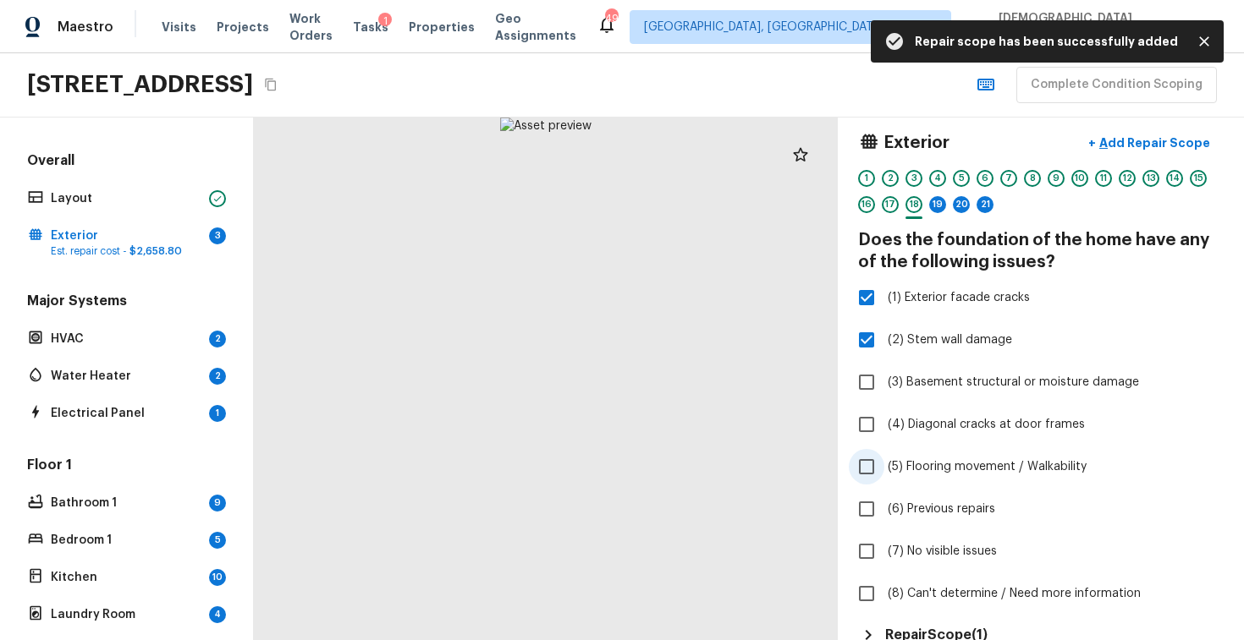
scroll to position [333, 0]
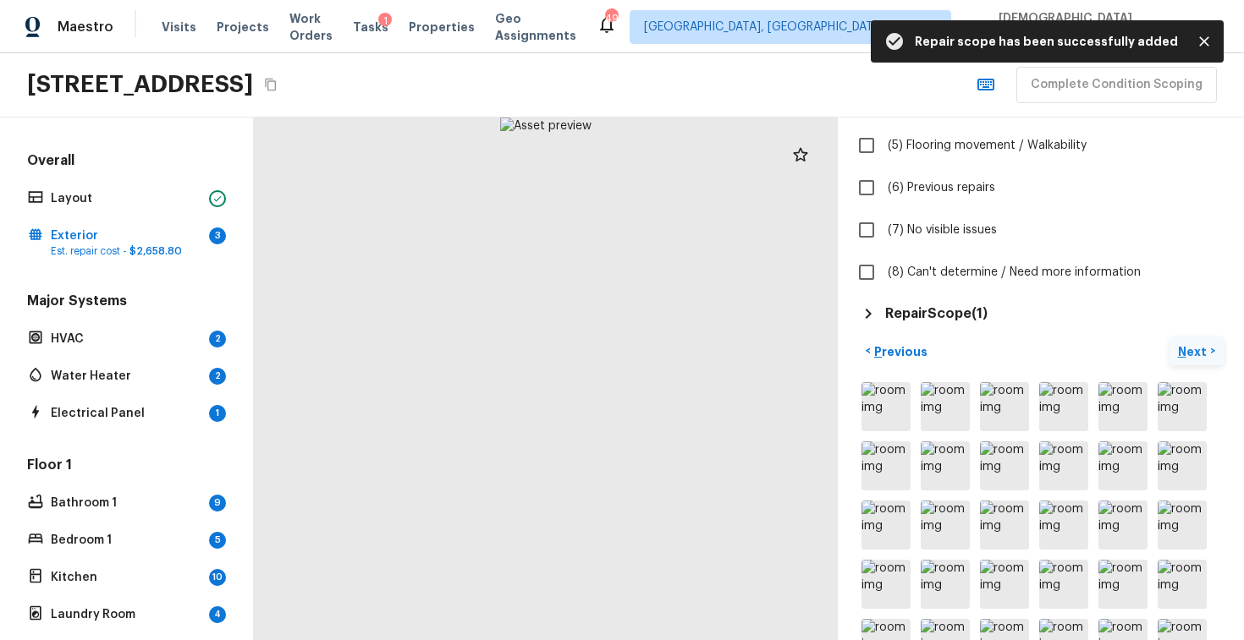
click at [1189, 346] on p "Next" at bounding box center [1194, 351] width 32 height 17
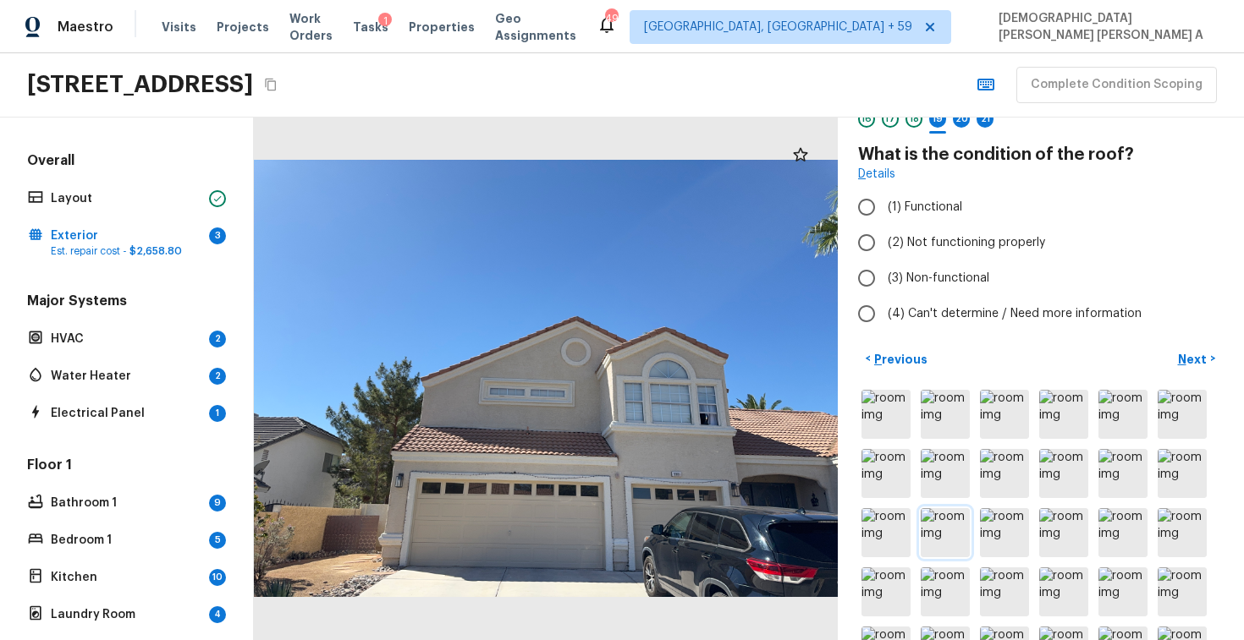
scroll to position [0, 0]
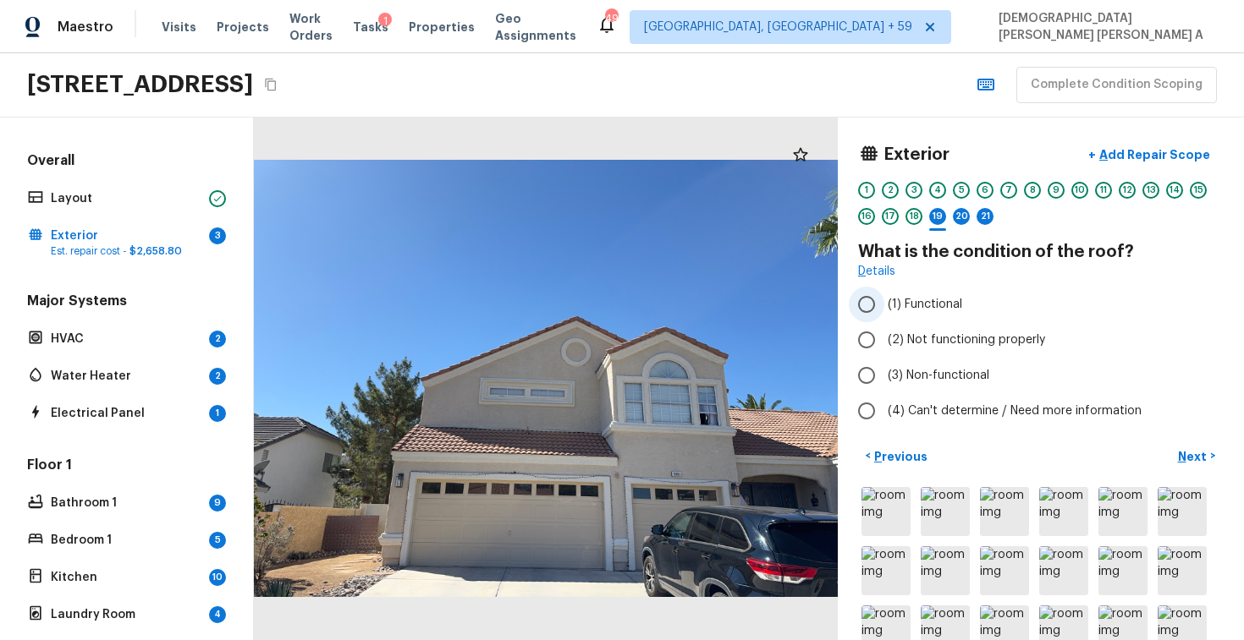
click at [871, 306] on input "(1) Functional" at bounding box center [866, 305] width 36 height 36
radio input "true"
click at [1158, 151] on p "Add Repair Scope" at bounding box center [1152, 154] width 114 height 17
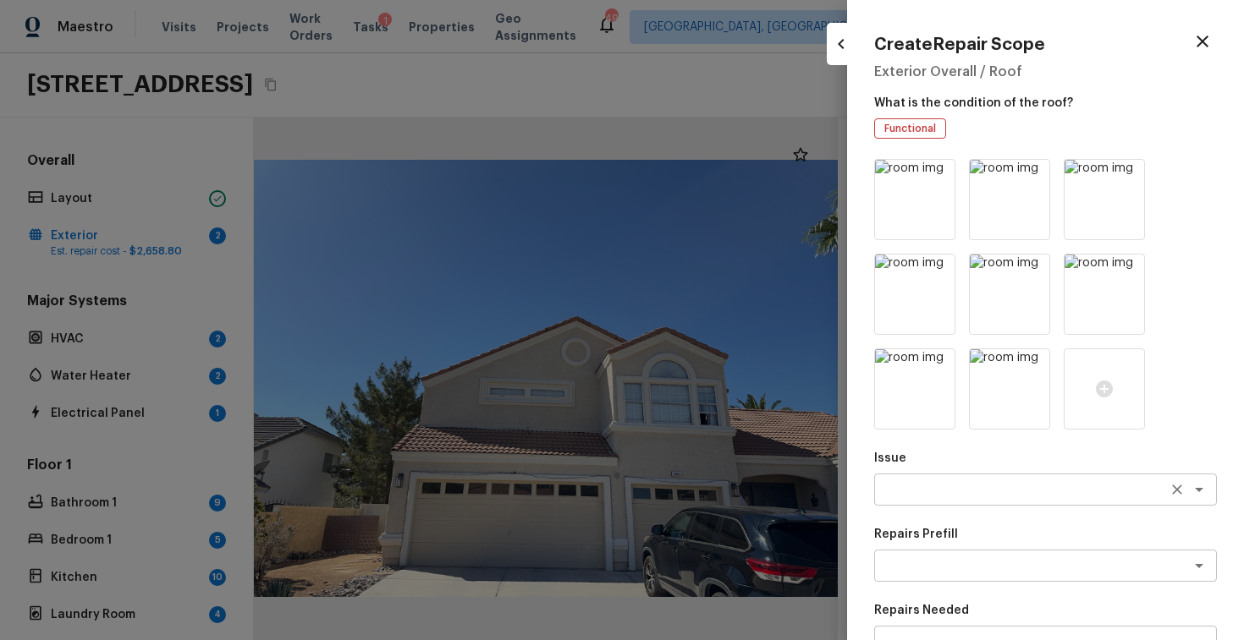
click at [898, 494] on textarea at bounding box center [1021, 489] width 280 height 17
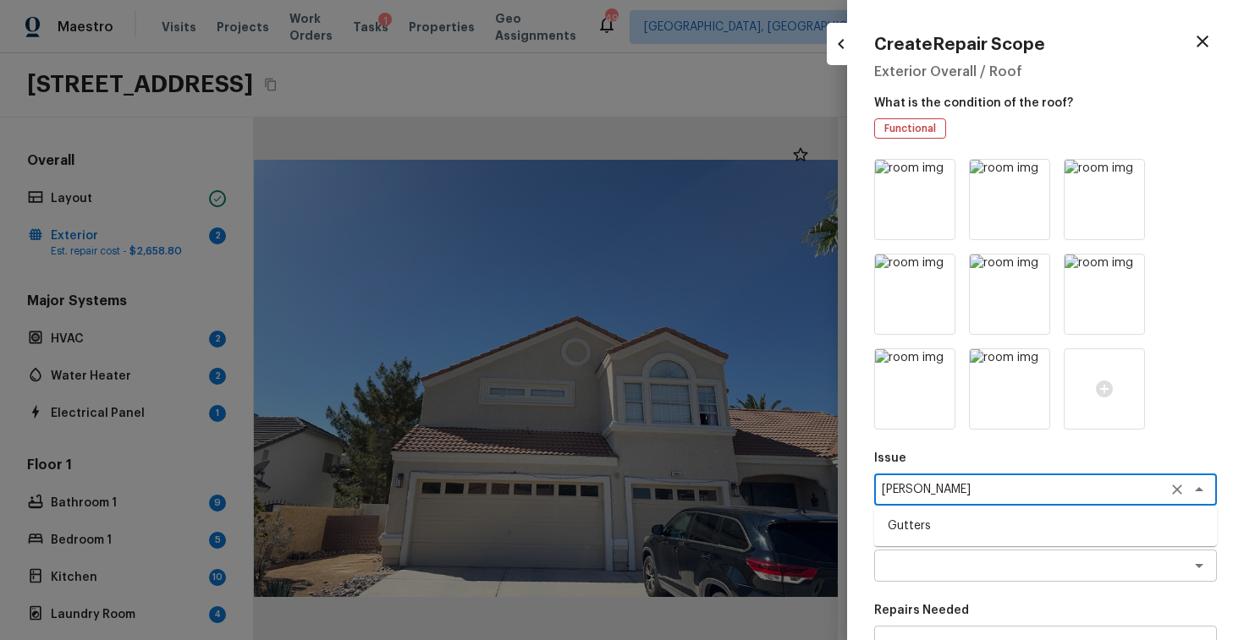
click at [908, 534] on li "Gutters" at bounding box center [1045, 526] width 343 height 27
type textarea "Gutters"
click at [932, 568] on textarea at bounding box center [1021, 565] width 280 height 17
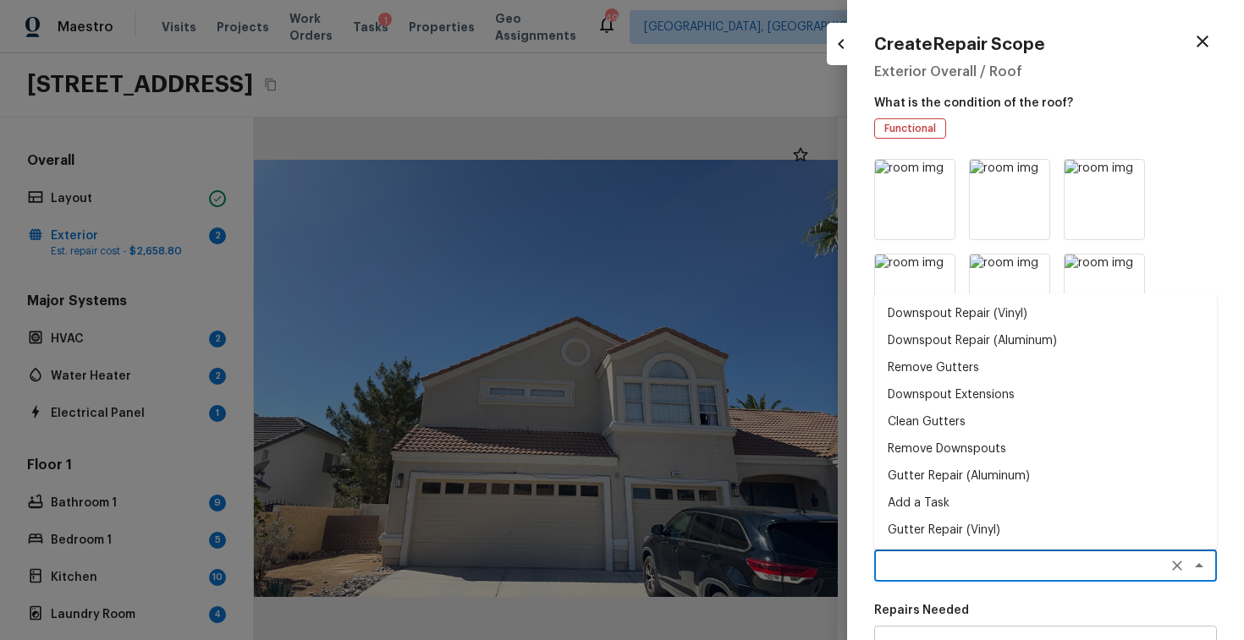
click at [949, 311] on li "Downspout Repair (Vinyl)" at bounding box center [1045, 313] width 343 height 27
type textarea "Downspout Repair (Vinyl)"
type textarea "Remove and replace the 2''x3'' vinyl downspout. Ensure that the new downspout i…"
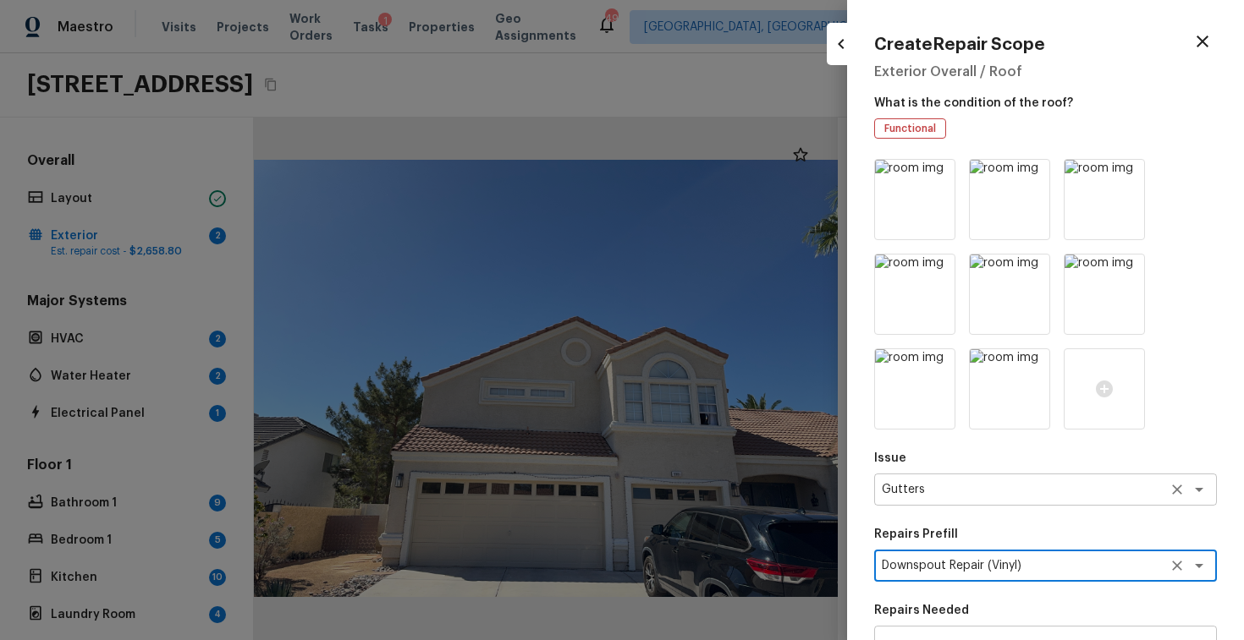
scroll to position [230, 0]
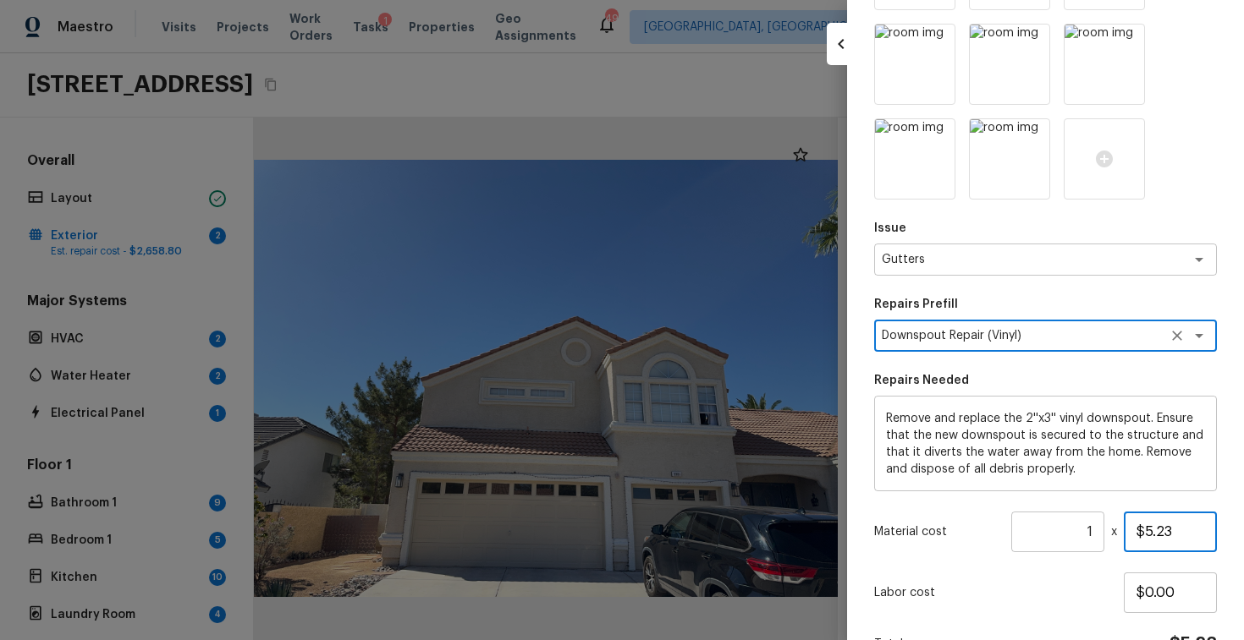
click at [1156, 526] on input "$5.23" at bounding box center [1169, 532] width 93 height 41
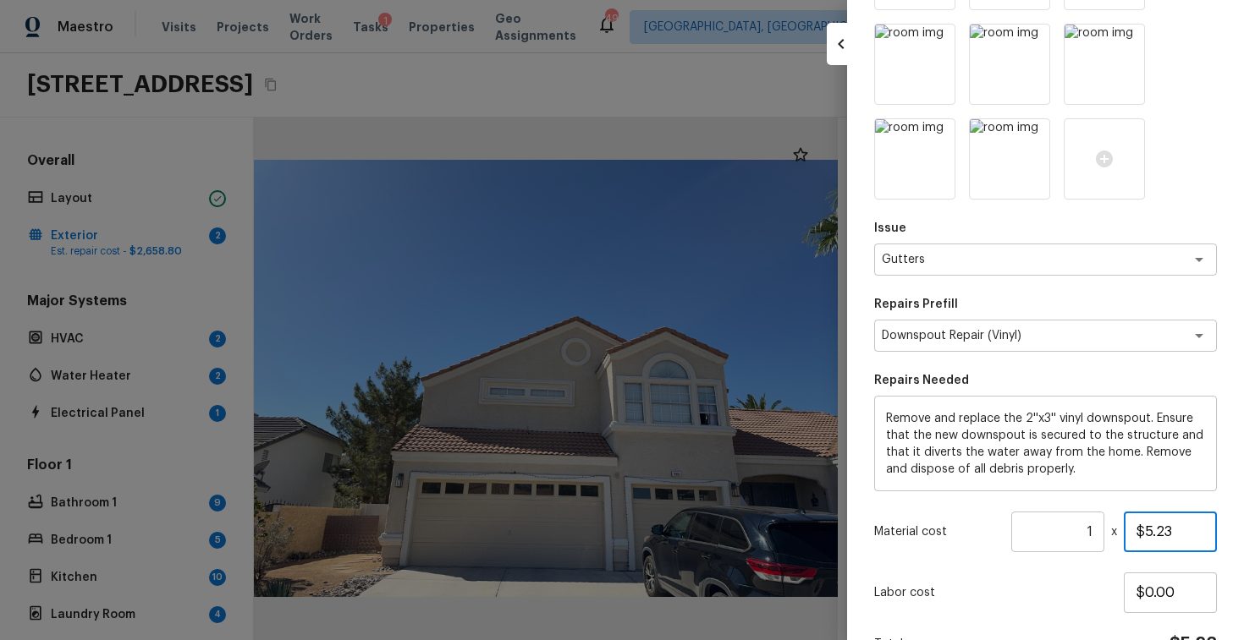
click at [1156, 526] on input "$5.23" at bounding box center [1169, 532] width 93 height 41
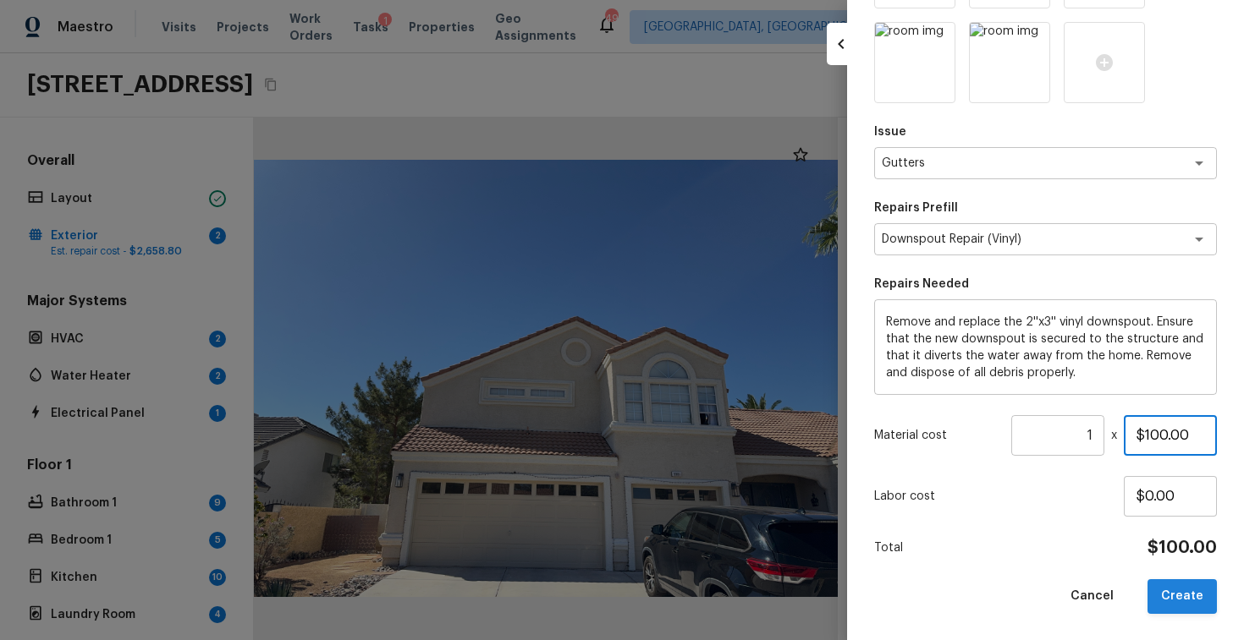
type input "$100.00"
click at [1191, 585] on button "Create" at bounding box center [1181, 596] width 69 height 35
type input "$0.00"
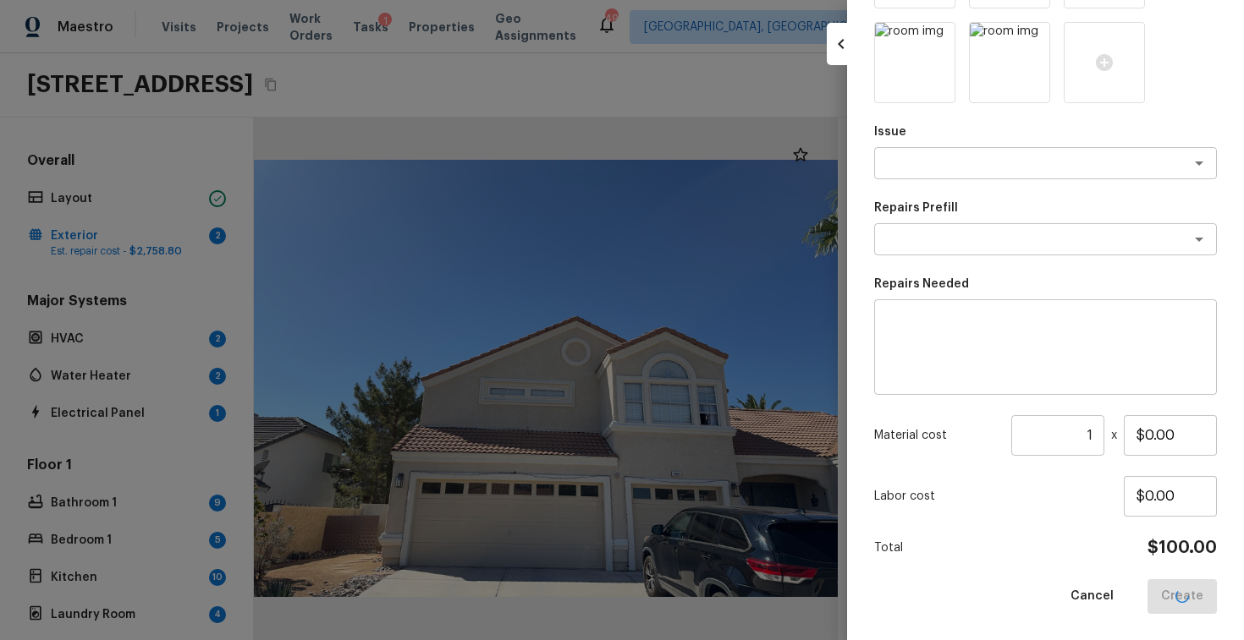
scroll to position [137, 0]
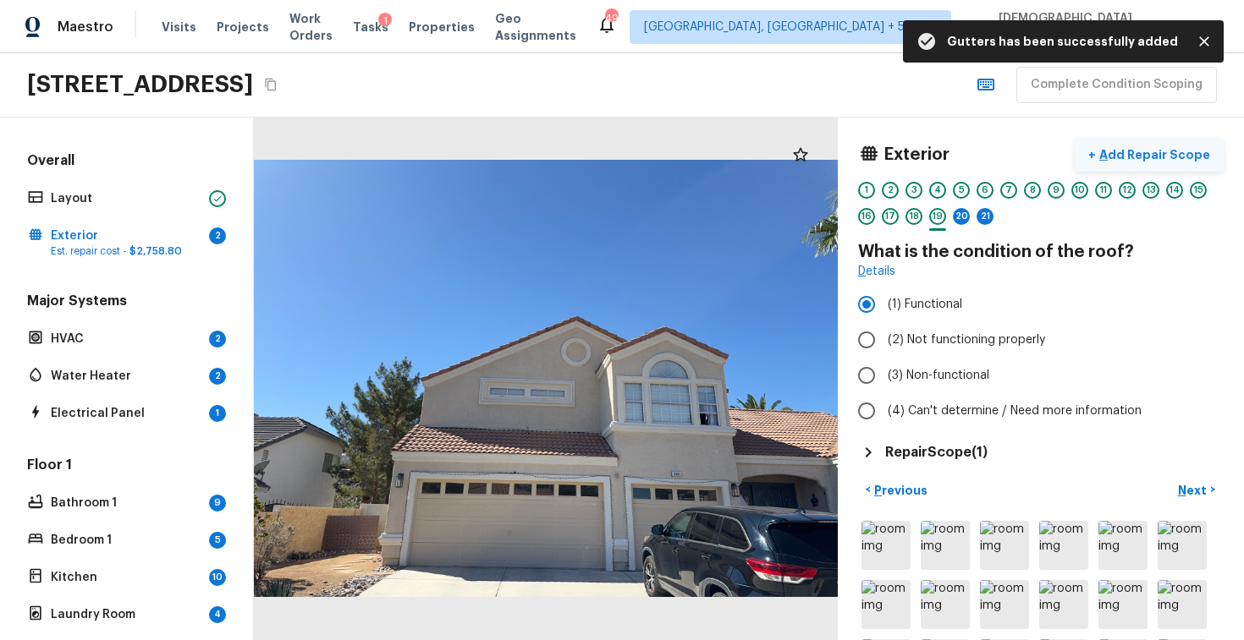
click at [1113, 146] on p "Add Repair Scope" at bounding box center [1152, 154] width 114 height 17
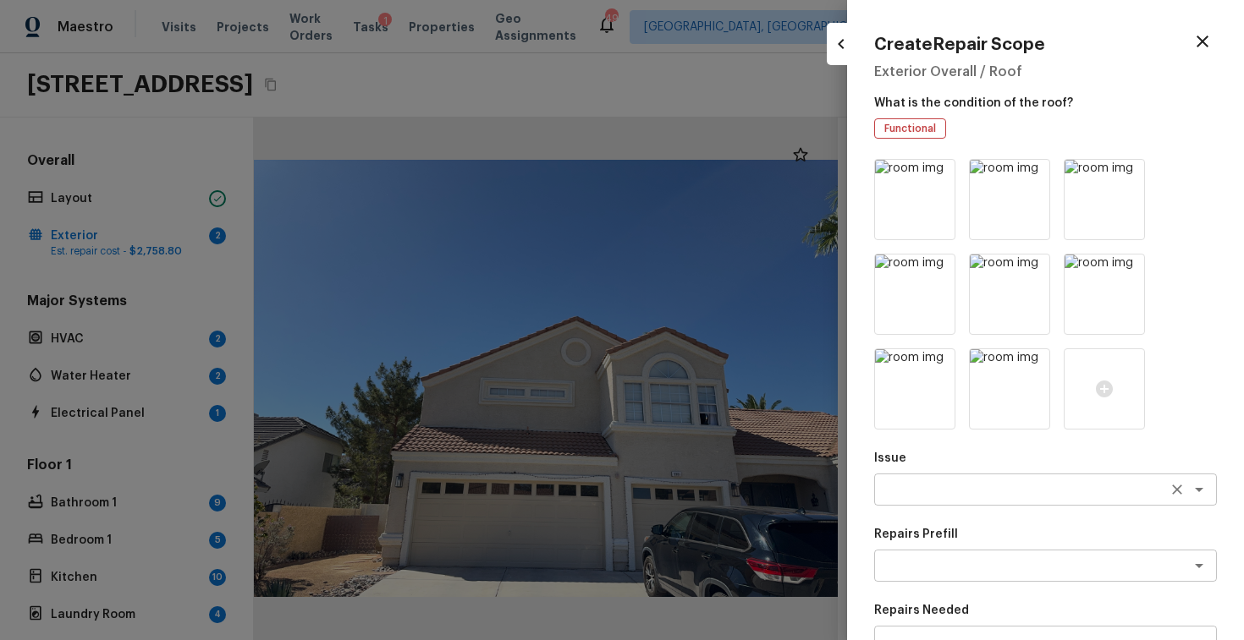
click at [947, 486] on textarea at bounding box center [1021, 489] width 280 height 17
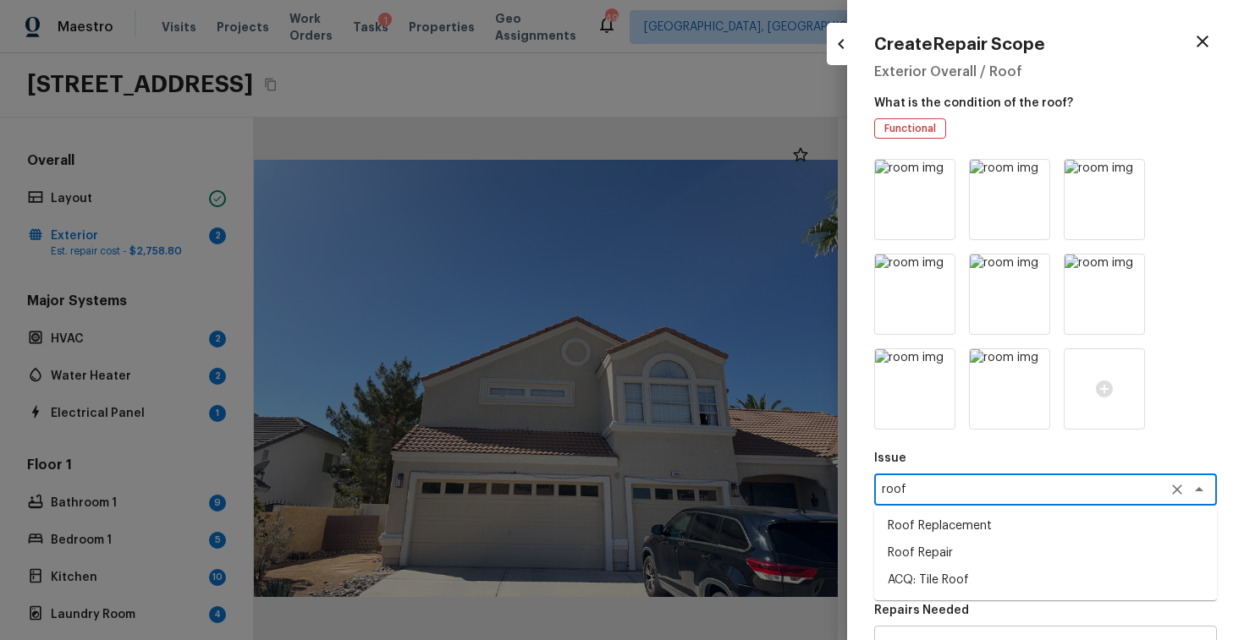
click at [939, 546] on li "Roof Repair" at bounding box center [1045, 553] width 343 height 27
click at [970, 554] on div "x ​" at bounding box center [1045, 566] width 343 height 32
type textarea "Roof Repair"
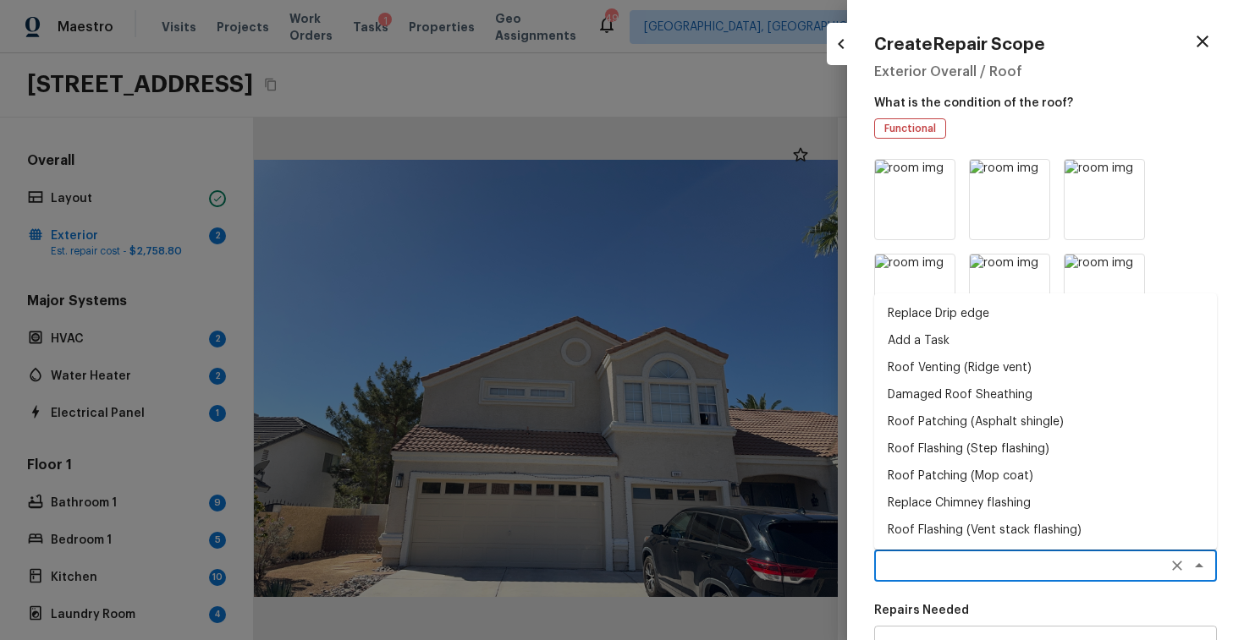
scroll to position [55, 0]
click at [988, 530] on li "Roof Patching (Wood shingle)" at bounding box center [1045, 529] width 343 height 27
type textarea "Roof Patching (Wood shingle)"
type textarea "Remove the existing damaged wood shingles (if present) and replace with new. En…"
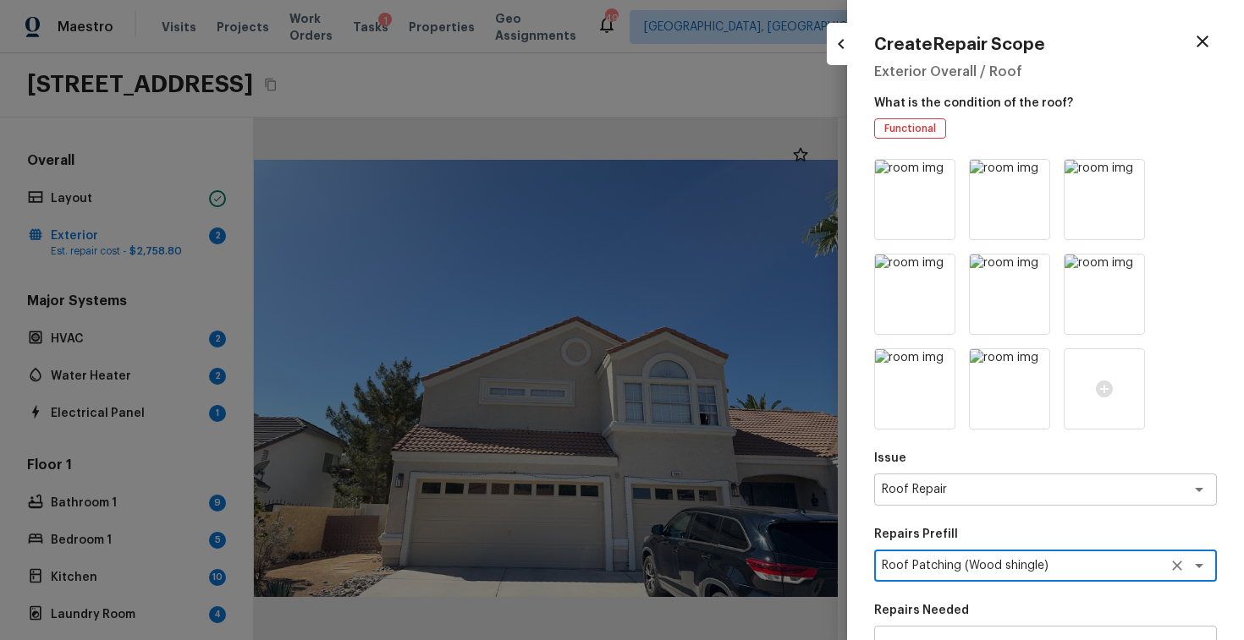
scroll to position [206, 0]
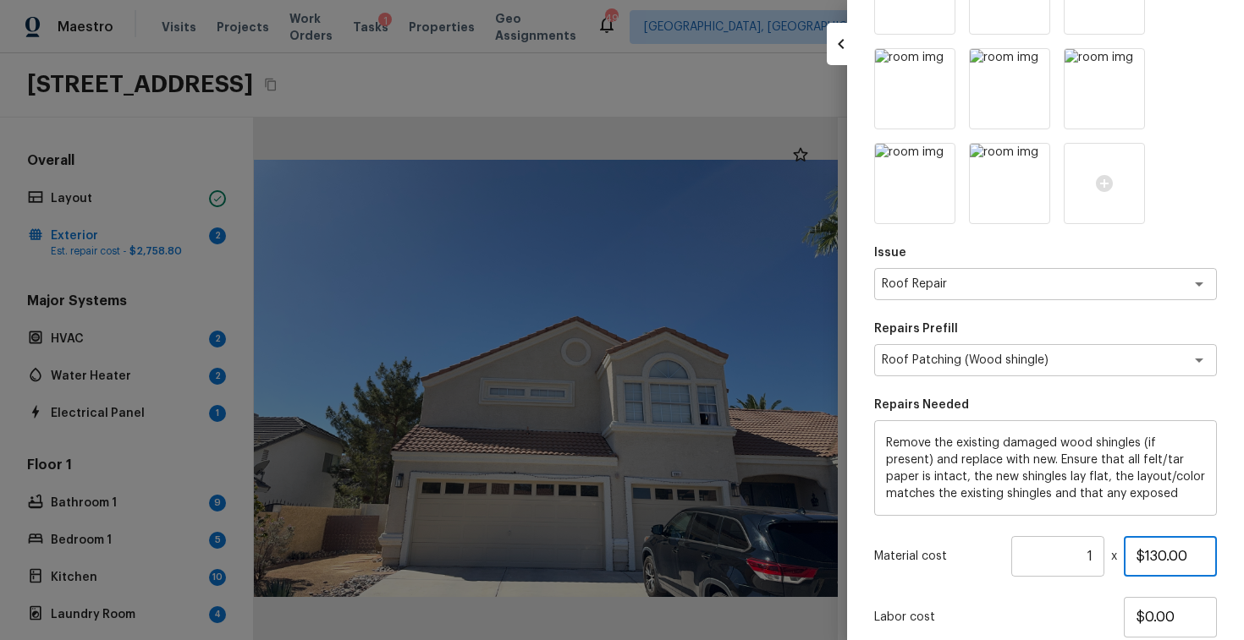
click at [1161, 552] on input "$130.00" at bounding box center [1169, 556] width 93 height 41
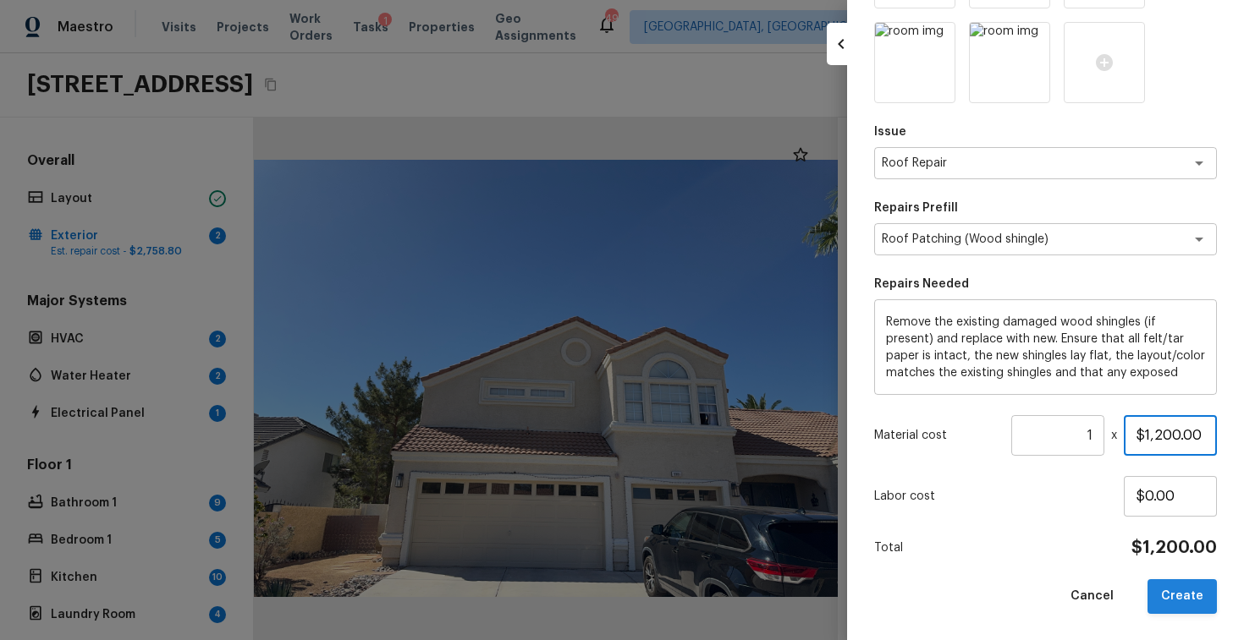
type input "$1,200.00"
click at [1191, 590] on button "Create" at bounding box center [1181, 596] width 69 height 35
type input "$0.00"
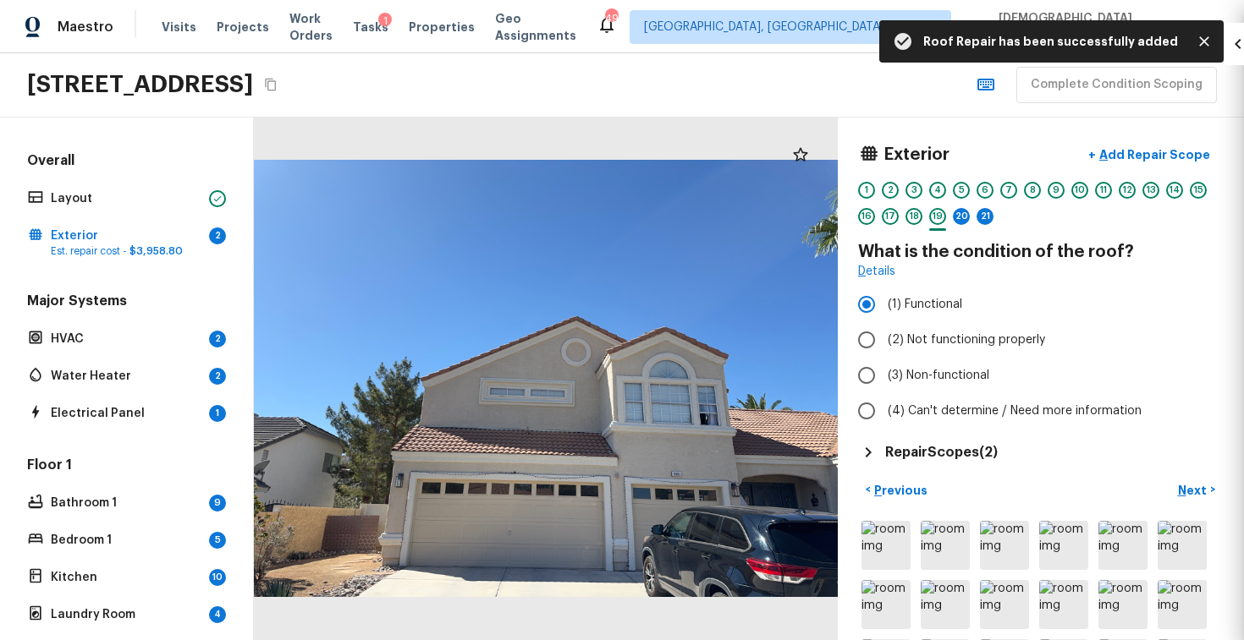
scroll to position [137, 0]
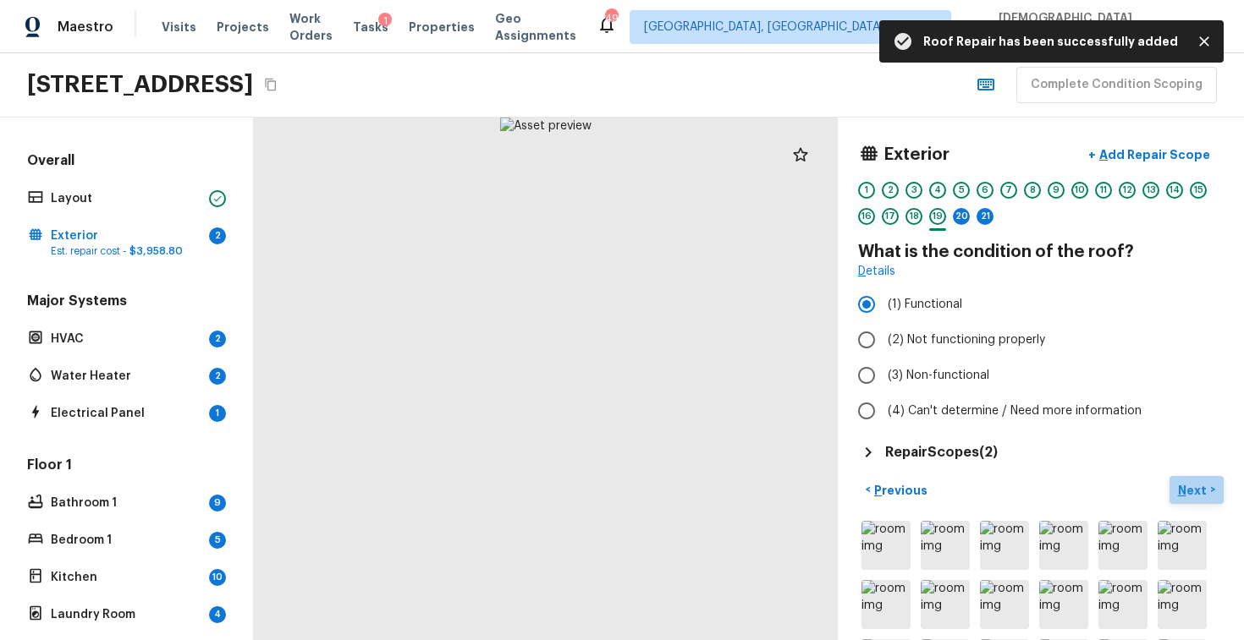
click at [1201, 484] on p "Next" at bounding box center [1194, 490] width 32 height 17
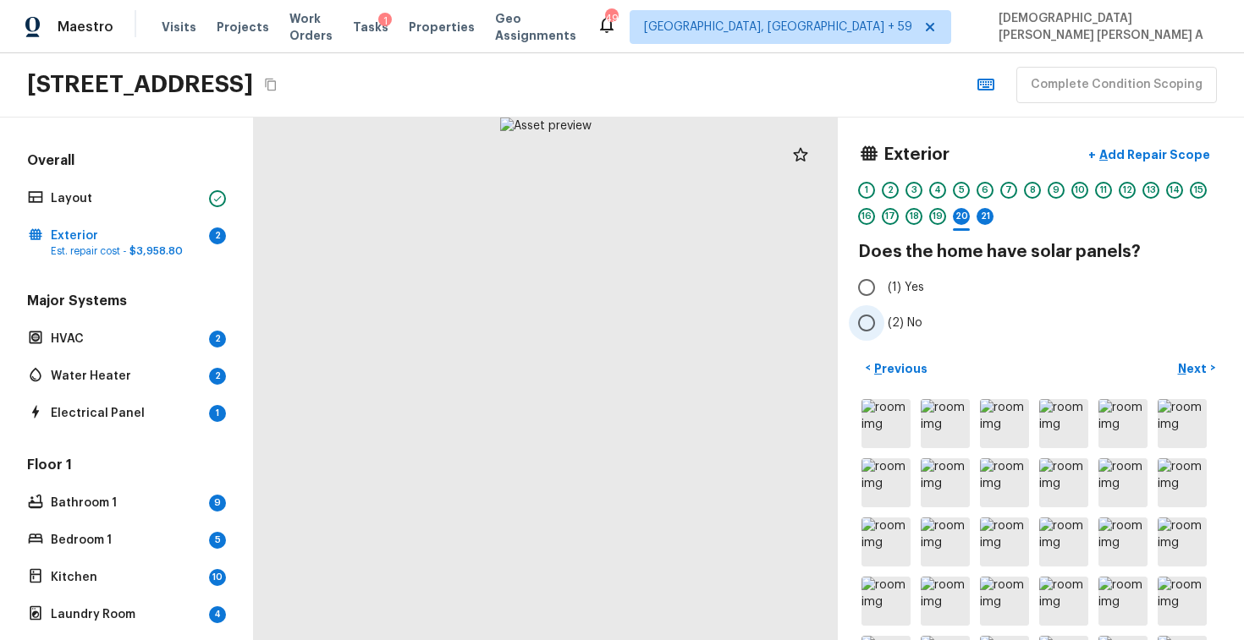
click at [876, 327] on input "(2) No" at bounding box center [866, 323] width 36 height 36
radio input "true"
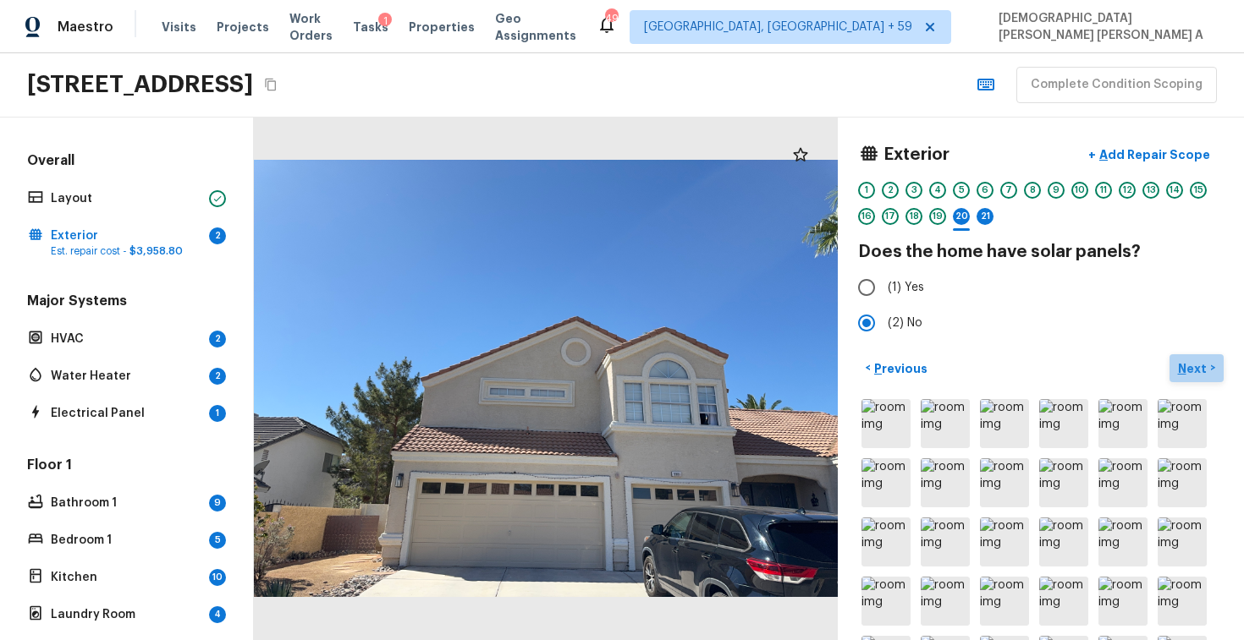
click at [1183, 375] on p "Next" at bounding box center [1194, 368] width 32 height 17
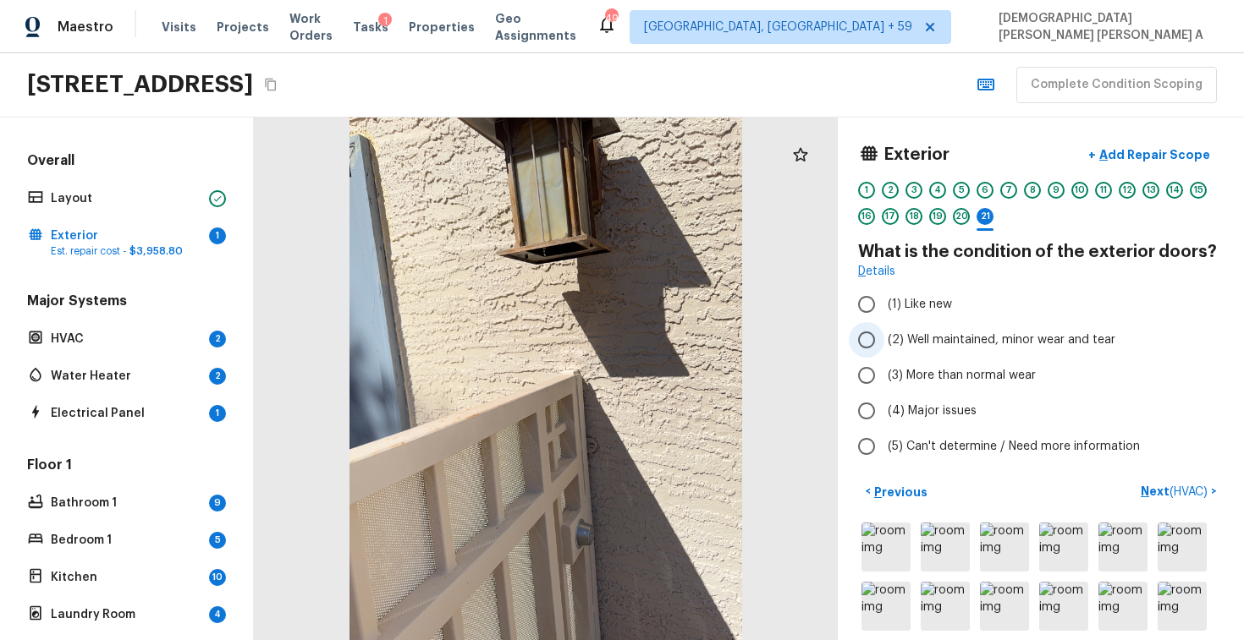
click at [876, 353] on input "(2) Well maintained, minor wear and tear" at bounding box center [866, 340] width 36 height 36
radio input "true"
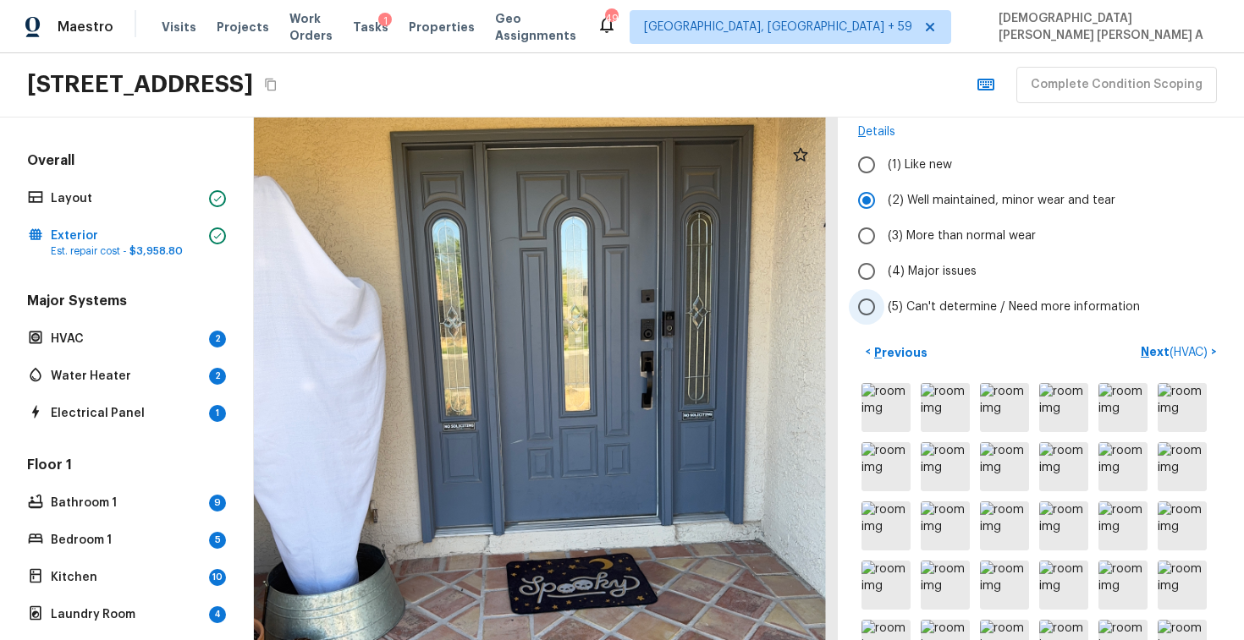
scroll to position [0, 0]
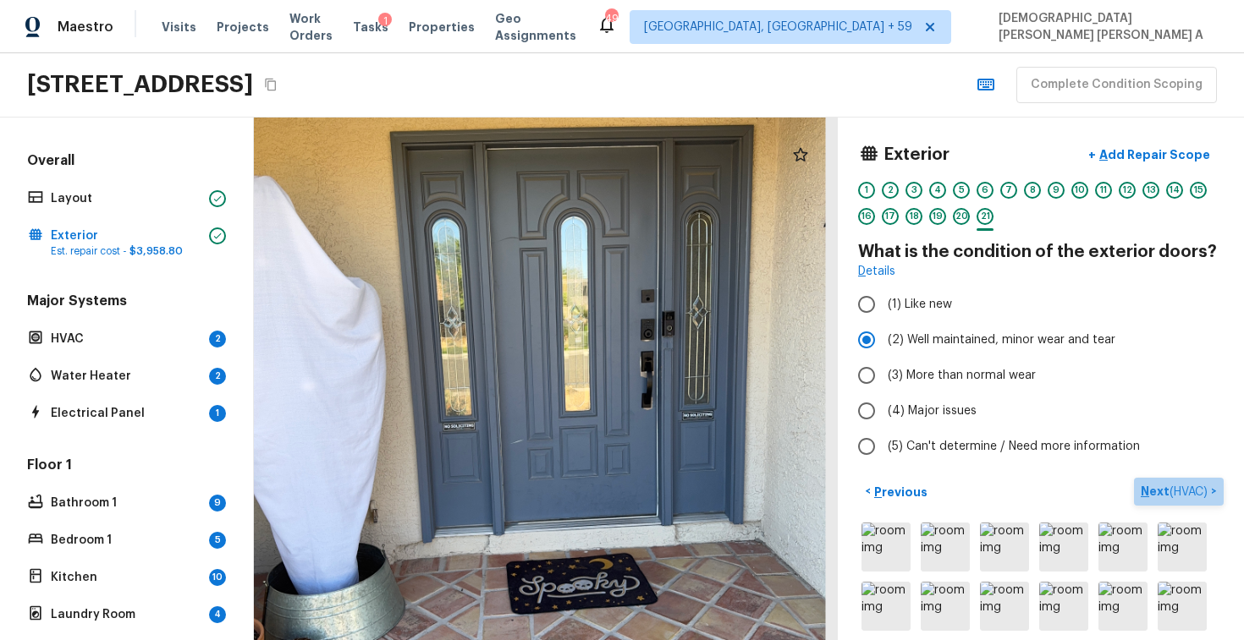
click at [1155, 493] on p "Next ( HVAC )" at bounding box center [1175, 492] width 70 height 18
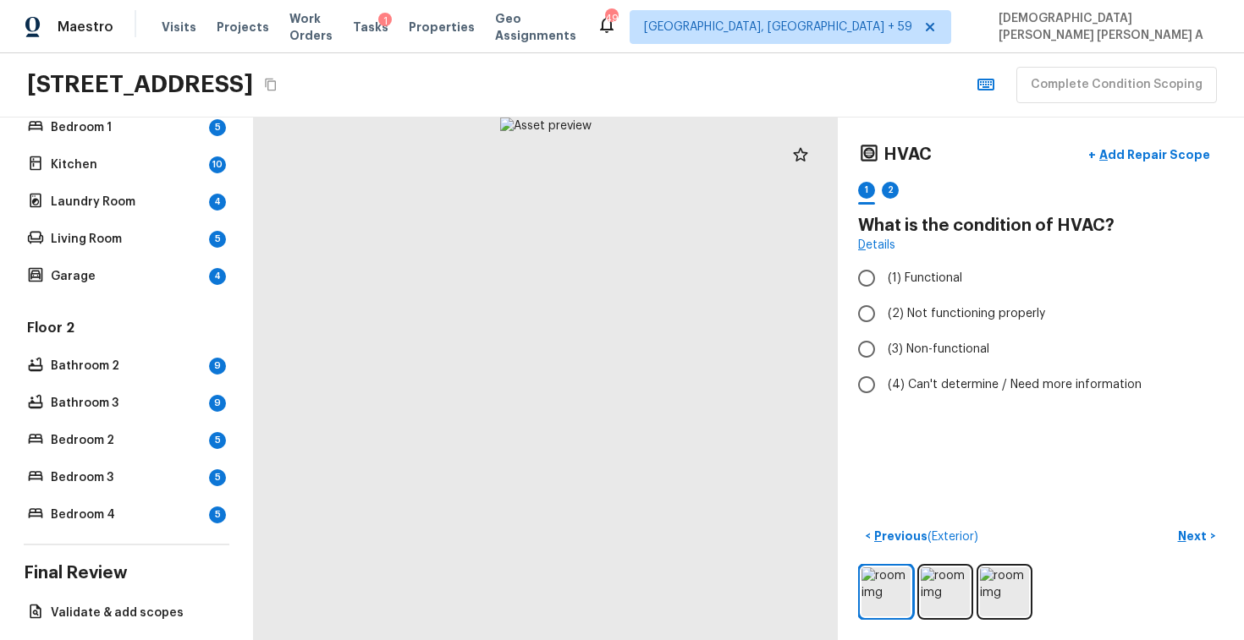
scroll to position [364, 0]
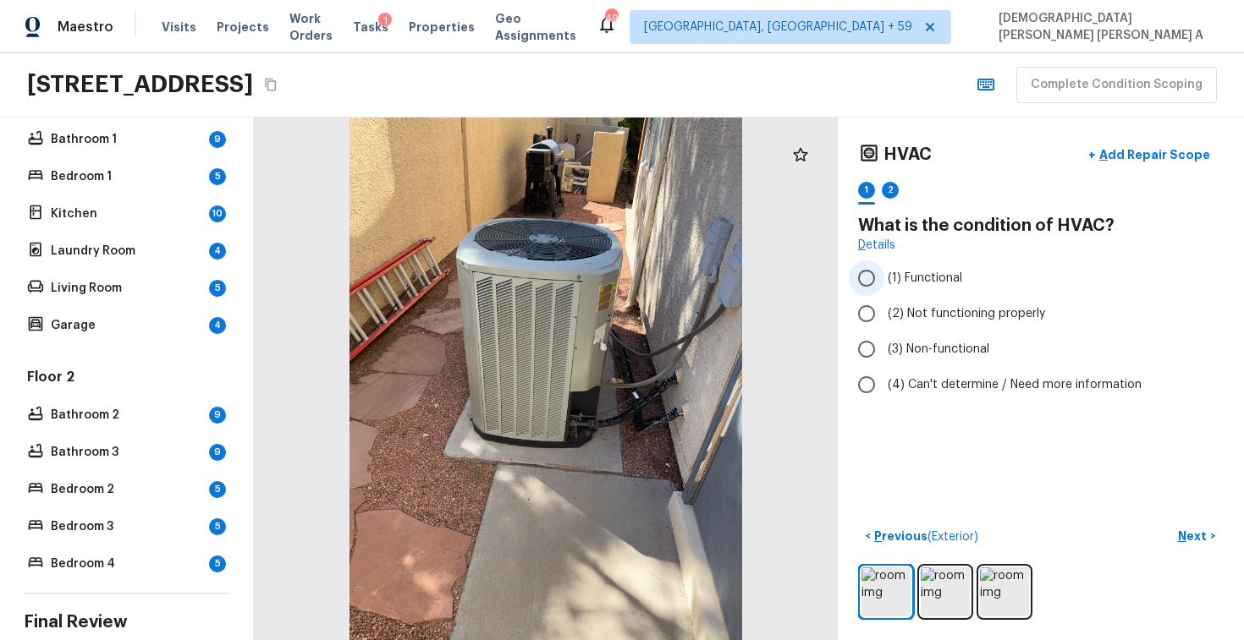
click at [861, 267] on input "(1) Functional" at bounding box center [866, 279] width 36 height 36
radio input "true"
click at [1139, 155] on p "Add Repair Scope" at bounding box center [1152, 154] width 114 height 17
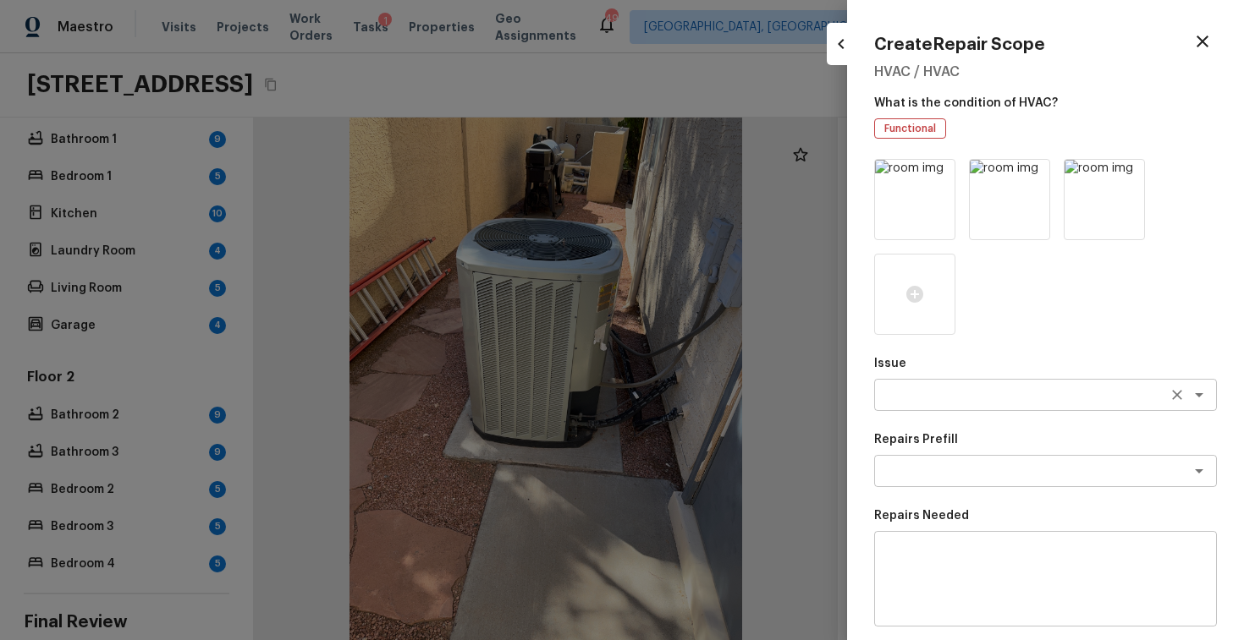
click at [931, 394] on textarea at bounding box center [1021, 395] width 280 height 17
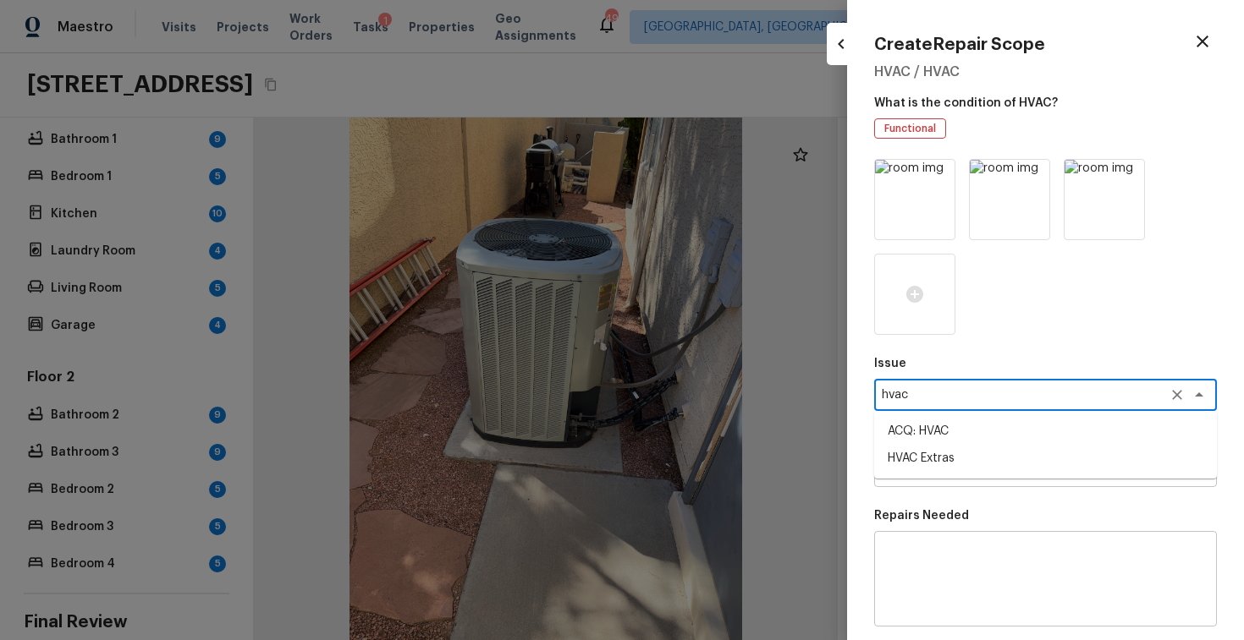
click at [902, 435] on li "ACQ: HVAC" at bounding box center [1045, 431] width 343 height 27
type textarea "ACQ: HVAC"
click at [1018, 471] on textarea at bounding box center [1021, 471] width 280 height 17
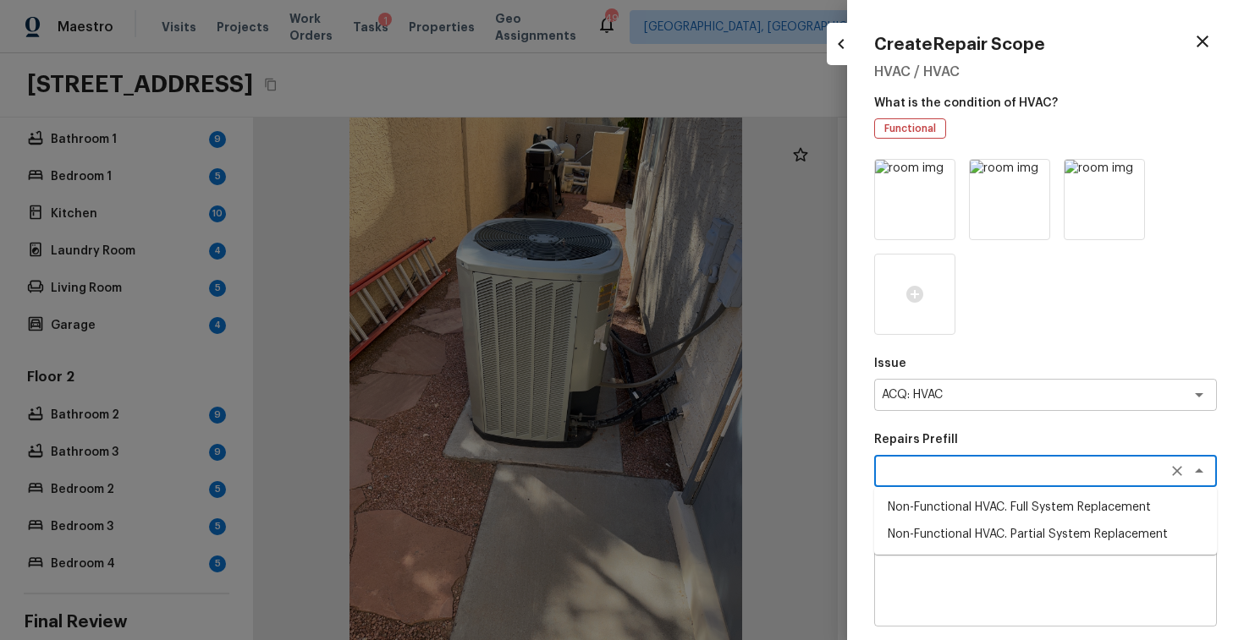
click at [1013, 496] on li "Non-Functional HVAC. Full System Replacement" at bounding box center [1045, 507] width 343 height 27
type textarea "Non-Functional HVAC. Full System Replacement"
type textarea "Acquisition Scope: Full System Replacement"
type input "$8,050.00"
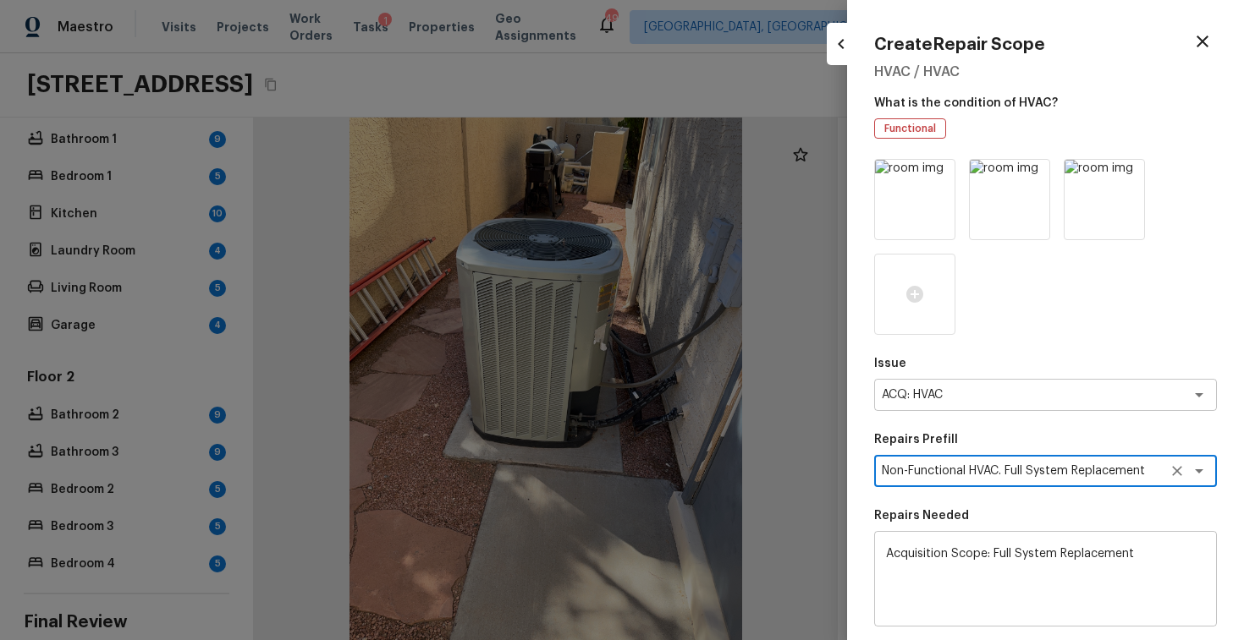
scroll to position [232, 0]
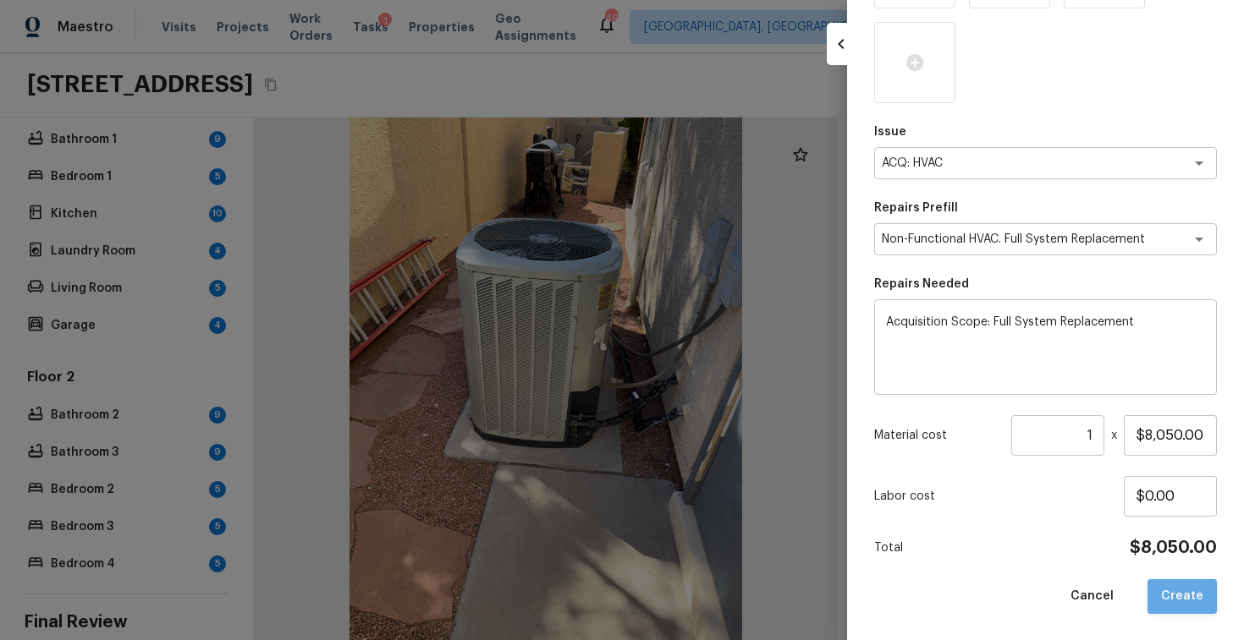
click at [1190, 586] on button "Create" at bounding box center [1181, 596] width 69 height 35
type input "$0.00"
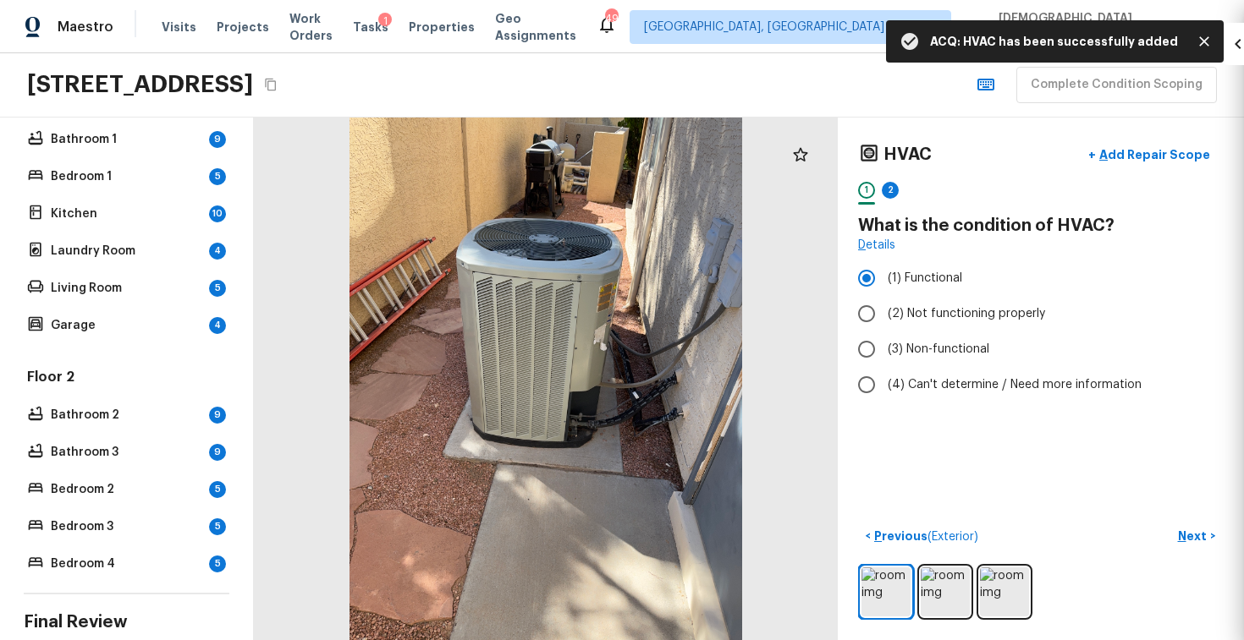
scroll to position [377, 0]
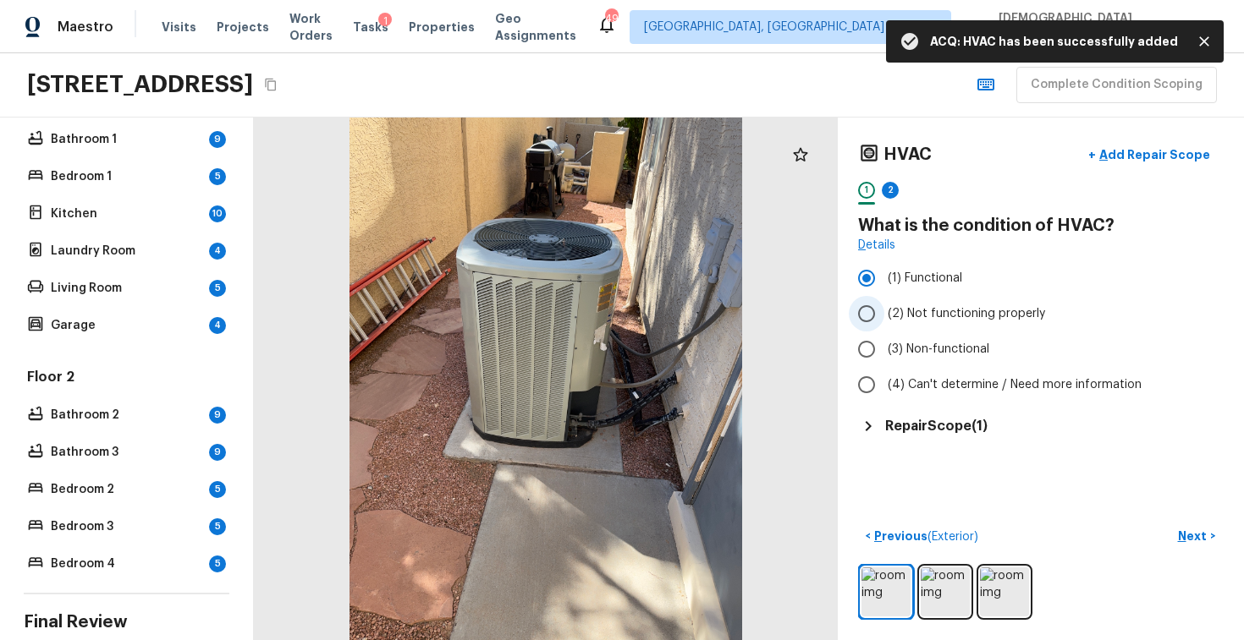
click at [869, 316] on input "(2) Not functioning properly" at bounding box center [866, 314] width 36 height 36
radio input "true"
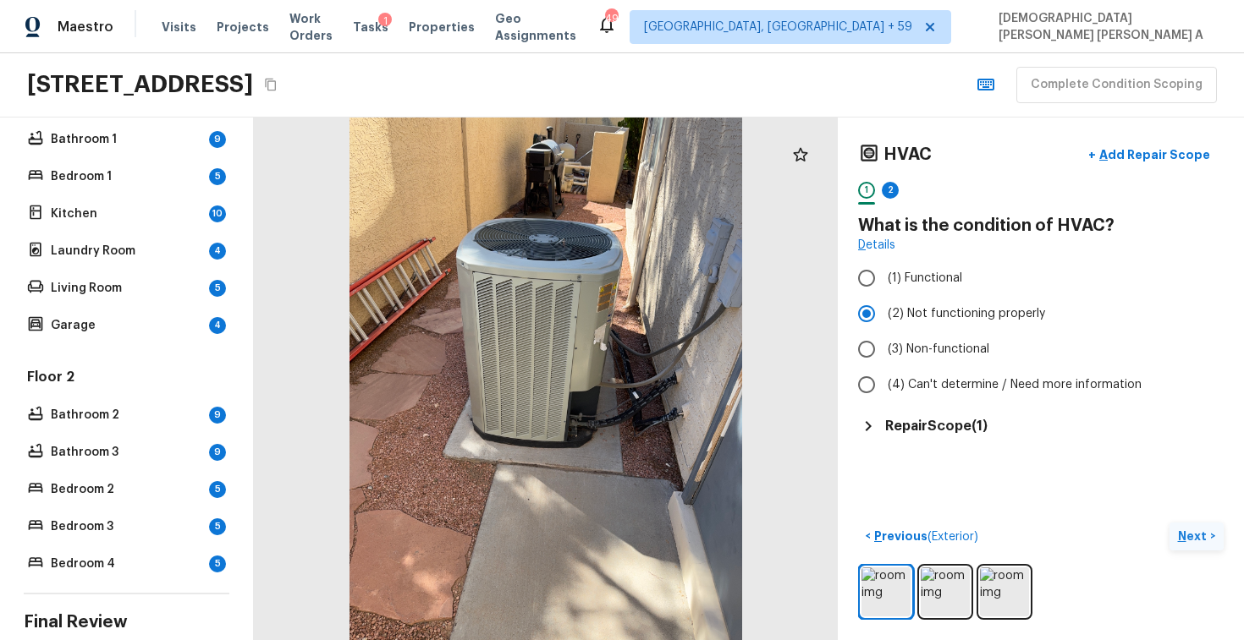
click at [1189, 524] on button "Next >" at bounding box center [1196, 537] width 54 height 28
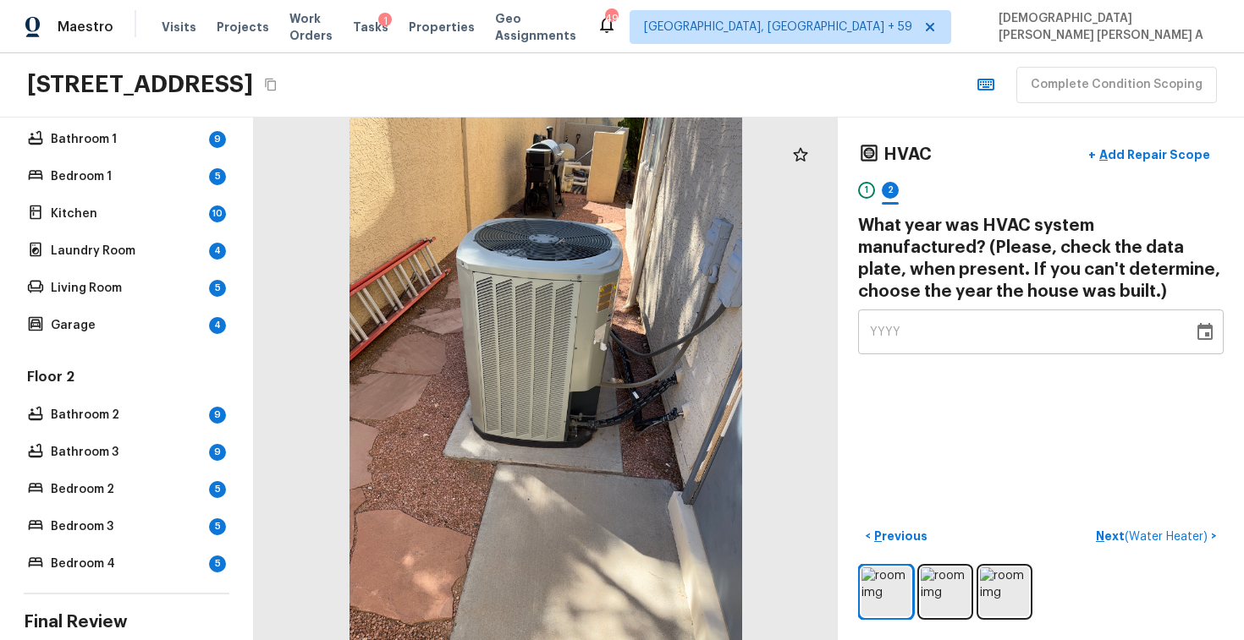
click at [905, 332] on div "YYYY" at bounding box center [1025, 332] width 311 height 45
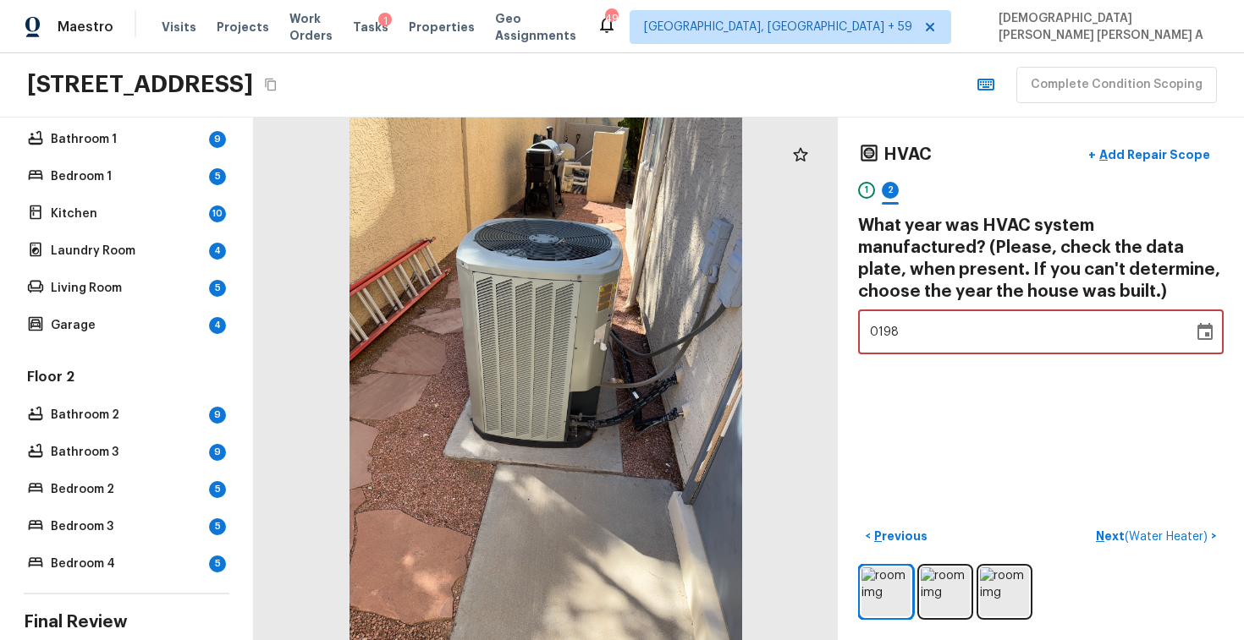
type input "1987"
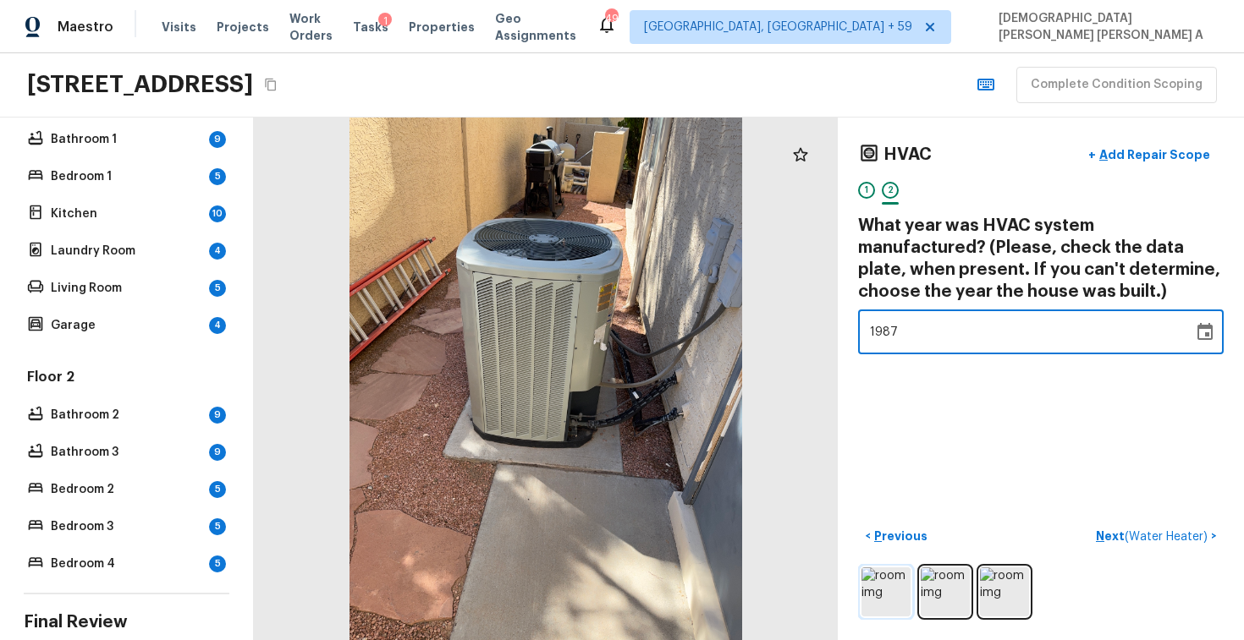
click at [878, 604] on img at bounding box center [885, 592] width 49 height 49
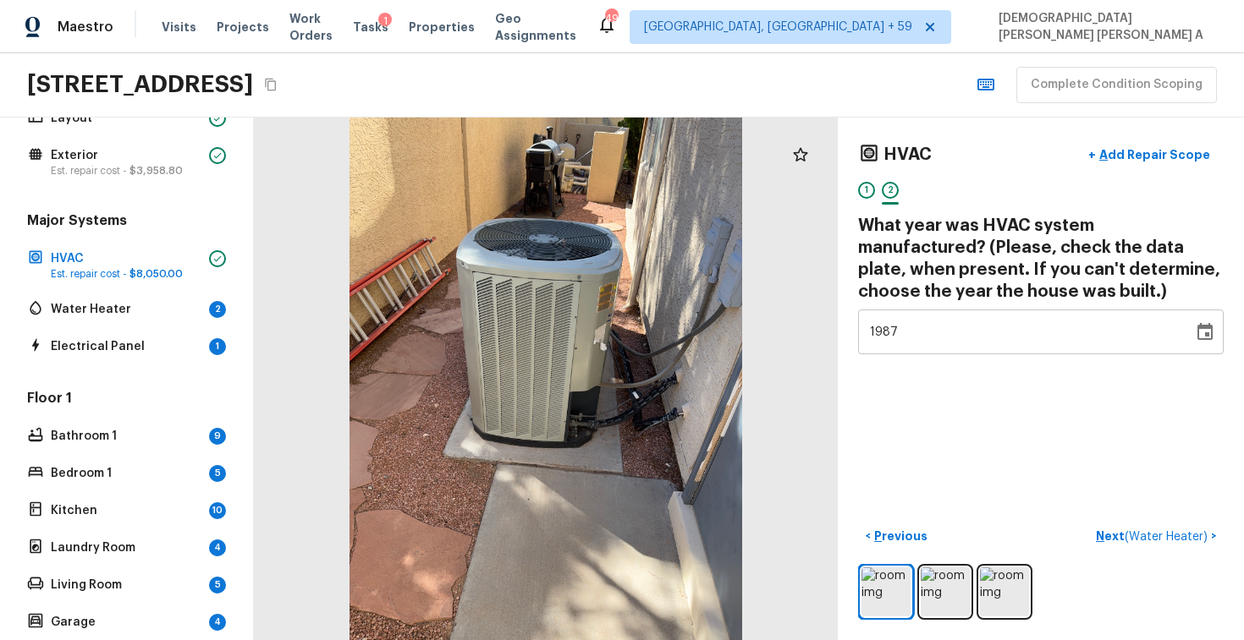
scroll to position [0, 0]
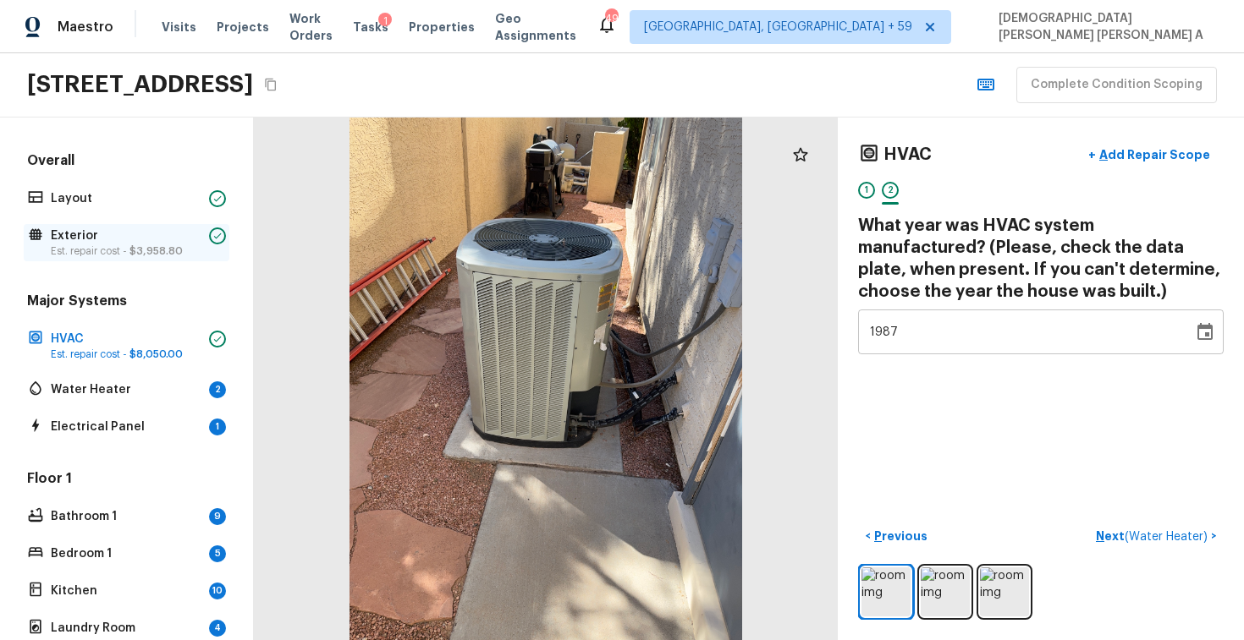
click at [120, 233] on p "Exterior" at bounding box center [126, 236] width 151 height 17
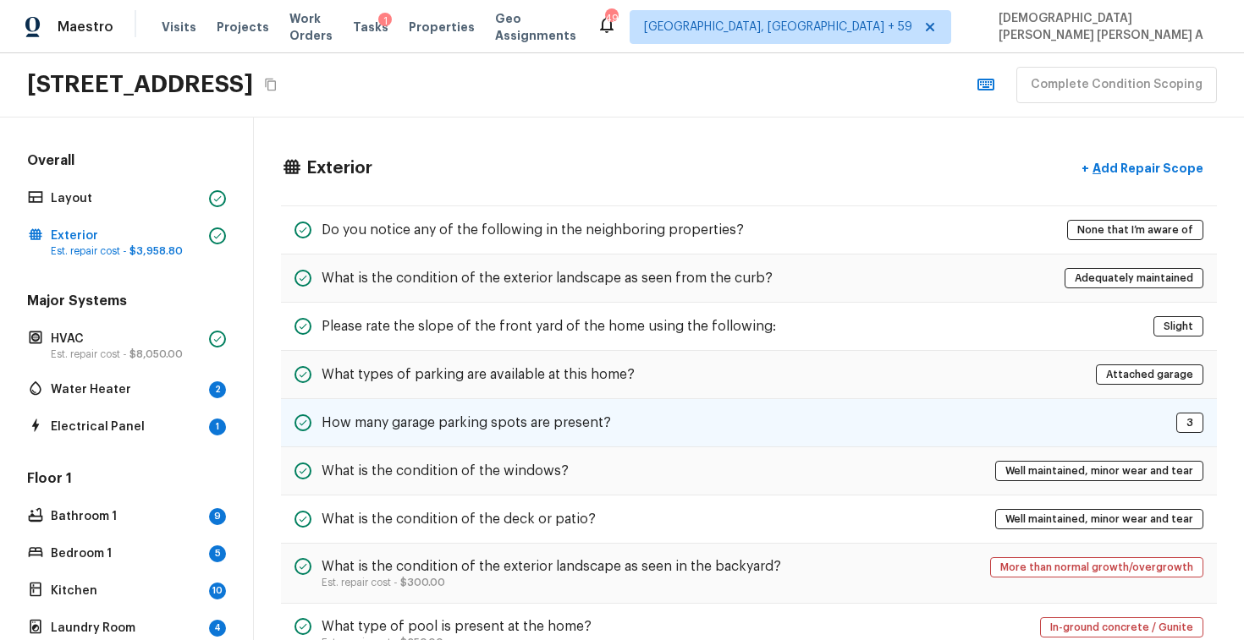
scroll to position [726, 0]
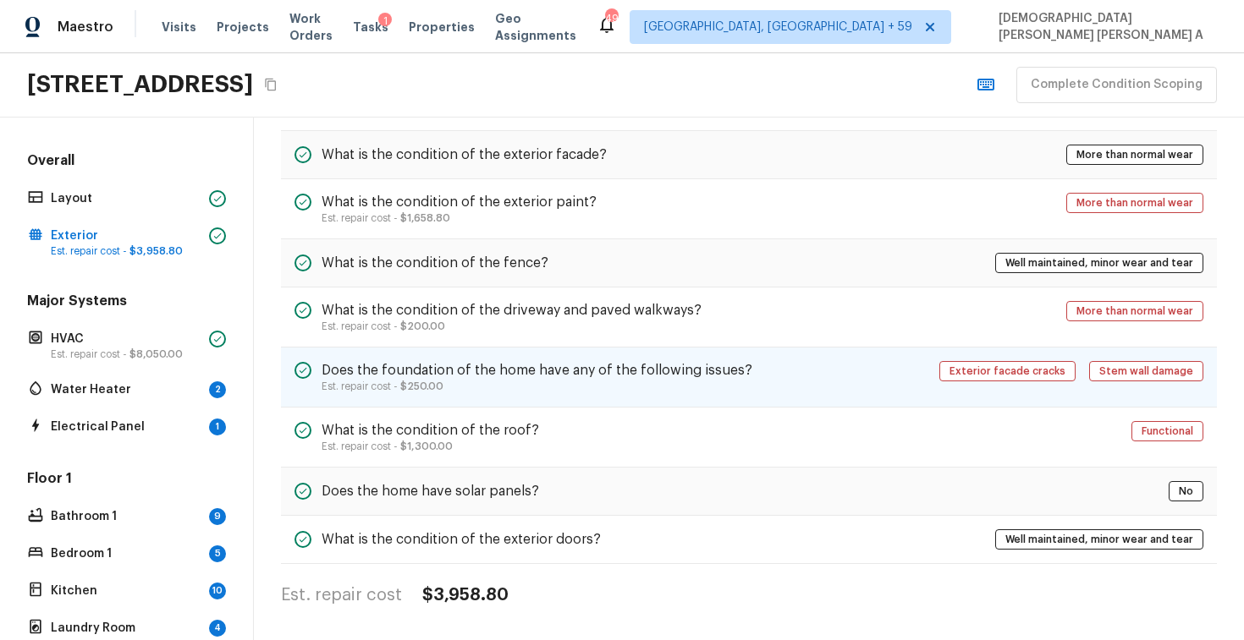
click at [523, 382] on p "Est. repair cost - $250.00" at bounding box center [536, 387] width 431 height 14
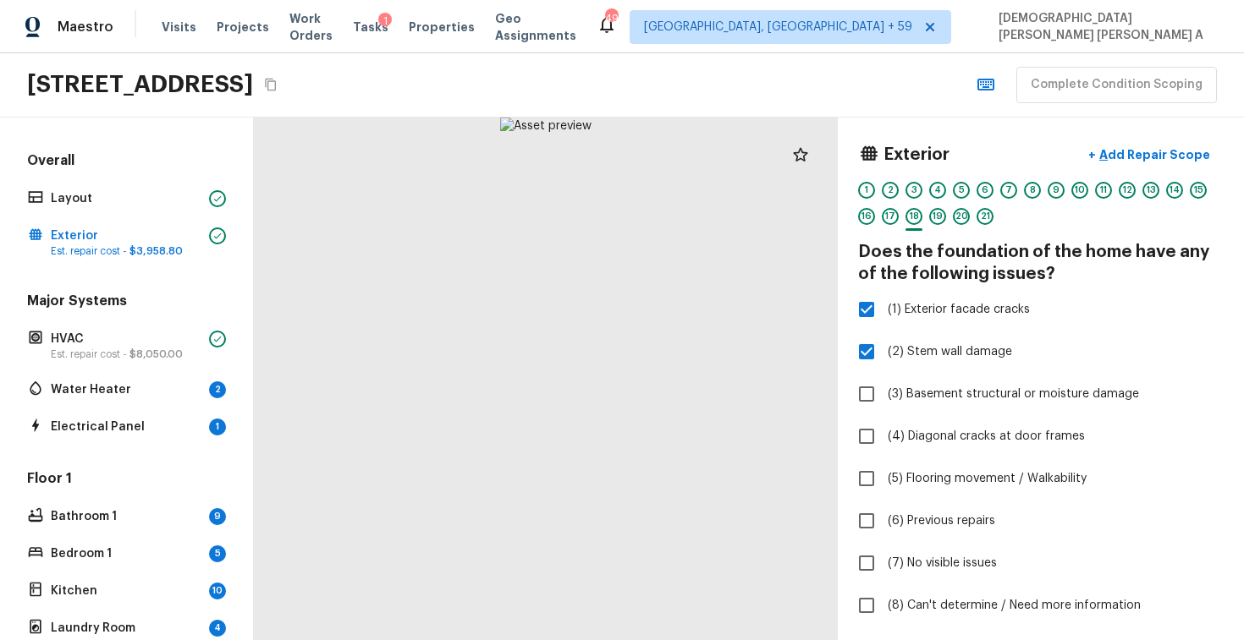
scroll to position [0, 0]
click at [158, 236] on p "Exterior" at bounding box center [126, 236] width 151 height 17
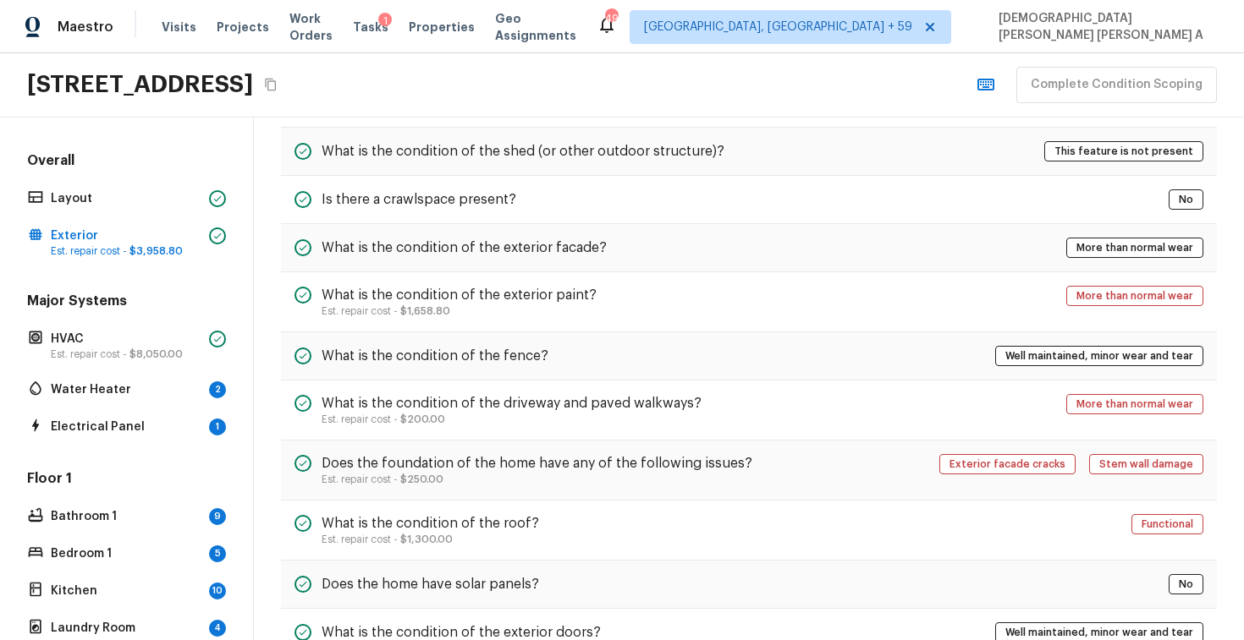
scroll to position [596, 0]
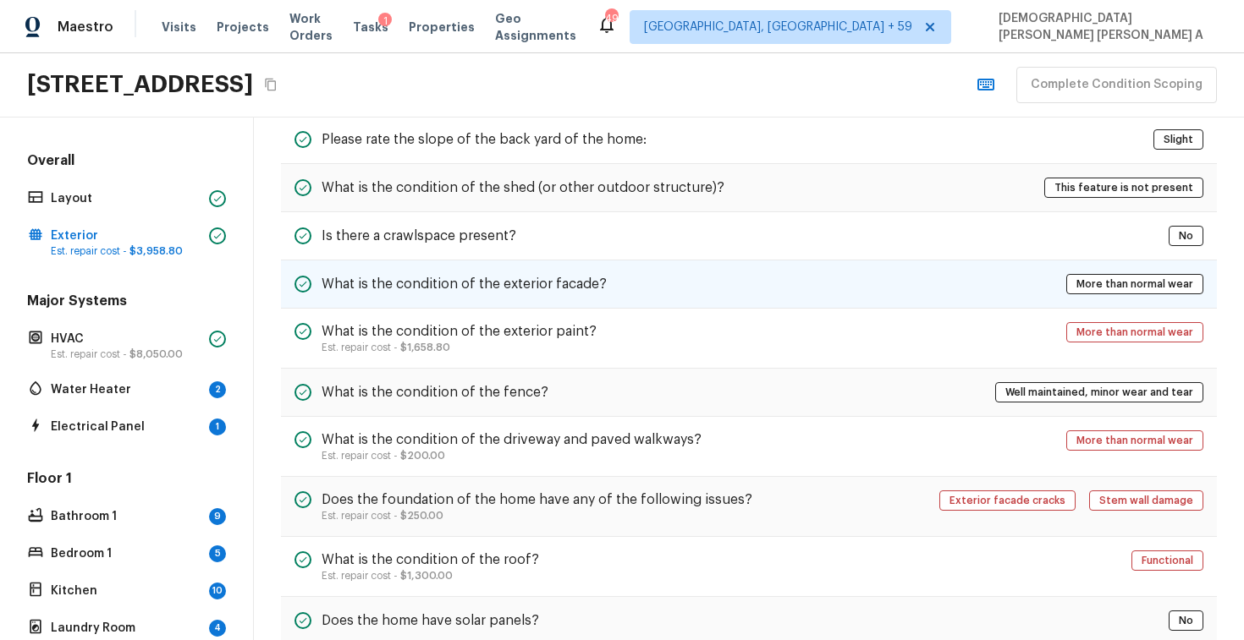
click at [553, 279] on h5 "What is the condition of the exterior facade?" at bounding box center [463, 284] width 285 height 19
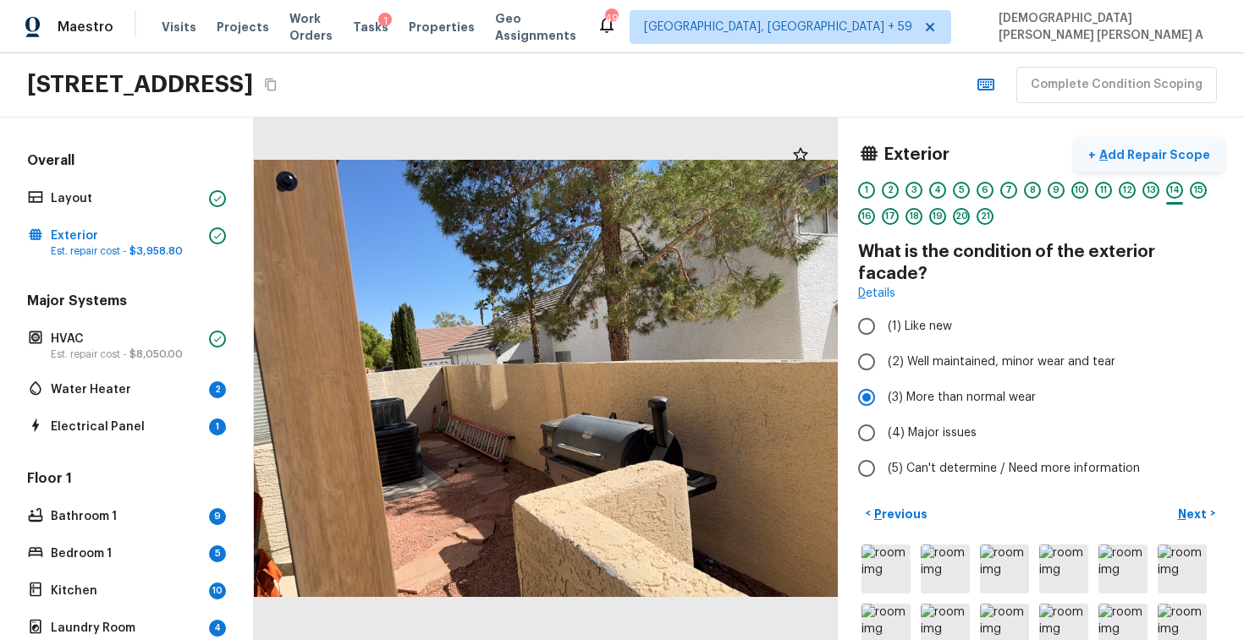
click at [1140, 165] on button "+ Add Repair Scope" at bounding box center [1148, 155] width 149 height 35
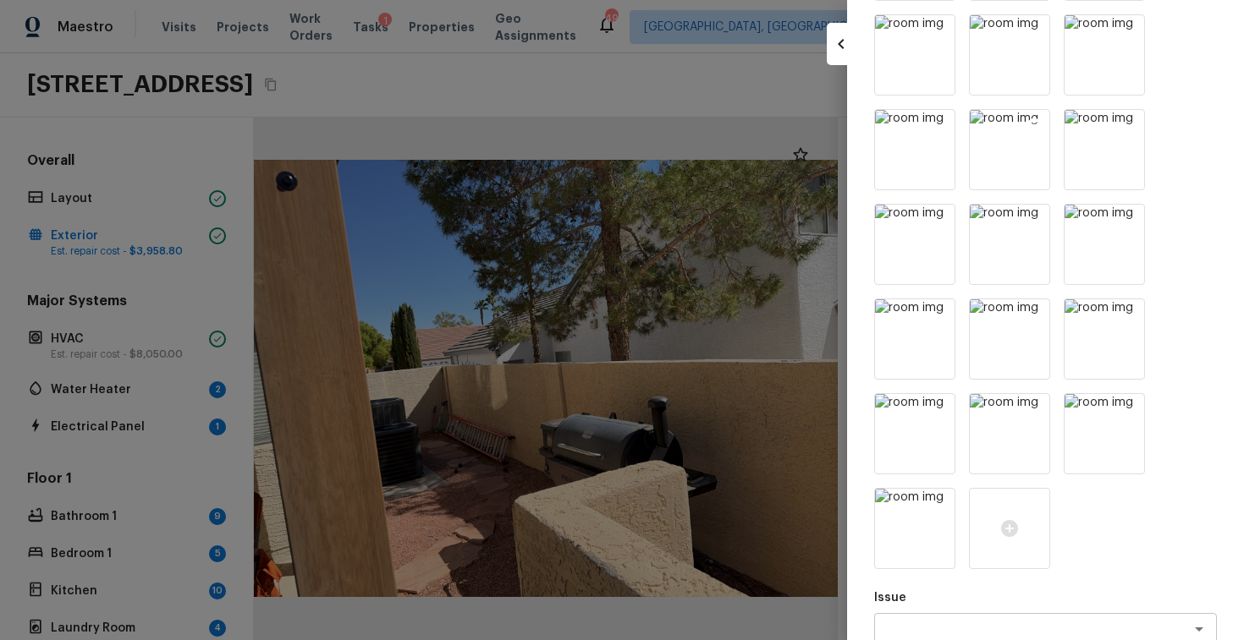
scroll to position [443, 0]
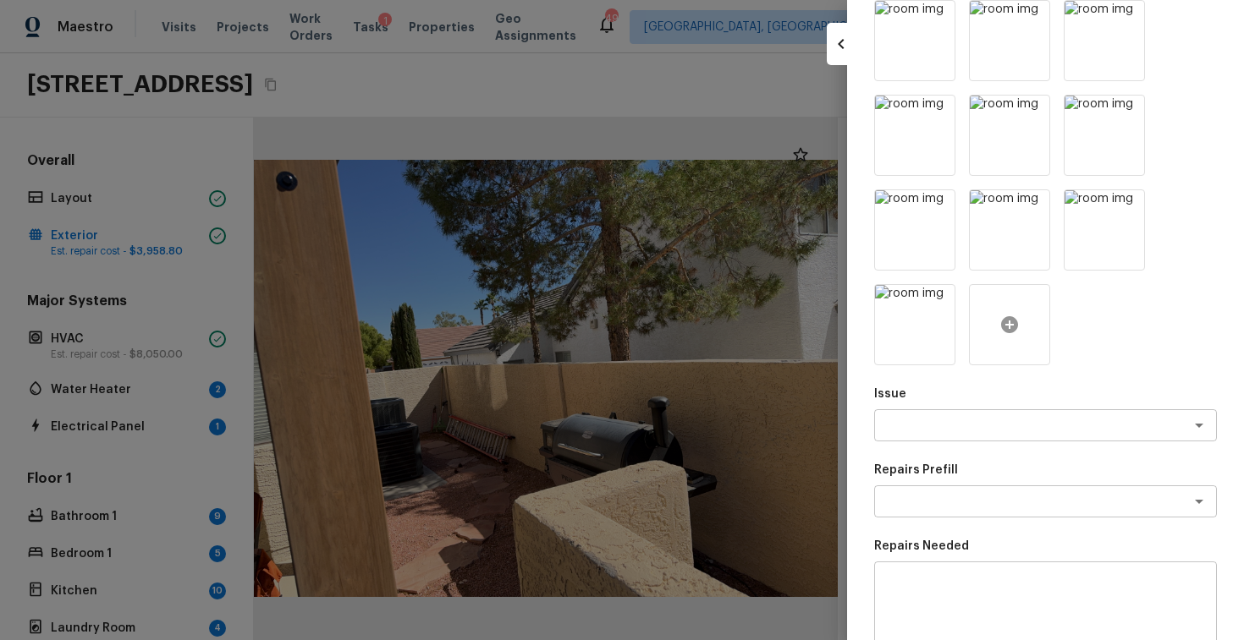
click at [1012, 324] on icon at bounding box center [1009, 325] width 20 height 20
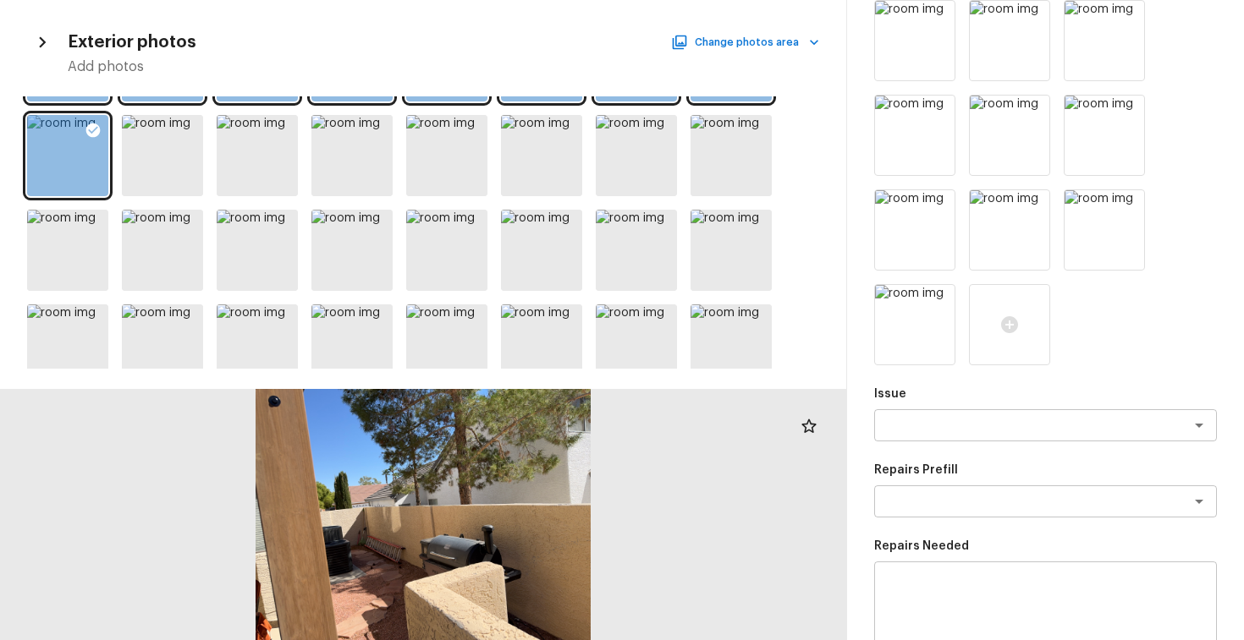
scroll to position [824, 0]
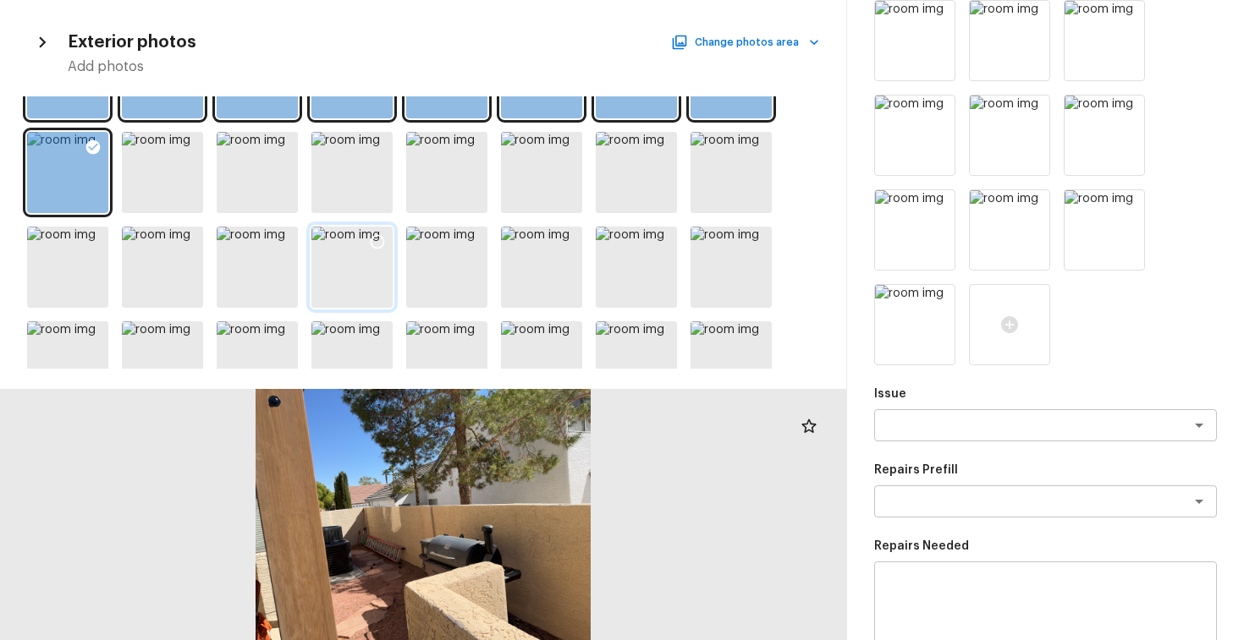
click at [380, 239] on icon at bounding box center [377, 241] width 17 height 17
click at [283, 243] on icon at bounding box center [282, 241] width 17 height 17
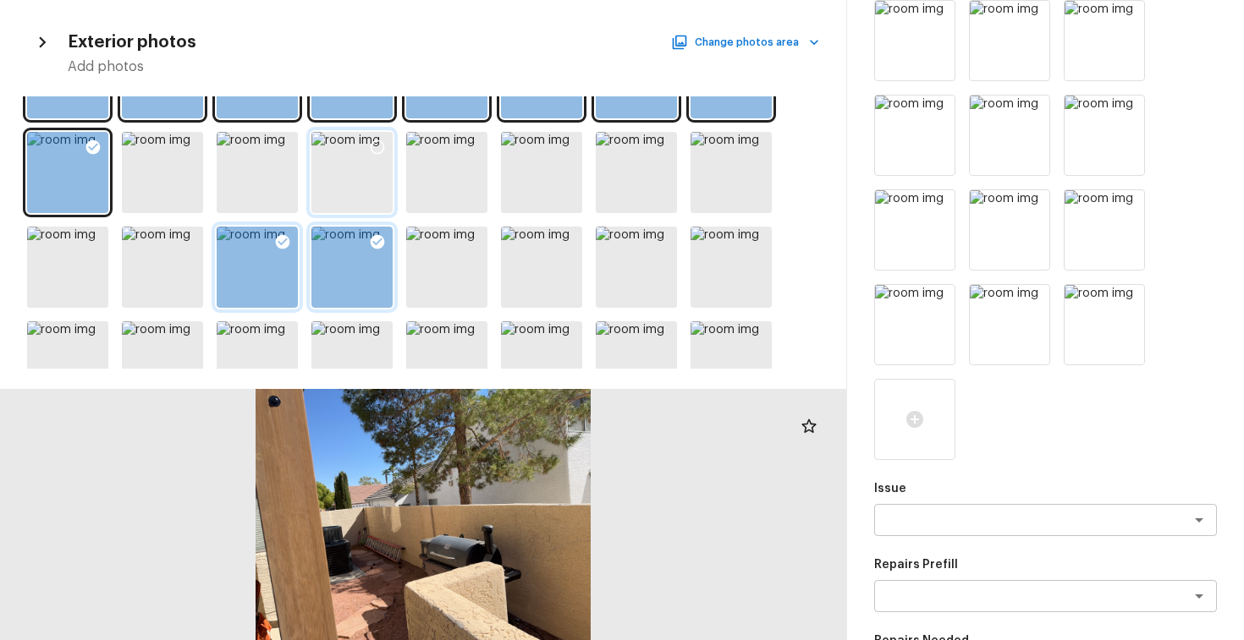
click at [376, 143] on icon at bounding box center [377, 147] width 17 height 17
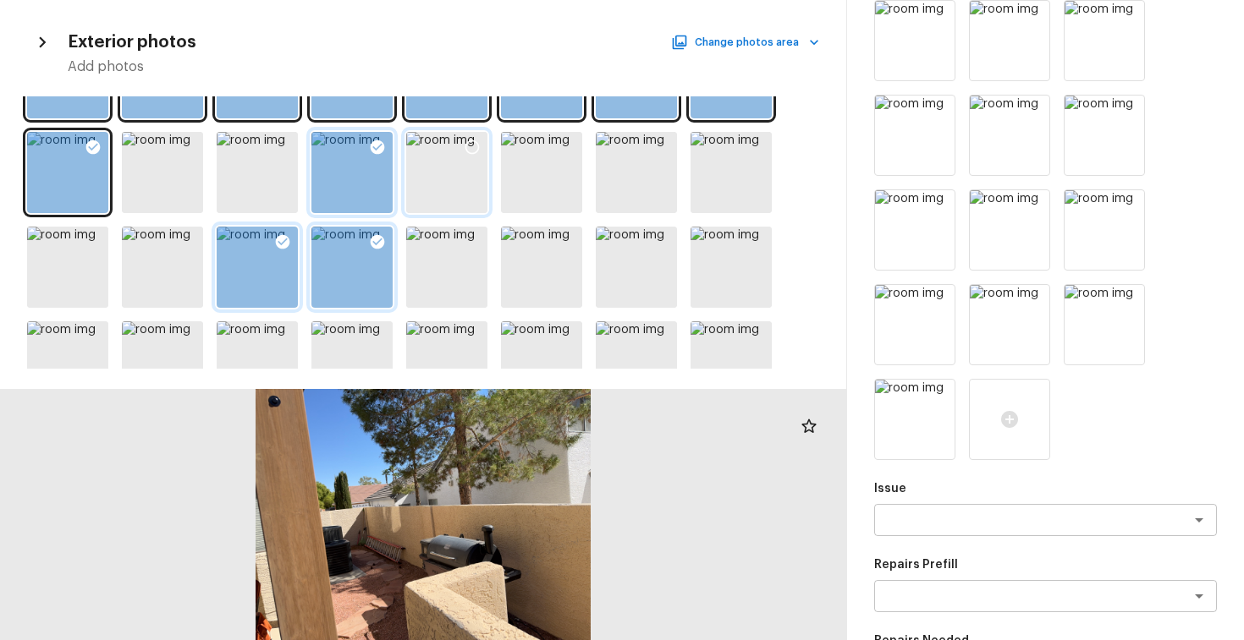
click at [476, 141] on icon at bounding box center [472, 147] width 17 height 17
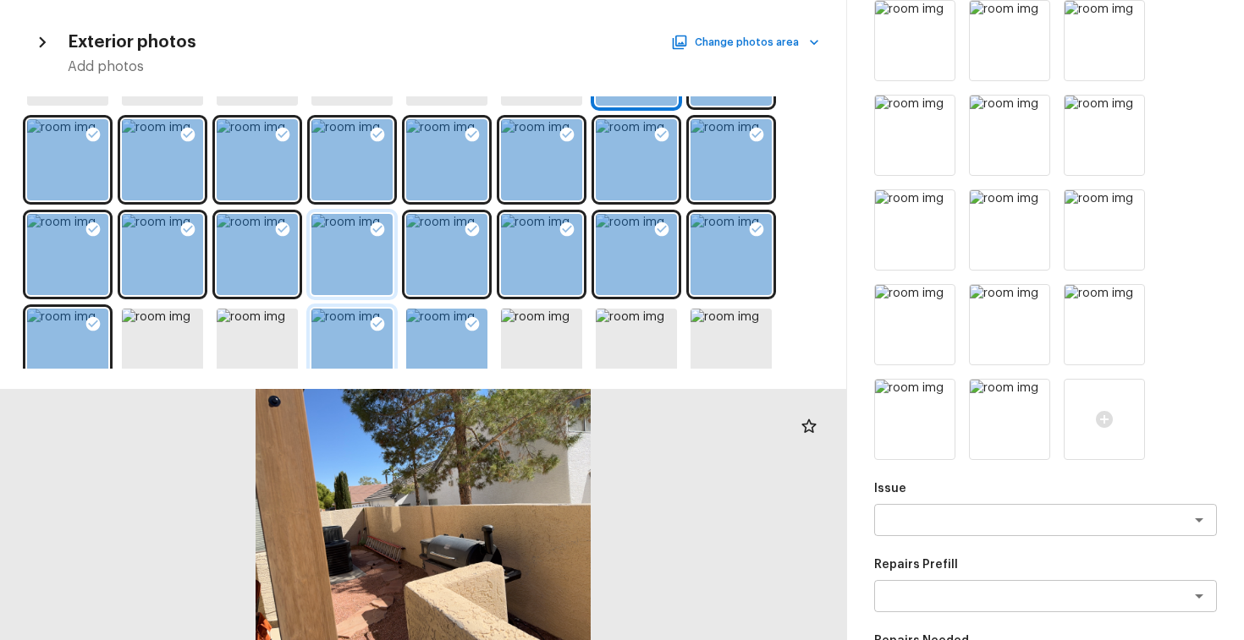
click at [372, 221] on icon at bounding box center [377, 229] width 17 height 17
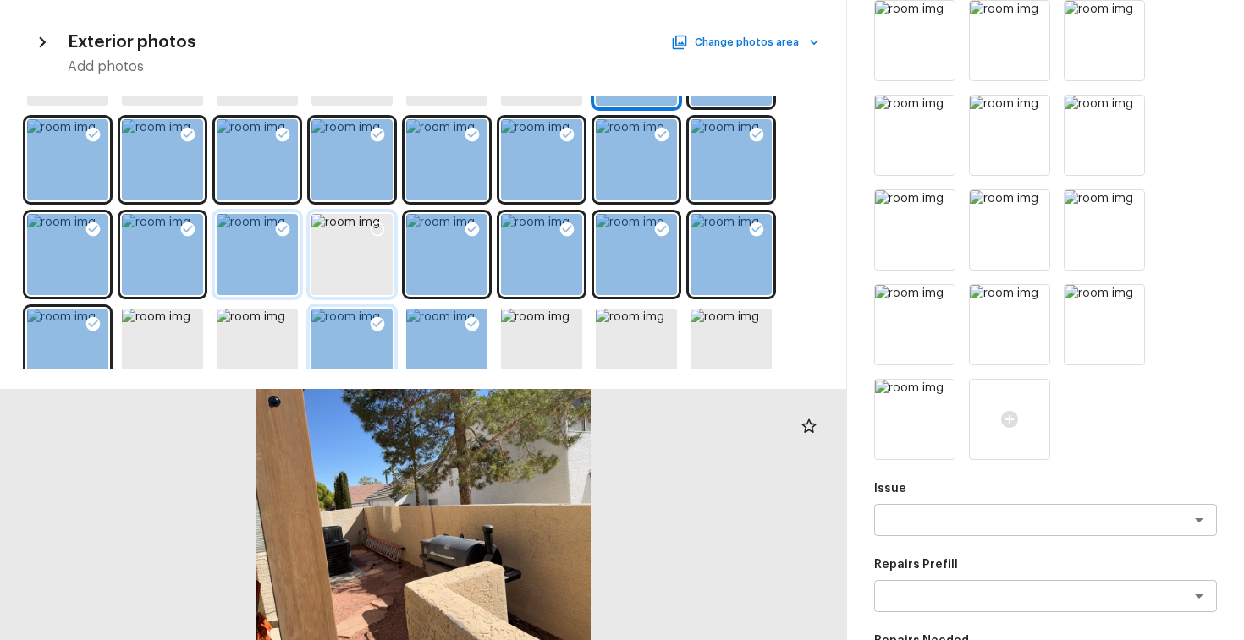
click at [280, 233] on icon at bounding box center [283, 229] width 14 height 14
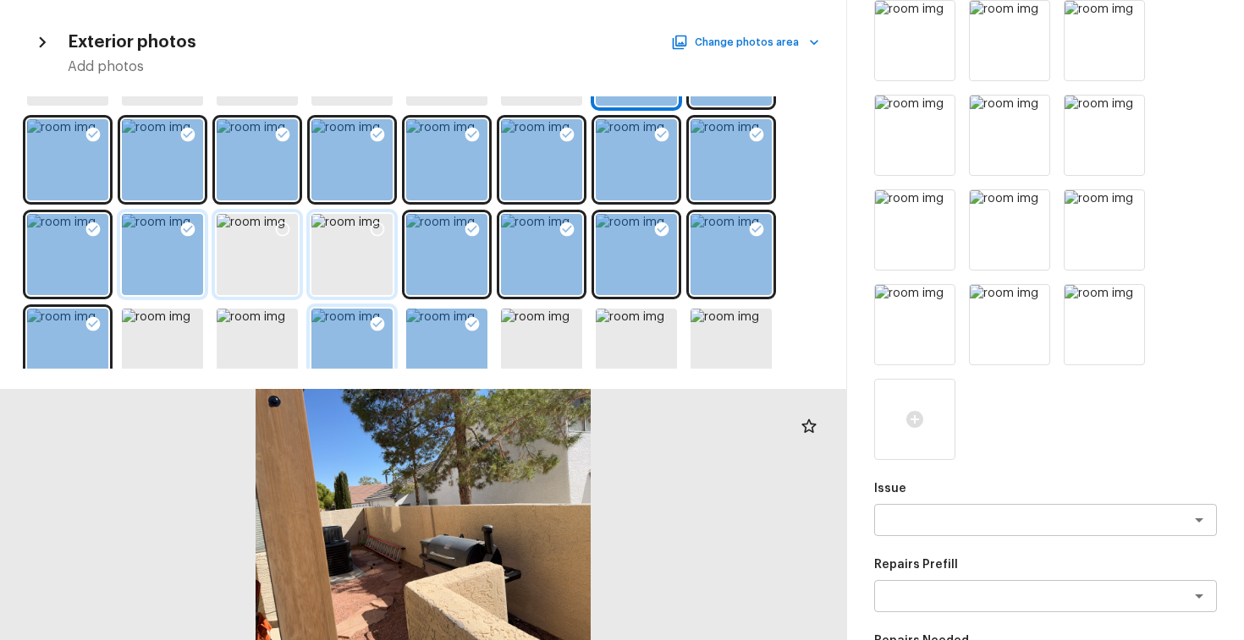
click at [179, 228] on icon at bounding box center [187, 229] width 17 height 17
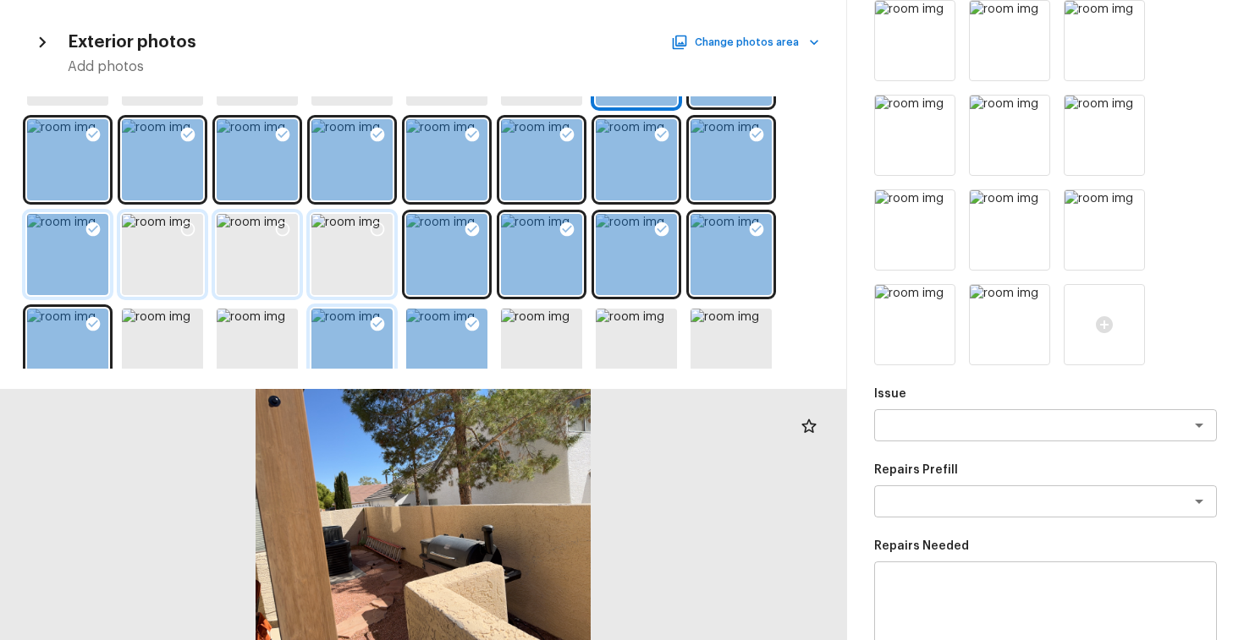
click at [91, 227] on icon at bounding box center [93, 229] width 14 height 14
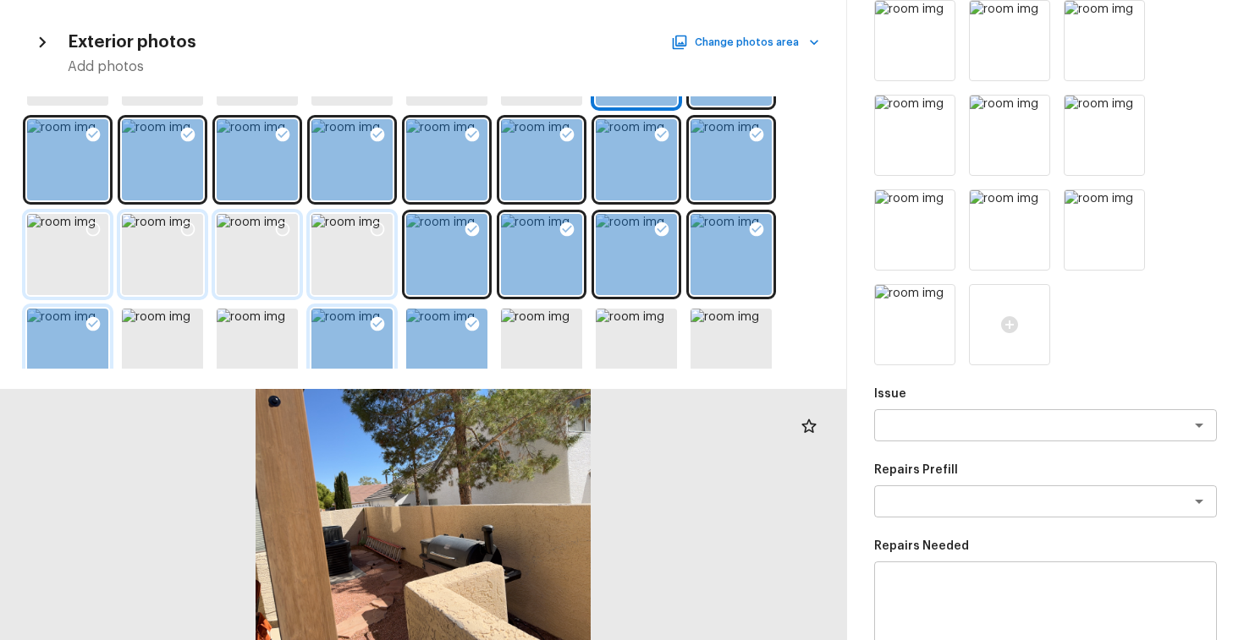
click at [90, 321] on icon at bounding box center [93, 324] width 14 height 14
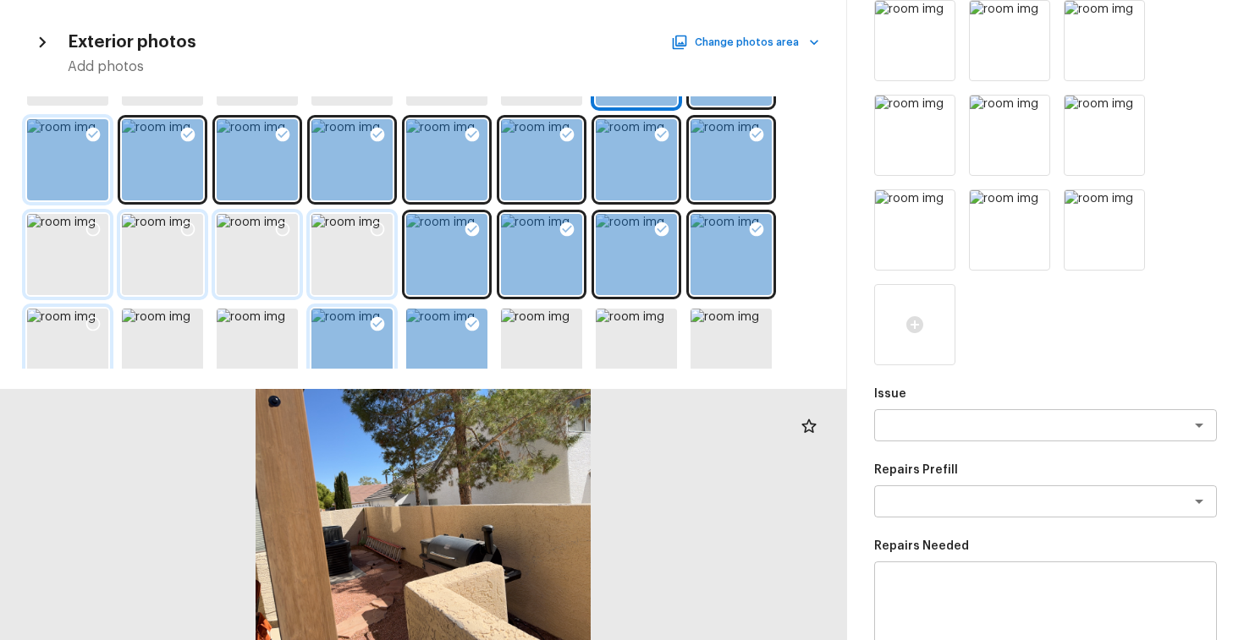
click at [86, 135] on icon at bounding box center [93, 135] width 14 height 14
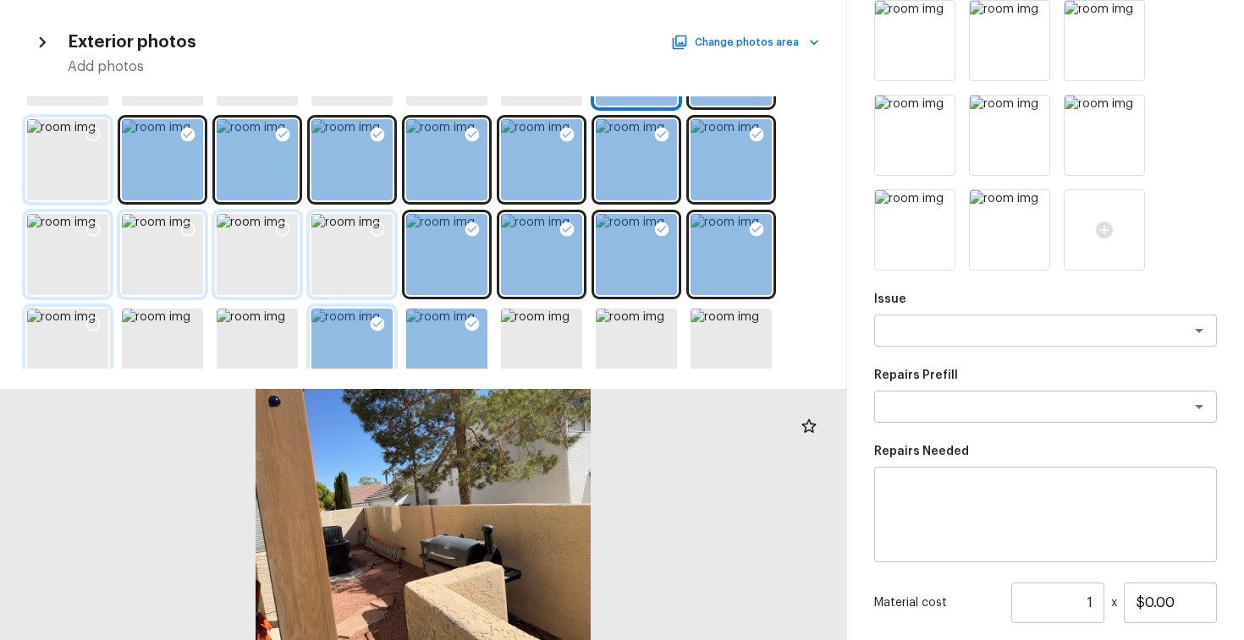
scroll to position [349, 0]
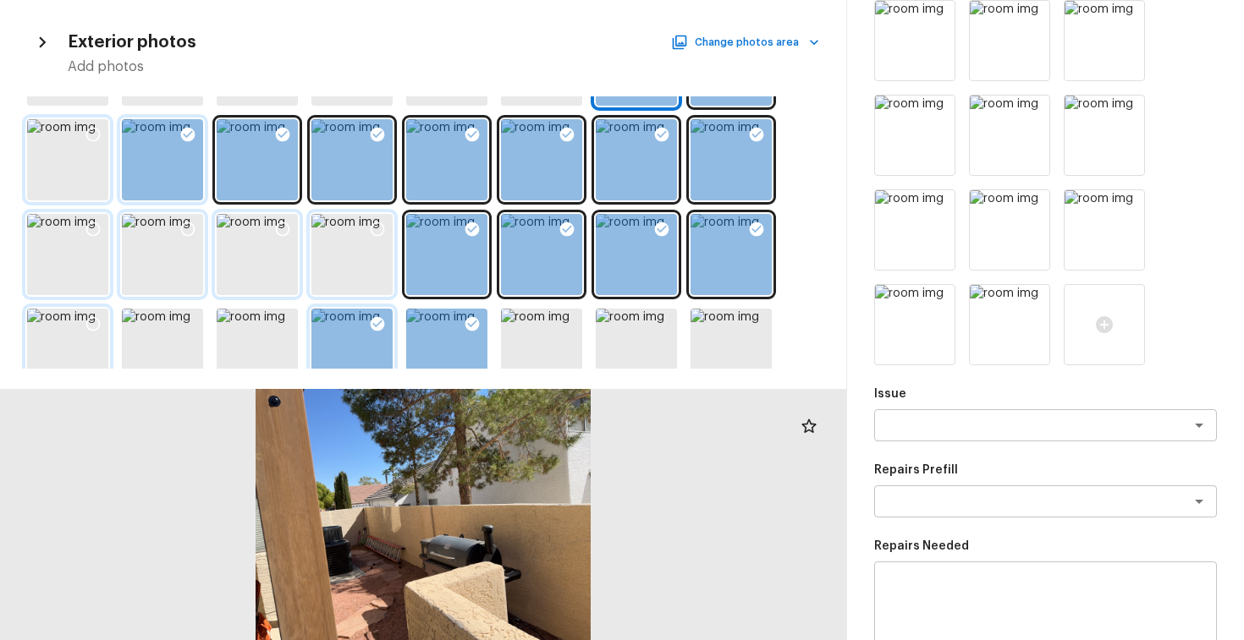
click at [187, 133] on icon at bounding box center [188, 135] width 14 height 14
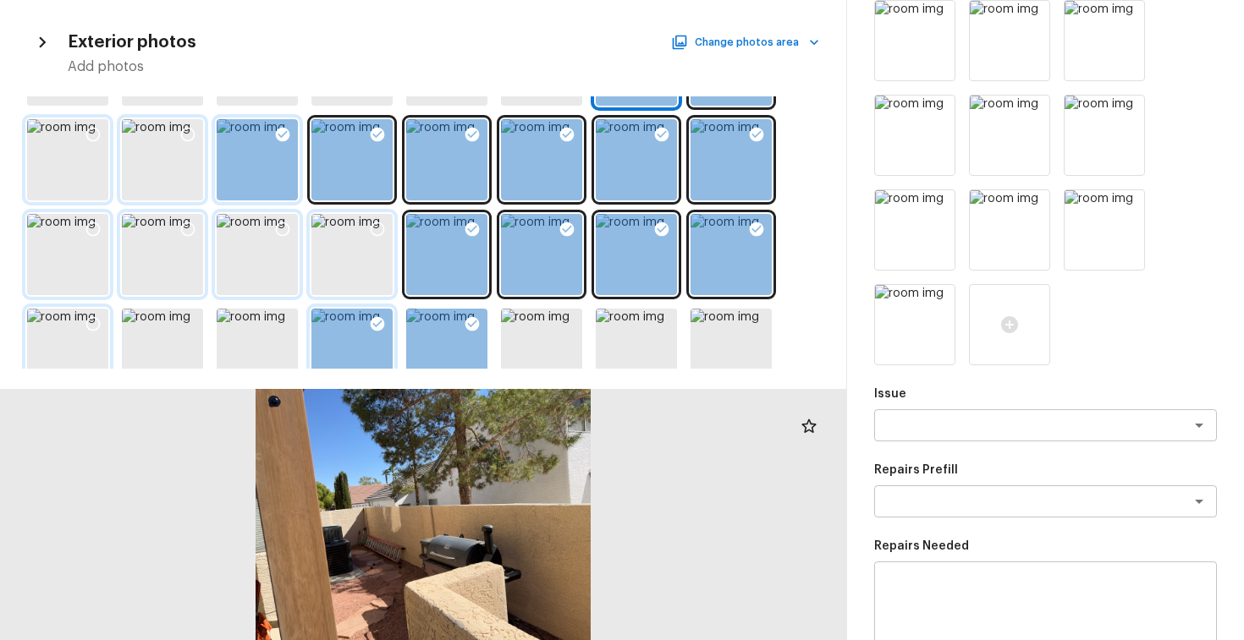
click at [284, 135] on icon at bounding box center [283, 135] width 14 height 14
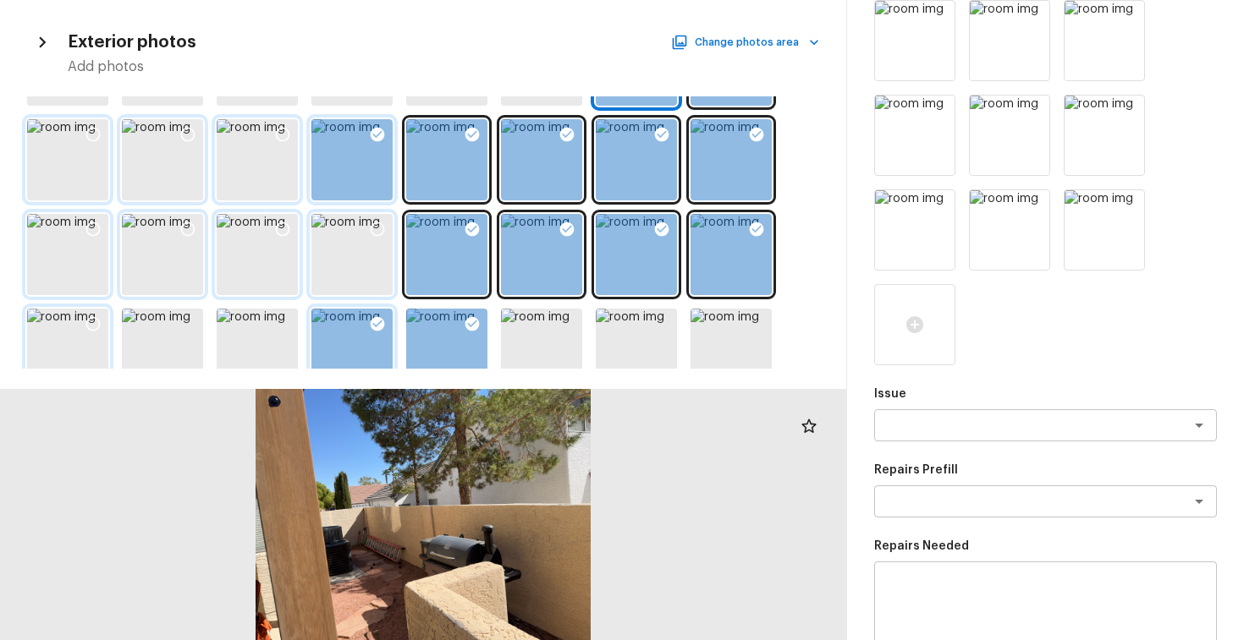
click at [381, 135] on icon at bounding box center [378, 135] width 14 height 14
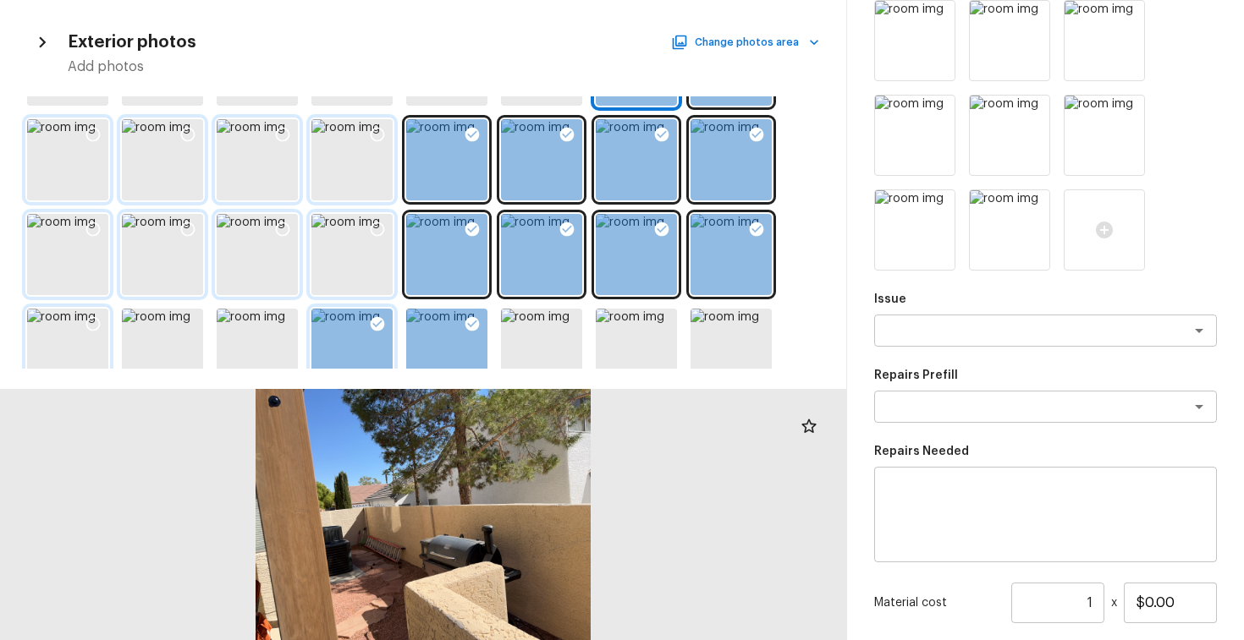
scroll to position [254, 0]
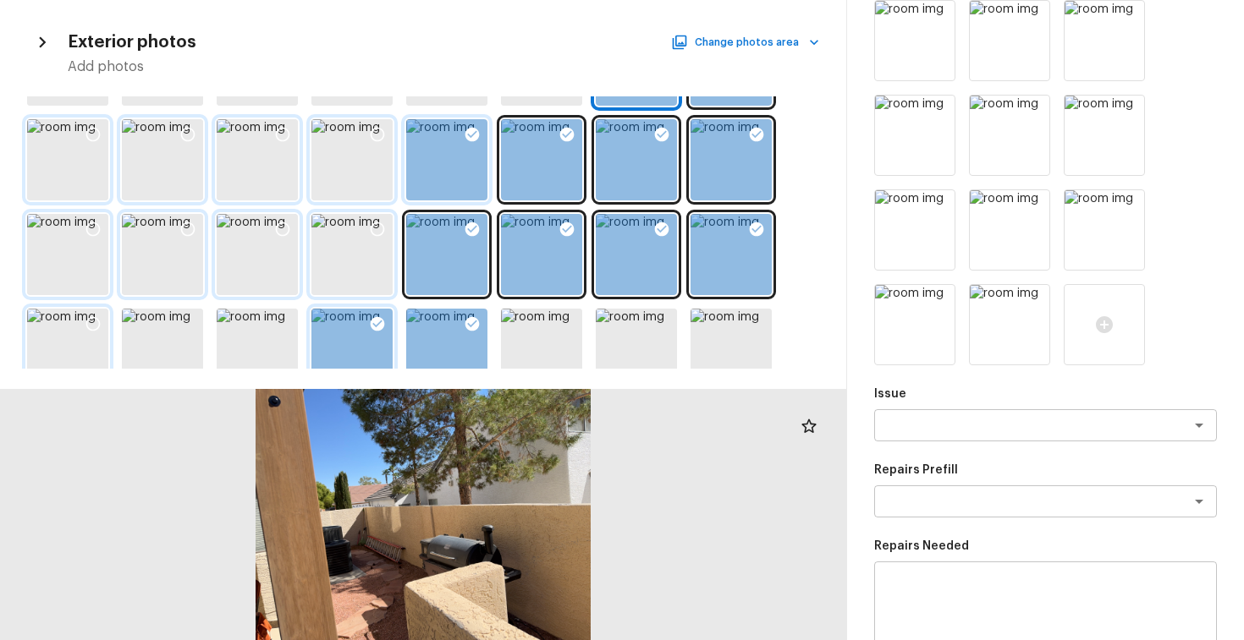
click at [477, 129] on icon at bounding box center [472, 135] width 14 height 14
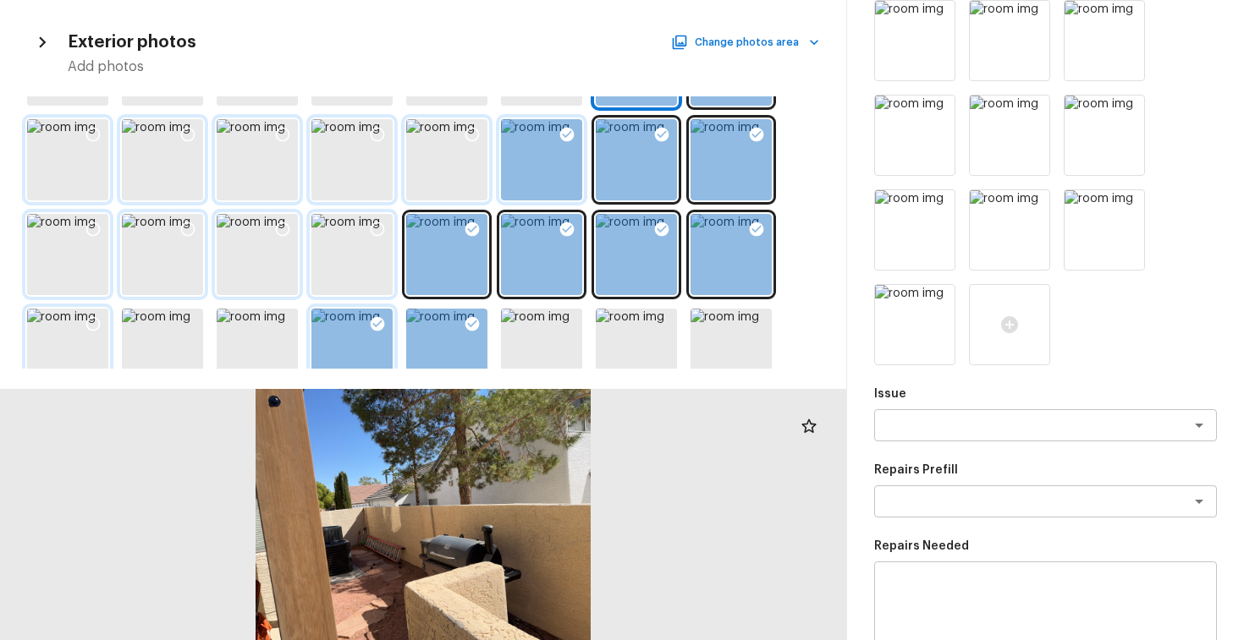
click at [573, 135] on icon at bounding box center [567, 135] width 14 height 14
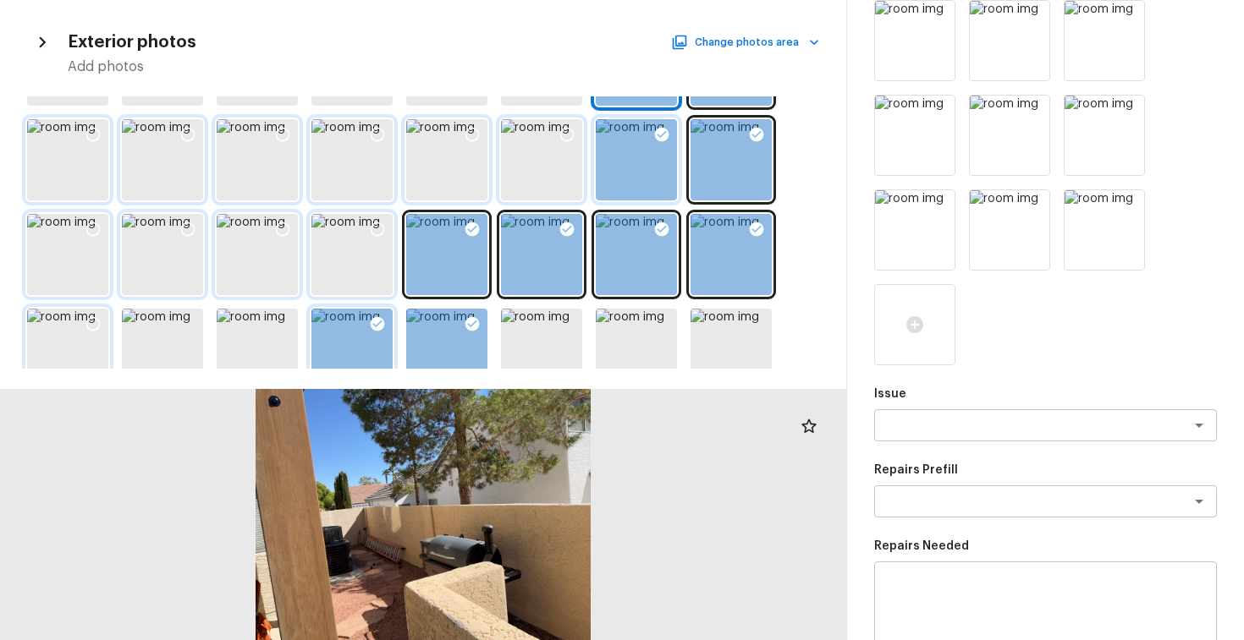
click at [667, 135] on icon at bounding box center [662, 135] width 14 height 14
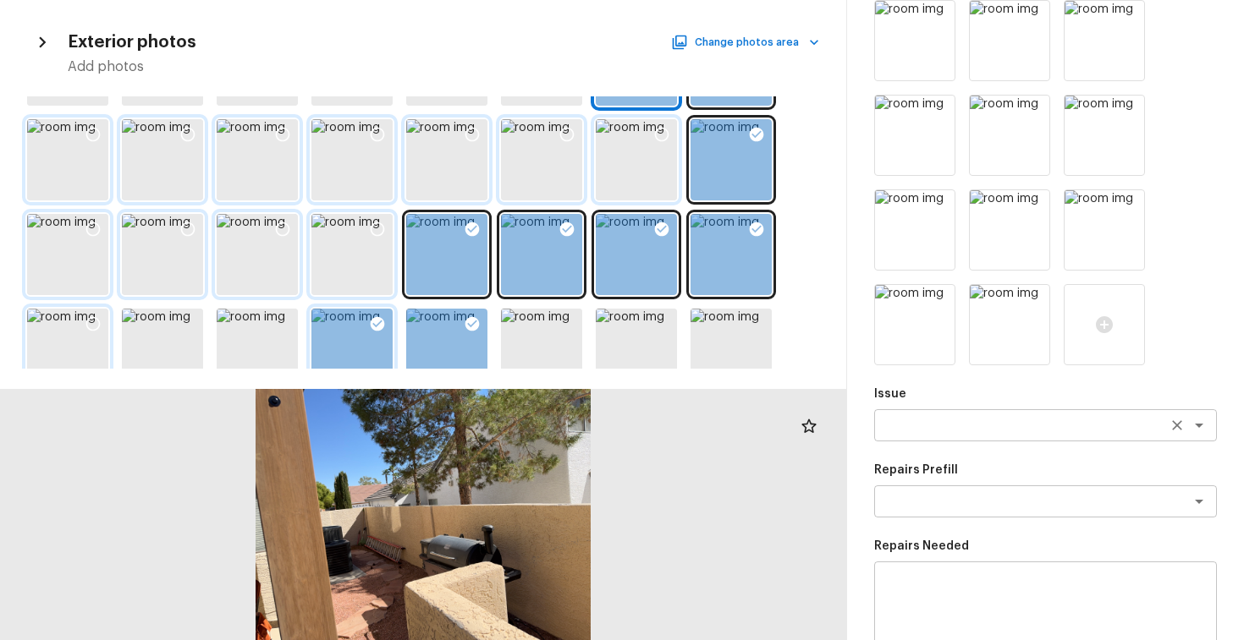
click at [973, 423] on textarea at bounding box center [1021, 425] width 280 height 17
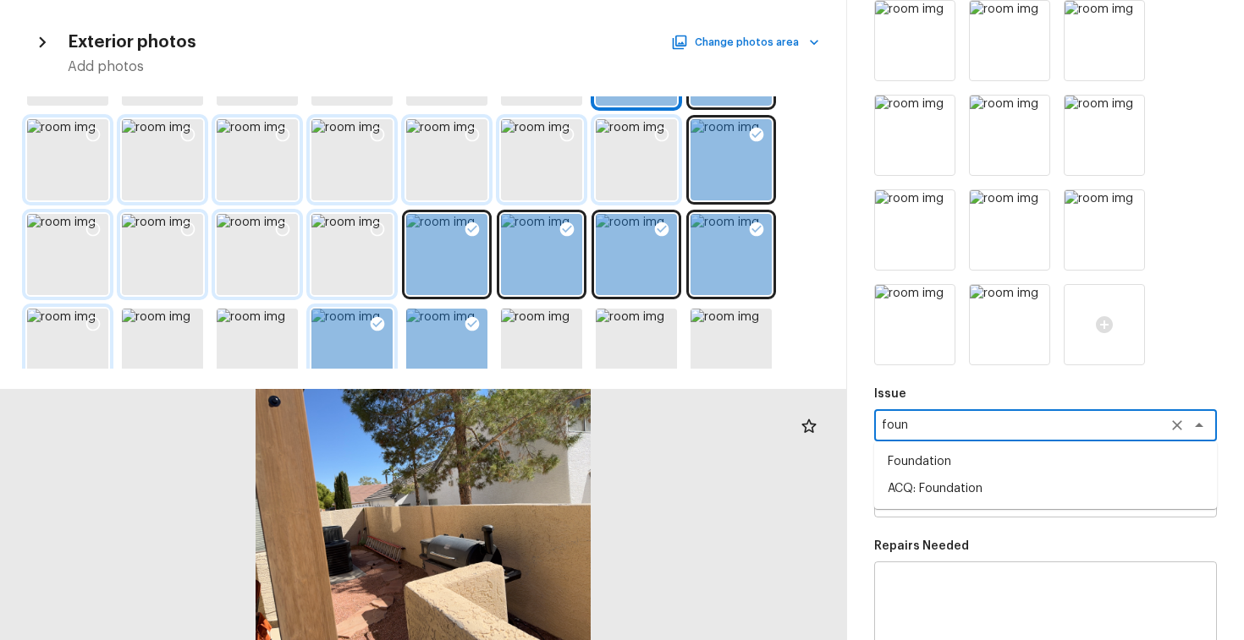
click at [963, 493] on li "ACQ: Foundation" at bounding box center [1045, 488] width 343 height 27
type textarea "ACQ: Foundation"
click at [964, 497] on textarea at bounding box center [1021, 501] width 280 height 17
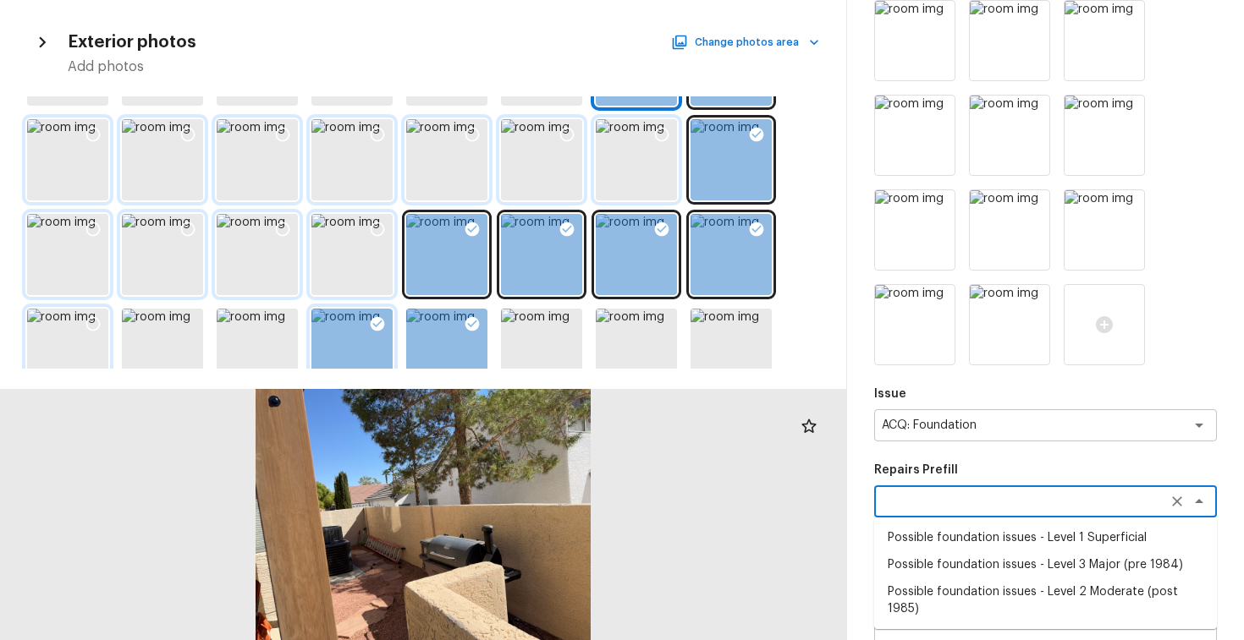
click at [971, 536] on li "Possible foundation issues - Level 1 Superficial" at bounding box center [1045, 537] width 343 height 27
type textarea "Possible foundation issues - Level 1 Superficial"
type textarea "Possible foundation issues - Level 1 - Superficial. Disclaimer: This is NOT a t…"
type input "$999.00"
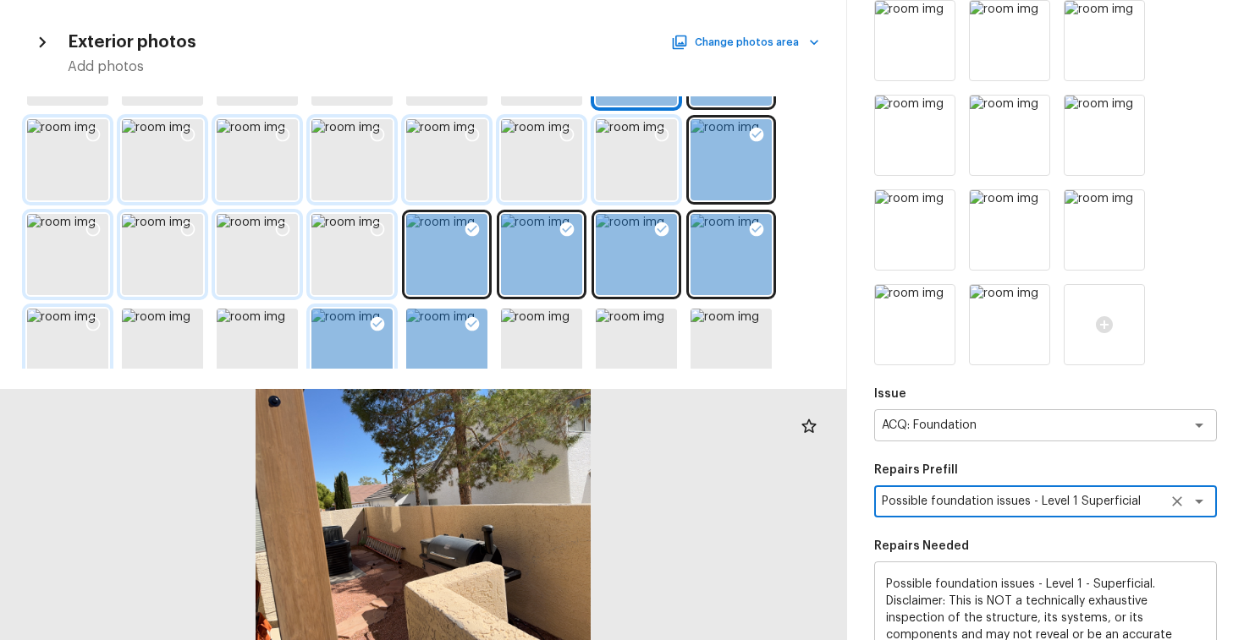
scroll to position [421, 0]
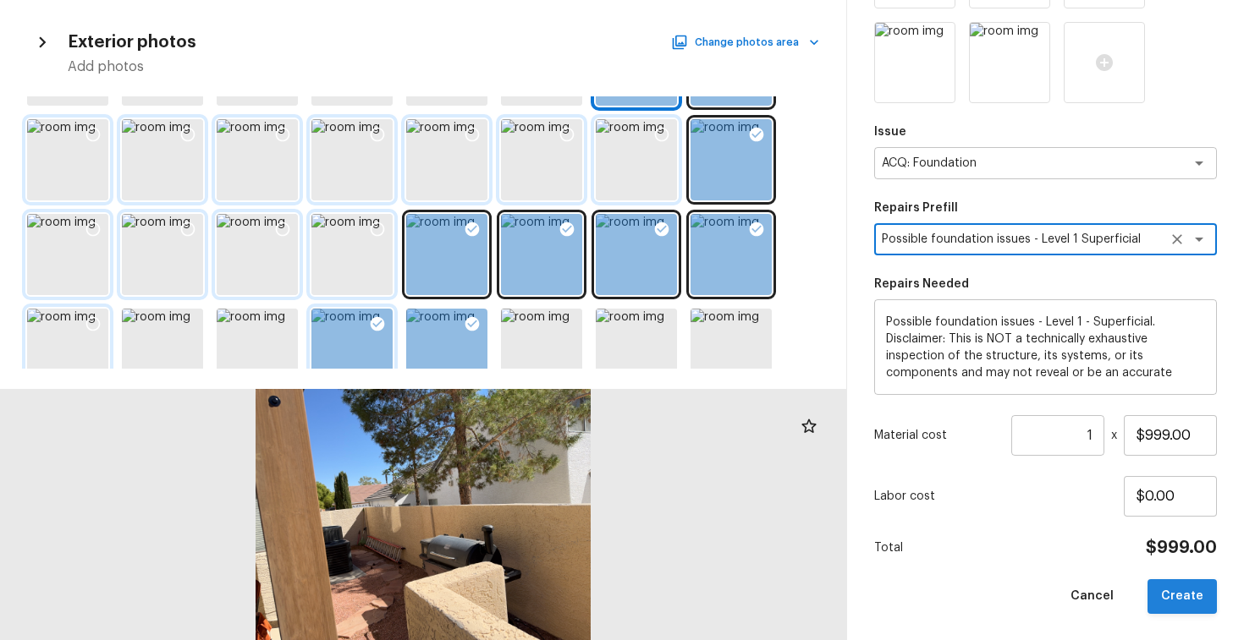
click at [1187, 603] on button "Create" at bounding box center [1181, 596] width 69 height 35
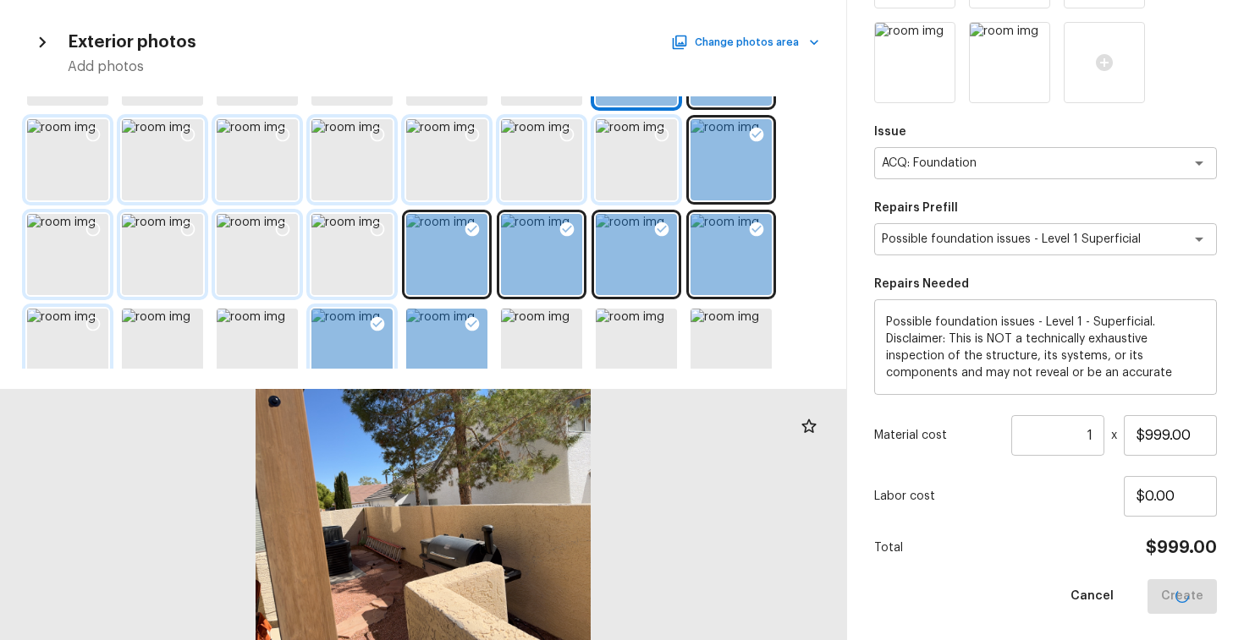
type input "$0.00"
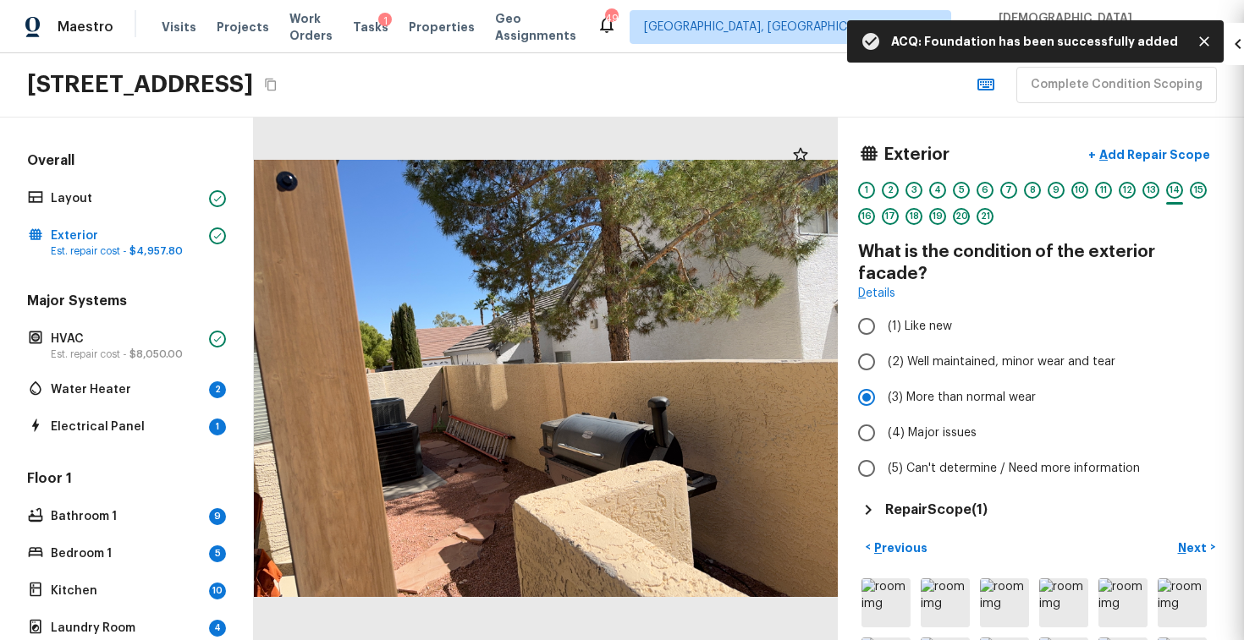
scroll to position [137, 0]
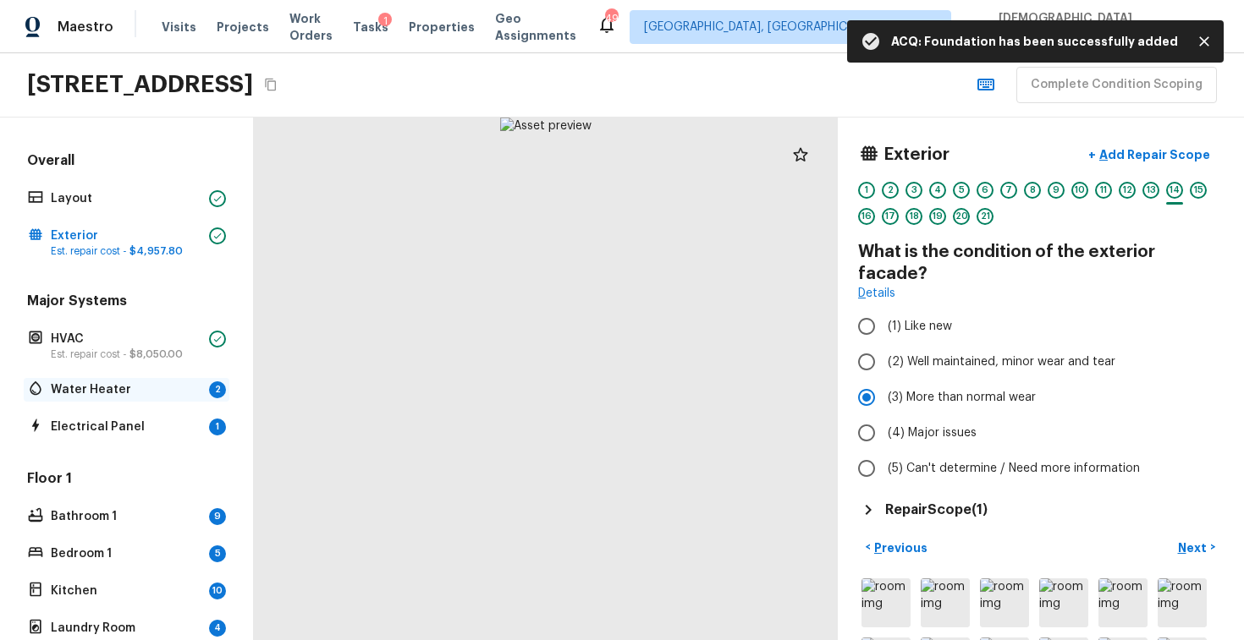
click at [146, 399] on div "Water Heater 2" at bounding box center [127, 390] width 206 height 24
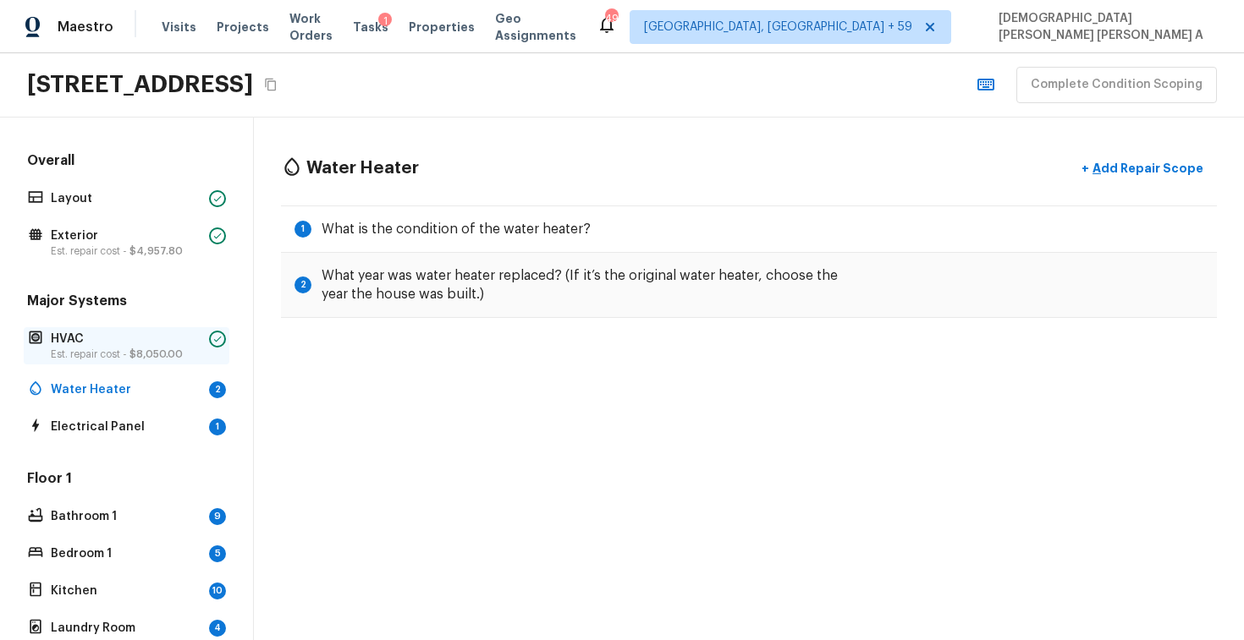
click at [142, 345] on p "HVAC" at bounding box center [126, 339] width 151 height 17
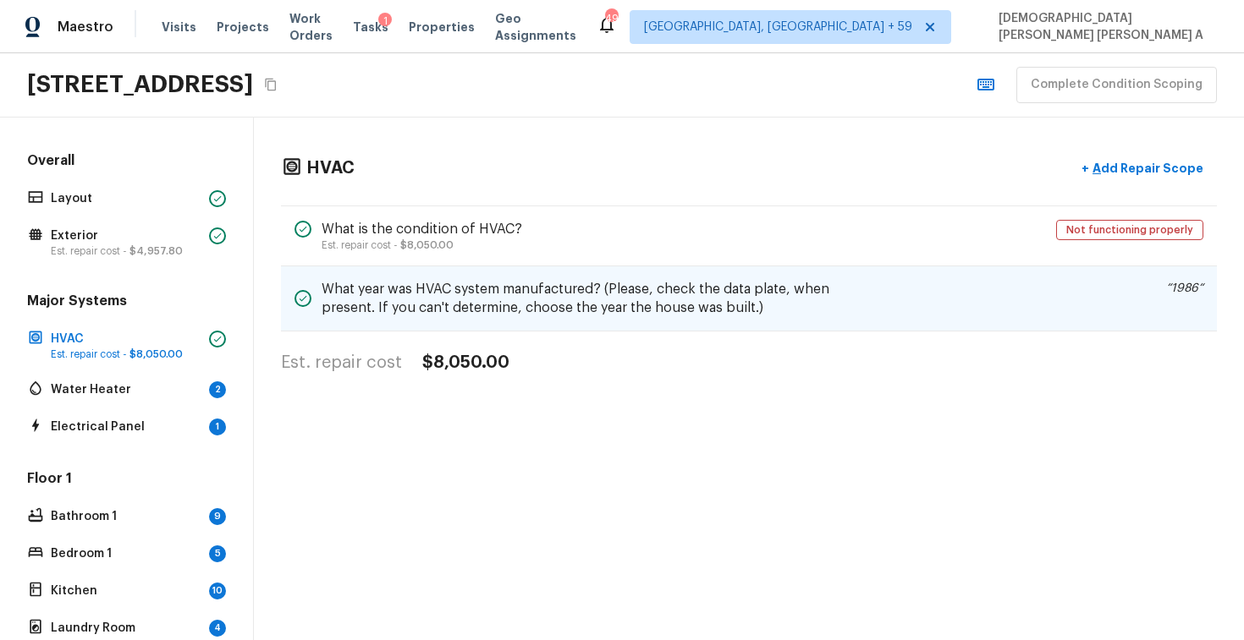
click at [636, 305] on h5 "What year was HVAC system manufactured? (Please, check the data plate, when pre…" at bounding box center [580, 298] width 518 height 37
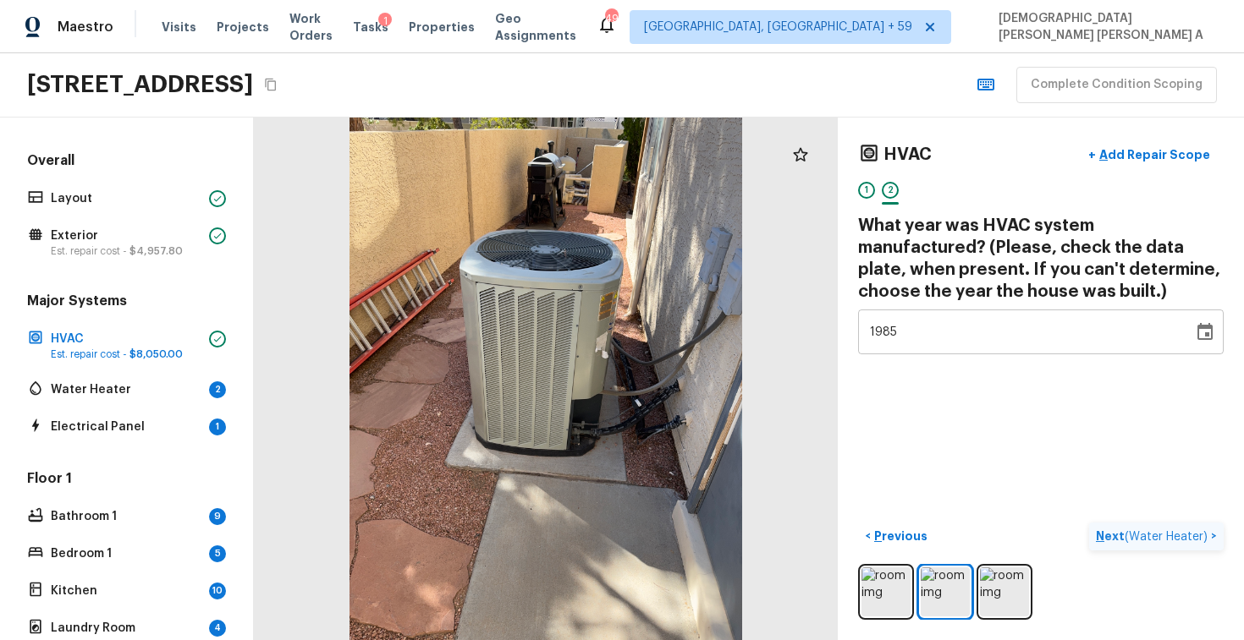
click at [1160, 541] on span "( Water Heater )" at bounding box center [1165, 537] width 83 height 12
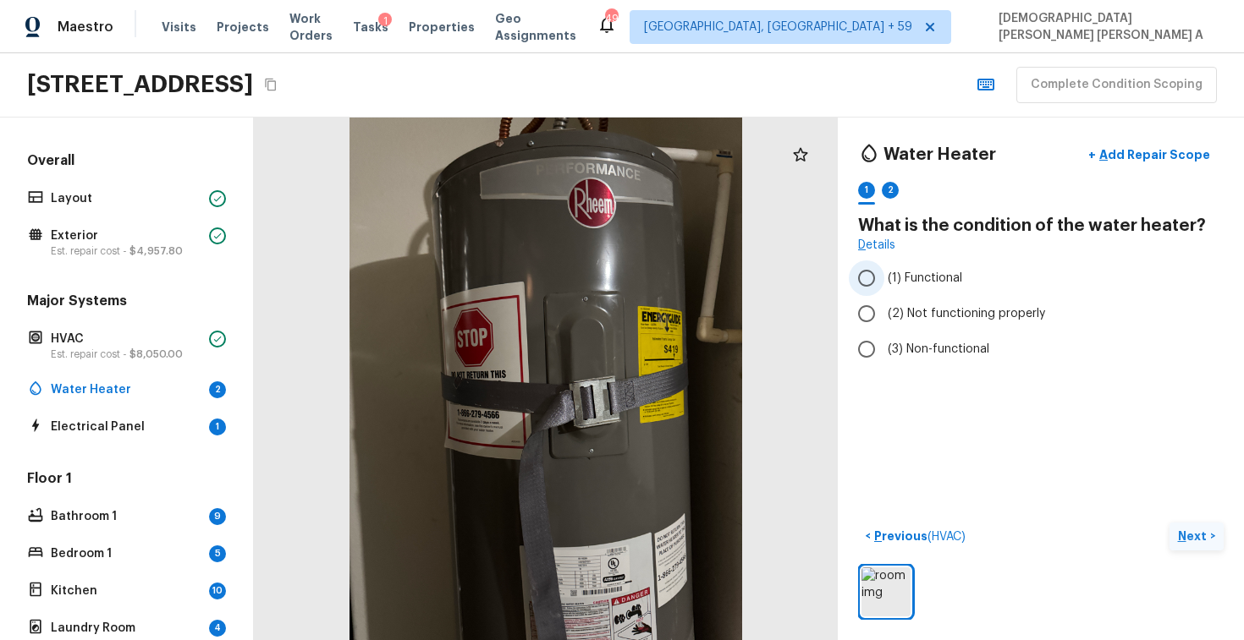
click at [867, 272] on input "(1) Functional" at bounding box center [866, 279] width 36 height 36
radio input "true"
click at [1199, 536] on p "Next" at bounding box center [1194, 536] width 32 height 17
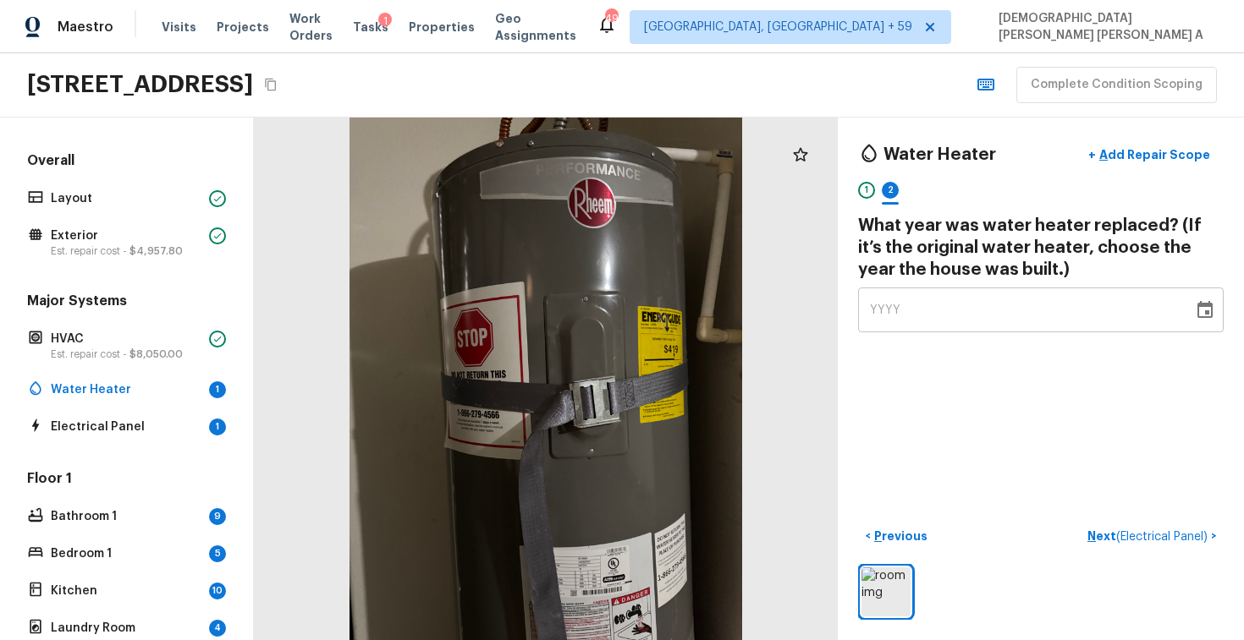
click at [905, 305] on div "YYYY" at bounding box center [1025, 310] width 311 height 45
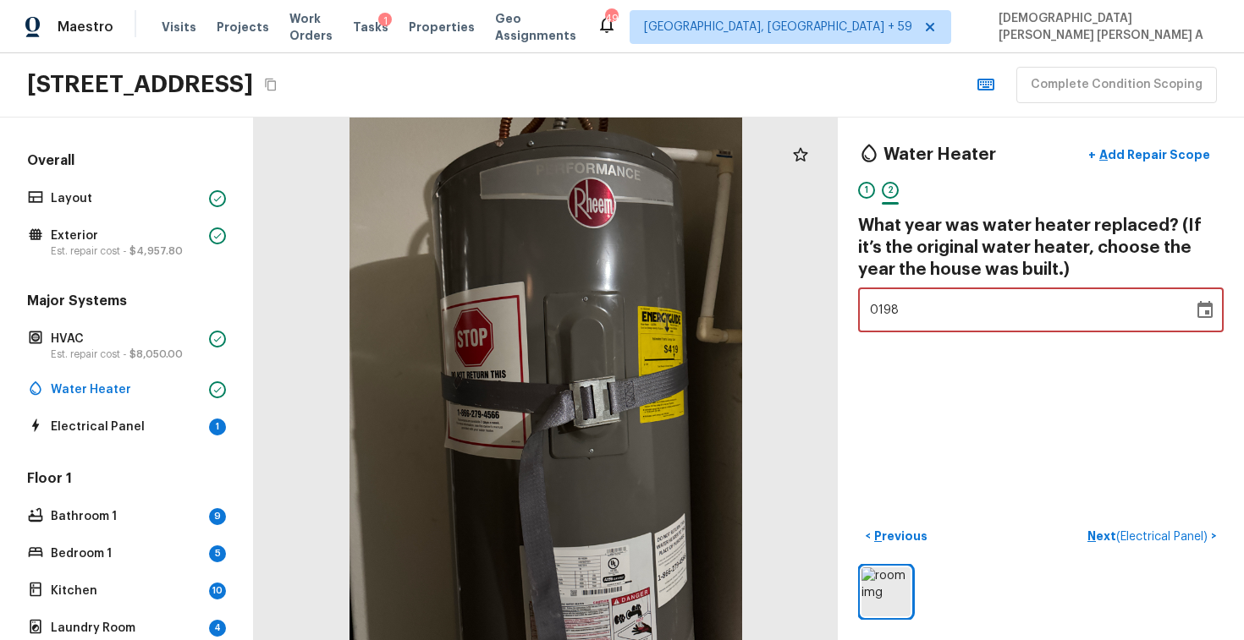
type input "1987"
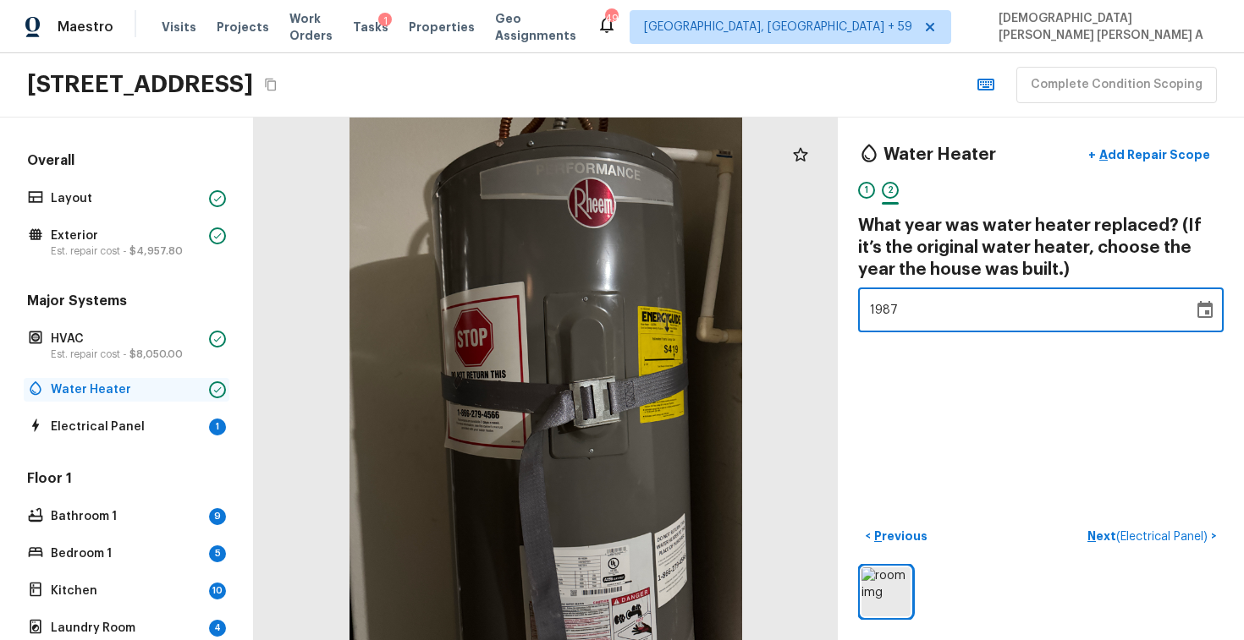
click at [83, 387] on p "Water Heater" at bounding box center [126, 390] width 151 height 17
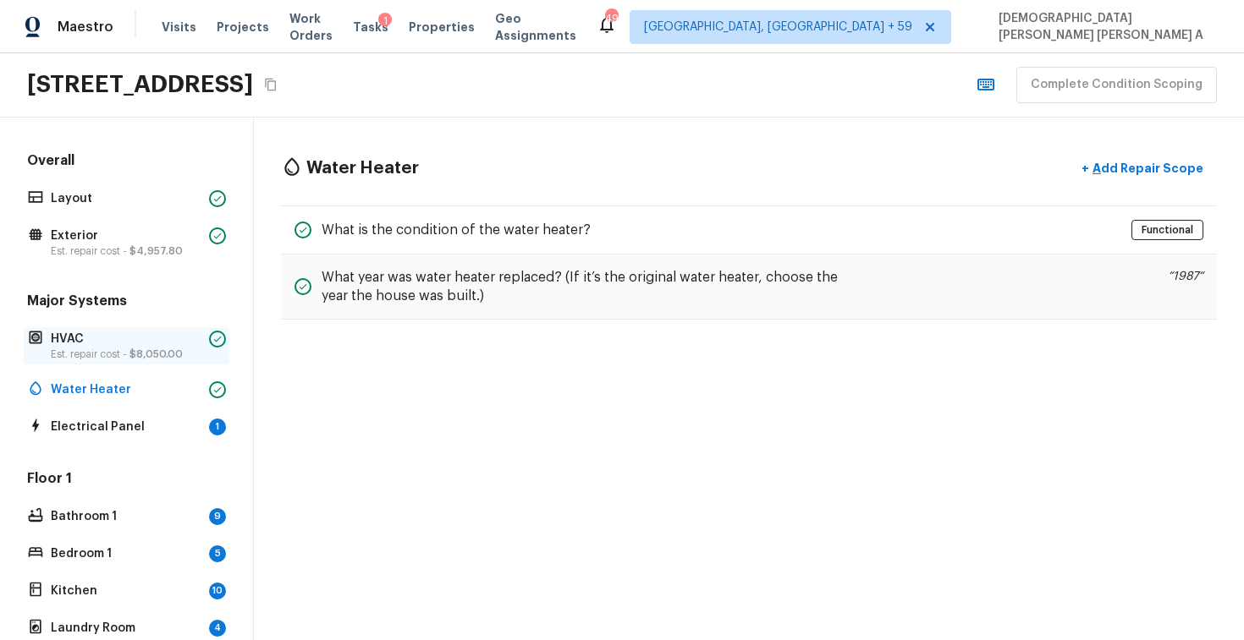
click at [112, 334] on p "HVAC" at bounding box center [126, 339] width 151 height 17
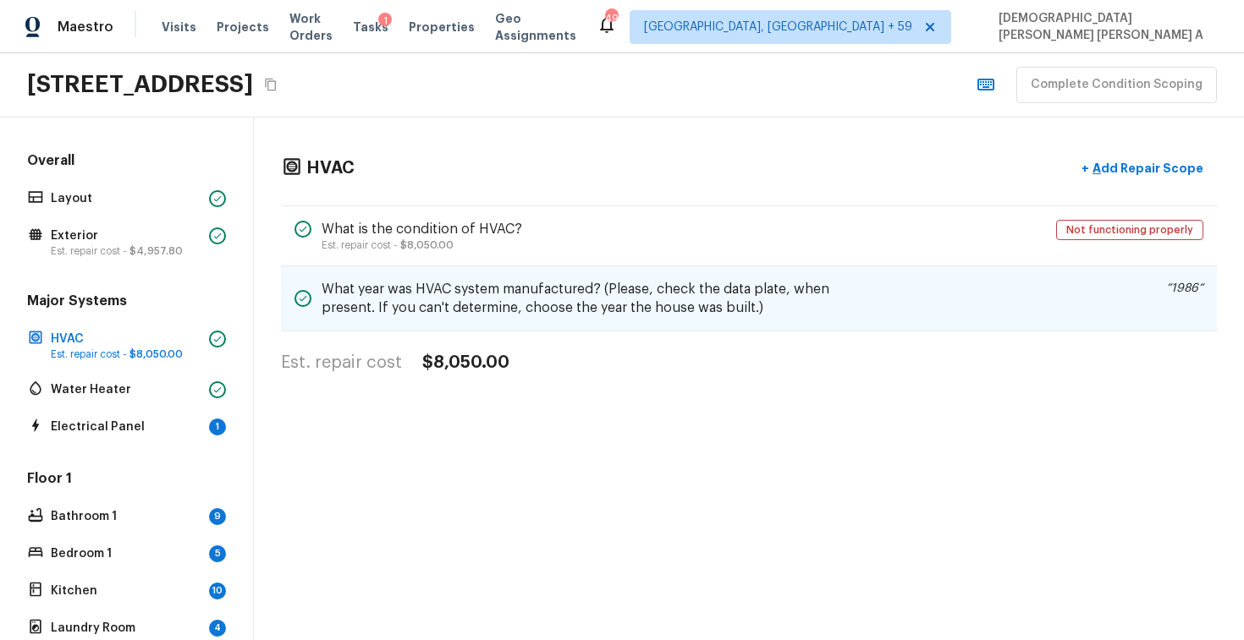
click at [573, 288] on h5 "What year was HVAC system manufactured? (Please, check the data plate, when pre…" at bounding box center [580, 298] width 518 height 37
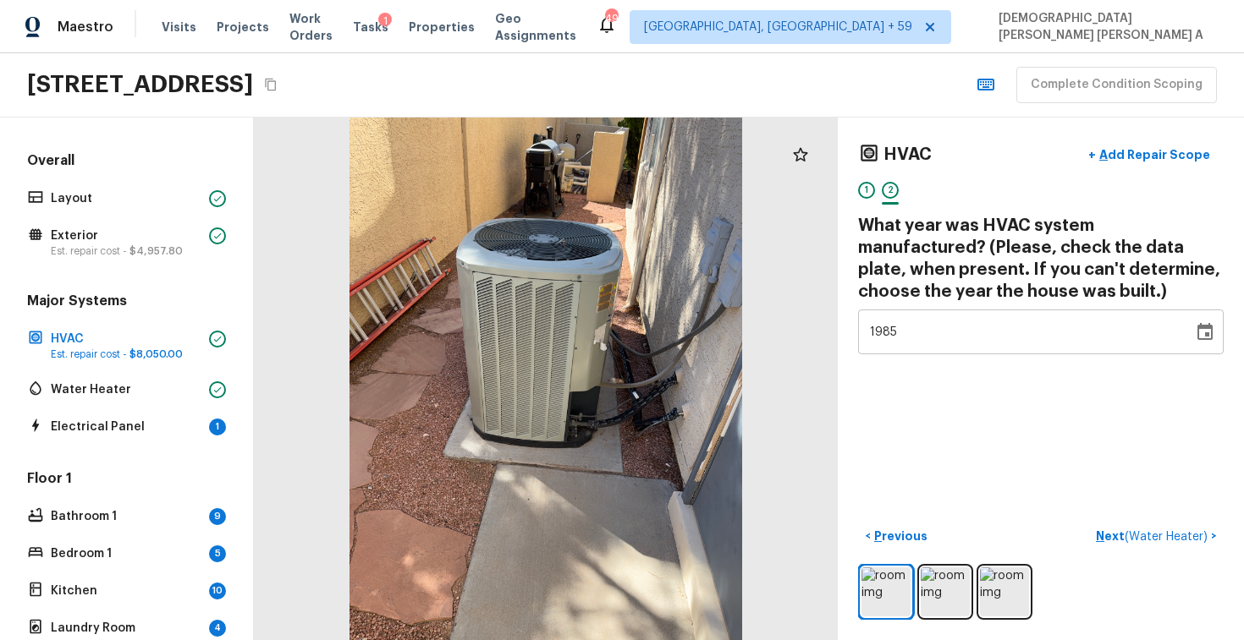
type input "1983"
click at [921, 340] on div "1985" at bounding box center [1025, 332] width 311 height 45
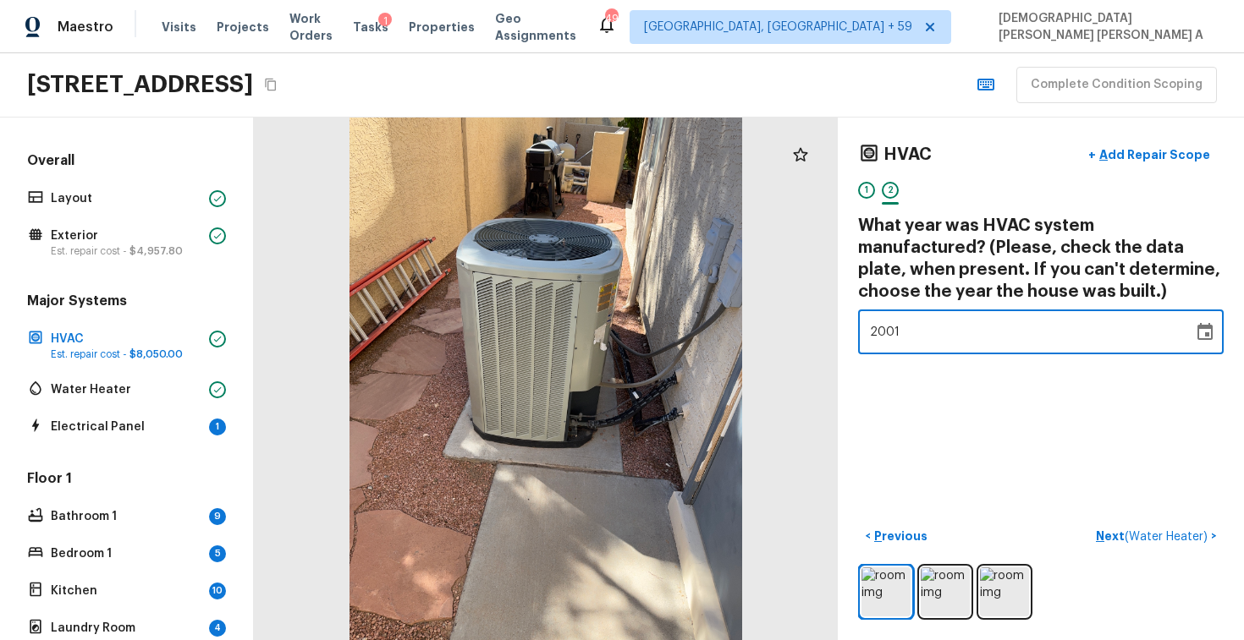
click at [881, 338] on span "2001" at bounding box center [885, 332] width 30 height 17
click at [881, 338] on span "1999" at bounding box center [884, 332] width 29 height 17
click at [903, 335] on div "1991" at bounding box center [1025, 332] width 311 height 45
type input "1987"
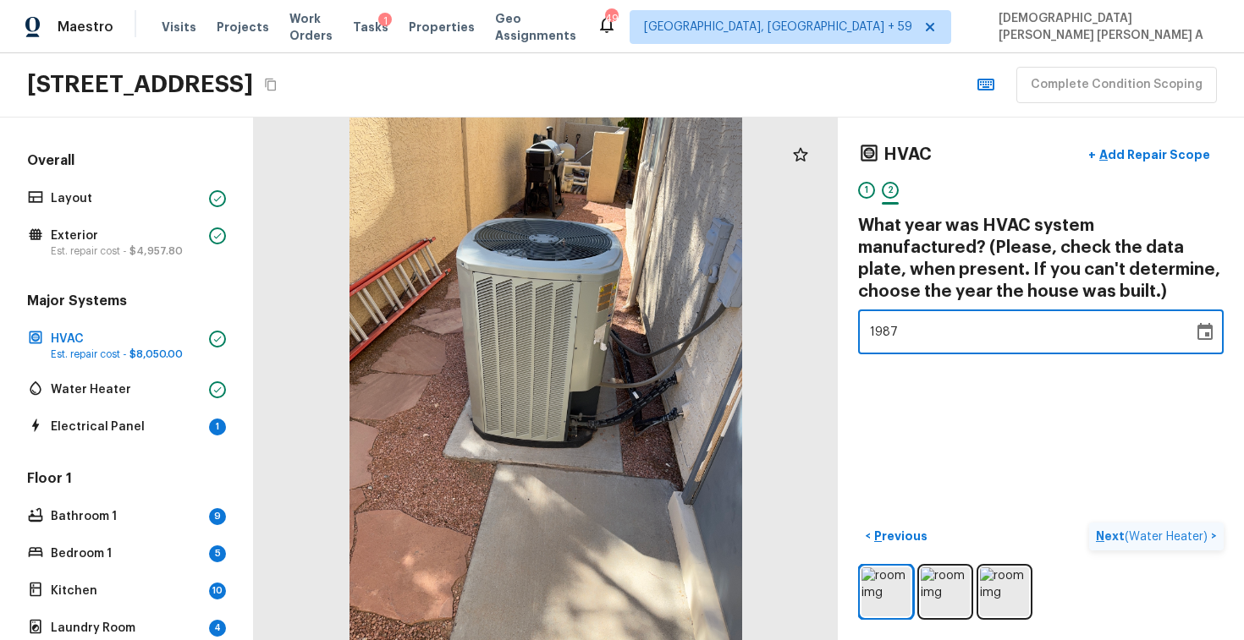
click at [1133, 541] on span "( Water Heater )" at bounding box center [1165, 537] width 83 height 12
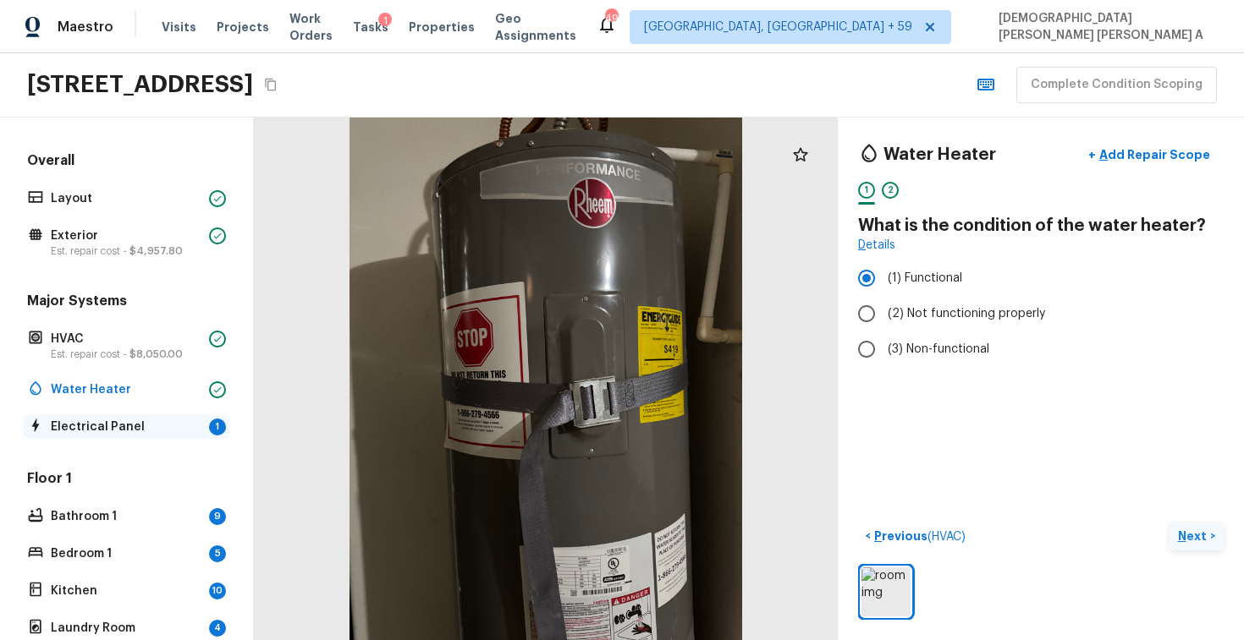
click at [149, 431] on p "Electrical Panel" at bounding box center [126, 427] width 151 height 17
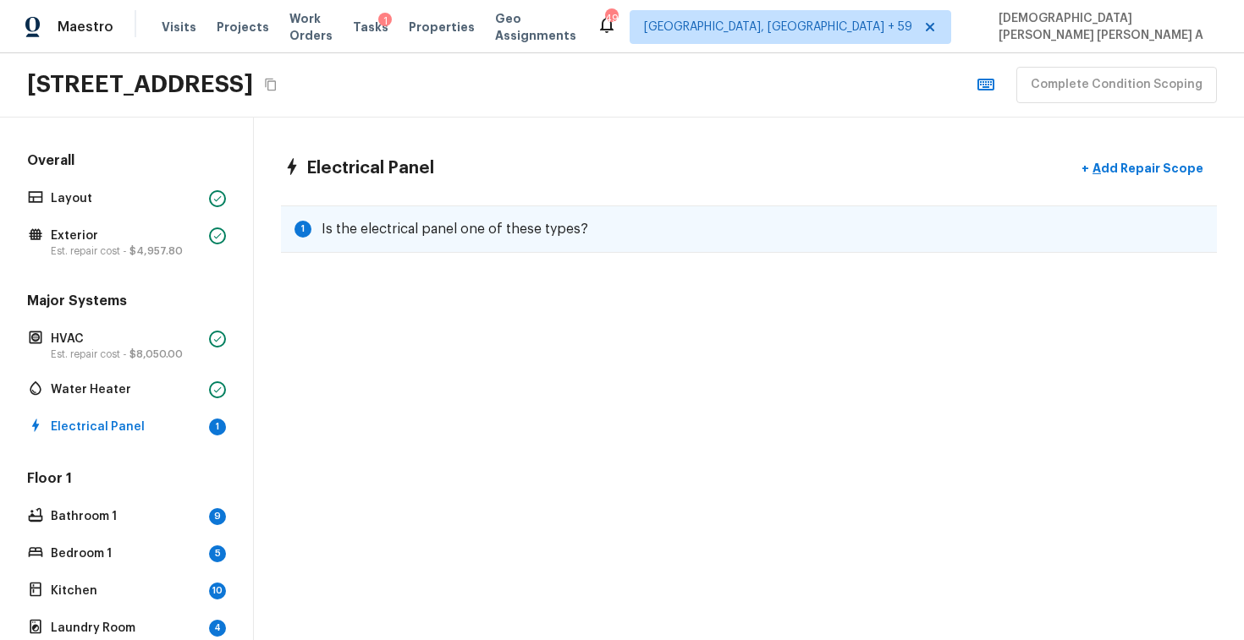
click at [497, 233] on h5 "Is the electrical panel one of these types?" at bounding box center [454, 229] width 266 height 19
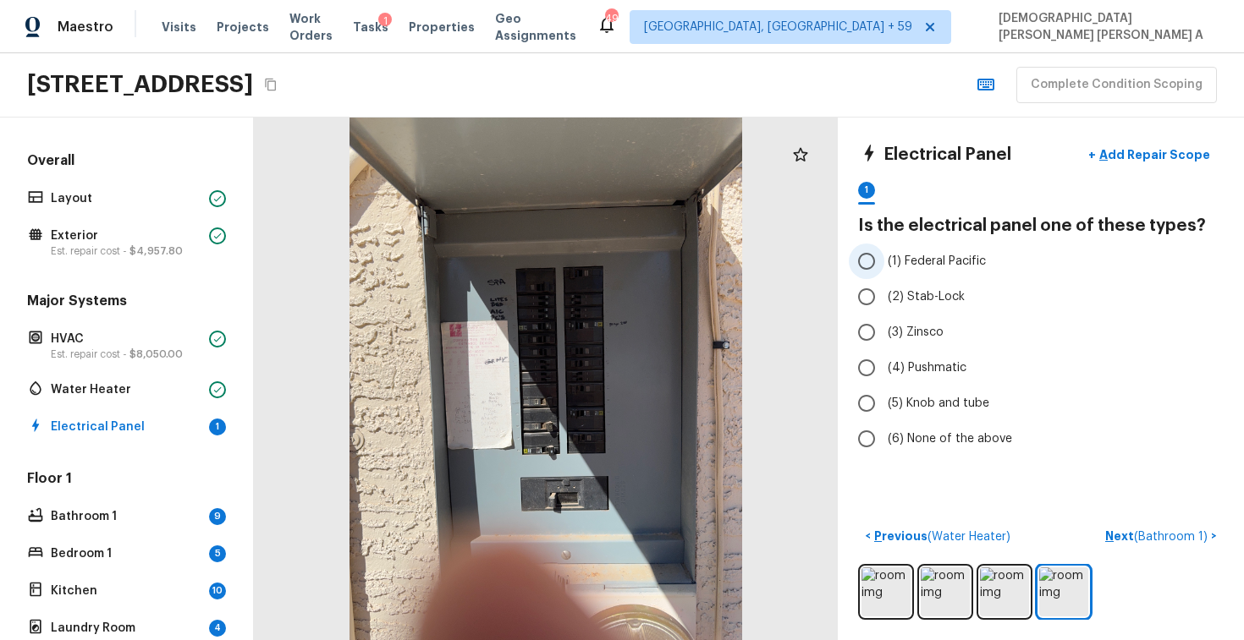
click at [870, 264] on input "(1) Federal Pacific" at bounding box center [866, 262] width 36 height 36
radio input "true"
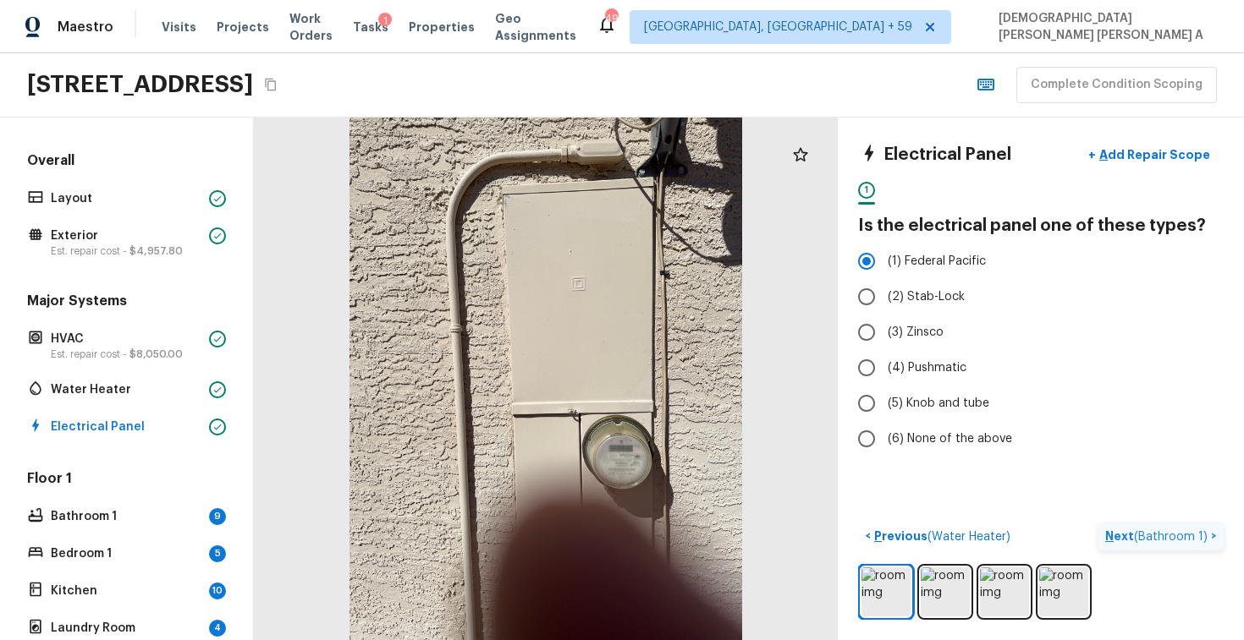
click at [1160, 535] on span "( Bathroom 1 )" at bounding box center [1171, 537] width 74 height 12
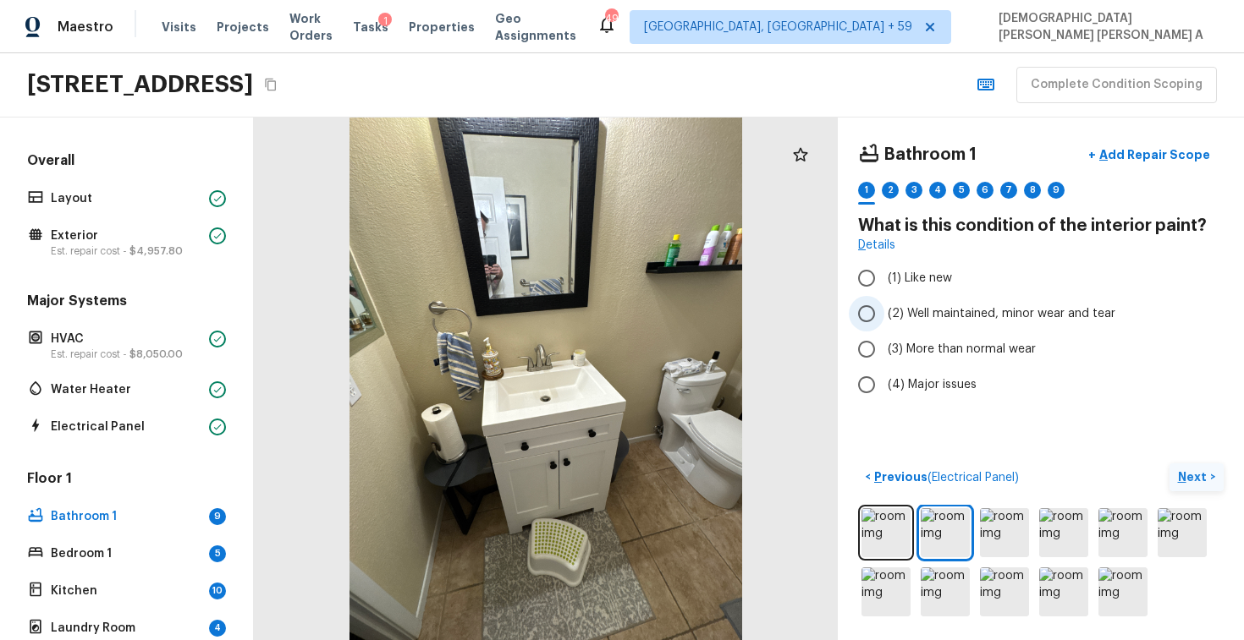
click at [879, 301] on input "(2) Well maintained, minor wear and tear" at bounding box center [866, 314] width 36 height 36
radio input "true"
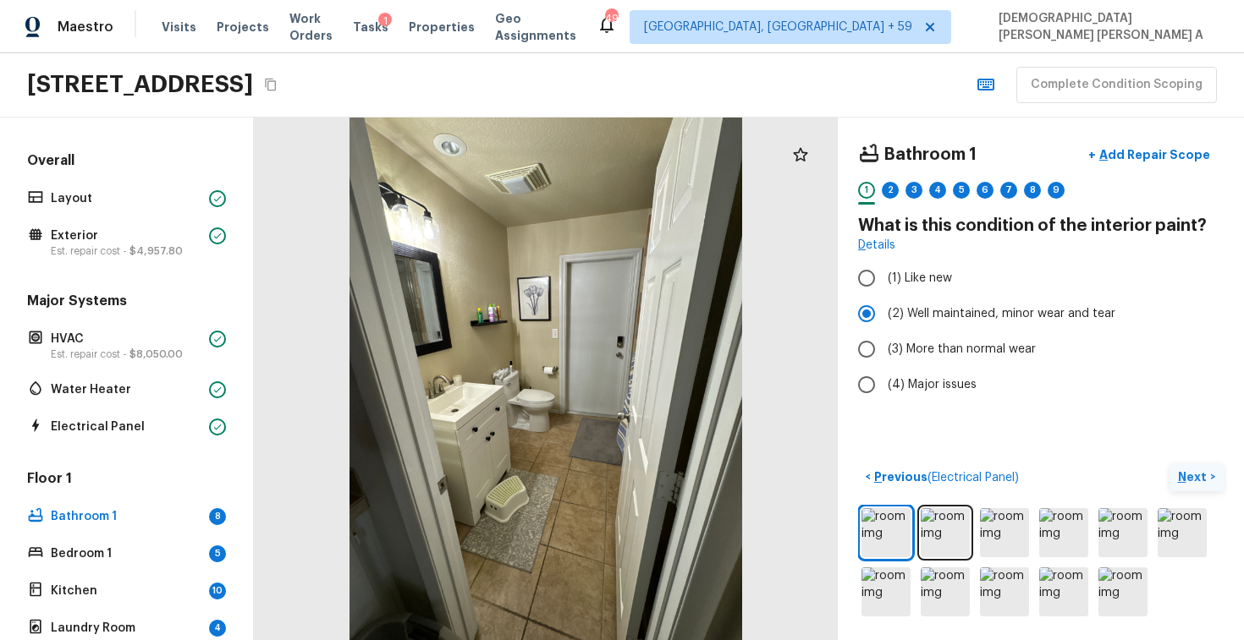
click at [1218, 487] on button "Next >" at bounding box center [1196, 478] width 54 height 28
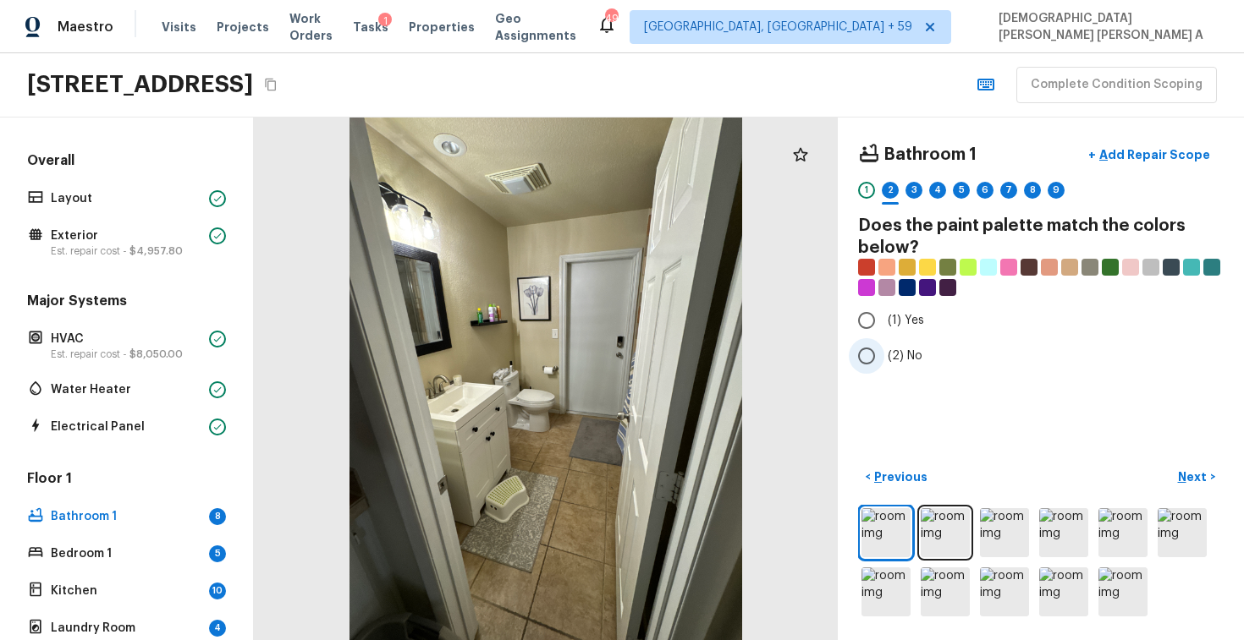
click at [865, 359] on input "(2) No" at bounding box center [866, 356] width 36 height 36
radio input "true"
click at [1203, 473] on p "Next" at bounding box center [1194, 477] width 32 height 17
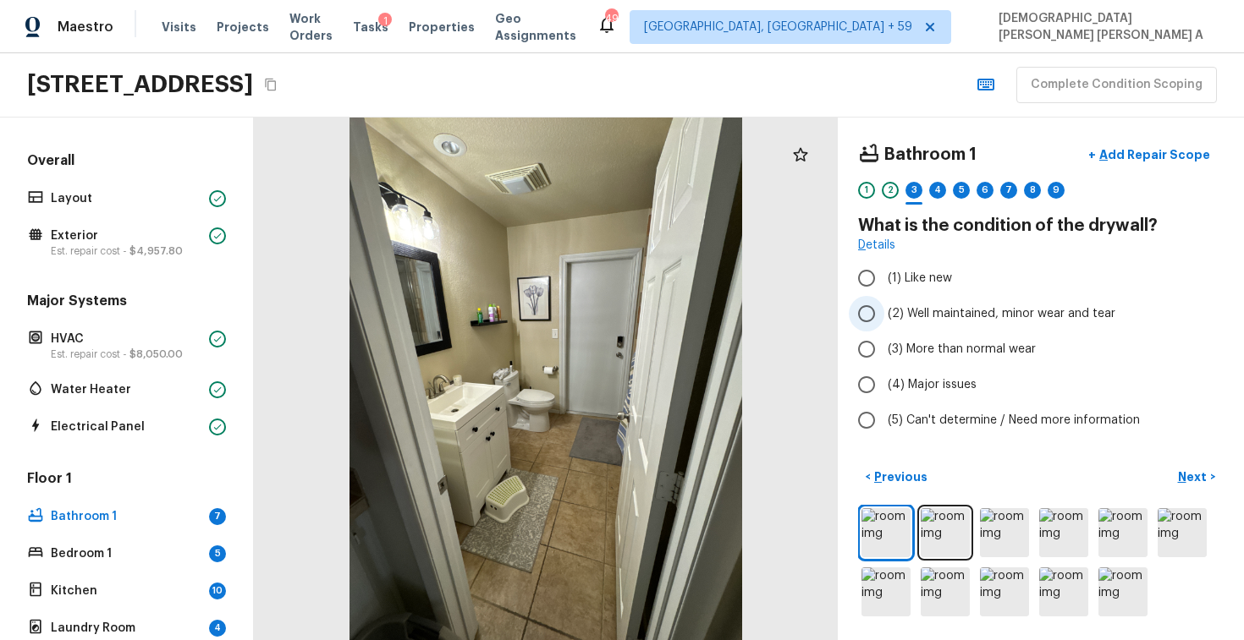
click at [857, 310] on input "(2) Well maintained, minor wear and tear" at bounding box center [866, 314] width 36 height 36
radio input "true"
click at [1177, 467] on button "Next >" at bounding box center [1196, 478] width 54 height 28
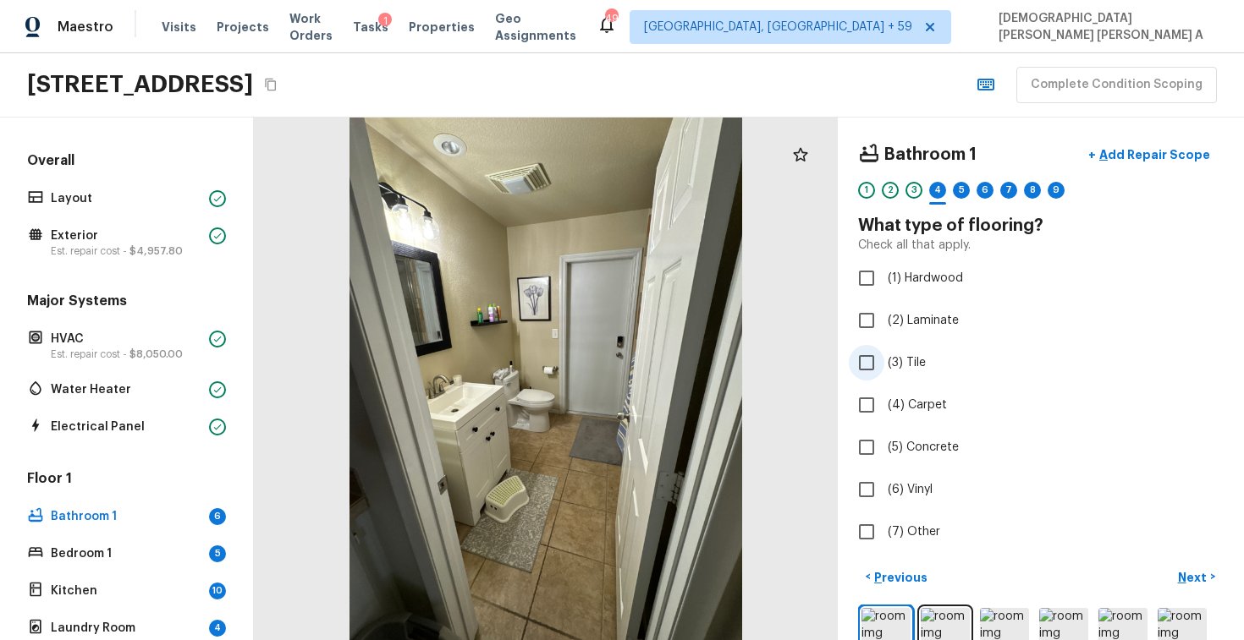
click at [864, 367] on input "(3) Tile" at bounding box center [866, 363] width 36 height 36
checkbox input "true"
click at [1211, 577] on button "Next >" at bounding box center [1196, 577] width 54 height 28
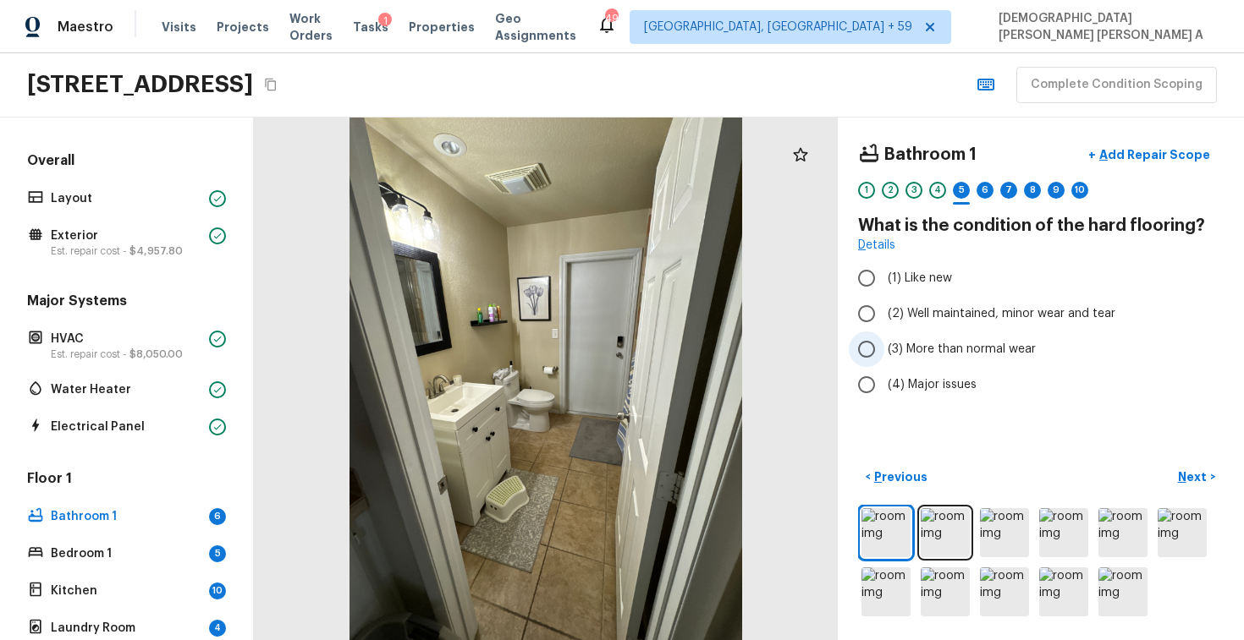
click at [860, 347] on input "(3) More than normal wear" at bounding box center [866, 350] width 36 height 36
radio input "true"
click at [1201, 477] on p "Next" at bounding box center [1194, 477] width 32 height 17
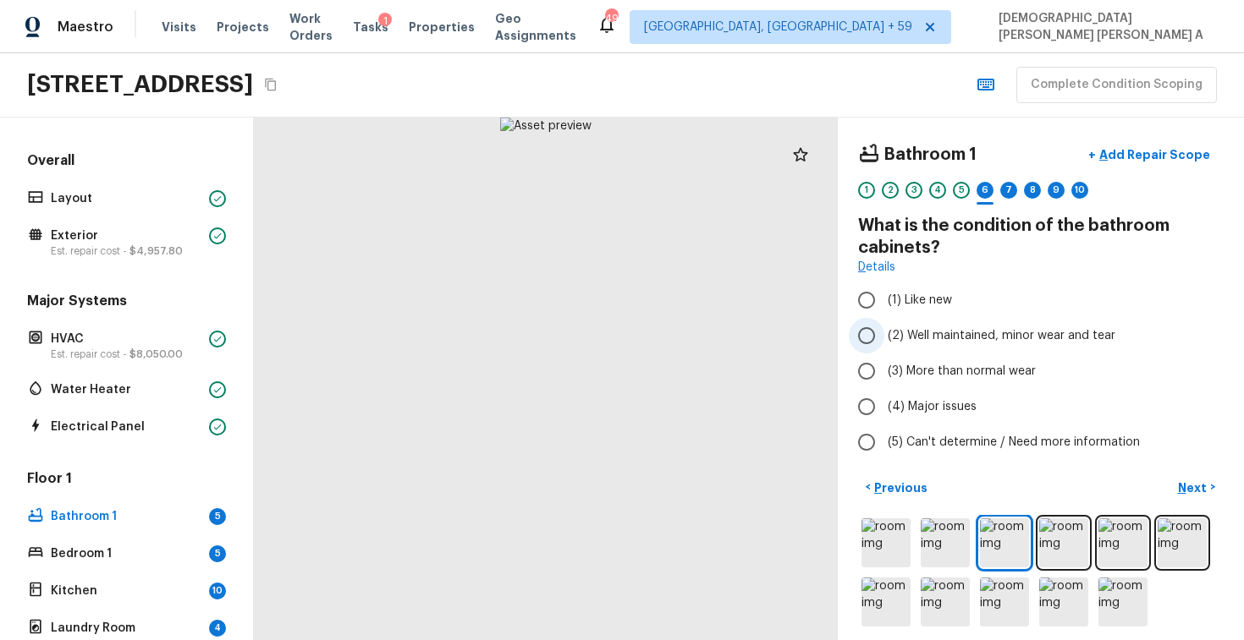
click at [859, 324] on input "(2) Well maintained, minor wear and tear" at bounding box center [866, 336] width 36 height 36
radio input "true"
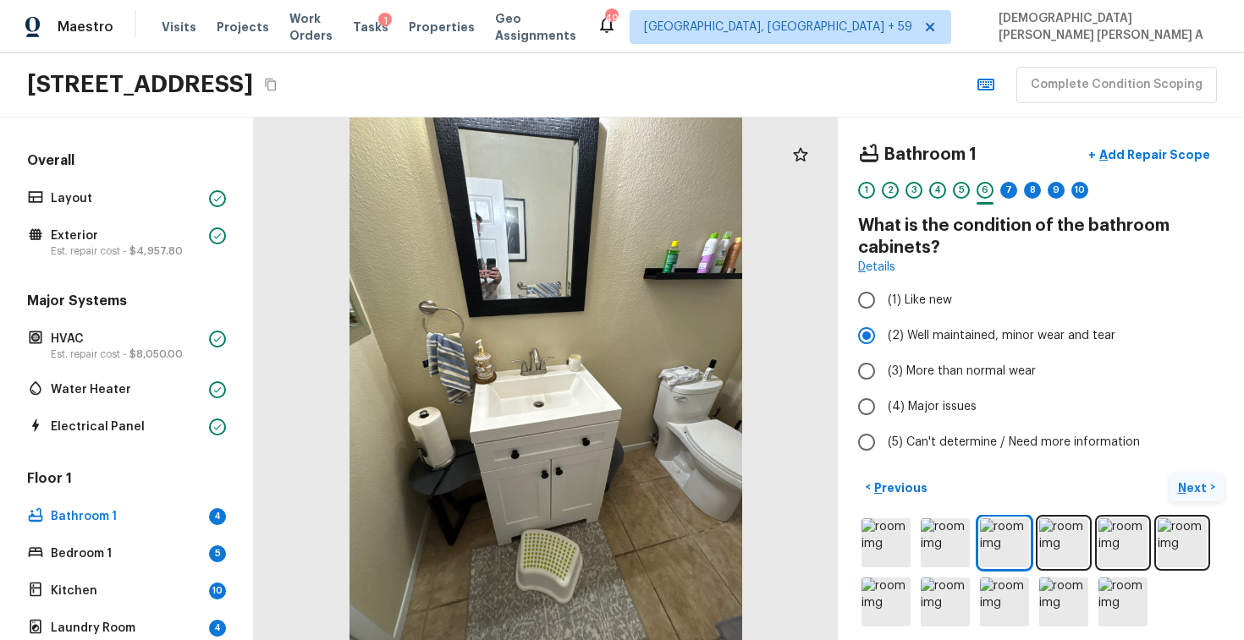
click at [1189, 490] on p "Next" at bounding box center [1194, 488] width 32 height 17
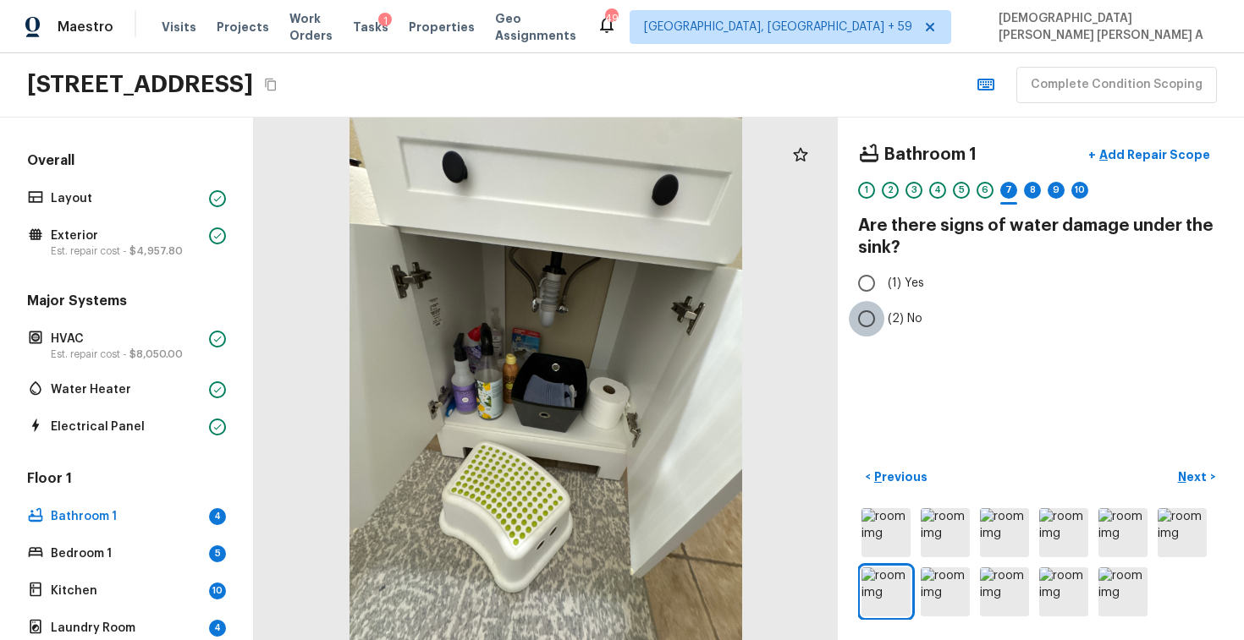
click at [880, 322] on input "(2) No" at bounding box center [866, 319] width 36 height 36
radio input "true"
click at [1193, 470] on p "Next" at bounding box center [1194, 477] width 32 height 17
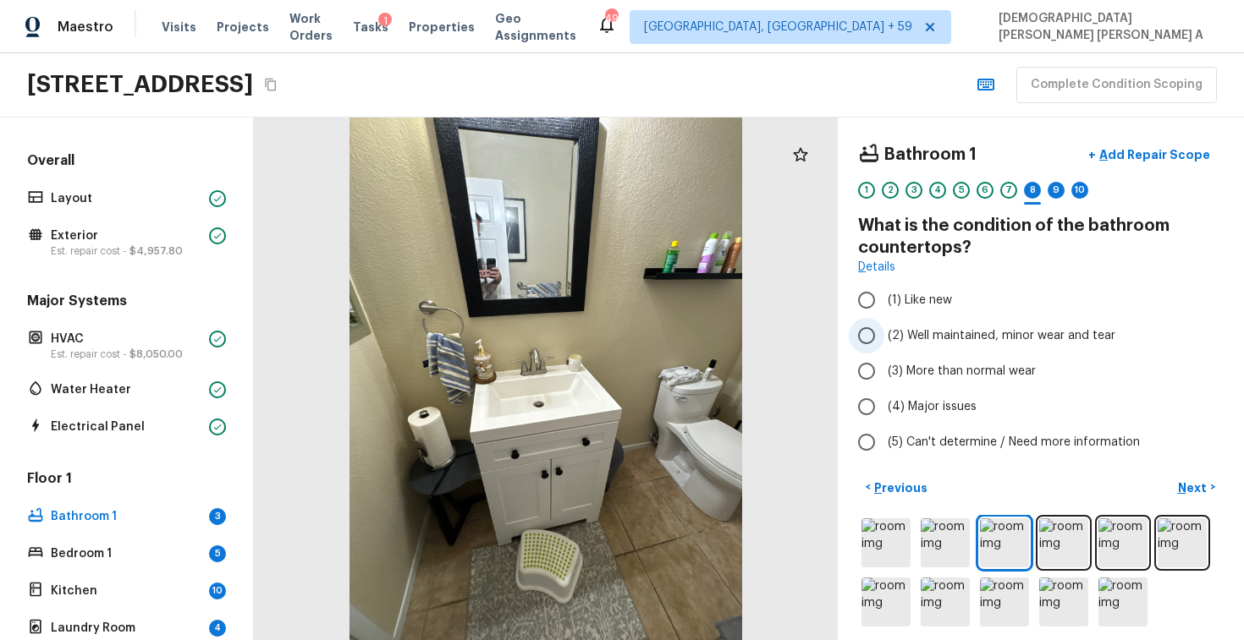
click at [859, 326] on input "(2) Well maintained, minor wear and tear" at bounding box center [866, 336] width 36 height 36
radio input "true"
click at [1199, 492] on p "Next" at bounding box center [1194, 488] width 32 height 17
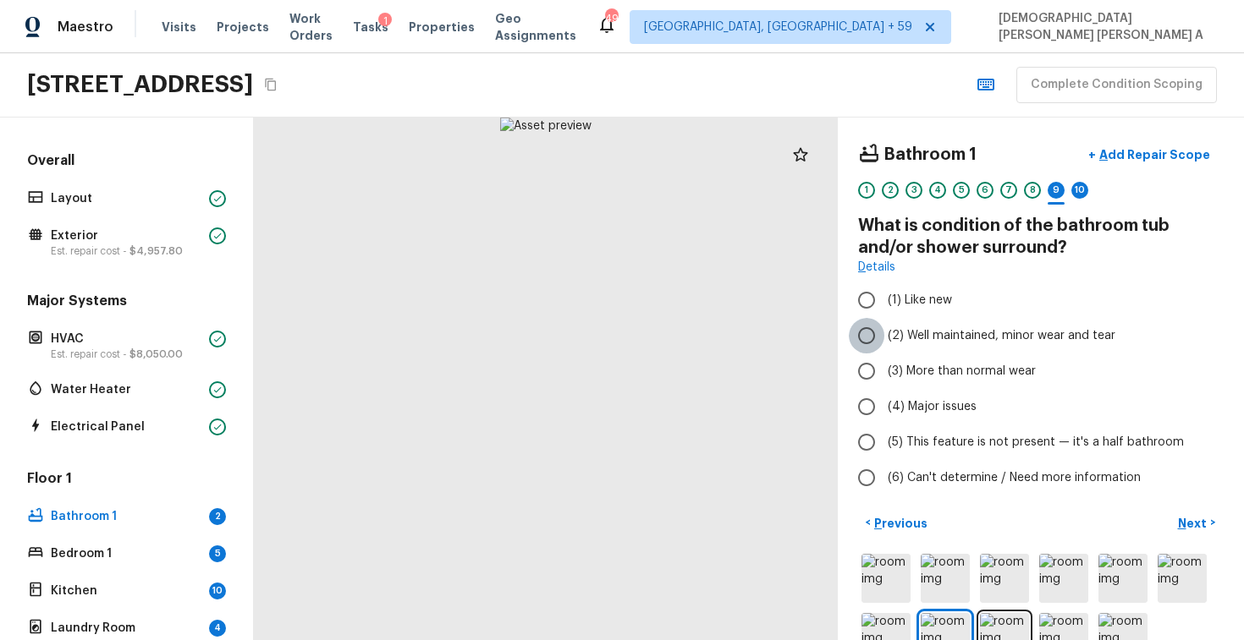
click at [863, 331] on input "(2) Well maintained, minor wear and tear" at bounding box center [866, 336] width 36 height 36
radio input "true"
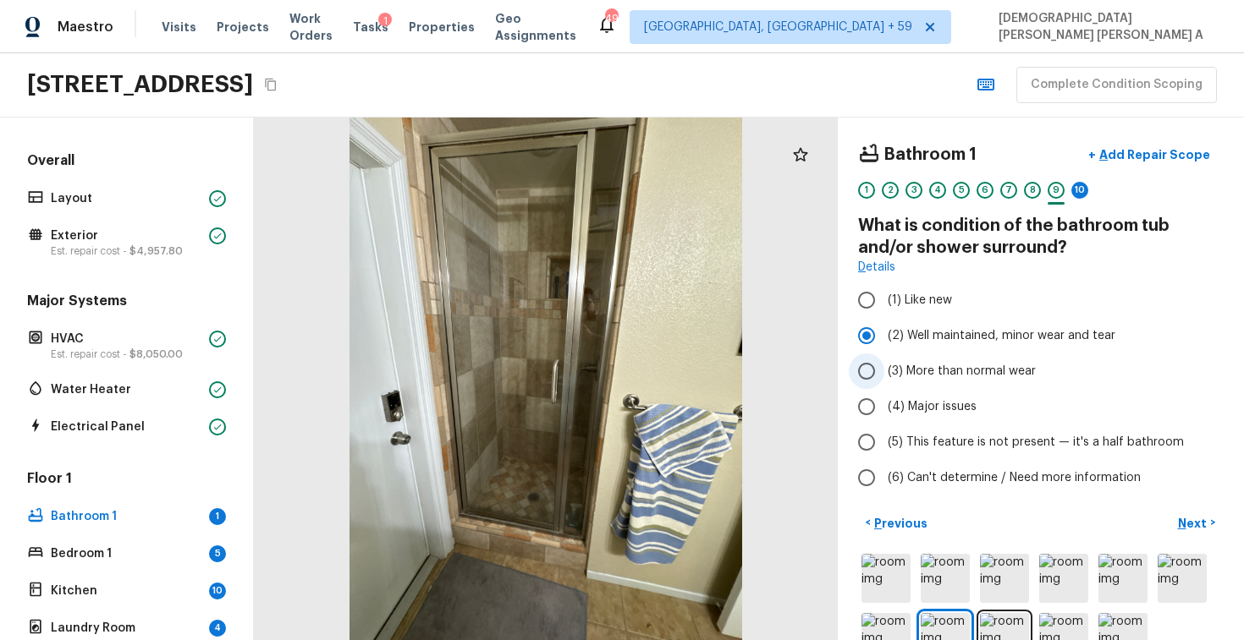
click at [880, 379] on input "(3) More than normal wear" at bounding box center [866, 372] width 36 height 36
radio input "true"
click at [1170, 151] on p "Add Repair Scope" at bounding box center [1152, 154] width 114 height 17
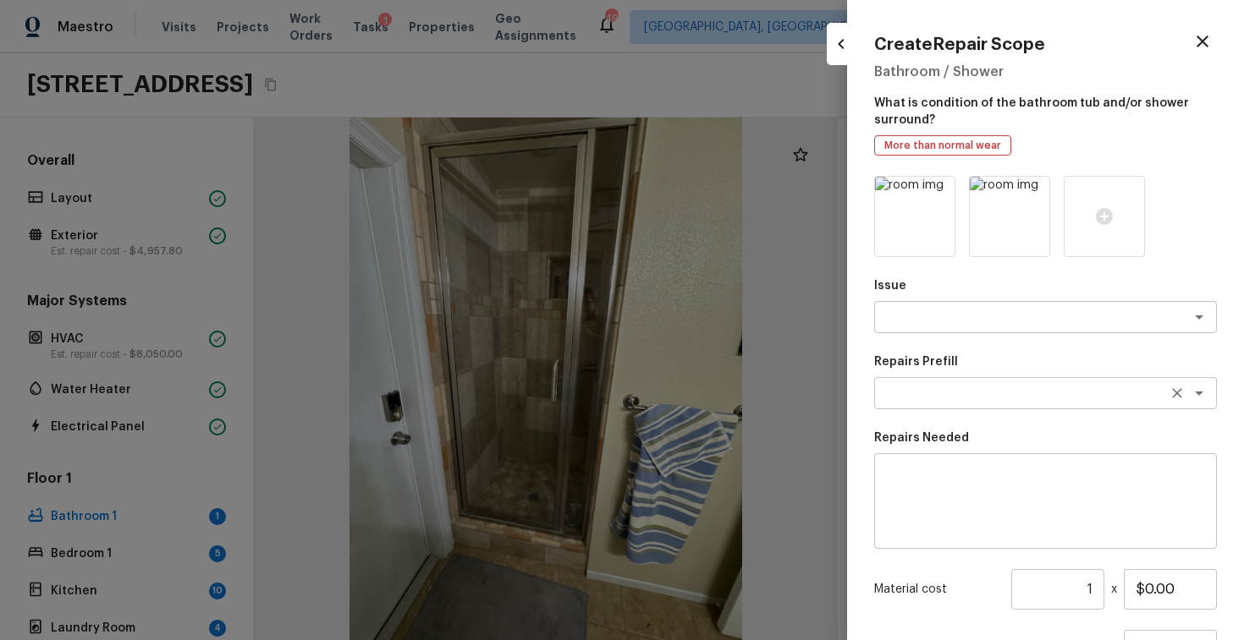
click at [952, 386] on textarea at bounding box center [1021, 393] width 280 height 17
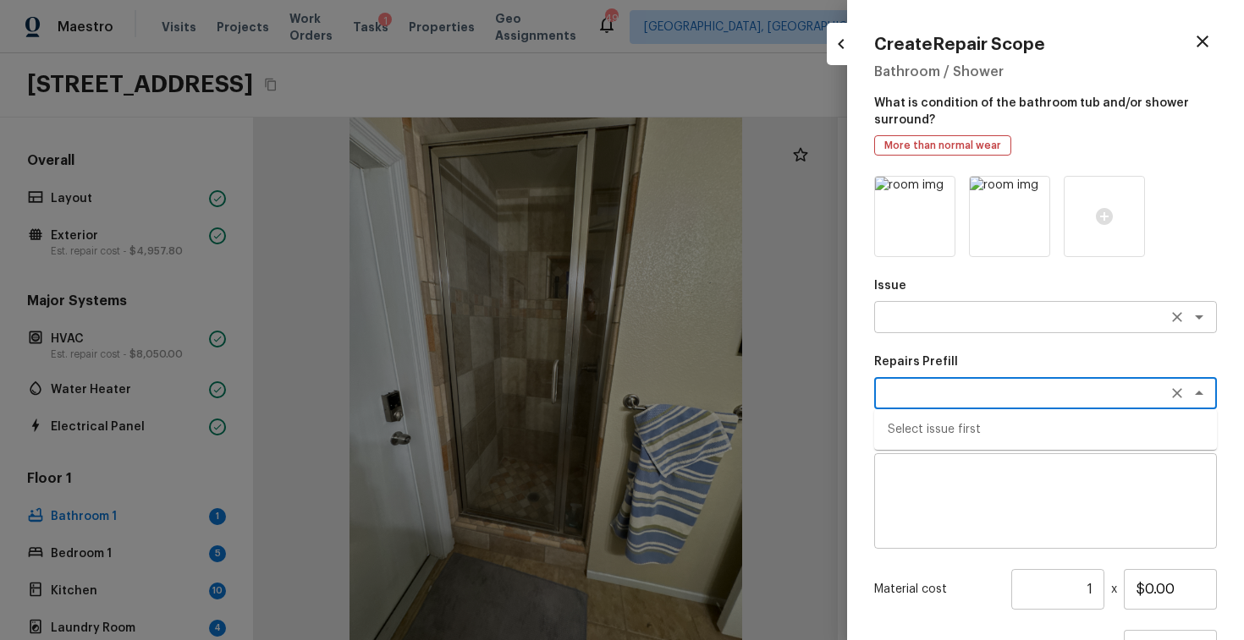
click at [947, 323] on textarea at bounding box center [1021, 317] width 280 height 17
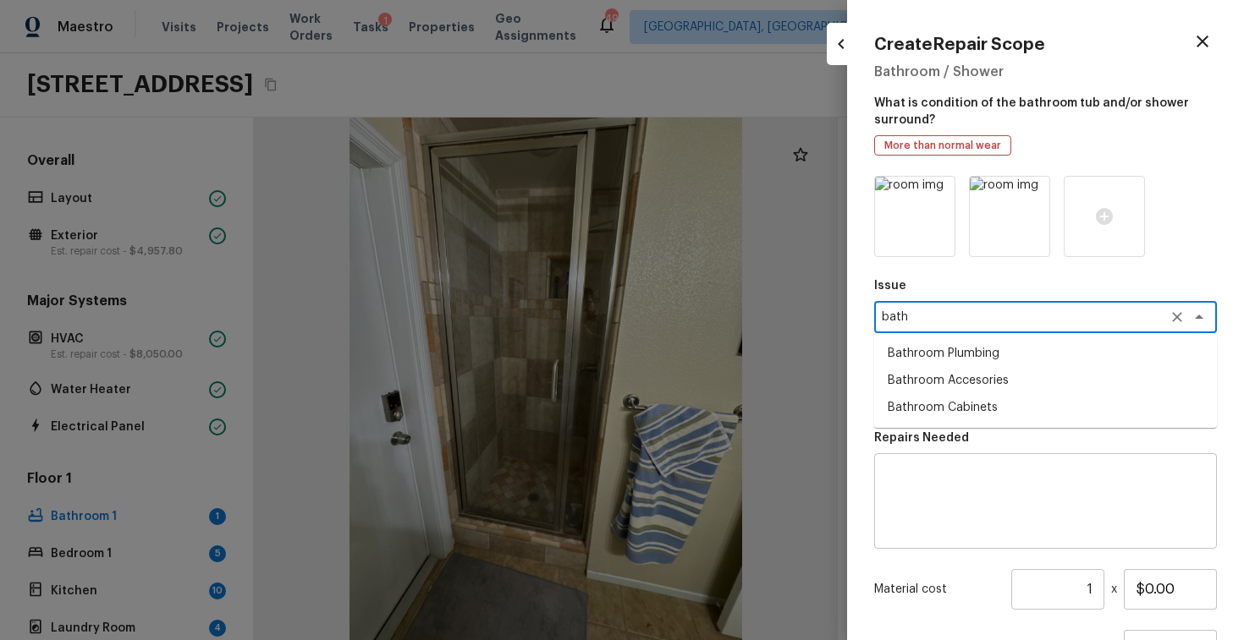
click at [964, 365] on li "Bathroom Plumbing" at bounding box center [1045, 353] width 343 height 27
type textarea "Bathroom Plumbing"
click at [955, 401] on textarea at bounding box center [1021, 393] width 280 height 17
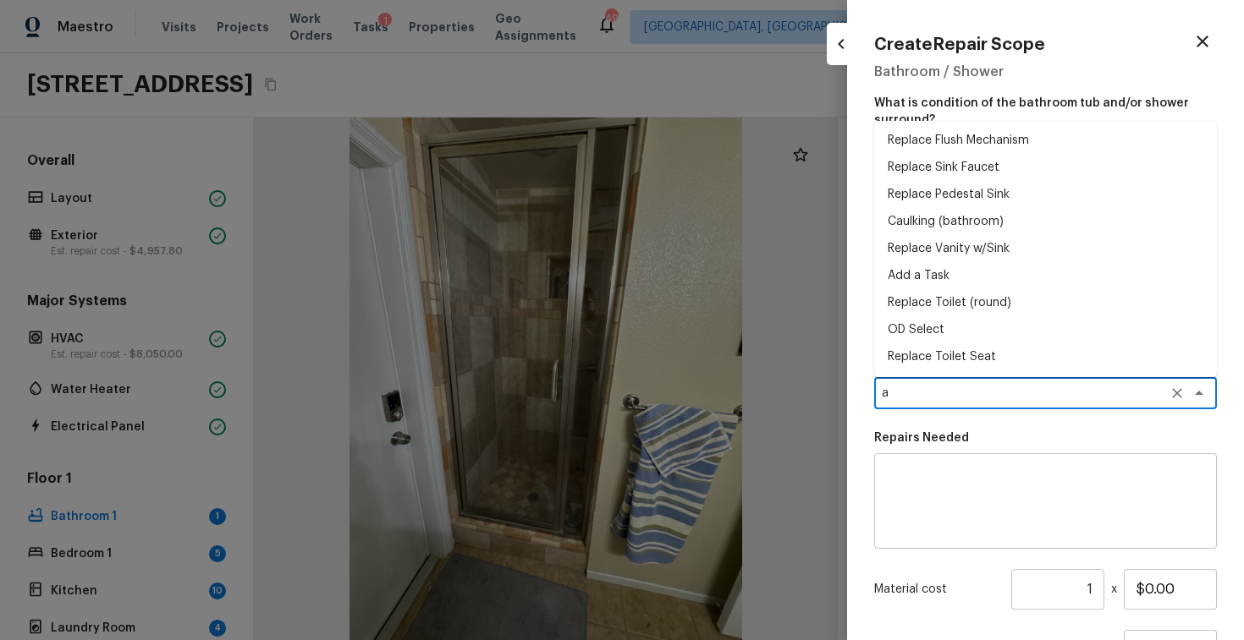
scroll to position [0, 0]
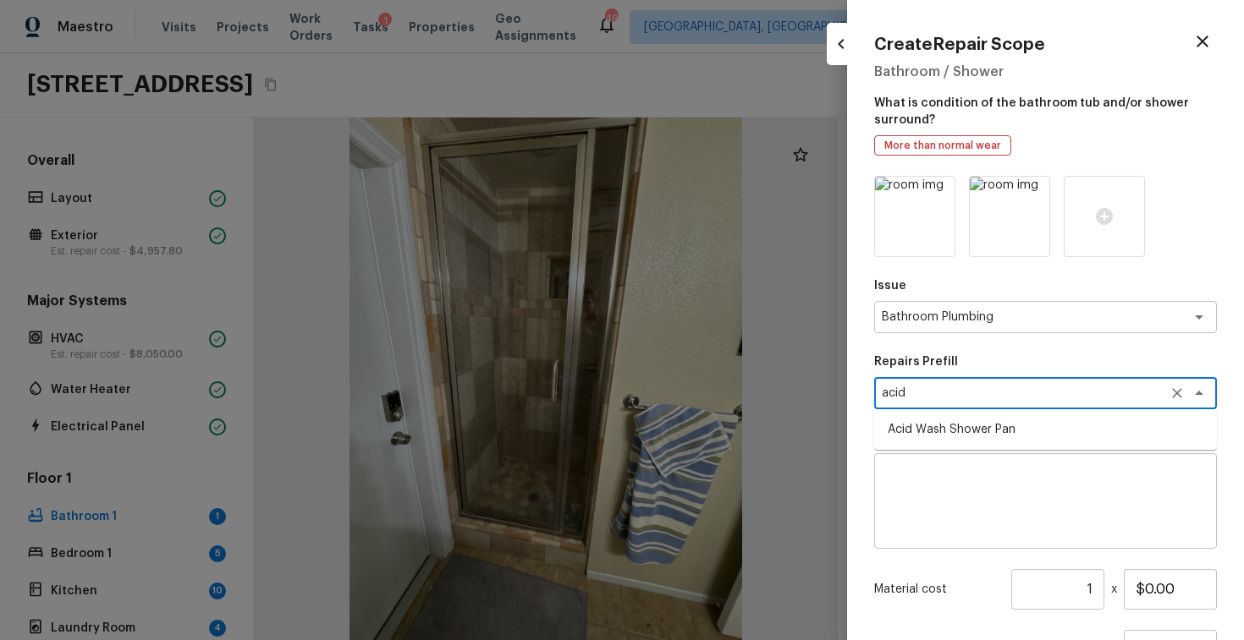
click at [958, 421] on li "Acid Wash Shower Pan" at bounding box center [1045, 429] width 343 height 27
type textarea "Acid Wash Shower Pan"
type textarea "Prep and acid wash/deep clean the shower pan."
type input "$50.00"
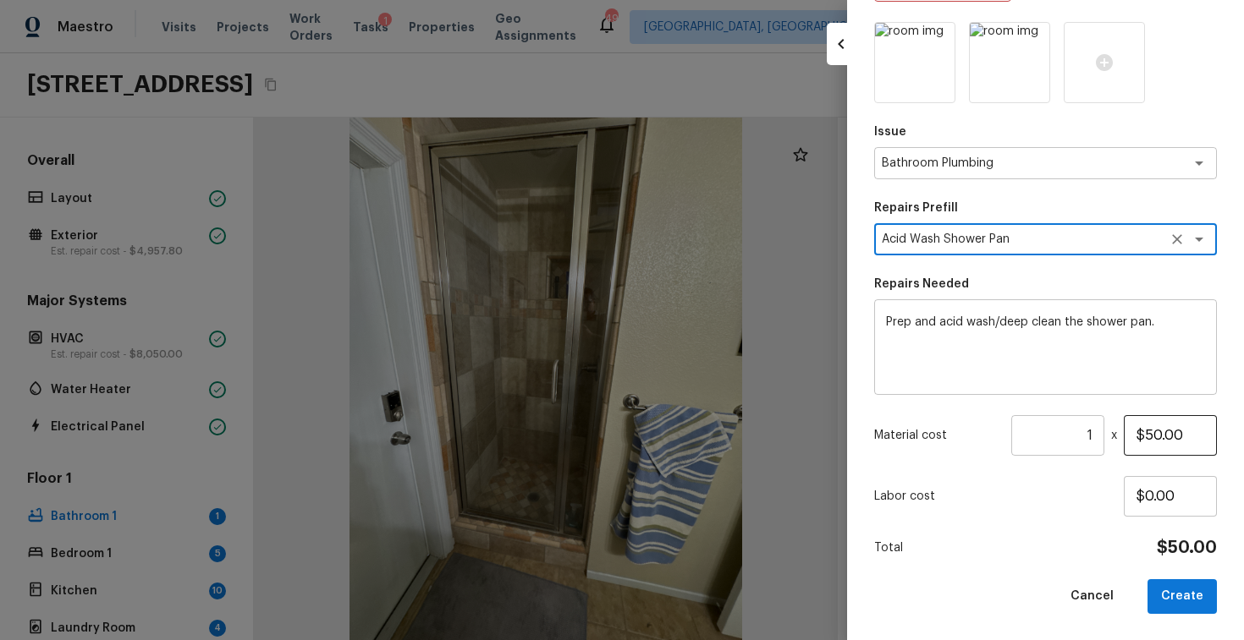
type textarea "Acid Wash Shower Pan"
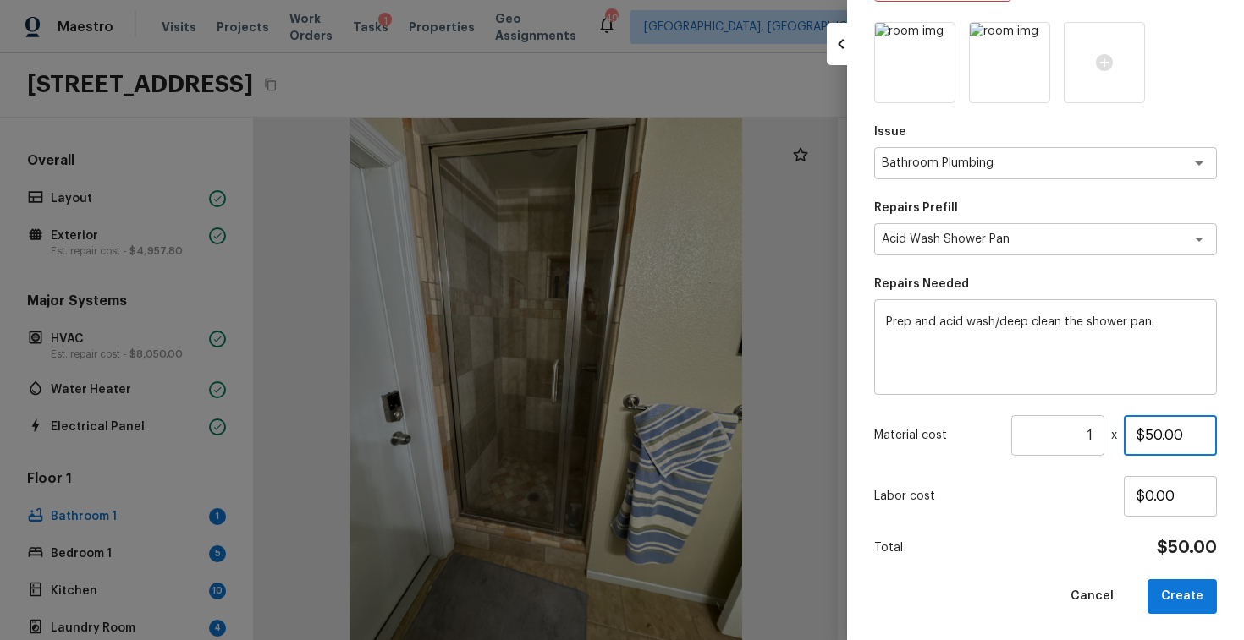
click at [1157, 441] on input "$50.00" at bounding box center [1169, 435] width 93 height 41
type input "$75.00"
click at [1197, 595] on button "Create" at bounding box center [1181, 596] width 69 height 35
type input "$0.00"
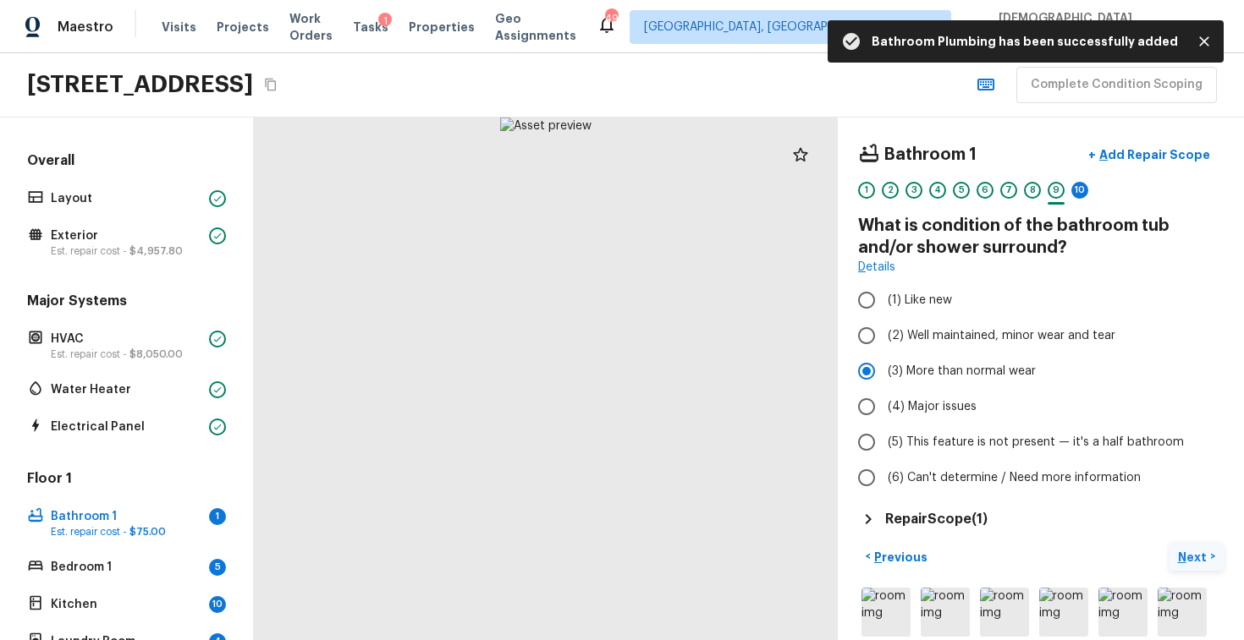
click at [1193, 556] on p "Next" at bounding box center [1194, 557] width 32 height 17
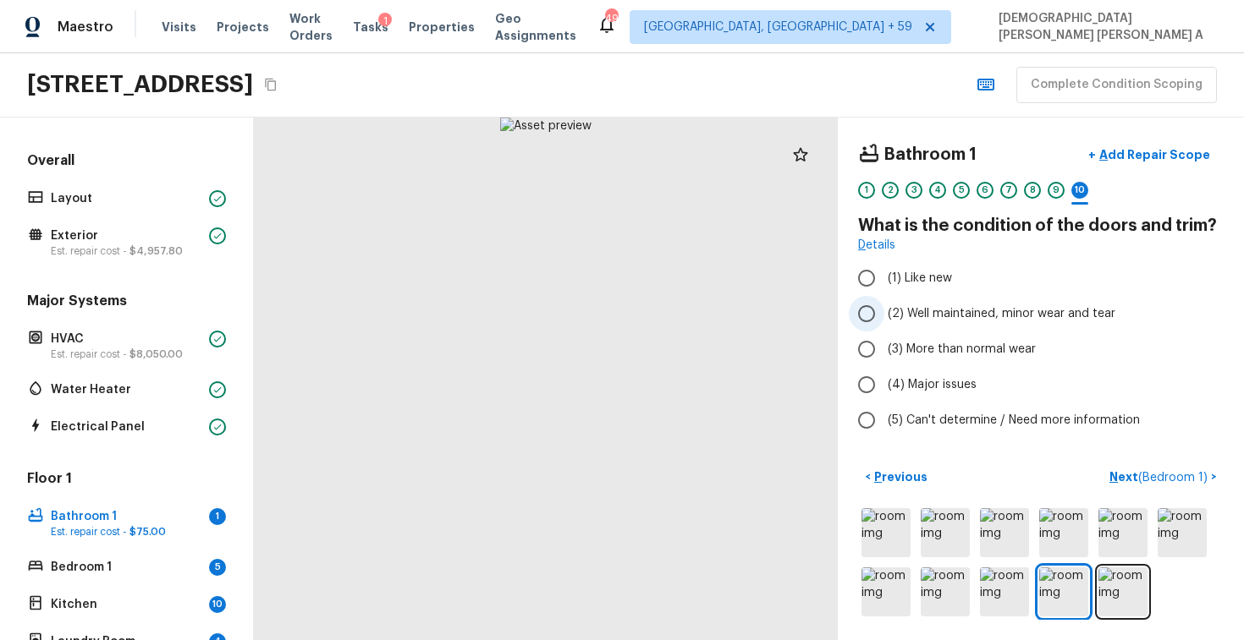
click at [881, 326] on input "(2) Well maintained, minor wear and tear" at bounding box center [866, 314] width 36 height 36
radio input "true"
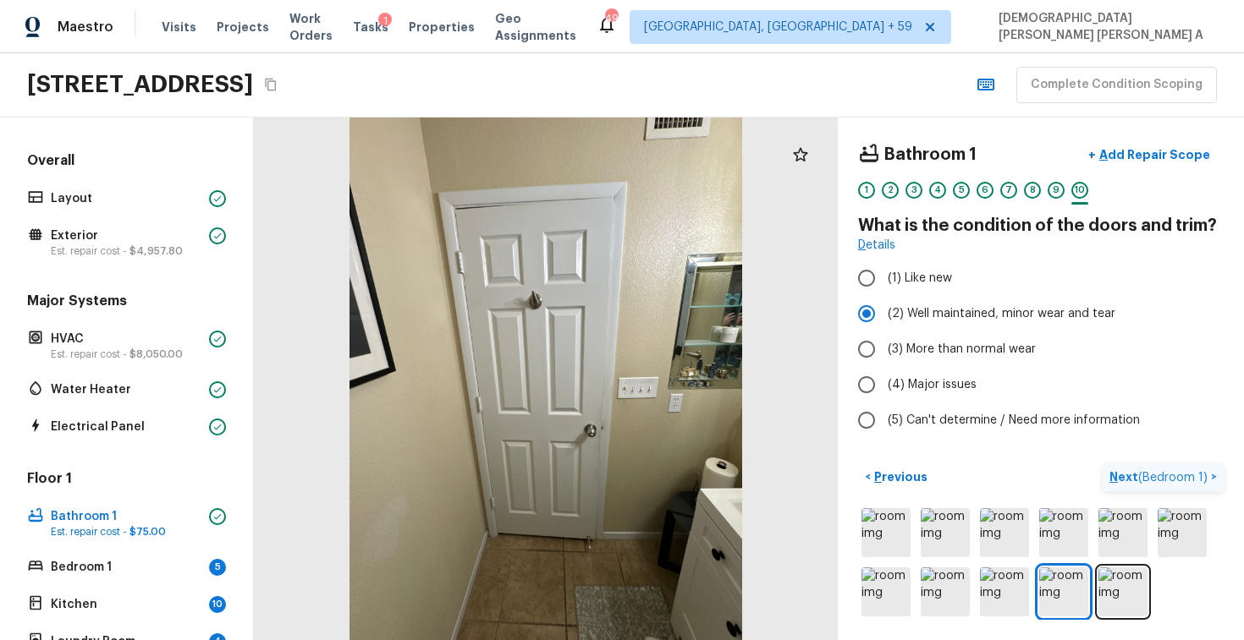
click at [1151, 472] on span "( Bedroom 1 )" at bounding box center [1172, 478] width 69 height 12
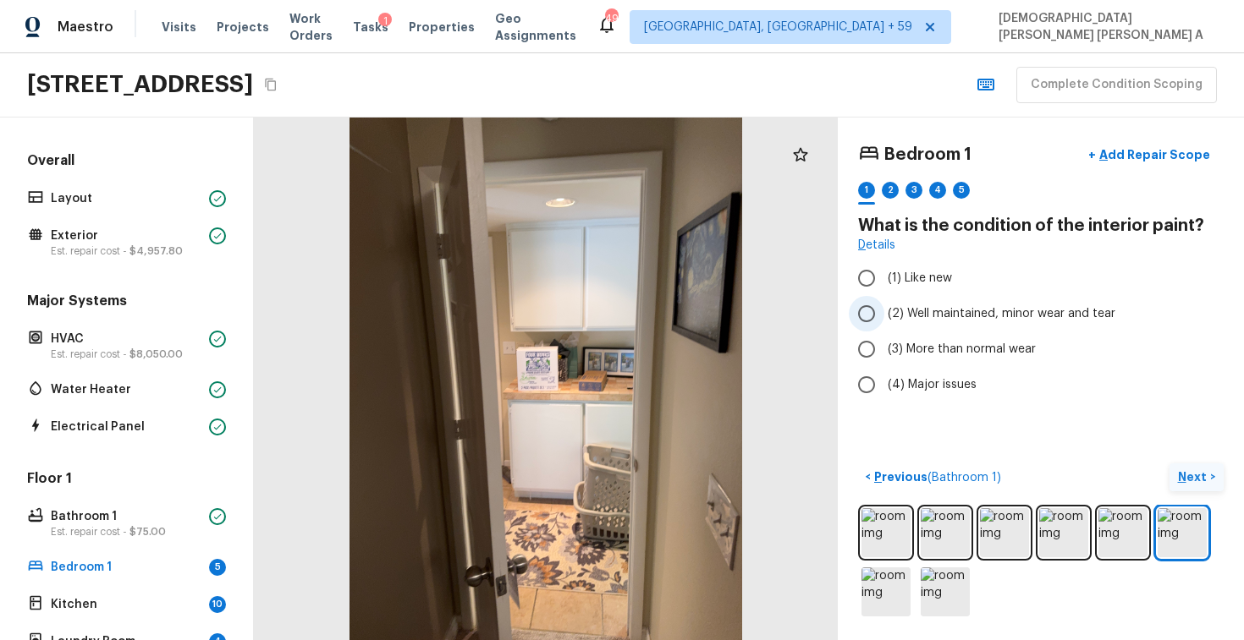
click at [883, 306] on input "(2) Well maintained, minor wear and tear" at bounding box center [866, 314] width 36 height 36
radio input "true"
click at [1199, 464] on button "Next >" at bounding box center [1196, 478] width 54 height 28
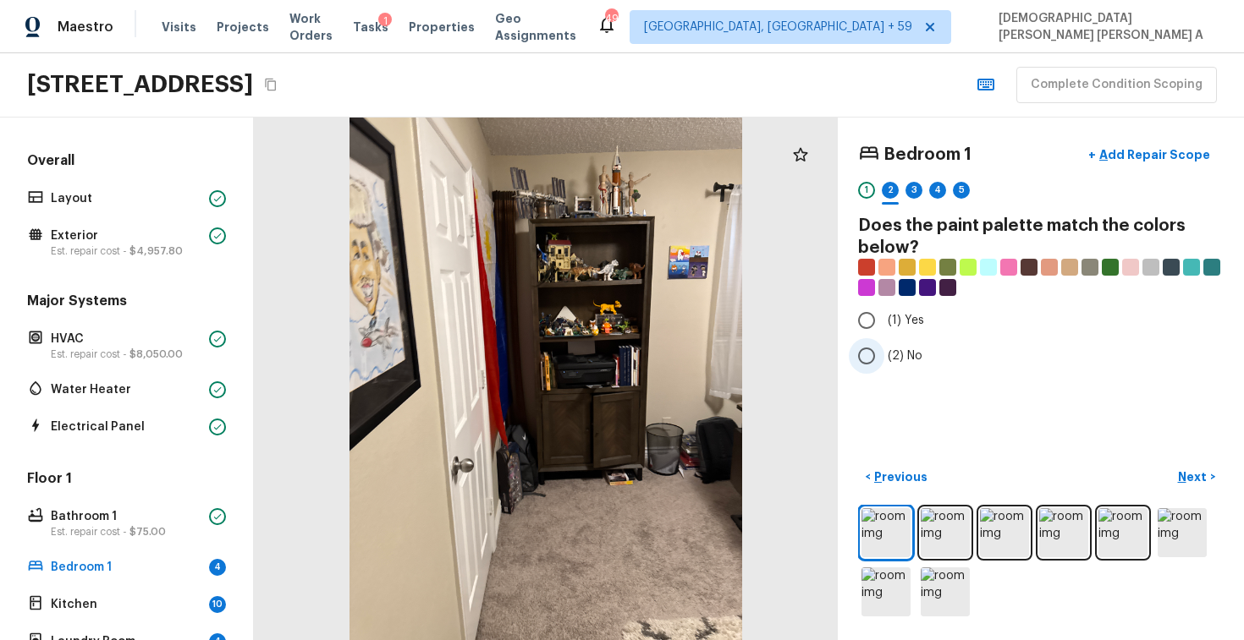
click at [865, 346] on input "(2) No" at bounding box center [866, 356] width 36 height 36
radio input "true"
click at [1205, 469] on p "Next" at bounding box center [1194, 477] width 32 height 17
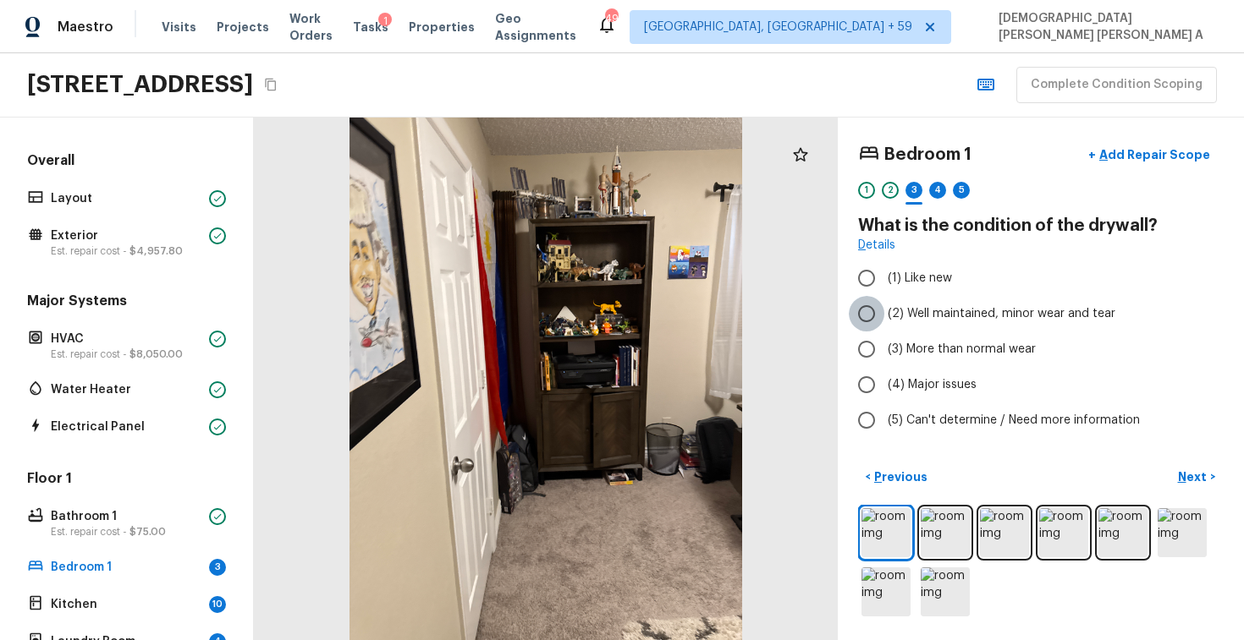
click at [863, 314] on input "(2) Well maintained, minor wear and tear" at bounding box center [866, 314] width 36 height 36
radio input "true"
click at [1198, 472] on p "Next" at bounding box center [1194, 477] width 32 height 17
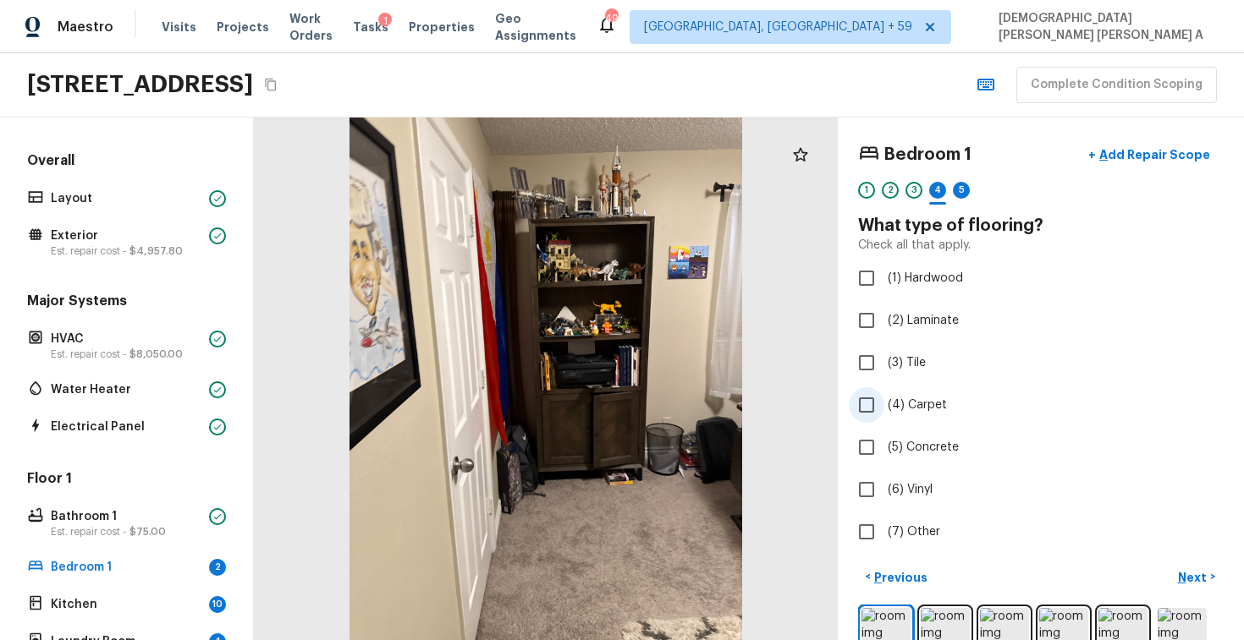
click at [863, 412] on input "(4) Carpet" at bounding box center [866, 405] width 36 height 36
checkbox input "true"
click at [1200, 575] on p "Next" at bounding box center [1194, 577] width 32 height 17
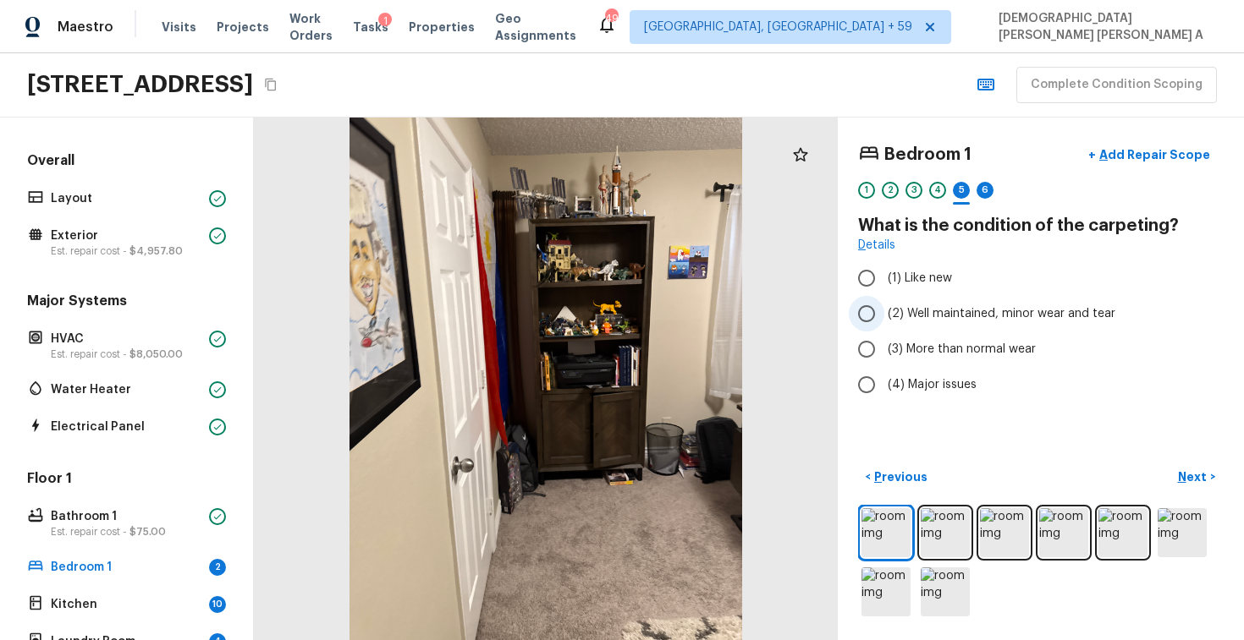
click at [870, 307] on input "(2) Well maintained, minor wear and tear" at bounding box center [866, 314] width 36 height 36
radio input "true"
click at [1188, 478] on p "Next" at bounding box center [1194, 477] width 32 height 17
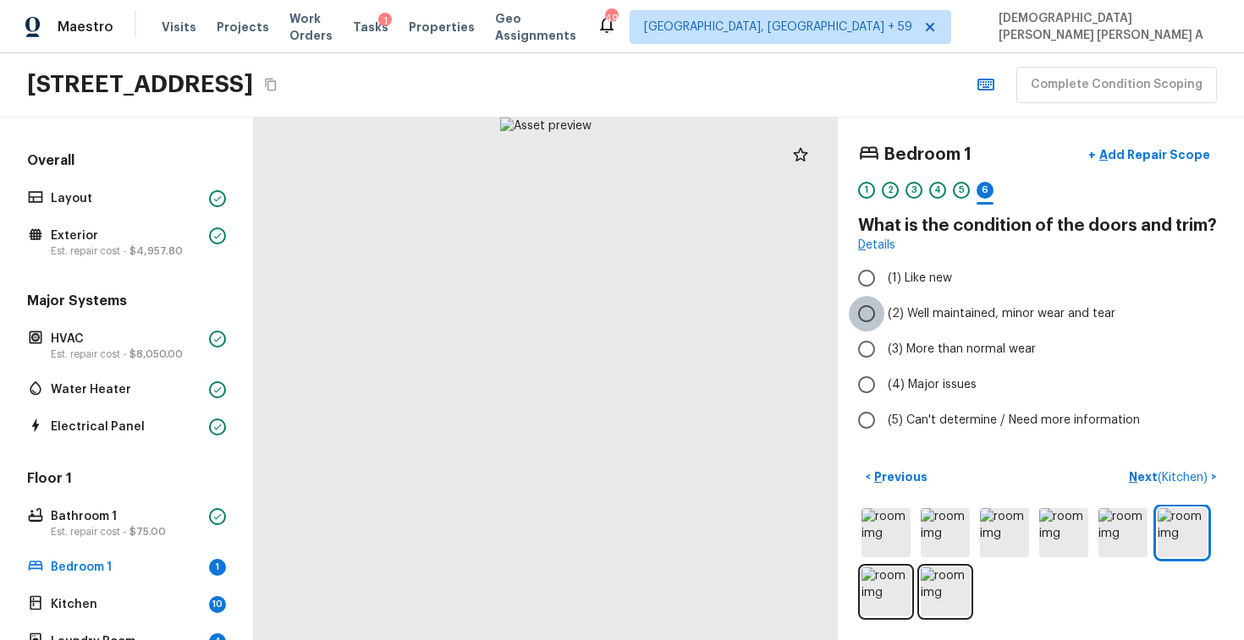
click at [859, 313] on input "(2) Well maintained, minor wear and tear" at bounding box center [866, 314] width 36 height 36
radio input "true"
click at [1172, 470] on p "Next ( Kitchen )" at bounding box center [1169, 478] width 82 height 18
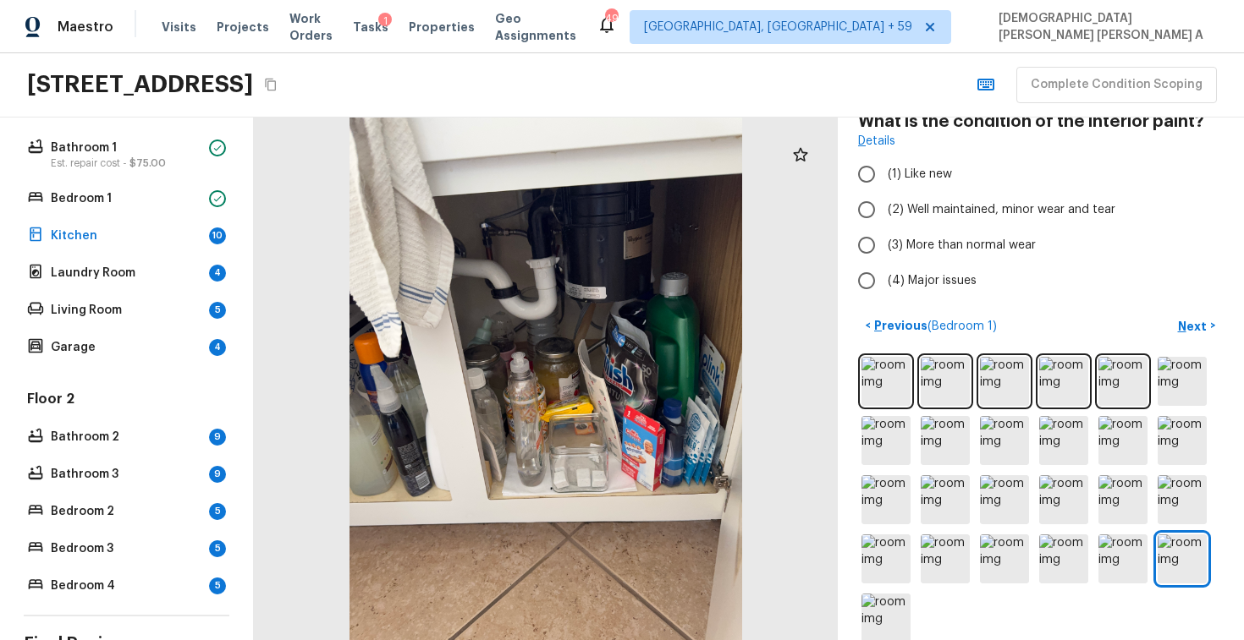
scroll to position [107, 0]
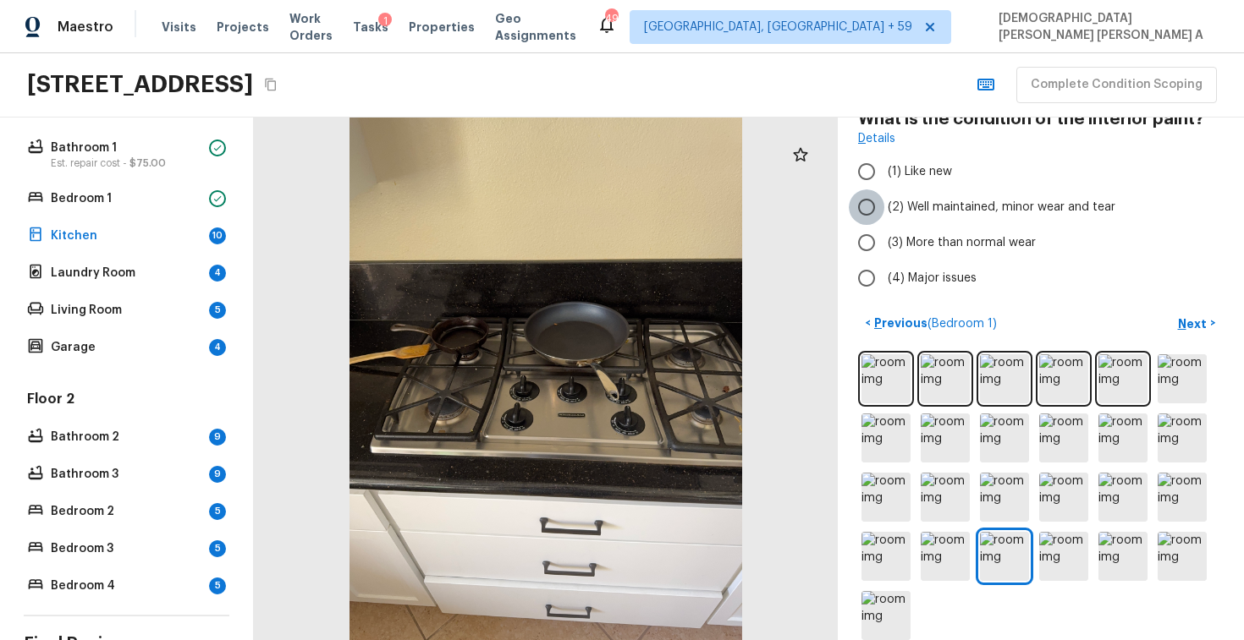
click at [867, 211] on input "(2) Well maintained, minor wear and tear" at bounding box center [866, 207] width 36 height 36
radio input "true"
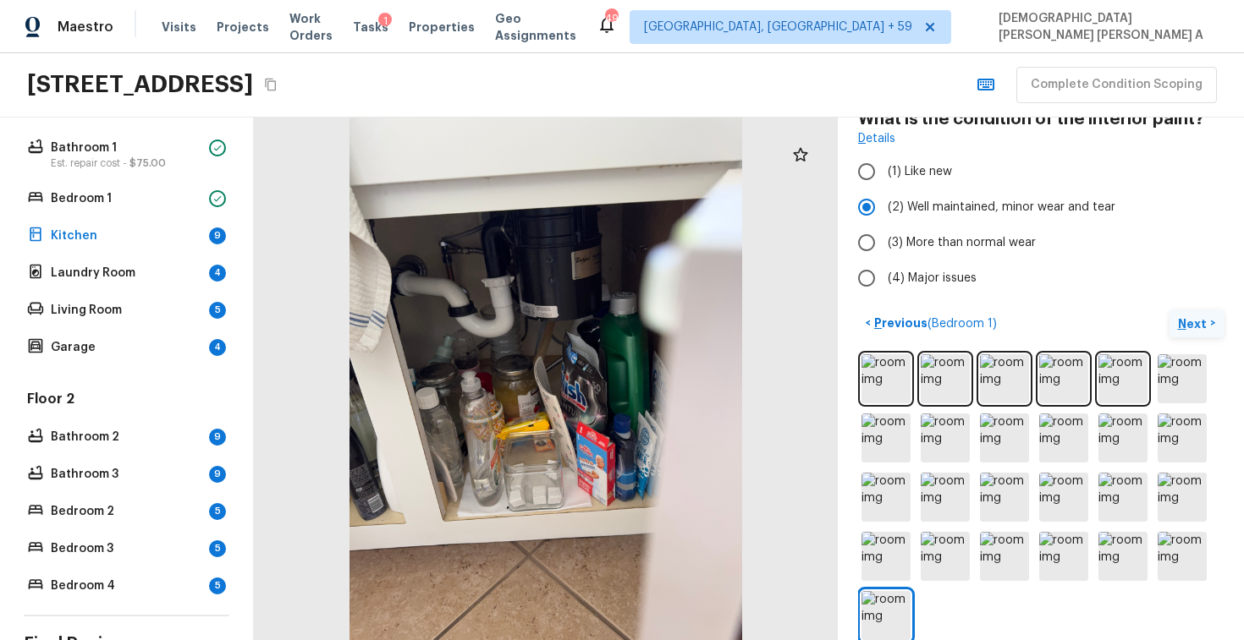
click at [1194, 318] on p "Next" at bounding box center [1194, 324] width 32 height 17
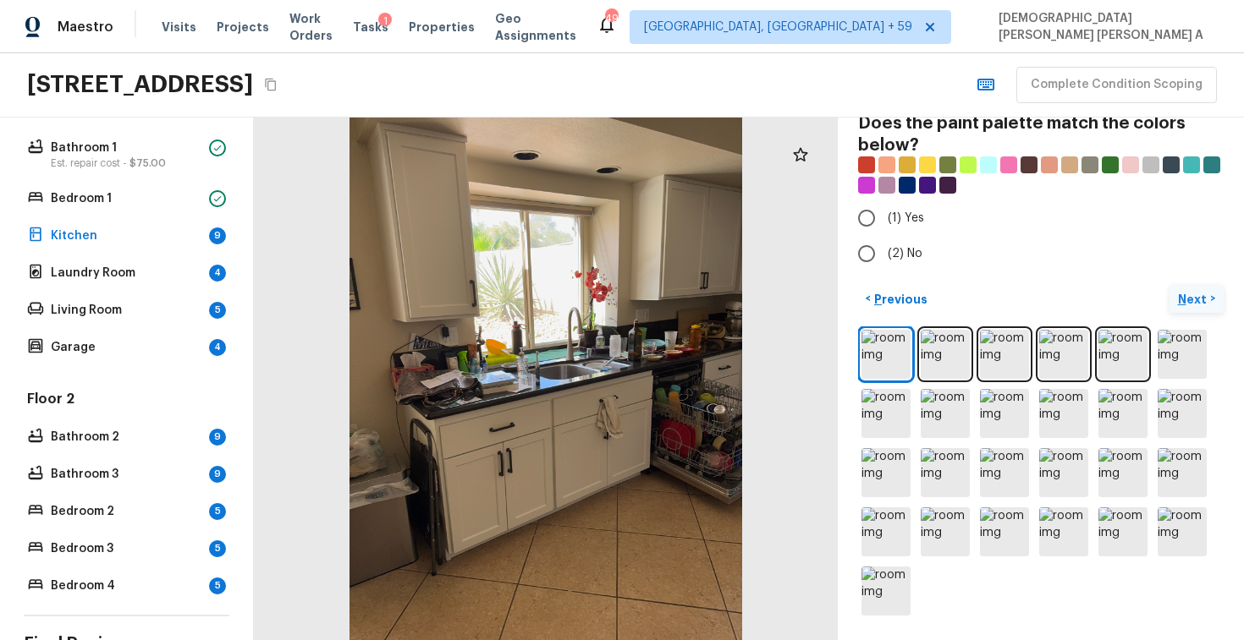
scroll to position [102, 0]
click at [876, 261] on input "(2) No" at bounding box center [866, 255] width 36 height 36
radio input "true"
click at [1203, 299] on p "Next" at bounding box center [1194, 300] width 32 height 17
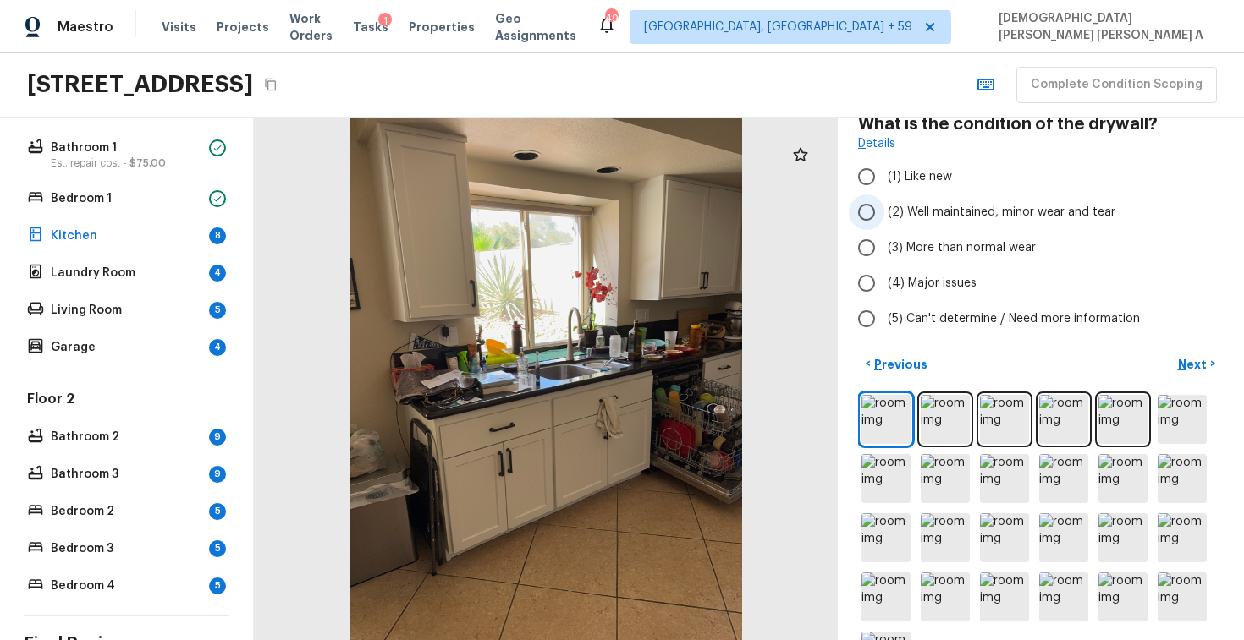
click at [884, 209] on label "(2) Well maintained, minor wear and tear" at bounding box center [1028, 213] width 361 height 36
click at [884, 209] on input "(2) Well maintained, minor wear and tear" at bounding box center [866, 213] width 36 height 36
radio input "true"
click at [1194, 356] on p "Next" at bounding box center [1194, 364] width 32 height 17
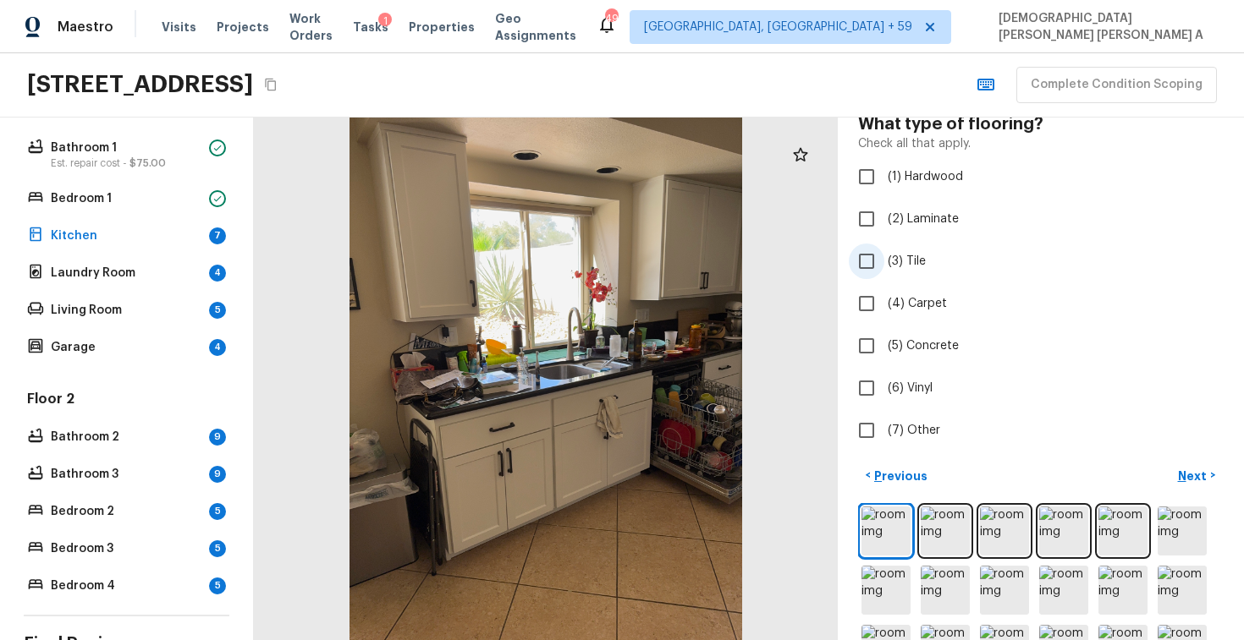
click at [874, 260] on input "(3) Tile" at bounding box center [866, 262] width 36 height 36
checkbox input "true"
click at [1194, 475] on p "Next" at bounding box center [1194, 476] width 32 height 17
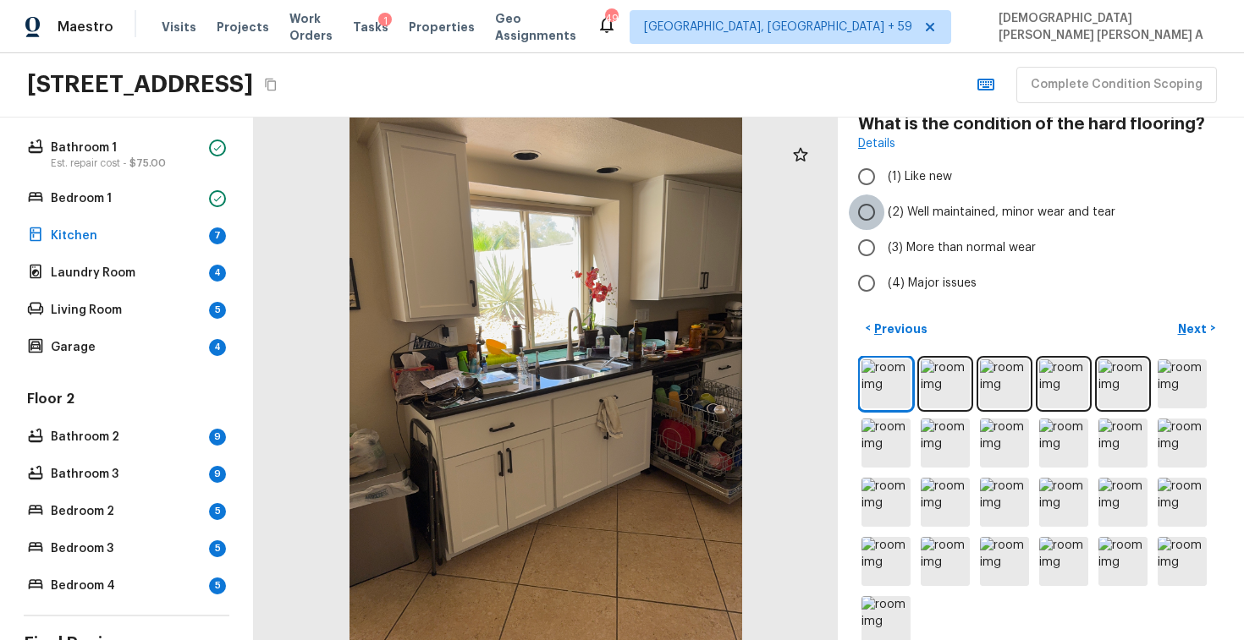
click at [859, 210] on input "(2) Well maintained, minor wear and tear" at bounding box center [866, 213] width 36 height 36
radio input "true"
click at [1174, 313] on div "Kitchen + Add Repair Scope 1 2 3 4 5 6 7 8 9 10 11 What is the condition of the…" at bounding box center [1040, 379] width 406 height 523
click at [869, 240] on input "(3) More than normal wear" at bounding box center [866, 248] width 36 height 36
radio input "true"
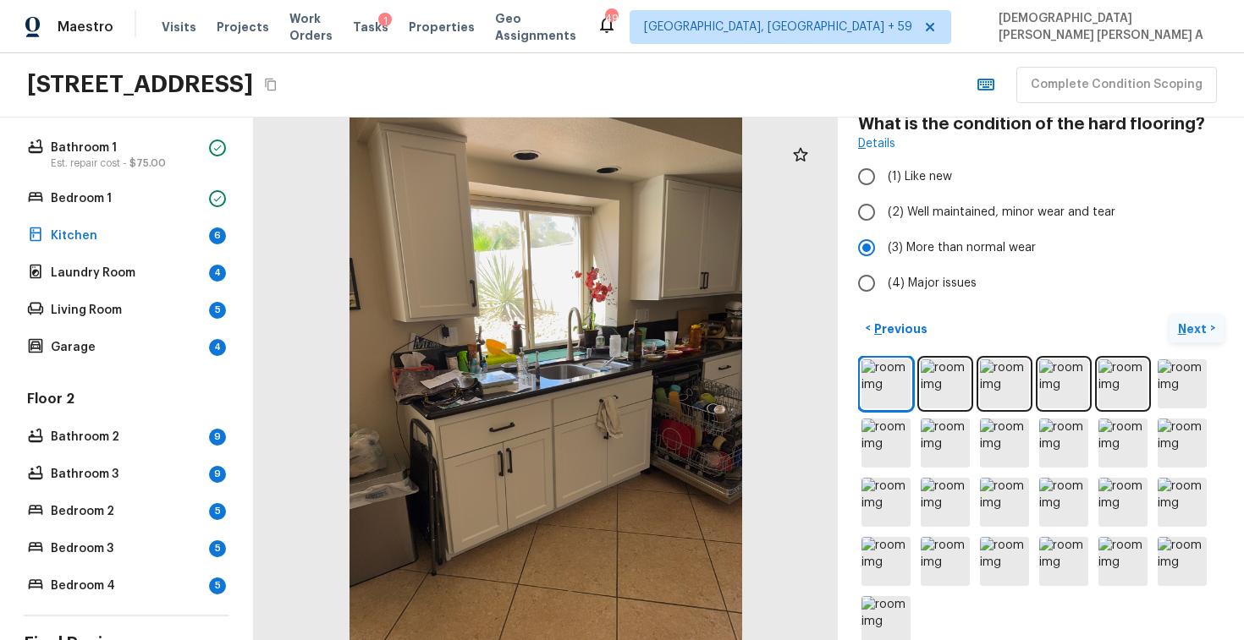
click at [1183, 321] on p "Next" at bounding box center [1194, 329] width 32 height 17
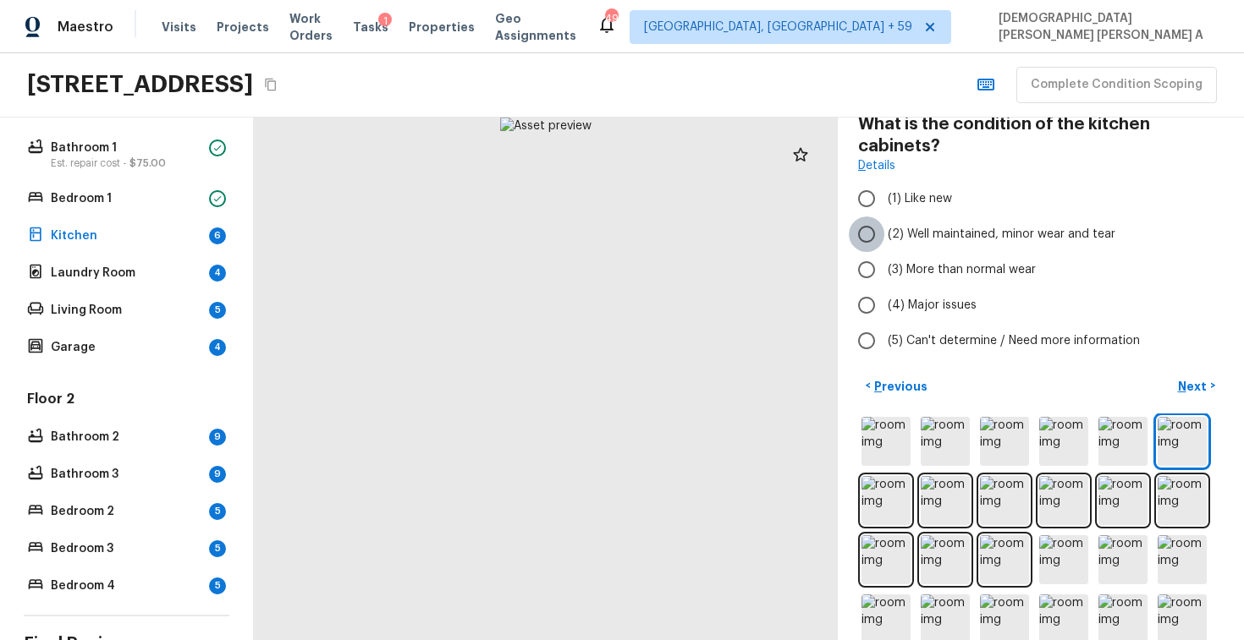
click at [864, 234] on input "(2) Well maintained, minor wear and tear" at bounding box center [866, 235] width 36 height 36
radio input "true"
click at [1194, 388] on p "Next" at bounding box center [1194, 386] width 32 height 17
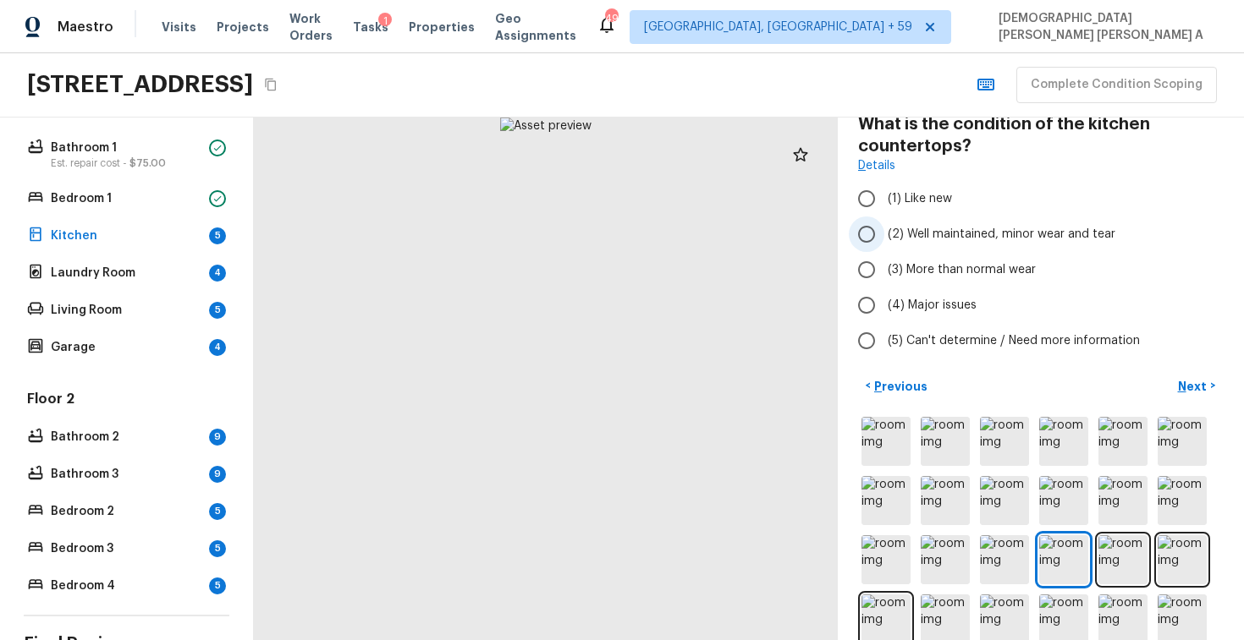
click at [871, 234] on input "(2) Well maintained, minor wear and tear" at bounding box center [866, 235] width 36 height 36
radio input "true"
click at [1185, 387] on p "Next" at bounding box center [1194, 386] width 32 height 17
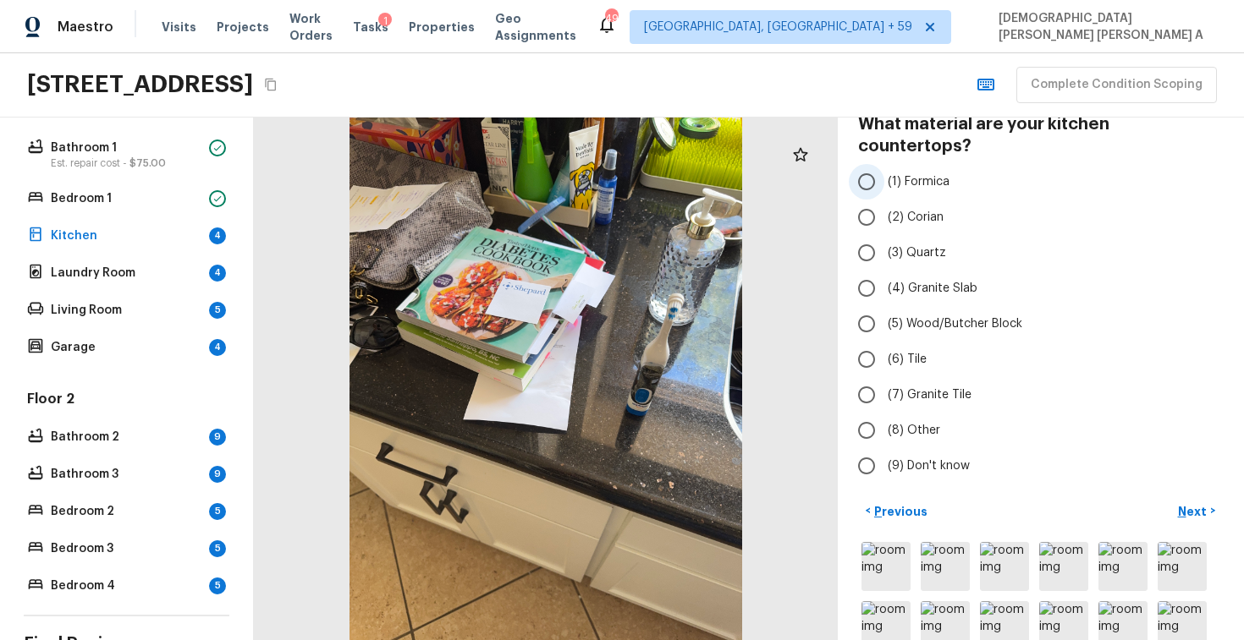
click at [865, 169] on input "(1) Formica" at bounding box center [866, 182] width 36 height 36
radio input "true"
click at [887, 273] on label "(4) Granite Slab" at bounding box center [1028, 289] width 361 height 36
click at [884, 273] on input "(4) Granite Slab" at bounding box center [866, 289] width 36 height 36
radio input "true"
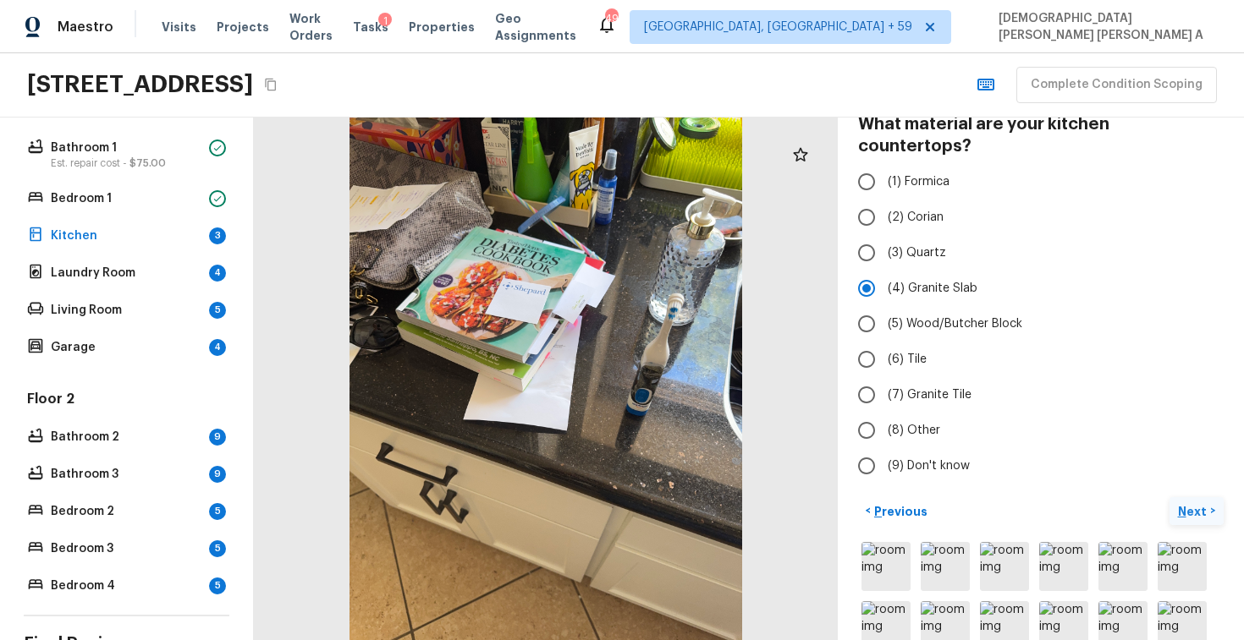
click at [1198, 503] on p "Next" at bounding box center [1194, 511] width 32 height 17
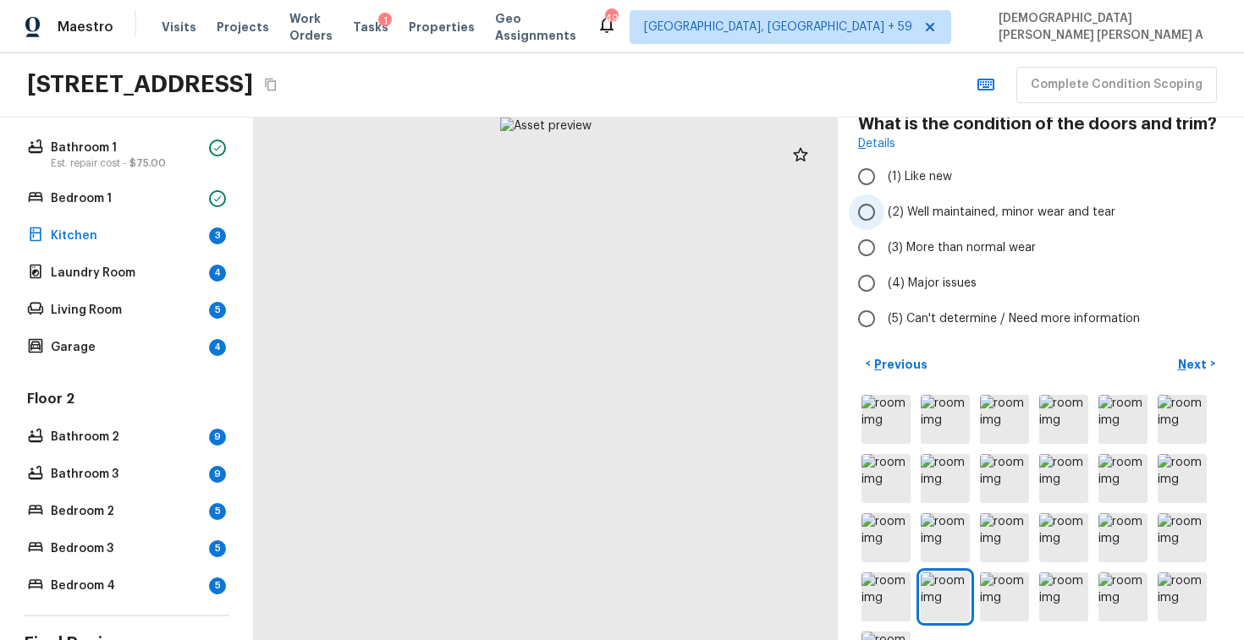
click at [877, 217] on input "(2) Well maintained, minor wear and tear" at bounding box center [866, 213] width 36 height 36
radio input "true"
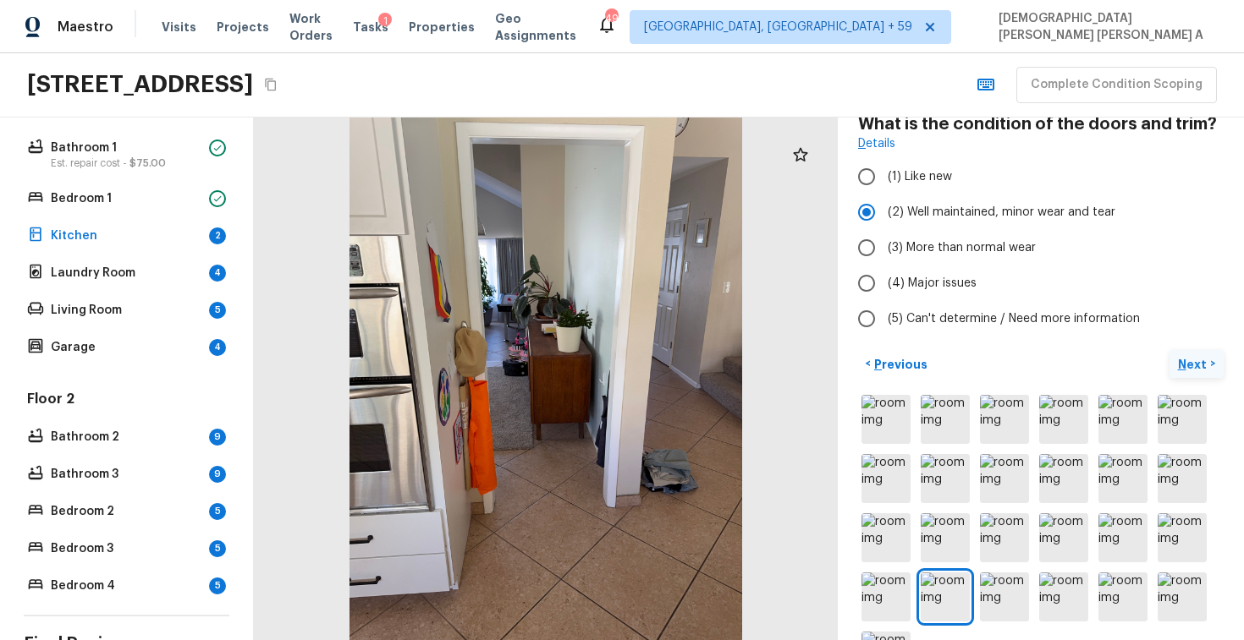
click at [1201, 371] on p "Next" at bounding box center [1194, 364] width 32 height 17
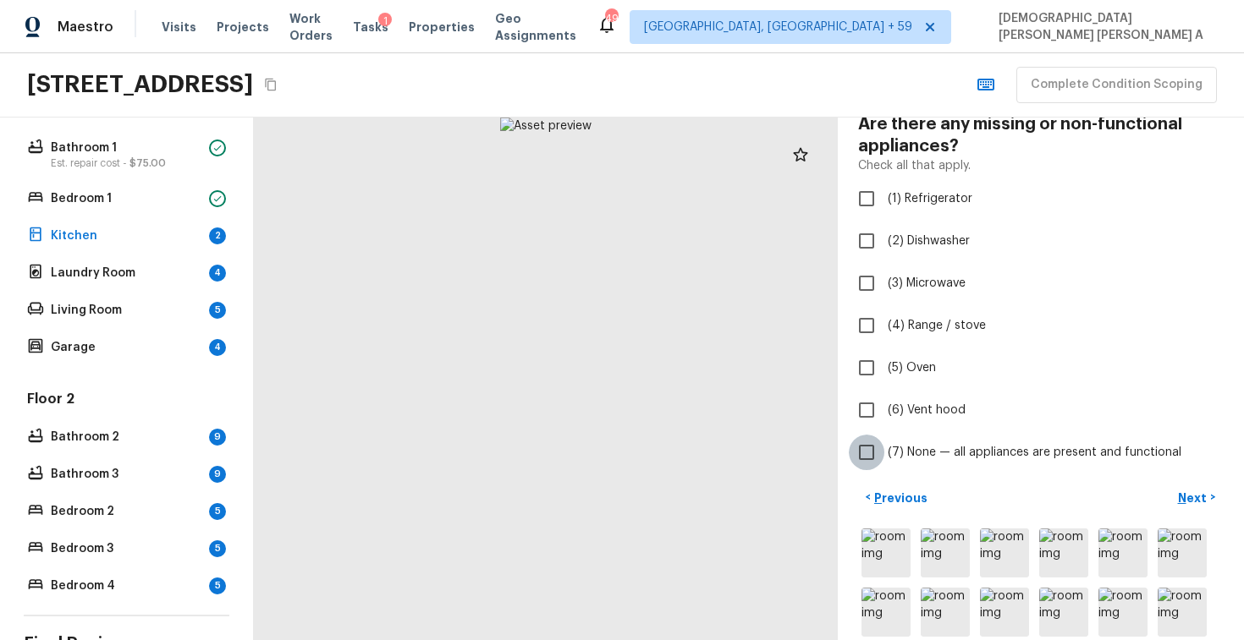
click at [855, 447] on input "(7) None — all appliances are present and functional" at bounding box center [866, 453] width 36 height 36
checkbox input "true"
click at [1196, 501] on p "Next" at bounding box center [1194, 498] width 32 height 17
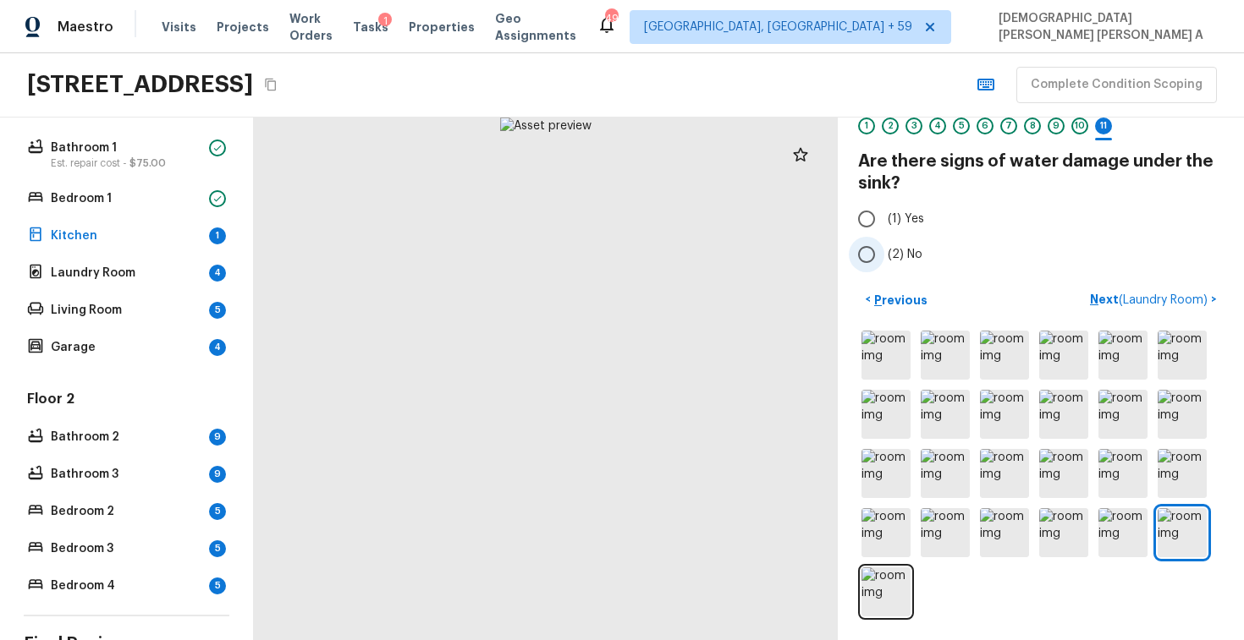
click at [865, 250] on input "(2) No" at bounding box center [866, 255] width 36 height 36
radio input "true"
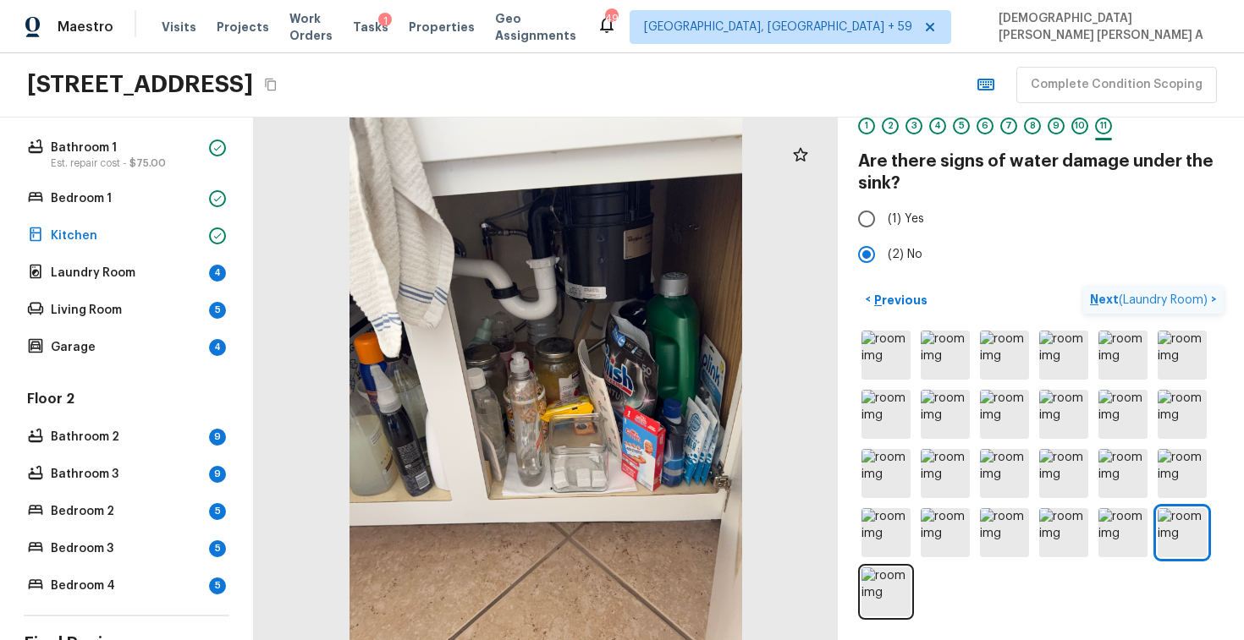
click at [1139, 291] on p "Next ( Laundry Room )" at bounding box center [1150, 300] width 121 height 18
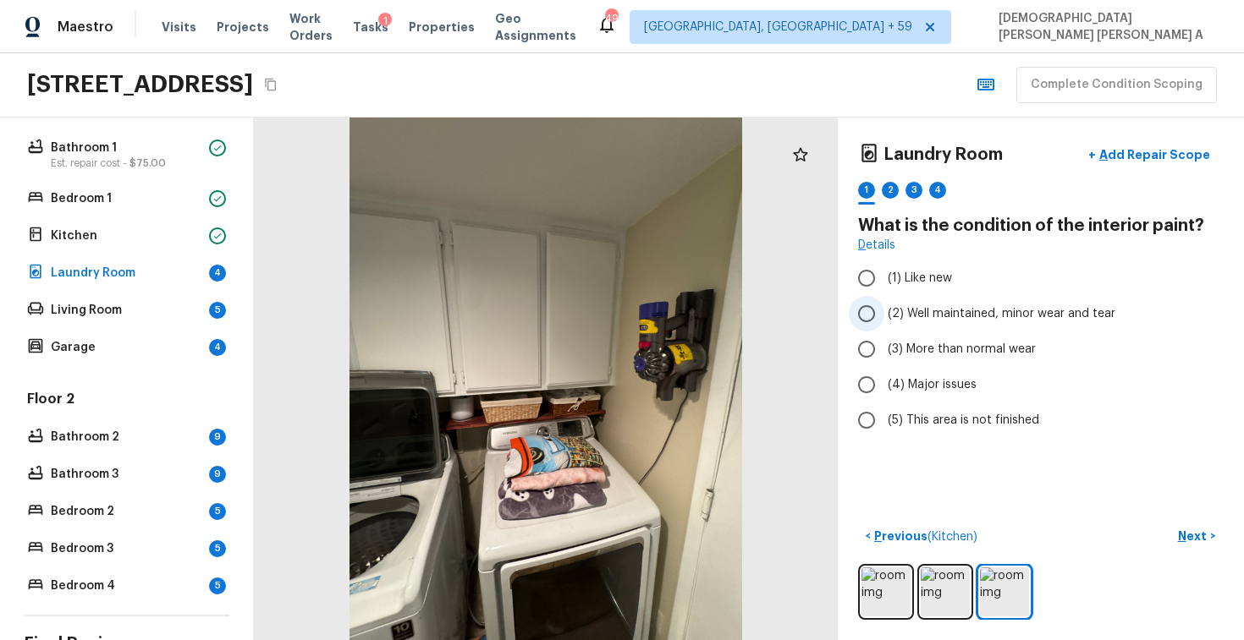
click at [855, 327] on input "(2) Well maintained, minor wear and tear" at bounding box center [866, 314] width 36 height 36
radio input "true"
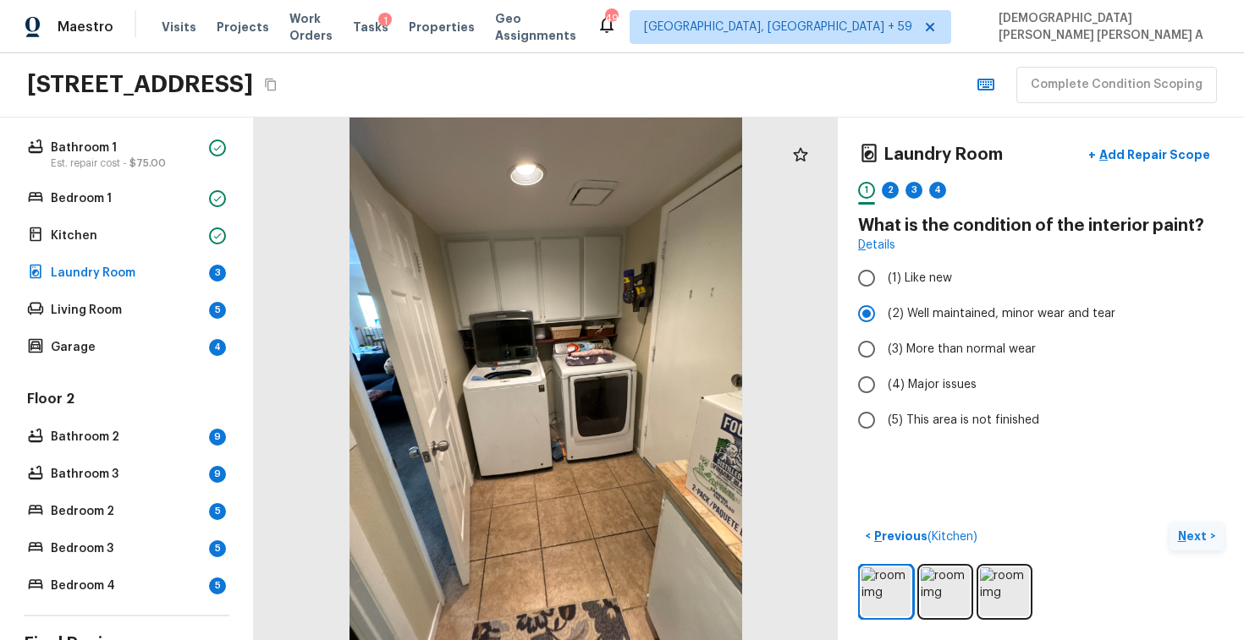
click at [1191, 541] on p "Next" at bounding box center [1194, 536] width 32 height 17
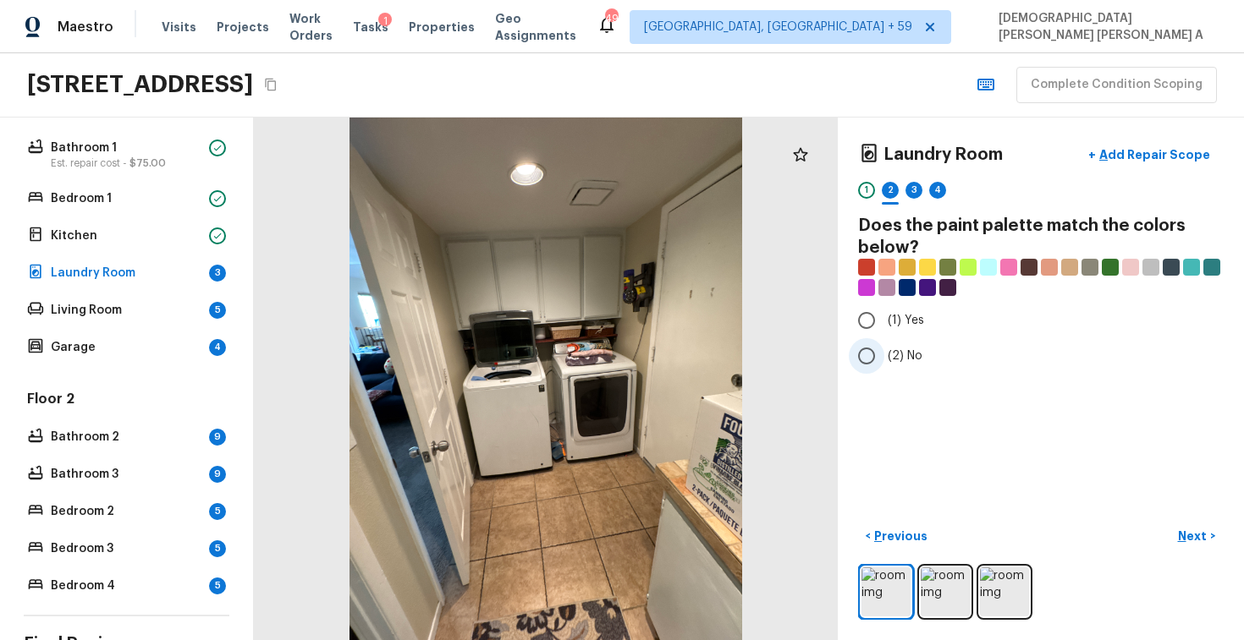
click at [859, 356] on input "(2) No" at bounding box center [866, 356] width 36 height 36
radio input "true"
click at [1195, 535] on p "Next" at bounding box center [1194, 536] width 32 height 17
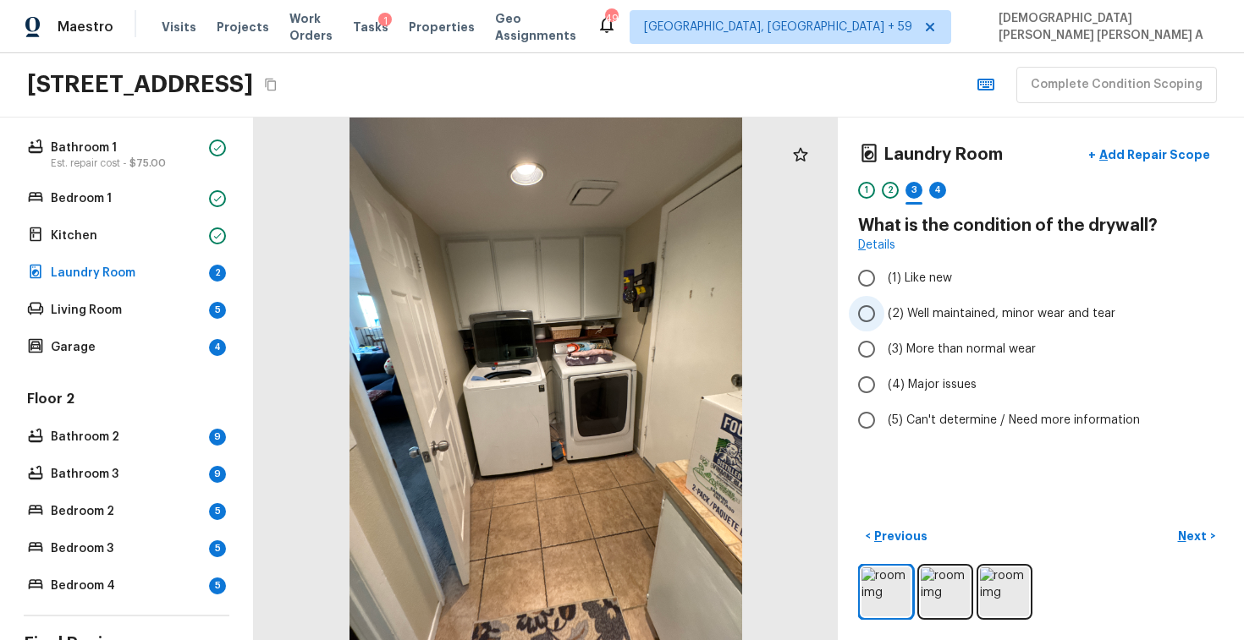
click at [864, 310] on input "(2) Well maintained, minor wear and tear" at bounding box center [866, 314] width 36 height 36
radio input "true"
click at [1207, 539] on p "Next" at bounding box center [1194, 536] width 32 height 17
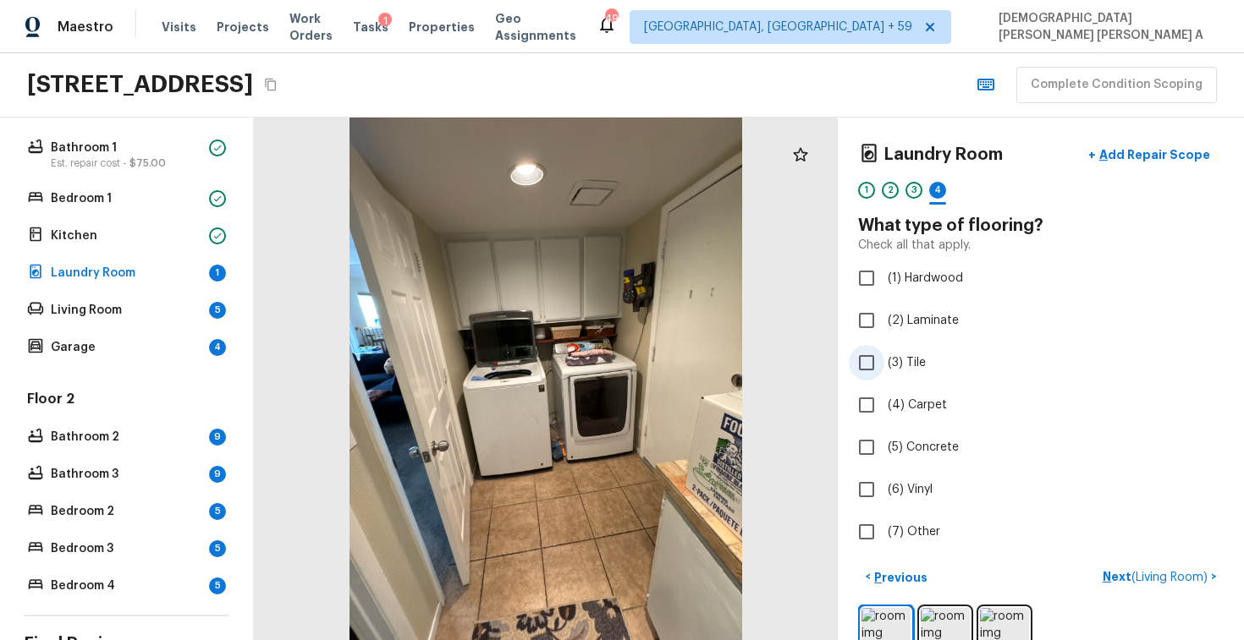
click at [870, 365] on input "(3) Tile" at bounding box center [866, 363] width 36 height 36
checkbox input "true"
click at [1180, 577] on p "Next" at bounding box center [1194, 577] width 32 height 17
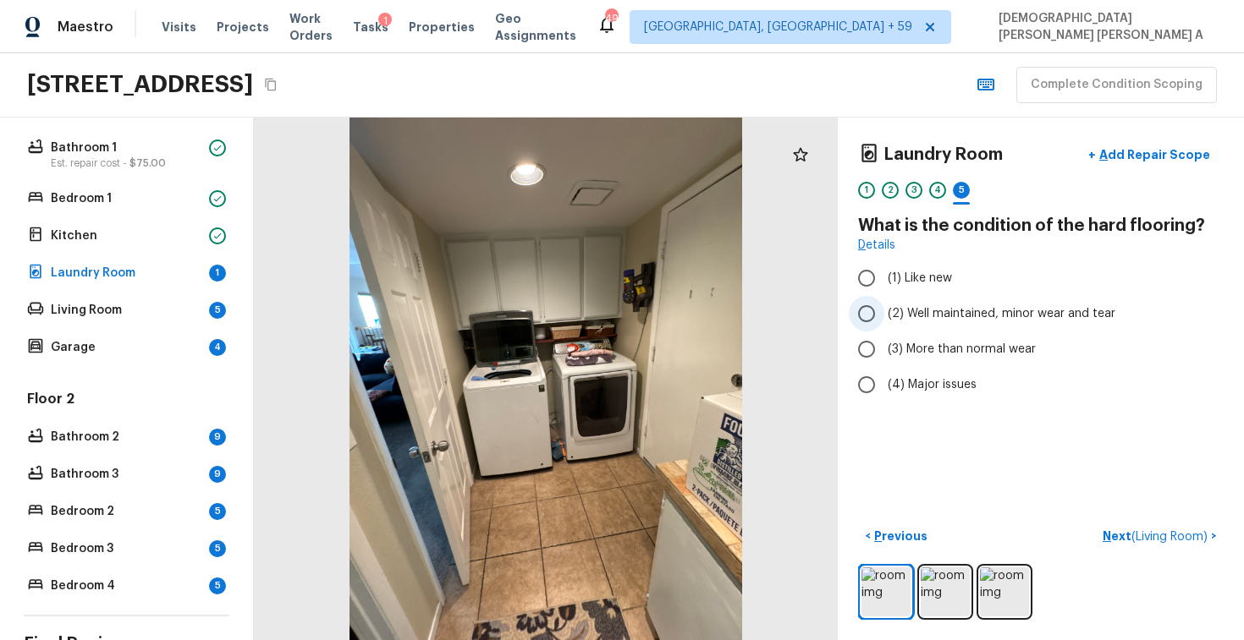
click at [870, 327] on input "(2) Well maintained, minor wear and tear" at bounding box center [866, 314] width 36 height 36
radio input "true"
click at [1126, 531] on p "Next ( Living Room )" at bounding box center [1156, 537] width 108 height 18
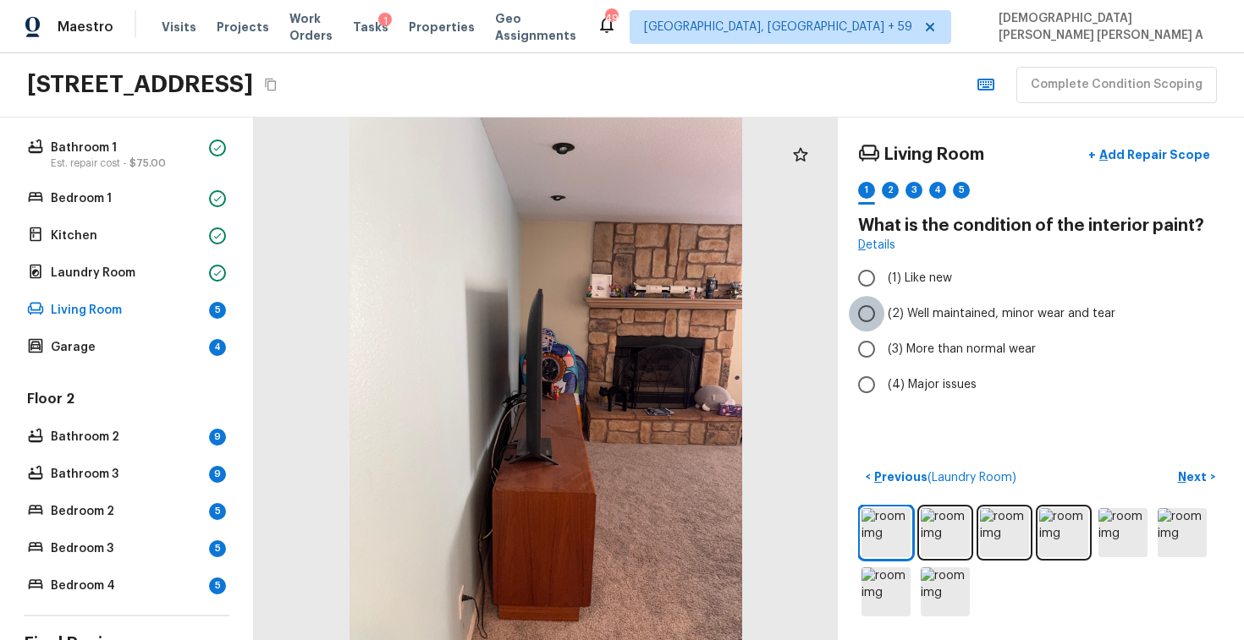
click at [865, 314] on input "(2) Well maintained, minor wear and tear" at bounding box center [866, 314] width 36 height 36
radio input "true"
click at [1198, 477] on p "Next" at bounding box center [1194, 477] width 32 height 17
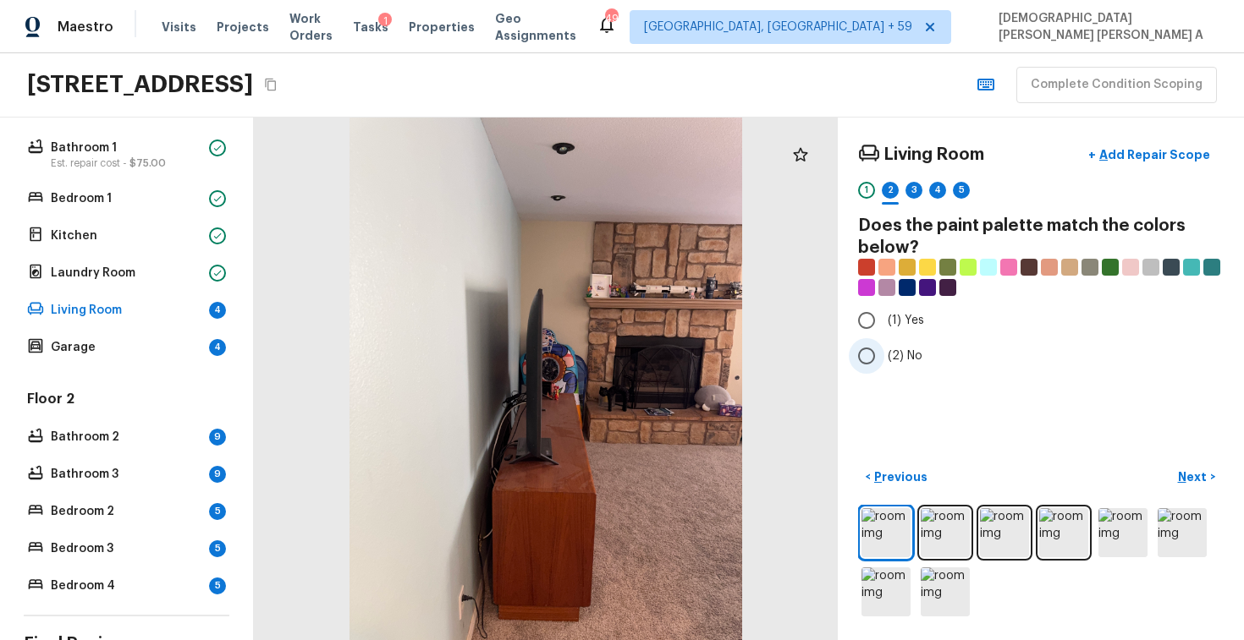
click at [867, 358] on input "(2) No" at bounding box center [866, 356] width 36 height 36
radio input "true"
click at [1192, 477] on p "Next" at bounding box center [1194, 477] width 32 height 17
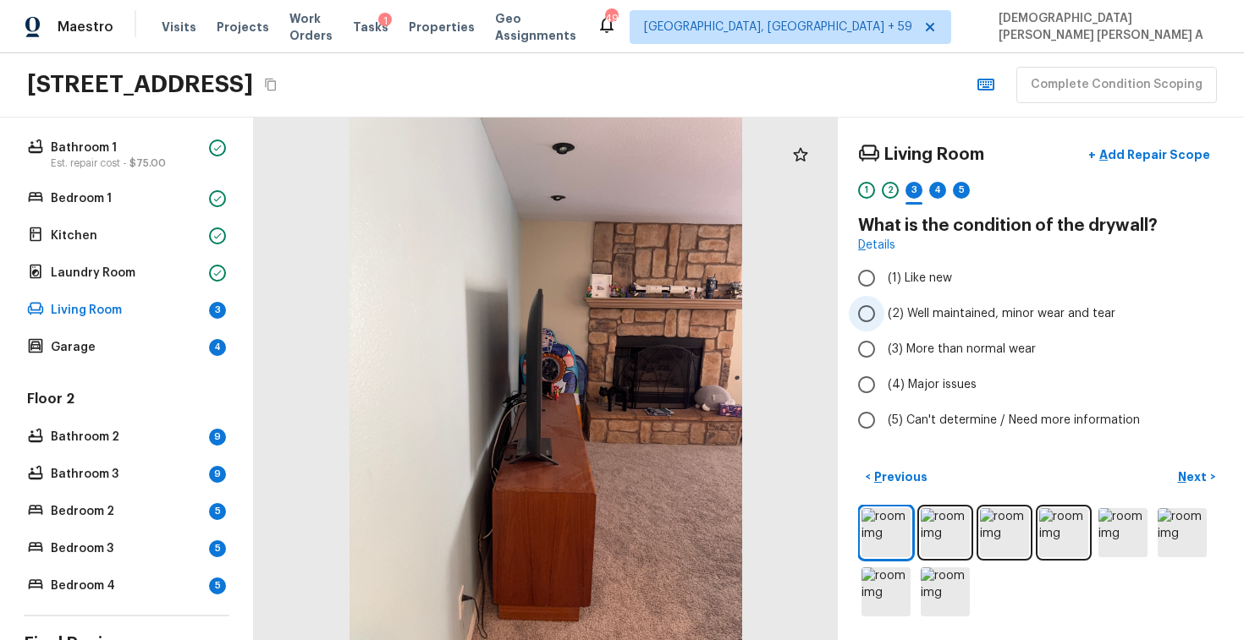
click at [871, 317] on input "(2) Well maintained, minor wear and tear" at bounding box center [866, 314] width 36 height 36
radio input "true"
click at [1192, 471] on p "Next" at bounding box center [1194, 477] width 32 height 17
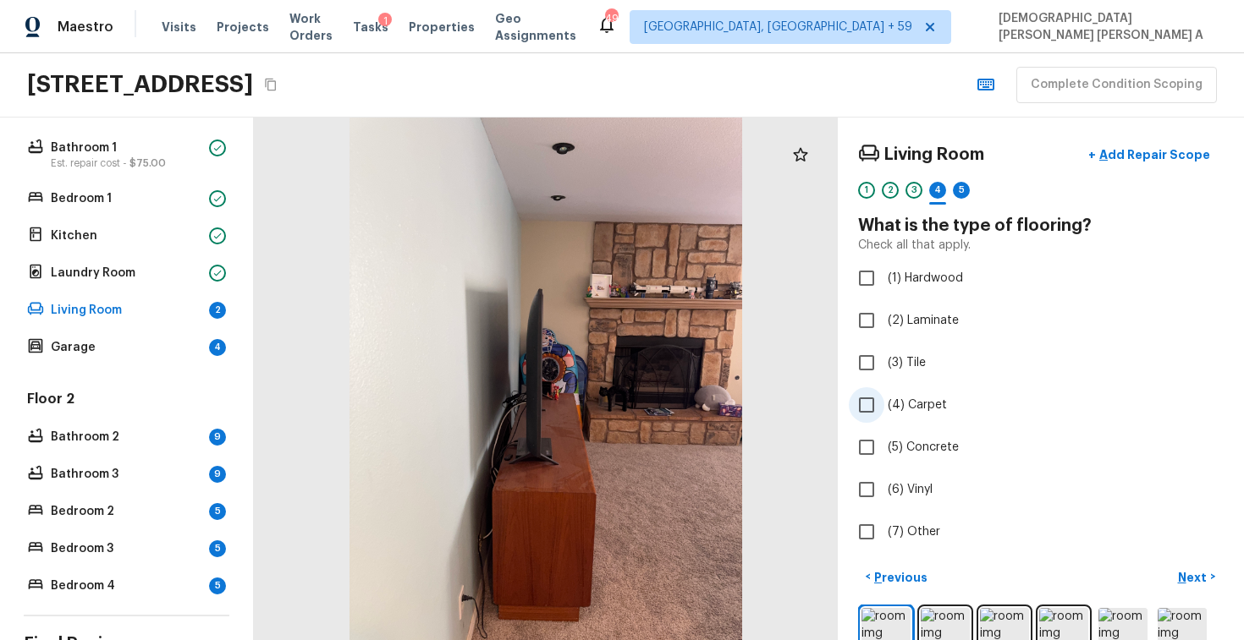
click at [862, 404] on input "(4) Carpet" at bounding box center [866, 405] width 36 height 36
checkbox input "true"
click at [1200, 582] on p "Next" at bounding box center [1194, 577] width 32 height 17
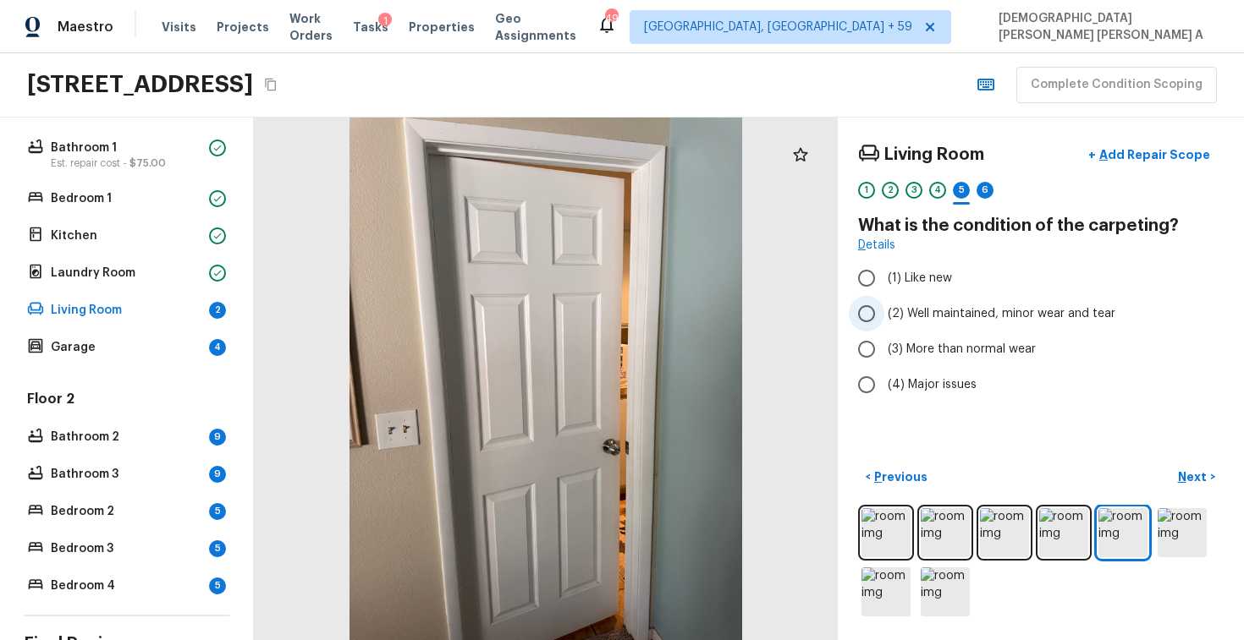
click at [881, 309] on input "(2) Well maintained, minor wear and tear" at bounding box center [866, 314] width 36 height 36
radio input "true"
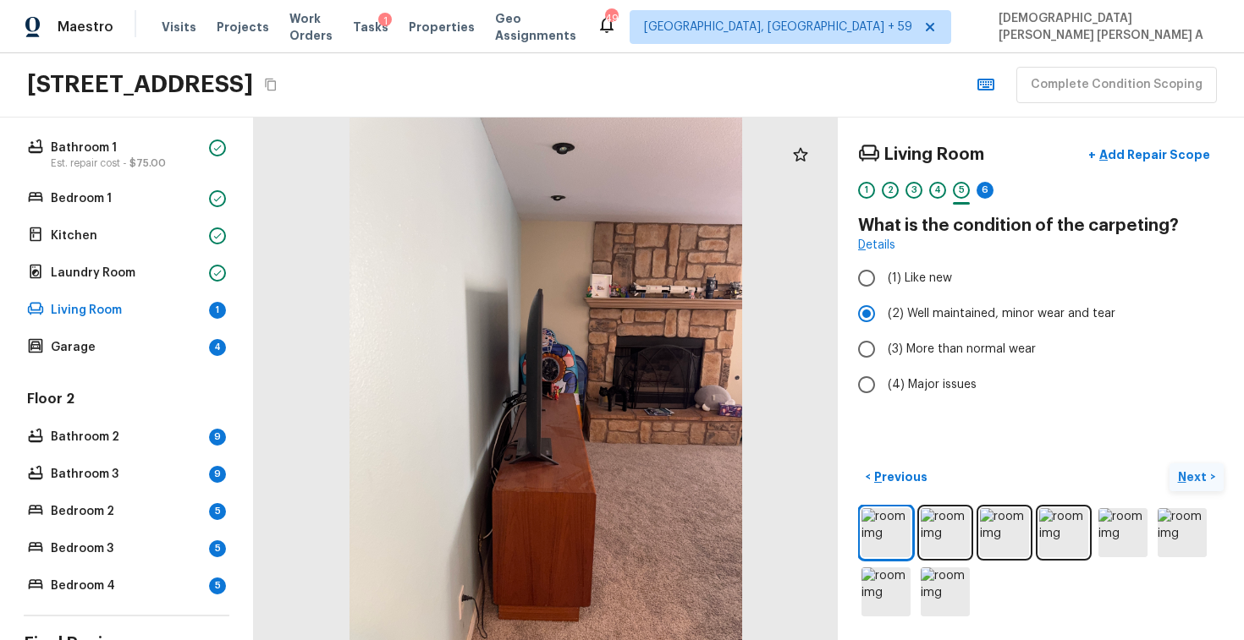
click at [1201, 481] on p "Next" at bounding box center [1194, 477] width 32 height 17
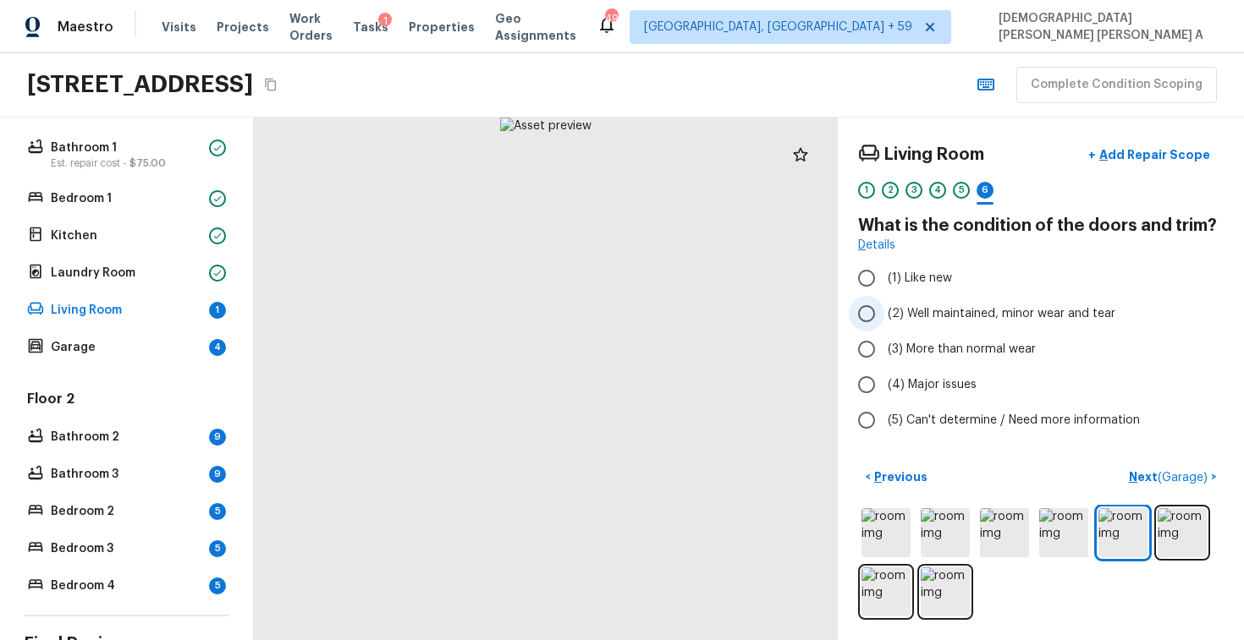
click at [875, 308] on input "(2) Well maintained, minor wear and tear" at bounding box center [866, 314] width 36 height 36
radio input "true"
click at [1133, 478] on p "Next ( Garage )" at bounding box center [1169, 478] width 82 height 18
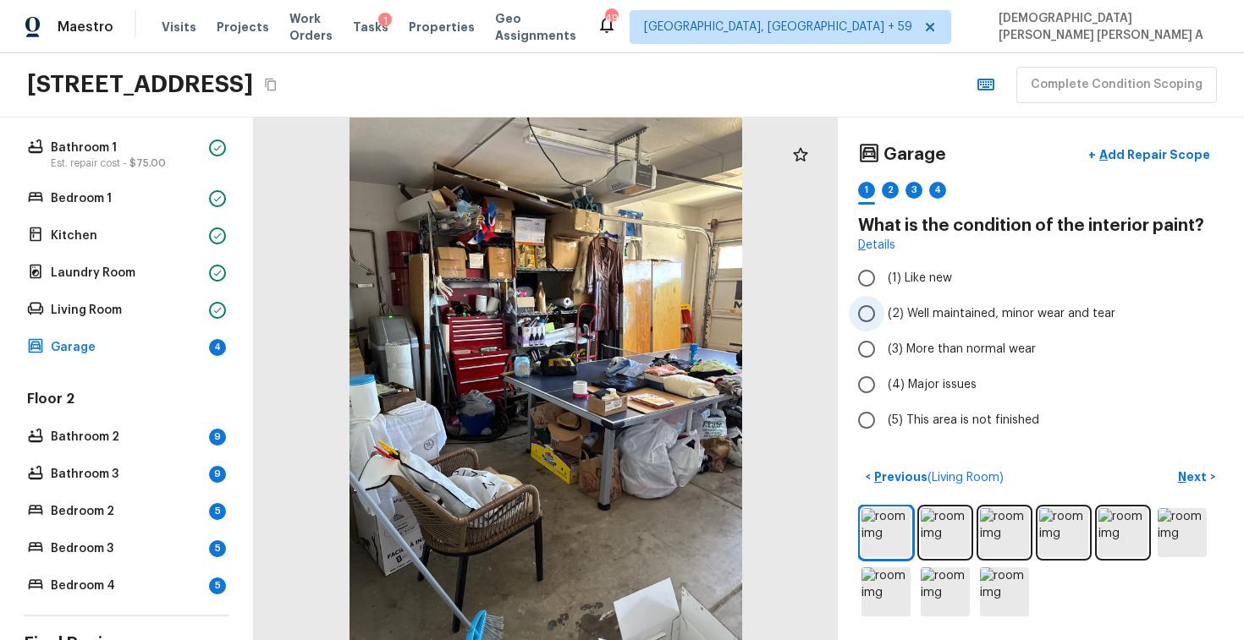
click at [859, 321] on input "(2) Well maintained, minor wear and tear" at bounding box center [866, 314] width 36 height 36
radio input "true"
click at [1214, 478] on button "Next >" at bounding box center [1196, 478] width 54 height 28
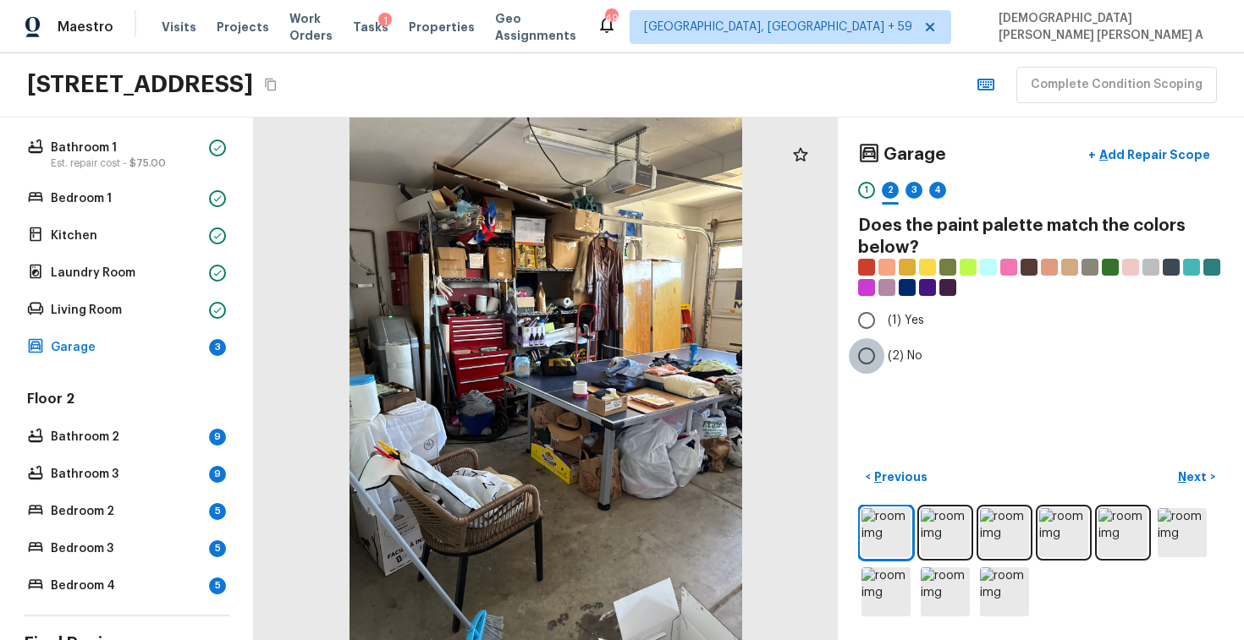
click at [865, 347] on input "(2) No" at bounding box center [866, 356] width 36 height 36
radio input "true"
click at [1208, 470] on button "Next >" at bounding box center [1196, 478] width 54 height 28
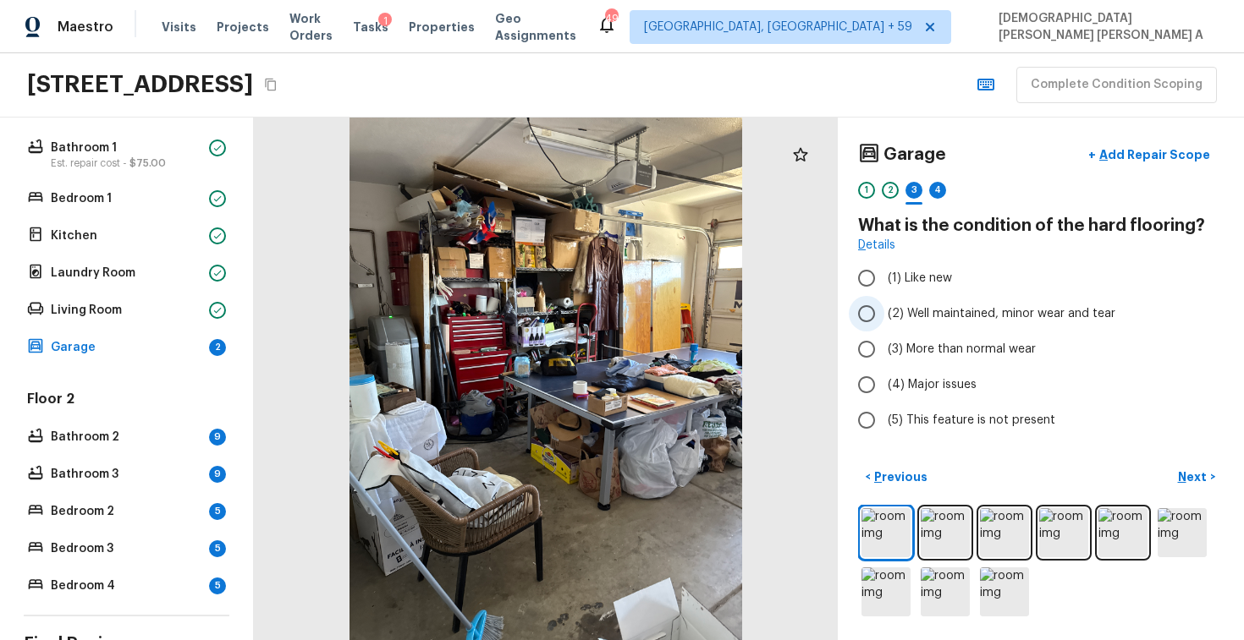
click at [870, 318] on input "(2) Well maintained, minor wear and tear" at bounding box center [866, 314] width 36 height 36
radio input "true"
click at [1200, 470] on p "Next" at bounding box center [1194, 477] width 32 height 17
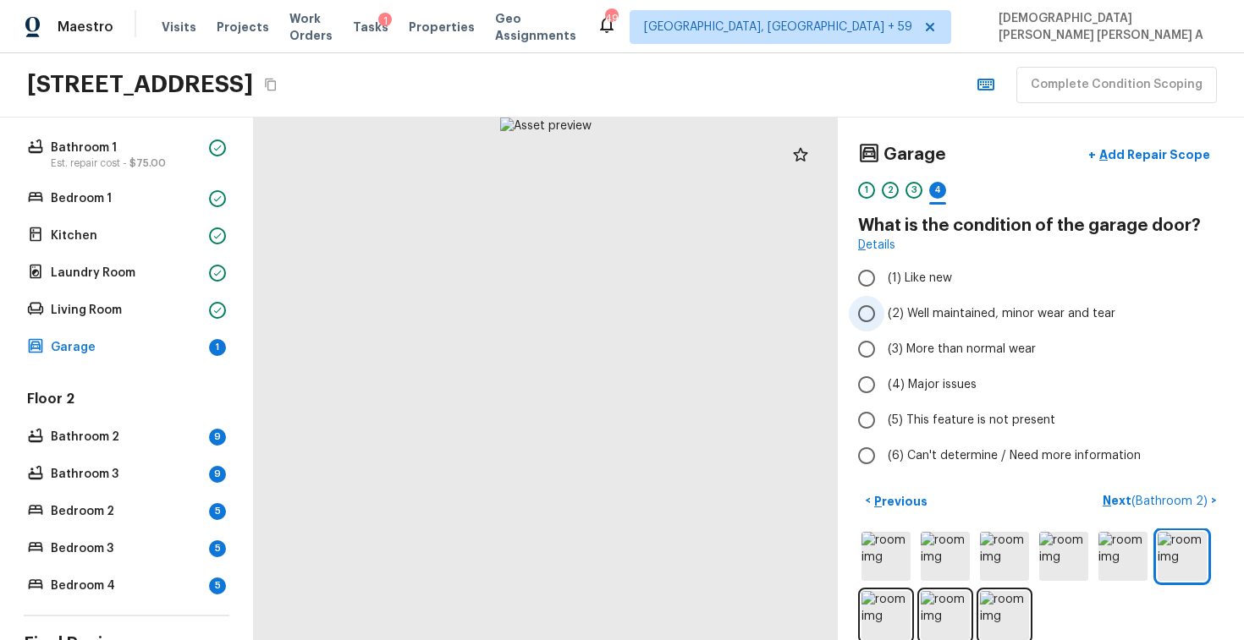
click at [862, 310] on input "(2) Well maintained, minor wear and tear" at bounding box center [866, 314] width 36 height 36
radio input "true"
click at [1148, 502] on span "( Bathroom 2 )" at bounding box center [1169, 502] width 76 height 12
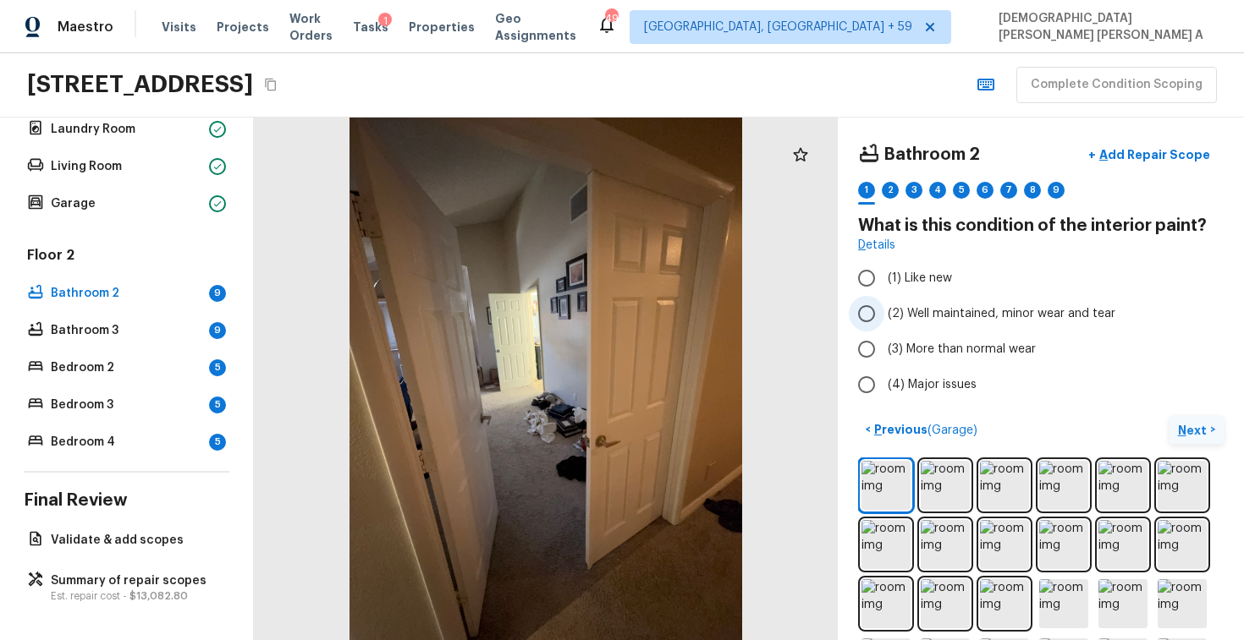
click at [859, 313] on input "(2) Well maintained, minor wear and tear" at bounding box center [866, 314] width 36 height 36
radio input "true"
click at [861, 335] on input "(3) More than normal wear" at bounding box center [866, 350] width 36 height 36
radio input "true"
click at [1178, 426] on p "Next" at bounding box center [1194, 430] width 32 height 17
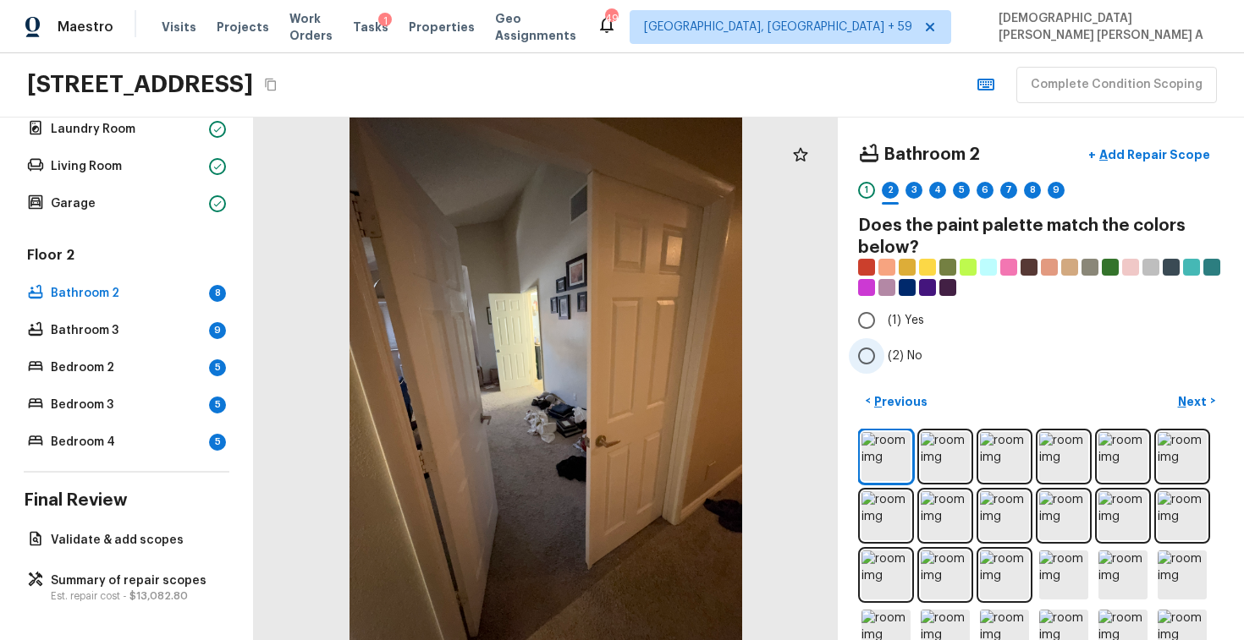
click at [866, 349] on input "(2) No" at bounding box center [866, 356] width 36 height 36
radio input "true"
click at [1205, 395] on p "Next" at bounding box center [1194, 401] width 32 height 17
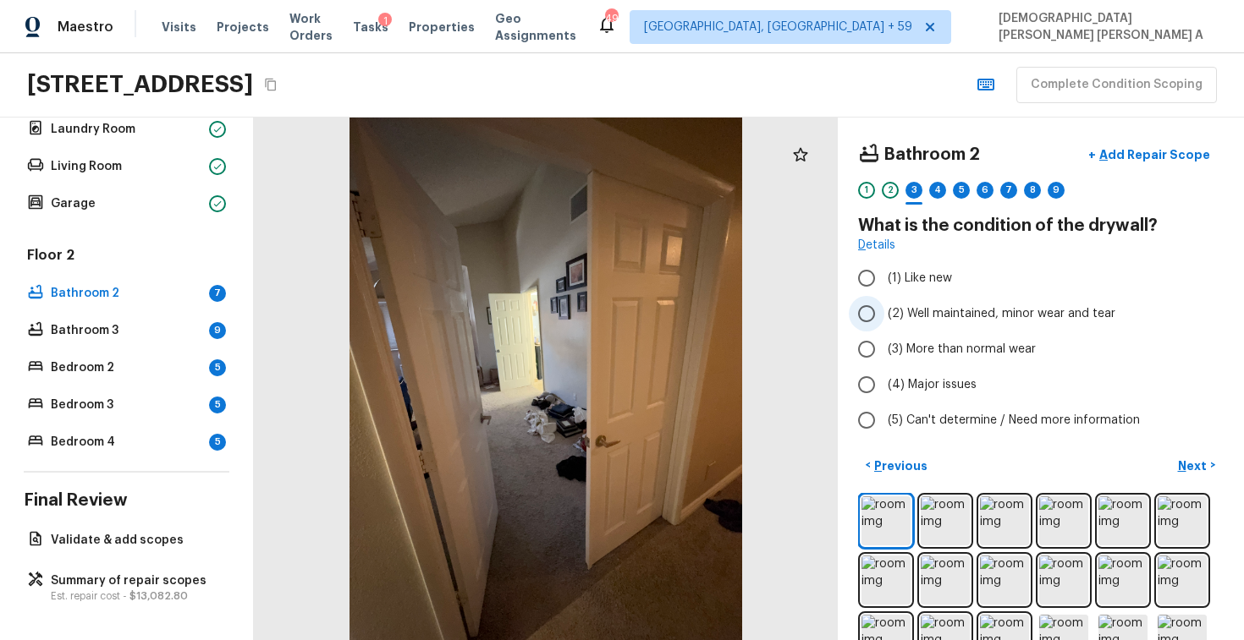
click at [870, 322] on input "(2) Well maintained, minor wear and tear" at bounding box center [866, 314] width 36 height 36
radio input "true"
click at [1205, 465] on p "Next" at bounding box center [1194, 466] width 32 height 17
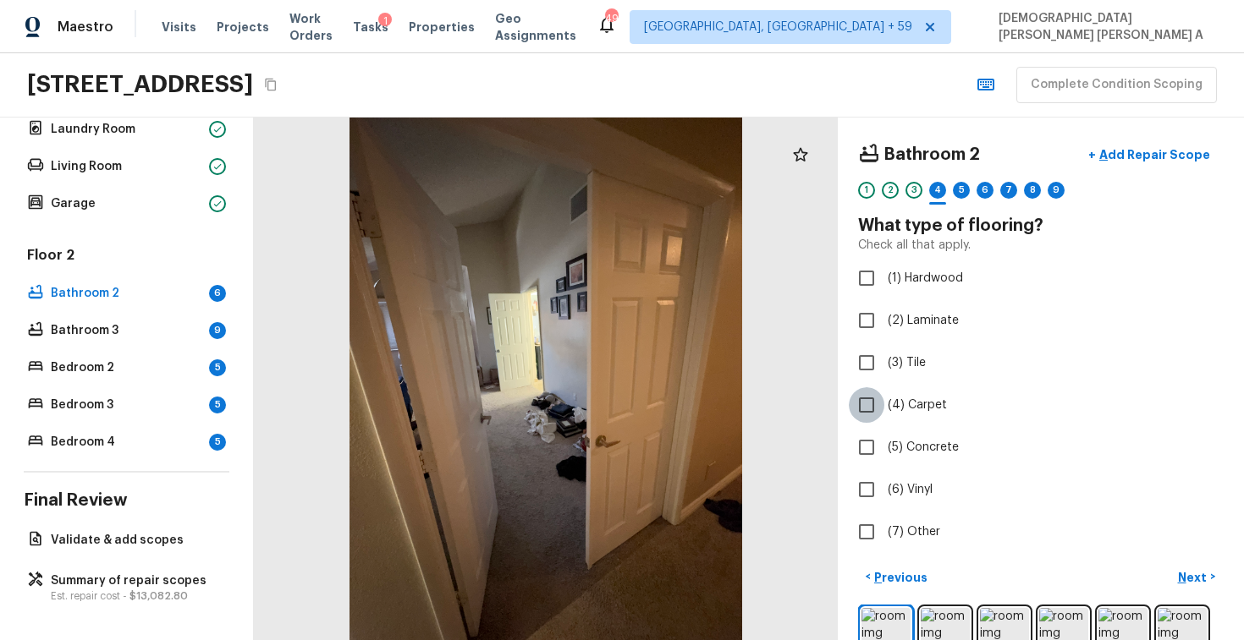
click at [865, 415] on input "(4) Carpet" at bounding box center [866, 405] width 36 height 36
checkbox input "true"
click at [1194, 573] on p "Next" at bounding box center [1194, 577] width 32 height 17
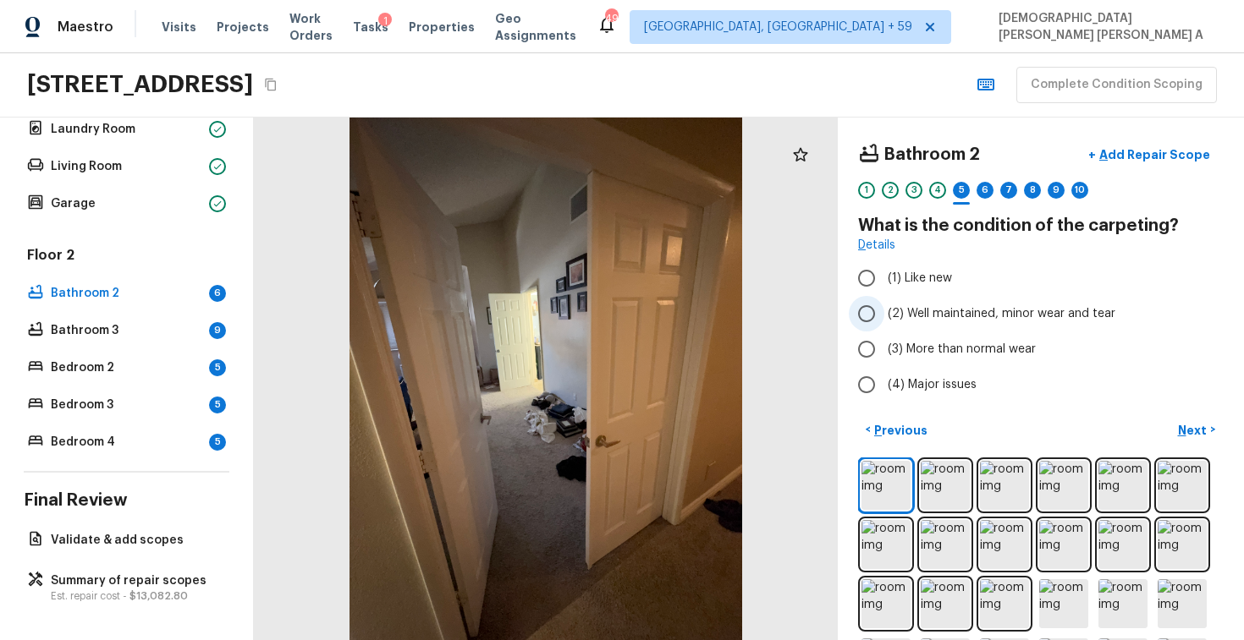
click at [876, 319] on input "(2) Well maintained, minor wear and tear" at bounding box center [866, 314] width 36 height 36
radio input "true"
click at [1212, 429] on button "Next >" at bounding box center [1196, 430] width 54 height 28
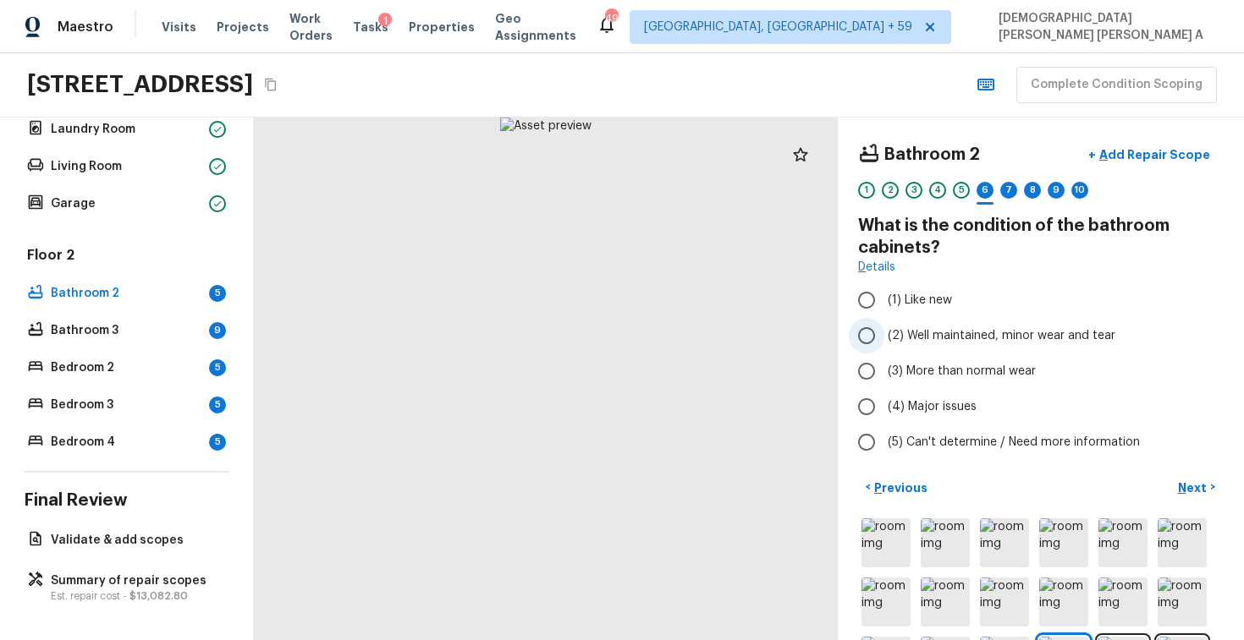
click at [877, 333] on input "(2) Well maintained, minor wear and tear" at bounding box center [866, 336] width 36 height 36
radio input "true"
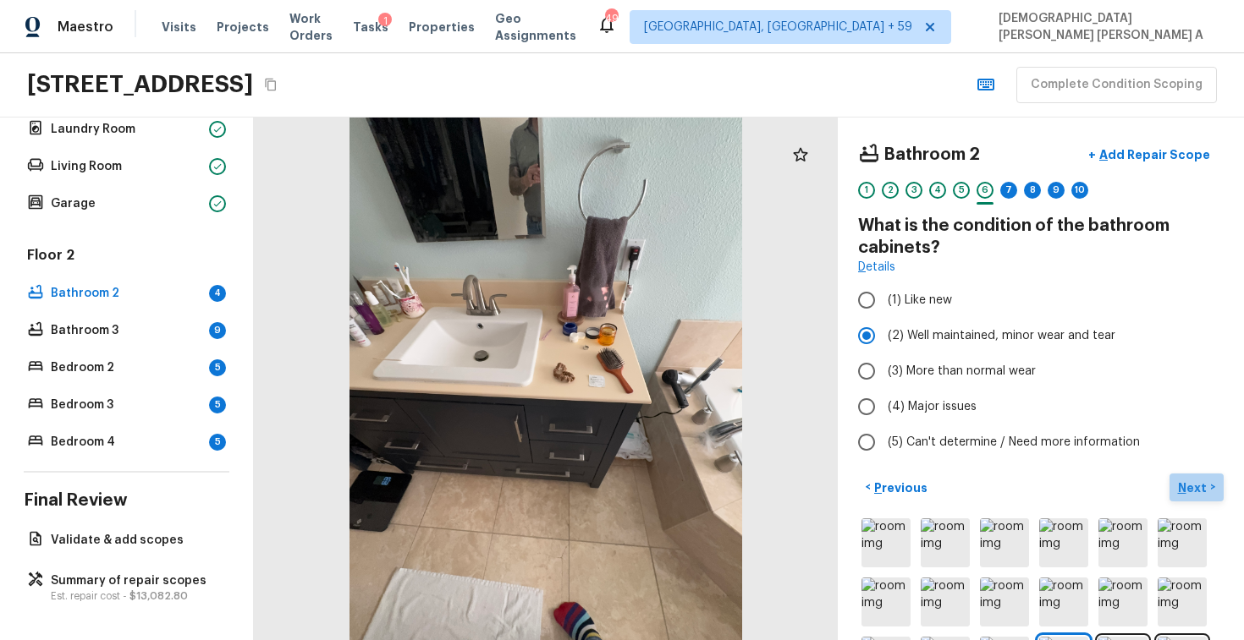
click at [1184, 480] on p "Next" at bounding box center [1194, 488] width 32 height 17
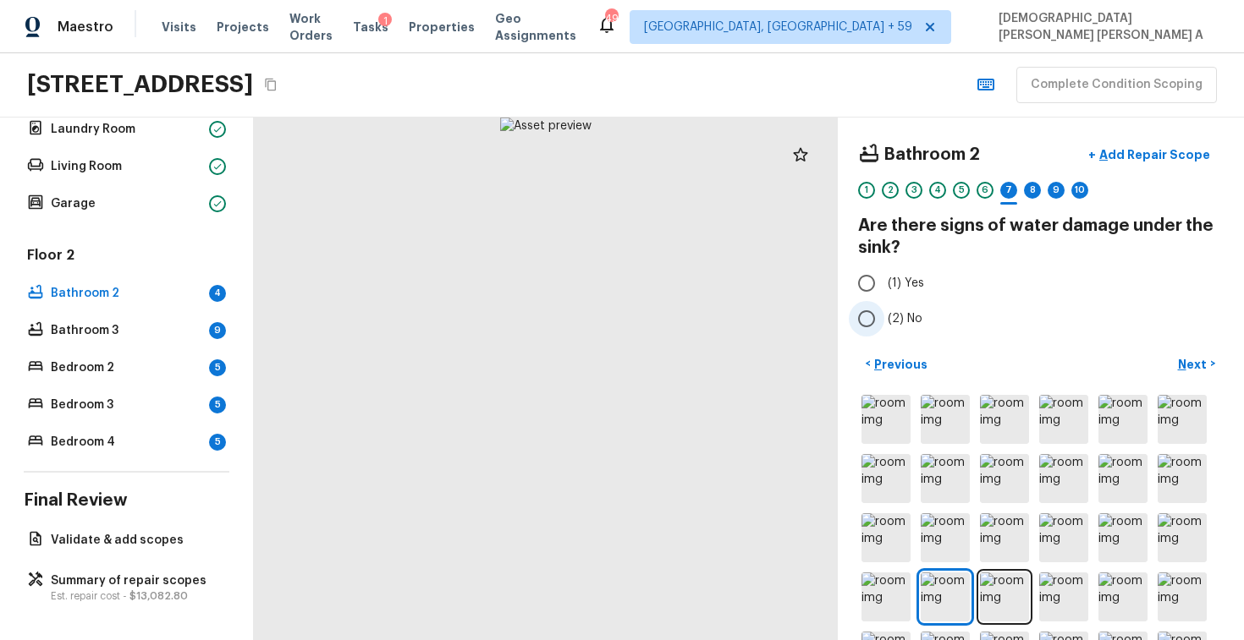
click at [891, 327] on label "(2) No" at bounding box center [1028, 319] width 361 height 36
click at [884, 327] on input "(2) No" at bounding box center [866, 319] width 36 height 36
radio input "true"
click at [1193, 364] on p "Next" at bounding box center [1194, 364] width 32 height 17
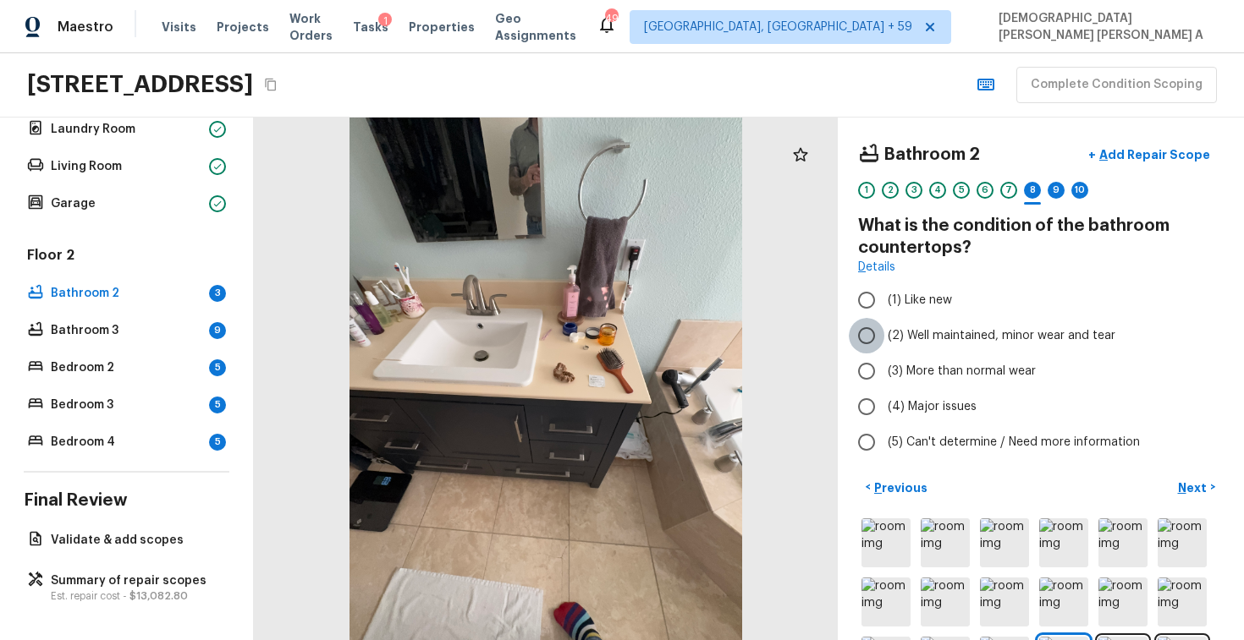
click at [862, 327] on input "(2) Well maintained, minor wear and tear" at bounding box center [866, 336] width 36 height 36
radio input "true"
click at [1193, 478] on button "Next >" at bounding box center [1196, 488] width 54 height 28
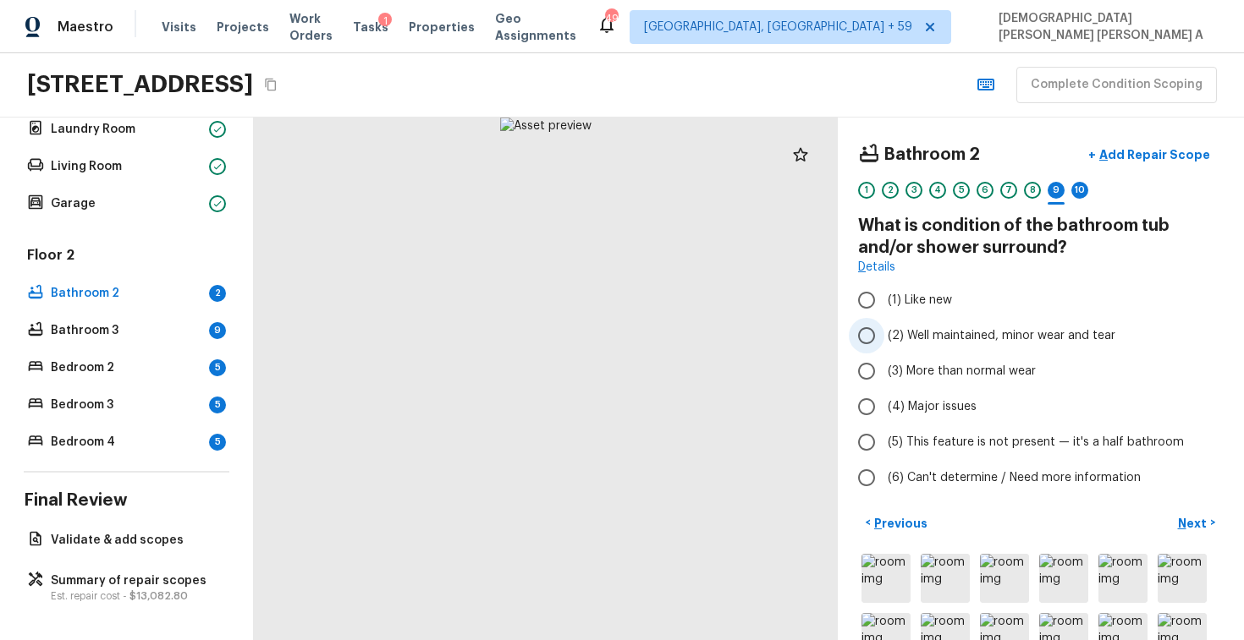
click at [858, 333] on input "(2) Well maintained, minor wear and tear" at bounding box center [866, 336] width 36 height 36
radio input "true"
click at [1204, 522] on p "Next" at bounding box center [1194, 523] width 32 height 17
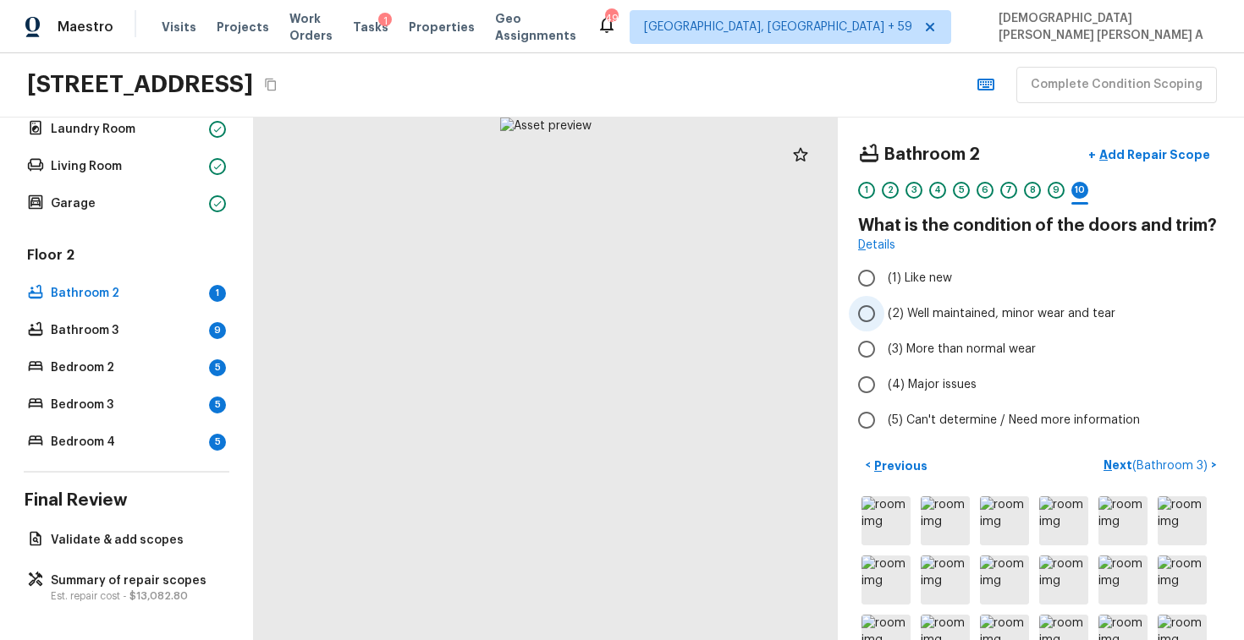
click at [865, 323] on input "(2) Well maintained, minor wear and tear" at bounding box center [866, 314] width 36 height 36
radio input "true"
click at [1142, 468] on span "( Bathroom 3 )" at bounding box center [1169, 466] width 75 height 12
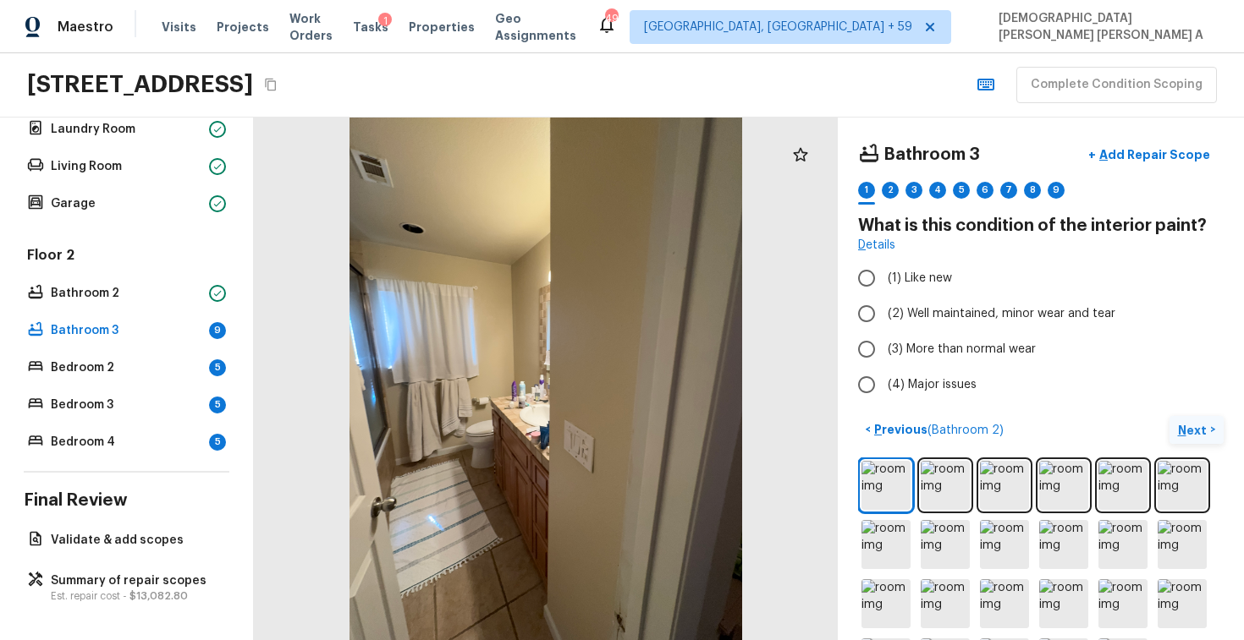
scroll to position [71, 0]
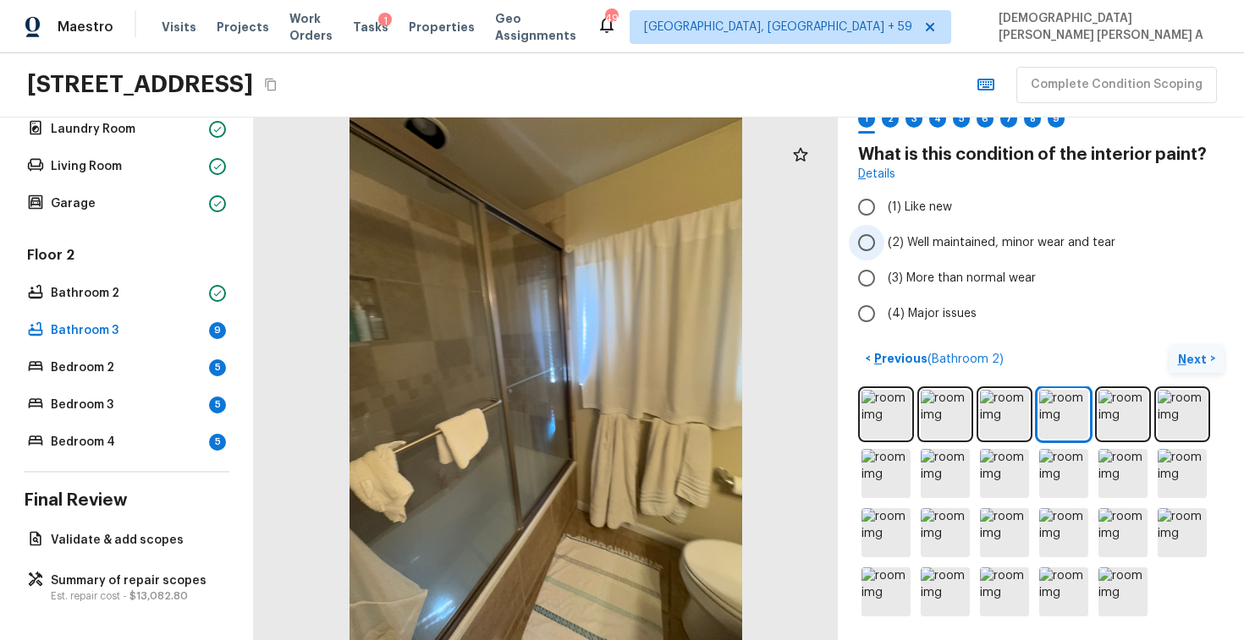
click at [861, 246] on input "(2) Well maintained, minor wear and tear" at bounding box center [866, 243] width 36 height 36
radio input "true"
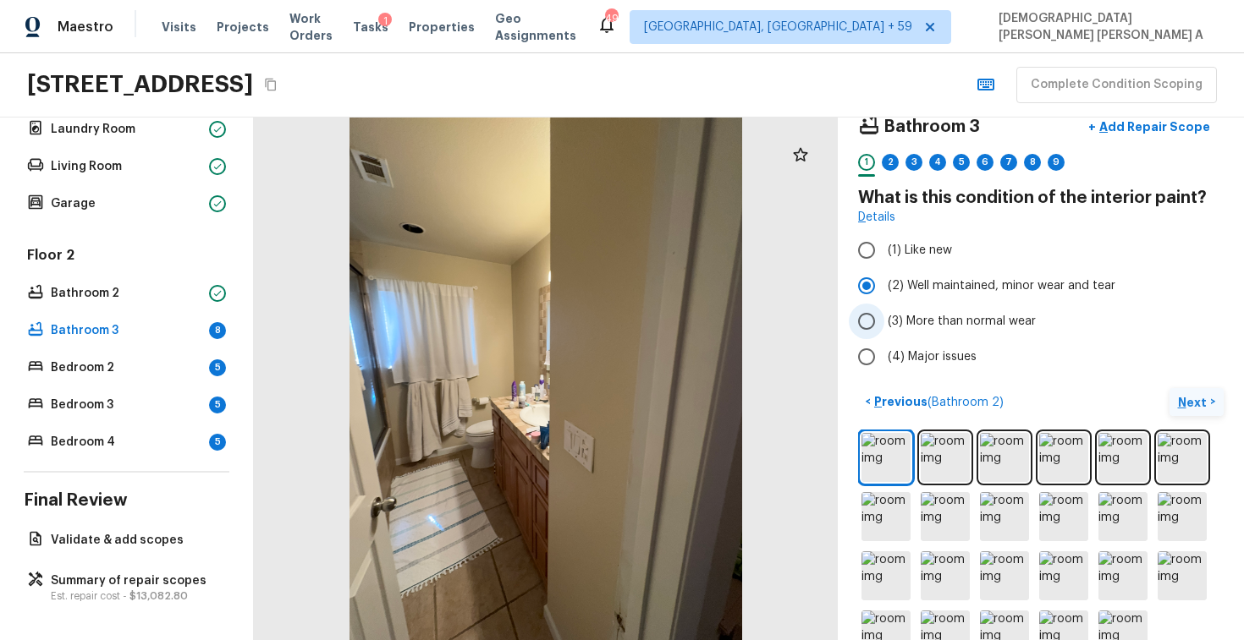
scroll to position [3, 0]
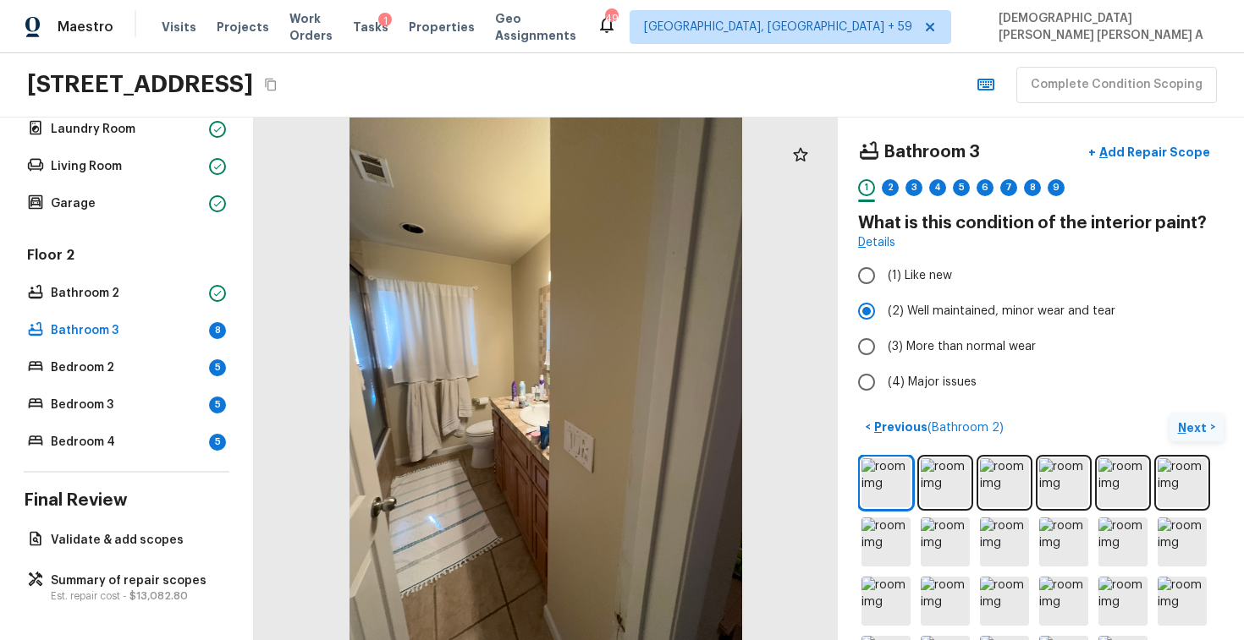
click at [1183, 423] on p "Next" at bounding box center [1194, 428] width 32 height 17
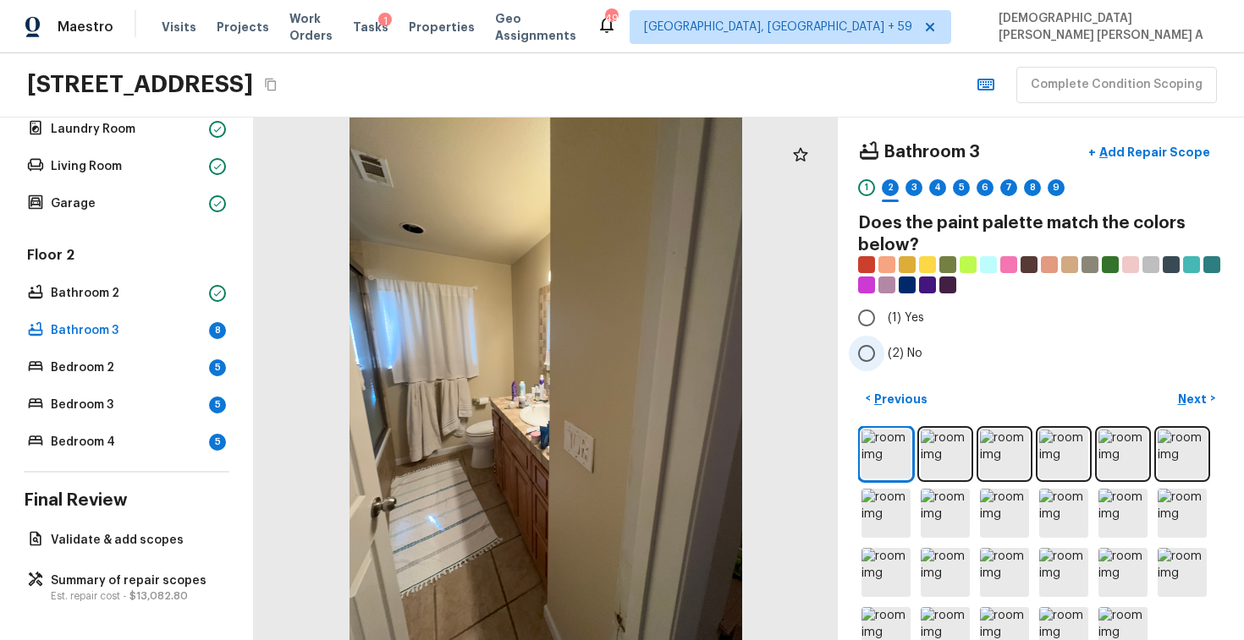
click at [866, 350] on input "(2) No" at bounding box center [866, 354] width 36 height 36
radio input "true"
click at [1192, 398] on p "Next" at bounding box center [1194, 399] width 32 height 17
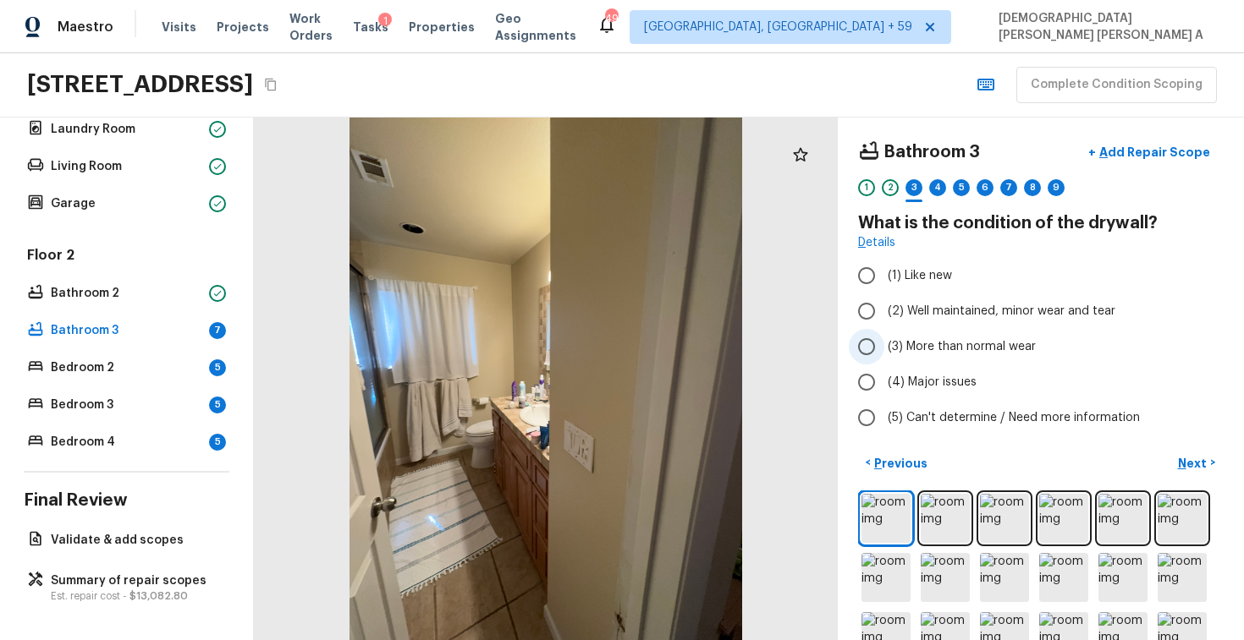
click at [861, 329] on input "(3) More than normal wear" at bounding box center [866, 347] width 36 height 36
radio input "true"
click at [875, 317] on input "(2) Well maintained, minor wear and tear" at bounding box center [866, 312] width 36 height 36
radio input "true"
click at [1200, 464] on p "Next" at bounding box center [1194, 463] width 32 height 17
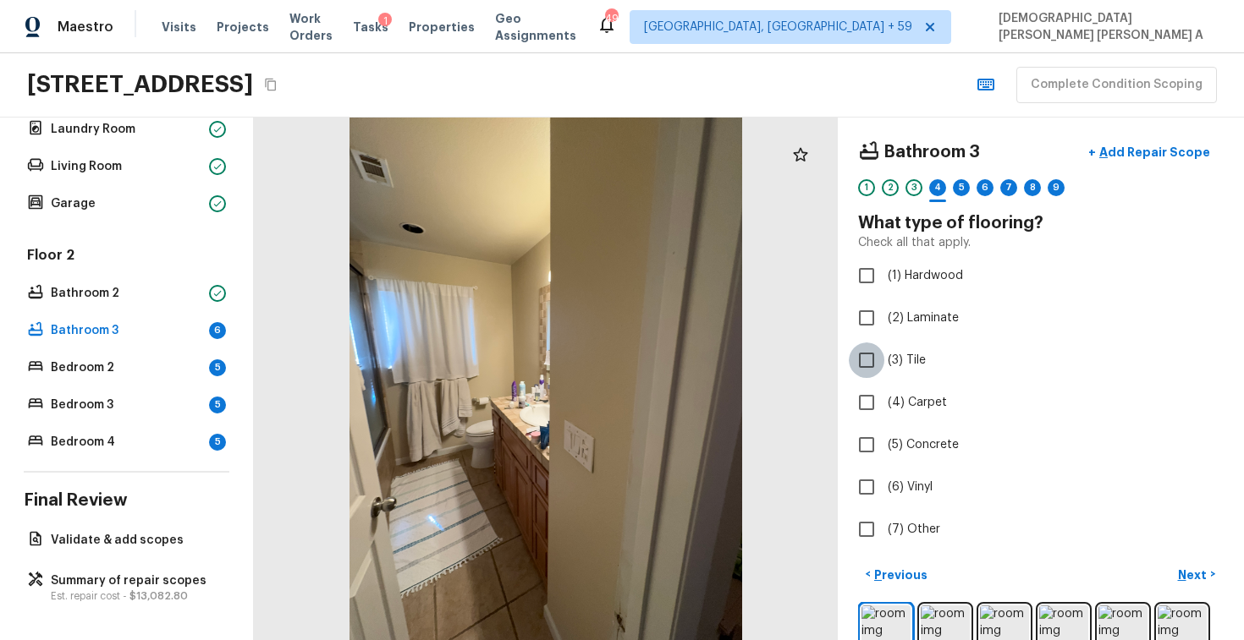
click at [871, 350] on input "(3) Tile" at bounding box center [866, 361] width 36 height 36
checkbox input "true"
click at [1206, 571] on p "Next" at bounding box center [1194, 575] width 32 height 17
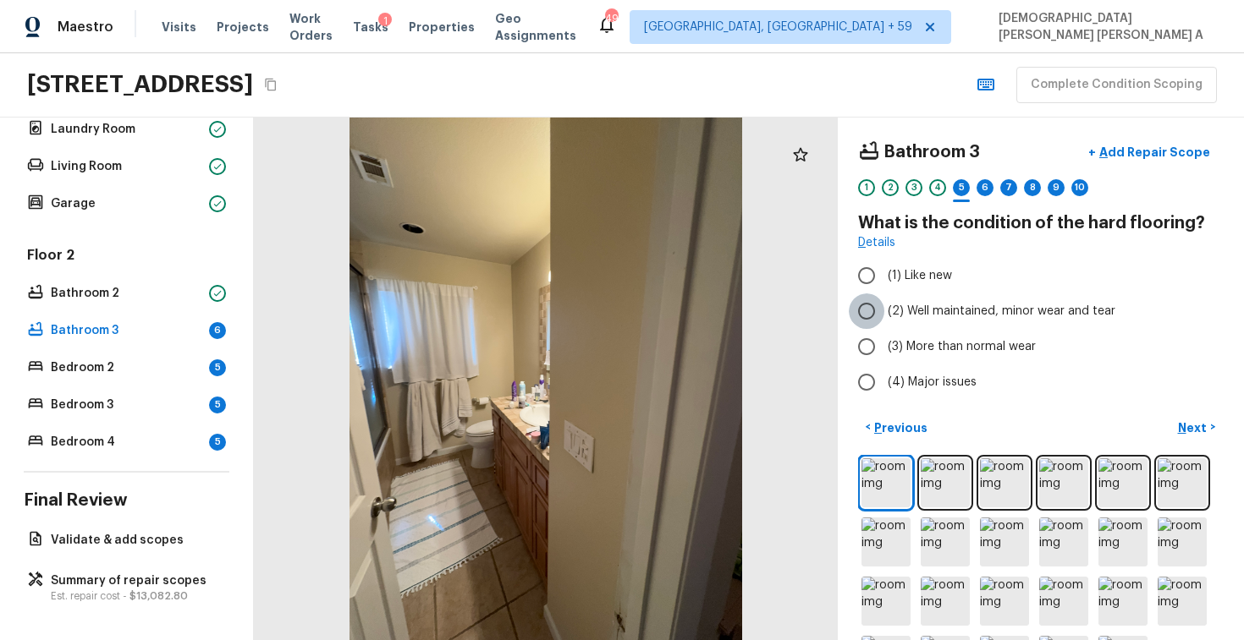
click at [870, 321] on input "(2) Well maintained, minor wear and tear" at bounding box center [866, 312] width 36 height 36
radio input "true"
click at [1200, 423] on p "Next" at bounding box center [1194, 428] width 32 height 17
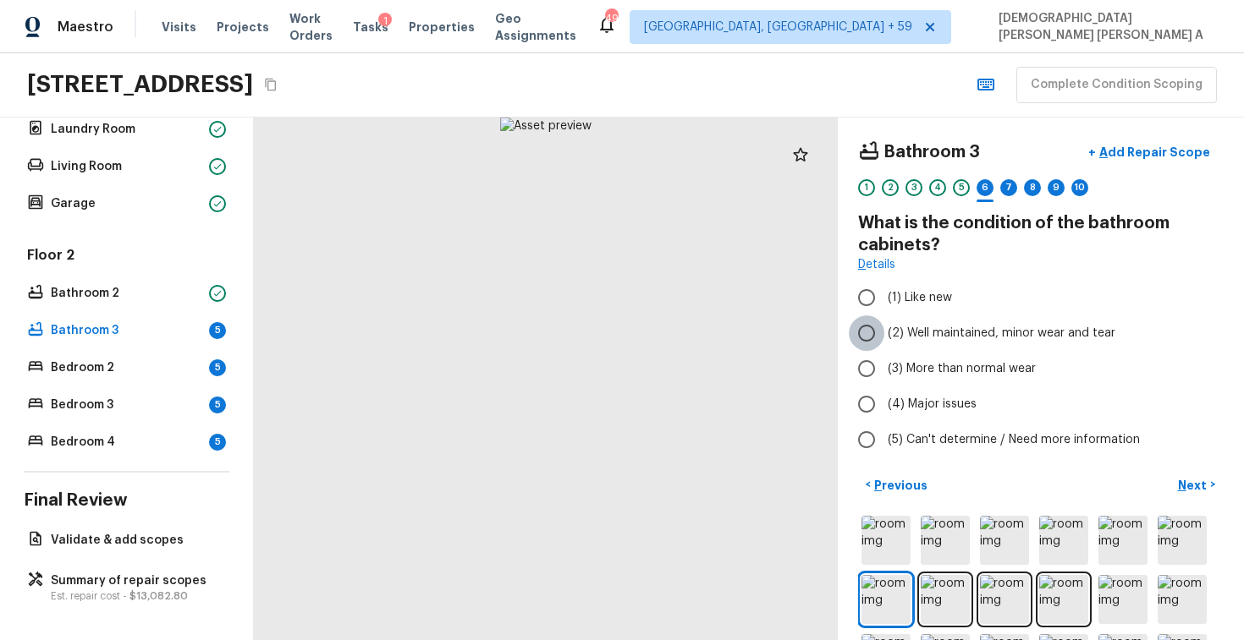
click at [874, 338] on input "(2) Well maintained, minor wear and tear" at bounding box center [866, 334] width 36 height 36
radio input "true"
click at [871, 355] on input "(3) More than normal wear" at bounding box center [866, 369] width 36 height 36
radio input "true"
click at [1137, 160] on button "+ Add Repair Scope" at bounding box center [1148, 152] width 149 height 35
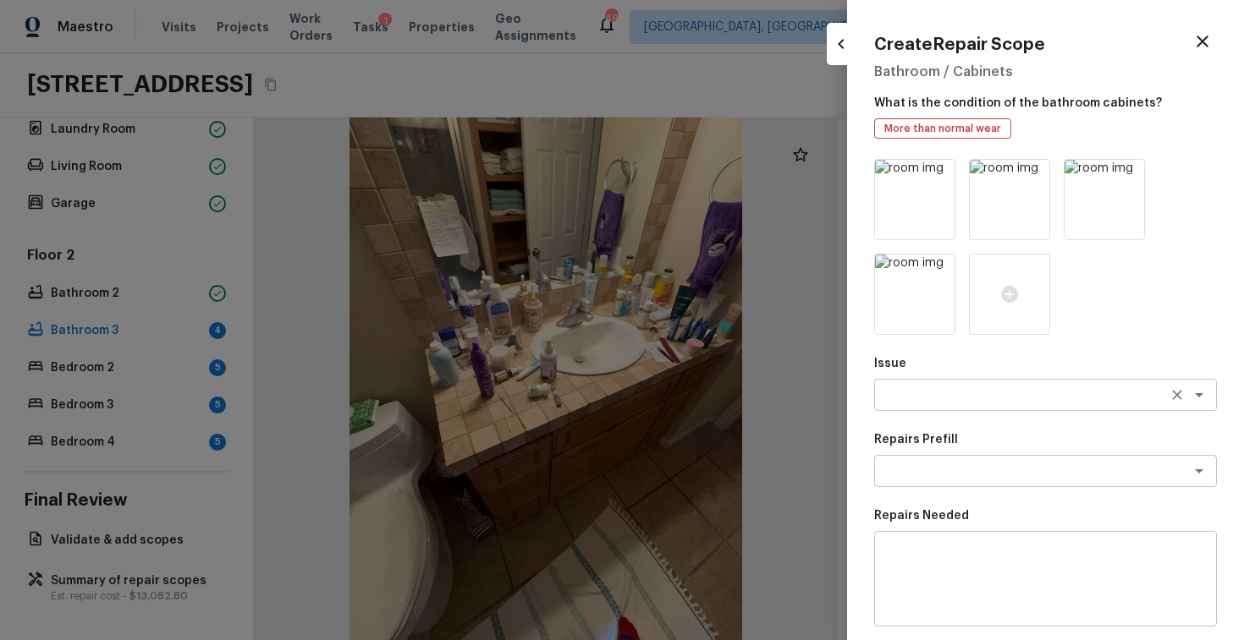
click at [1014, 401] on textarea at bounding box center [1021, 395] width 280 height 17
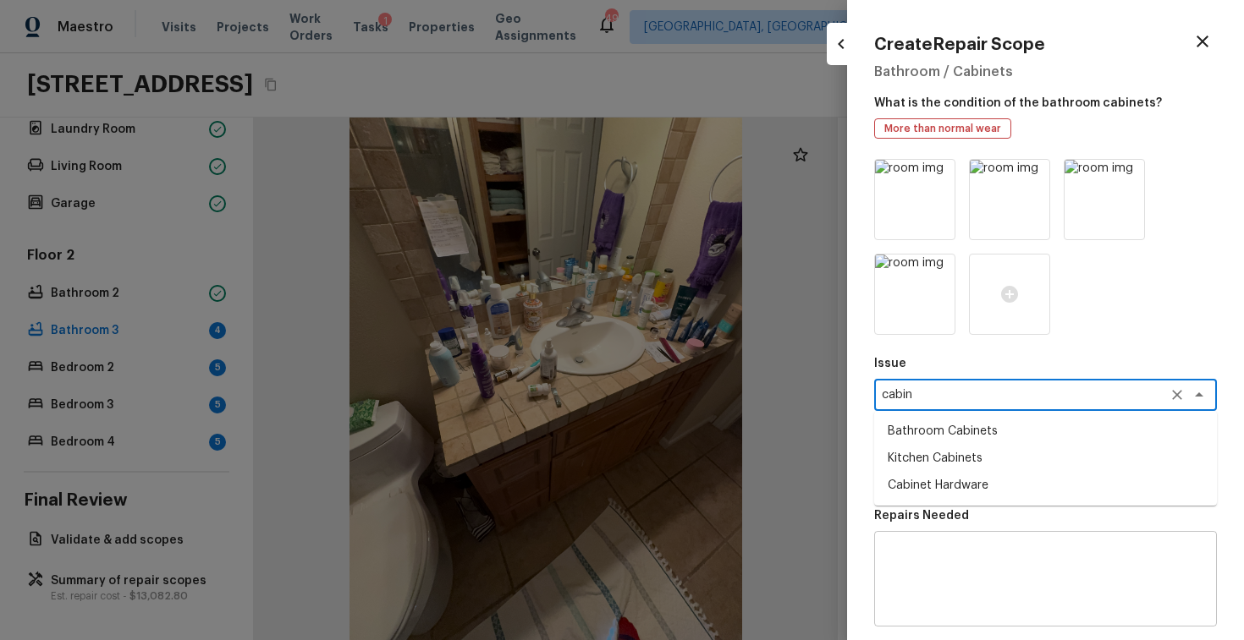
click at [1028, 436] on li "Bathroom Cabinets" at bounding box center [1045, 431] width 343 height 27
click at [994, 481] on div "x ​" at bounding box center [1045, 471] width 343 height 32
type textarea "Bathroom Cabinets"
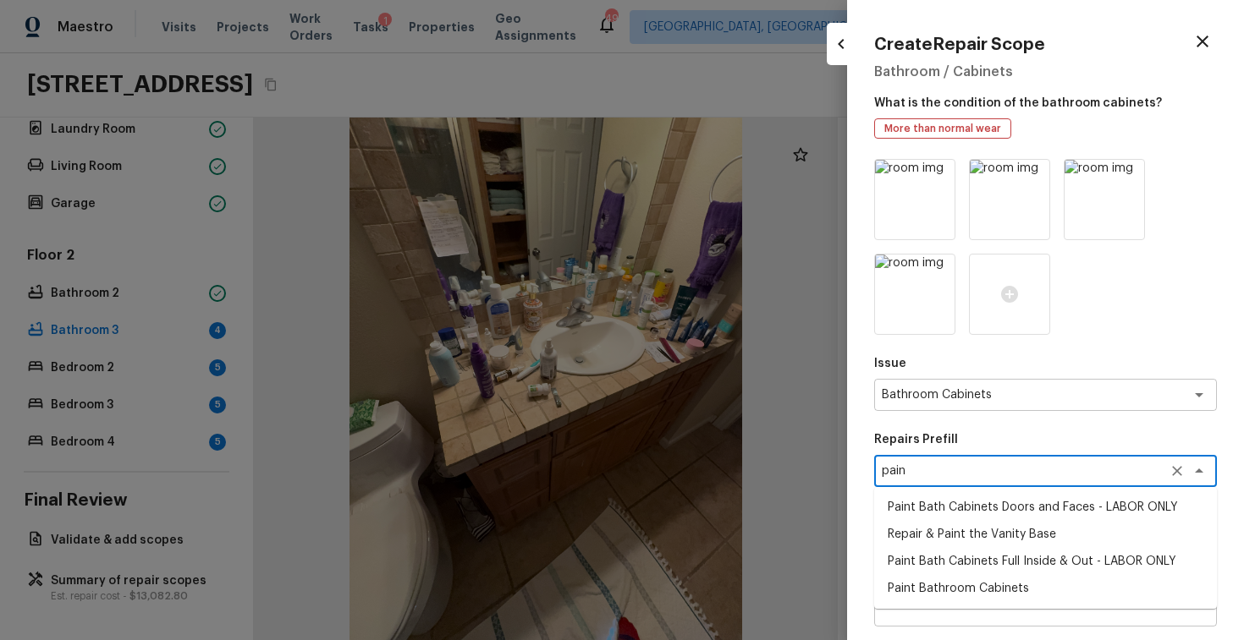
click at [975, 506] on li "Paint Bath Cabinets Doors and Faces - LABOR ONLY" at bounding box center [1045, 507] width 343 height 27
type textarea "Paint Bath Cabinets Doors and Faces - LABOR ONLY"
type textarea "Prep, sand, mask and apply 2 coats of paint to the bathroom cabinet doors and b…"
type input "$27.00"
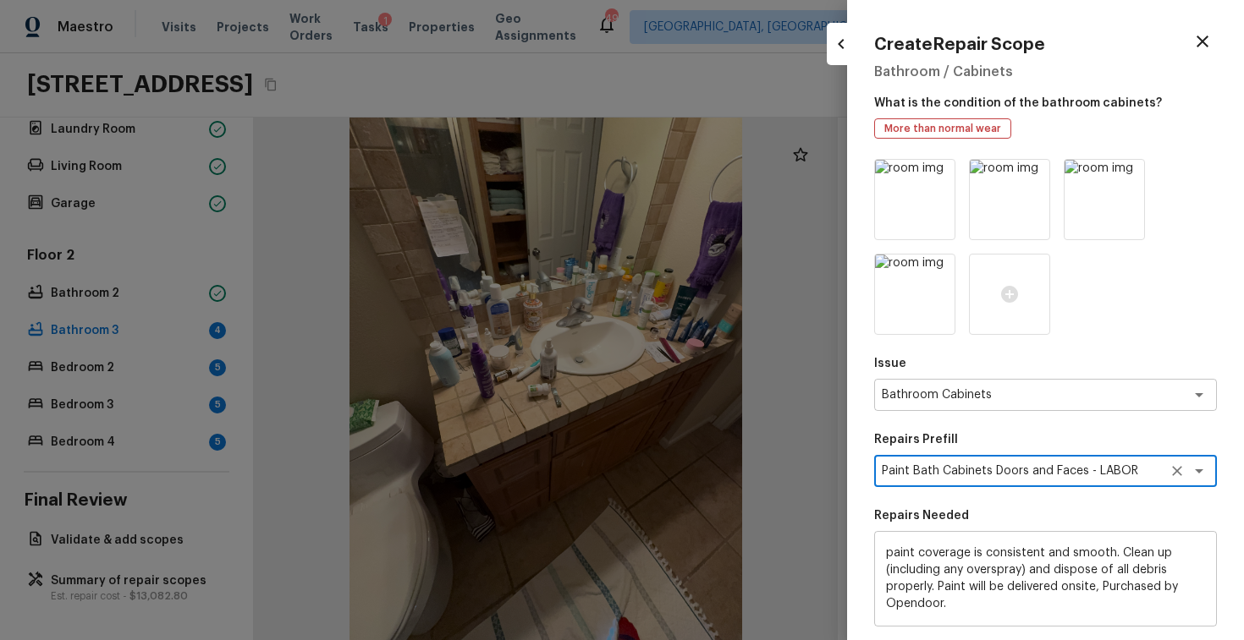
scroll to position [146, 0]
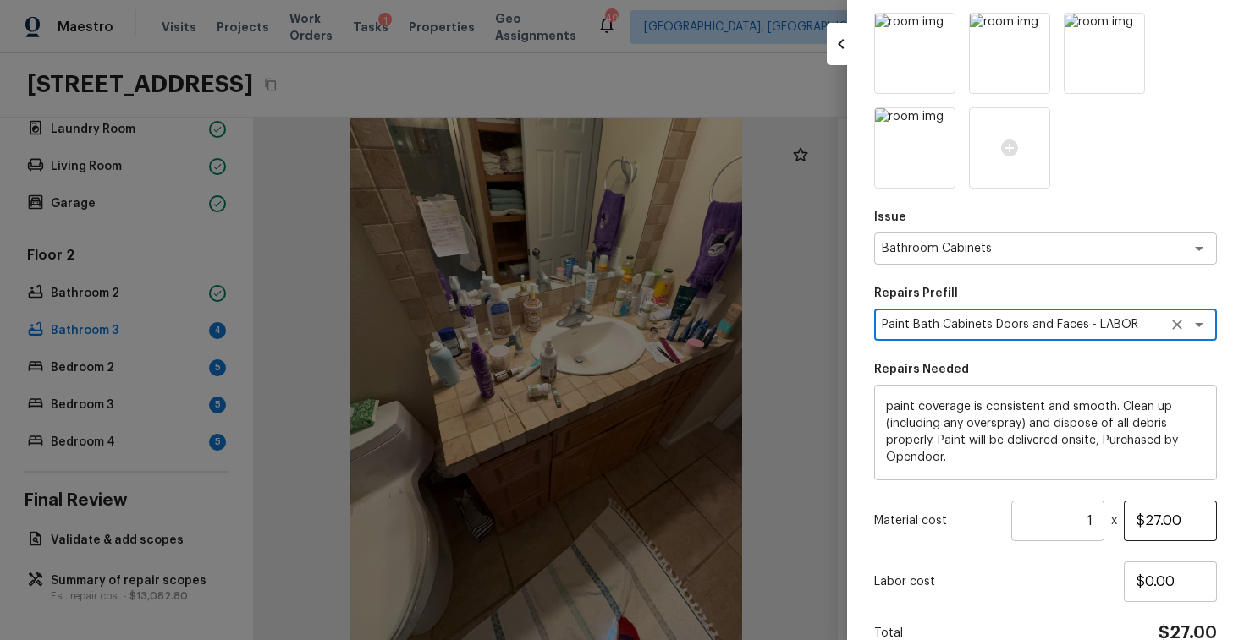
type textarea "Paint Bath Cabinets Doors and Faces - LABOR ONLY"
click at [1148, 526] on input "$27.00" at bounding box center [1169, 521] width 93 height 41
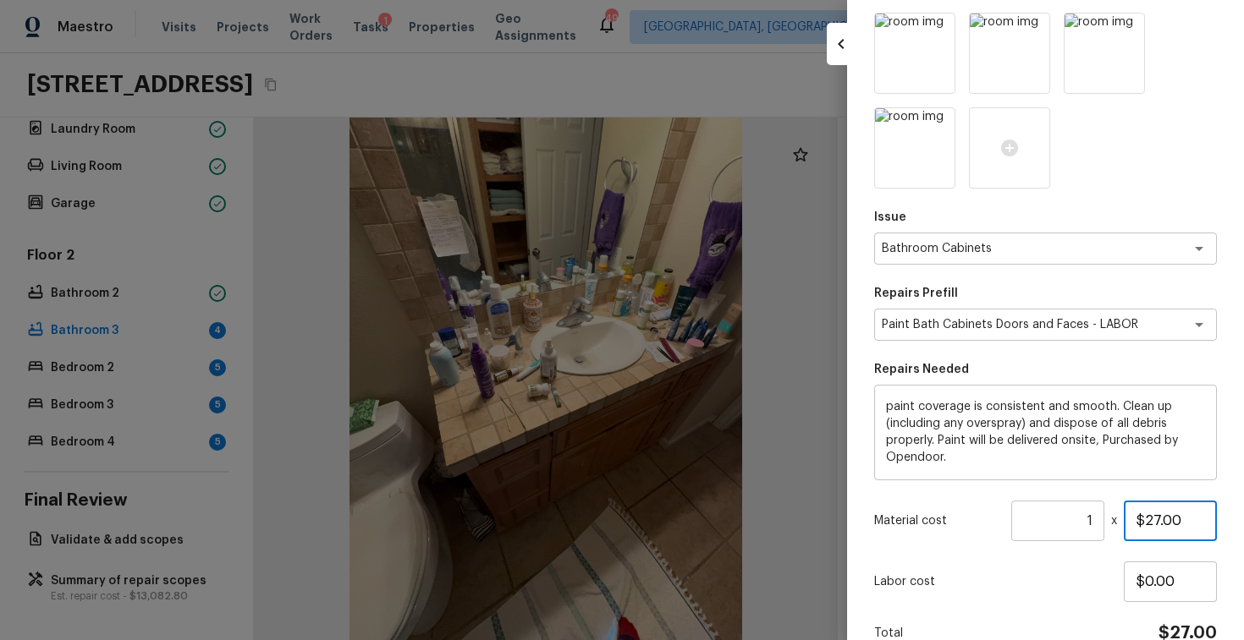
click at [1148, 526] on input "$27.00" at bounding box center [1169, 521] width 93 height 41
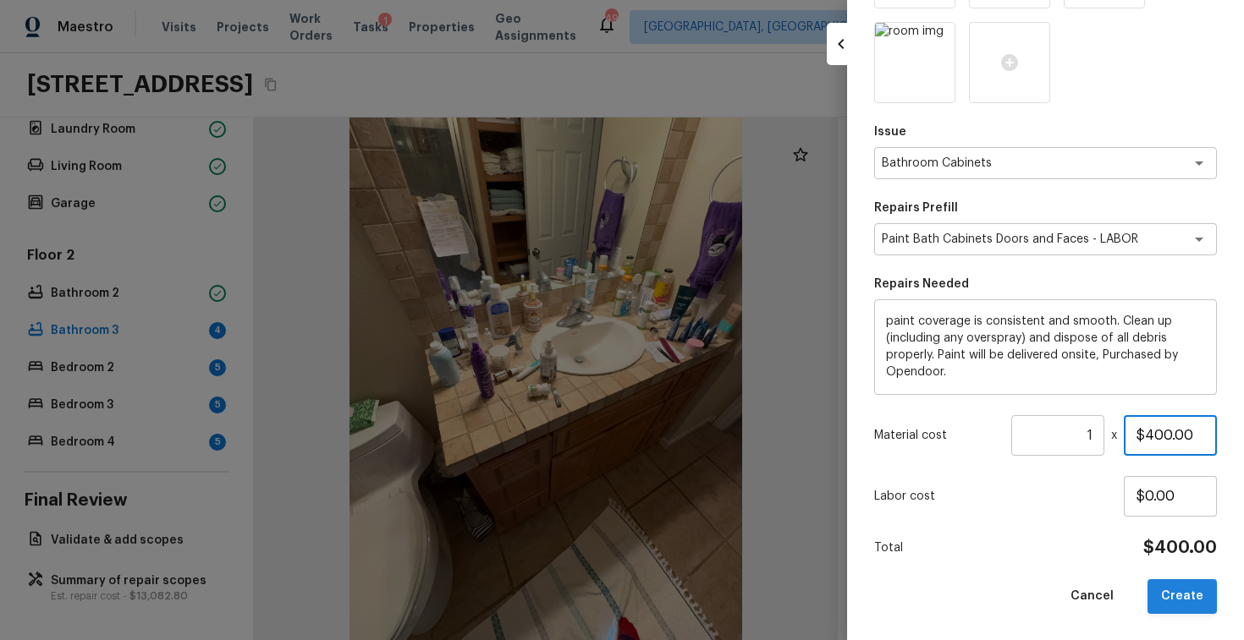
type input "$400.00"
click at [1186, 598] on button "Create" at bounding box center [1181, 596] width 69 height 35
type input "$0.00"
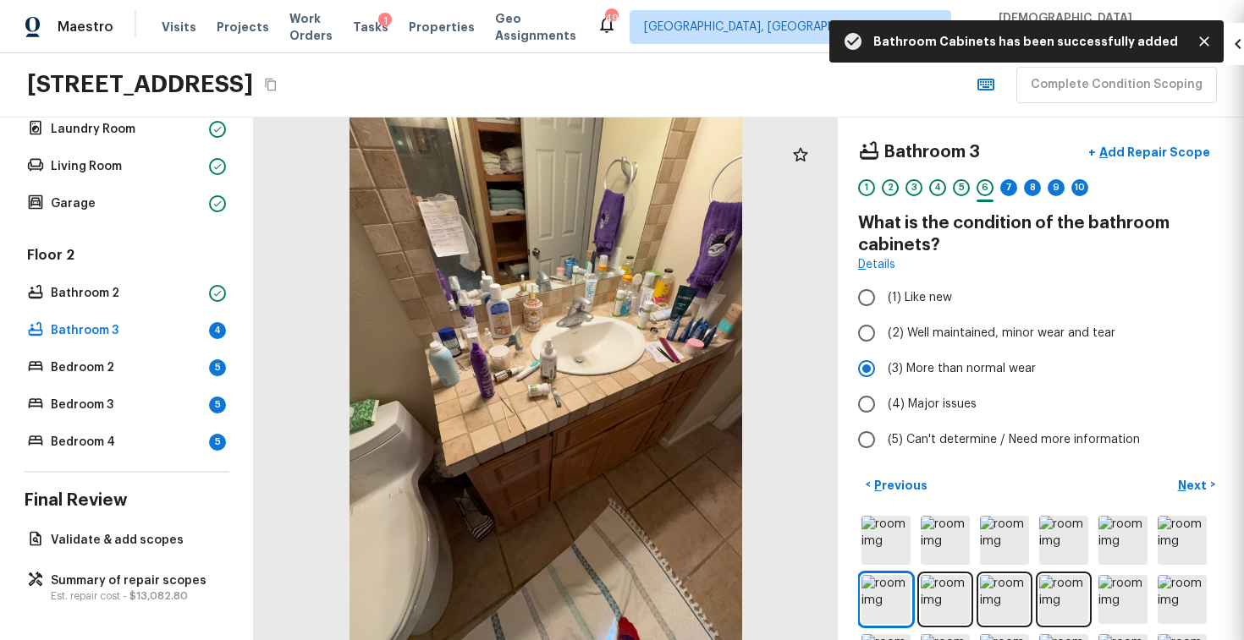
scroll to position [137, 0]
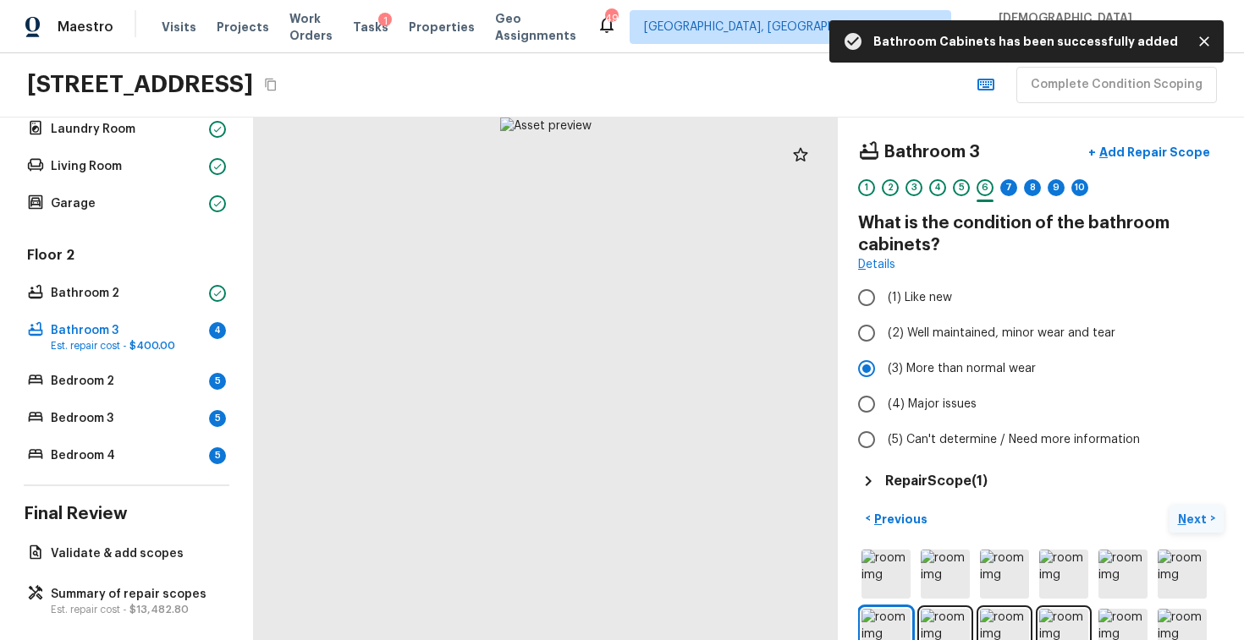
click at [1191, 513] on p "Next" at bounding box center [1194, 519] width 32 height 17
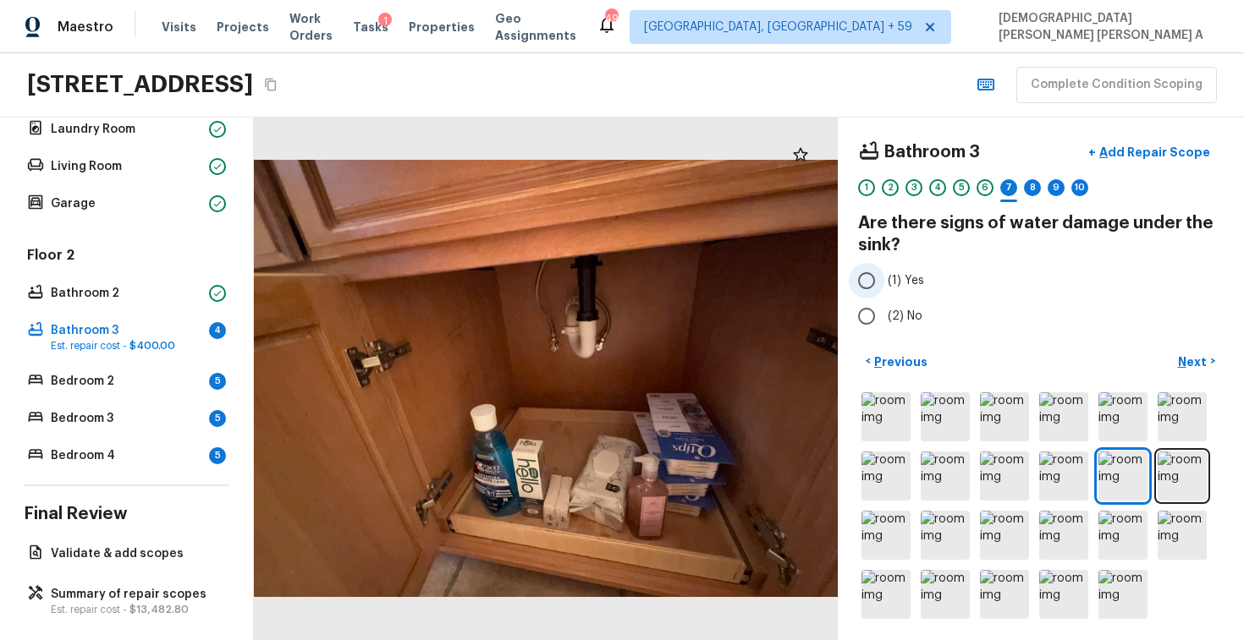
click at [855, 289] on input "(1) Yes" at bounding box center [866, 281] width 36 height 36
radio input "true"
click at [1178, 358] on p "Next" at bounding box center [1194, 362] width 32 height 17
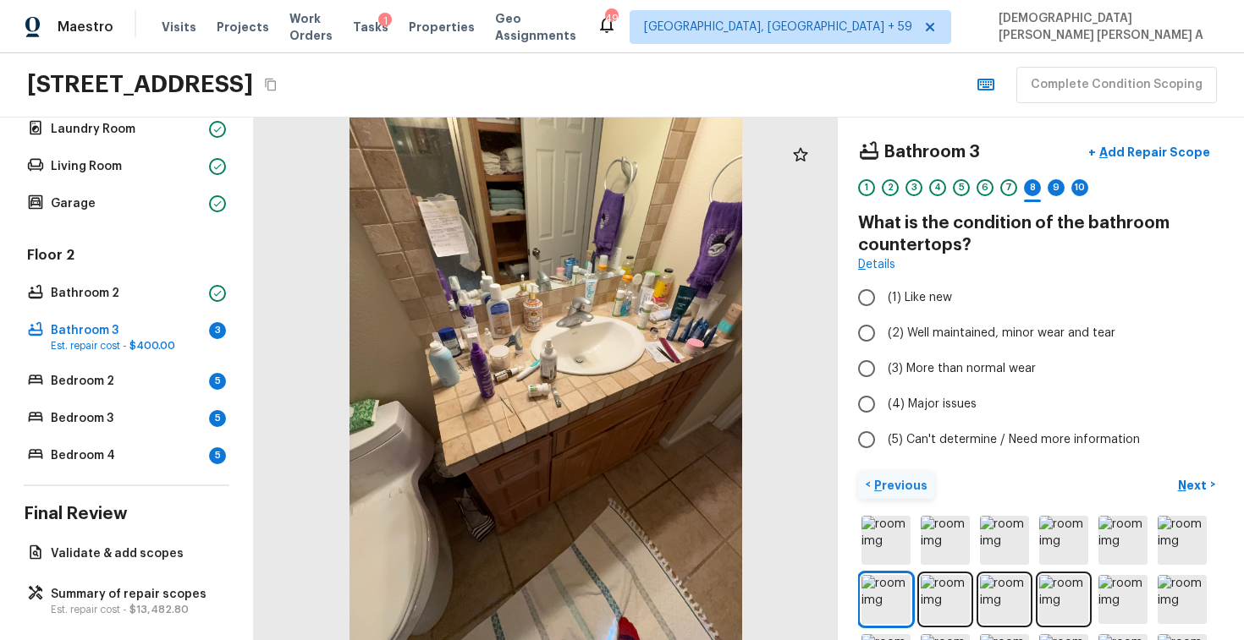
click at [891, 479] on p "Previous" at bounding box center [898, 485] width 57 height 17
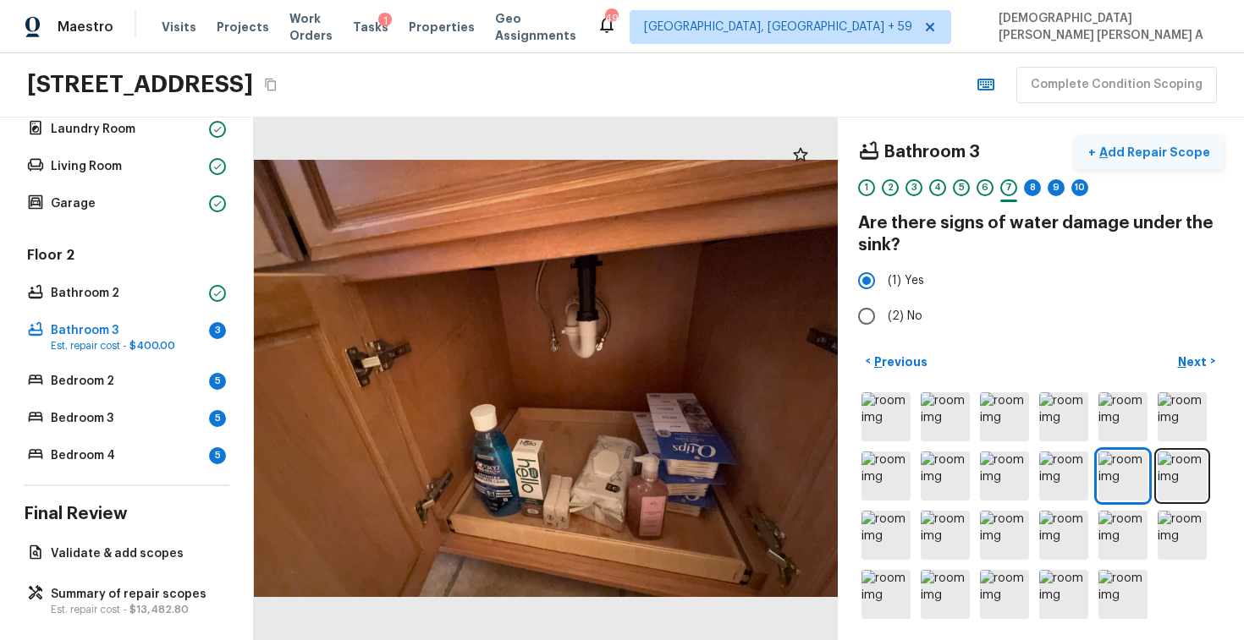
click at [1156, 153] on p "Add Repair Scope" at bounding box center [1152, 152] width 114 height 17
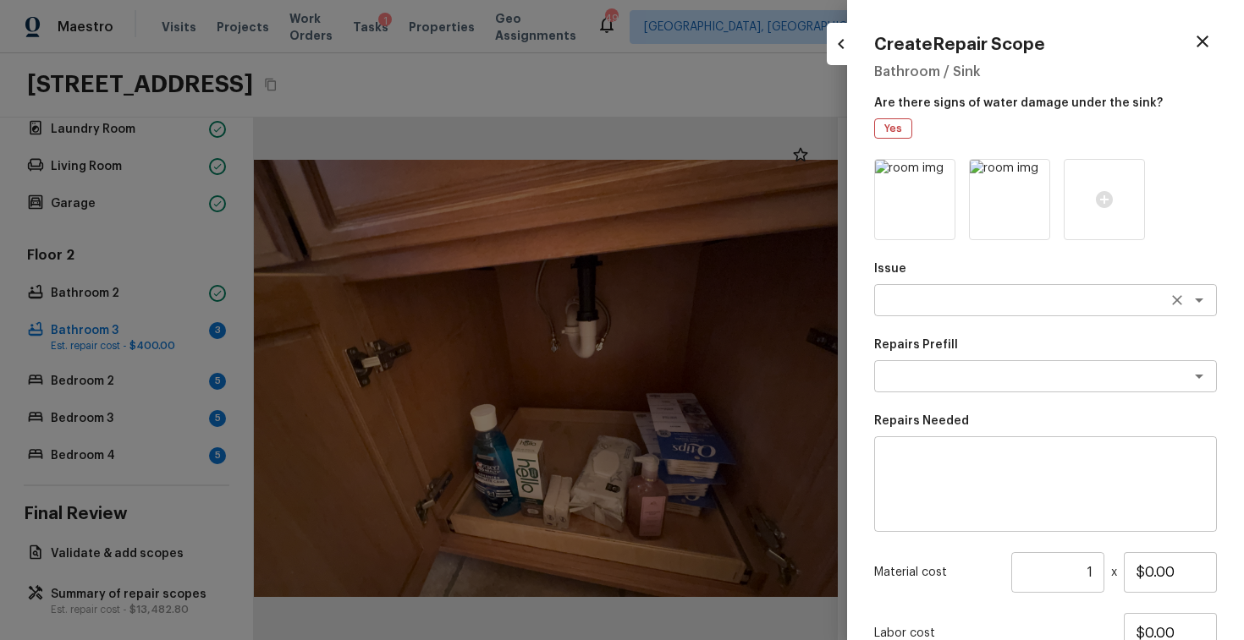
click at [929, 315] on div "x ​" at bounding box center [1045, 300] width 343 height 32
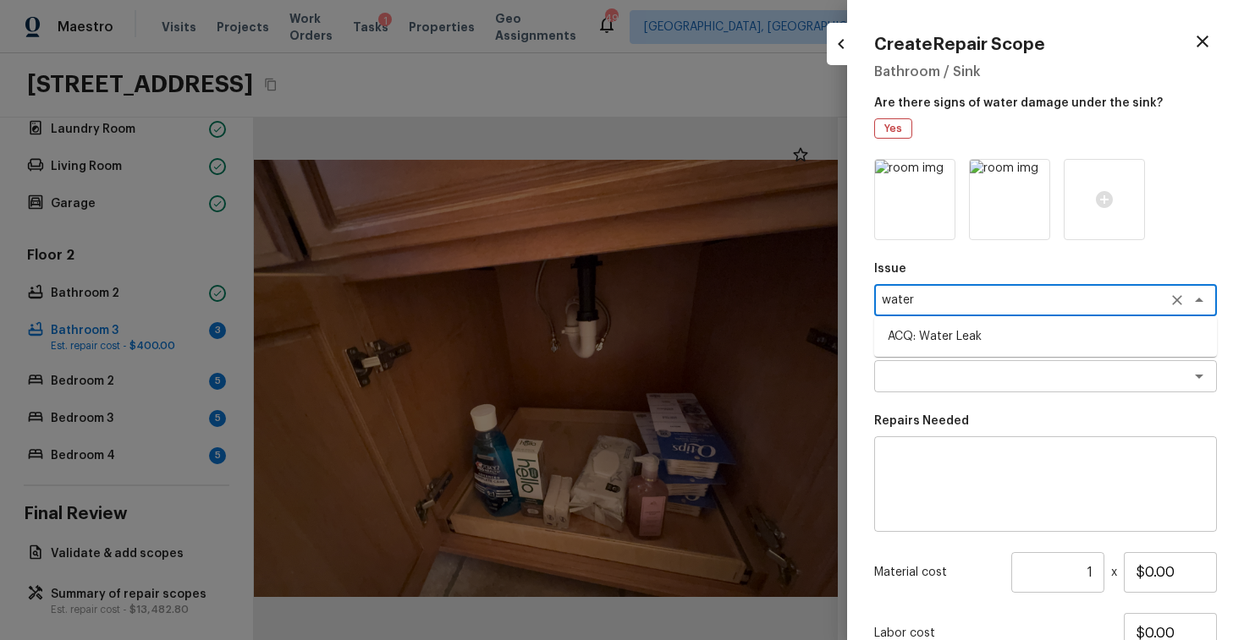
click at [930, 349] on li "ACQ: Water Leak" at bounding box center [1045, 336] width 343 height 27
type textarea "ACQ: Water Leak"
click at [951, 380] on textarea at bounding box center [1021, 376] width 280 height 17
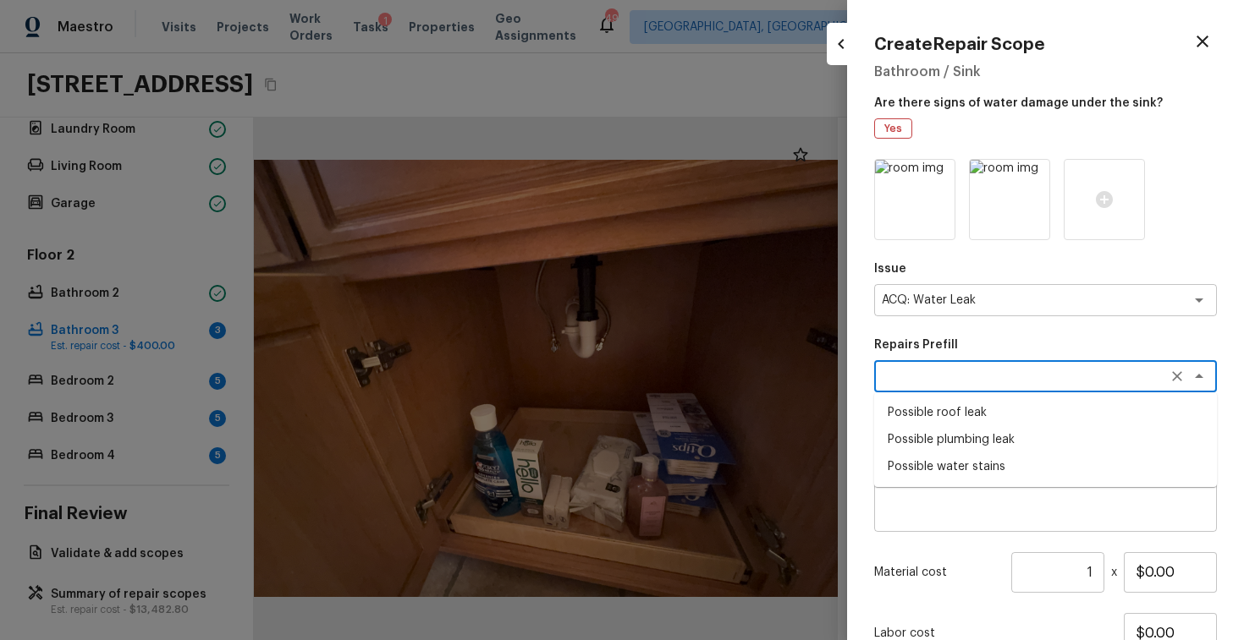
click at [953, 473] on li "Possible water stains" at bounding box center [1045, 466] width 343 height 27
type textarea "Possible water stains"
type textarea "Acquisition Scope: Possible water stains"
type input "$500.00"
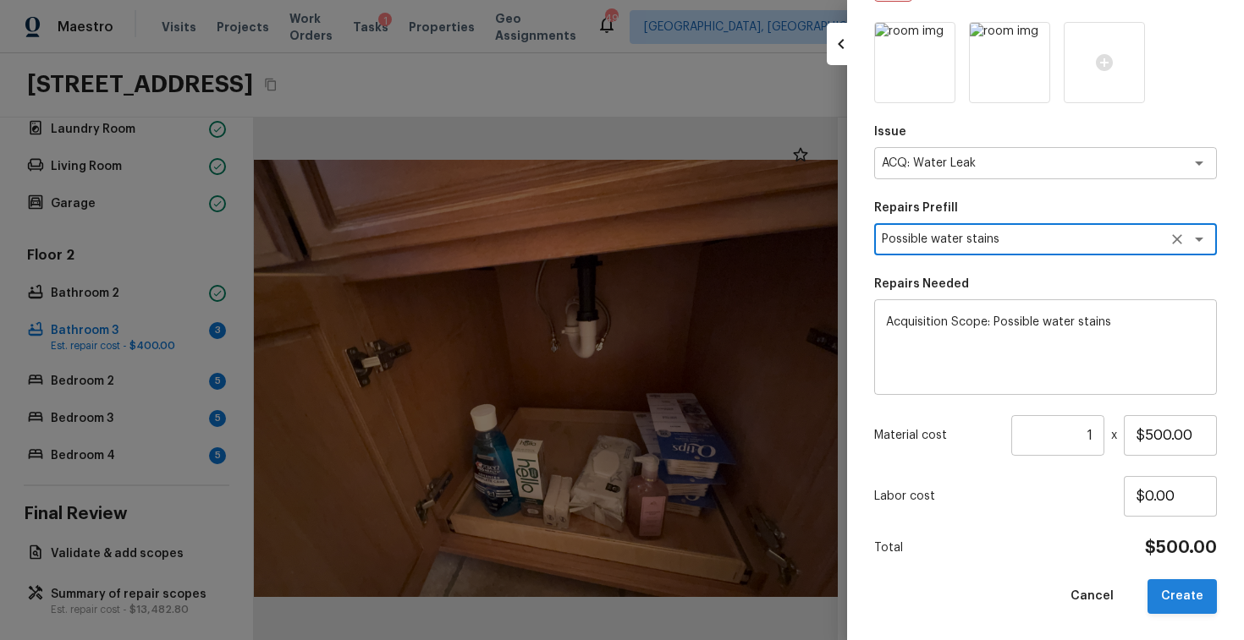
click at [1173, 605] on button "Create" at bounding box center [1181, 596] width 69 height 35
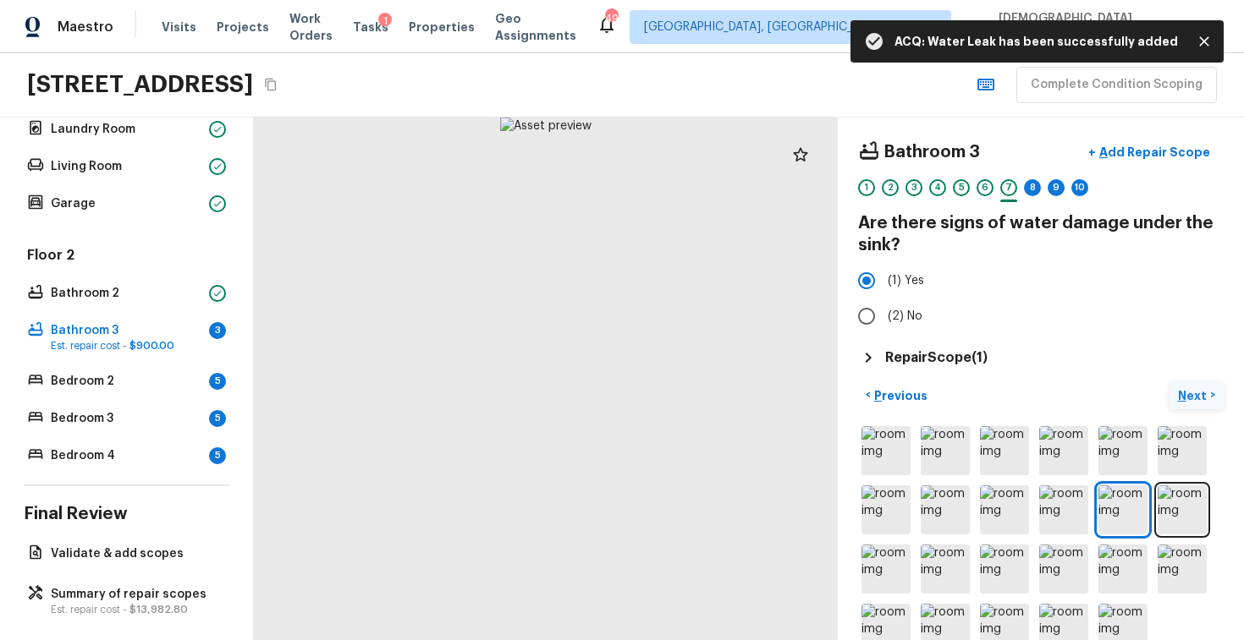
click at [1183, 398] on p "Next" at bounding box center [1194, 395] width 32 height 17
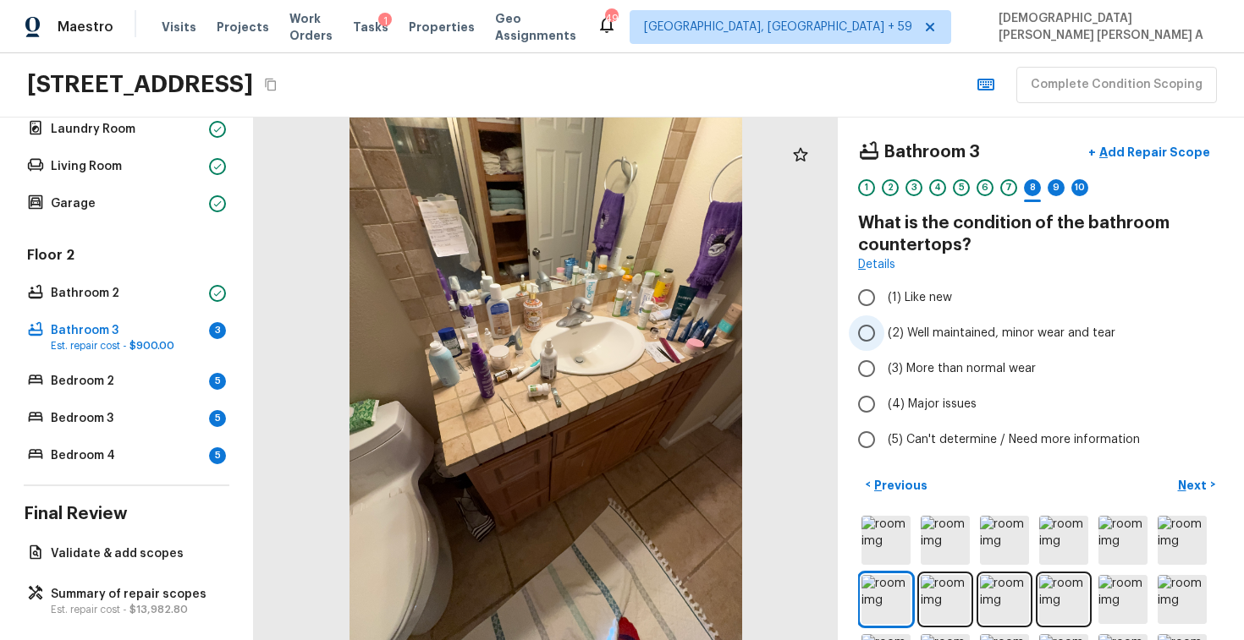
click at [871, 333] on input "(2) Well maintained, minor wear and tear" at bounding box center [866, 334] width 36 height 36
click at [1211, 475] on button "Next >" at bounding box center [1196, 485] width 54 height 28
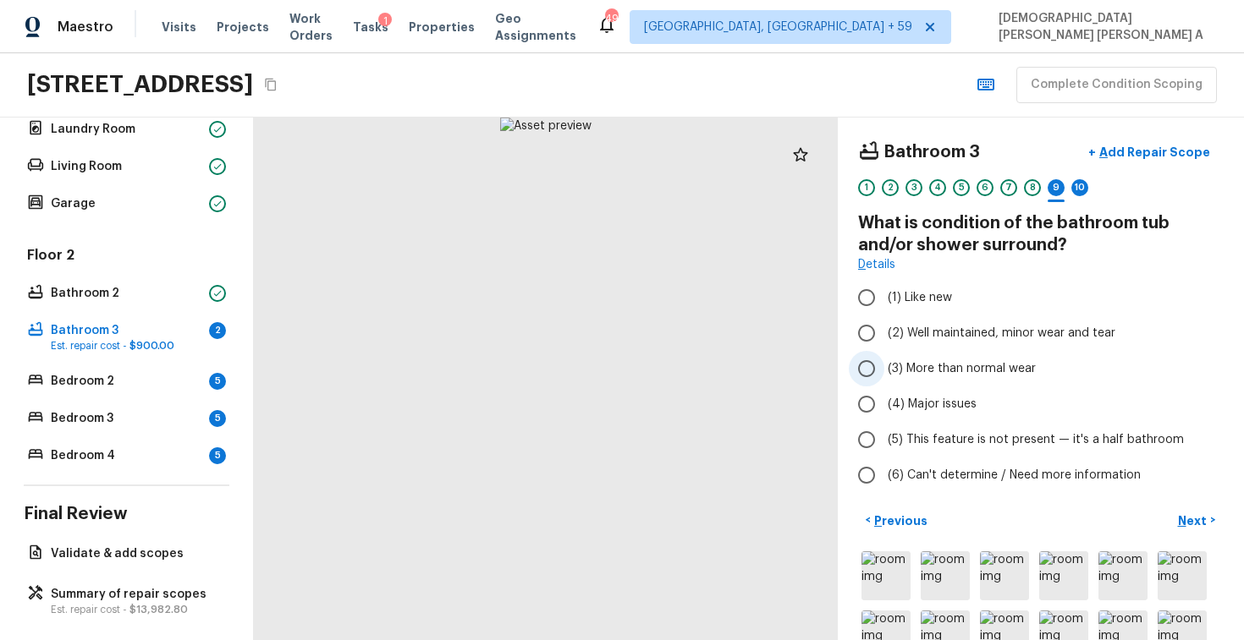
click at [866, 379] on input "(3) More than normal wear" at bounding box center [866, 369] width 36 height 36
click at [1129, 151] on p "Add Repair Scope" at bounding box center [1152, 152] width 114 height 17
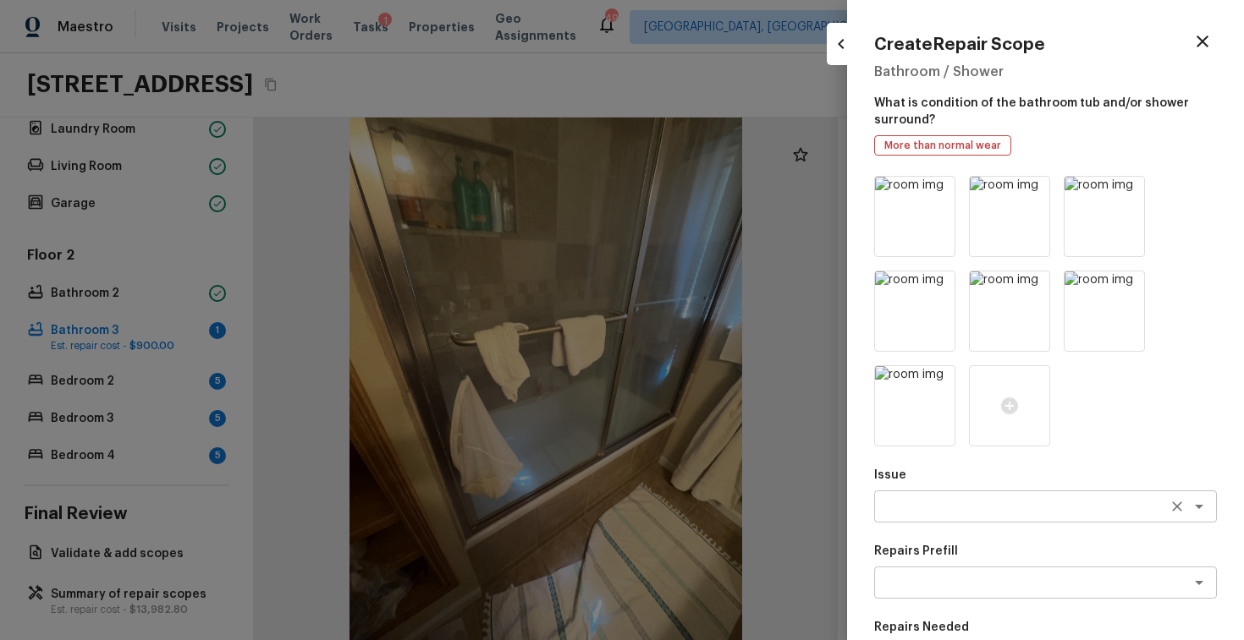
click at [955, 498] on textarea at bounding box center [1021, 506] width 280 height 17
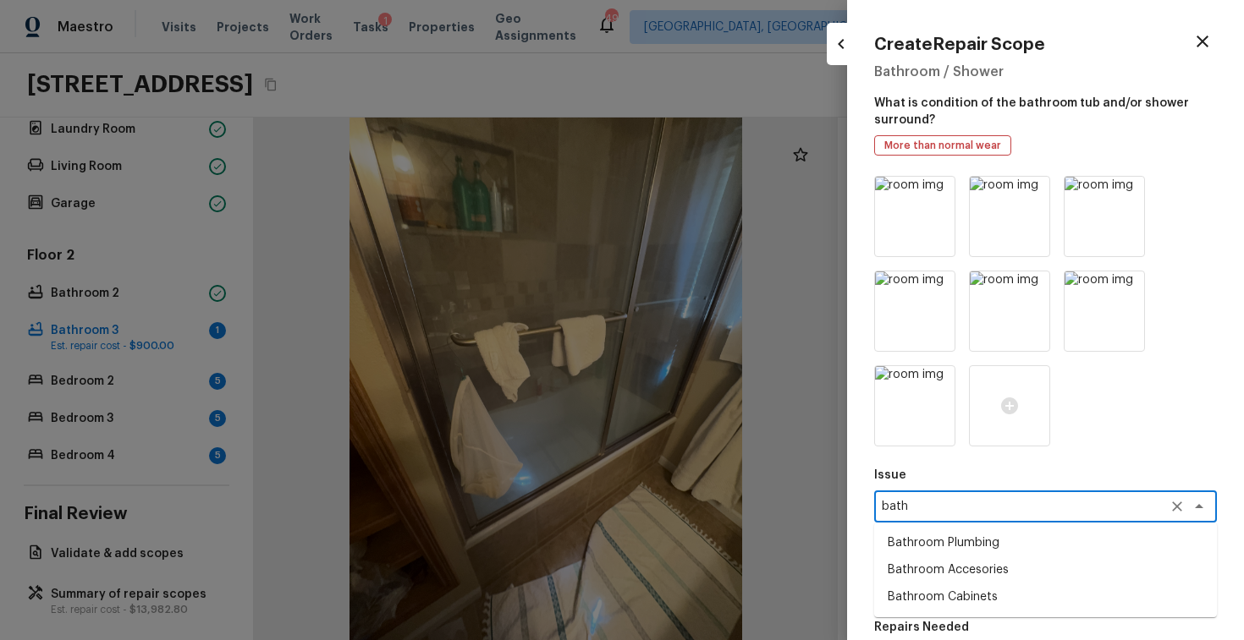
click at [947, 547] on li "Bathroom Plumbing" at bounding box center [1045, 543] width 343 height 27
click at [947, 575] on textarea at bounding box center [1021, 582] width 280 height 17
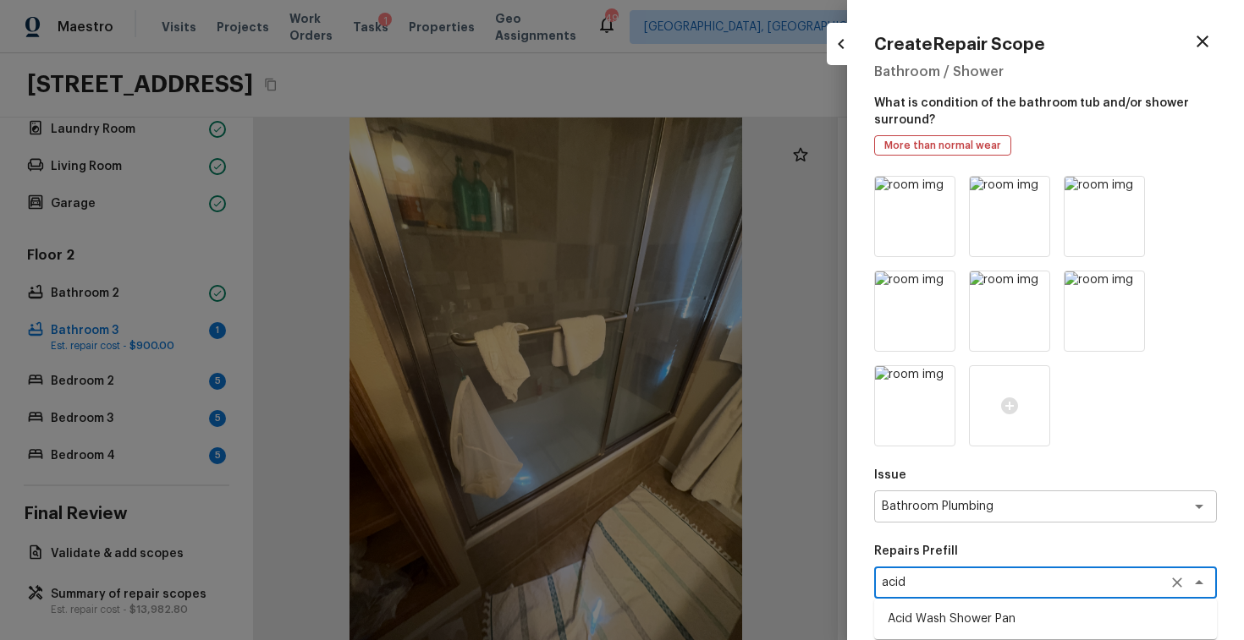
click at [950, 624] on li "Acid Wash Shower Pan" at bounding box center [1045, 619] width 343 height 27
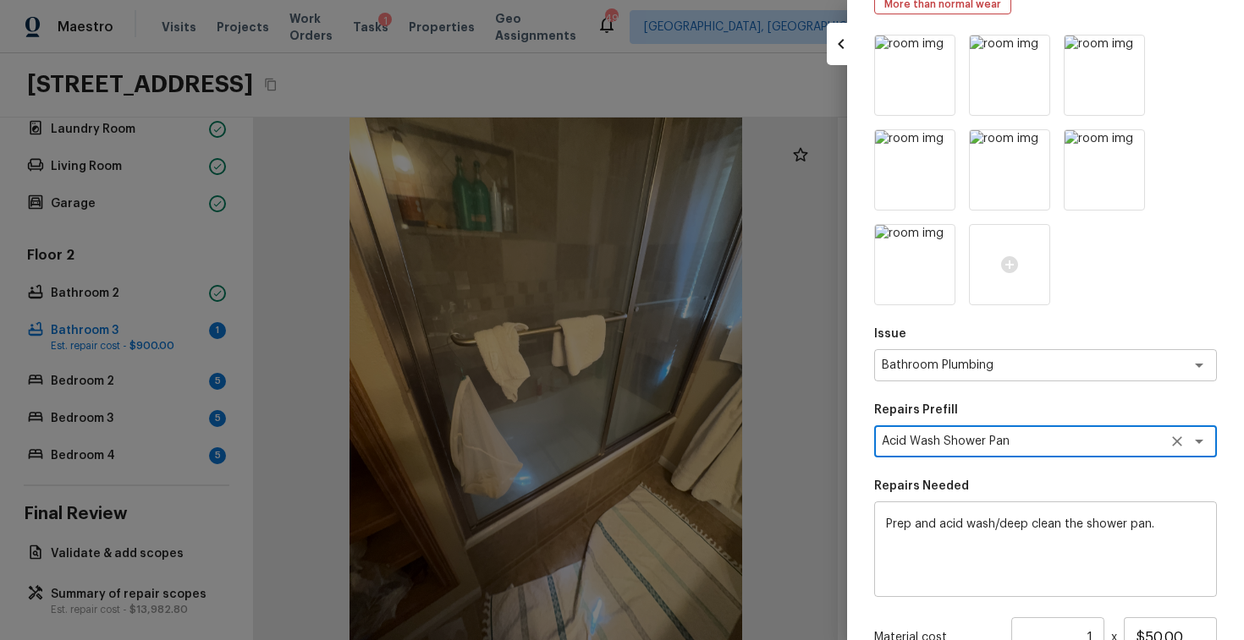
scroll to position [193, 0]
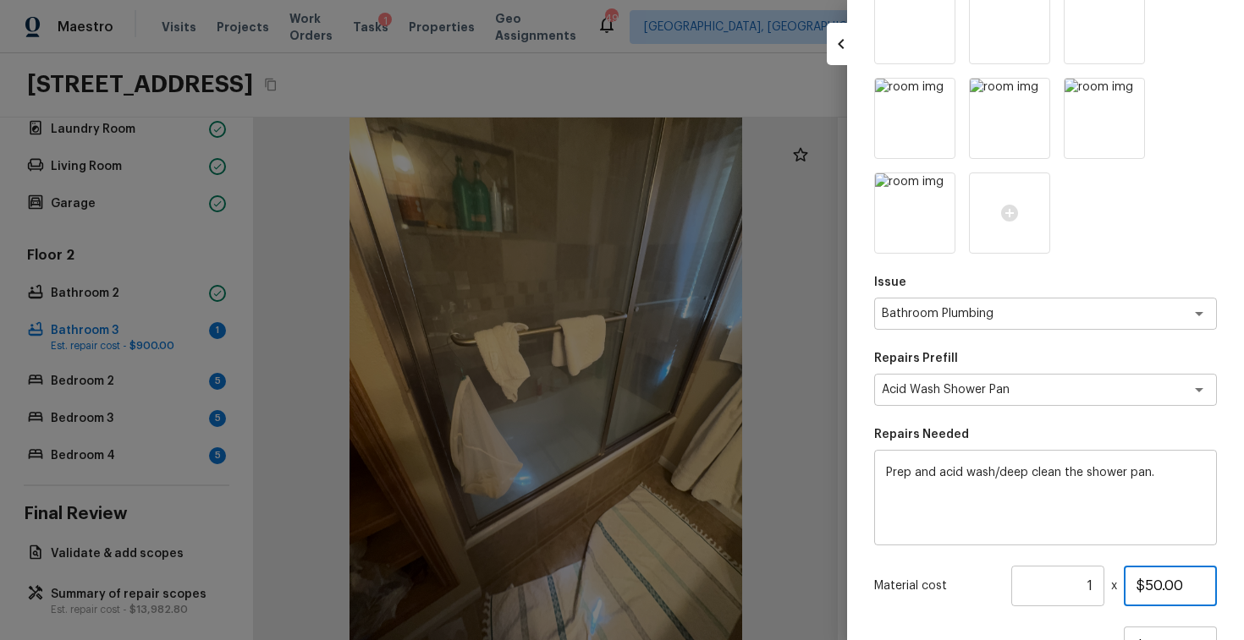
click at [1165, 589] on input "$50.00" at bounding box center [1169, 586] width 93 height 41
click at [1168, 484] on textarea "Prep and acid wash/deep clean the shower pan." at bounding box center [1045, 498] width 319 height 68
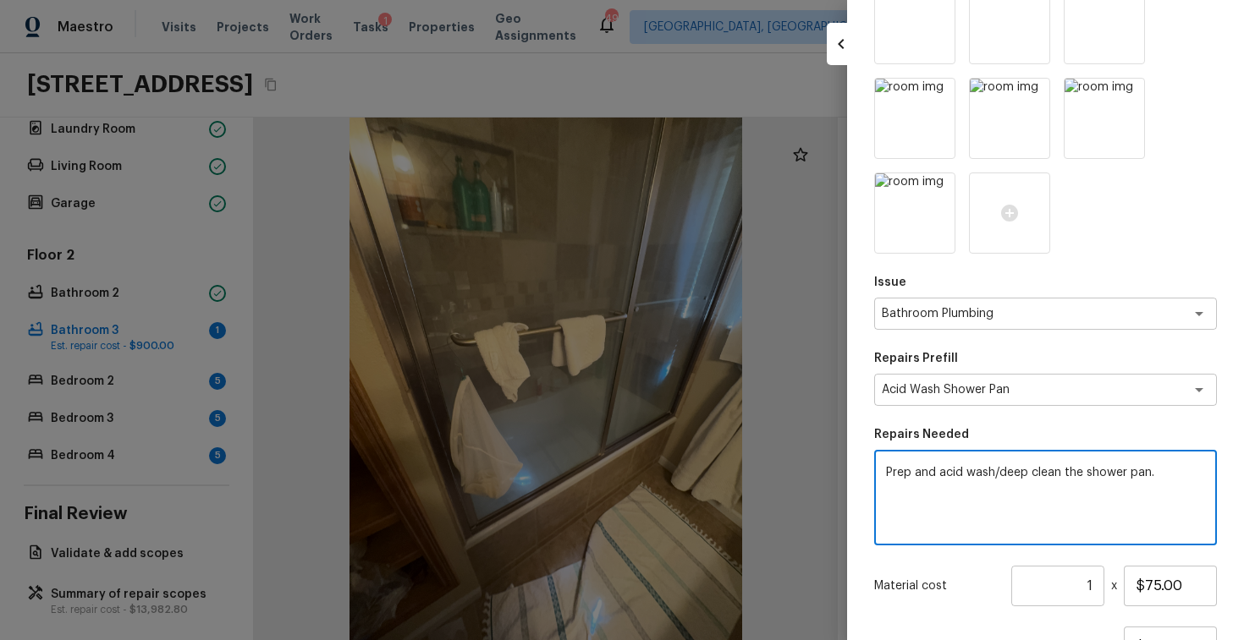
scroll to position [343, 0]
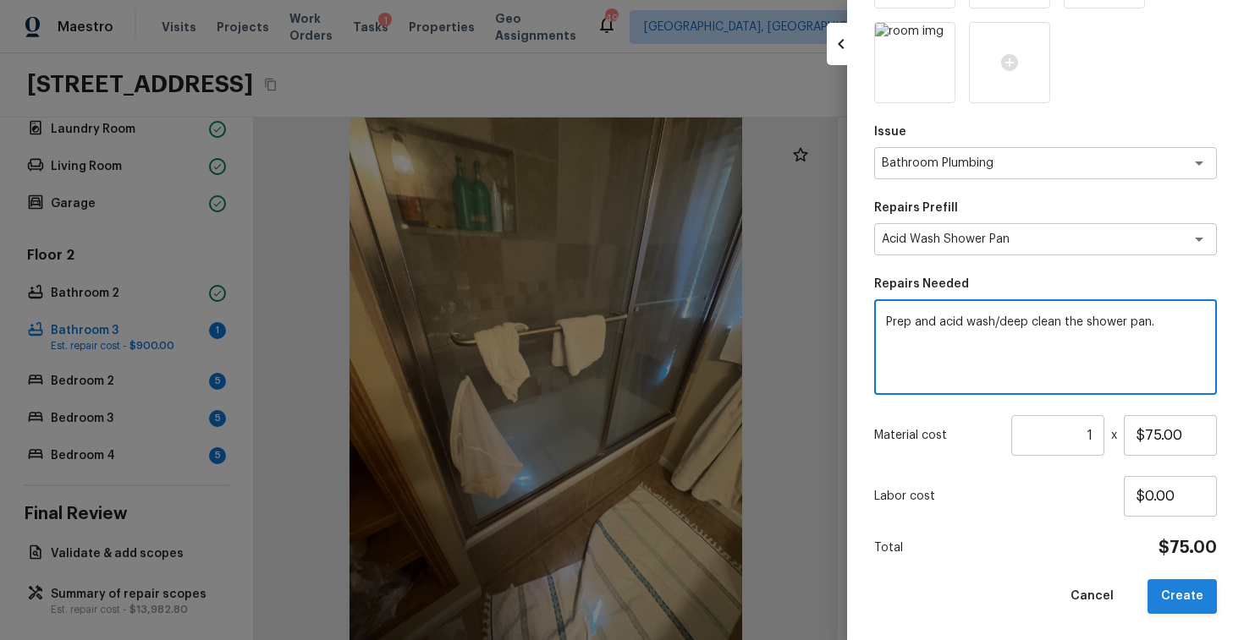
click at [1180, 608] on button "Create" at bounding box center [1181, 596] width 69 height 35
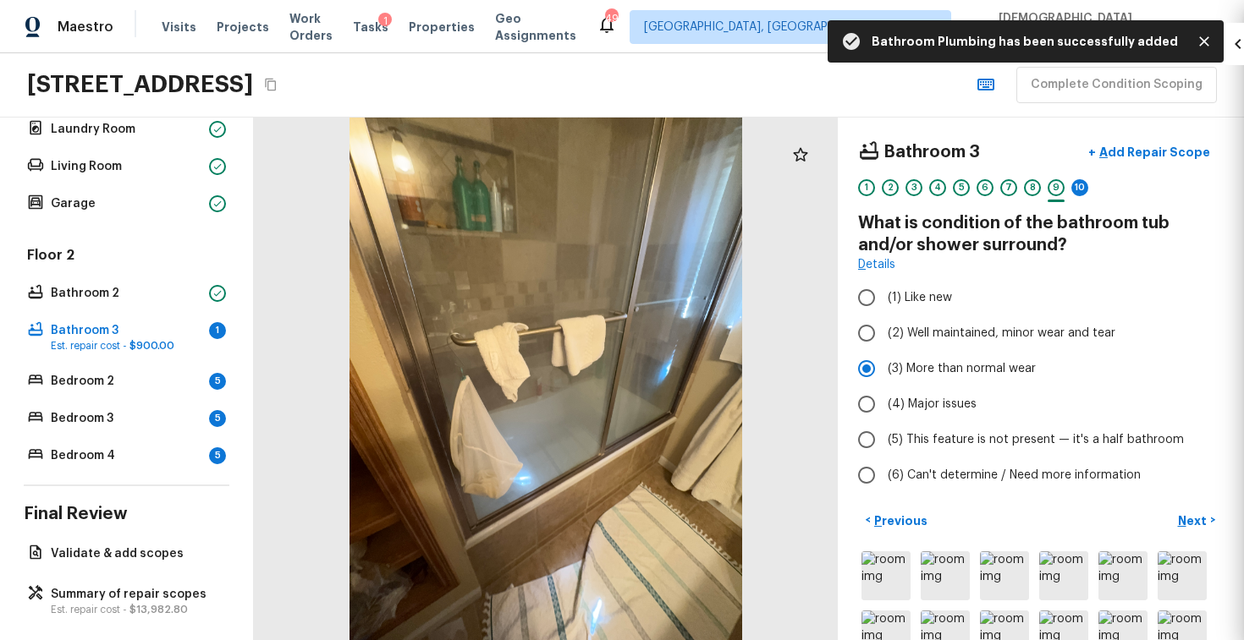
scroll to position [154, 0]
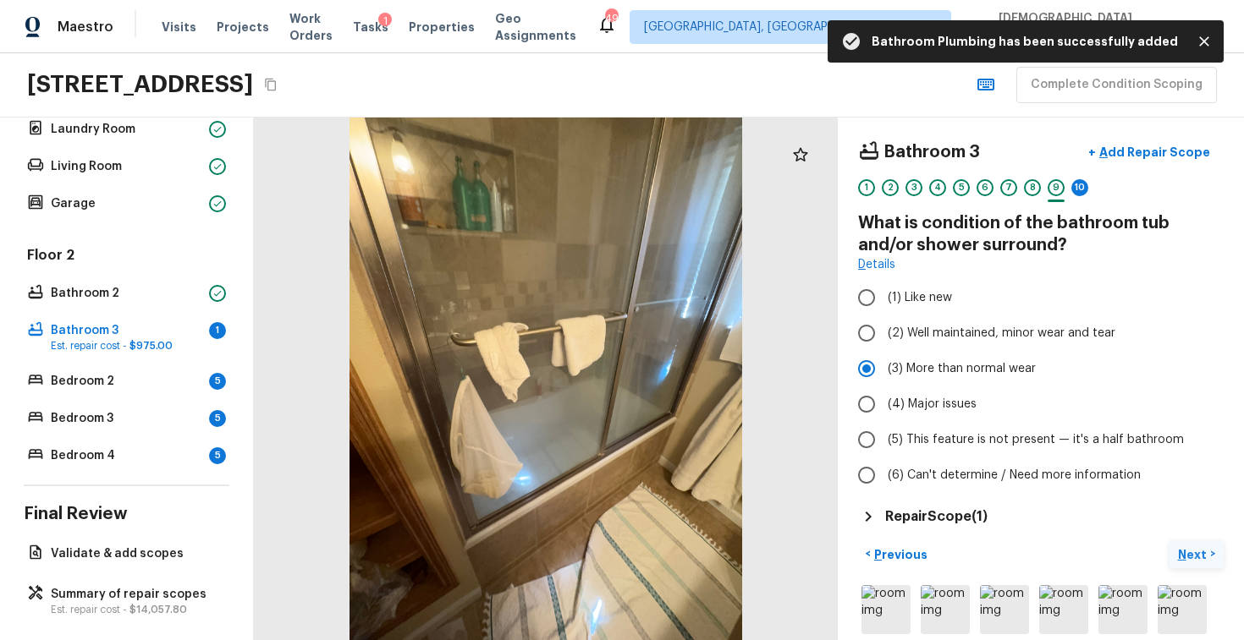
click at [1195, 548] on p "Next" at bounding box center [1194, 554] width 32 height 17
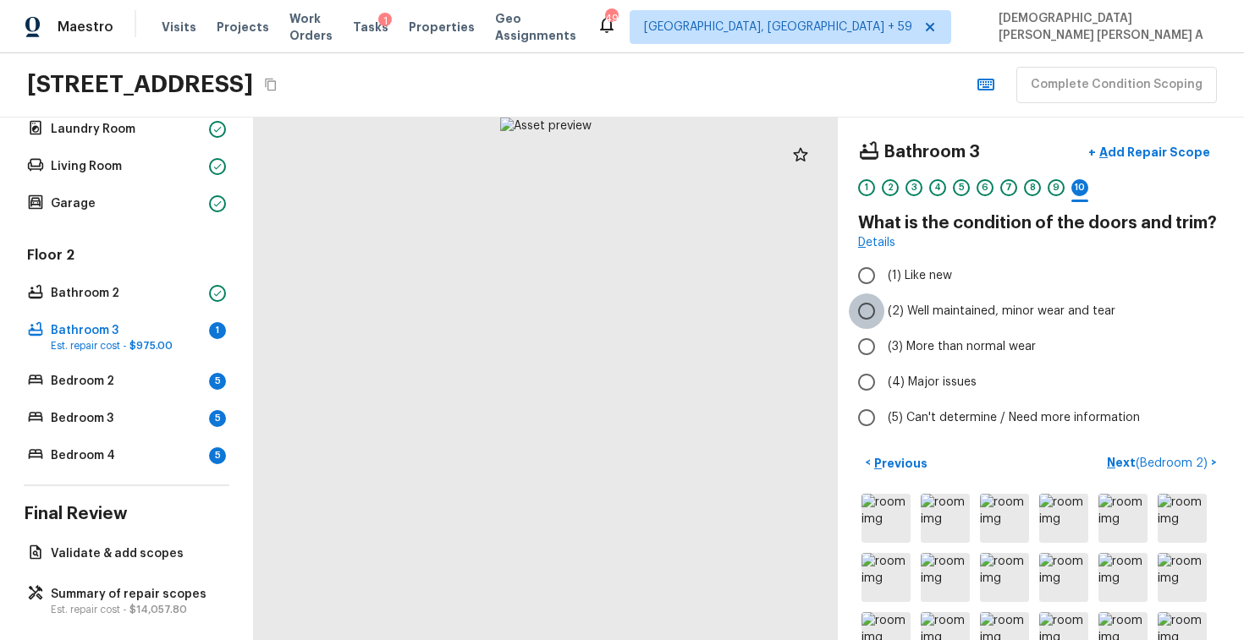
click at [867, 318] on input "(2) Well maintained, minor wear and tear" at bounding box center [866, 312] width 36 height 36
click at [1157, 461] on span "( Bedroom 2 )" at bounding box center [1171, 464] width 72 height 12
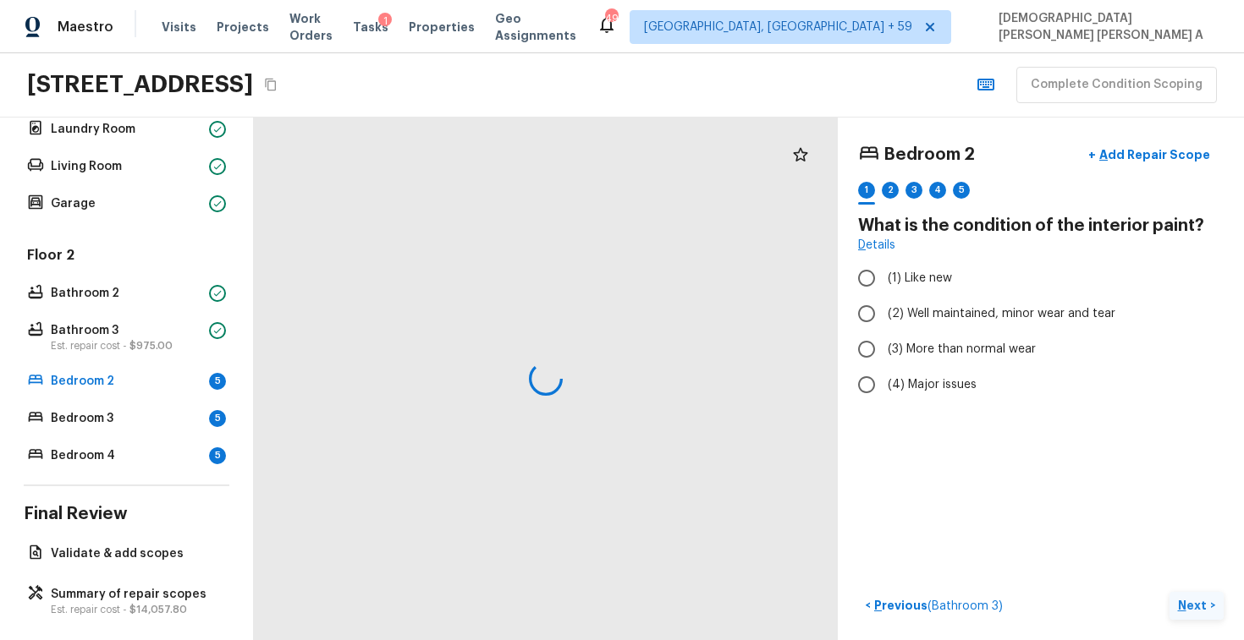
scroll to position [0, 0]
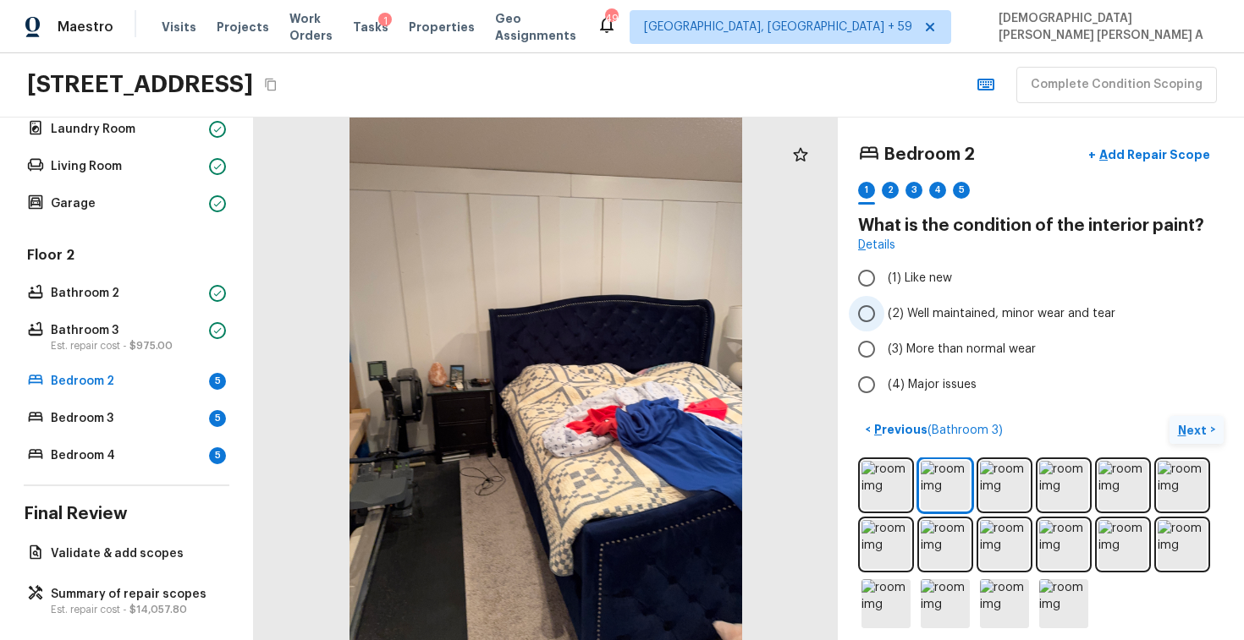
click at [889, 307] on span "(2) Well maintained, minor wear and tear" at bounding box center [1001, 313] width 228 height 17
click at [884, 307] on input "(2) Well maintained, minor wear and tear" at bounding box center [866, 314] width 36 height 36
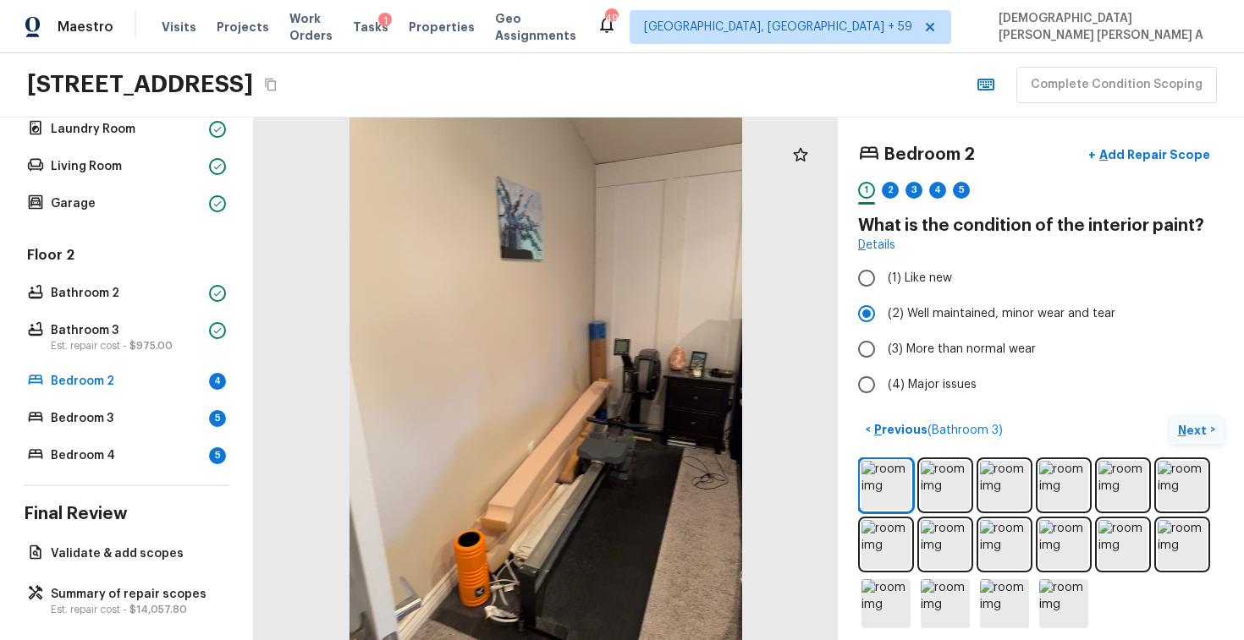
click at [1211, 438] on button "Next >" at bounding box center [1196, 430] width 54 height 28
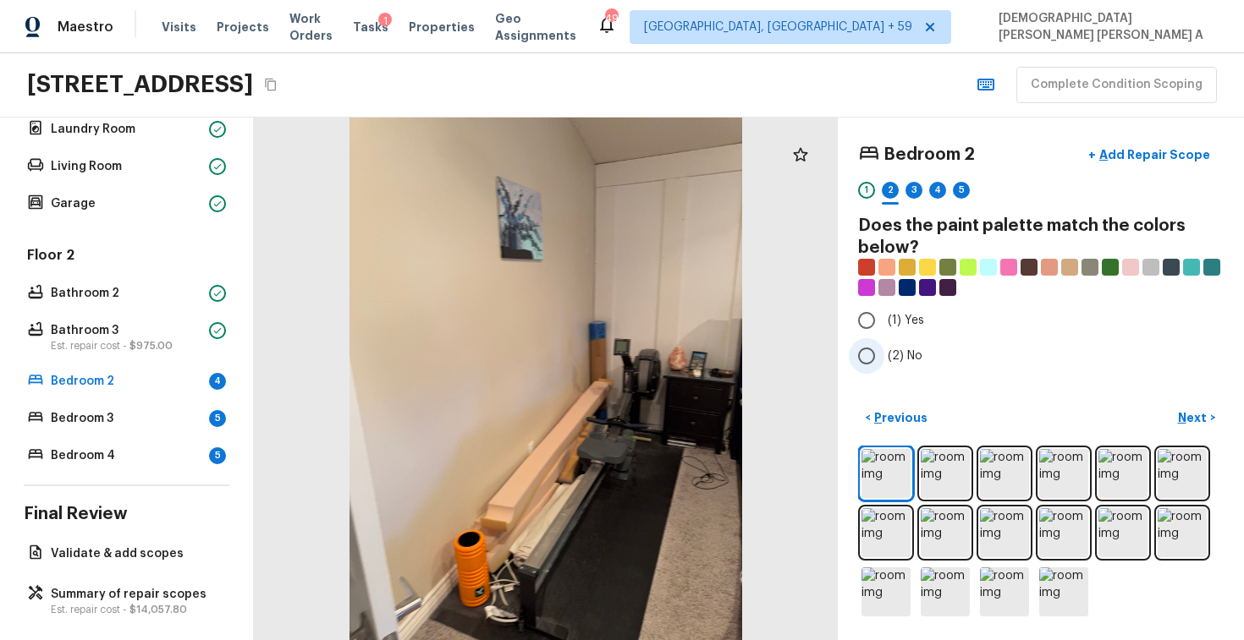
click at [865, 349] on input "(2) No" at bounding box center [866, 356] width 36 height 36
click at [1205, 415] on p "Next" at bounding box center [1194, 417] width 32 height 17
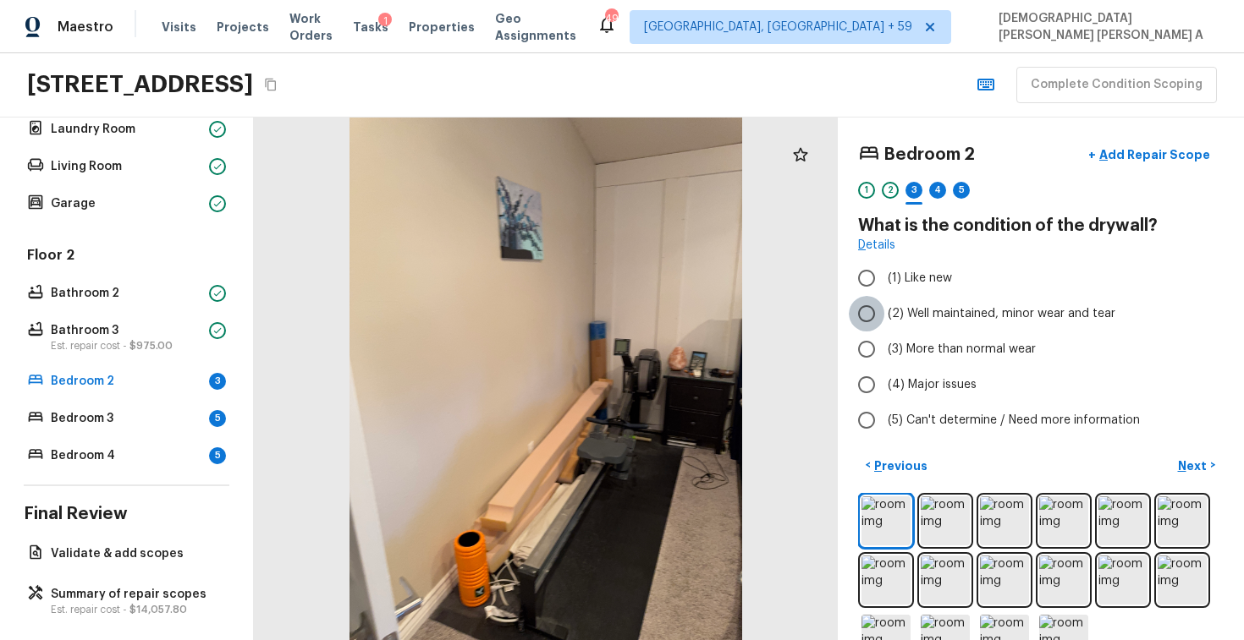
click at [859, 308] on input "(2) Well maintained, minor wear and tear" at bounding box center [866, 314] width 36 height 36
click at [1196, 448] on div "Bedroom 2 + Add Repair Scope 1 2 3 4 5 What is the condition of the drywall? De…" at bounding box center [1040, 379] width 406 height 523
click at [1194, 452] on button "Next >" at bounding box center [1196, 466] width 54 height 28
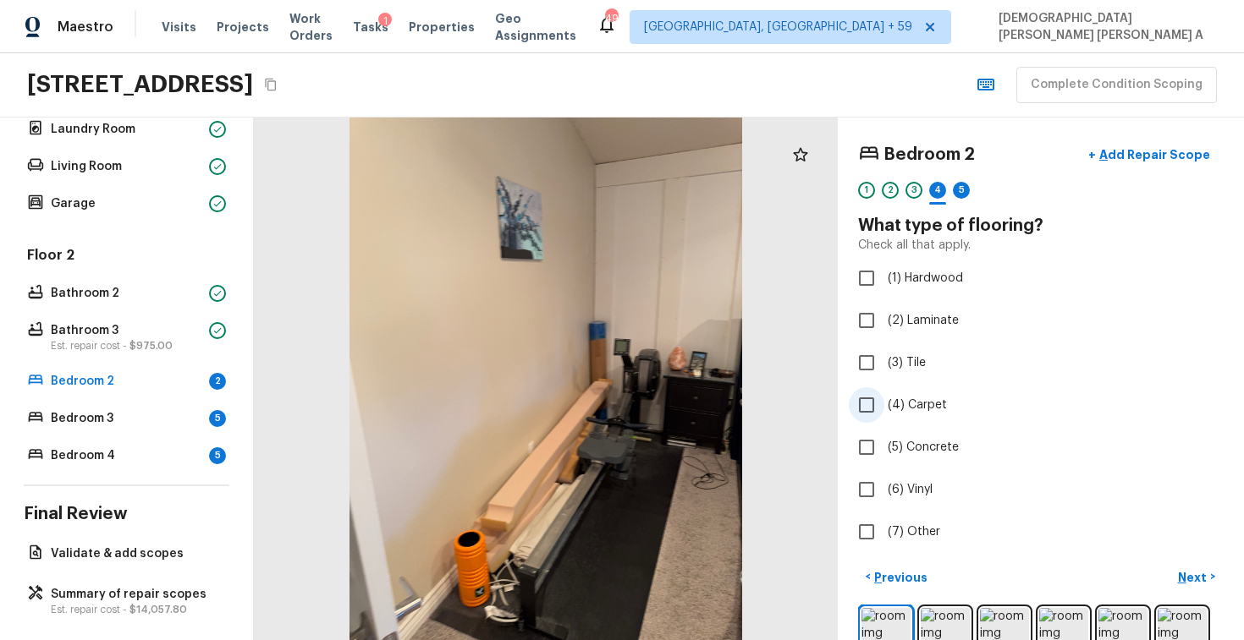
click at [857, 410] on input "(4) Carpet" at bounding box center [866, 405] width 36 height 36
click at [1194, 575] on p "Next" at bounding box center [1194, 577] width 32 height 17
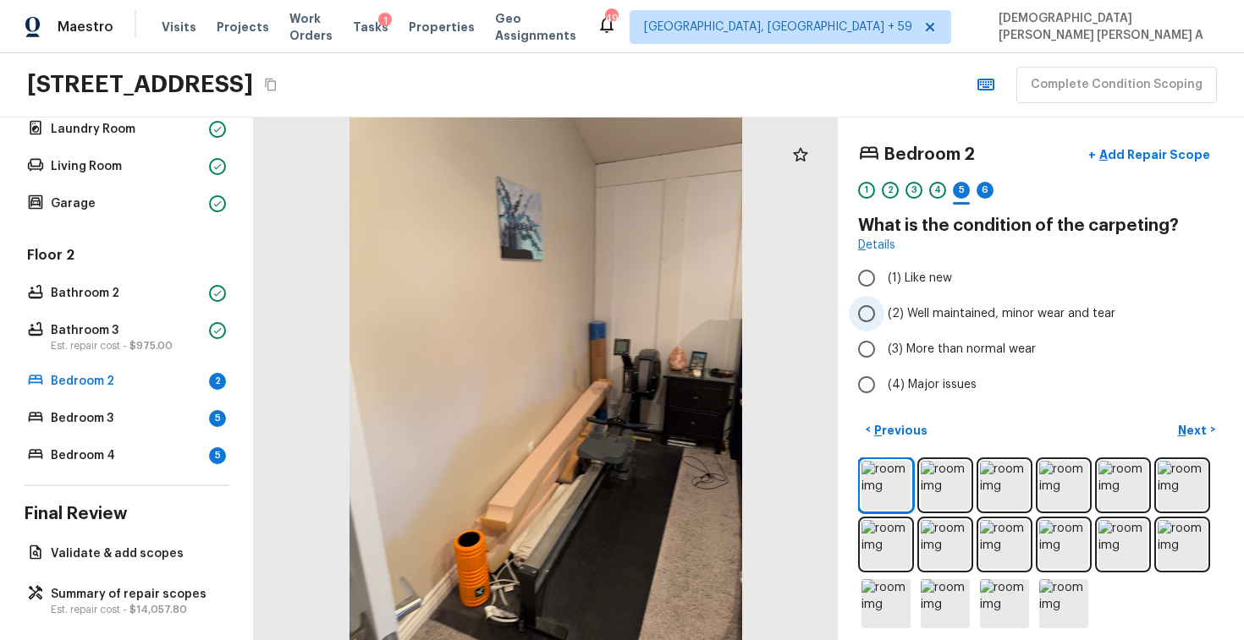
click at [864, 310] on input "(2) Well maintained, minor wear and tear" at bounding box center [866, 314] width 36 height 36
click at [1192, 435] on p "Next" at bounding box center [1194, 430] width 32 height 17
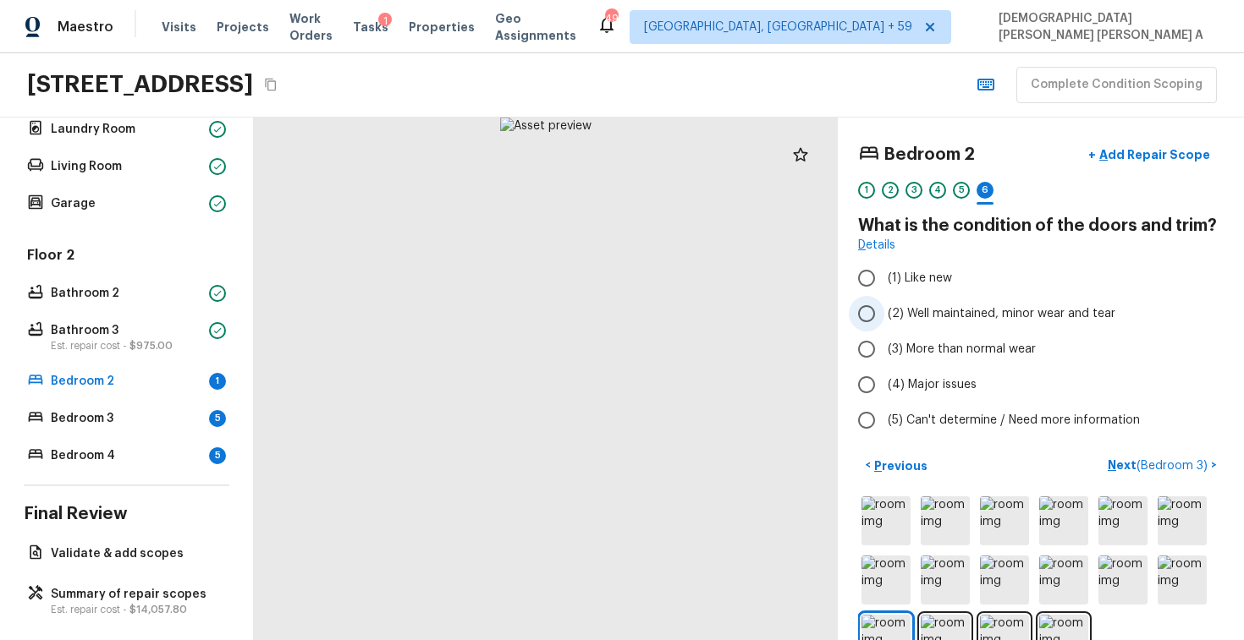
click at [861, 315] on input "(2) Well maintained, minor wear and tear" at bounding box center [866, 314] width 36 height 36
click at [1156, 473] on p "Next ( Bedroom 3 )" at bounding box center [1158, 466] width 103 height 18
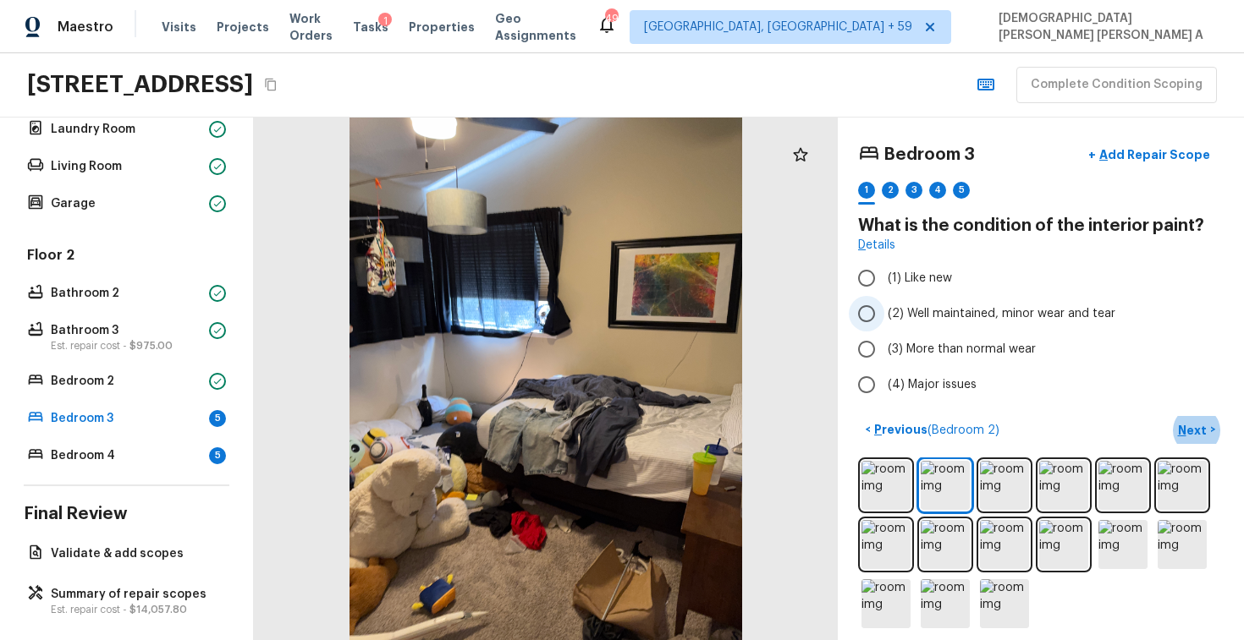
click at [877, 319] on input "(2) Well maintained, minor wear and tear" at bounding box center [866, 314] width 36 height 36
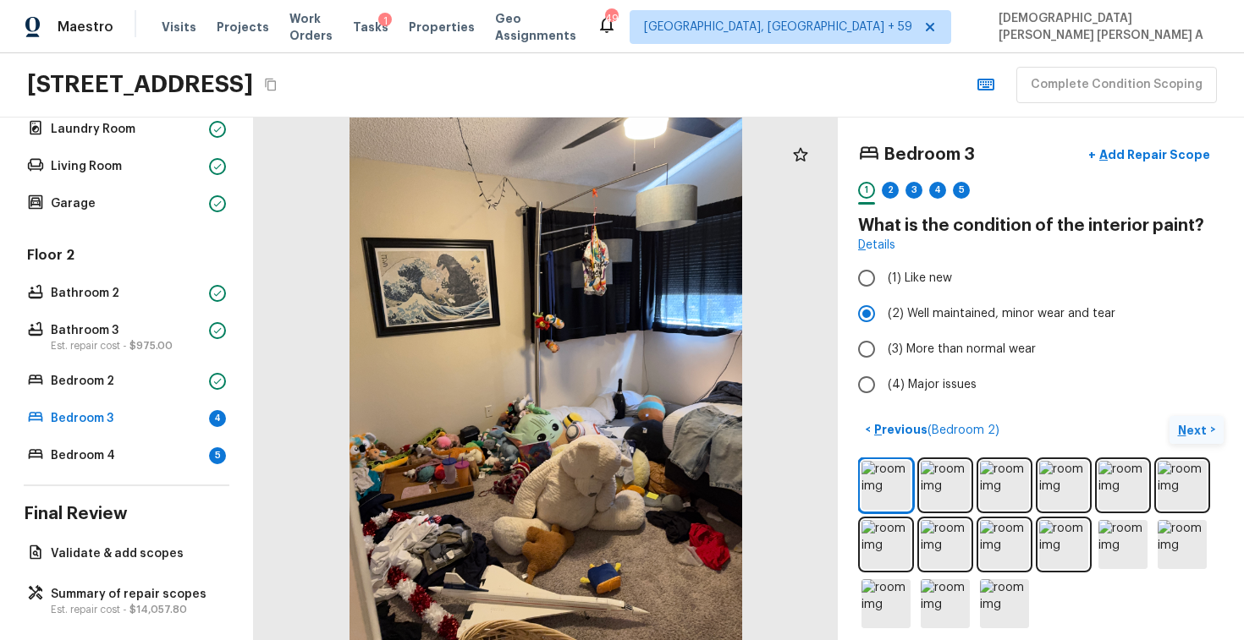
click at [1200, 431] on p "Next" at bounding box center [1194, 430] width 32 height 17
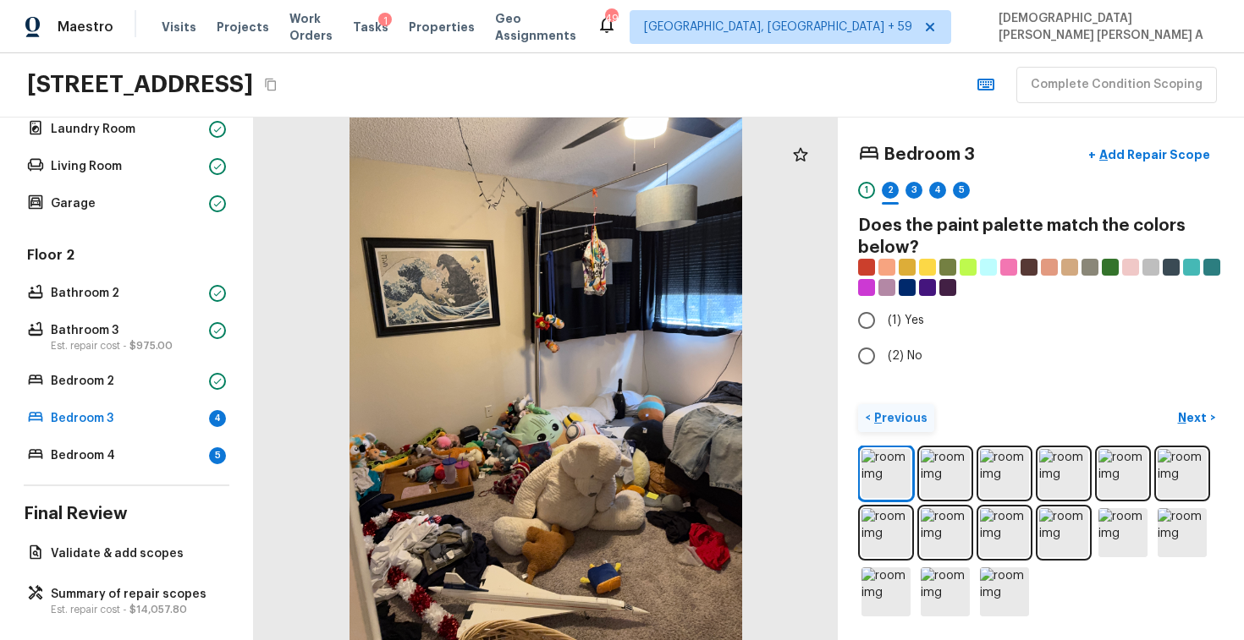
click at [894, 407] on button "< Previous" at bounding box center [896, 418] width 76 height 28
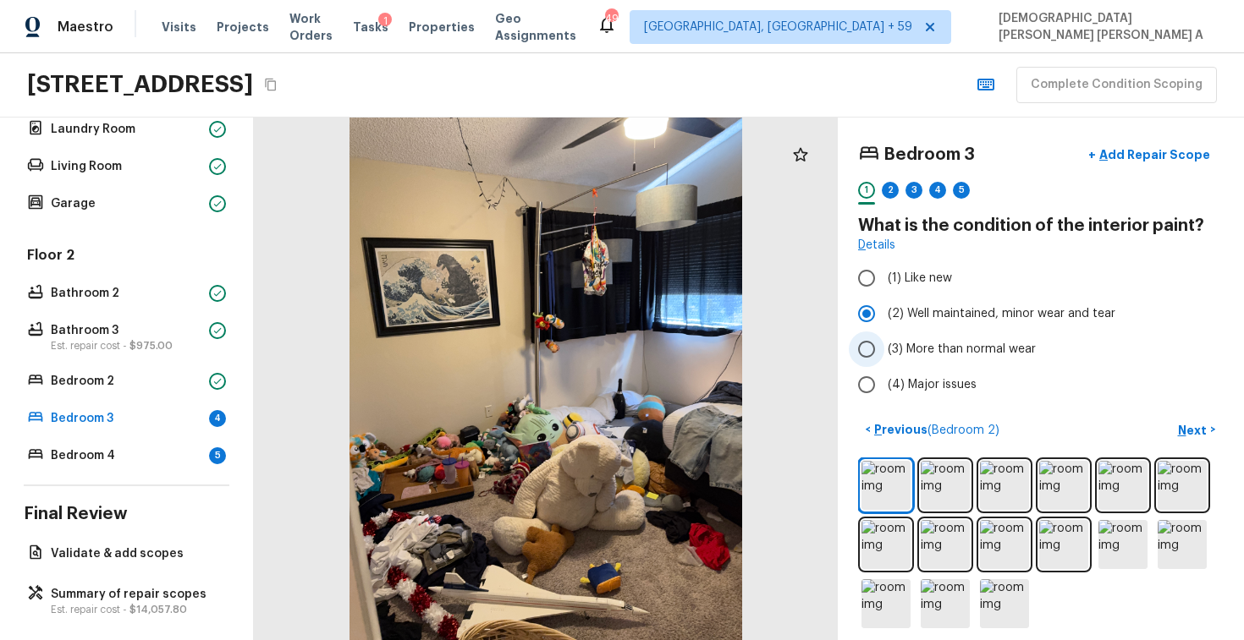
click at [869, 342] on input "(3) More than normal wear" at bounding box center [866, 350] width 36 height 36
click at [1199, 425] on p "Next" at bounding box center [1194, 430] width 32 height 17
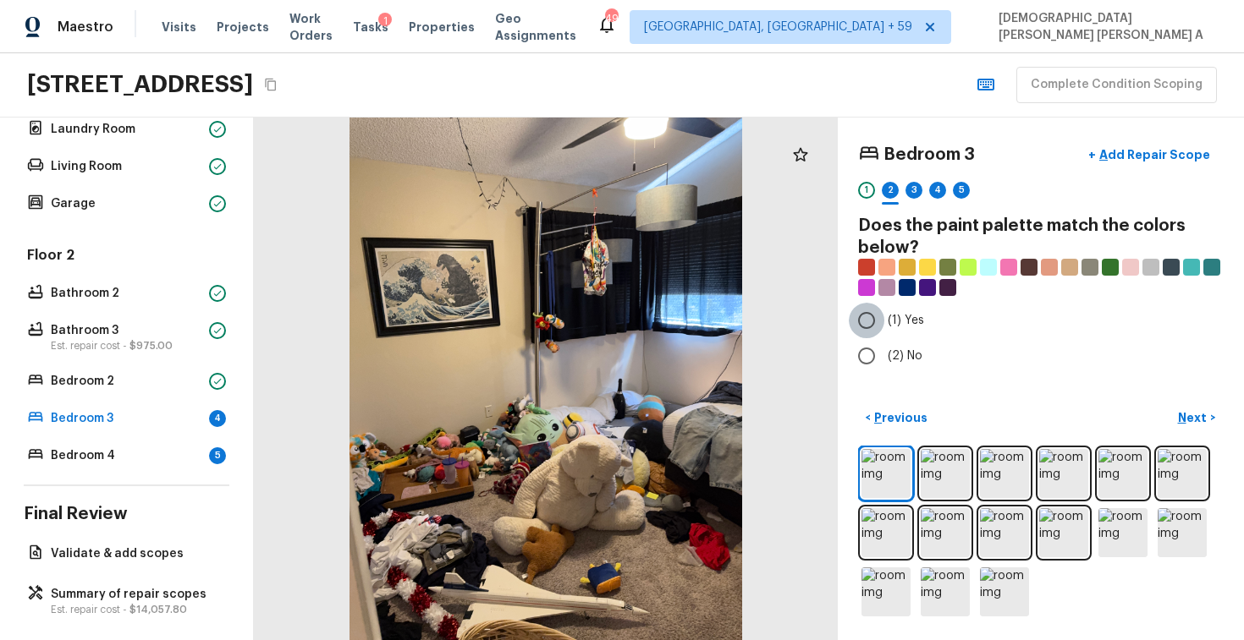
click at [865, 320] on input "(1) Yes" at bounding box center [866, 321] width 36 height 36
click at [1212, 422] on button "Next >" at bounding box center [1196, 418] width 54 height 28
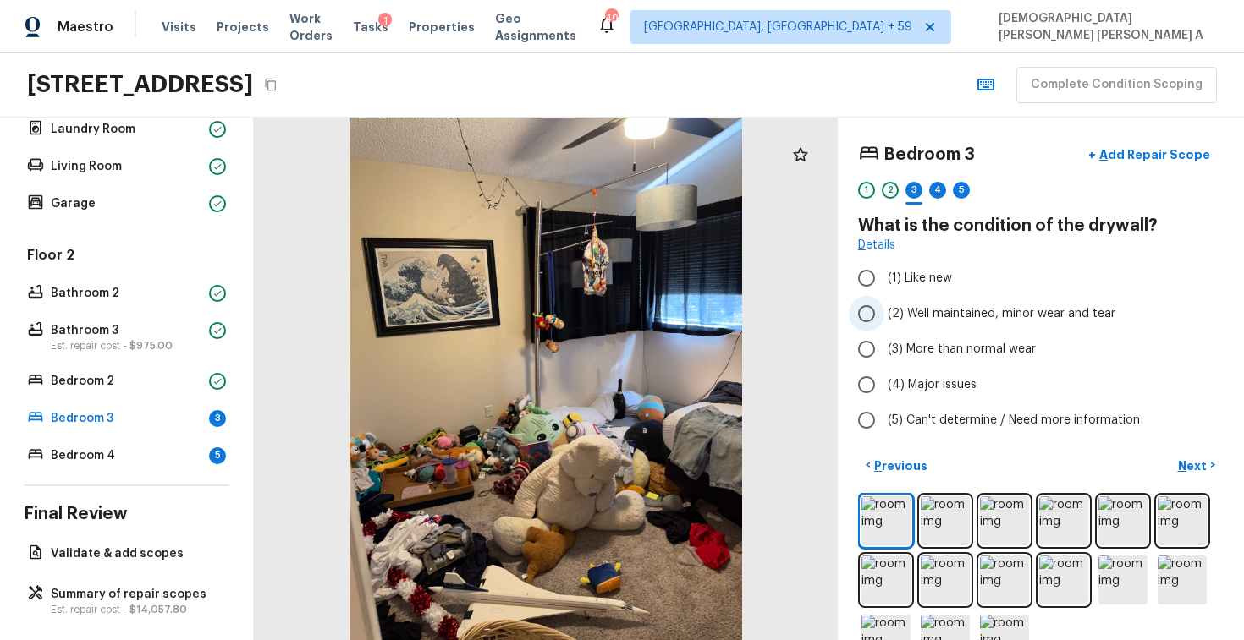
click at [876, 314] on input "(2) Well maintained, minor wear and tear" at bounding box center [866, 314] width 36 height 36
click at [1215, 462] on button "Next >" at bounding box center [1196, 466] width 54 height 28
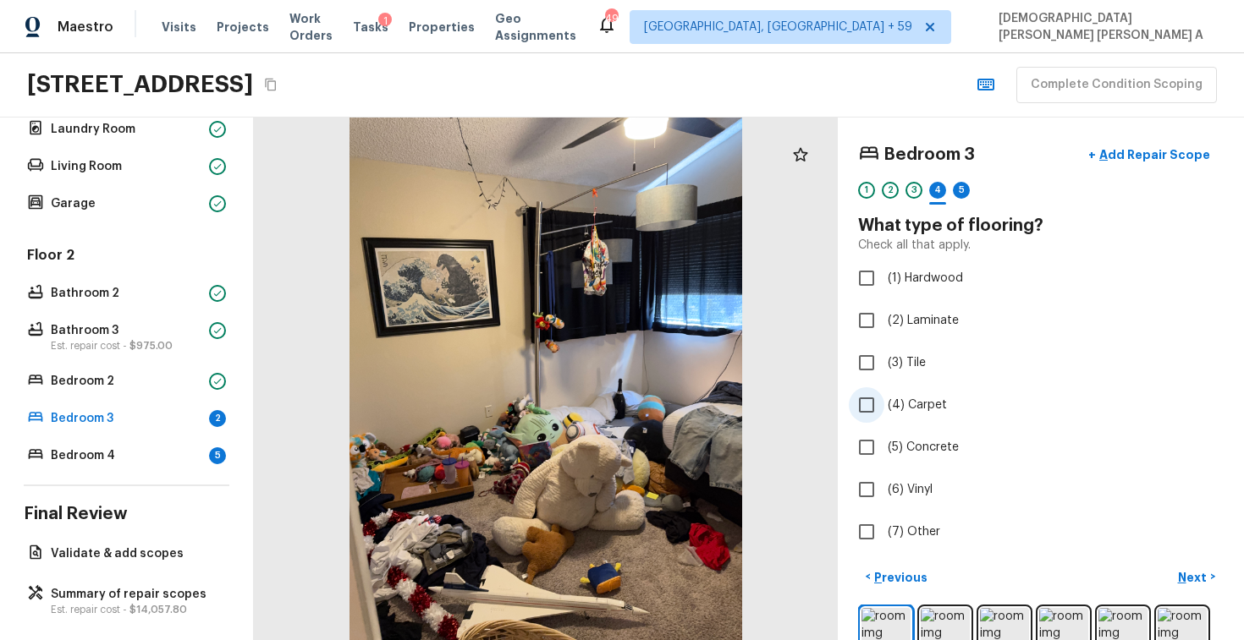
click at [867, 402] on input "(4) Carpet" at bounding box center [866, 405] width 36 height 36
click at [1188, 574] on p "Next" at bounding box center [1194, 577] width 32 height 17
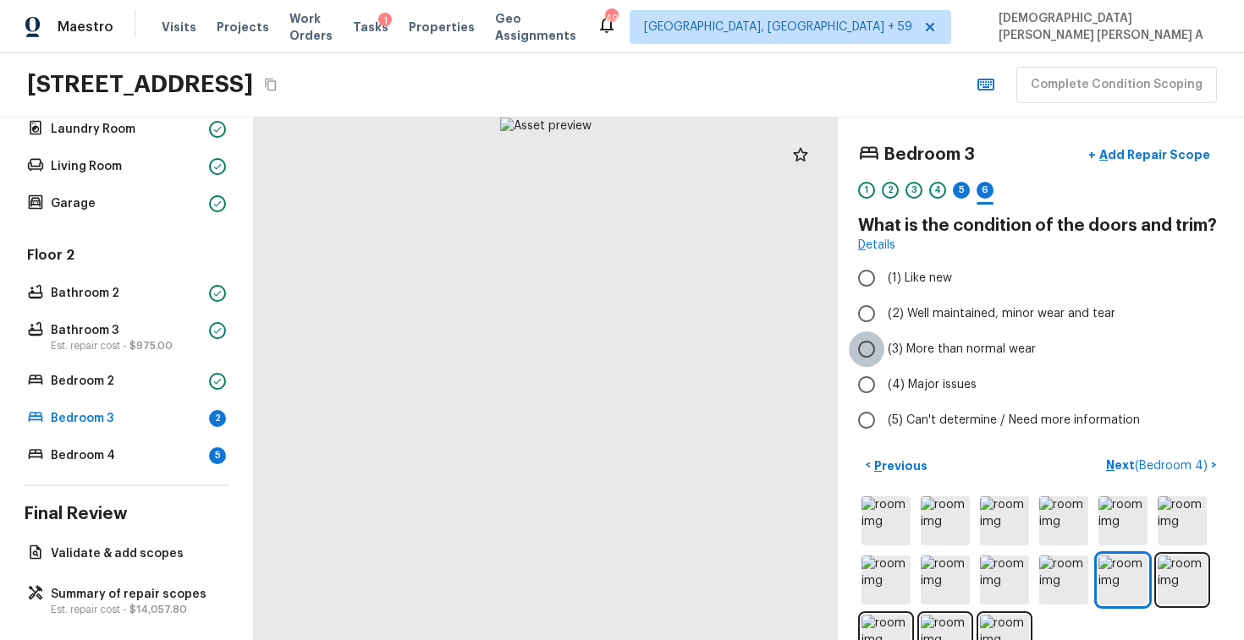
click at [873, 361] on input "(3) More than normal wear" at bounding box center [866, 350] width 36 height 36
click at [1151, 450] on div "Bedroom 3 + Add Repair Scope 1 2 3 4 5 6 What is the condition of the doors and…" at bounding box center [1040, 379] width 406 height 523
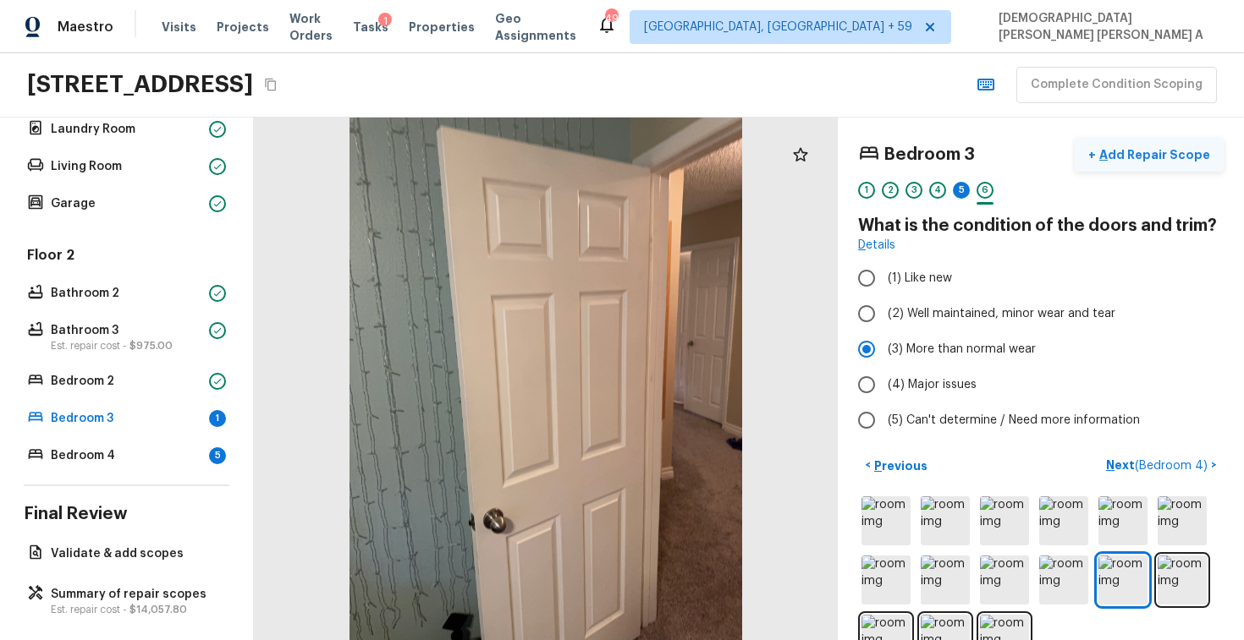
click at [1160, 164] on button "+ Add Repair Scope" at bounding box center [1148, 155] width 149 height 35
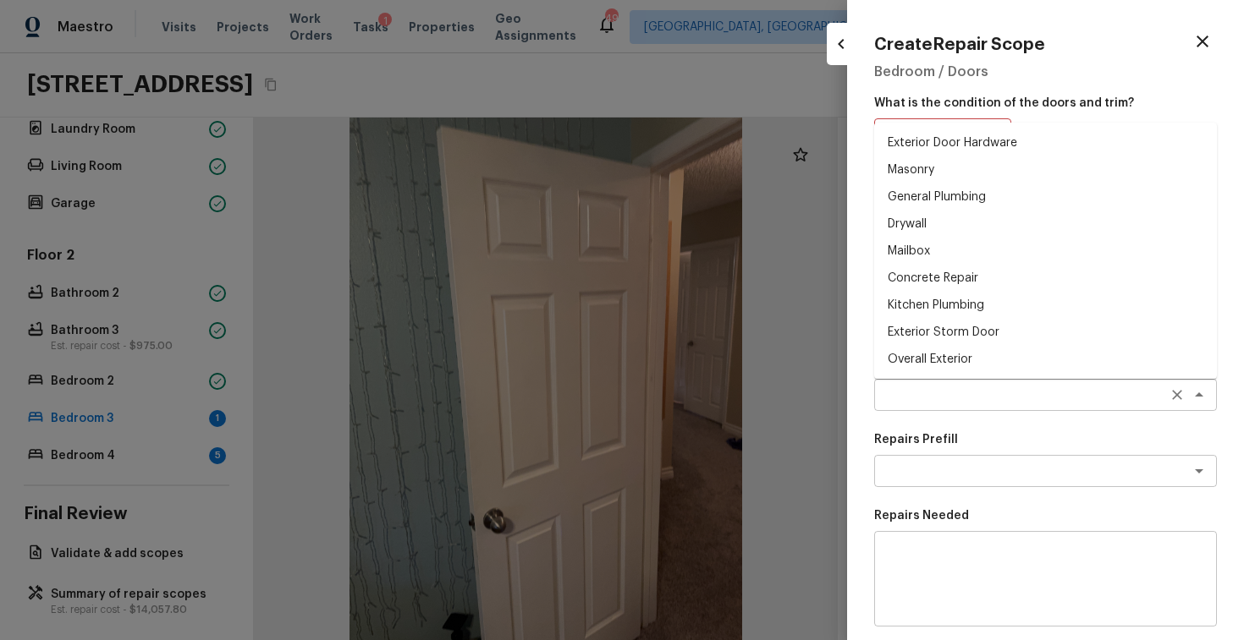
click at [947, 404] on div "x ​" at bounding box center [1045, 395] width 343 height 32
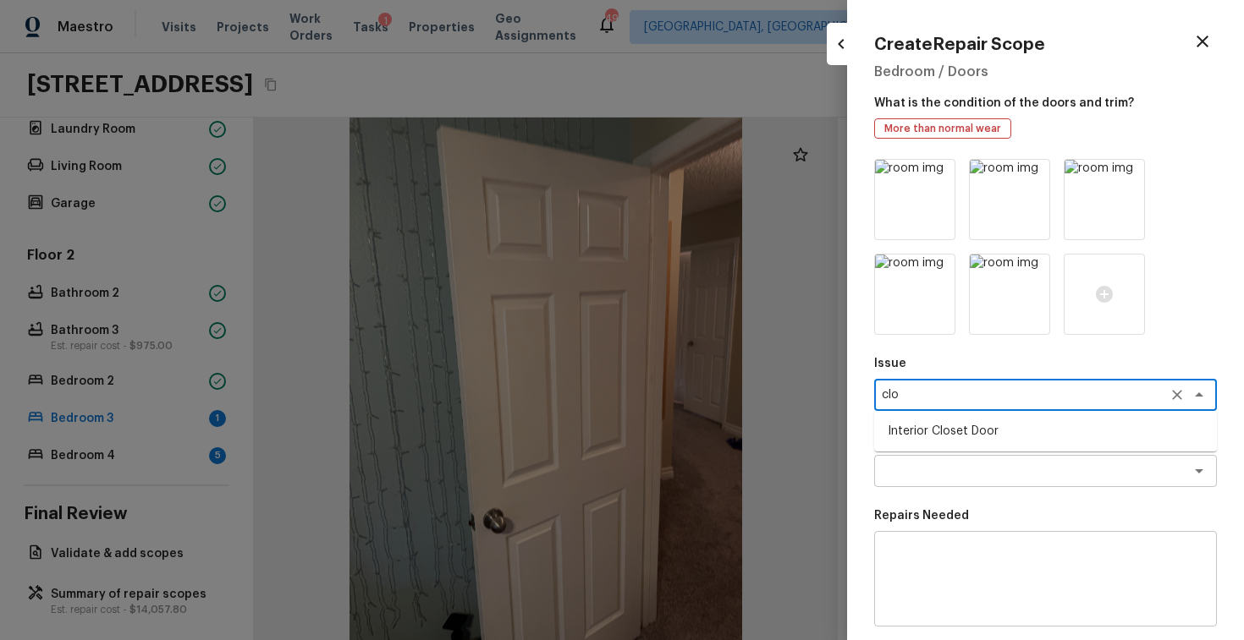
click at [944, 436] on li "Interior Closet Door" at bounding box center [1045, 431] width 343 height 27
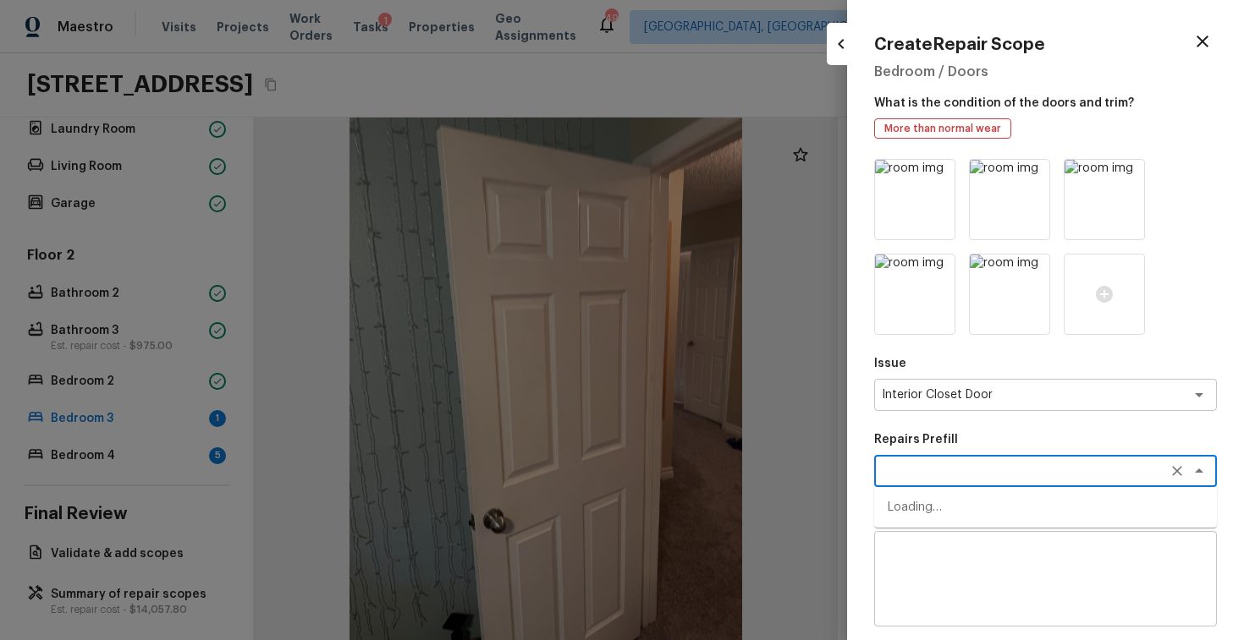
click at [948, 463] on textarea at bounding box center [1021, 471] width 280 height 17
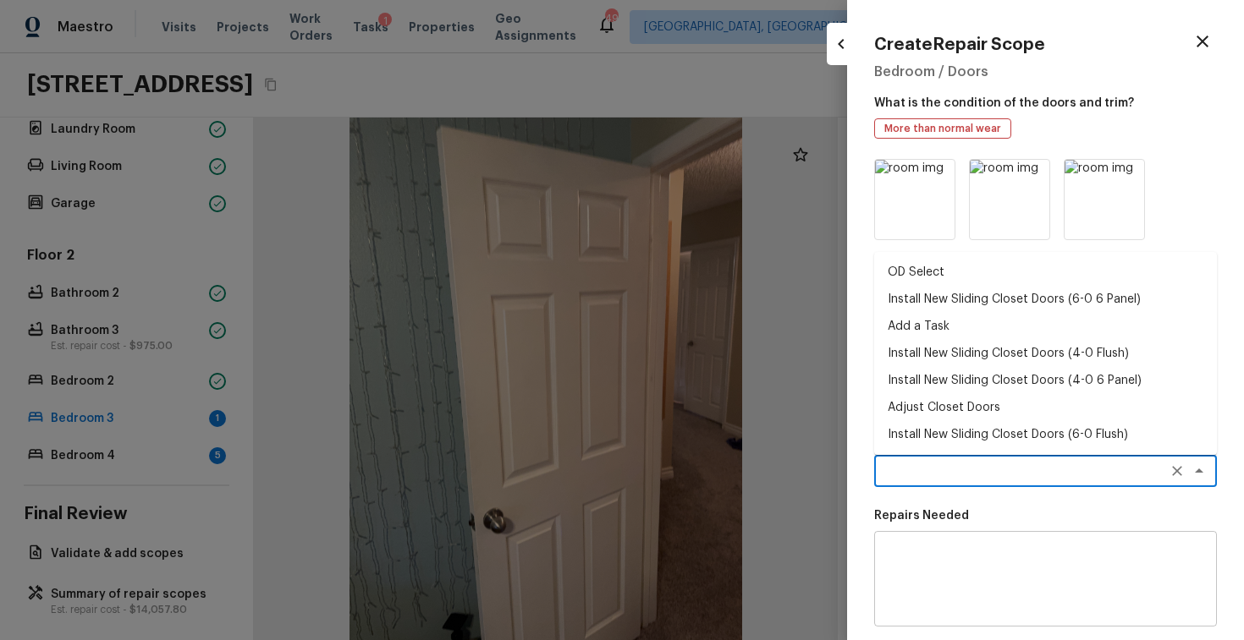
click at [959, 303] on li "Install New Sliding Closet Doors (6-0 6 Panel)" at bounding box center [1045, 299] width 343 height 27
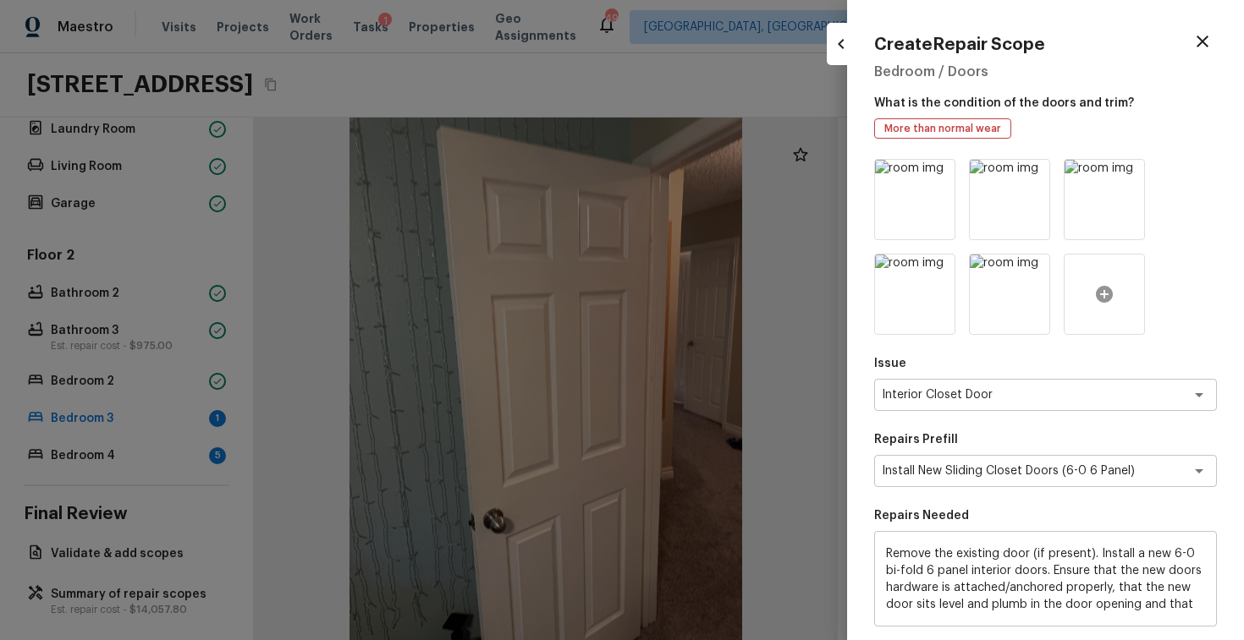
click at [1095, 297] on icon at bounding box center [1104, 294] width 20 height 20
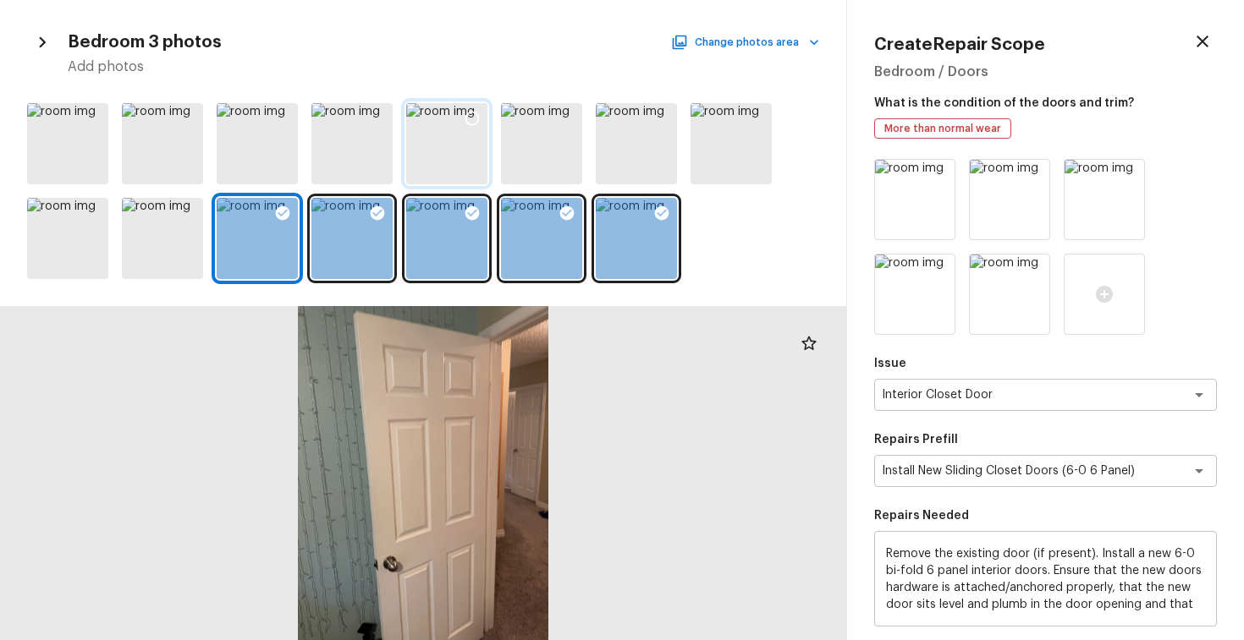
click at [470, 116] on icon at bounding box center [472, 118] width 17 height 17
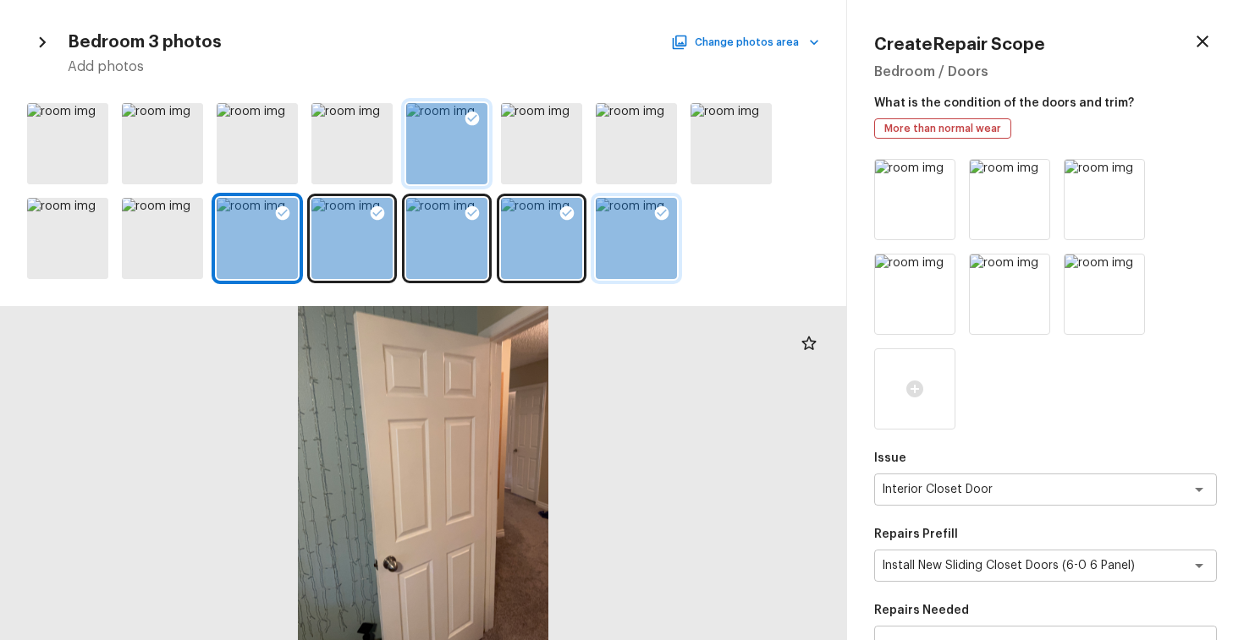
click at [662, 216] on icon at bounding box center [662, 213] width 14 height 14
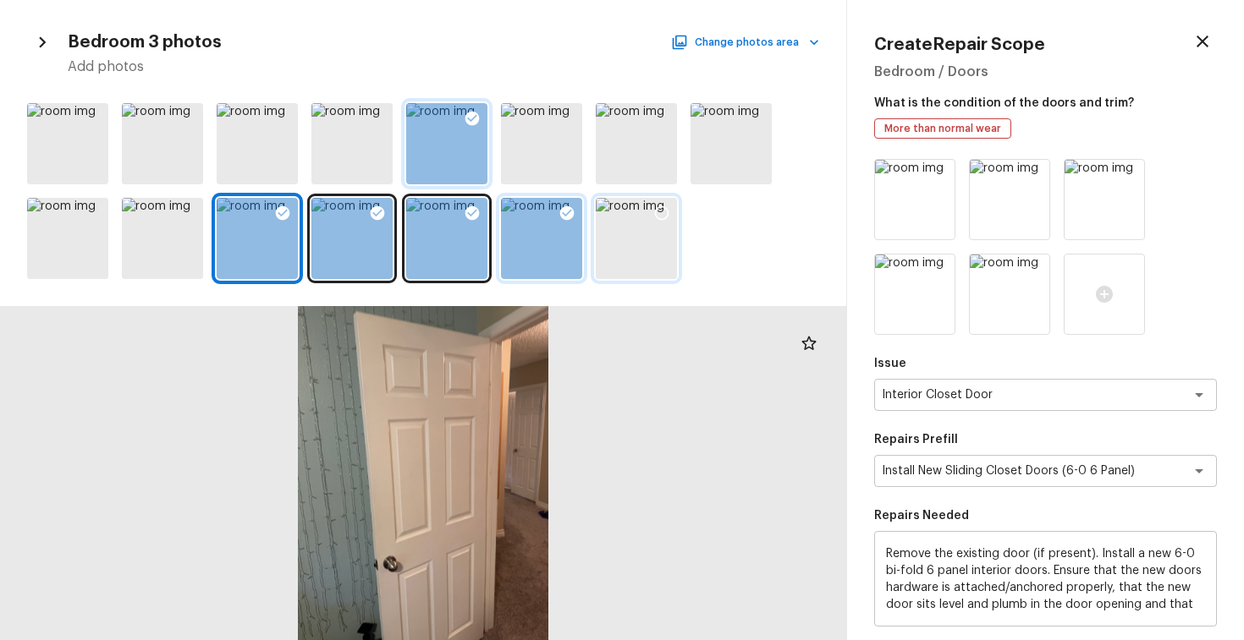
click at [558, 200] on div at bounding box center [567, 216] width 30 height 36
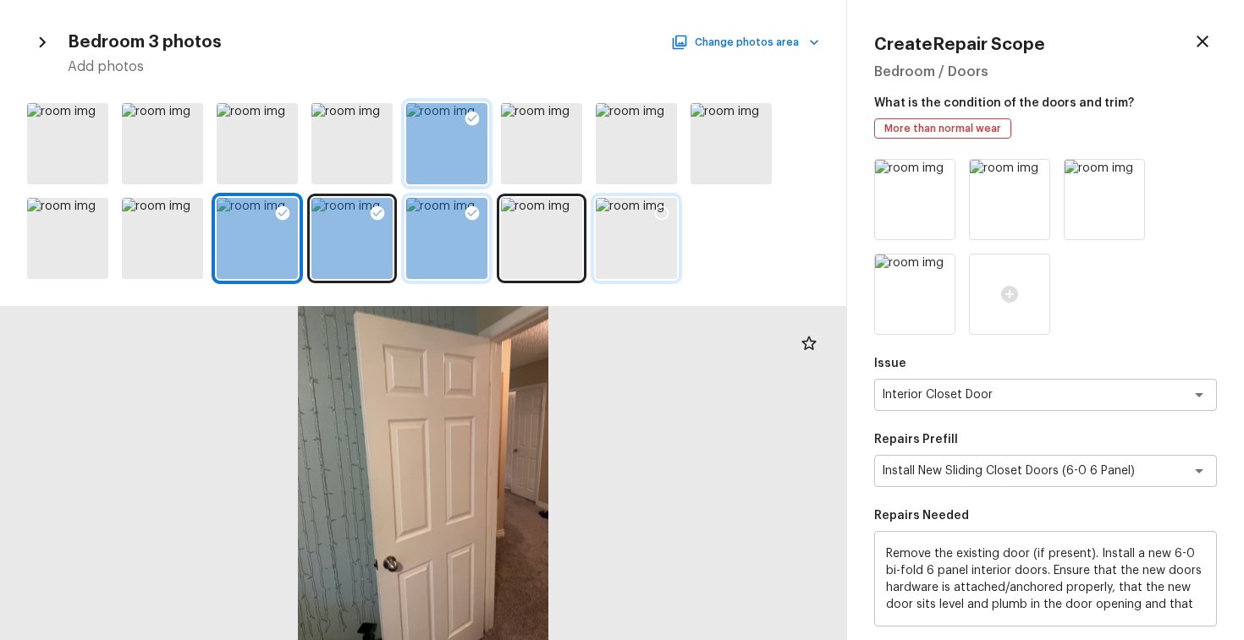
click at [459, 212] on div at bounding box center [472, 216] width 30 height 36
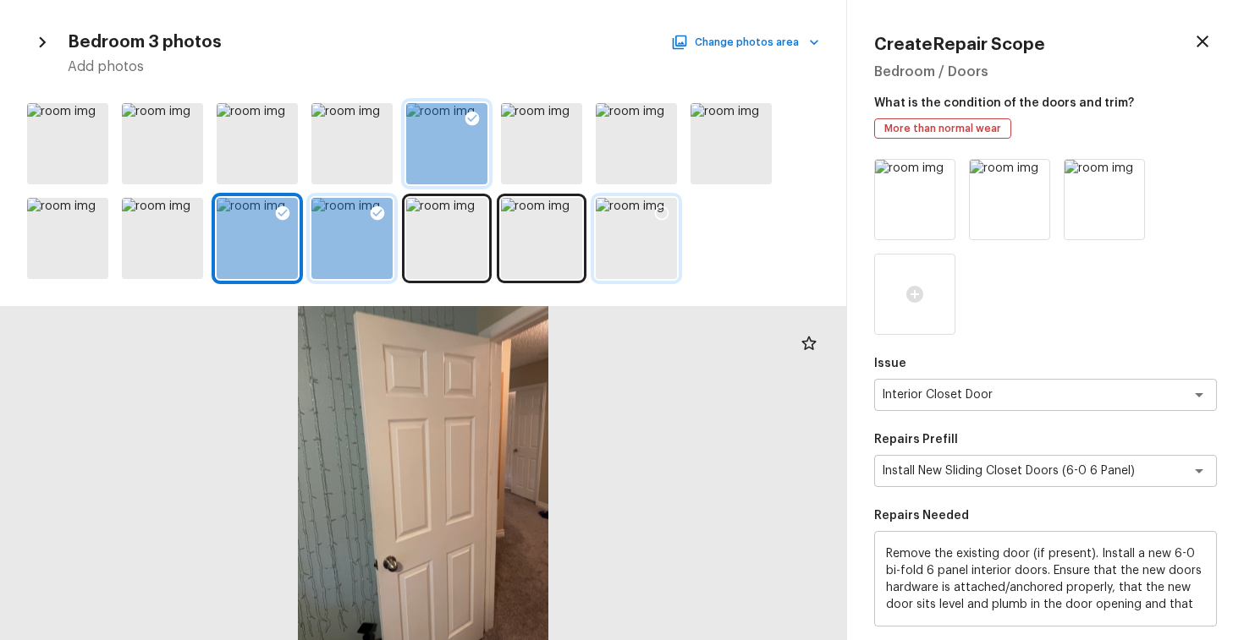
click at [338, 211] on div at bounding box center [351, 238] width 81 height 81
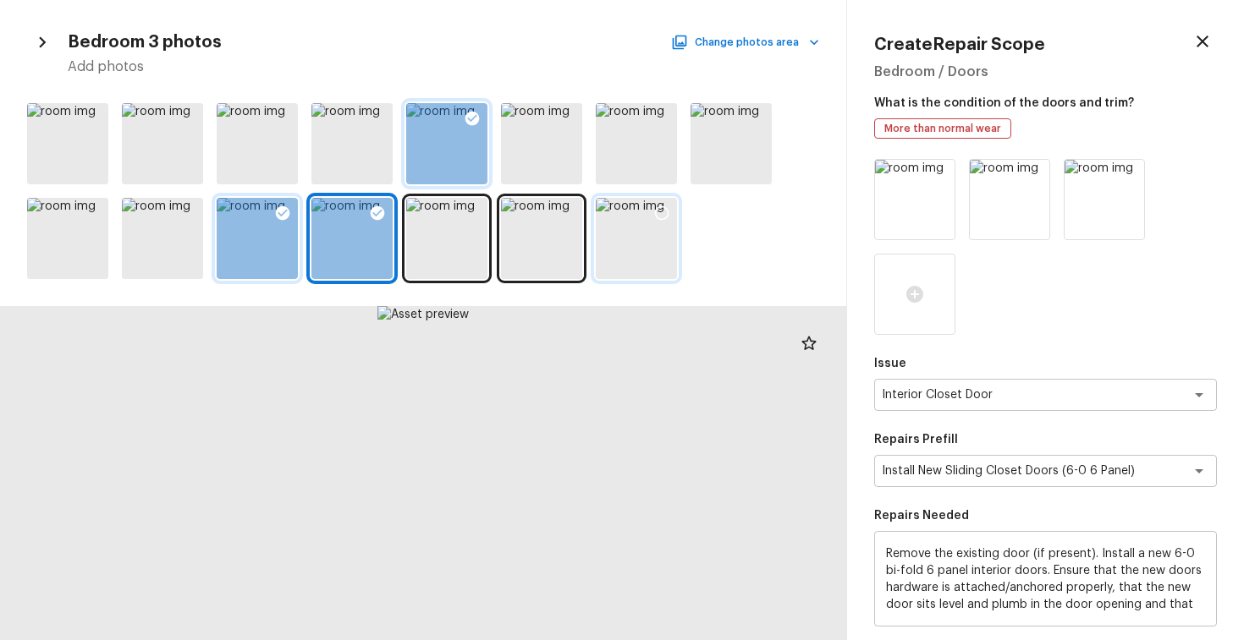
click at [284, 211] on icon at bounding box center [282, 213] width 17 height 17
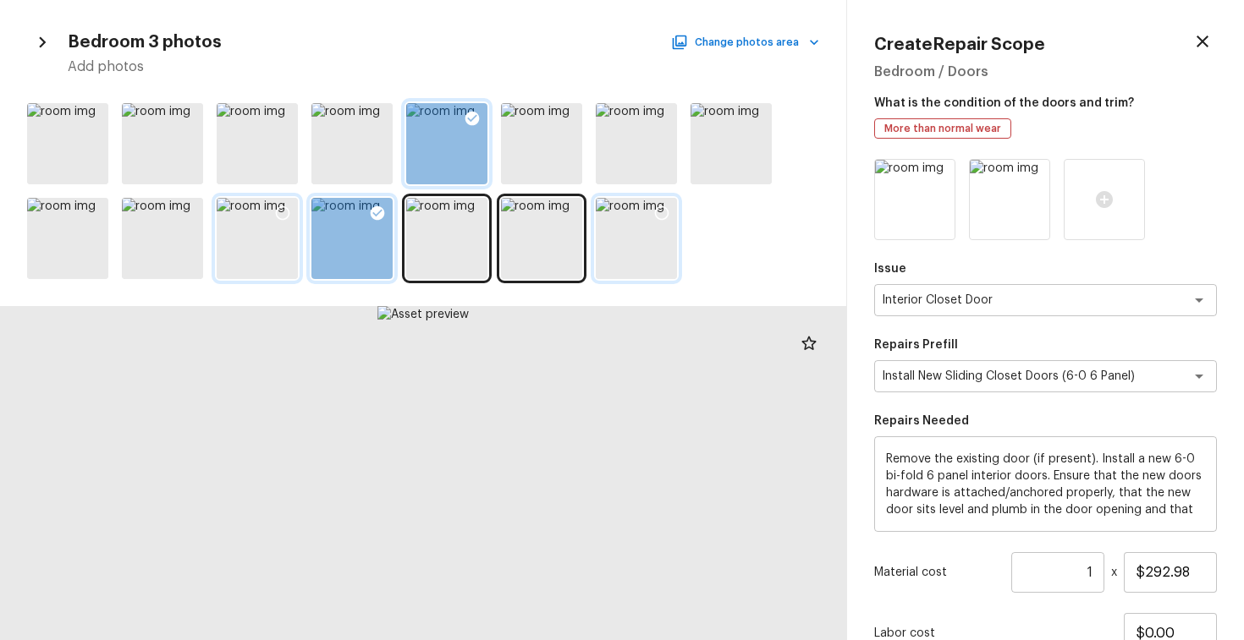
click at [380, 208] on icon at bounding box center [378, 213] width 14 height 14
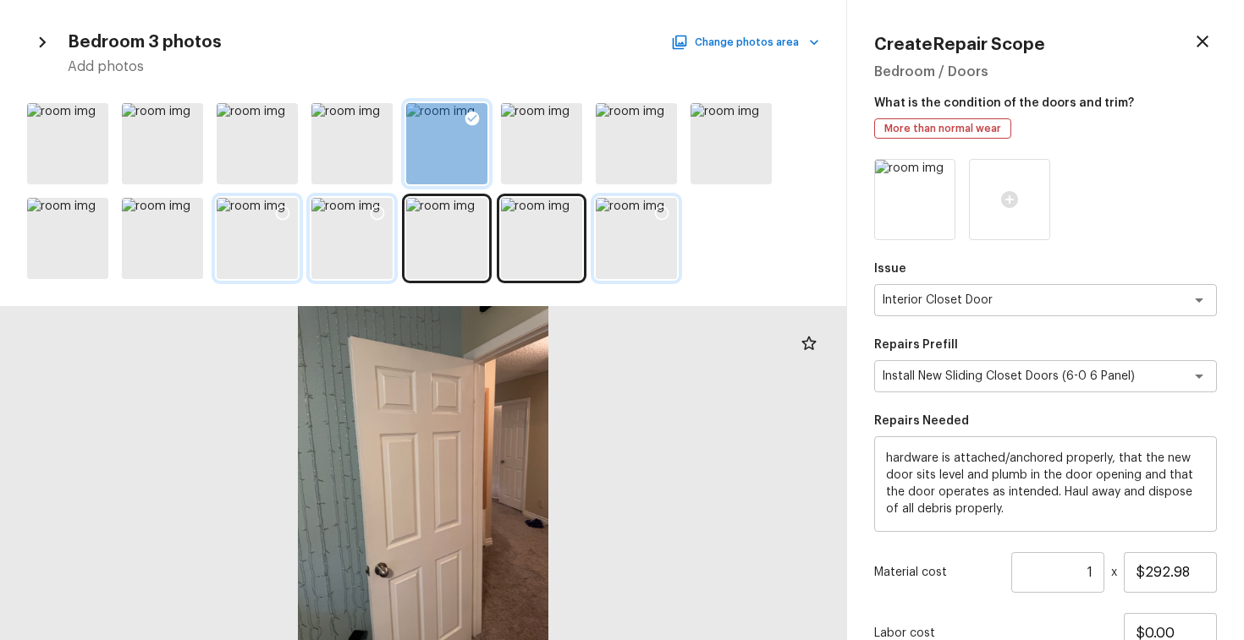
scroll to position [137, 0]
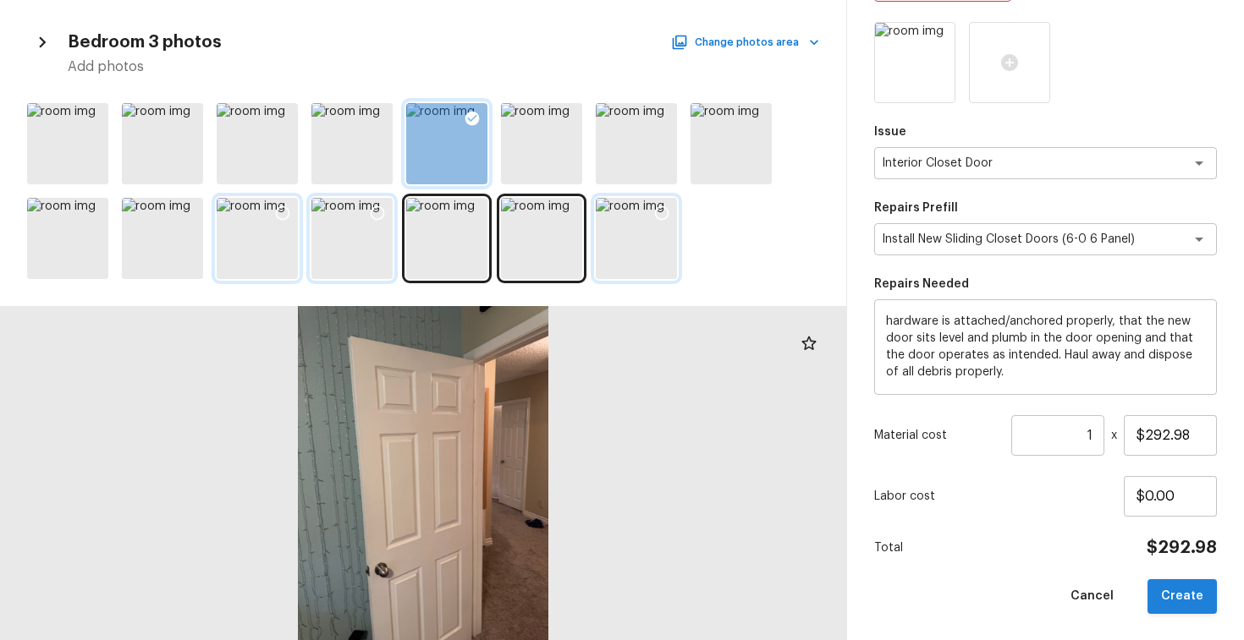
click at [1183, 589] on button "Create" at bounding box center [1181, 596] width 69 height 35
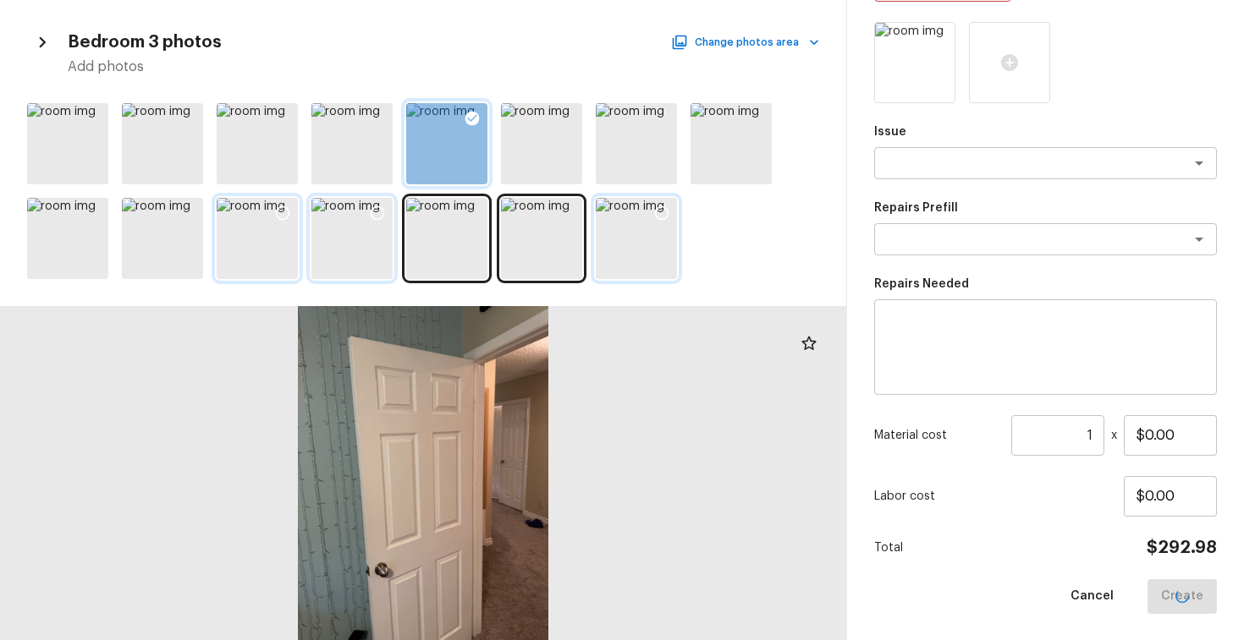
scroll to position [0, 0]
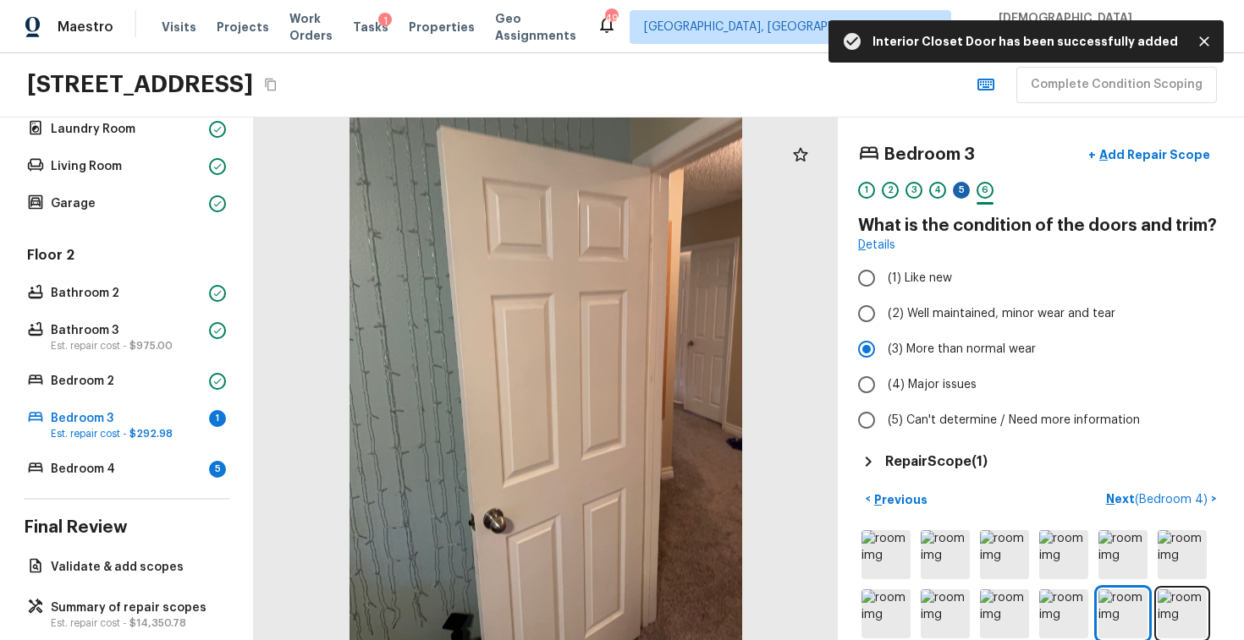
click at [953, 189] on div "5" at bounding box center [961, 190] width 17 height 17
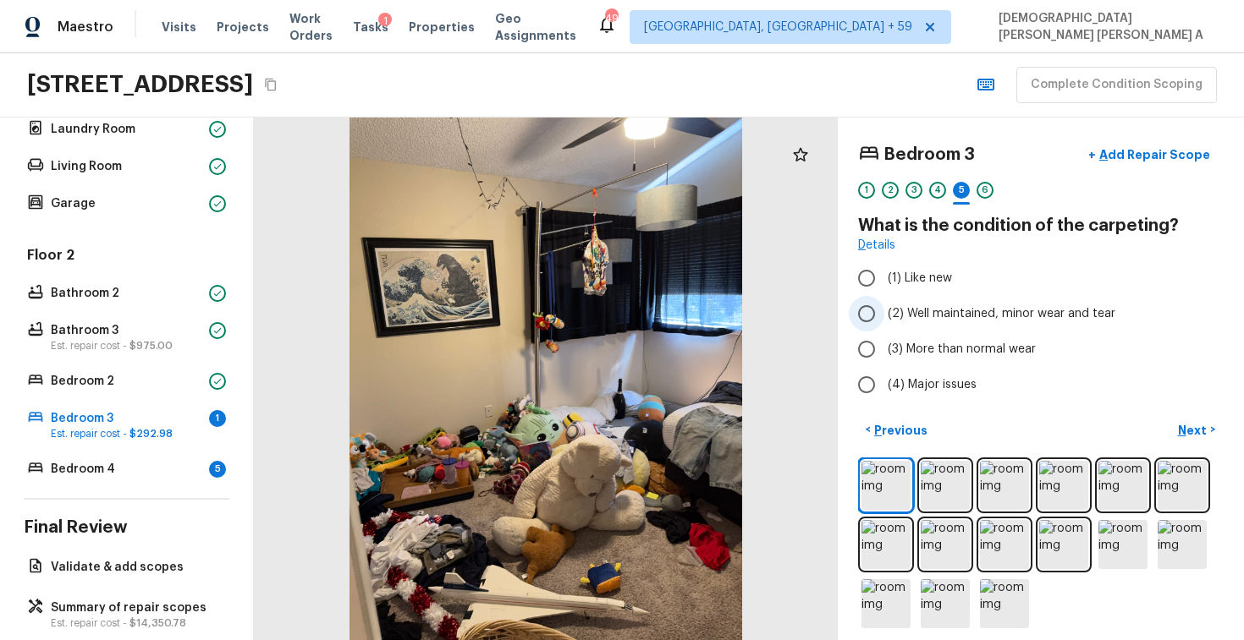
click at [883, 309] on input "(2) Well maintained, minor wear and tear" at bounding box center [866, 314] width 36 height 36
click at [931, 348] on span "(3) More than normal wear" at bounding box center [961, 349] width 148 height 17
click at [884, 348] on input "(3) More than normal wear" at bounding box center [866, 350] width 36 height 36
click at [1180, 428] on p "Next" at bounding box center [1194, 430] width 32 height 17
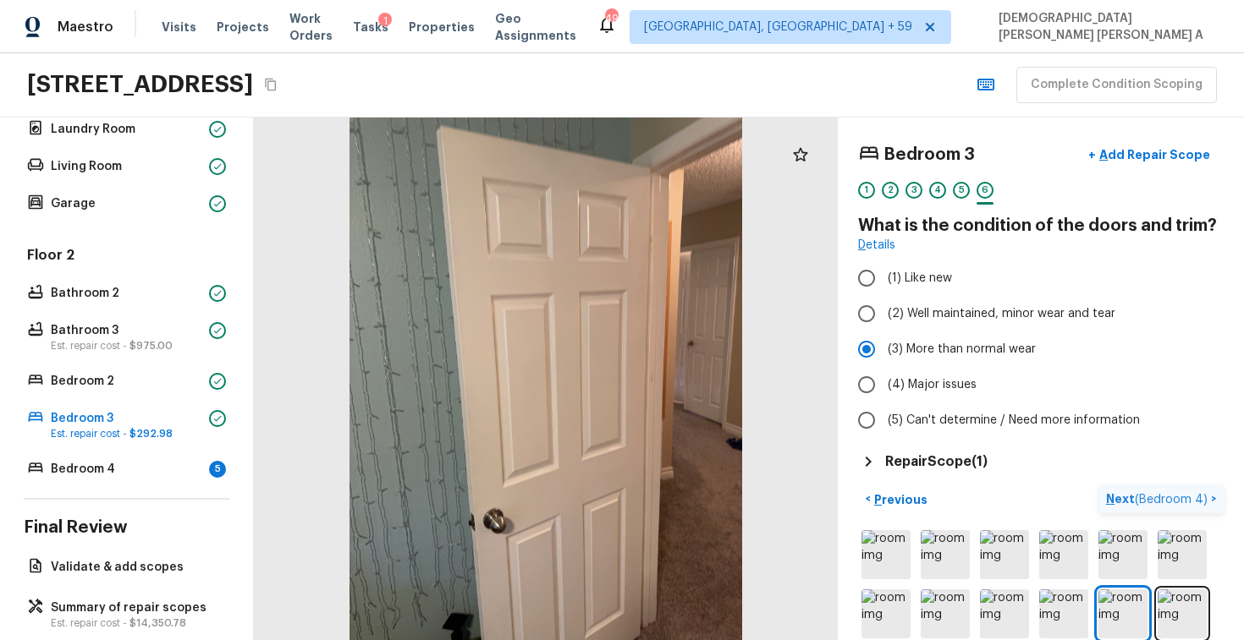
click at [1142, 501] on span "( Bedroom 4 )" at bounding box center [1170, 500] width 73 height 12
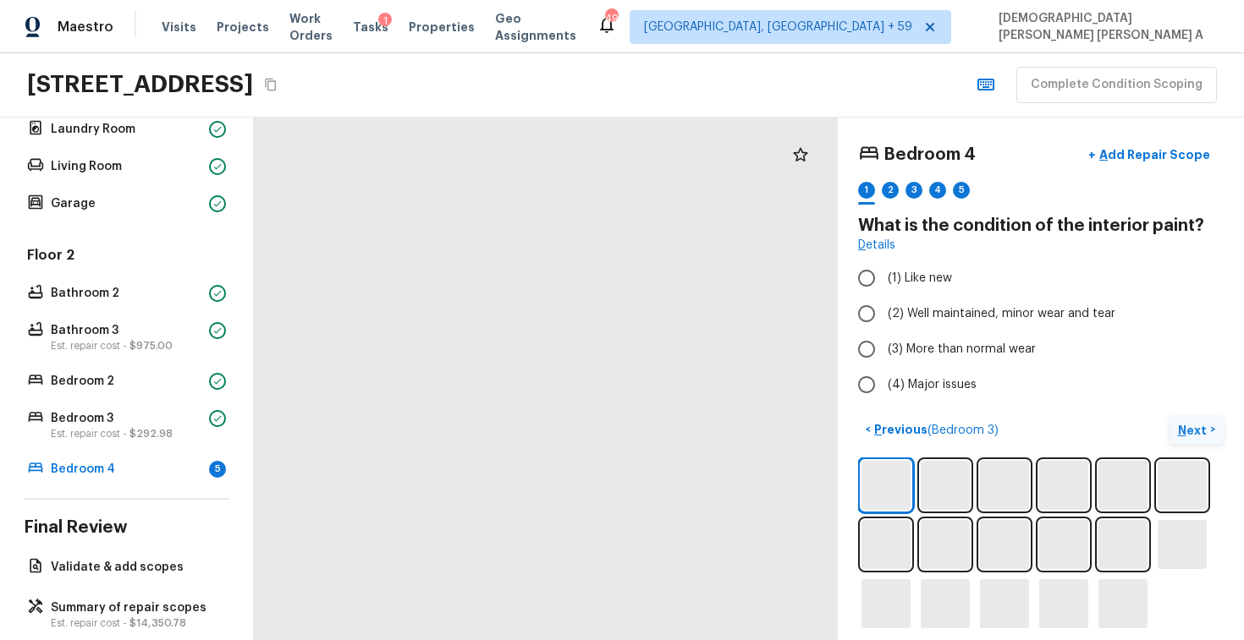
scroll to position [12, 0]
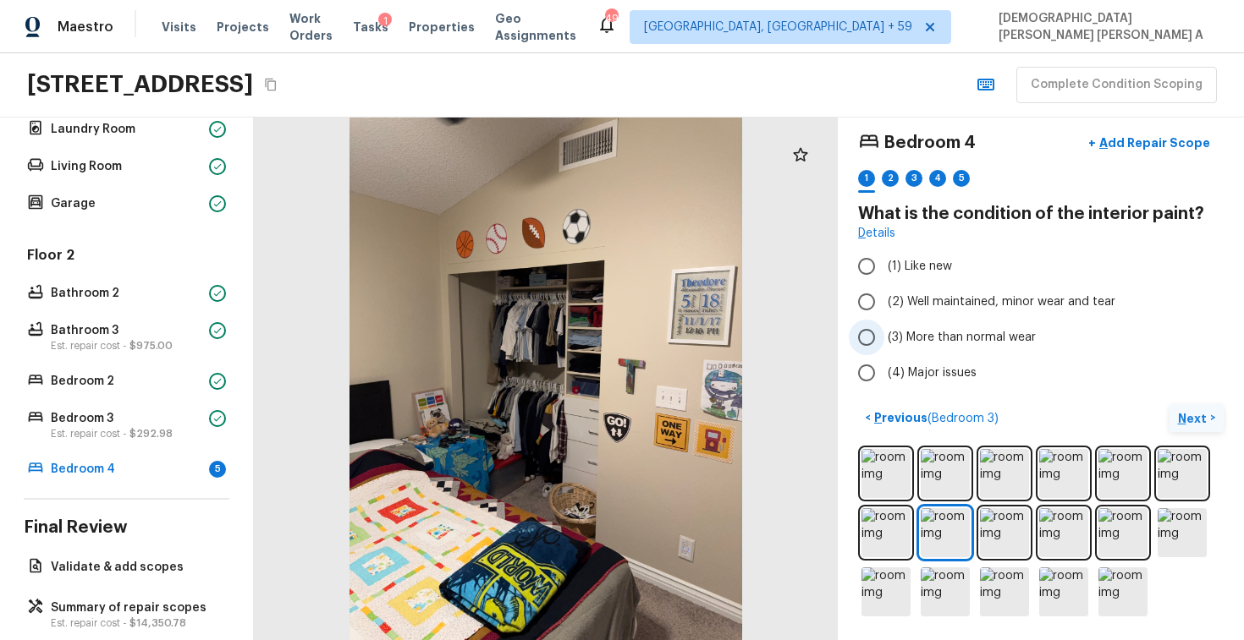
click at [865, 332] on input "(3) More than normal wear" at bounding box center [866, 338] width 36 height 36
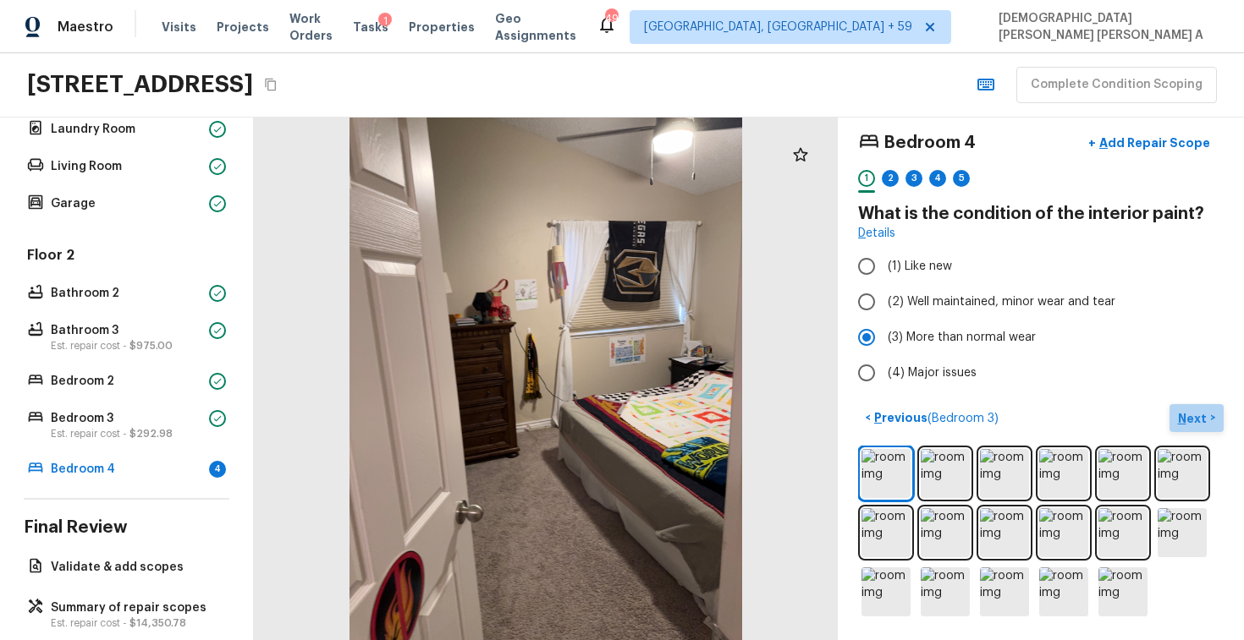
click at [1211, 417] on button "Next >" at bounding box center [1196, 418] width 54 height 28
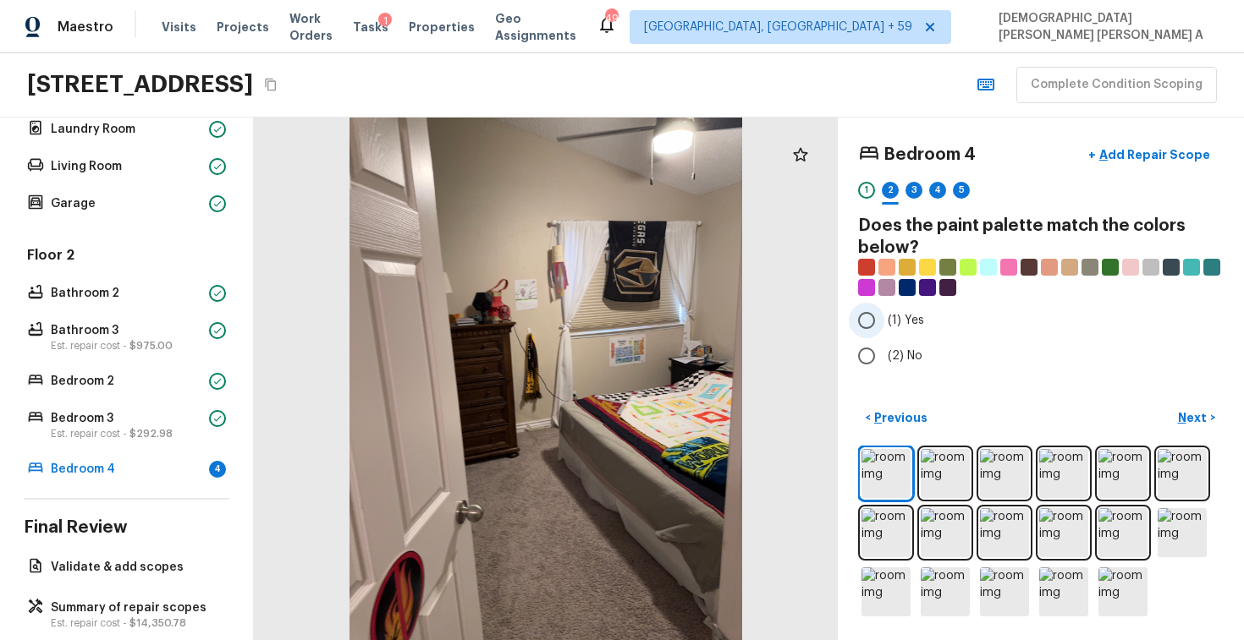
click at [869, 314] on input "(1) Yes" at bounding box center [866, 321] width 36 height 36
click at [1199, 425] on p "Next" at bounding box center [1194, 417] width 32 height 17
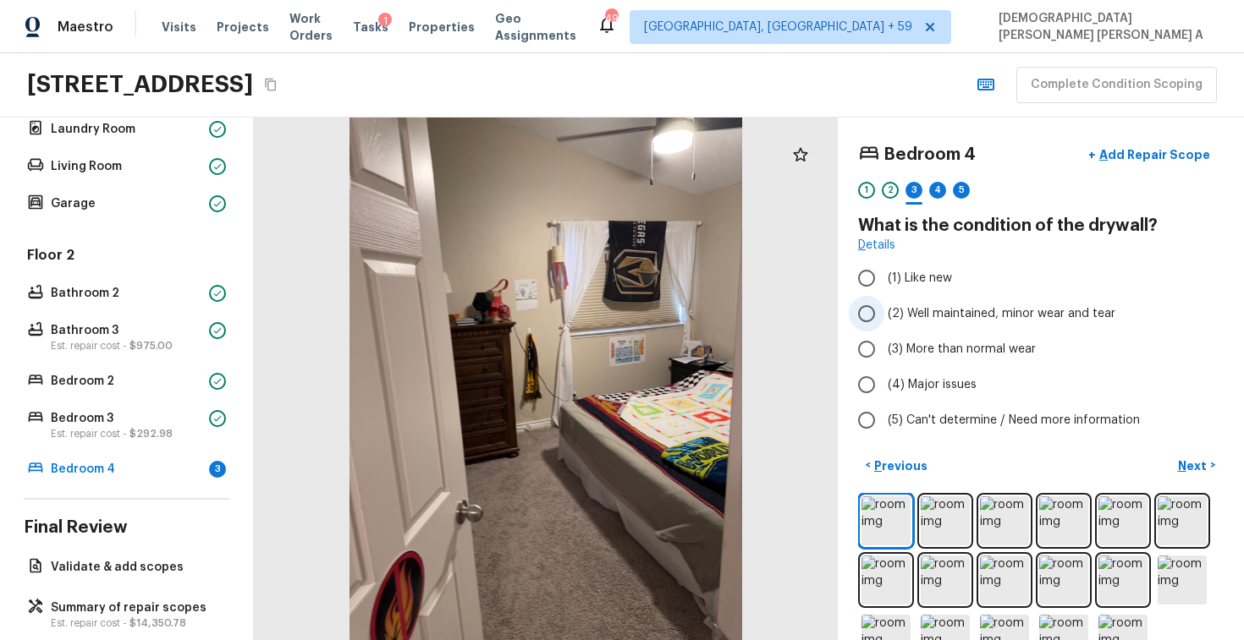
click at [887, 316] on span "(2) Well maintained, minor wear and tear" at bounding box center [1001, 313] width 228 height 17
click at [884, 316] on input "(2) Well maintained, minor wear and tear" at bounding box center [866, 314] width 36 height 36
click at [1207, 469] on p "Next" at bounding box center [1194, 466] width 32 height 17
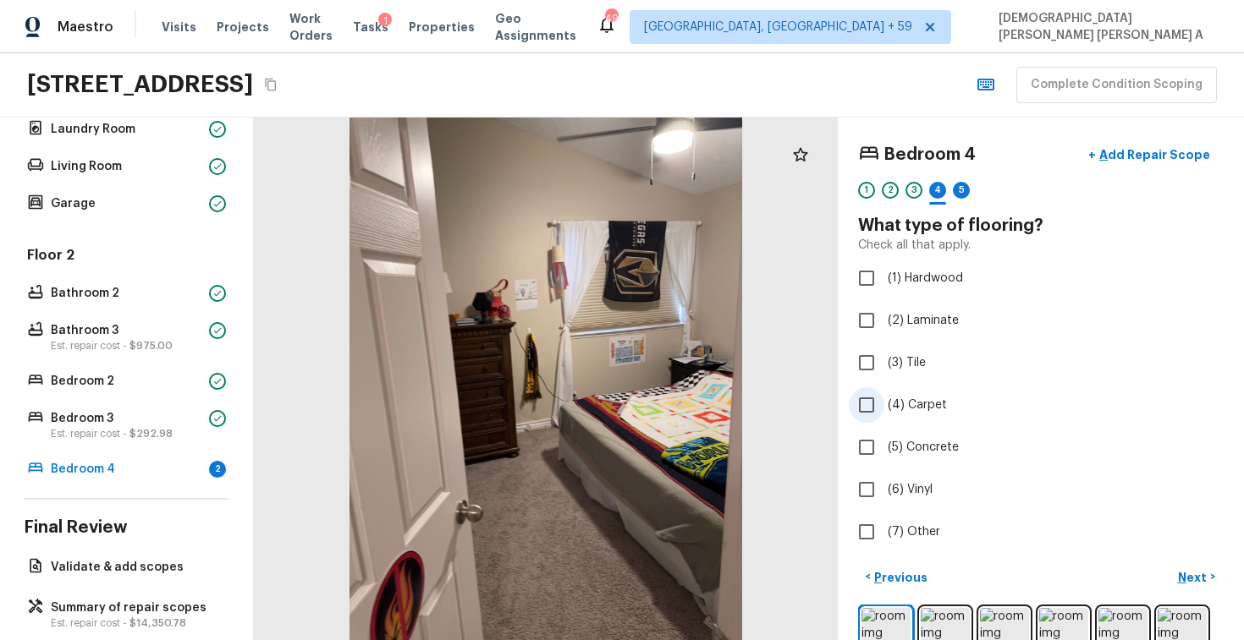
click at [864, 405] on input "(4) Carpet" at bounding box center [866, 405] width 36 height 36
click at [1190, 569] on p "Next" at bounding box center [1194, 577] width 32 height 17
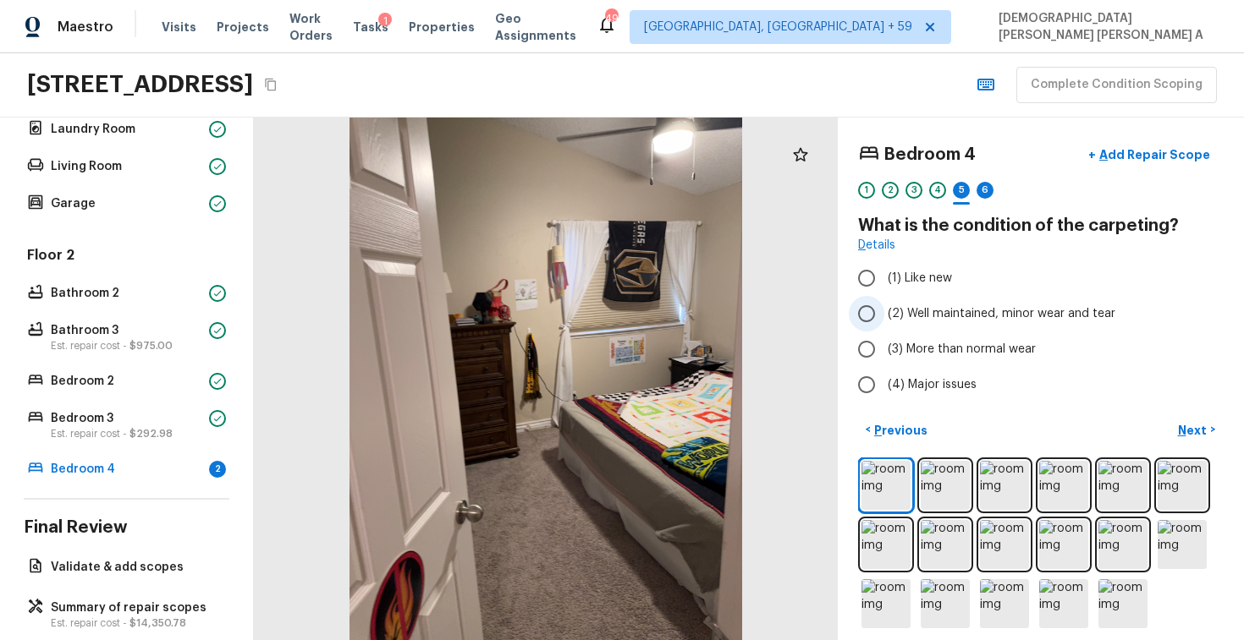
click at [869, 310] on input "(2) Well maintained, minor wear and tear" at bounding box center [866, 314] width 36 height 36
click at [1194, 428] on p "Next" at bounding box center [1194, 430] width 32 height 17
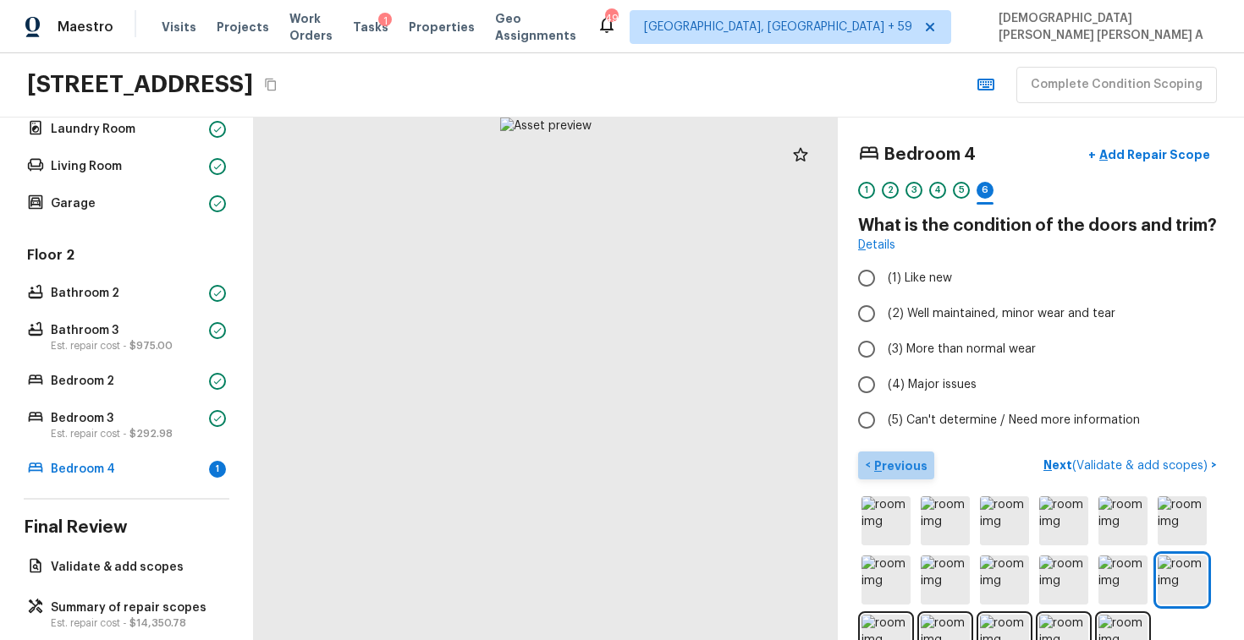
click at [900, 459] on p "Previous" at bounding box center [898, 466] width 57 height 17
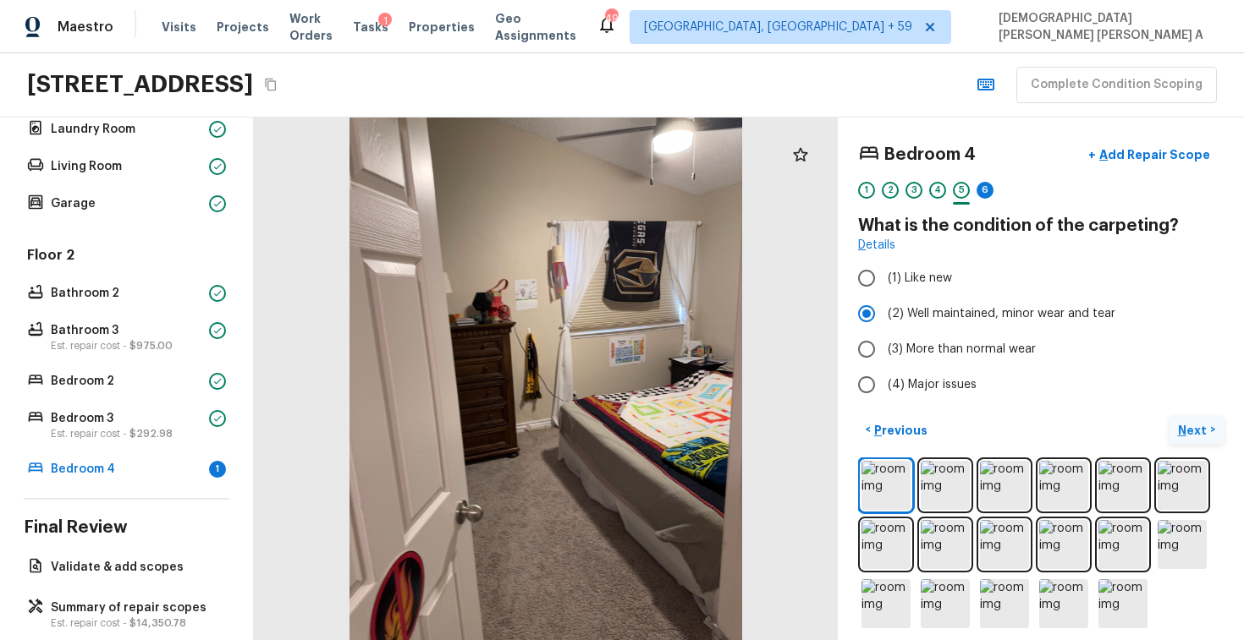
click at [1181, 429] on p "Next" at bounding box center [1194, 430] width 32 height 17
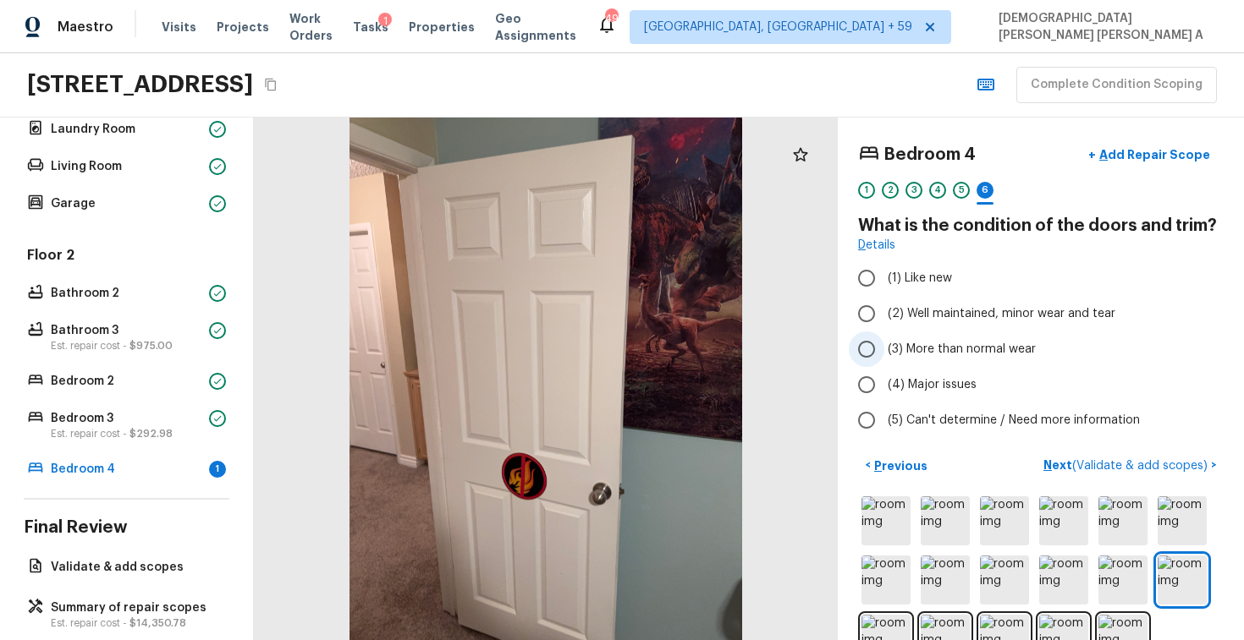
click at [867, 344] on input "(3) More than normal wear" at bounding box center [866, 350] width 36 height 36
click at [1169, 151] on p "Add Repair Scope" at bounding box center [1152, 154] width 114 height 17
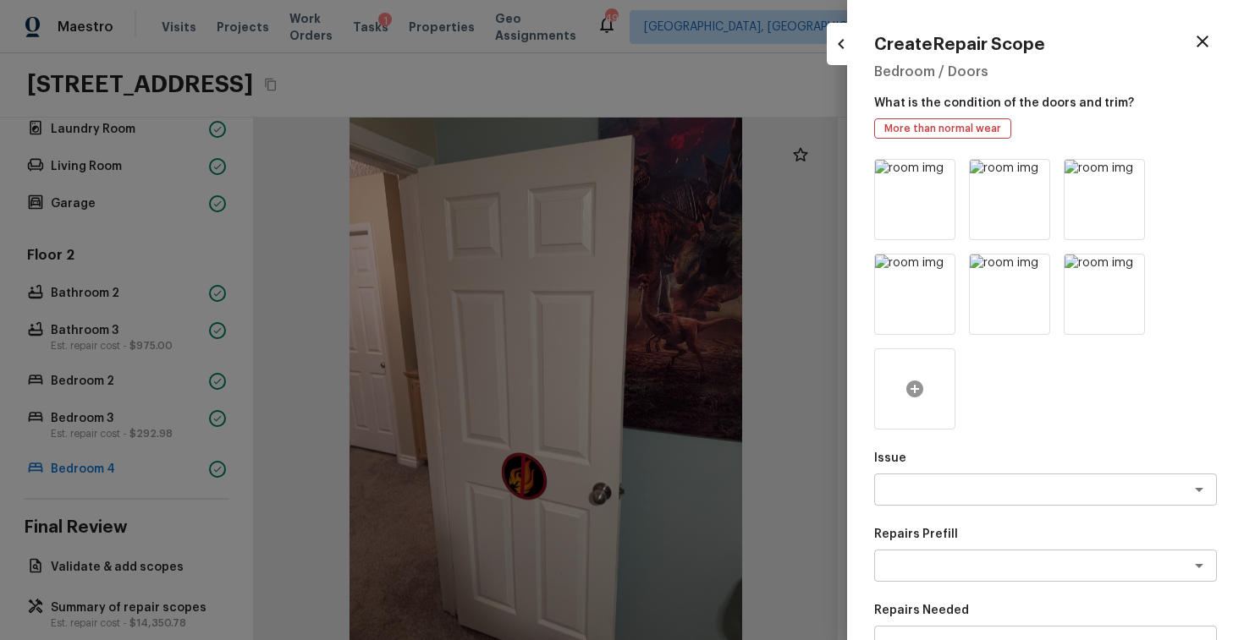
click at [918, 383] on icon at bounding box center [914, 389] width 17 height 17
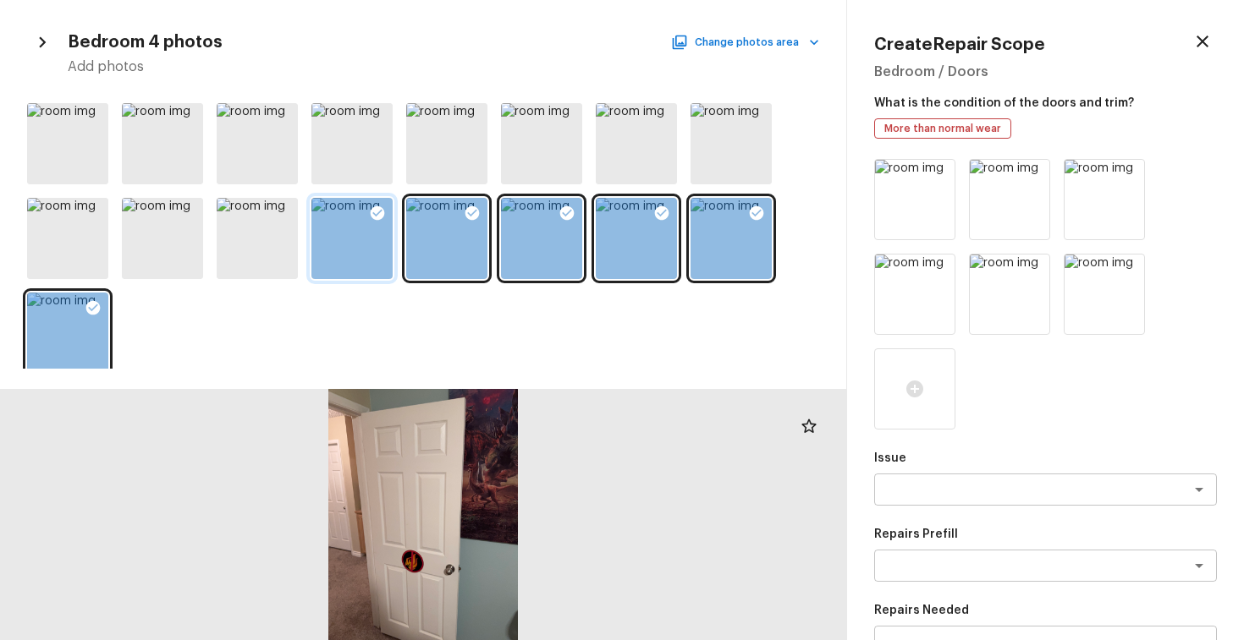
click at [374, 214] on icon at bounding box center [377, 213] width 17 height 17
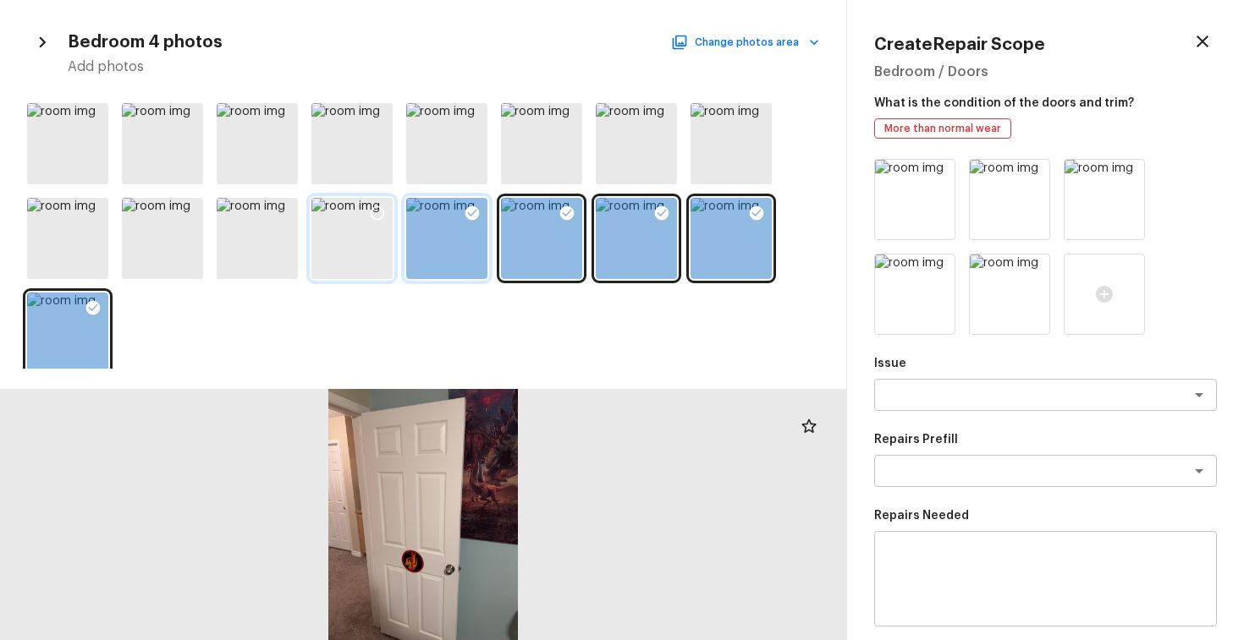
click at [469, 208] on icon at bounding box center [472, 213] width 14 height 14
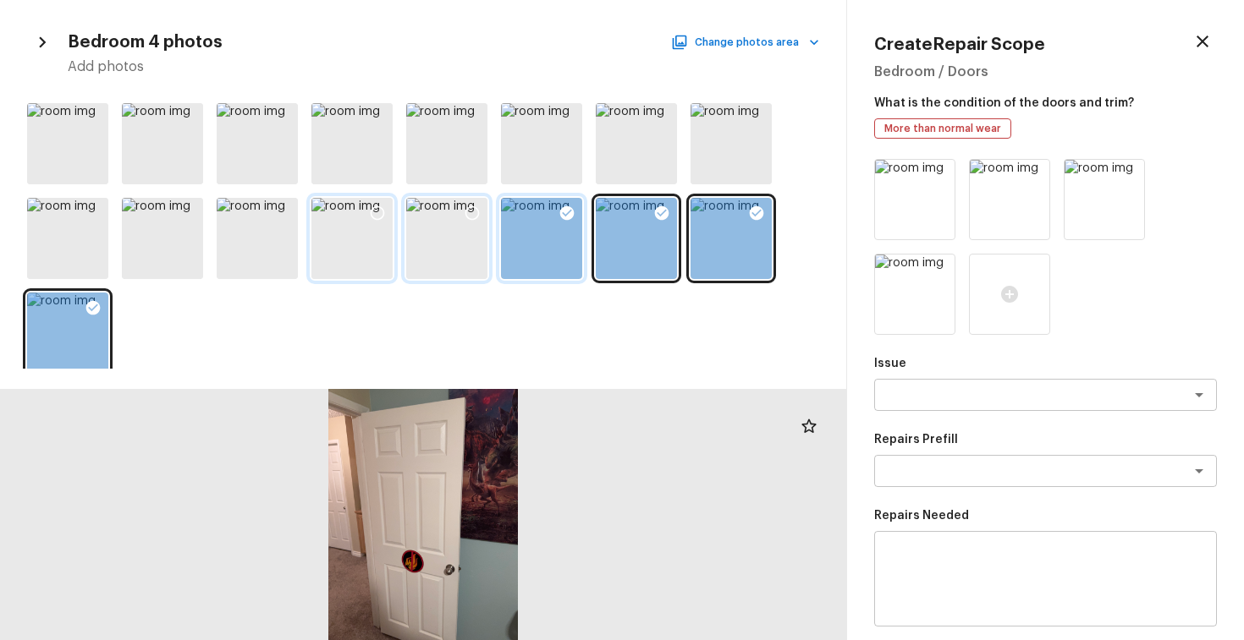
click at [568, 207] on icon at bounding box center [567, 213] width 14 height 14
click at [682, 214] on div at bounding box center [423, 232] width 846 height 272
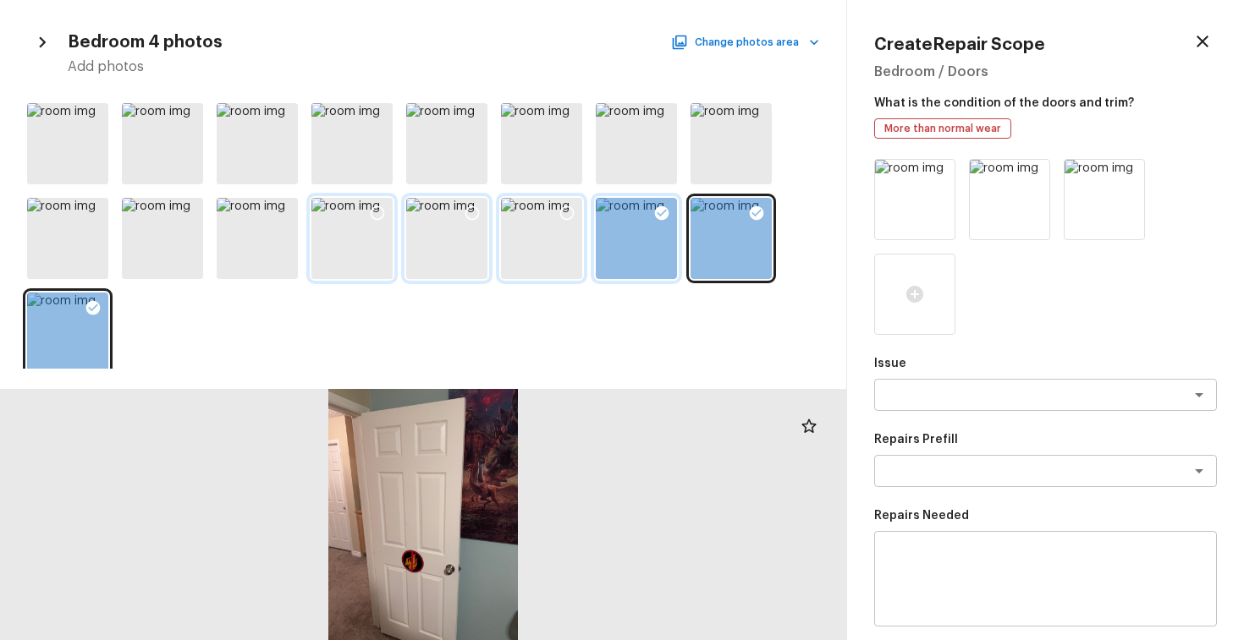
click at [665, 211] on icon at bounding box center [662, 213] width 14 height 14
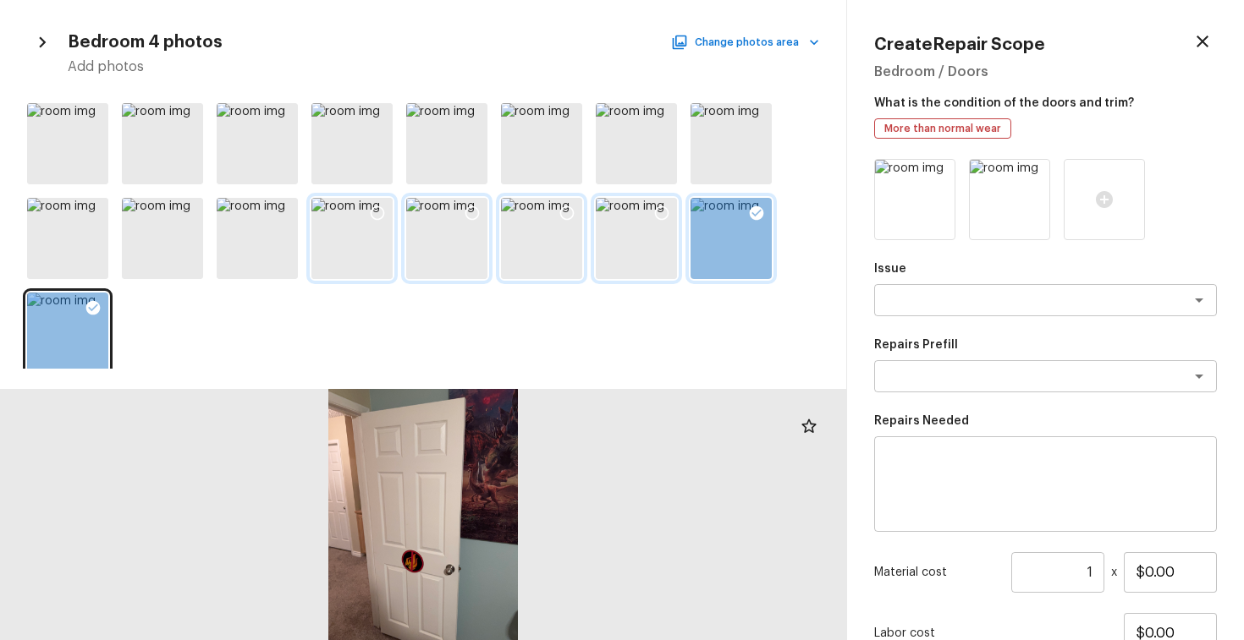
click at [755, 208] on icon at bounding box center [756, 213] width 14 height 14
click at [758, 117] on icon at bounding box center [756, 118] width 17 height 17
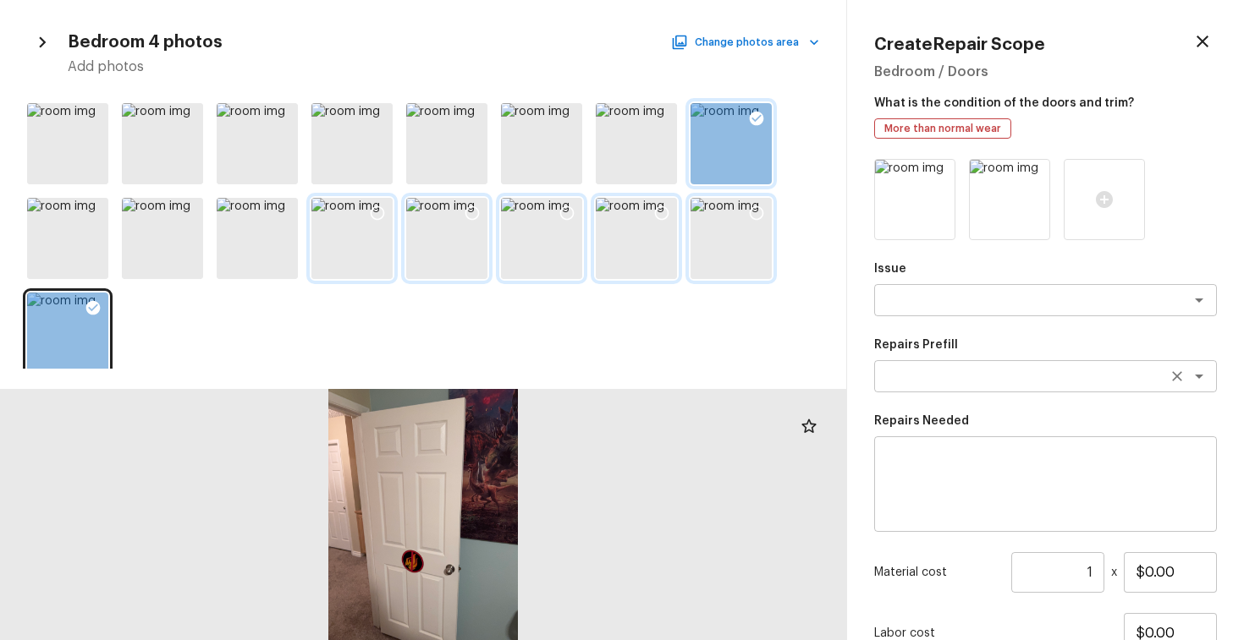
click at [1029, 388] on div "x ​" at bounding box center [1045, 376] width 343 height 32
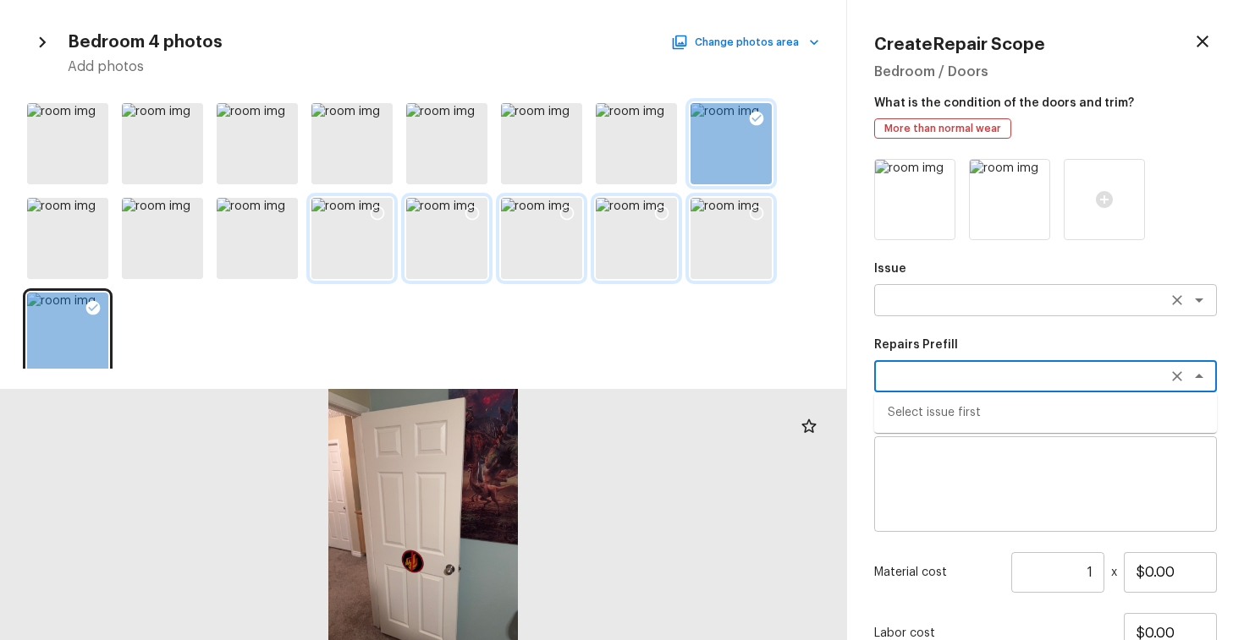
click at [965, 304] on textarea at bounding box center [1021, 300] width 280 height 17
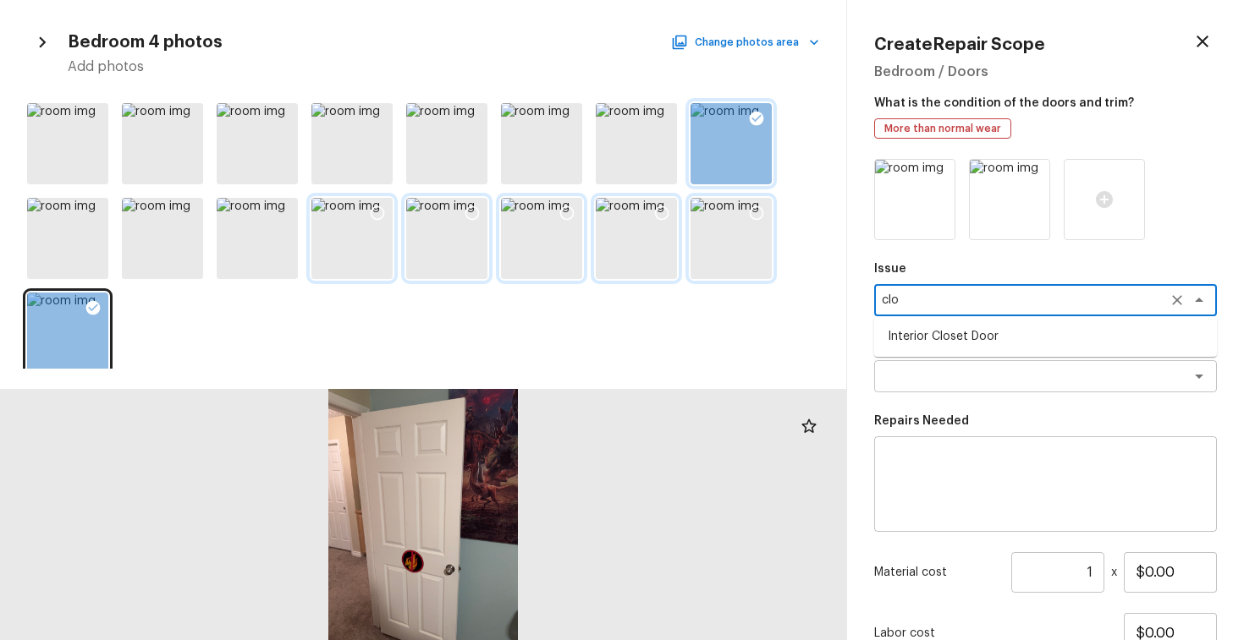
click at [955, 340] on li "Interior Closet Door" at bounding box center [1045, 336] width 343 height 27
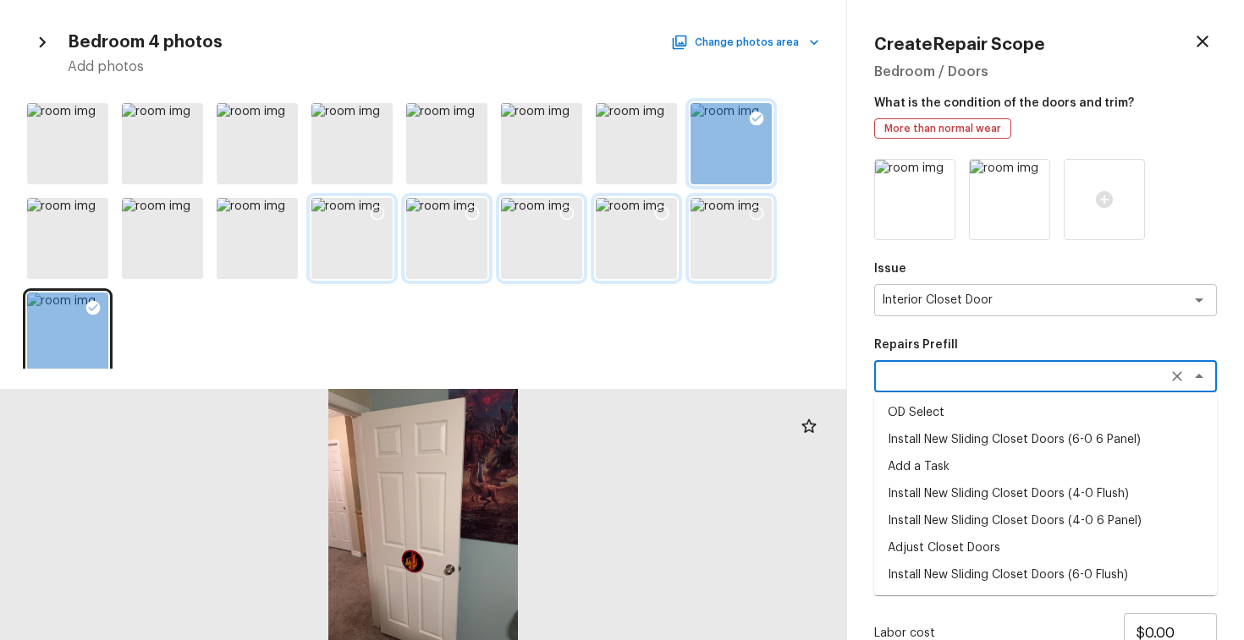
click at [952, 380] on textarea at bounding box center [1021, 376] width 280 height 17
click at [969, 448] on li "Install New Sliding Closet Doors (6-0 6 Panel)" at bounding box center [1045, 439] width 343 height 27
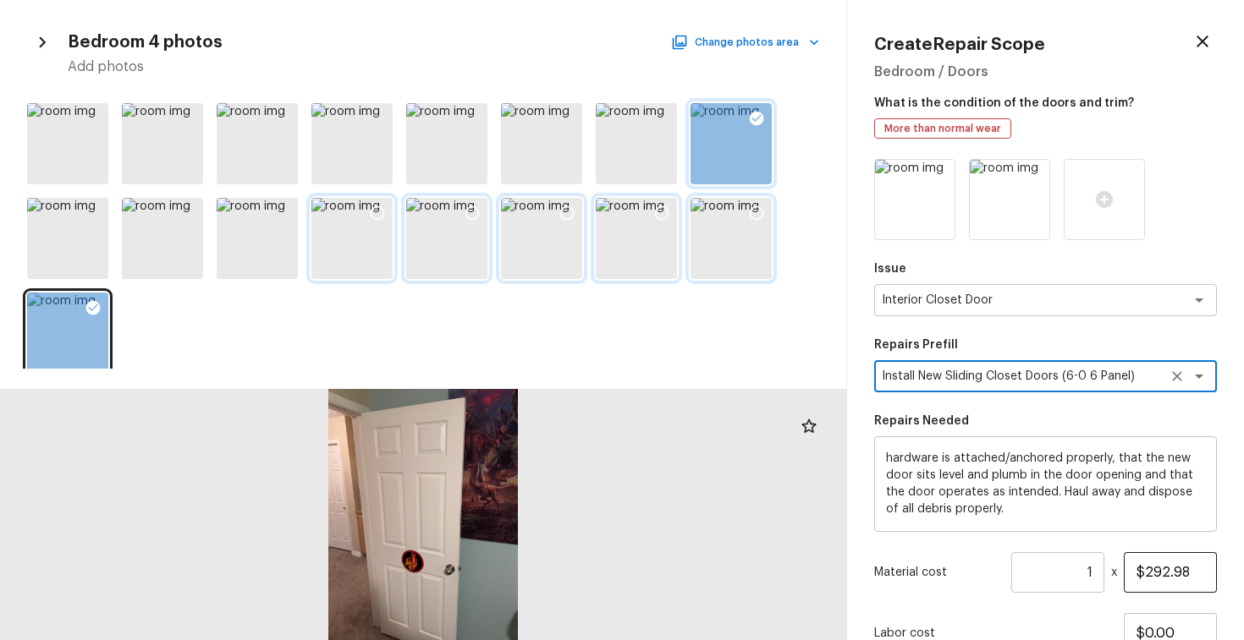
scroll to position [137, 0]
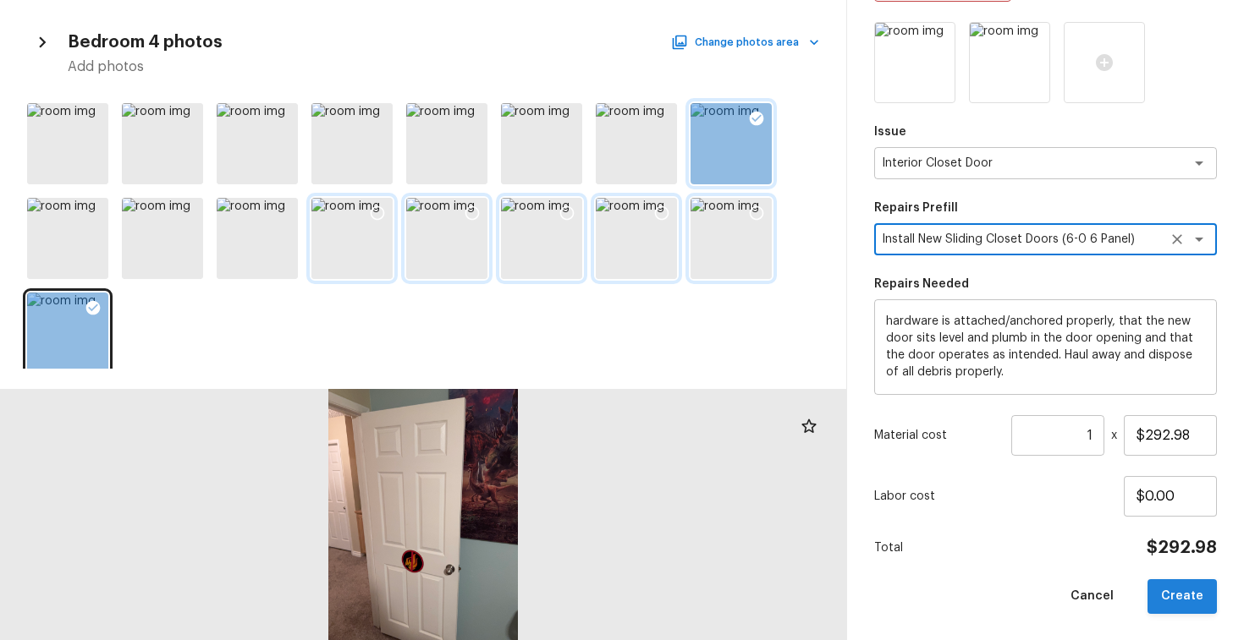
click at [1182, 589] on button "Create" at bounding box center [1181, 596] width 69 height 35
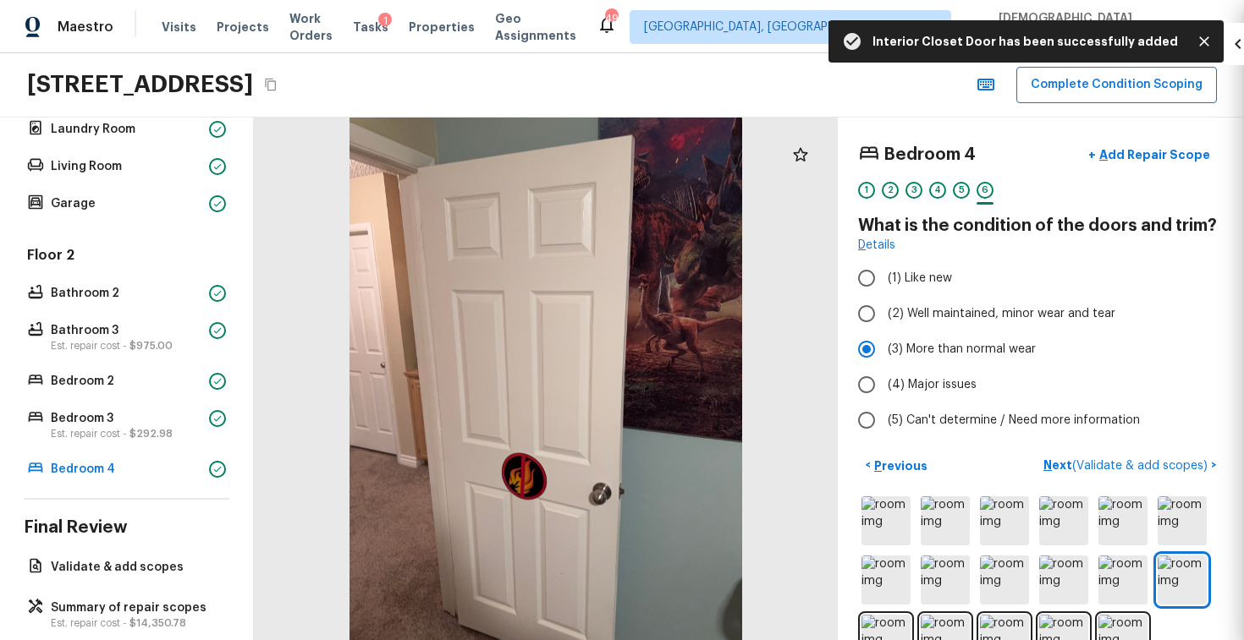
scroll to position [0, 0]
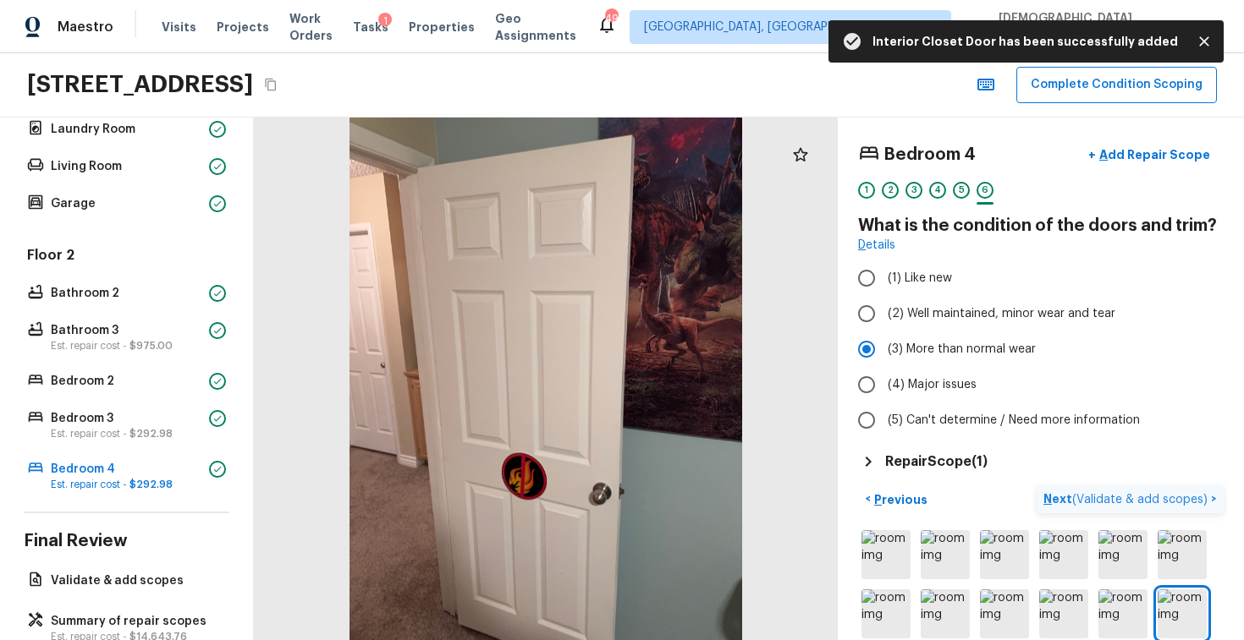
click at [1123, 497] on span "( Validate & add scopes )" at bounding box center [1139, 500] width 135 height 12
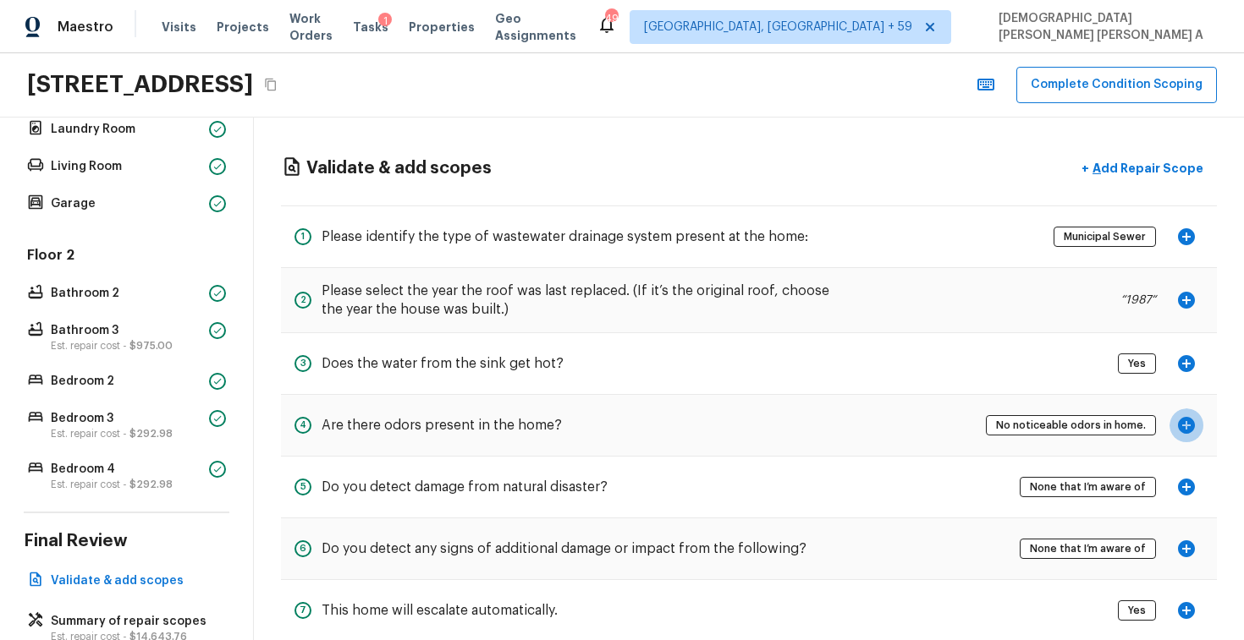
click at [1189, 425] on icon "button" at bounding box center [1186, 425] width 20 height 20
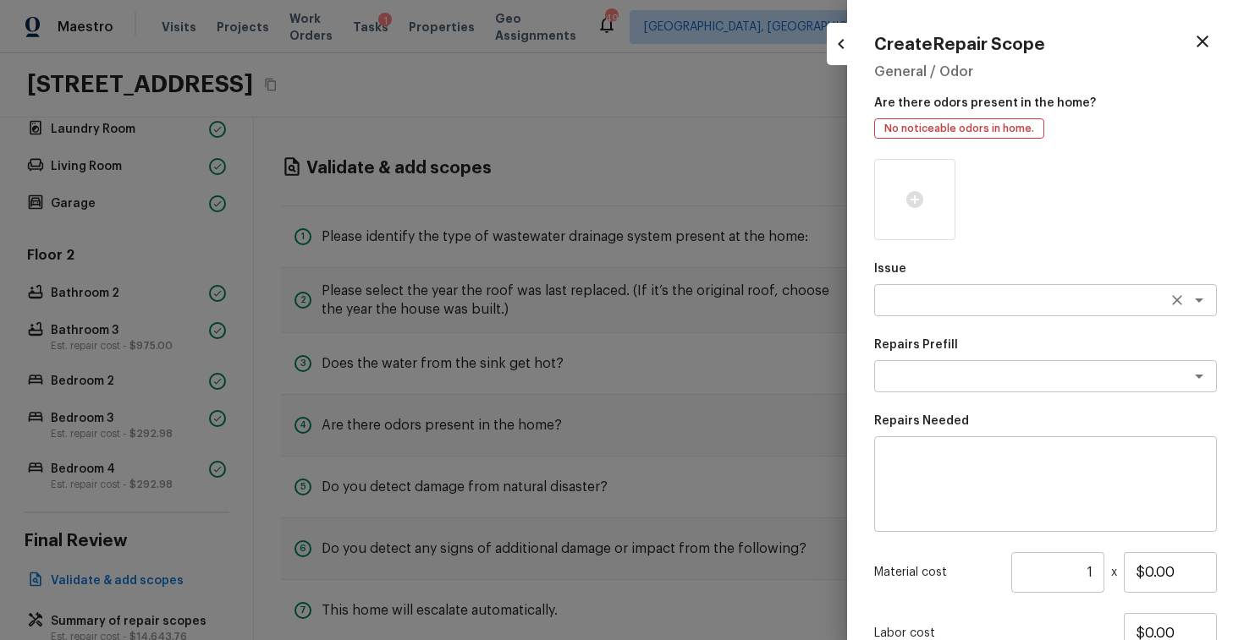
click at [937, 305] on textarea at bounding box center [1021, 300] width 280 height 17
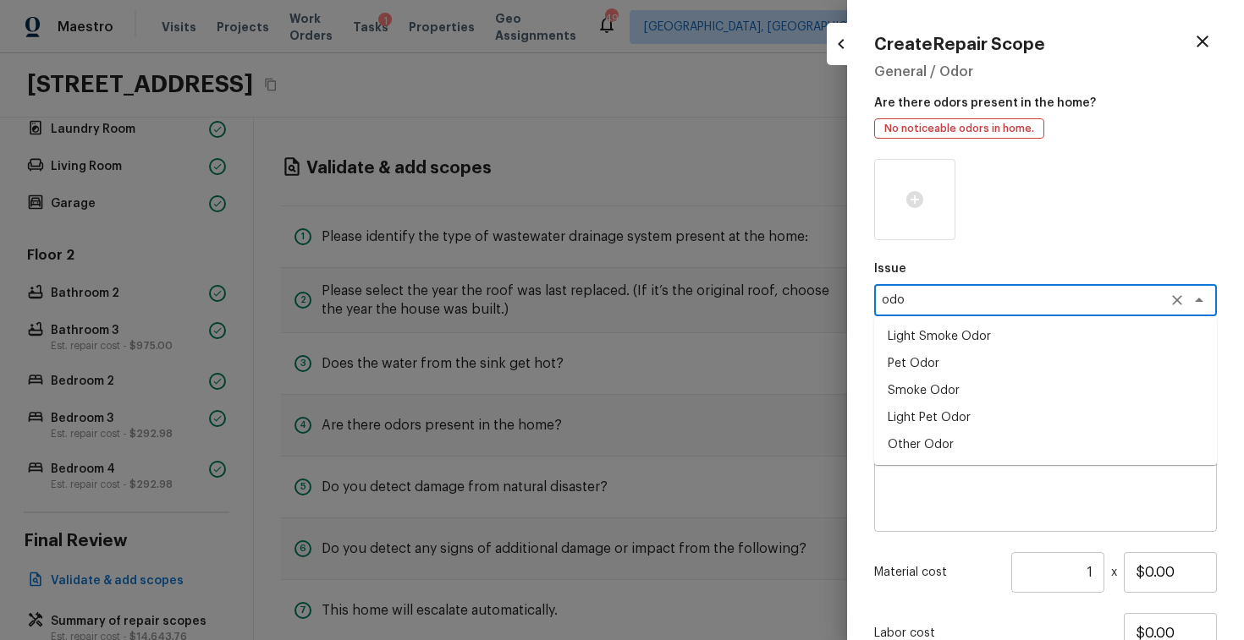
click at [942, 426] on li "Light Pet Odor" at bounding box center [1045, 417] width 343 height 27
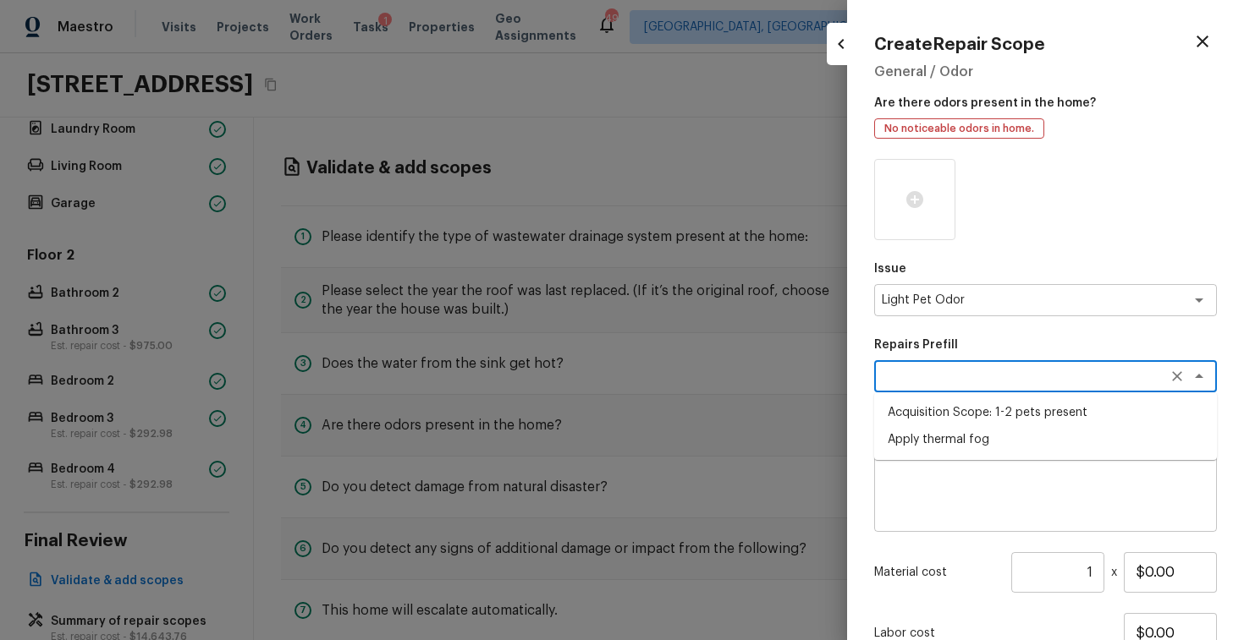
click at [1014, 370] on textarea at bounding box center [1021, 376] width 280 height 17
click at [1003, 413] on li "Acquisition Scope: 1-2 pets present" at bounding box center [1045, 412] width 343 height 27
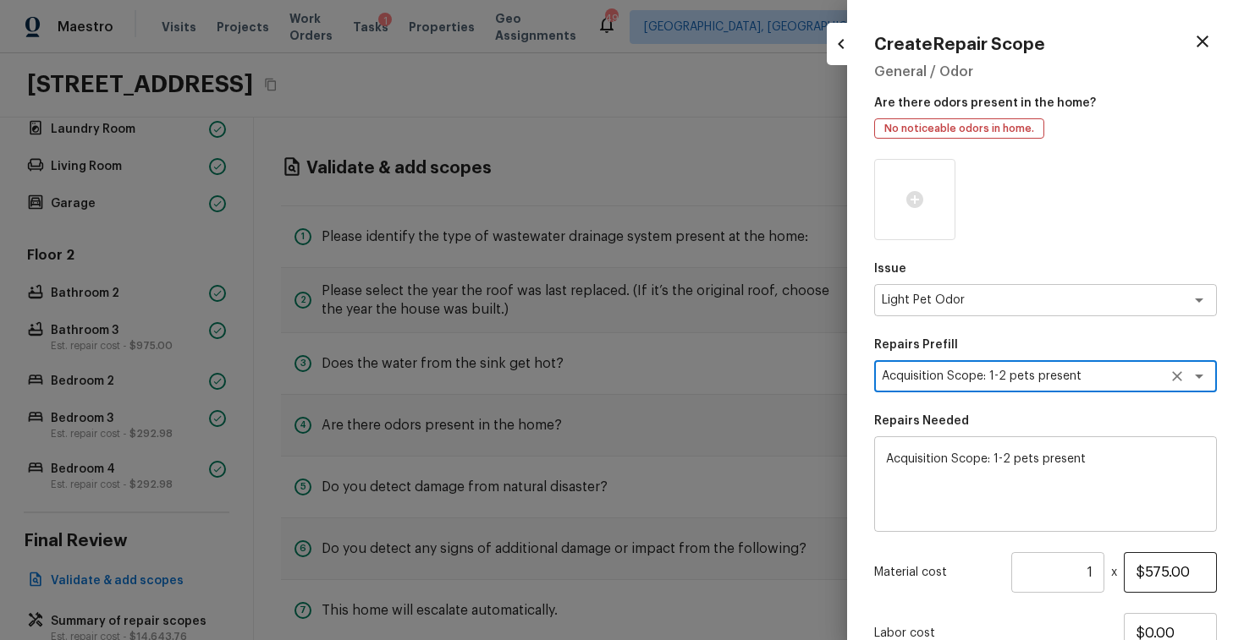
scroll to position [137, 0]
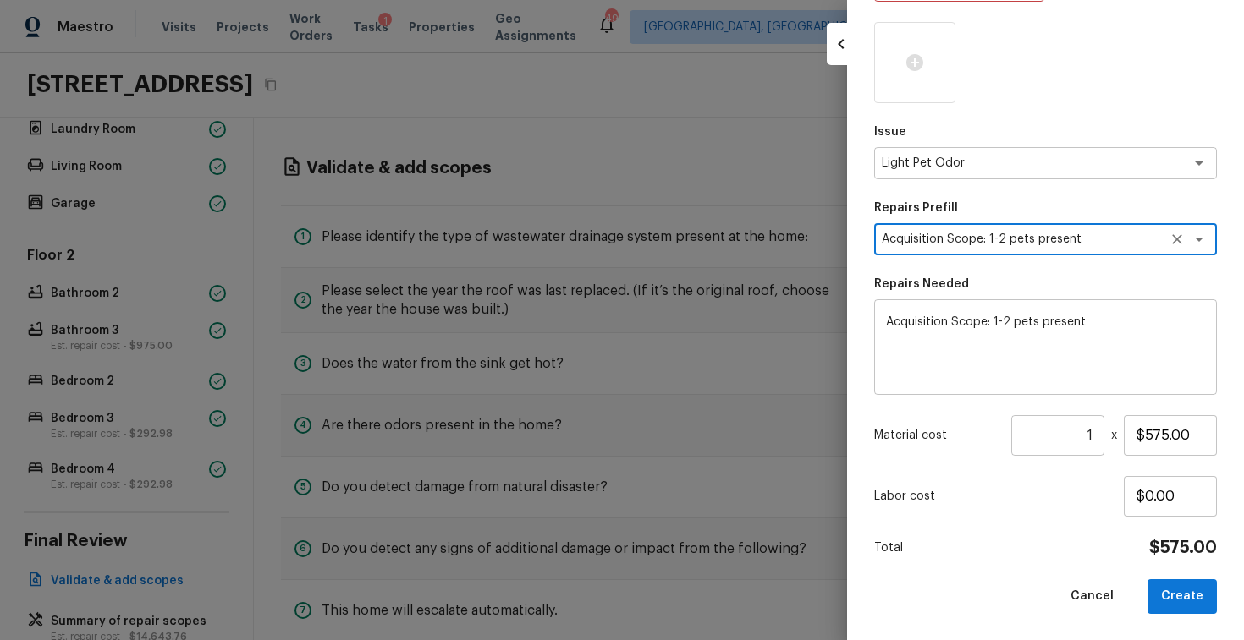
click at [1218, 614] on div "Create Repair Scope General / Odor Are there odors present in the home? No noti…" at bounding box center [1045, 320] width 397 height 640
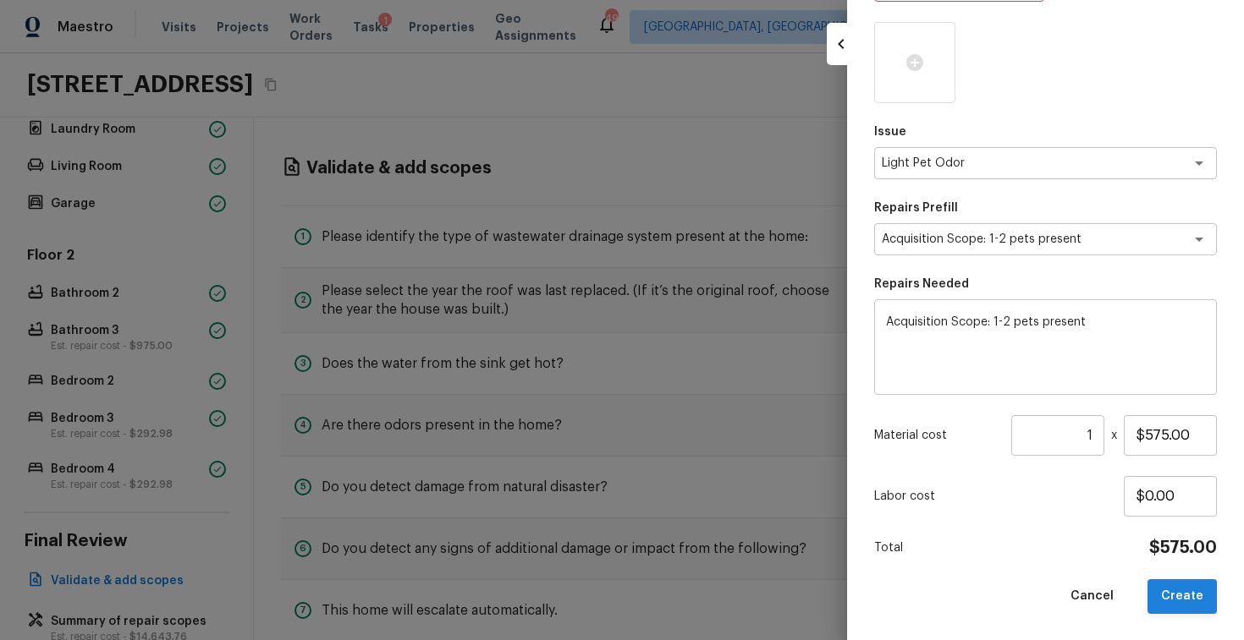
click at [1200, 605] on button "Create" at bounding box center [1181, 596] width 69 height 35
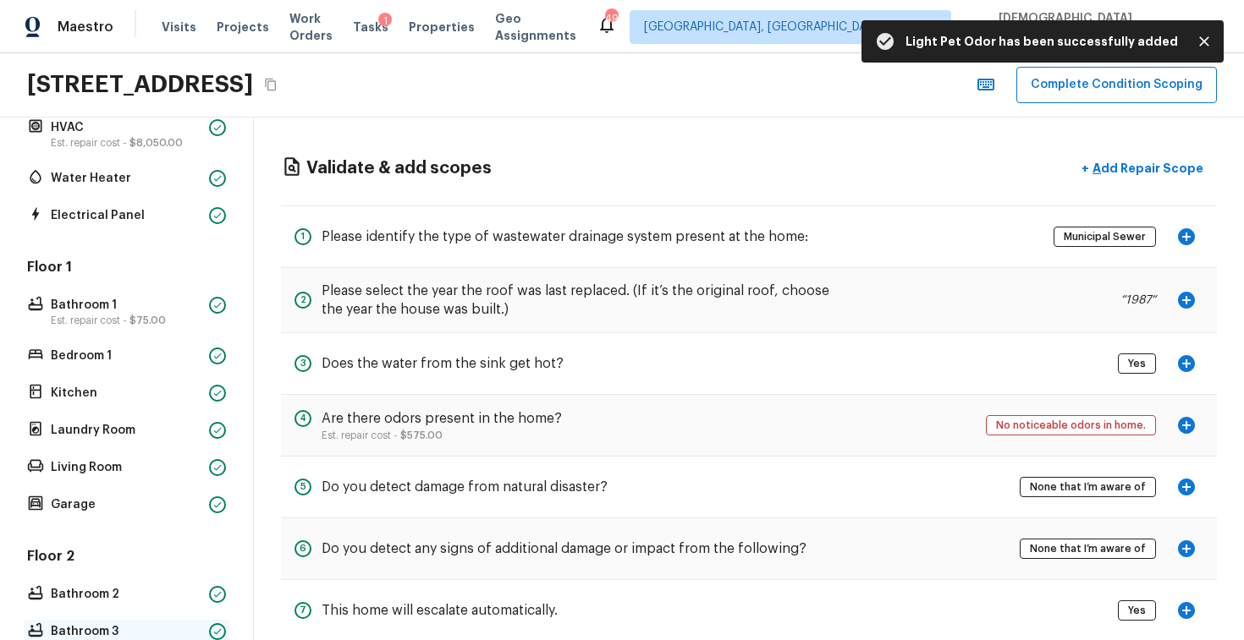
scroll to position [0, 0]
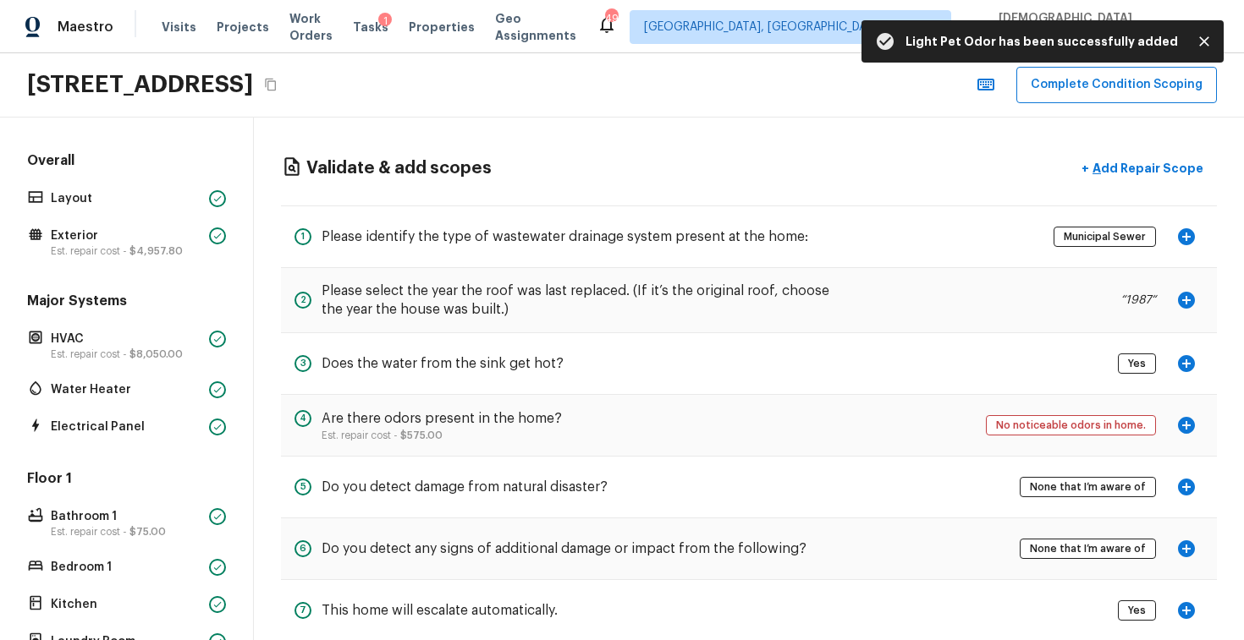
click at [122, 351] on p "Est. repair cost - $8,050.00" at bounding box center [126, 355] width 151 height 14
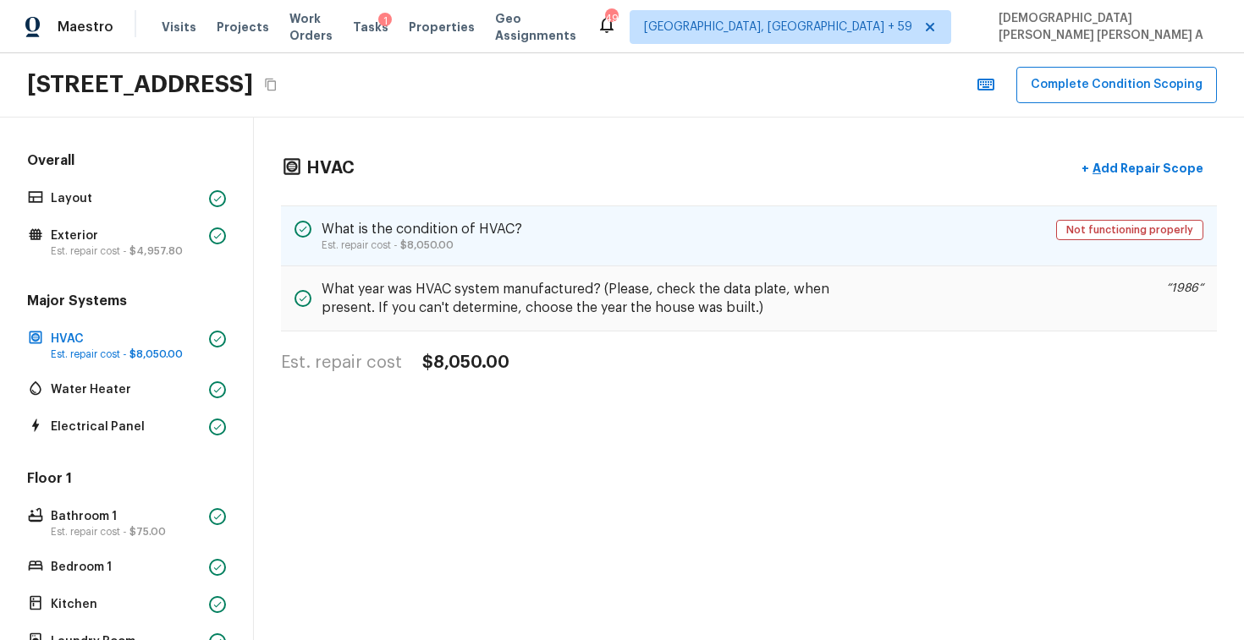
click at [562, 246] on div "What is the condition of HVAC? Est. repair cost - $8,050.00 Not functioning pro…" at bounding box center [749, 236] width 936 height 61
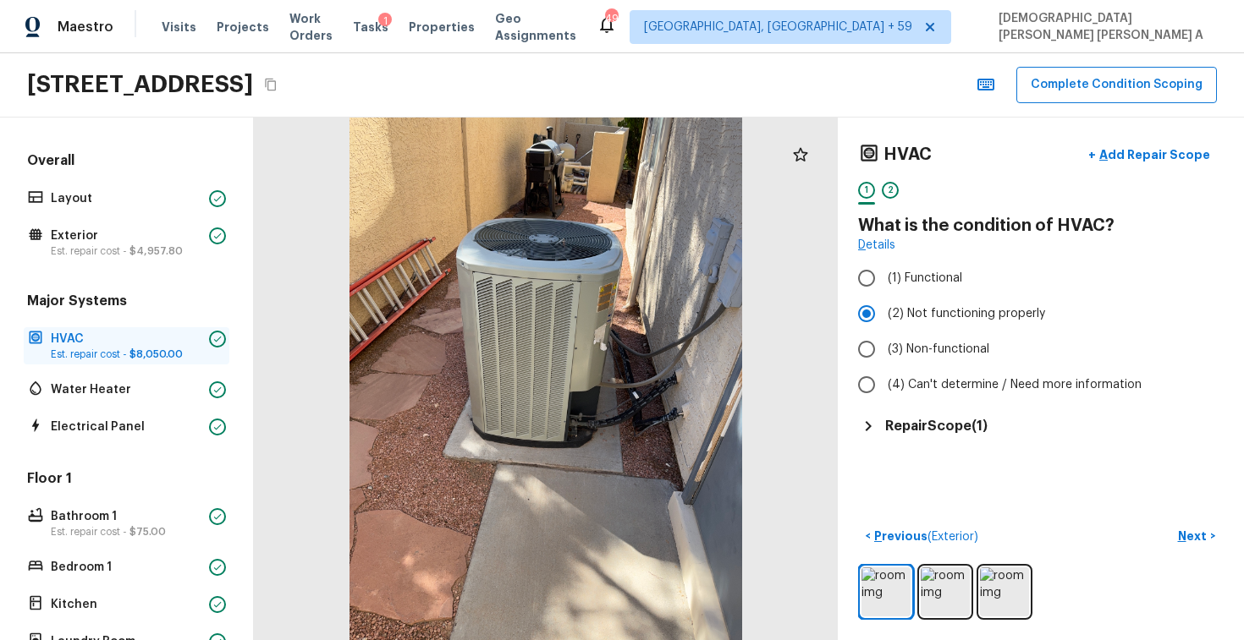
click at [189, 342] on p "HVAC" at bounding box center [126, 339] width 151 height 17
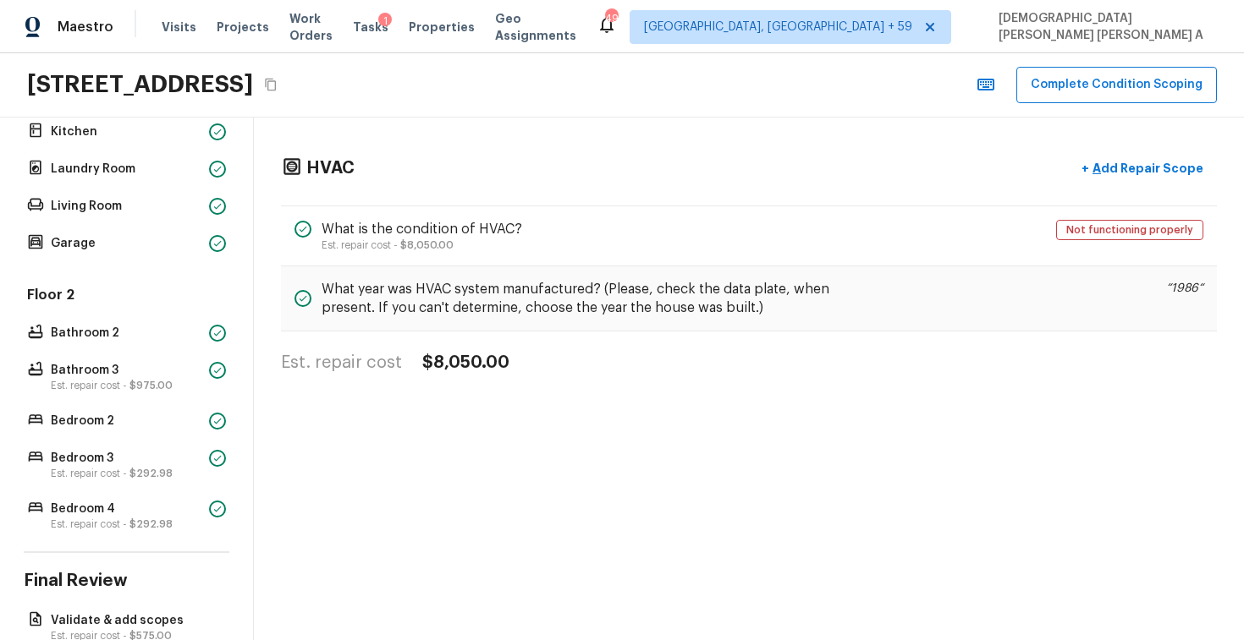
scroll to position [567, 0]
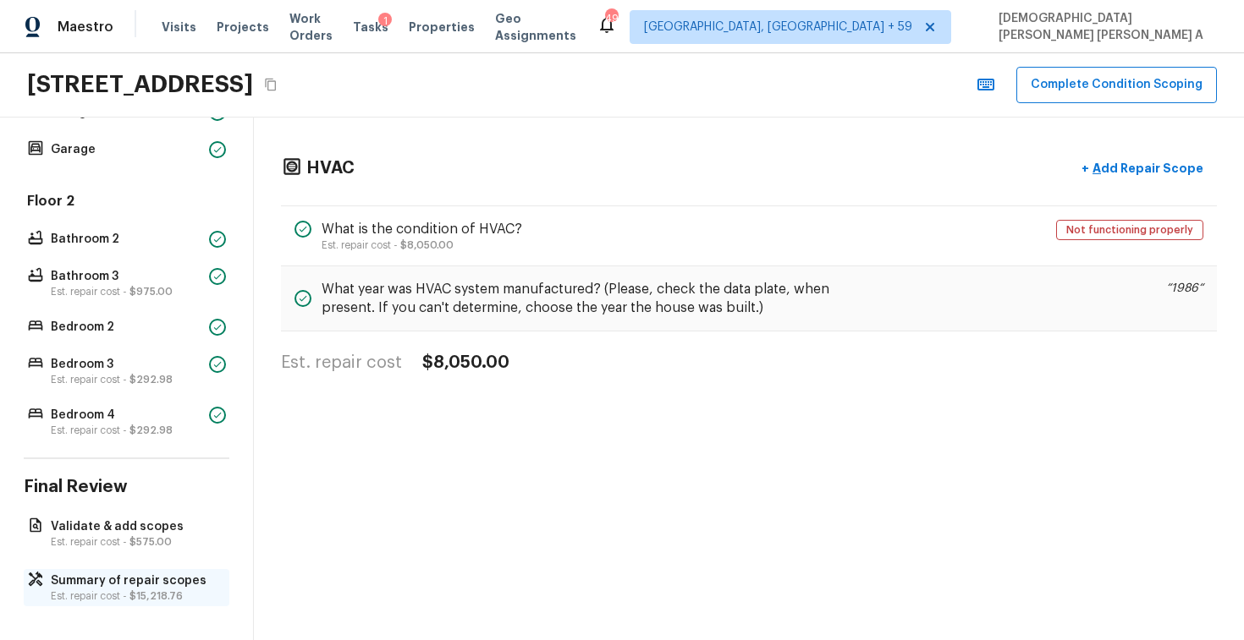
click at [163, 596] on span "$15,218.76" at bounding box center [155, 596] width 53 height 10
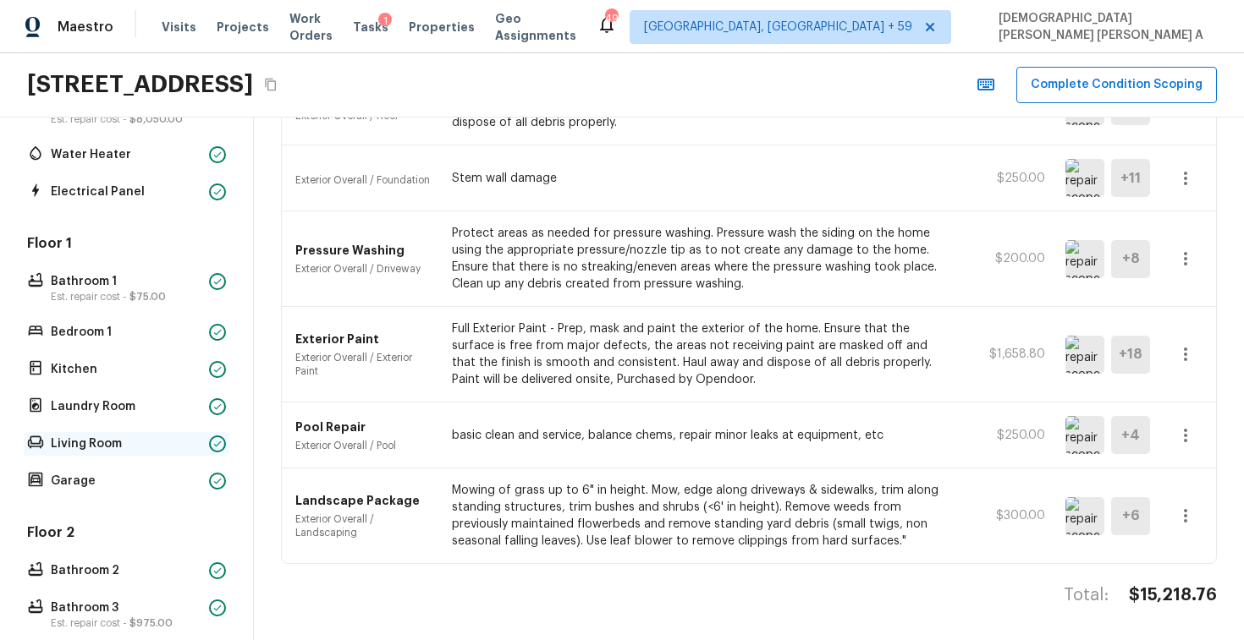
scroll to position [218, 0]
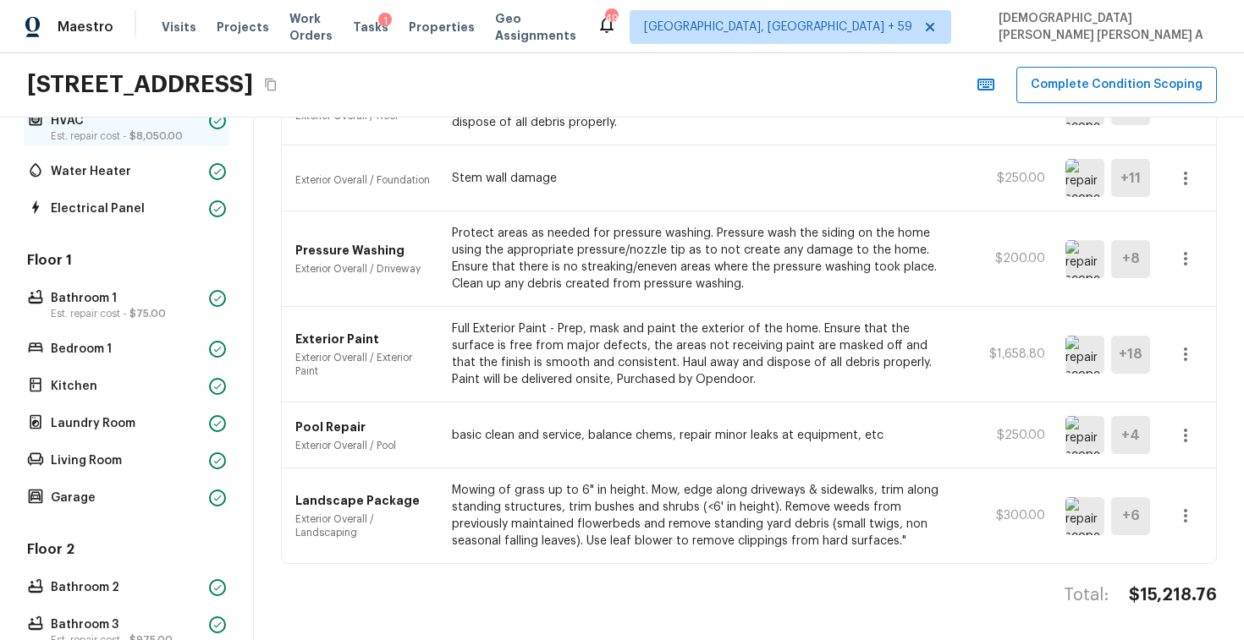
click at [143, 133] on span "$8,050.00" at bounding box center [155, 136] width 53 height 10
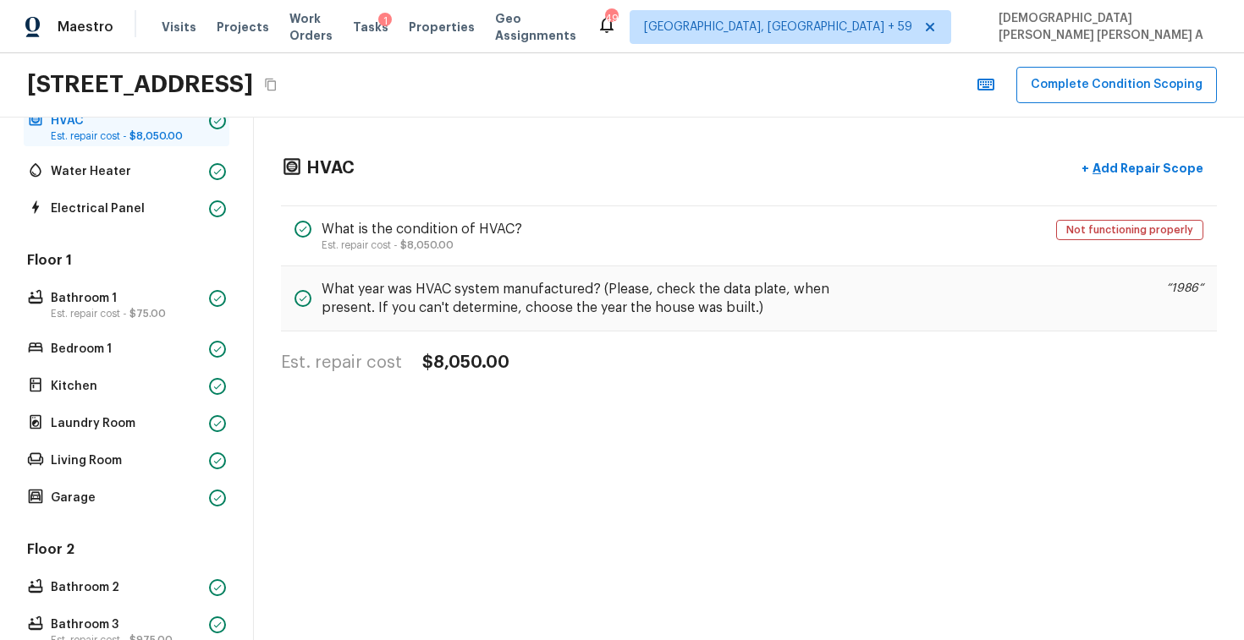
scroll to position [0, 0]
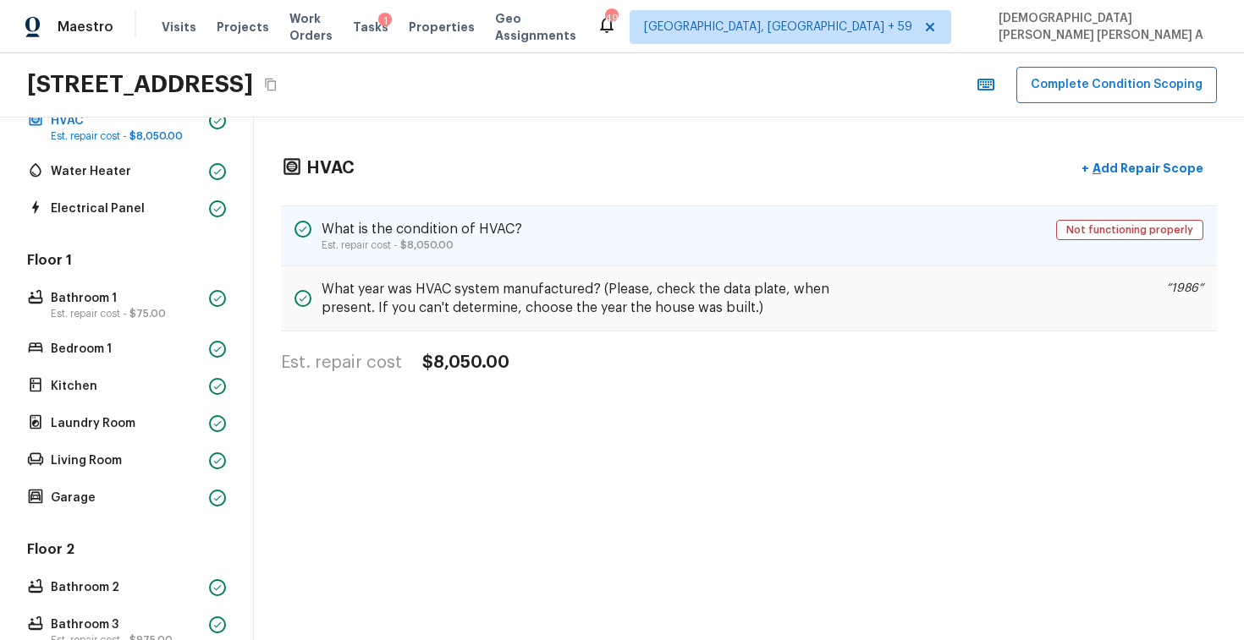
click at [991, 225] on div "What is the condition of HVAC? Est. repair cost - $8,050.00 Not functioning pro…" at bounding box center [749, 236] width 936 height 61
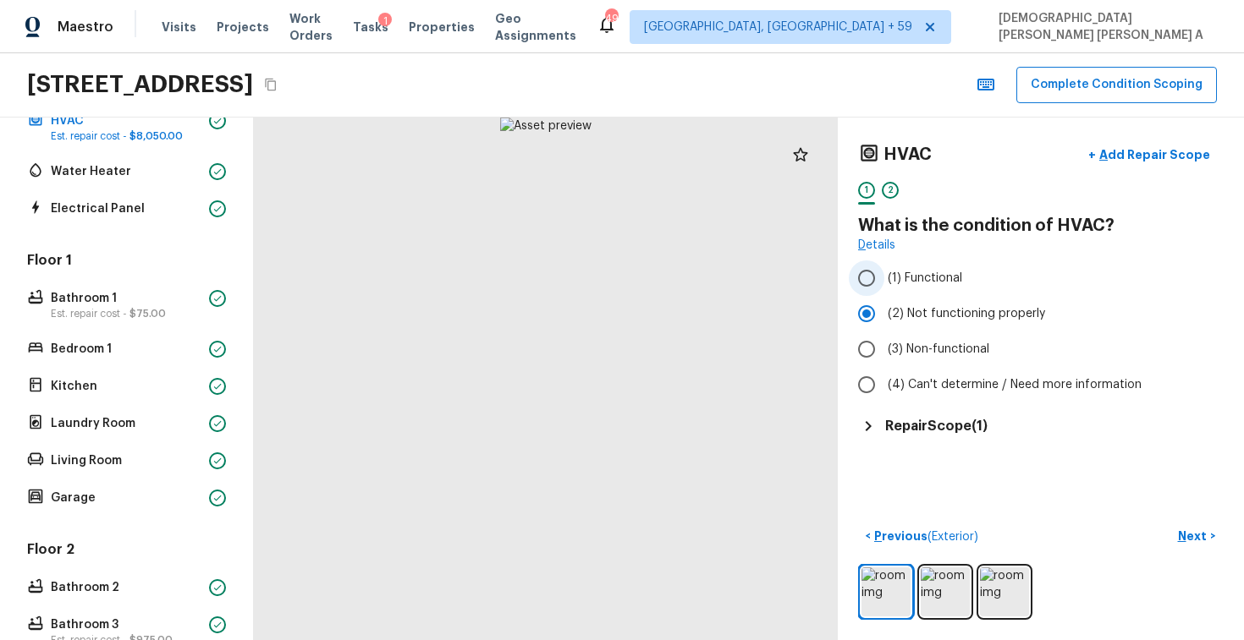
click at [880, 273] on input "(1) Functional" at bounding box center [866, 279] width 36 height 36
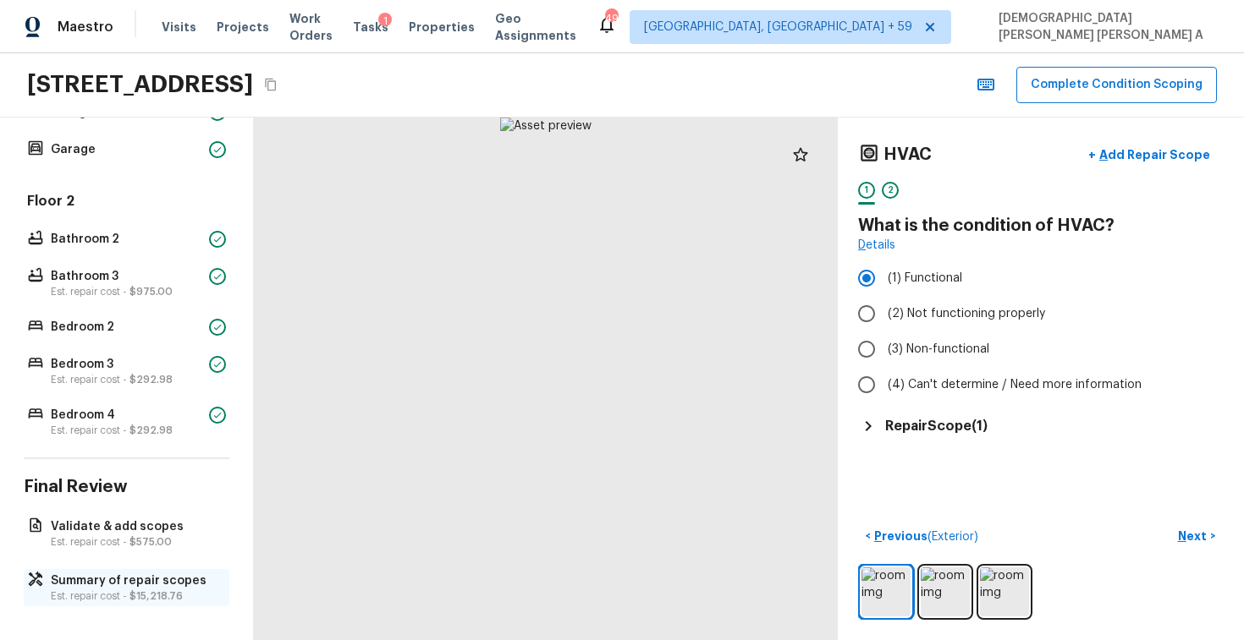
click at [156, 594] on span "$15,218.76" at bounding box center [155, 596] width 53 height 10
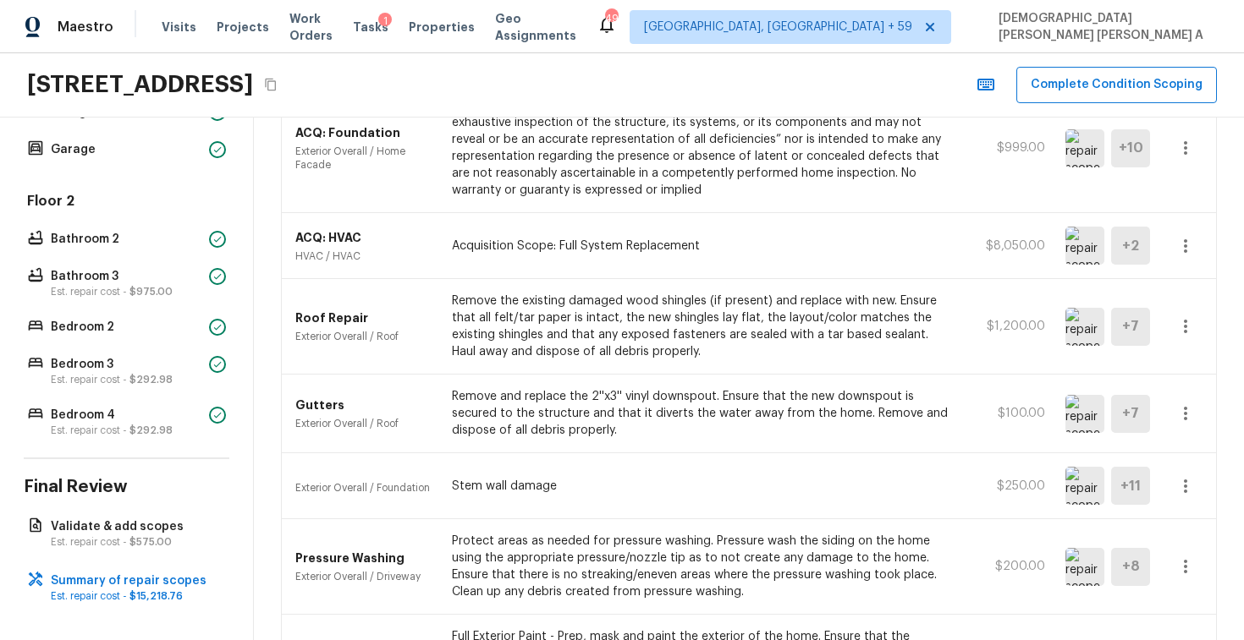
scroll to position [665, 0]
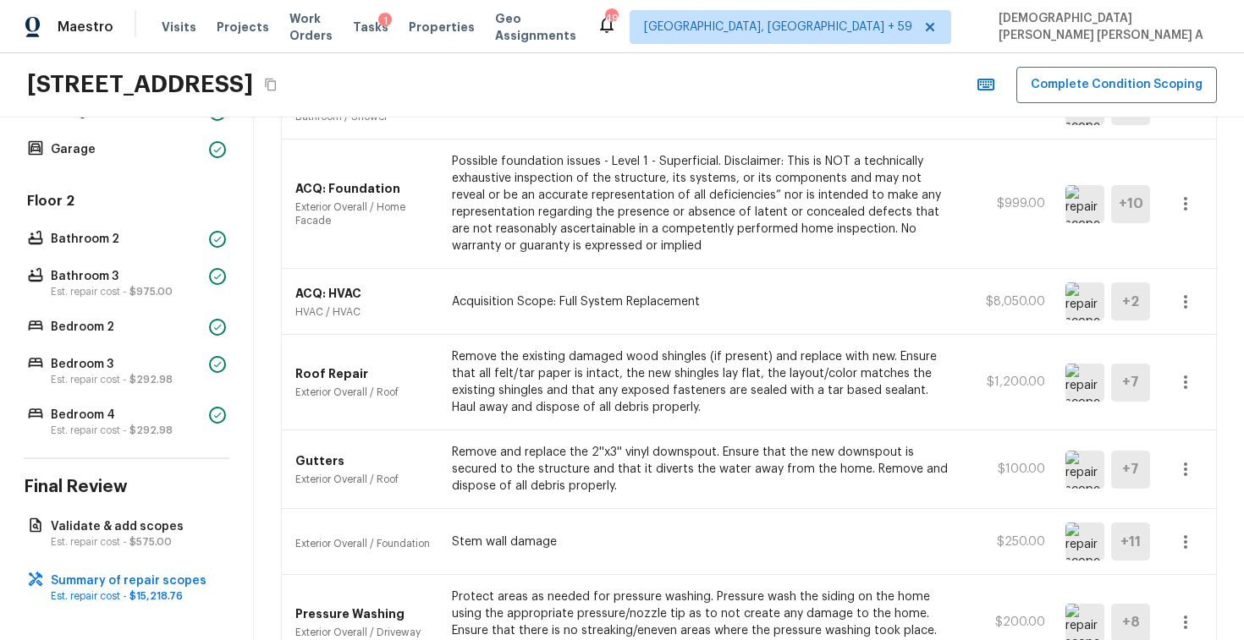
click at [1188, 298] on icon "button" at bounding box center [1185, 302] width 20 height 20
click at [1183, 345] on li "Edit" at bounding box center [1190, 350] width 79 height 51
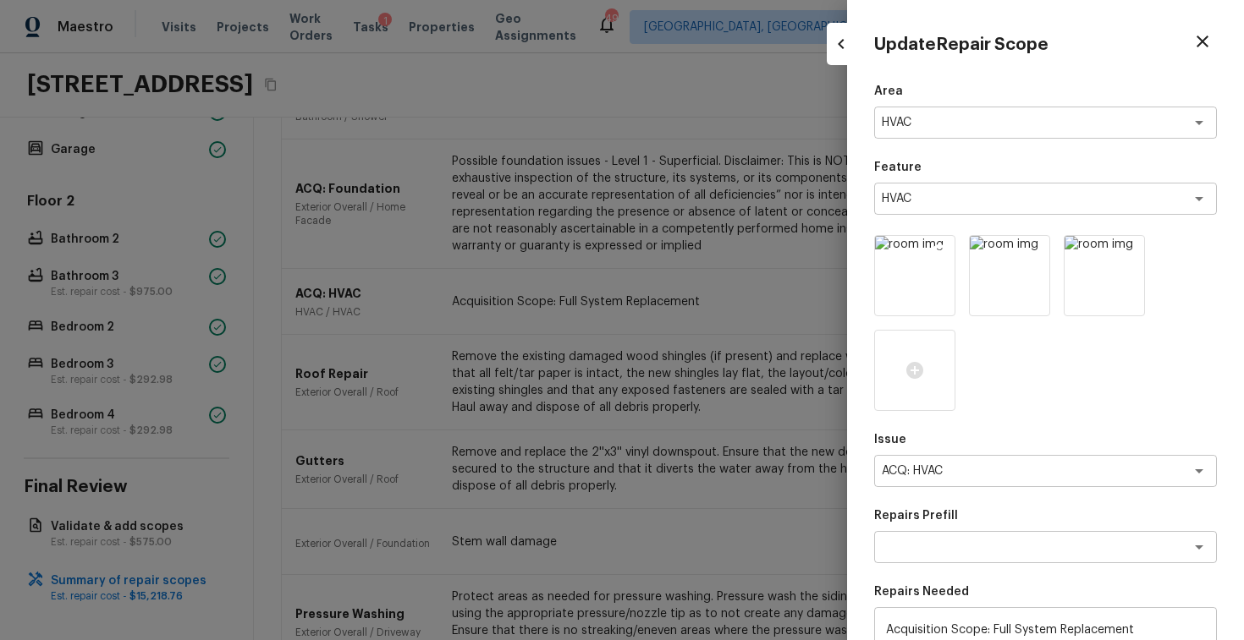
click at [940, 252] on icon at bounding box center [939, 251] width 17 height 17
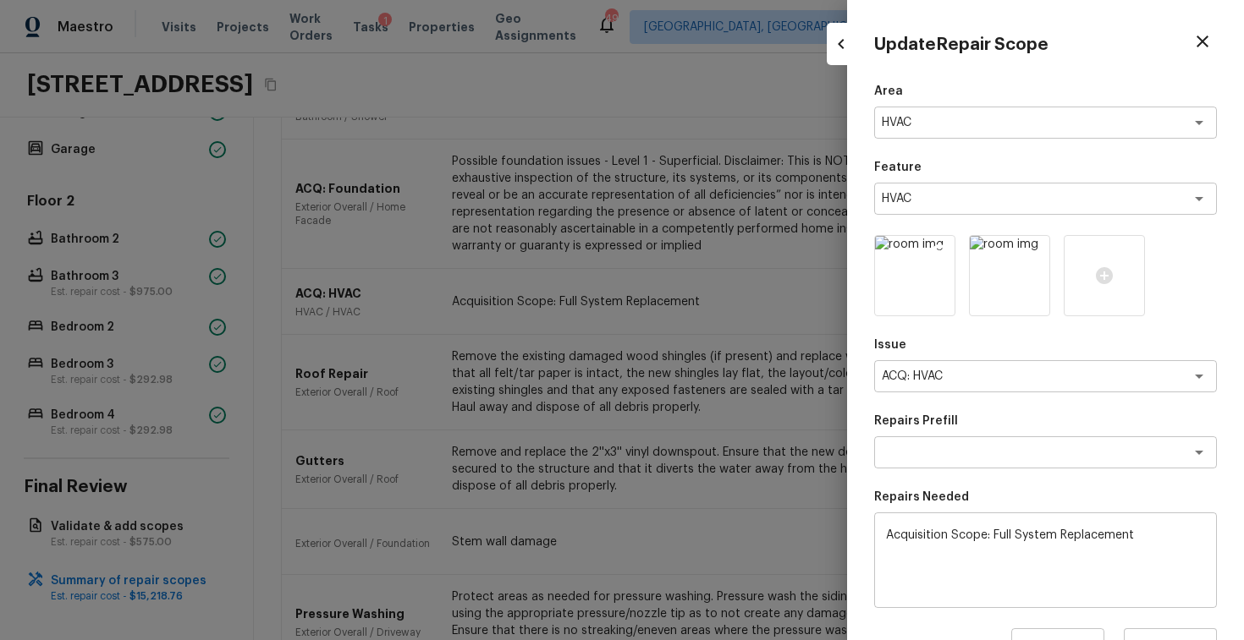
click at [946, 254] on icon at bounding box center [939, 251] width 17 height 17
click at [942, 253] on icon at bounding box center [939, 251] width 14 height 14
click at [1183, 124] on icon "Clear" at bounding box center [1176, 122] width 17 height 17
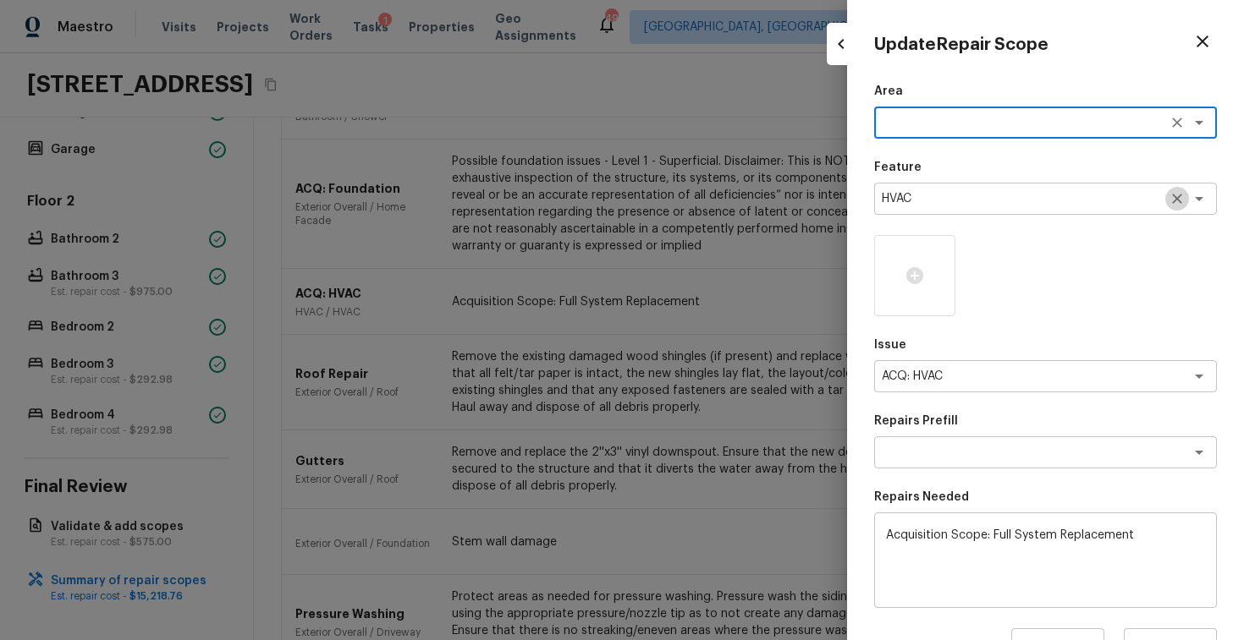
click at [1174, 192] on icon "Clear" at bounding box center [1176, 198] width 17 height 17
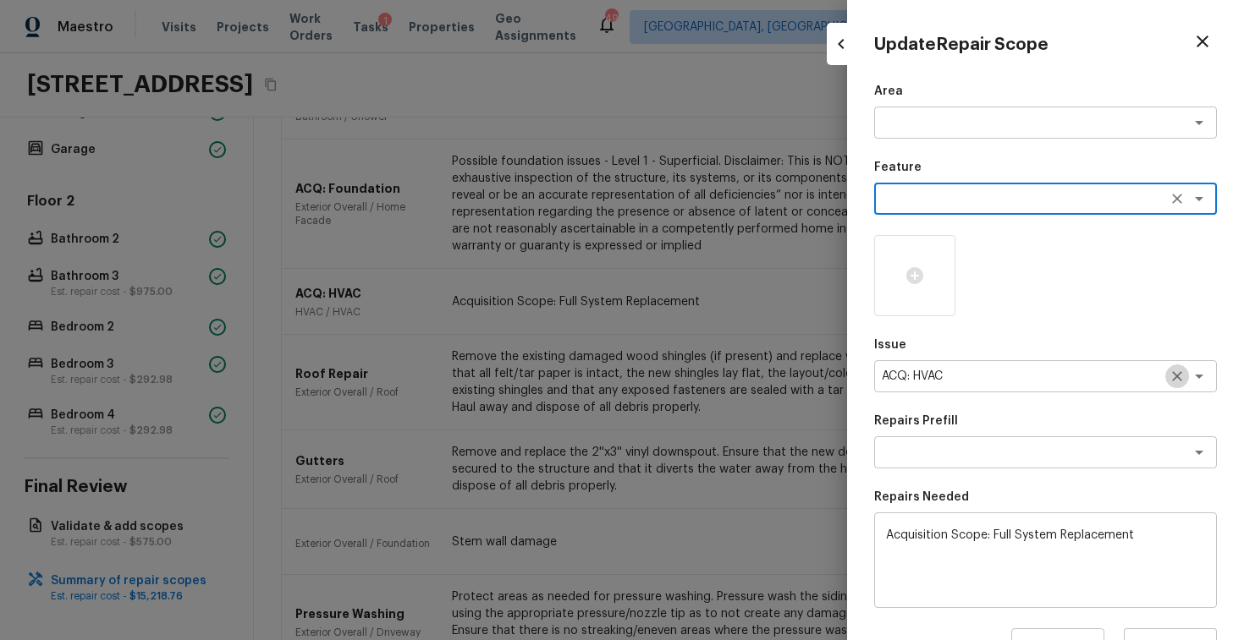
click at [1180, 377] on icon "Clear" at bounding box center [1176, 376] width 17 height 17
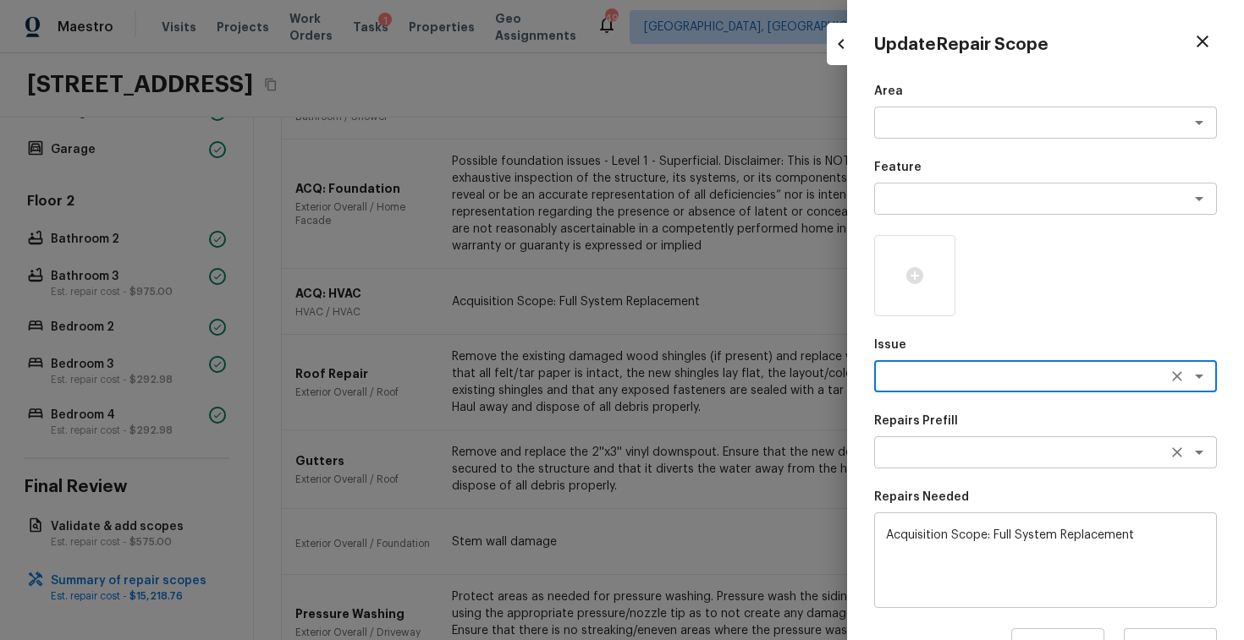
click at [1177, 447] on icon "Clear" at bounding box center [1176, 452] width 17 height 17
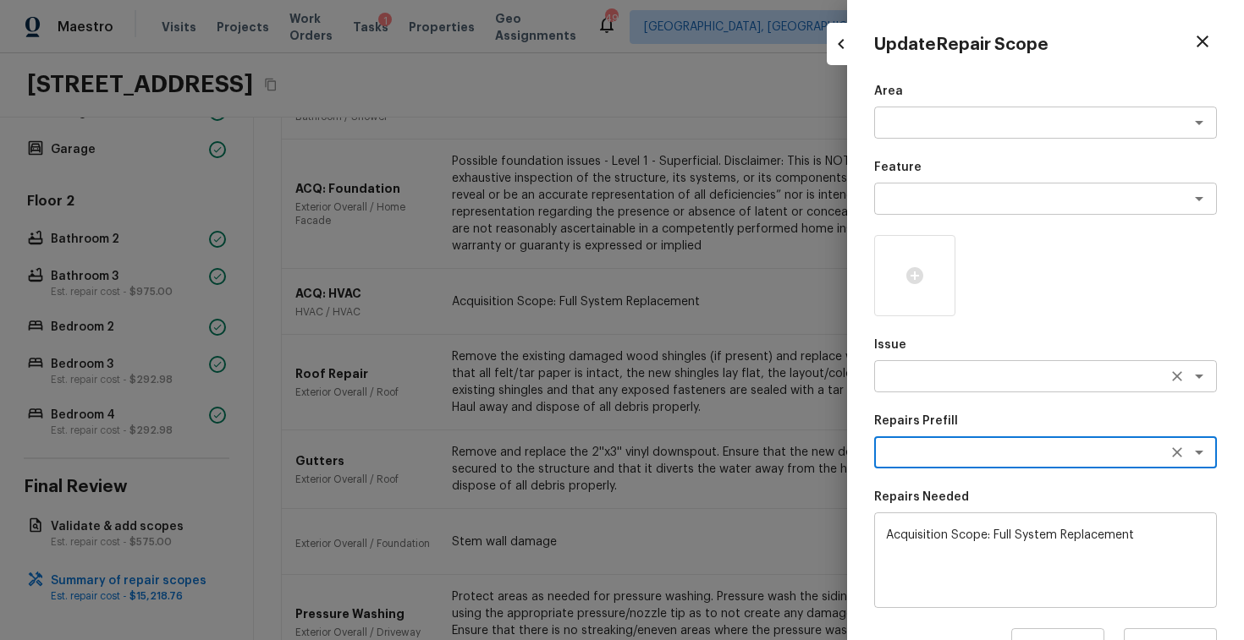
click at [925, 371] on textarea at bounding box center [1021, 376] width 280 height 17
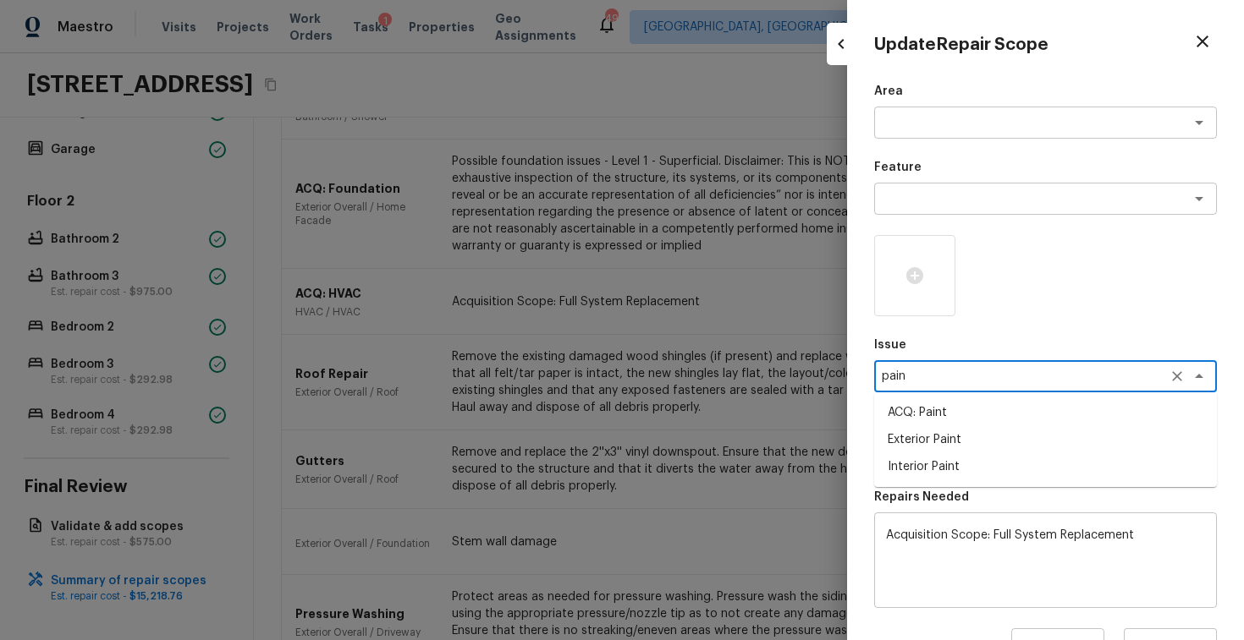
click at [913, 419] on li "ACQ: Paint" at bounding box center [1045, 412] width 343 height 27
click at [964, 453] on textarea at bounding box center [1021, 452] width 280 height 17
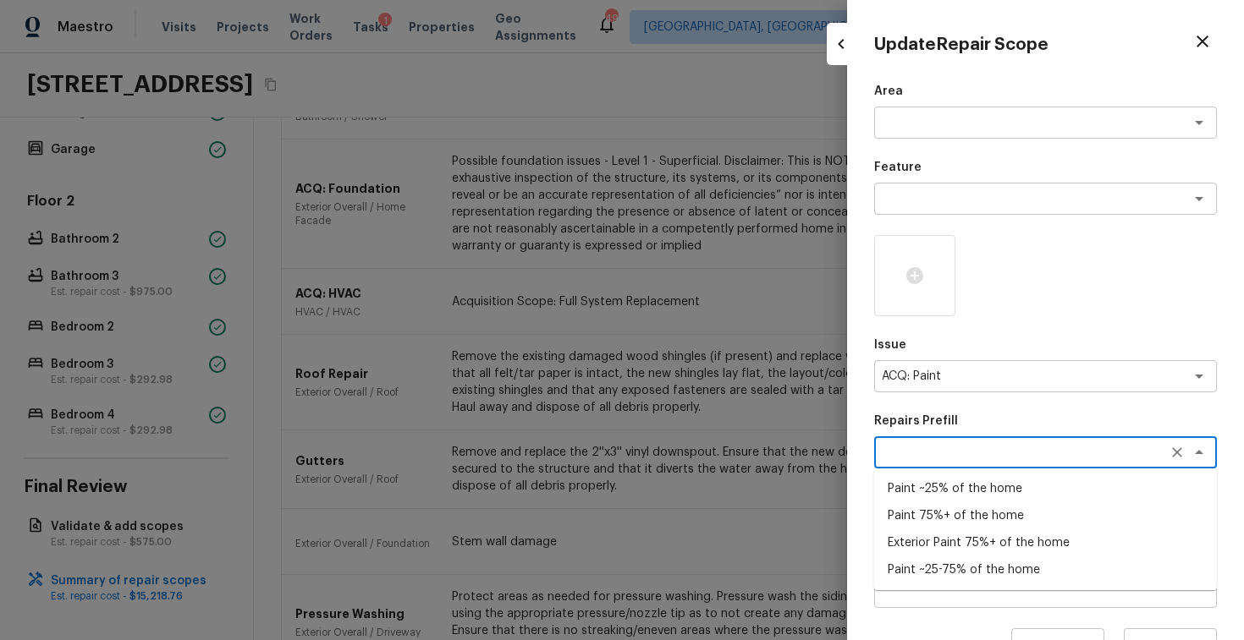
click at [956, 570] on li "Paint ~25-75% of the home" at bounding box center [1045, 570] width 343 height 27
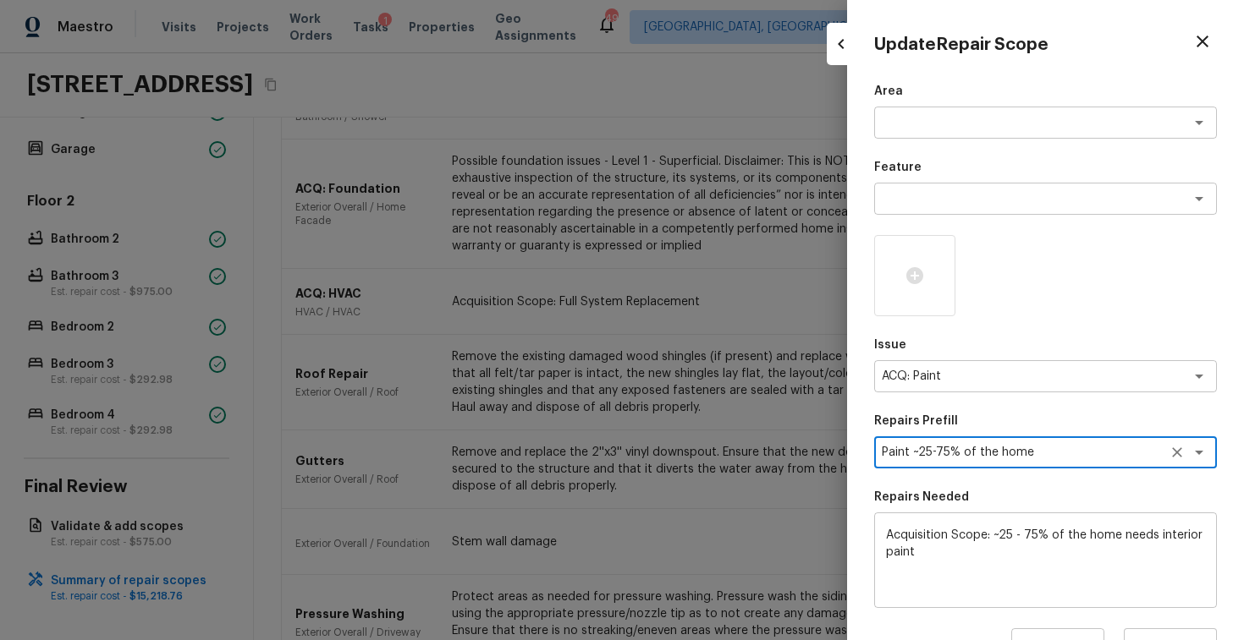
scroll to position [213, 0]
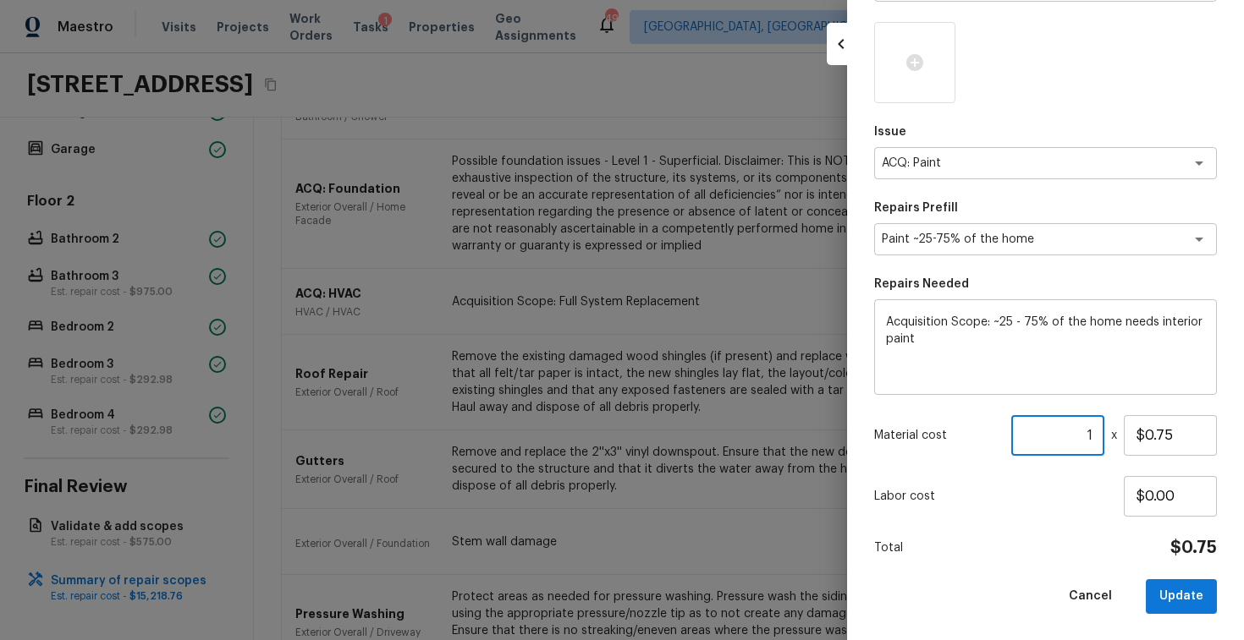
click at [1100, 431] on input "1" at bounding box center [1057, 435] width 93 height 41
click at [910, 60] on icon at bounding box center [914, 62] width 17 height 17
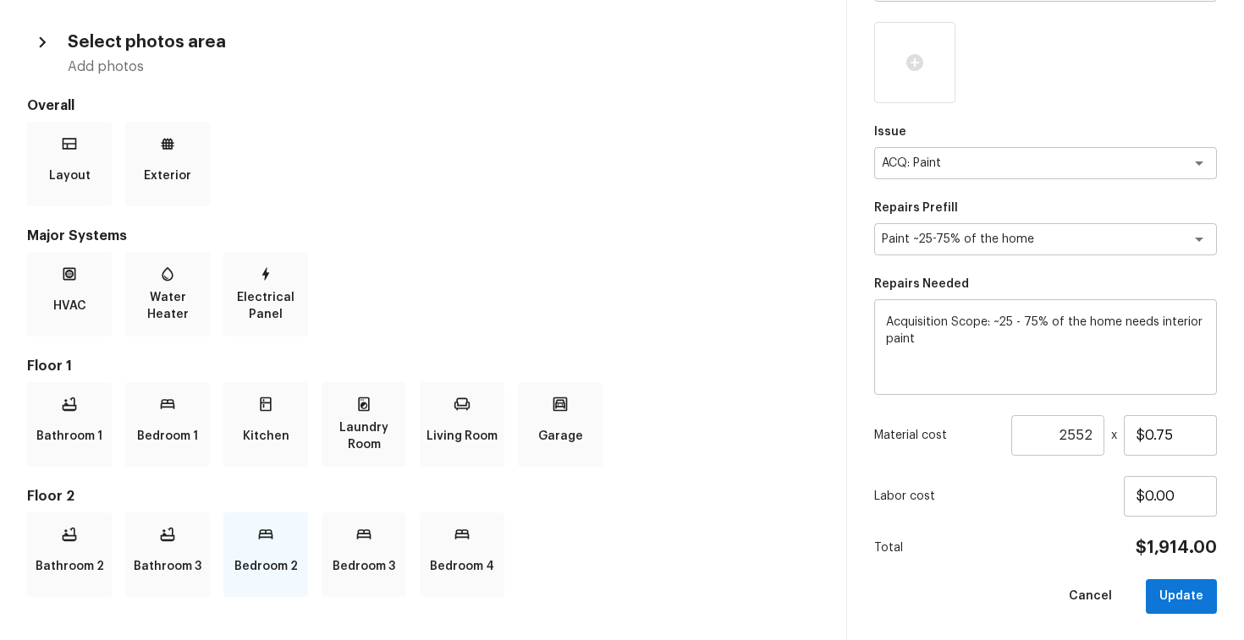
click at [255, 523] on div "Bedroom 2" at bounding box center [265, 555] width 85 height 85
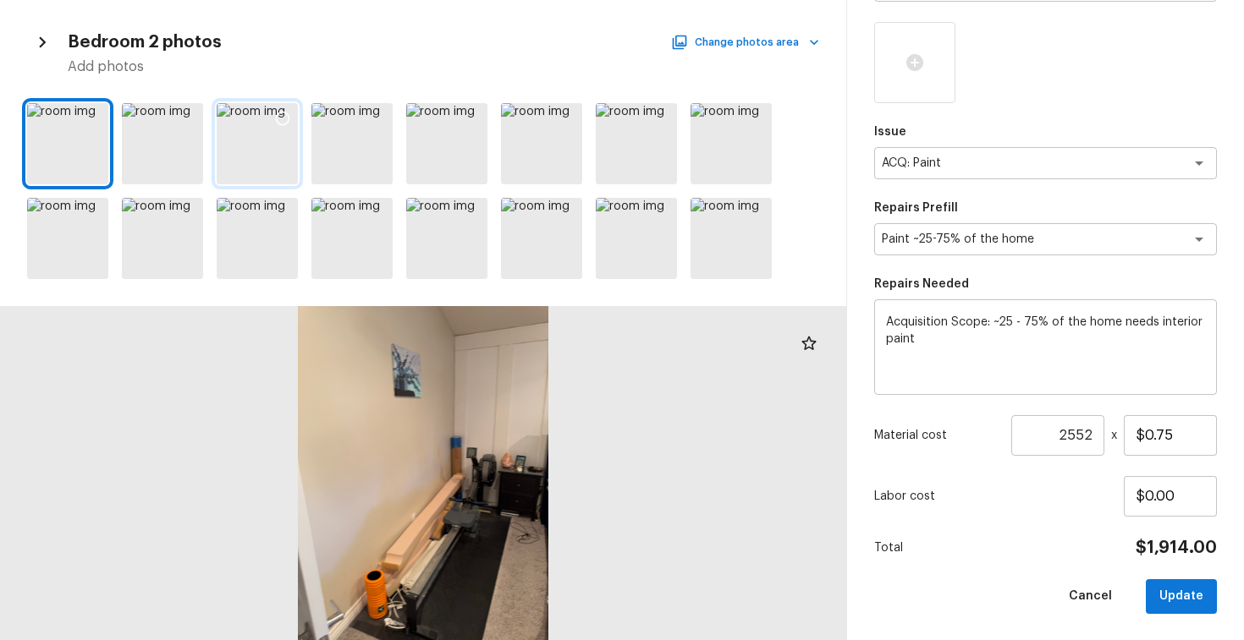
click at [285, 115] on icon at bounding box center [282, 118] width 17 height 17
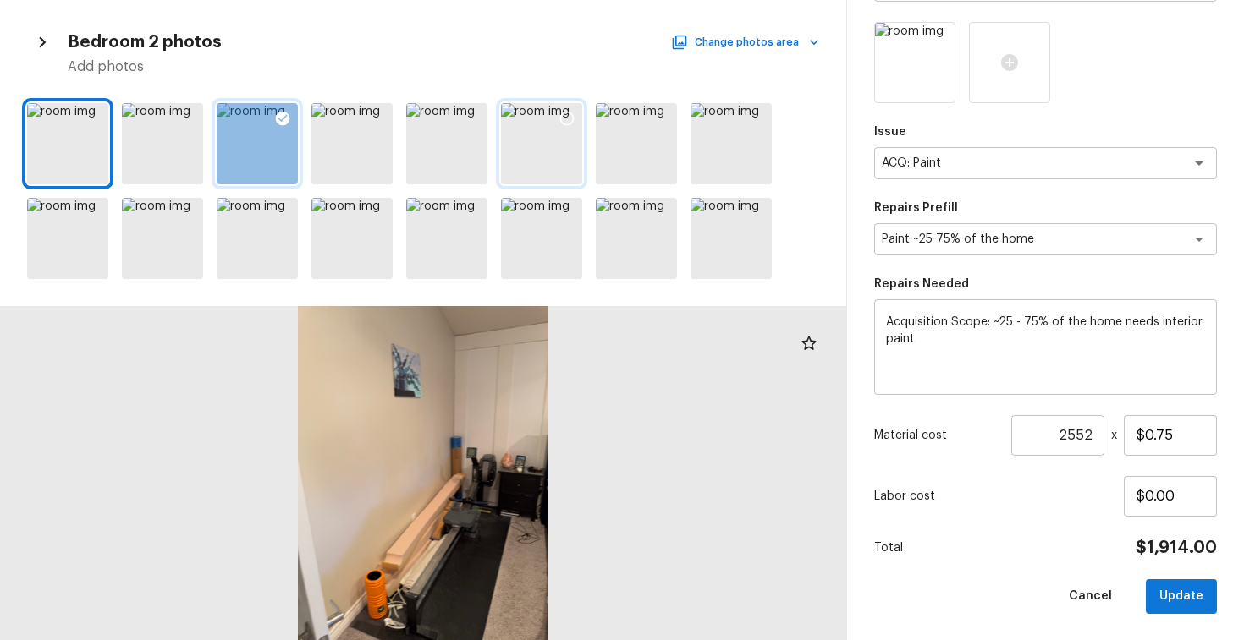
click at [571, 121] on icon at bounding box center [567, 119] width 14 height 14
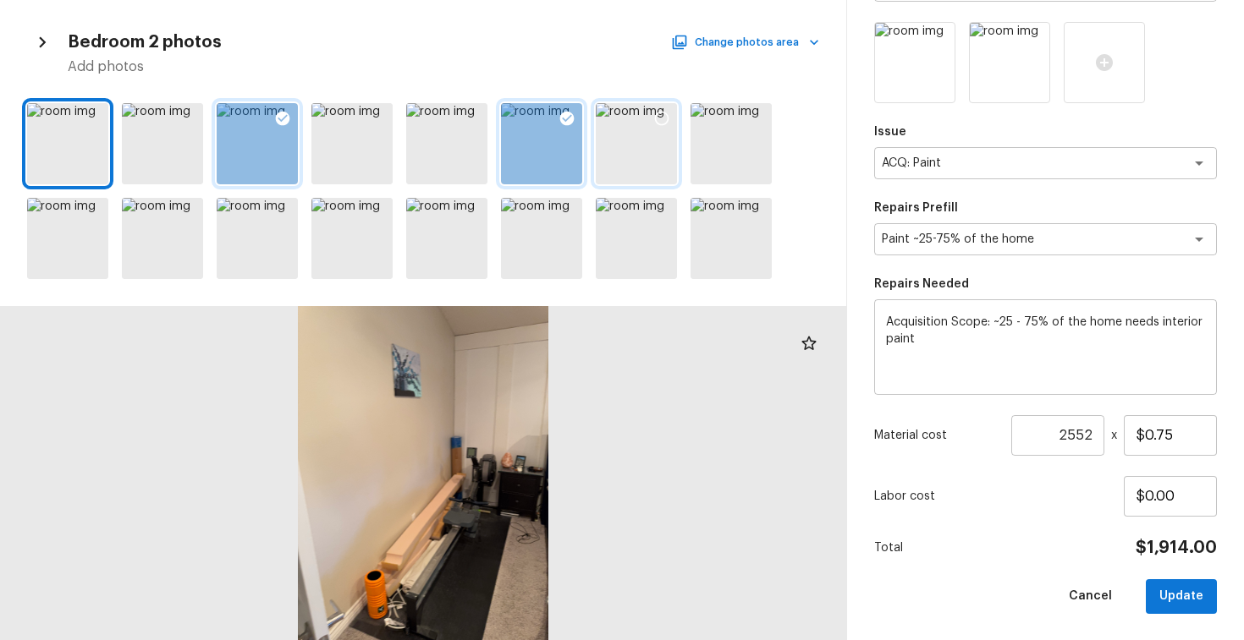
click at [658, 116] on icon at bounding box center [661, 118] width 17 height 17
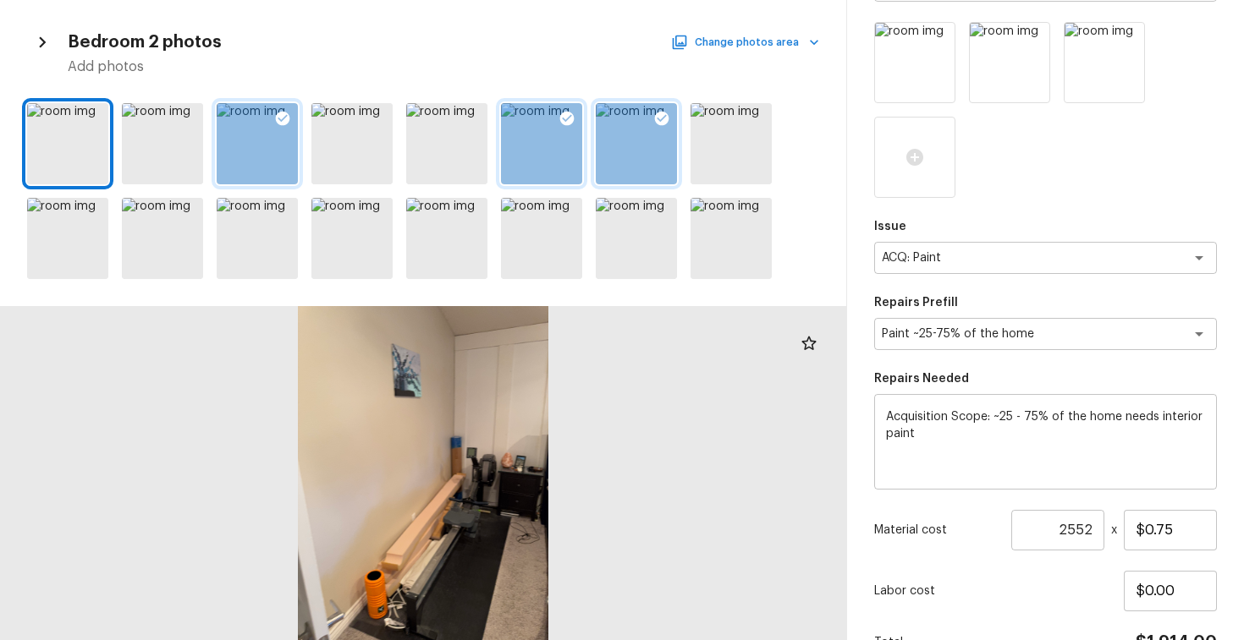
click at [737, 43] on button "Change photos area" at bounding box center [746, 42] width 145 height 22
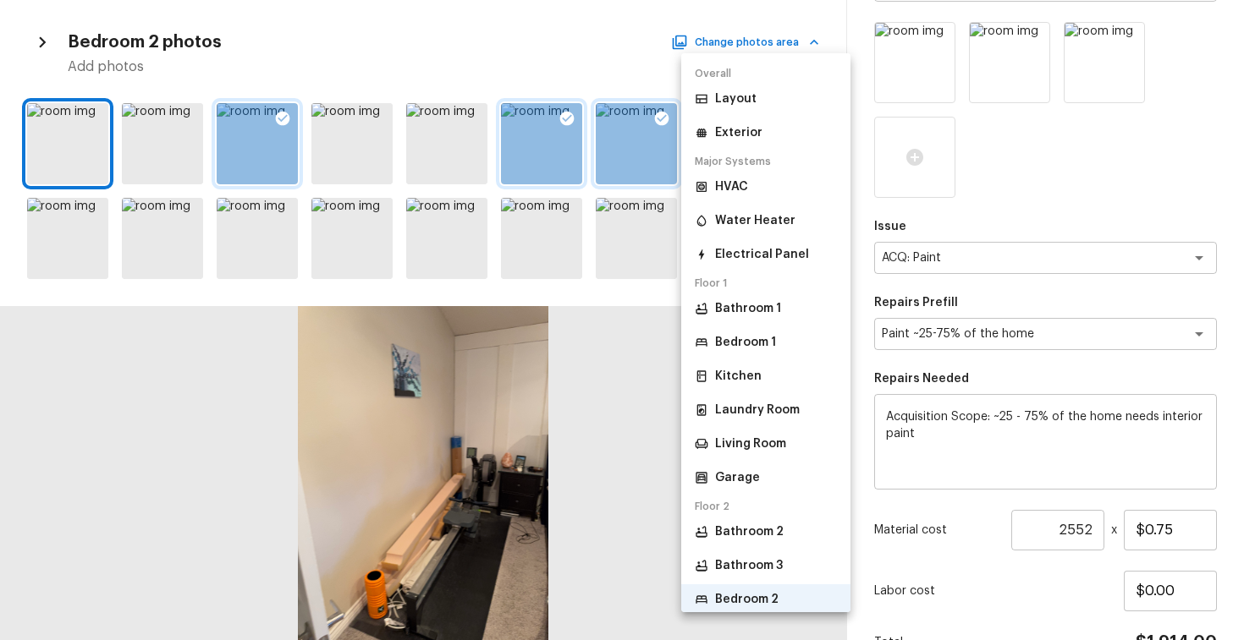
scroll to position [77, 0]
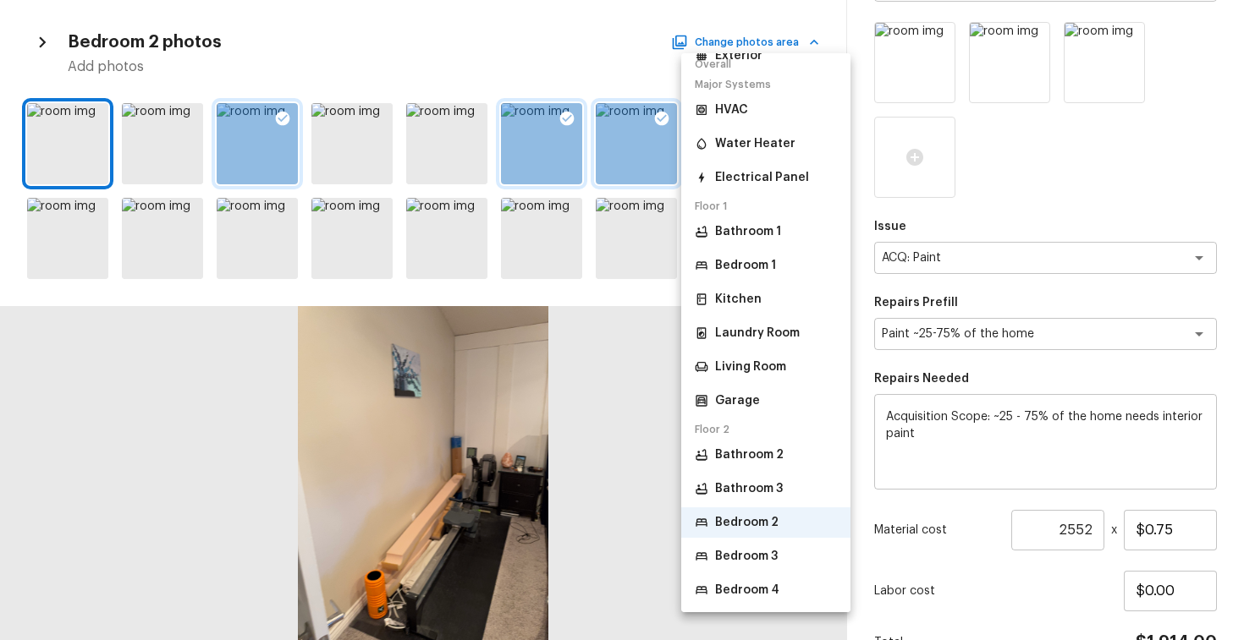
click at [733, 559] on p "Bedroom 3" at bounding box center [746, 556] width 63 height 17
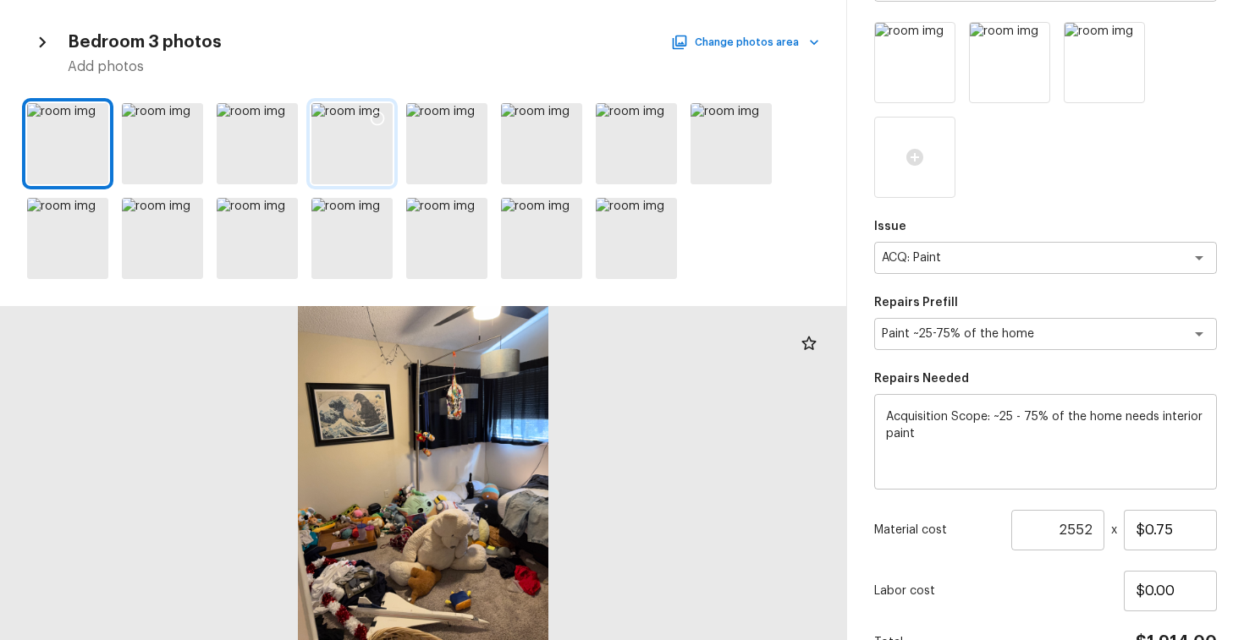
click at [377, 117] on icon at bounding box center [377, 118] width 17 height 17
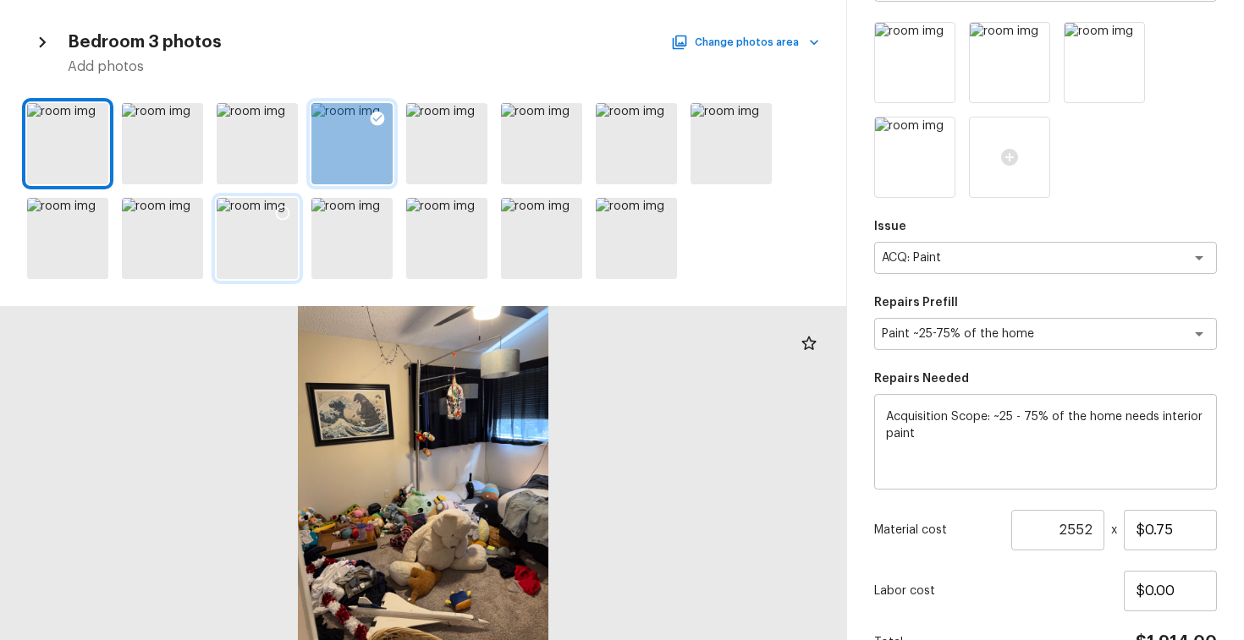
click at [287, 211] on icon at bounding box center [282, 213] width 17 height 17
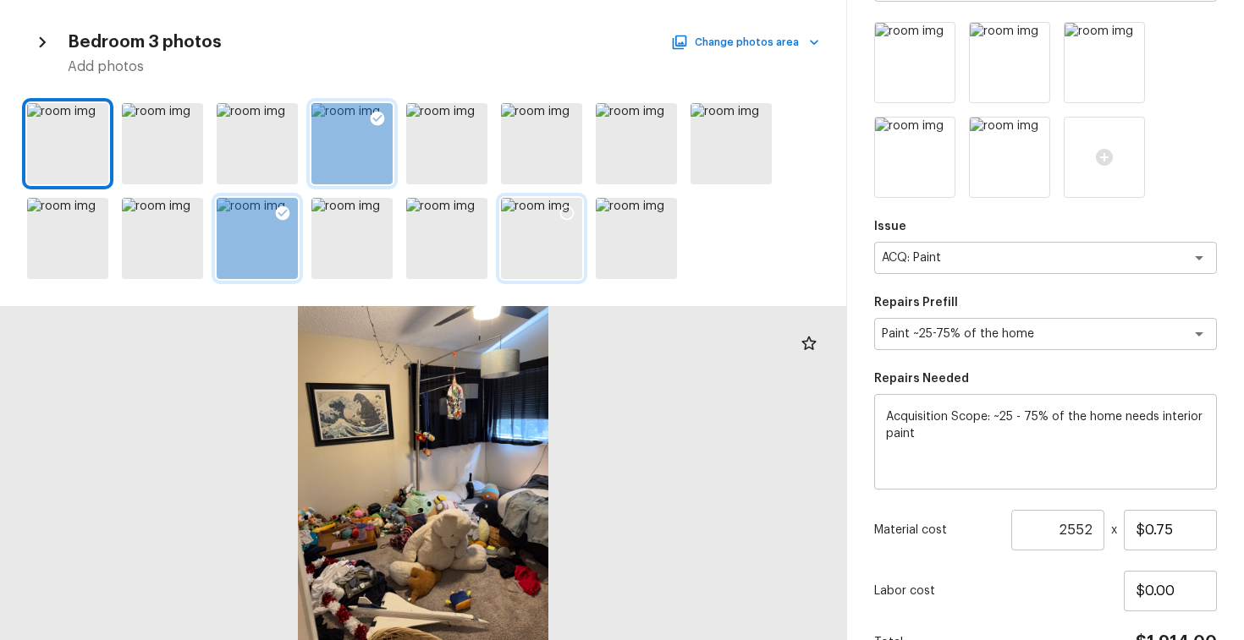
click at [561, 211] on icon at bounding box center [567, 213] width 14 height 14
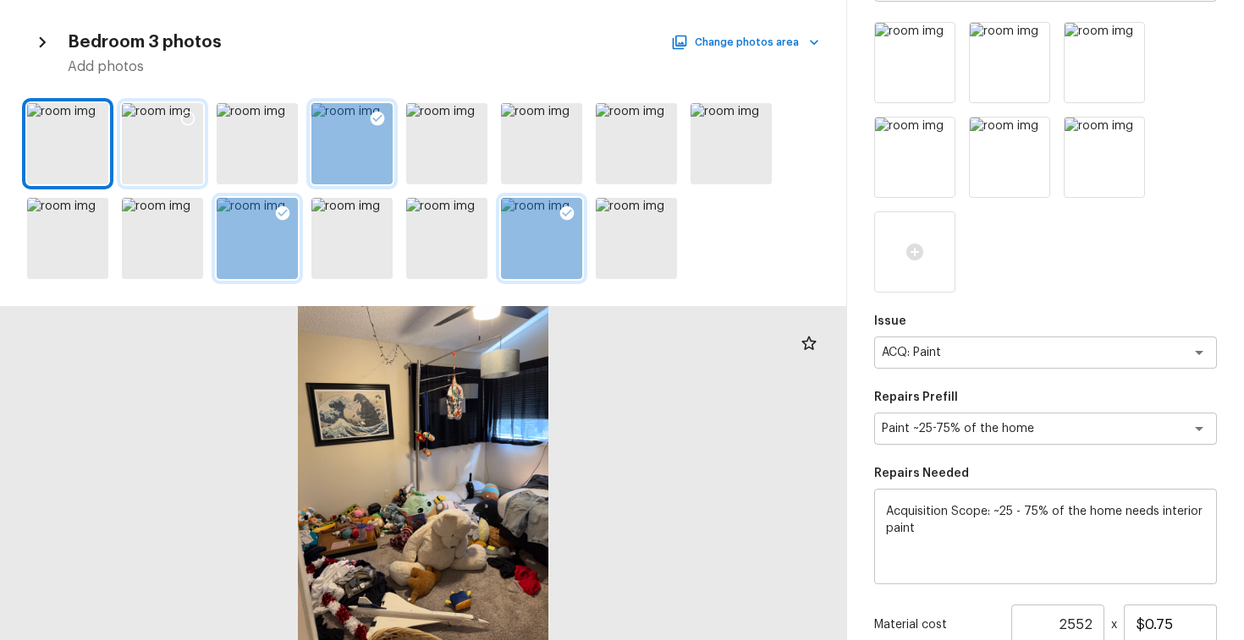
click at [190, 117] on icon at bounding box center [187, 118] width 17 height 17
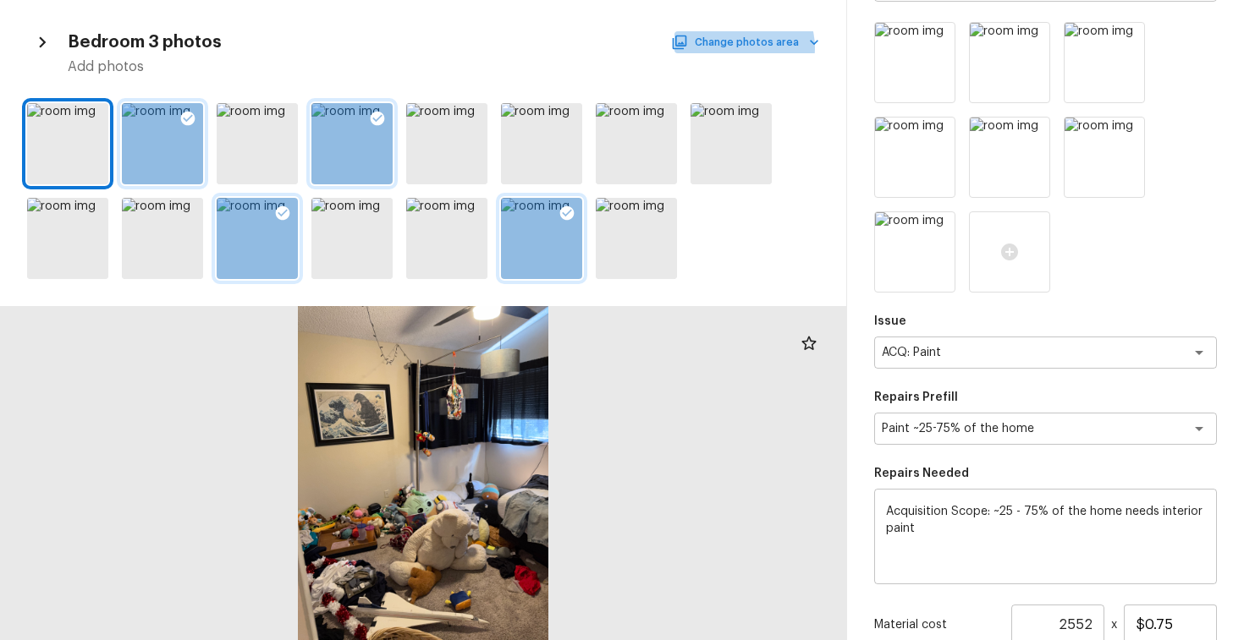
click at [749, 47] on button "Change photos area" at bounding box center [746, 42] width 145 height 22
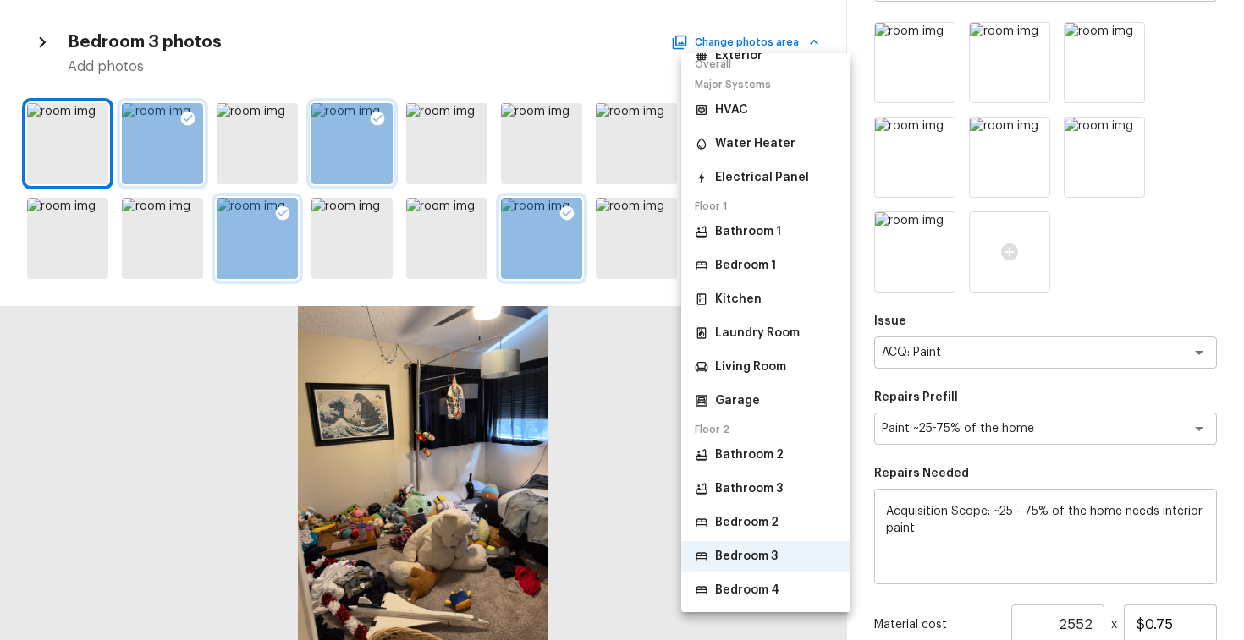
click at [754, 587] on p "Bedroom 4" at bounding box center [747, 590] width 64 height 17
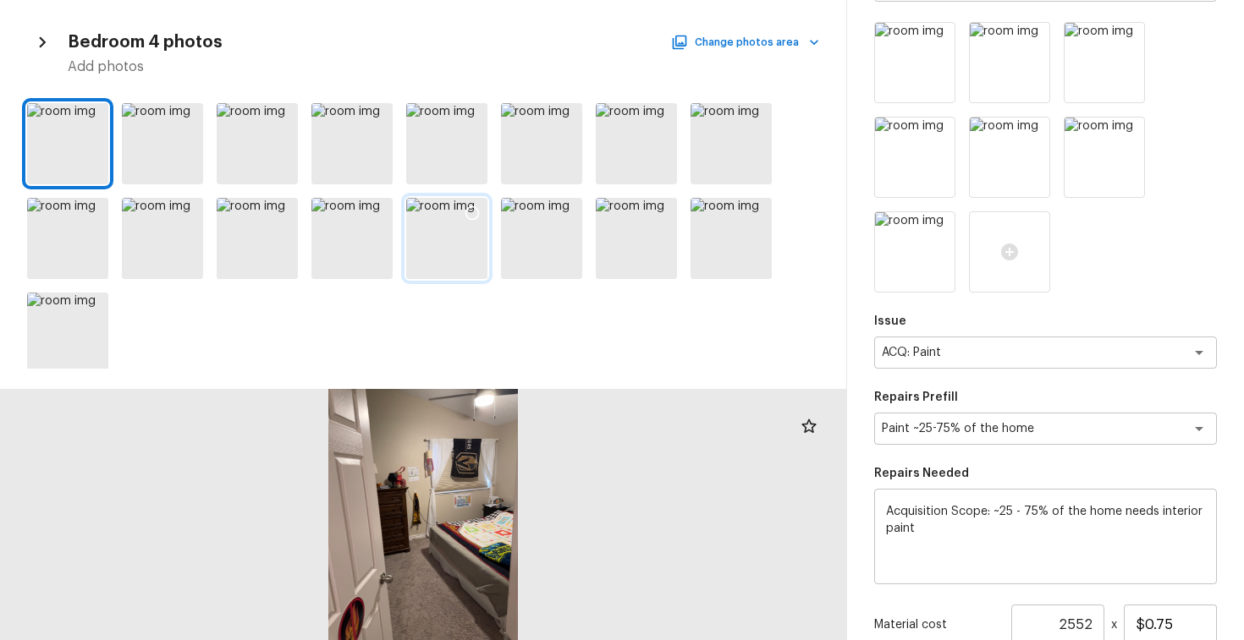
click at [467, 210] on icon at bounding box center [472, 213] width 17 height 17
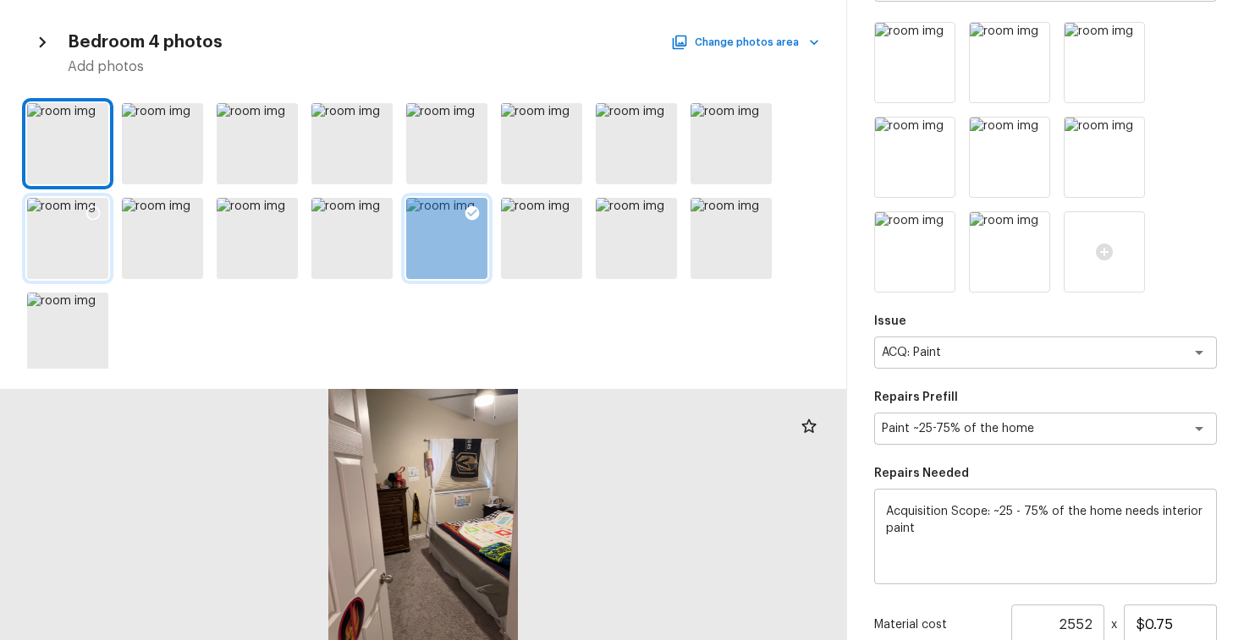
click at [100, 211] on icon at bounding box center [93, 213] width 17 height 17
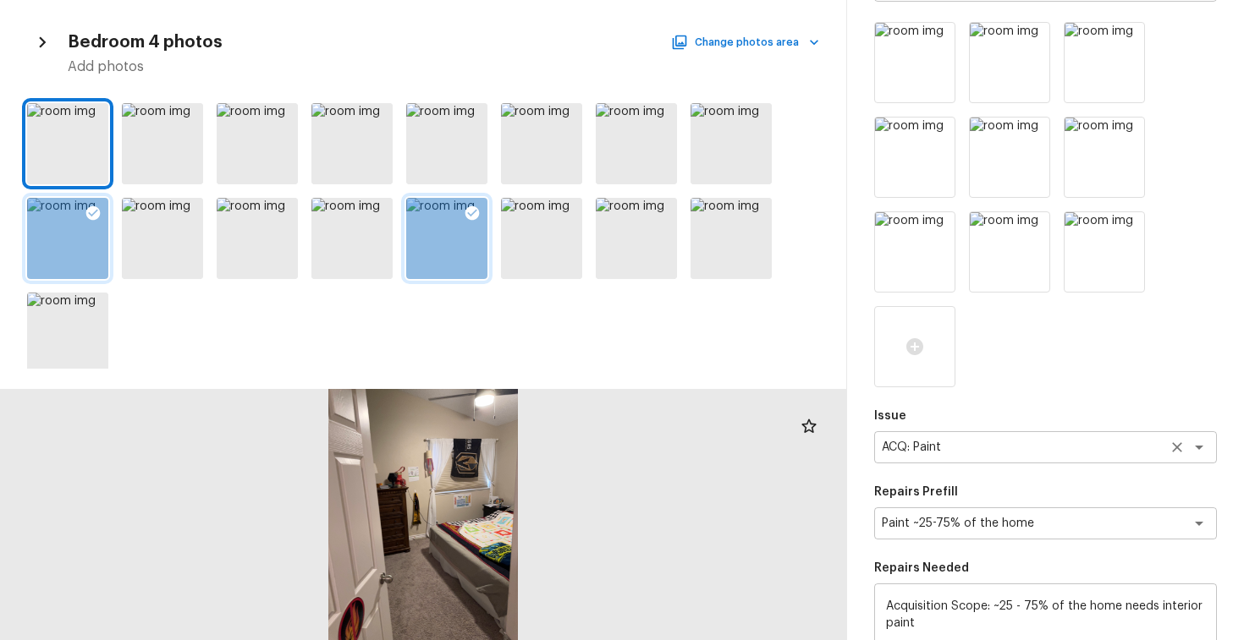
scroll to position [497, 0]
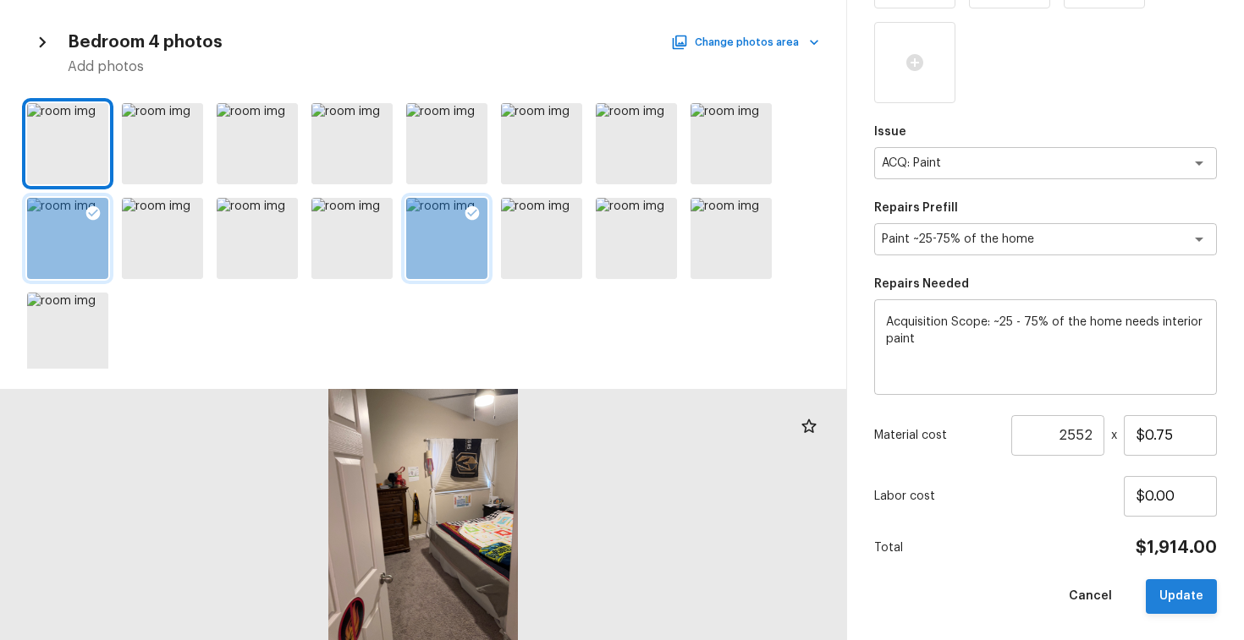
click at [1181, 585] on button "Update" at bounding box center [1180, 596] width 71 height 35
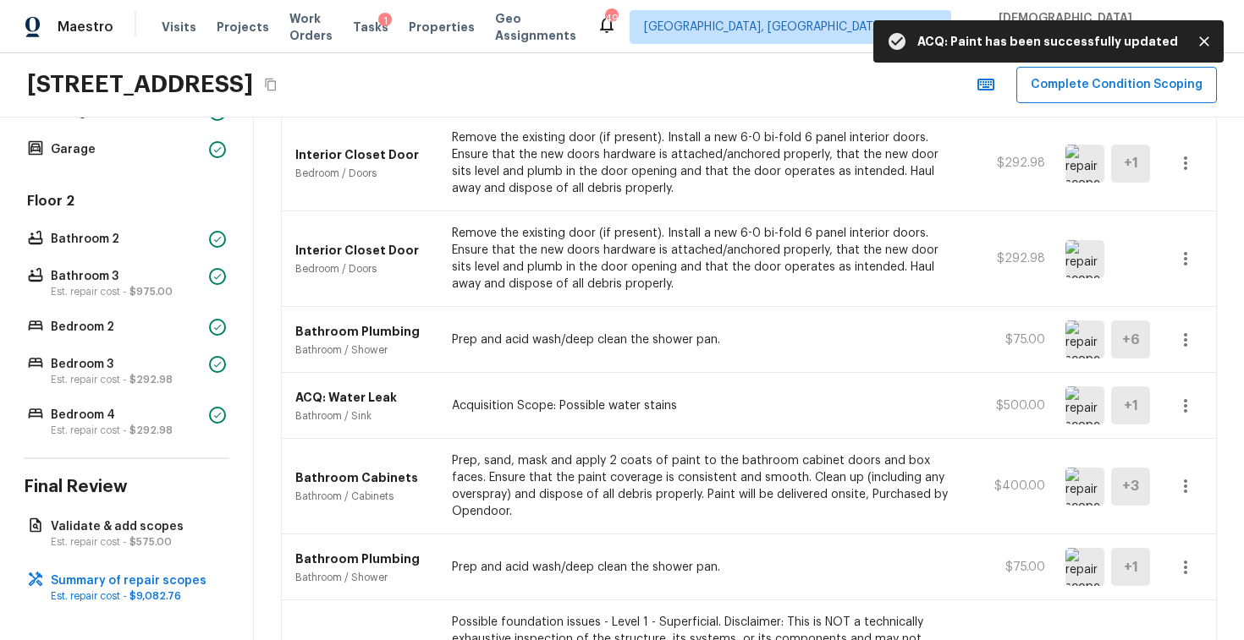
scroll to position [0, 0]
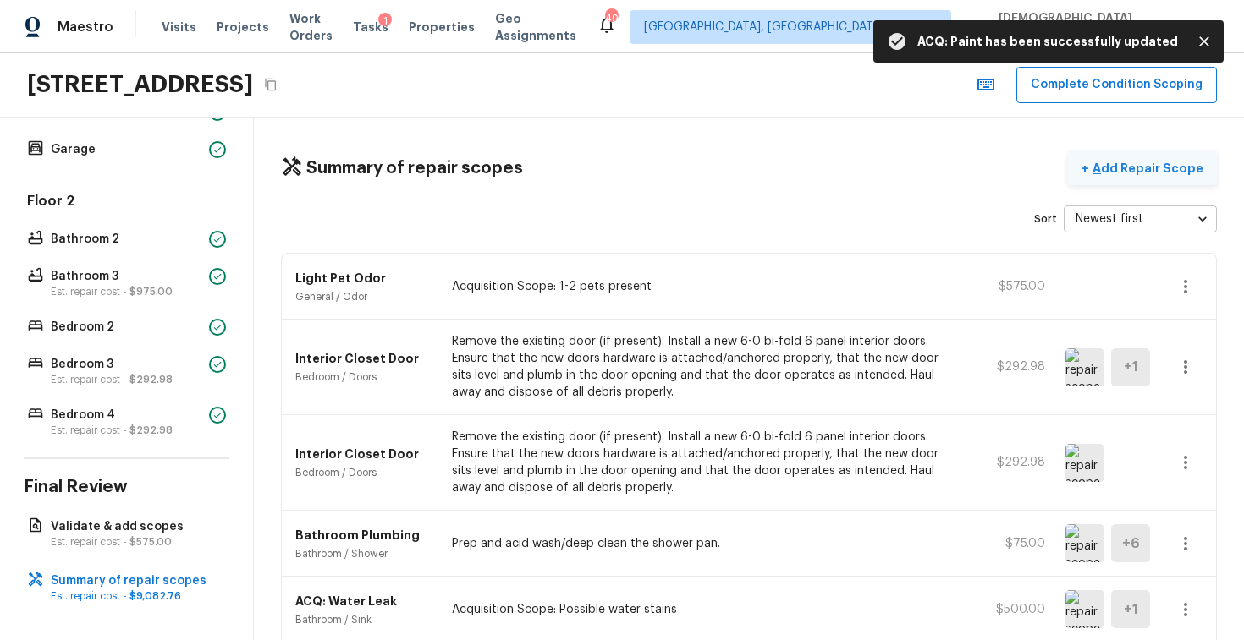
click at [1128, 175] on p "Add Repair Scope" at bounding box center [1146, 168] width 114 height 17
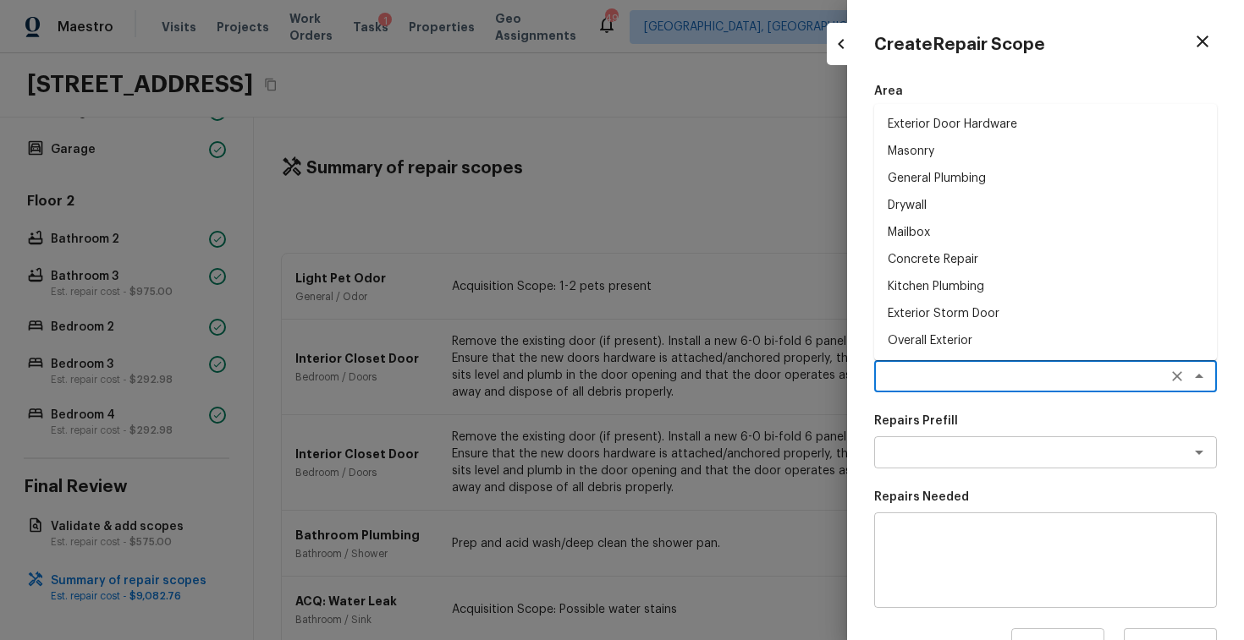
click at [919, 382] on textarea at bounding box center [1021, 376] width 280 height 17
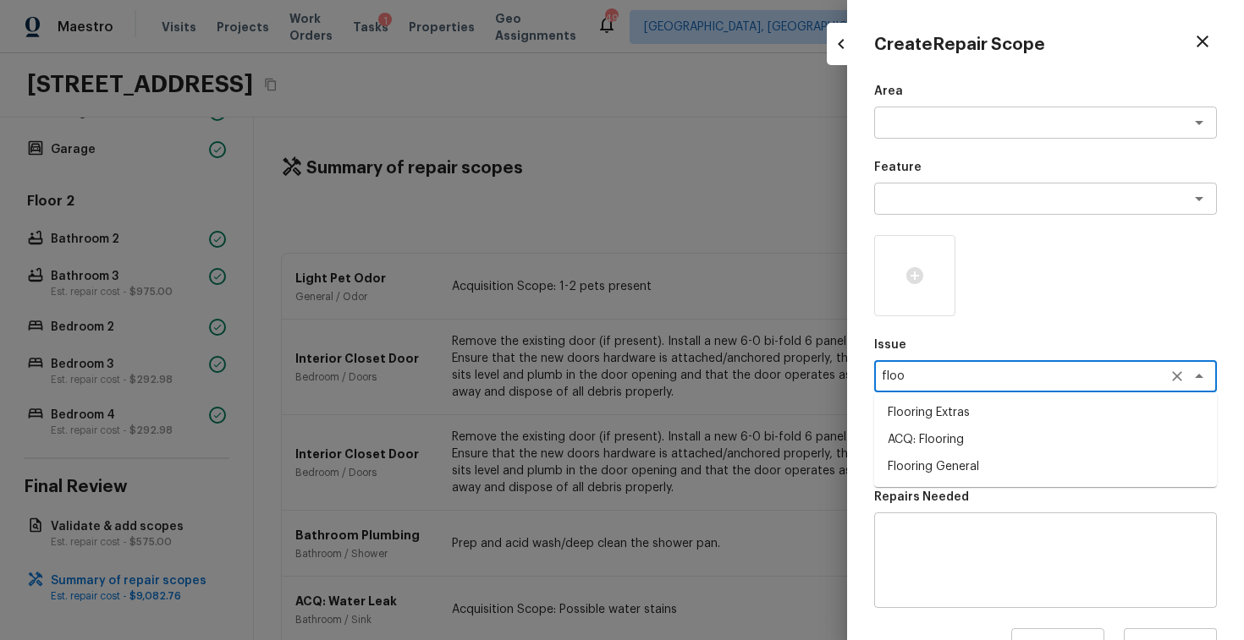
click at [904, 448] on li "ACQ: Flooring" at bounding box center [1045, 439] width 343 height 27
click at [931, 454] on textarea at bounding box center [1021, 452] width 280 height 17
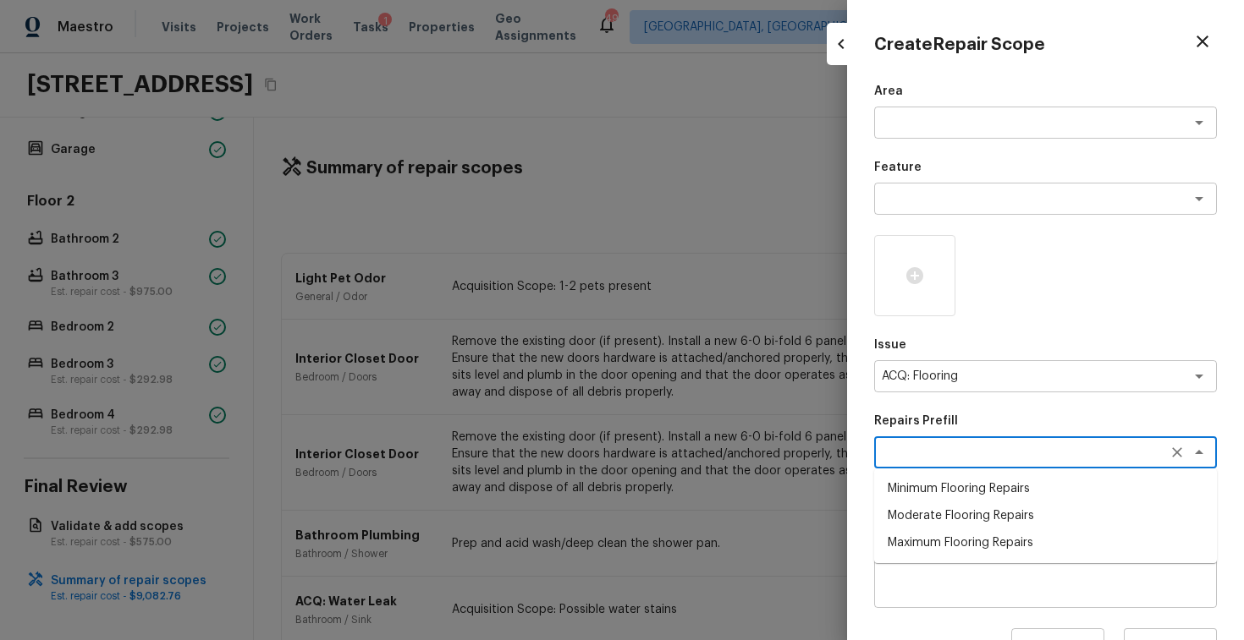
click at [934, 519] on li "Moderate Flooring Repairs" at bounding box center [1045, 515] width 343 height 27
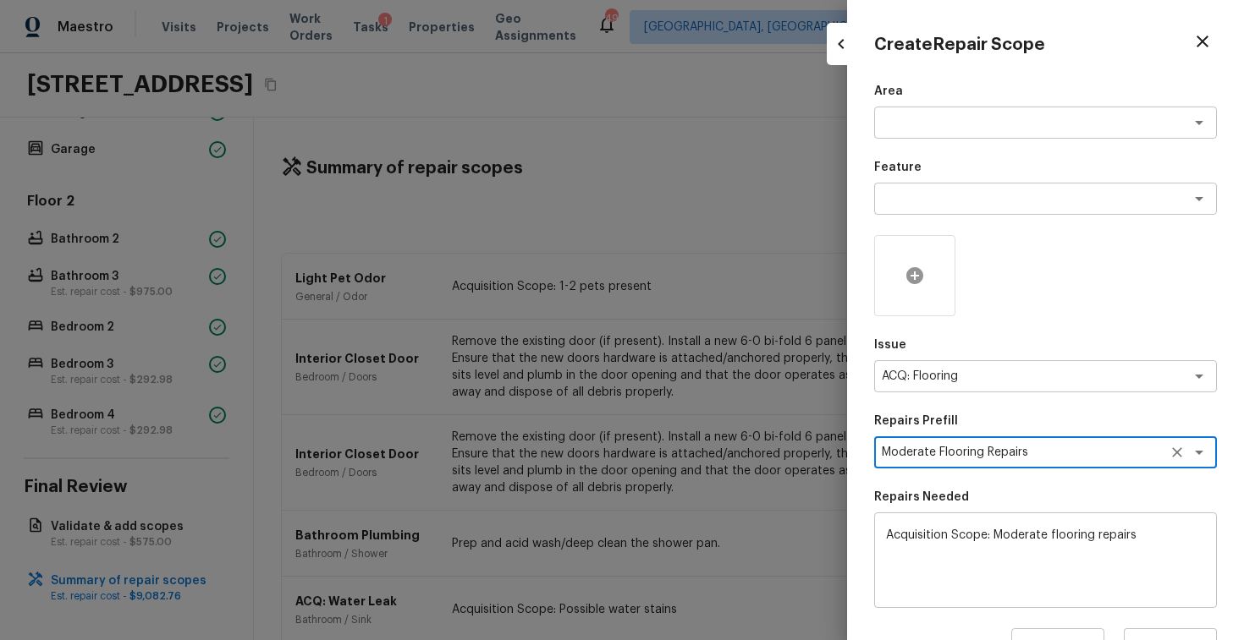
click at [901, 283] on div at bounding box center [914, 275] width 81 height 81
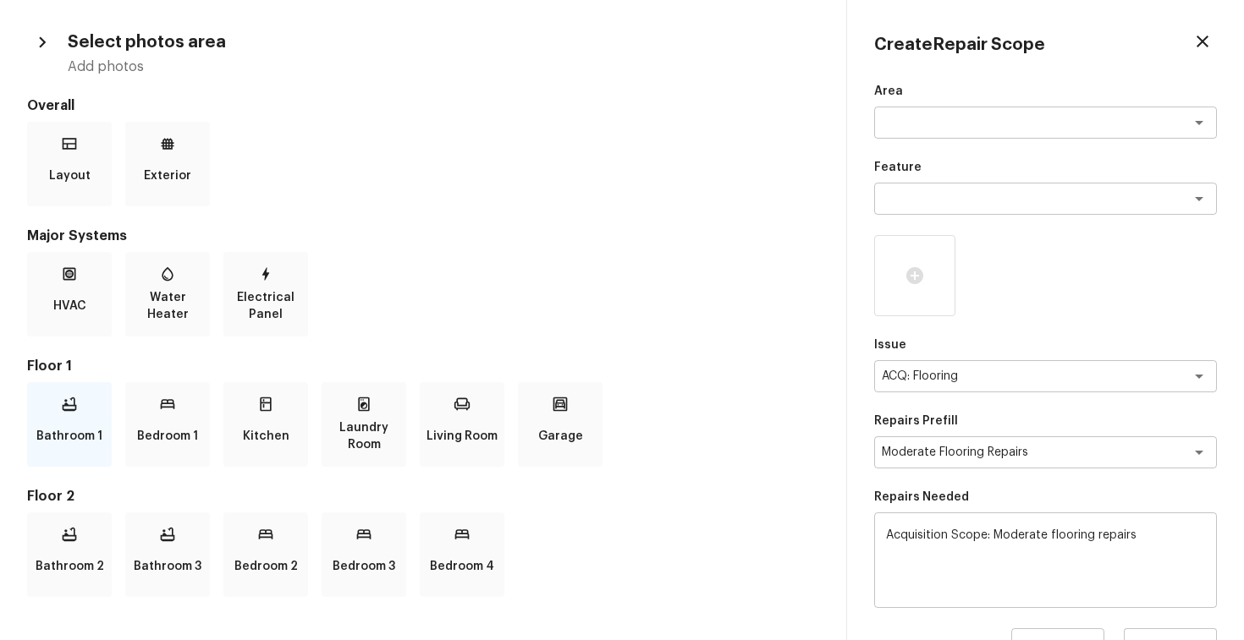
click at [91, 436] on p "Bathroom 1" at bounding box center [69, 437] width 66 height 34
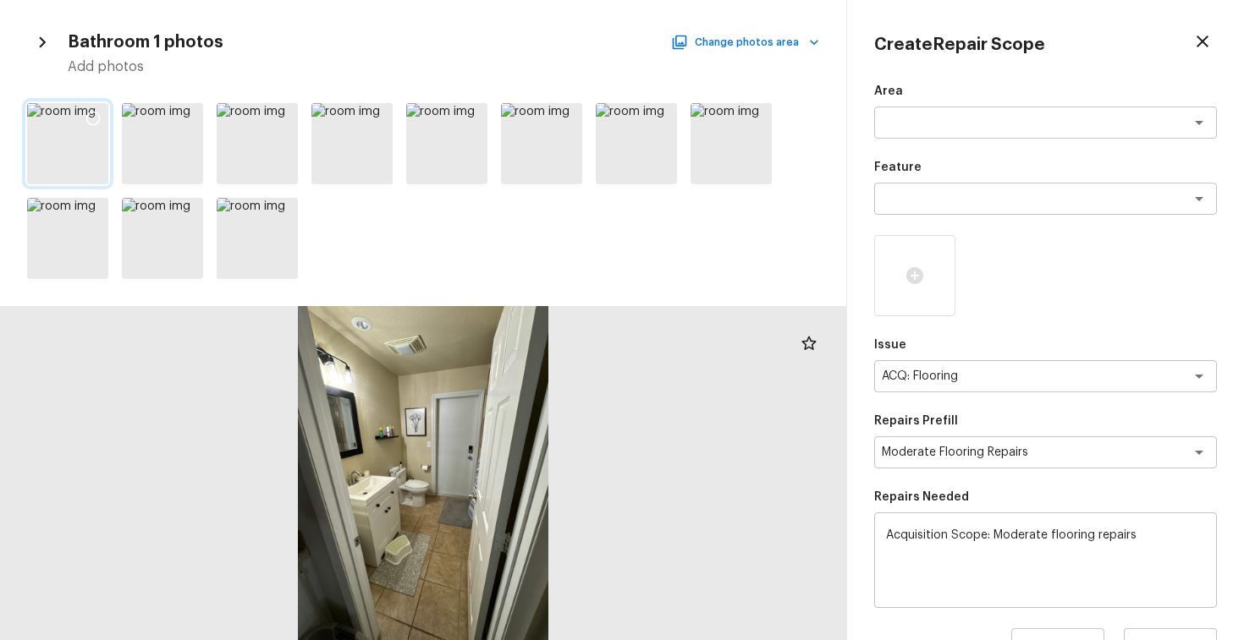
click at [93, 118] on icon at bounding box center [93, 118] width 17 height 17
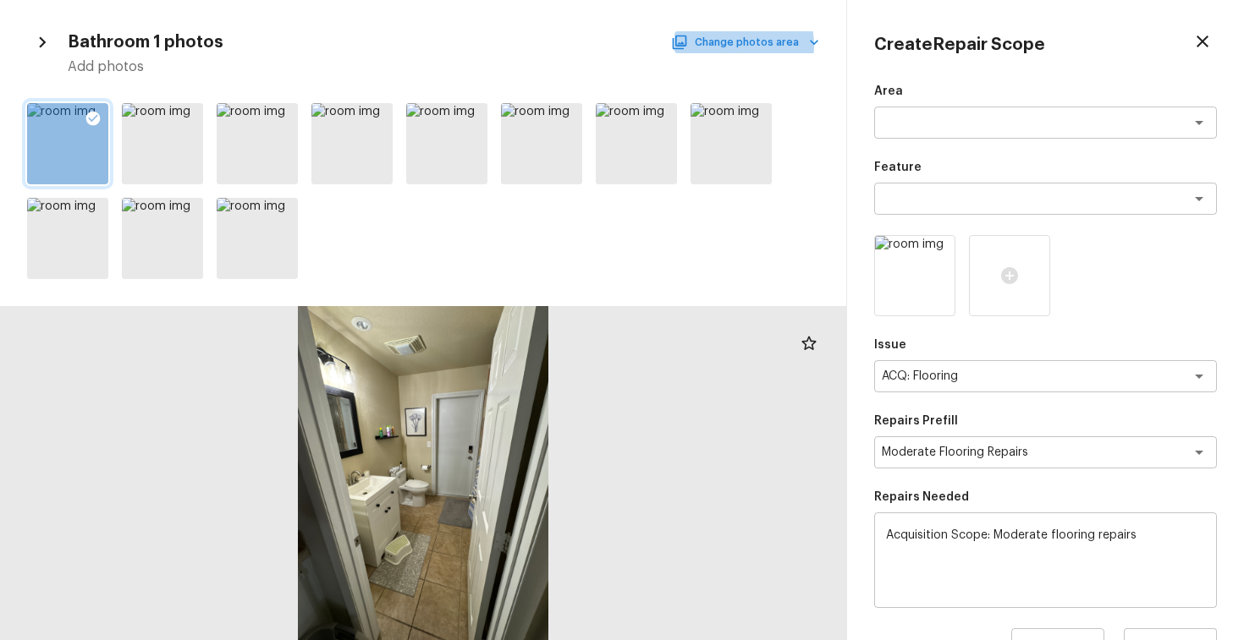
click at [735, 45] on button "Change photos area" at bounding box center [746, 42] width 145 height 22
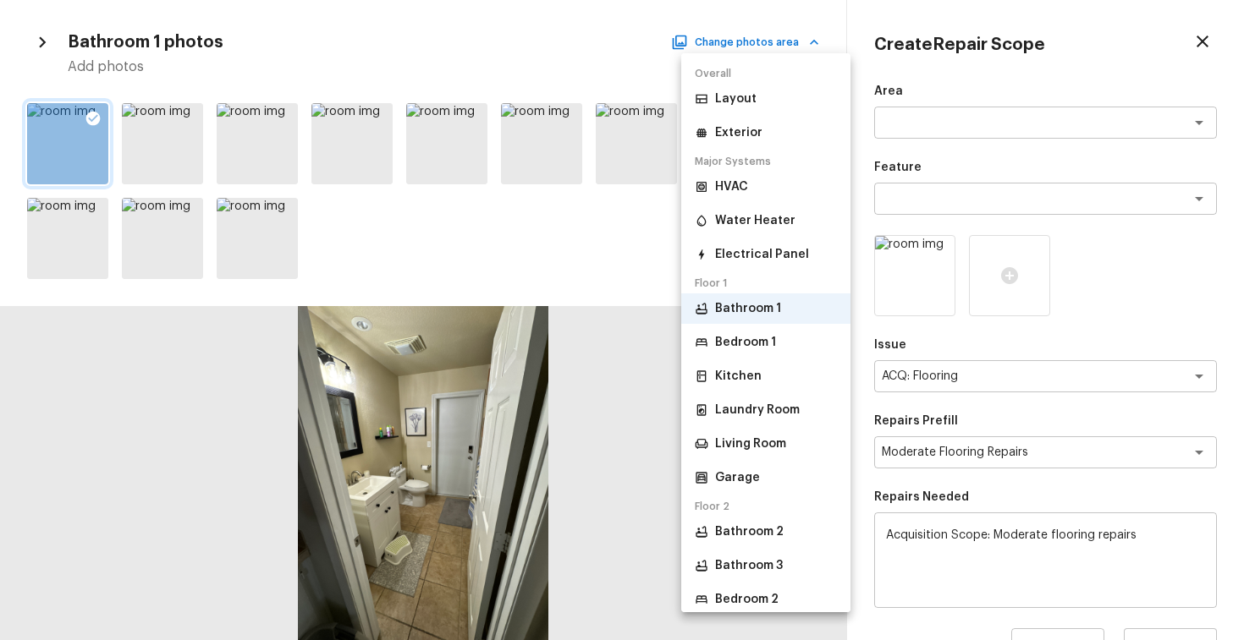
click at [746, 343] on p "Bedroom 1" at bounding box center [745, 342] width 61 height 17
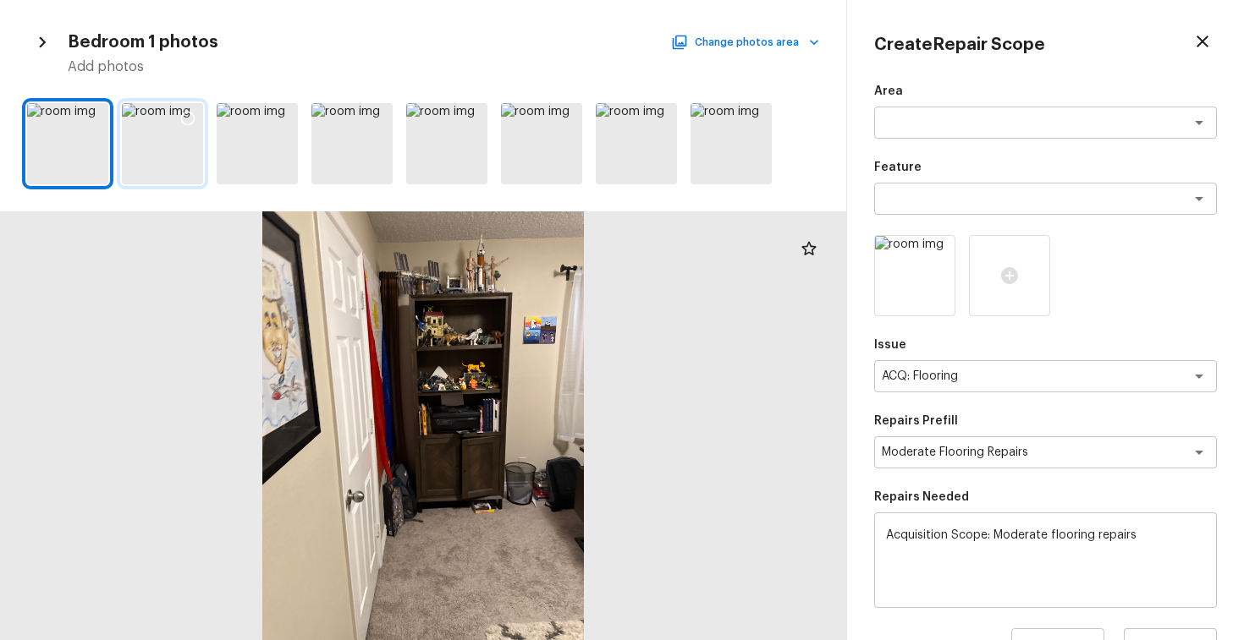
click at [187, 113] on icon at bounding box center [187, 118] width 17 height 17
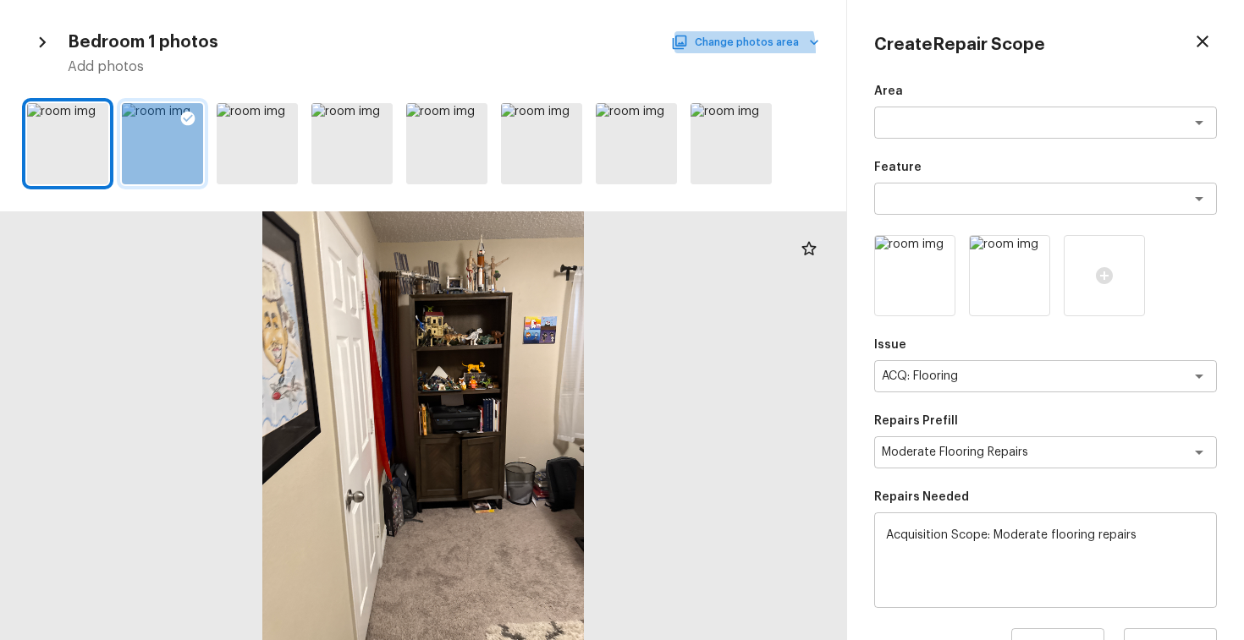
click at [741, 51] on button "Change photos area" at bounding box center [746, 42] width 145 height 22
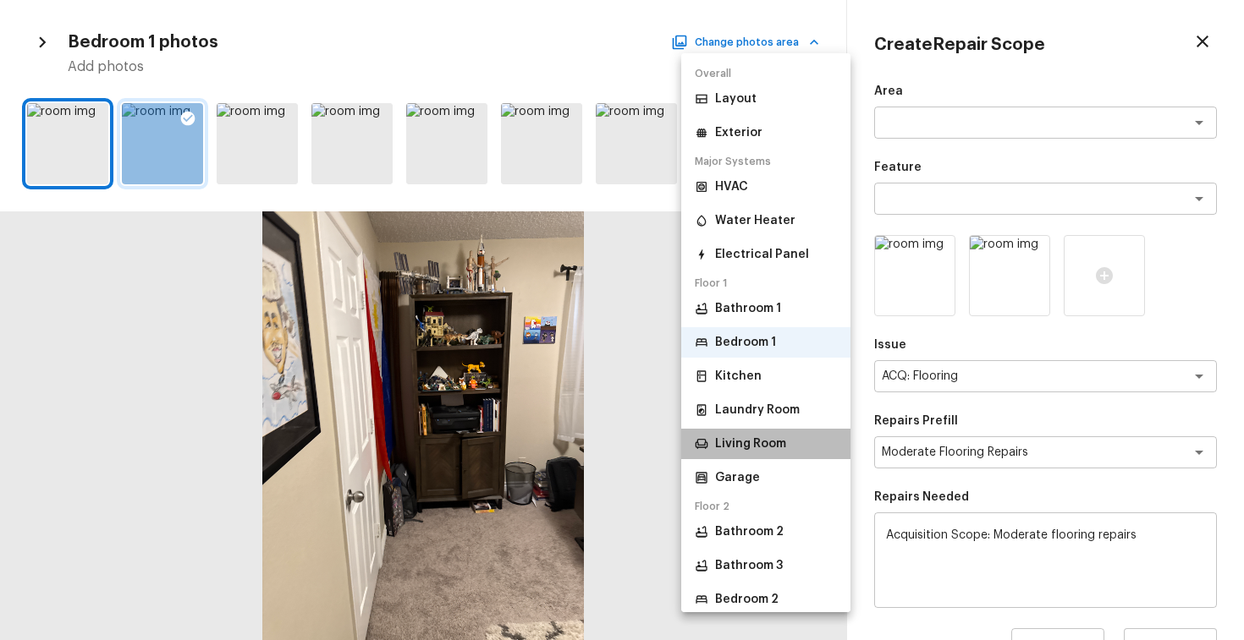
click at [750, 444] on p "Living Room" at bounding box center [750, 444] width 71 height 17
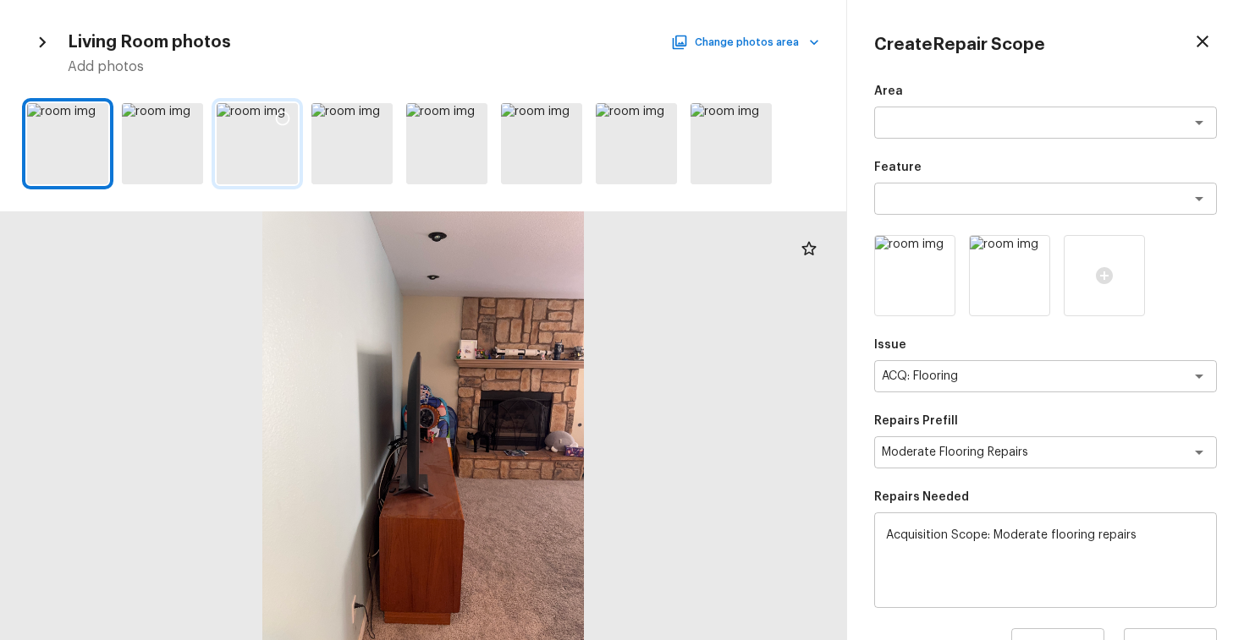
click at [273, 120] on div at bounding box center [282, 121] width 30 height 36
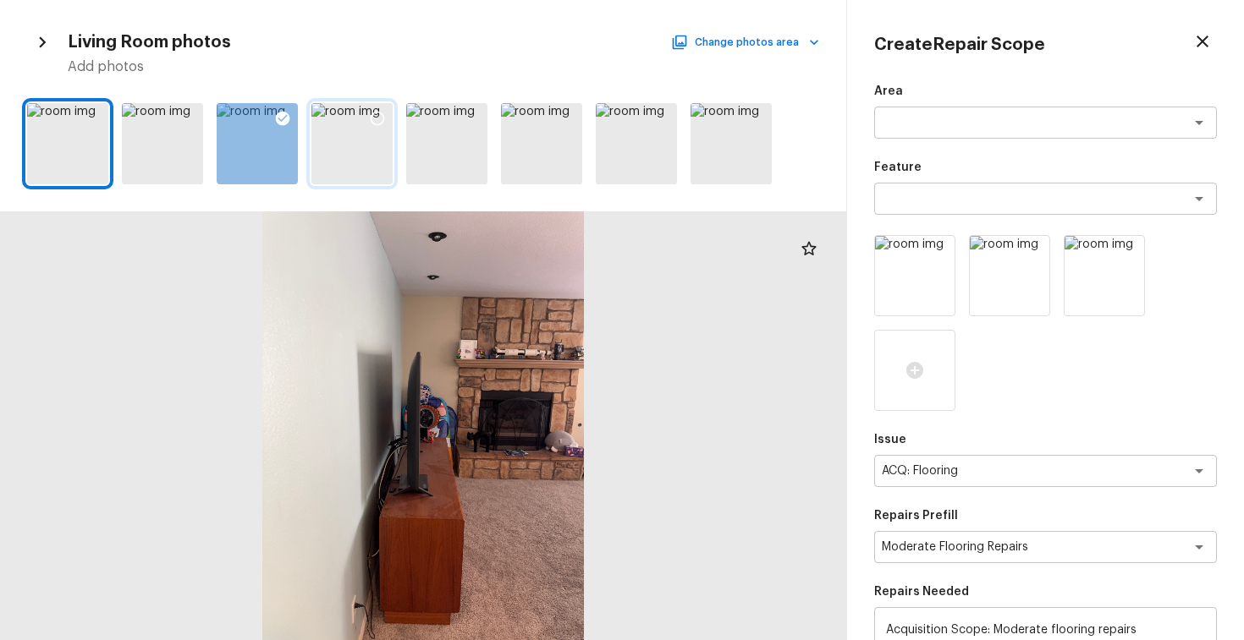
click at [372, 118] on icon at bounding box center [377, 118] width 17 height 17
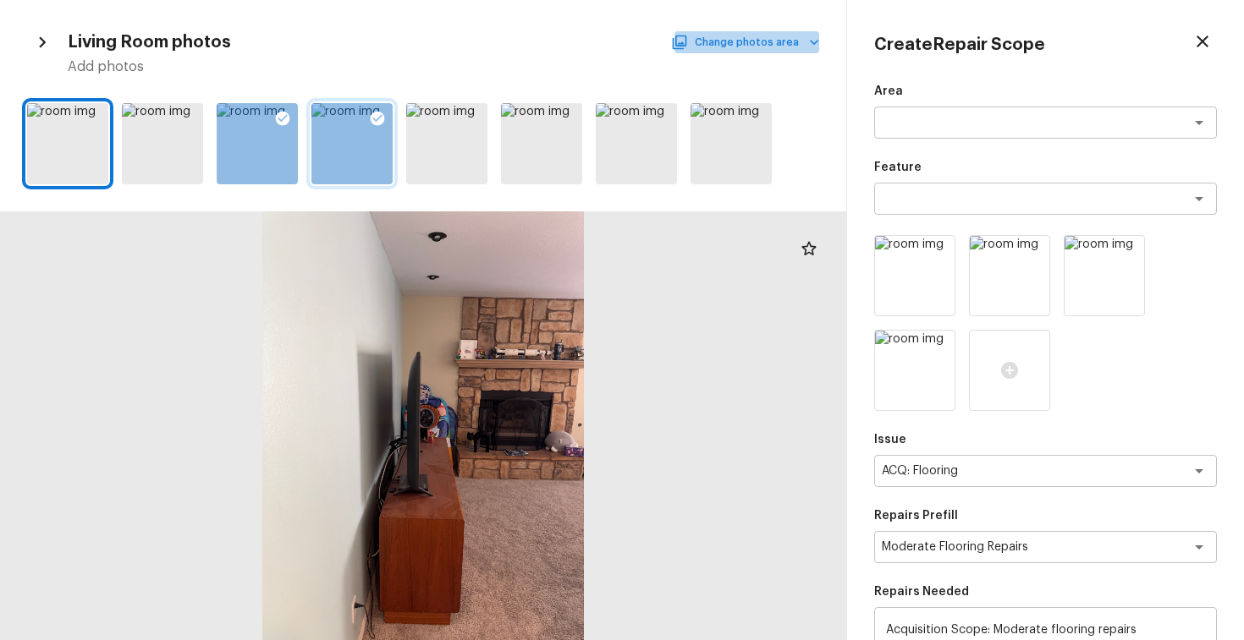
click at [755, 50] on button "Change photos area" at bounding box center [746, 42] width 145 height 22
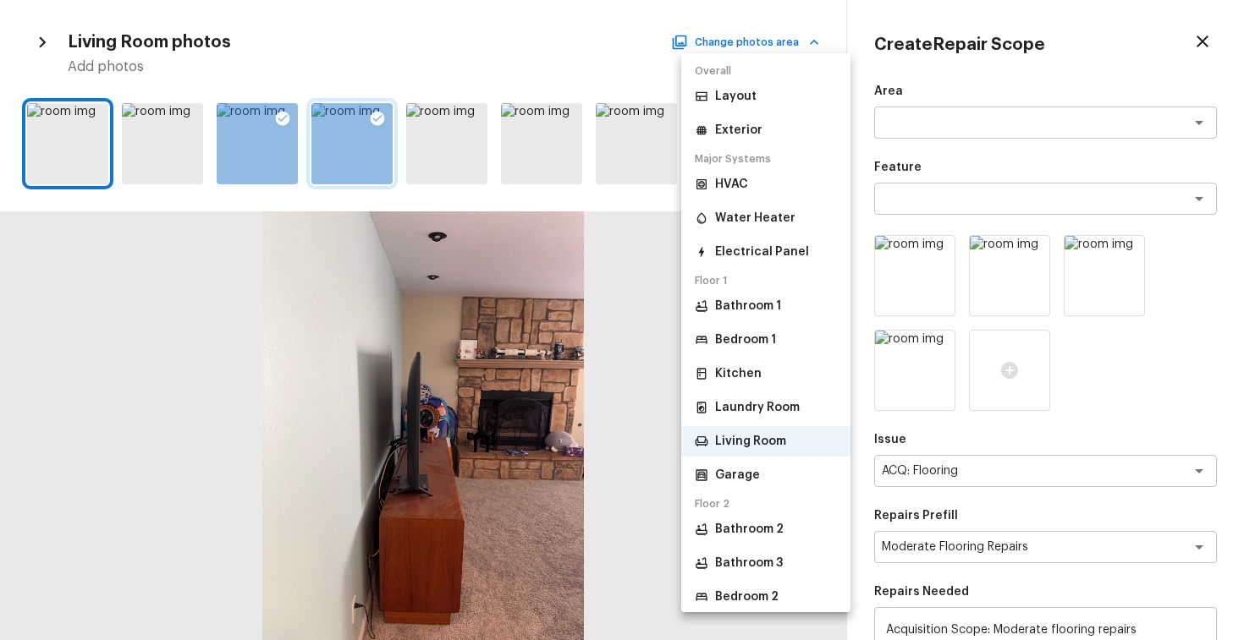
scroll to position [77, 0]
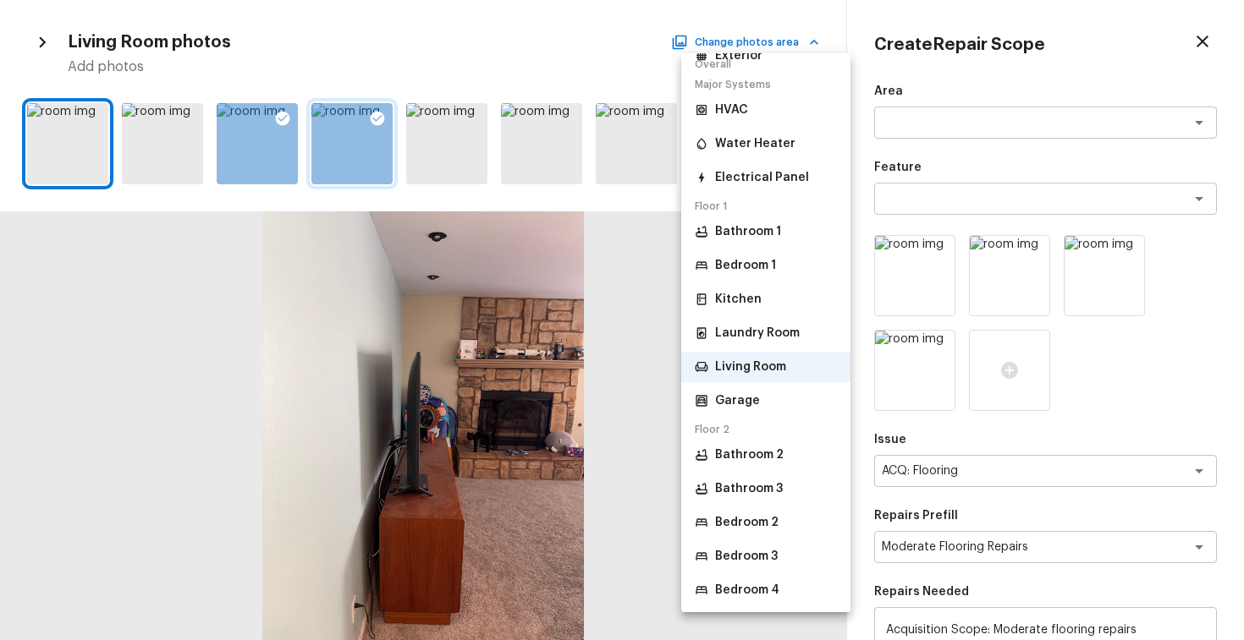
click at [742, 597] on p "Bedroom 4" at bounding box center [747, 590] width 64 height 17
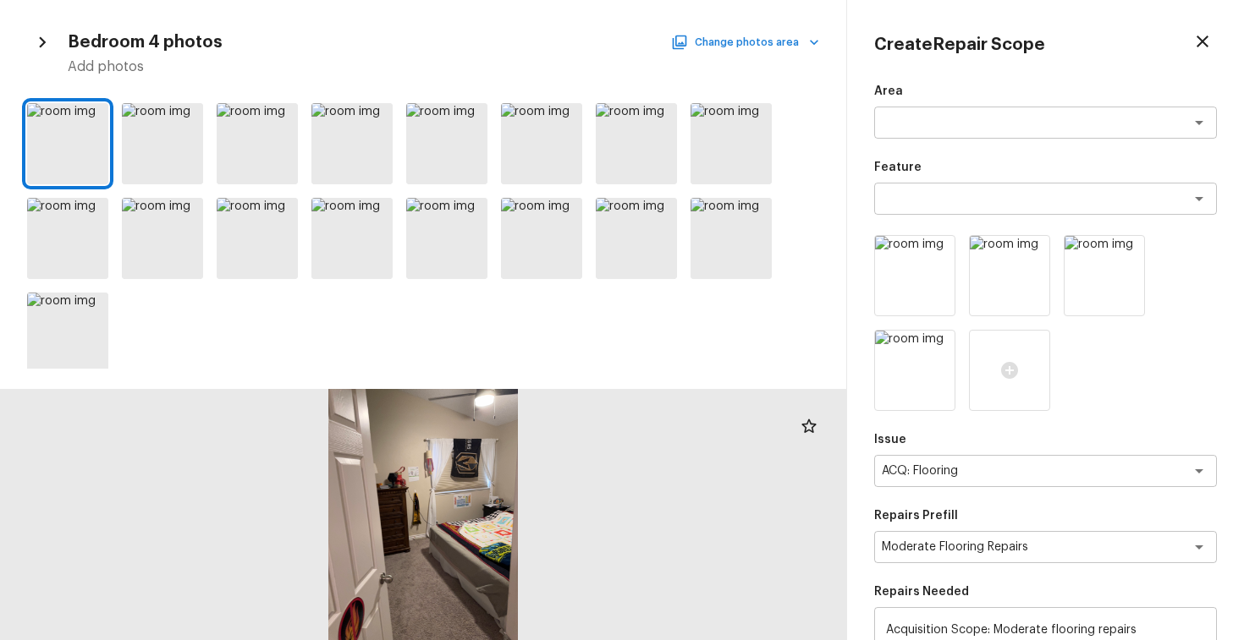
click at [764, 41] on button "Change photos area" at bounding box center [746, 42] width 145 height 22
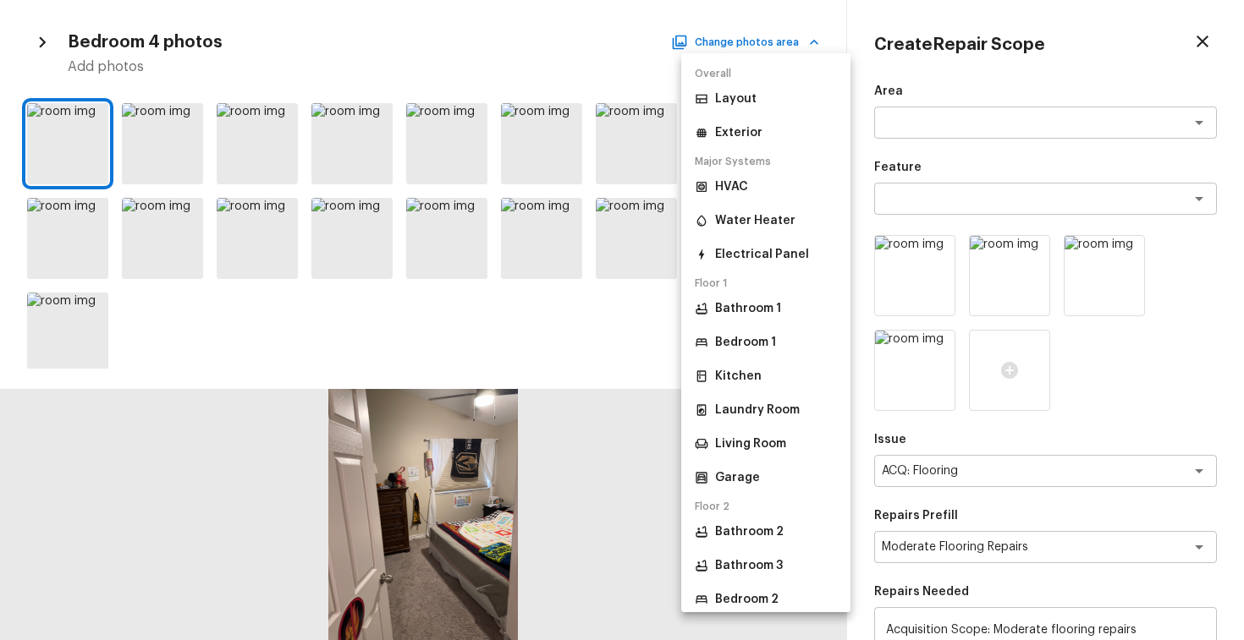
click at [767, 546] on li "Bathroom 2" at bounding box center [765, 532] width 169 height 30
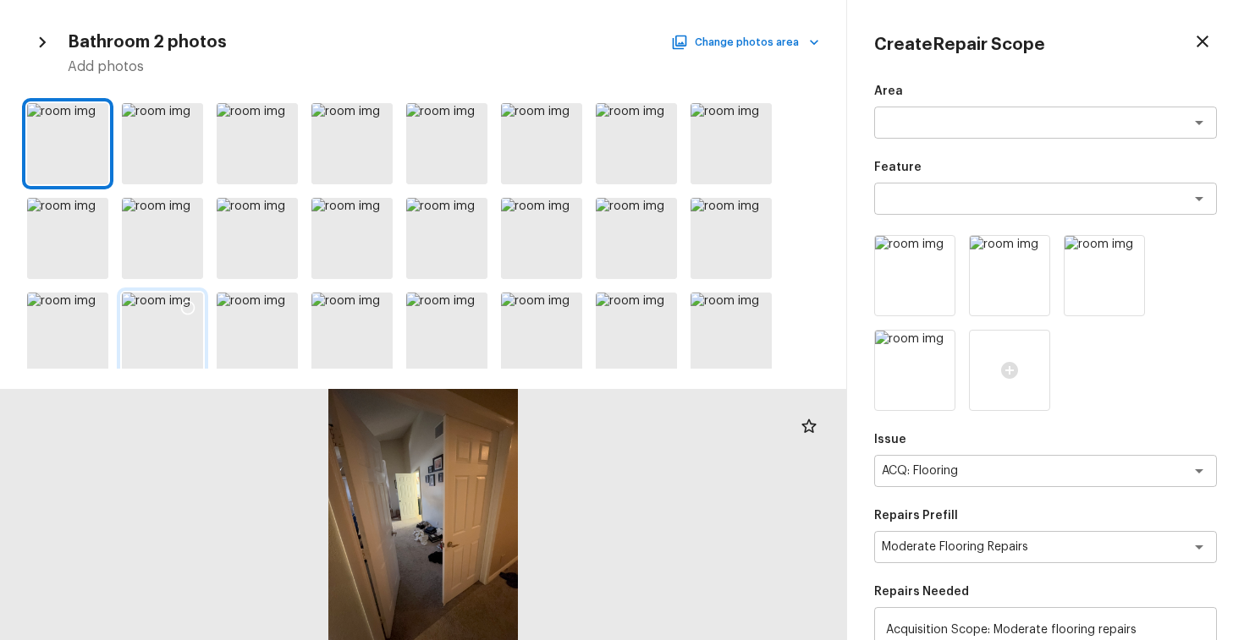
click at [189, 302] on icon at bounding box center [187, 307] width 17 height 17
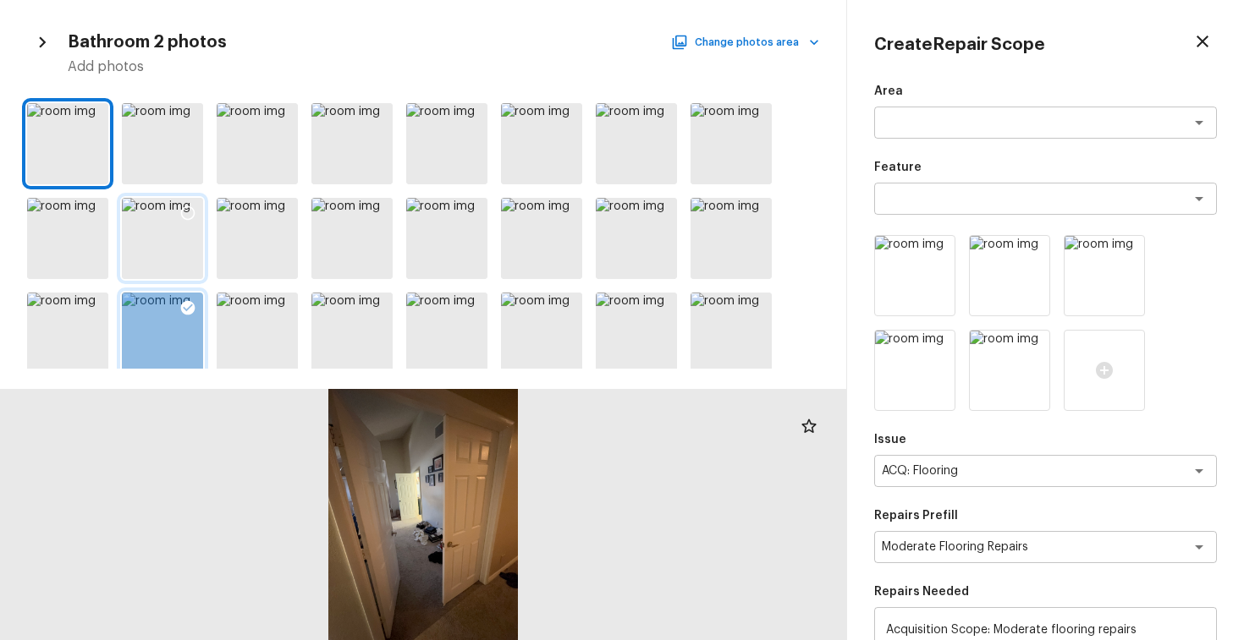
click at [184, 212] on icon at bounding box center [187, 213] width 17 height 17
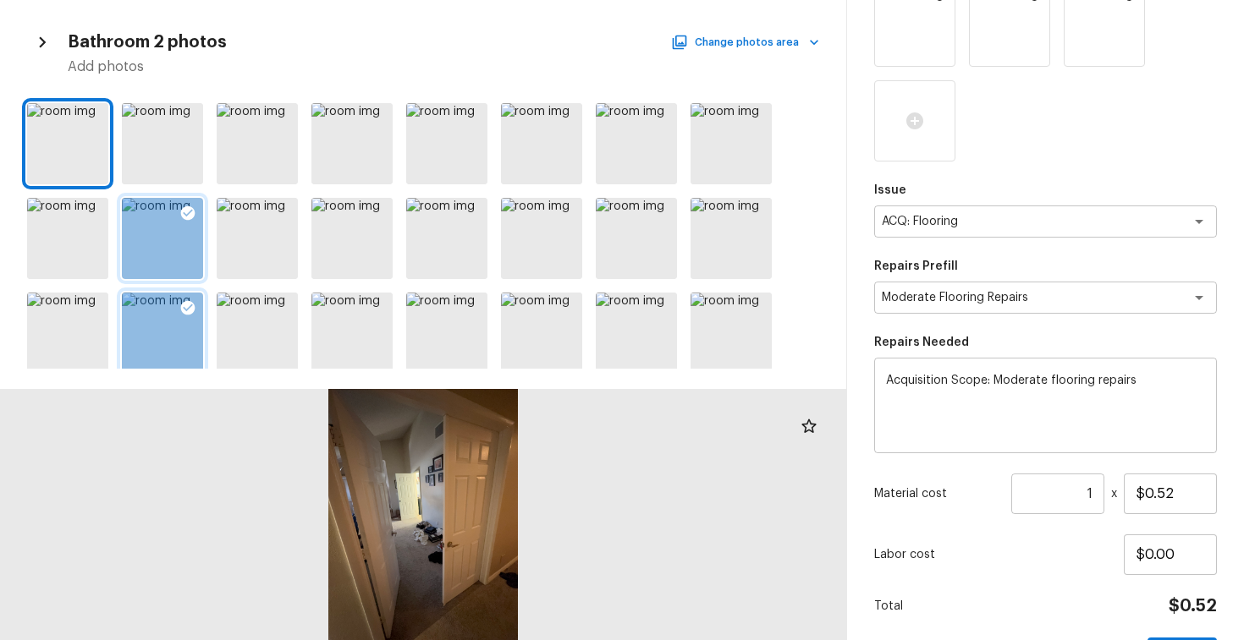
scroll to position [403, 0]
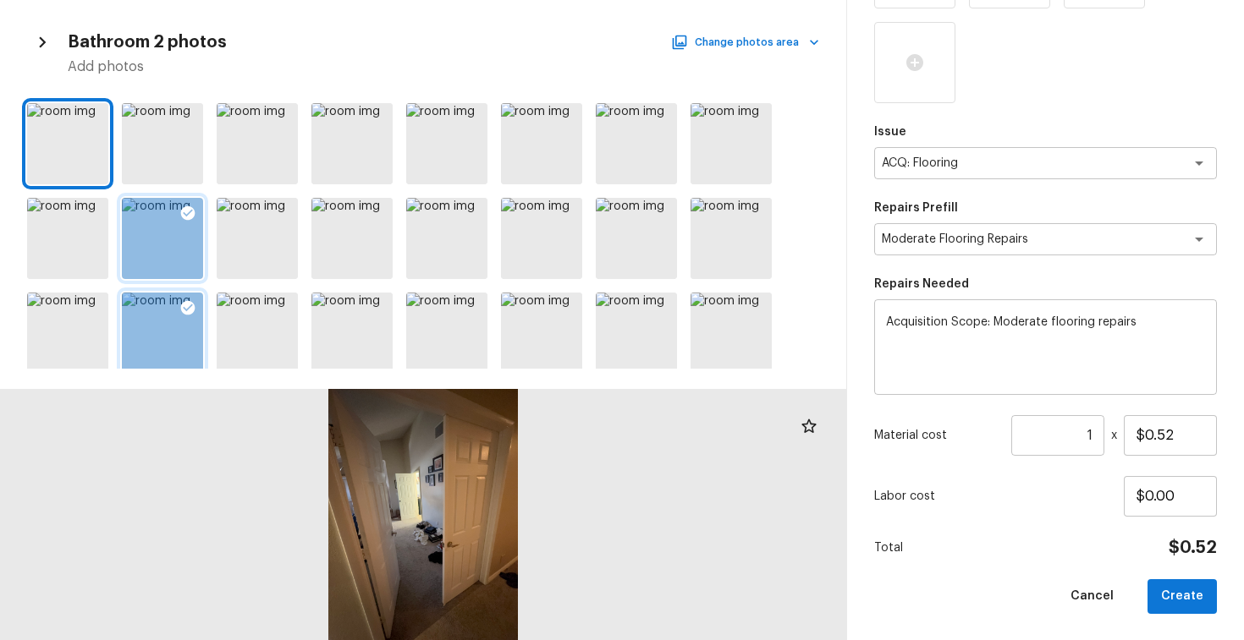
click at [1098, 435] on input "1" at bounding box center [1057, 435] width 93 height 41
click at [1192, 607] on button "Create" at bounding box center [1181, 596] width 69 height 35
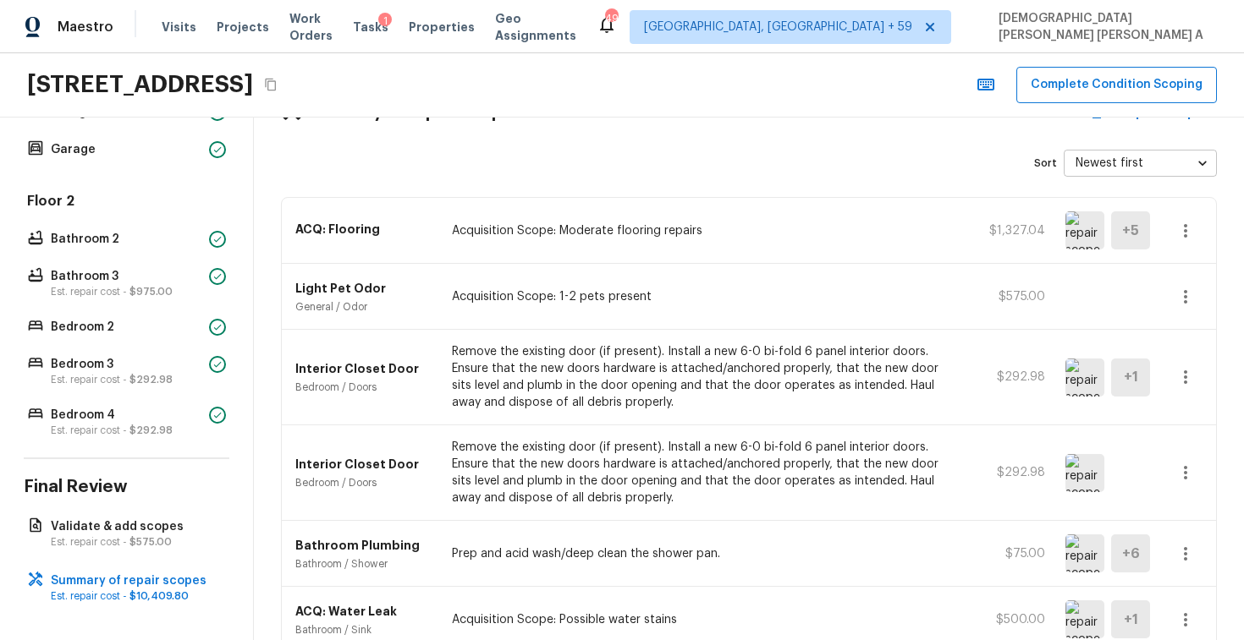
scroll to position [0, 0]
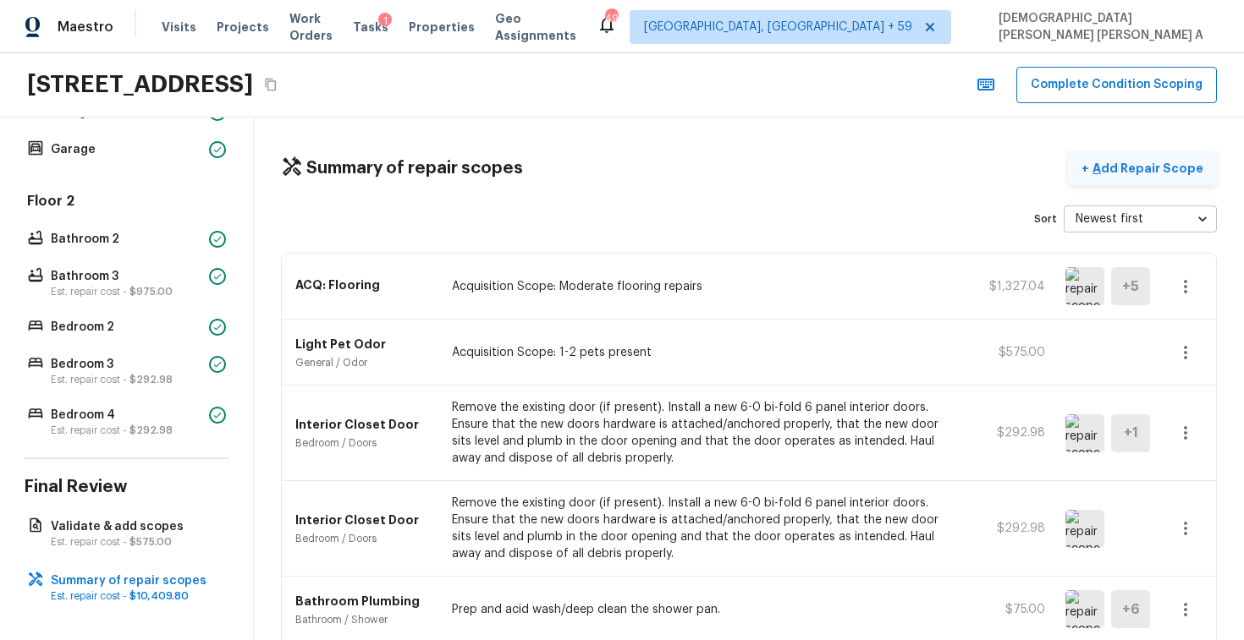
click at [1137, 161] on p "Add Repair Scope" at bounding box center [1146, 168] width 114 height 17
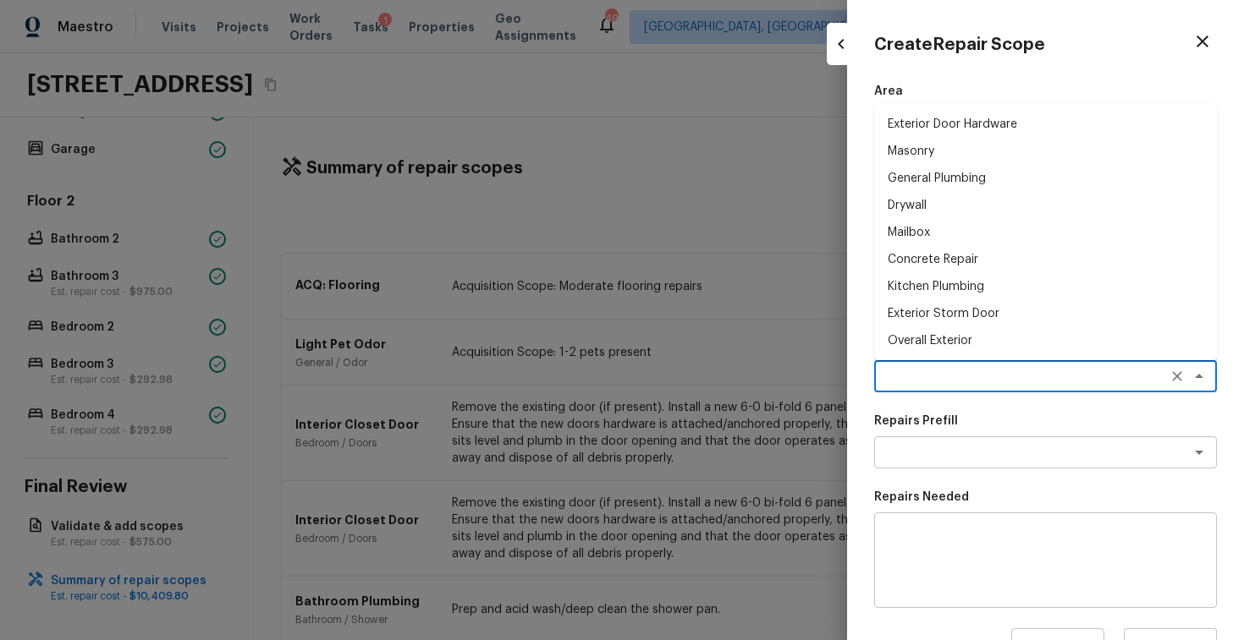
click at [942, 371] on textarea at bounding box center [1021, 376] width 280 height 17
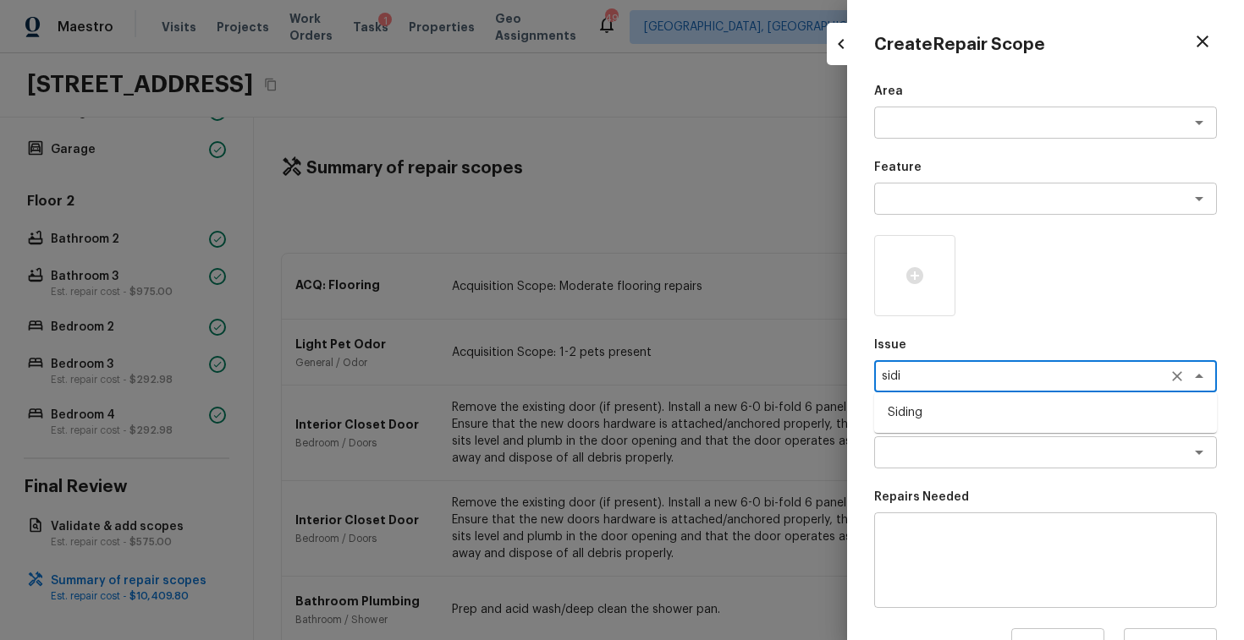
click at [961, 416] on li "Siding" at bounding box center [1045, 412] width 343 height 27
click at [956, 440] on div "x ​" at bounding box center [1045, 452] width 343 height 32
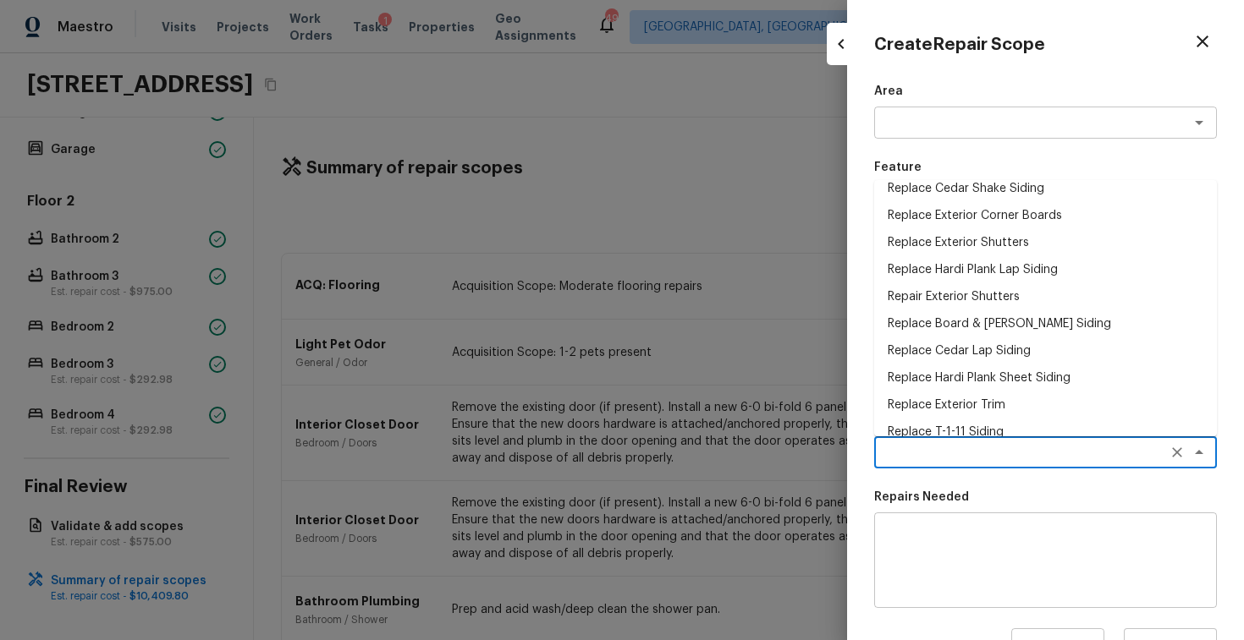
scroll to position [299, 0]
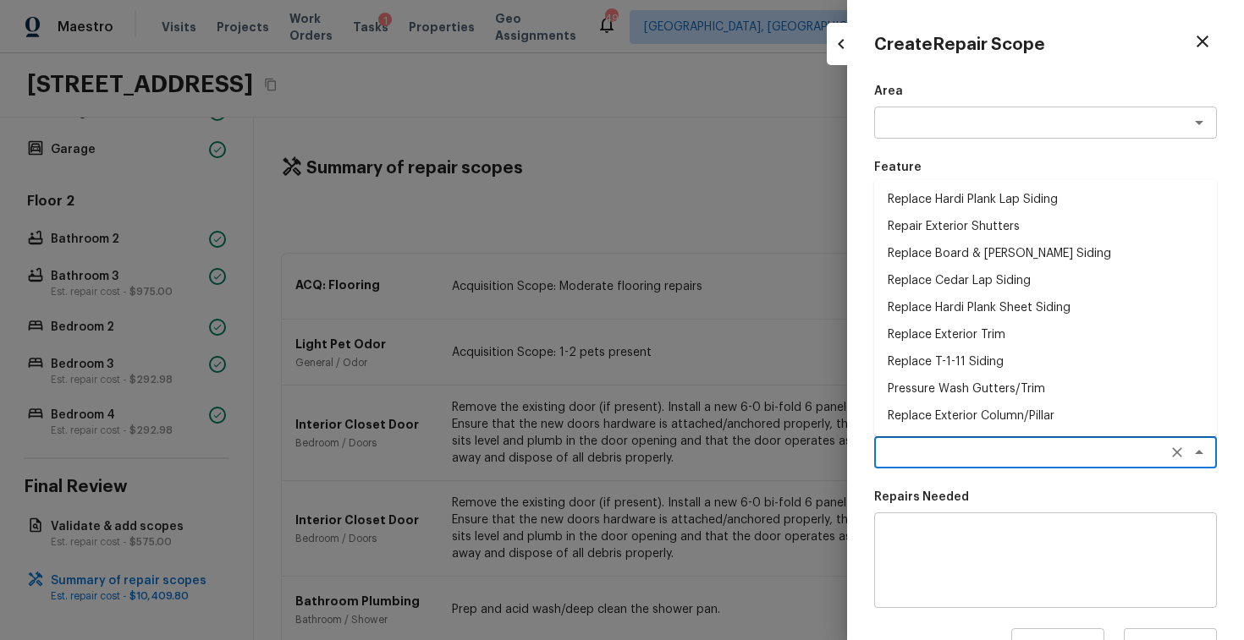
click at [941, 364] on li "Replace T-1-11 Siding" at bounding box center [1045, 362] width 343 height 27
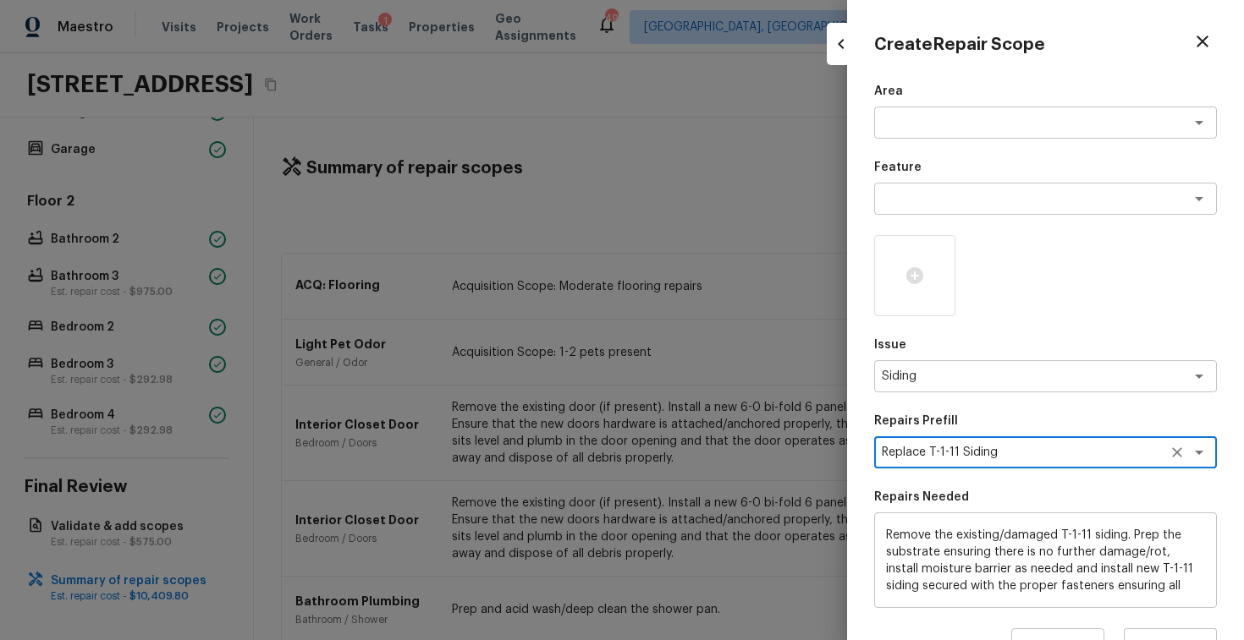
scroll to position [213, 0]
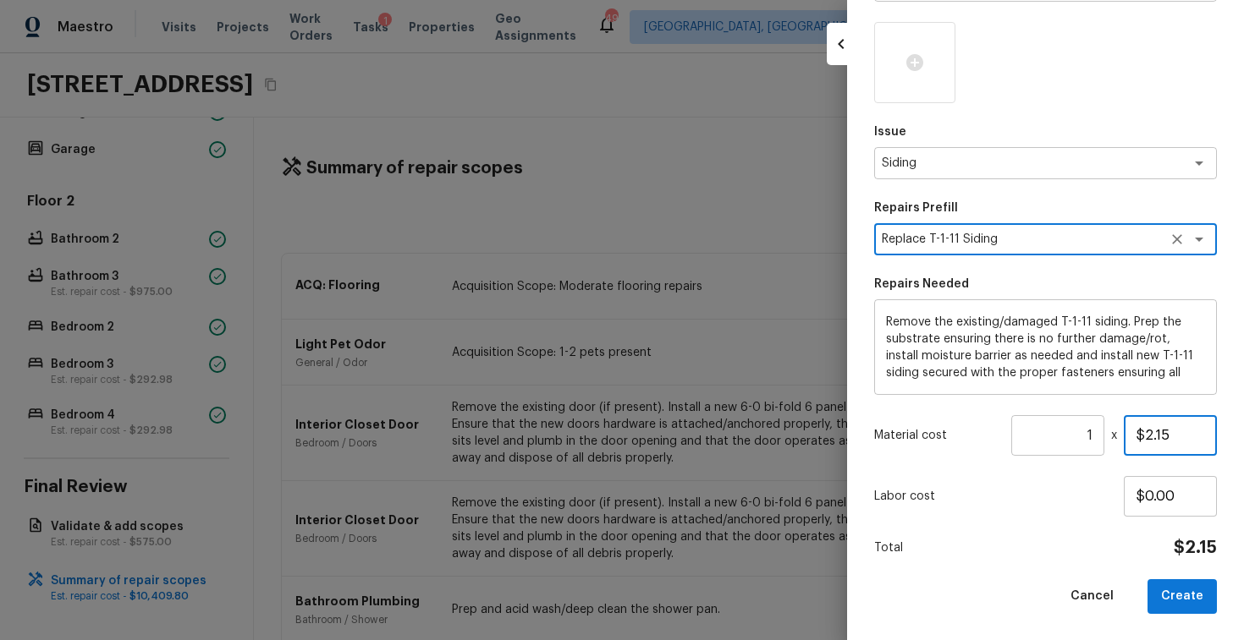
click at [1165, 447] on input "$2.15" at bounding box center [1169, 435] width 93 height 41
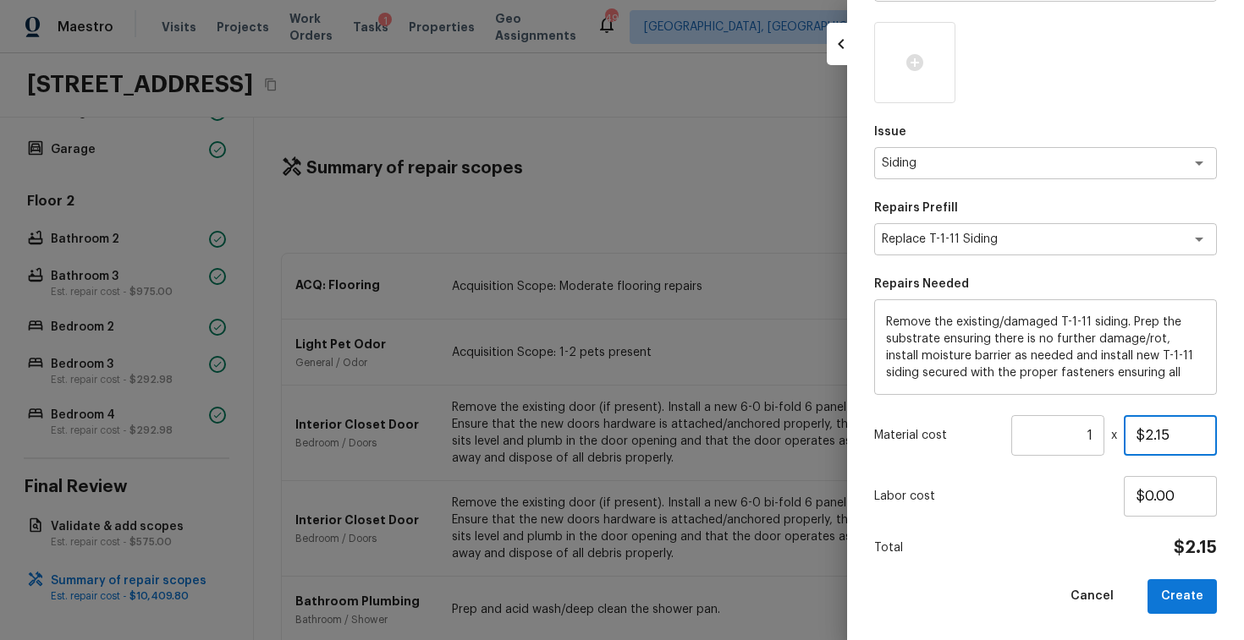
click at [1165, 447] on input "$2.15" at bounding box center [1169, 435] width 93 height 41
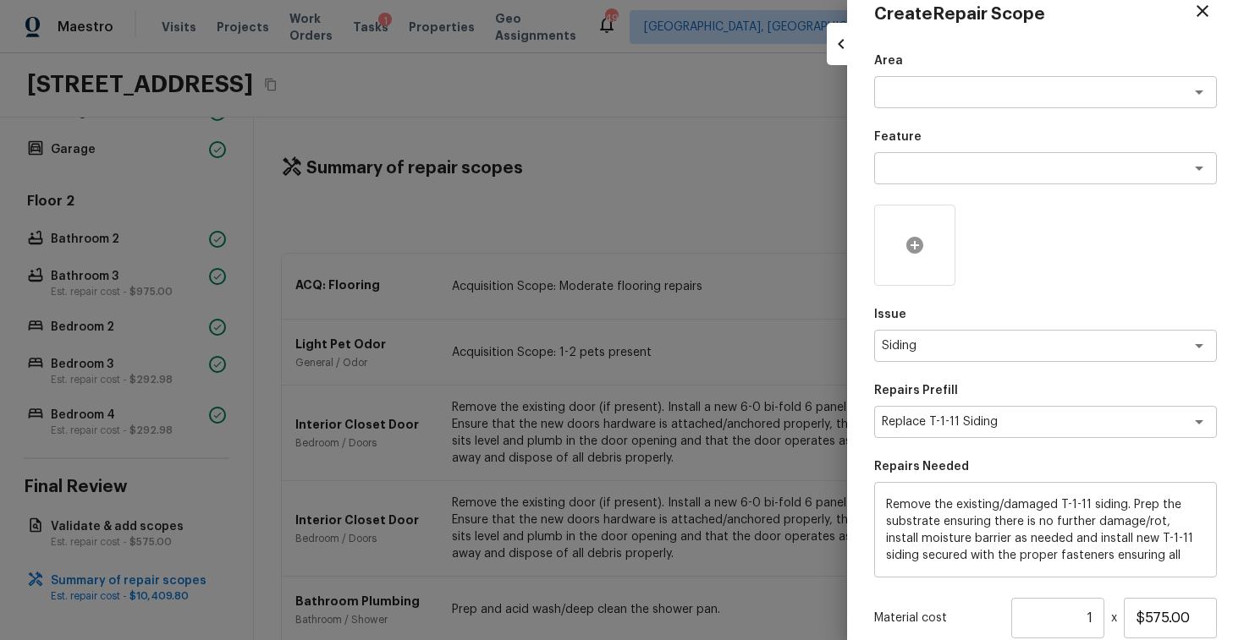
click at [912, 255] on div at bounding box center [914, 245] width 81 height 81
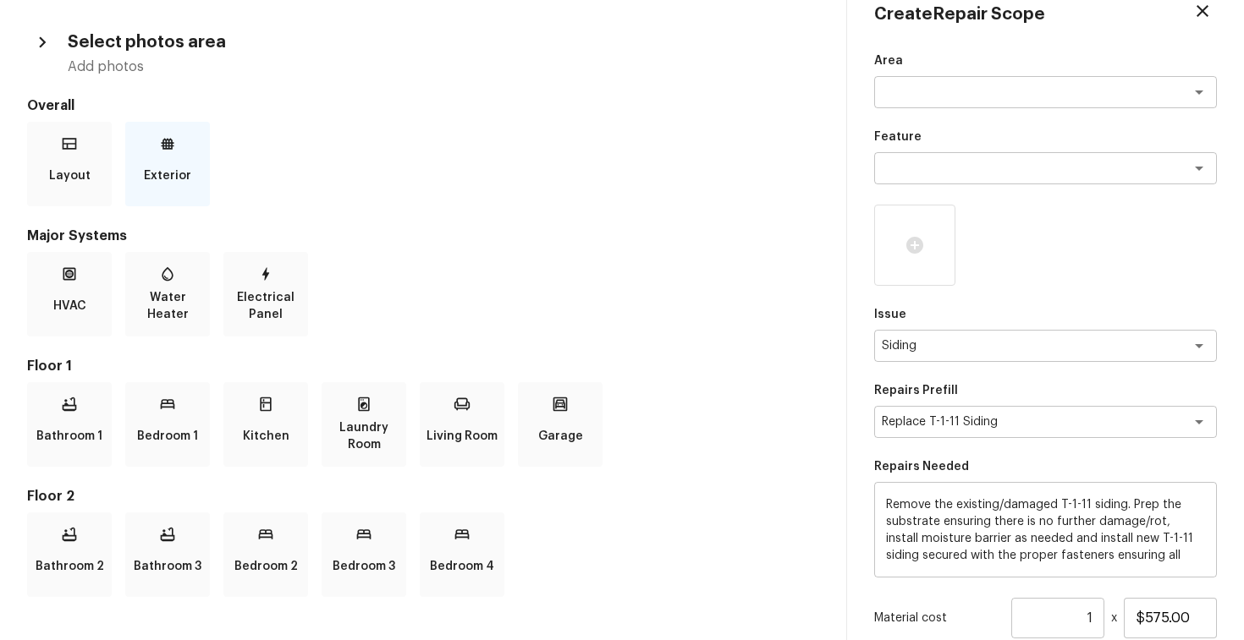
click at [141, 162] on div "Exterior" at bounding box center [167, 164] width 85 height 85
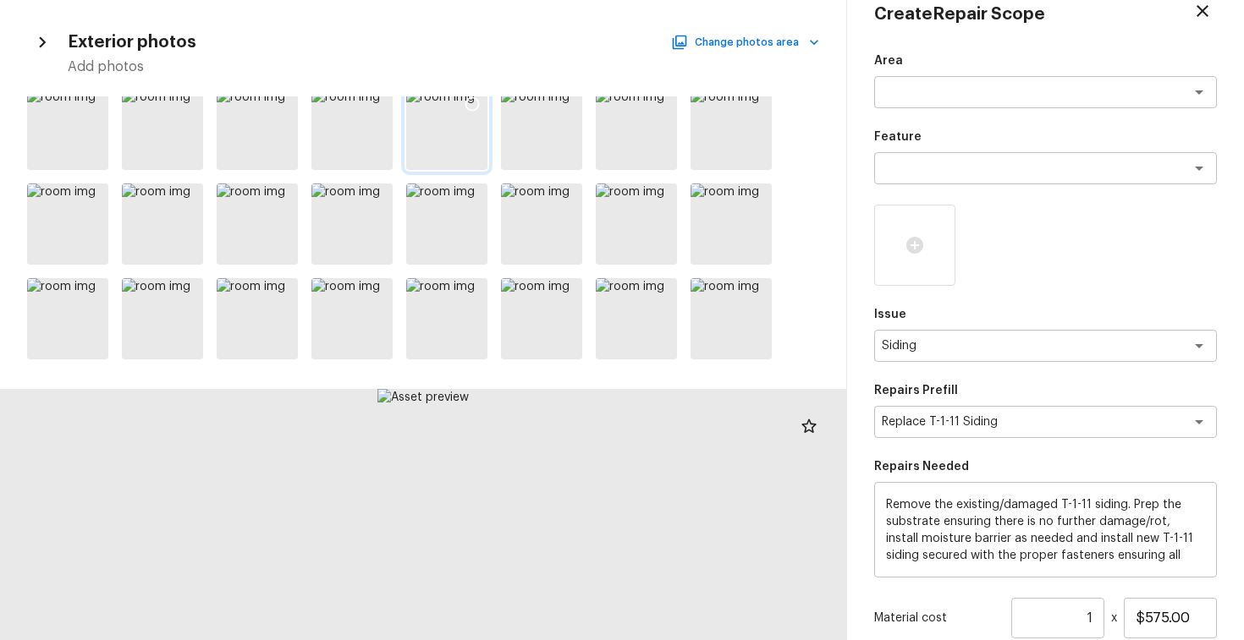
scroll to position [205, 0]
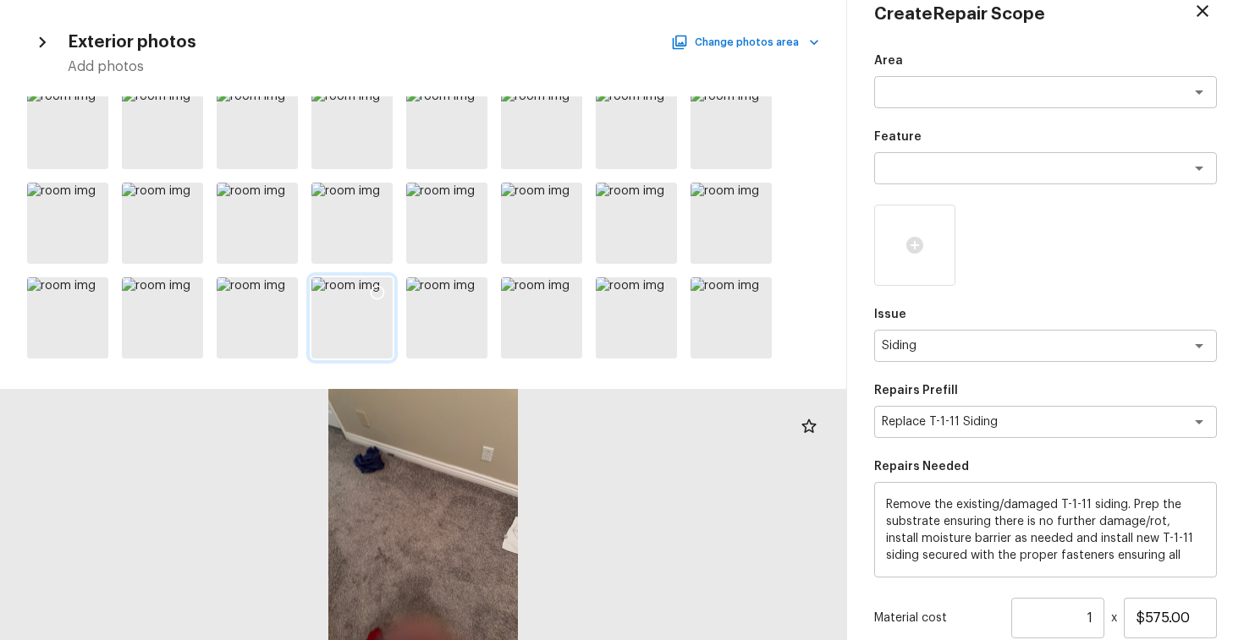
click at [374, 290] on icon at bounding box center [377, 292] width 17 height 17
click at [474, 290] on icon at bounding box center [472, 292] width 17 height 17
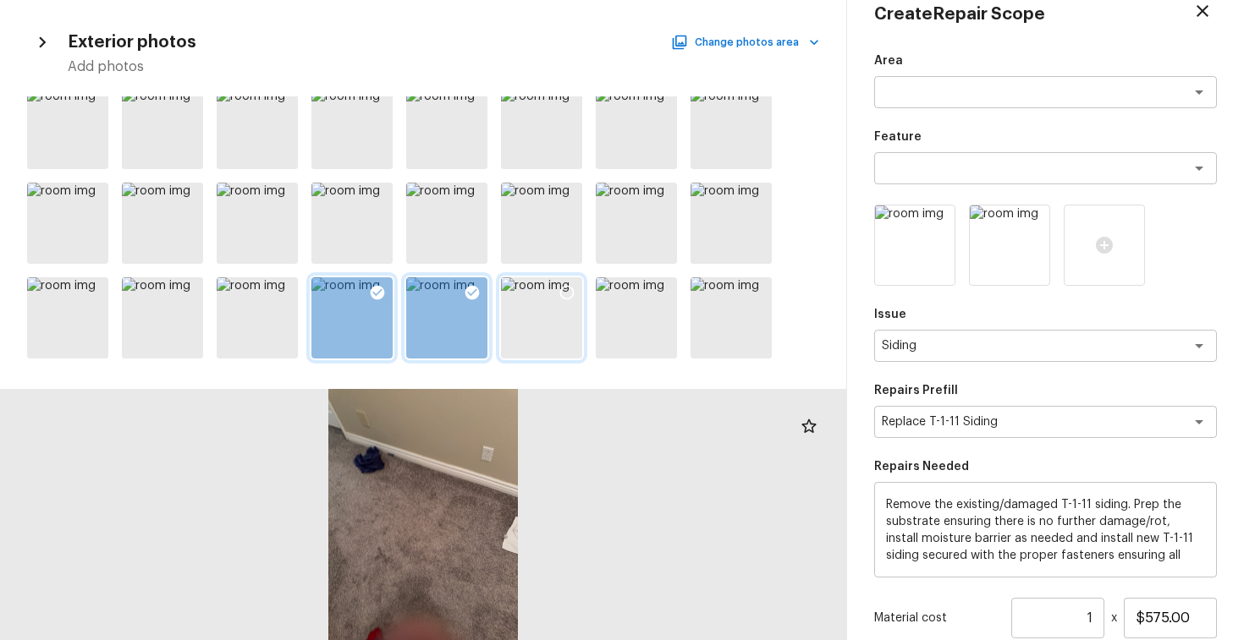
click at [565, 292] on icon at bounding box center [566, 292] width 17 height 17
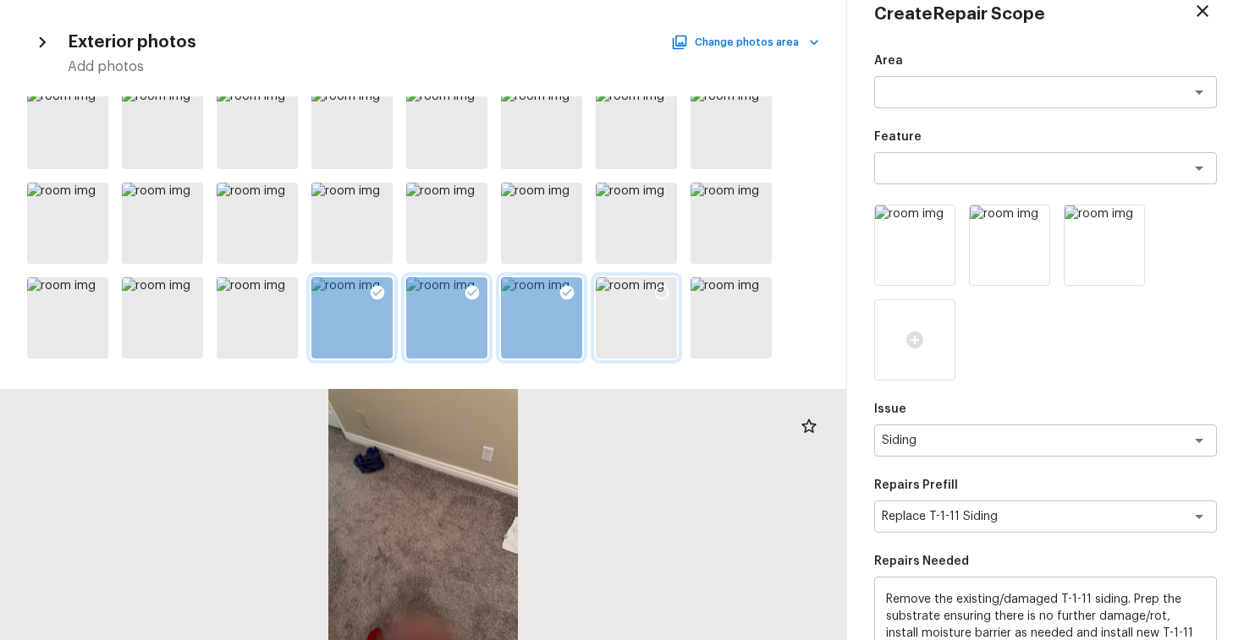
click at [658, 287] on icon at bounding box center [662, 293] width 14 height 14
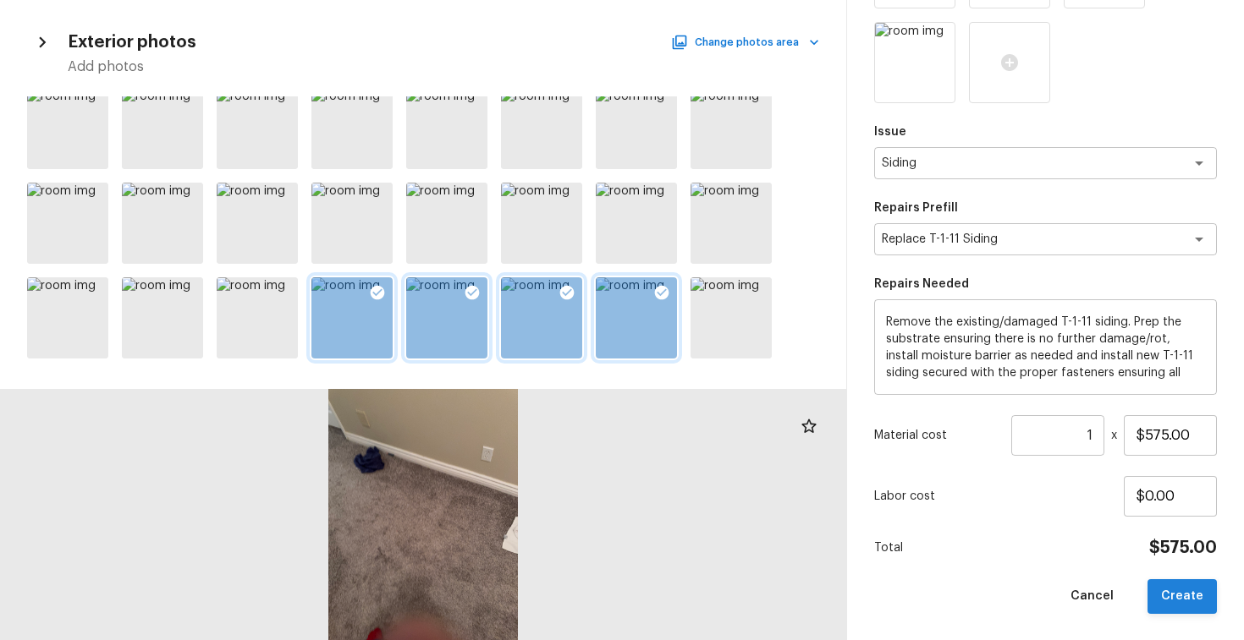
click at [1203, 587] on button "Create" at bounding box center [1181, 596] width 69 height 35
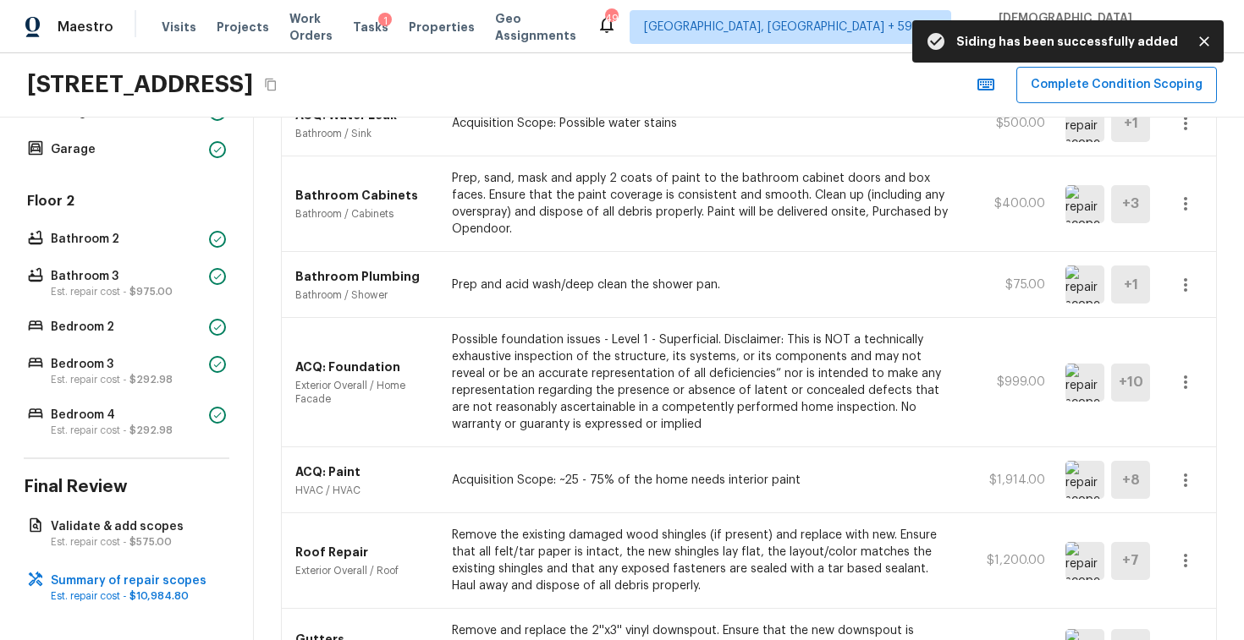
scroll to position [1207, 0]
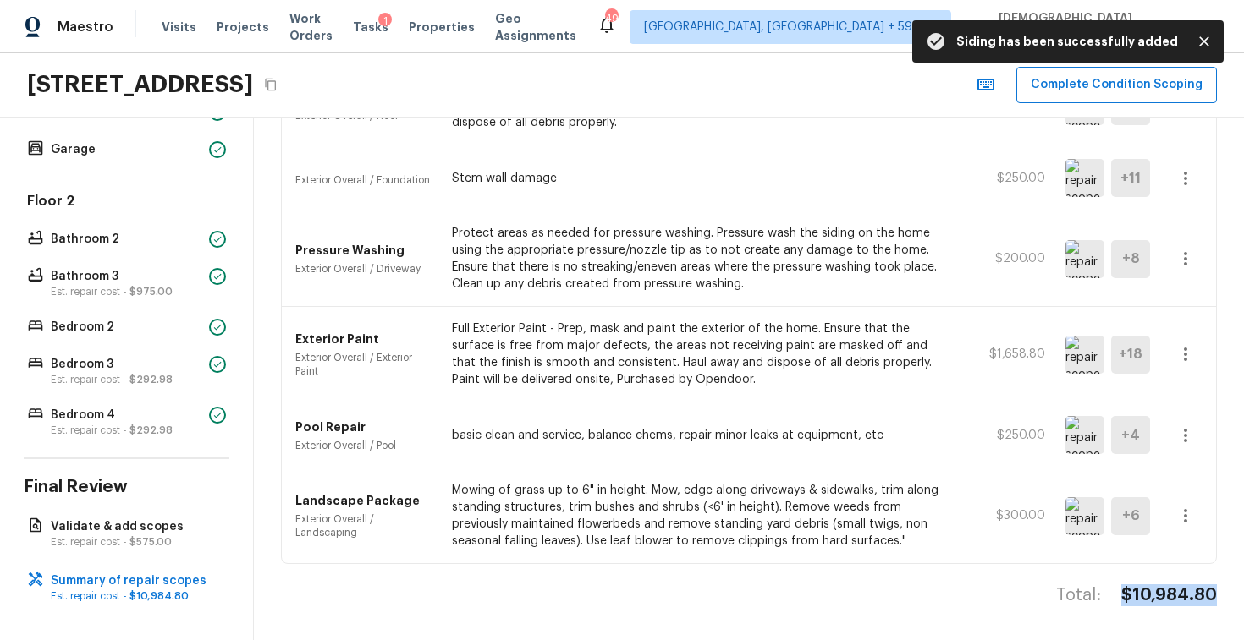
drag, startPoint x: 1216, startPoint y: 595, endPoint x: 1108, endPoint y: 594, distance: 107.4
click at [1108, 594] on div "Total: $10,984.80" at bounding box center [749, 613] width 936 height 56
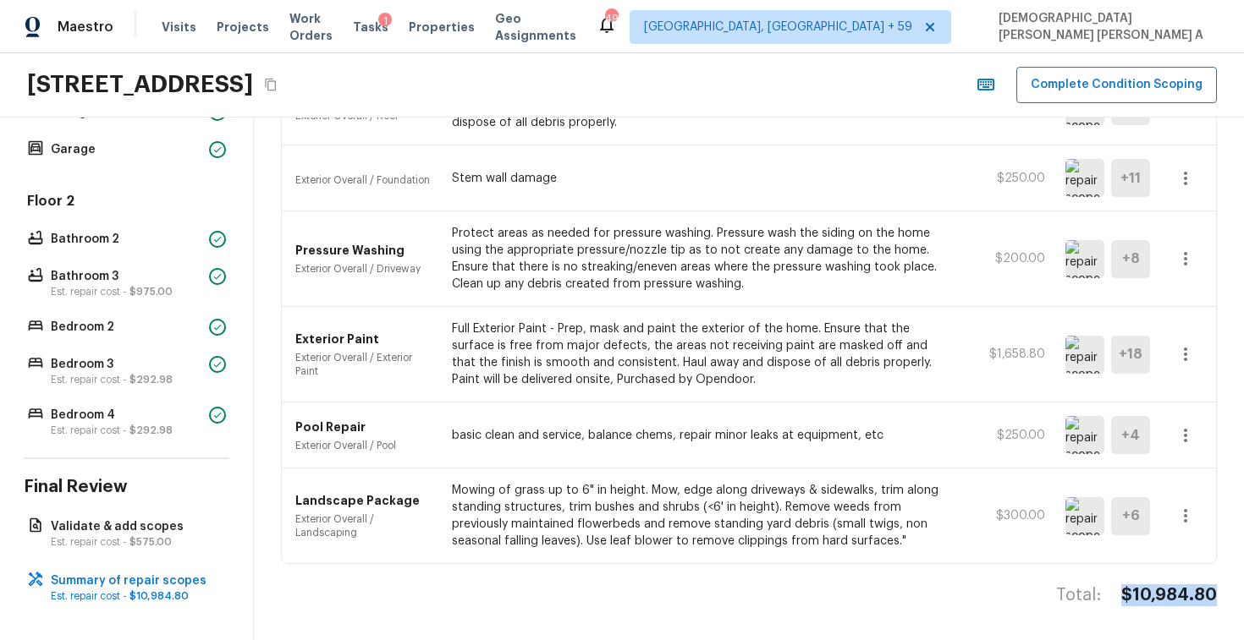
copy div "$10,984.80"
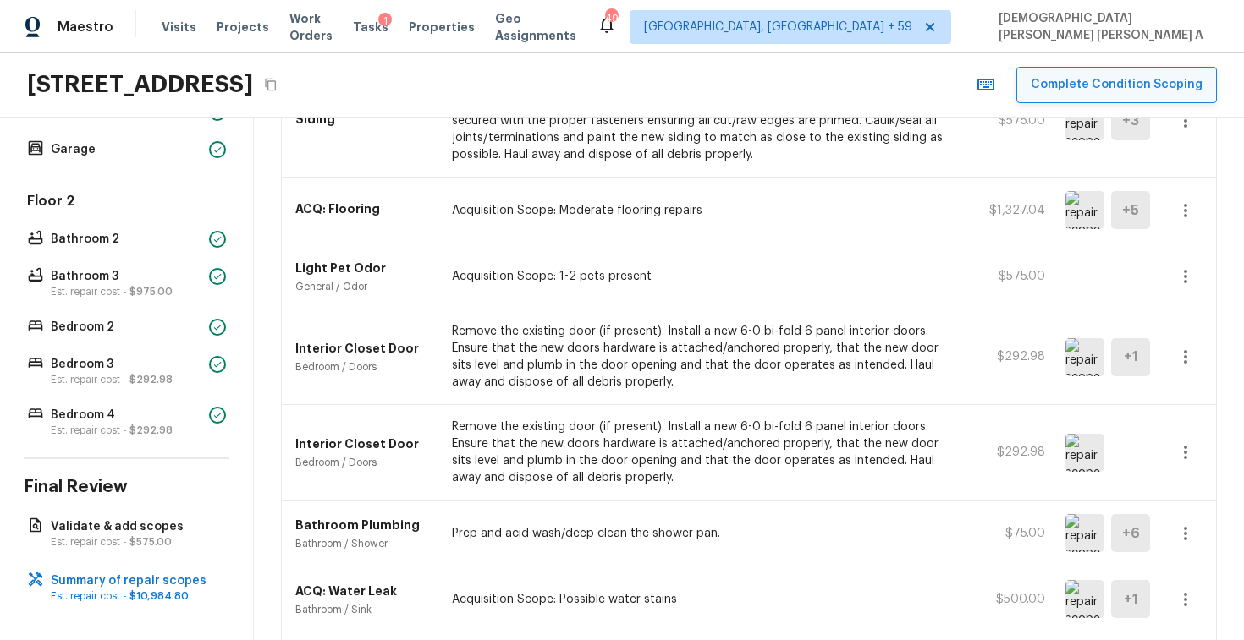
scroll to position [47, 0]
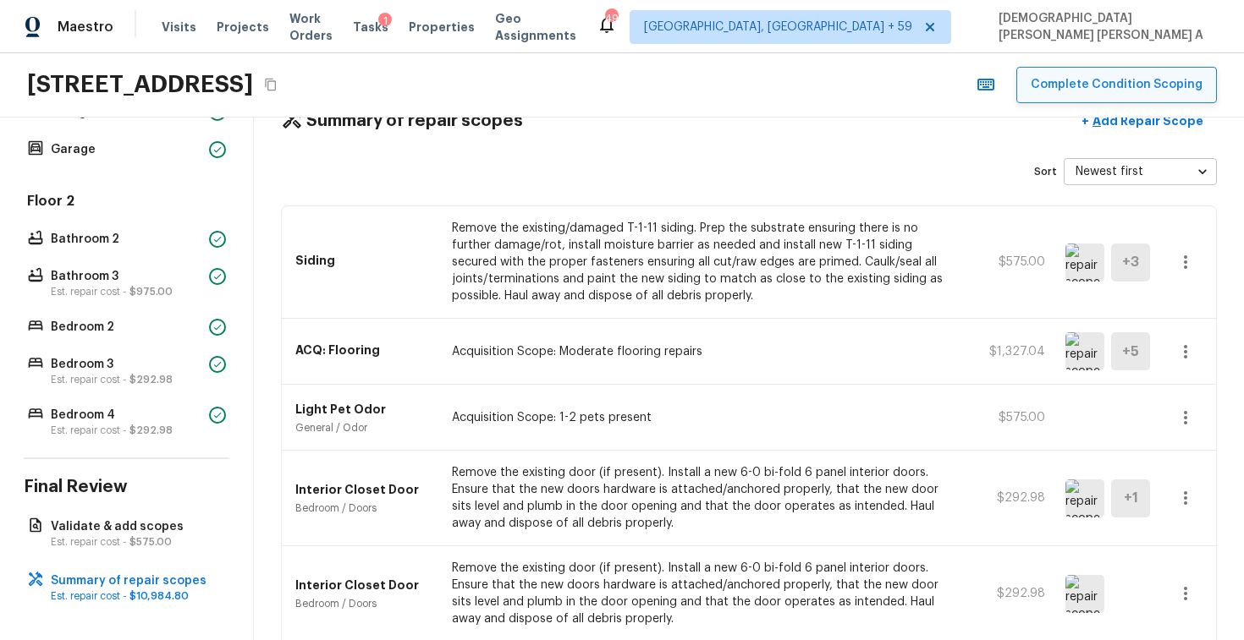
click at [1144, 78] on button "Complete Condition Scoping" at bounding box center [1116, 85] width 200 height 36
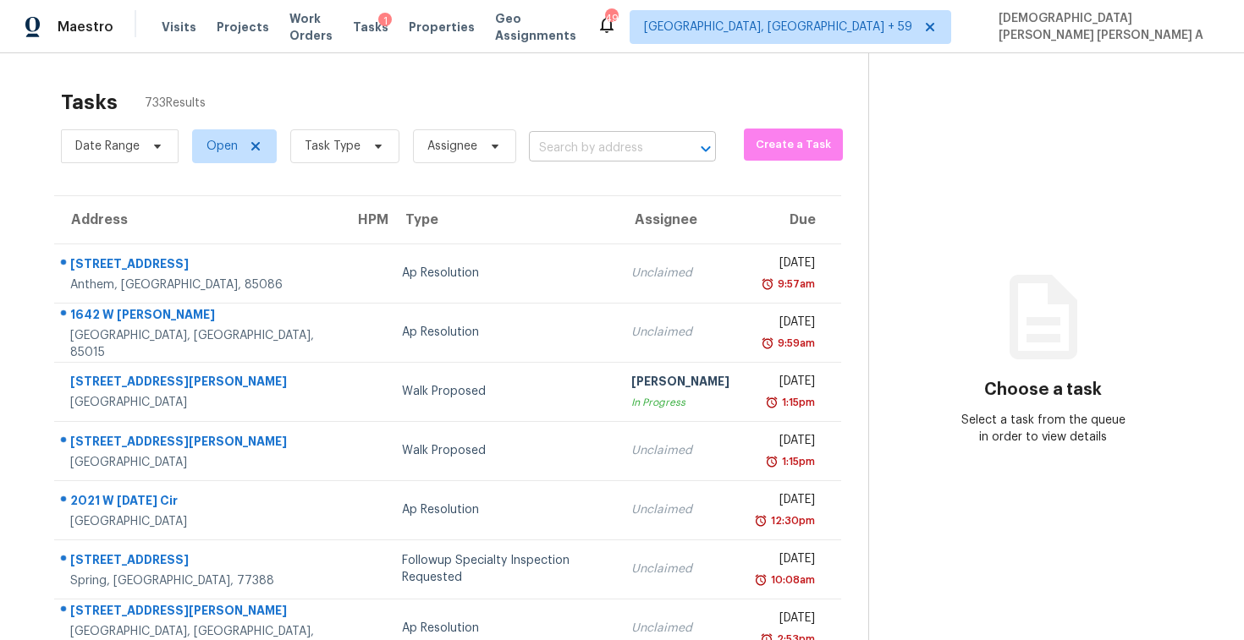
click at [590, 143] on input "text" at bounding box center [599, 148] width 140 height 26
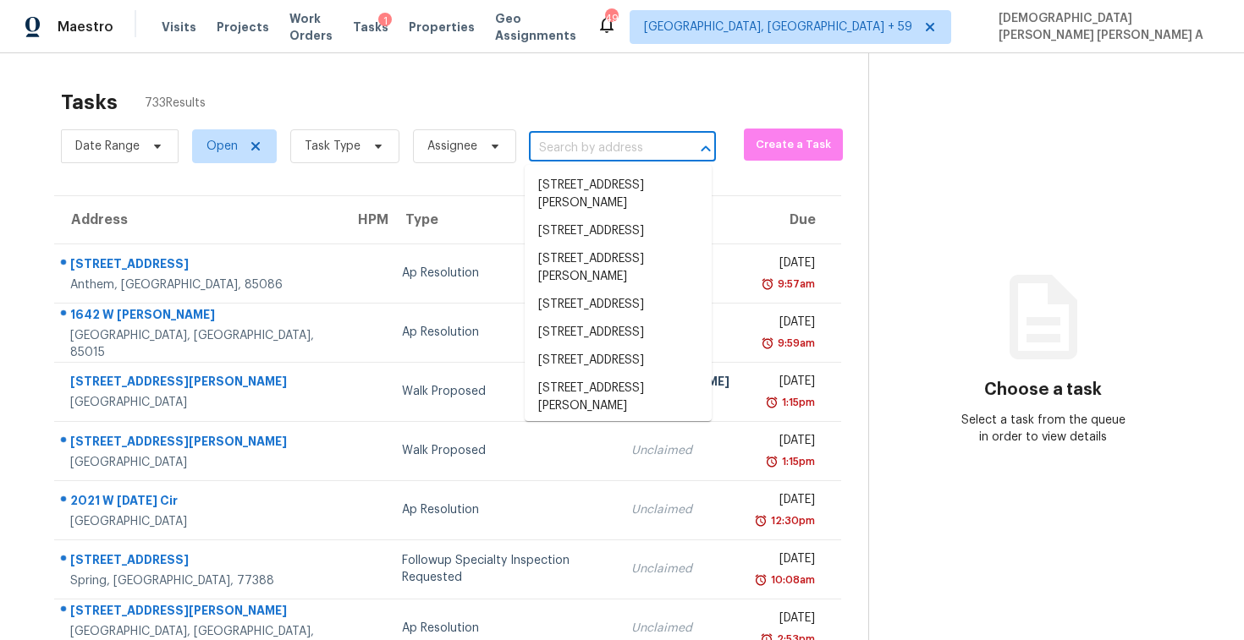
paste input "8906 138th Street Ct, Apple Valley, MN 55124"
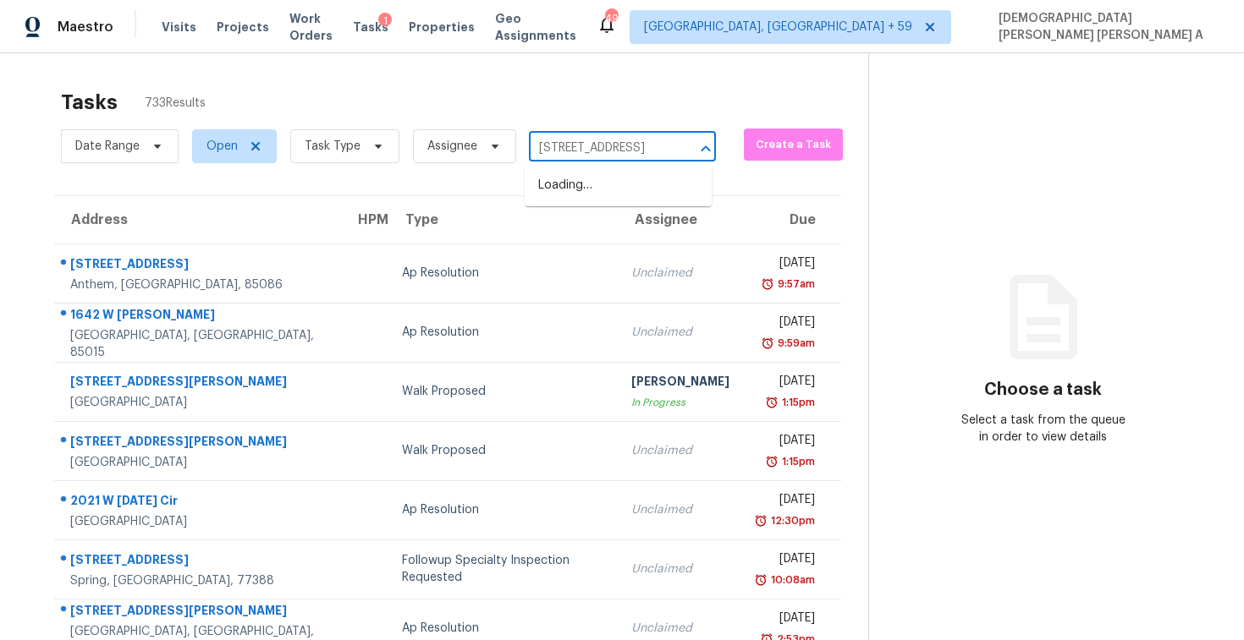
scroll to position [0, 121]
click at [607, 193] on li "8906 138th Street Ct, Apple Valley, MN 55124" at bounding box center [617, 186] width 187 height 28
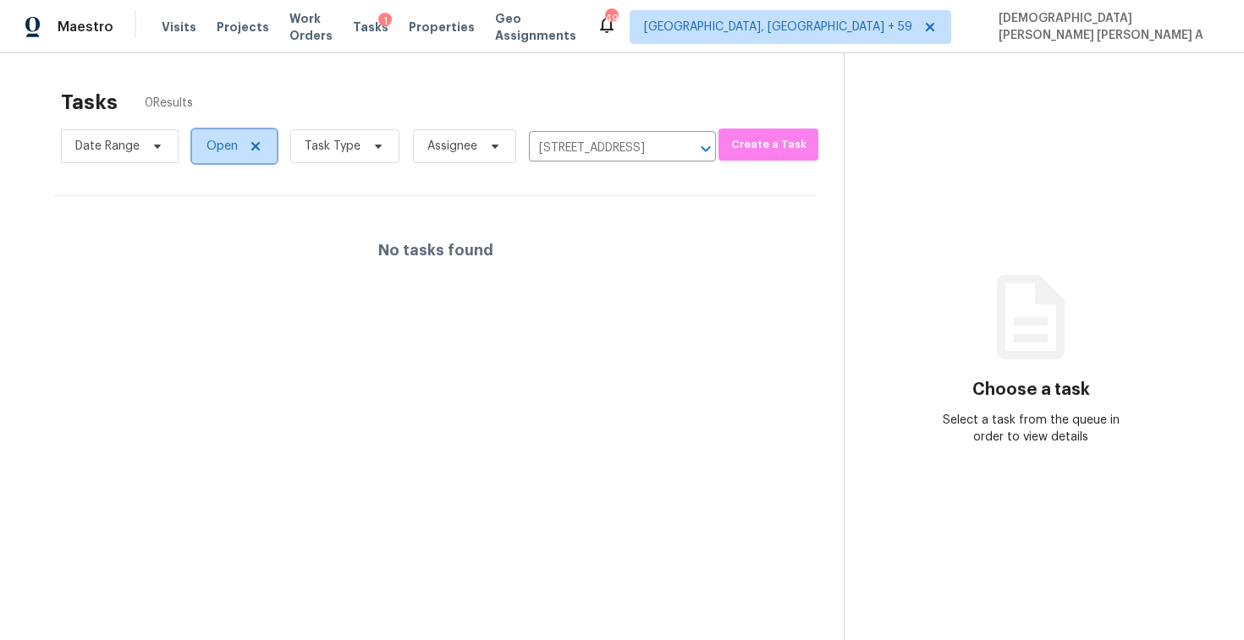
click at [210, 155] on span "Open" at bounding box center [234, 146] width 85 height 34
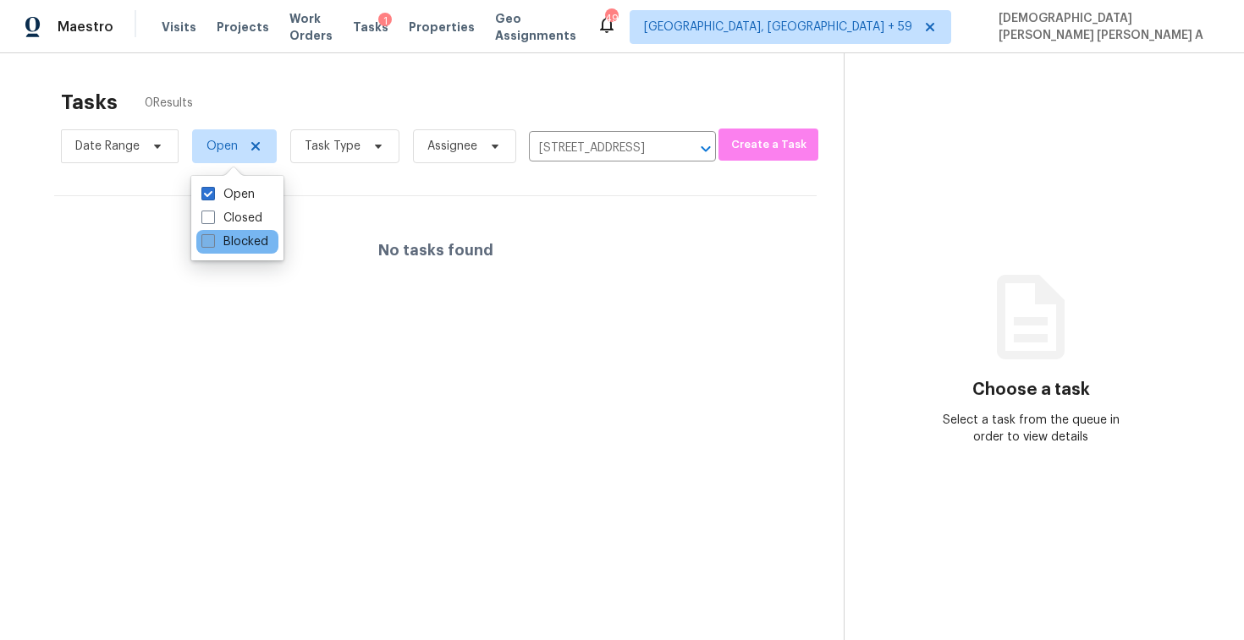
click at [229, 239] on label "Blocked" at bounding box center [234, 241] width 67 height 17
click at [212, 239] on input "Blocked" at bounding box center [206, 238] width 11 height 11
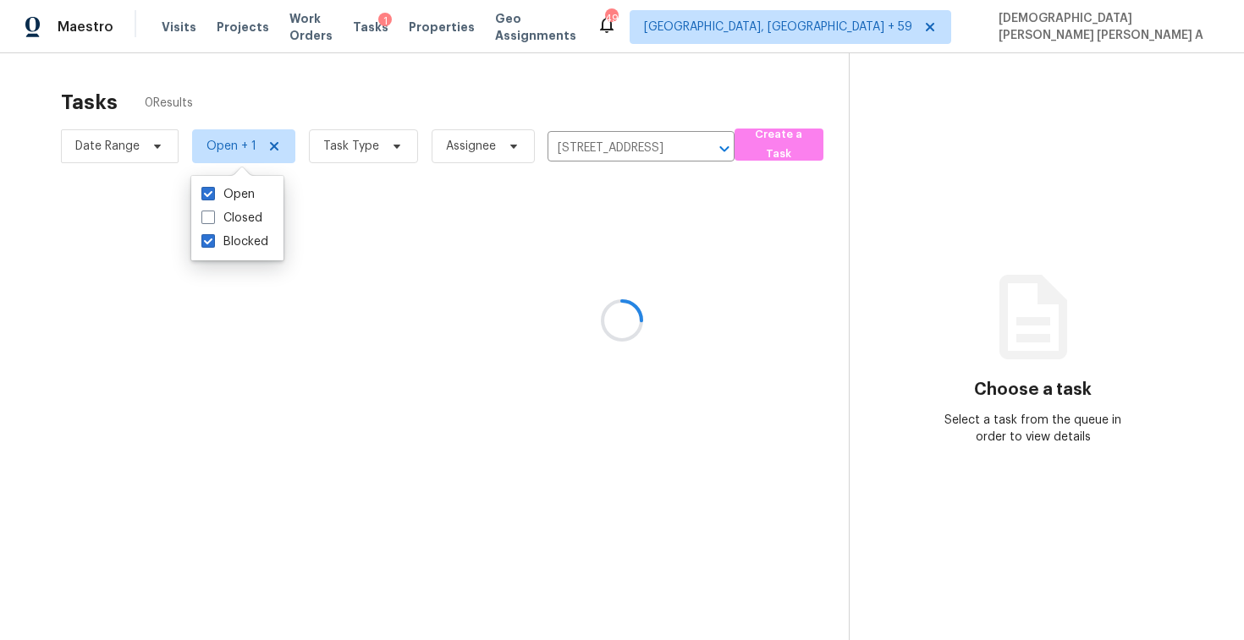
click at [396, 41] on div at bounding box center [622, 320] width 1244 height 640
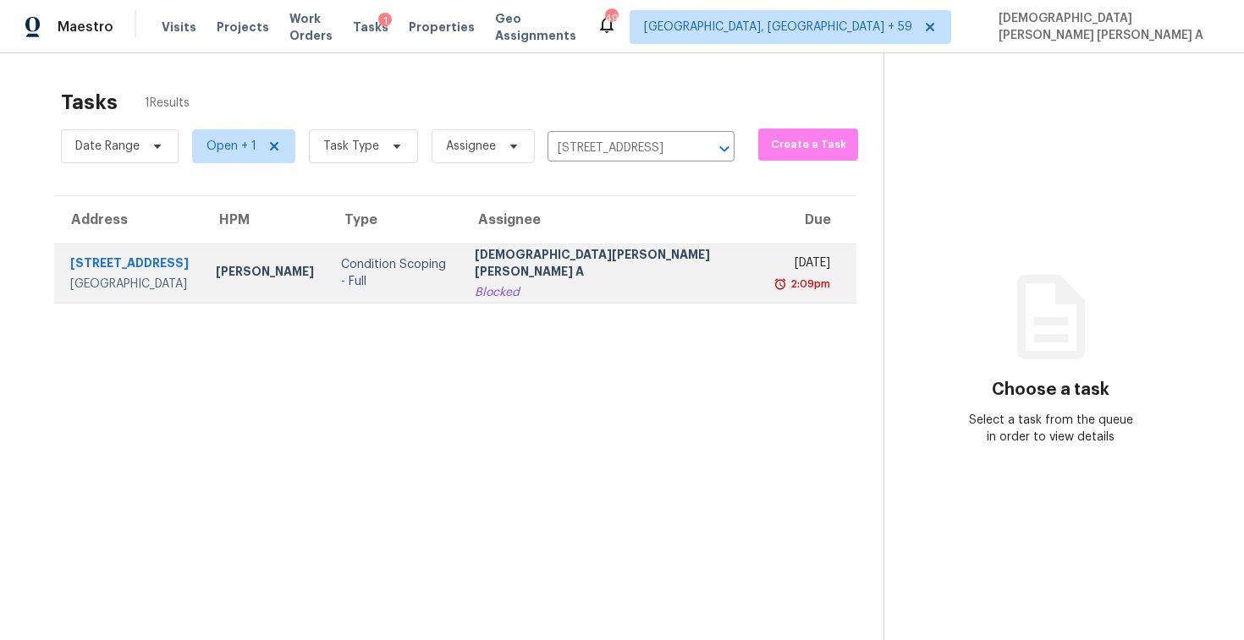
click at [764, 267] on td "Mon, Oct 6th 2025 2:09pm" at bounding box center [810, 273] width 92 height 59
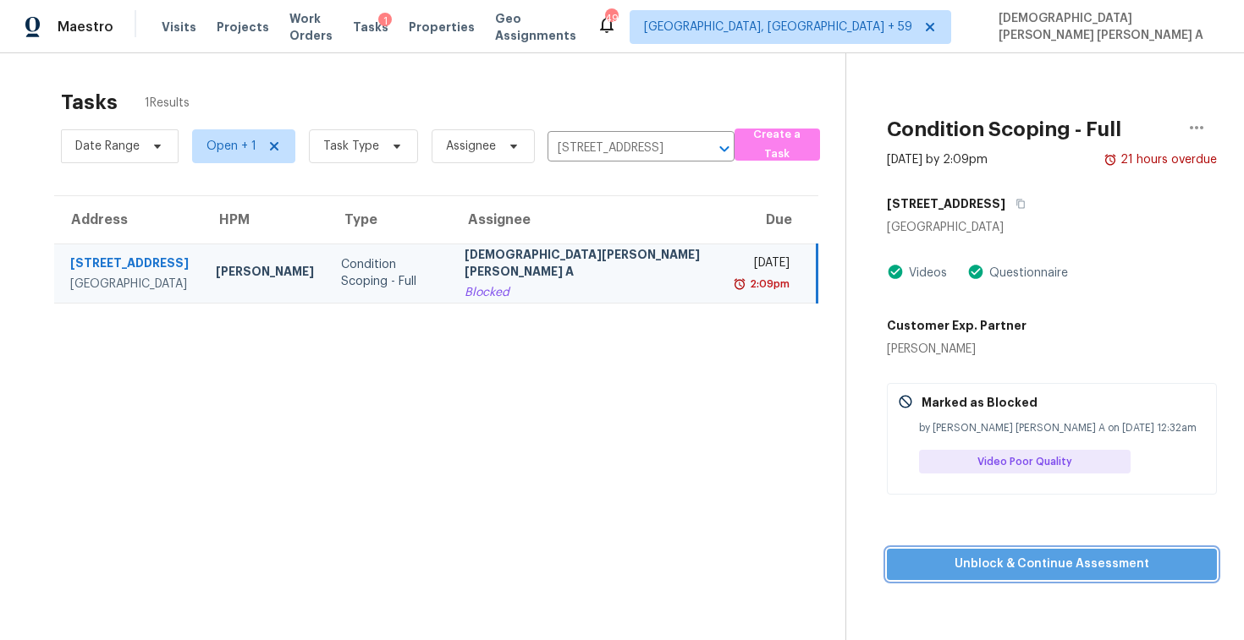
click at [1033, 563] on span "Unblock & Continue Assessment" at bounding box center [1051, 564] width 303 height 21
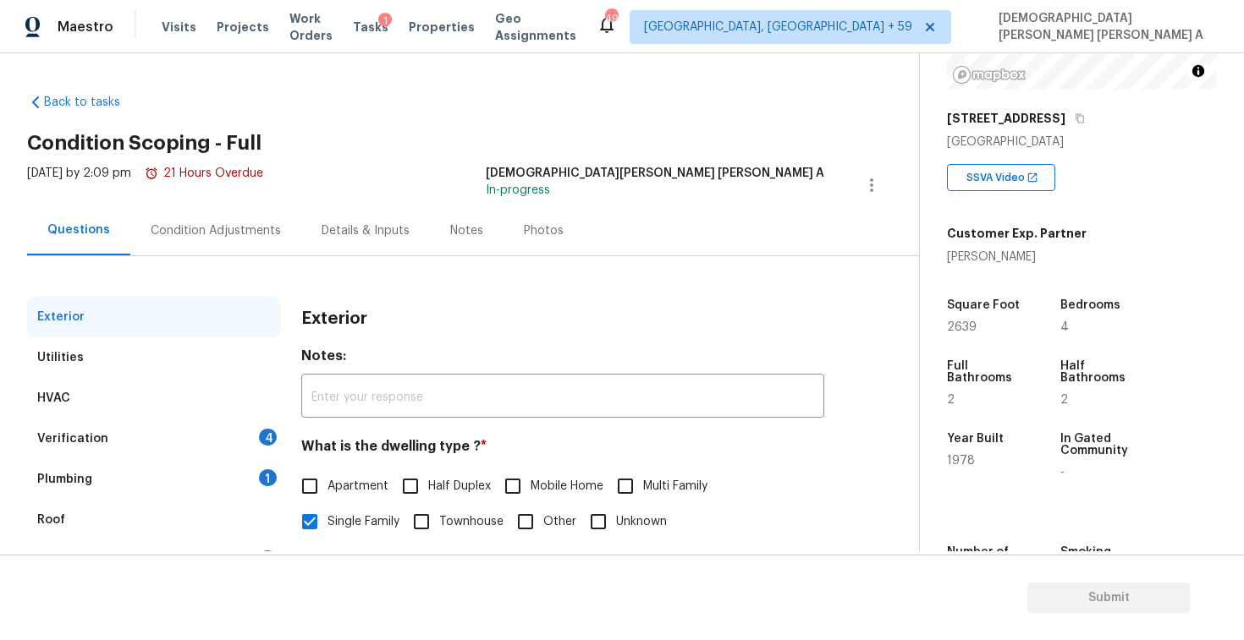
scroll to position [277, 0]
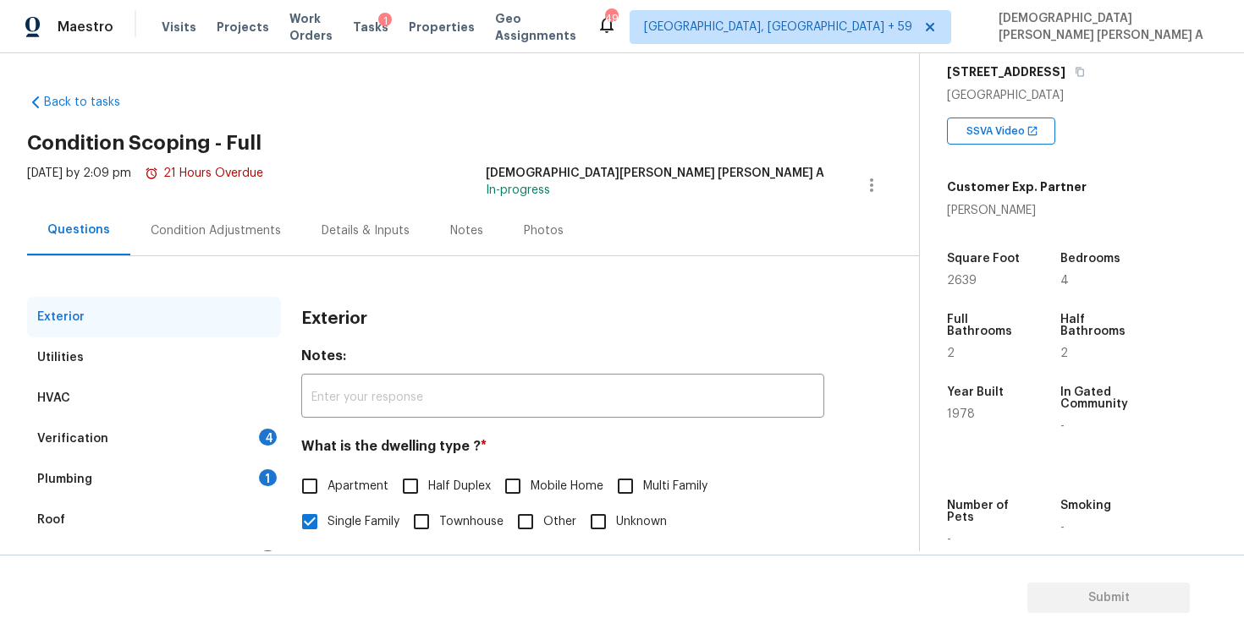
click at [405, 141] on h2 "Condition Scoping - Full" at bounding box center [473, 143] width 892 height 17
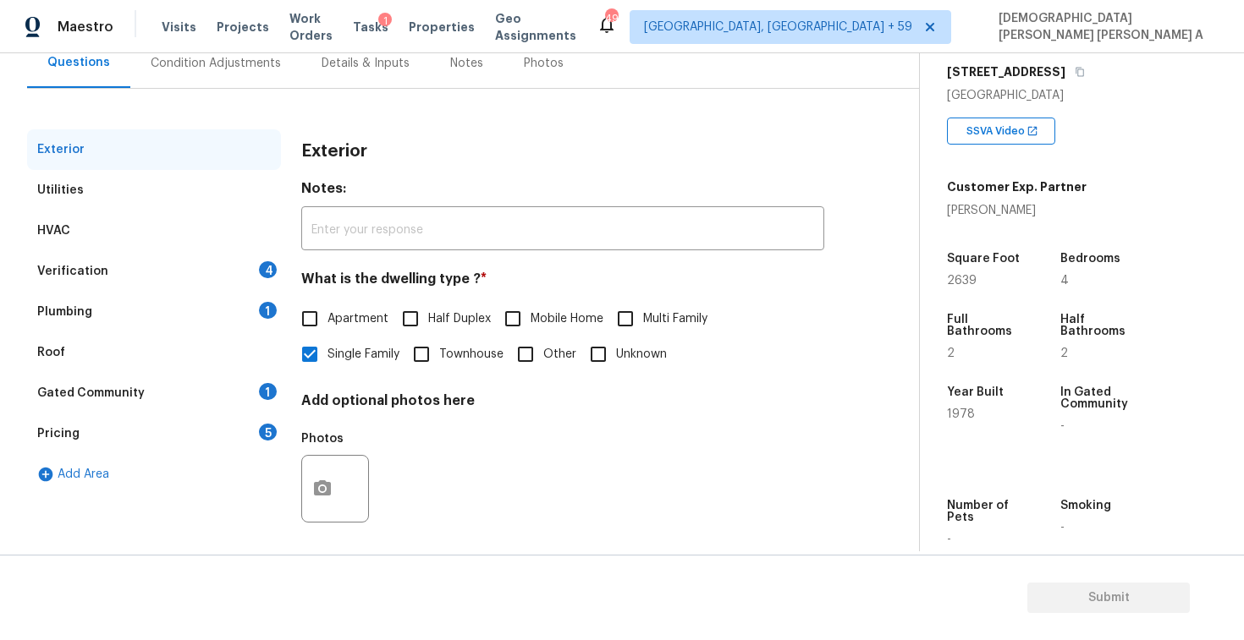
scroll to position [174, 0]
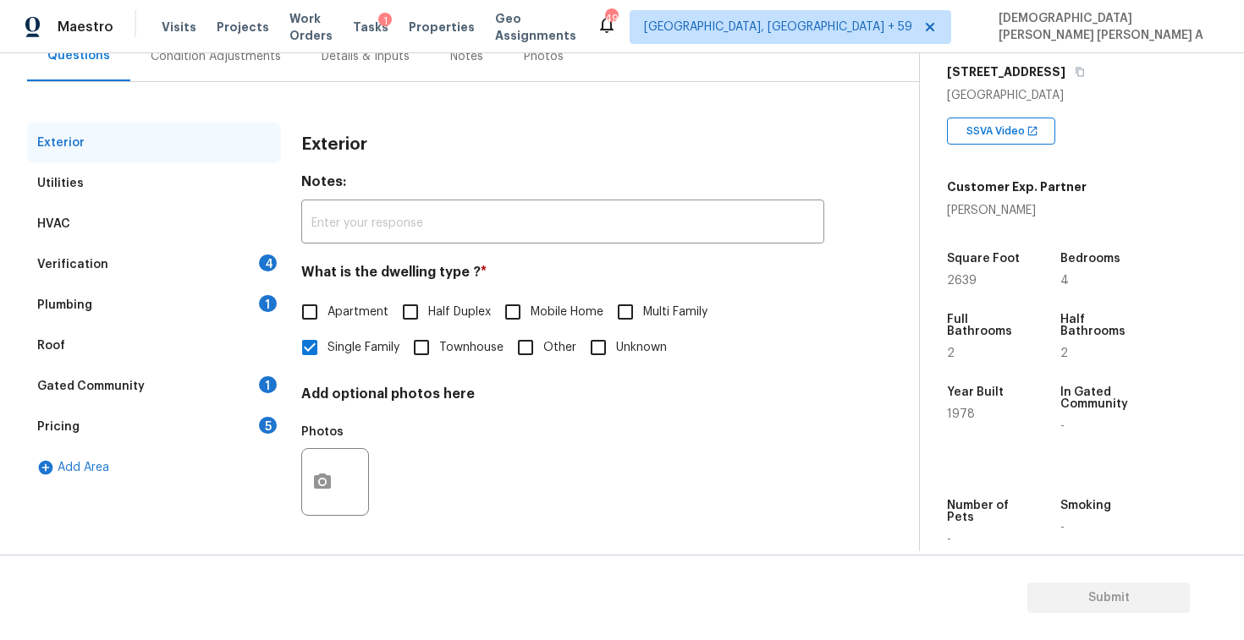
click at [183, 266] on div "Verification 4" at bounding box center [154, 264] width 254 height 41
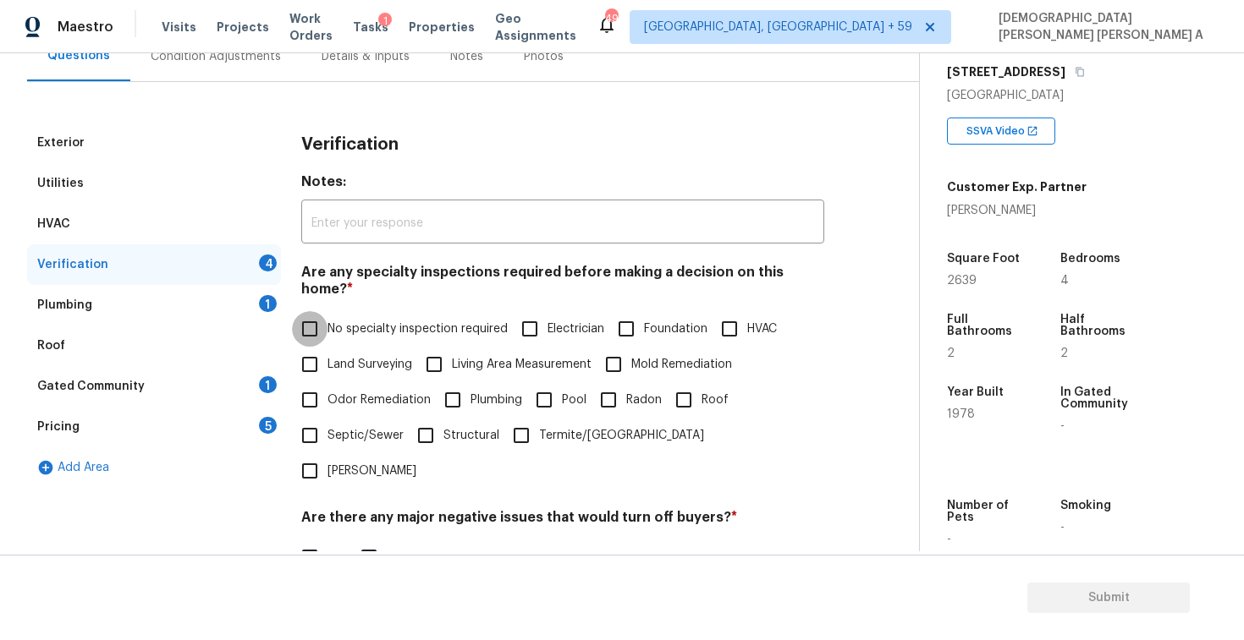
click at [310, 317] on input "No specialty inspection required" at bounding box center [310, 329] width 36 height 36
click at [376, 540] on input "No" at bounding box center [369, 558] width 36 height 36
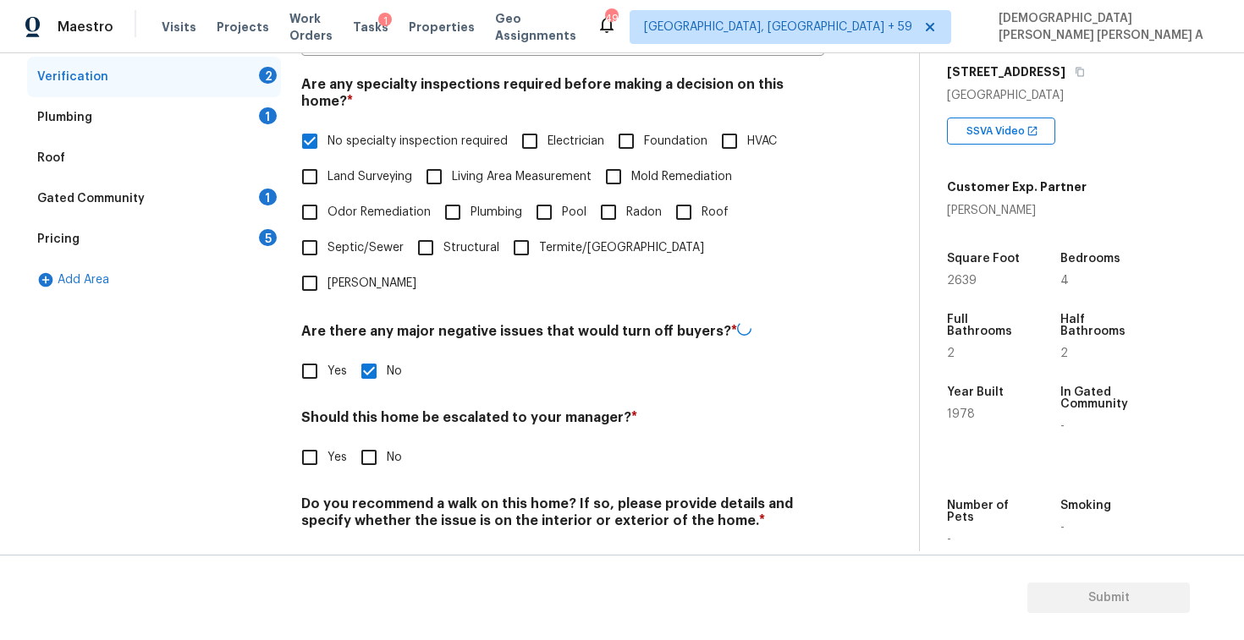
scroll to position [360, 0]
click at [365, 440] on input "No" at bounding box center [369, 458] width 36 height 36
click at [372, 543] on input "No" at bounding box center [369, 561] width 36 height 36
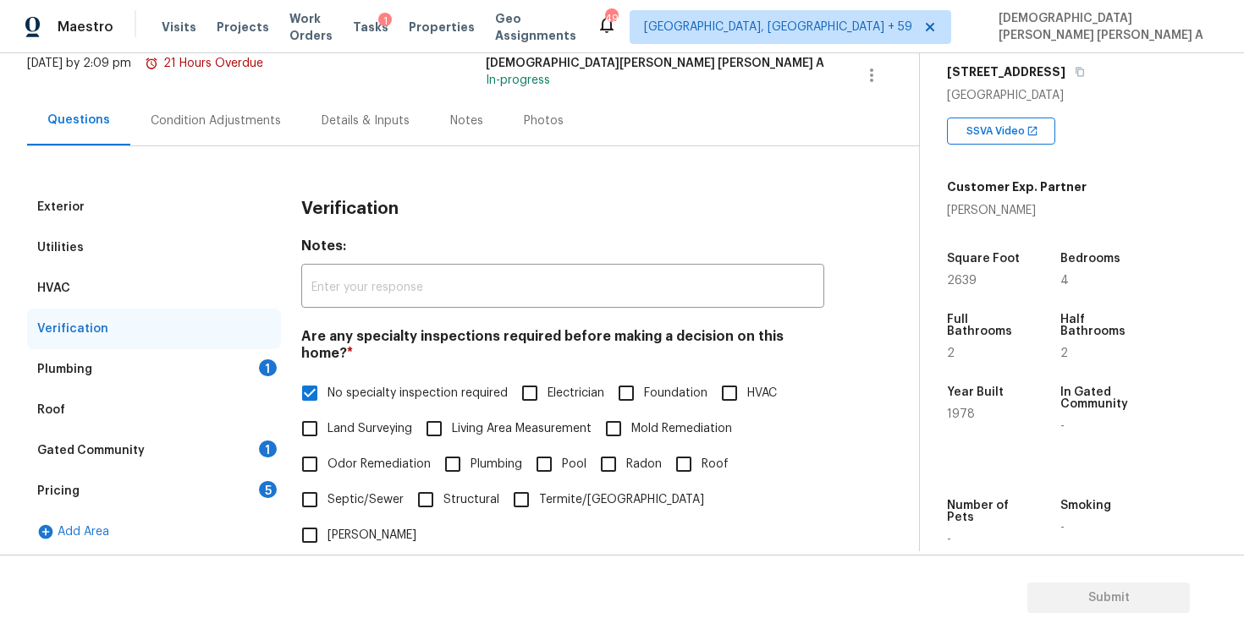
click at [128, 236] on div "Utilities" at bounding box center [154, 248] width 254 height 41
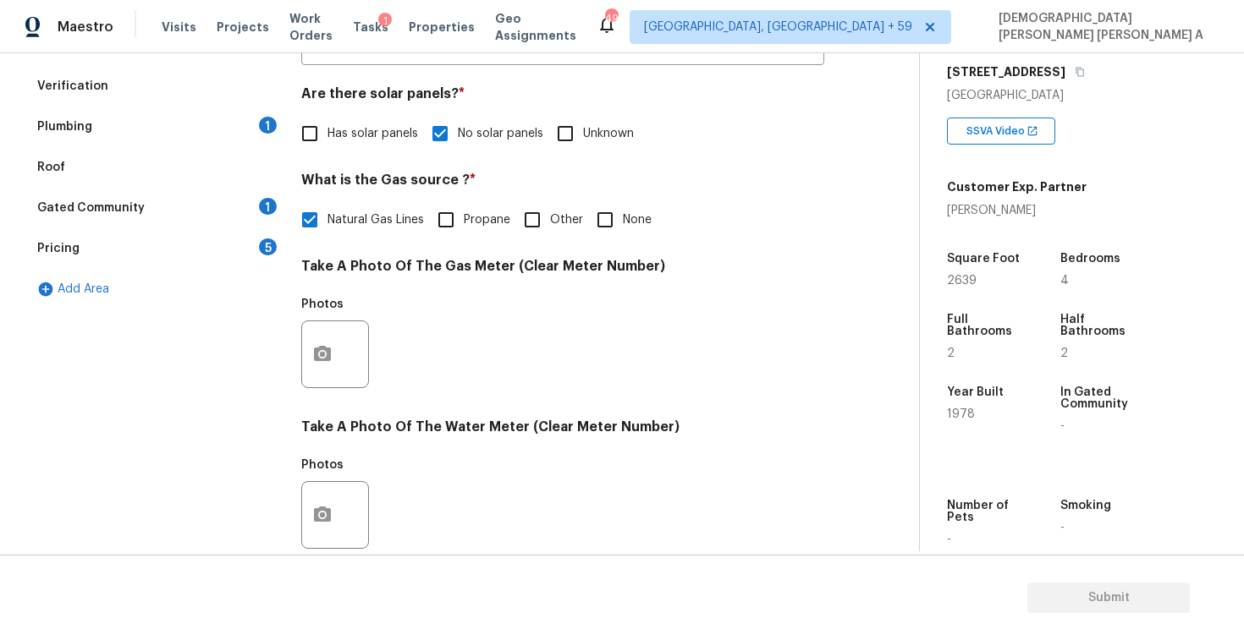
scroll to position [0, 0]
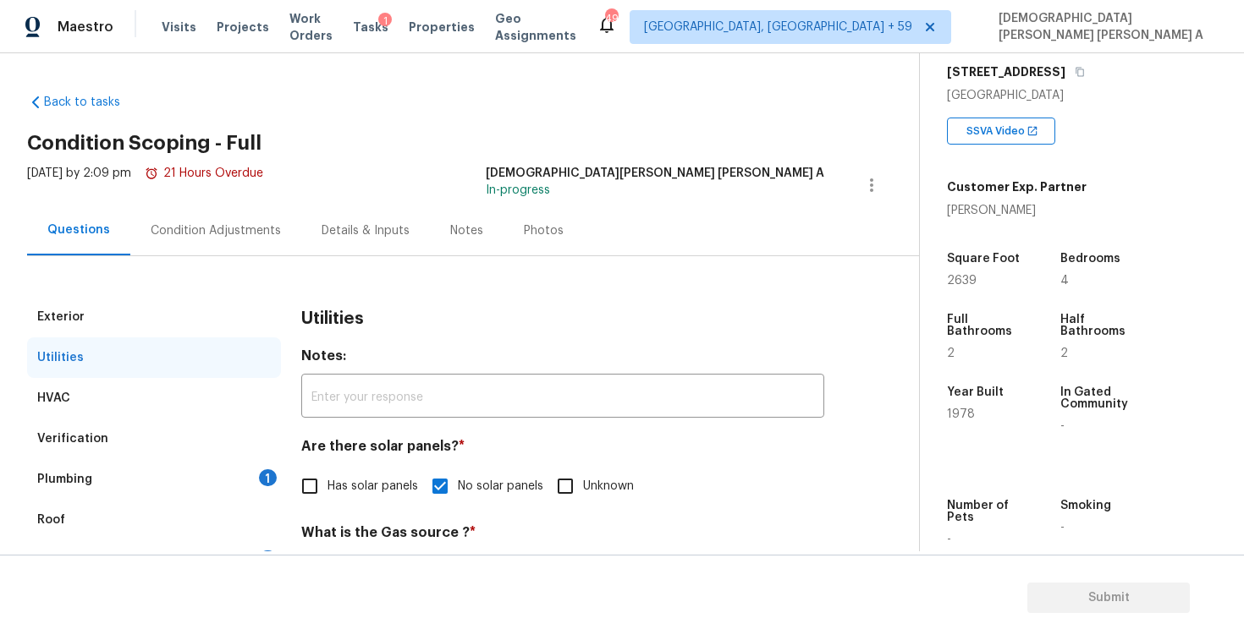
click at [196, 479] on div "Plumbing 1" at bounding box center [154, 479] width 254 height 41
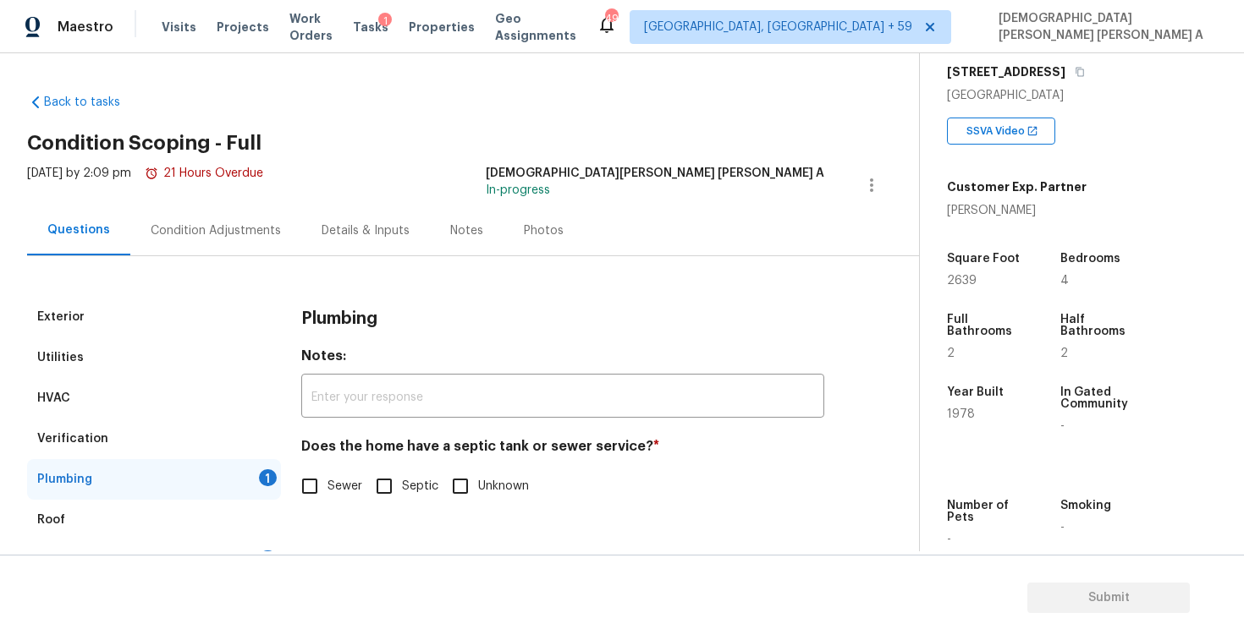
click at [310, 484] on input "Sewer" at bounding box center [310, 487] width 36 height 36
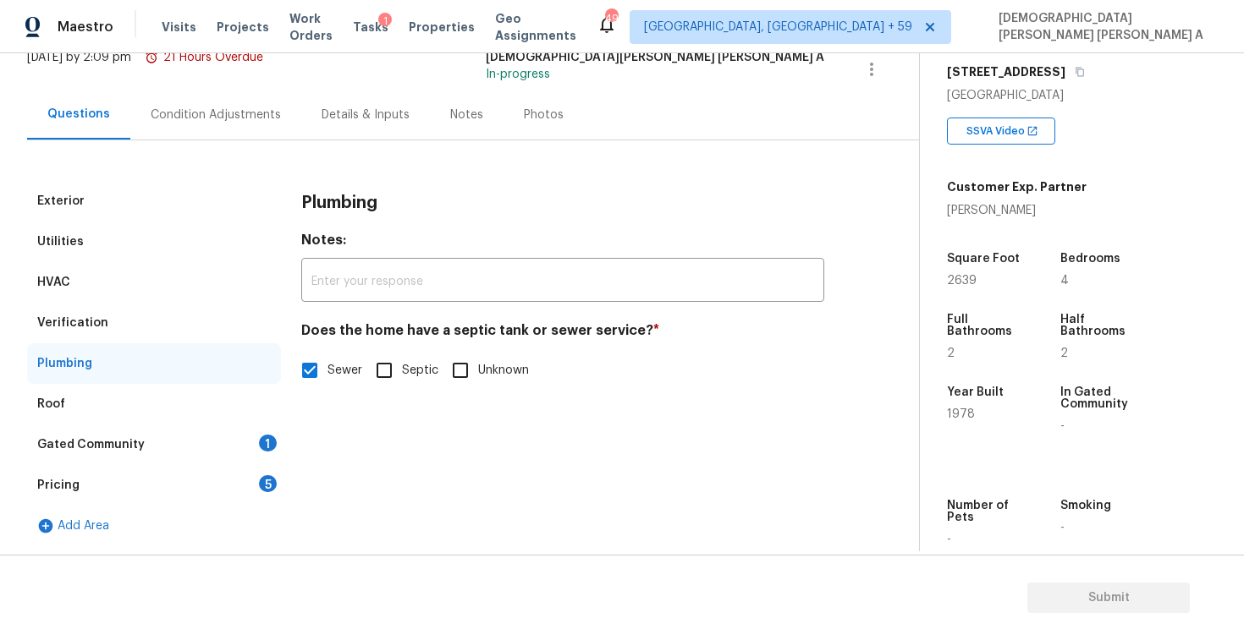
click at [209, 443] on div "Gated Community 1" at bounding box center [154, 445] width 254 height 41
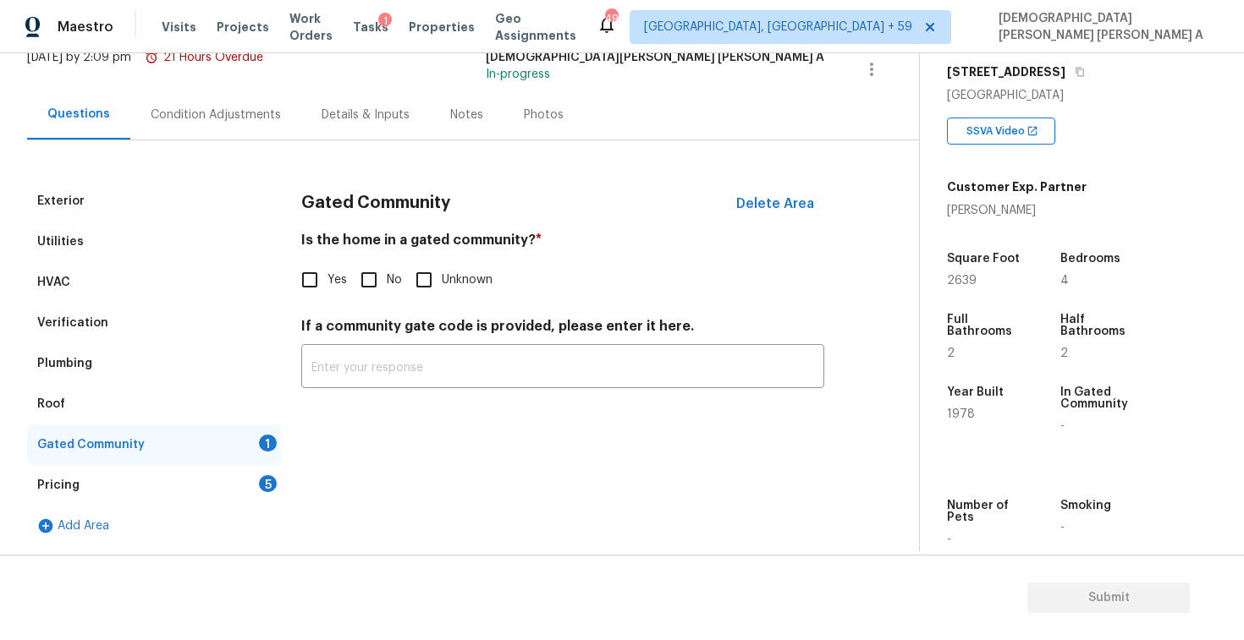
click at [356, 281] on input "No" at bounding box center [369, 280] width 36 height 36
click at [189, 486] on div "Pricing 5" at bounding box center [154, 485] width 254 height 41
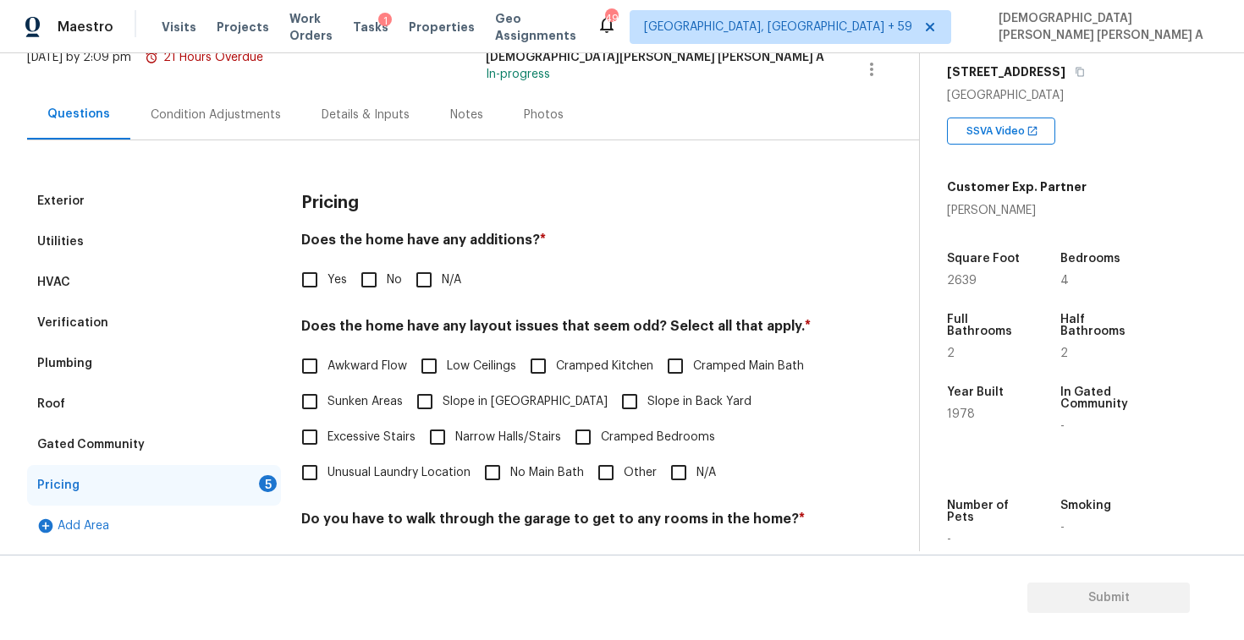
click at [382, 275] on input "No" at bounding box center [369, 280] width 36 height 36
click at [700, 469] on span "N/A" at bounding box center [705, 473] width 19 height 18
click at [696, 469] on input "N/A" at bounding box center [679, 473] width 36 height 36
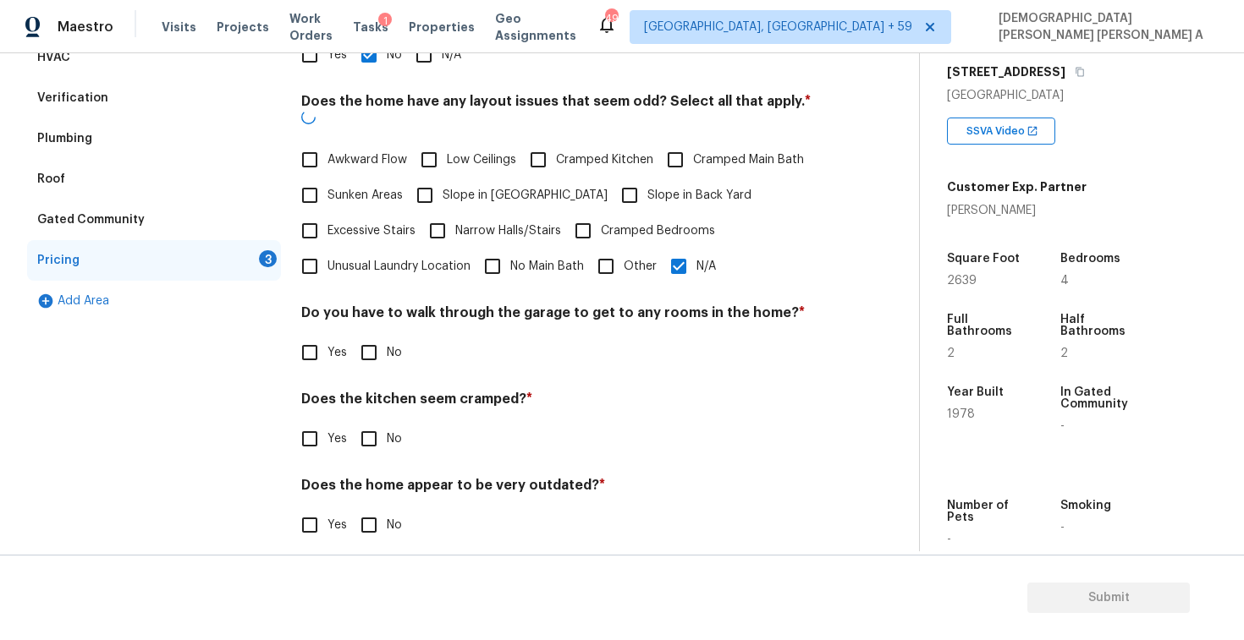
scroll to position [339, 0]
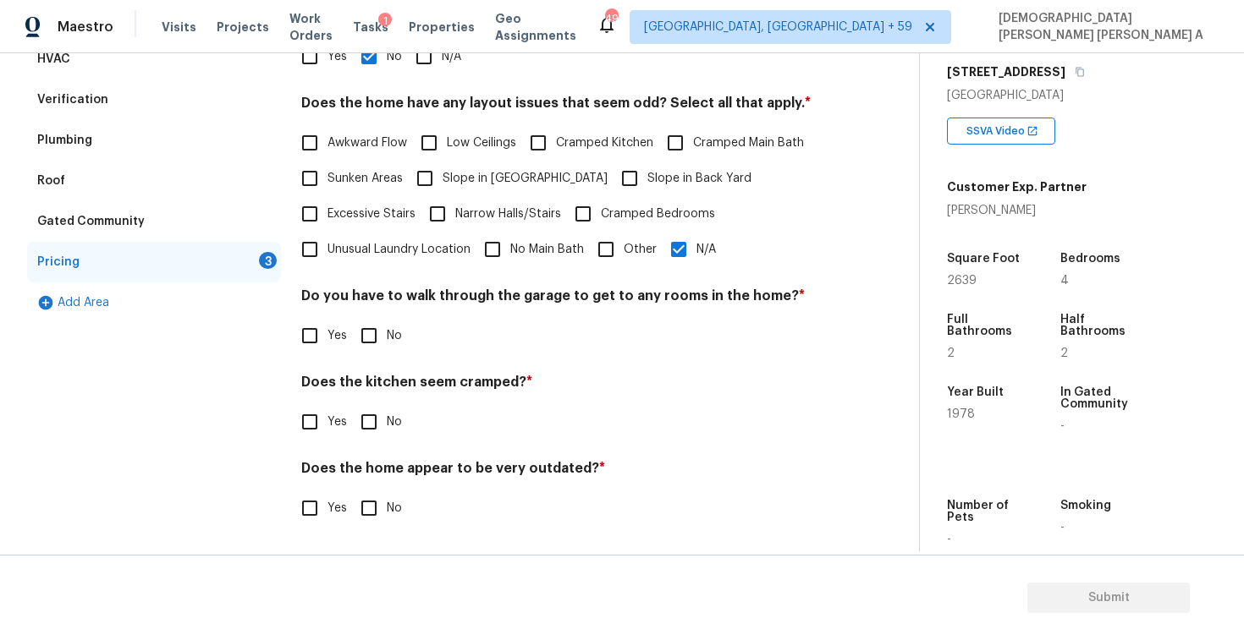
click at [371, 349] on input "No" at bounding box center [369, 336] width 36 height 36
click at [371, 432] on input "No" at bounding box center [369, 424] width 36 height 36
click at [370, 505] on input "No" at bounding box center [369, 510] width 36 height 36
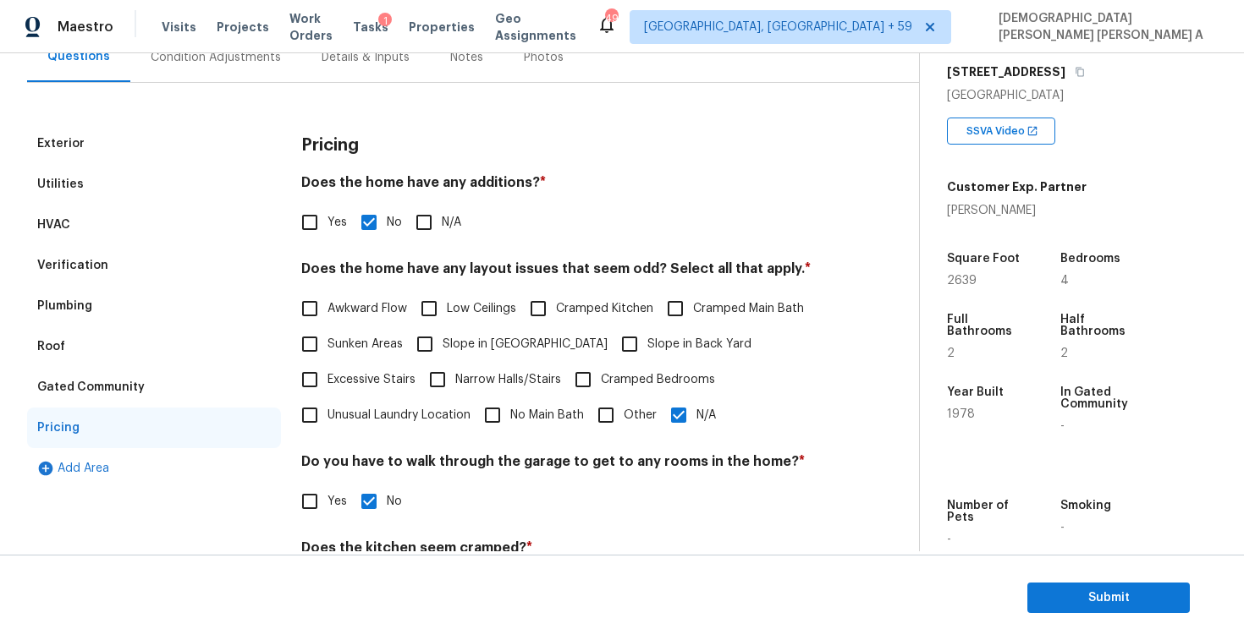
scroll to position [35, 0]
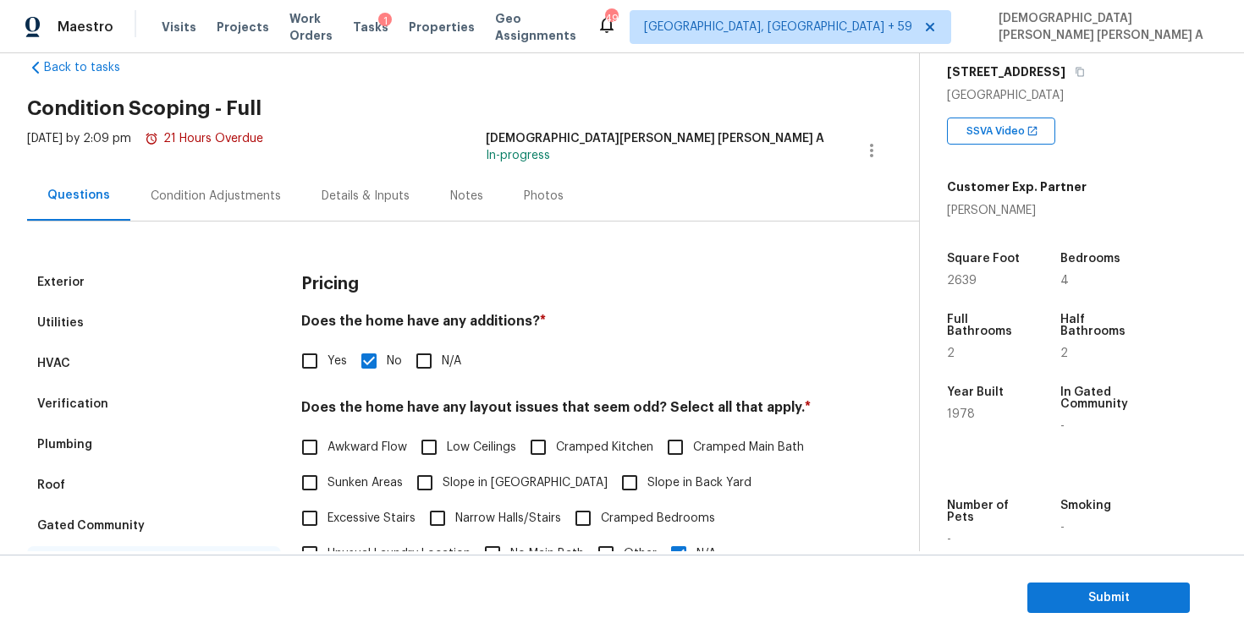
click at [170, 202] on div "Condition Adjustments" at bounding box center [216, 196] width 130 height 17
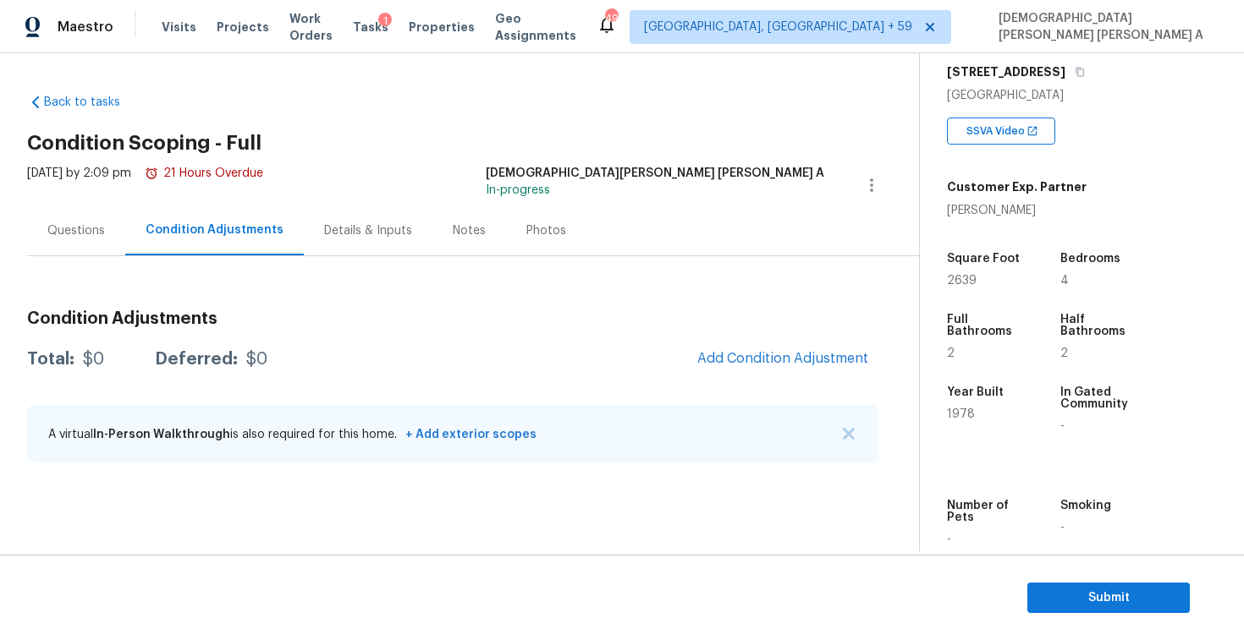
click at [69, 245] on div "Questions" at bounding box center [76, 231] width 98 height 50
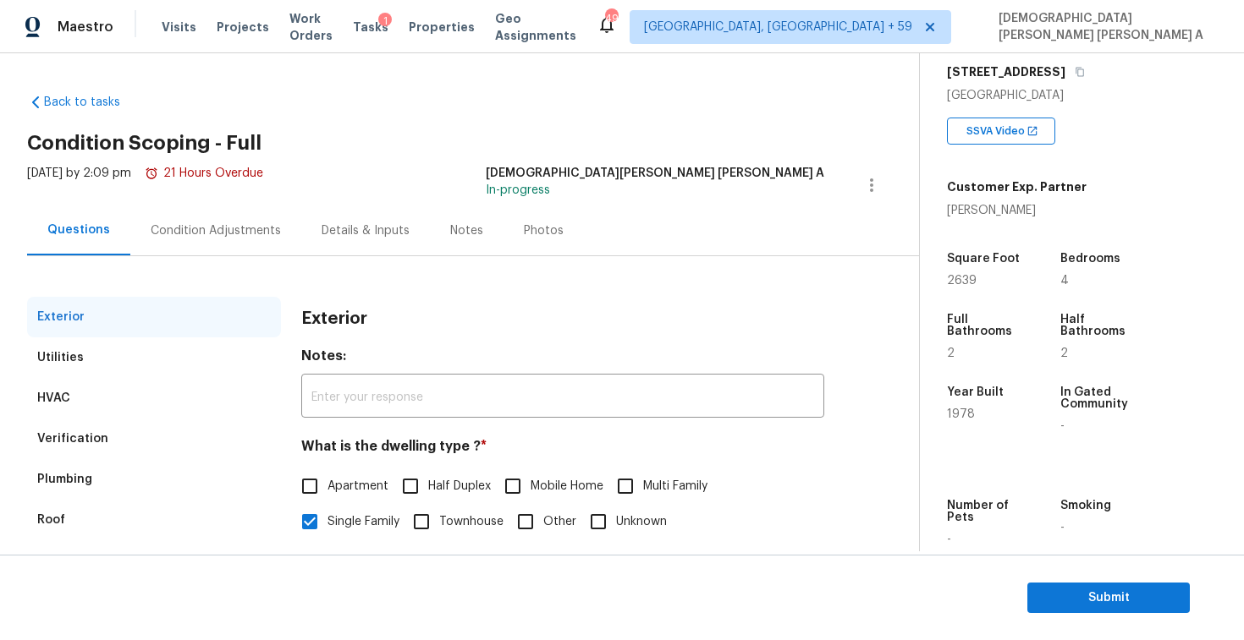
scroll to position [174, 0]
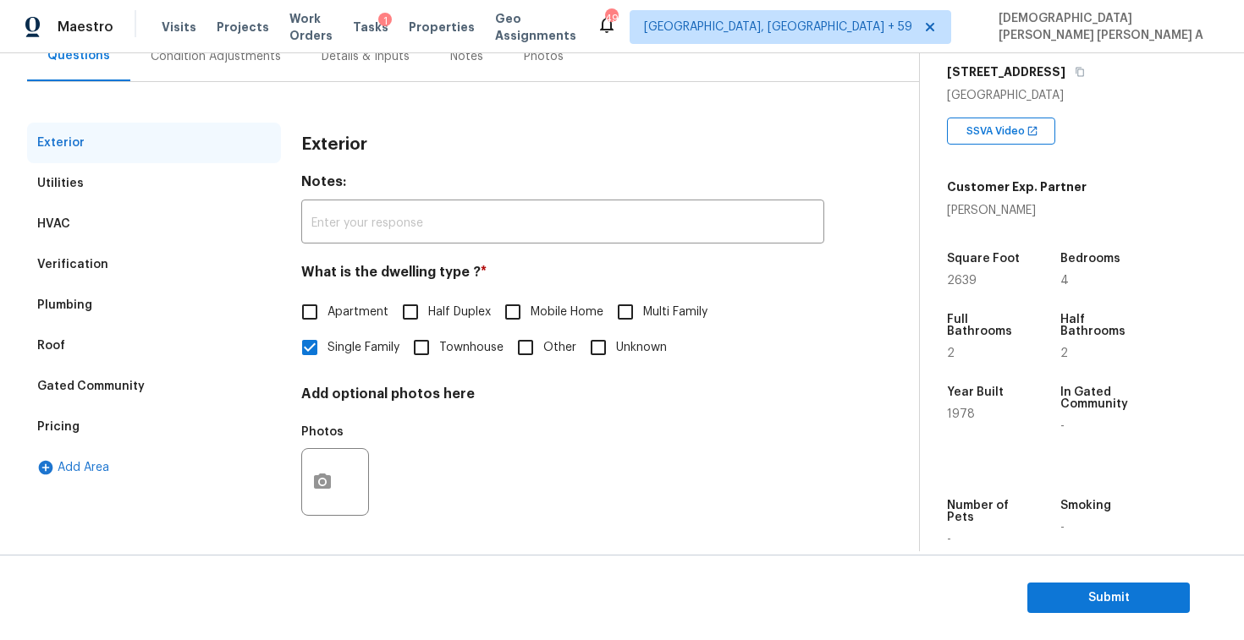
click at [68, 415] on div "Pricing" at bounding box center [154, 427] width 254 height 41
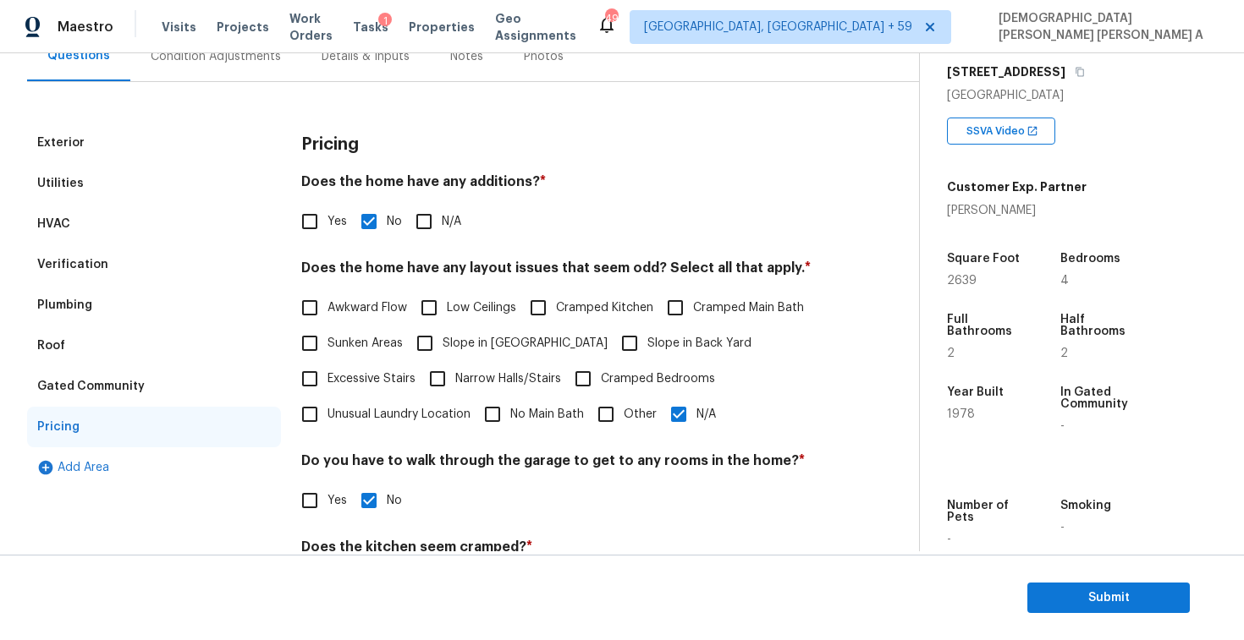
scroll to position [299, 0]
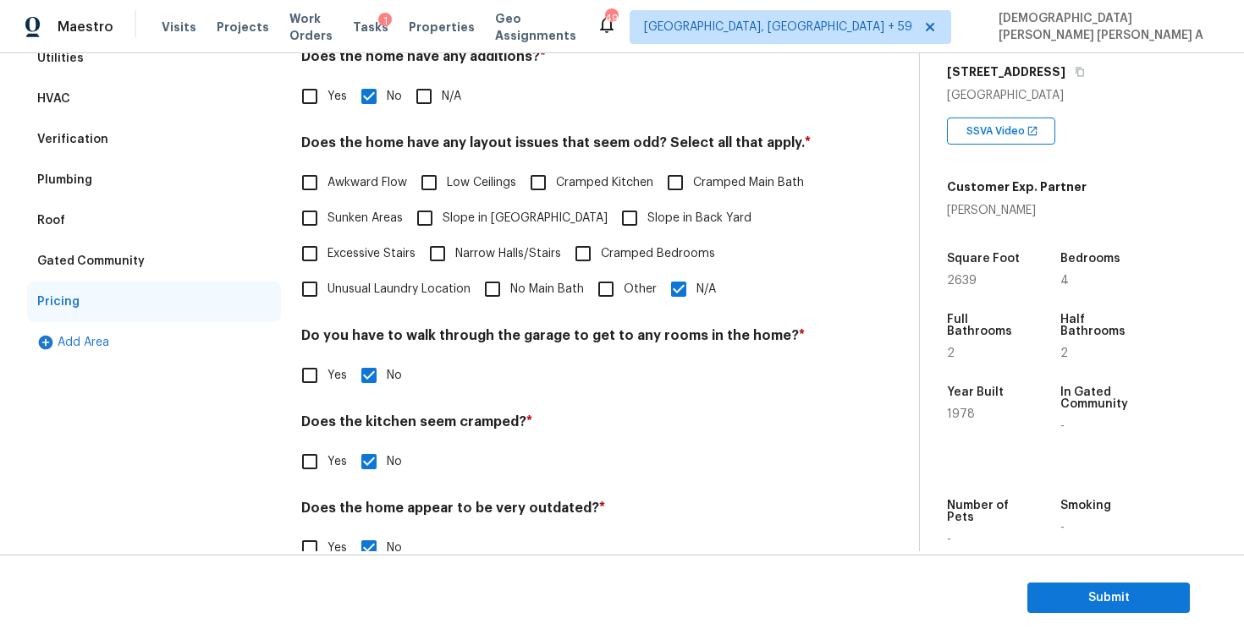
click at [684, 298] on input "N/A" at bounding box center [679, 290] width 36 height 36
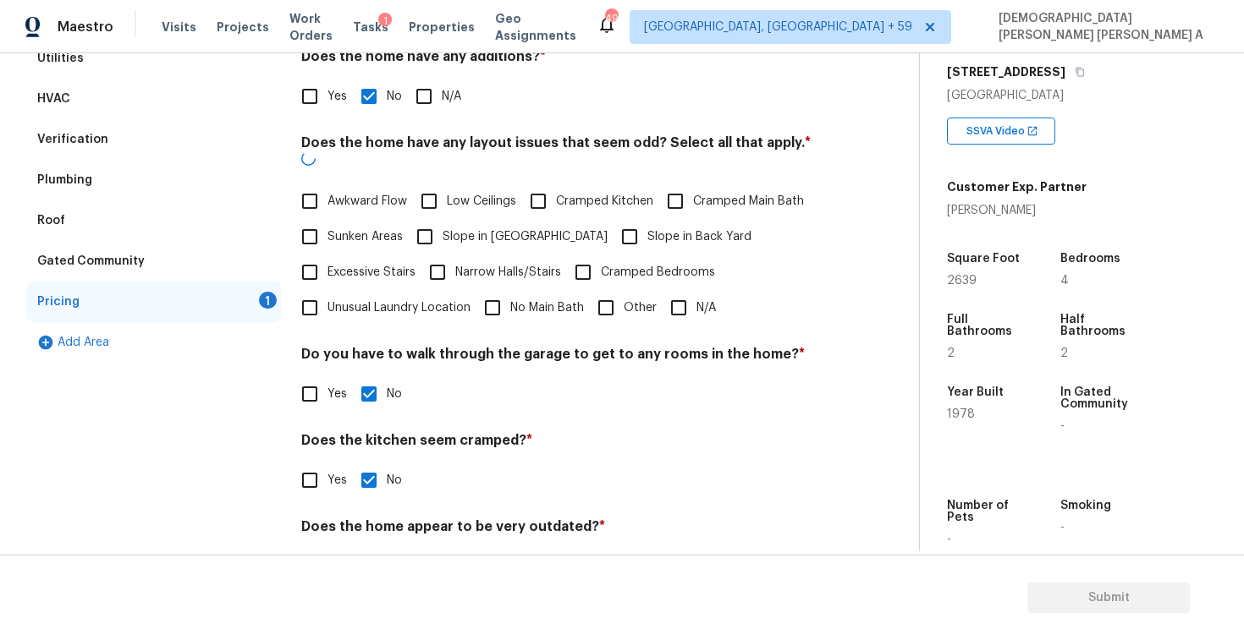
click at [626, 299] on span "Other" at bounding box center [639, 308] width 33 height 18
click at [623, 290] on input "Other" at bounding box center [606, 308] width 36 height 36
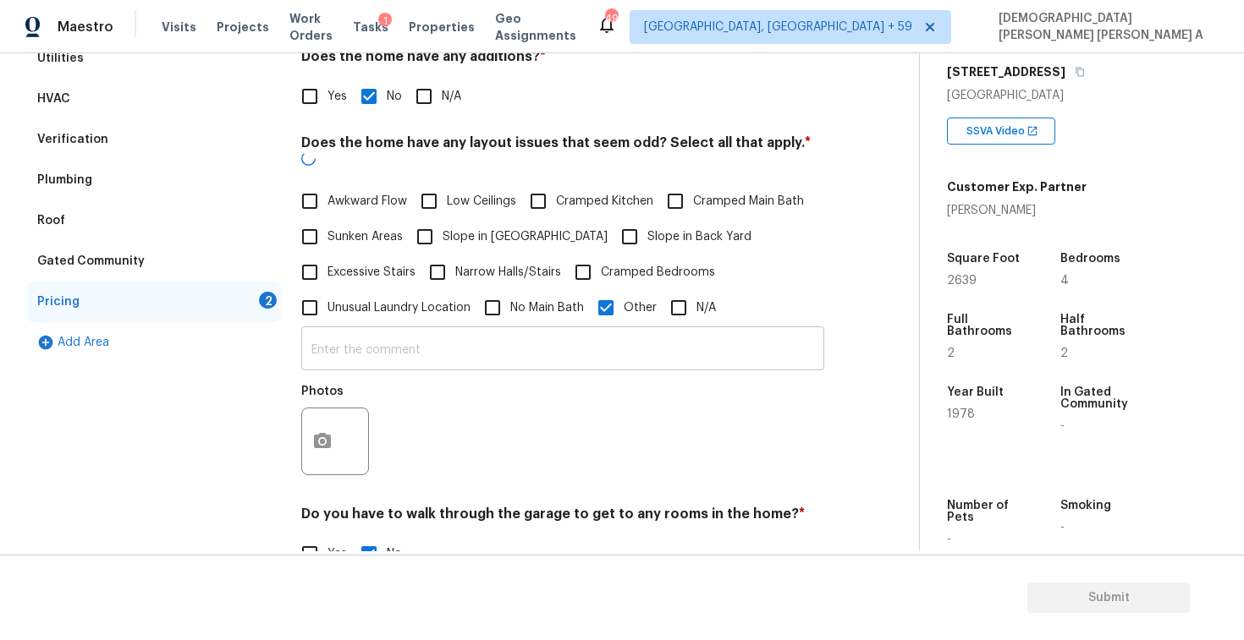
click at [556, 332] on input "text" at bounding box center [562, 351] width 523 height 40
click at [307, 425] on button "button" at bounding box center [322, 442] width 41 height 66
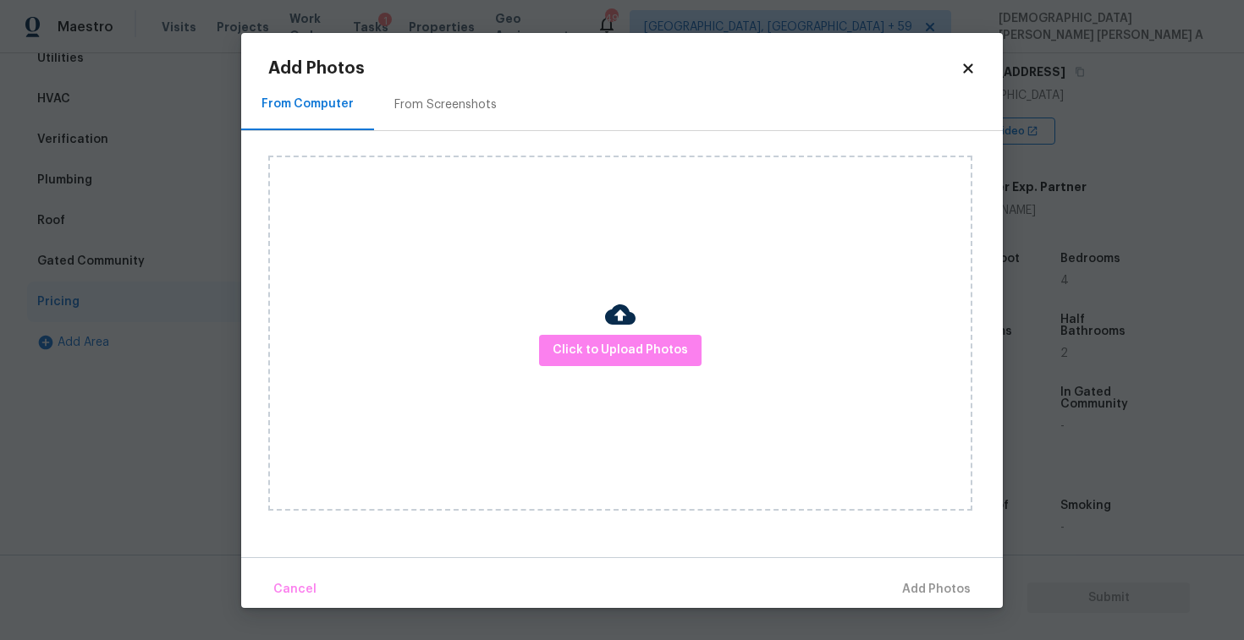
click at [413, 103] on div "From Screenshots" at bounding box center [445, 104] width 102 height 17
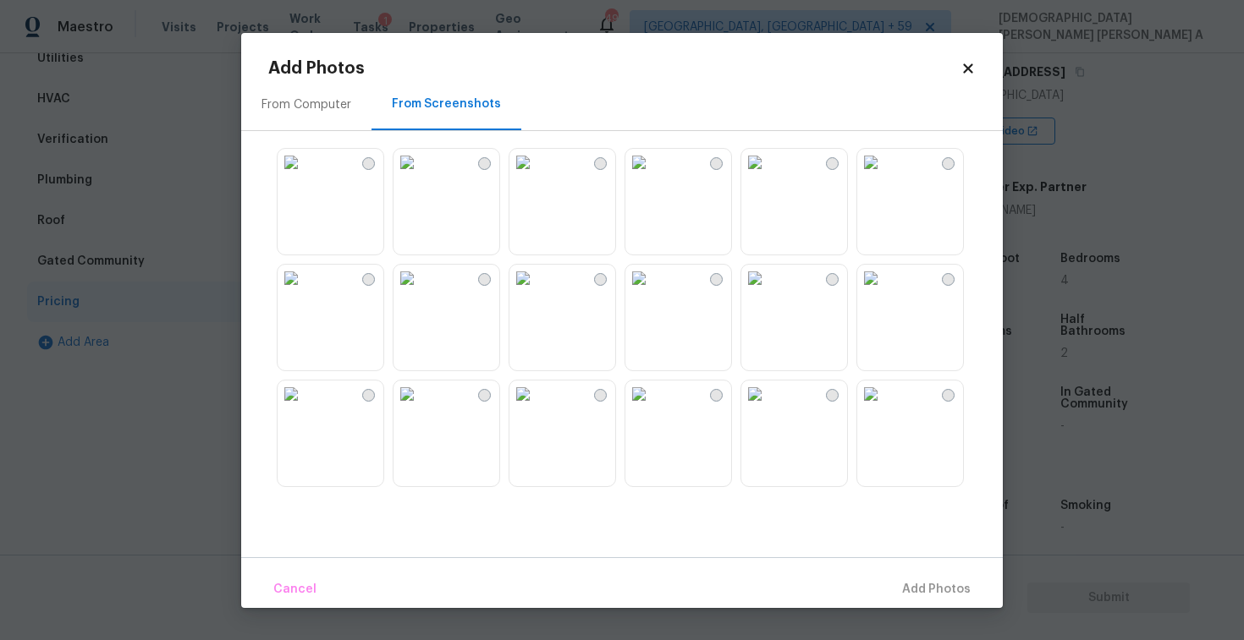
click at [536, 292] on img at bounding box center [522, 278] width 27 height 27
click at [645, 408] on img at bounding box center [638, 394] width 27 height 27
click at [758, 408] on img at bounding box center [754, 394] width 27 height 27
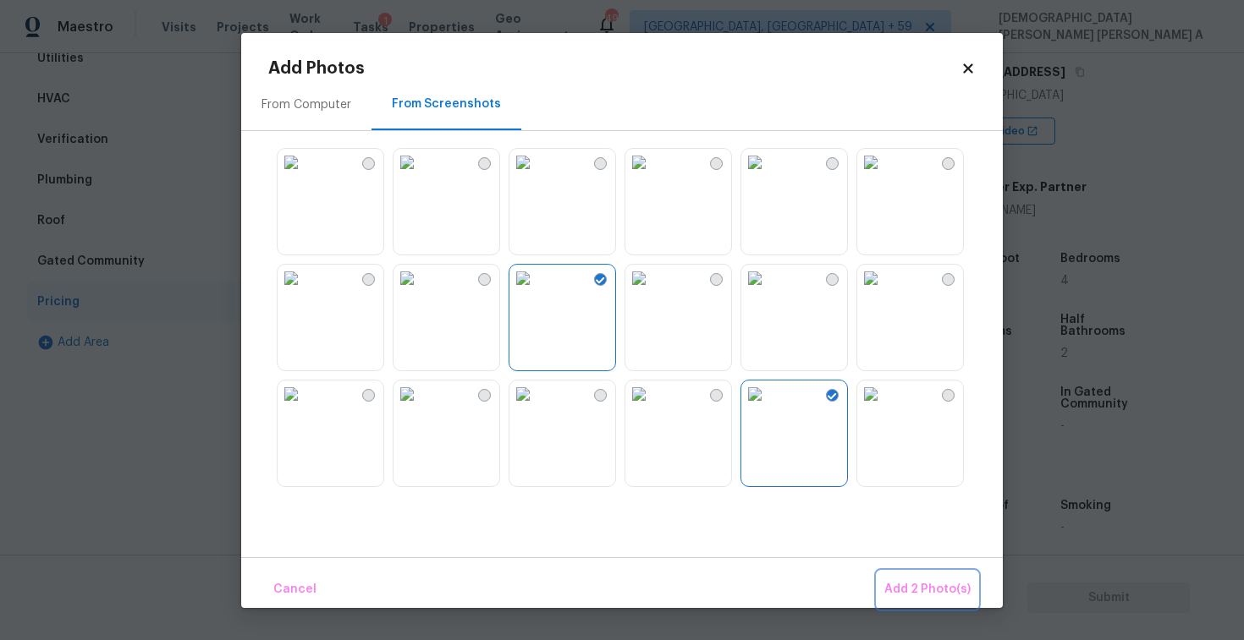
click at [959, 597] on span "Add 2 Photo(s)" at bounding box center [927, 589] width 86 height 21
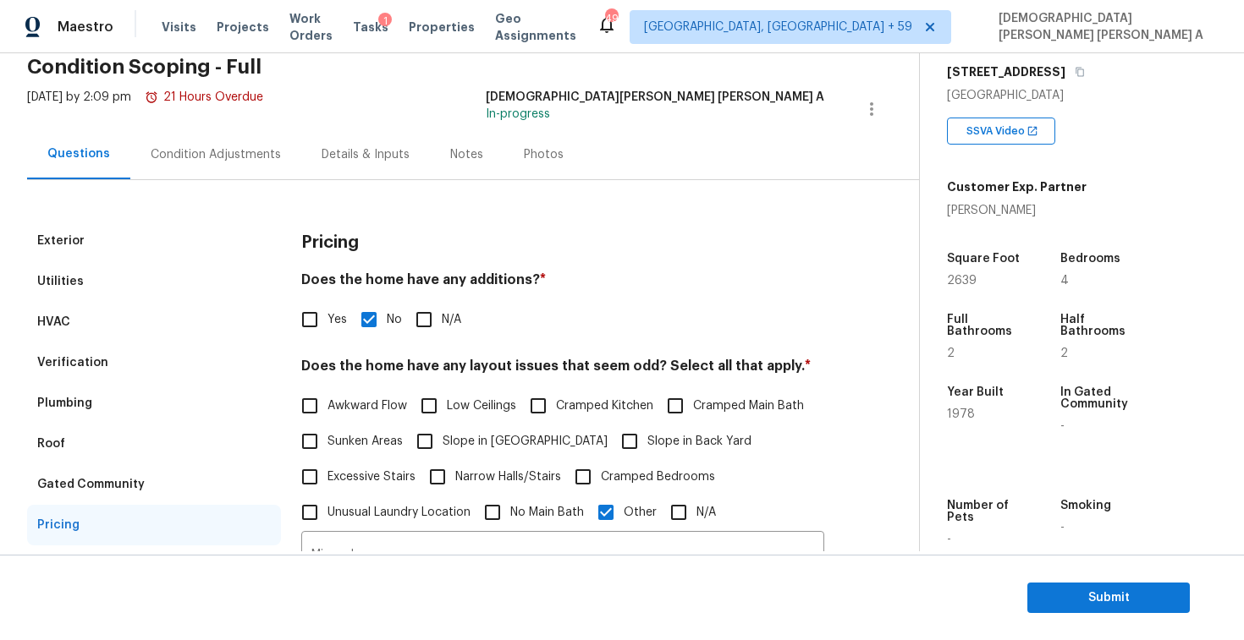
scroll to position [0, 0]
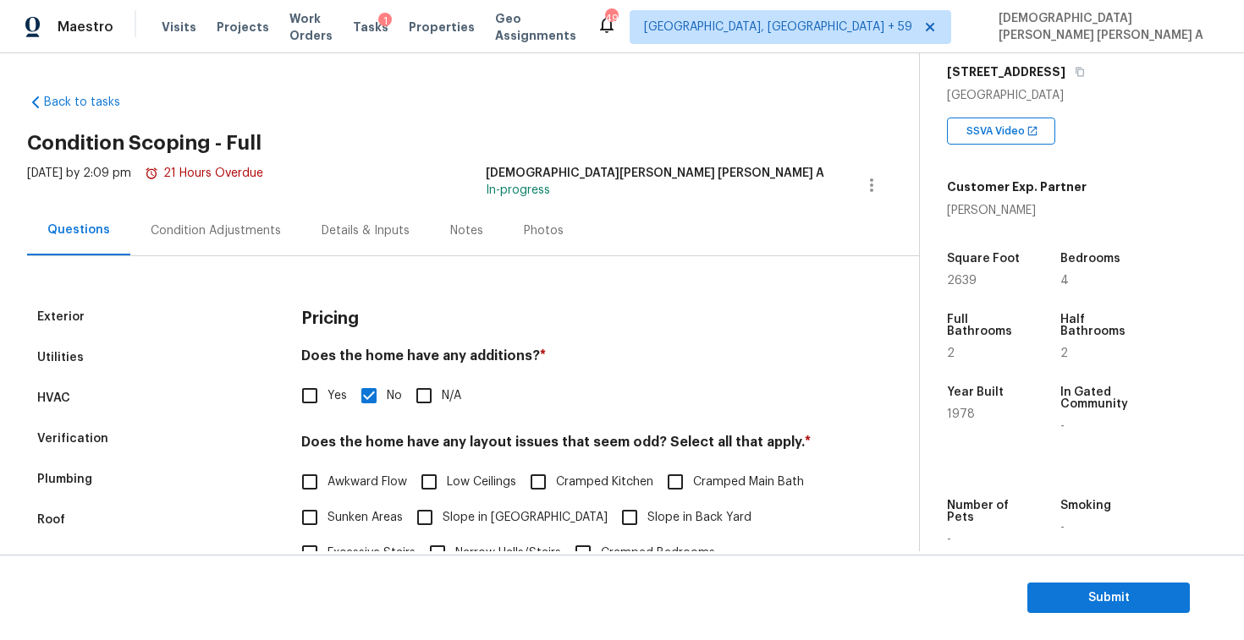
click at [162, 222] on div "Condition Adjustments" at bounding box center [216, 230] width 130 height 17
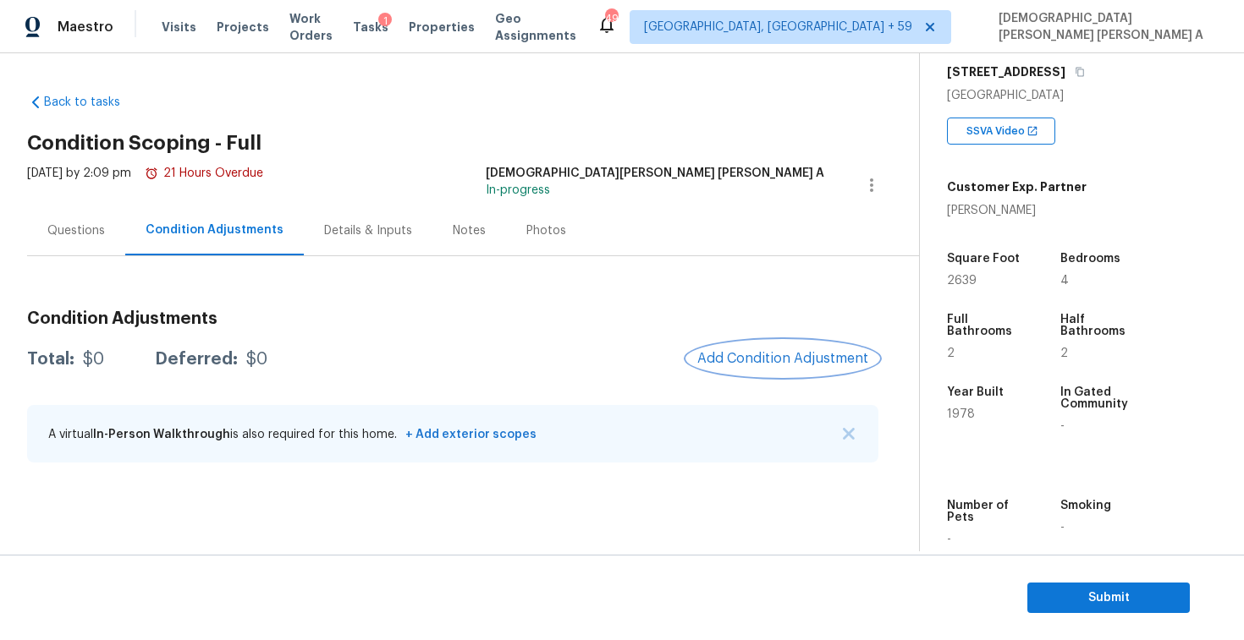
click at [755, 367] on button "Add Condition Adjustment" at bounding box center [782, 359] width 191 height 36
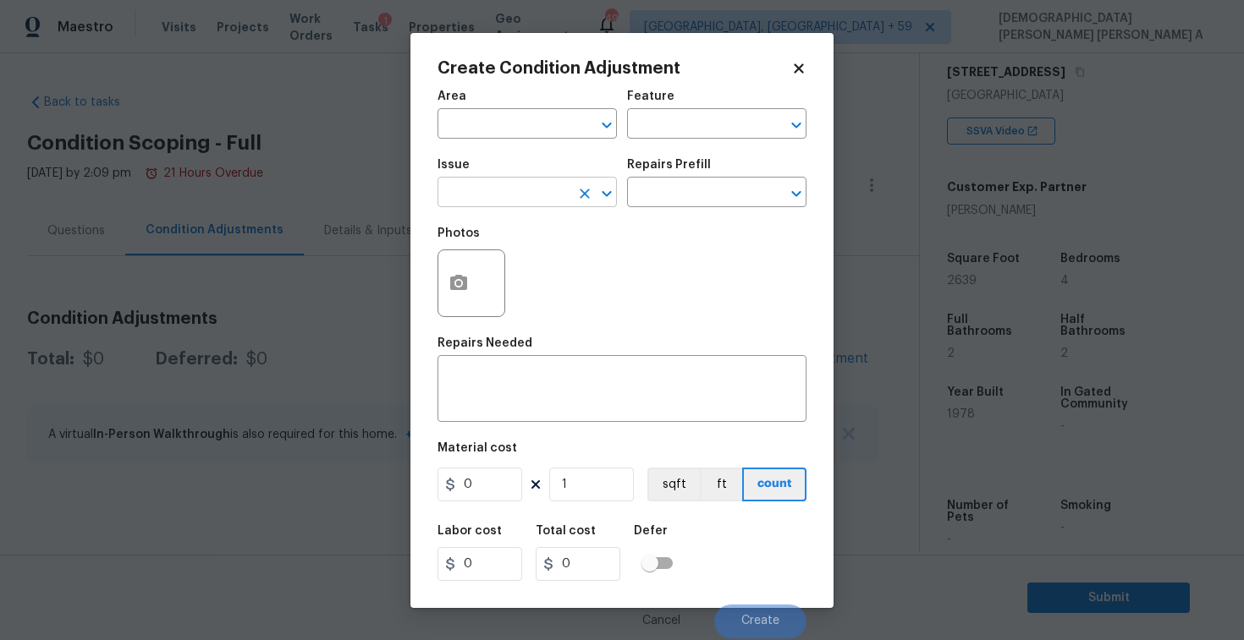
click at [468, 190] on input "text" at bounding box center [503, 194] width 132 height 26
click at [493, 266] on li "Landscape Package" at bounding box center [526, 273] width 179 height 28
click at [453, 290] on icon "button" at bounding box center [458, 282] width 17 height 15
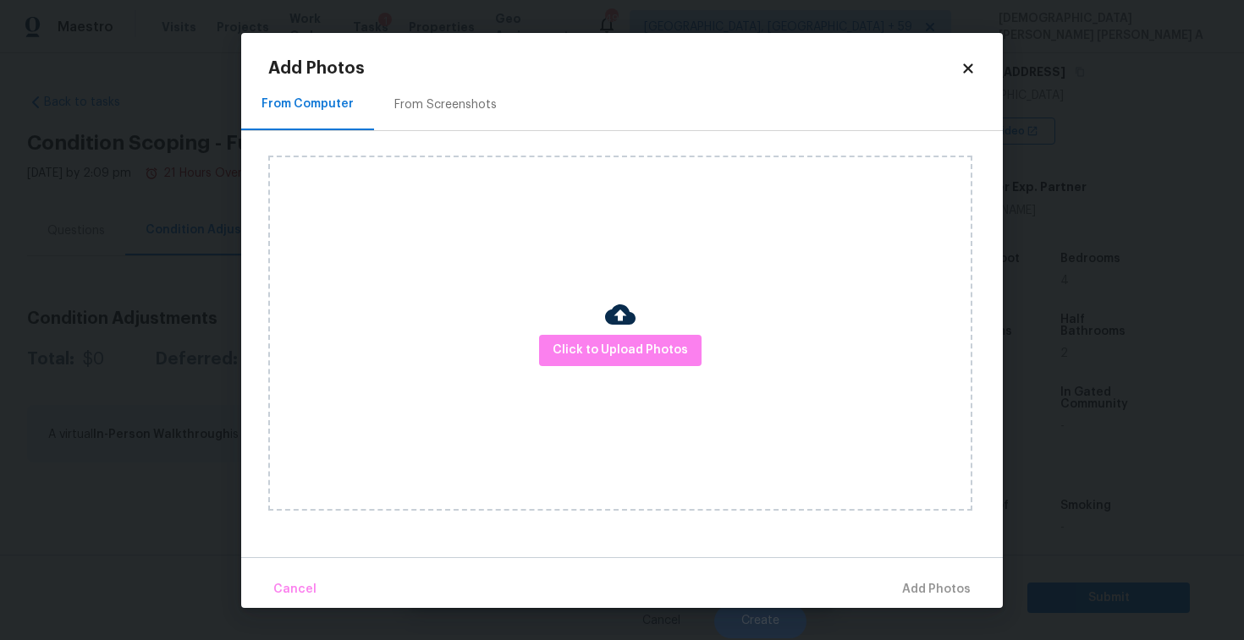
click at [426, 101] on div "From Screenshots" at bounding box center [445, 104] width 102 height 17
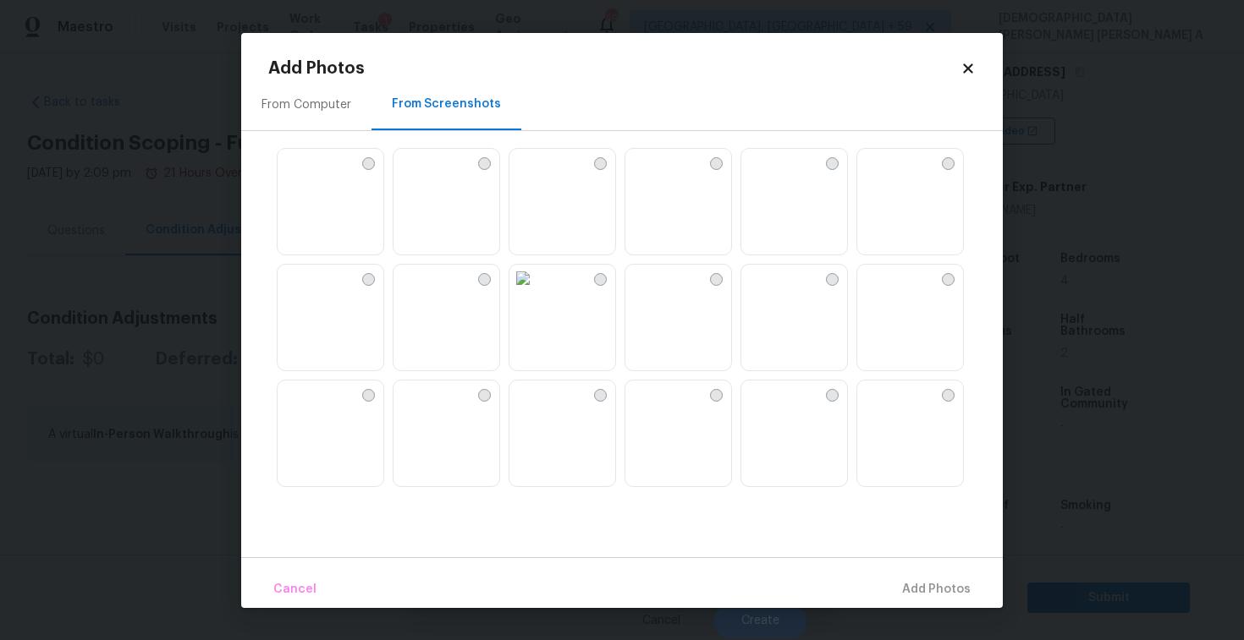
click at [536, 292] on img at bounding box center [522, 278] width 27 height 27
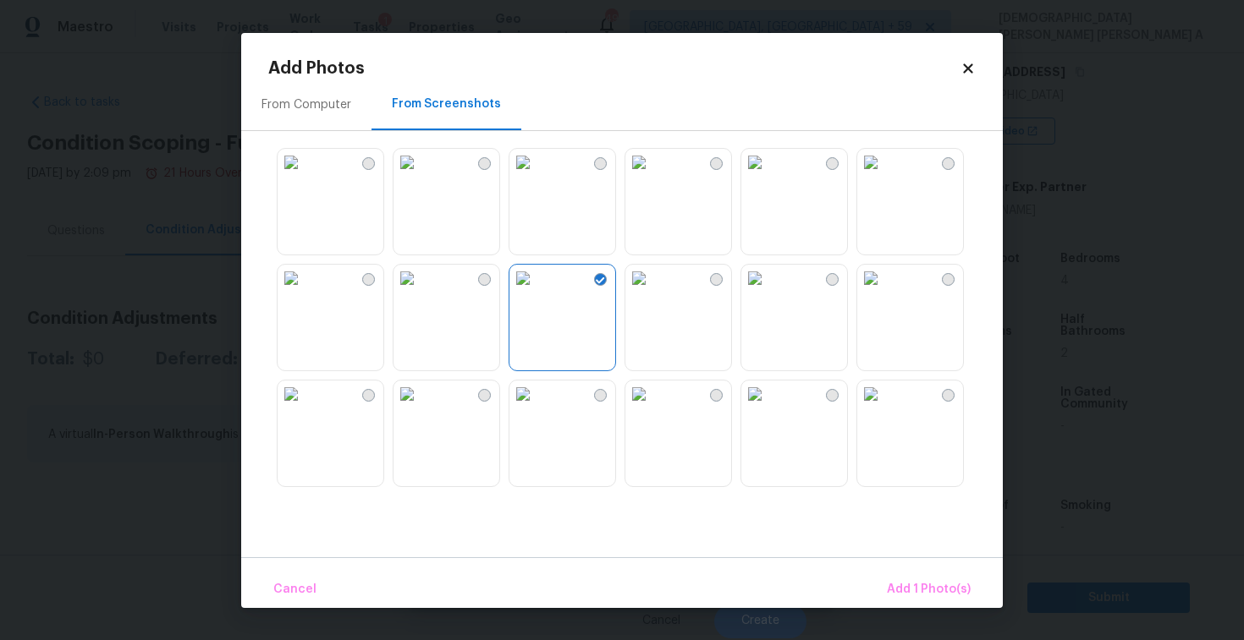
click at [652, 408] on img at bounding box center [638, 394] width 27 height 27
click at [768, 408] on img at bounding box center [754, 394] width 27 height 27
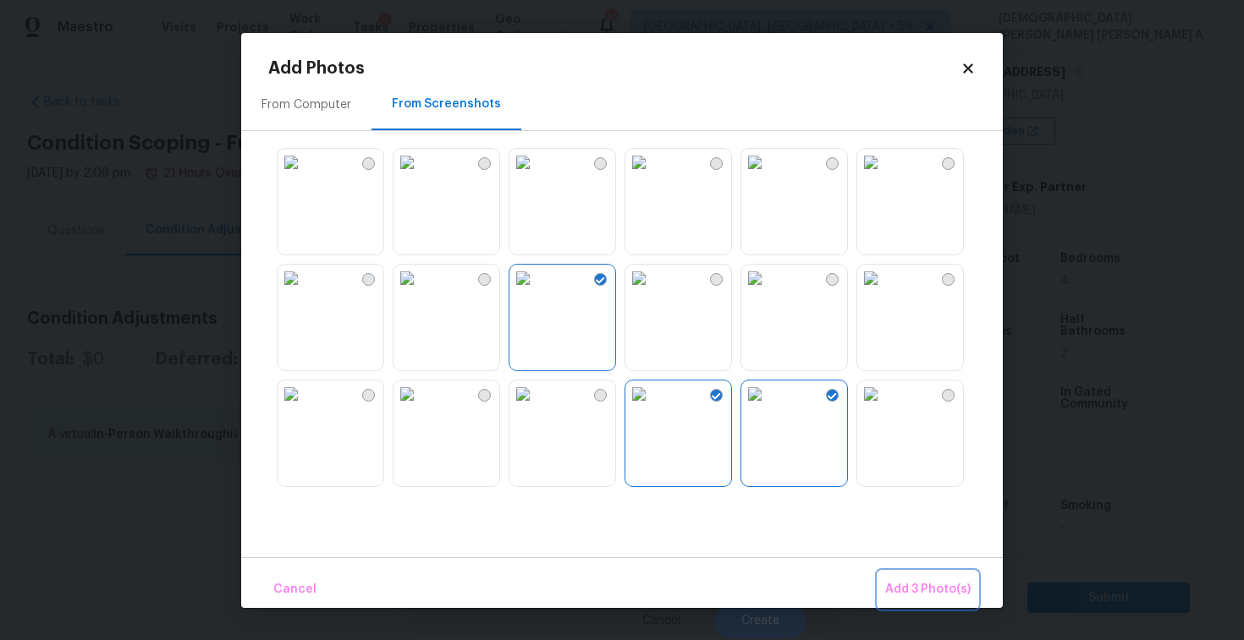
click at [940, 574] on button "Add 3 Photo(s)" at bounding box center [927, 590] width 99 height 36
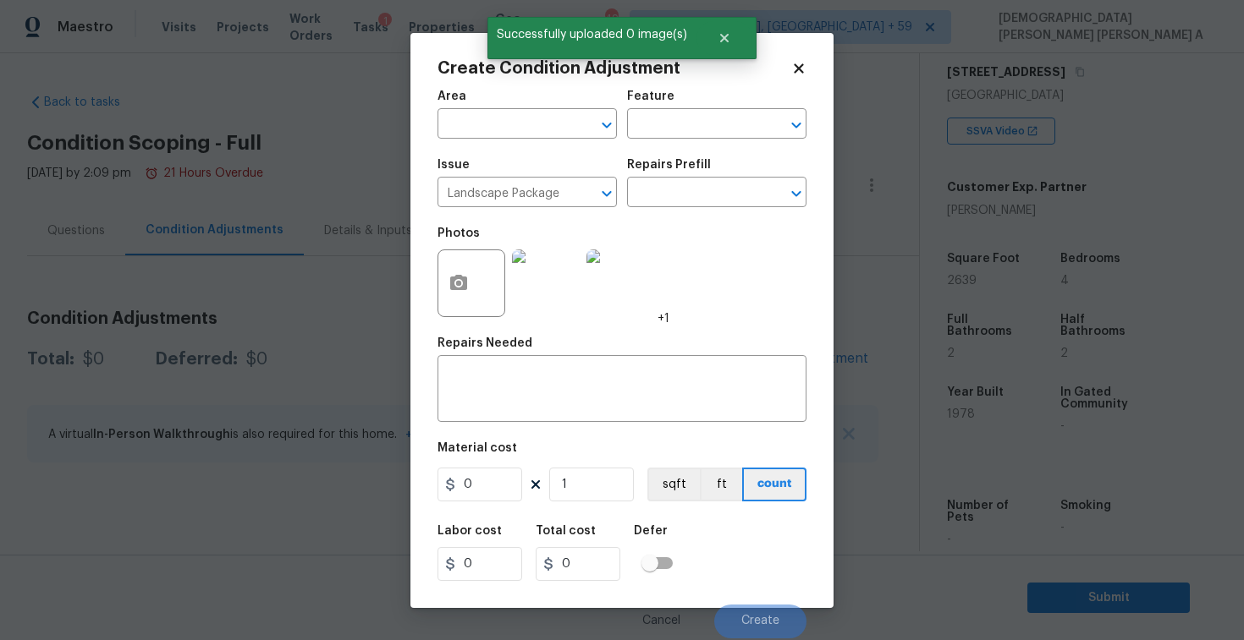
click at [715, 171] on div "Repairs Prefill" at bounding box center [716, 170] width 179 height 22
click at [711, 195] on input "text" at bounding box center [693, 194] width 132 height 26
click at [695, 217] on div "Issue Landscape Package ​ Repairs Prefill ​" at bounding box center [621, 183] width 369 height 69
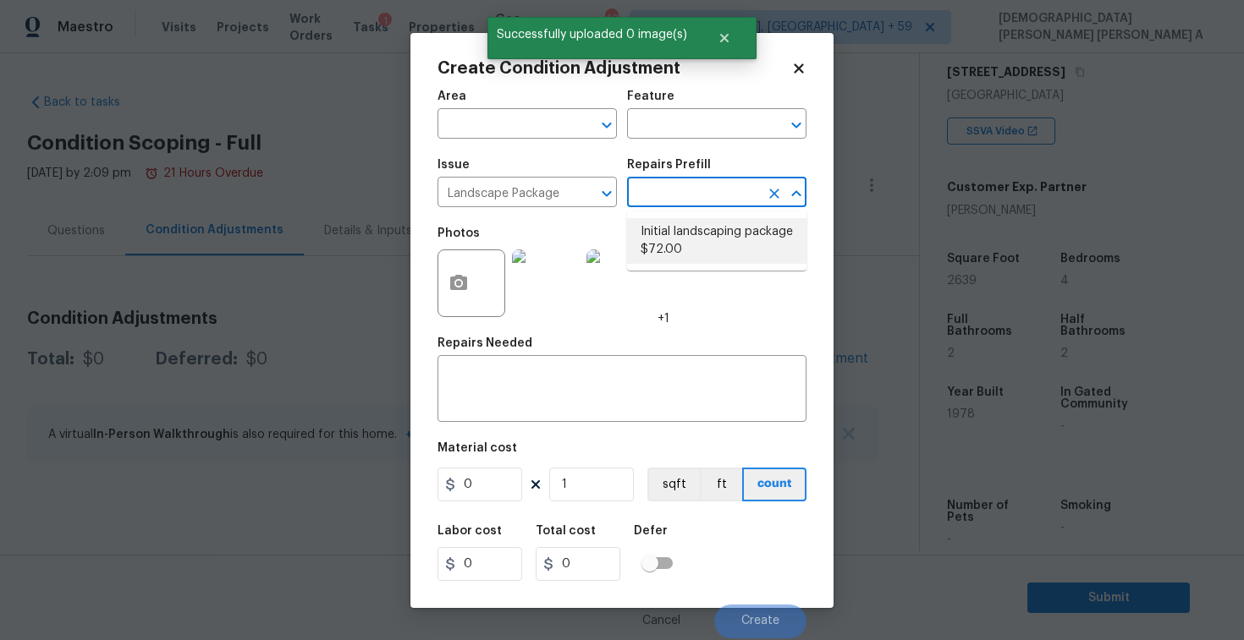
click at [695, 188] on input "text" at bounding box center [693, 194] width 132 height 26
click at [689, 240] on li "Initial landscaping package $72.00" at bounding box center [716, 241] width 179 height 46
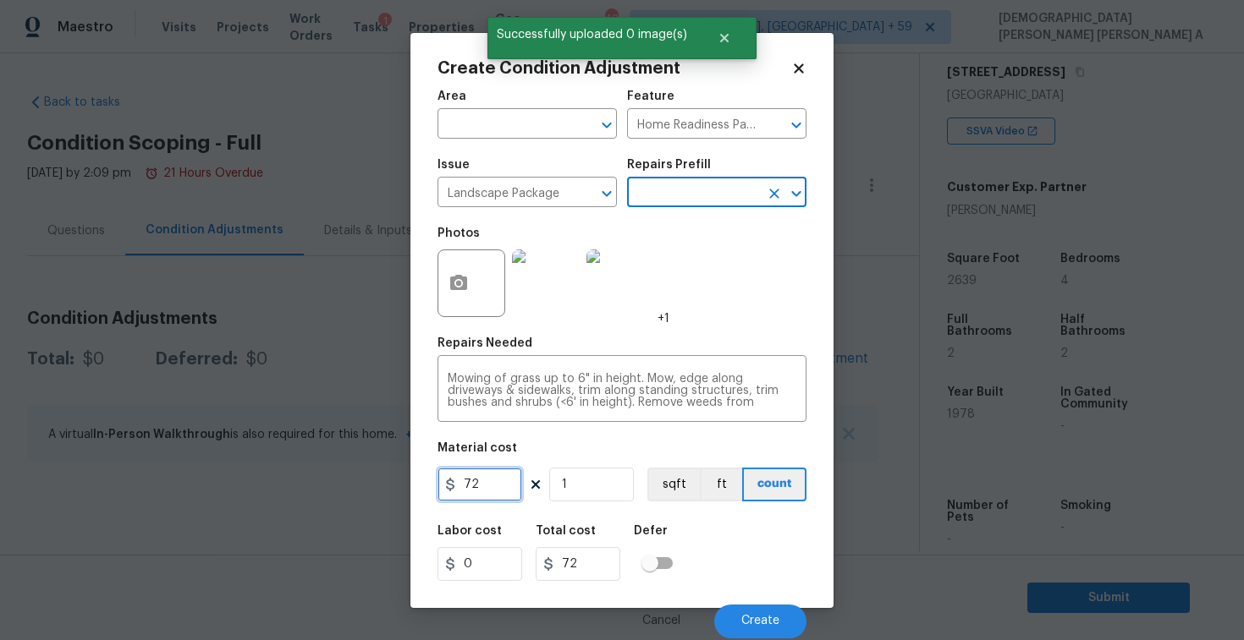
click at [511, 480] on input "72" at bounding box center [479, 485] width 85 height 34
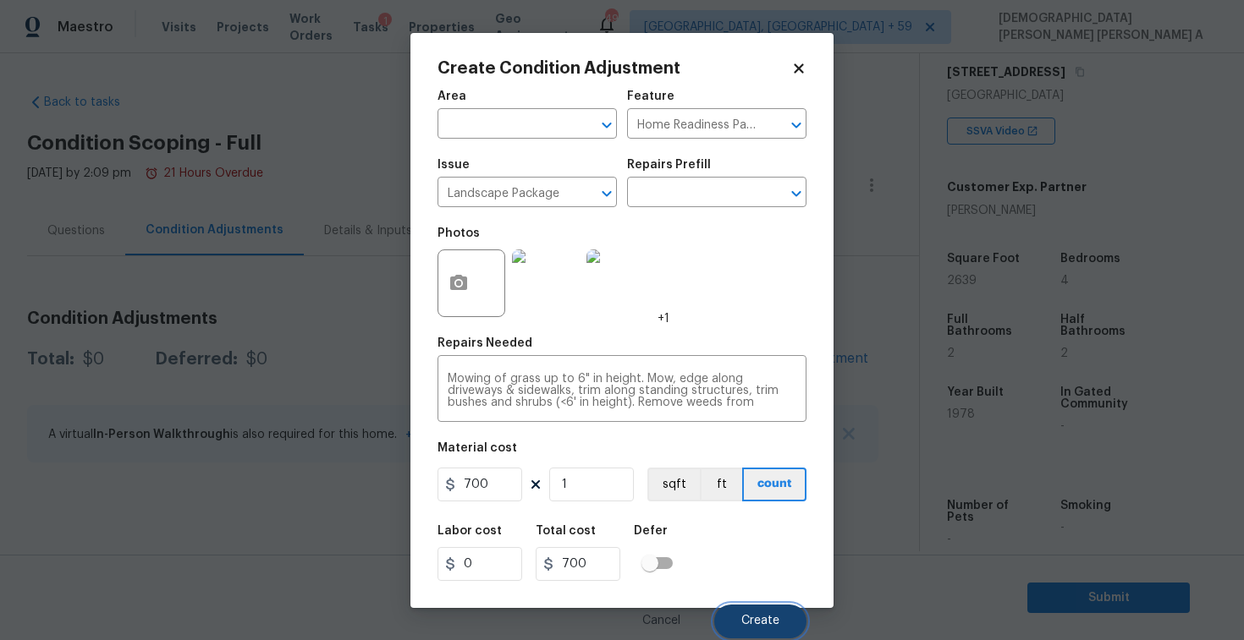
click at [749, 613] on button "Create" at bounding box center [760, 622] width 92 height 34
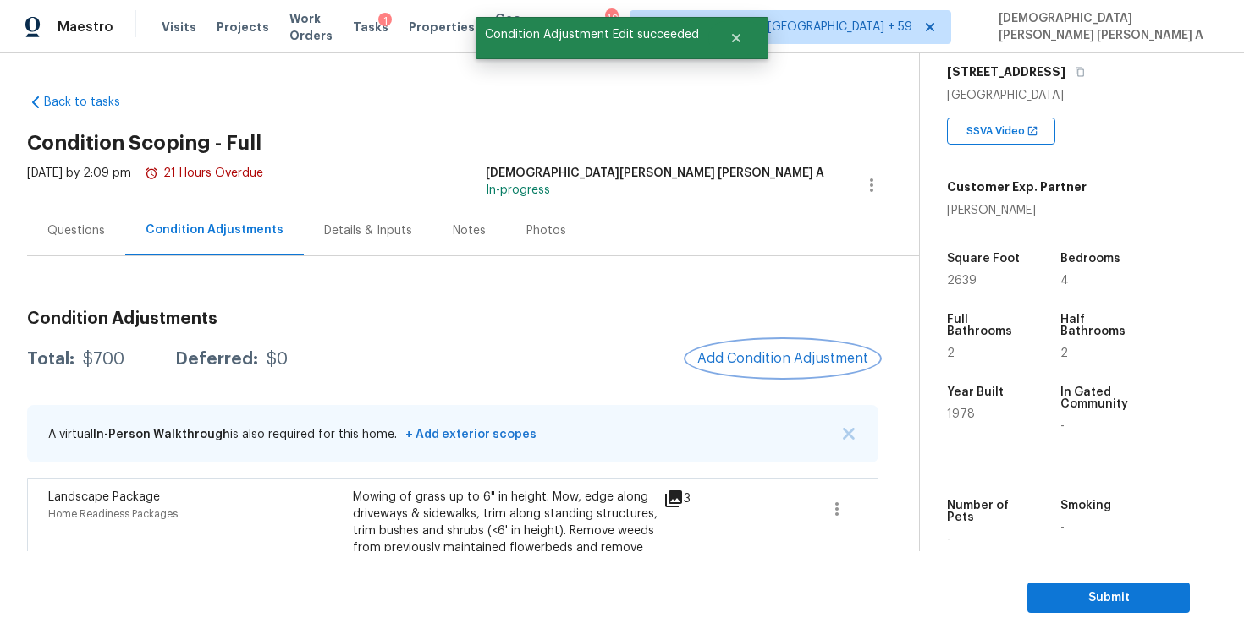
scroll to position [89, 0]
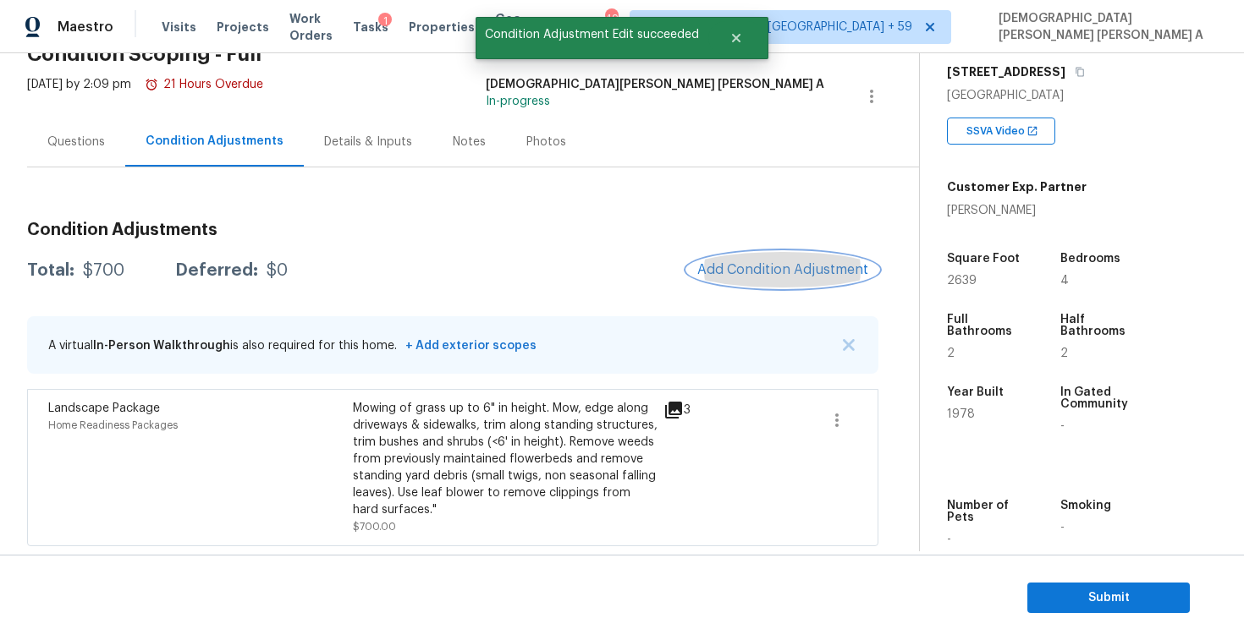
click at [771, 254] on button "Add Condition Adjustment" at bounding box center [782, 270] width 191 height 36
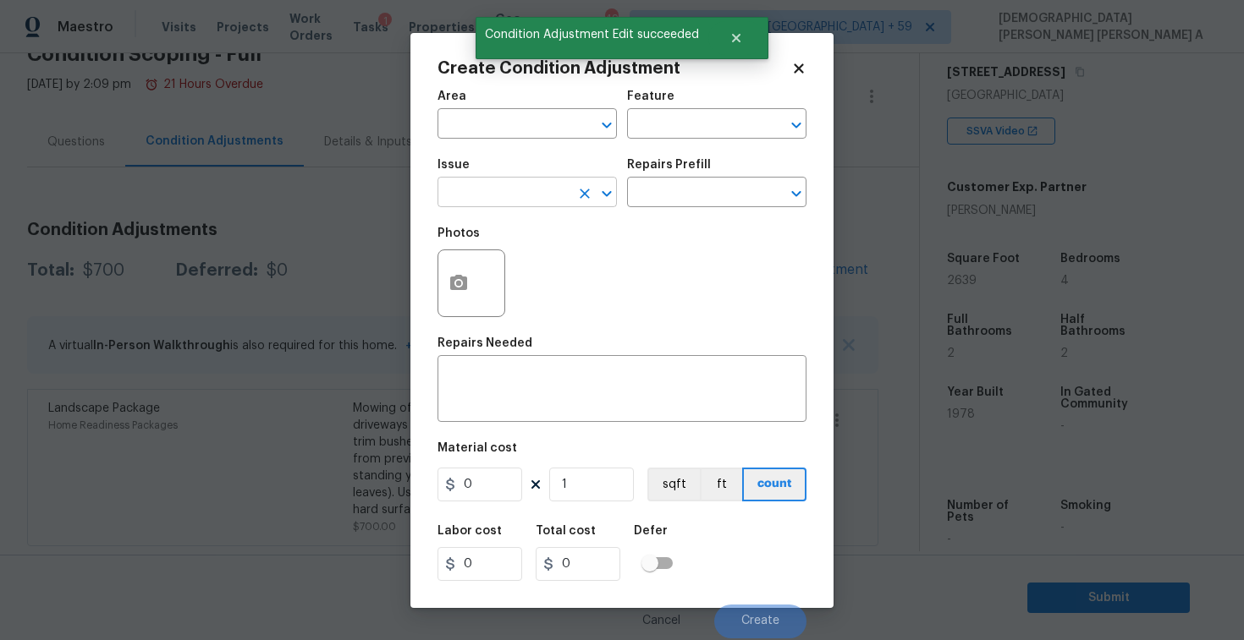
click at [511, 188] on input "text" at bounding box center [503, 194] width 132 height 26
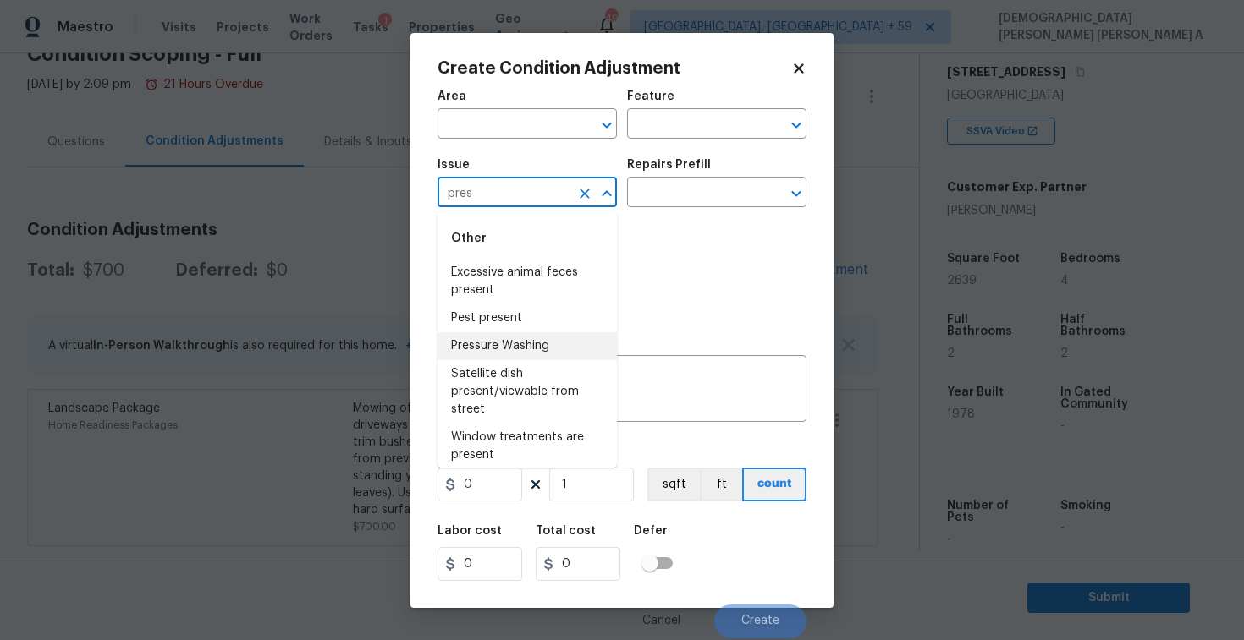
click at [540, 336] on li "Pressure Washing" at bounding box center [526, 346] width 179 height 28
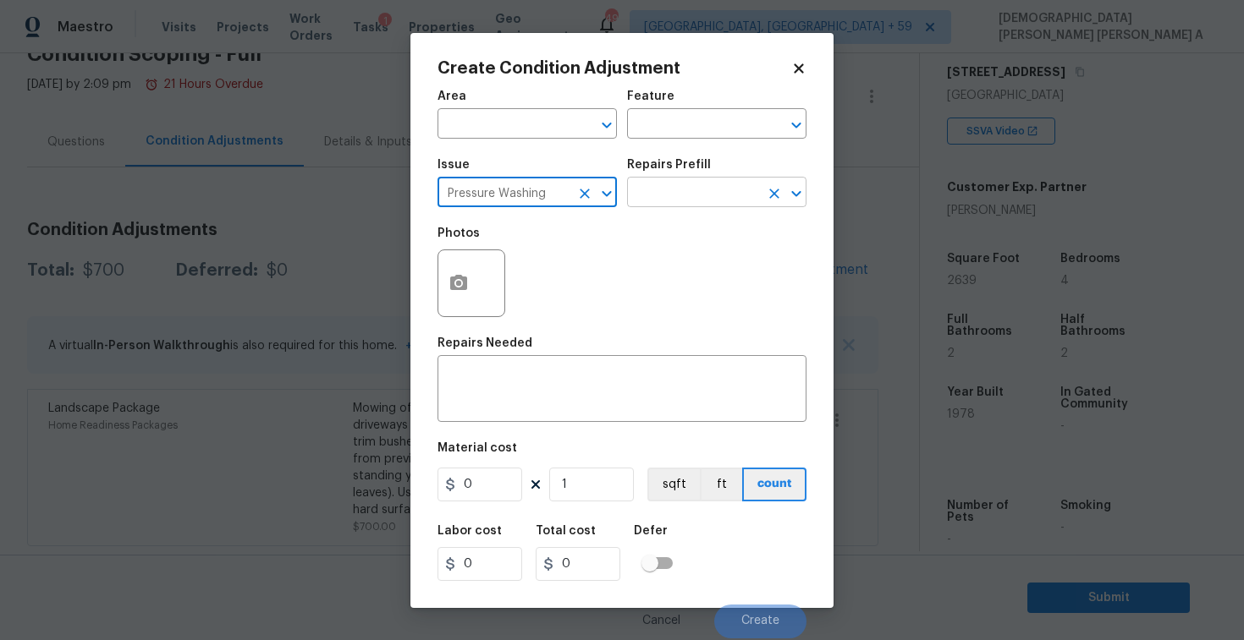
click at [708, 195] on input "text" at bounding box center [693, 194] width 132 height 26
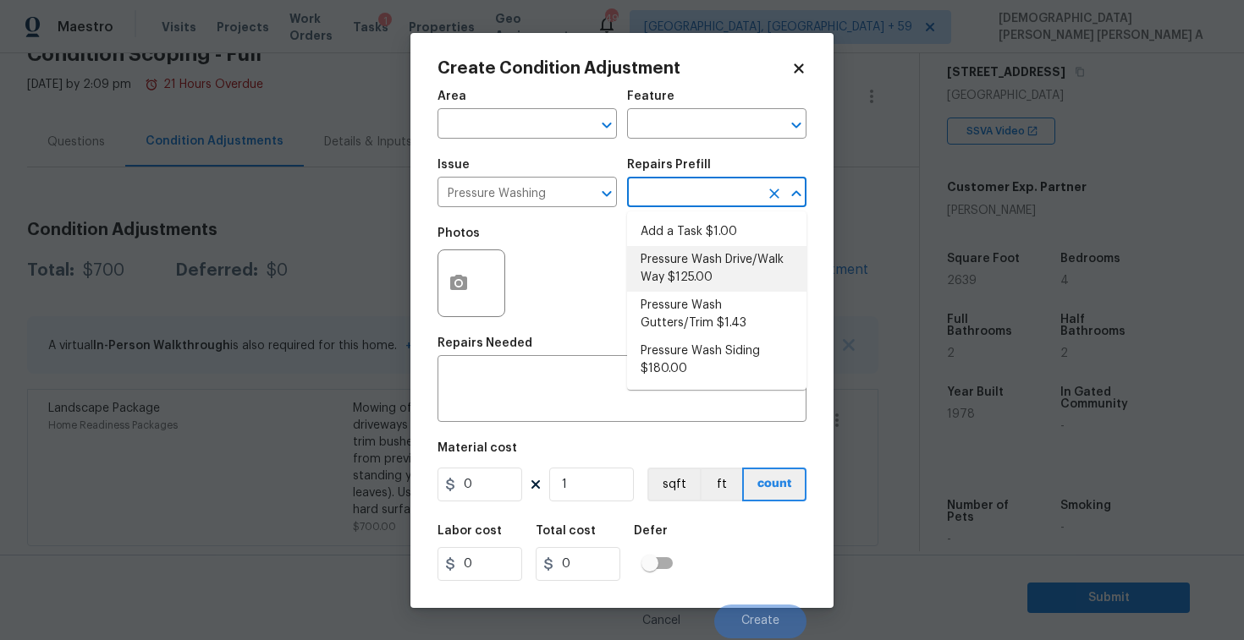
click at [701, 266] on li "Pressure Wash Drive/Walk Way $125.00" at bounding box center [716, 269] width 179 height 46
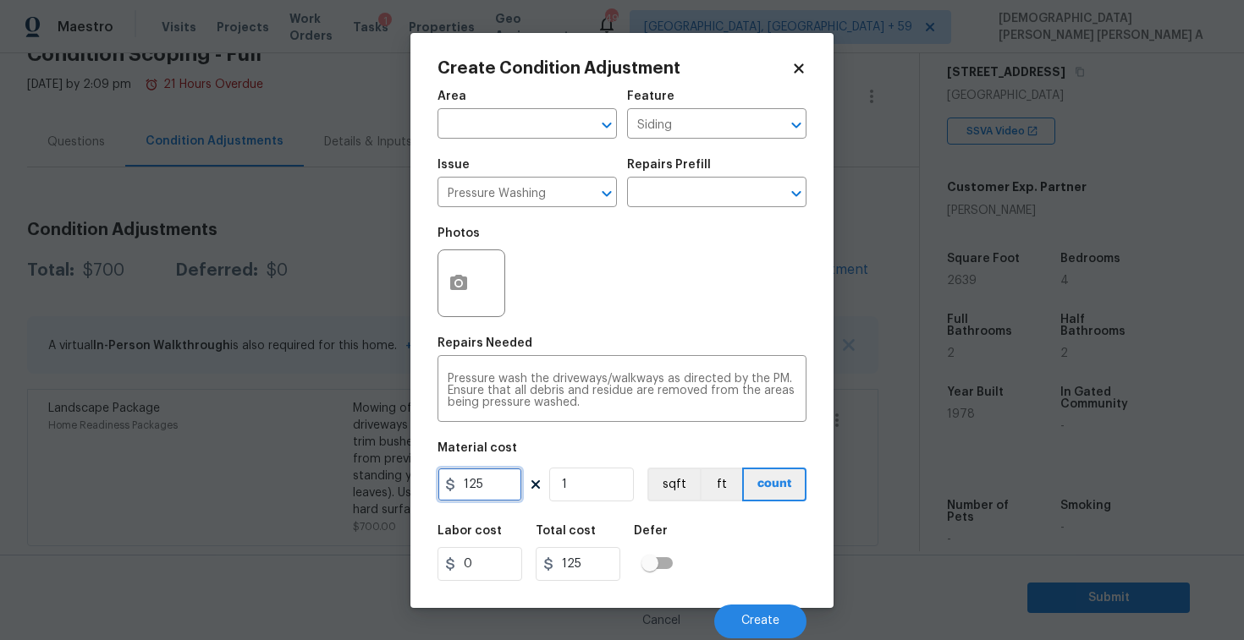
click at [519, 475] on input "125" at bounding box center [479, 485] width 85 height 34
click at [743, 605] on button "Create" at bounding box center [760, 622] width 92 height 34
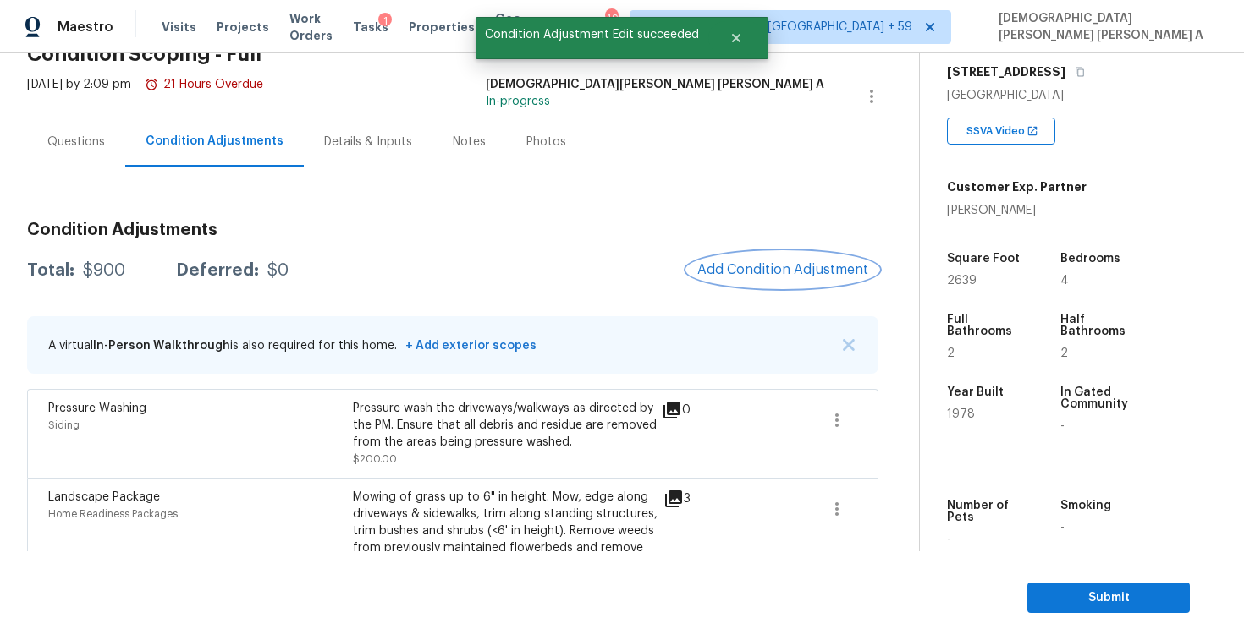
click at [787, 253] on button "Add Condition Adjustment" at bounding box center [782, 270] width 191 height 36
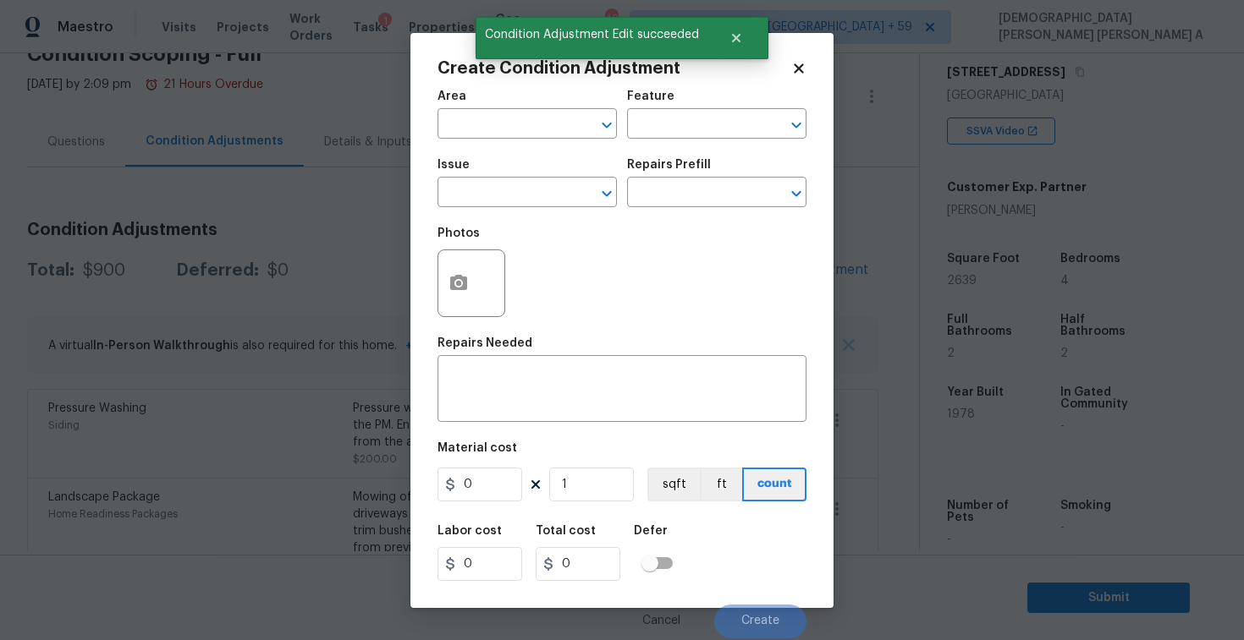
click at [503, 208] on span "Issue ​" at bounding box center [526, 183] width 179 height 69
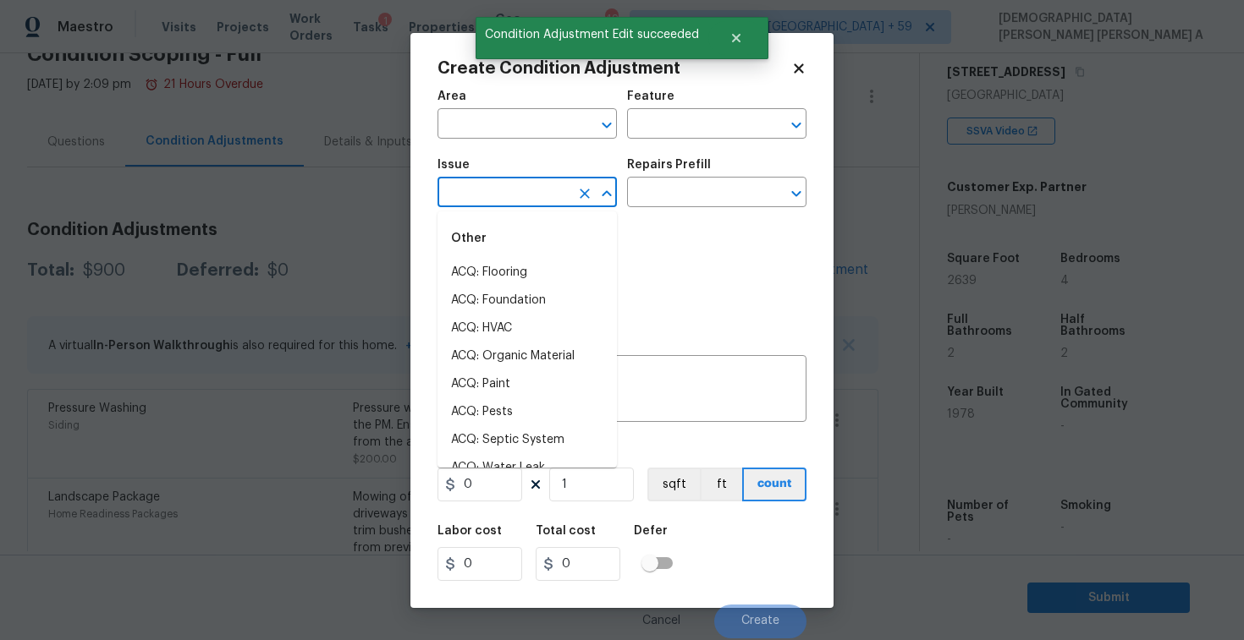
click at [502, 204] on input "text" at bounding box center [503, 194] width 132 height 26
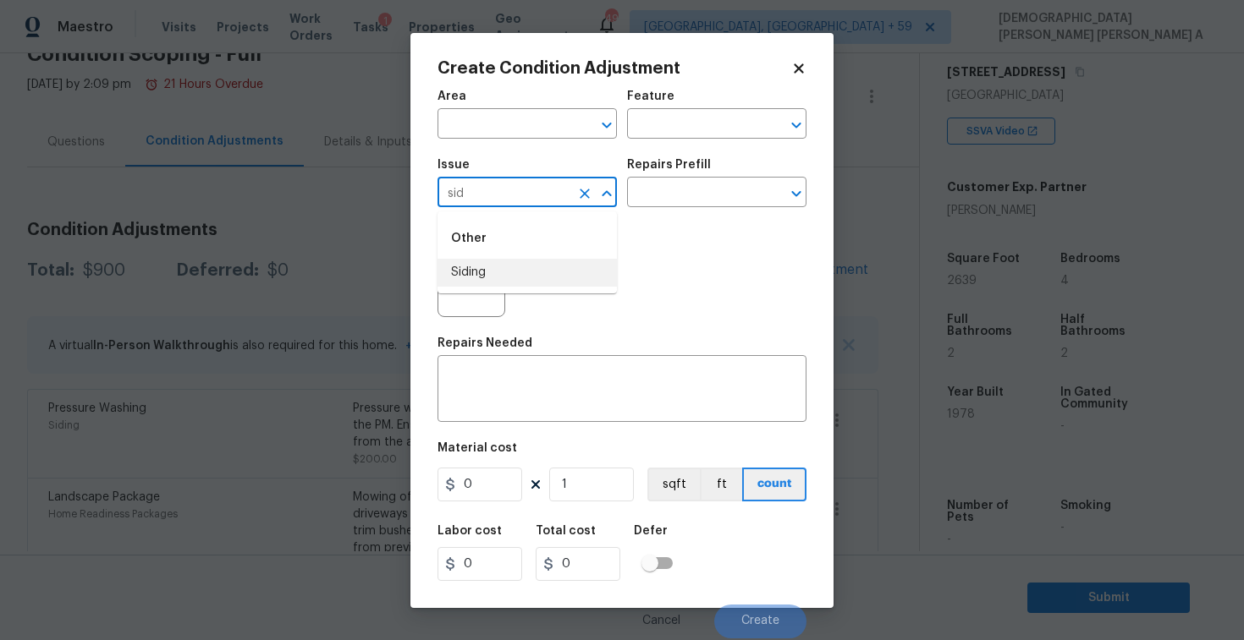
click at [565, 266] on li "Siding" at bounding box center [526, 273] width 179 height 28
click at [675, 207] on input "text" at bounding box center [693, 194] width 132 height 26
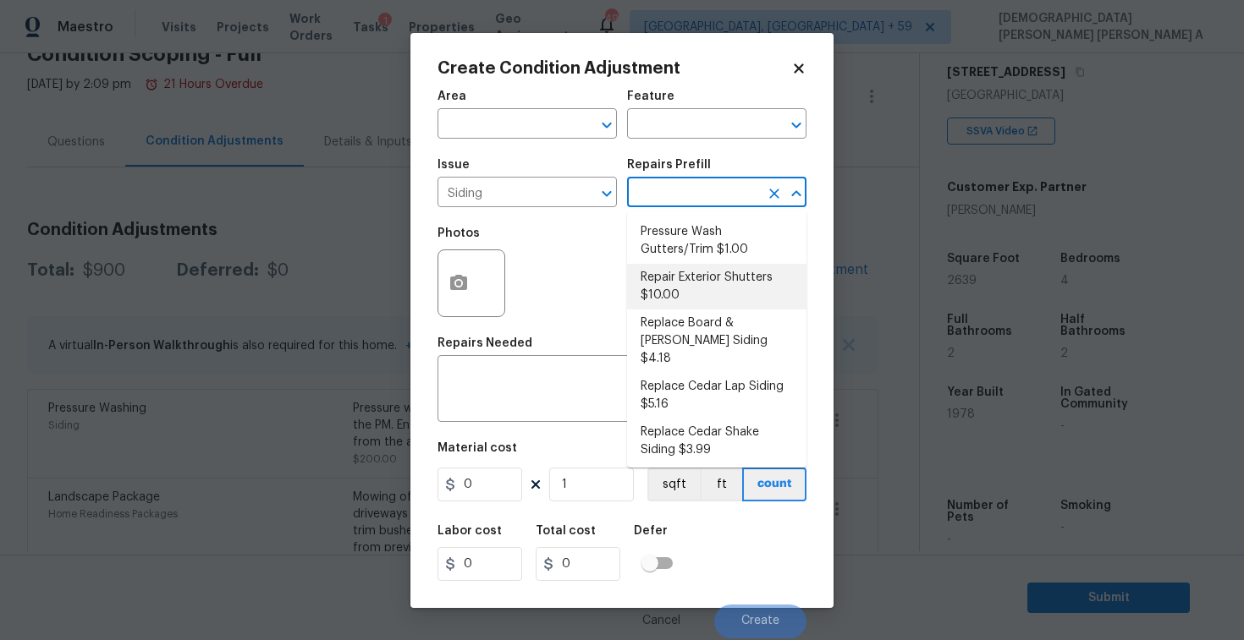
click at [668, 295] on li "Repair Exterior Shutters $10.00" at bounding box center [716, 287] width 179 height 46
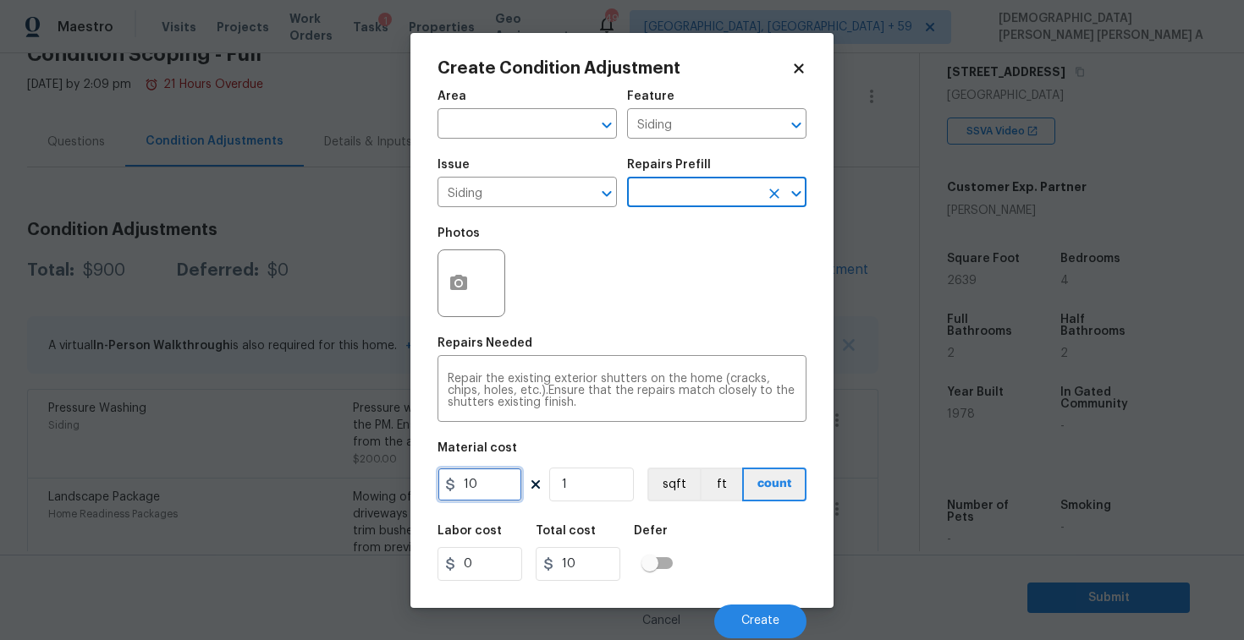
click at [497, 486] on input "10" at bounding box center [479, 485] width 85 height 34
click at [440, 264] on div at bounding box center [471, 284] width 68 height 68
click at [457, 268] on button "button" at bounding box center [458, 283] width 41 height 66
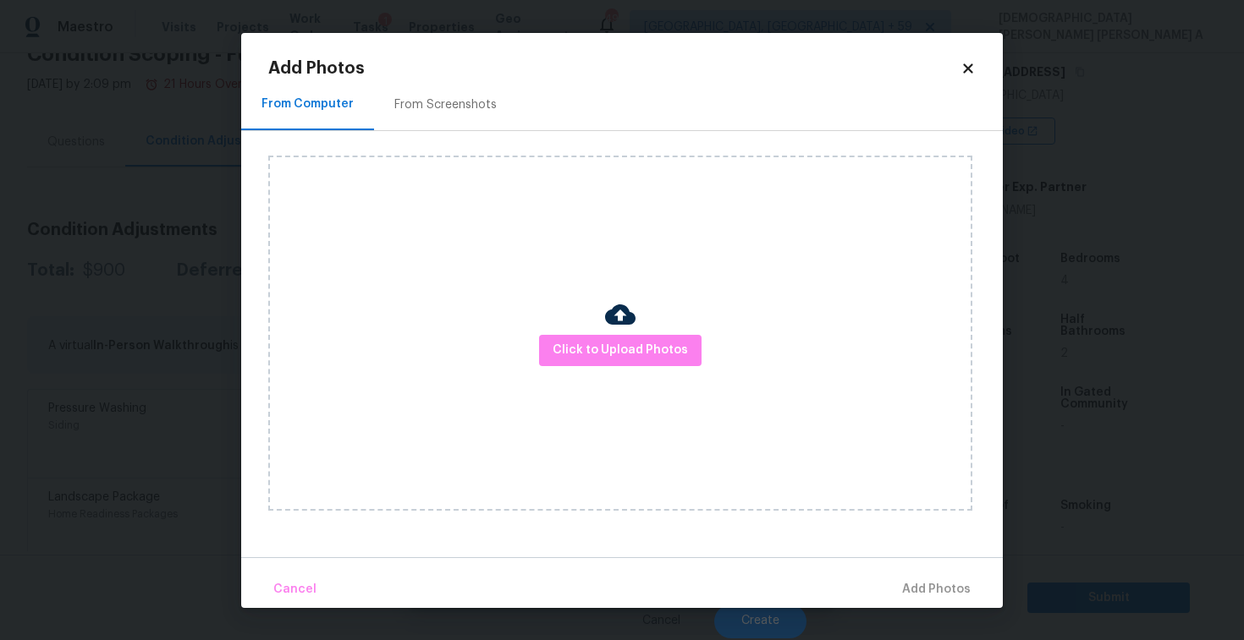
click at [458, 91] on div "From Screenshots" at bounding box center [445, 105] width 143 height 50
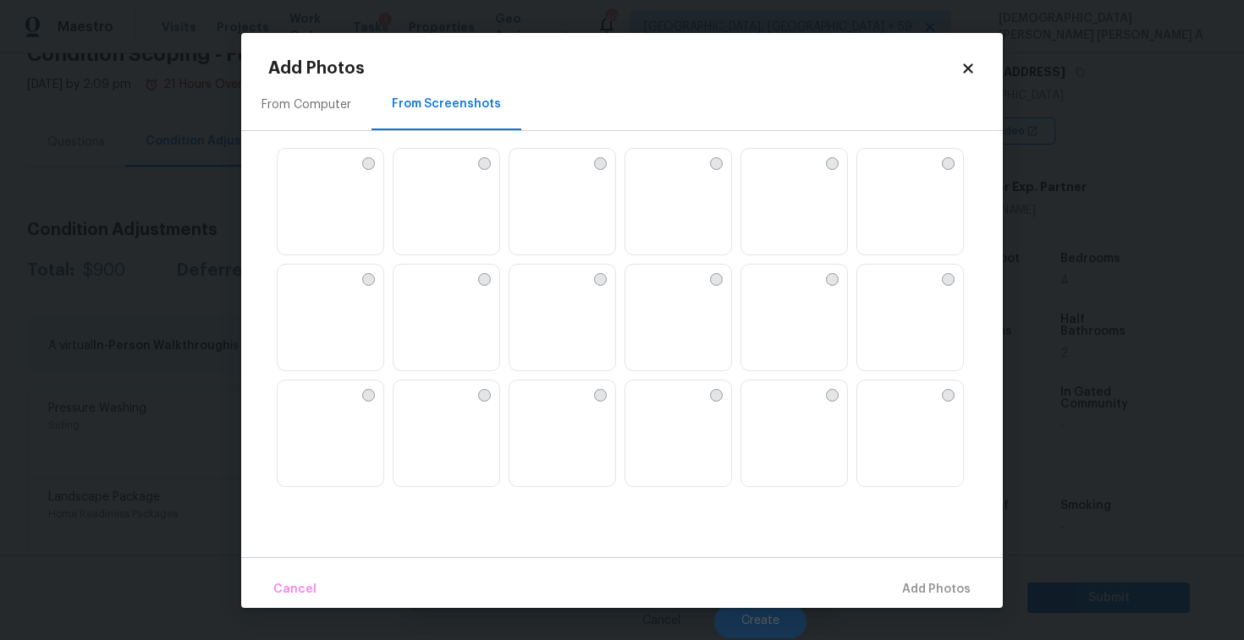
click at [420, 176] on img at bounding box center [406, 162] width 27 height 27
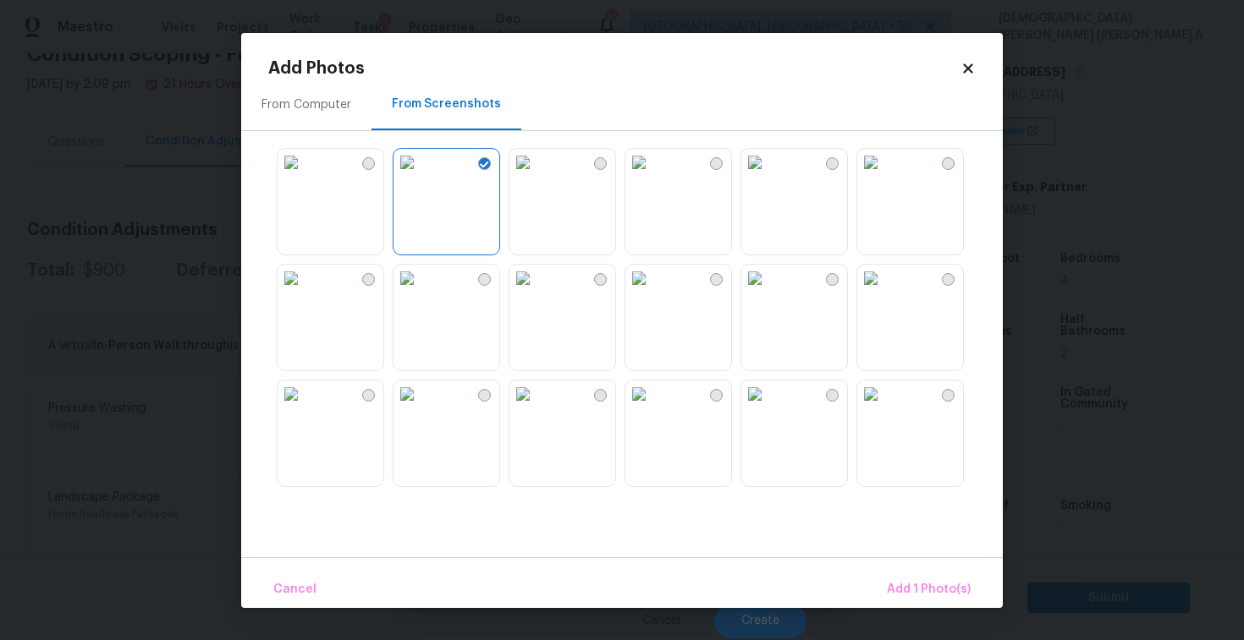
click at [536, 176] on img at bounding box center [522, 162] width 27 height 27
click at [652, 176] on img at bounding box center [638, 162] width 27 height 27
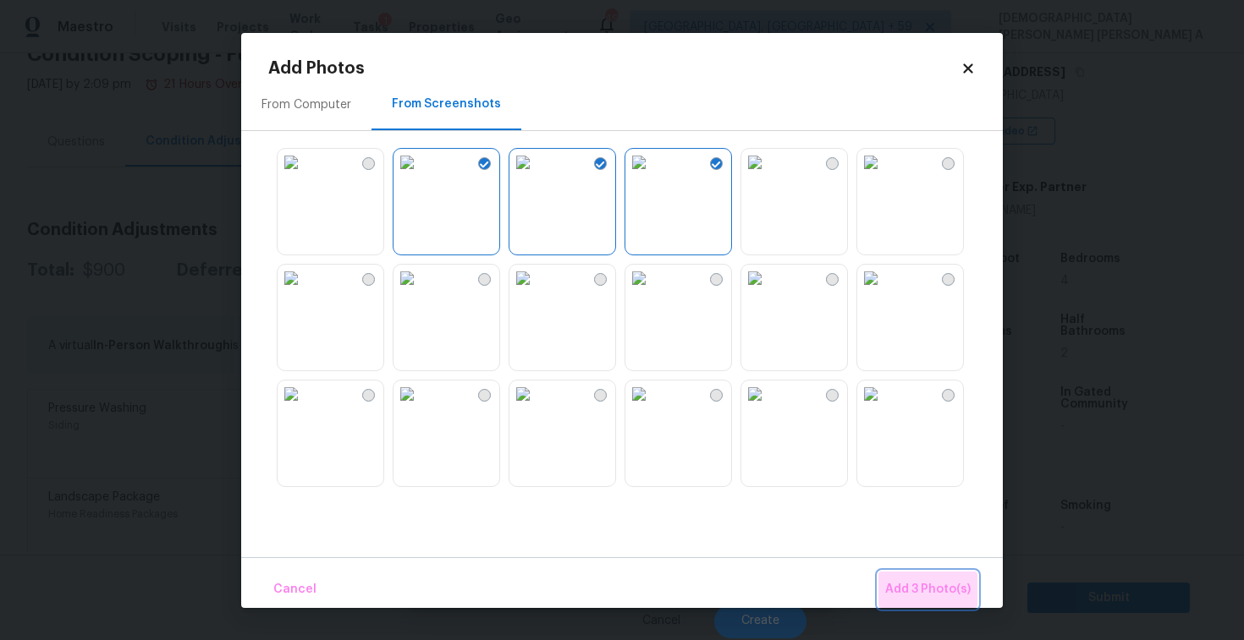
click at [970, 596] on button "Add 3 Photo(s)" at bounding box center [927, 590] width 99 height 36
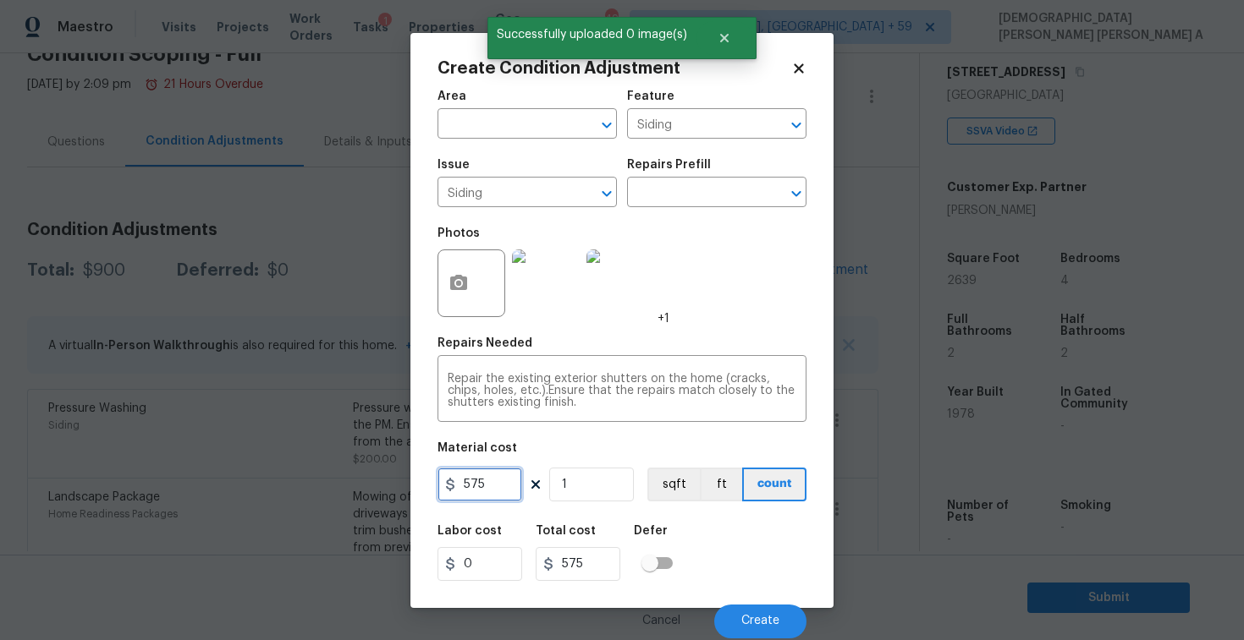
click at [496, 492] on input "575" at bounding box center [479, 485] width 85 height 34
click at [742, 616] on span "Create" at bounding box center [760, 621] width 38 height 13
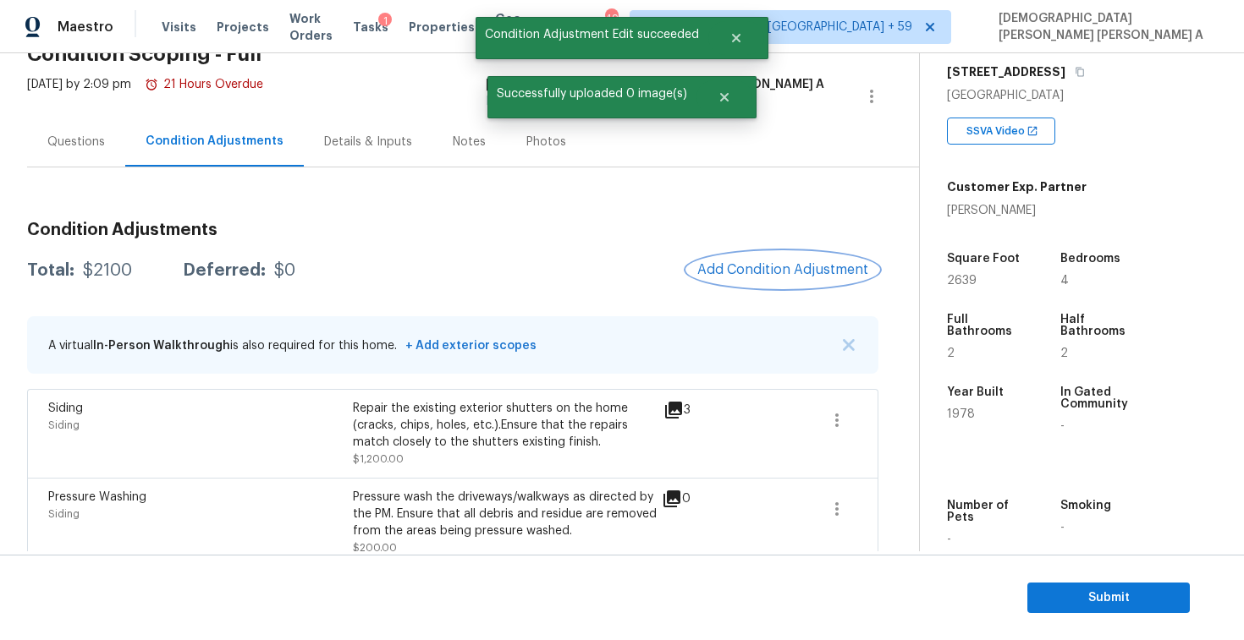
click at [788, 284] on button "Add Condition Adjustment" at bounding box center [782, 270] width 191 height 36
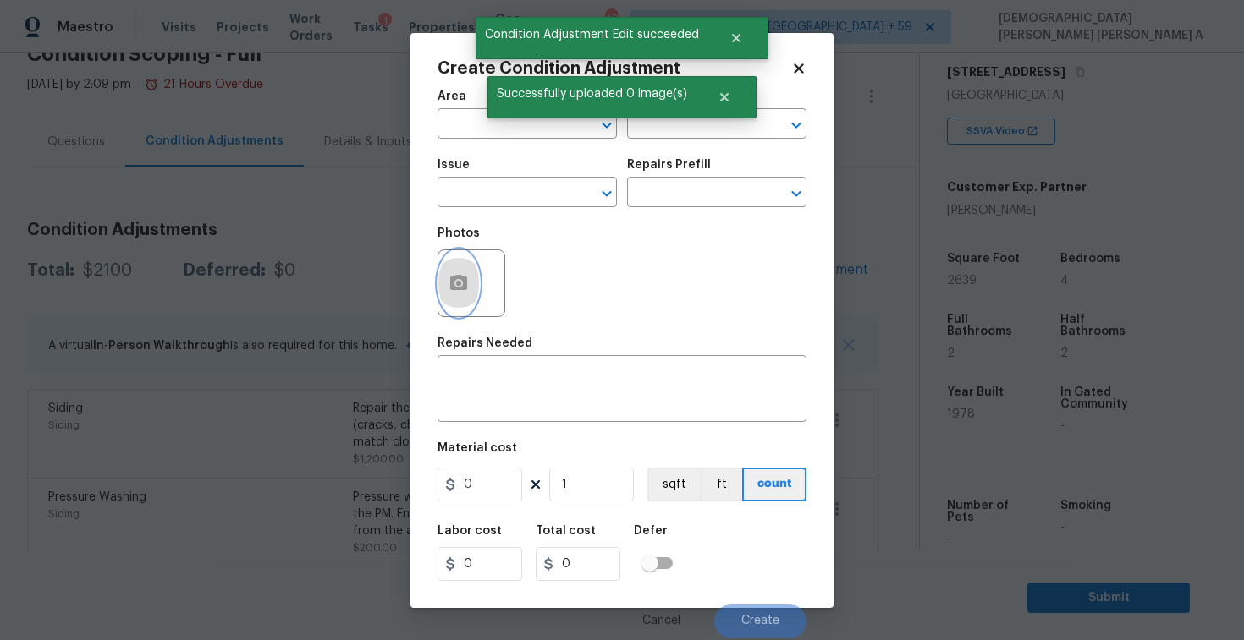
click at [457, 276] on icon "button" at bounding box center [458, 282] width 17 height 15
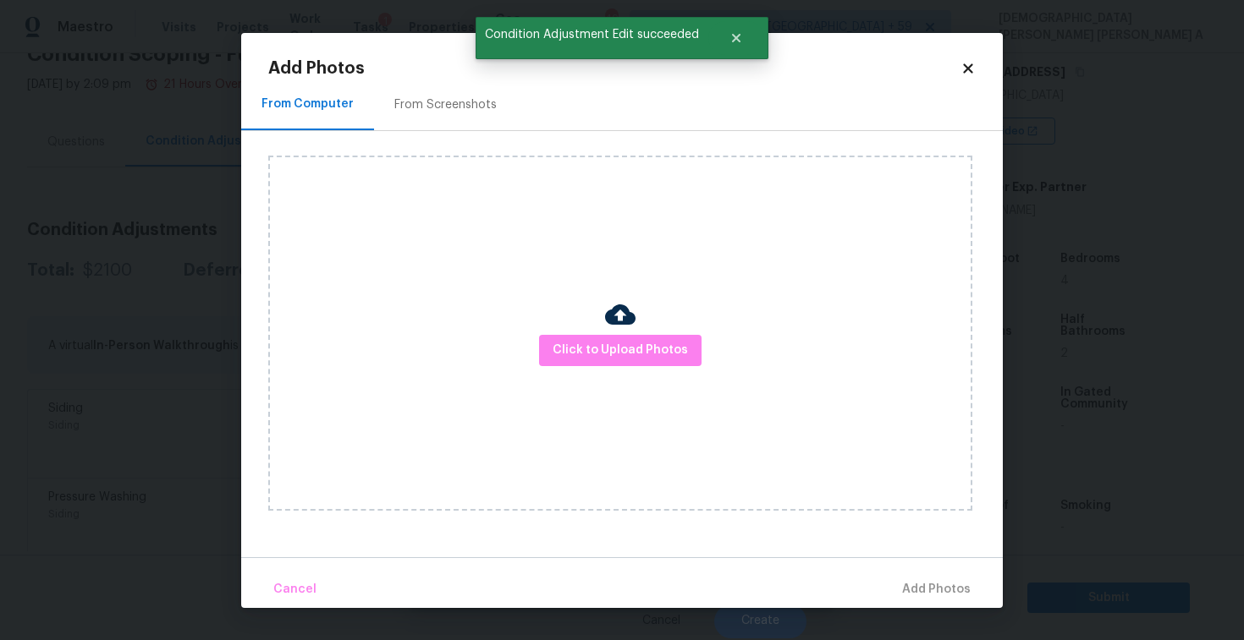
click at [436, 101] on div "From Screenshots" at bounding box center [445, 104] width 102 height 17
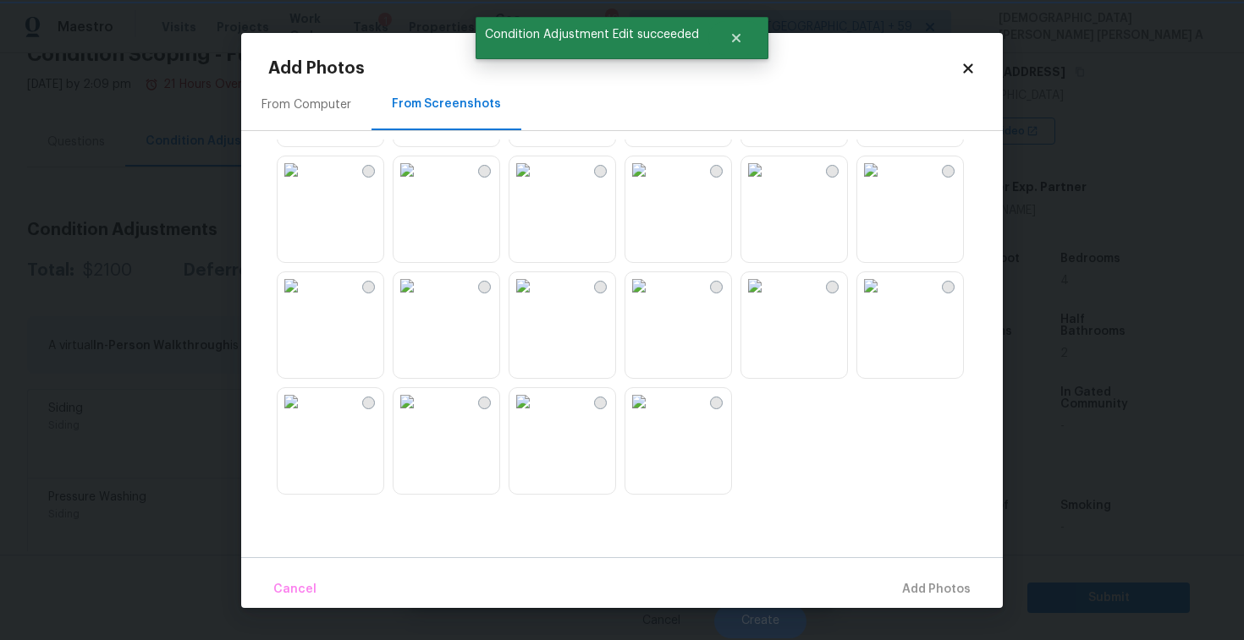
scroll to position [0, 0]
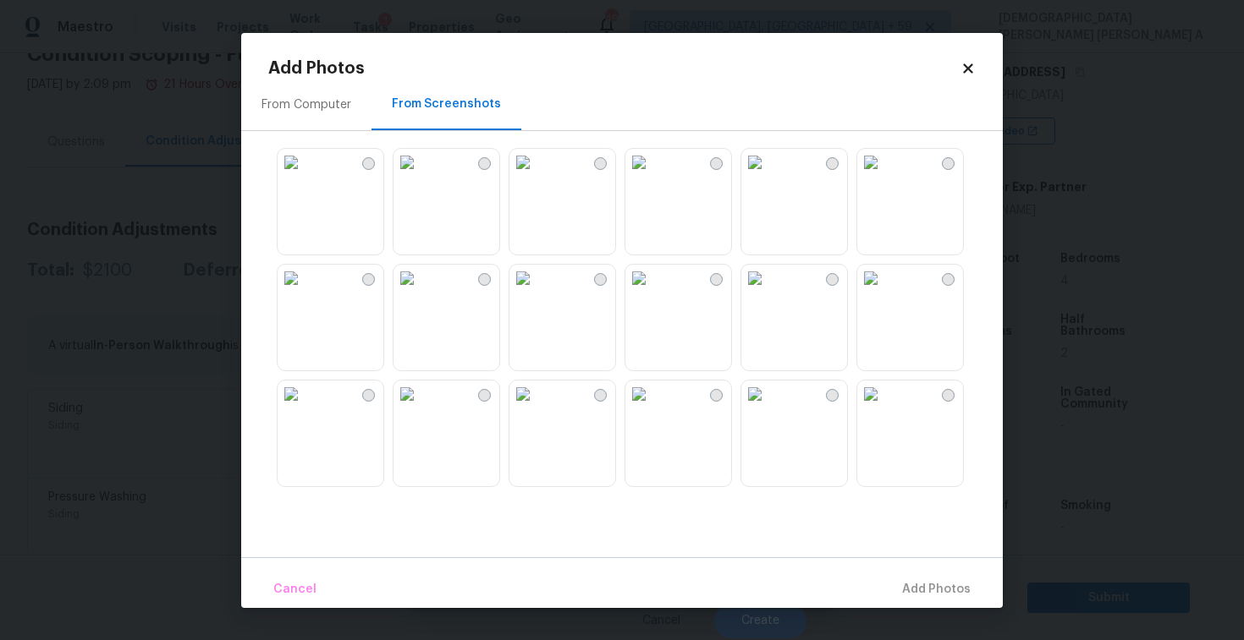
click at [964, 71] on icon at bounding box center [967, 67] width 9 height 9
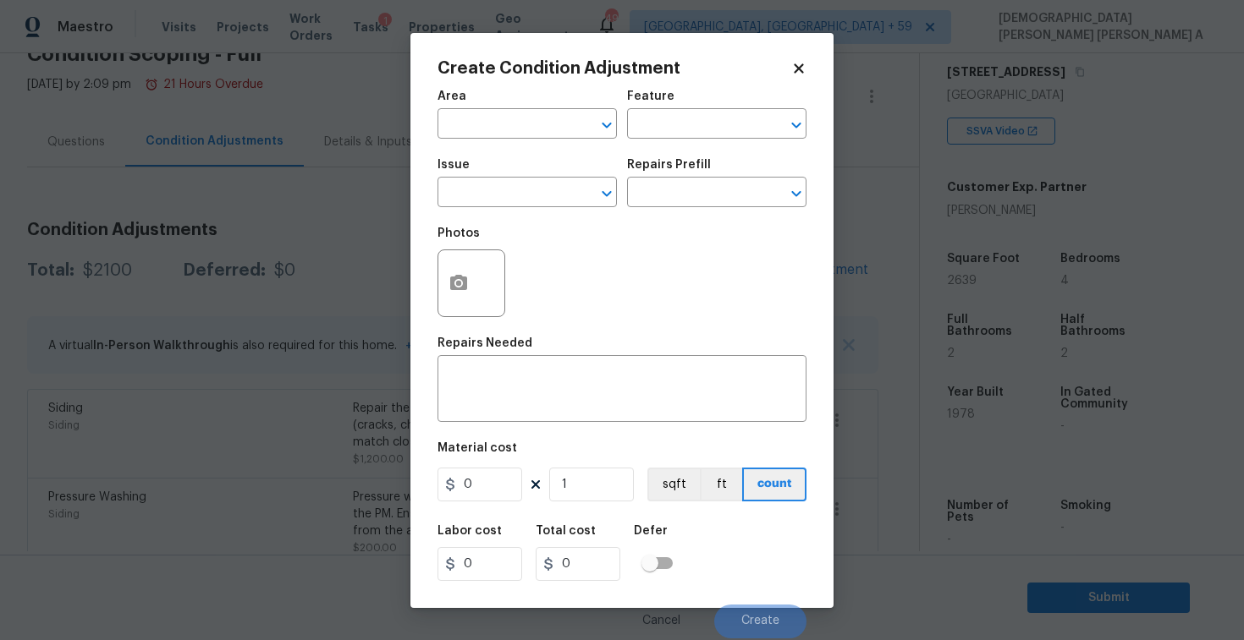
click at [798, 61] on icon at bounding box center [798, 68] width 15 height 15
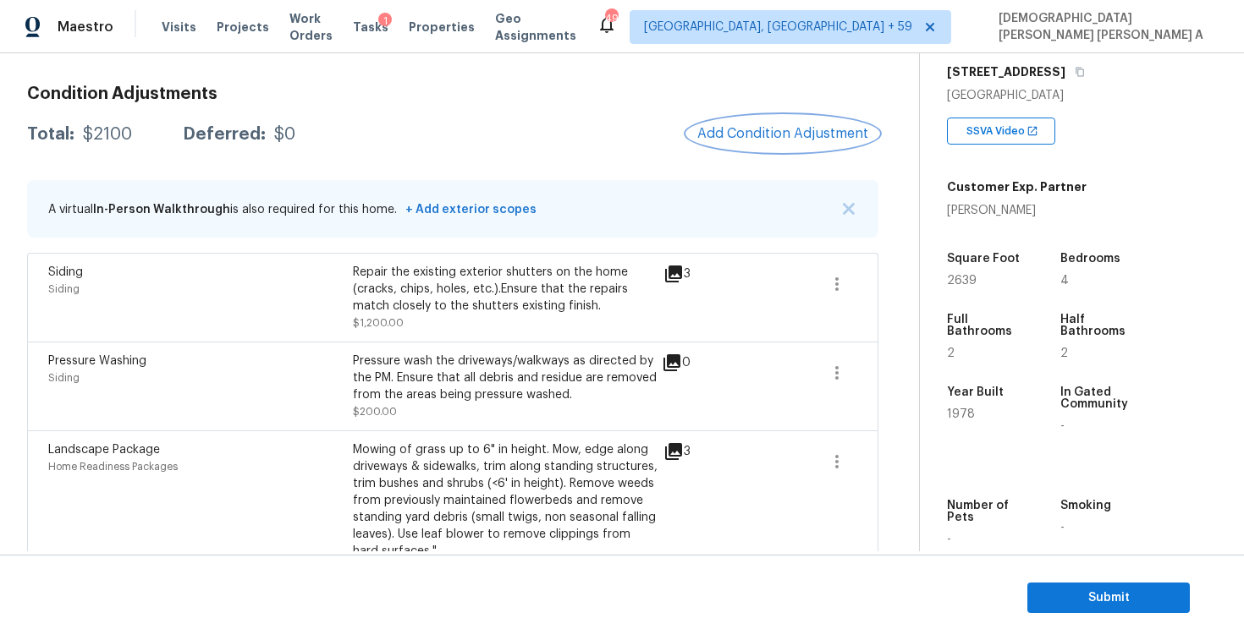
scroll to position [267, 0]
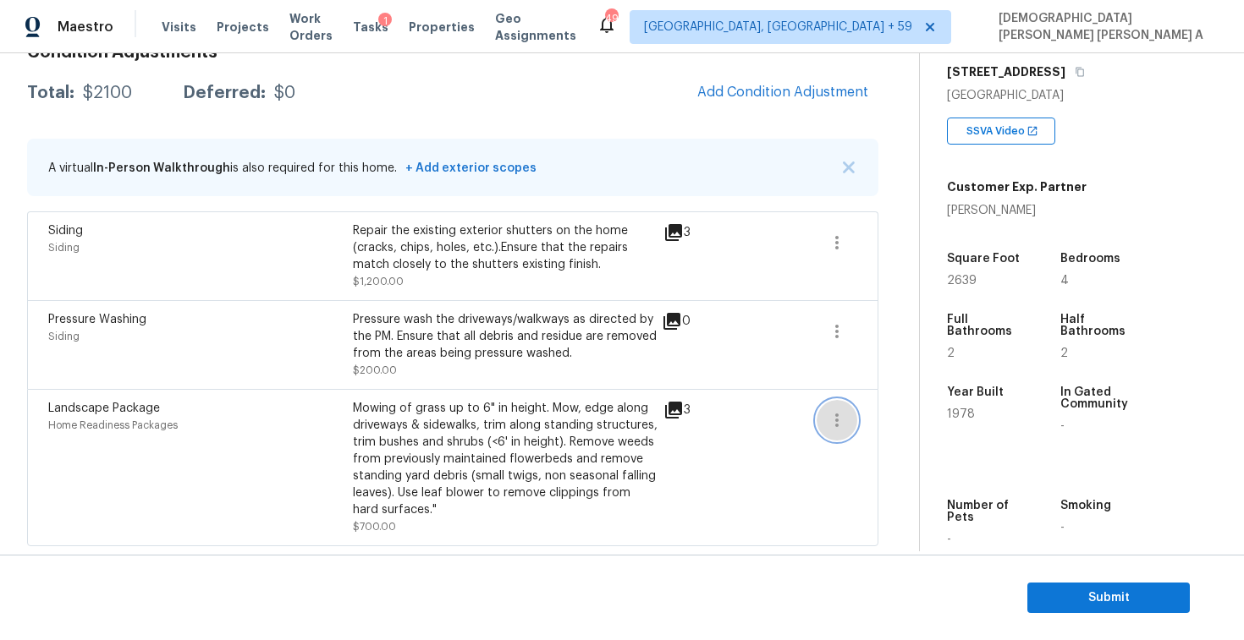
click at [844, 417] on icon "button" at bounding box center [836, 420] width 20 height 20
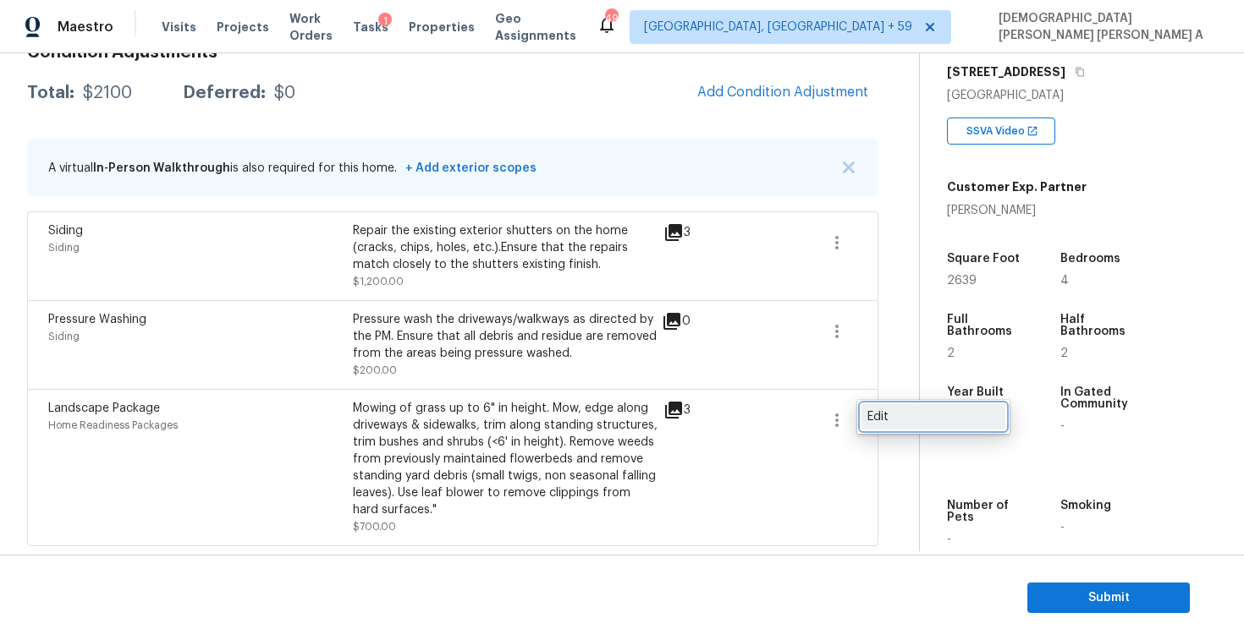
click at [910, 417] on div "Edit" at bounding box center [933, 417] width 132 height 17
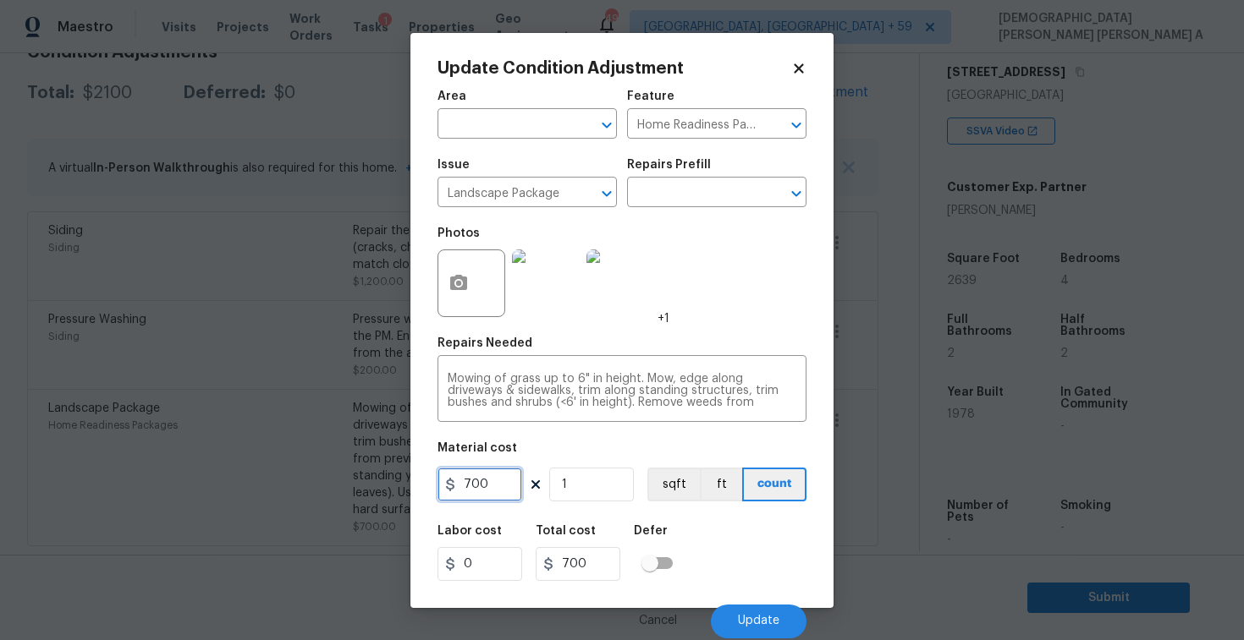
click at [497, 494] on input "700" at bounding box center [479, 485] width 85 height 34
click at [752, 618] on span "Update" at bounding box center [758, 621] width 41 height 13
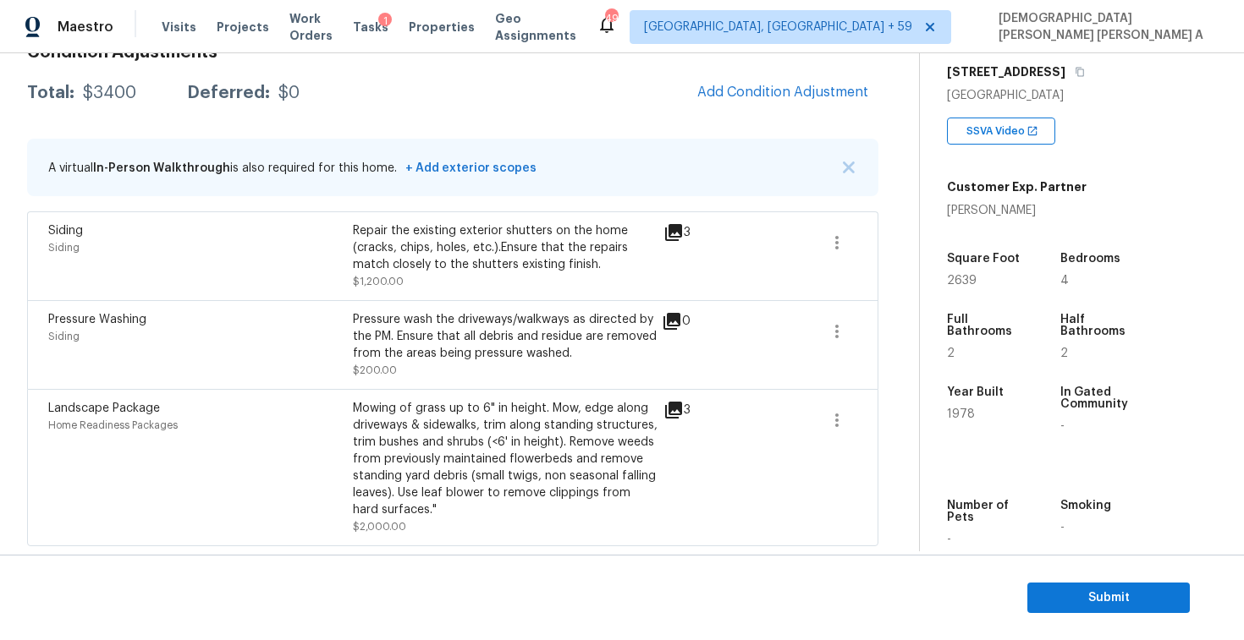
scroll to position [131, 0]
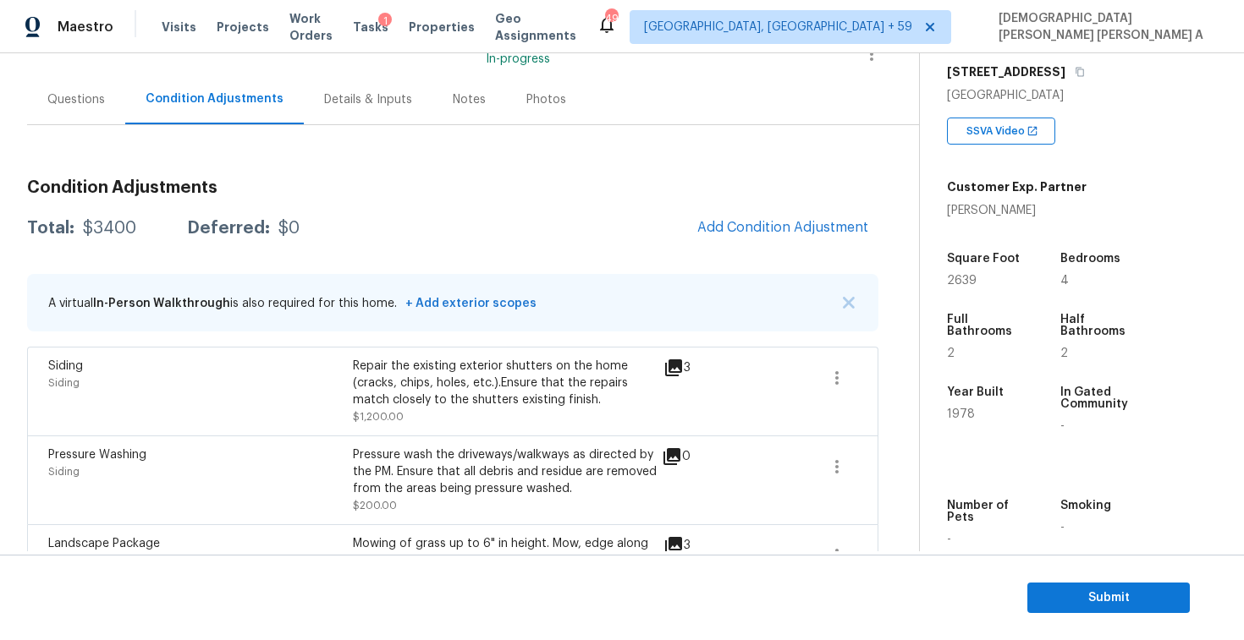
click at [535, 121] on div "Photos" at bounding box center [546, 99] width 80 height 50
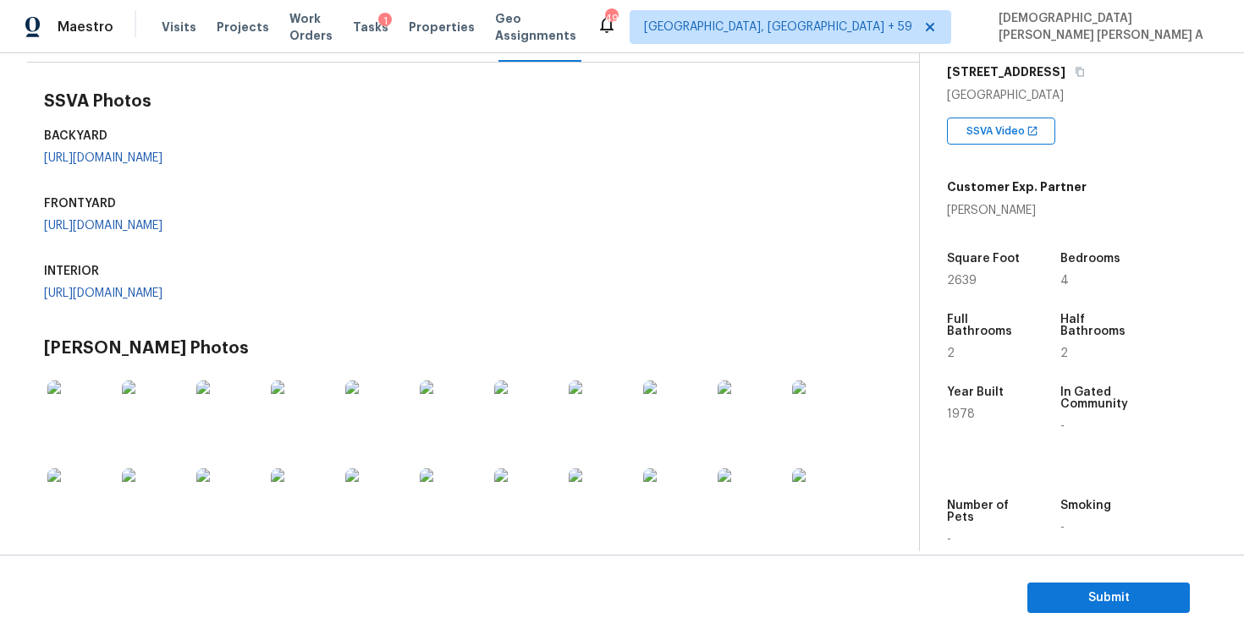
scroll to position [383, 0]
click at [111, 220] on link "https://opendoor-admin-client-upload-production.s3.amazonaws.com/uploads/Cake/S…" at bounding box center [103, 226] width 118 height 12
click at [107, 164] on link "https://opendoor-admin-client-upload-production.s3.amazonaws.com/uploads/Cake/S…" at bounding box center [103, 158] width 118 height 12
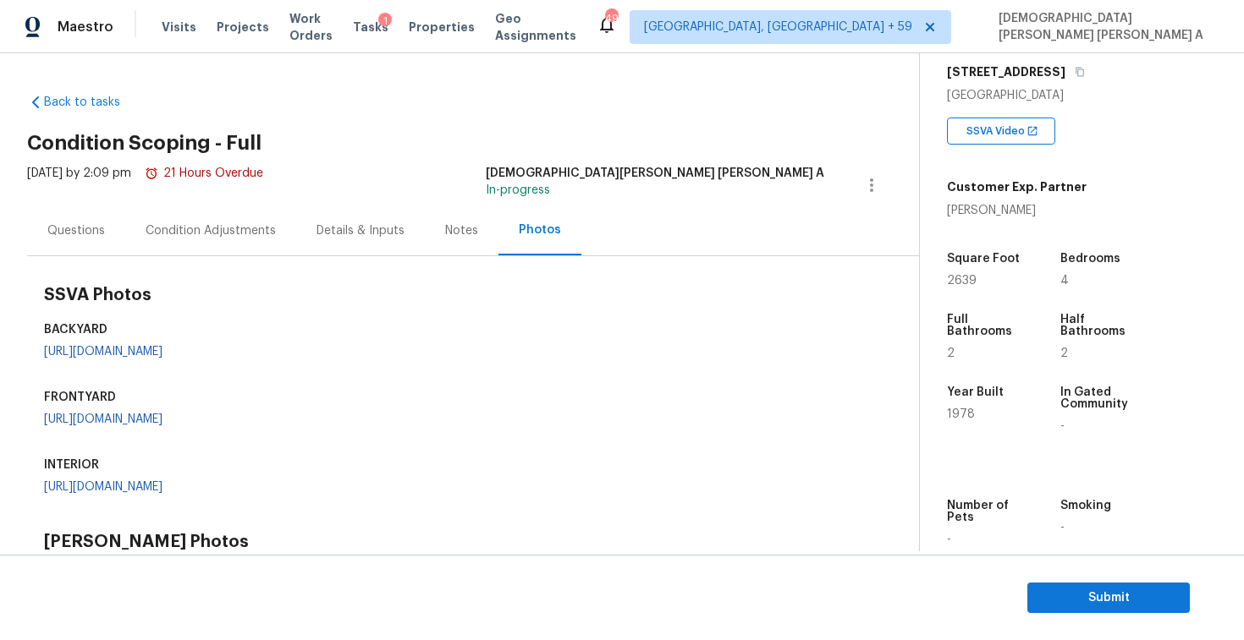
click at [170, 241] on div "Condition Adjustments" at bounding box center [210, 231] width 171 height 50
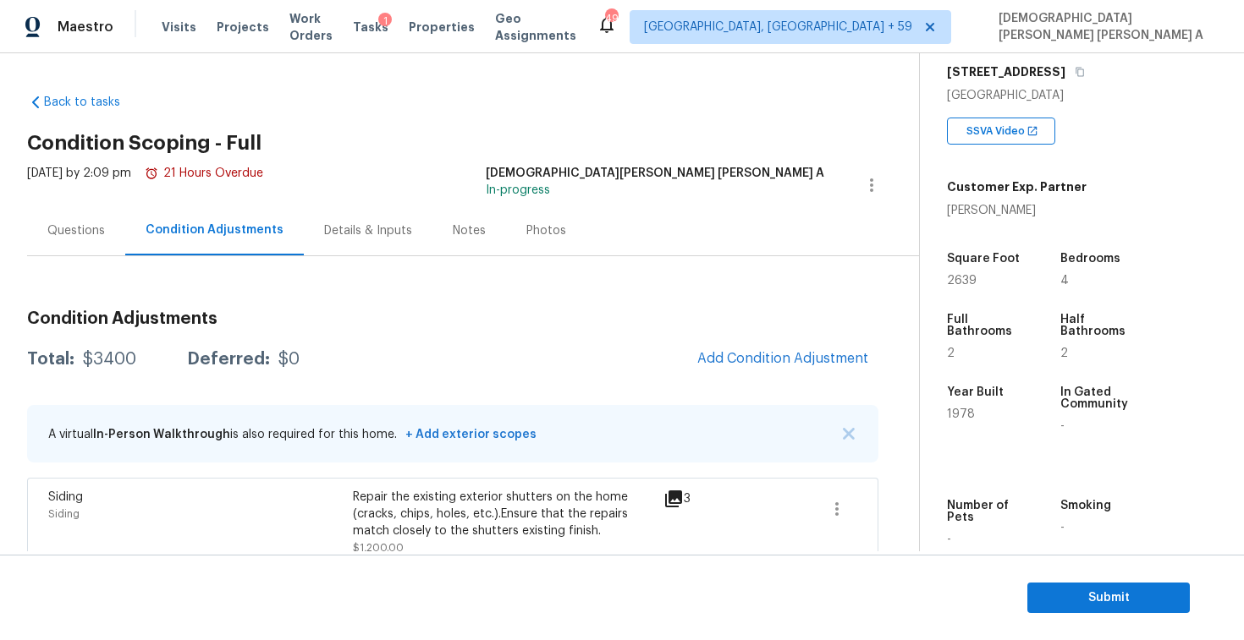
click at [807, 380] on div "Condition Adjustments Total: $3400 Deferred: $0 Add Condition Adjustment A virt…" at bounding box center [452, 555] width 851 height 516
click at [778, 383] on div "Condition Adjustments Total: $3400 Deferred: $0 Add Condition Adjustment A virt…" at bounding box center [452, 555] width 851 height 516
click at [769, 364] on span "Add Condition Adjustment" at bounding box center [782, 358] width 171 height 15
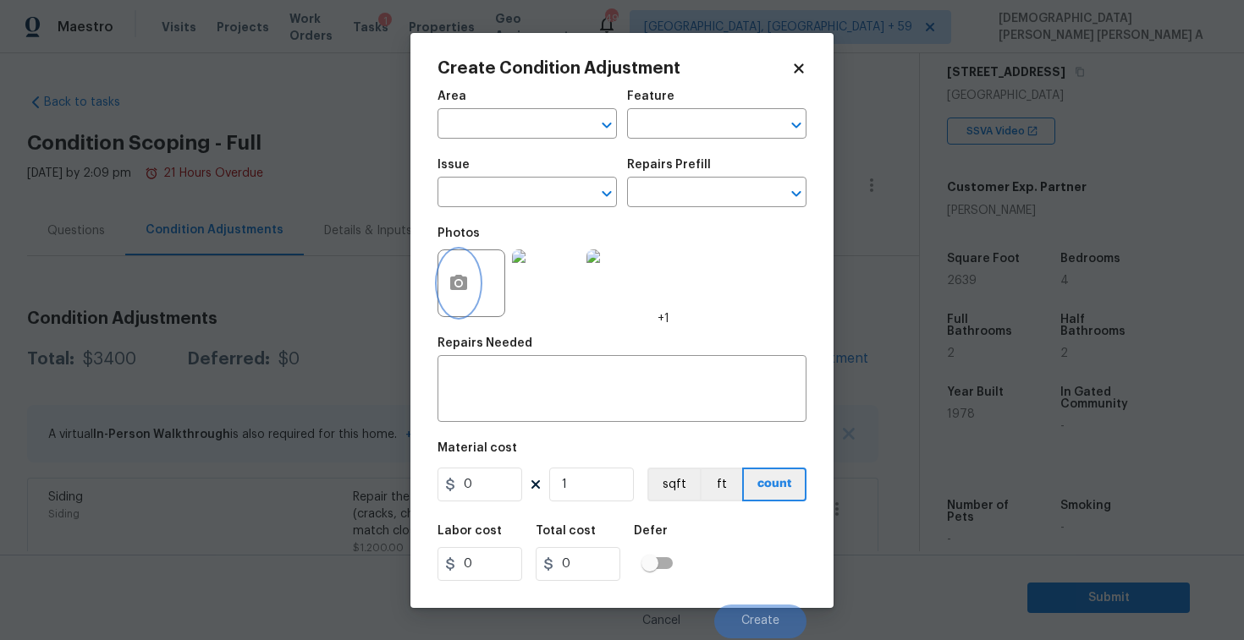
click at [449, 283] on icon "button" at bounding box center [458, 283] width 20 height 20
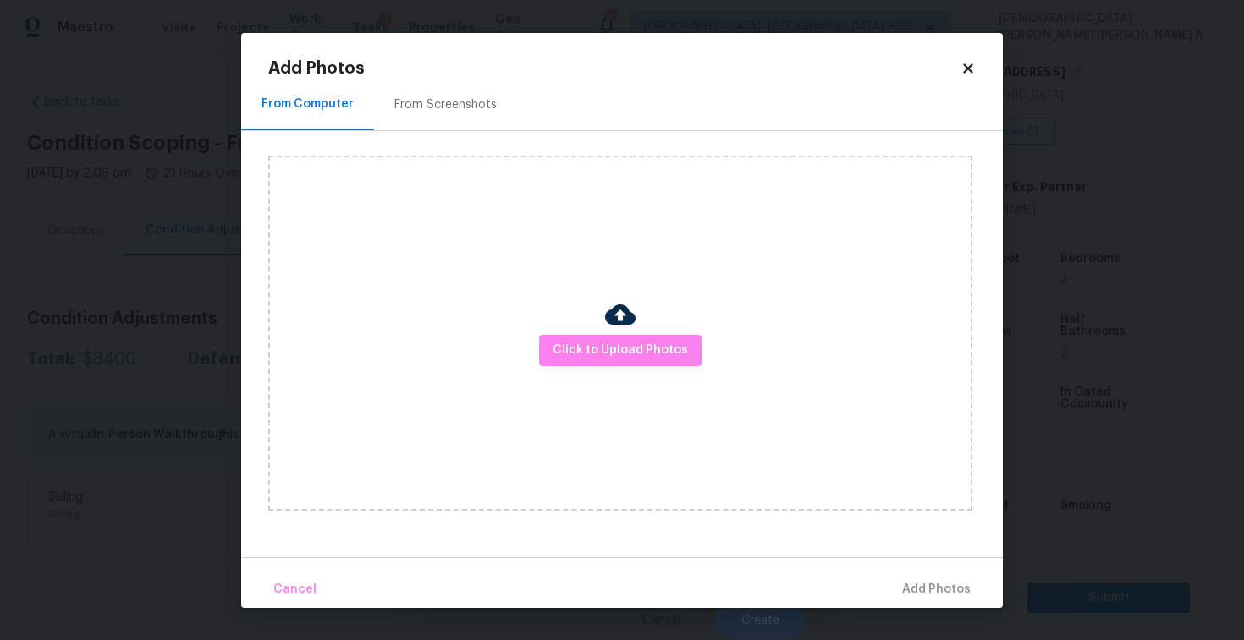
click at [431, 87] on div "From Screenshots" at bounding box center [445, 105] width 143 height 50
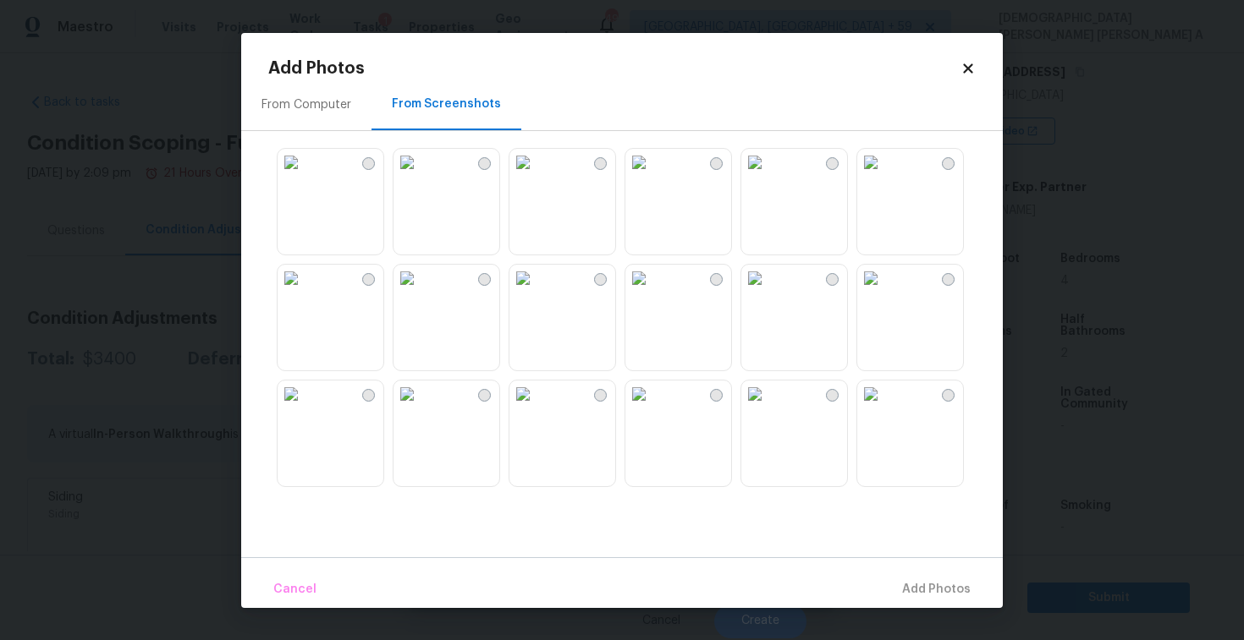
click at [974, 68] on icon at bounding box center [967, 68] width 15 height 15
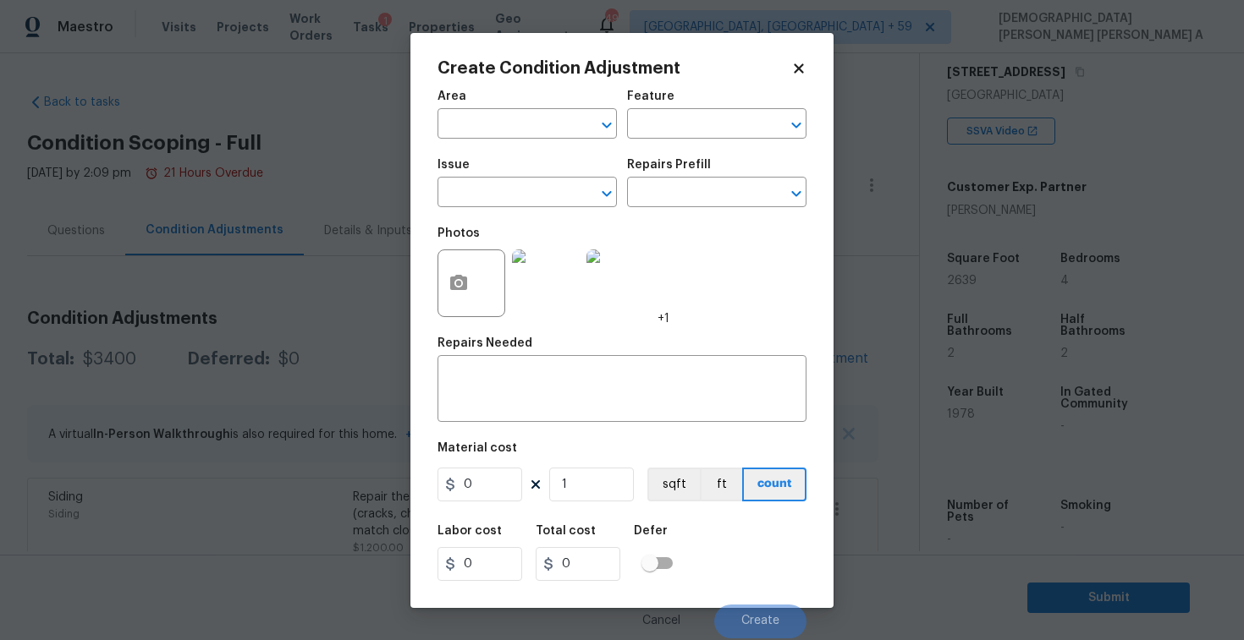
click at [798, 65] on icon at bounding box center [798, 68] width 15 height 15
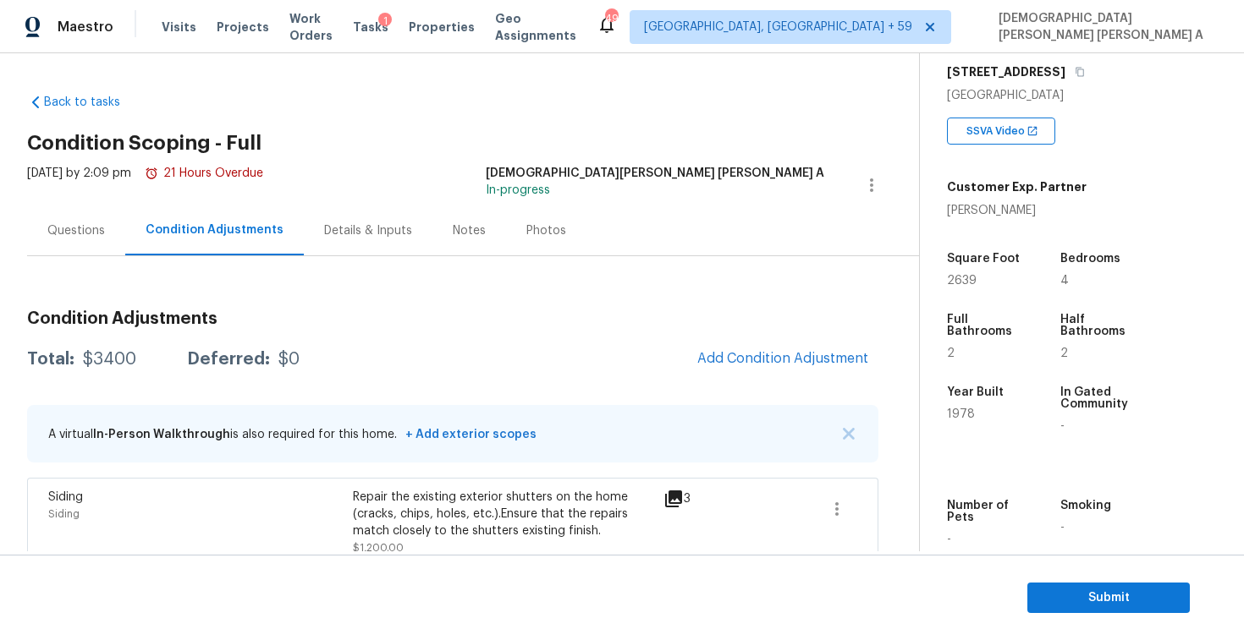
click at [51, 256] on div "Condition Adjustments Total: $3400 Deferred: $0 Add Condition Adjustment A virt…" at bounding box center [452, 534] width 851 height 557
click at [68, 228] on div "Questions" at bounding box center [76, 230] width 58 height 17
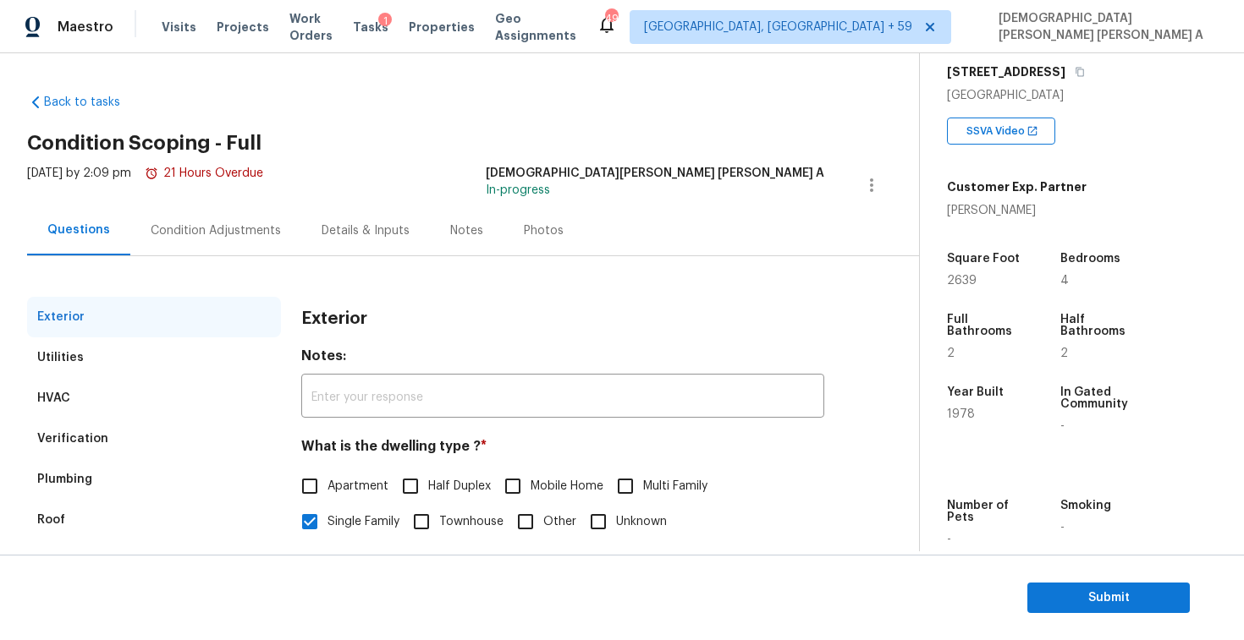
scroll to position [174, 0]
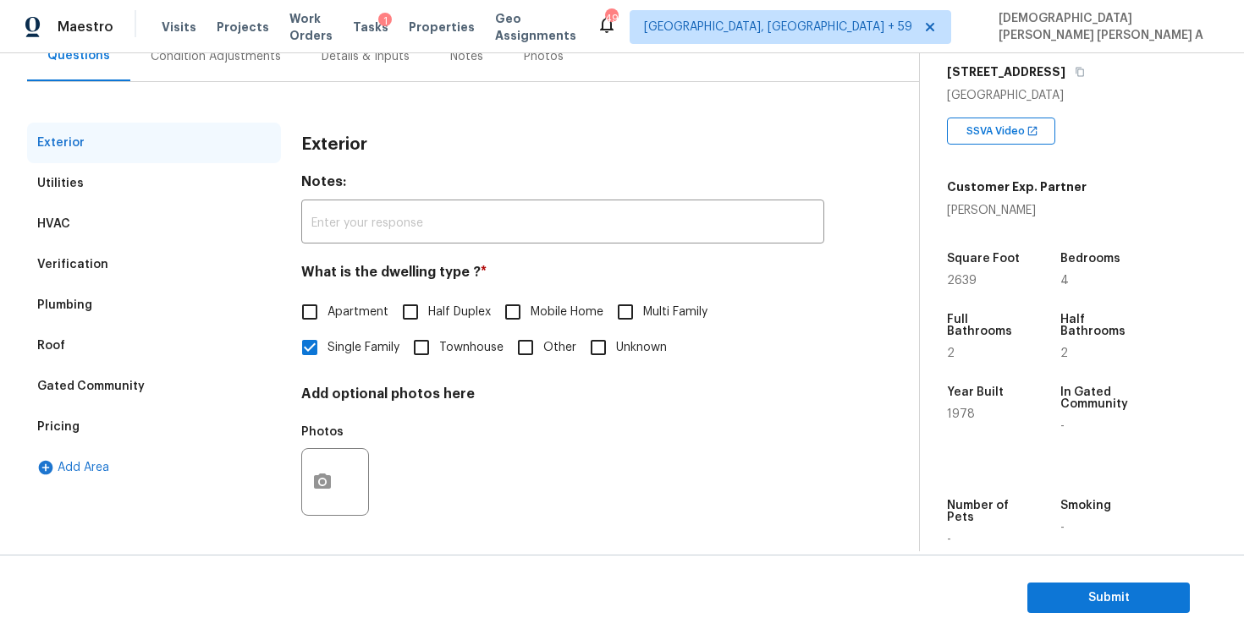
click at [92, 264] on div "Verification" at bounding box center [72, 264] width 71 height 17
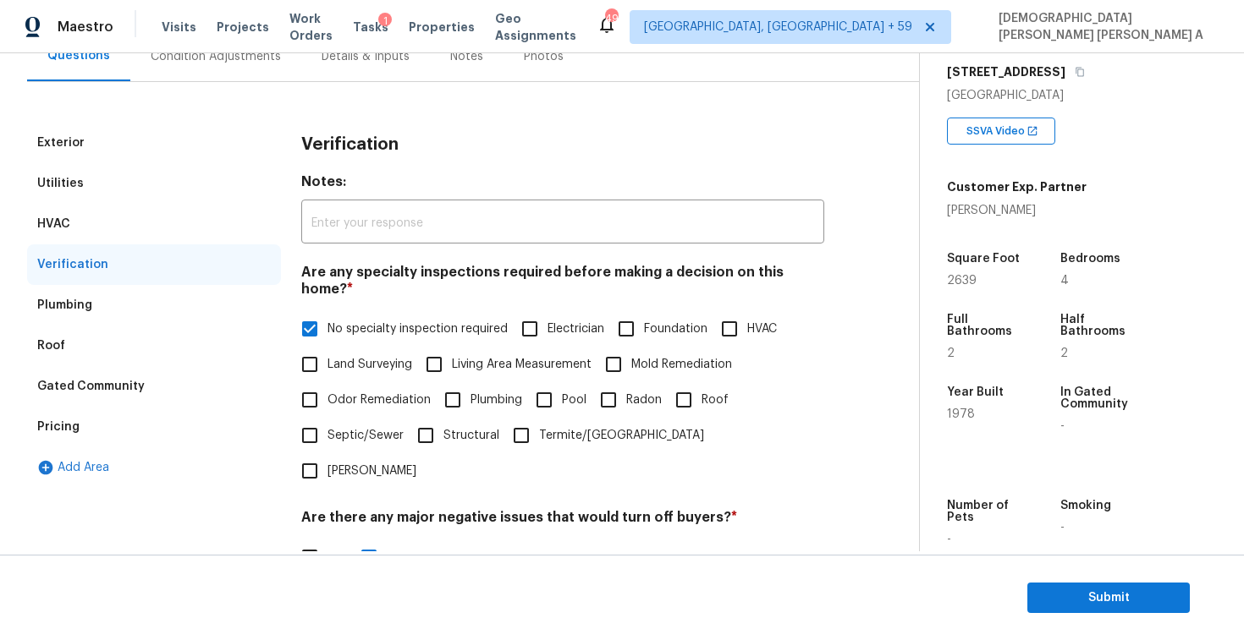
scroll to position [360, 0]
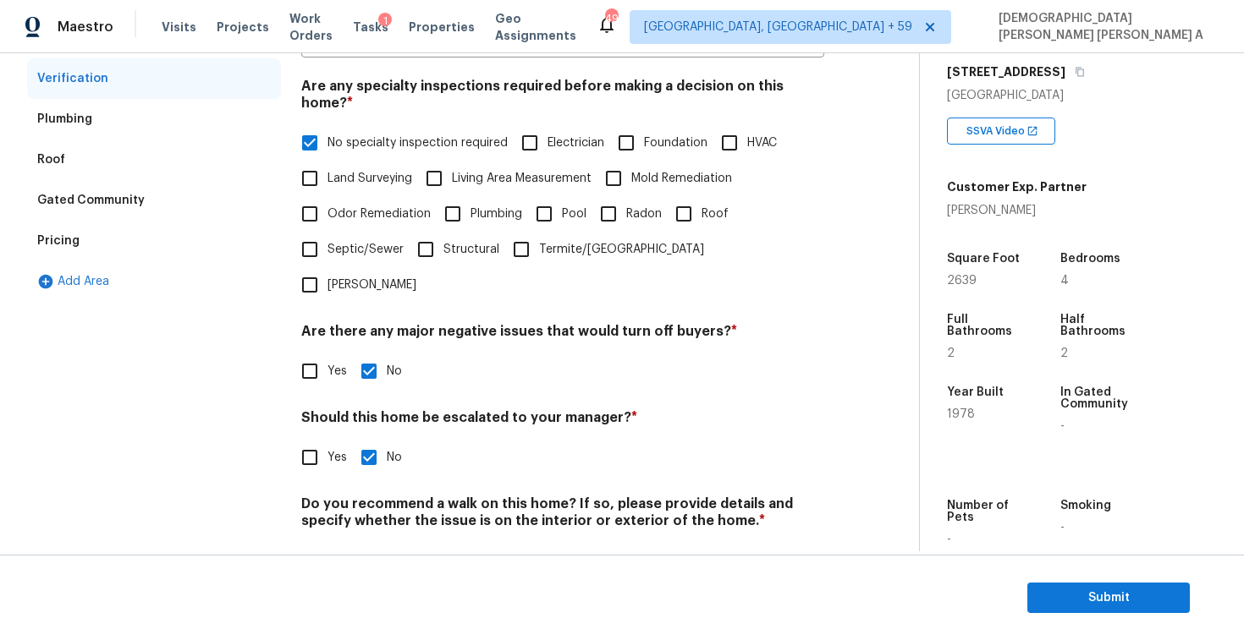
click at [310, 440] on input "Yes" at bounding box center [310, 458] width 36 height 36
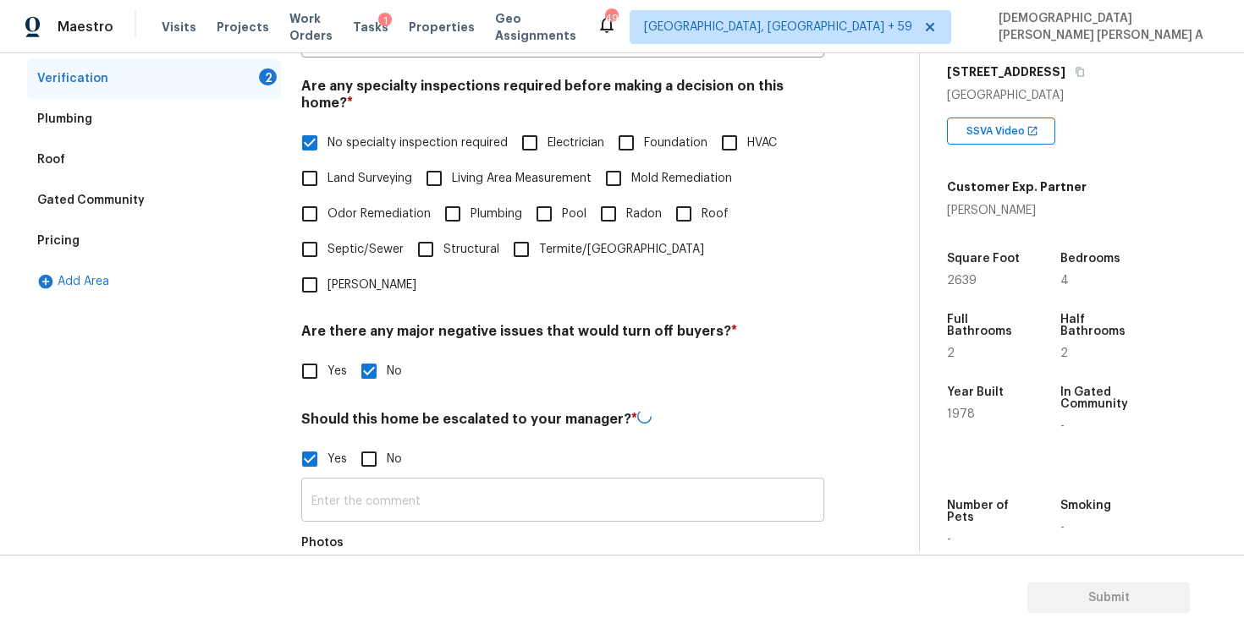
click at [431, 482] on input "text" at bounding box center [562, 502] width 523 height 40
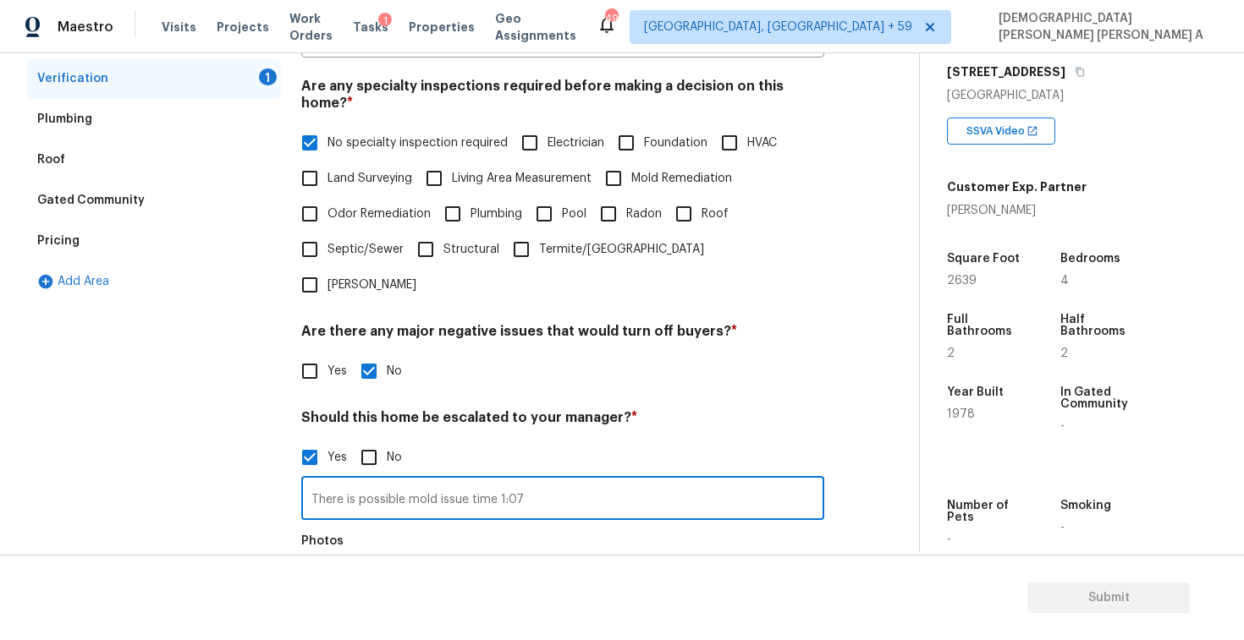
click at [321, 583] on icon "button" at bounding box center [322, 590] width 17 height 15
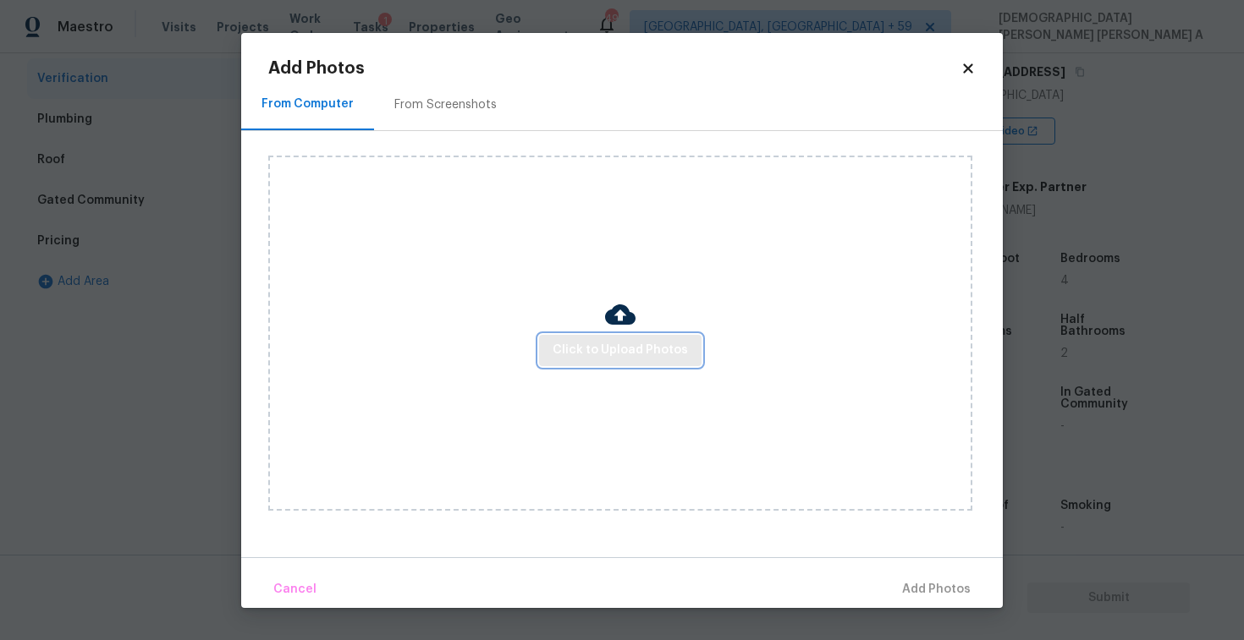
click at [666, 349] on span "Click to Upload Photos" at bounding box center [619, 350] width 135 height 21
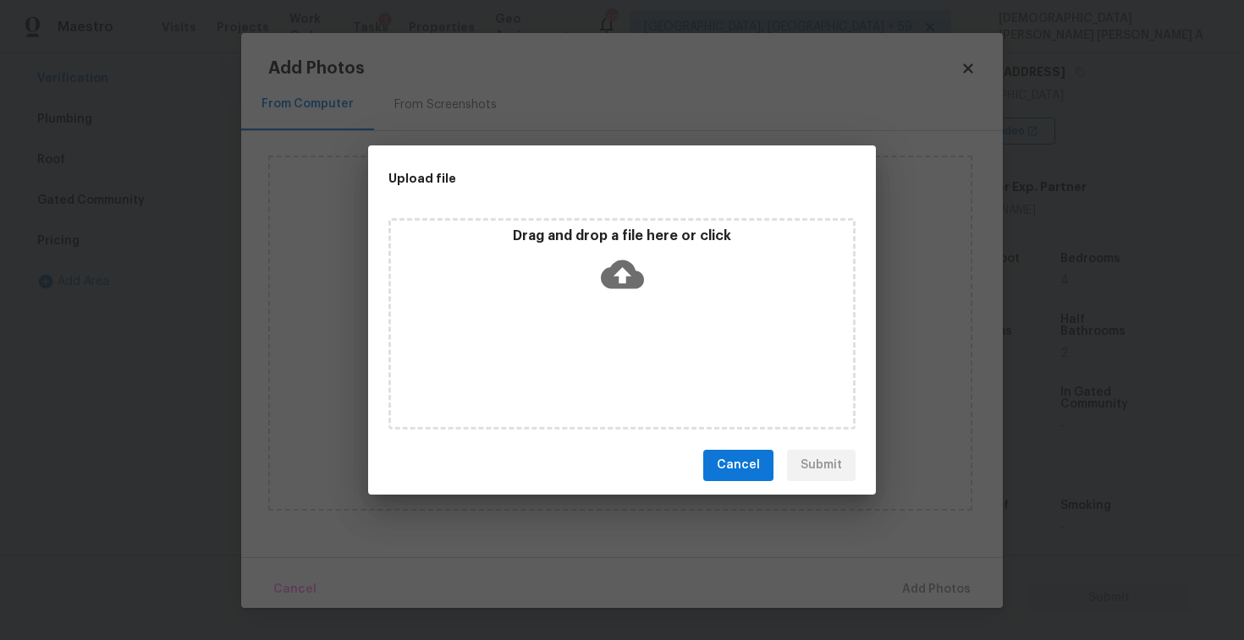
click at [632, 303] on div "Drag and drop a file here or click" at bounding box center [621, 323] width 467 height 211
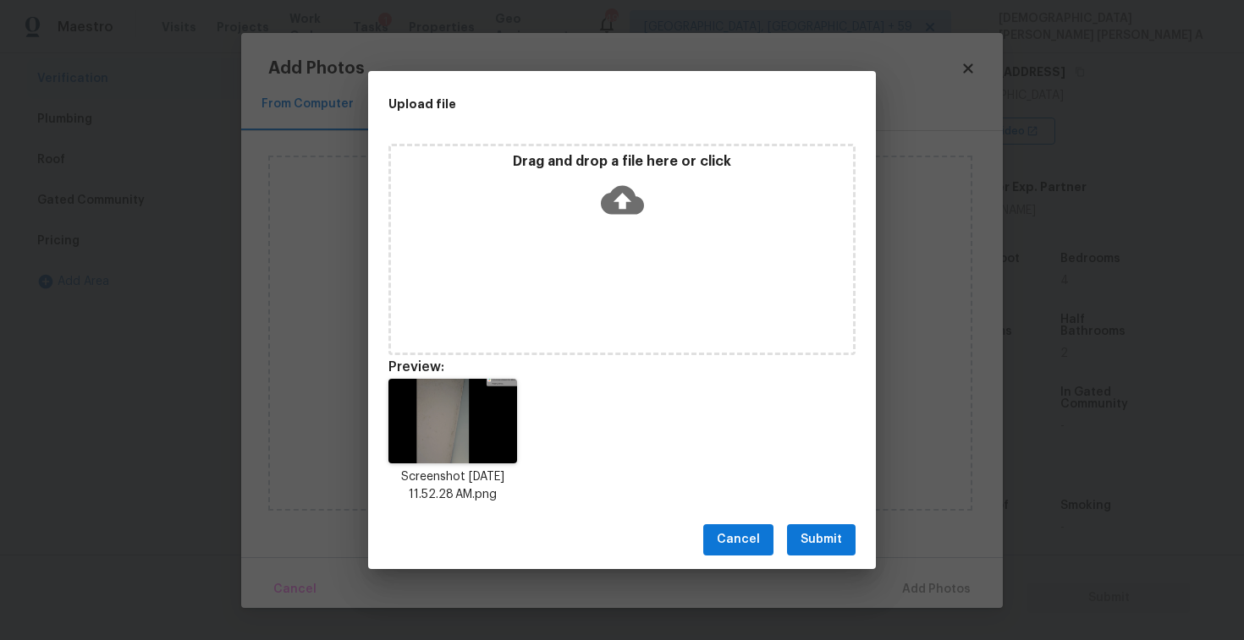
click at [822, 543] on span "Submit" at bounding box center [820, 540] width 41 height 21
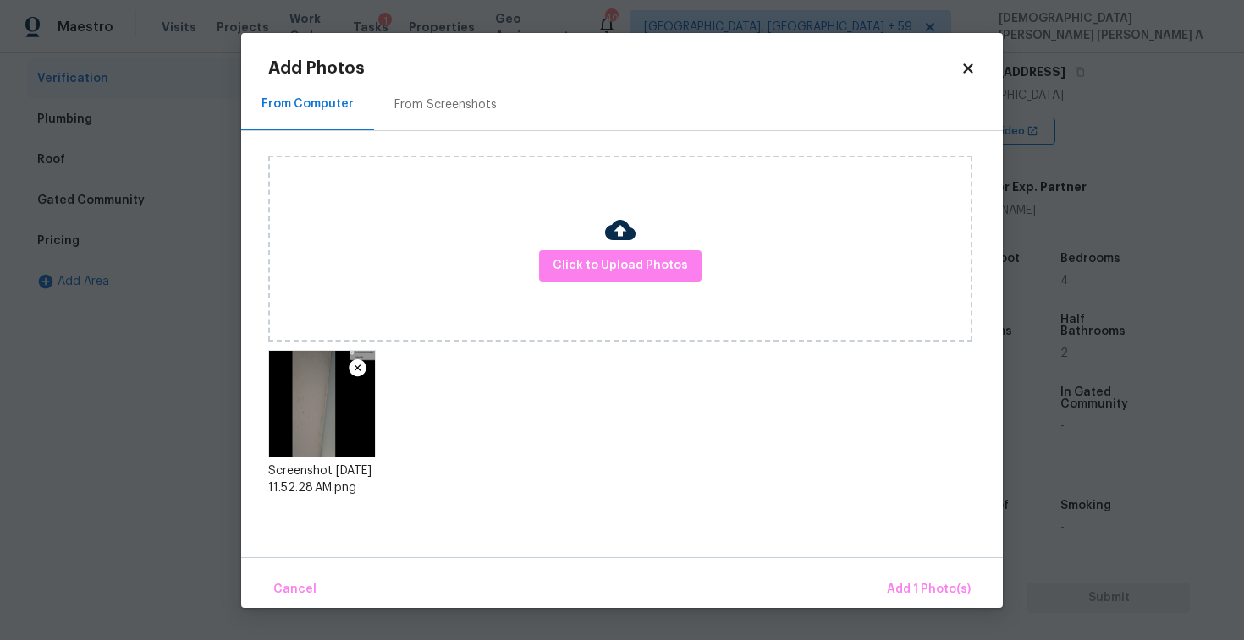
click at [909, 570] on div "Cancel Add 1 Photo(s)" at bounding box center [621, 582] width 761 height 51
click at [909, 590] on span "Add 1 Photo(s)" at bounding box center [929, 589] width 84 height 21
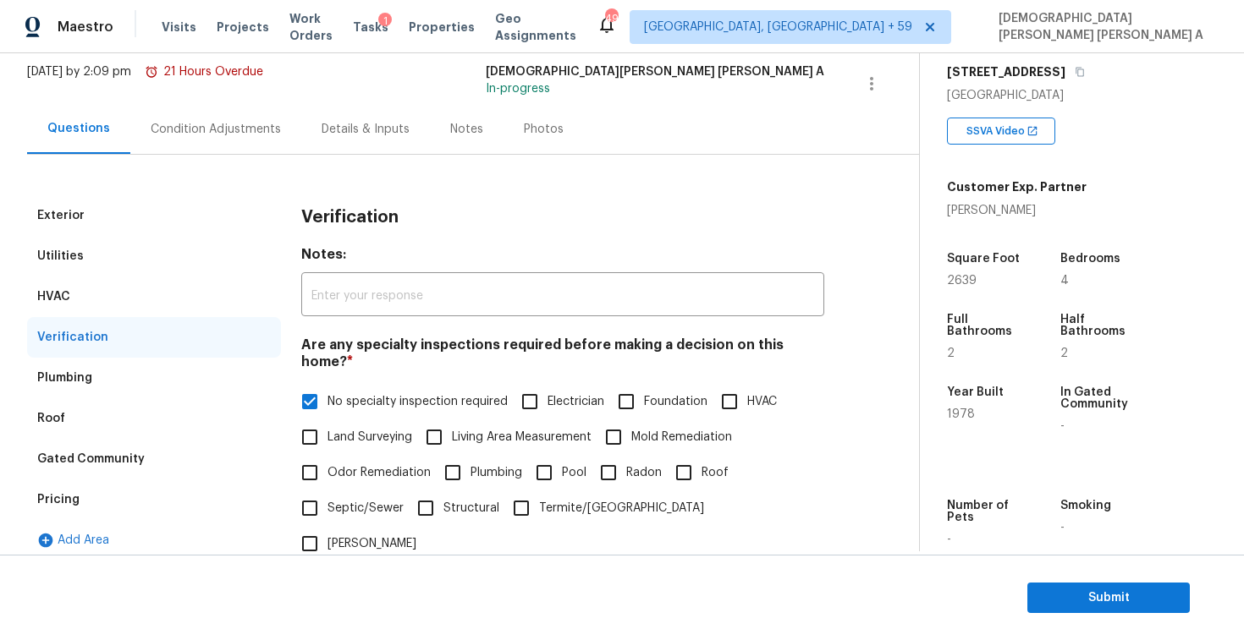
scroll to position [0, 0]
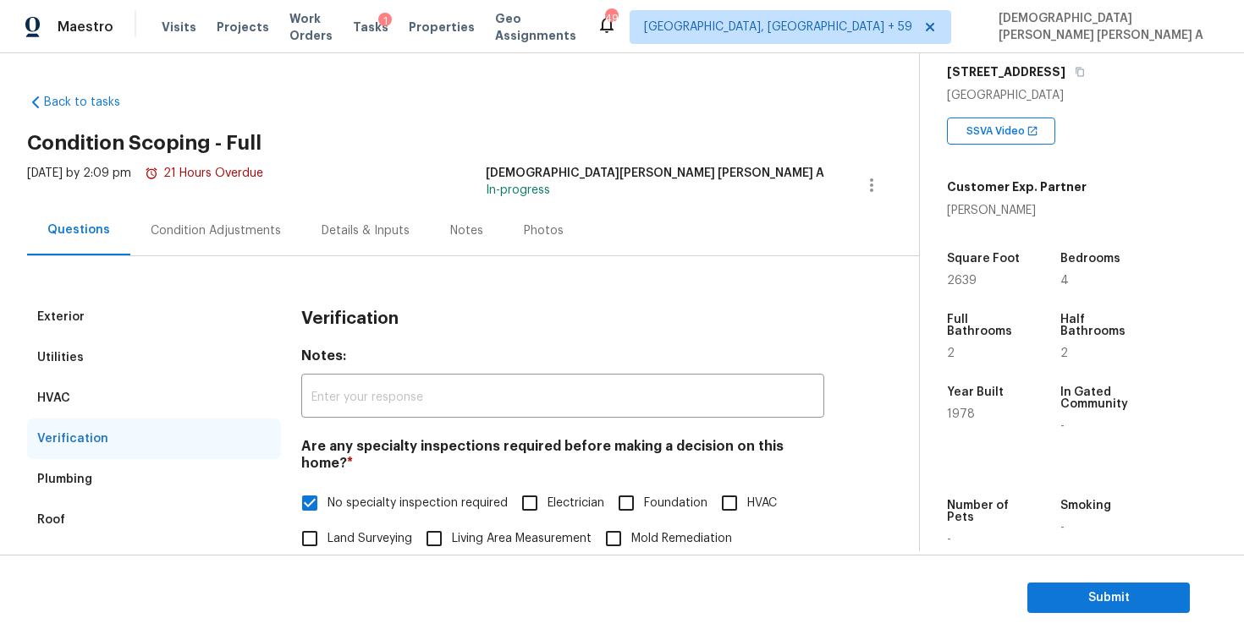
click at [214, 235] on div "Condition Adjustments" at bounding box center [216, 230] width 130 height 17
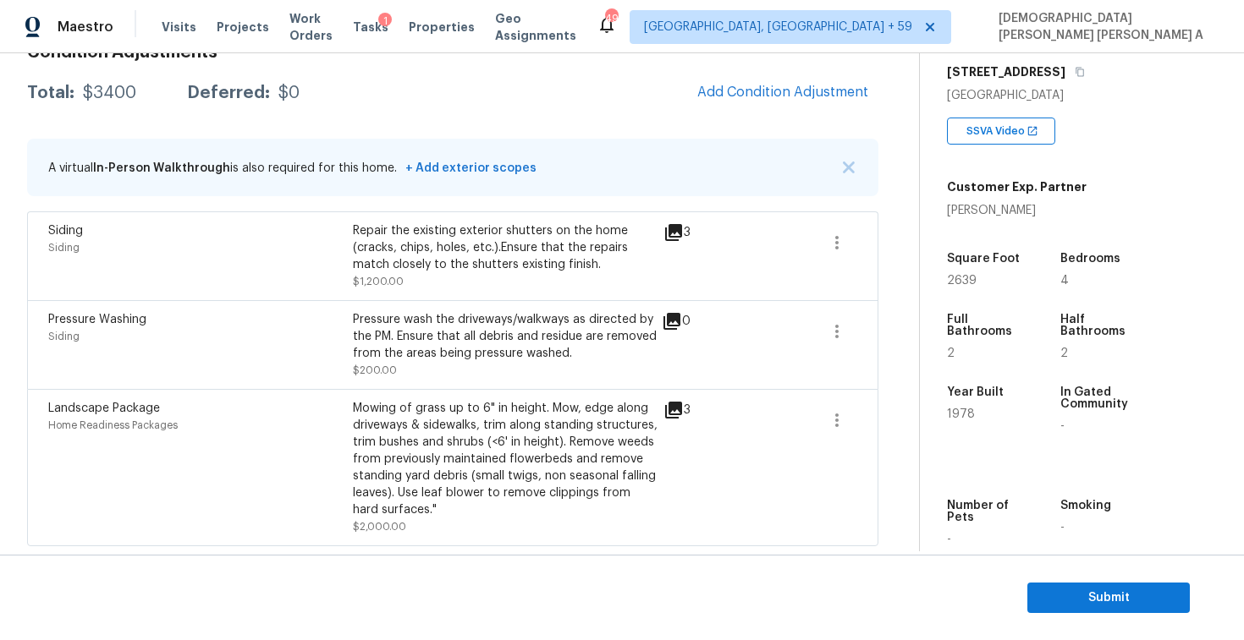
scroll to position [179, 0]
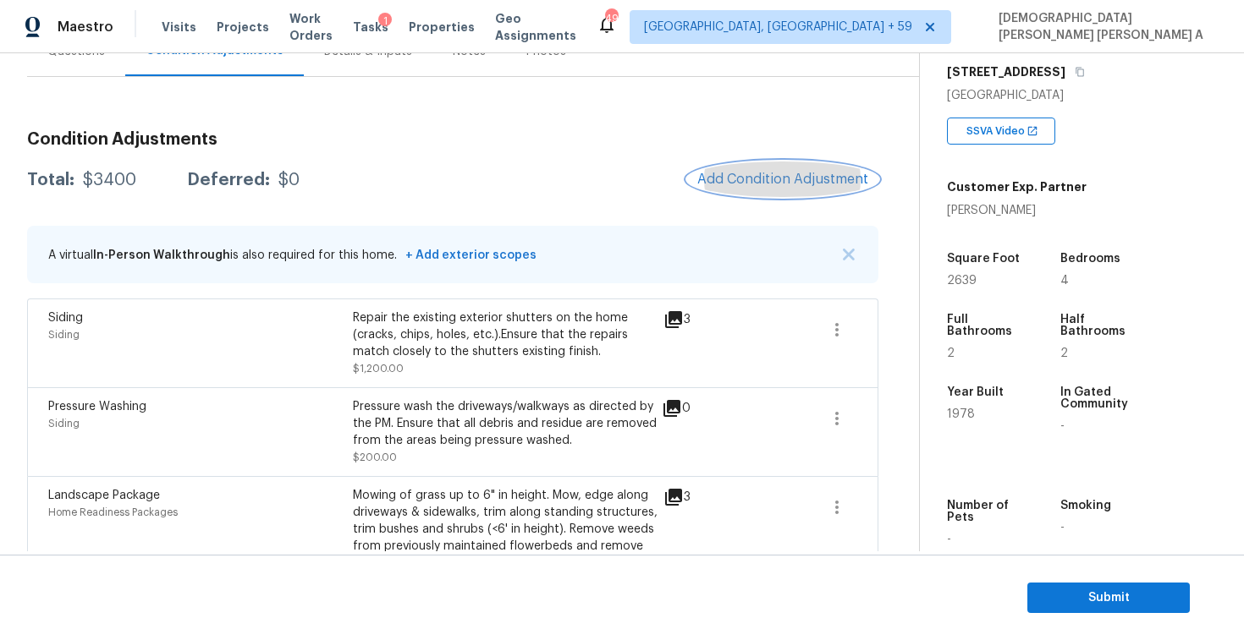
click at [819, 186] on span "Add Condition Adjustment" at bounding box center [782, 179] width 171 height 15
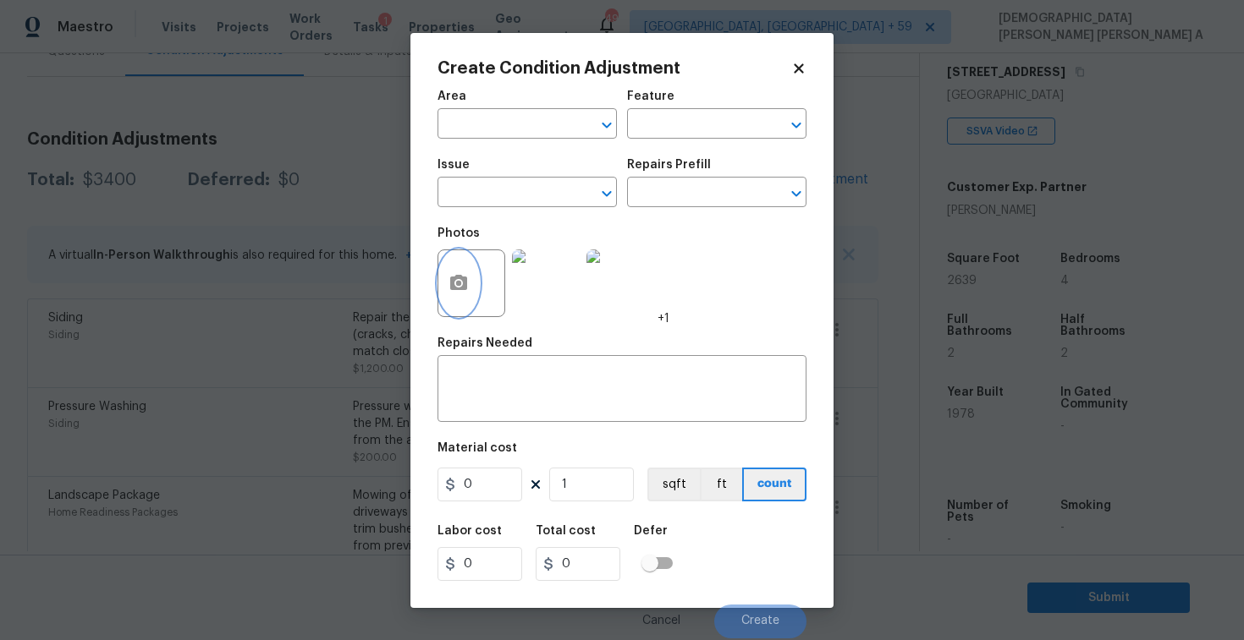
click at [473, 280] on button "button" at bounding box center [458, 283] width 41 height 66
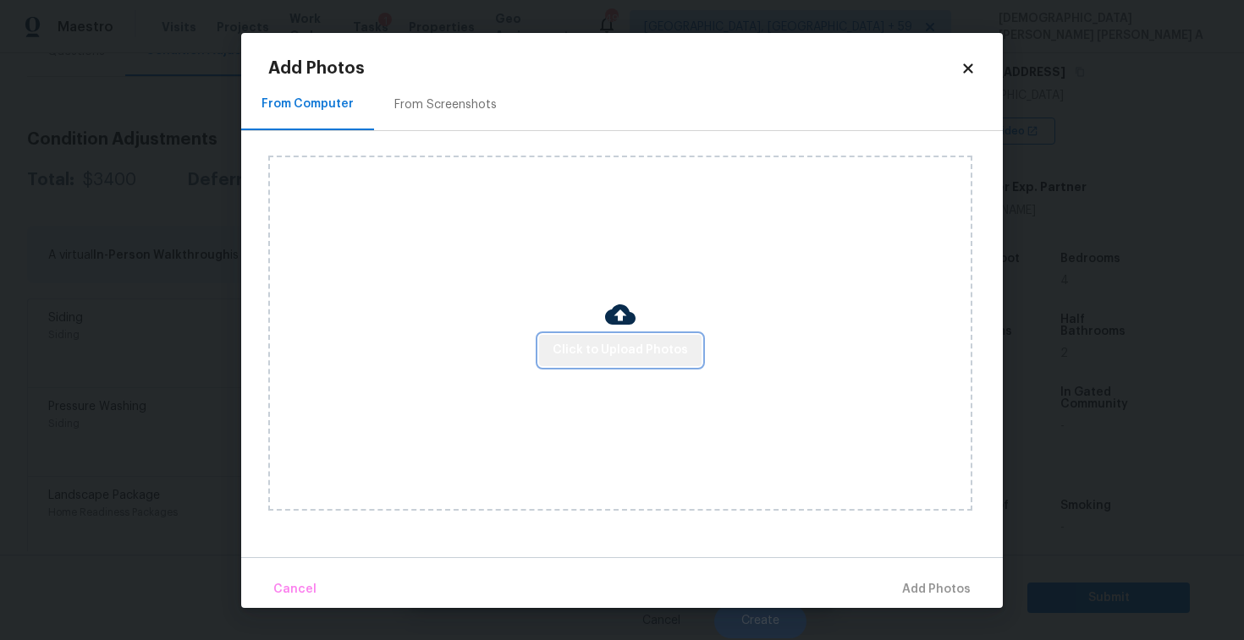
click at [626, 344] on span "Click to Upload Photos" at bounding box center [619, 350] width 135 height 21
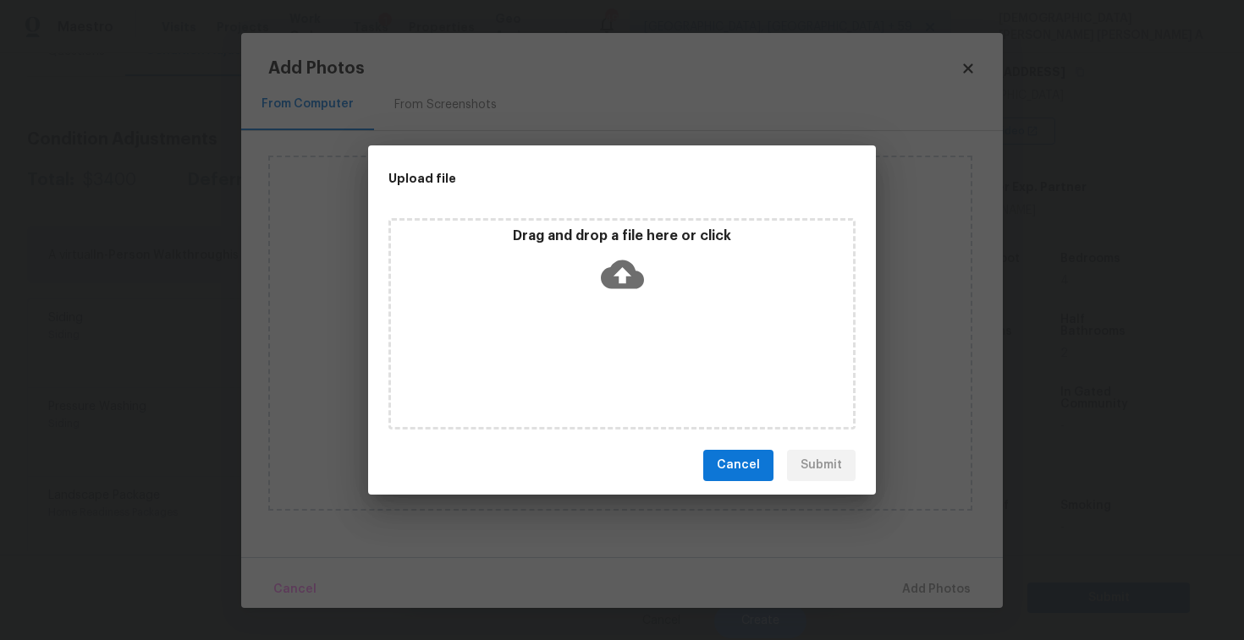
click at [620, 278] on icon at bounding box center [622, 274] width 43 height 43
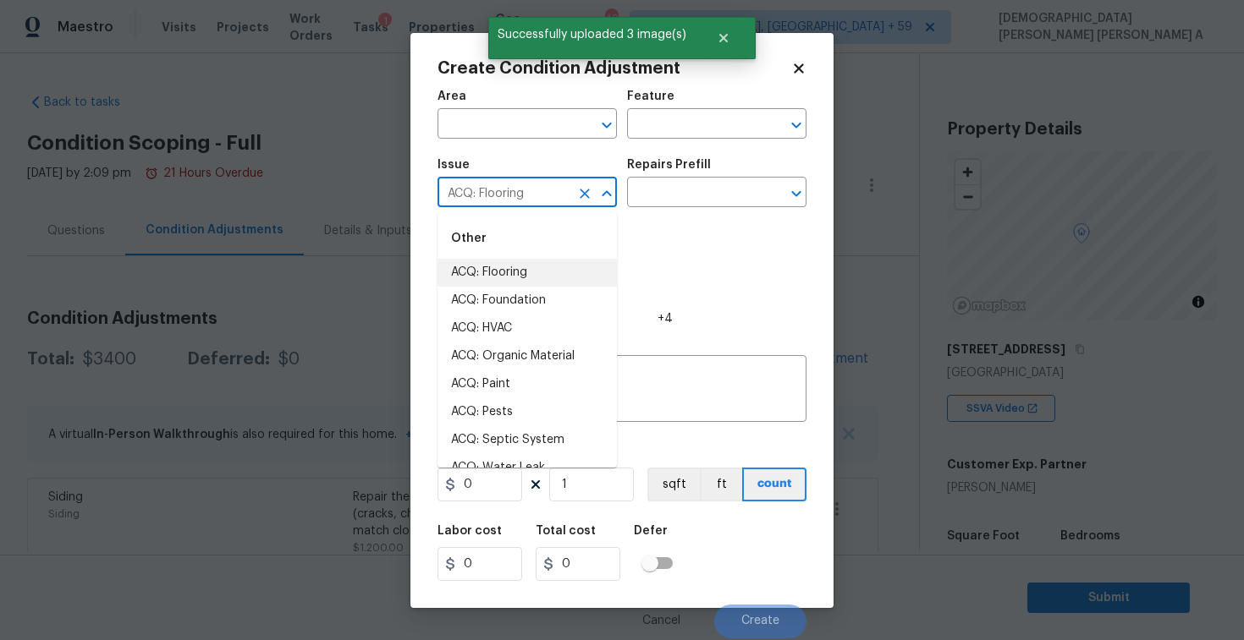
scroll to position [277, 0]
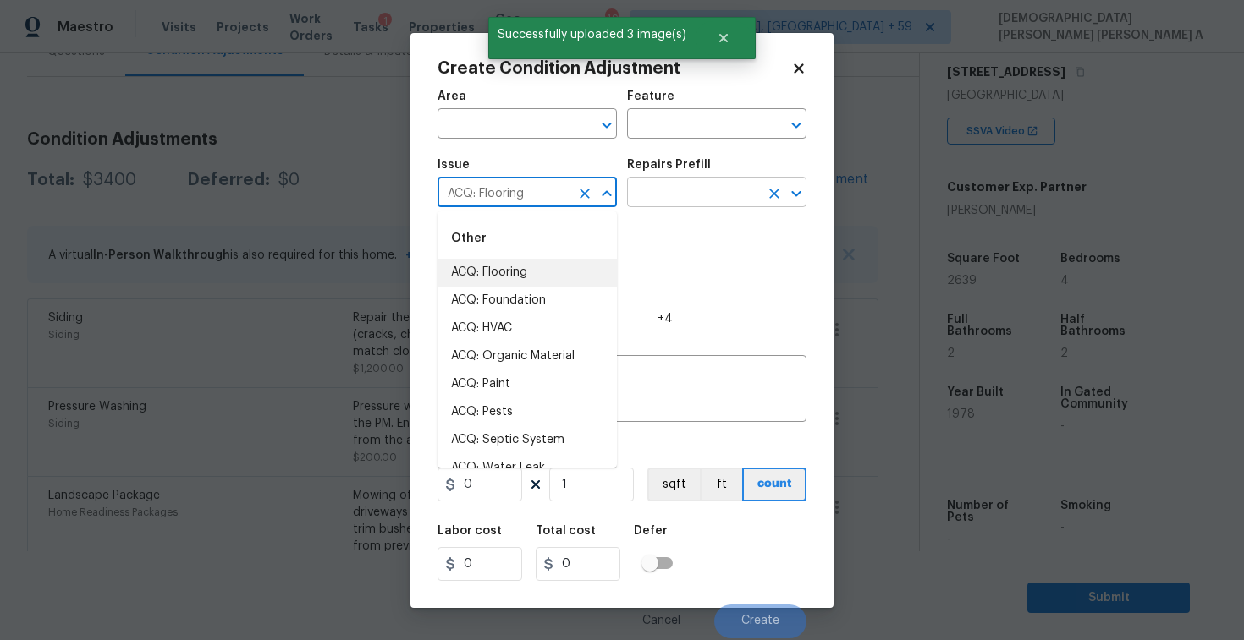
click at [688, 196] on input "text" at bounding box center [693, 194] width 132 height 26
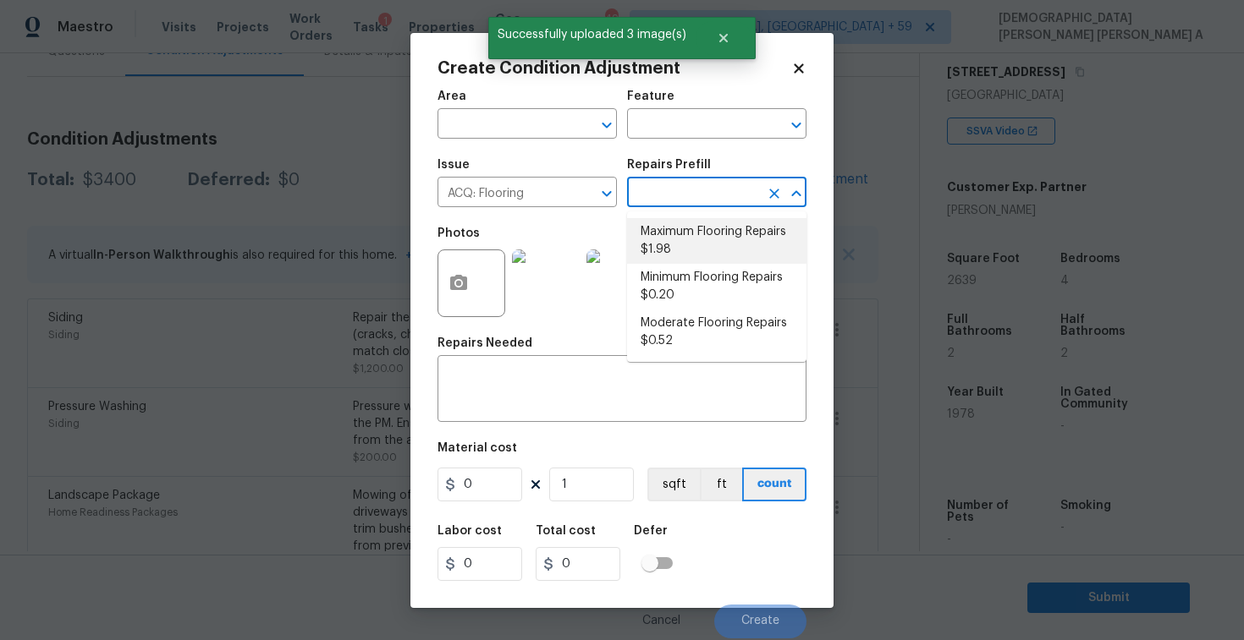
click at [685, 225] on li "Maximum Flooring Repairs $1.98" at bounding box center [716, 241] width 179 height 46
type input "Acquisition"
type input "1.98"
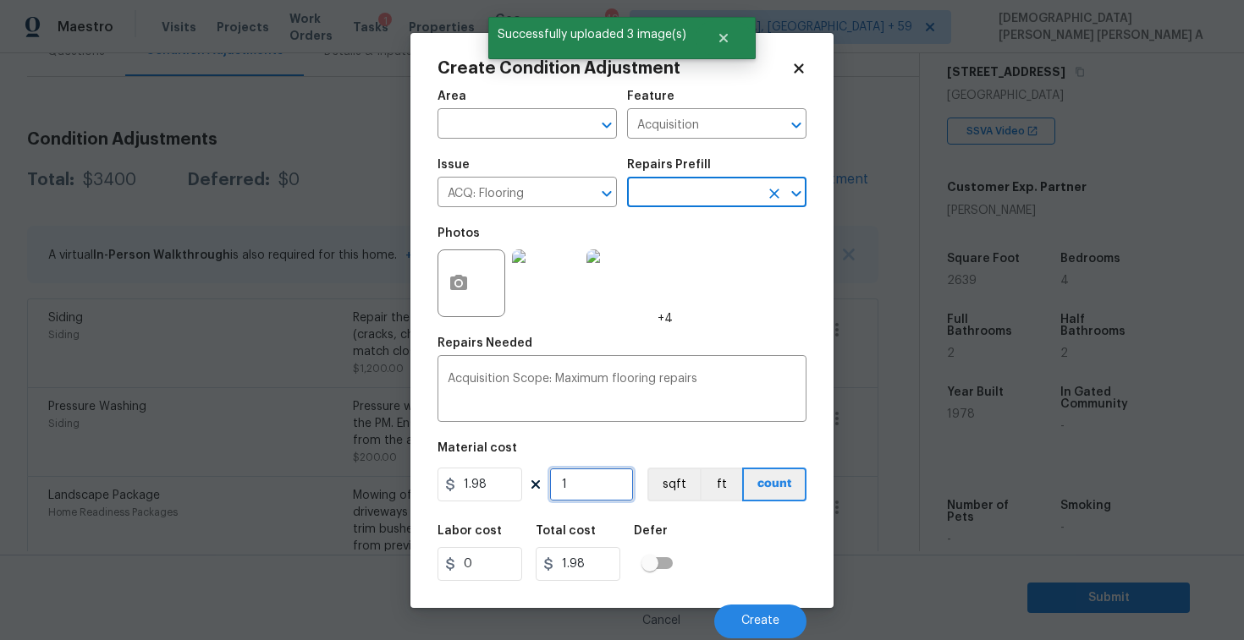
click at [607, 480] on input "1" at bounding box center [591, 485] width 85 height 34
type input "0"
type input "2"
type input "3.96"
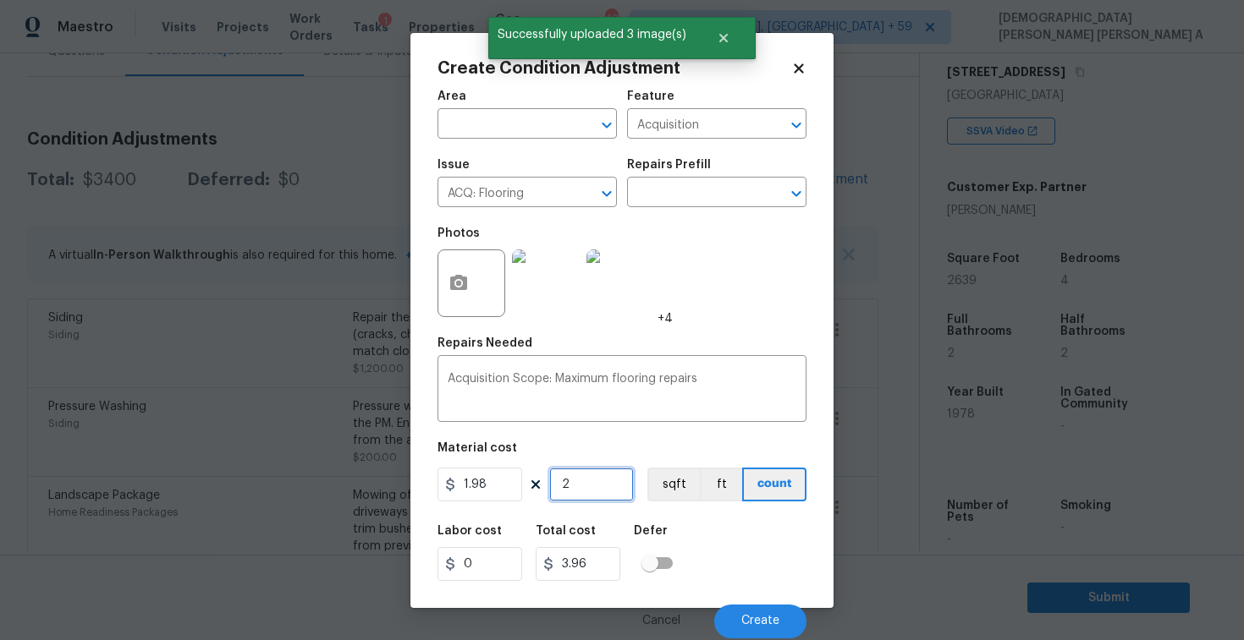
type input "26"
type input "51.48"
type input "263"
type input "520.74"
type input "2639"
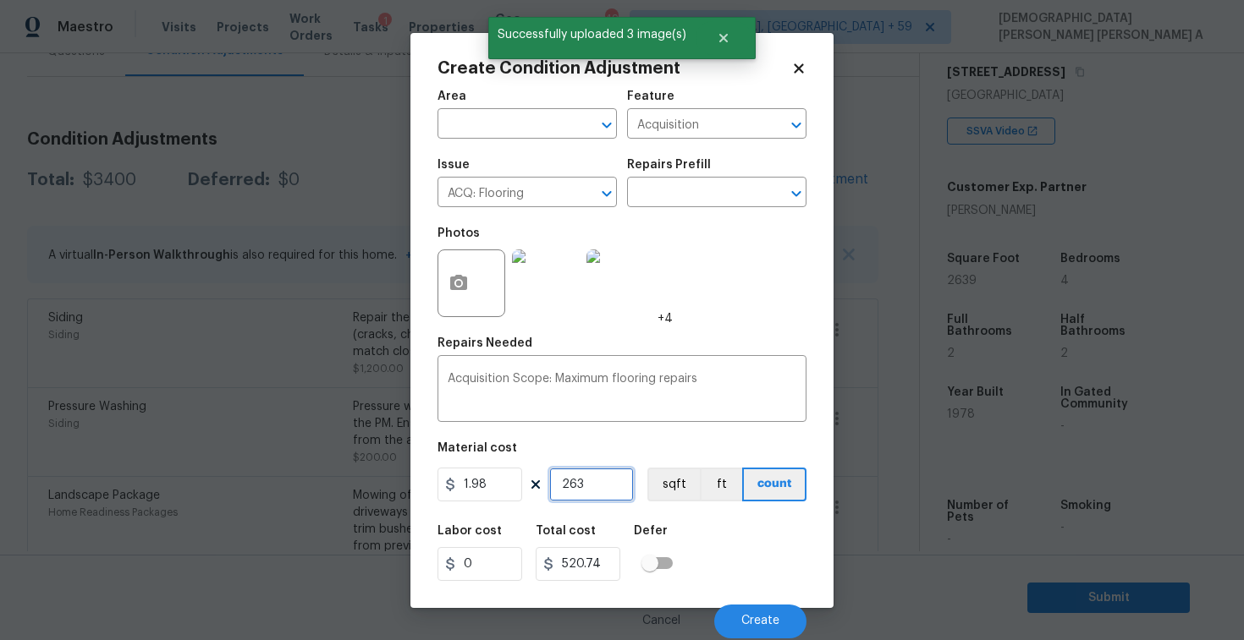
type input "5225.22"
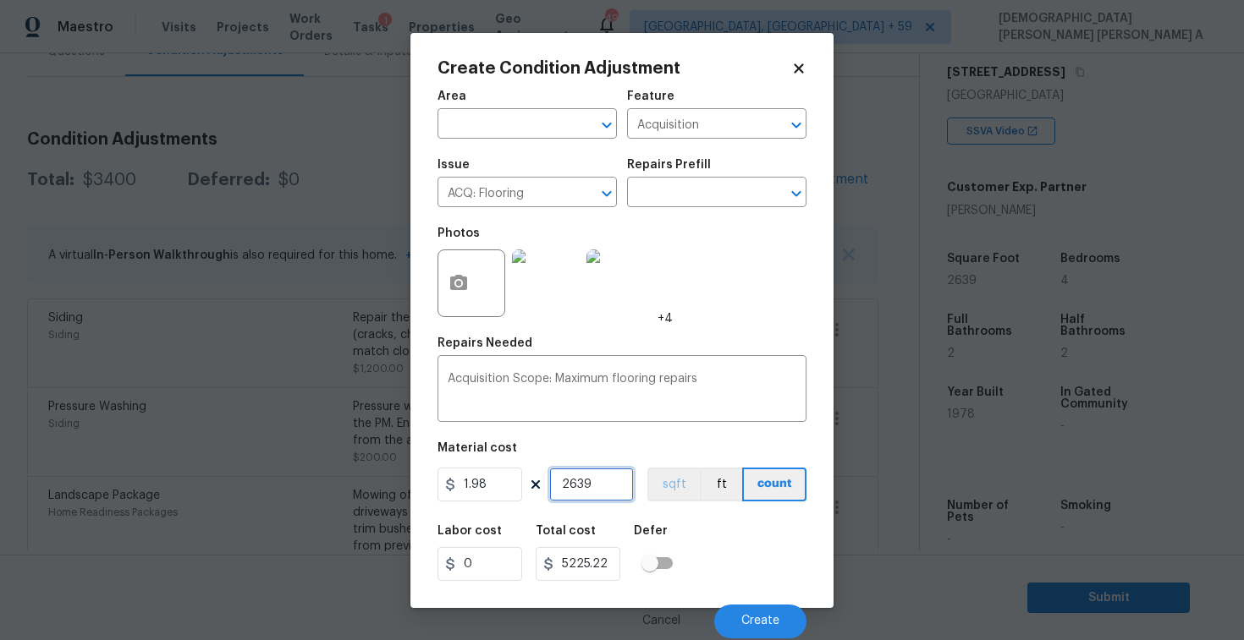
type input "2639"
click at [673, 485] on button "sqft" at bounding box center [673, 485] width 52 height 34
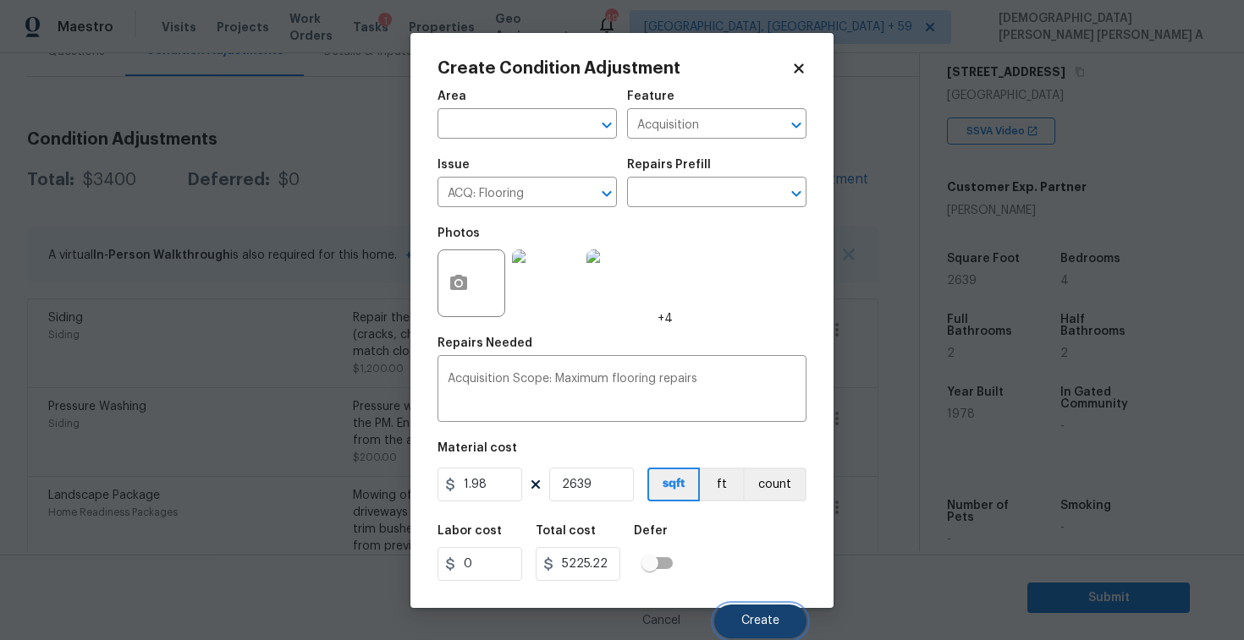
click at [764, 619] on span "Create" at bounding box center [760, 621] width 38 height 13
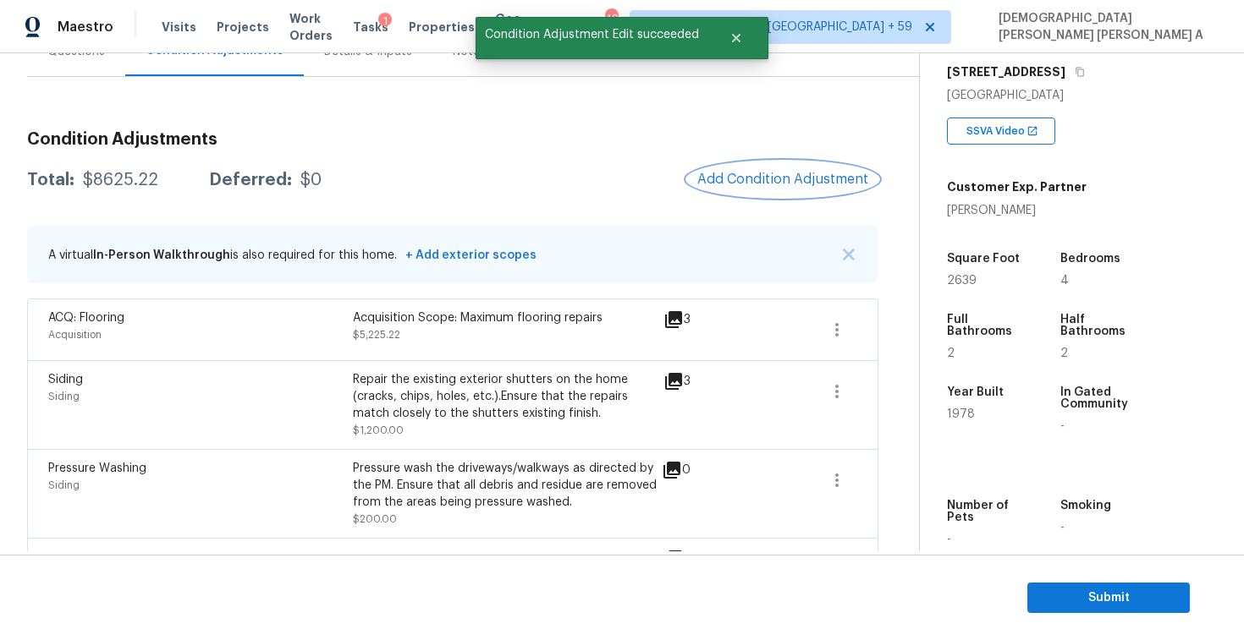
click at [755, 172] on span "Add Condition Adjustment" at bounding box center [782, 179] width 171 height 15
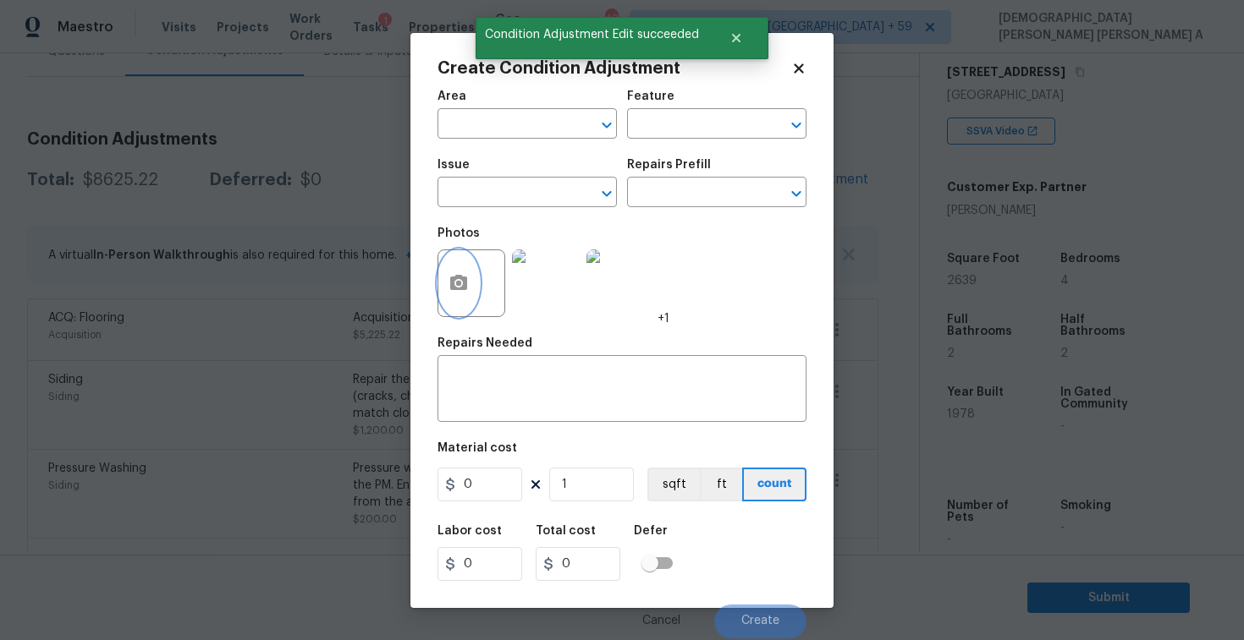
click at [440, 274] on button "button" at bounding box center [458, 283] width 41 height 66
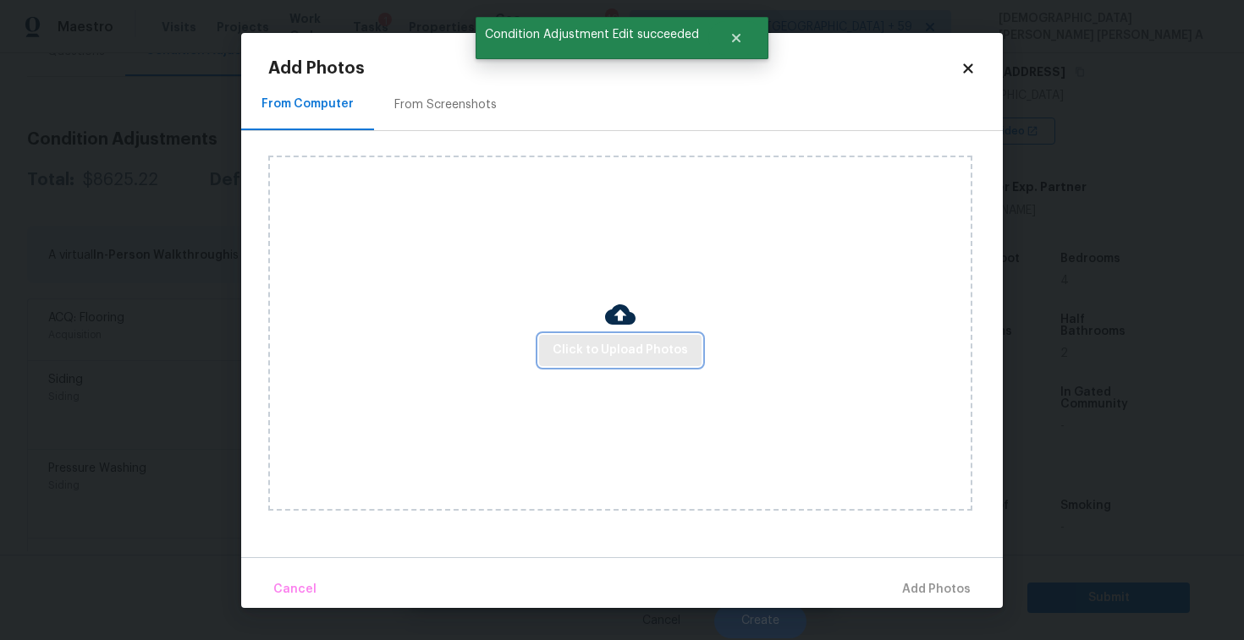
click at [640, 359] on span "Click to Upload Photos" at bounding box center [619, 350] width 135 height 21
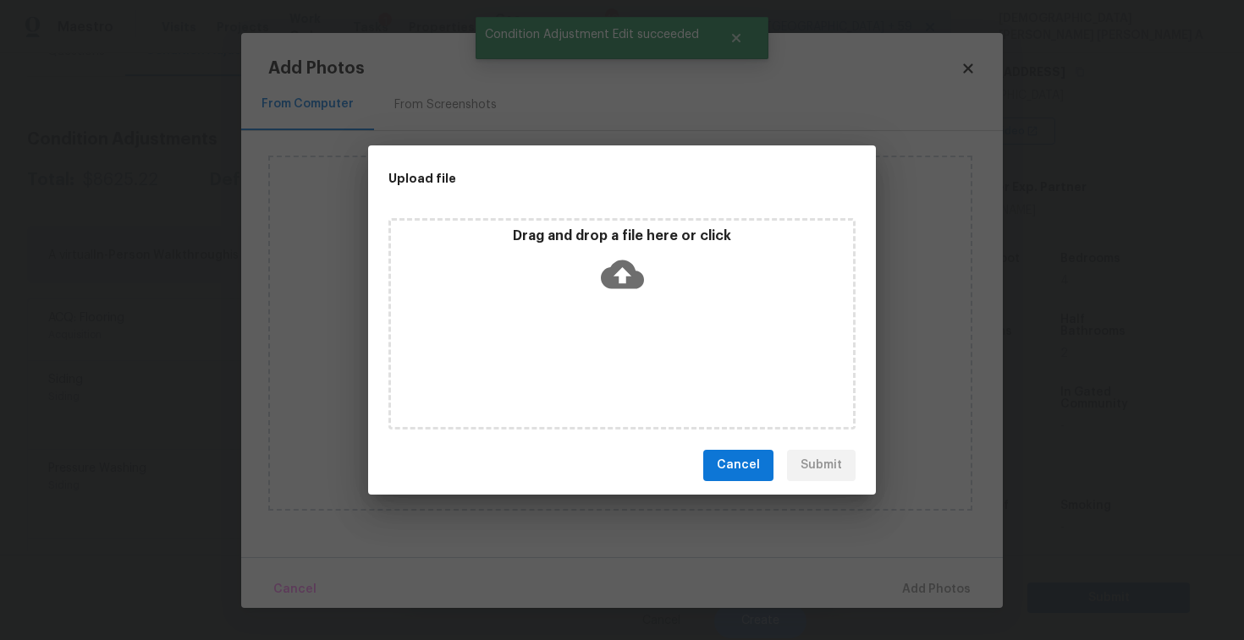
click at [597, 257] on div "Drag and drop a file here or click" at bounding box center [622, 264] width 462 height 73
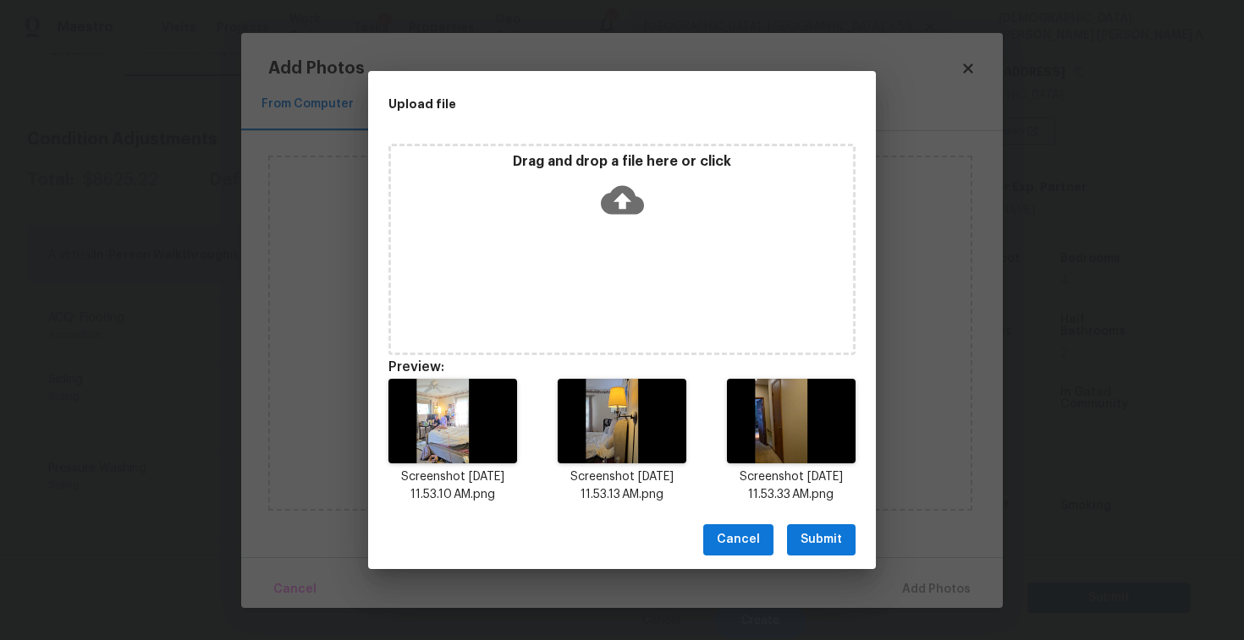
click at [818, 534] on span "Submit" at bounding box center [820, 540] width 41 height 21
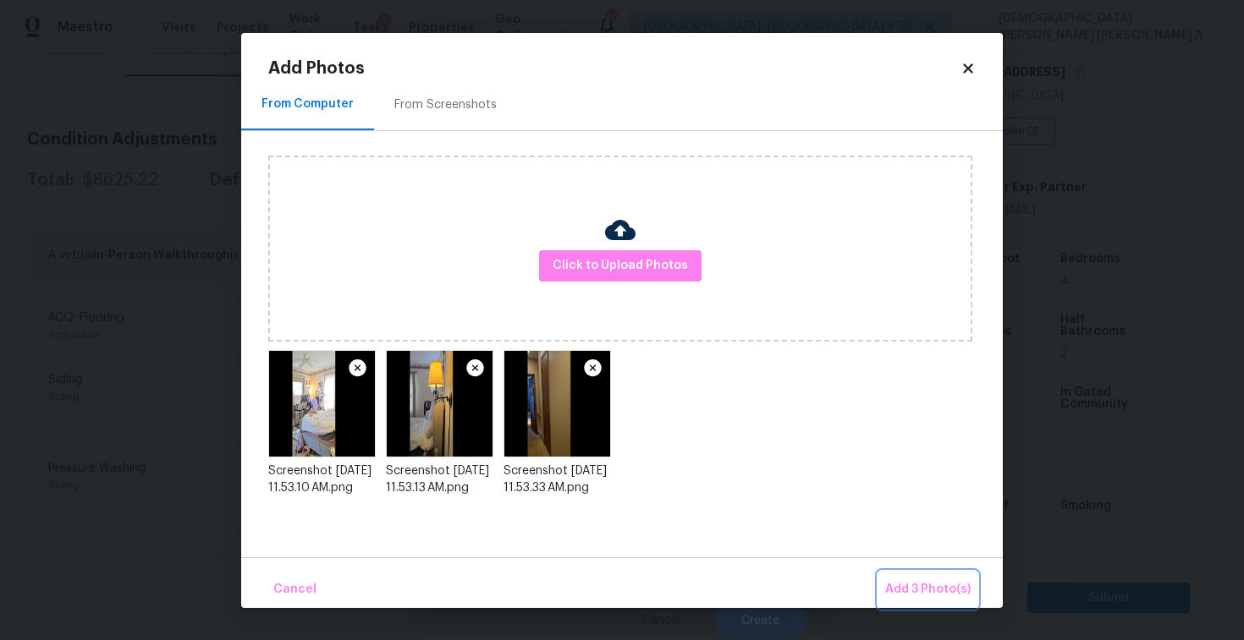
click at [931, 572] on button "Add 3 Photo(s)" at bounding box center [927, 590] width 99 height 36
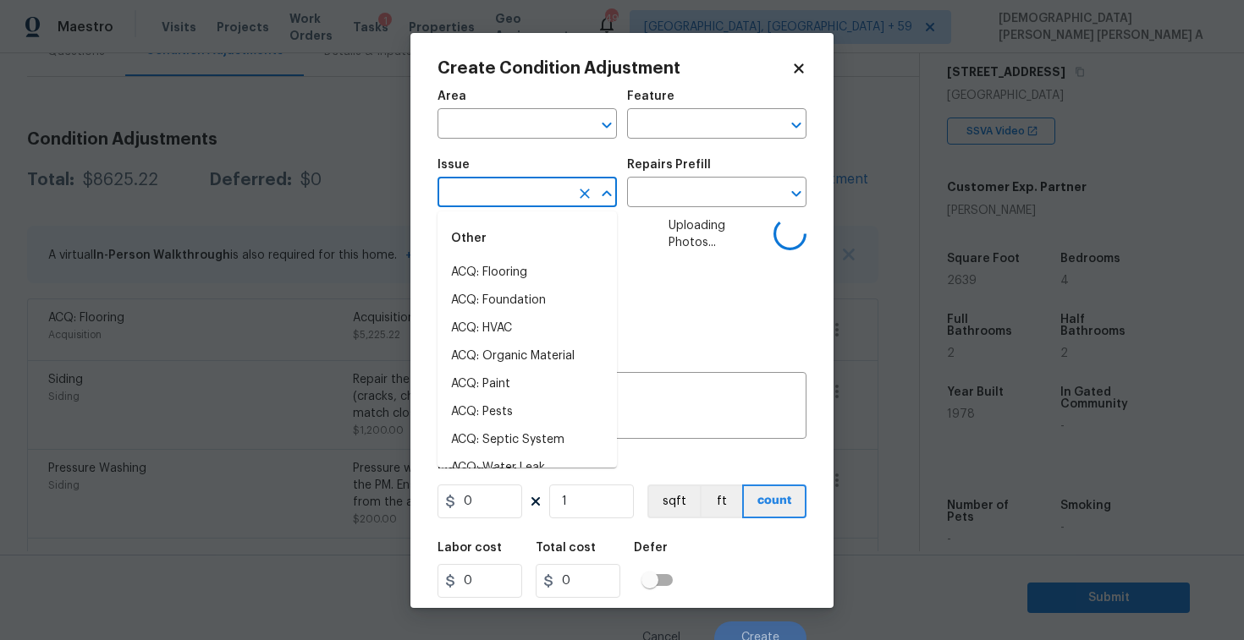
click at [464, 197] on input "text" at bounding box center [503, 194] width 132 height 26
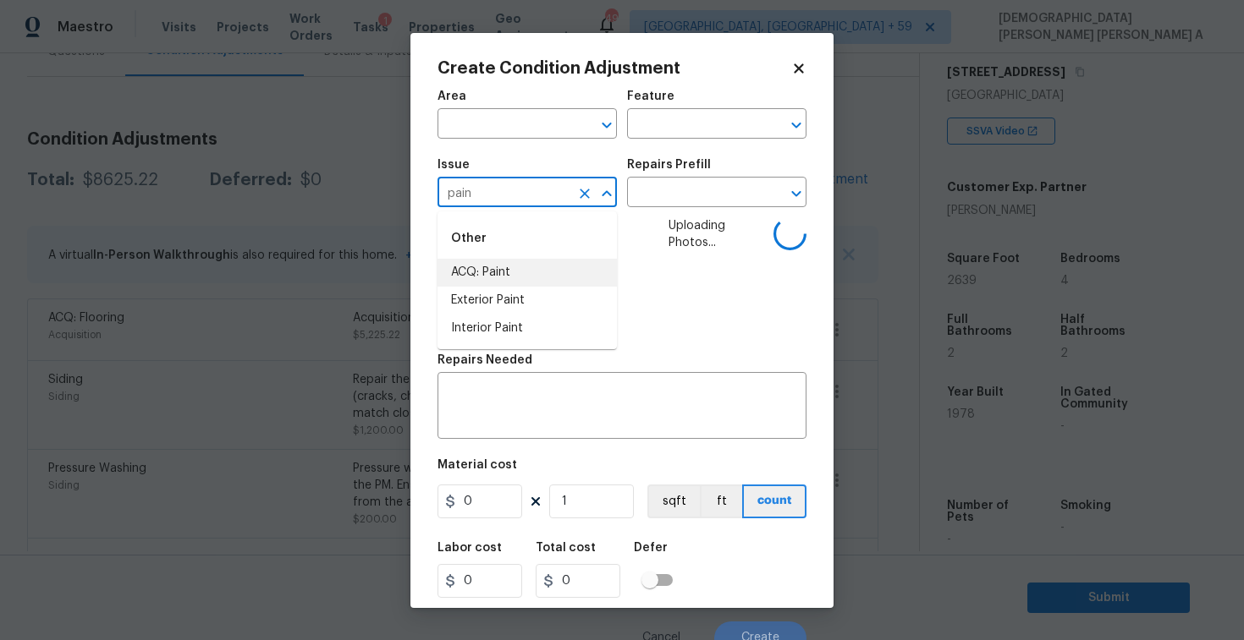
click at [473, 276] on li "ACQ: Paint" at bounding box center [526, 273] width 179 height 28
type input "ACQ: Paint"
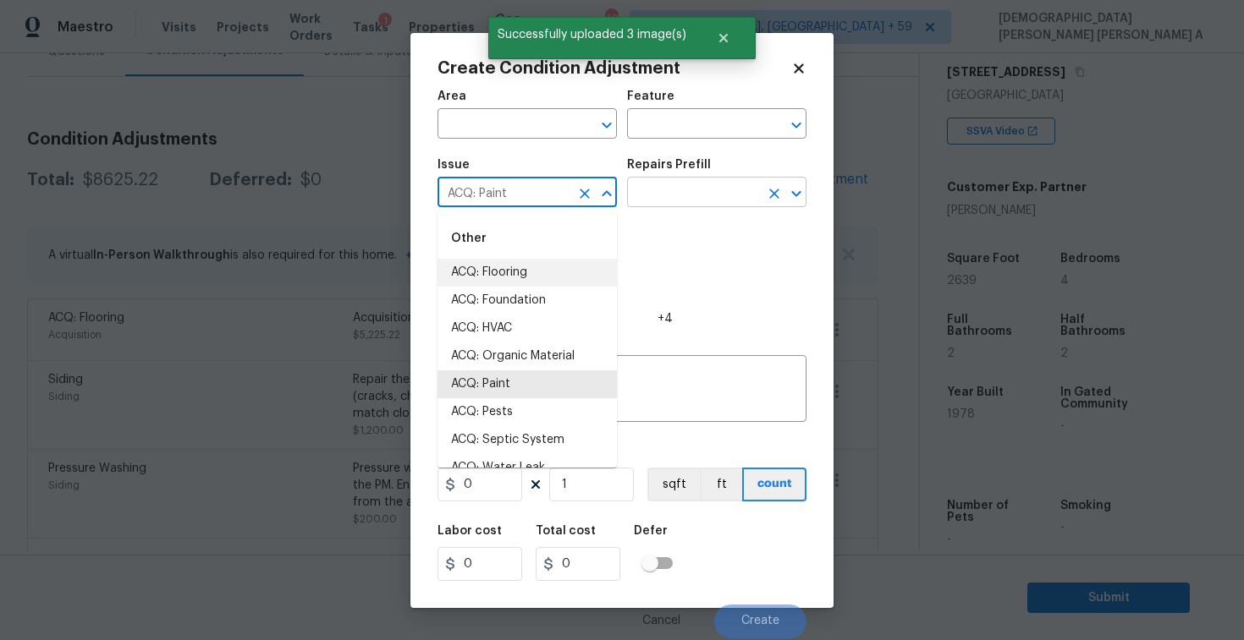
click at [677, 196] on input "text" at bounding box center [693, 194] width 132 height 26
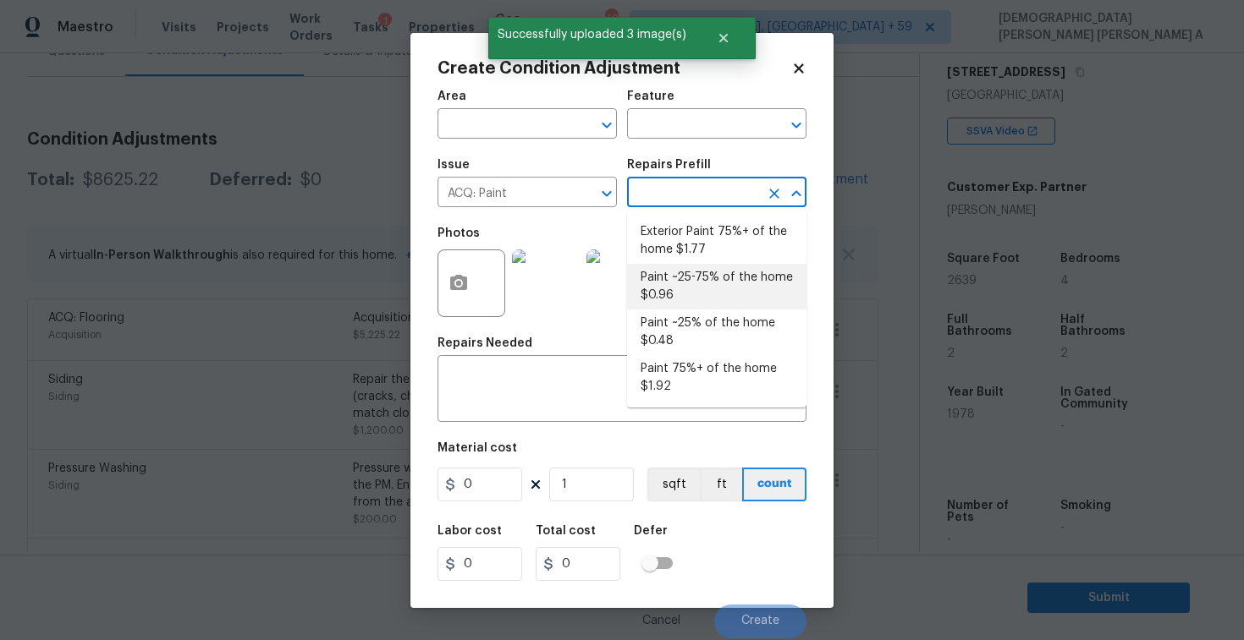
click at [730, 308] on li "Paint ~25-75% of the home $0.96" at bounding box center [716, 287] width 179 height 46
type input "Acquisition"
type textarea "Acquisition Scope: ~25 - 75% of the home needs interior paint"
type input "0.96"
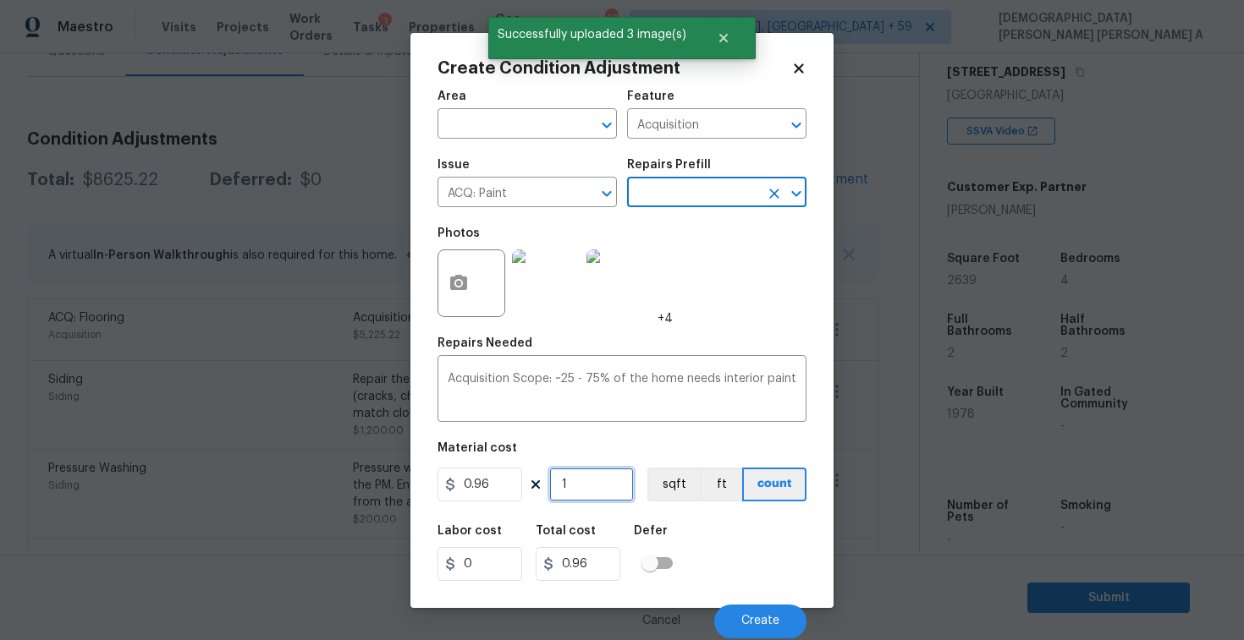
click at [604, 494] on input "1" at bounding box center [591, 485] width 85 height 34
type input "0"
type input "2"
type input "1.92"
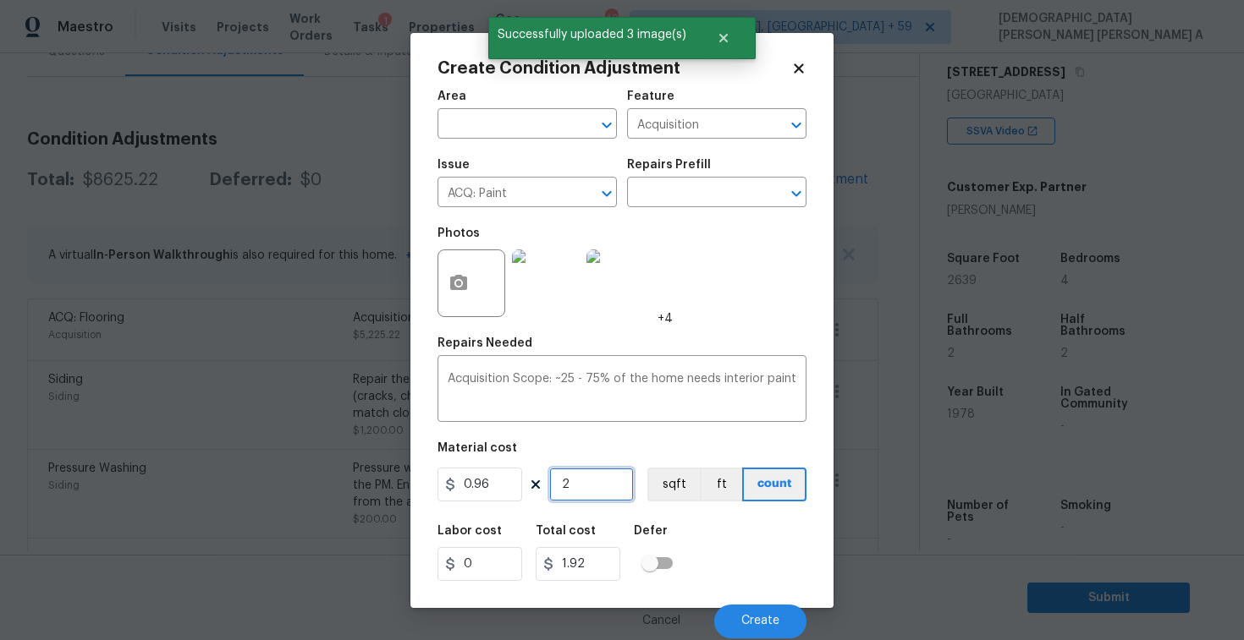
type input "26"
type input "24.96"
type input "263"
type input "252.48"
type input "2639"
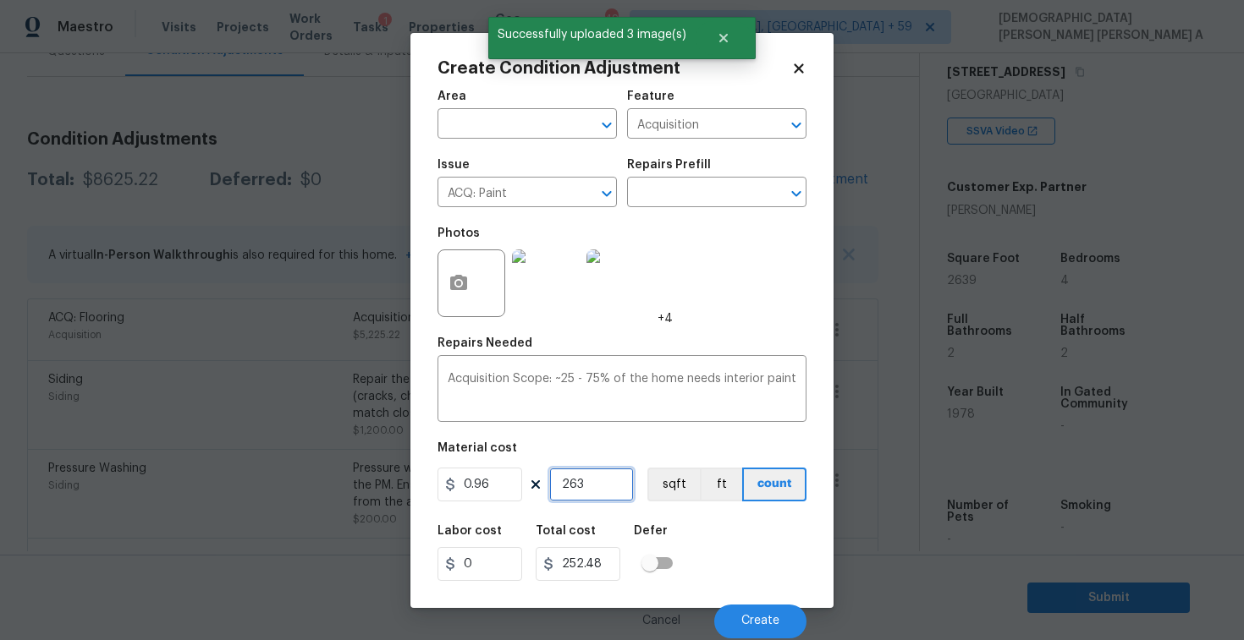
type input "2533.44"
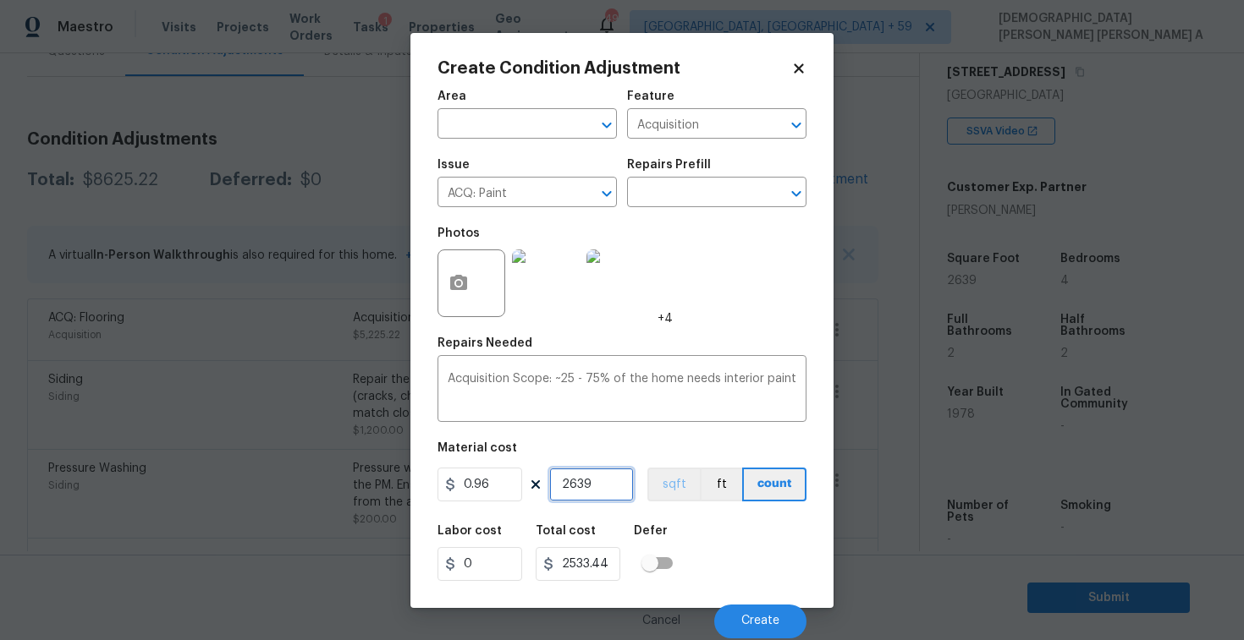
type input "2639"
click at [667, 489] on button "sqft" at bounding box center [673, 485] width 52 height 34
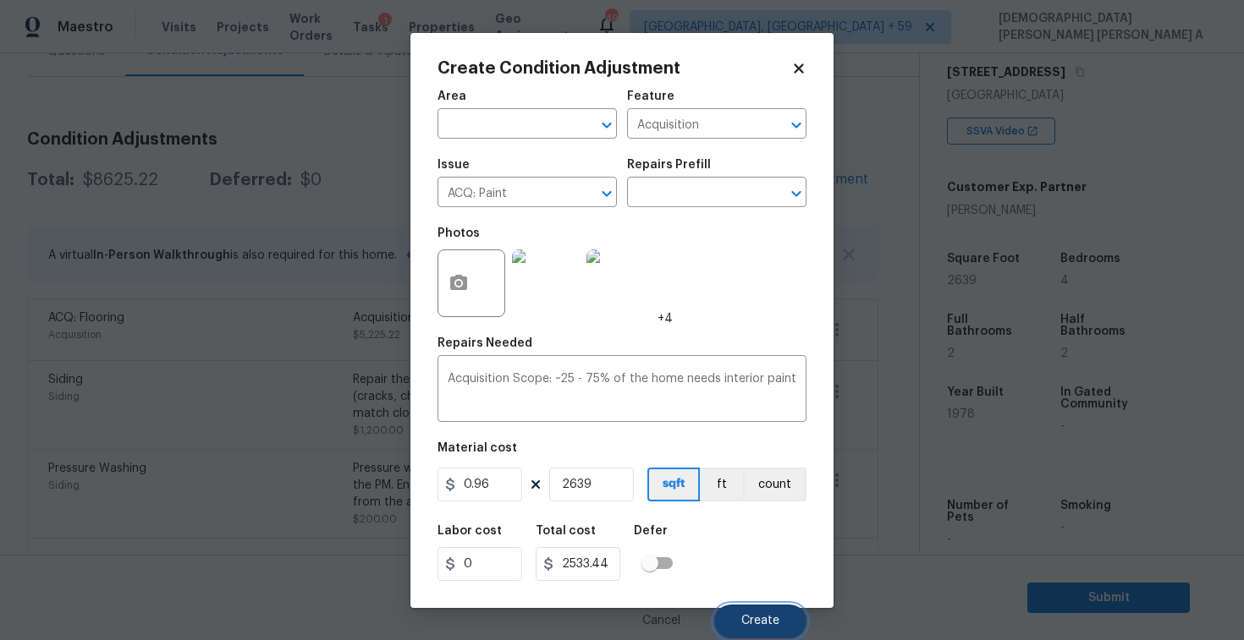
click at [749, 626] on span "Create" at bounding box center [760, 621] width 38 height 13
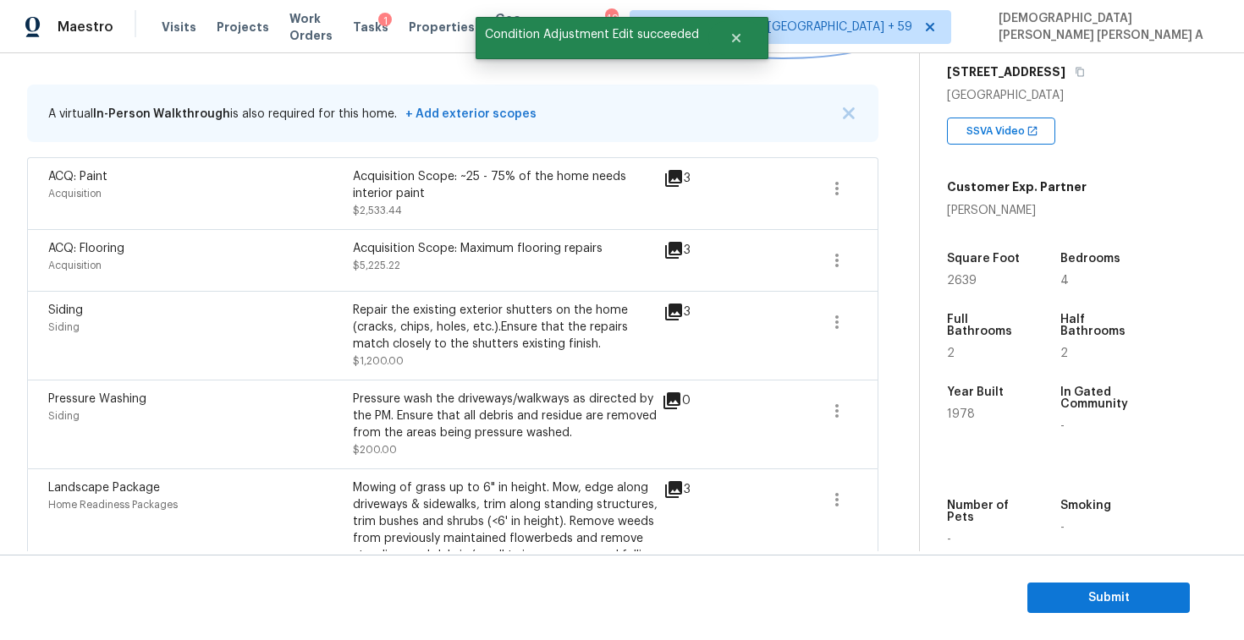
scroll to position [281, 0]
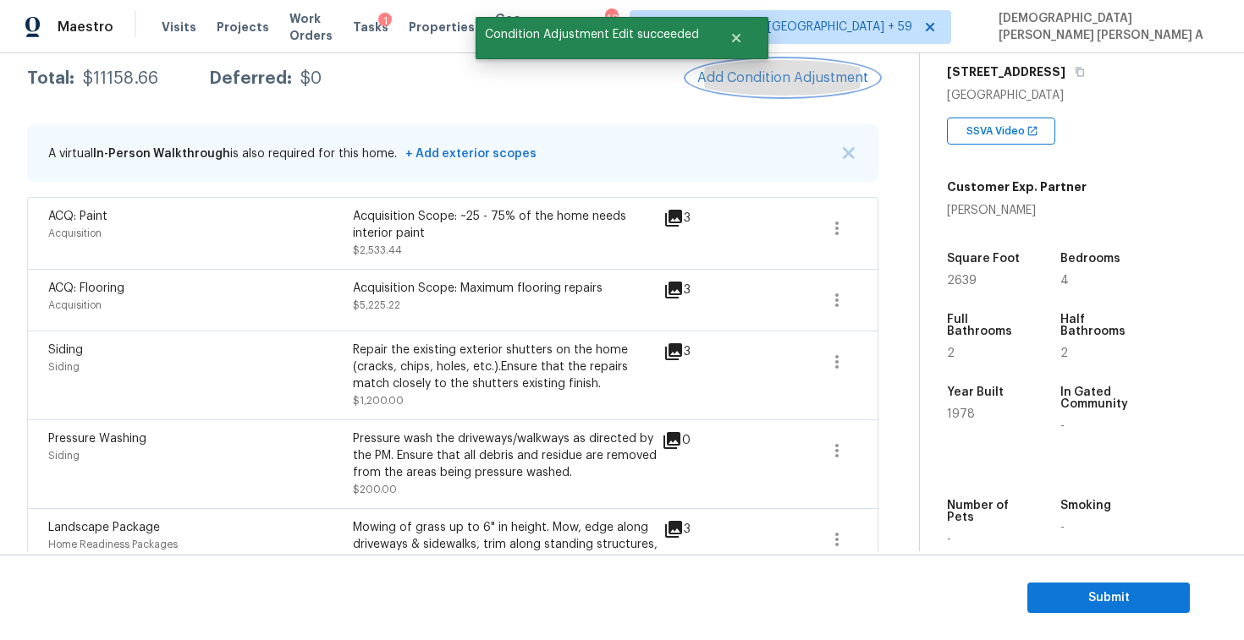
click at [768, 71] on span "Add Condition Adjustment" at bounding box center [782, 77] width 171 height 15
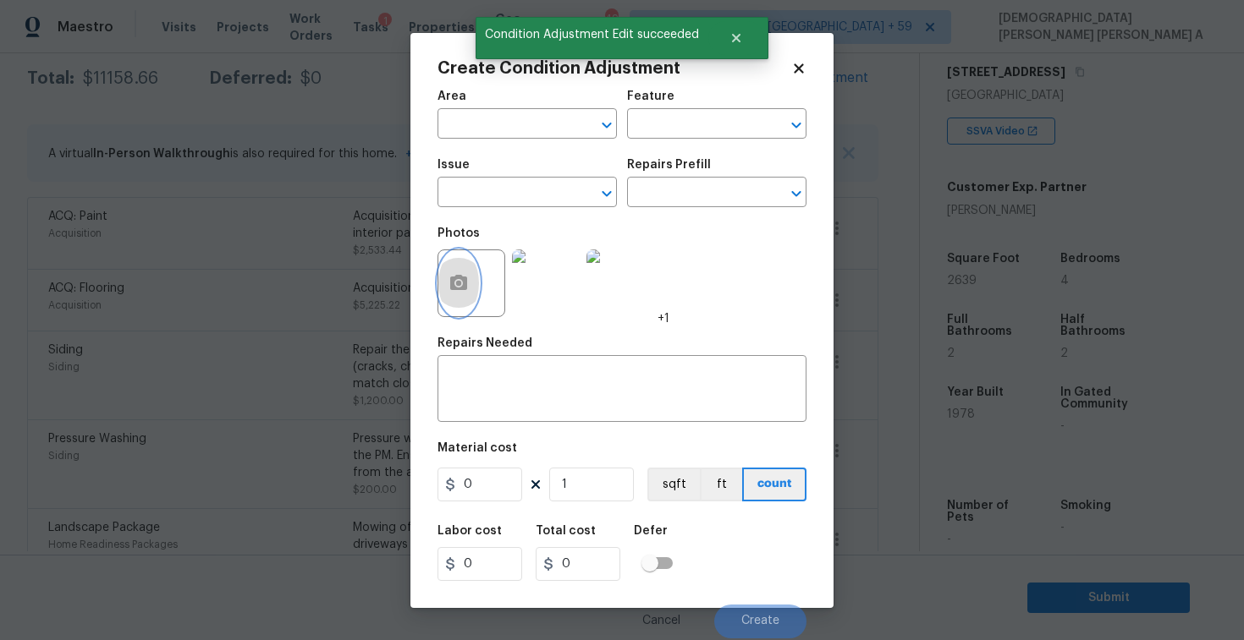
click at [454, 305] on button "button" at bounding box center [458, 283] width 41 height 66
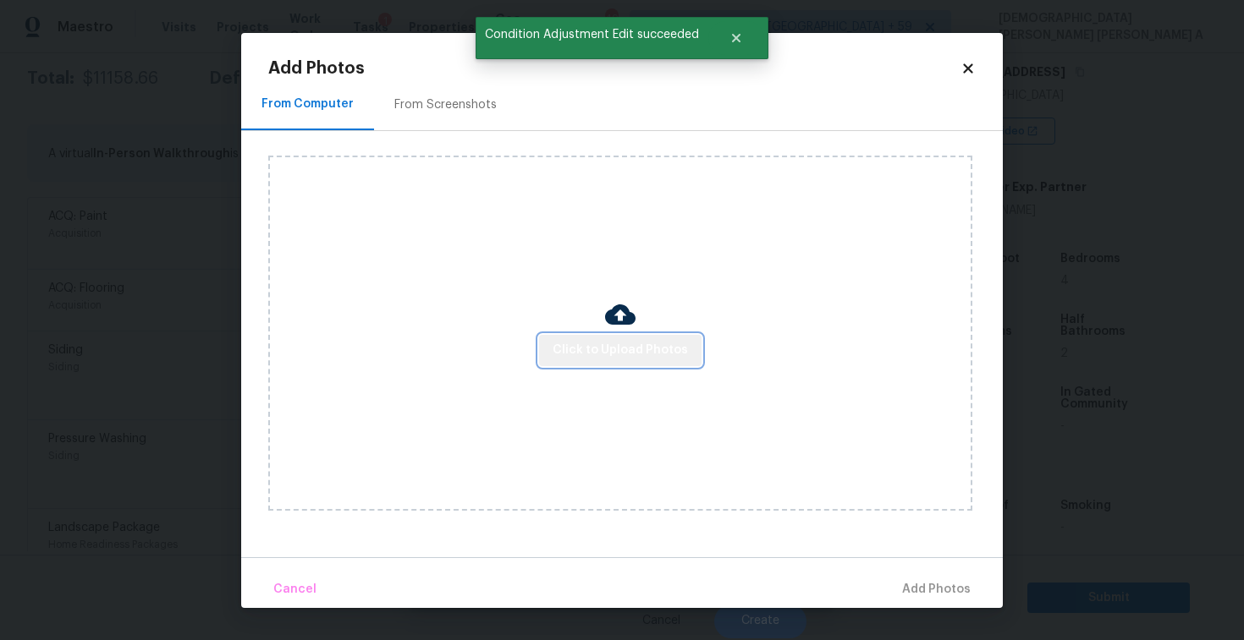
click at [638, 348] on span "Click to Upload Photos" at bounding box center [619, 350] width 135 height 21
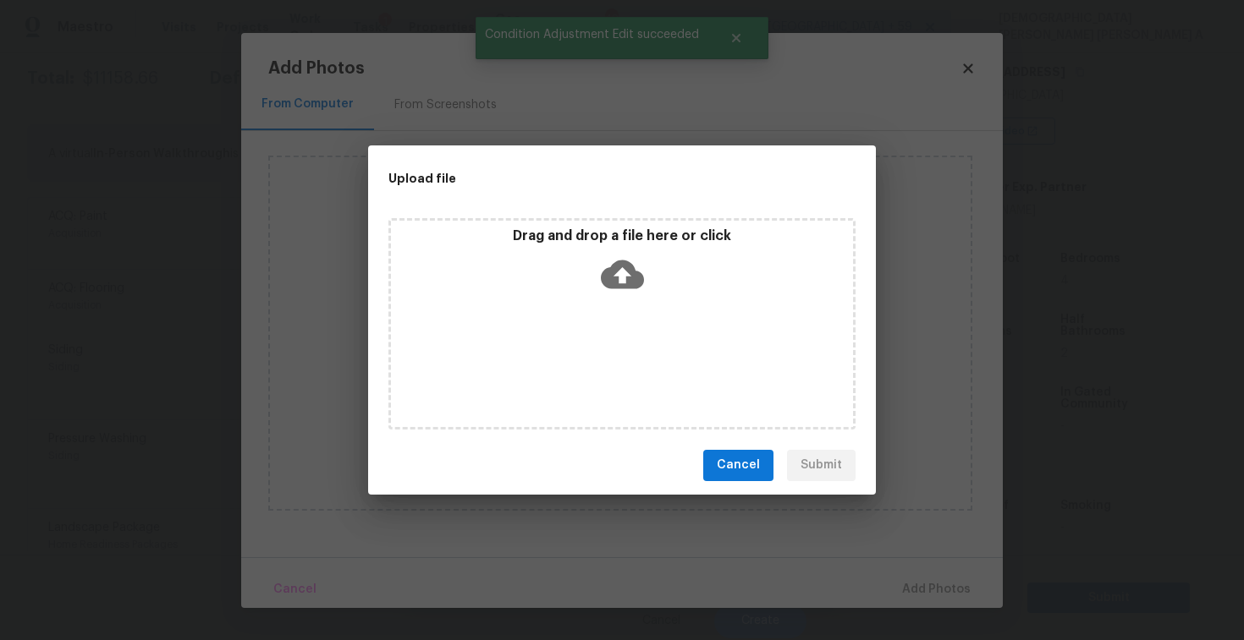
click at [630, 303] on div "Drag and drop a file here or click" at bounding box center [621, 323] width 467 height 211
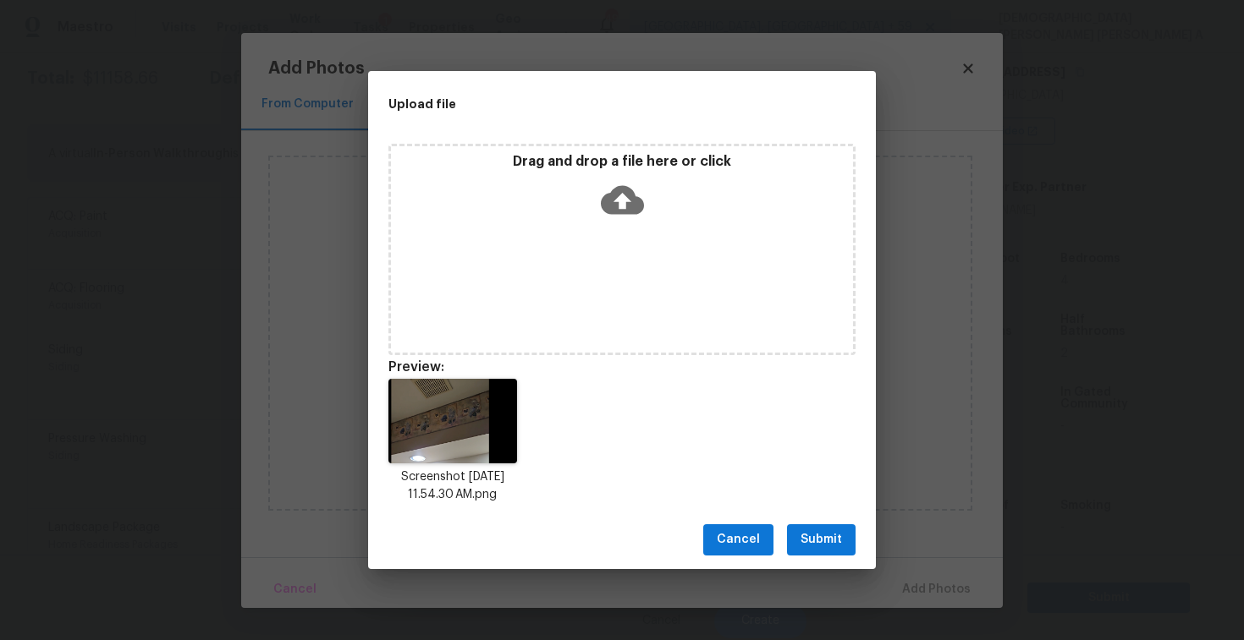
click at [810, 539] on span "Submit" at bounding box center [820, 540] width 41 height 21
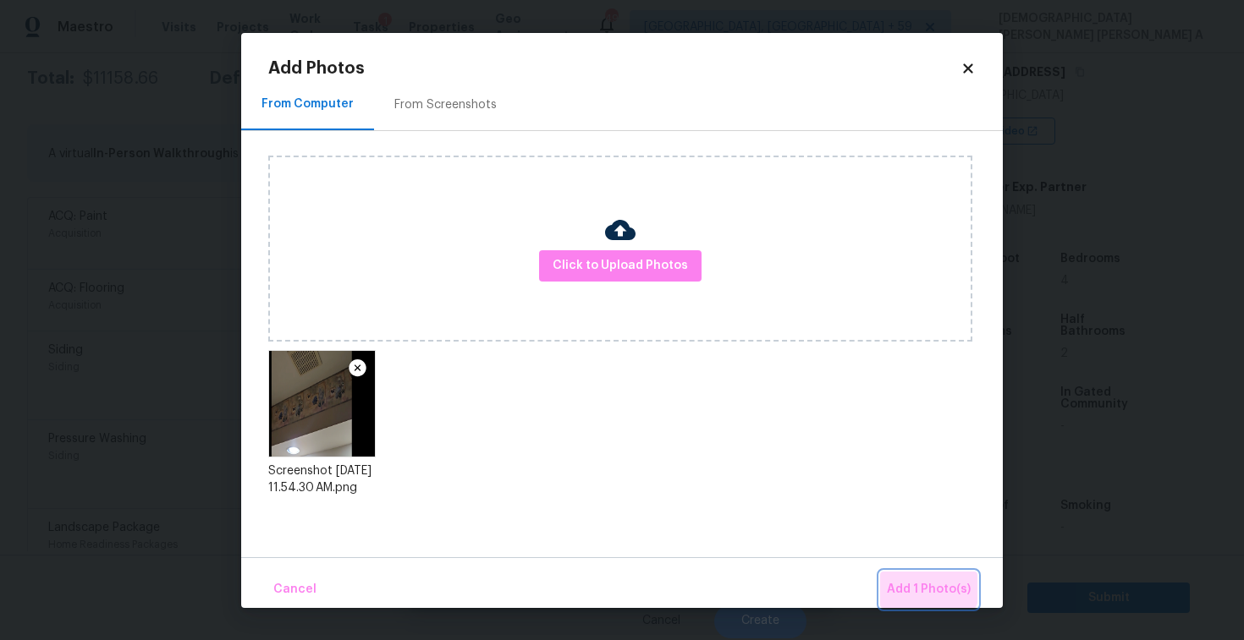
click at [914, 577] on button "Add 1 Photo(s)" at bounding box center [928, 590] width 97 height 36
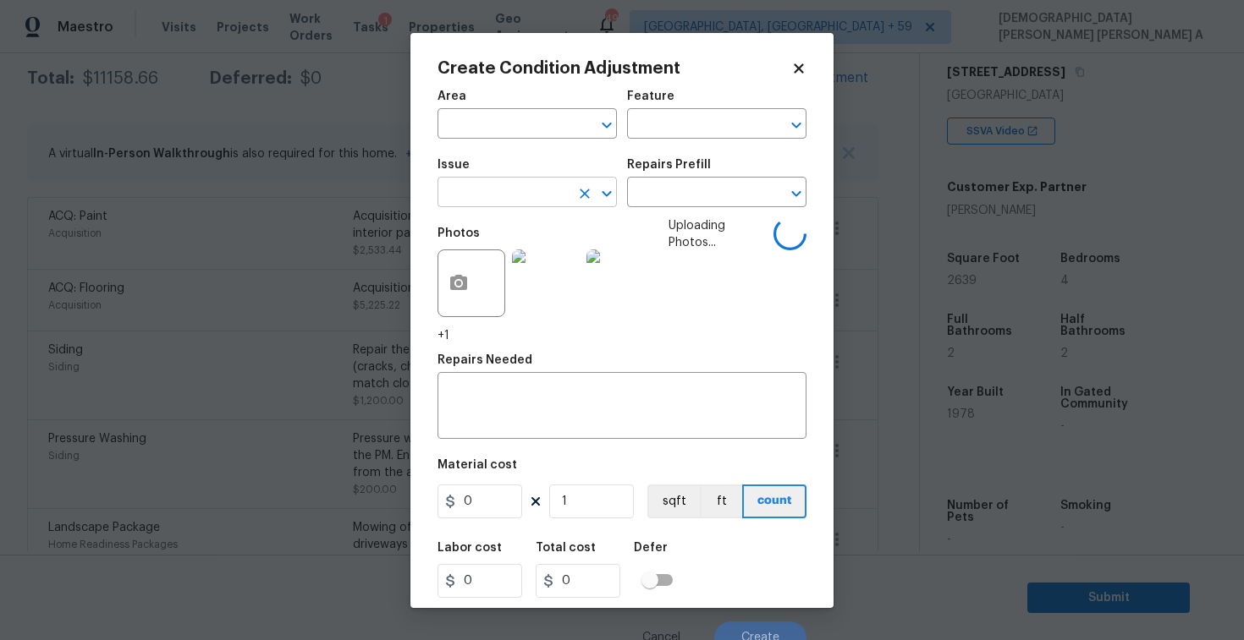
click at [505, 191] on input "text" at bounding box center [503, 194] width 132 height 26
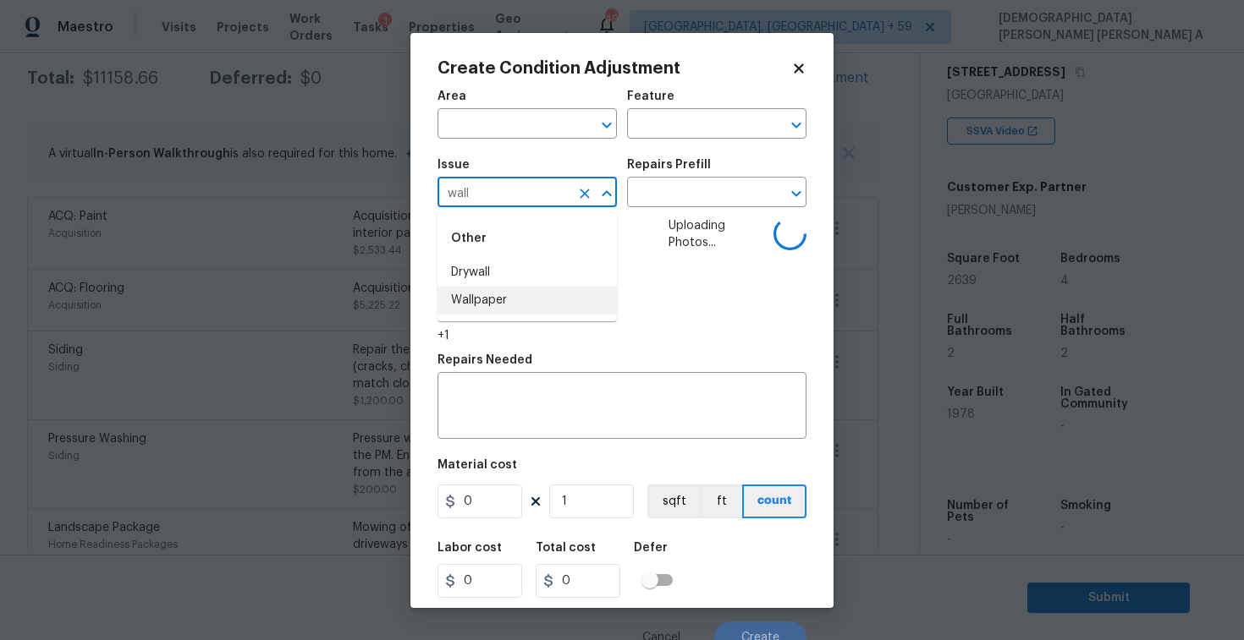
click at [512, 297] on li "Wallpaper" at bounding box center [526, 301] width 179 height 28
type input "Wallpaper"
click at [738, 185] on input "text" at bounding box center [693, 194] width 132 height 26
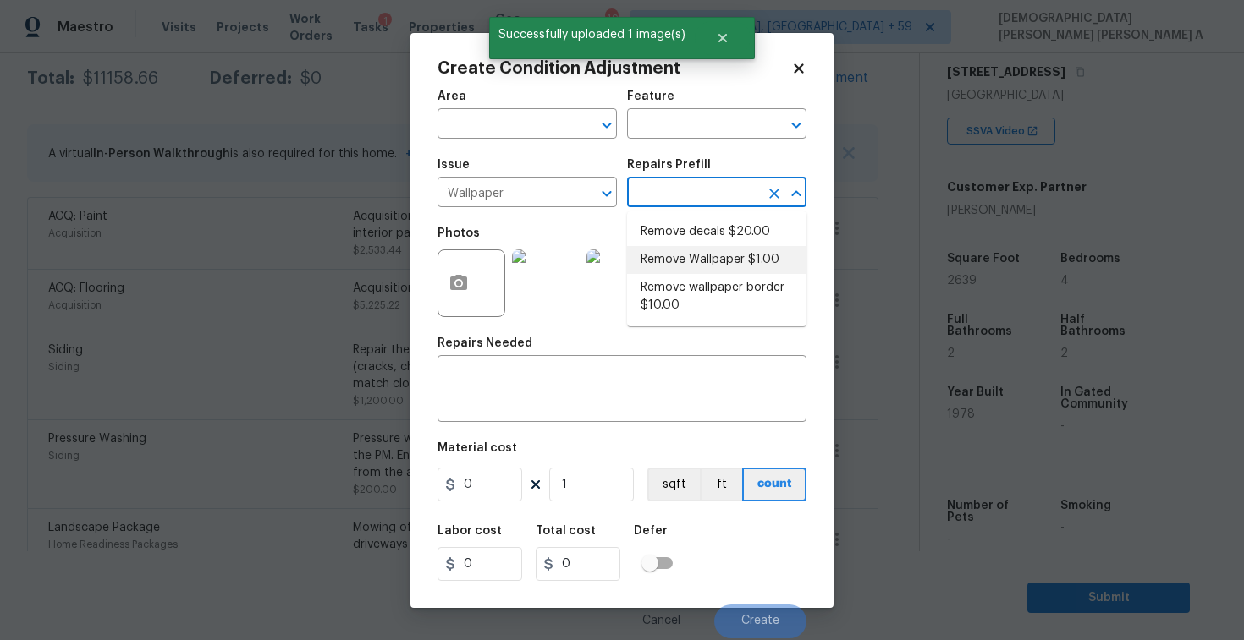
click at [708, 249] on li "Remove Wallpaper $1.00" at bounding box center [716, 260] width 179 height 28
type input "Walls and Ceiling"
type textarea "Remove wallpaper and texture walls to best match existing conditions"
type input "1"
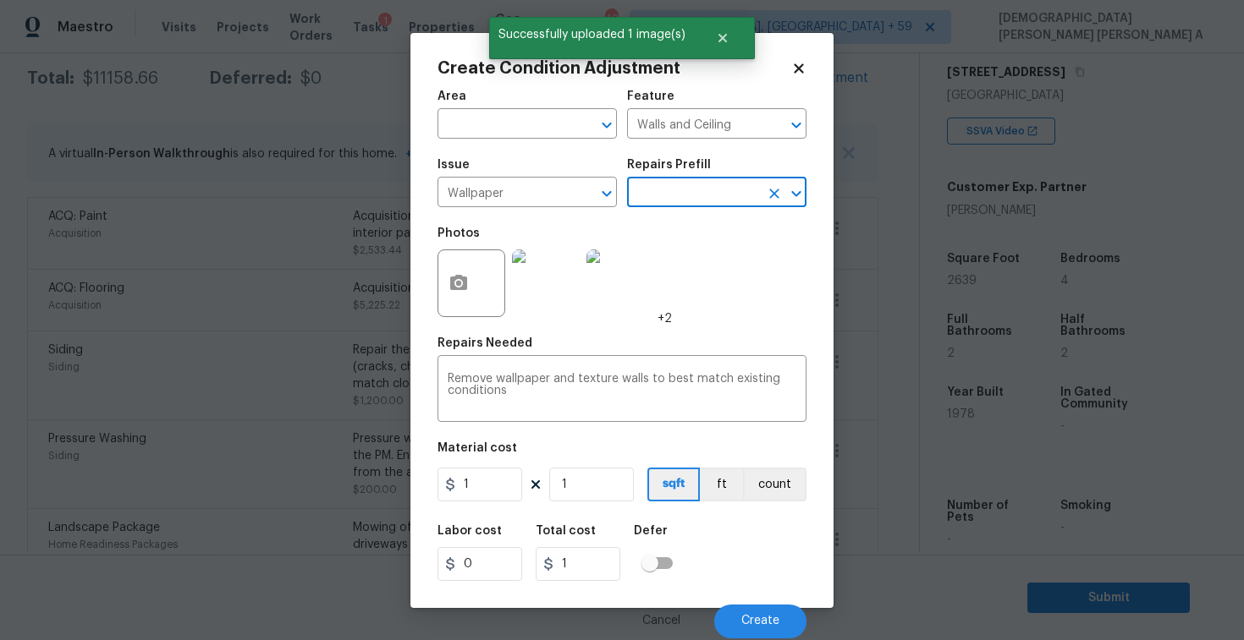
click at [700, 197] on input "text" at bounding box center [693, 194] width 132 height 26
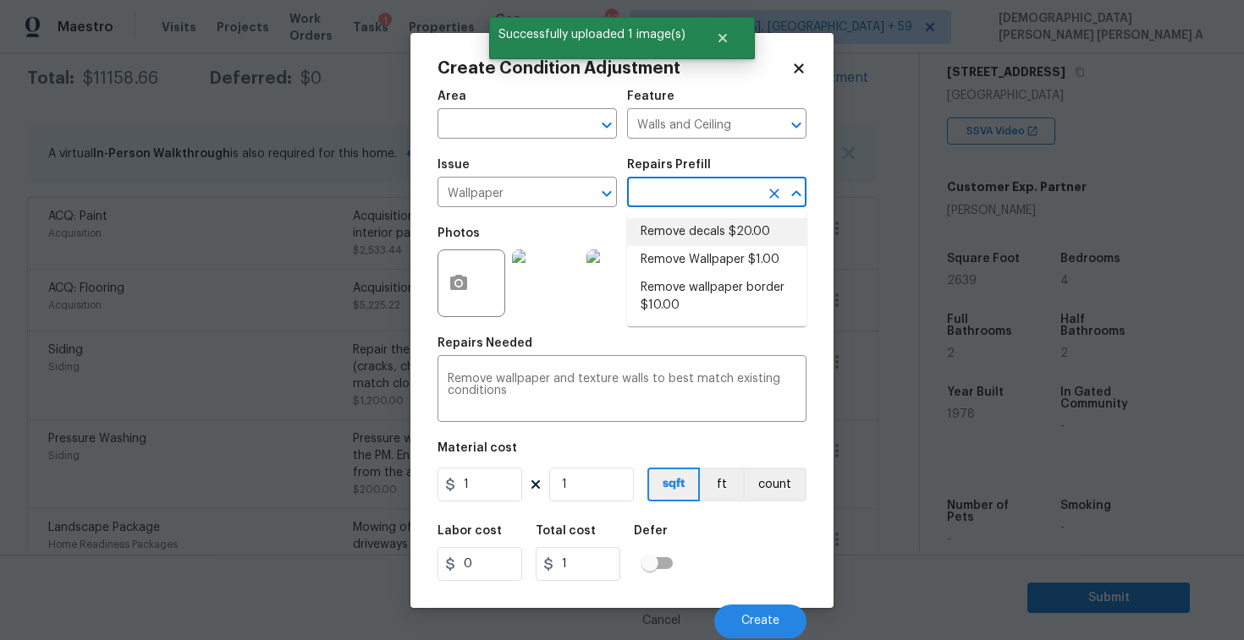
click at [688, 225] on li "Remove decals $20.00" at bounding box center [716, 232] width 179 height 28
type textarea "Remove decals from door/wall/ceiling"
type input "20"
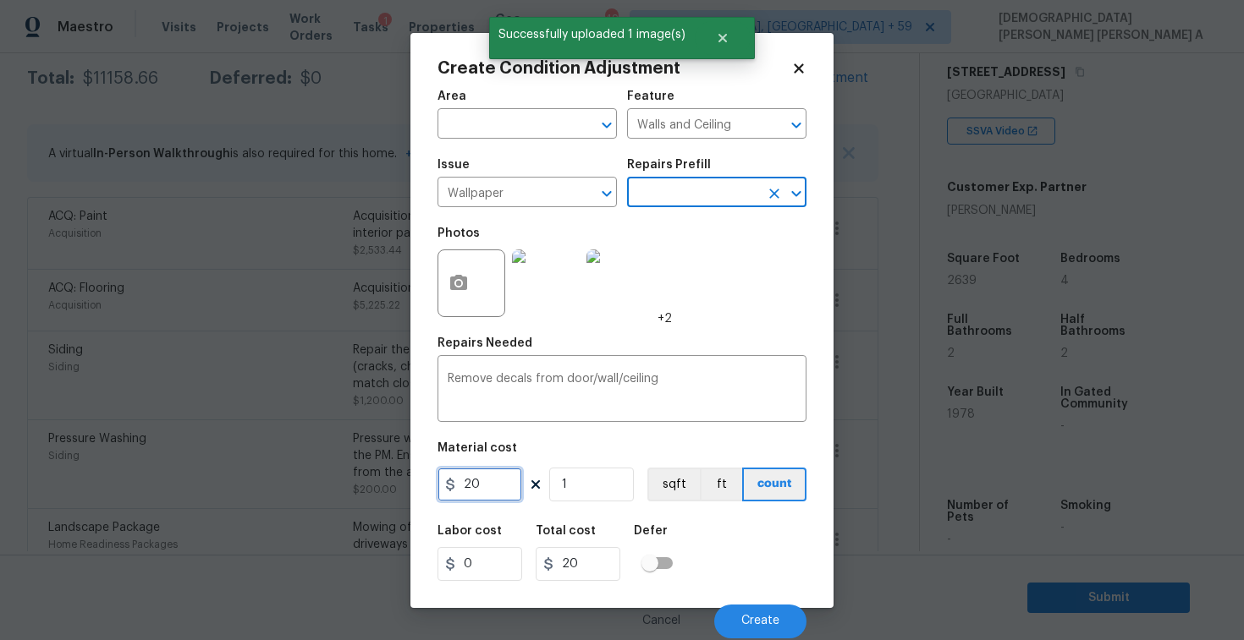
click at [513, 480] on input "20" at bounding box center [479, 485] width 85 height 34
type input "100"
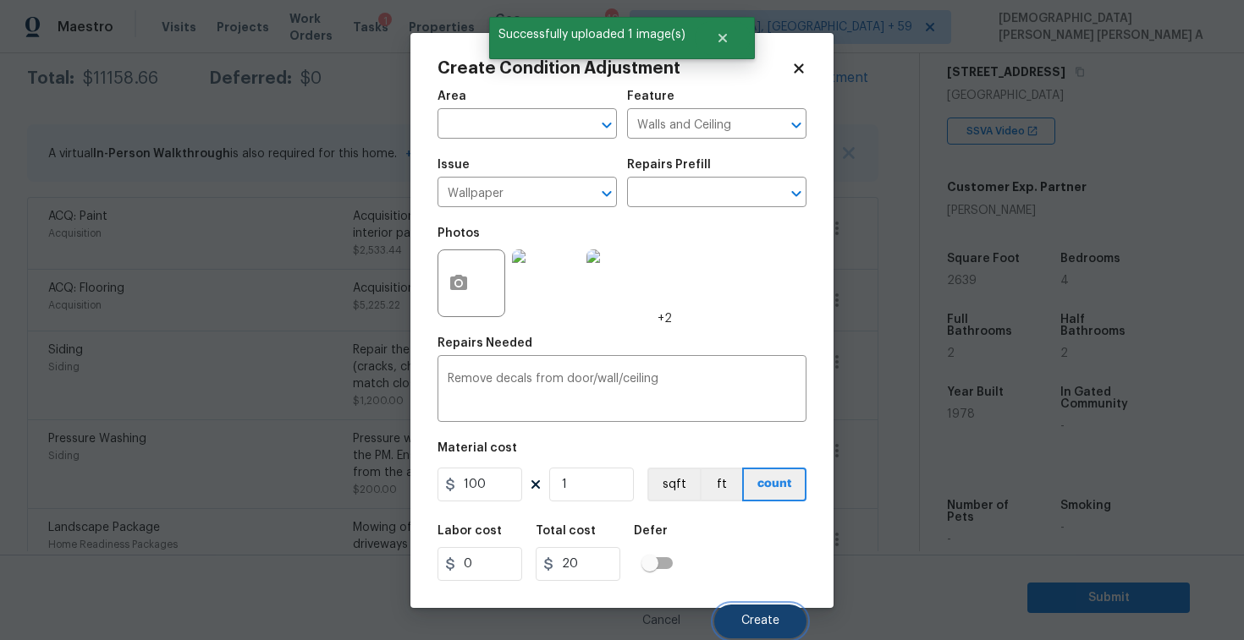
type input "100"
click at [743, 621] on span "Create" at bounding box center [760, 621] width 38 height 13
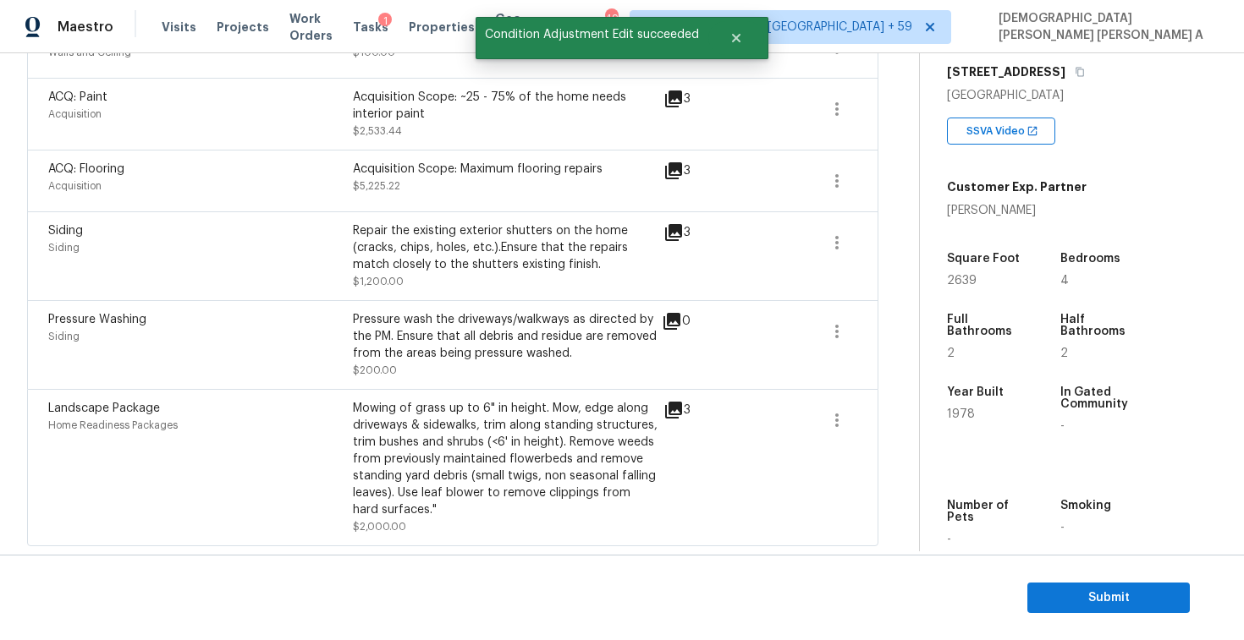
scroll to position [188, 0]
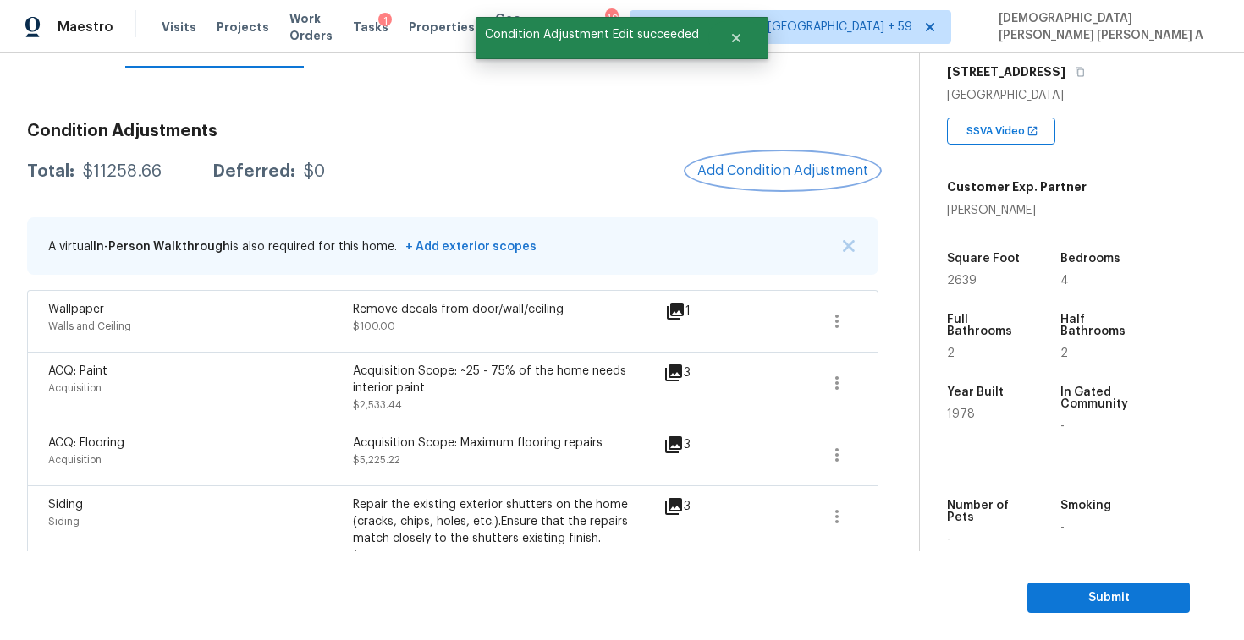
click at [733, 182] on button "Add Condition Adjustment" at bounding box center [782, 171] width 191 height 36
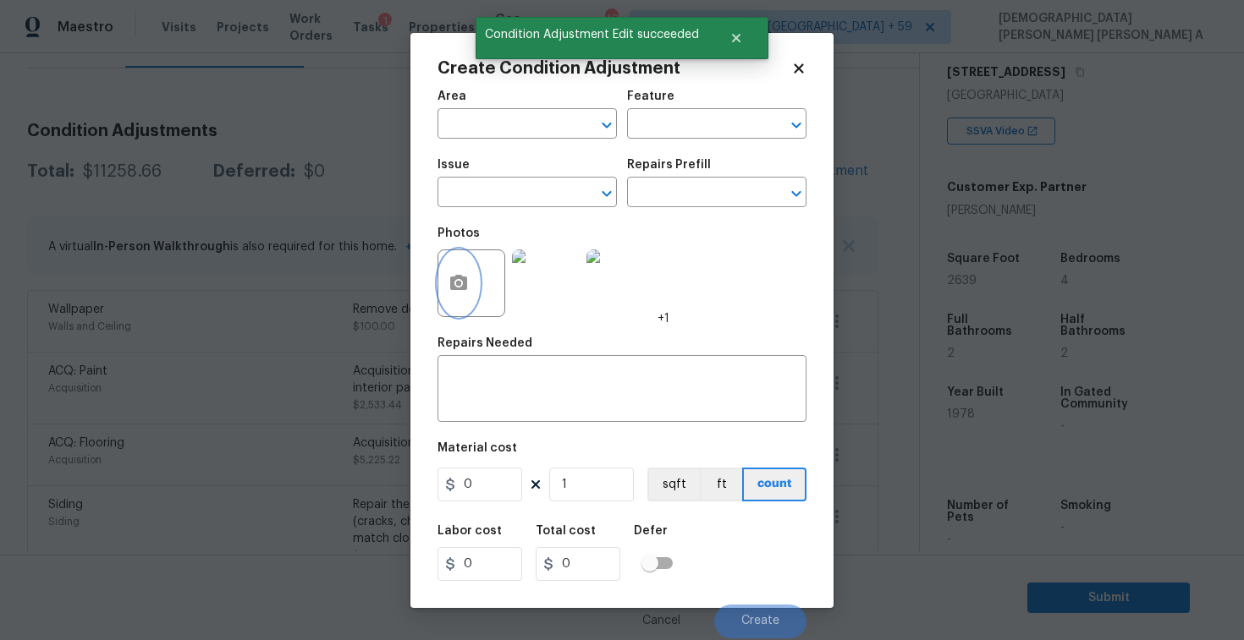
click at [459, 281] on circle "button" at bounding box center [458, 282] width 5 height 5
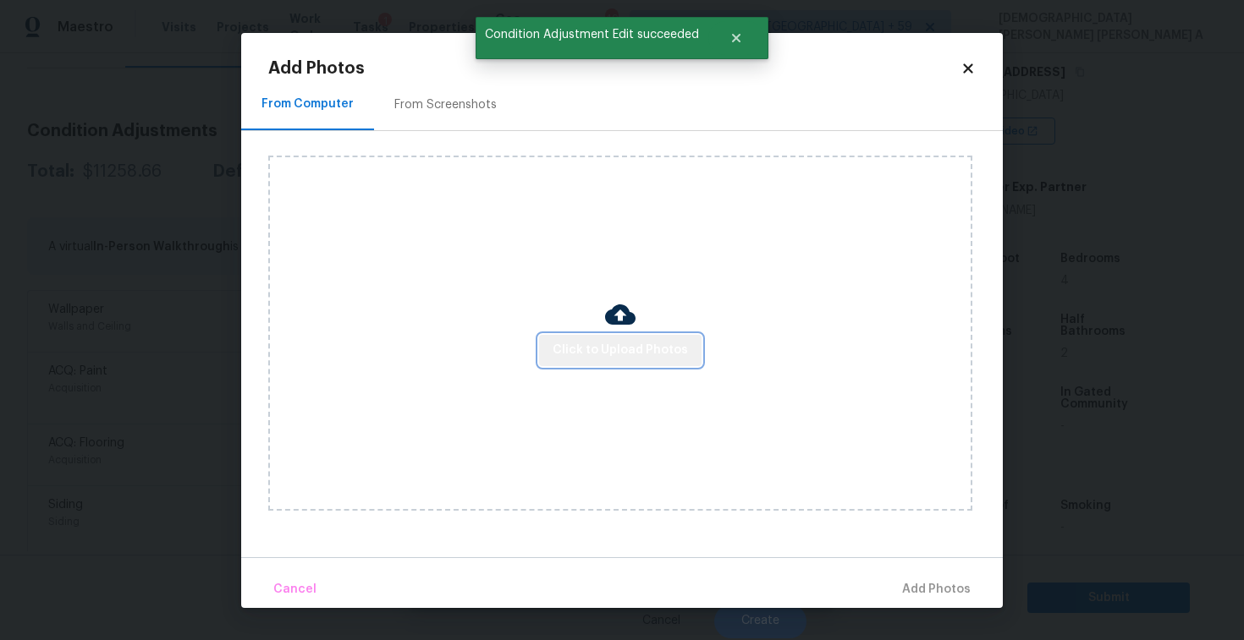
click at [669, 365] on button "Click to Upload Photos" at bounding box center [620, 350] width 162 height 31
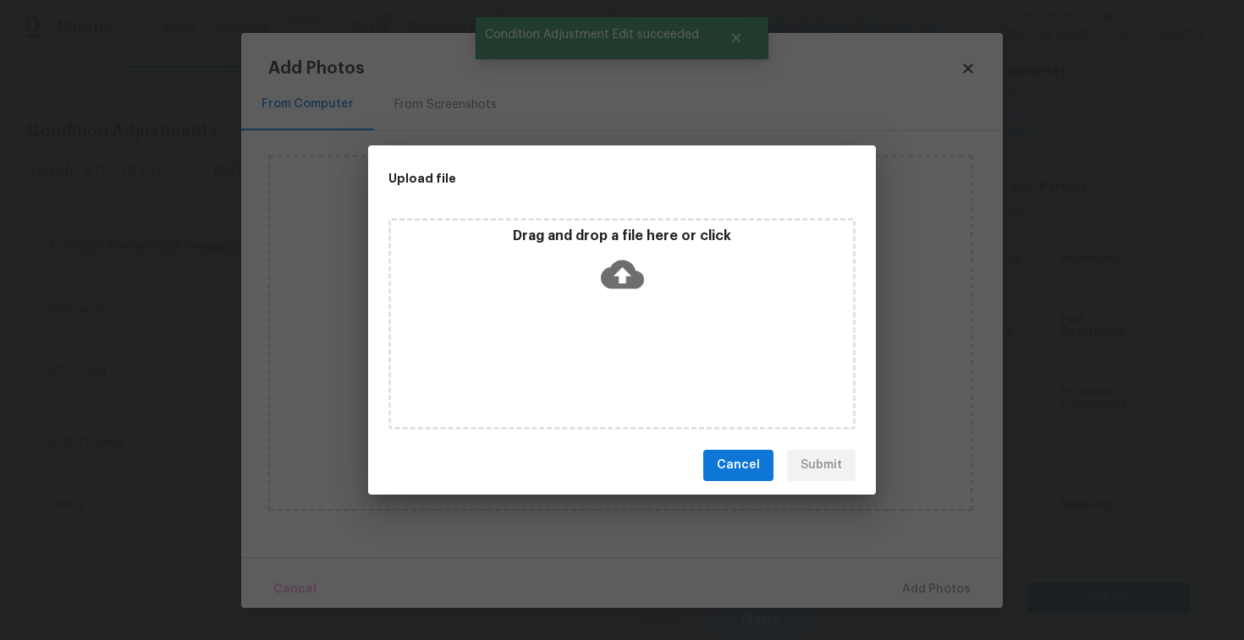
click at [643, 320] on div "Drag and drop a file here or click" at bounding box center [621, 323] width 467 height 211
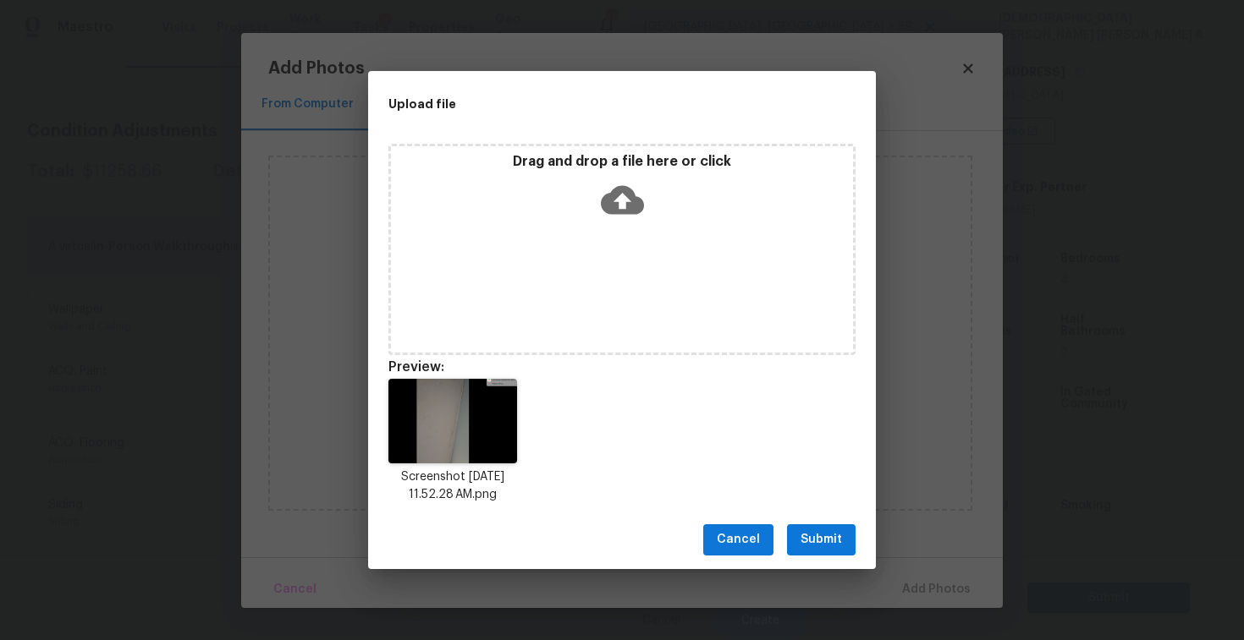
click at [826, 546] on span "Submit" at bounding box center [820, 540] width 41 height 21
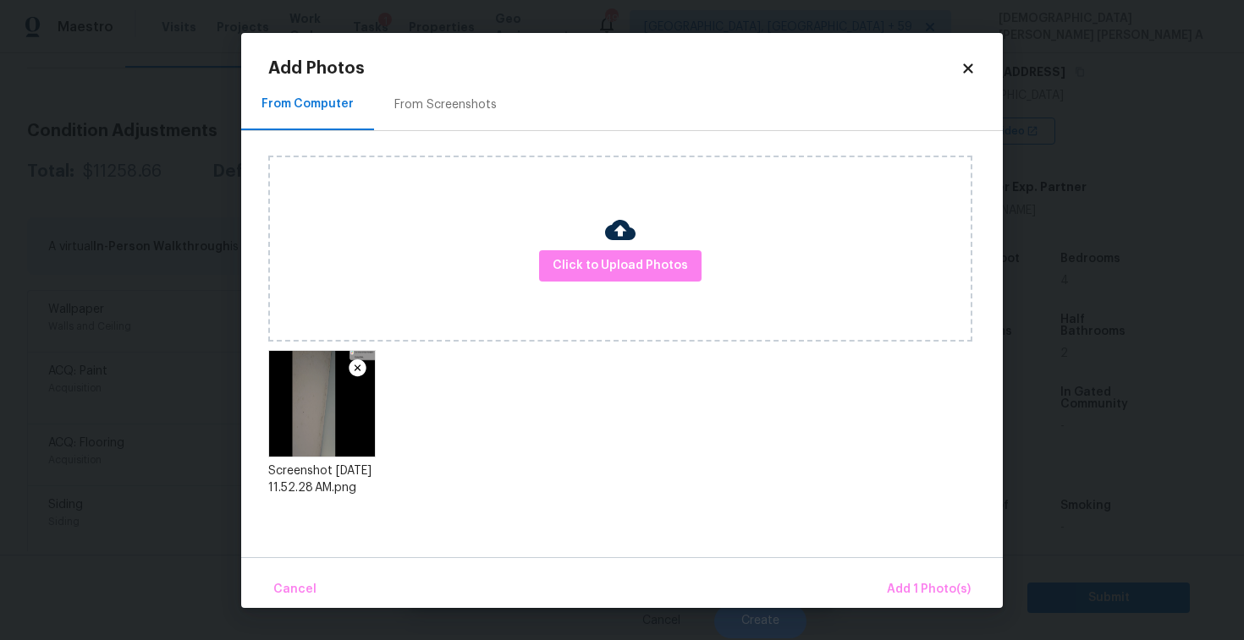
click at [903, 569] on div "Cancel Add 1 Photo(s)" at bounding box center [621, 582] width 761 height 51
click at [904, 572] on button "Add 1 Photo(s)" at bounding box center [928, 590] width 97 height 36
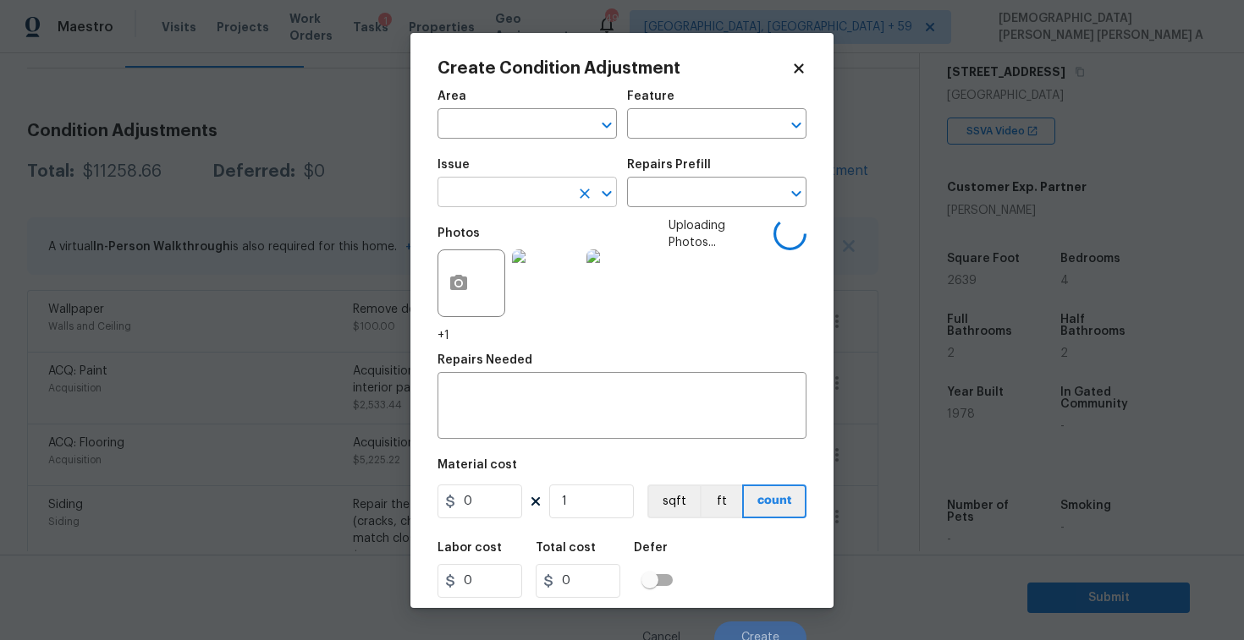
click at [494, 189] on input "text" at bounding box center [503, 194] width 132 height 26
click at [533, 271] on li "ACQ: Organic Material" at bounding box center [526, 273] width 179 height 28
type input "ACQ: Organic Material"
click at [713, 179] on div "Repairs Prefill" at bounding box center [716, 170] width 179 height 22
click at [709, 195] on input "text" at bounding box center [693, 194] width 132 height 26
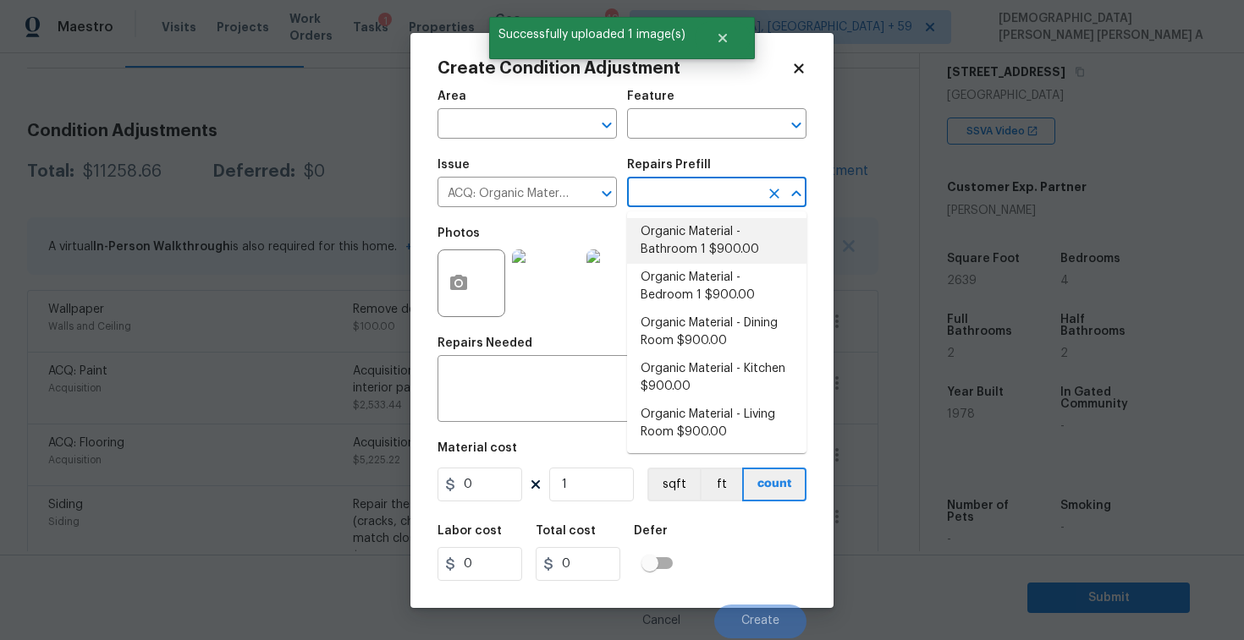
click at [699, 260] on li "Organic Material - Bathroom 1 $900.00" at bounding box center [716, 241] width 179 height 46
type input "Acquisition"
type textarea "Acquisition Scope: Conditions Conducive to Organic Material - Bathroom 1 Discla…"
type input "900"
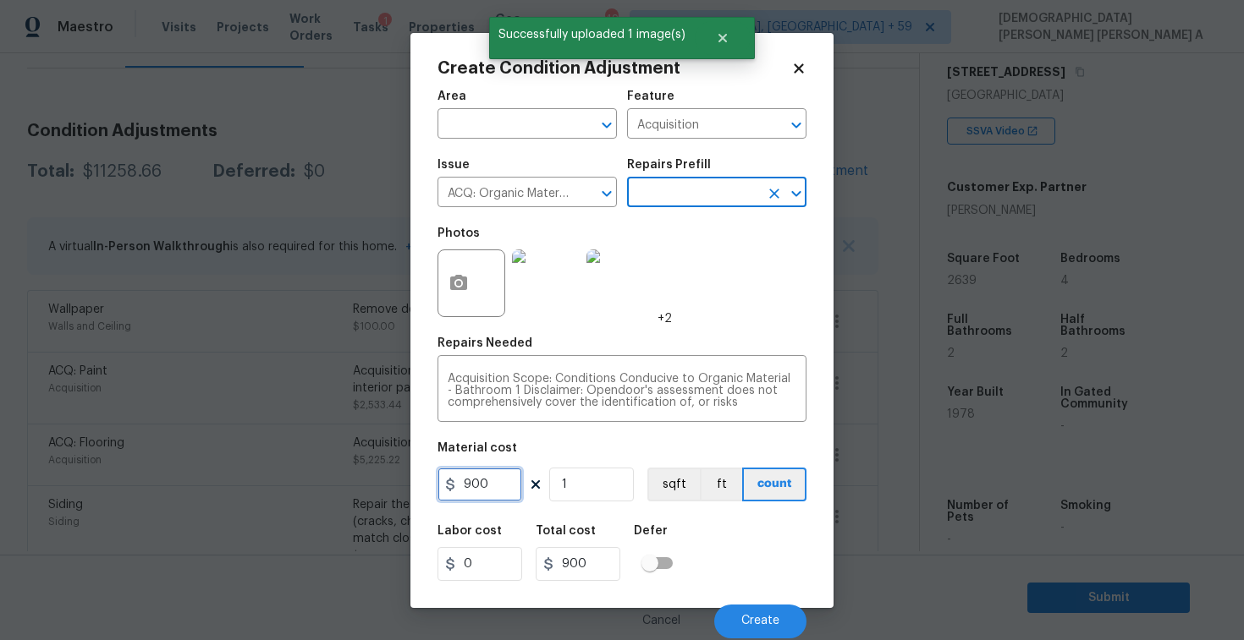
click at [508, 482] on input "900" at bounding box center [479, 485] width 85 height 34
type input "2500"
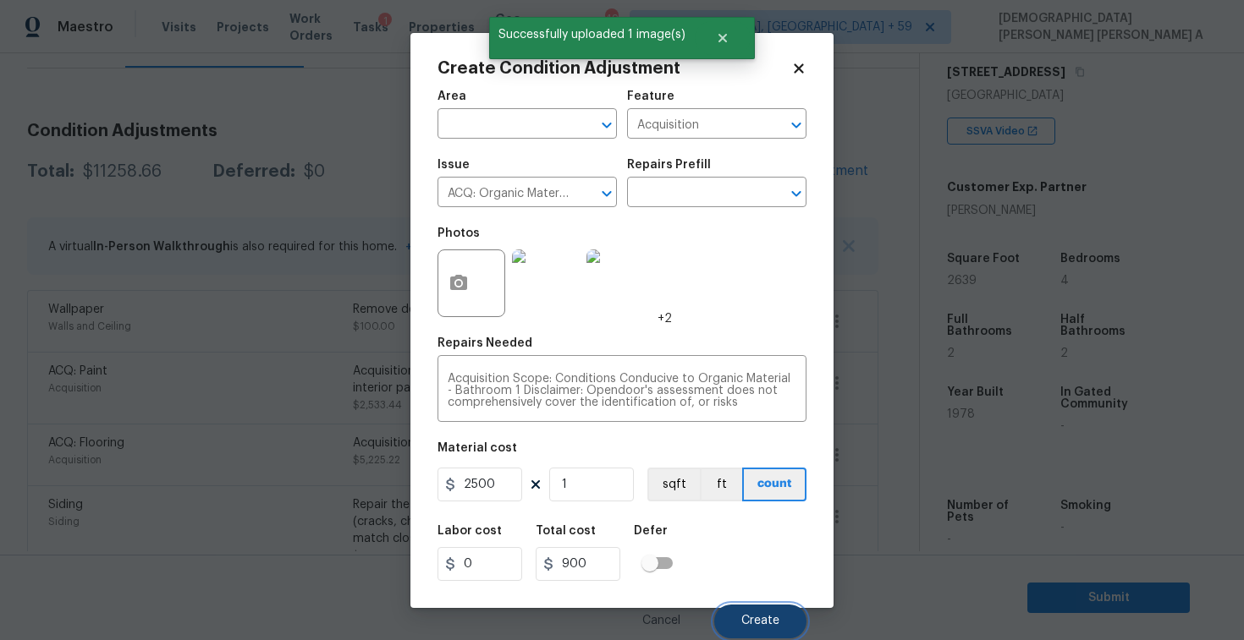
type input "2500"
click at [743, 626] on span "Create" at bounding box center [760, 621] width 38 height 13
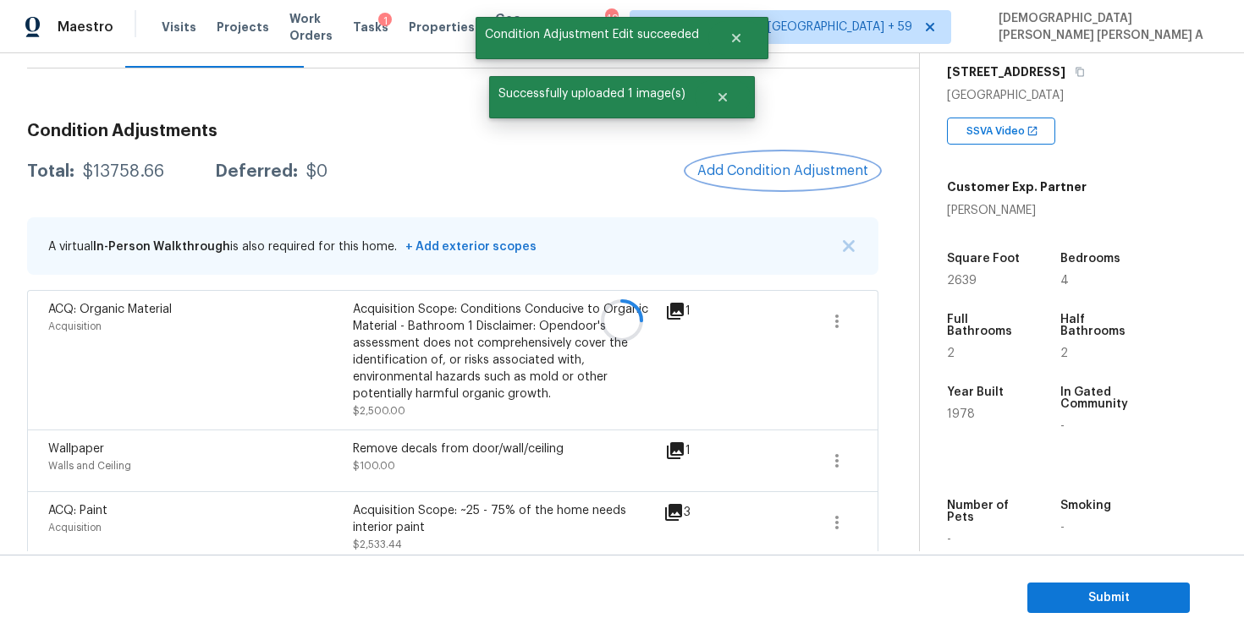
click at [790, 173] on span "Add Condition Adjustment" at bounding box center [782, 170] width 171 height 15
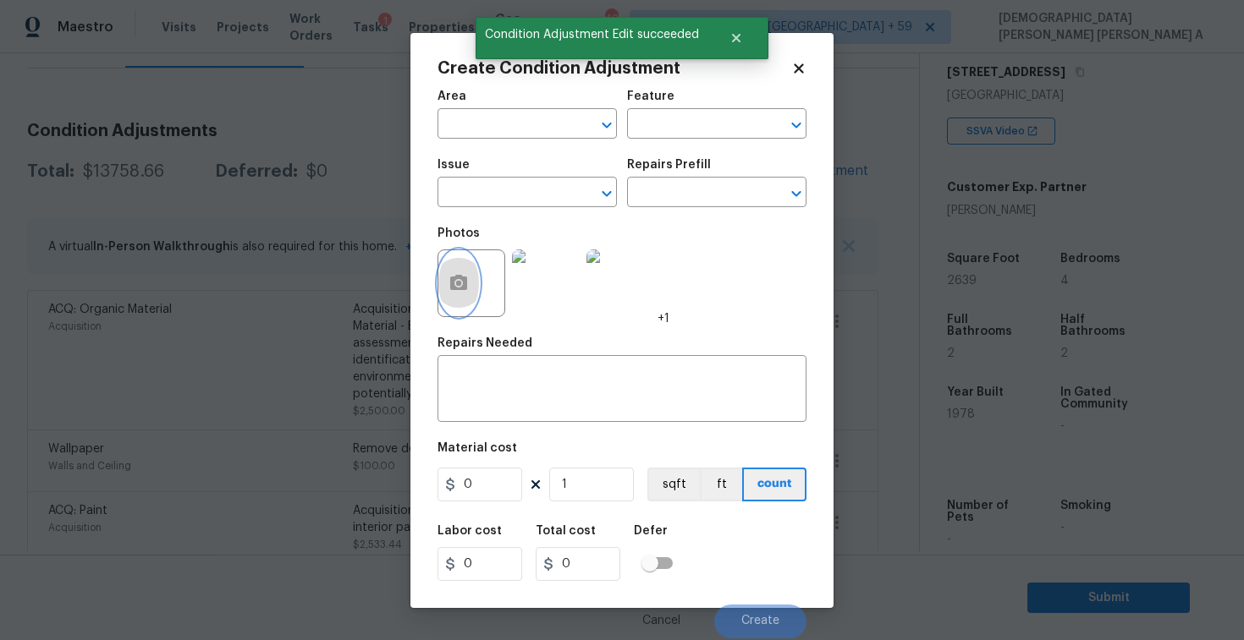
click at [447, 277] on button "button" at bounding box center [458, 283] width 41 height 66
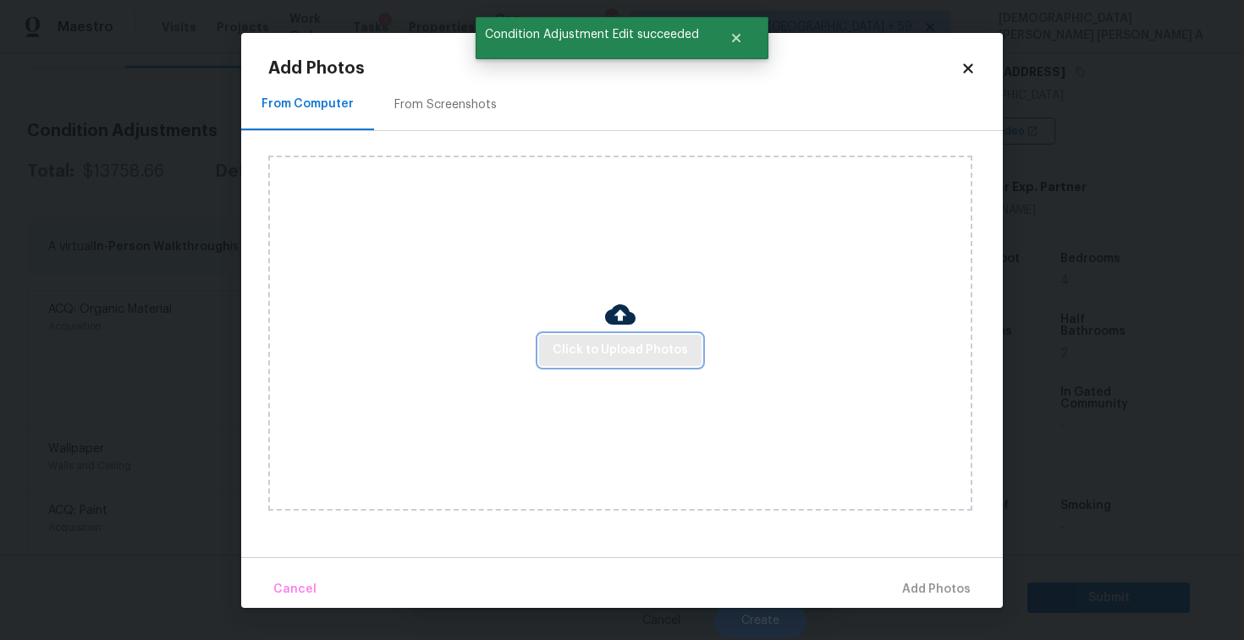
click at [640, 346] on span "Click to Upload Photos" at bounding box center [619, 350] width 135 height 21
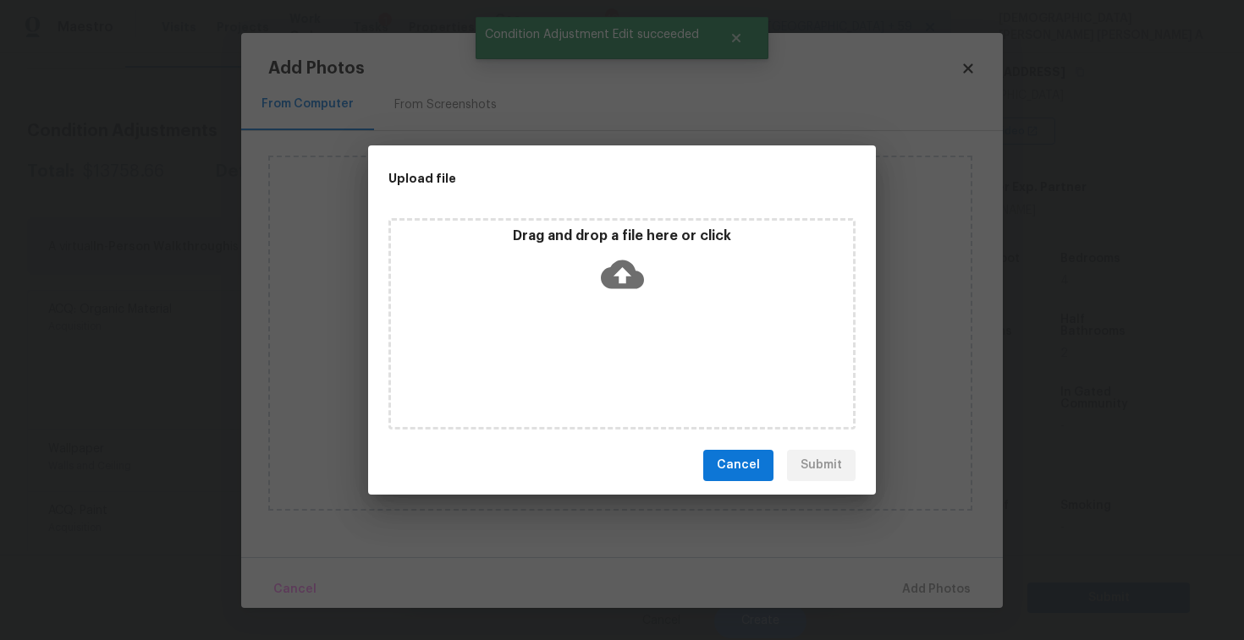
click at [634, 295] on div "Drag and drop a file here or click" at bounding box center [622, 264] width 462 height 73
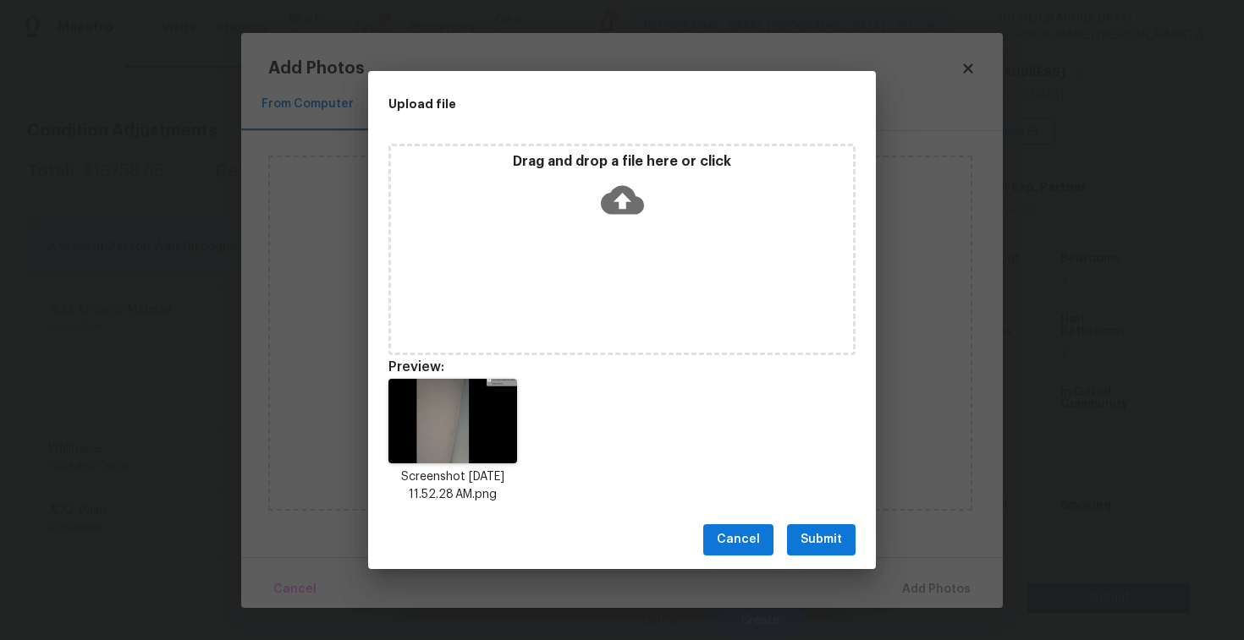
click at [829, 538] on span "Submit" at bounding box center [820, 540] width 41 height 21
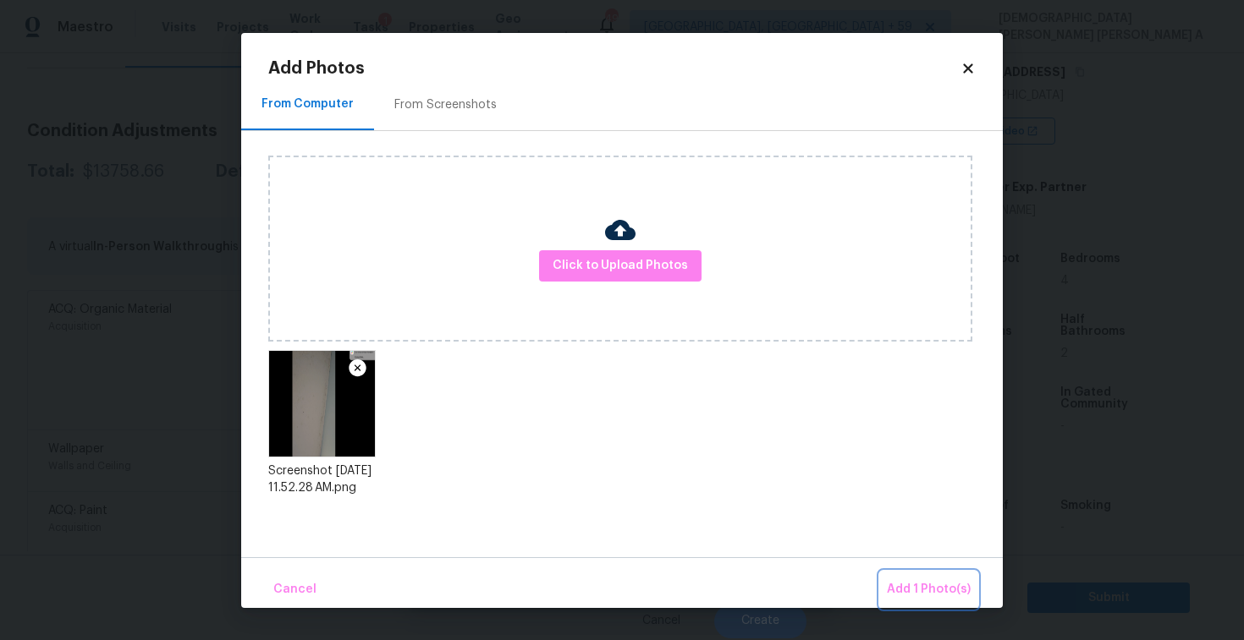
click at [933, 590] on span "Add 1 Photo(s)" at bounding box center [929, 589] width 84 height 21
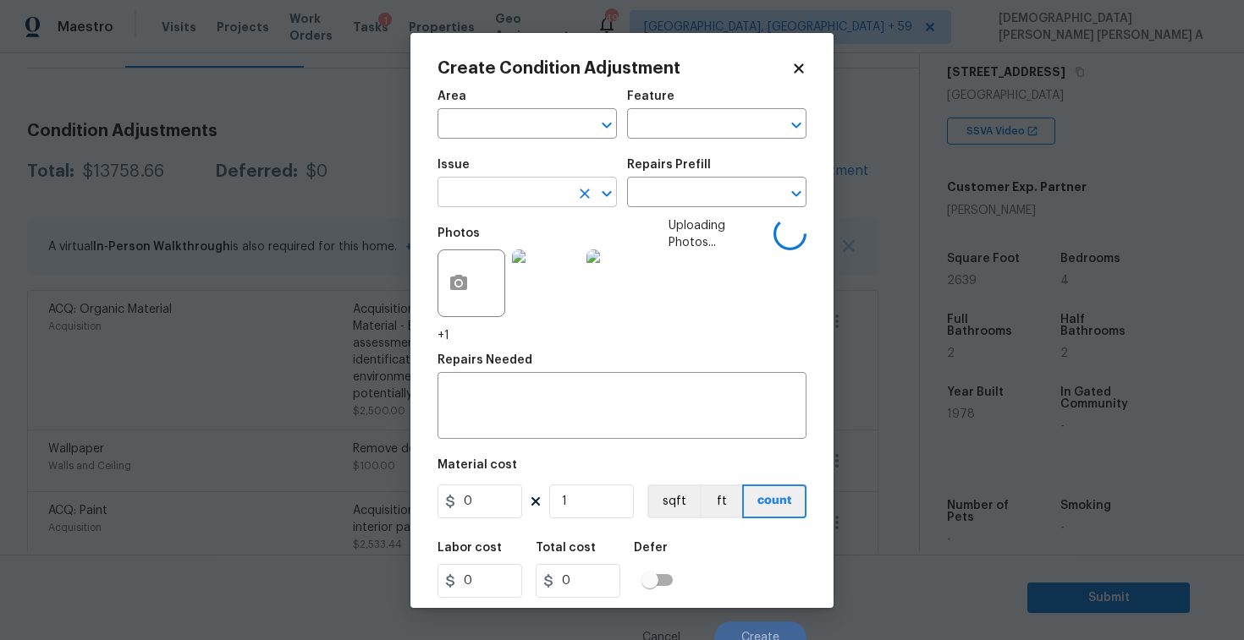
click at [489, 182] on input "text" at bounding box center [503, 194] width 132 height 26
click at [495, 273] on li "ACQ: Water Leak" at bounding box center [526, 273] width 179 height 28
type input "ACQ: Water Leak"
click at [722, 196] on input "text" at bounding box center [693, 194] width 132 height 26
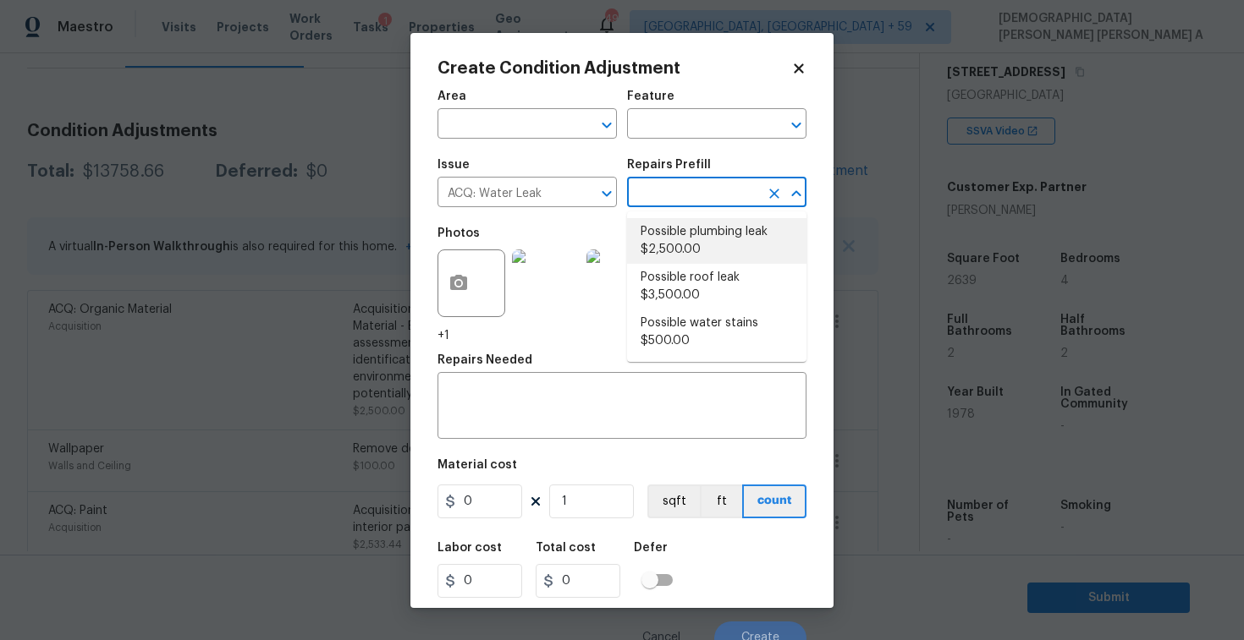
click at [711, 238] on li "Possible plumbing leak $2,500.00" at bounding box center [716, 241] width 179 height 46
type input "Acquisition"
type textarea "Acquisition Scope: Possible plumbing leak"
type input "2500"
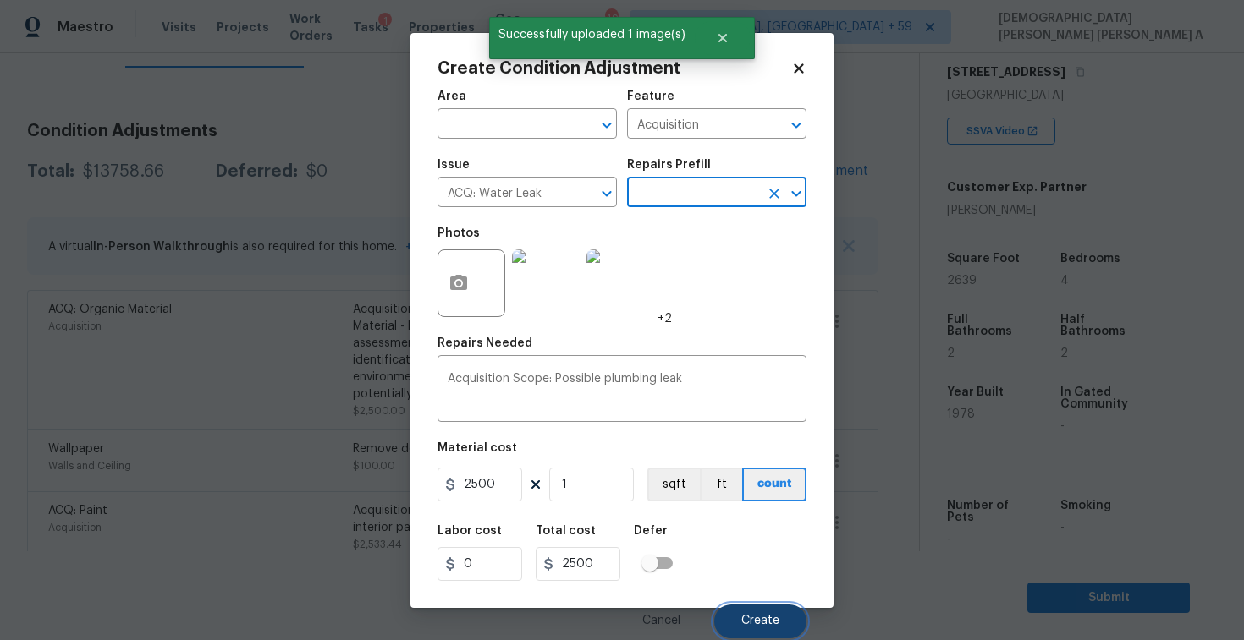
click at [756, 628] on span "Create" at bounding box center [760, 621] width 38 height 13
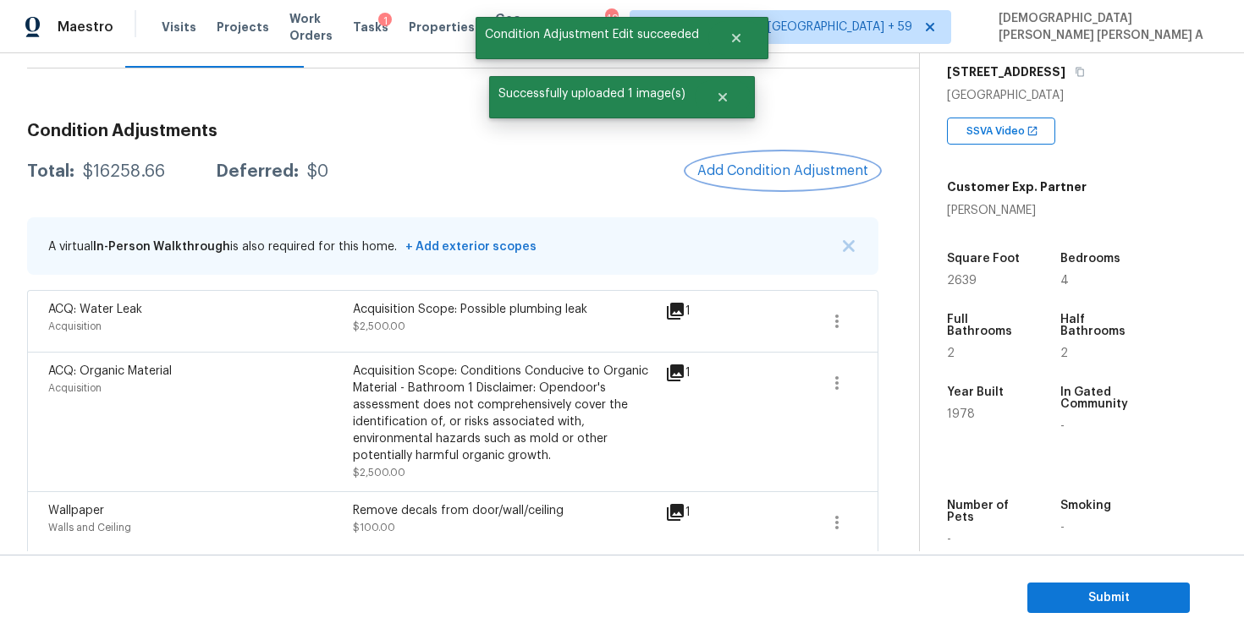
click at [782, 166] on span "Add Condition Adjustment" at bounding box center [782, 170] width 171 height 15
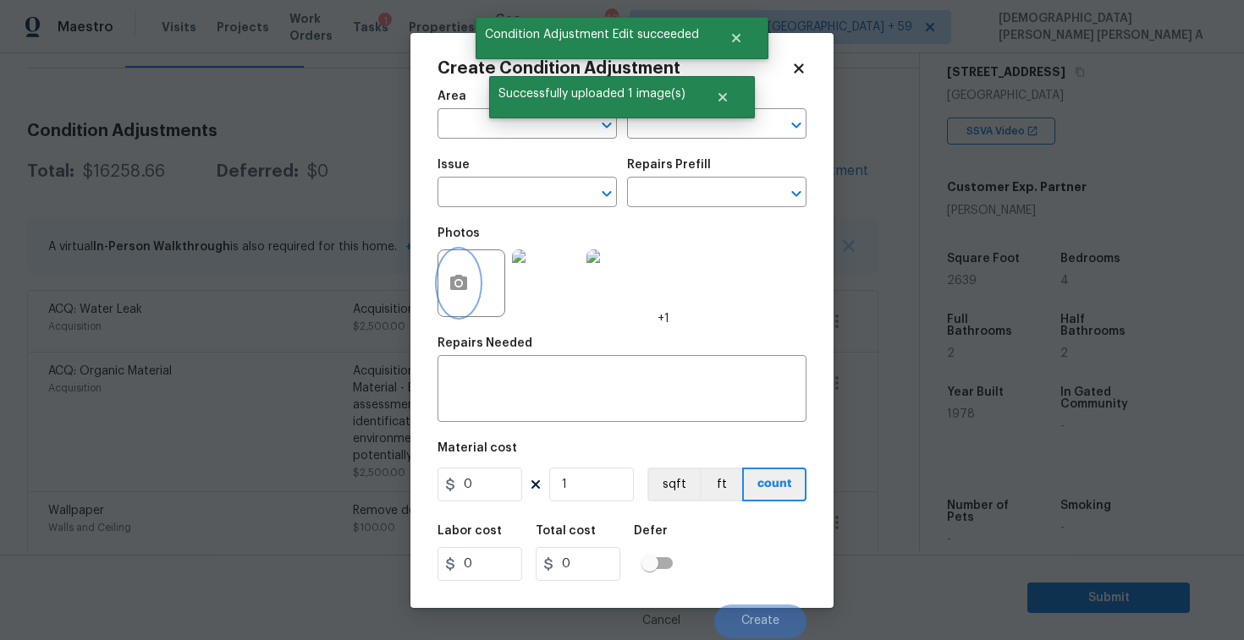
click at [469, 284] on button "button" at bounding box center [458, 283] width 41 height 66
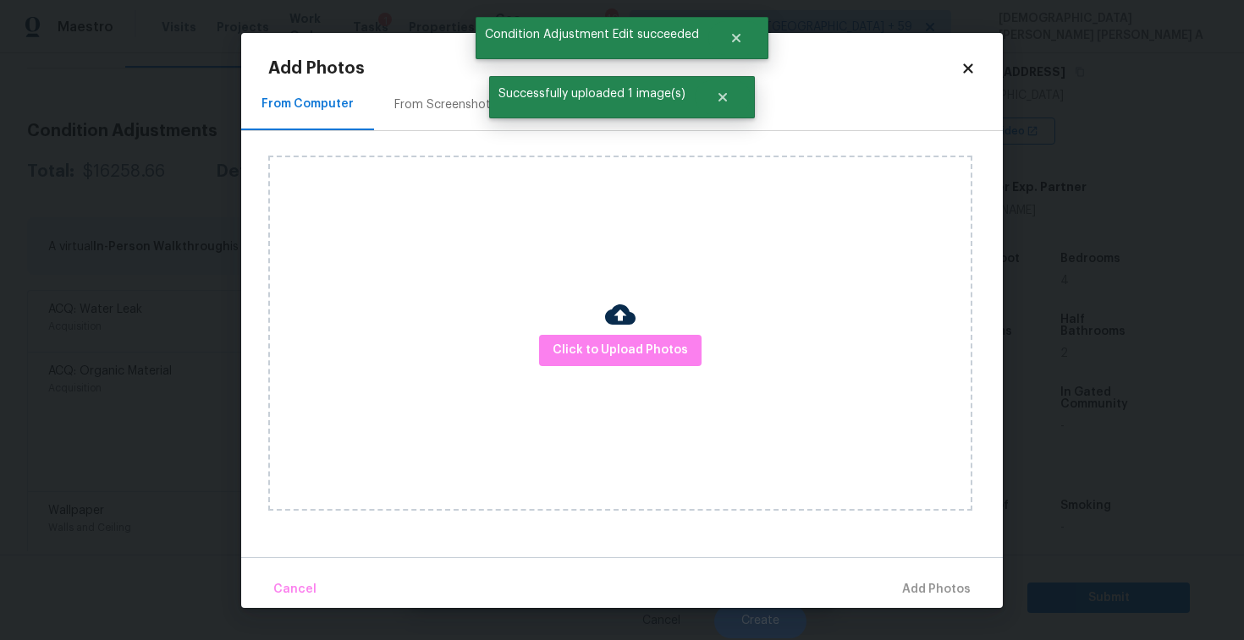
click at [700, 371] on div "Click to Upload Photos" at bounding box center [620, 333] width 704 height 355
click at [656, 358] on span "Click to Upload Photos" at bounding box center [619, 350] width 135 height 21
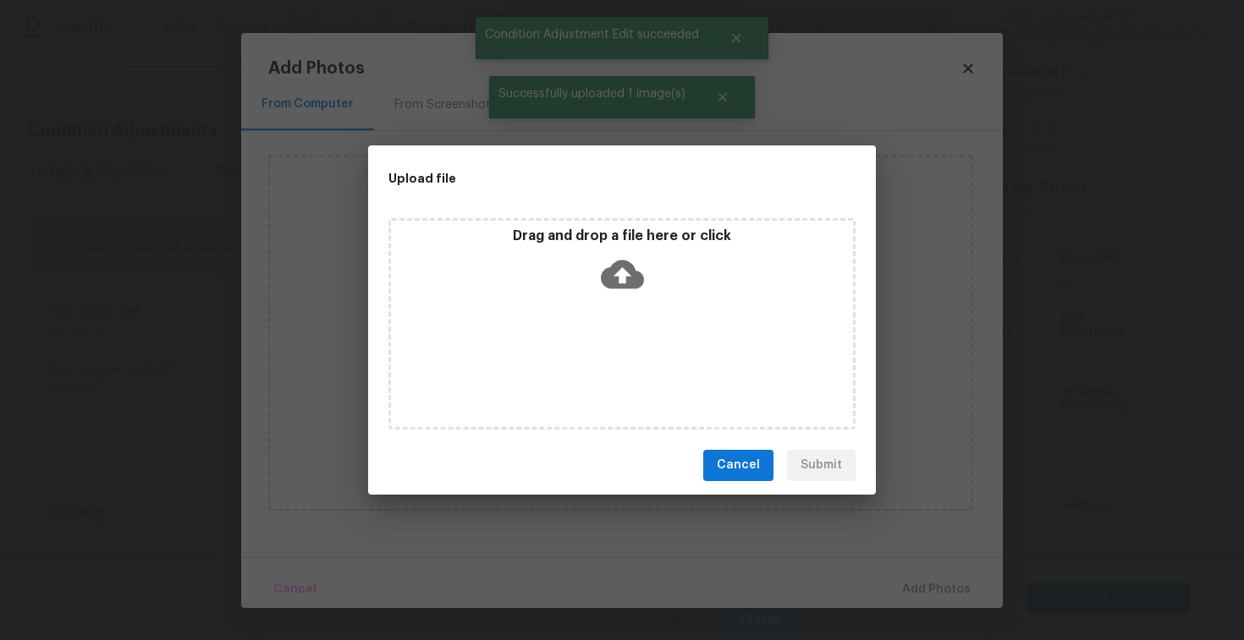
click at [621, 275] on icon at bounding box center [622, 274] width 43 height 43
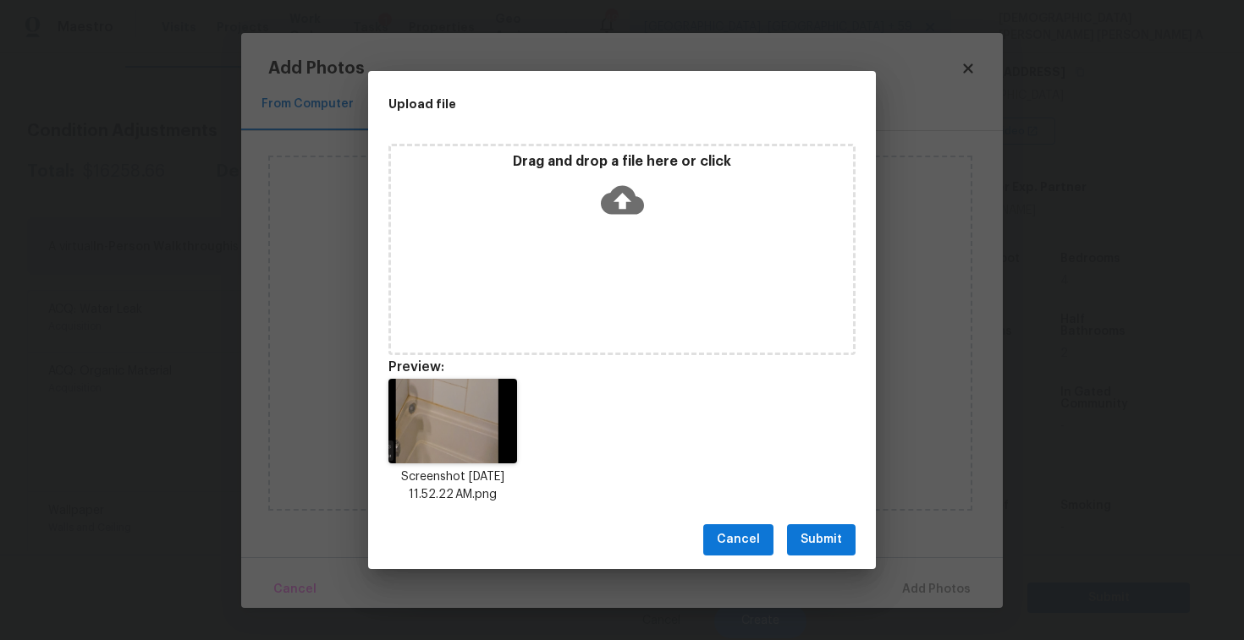
click at [826, 537] on span "Submit" at bounding box center [820, 540] width 41 height 21
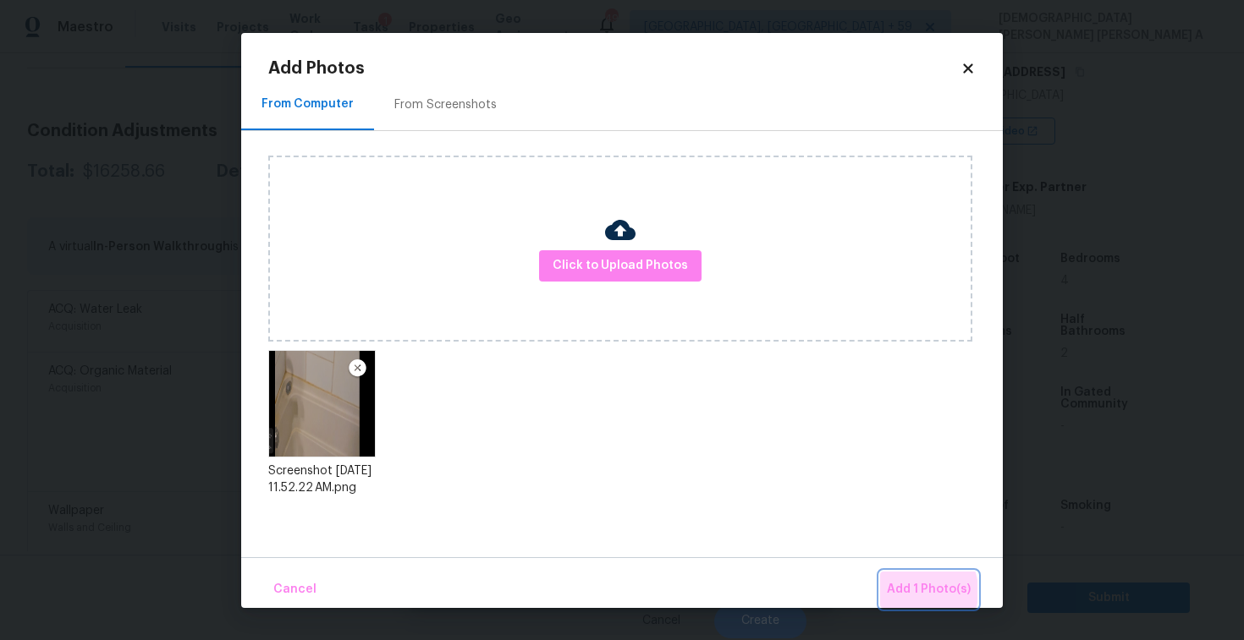
click at [914, 591] on span "Add 1 Photo(s)" at bounding box center [929, 589] width 84 height 21
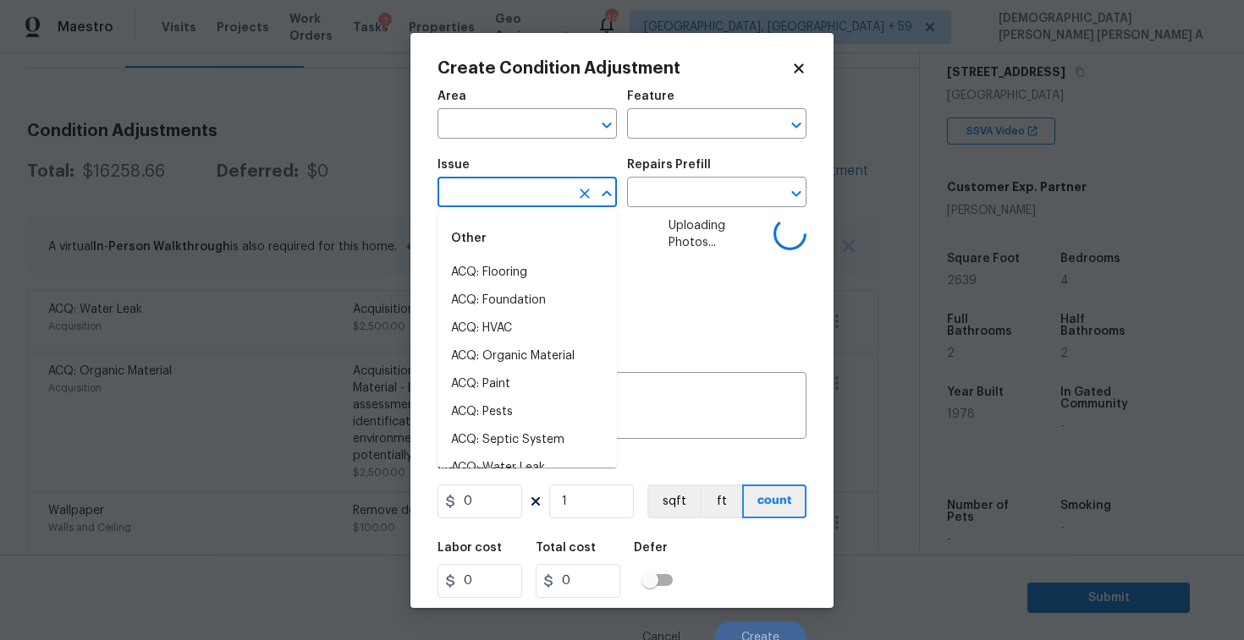
click at [485, 187] on input "text" at bounding box center [503, 194] width 132 height 26
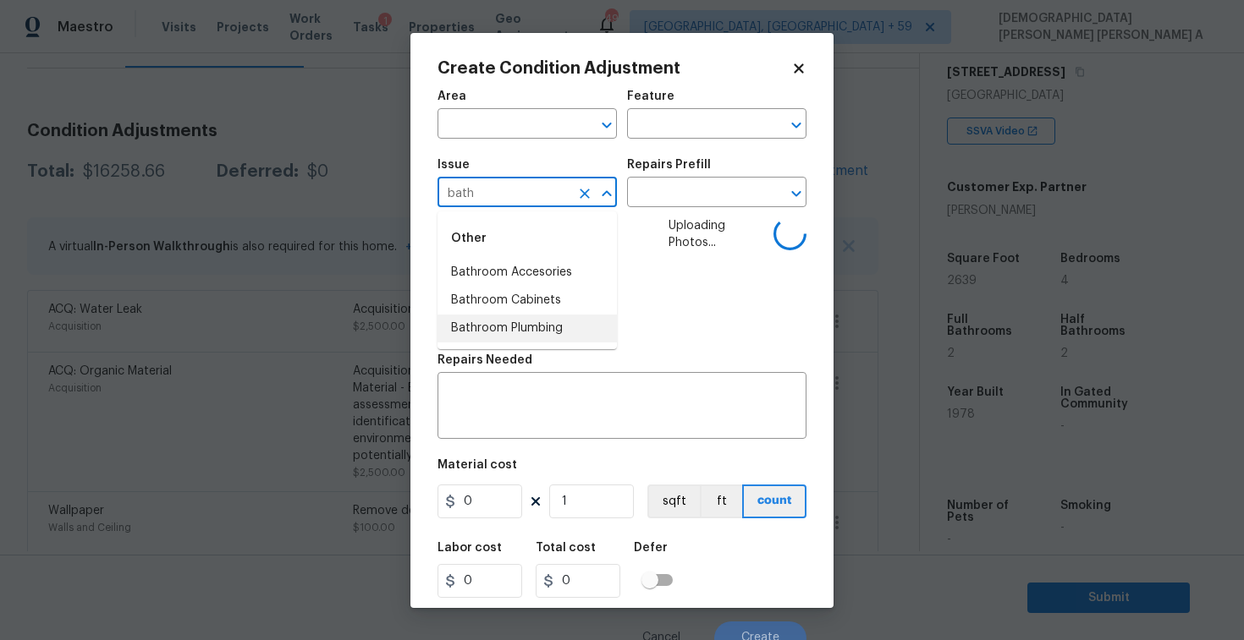
click at [527, 321] on li "Bathroom Plumbing" at bounding box center [526, 329] width 179 height 28
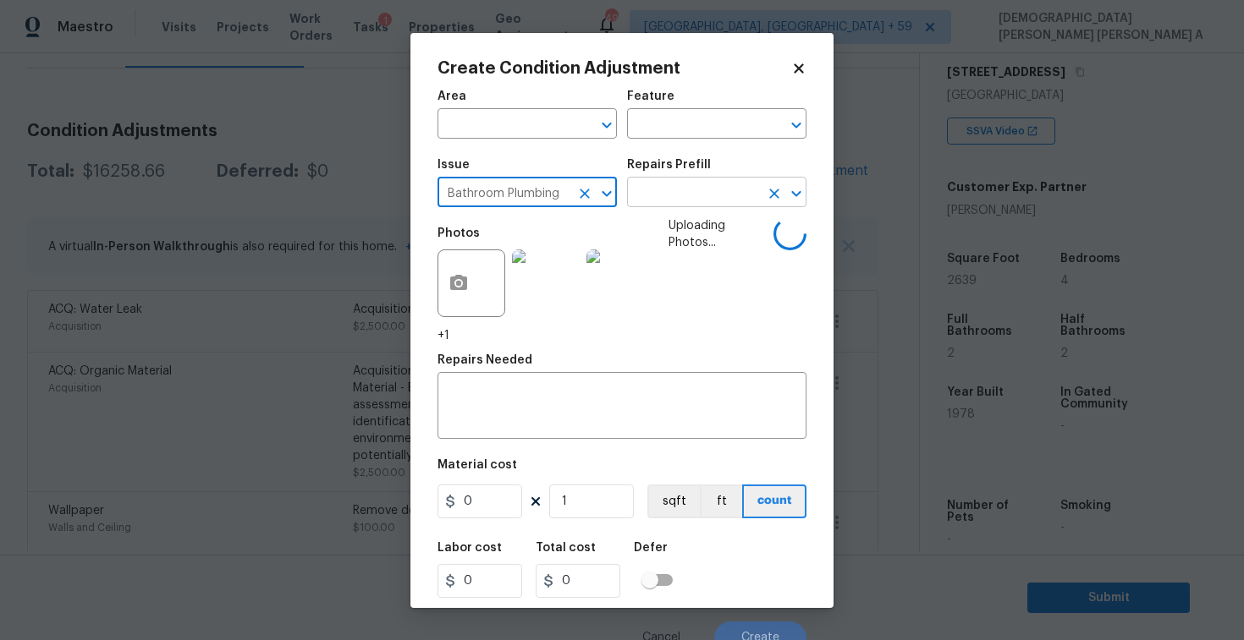
type input "Bathroom Plumbing"
click at [696, 194] on input "text" at bounding box center [693, 194] width 132 height 26
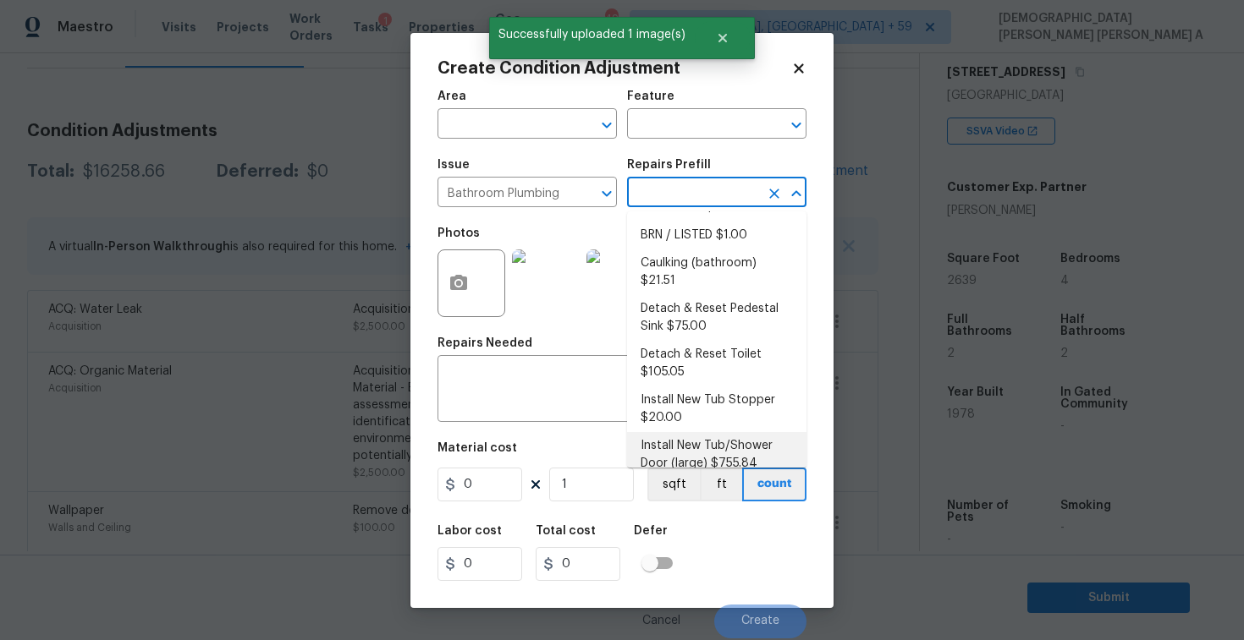
scroll to position [123, 0]
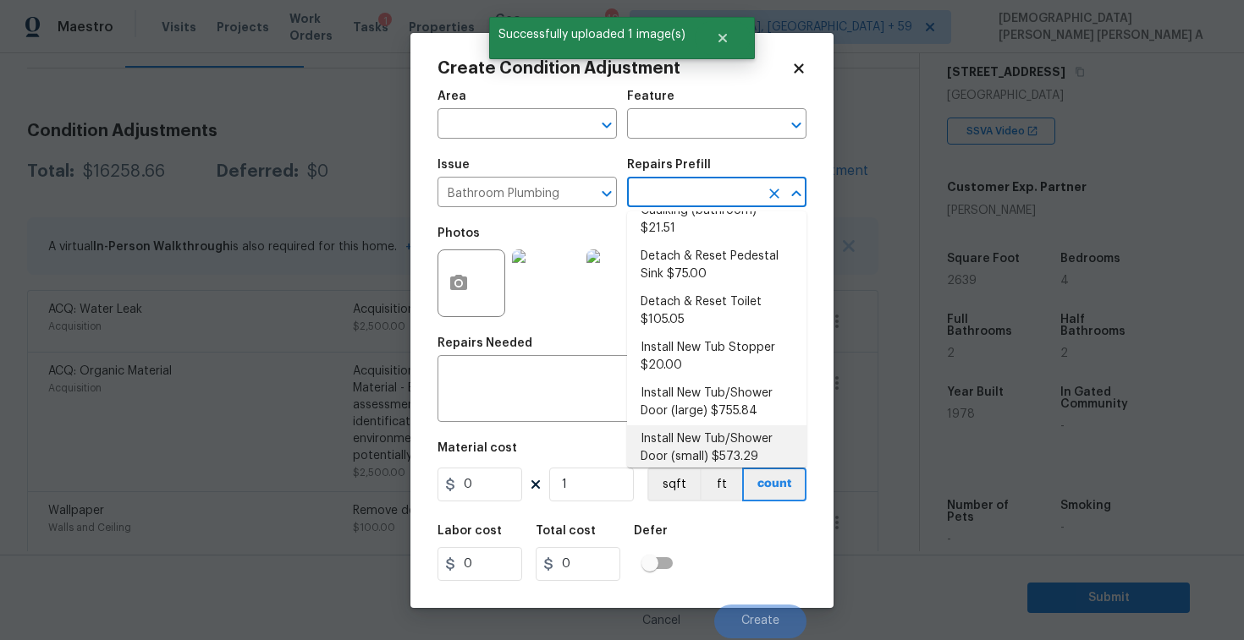
click at [711, 425] on li "Install New Tub/Shower Door (small) $573.29" at bounding box center [716, 448] width 179 height 46
type input "Plumbing"
type textarea "Prep the tub/shower surround and install a new 32''-36'' tempered shower door. …"
type input "573.29"
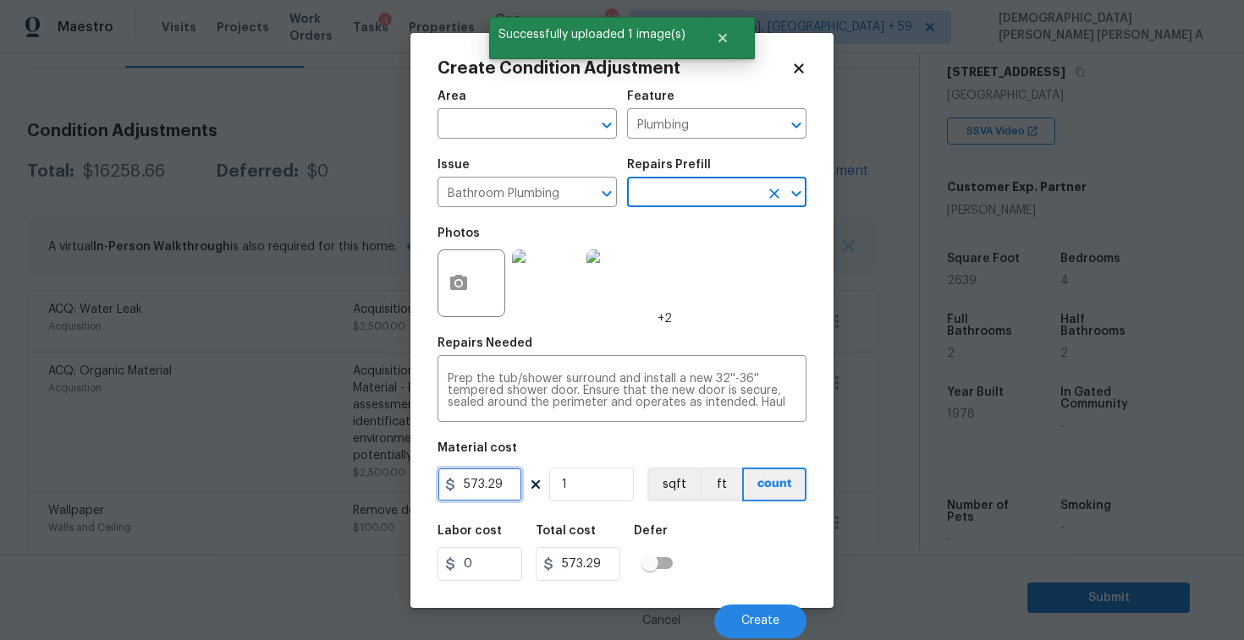
click at [492, 491] on input "573.29" at bounding box center [479, 485] width 85 height 34
type input "450"
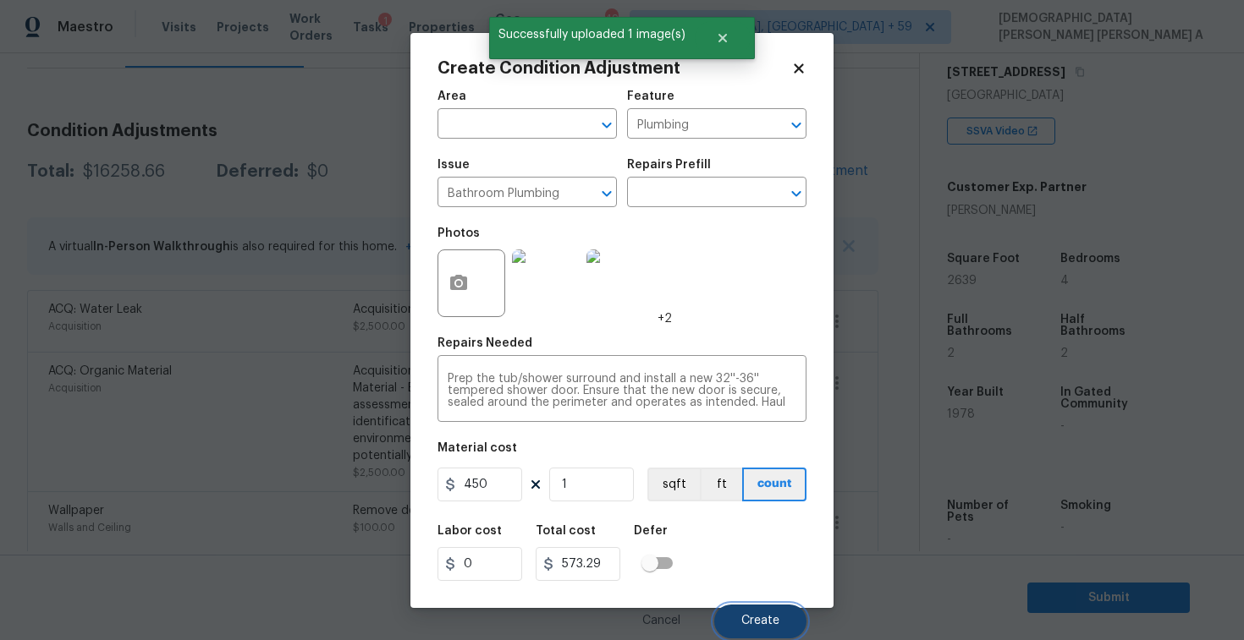
type input "450"
click at [761, 611] on button "Create" at bounding box center [760, 622] width 92 height 34
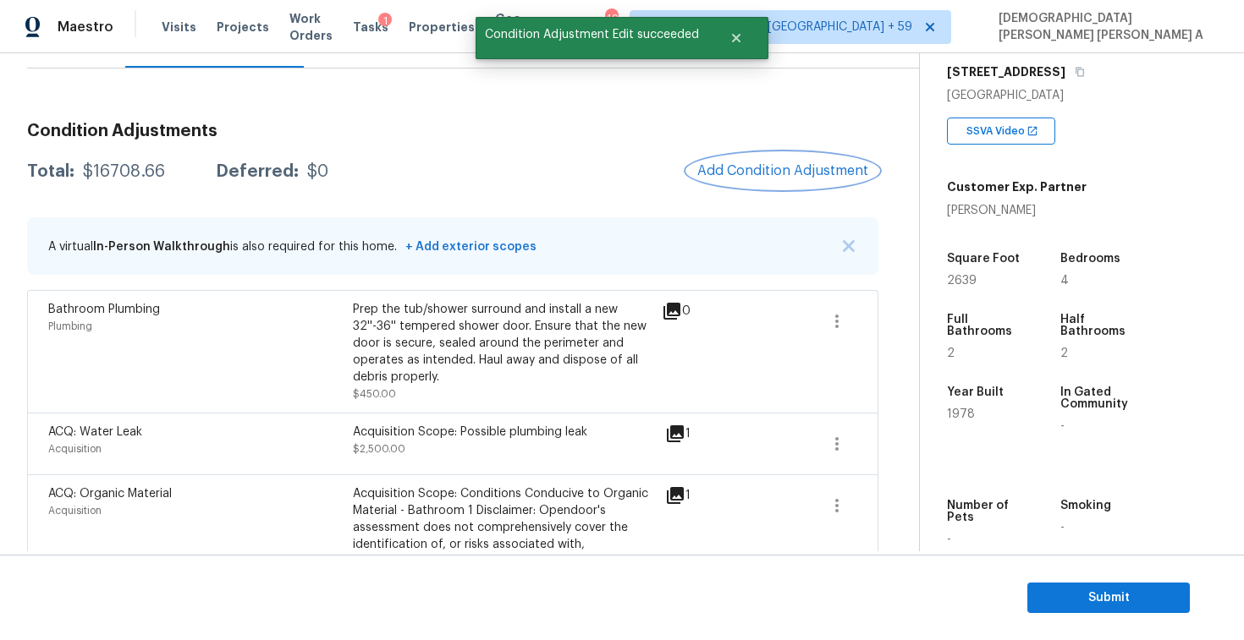
click at [779, 173] on span "Add Condition Adjustment" at bounding box center [782, 170] width 171 height 15
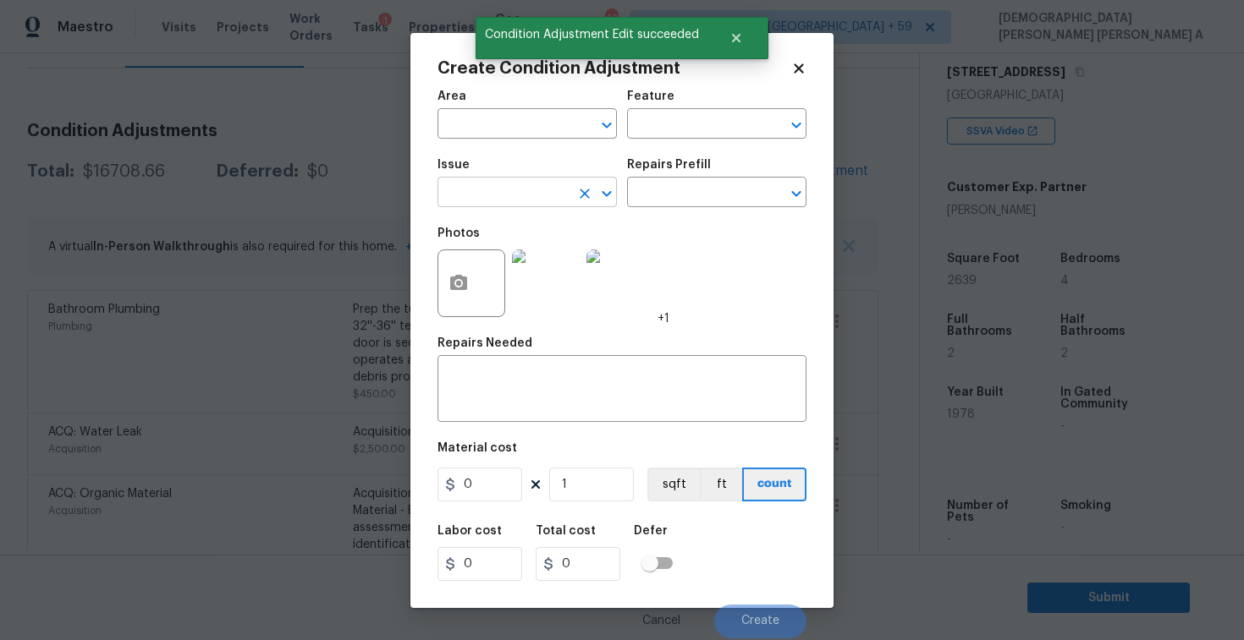
click at [541, 200] on input "text" at bounding box center [503, 194] width 132 height 26
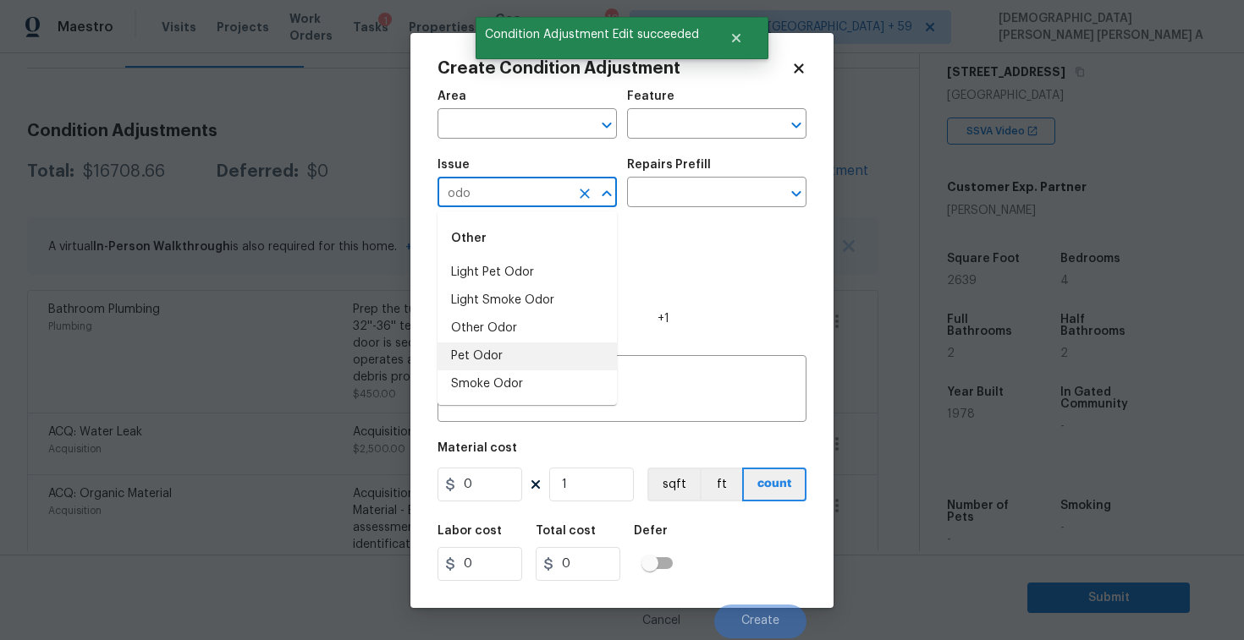
click at [518, 358] on li "Pet Odor" at bounding box center [526, 357] width 179 height 28
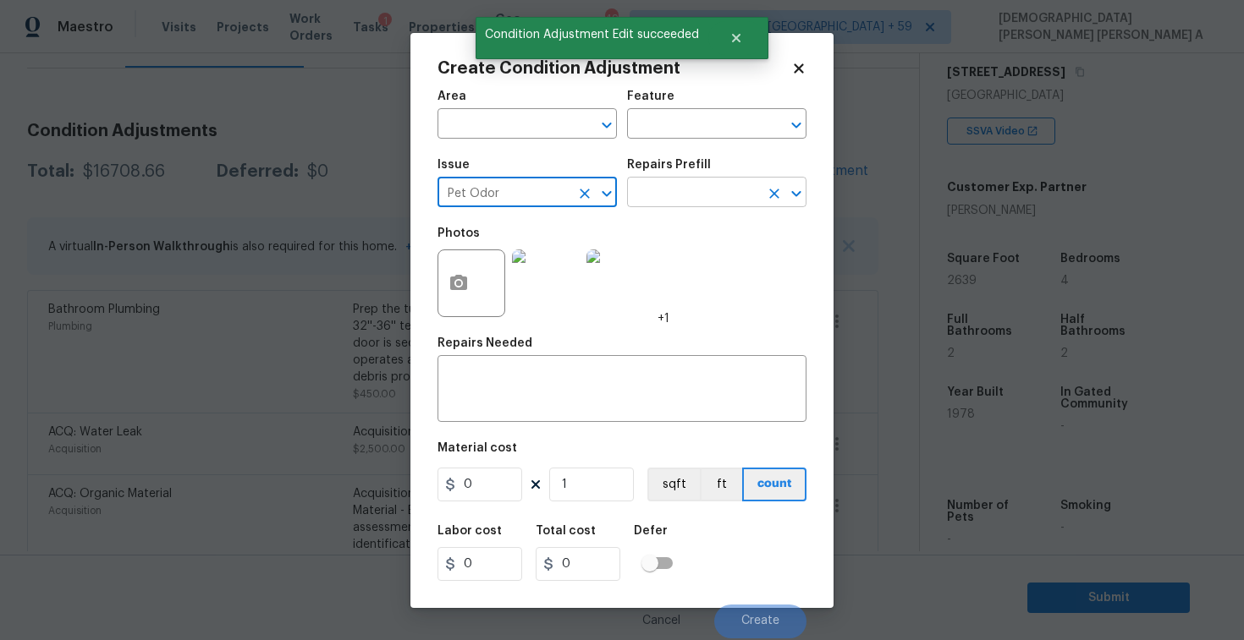
type input "Pet Odor"
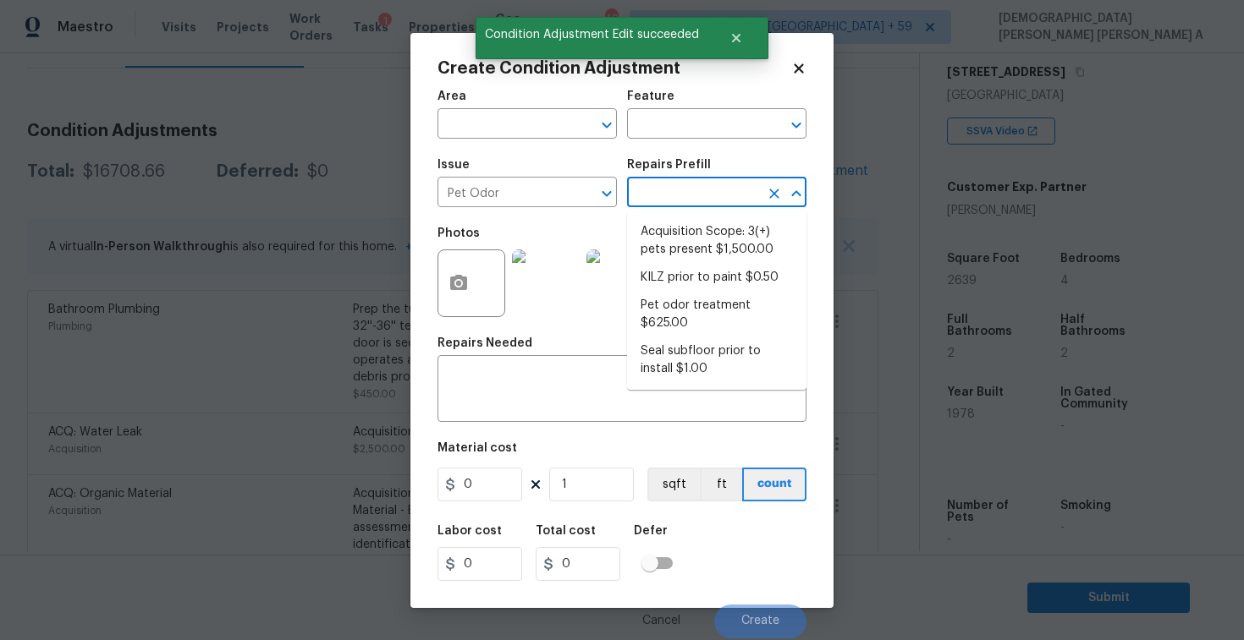
click at [677, 202] on input "text" at bounding box center [693, 194] width 132 height 26
click at [670, 255] on li "Acquisition Scope: 3(+) pets present $1,500.00" at bounding box center [716, 241] width 179 height 46
type textarea "Acquisition Scope: 3(+) pets present"
type input "1500"
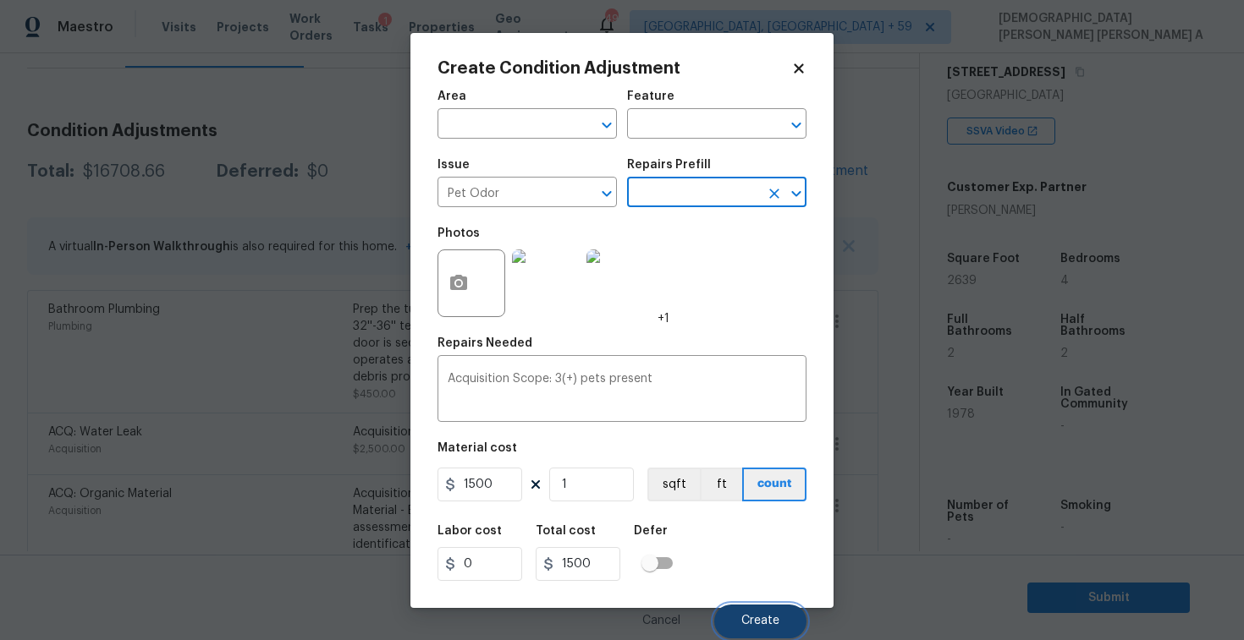
click at [755, 617] on span "Create" at bounding box center [760, 621] width 38 height 13
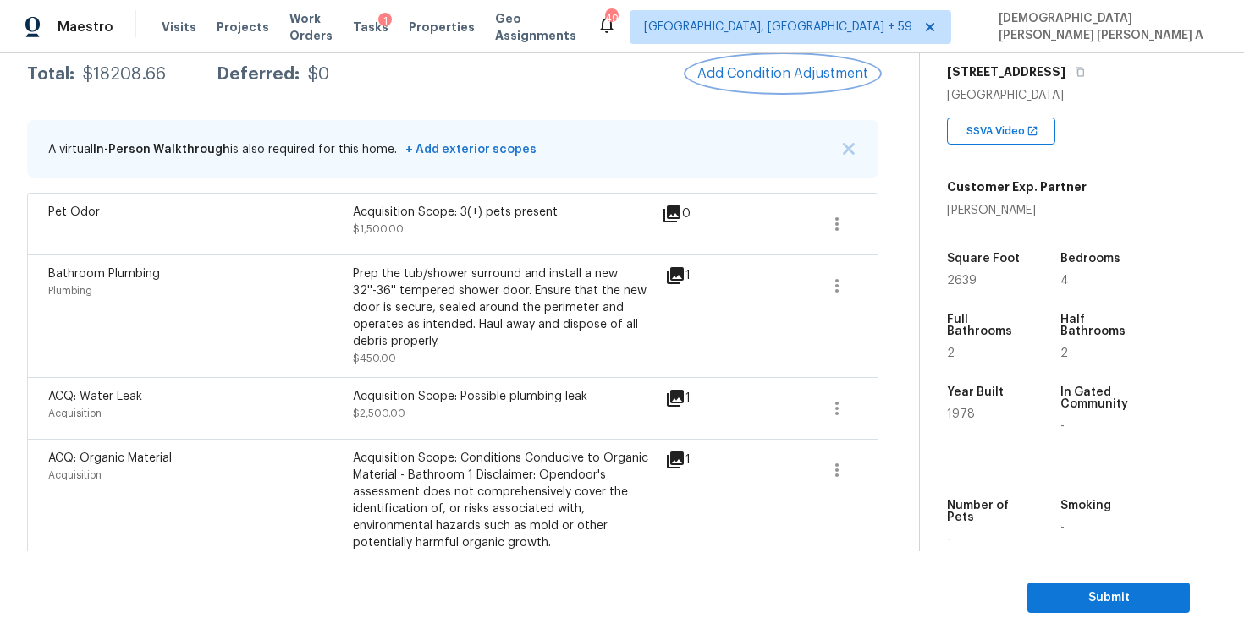
scroll to position [260, 0]
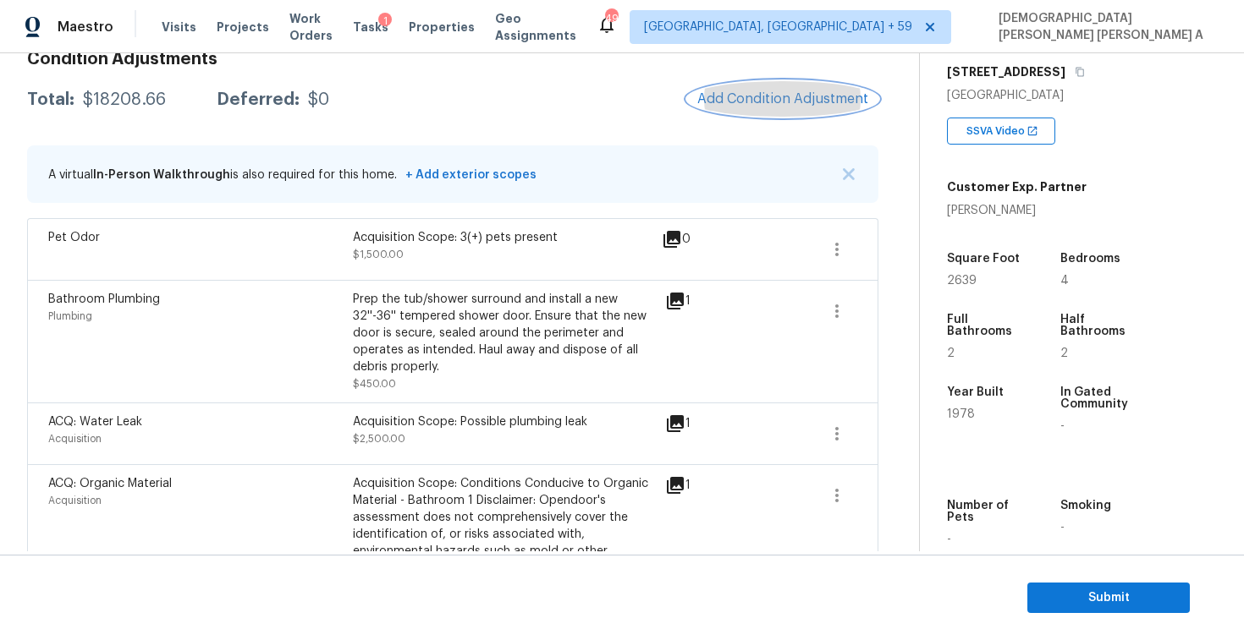
click at [815, 114] on button "Add Condition Adjustment" at bounding box center [782, 99] width 191 height 36
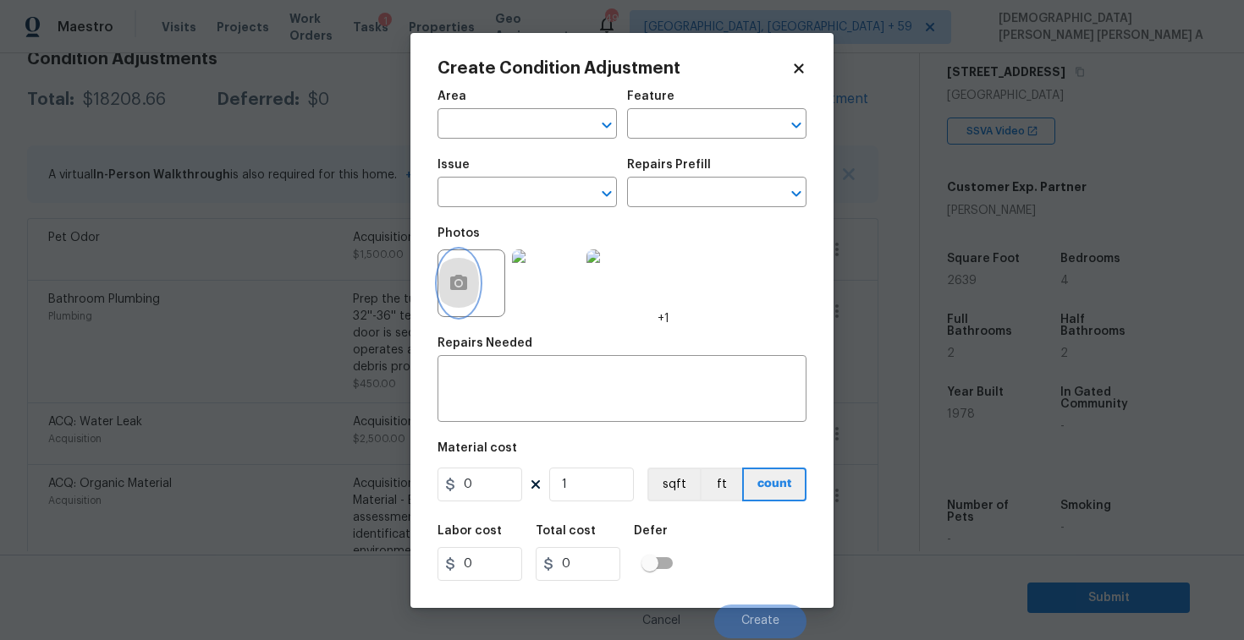
click at [468, 284] on icon "button" at bounding box center [458, 283] width 20 height 20
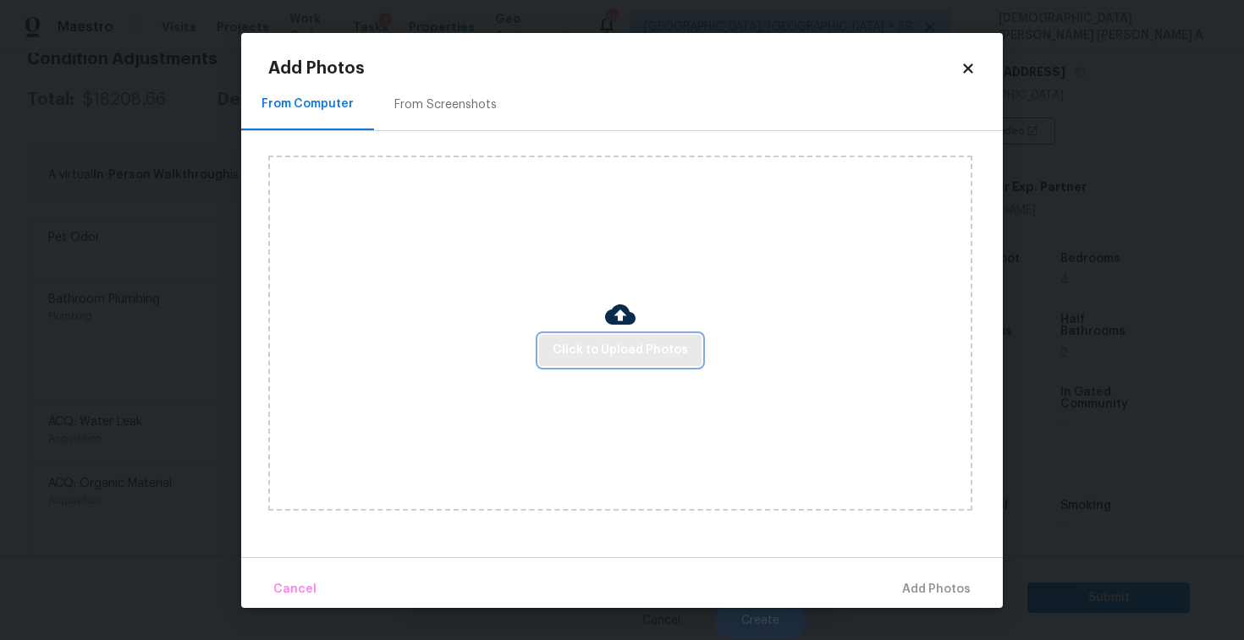
click at [623, 349] on span "Click to Upload Photos" at bounding box center [619, 350] width 135 height 21
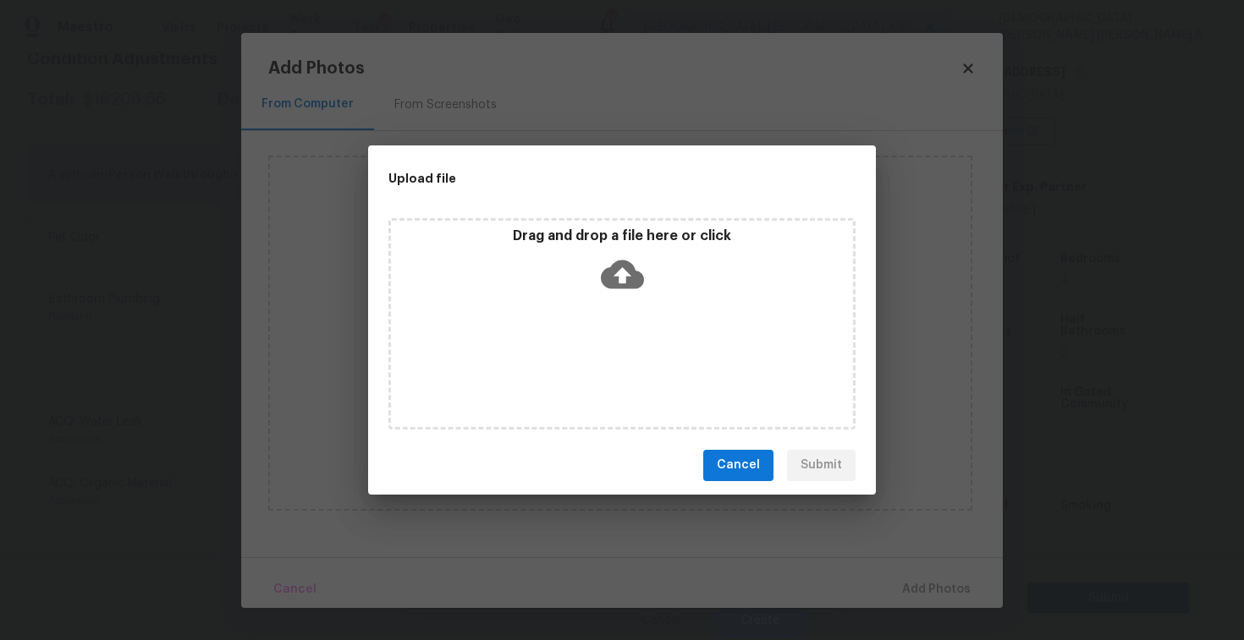
click at [651, 283] on div "Drag and drop a file here or click" at bounding box center [622, 264] width 462 height 73
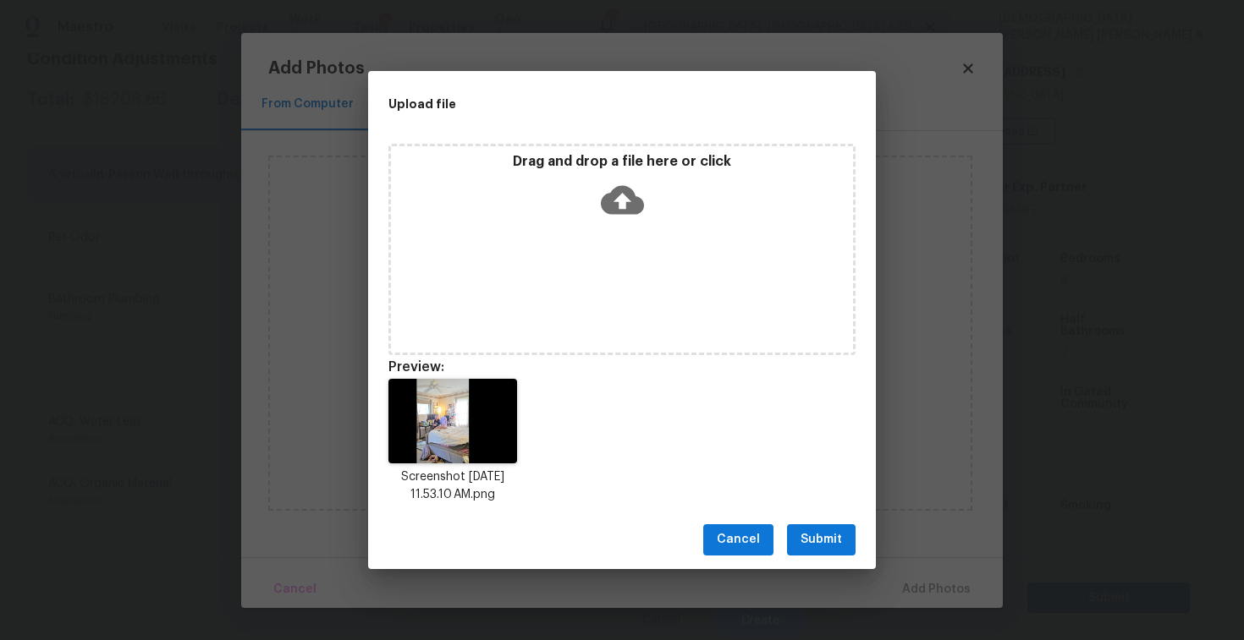
click at [831, 529] on button "Submit" at bounding box center [821, 539] width 69 height 31
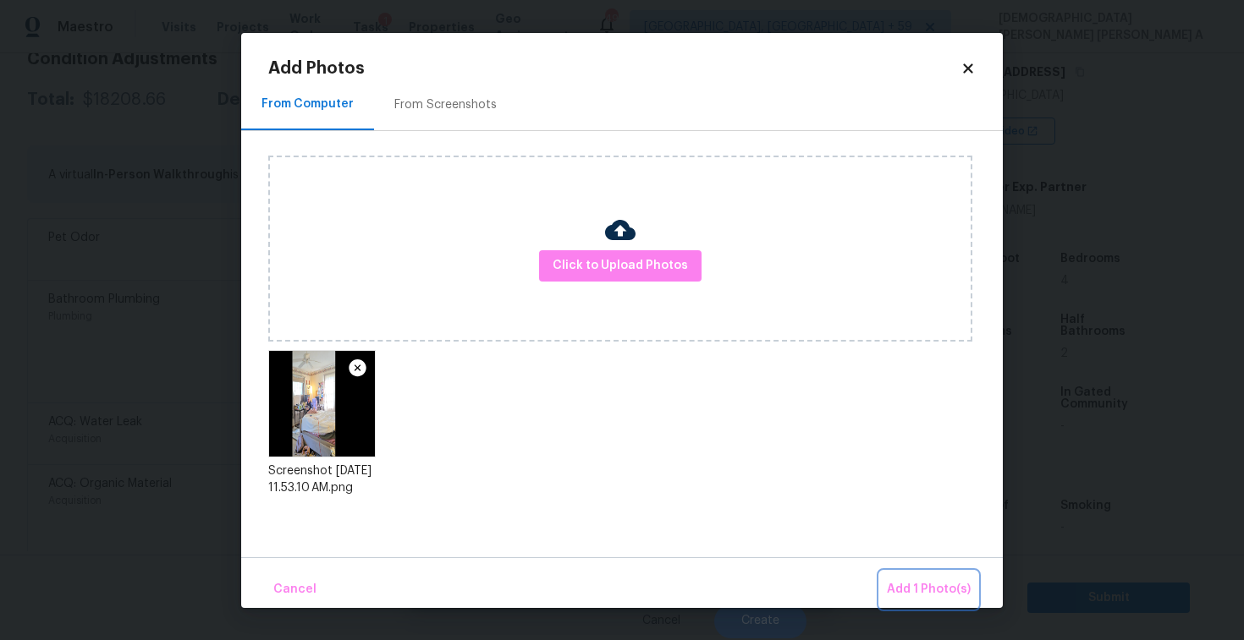
click at [914, 606] on button "Add 1 Photo(s)" at bounding box center [928, 590] width 97 height 36
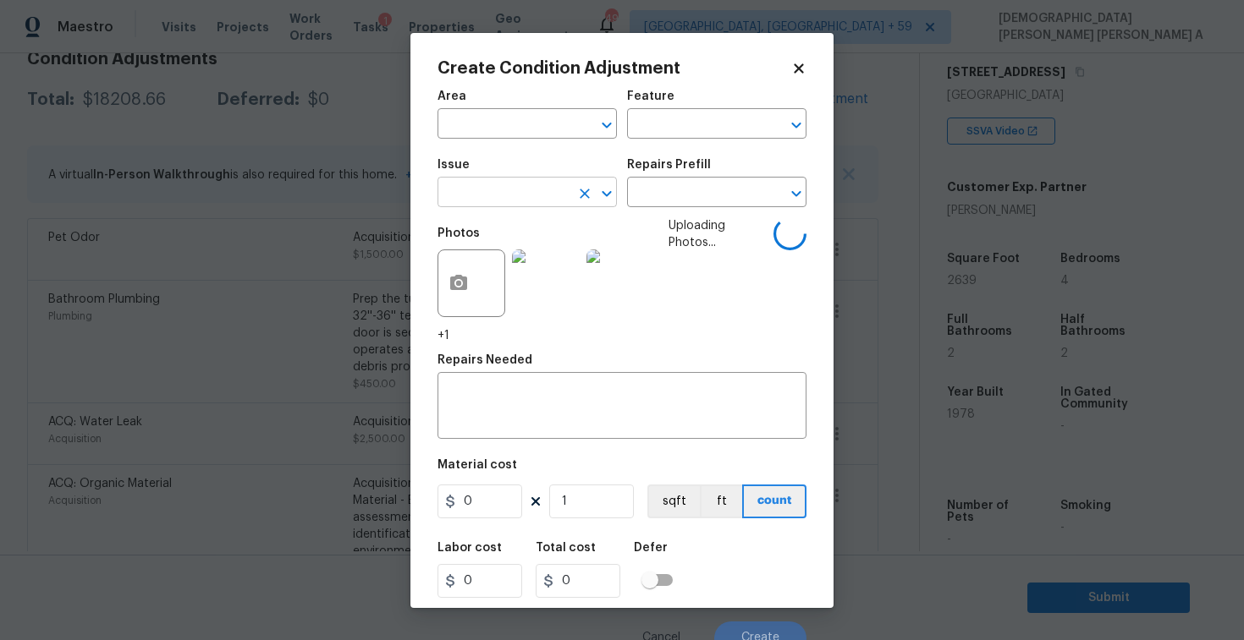
click at [488, 186] on input "text" at bounding box center [503, 194] width 132 height 26
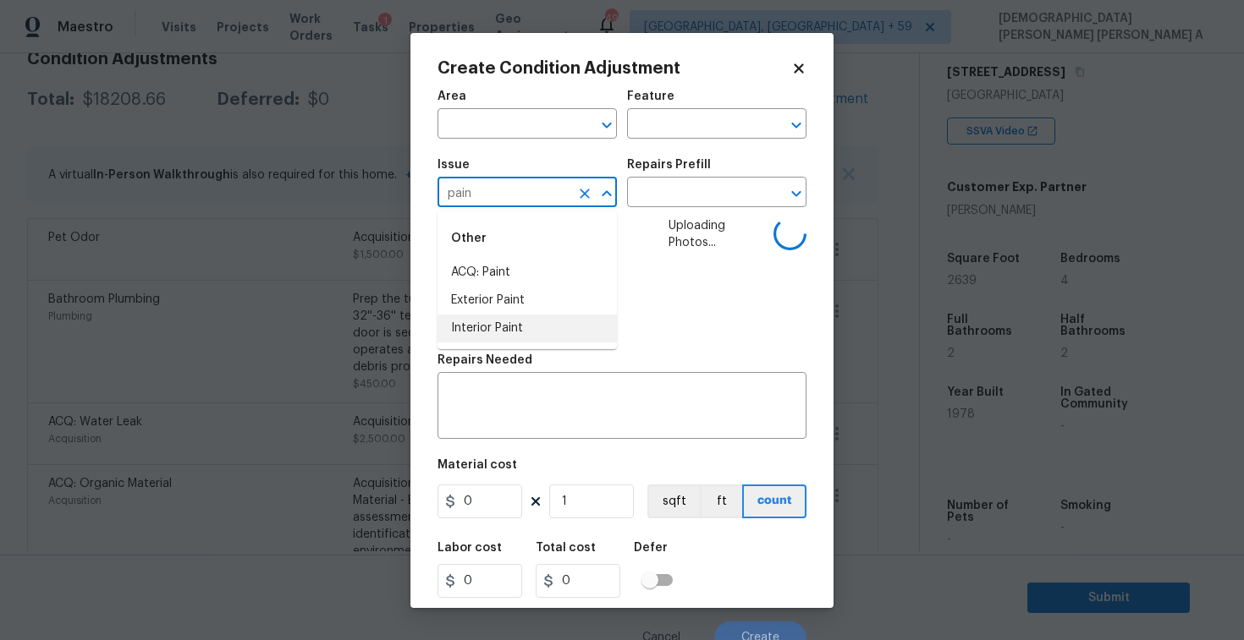
click at [495, 334] on li "Interior Paint" at bounding box center [526, 329] width 179 height 28
type input "Interior Paint"
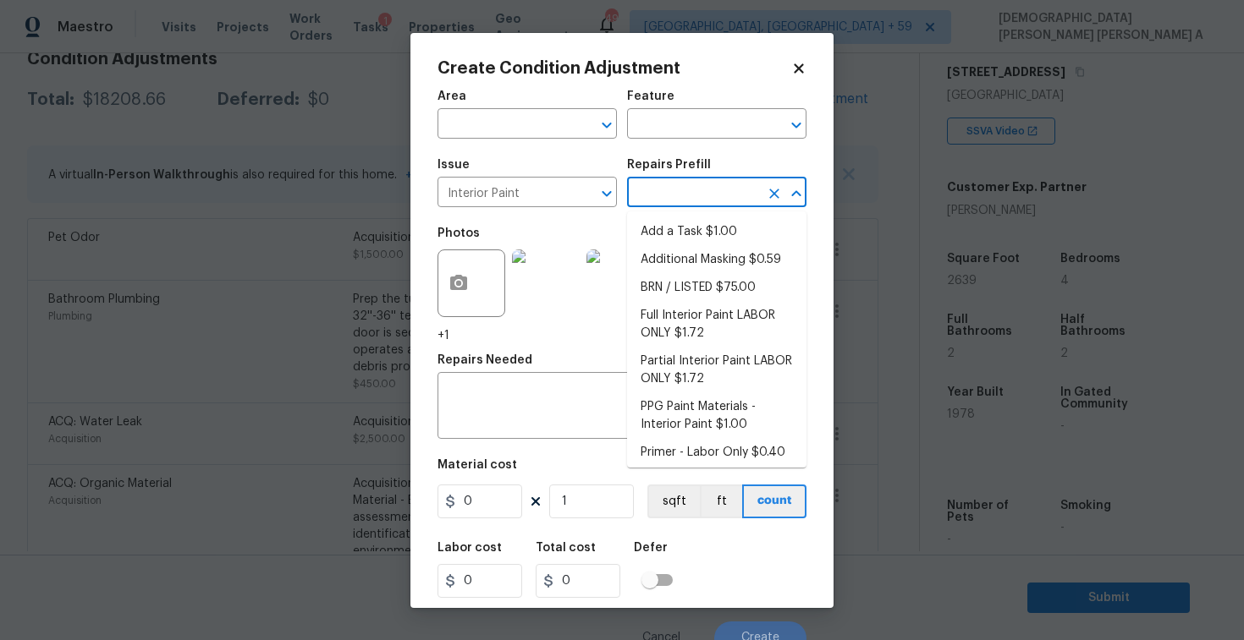
click at [695, 195] on input "text" at bounding box center [693, 194] width 132 height 26
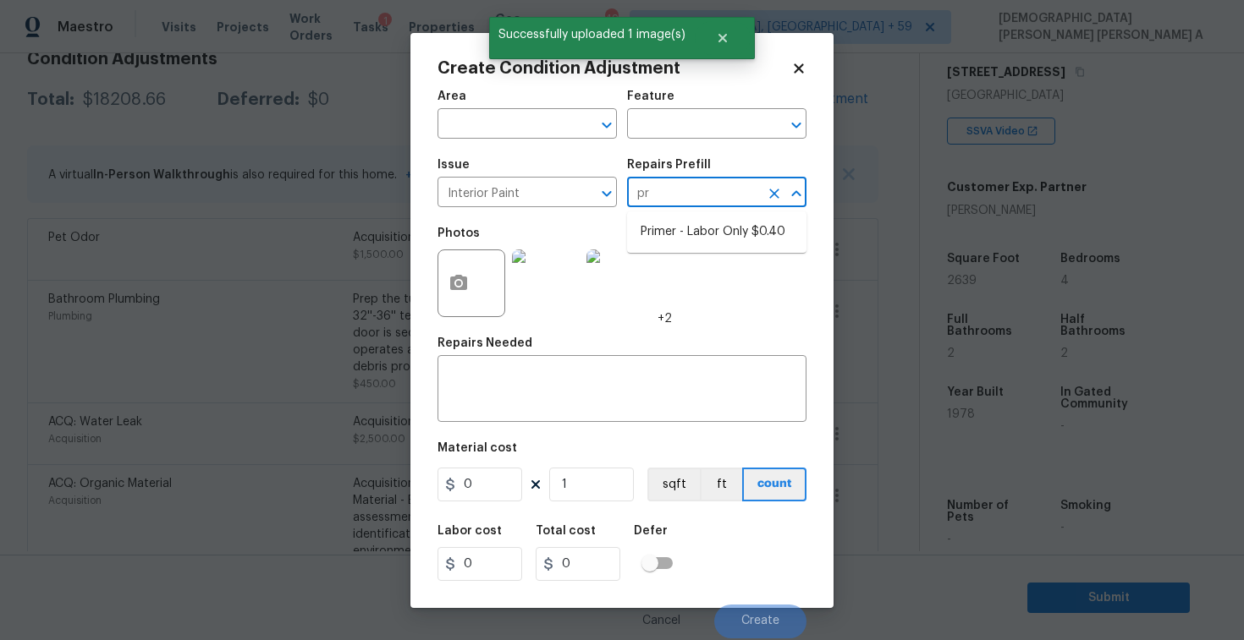
type input "pri"
type input "prim"
click at [717, 229] on li "Primer - Labor Only $0.40" at bounding box center [716, 232] width 179 height 28
type input "Overall Paint"
type textarea "Interior primer - PRIMER PROVIDED BY OPENDOOR - All nails, screws, drywall anch…"
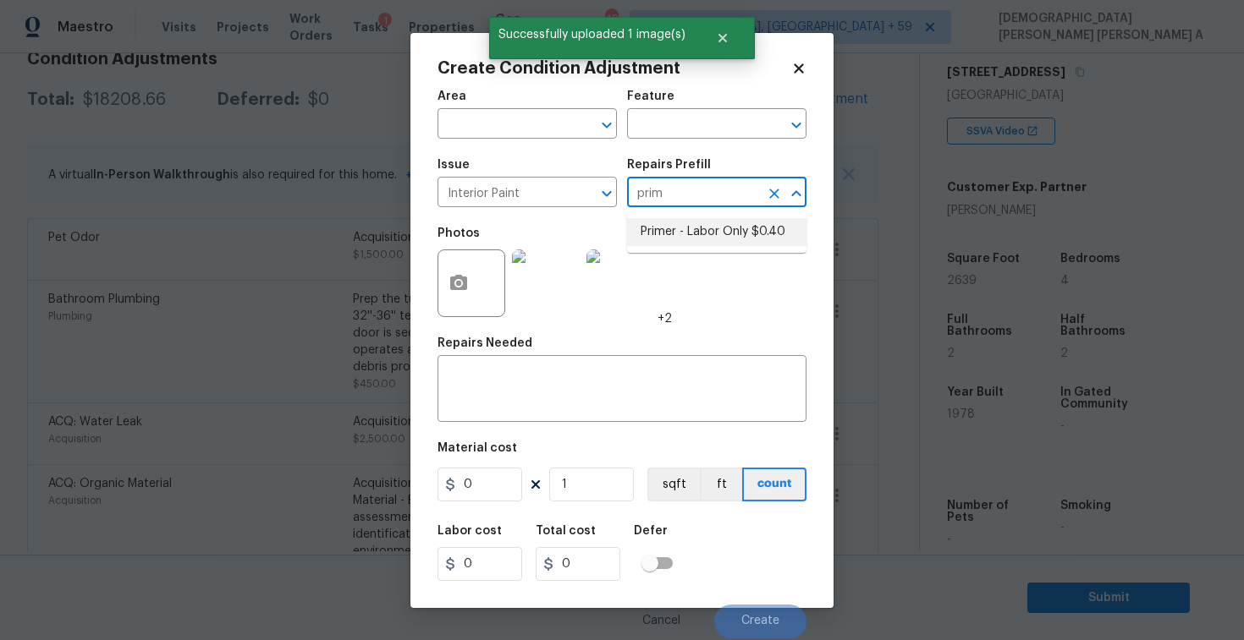
type input "0.4"
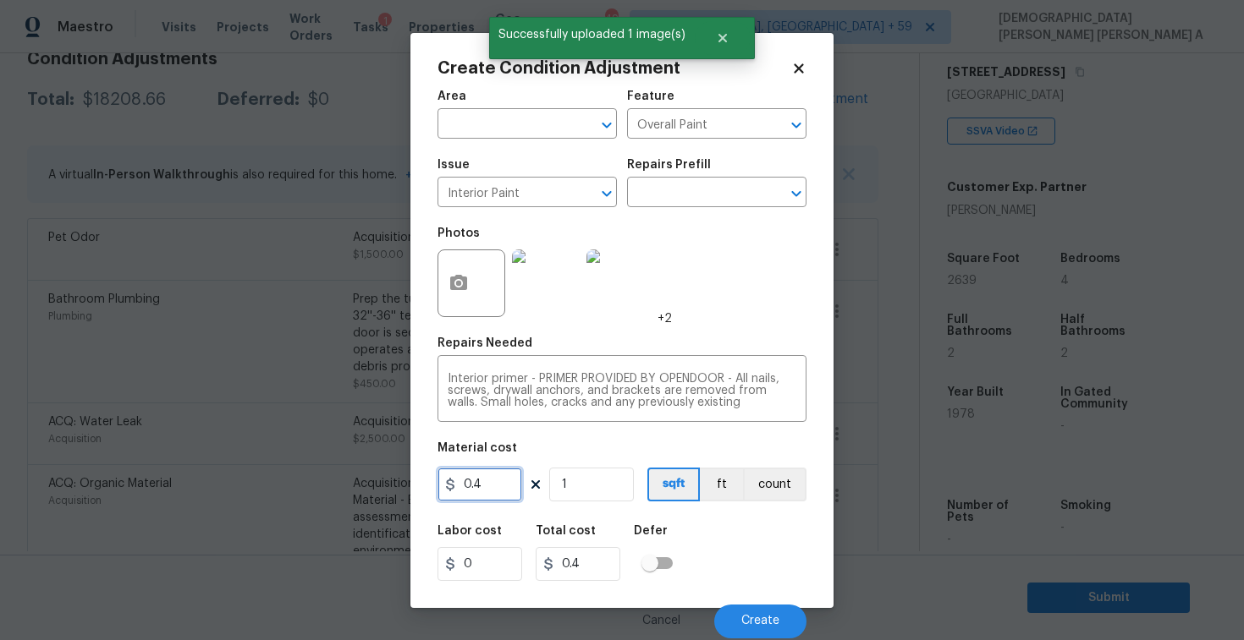
click at [502, 498] on input "0.4" at bounding box center [479, 485] width 85 height 34
type input "200"
click at [780, 610] on button "Create" at bounding box center [760, 622] width 92 height 34
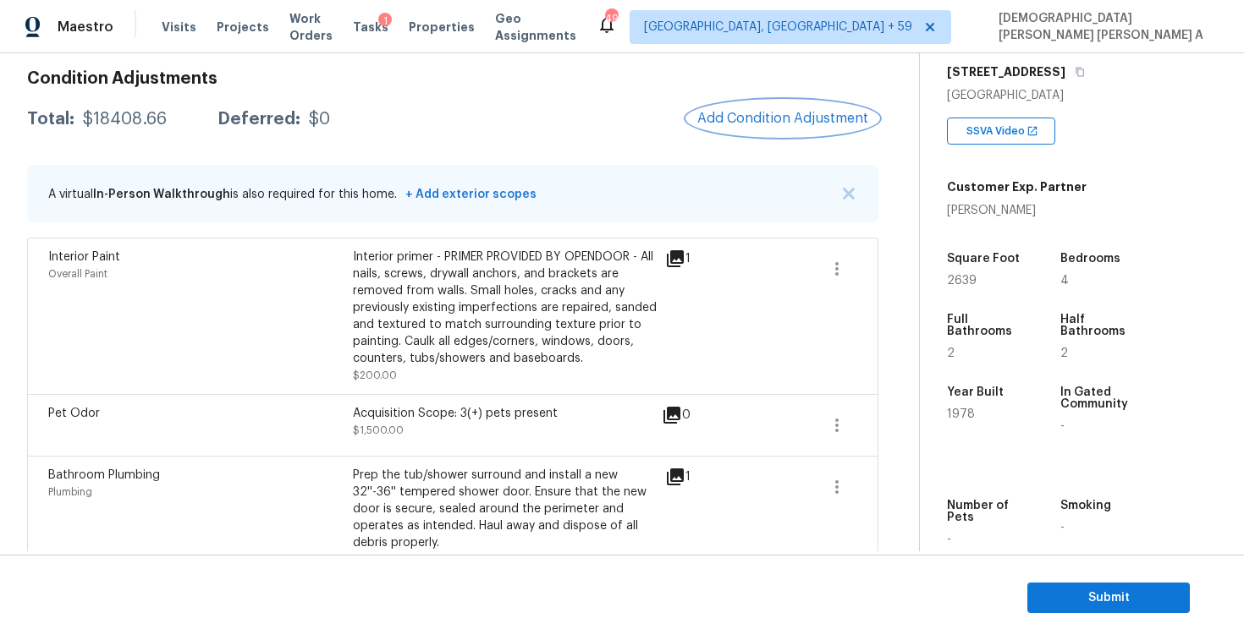
scroll to position [186, 0]
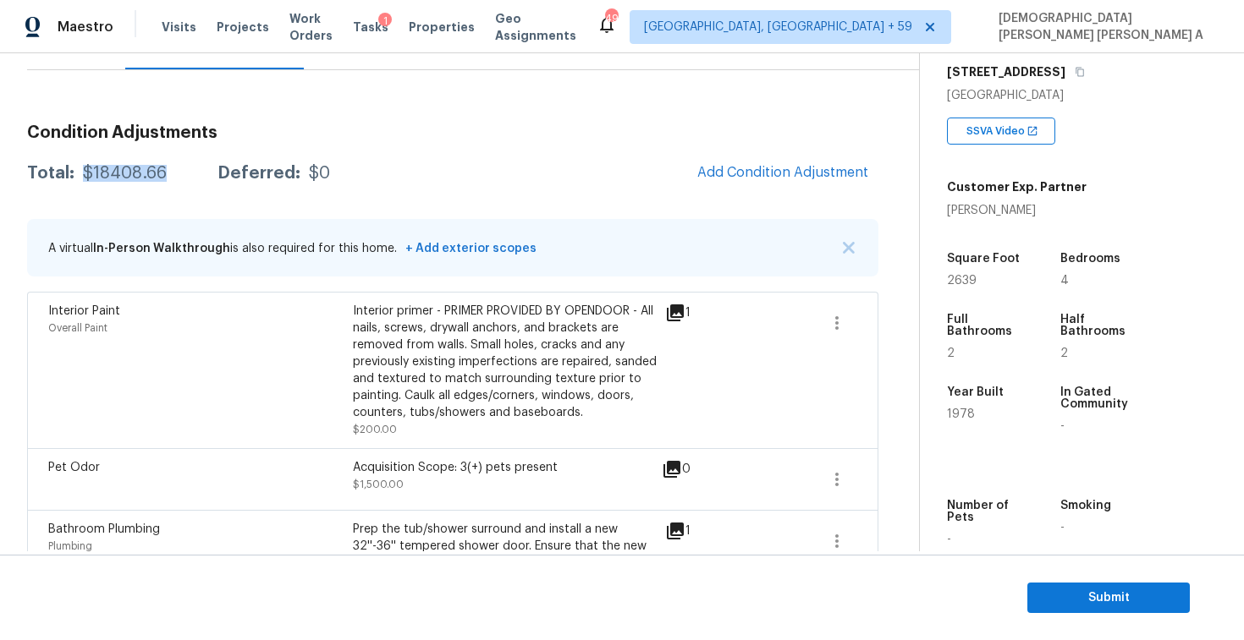
drag, startPoint x: 173, startPoint y: 180, endPoint x: 76, endPoint y: 180, distance: 97.3
click at [76, 180] on div "Total: $18408.66 Deferred: $0" at bounding box center [178, 173] width 303 height 17
copy div "$18408.66"
click at [86, 63] on div "Questions" at bounding box center [76, 44] width 98 height 50
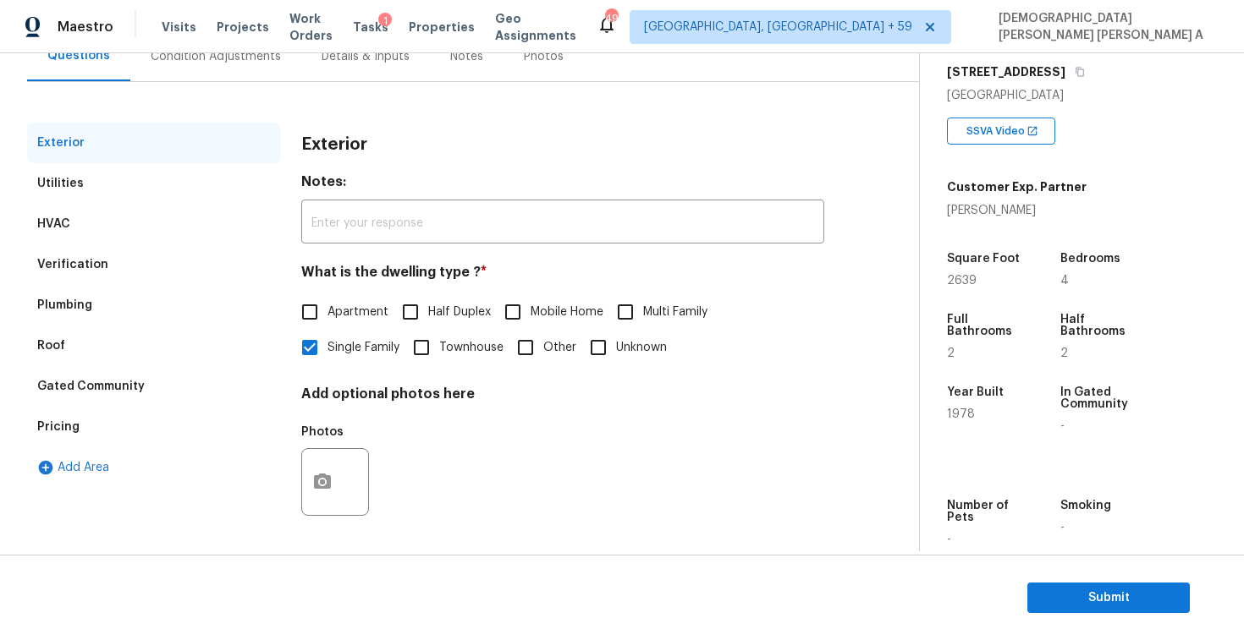
click at [91, 263] on div "Verification" at bounding box center [72, 264] width 71 height 17
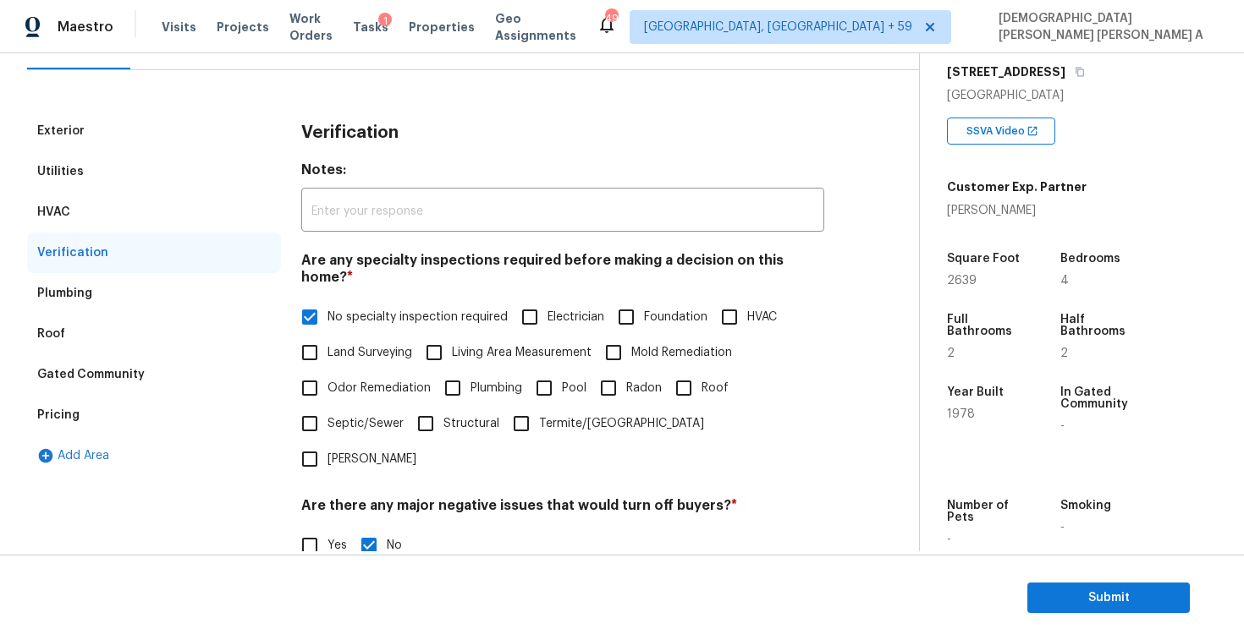
scroll to position [433, 0]
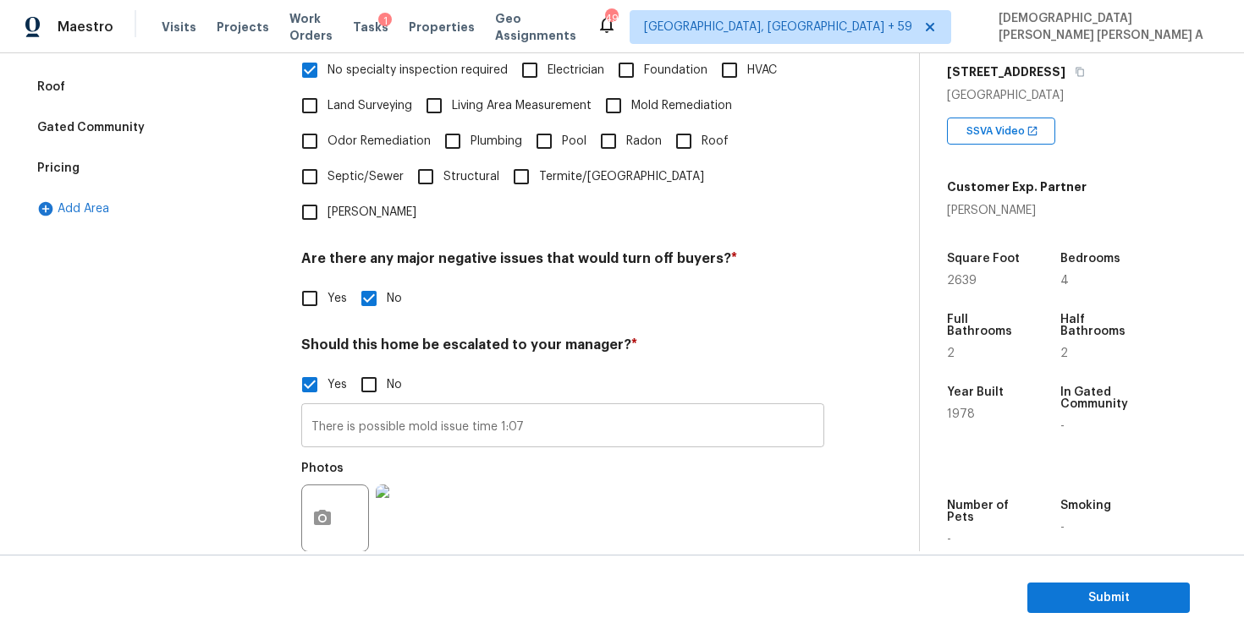
click at [405, 408] on input "There is possible mold issue time 1:07" at bounding box center [562, 428] width 523 height 40
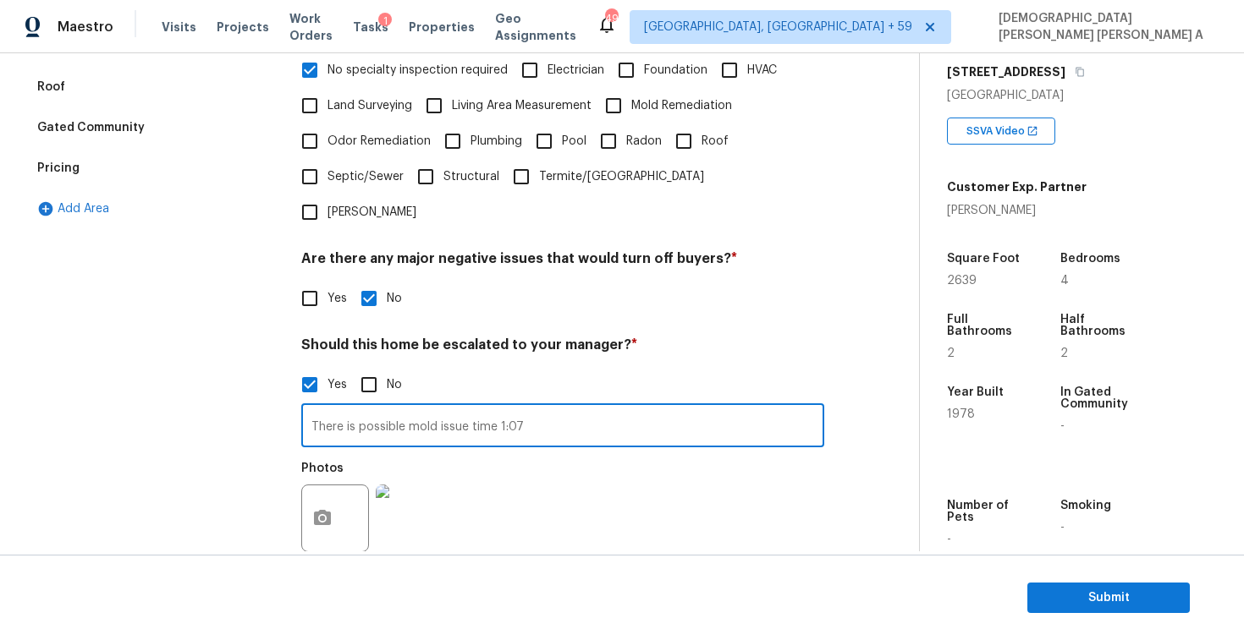
click at [405, 408] on input "There is possible mold issue time 1:07" at bounding box center [562, 428] width 523 height 40
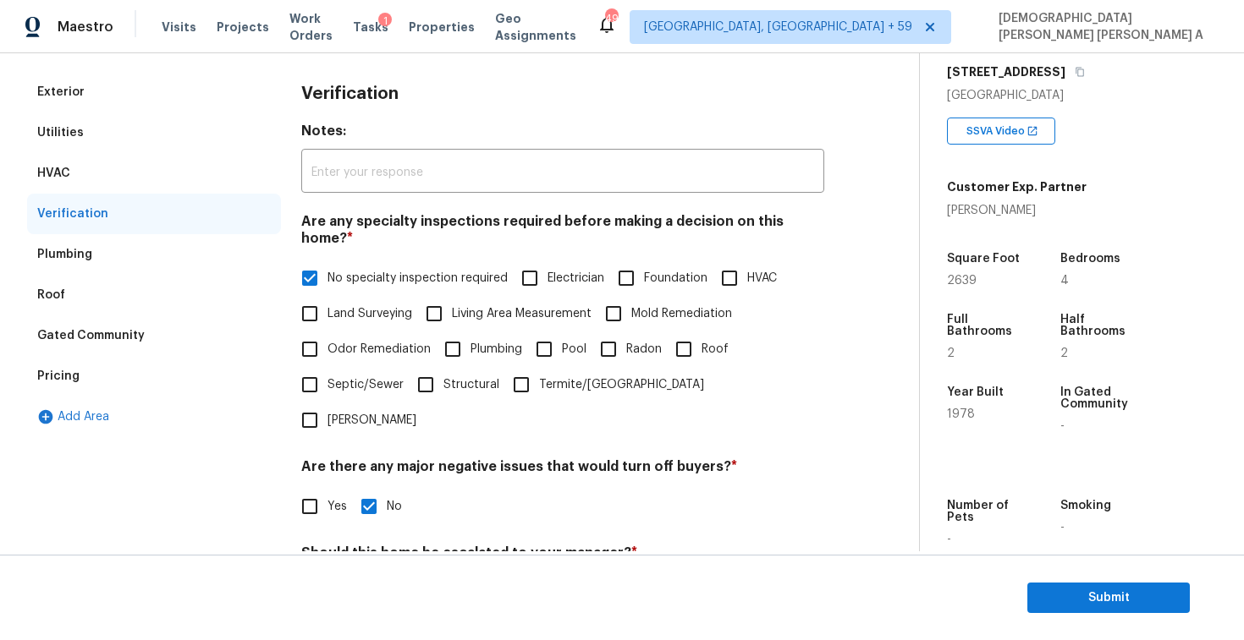
scroll to position [94, 0]
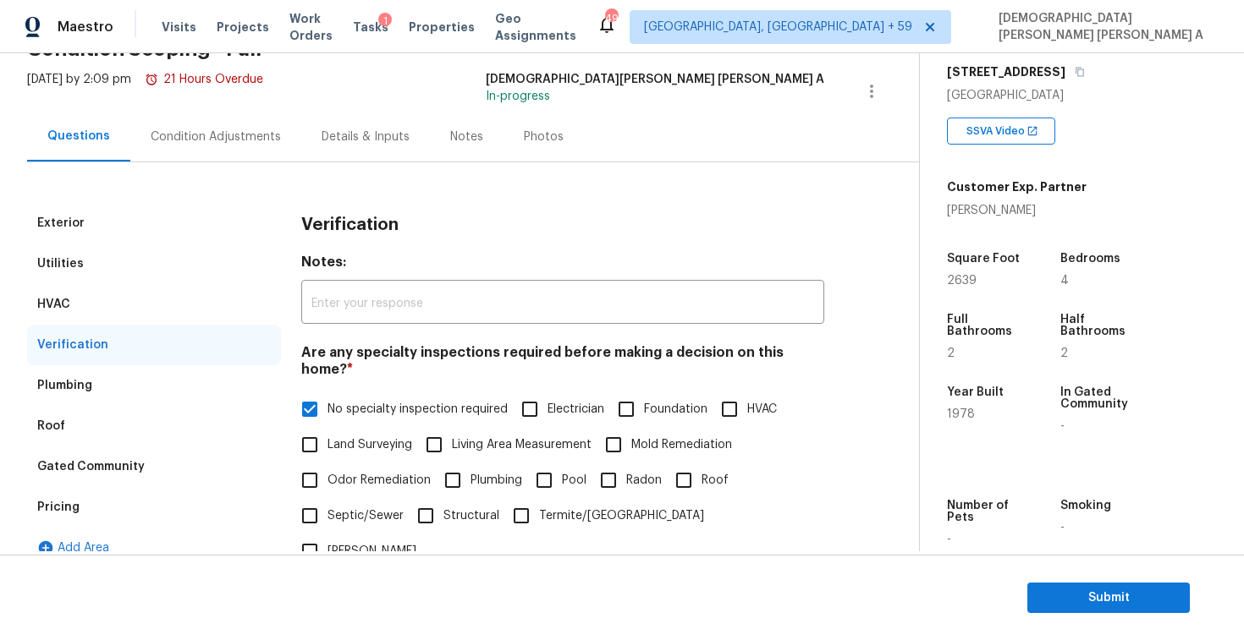
click at [90, 498] on div "Pricing" at bounding box center [154, 507] width 254 height 41
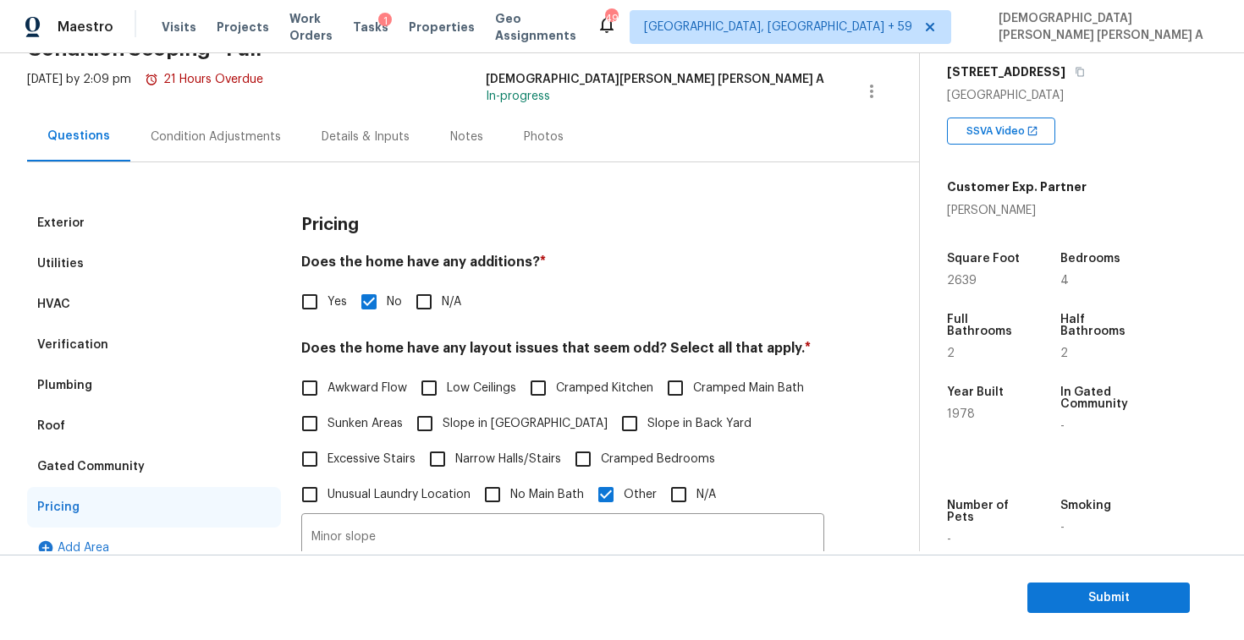
scroll to position [277, 0]
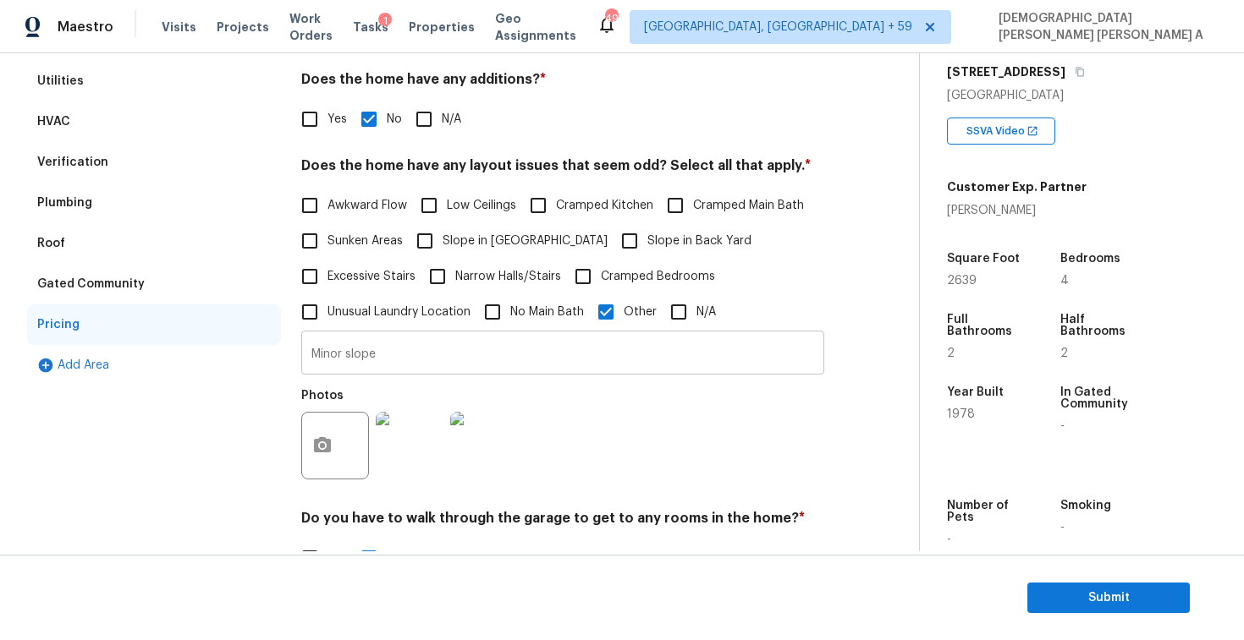
click at [352, 365] on input "Minor slope" at bounding box center [562, 355] width 523 height 40
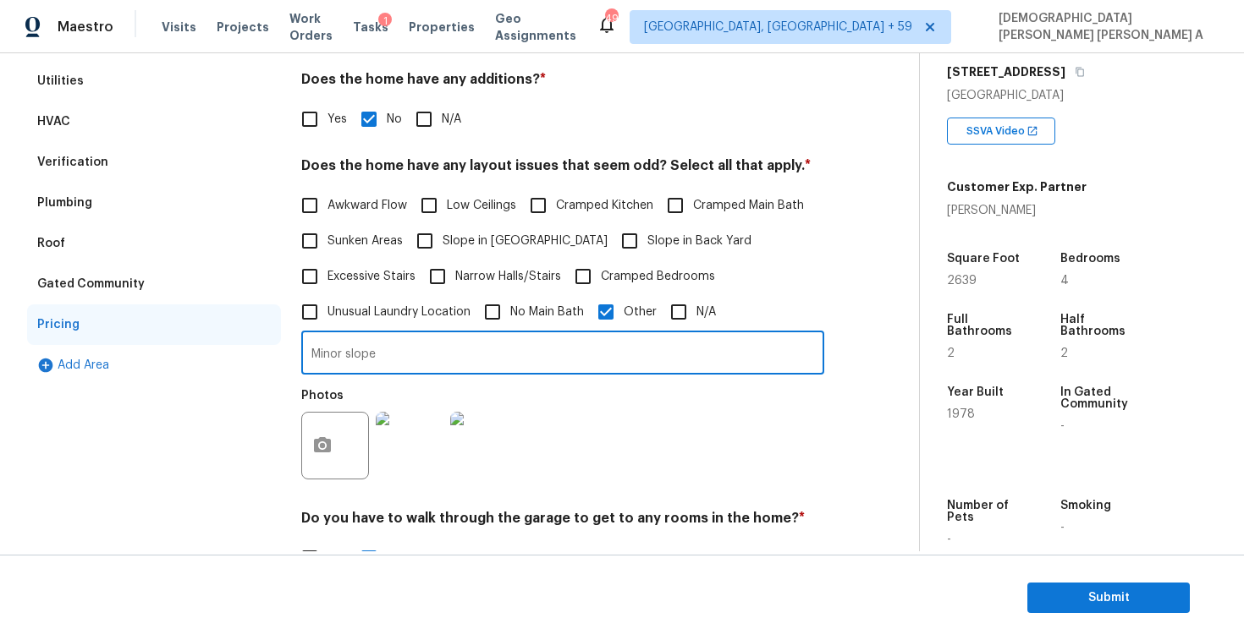
click at [352, 365] on input "Minor slope" at bounding box center [562, 355] width 523 height 40
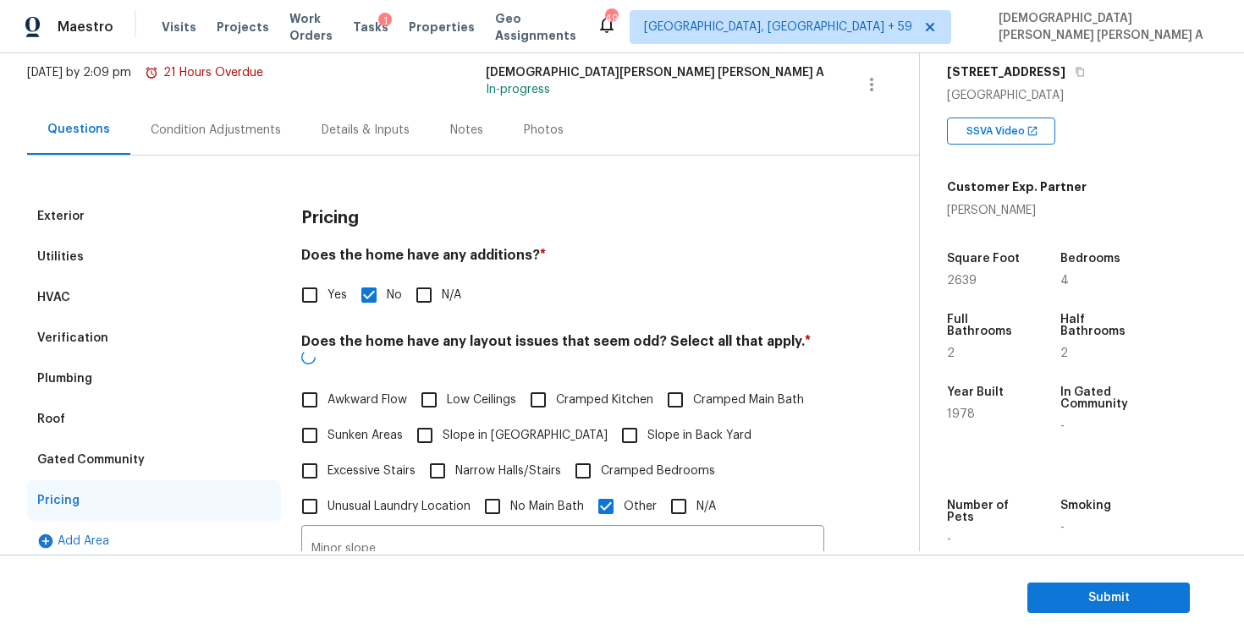
click at [186, 125] on div "Condition Adjustments" at bounding box center [216, 130] width 130 height 17
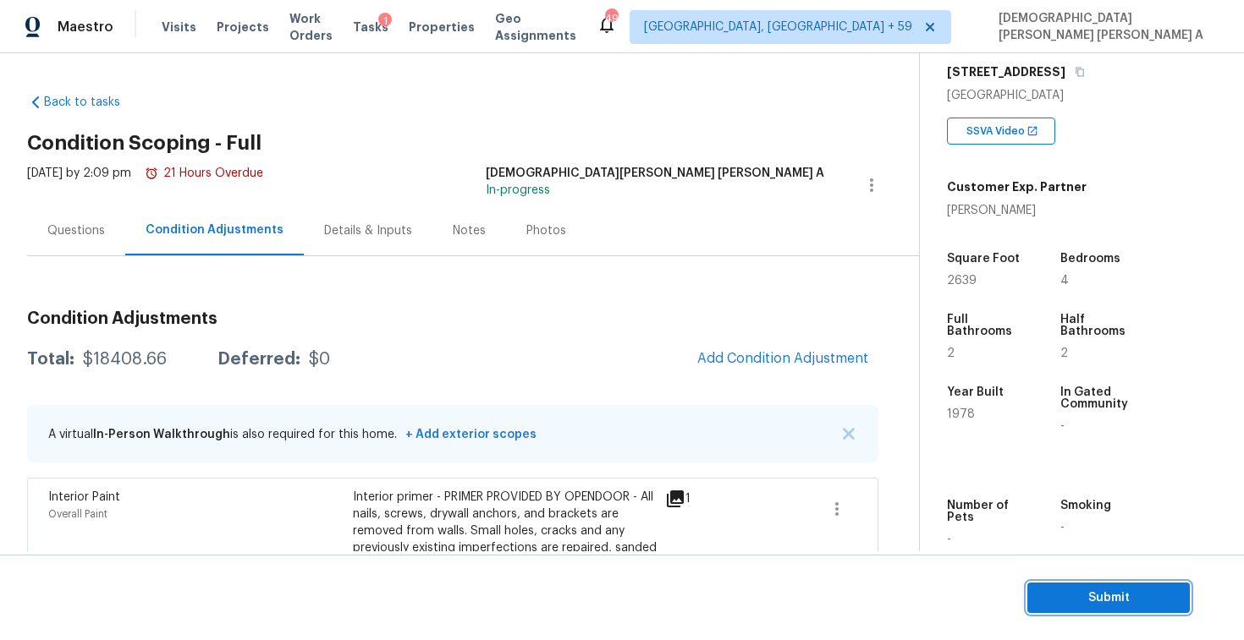
click at [1128, 601] on span "Submit" at bounding box center [1107, 598] width 135 height 21
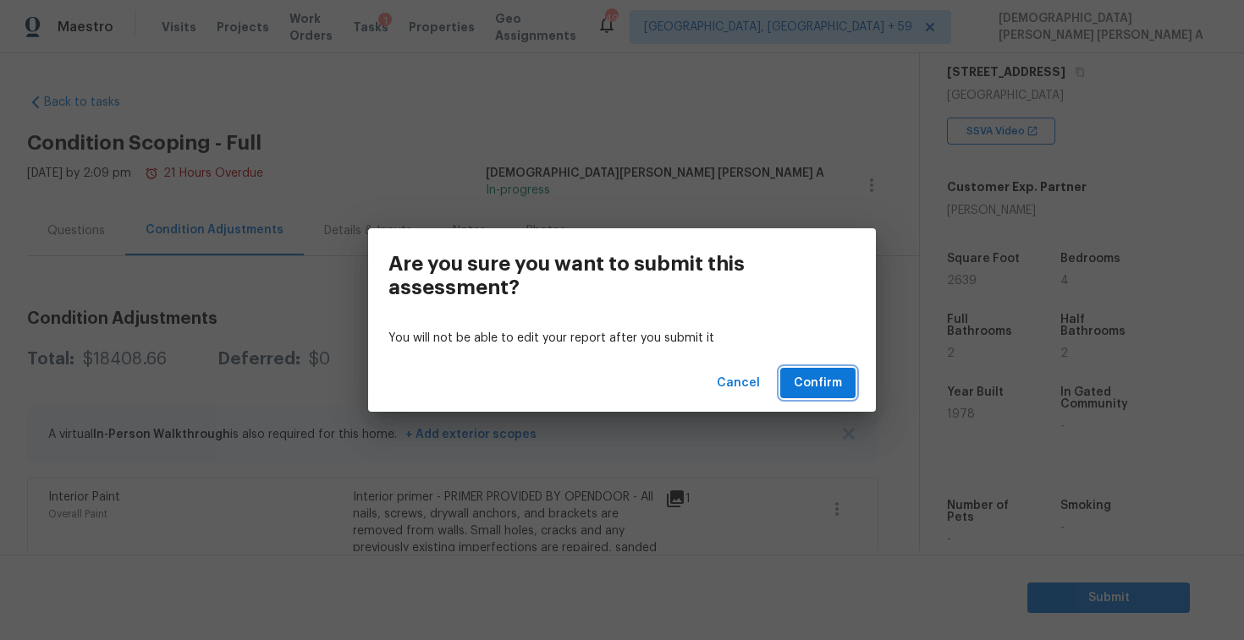
click at [823, 385] on span "Confirm" at bounding box center [817, 383] width 48 height 21
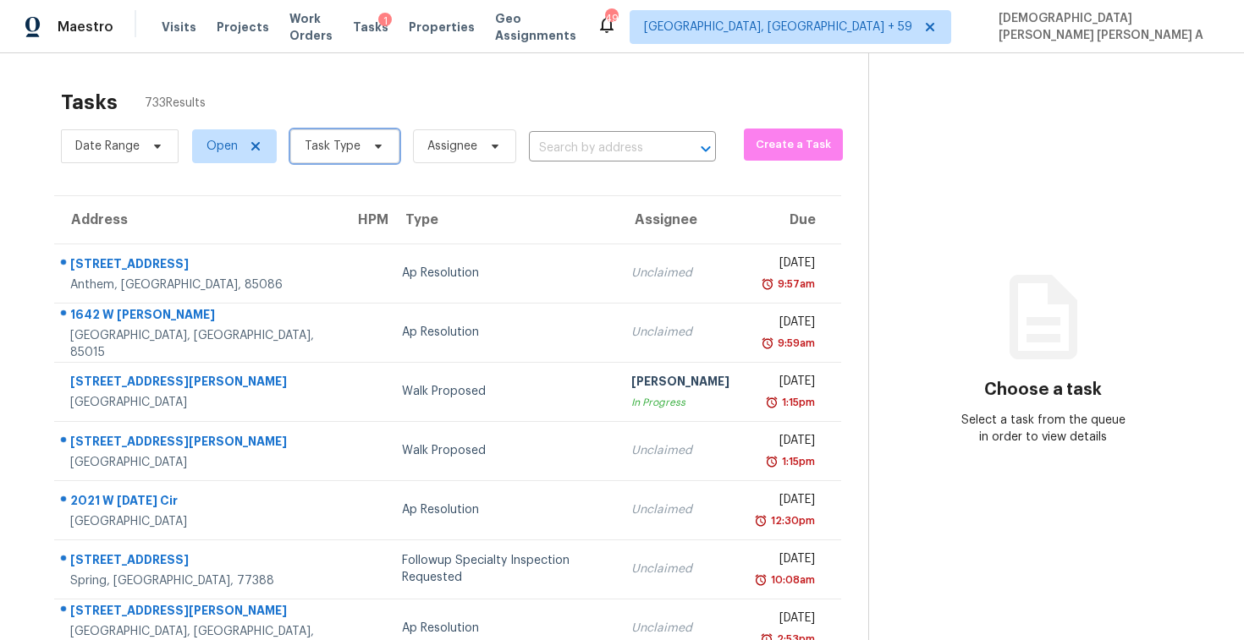
click at [339, 143] on span "Task Type" at bounding box center [333, 146] width 56 height 17
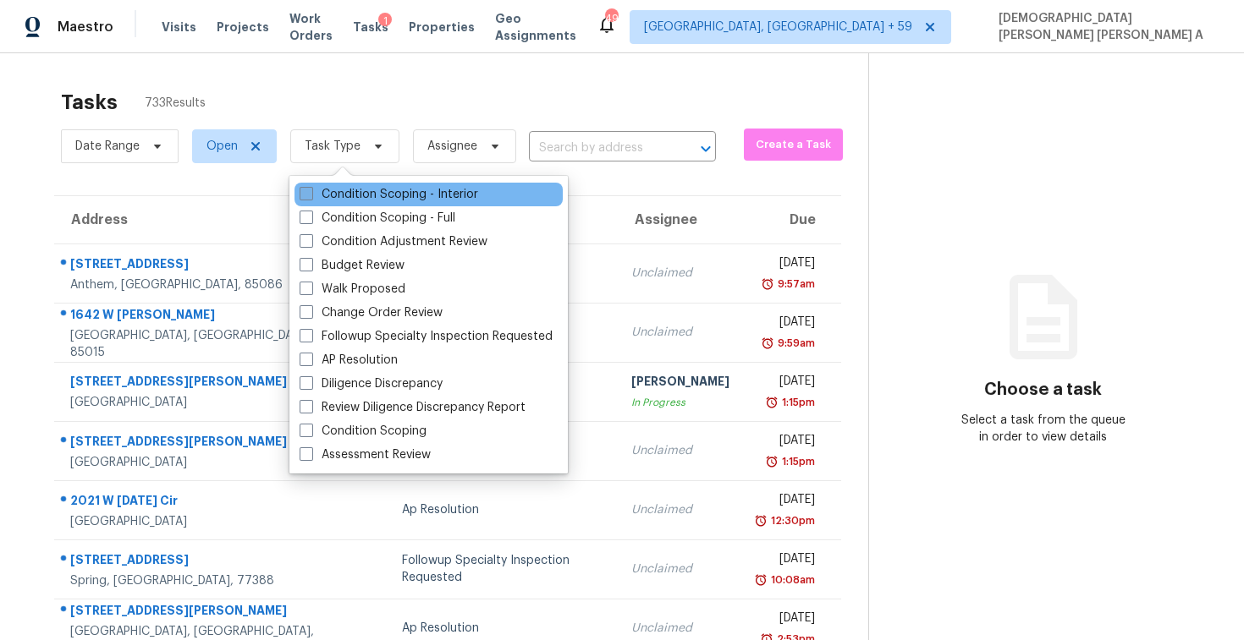
click at [332, 195] on label "Condition Scoping - Interior" at bounding box center [388, 194] width 178 height 17
click at [310, 195] on input "Condition Scoping - Interior" at bounding box center [304, 191] width 11 height 11
checkbox input "true"
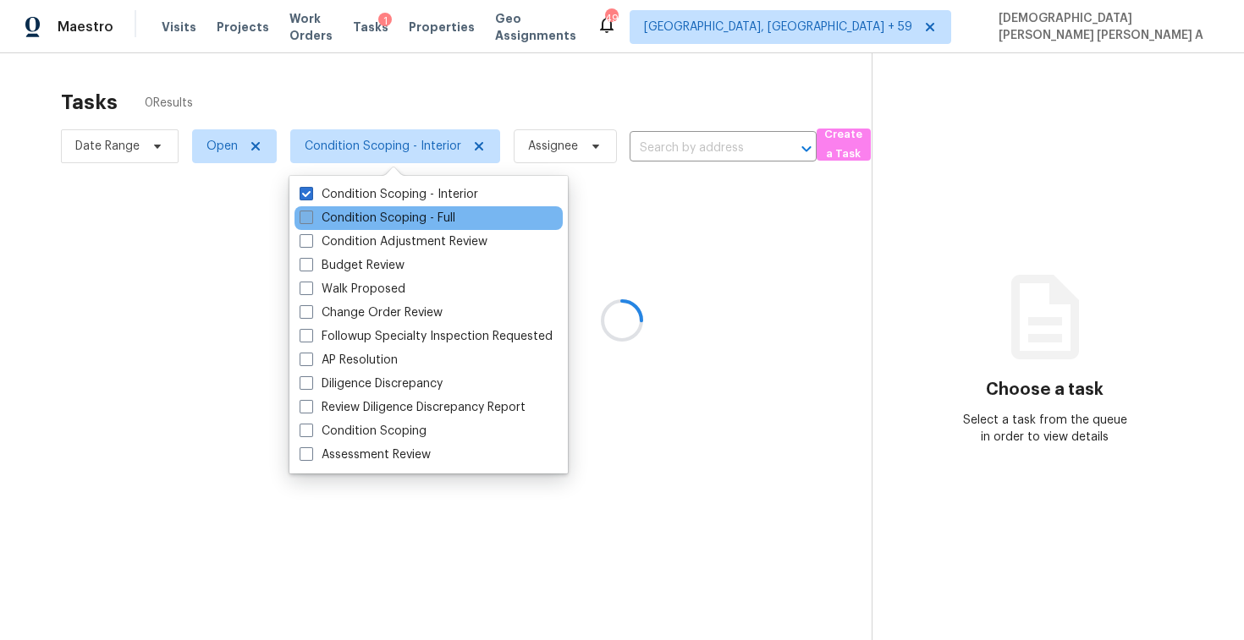
click at [332, 214] on label "Condition Scoping - Full" at bounding box center [377, 218] width 156 height 17
click at [310, 214] on input "Condition Scoping - Full" at bounding box center [304, 215] width 11 height 11
checkbox input "true"
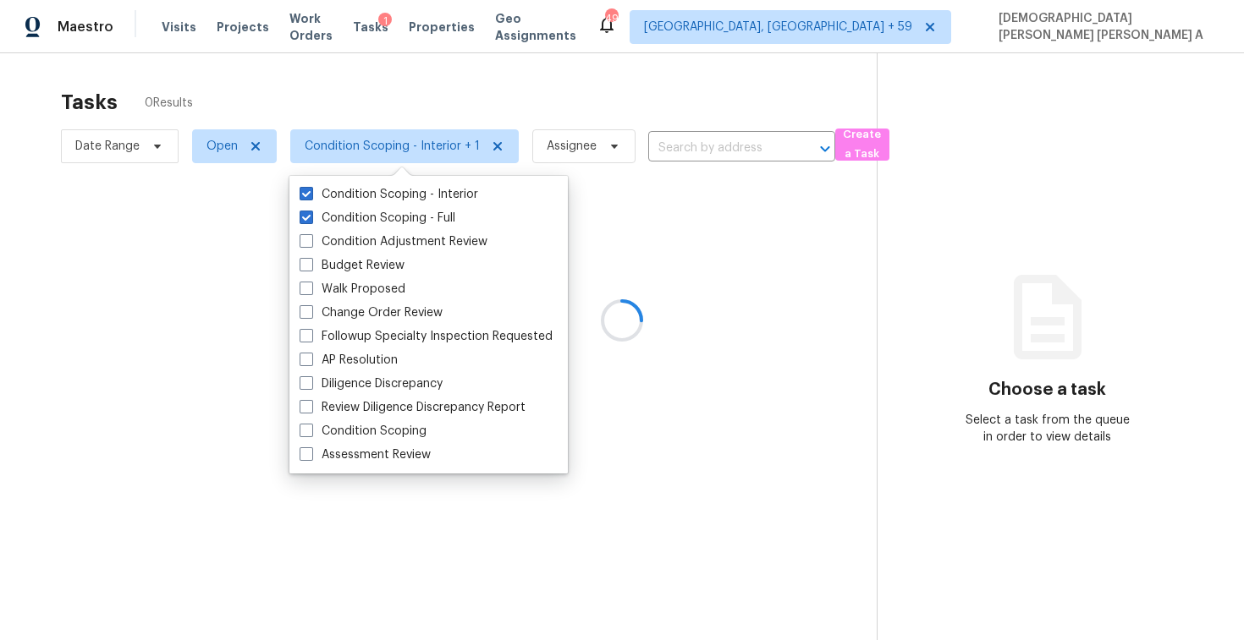
click at [365, 89] on div at bounding box center [622, 320] width 1244 height 640
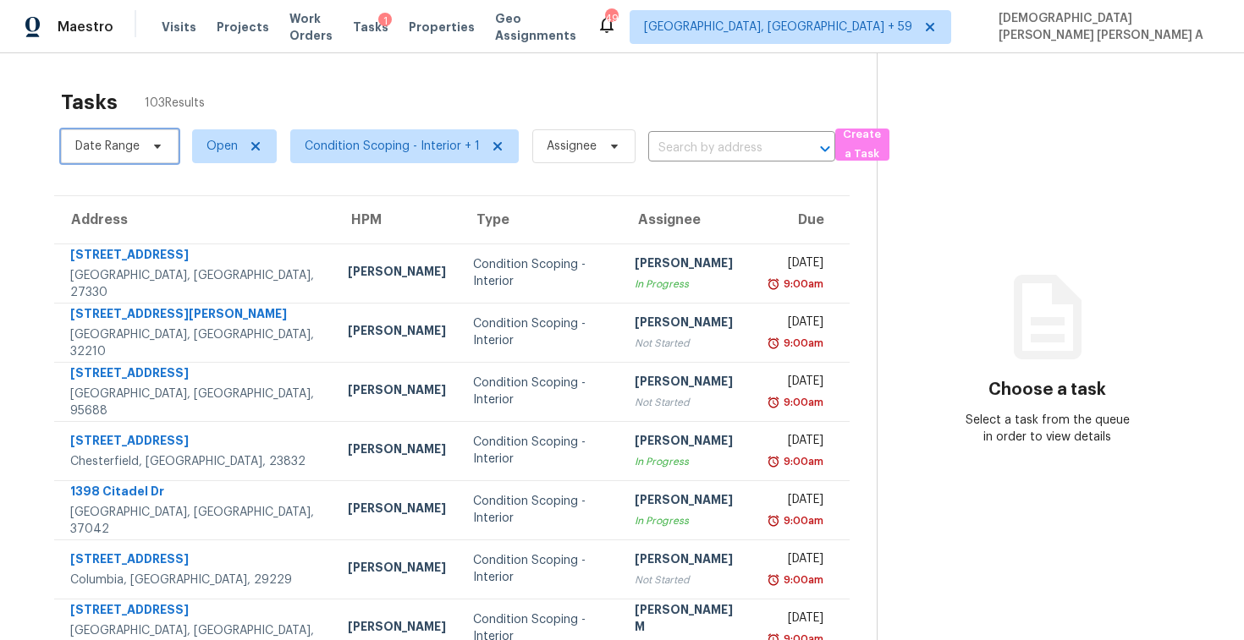
click at [130, 147] on span "Date Range" at bounding box center [107, 146] width 64 height 17
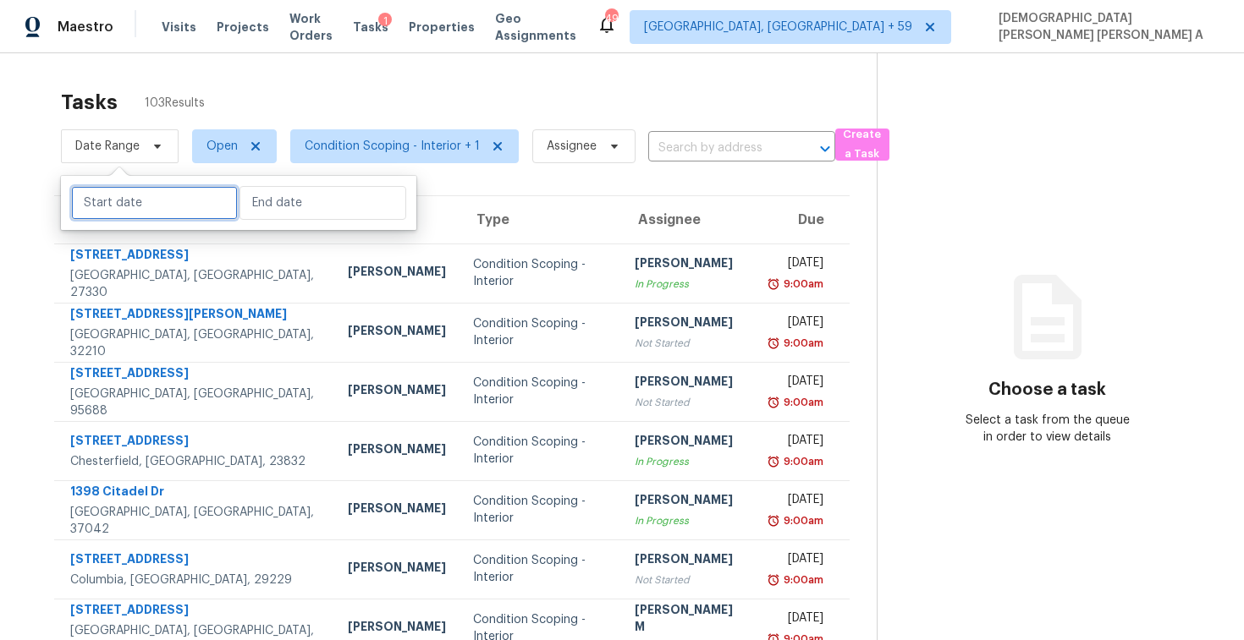
click at [124, 206] on input "text" at bounding box center [154, 203] width 167 height 34
select select "9"
select select "2025"
select select "10"
select select "2025"
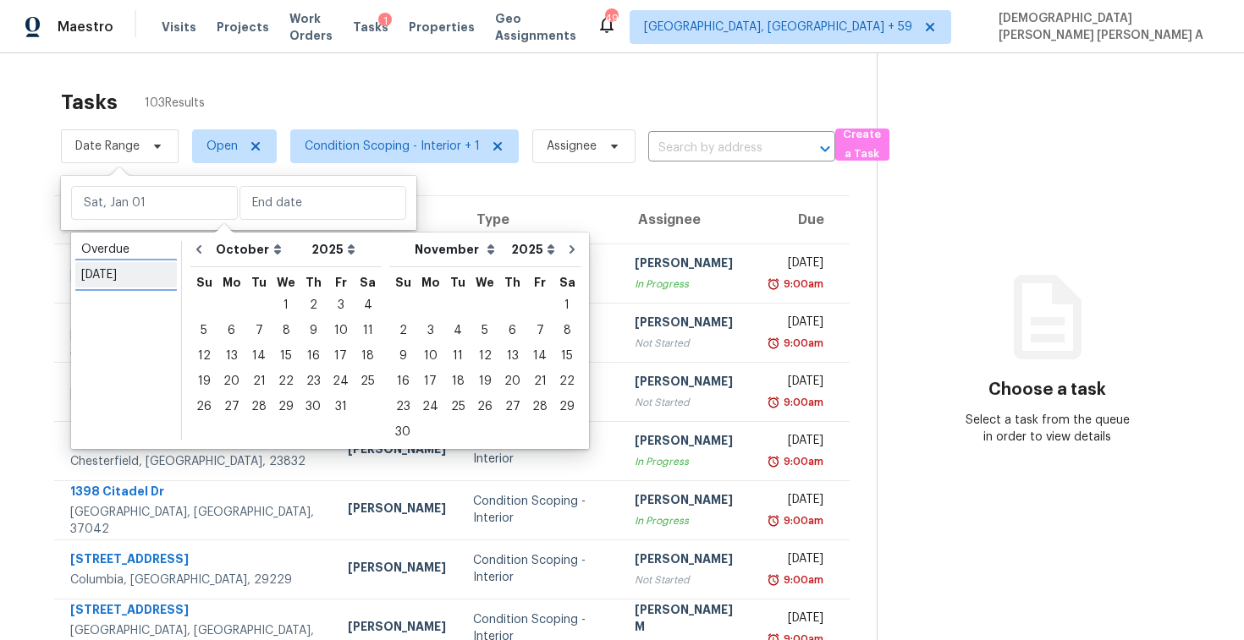
click at [113, 274] on div "[DATE]" at bounding box center [126, 274] width 90 height 17
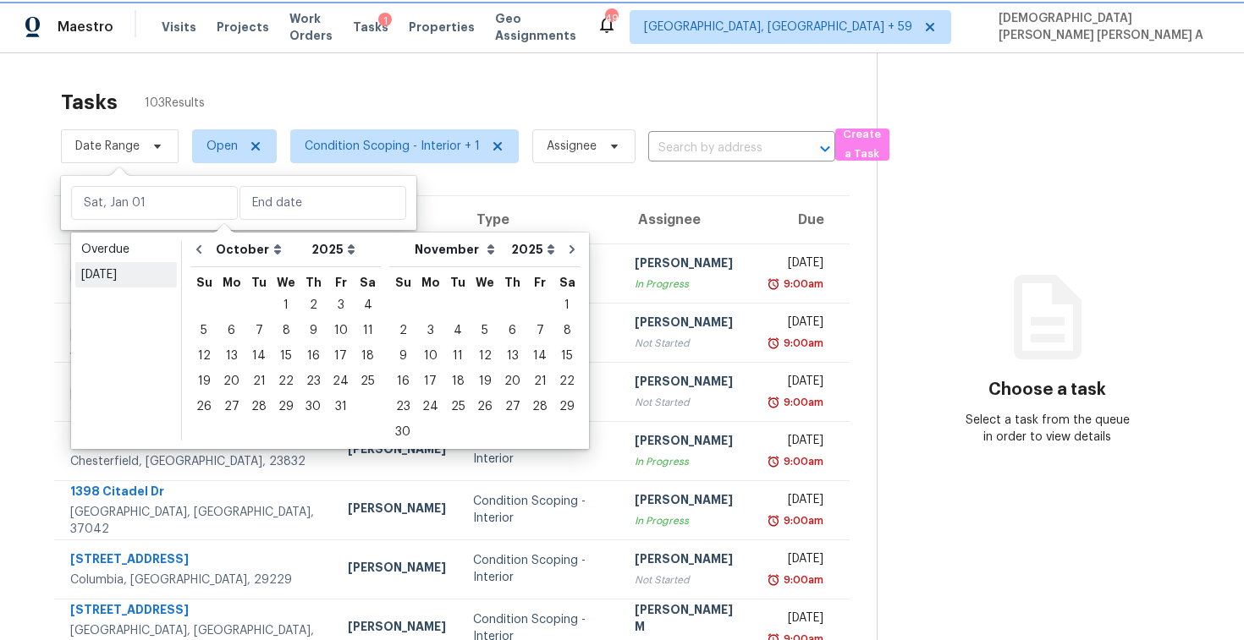
type input "[DATE]"
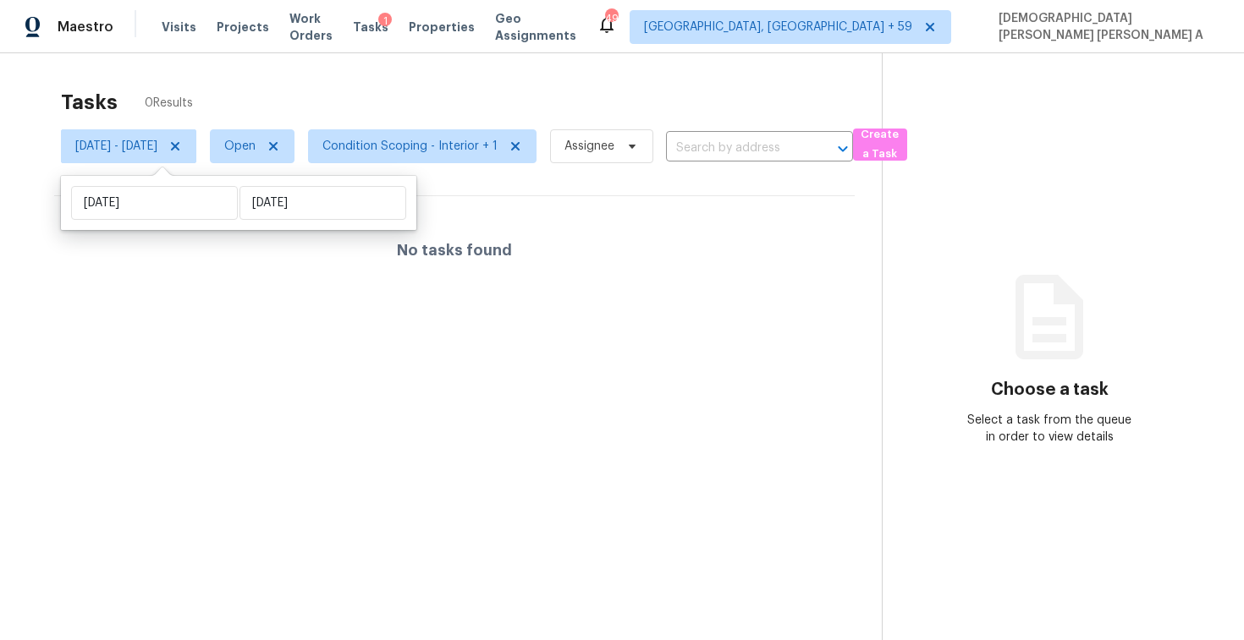
click at [278, 114] on div "Tasks 0 Results" at bounding box center [471, 102] width 821 height 44
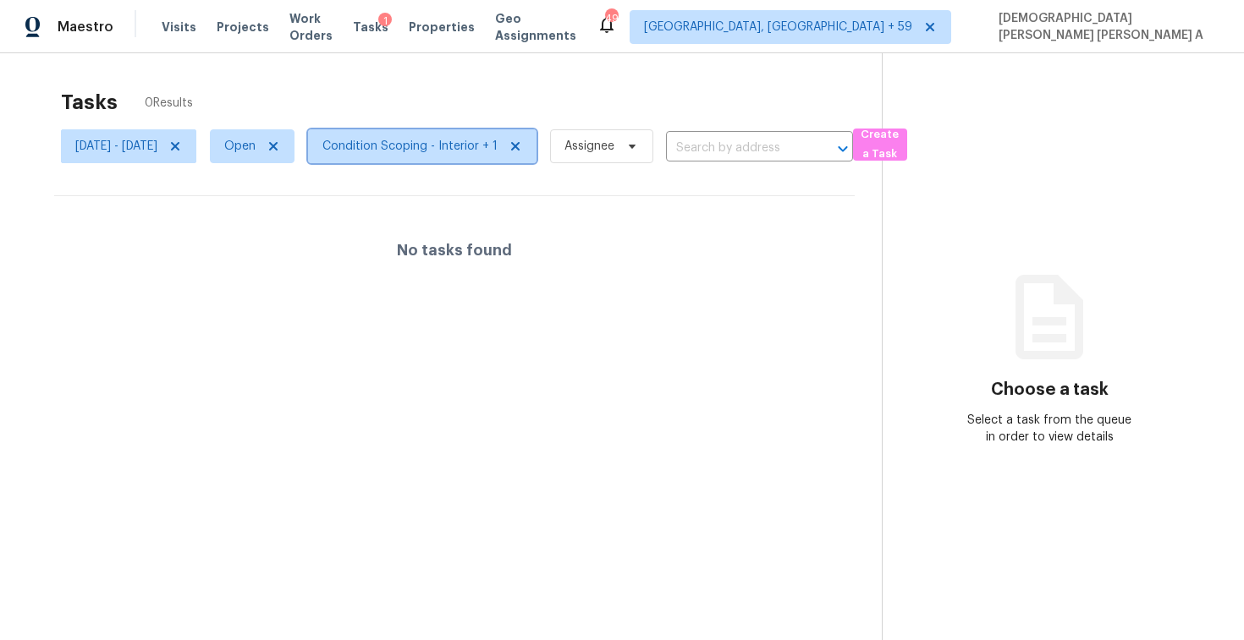
click at [483, 151] on span "Condition Scoping - Interior + 1" at bounding box center [409, 146] width 175 height 17
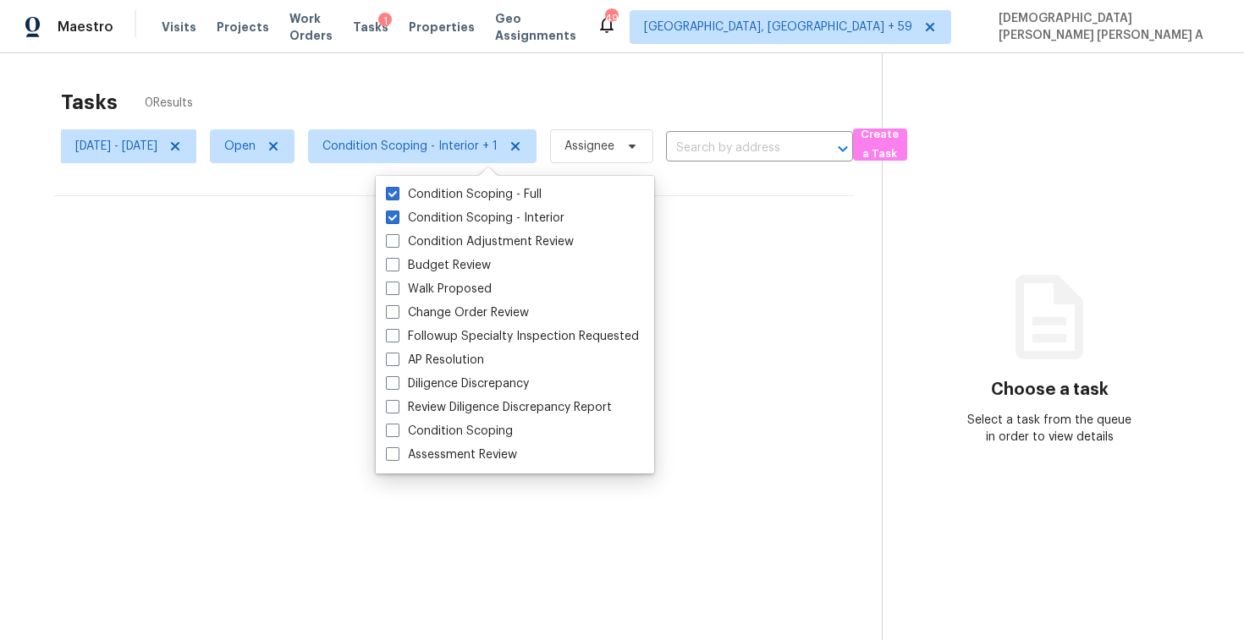
click at [333, 87] on div "Tasks 0 Results" at bounding box center [471, 102] width 821 height 44
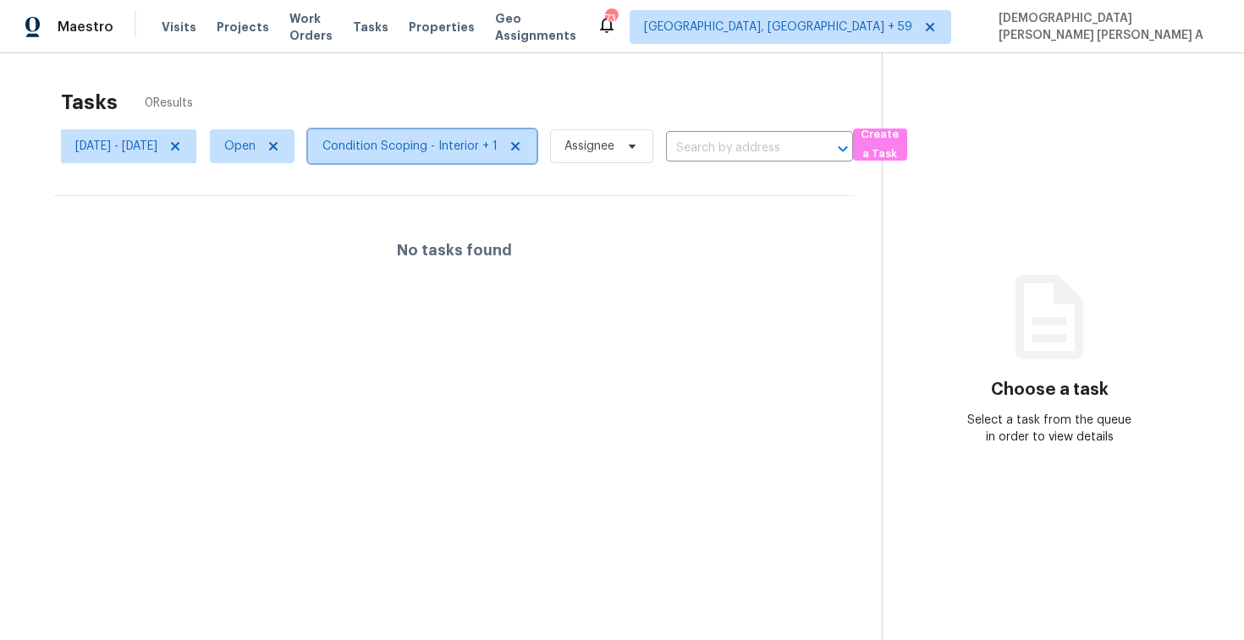
click at [459, 151] on span "Condition Scoping - Interior + 1" at bounding box center [409, 146] width 175 height 17
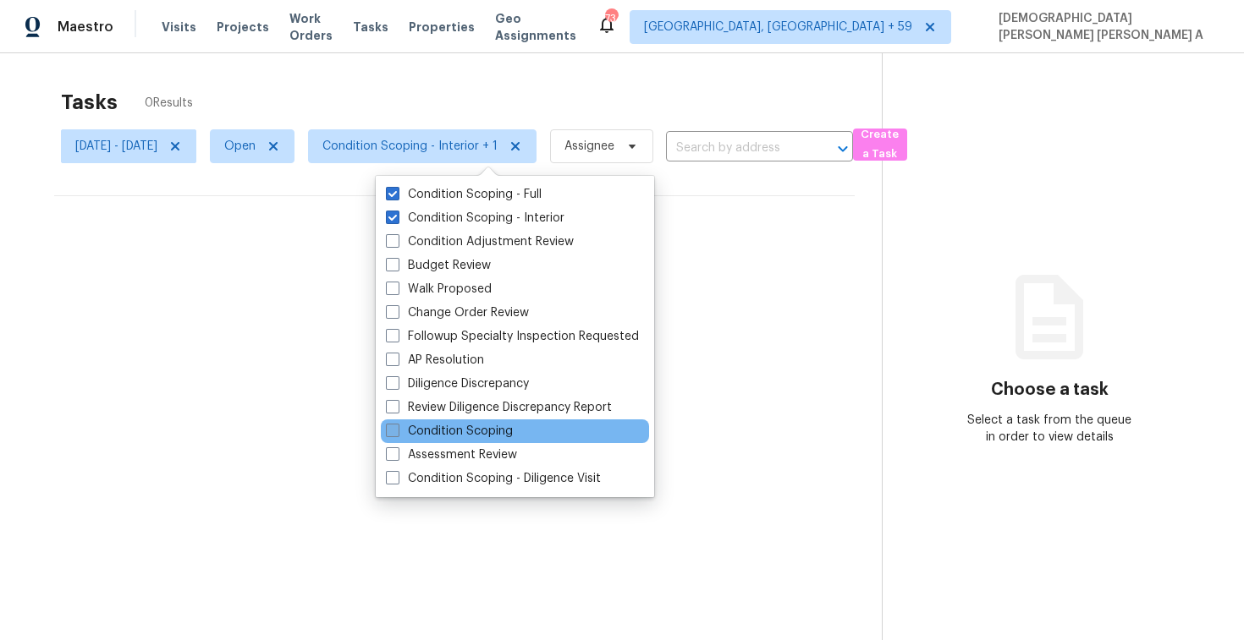
click at [451, 431] on label "Condition Scoping" at bounding box center [449, 431] width 127 height 17
click at [397, 431] on input "Condition Scoping" at bounding box center [391, 428] width 11 height 11
checkbox input "true"
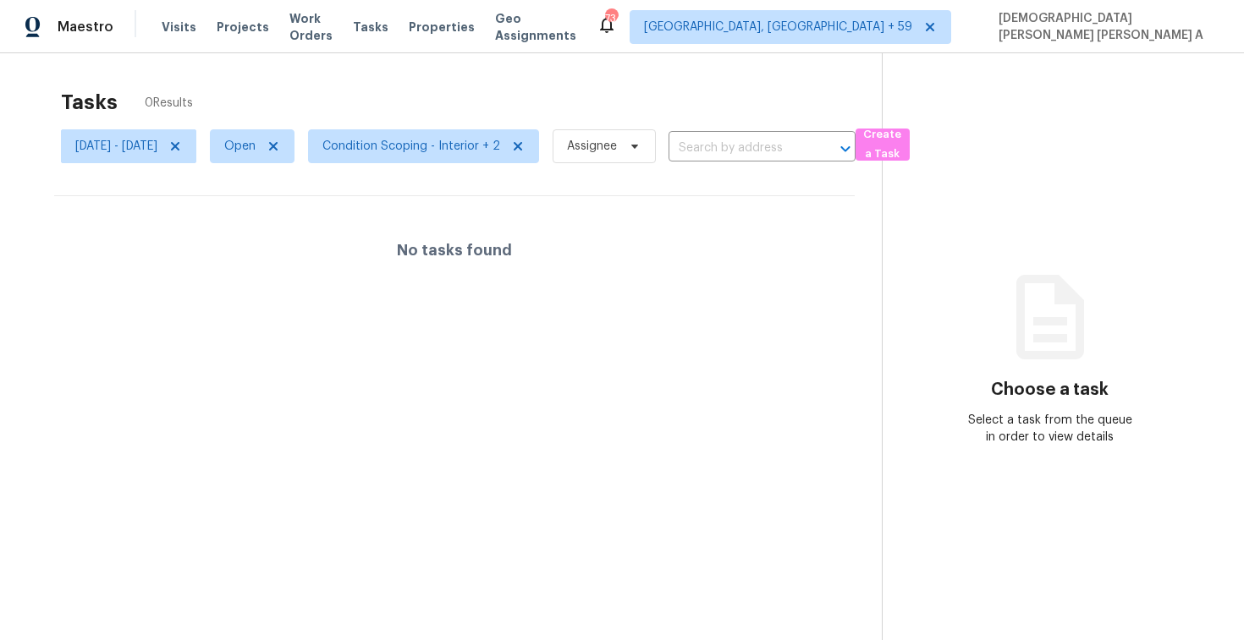
click at [469, 99] on div "Tasks 0 Results" at bounding box center [471, 102] width 821 height 44
click at [478, 159] on span "Condition Scoping - Interior + 2" at bounding box center [423, 146] width 231 height 34
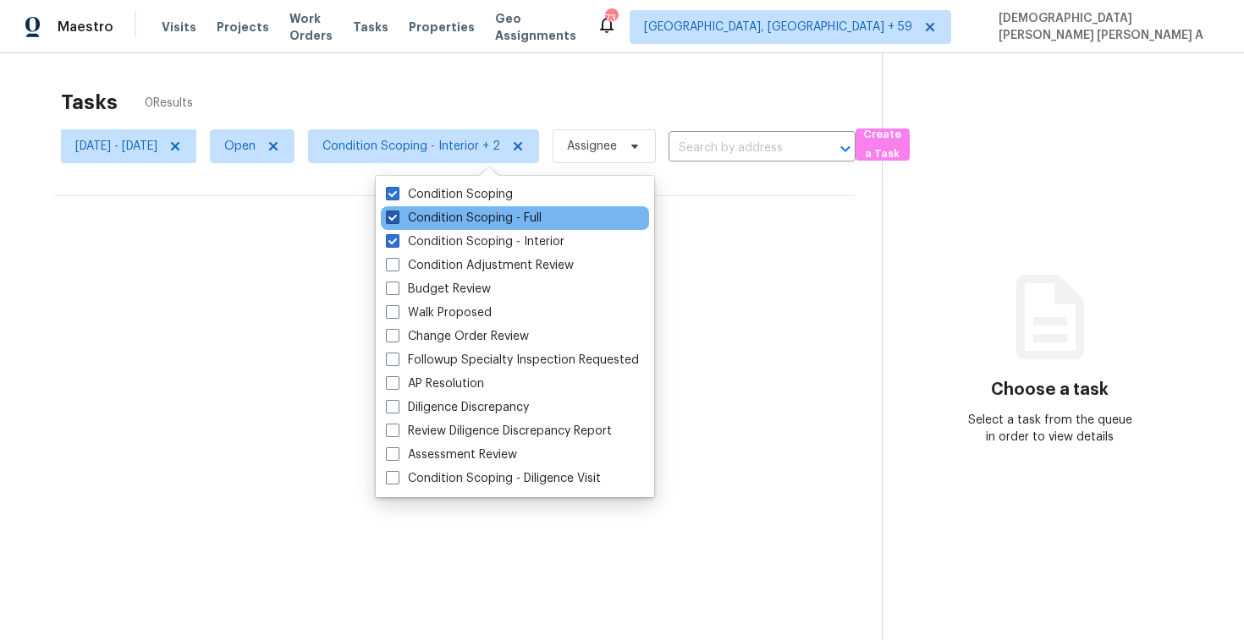
click at [475, 215] on label "Condition Scoping - Full" at bounding box center [464, 218] width 156 height 17
click at [397, 215] on input "Condition Scoping - Full" at bounding box center [391, 215] width 11 height 11
checkbox input "false"
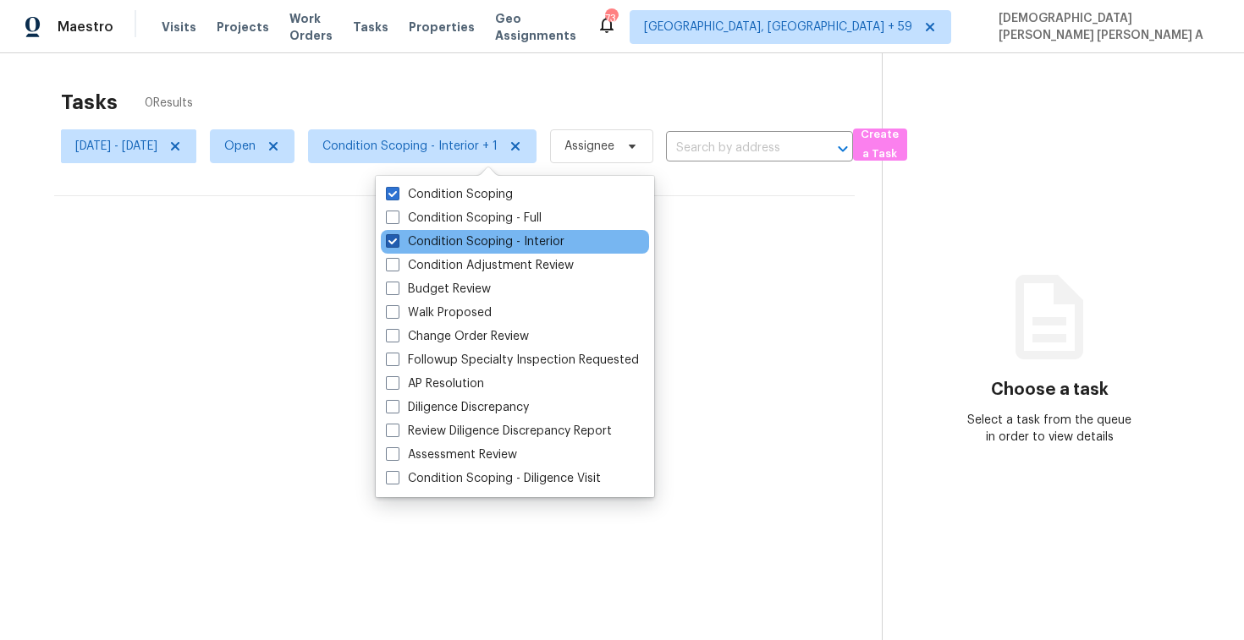
click at [464, 244] on label "Condition Scoping - Interior" at bounding box center [475, 241] width 178 height 17
click at [397, 244] on input "Condition Scoping - Interior" at bounding box center [391, 238] width 11 height 11
checkbox input "false"
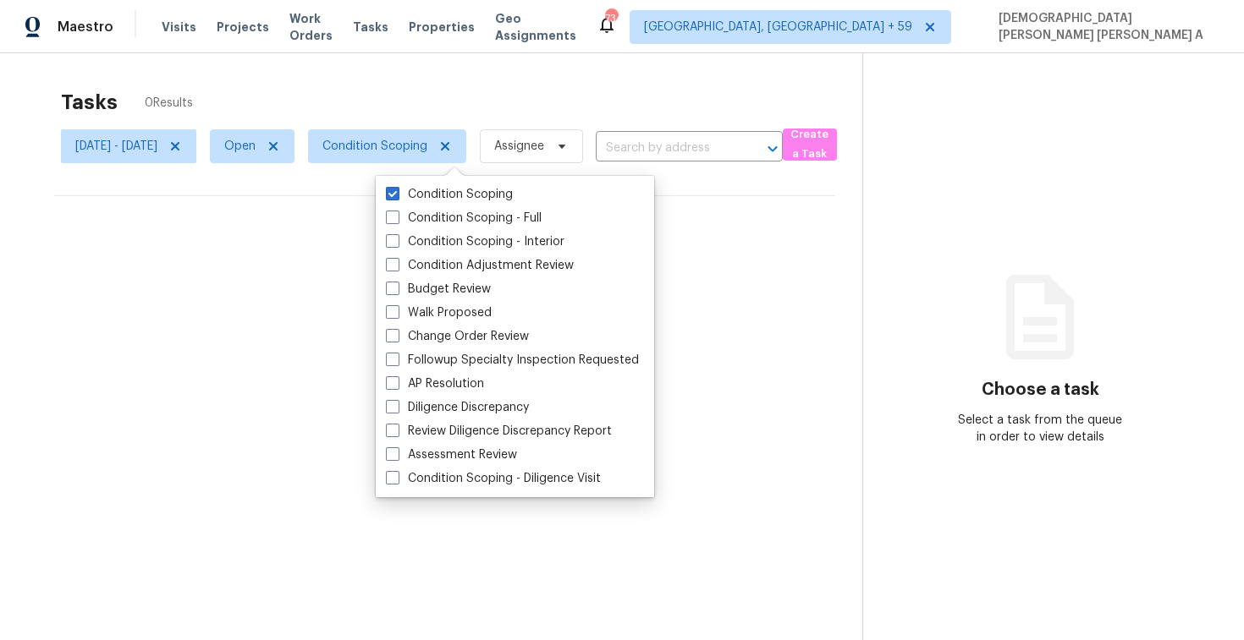
click at [415, 97] on div "Tasks 0 Results" at bounding box center [461, 102] width 801 height 44
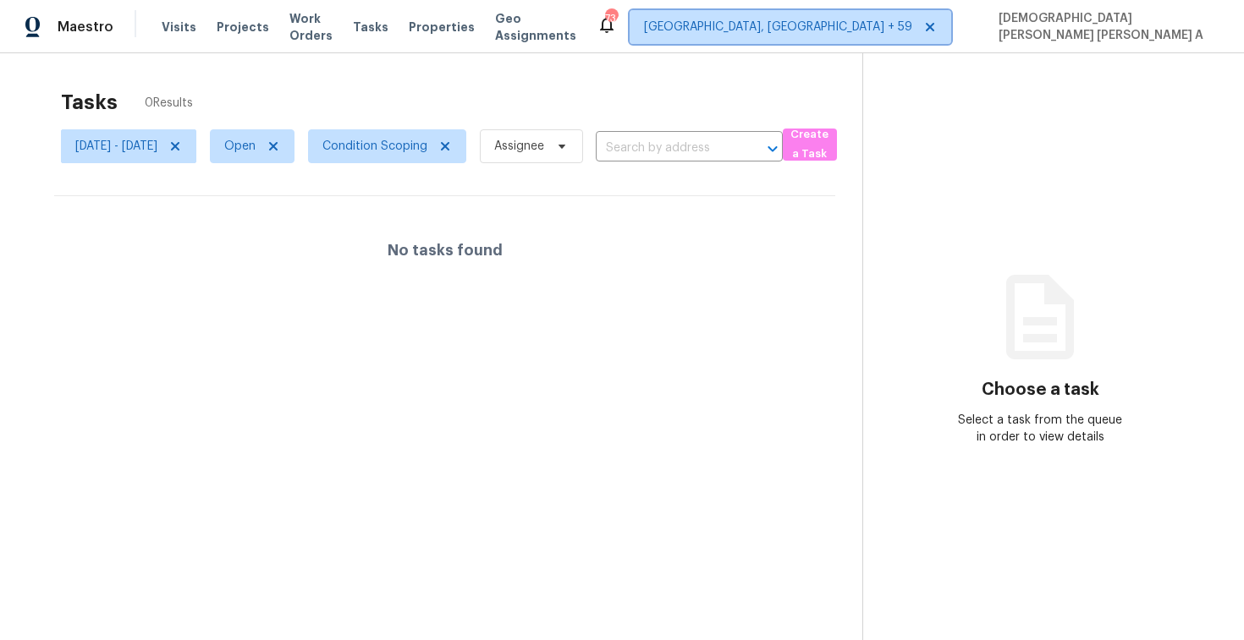
click at [912, 34] on span "[GEOGRAPHIC_DATA], [GEOGRAPHIC_DATA] + 59" at bounding box center [778, 27] width 268 height 17
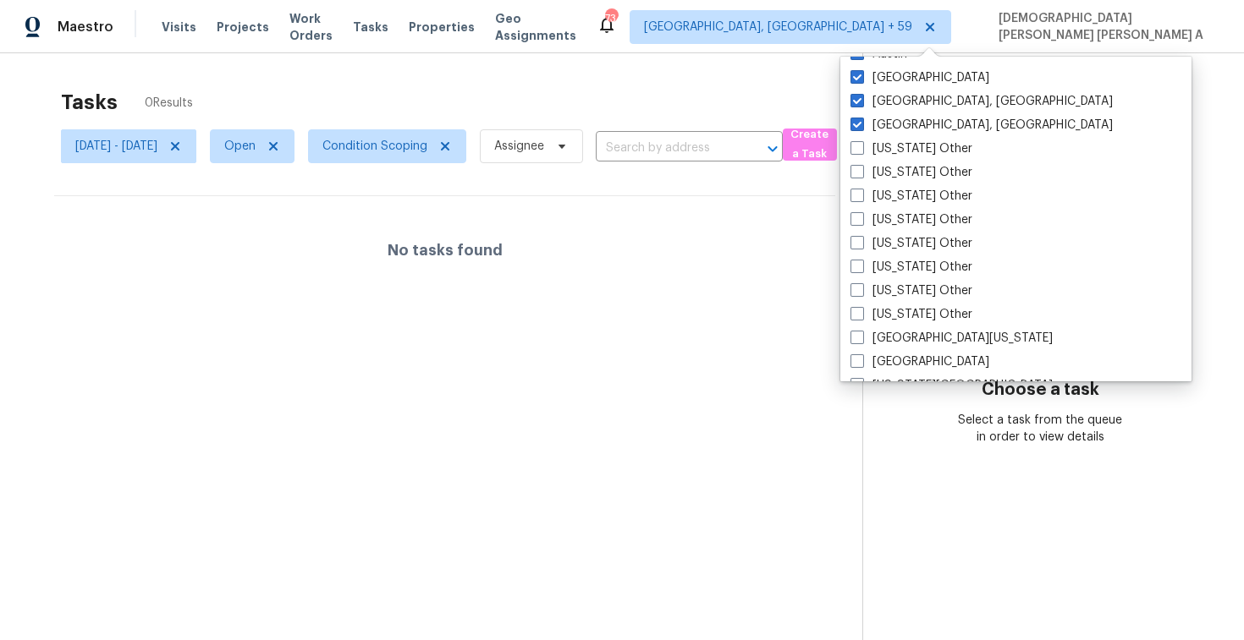
scroll to position [1343, 0]
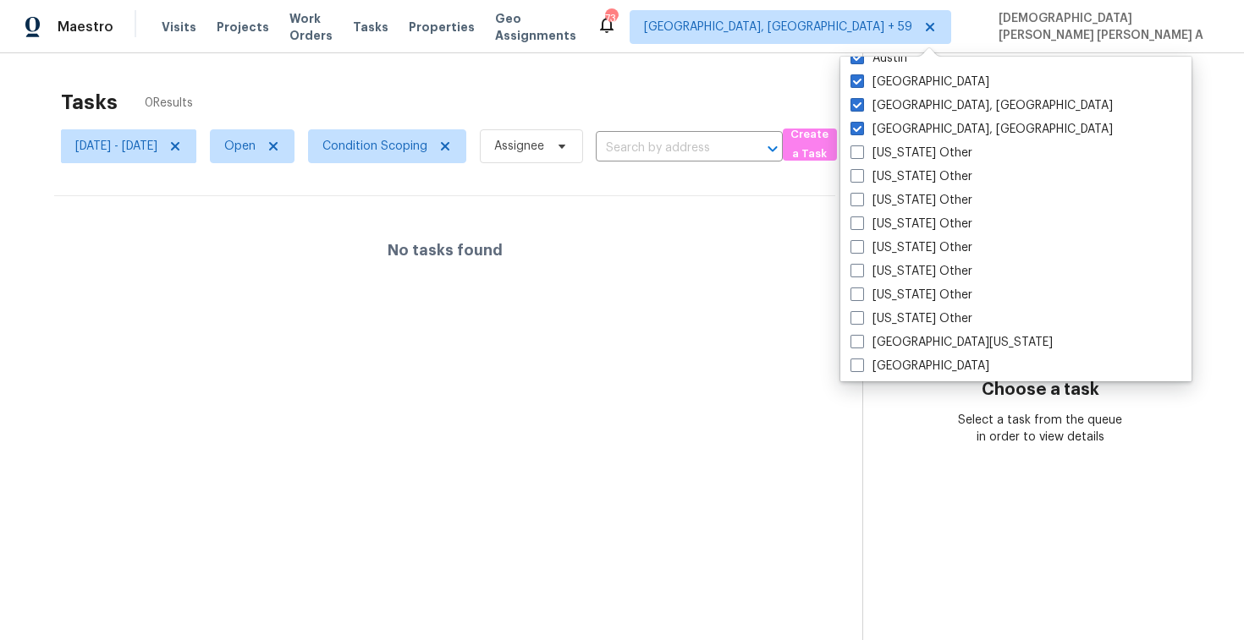
click at [563, 113] on div "Tasks 0 Results" at bounding box center [461, 102] width 801 height 44
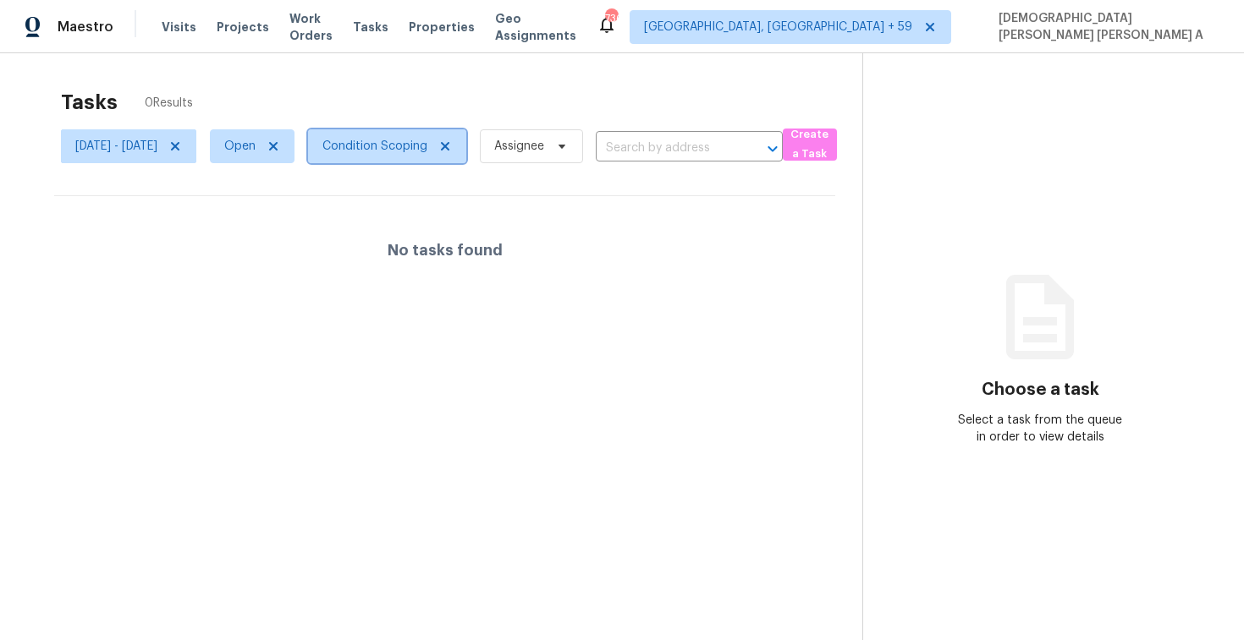
click at [414, 162] on span "Condition Scoping" at bounding box center [387, 146] width 158 height 34
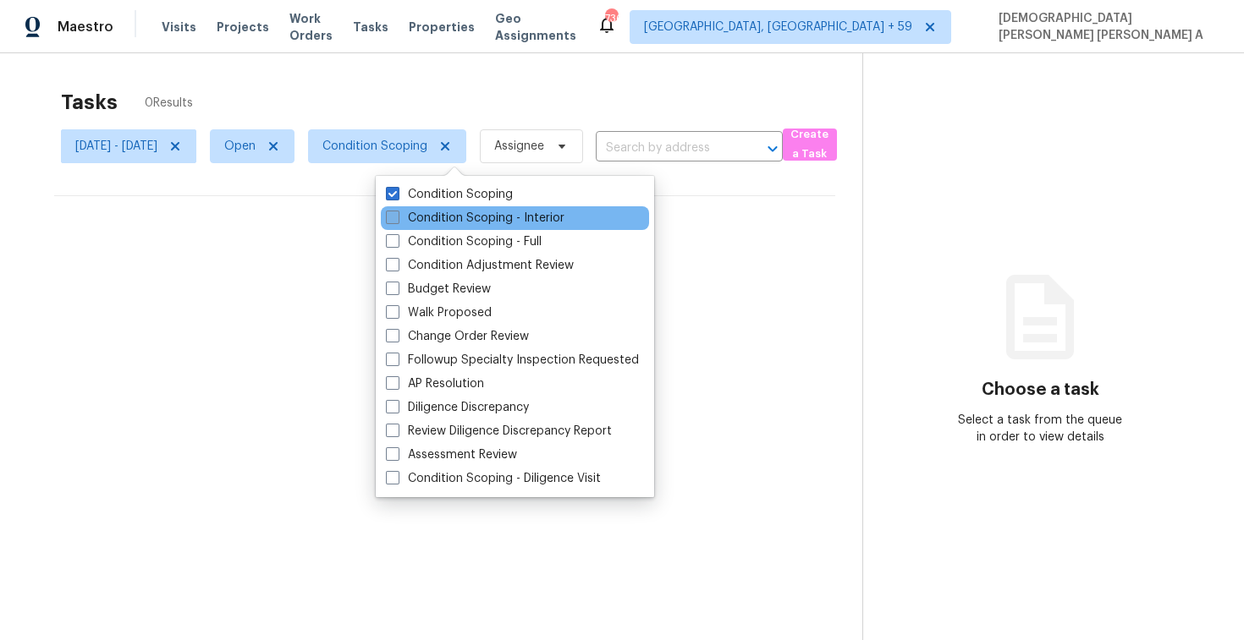
click at [405, 216] on label "Condition Scoping - Interior" at bounding box center [475, 218] width 178 height 17
click at [397, 216] on input "Condition Scoping - Interior" at bounding box center [391, 215] width 11 height 11
checkbox input "true"
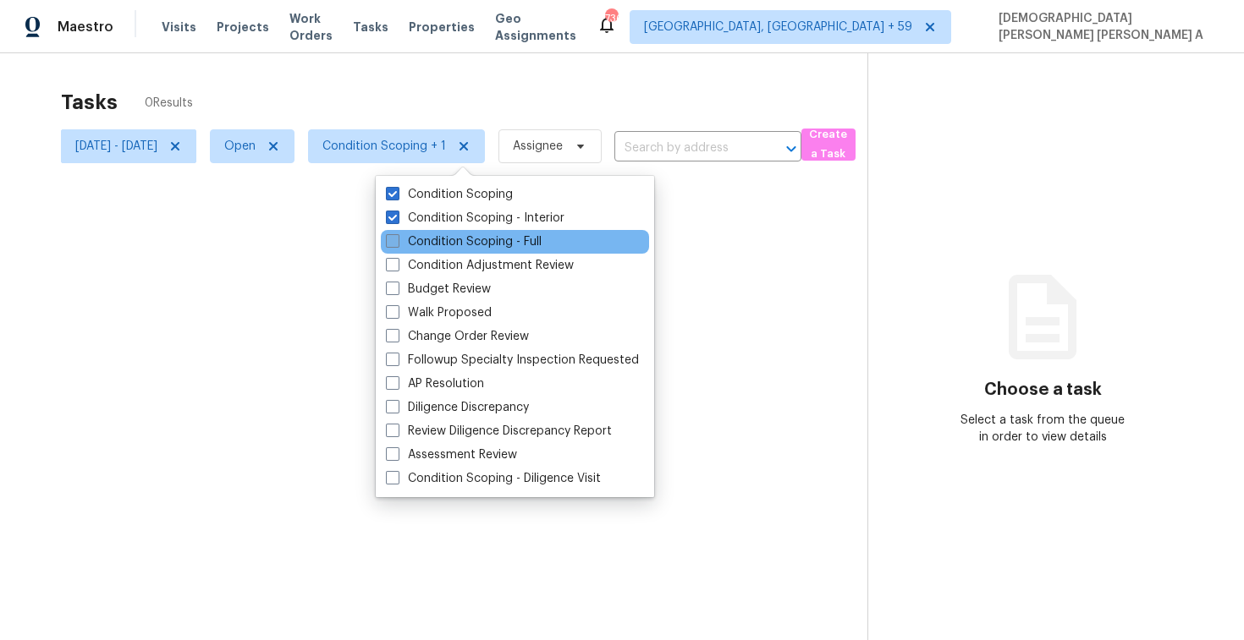
click at [398, 241] on span at bounding box center [393, 241] width 14 height 14
click at [397, 241] on input "Condition Scoping - Full" at bounding box center [391, 238] width 11 height 11
checkbox input "true"
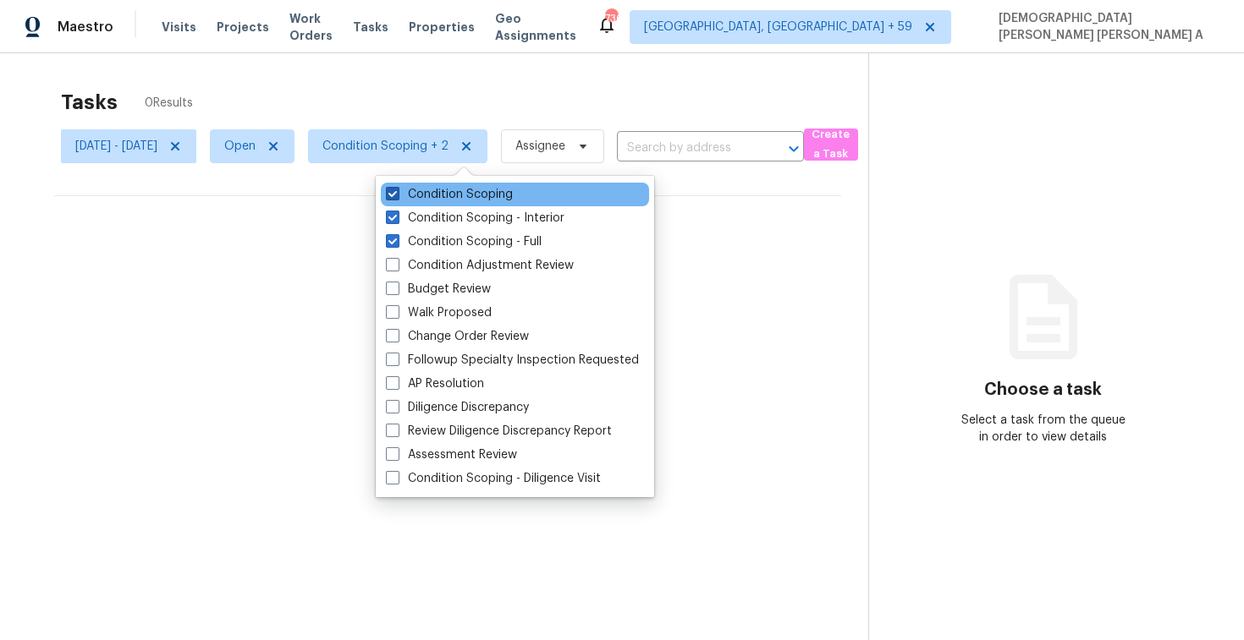
click at [404, 190] on label "Condition Scoping" at bounding box center [449, 194] width 127 height 17
click at [397, 190] on input "Condition Scoping" at bounding box center [391, 191] width 11 height 11
checkbox input "false"
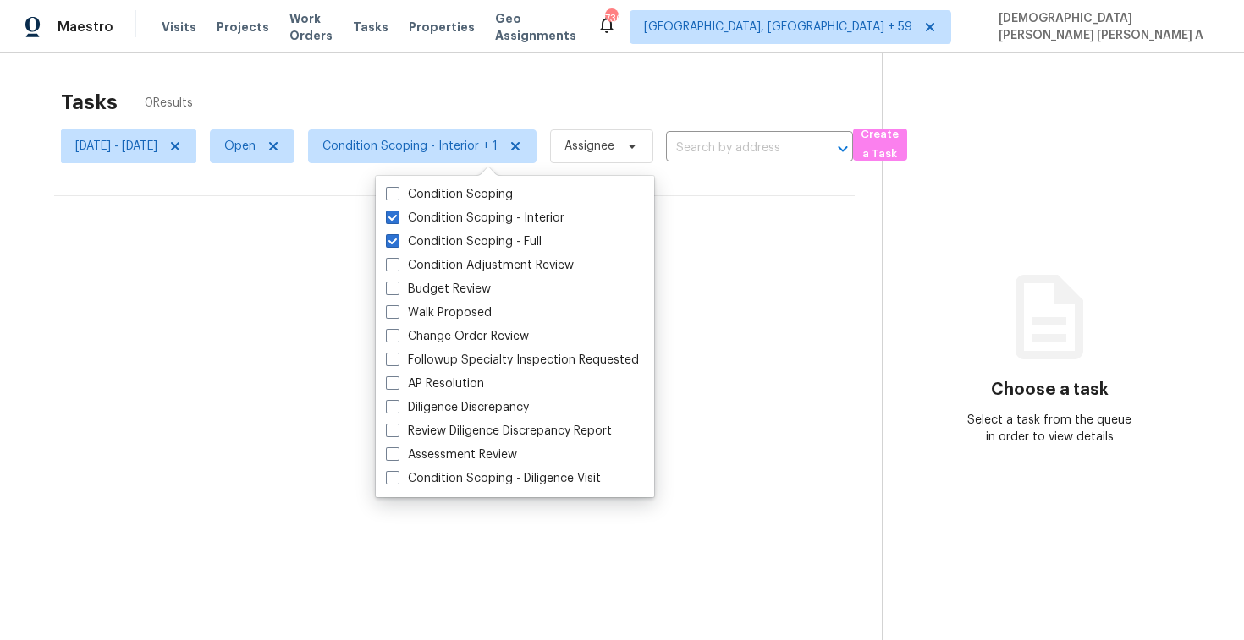
click at [405, 86] on div "Tasks 0 Results" at bounding box center [471, 102] width 821 height 44
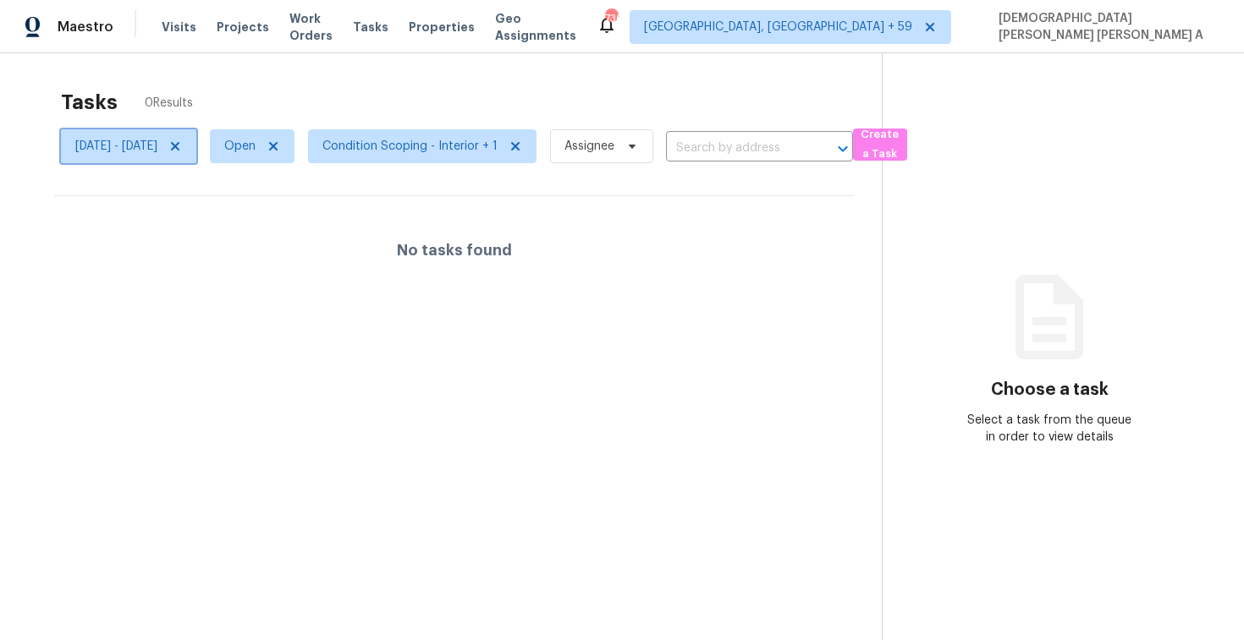
click at [182, 140] on icon at bounding box center [175, 147] width 14 height 14
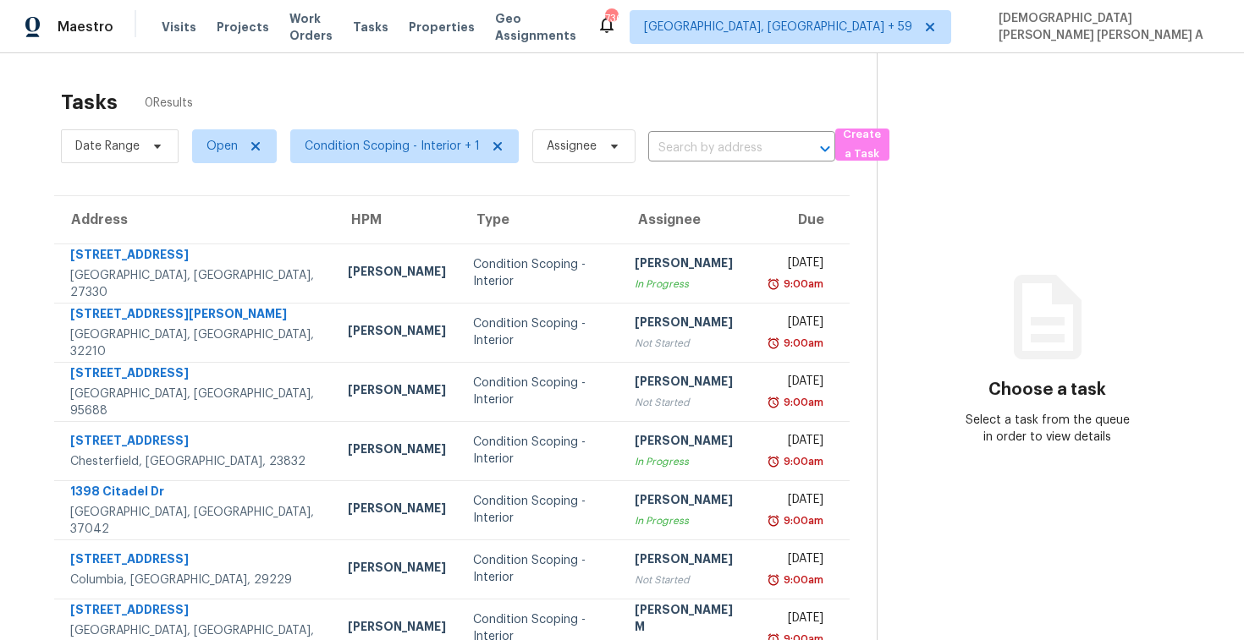
click at [413, 163] on span "Condition Scoping - Interior + 1" at bounding box center [398, 146] width 242 height 44
click at [412, 139] on span "Condition Scoping - Interior + 1" at bounding box center [392, 146] width 175 height 17
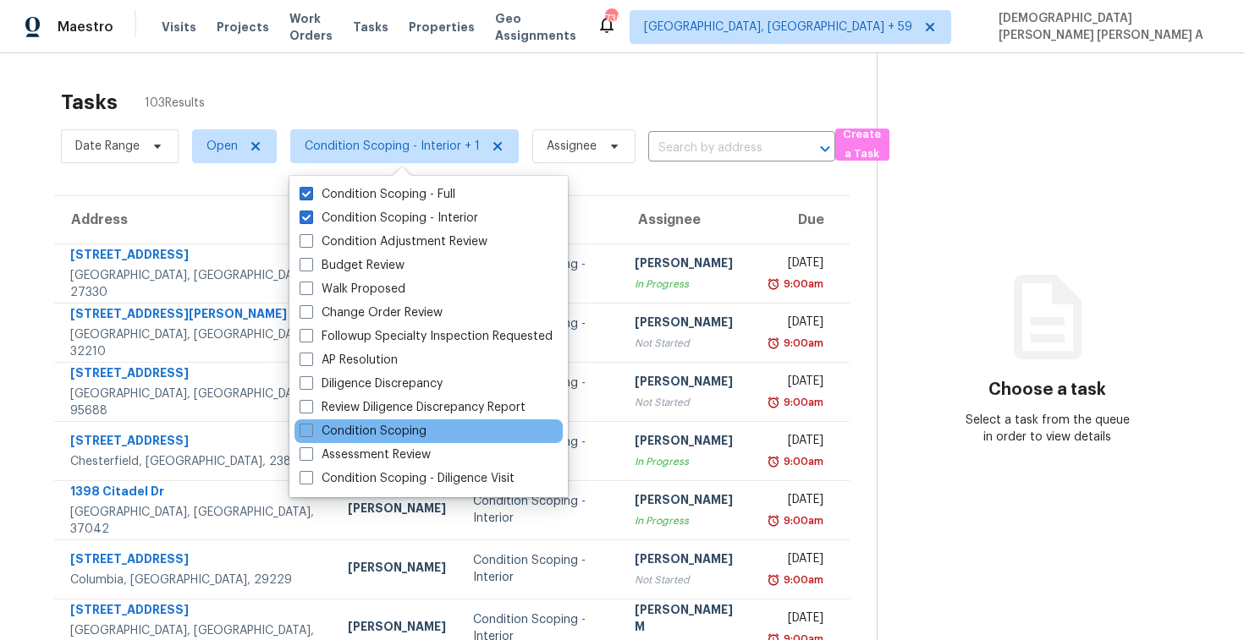
click at [360, 441] on div "Condition Scoping" at bounding box center [428, 432] width 268 height 24
click at [358, 432] on label "Condition Scoping" at bounding box center [362, 431] width 127 height 17
click at [310, 432] on input "Condition Scoping" at bounding box center [304, 428] width 11 height 11
checkbox input "true"
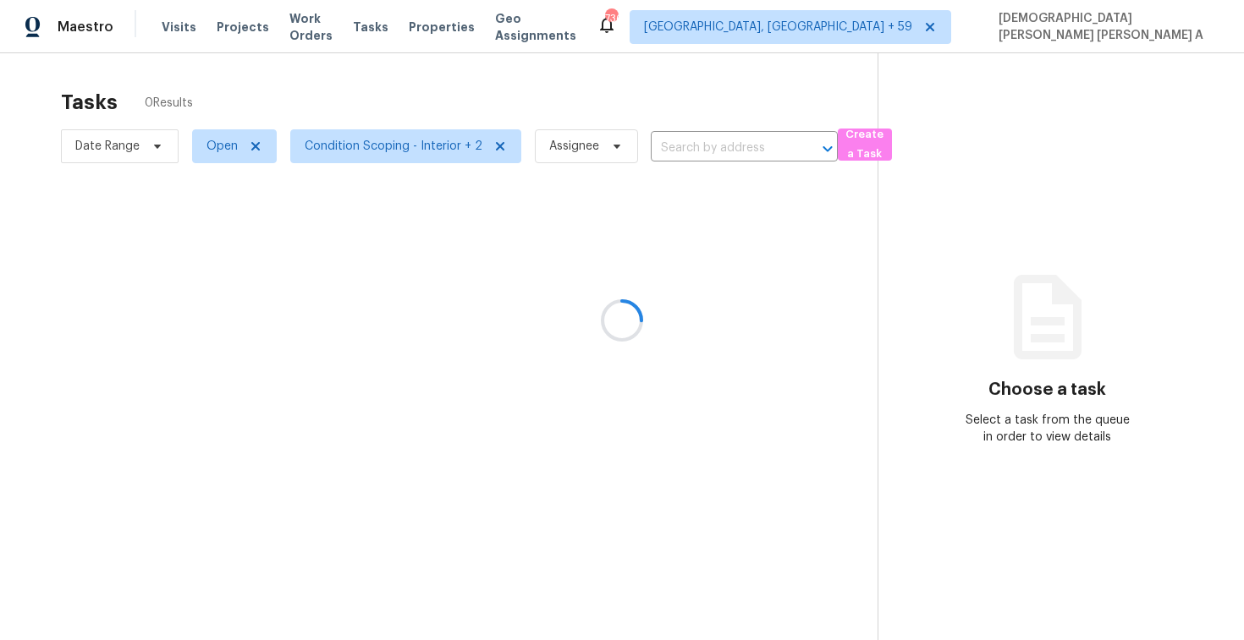
click at [389, 90] on div at bounding box center [622, 320] width 1244 height 640
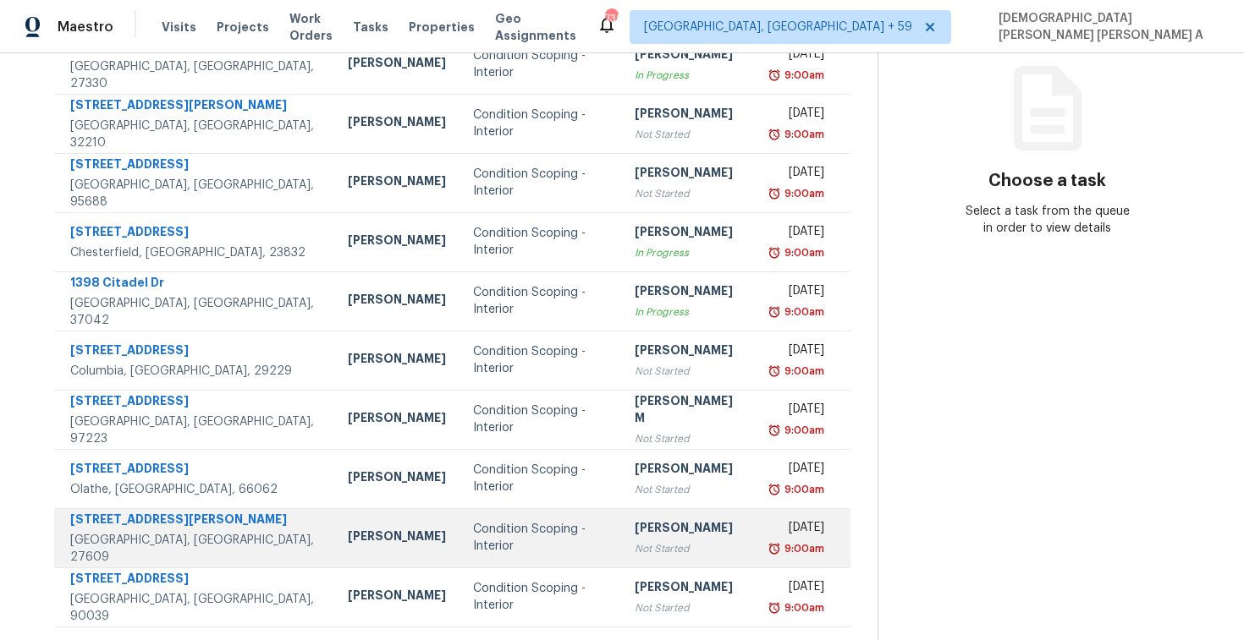
scroll to position [240, 0]
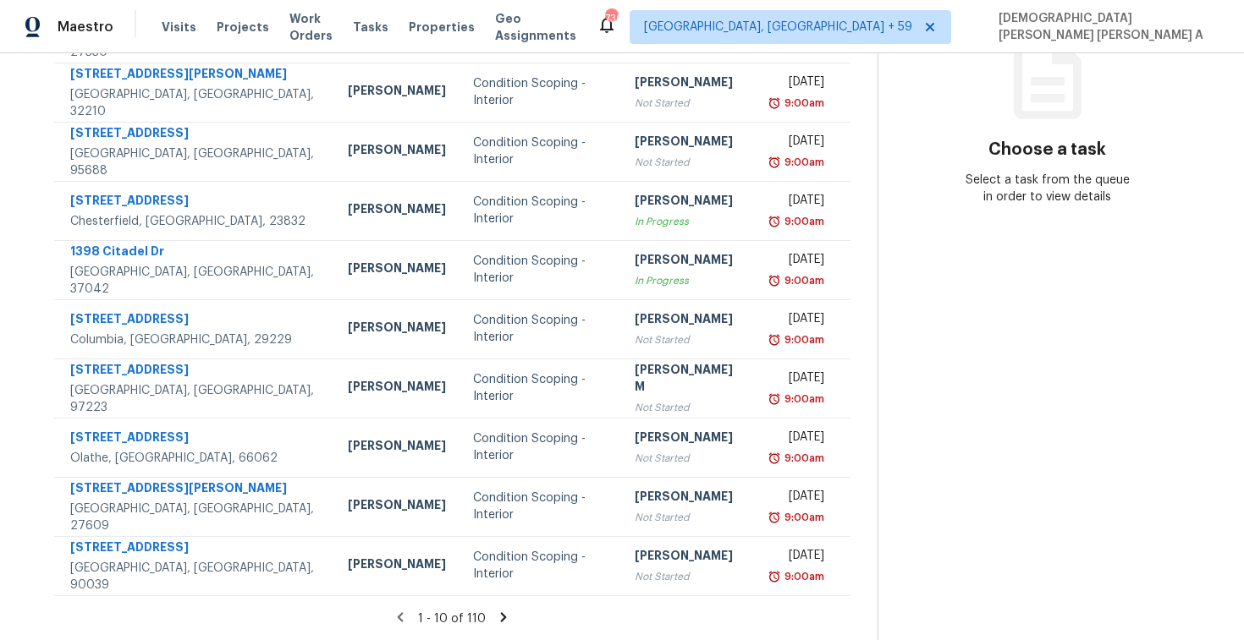
click at [504, 619] on icon at bounding box center [503, 617] width 15 height 15
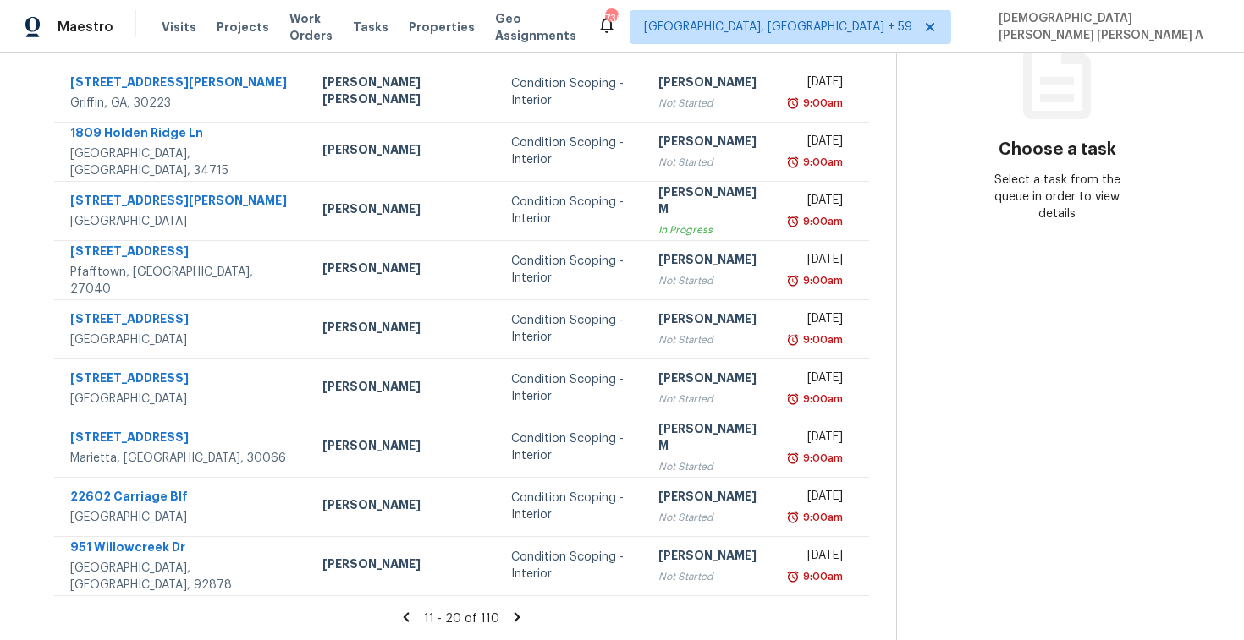
click at [514, 614] on icon at bounding box center [517, 616] width 6 height 9
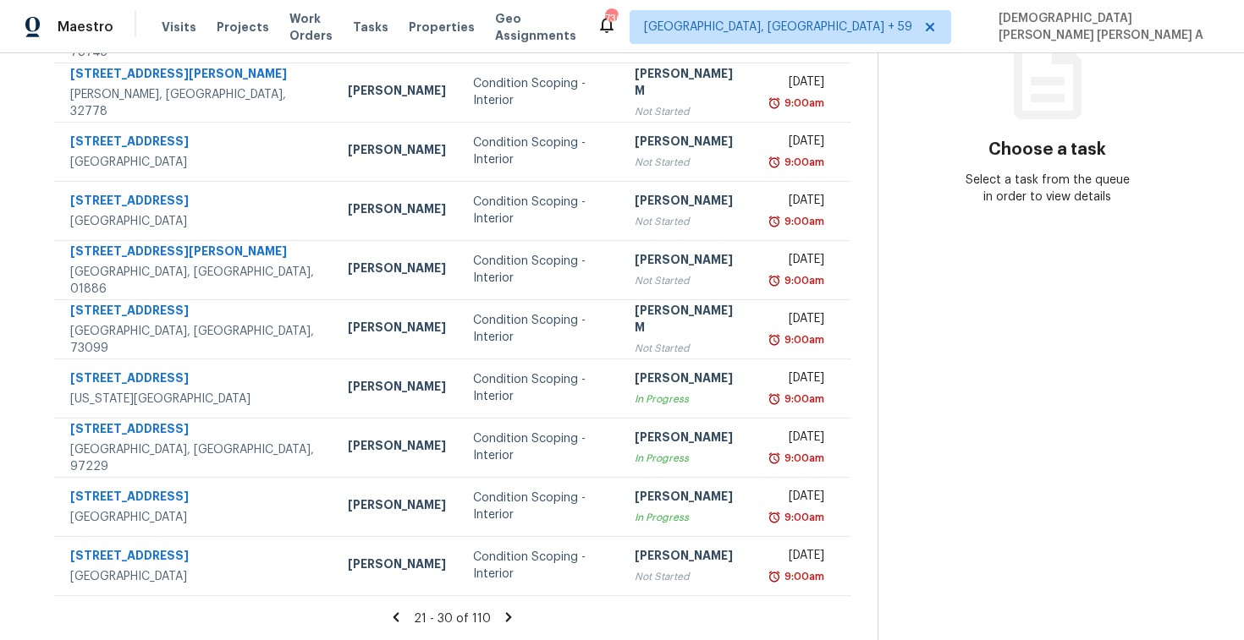
click at [506, 607] on section "Tasks 110 Results Date Range Open Condition Scoping - Interior + 2 Assignee ​ C…" at bounding box center [452, 240] width 850 height 801
click at [504, 611] on icon at bounding box center [508, 617] width 15 height 15
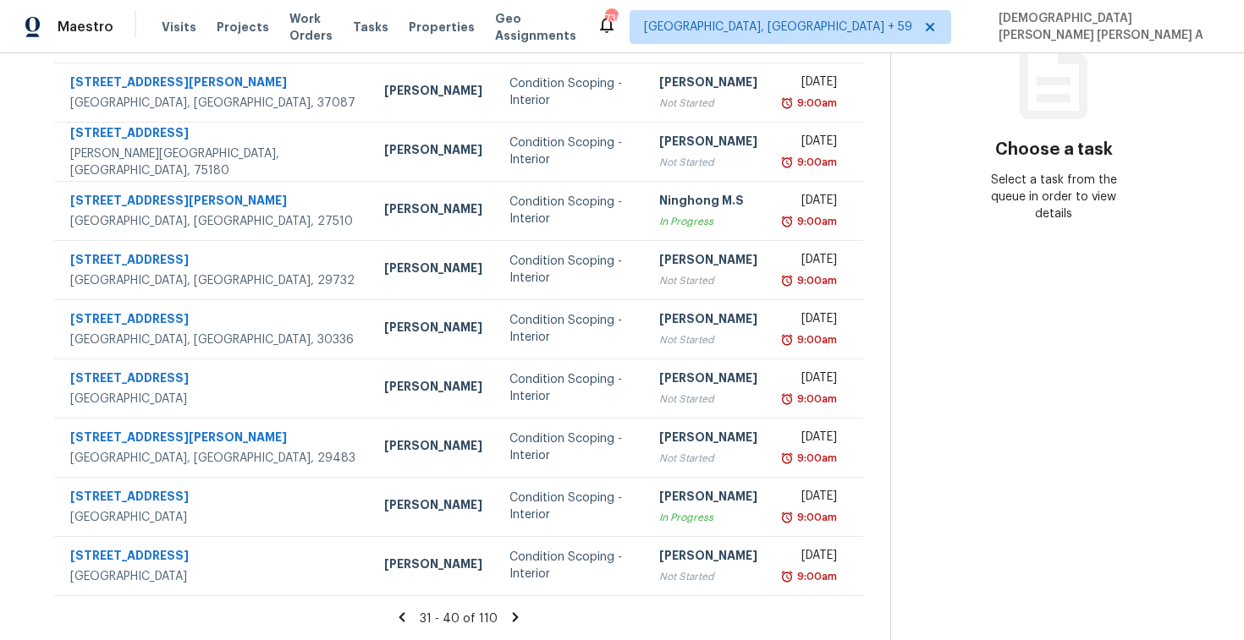
click at [508, 614] on icon at bounding box center [515, 617] width 15 height 15
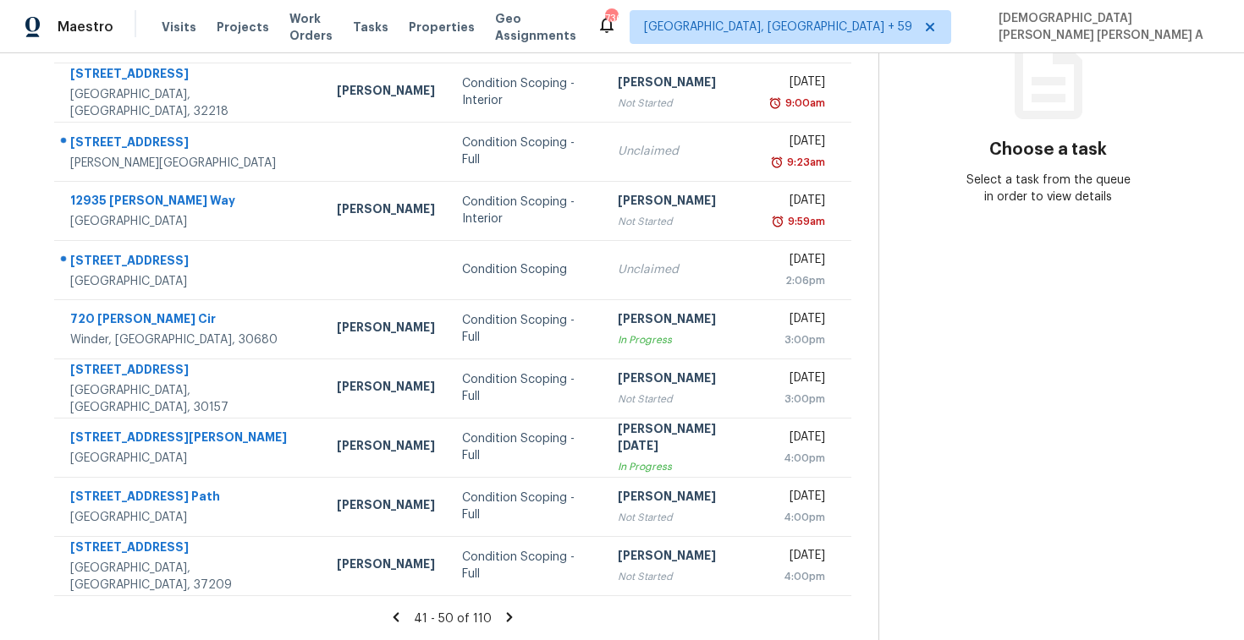
click at [506, 620] on icon at bounding box center [509, 617] width 15 height 15
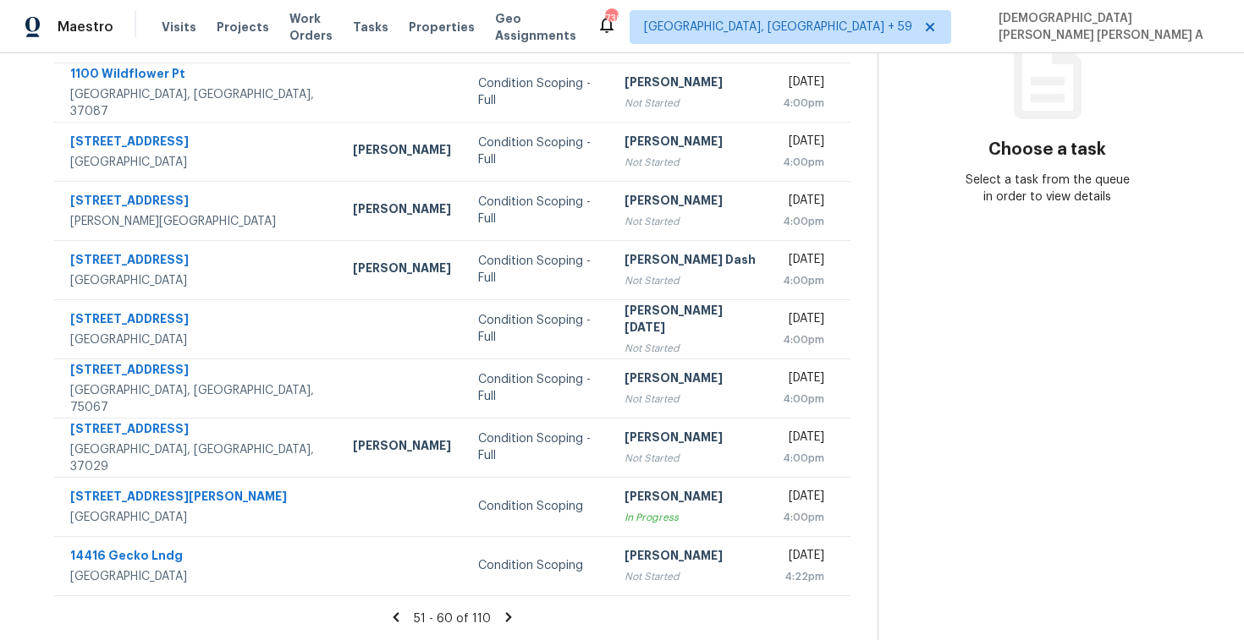
click at [506, 612] on icon at bounding box center [509, 616] width 6 height 9
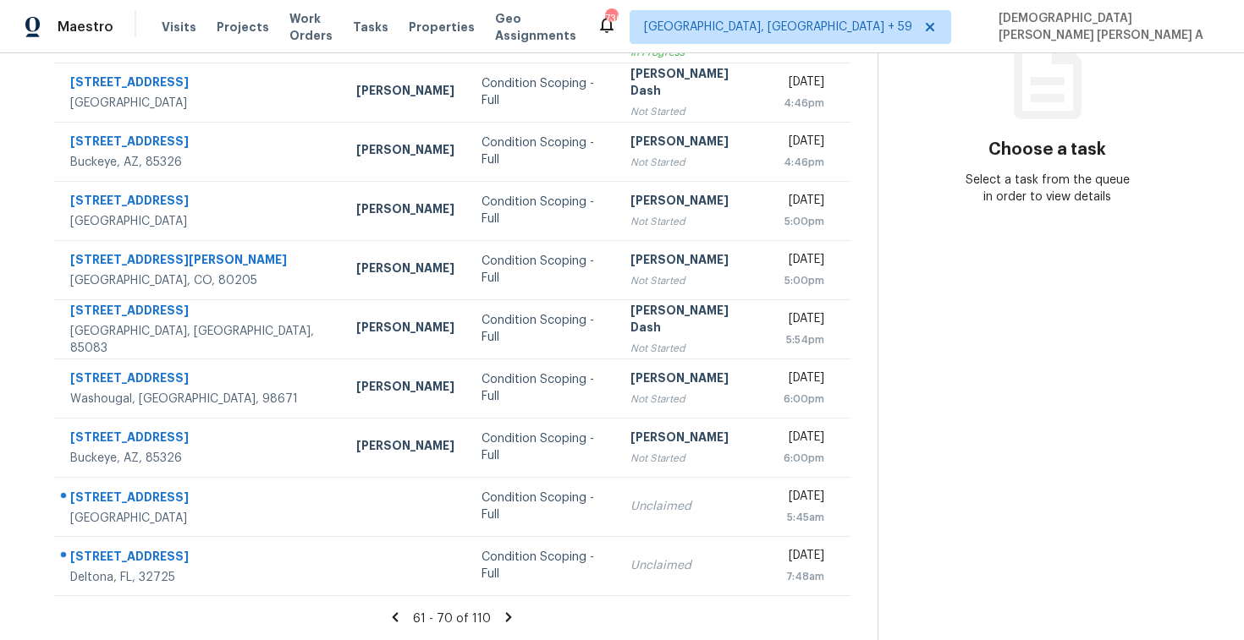
click at [501, 620] on icon at bounding box center [508, 617] width 15 height 15
